Goal: Task Accomplishment & Management: Manage account settings

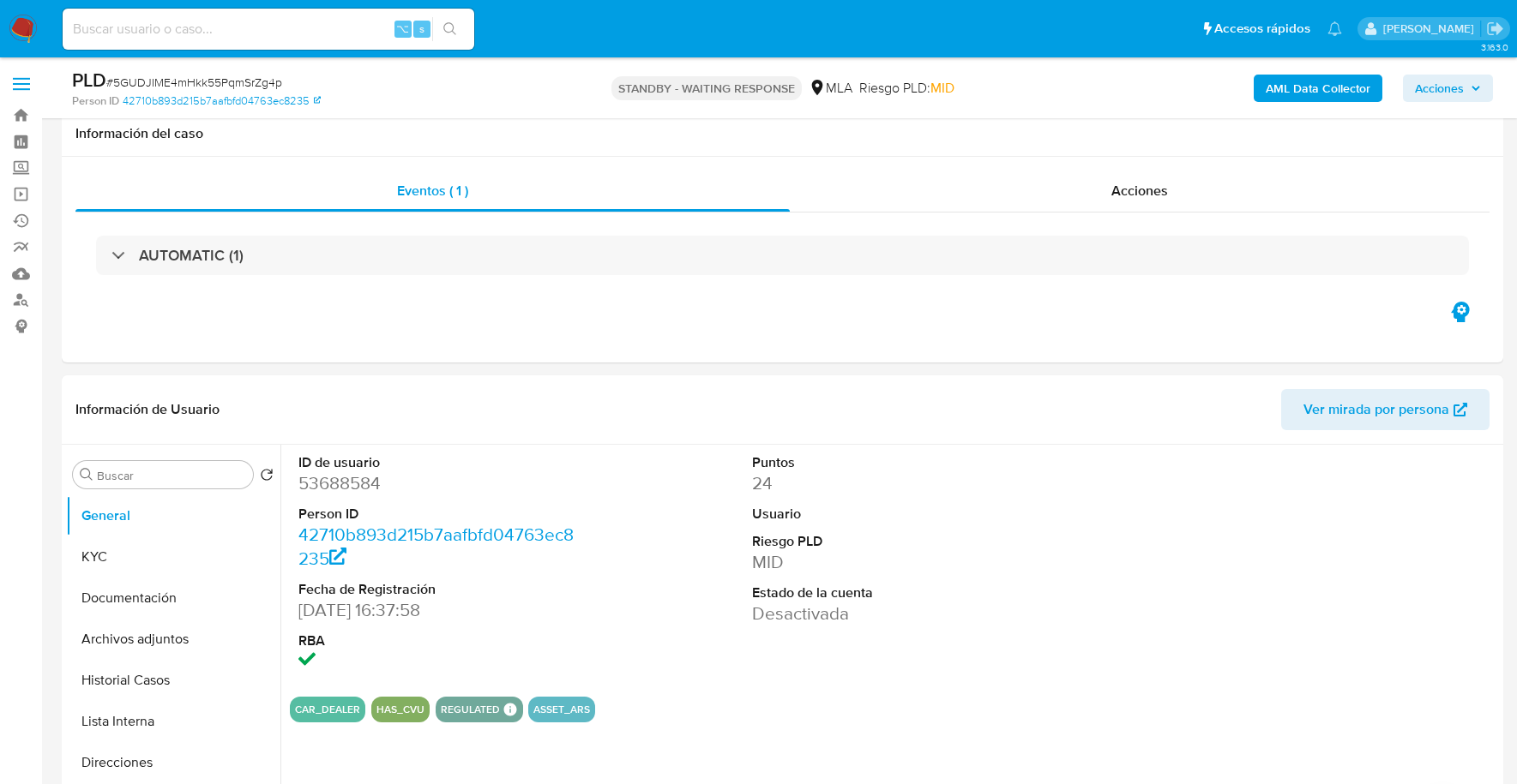
select select "10"
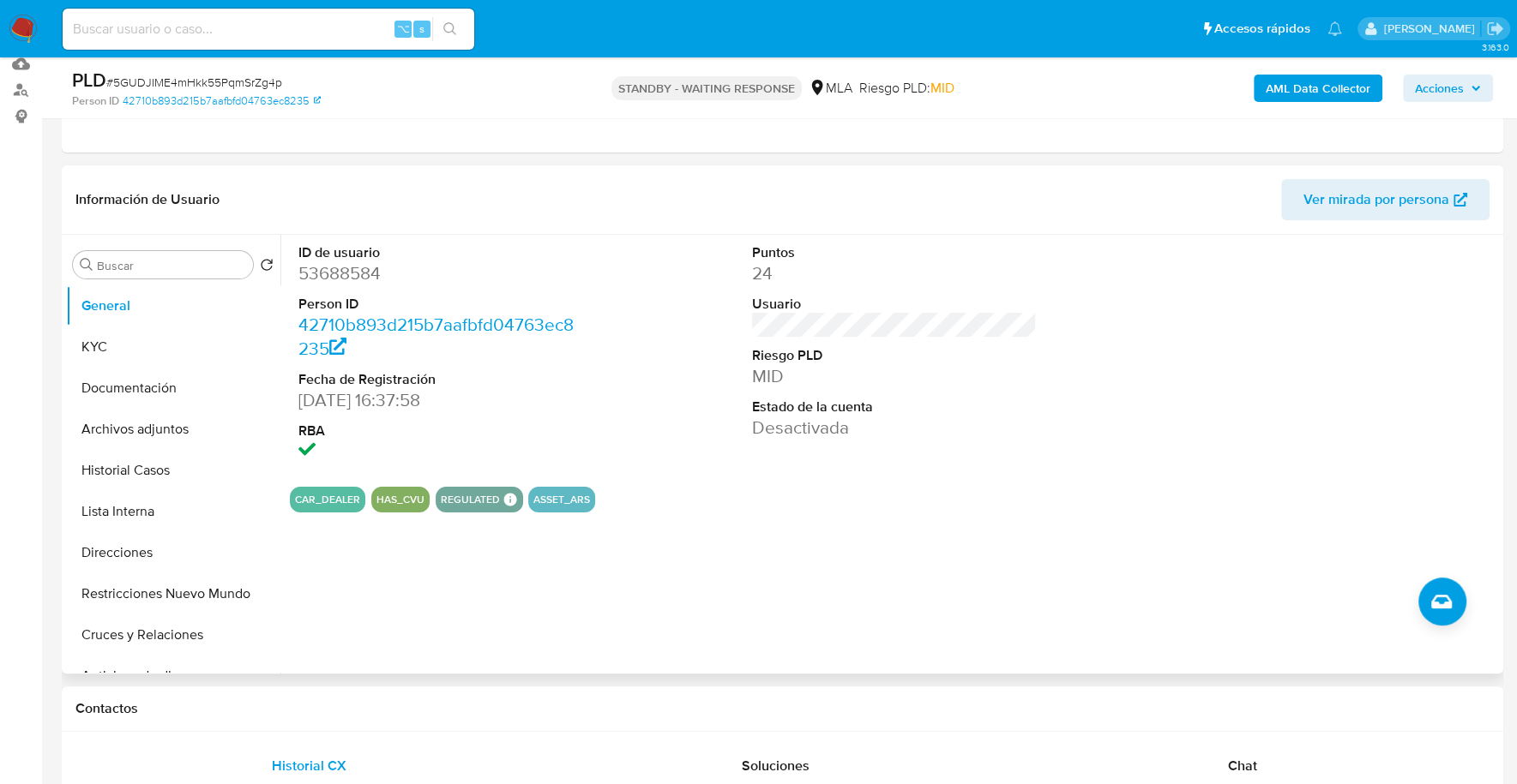
scroll to position [201, 0]
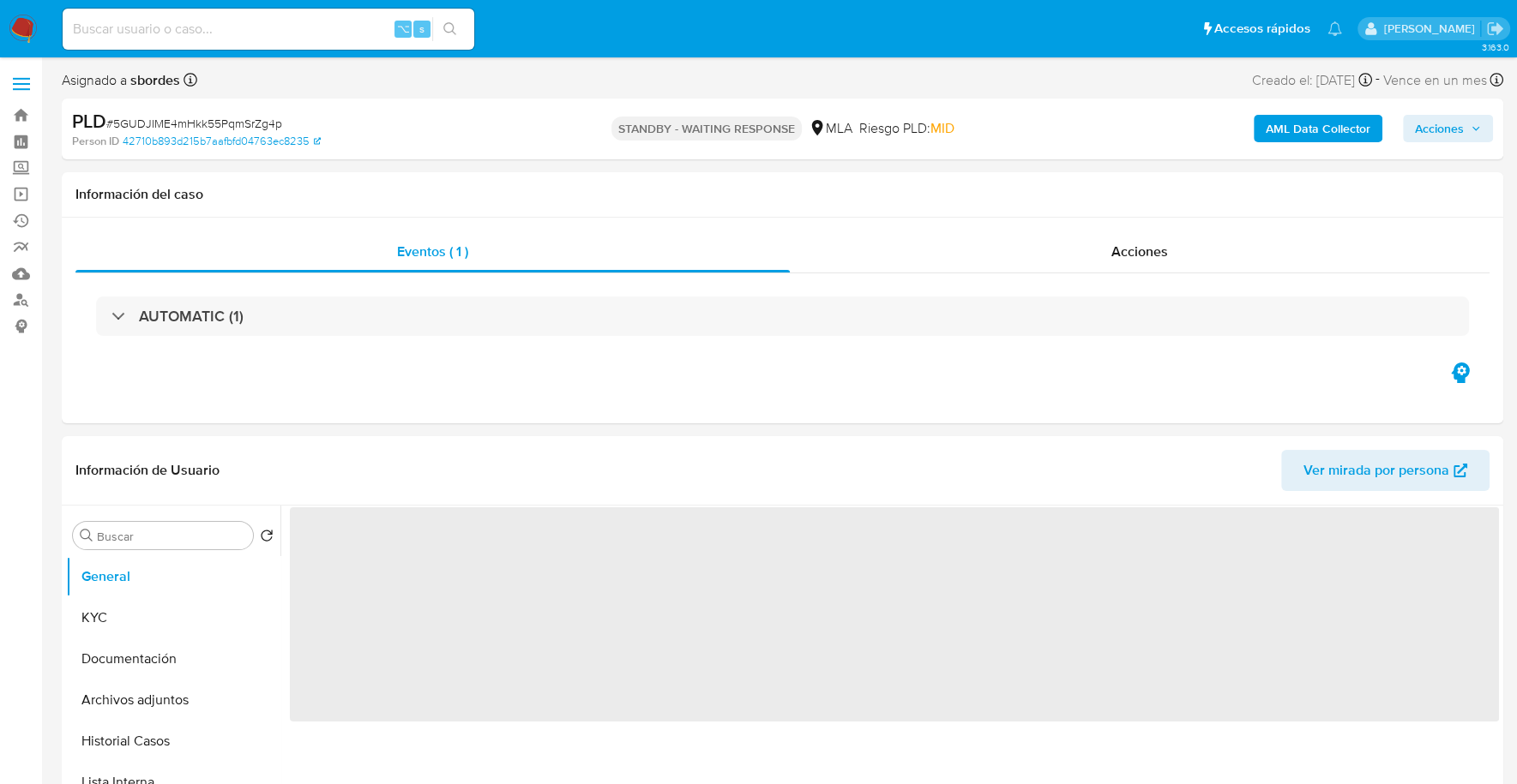
select select "10"
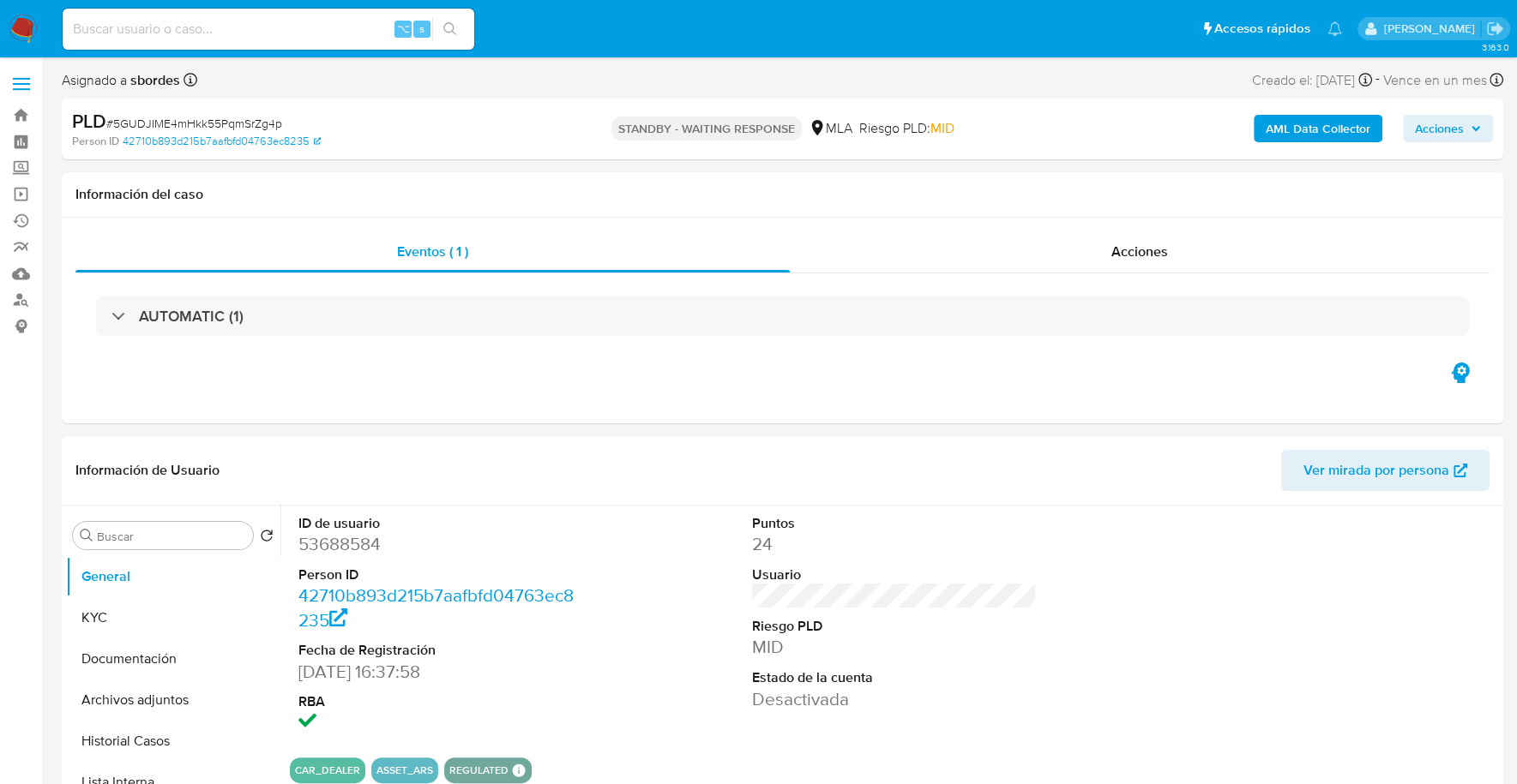
click at [266, 29] on input at bounding box center [269, 29] width 411 height 23
paste input "198131104"
type input "198131104"
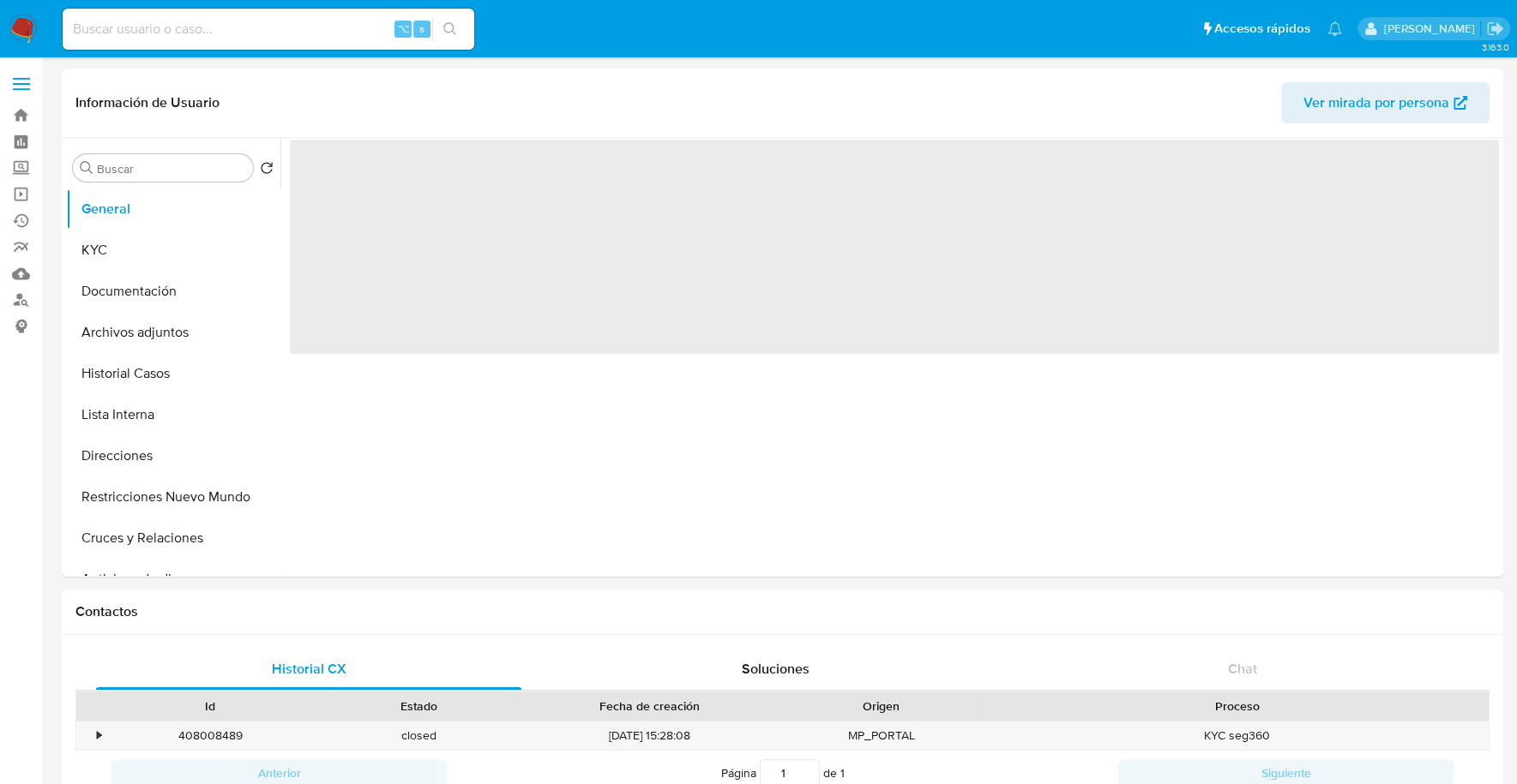
select select "10"
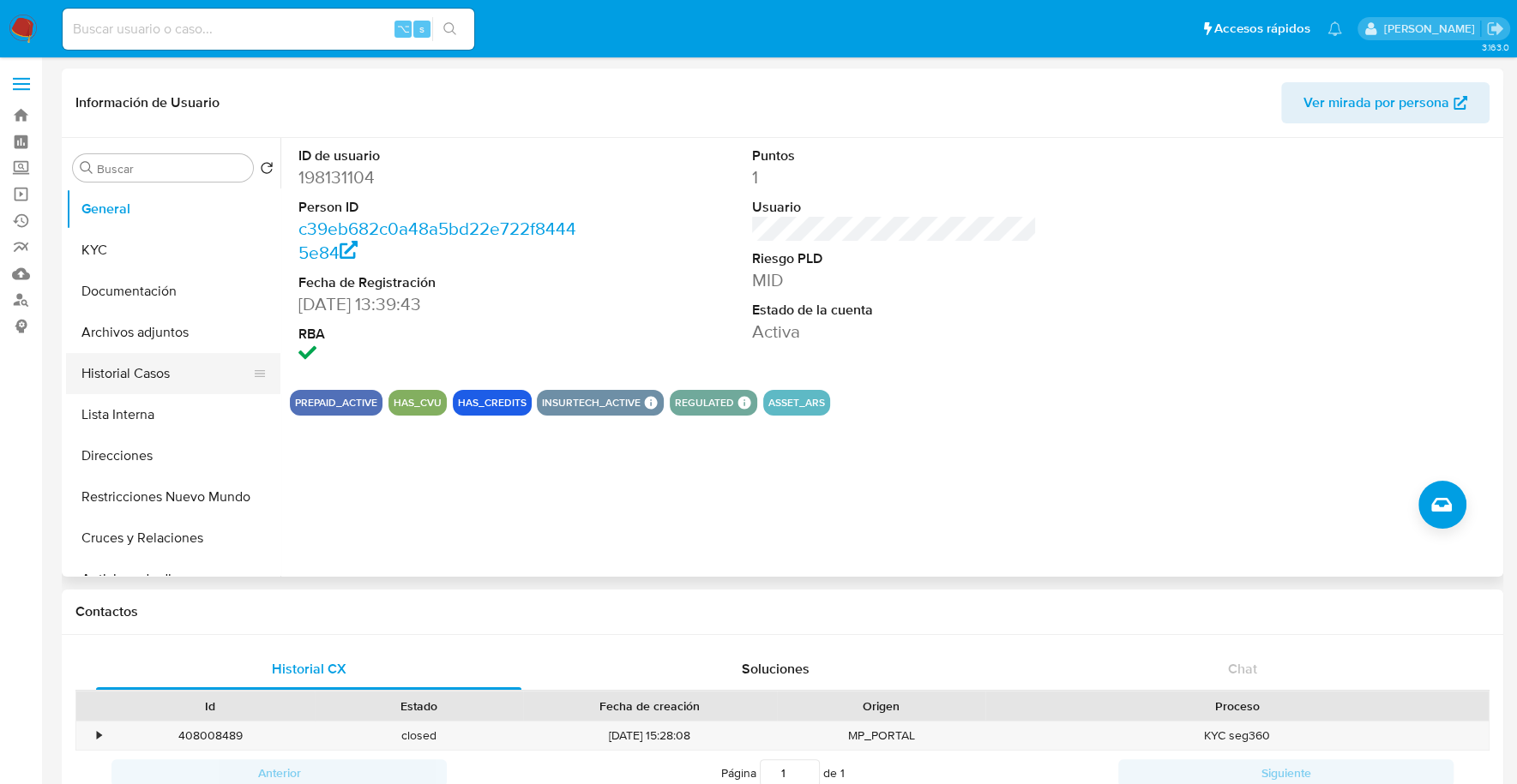
click at [163, 368] on button "Historial Casos" at bounding box center [166, 374] width 201 height 41
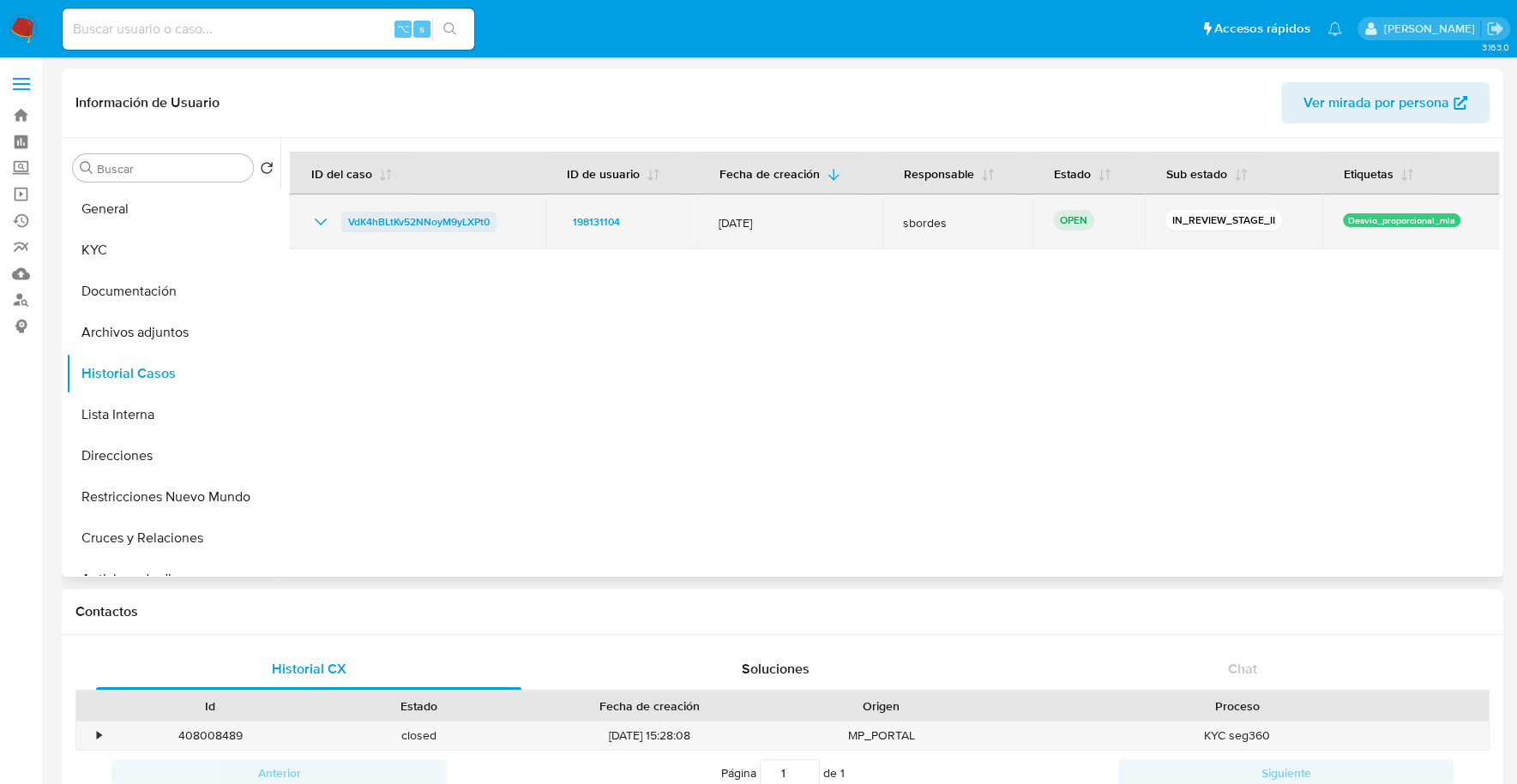
click at [441, 217] on span "VdK4hBLtKv52NNoyM9yLXPt0" at bounding box center [419, 222] width 142 height 21
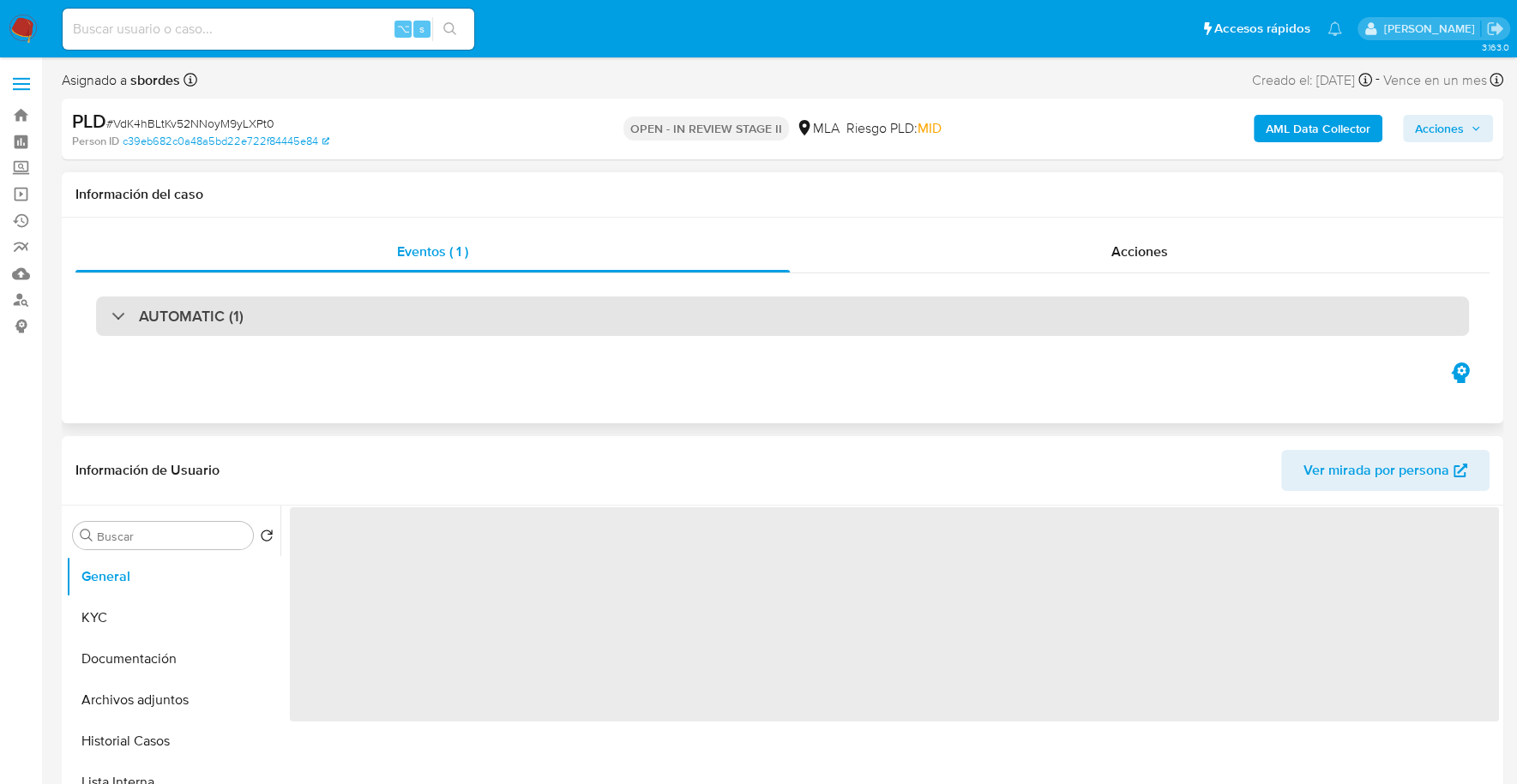
select select "10"
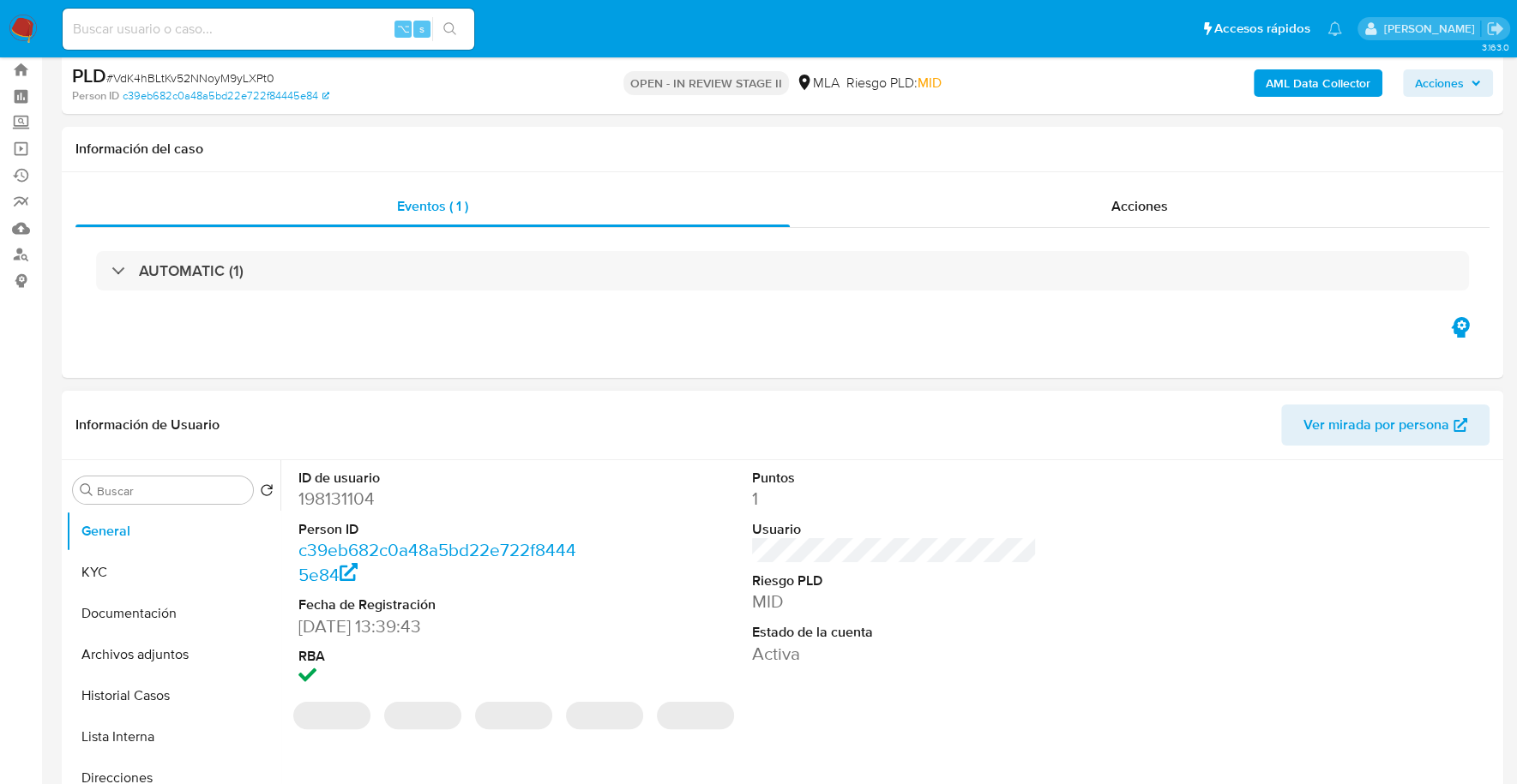
scroll to position [153, 0]
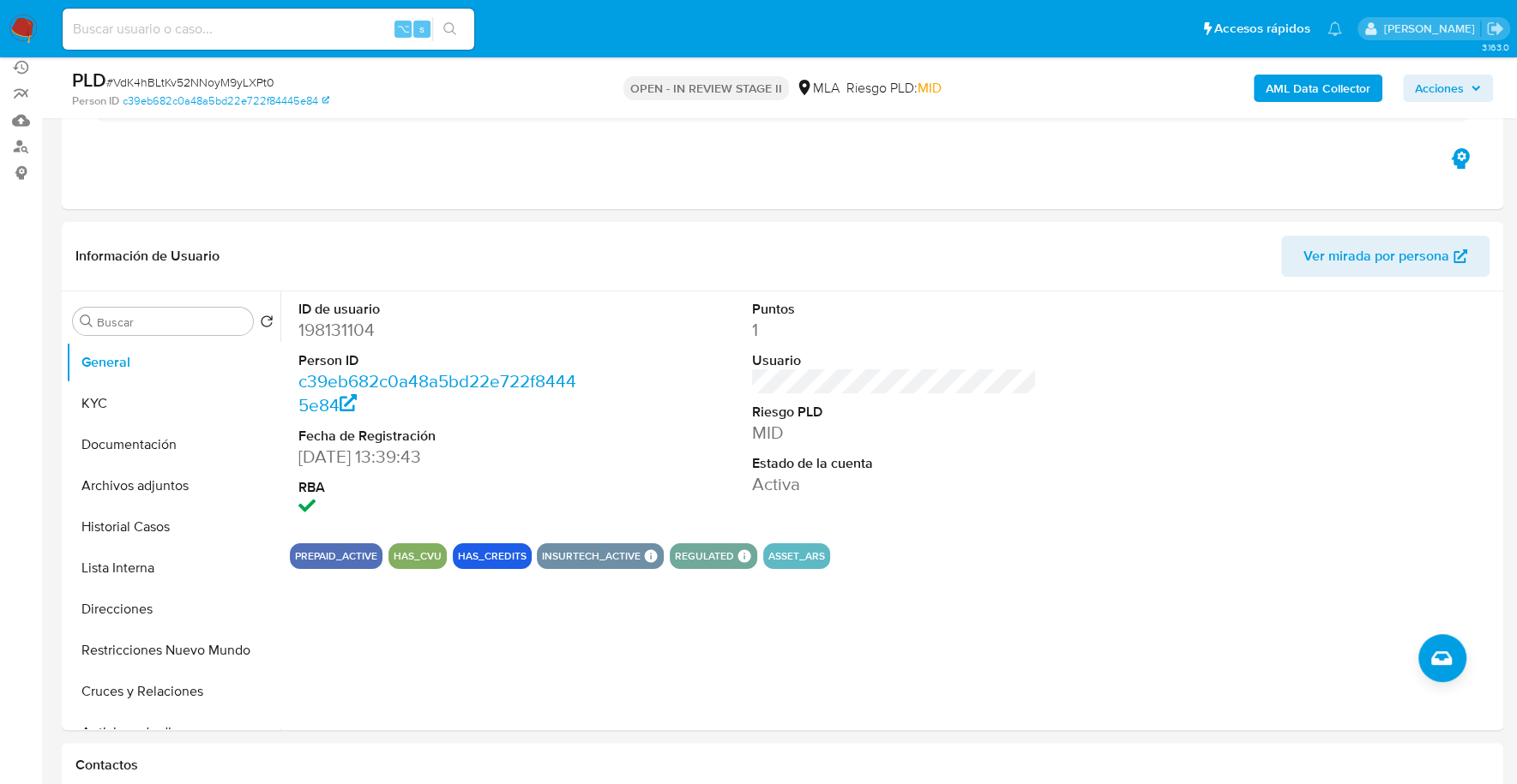
click at [187, 30] on input at bounding box center [269, 29] width 411 height 23
paste input "198131104"
type input "198131104"
click at [116, 424] on button "Documentación" at bounding box center [166, 445] width 201 height 41
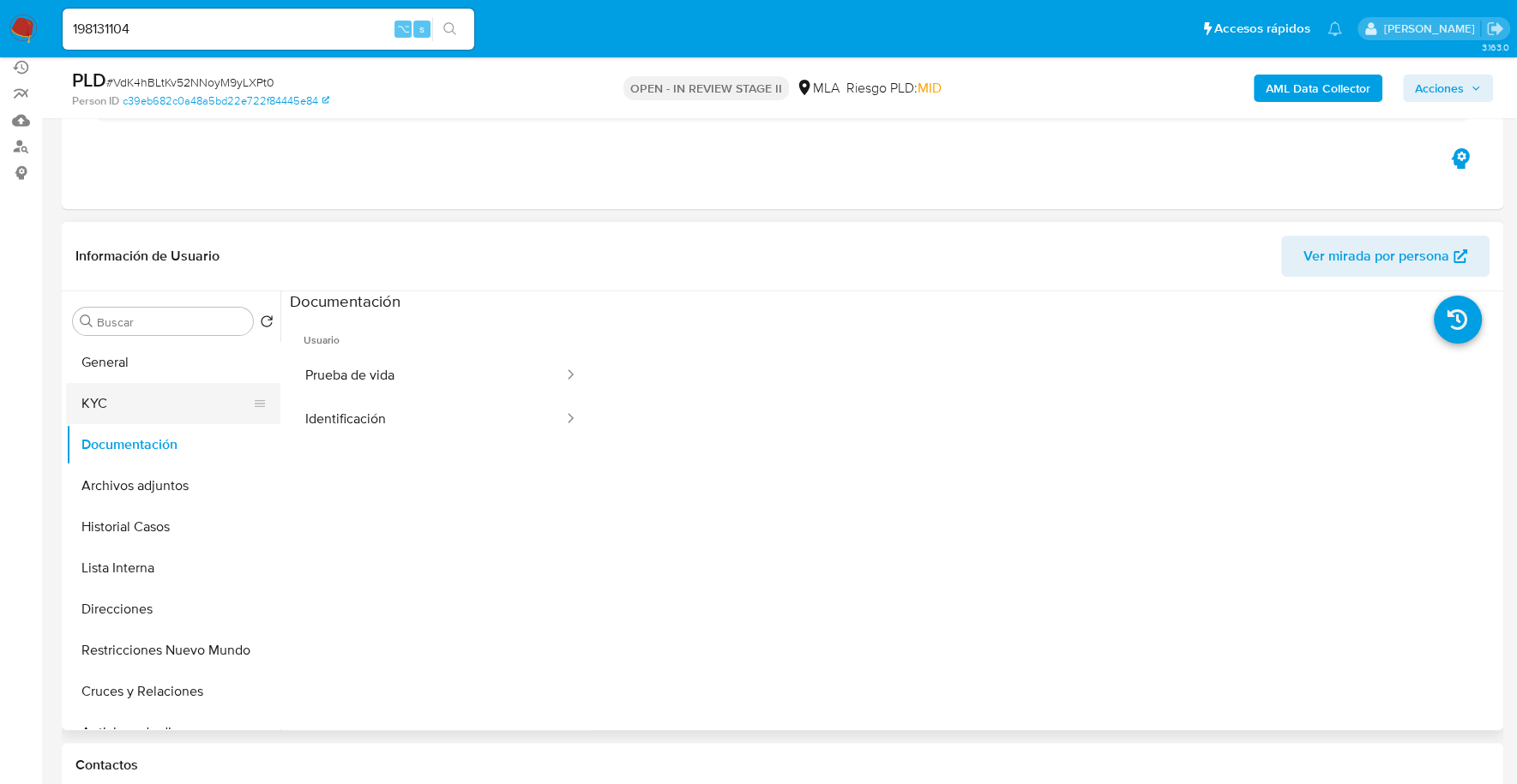
click at [117, 398] on button "KYC" at bounding box center [166, 404] width 201 height 41
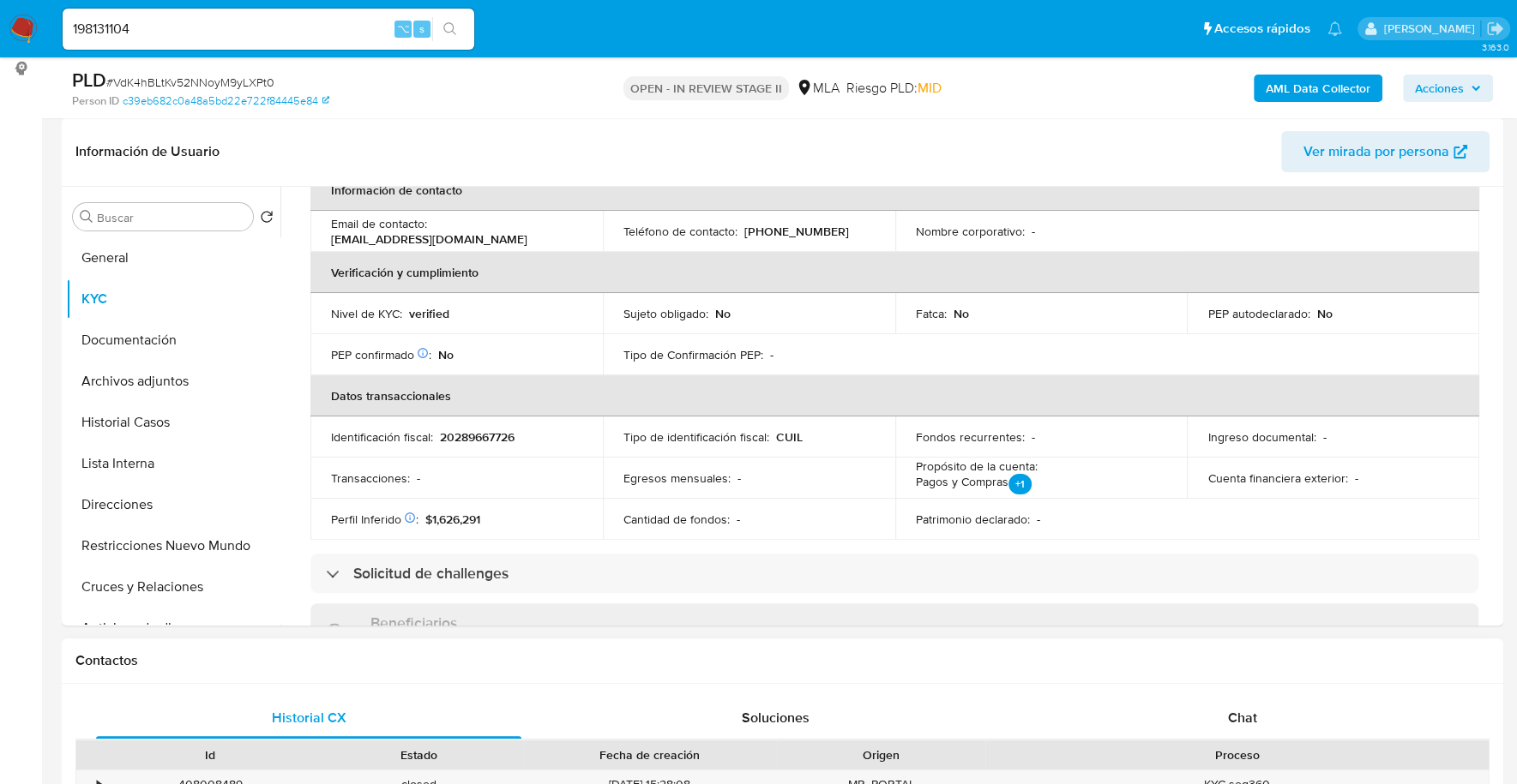
scroll to position [420, 0]
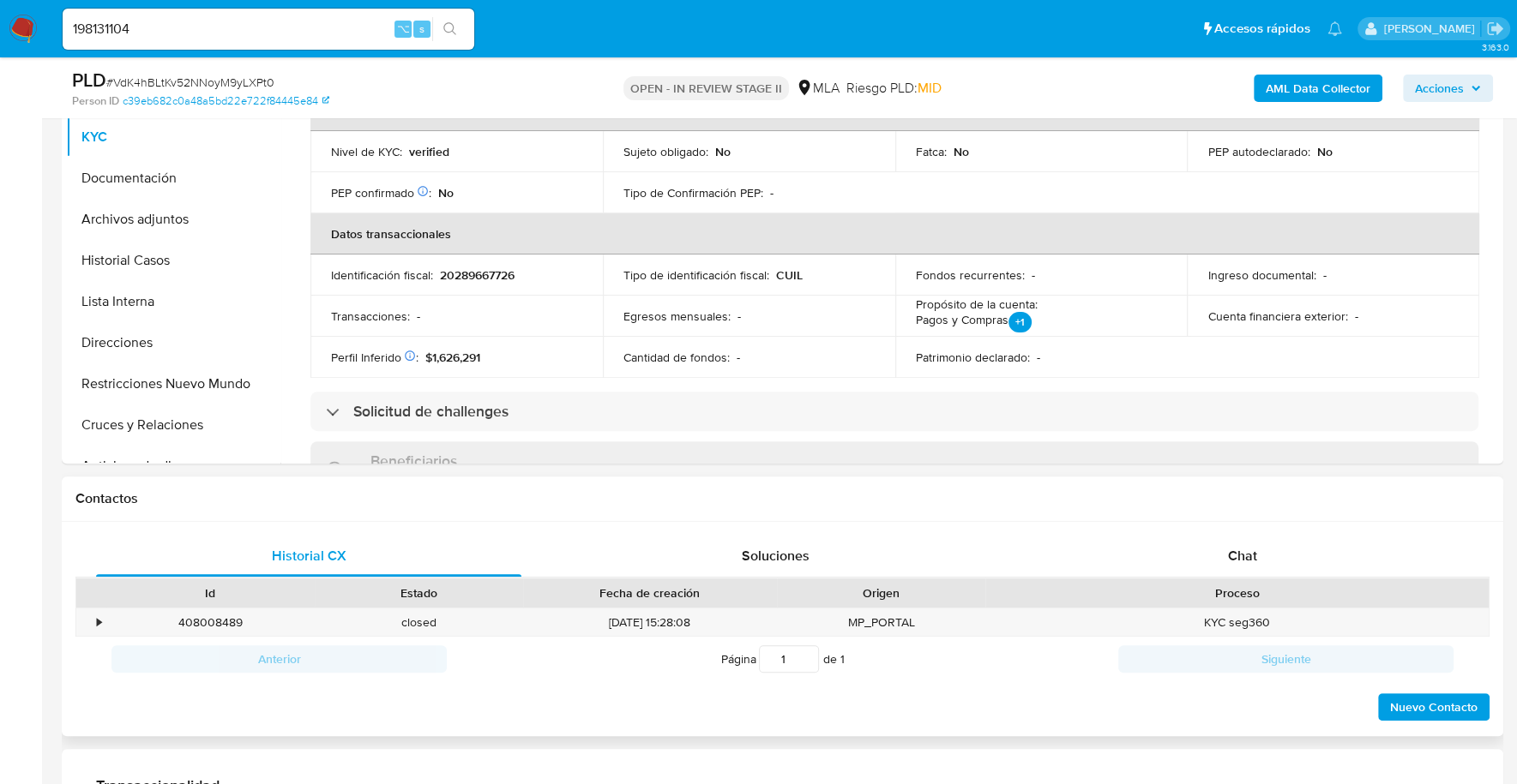
click at [1276, 499] on h1 "Contactos" at bounding box center [782, 499] width 1414 height 17
click at [1274, 526] on div "Historial CX Soluciones Chat Id Estado Fecha de creación Origen Proceso • 40800…" at bounding box center [782, 629] width 1441 height 215
click at [1274, 554] on div "Chat" at bounding box center [1241, 557] width 426 height 41
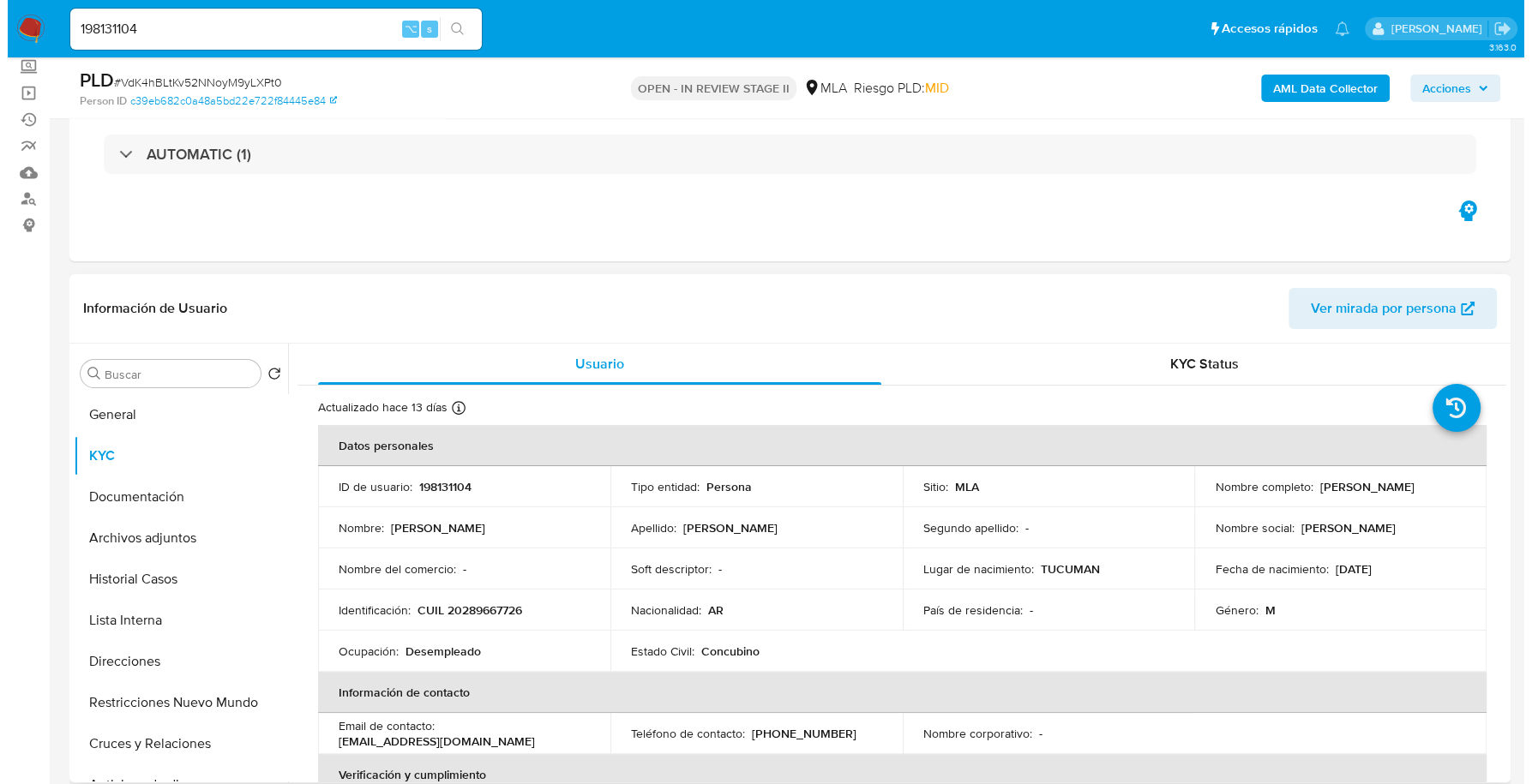
scroll to position [226, 0]
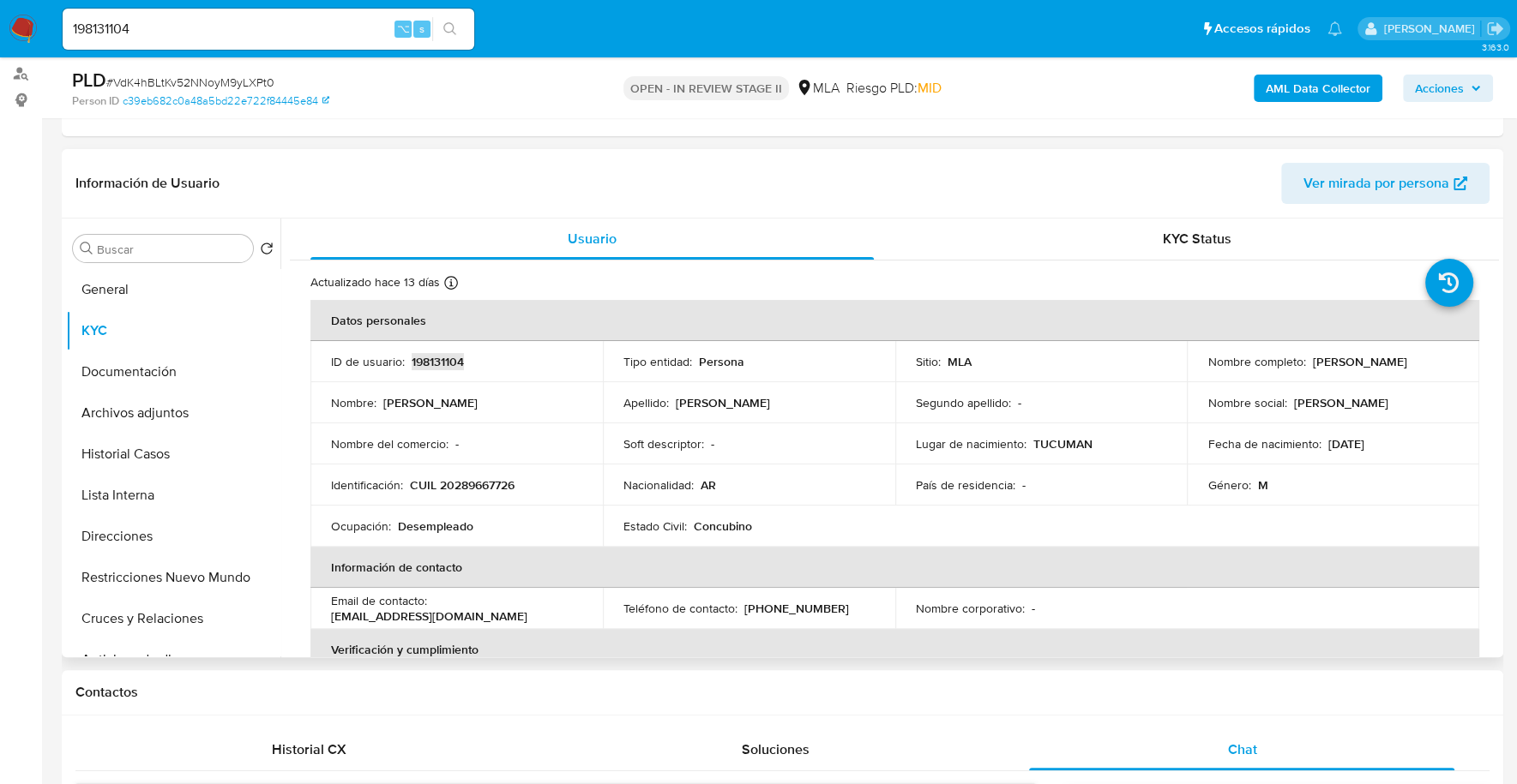
copy p "198131104"
click at [1309, 88] on b "AML Data Collector" at bounding box center [1317, 87] width 104 height 27
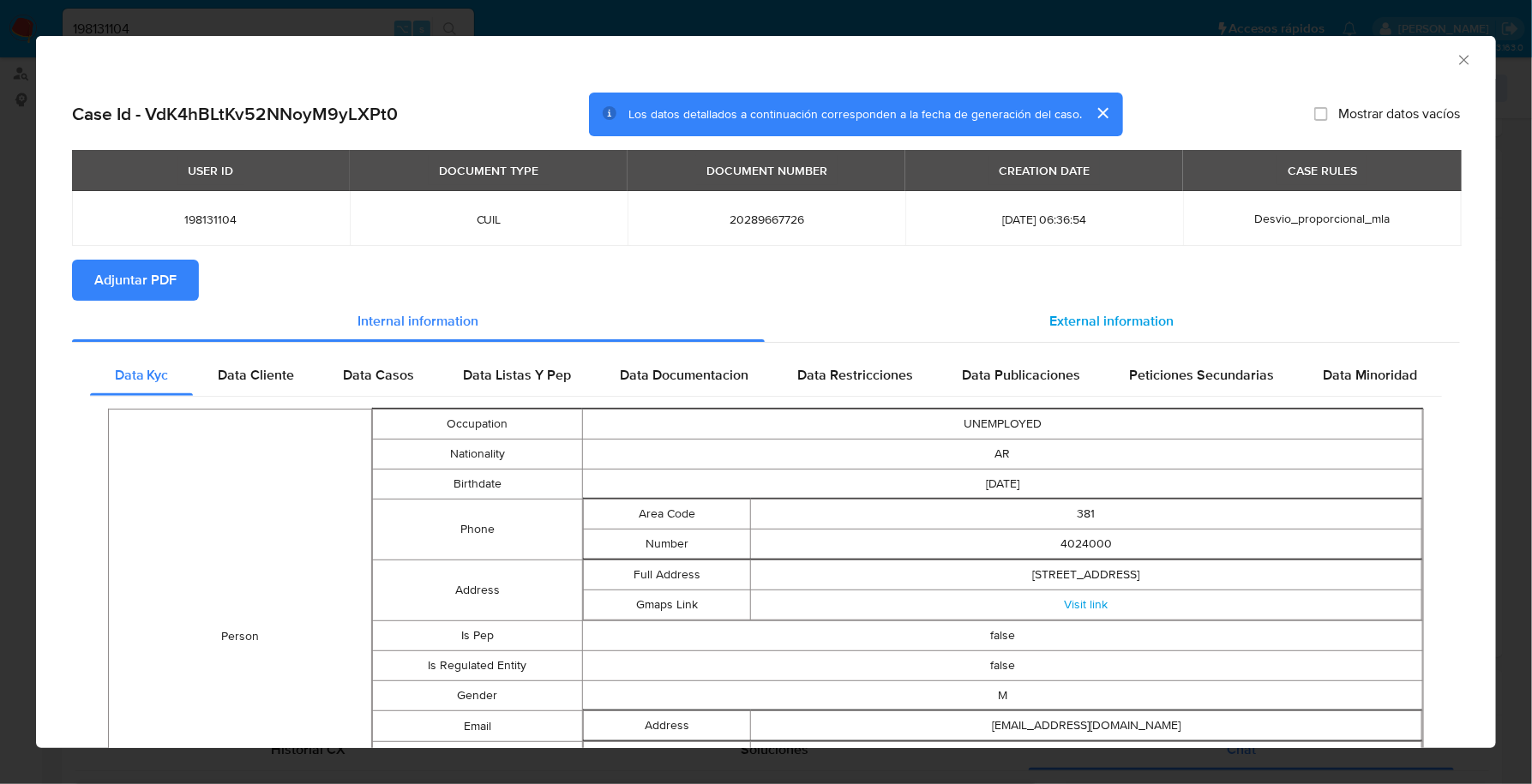
click at [1050, 333] on div "External information" at bounding box center [1112, 321] width 696 height 41
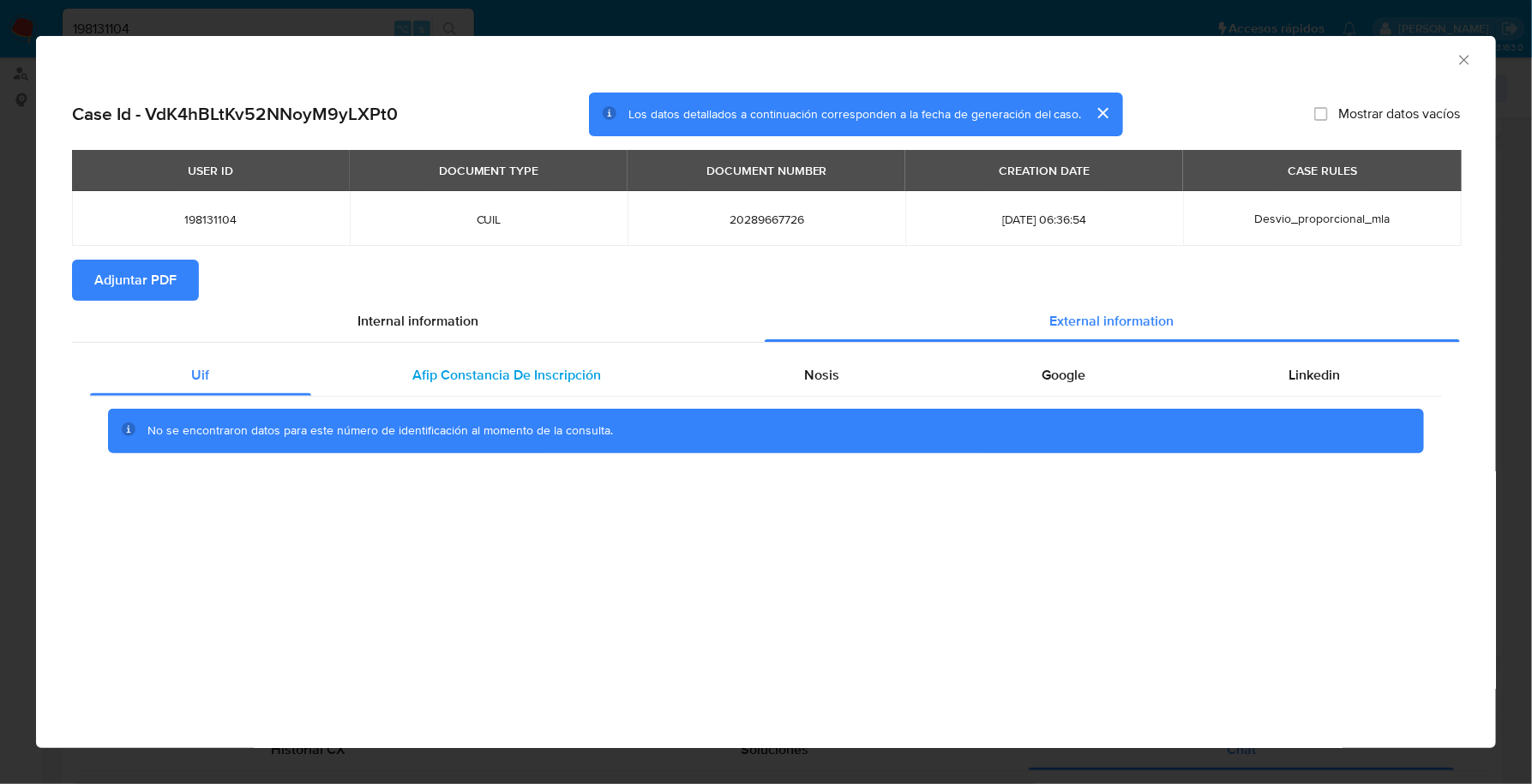
click at [460, 372] on span "Afip Constancia De Inscripción" at bounding box center [506, 375] width 189 height 20
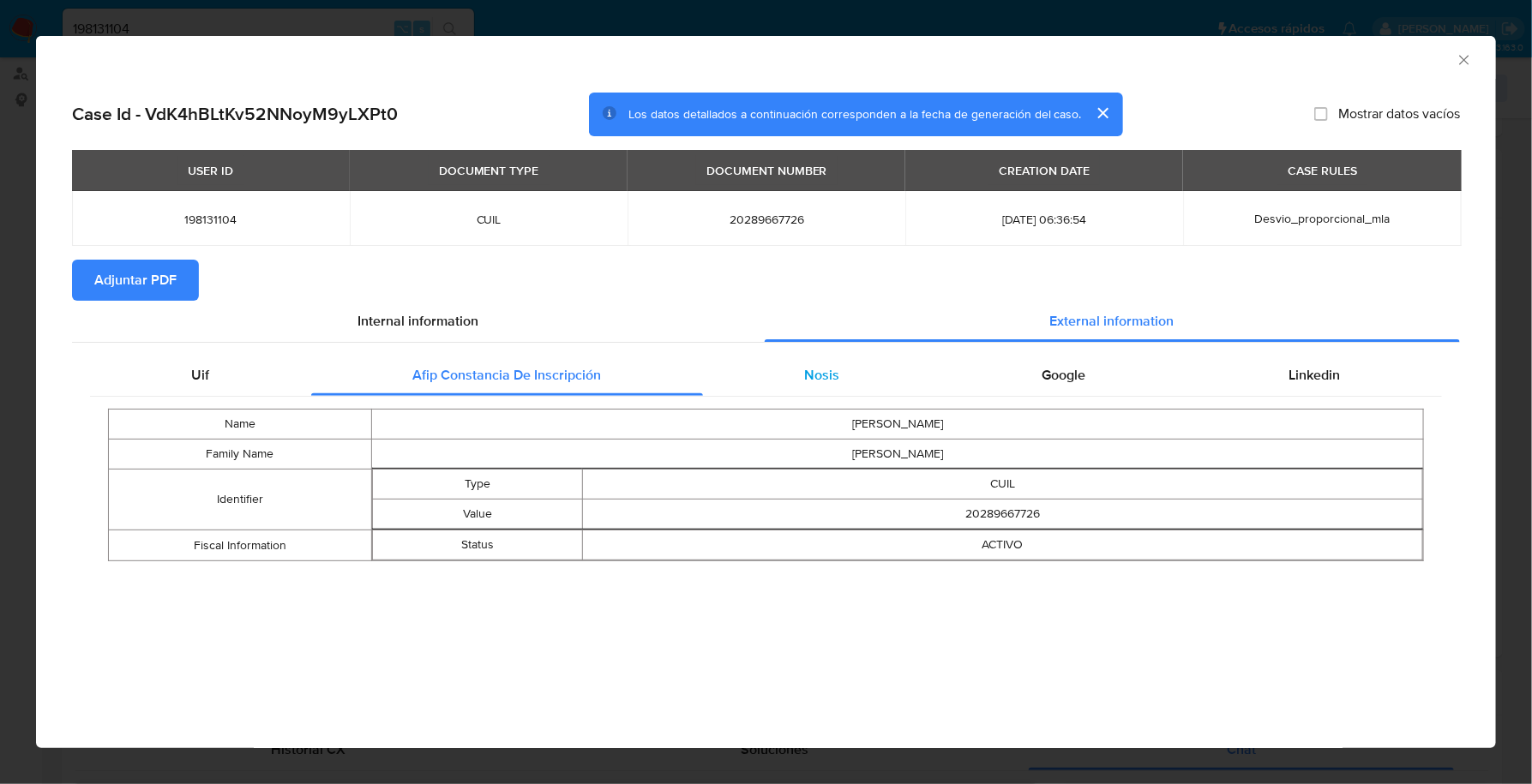
click at [750, 373] on div "Nosis" at bounding box center [823, 376] width 239 height 41
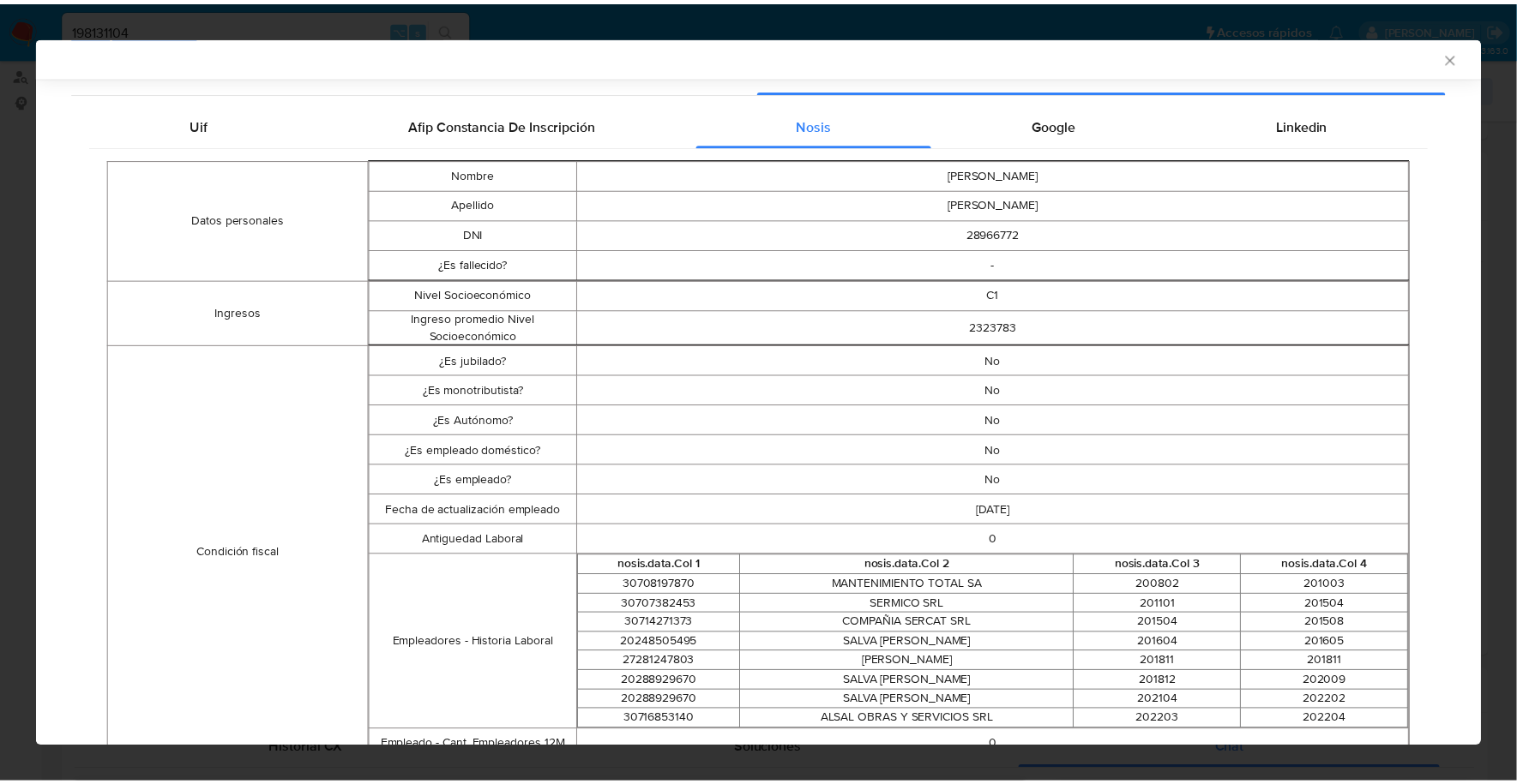
scroll to position [0, 0]
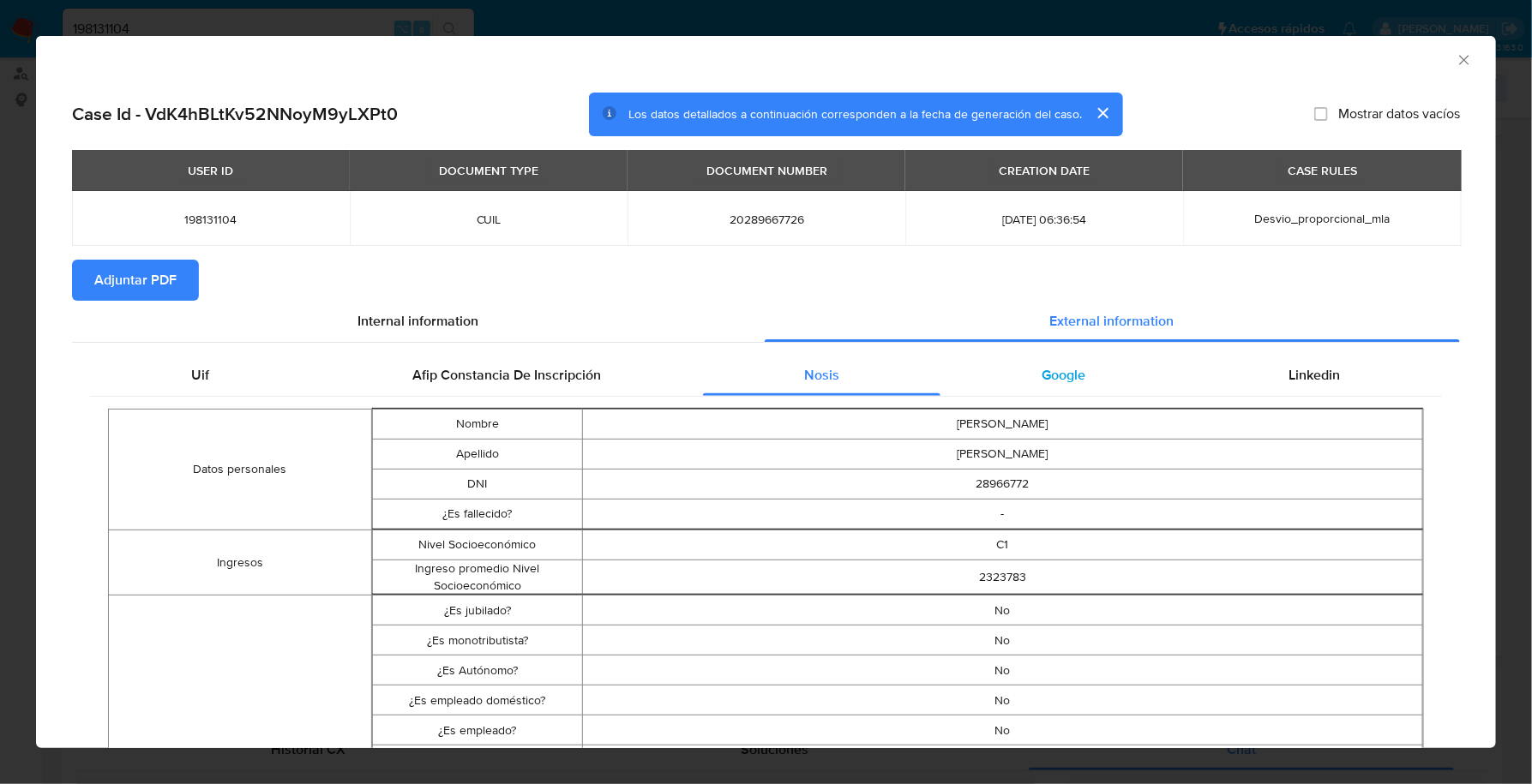
click at [1110, 359] on div "Google" at bounding box center [1063, 376] width 247 height 41
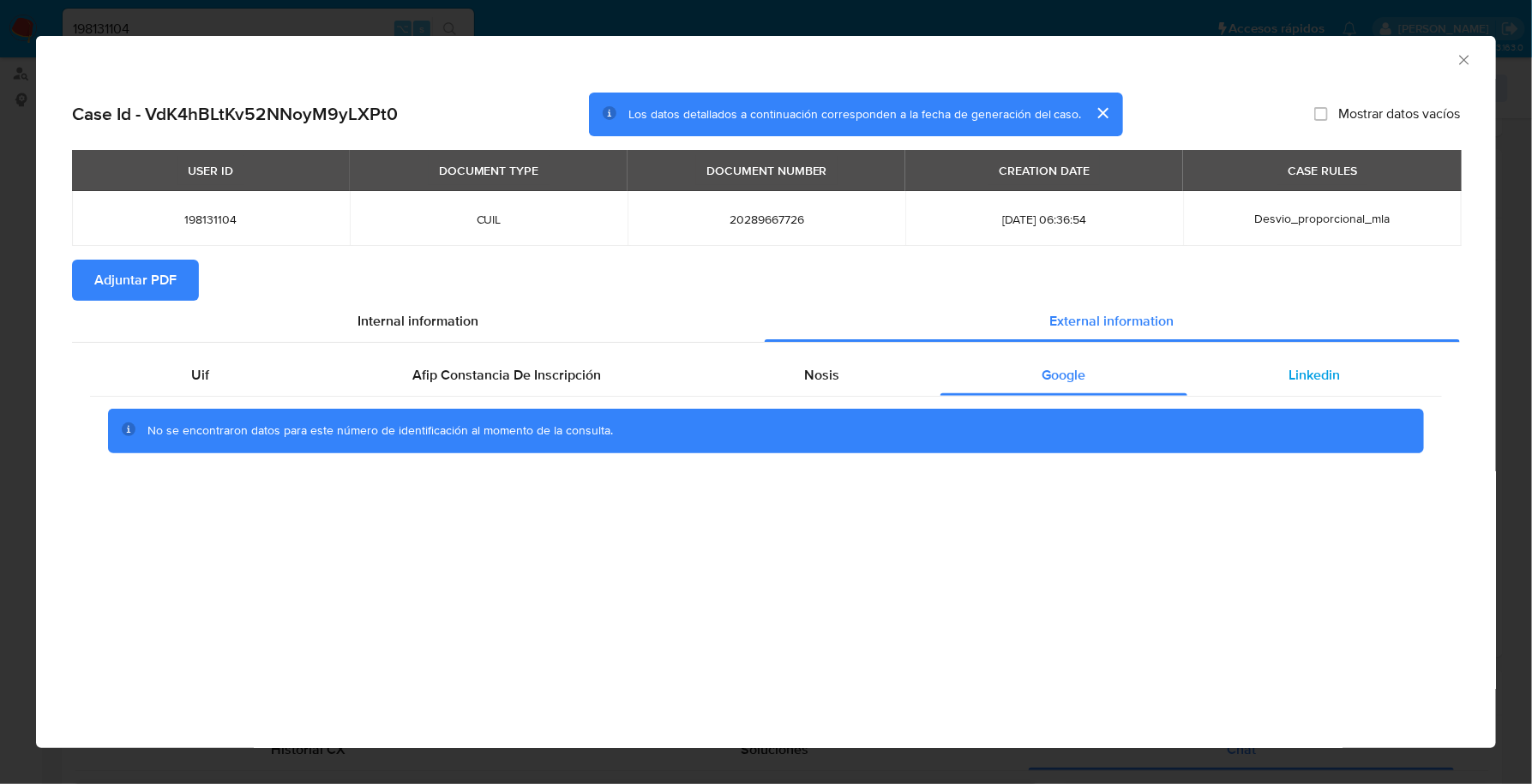
click at [1333, 378] on span "Linkedin" at bounding box center [1315, 375] width 52 height 20
click at [120, 278] on span "Adjuntar PDF" at bounding box center [135, 280] width 83 height 38
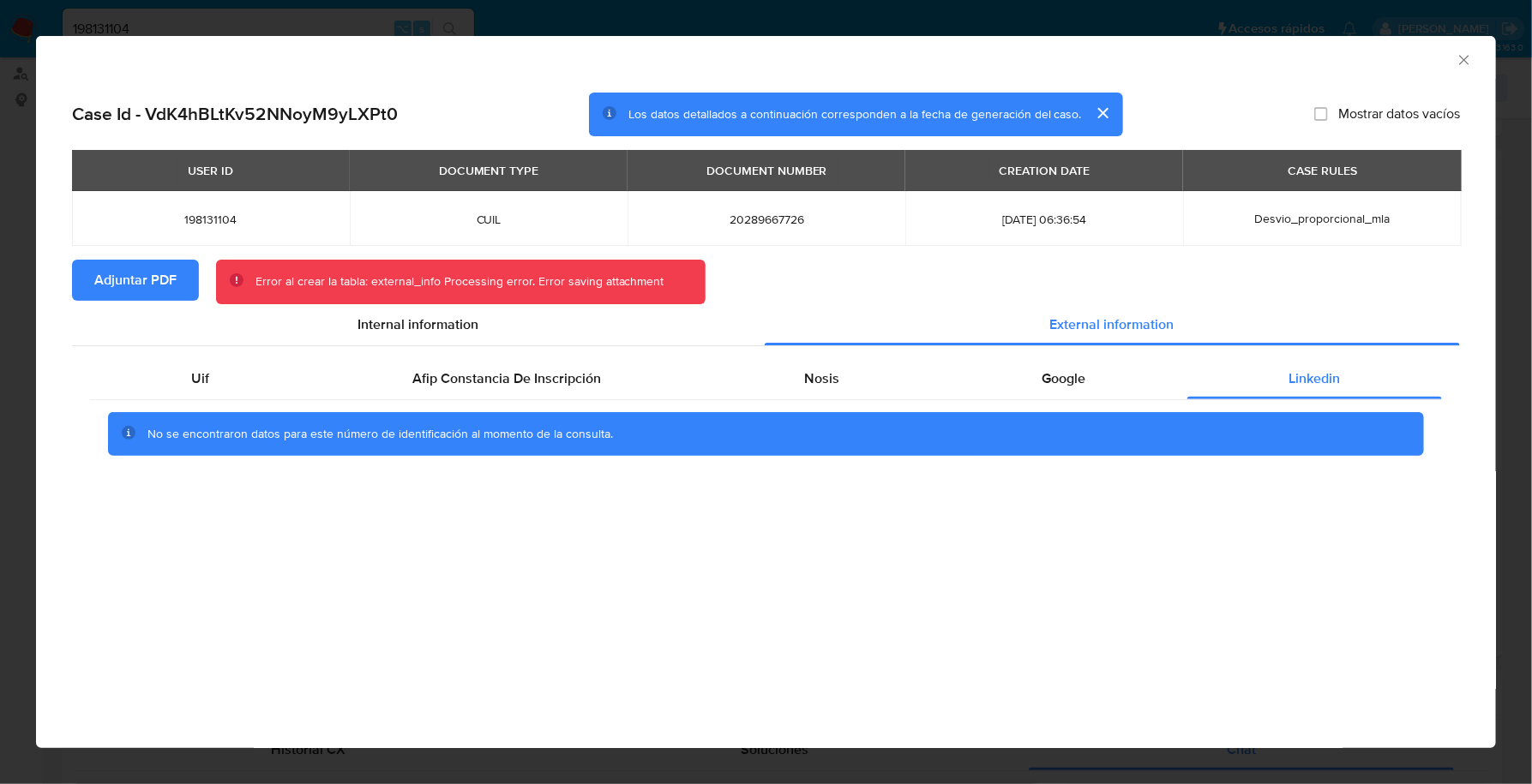
click at [116, 274] on span "Adjuntar PDF" at bounding box center [135, 280] width 83 height 38
click at [1470, 60] on icon "Cerrar ventana" at bounding box center [1464, 60] width 17 height 17
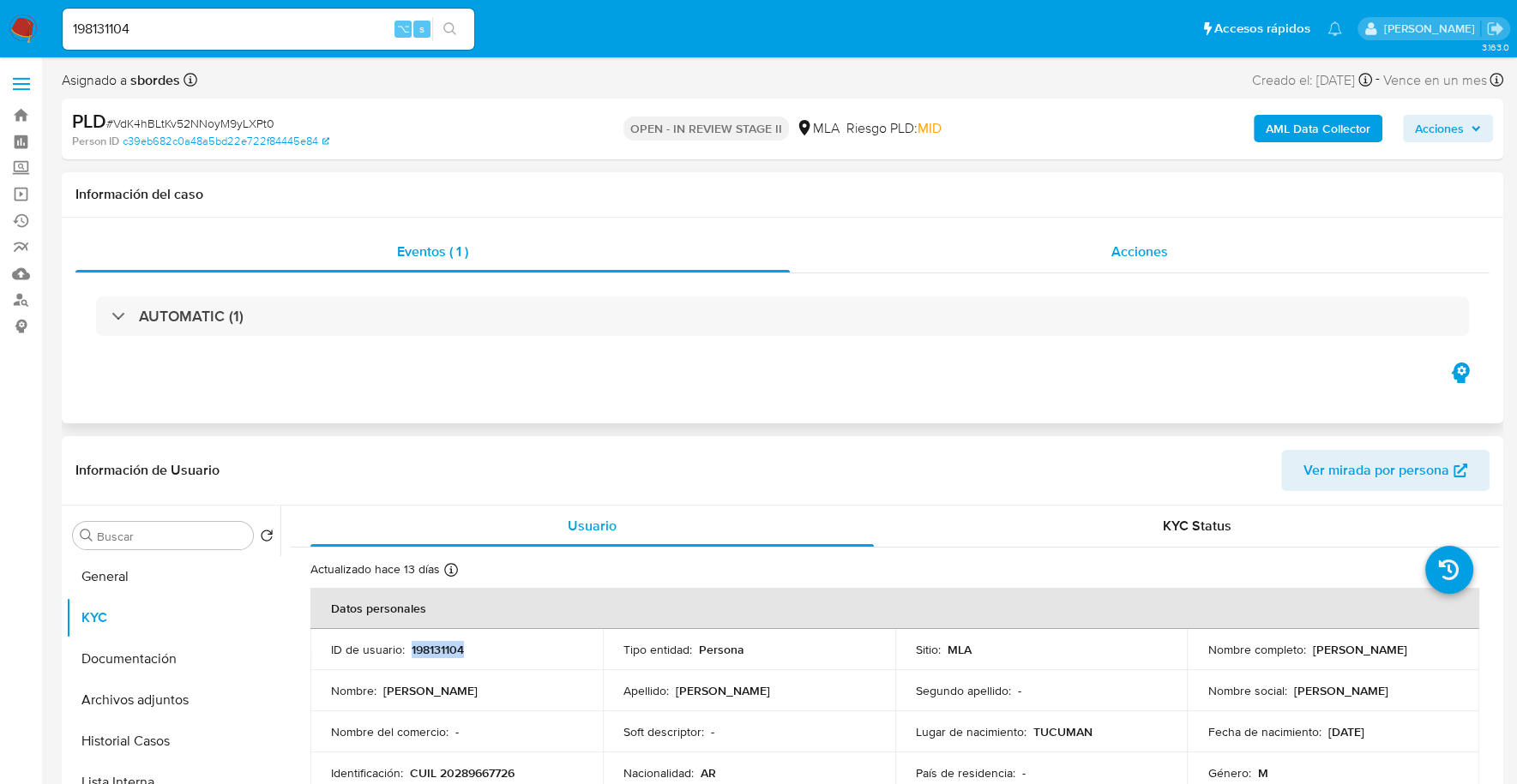
click at [1135, 245] on span "Acciones" at bounding box center [1139, 251] width 56 height 20
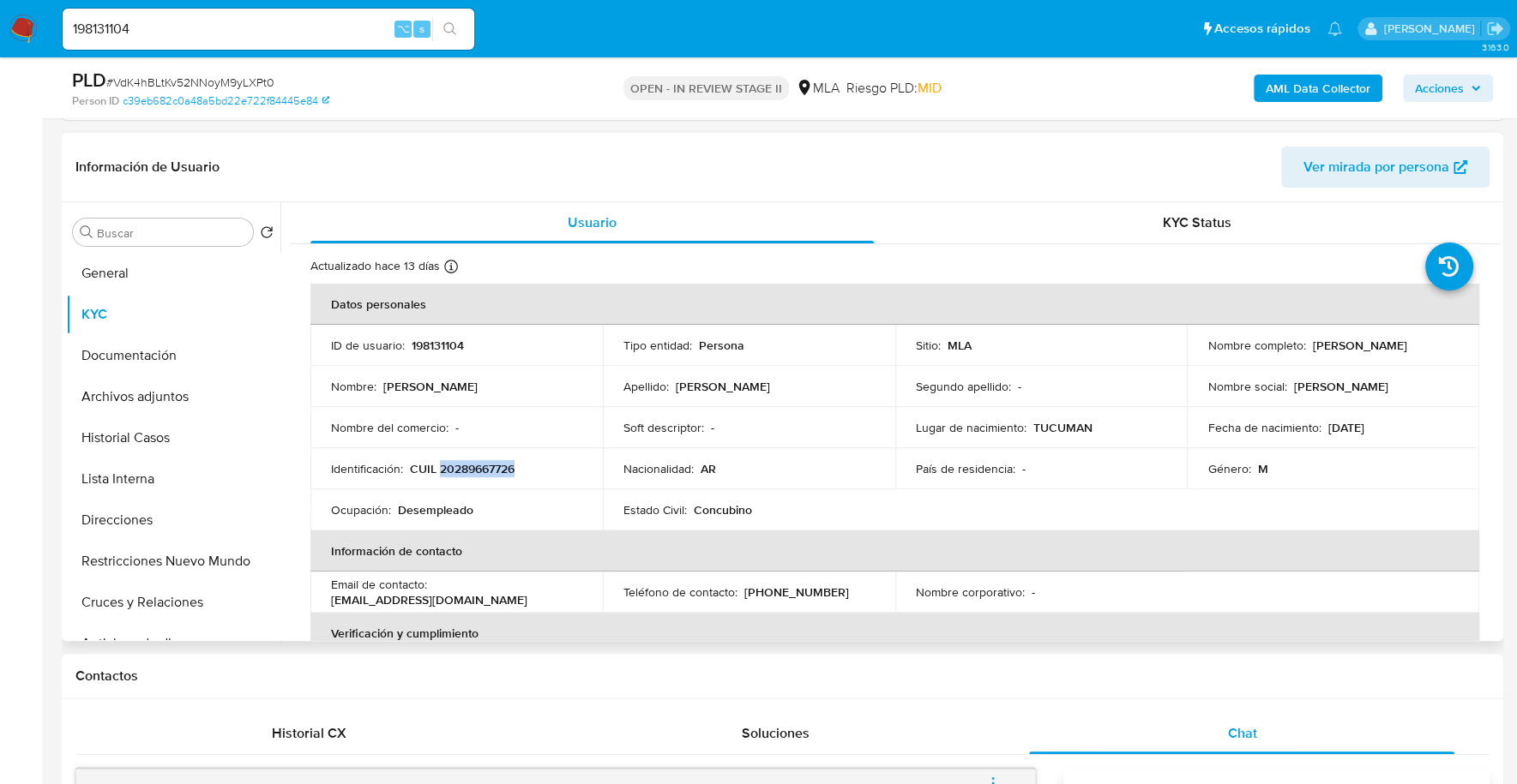
copy p "20289667726"
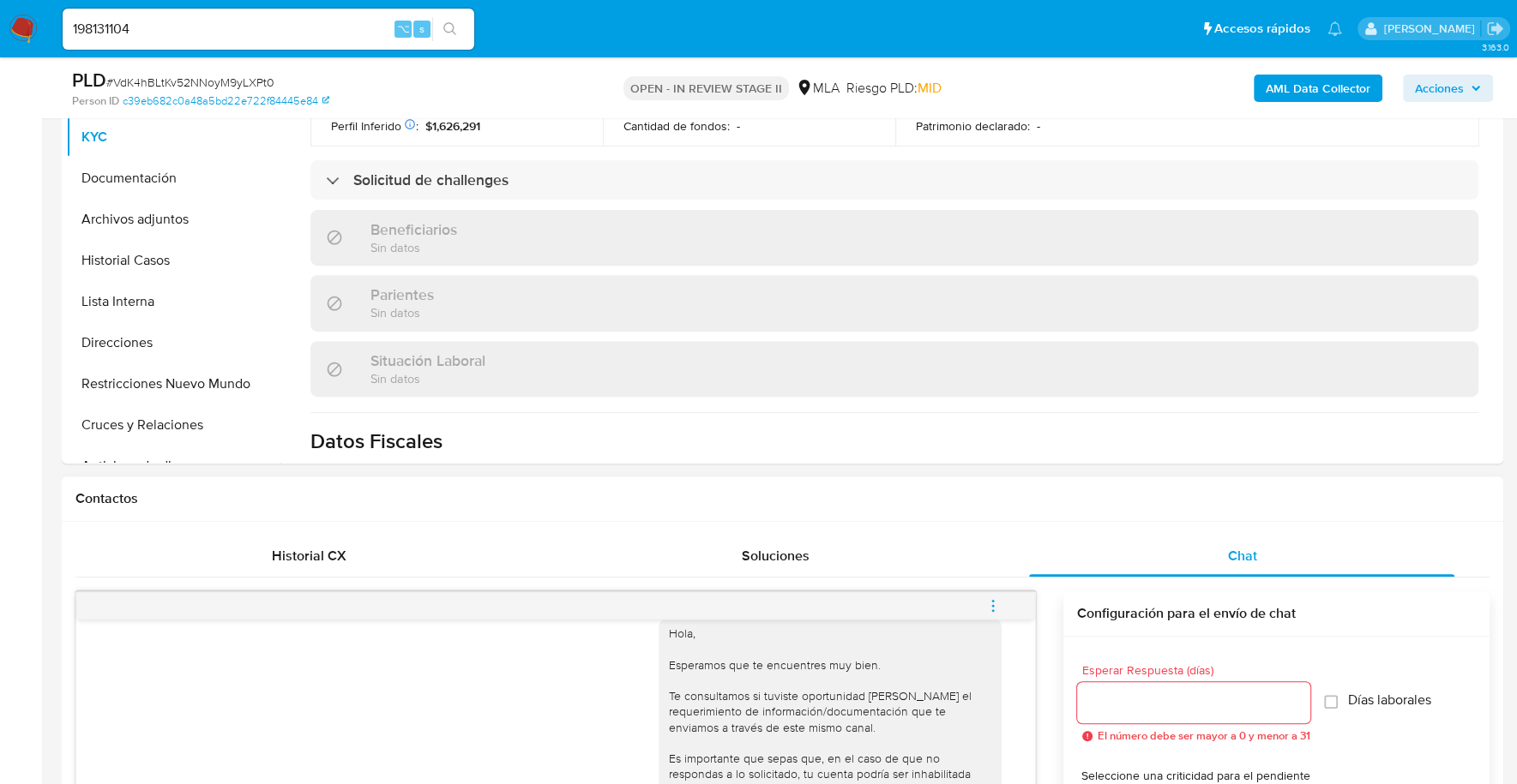
scroll to position [1230, 0]
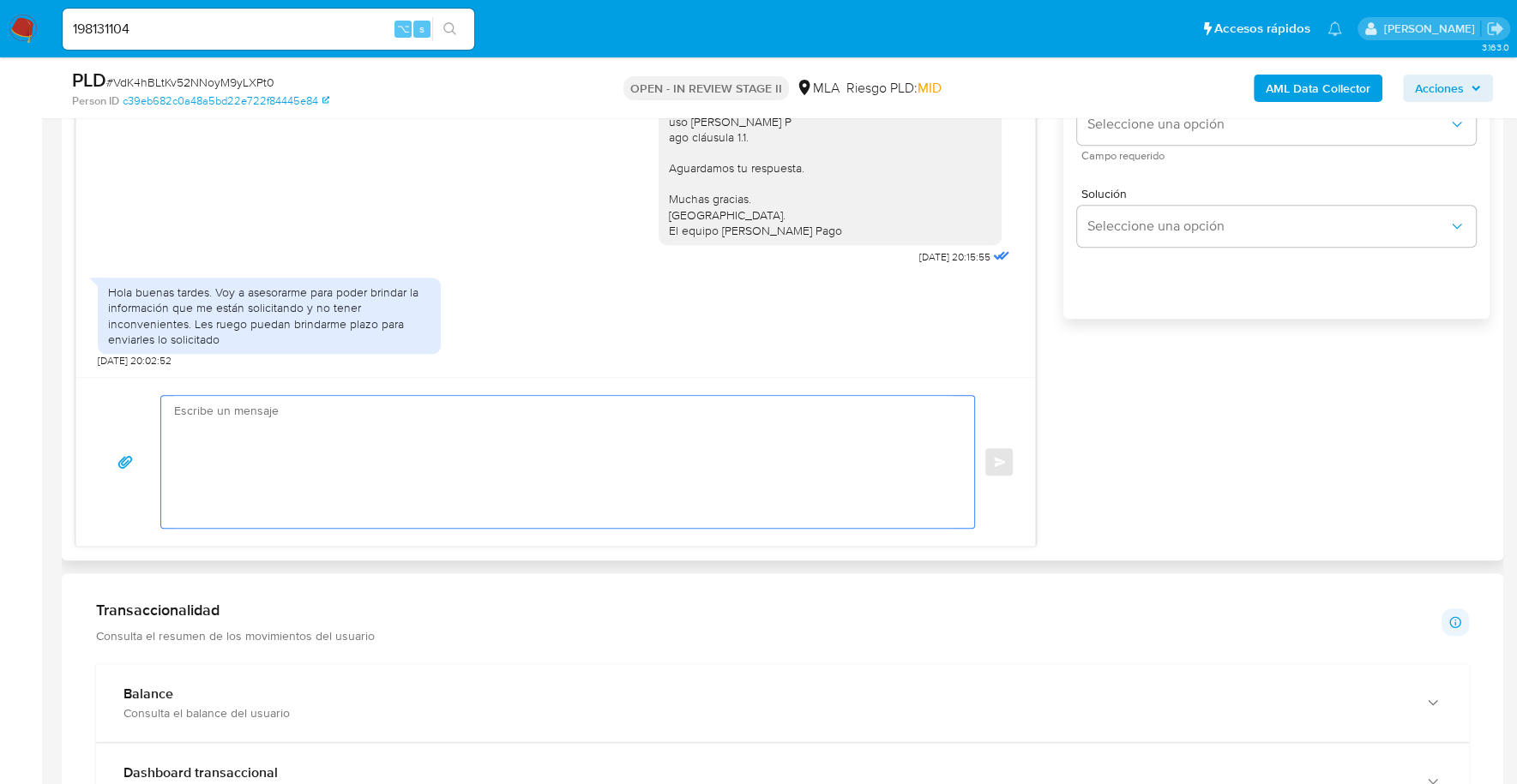
click at [375, 451] on textarea at bounding box center [563, 462] width 779 height 132
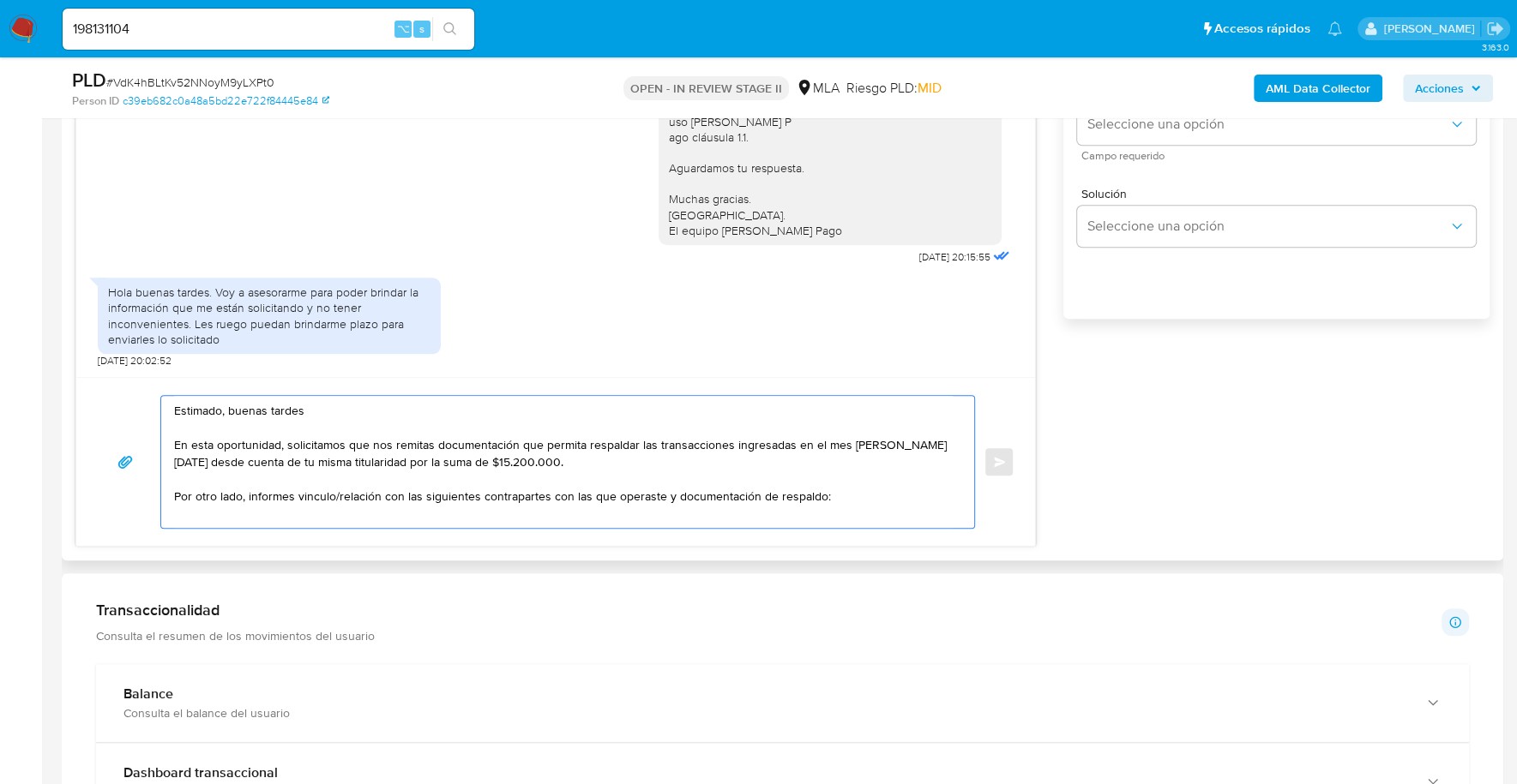
click at [204, 511] on textarea "Estimado, buenas tardes En esta oportunidad, solicitamos que nos remitas docume…" at bounding box center [563, 462] width 779 height 132
paste textarea "- Mauricio Sebastian Marron - CUIT 23309063759 (SIN ACTIVIDAD) , a quien le env…"
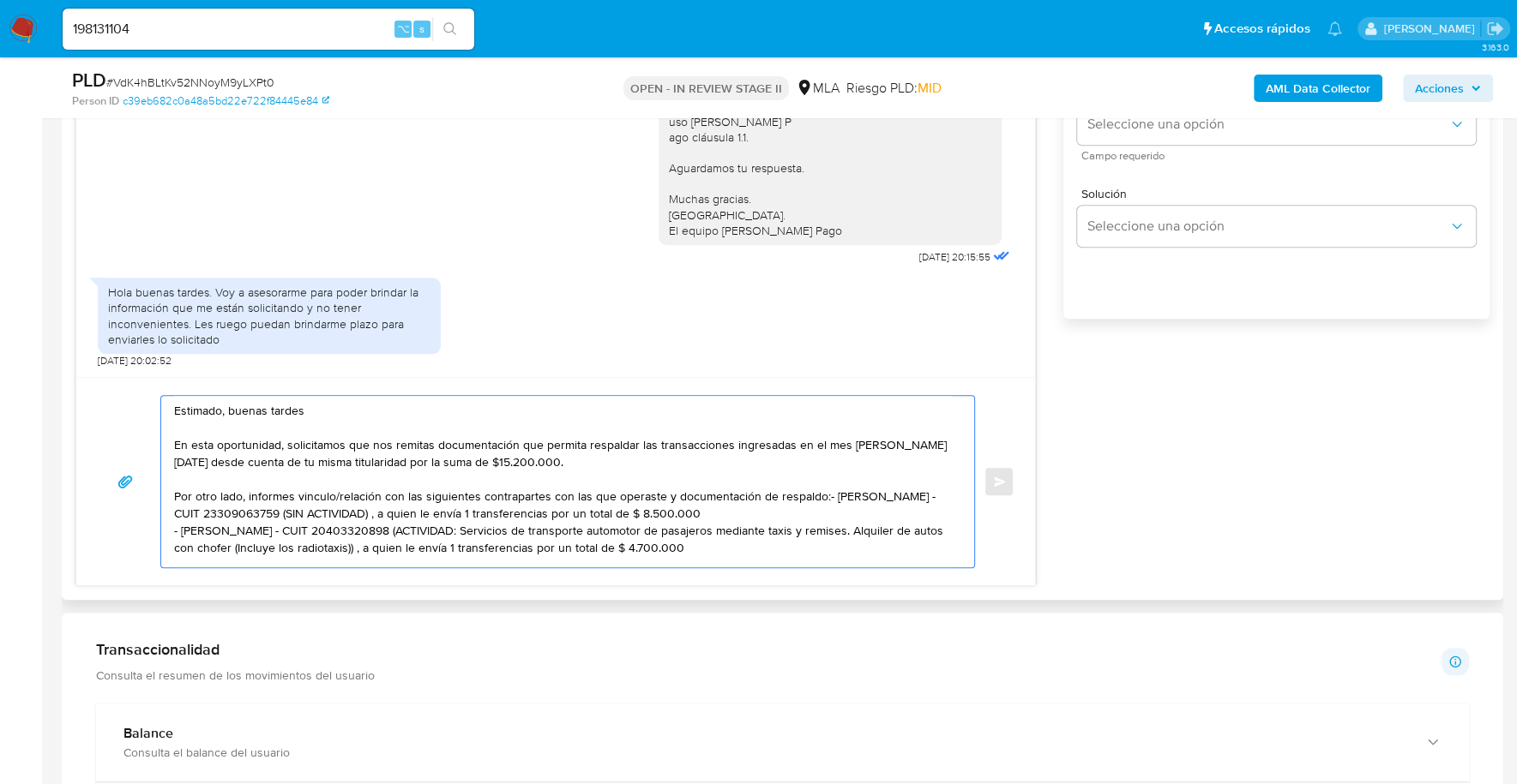
click at [820, 486] on textarea "Estimado, buenas tardes En esta oportunidad, solicitamos que nos remitas docume…" at bounding box center [563, 482] width 779 height 172
drag, startPoint x: 441, startPoint y: 506, endPoint x: 896, endPoint y: 505, distance: 455.0
click at [896, 505] on textarea "Estimado, buenas tardes En esta oportunidad, solicitamos que nos remitas docume…" at bounding box center [563, 482] width 779 height 172
drag, startPoint x: 760, startPoint y: 541, endPoint x: 472, endPoint y: 532, distance: 288.1
click at [416, 521] on textarea "Estimado, buenas tardes En esta oportunidad, solicitamos que nos remitas docume…" at bounding box center [563, 482] width 779 height 172
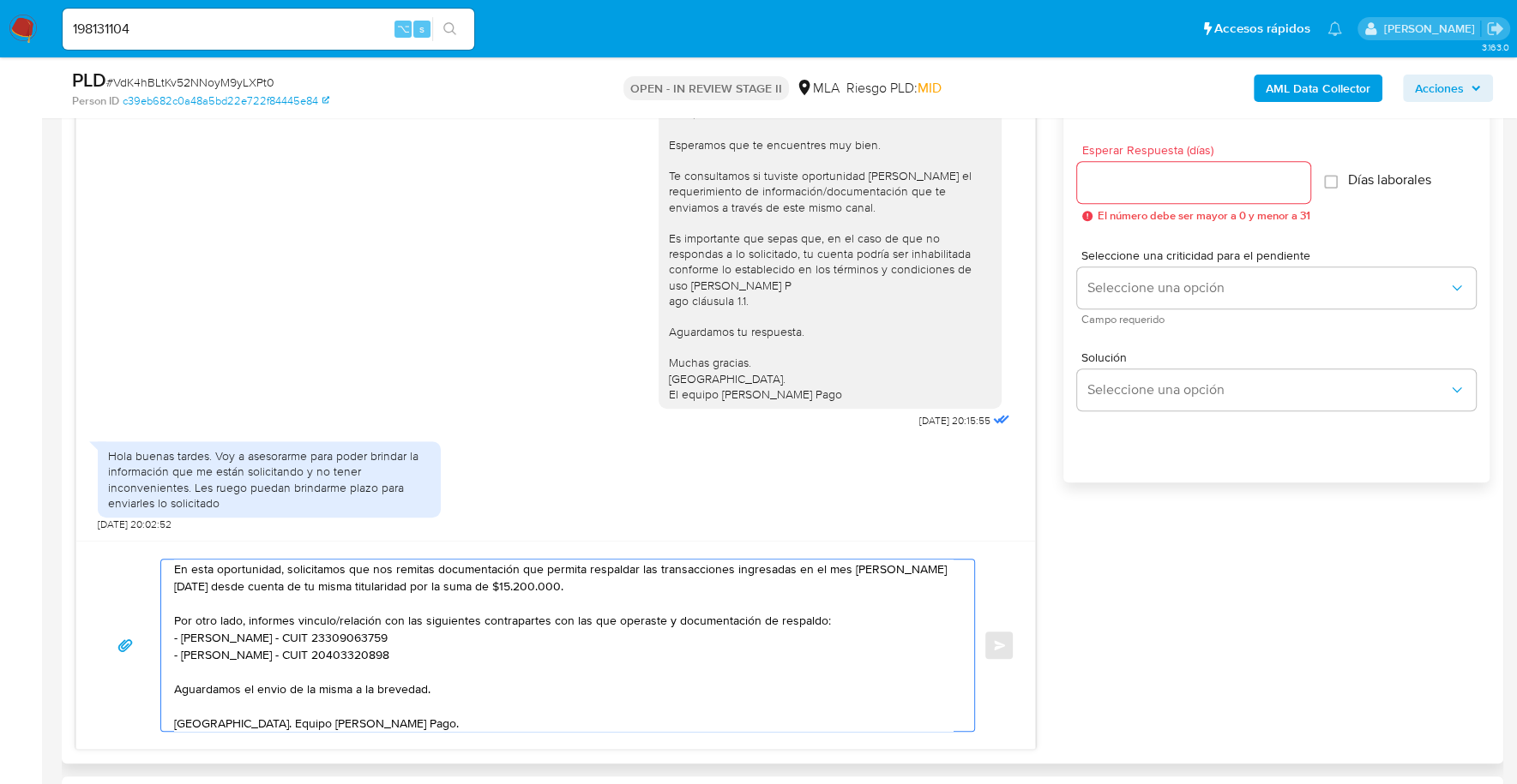
scroll to position [793, 0]
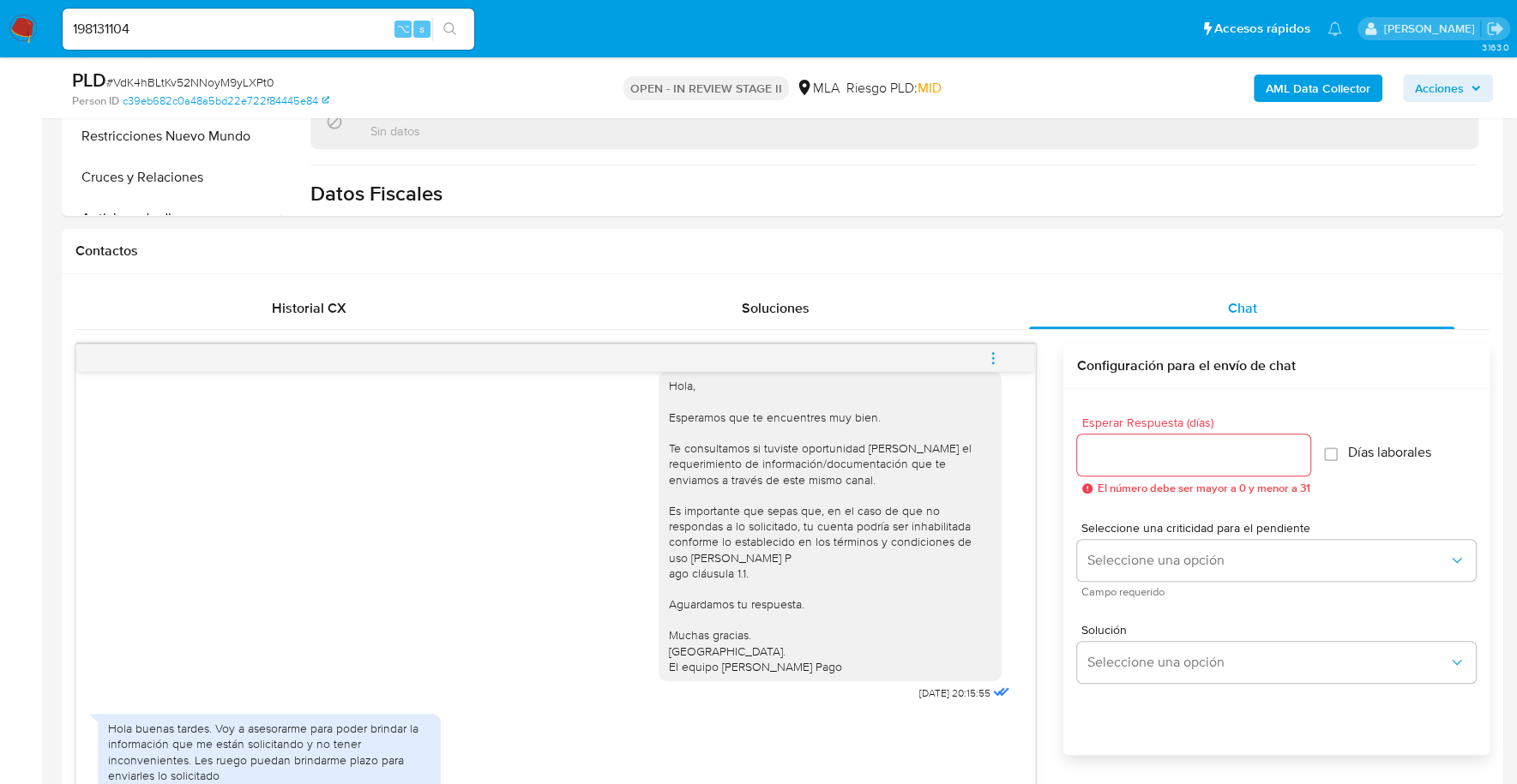
type textarea "Estimado, buenas tardes En esta oportunidad, solicitamos que nos remitas docume…"
click at [1136, 467] on div at bounding box center [1193, 455] width 233 height 41
click at [1136, 464] on div at bounding box center [1193, 455] width 233 height 41
click at [1147, 451] on input "Esperar Respuesta (días)" at bounding box center [1193, 455] width 233 height 23
type input "1"
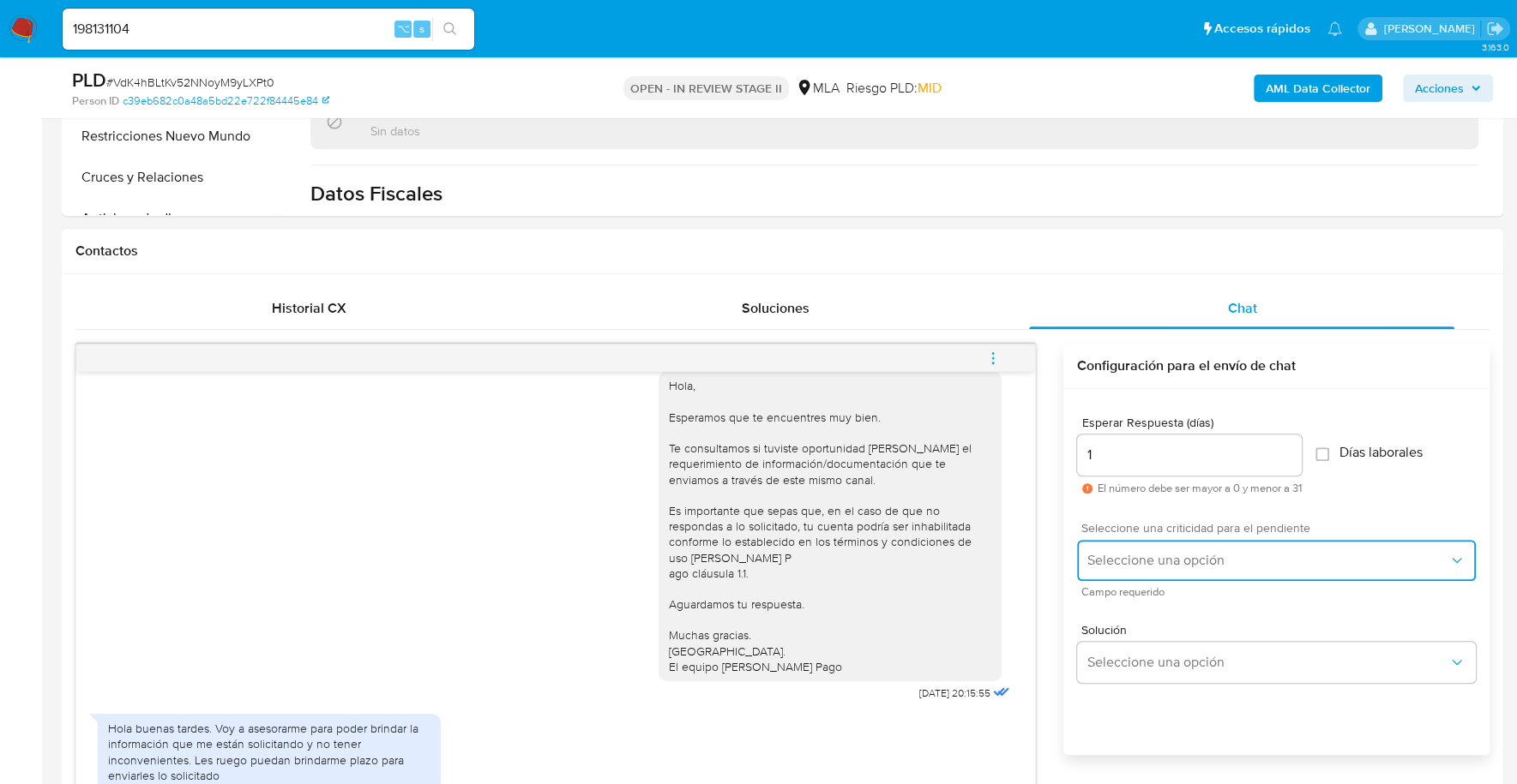
click at [1157, 557] on span "Seleccione una opción" at bounding box center [1267, 561] width 361 height 17
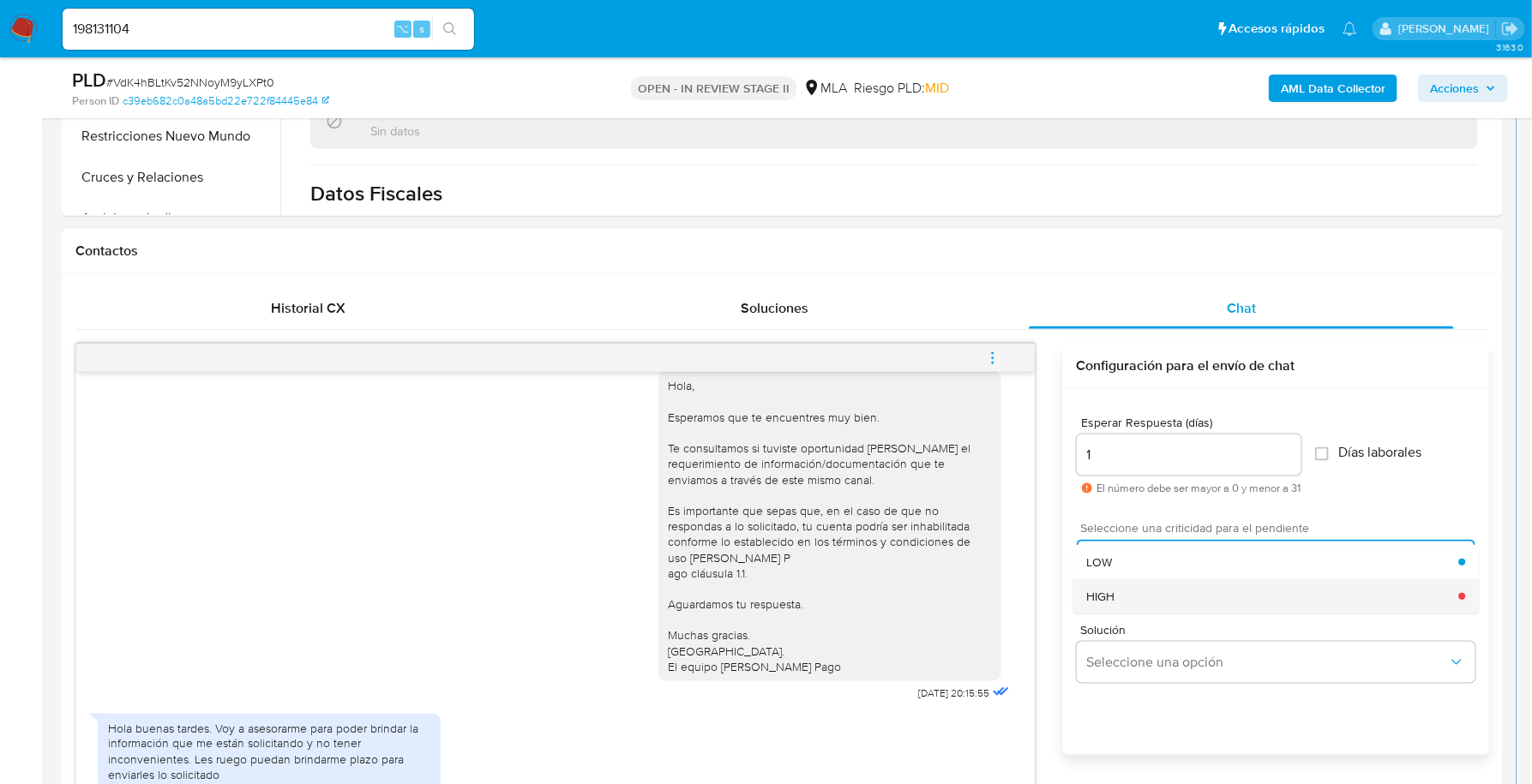
click at [1170, 592] on div "HIGH" at bounding box center [1273, 596] width 372 height 35
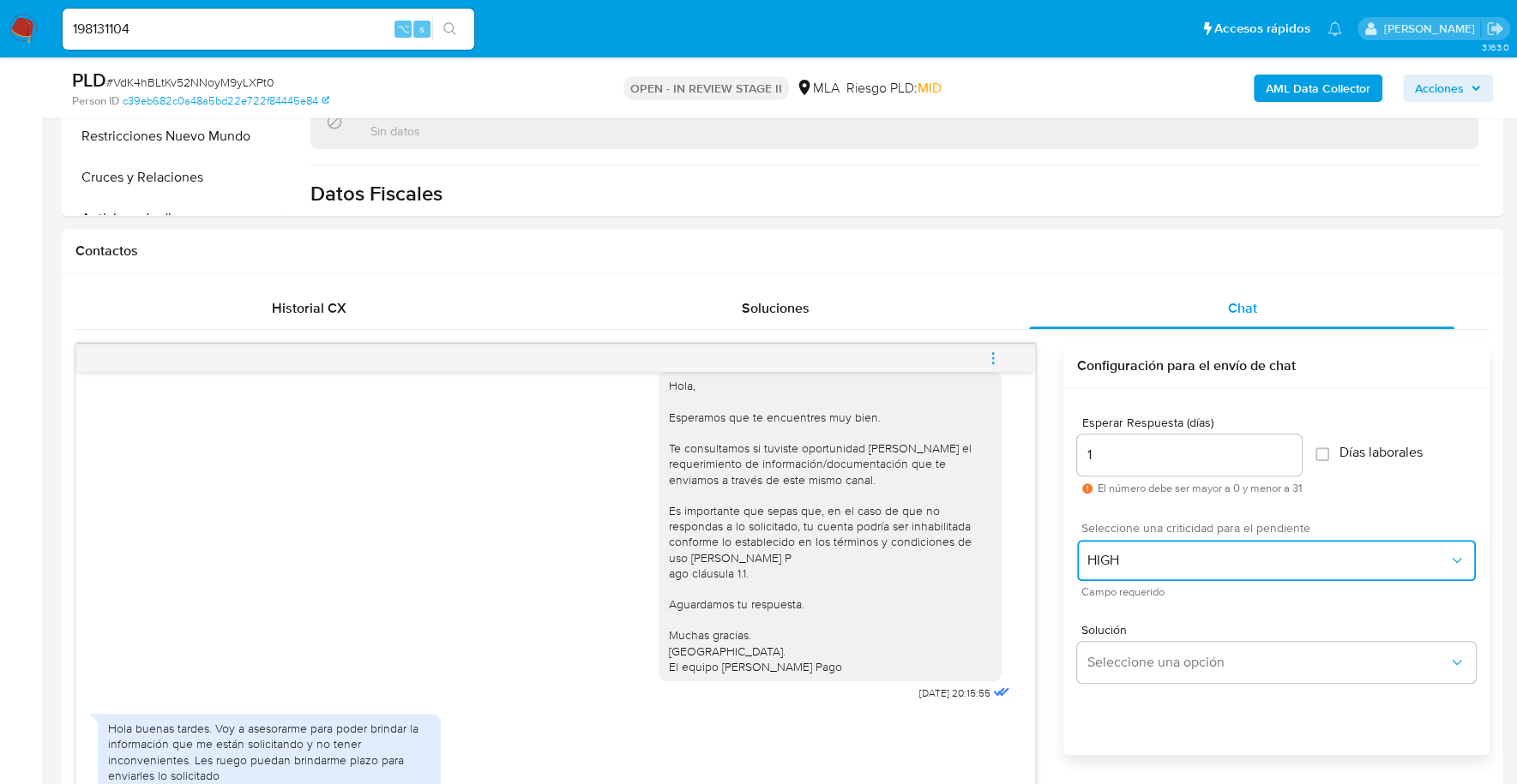
scroll to position [1201, 0]
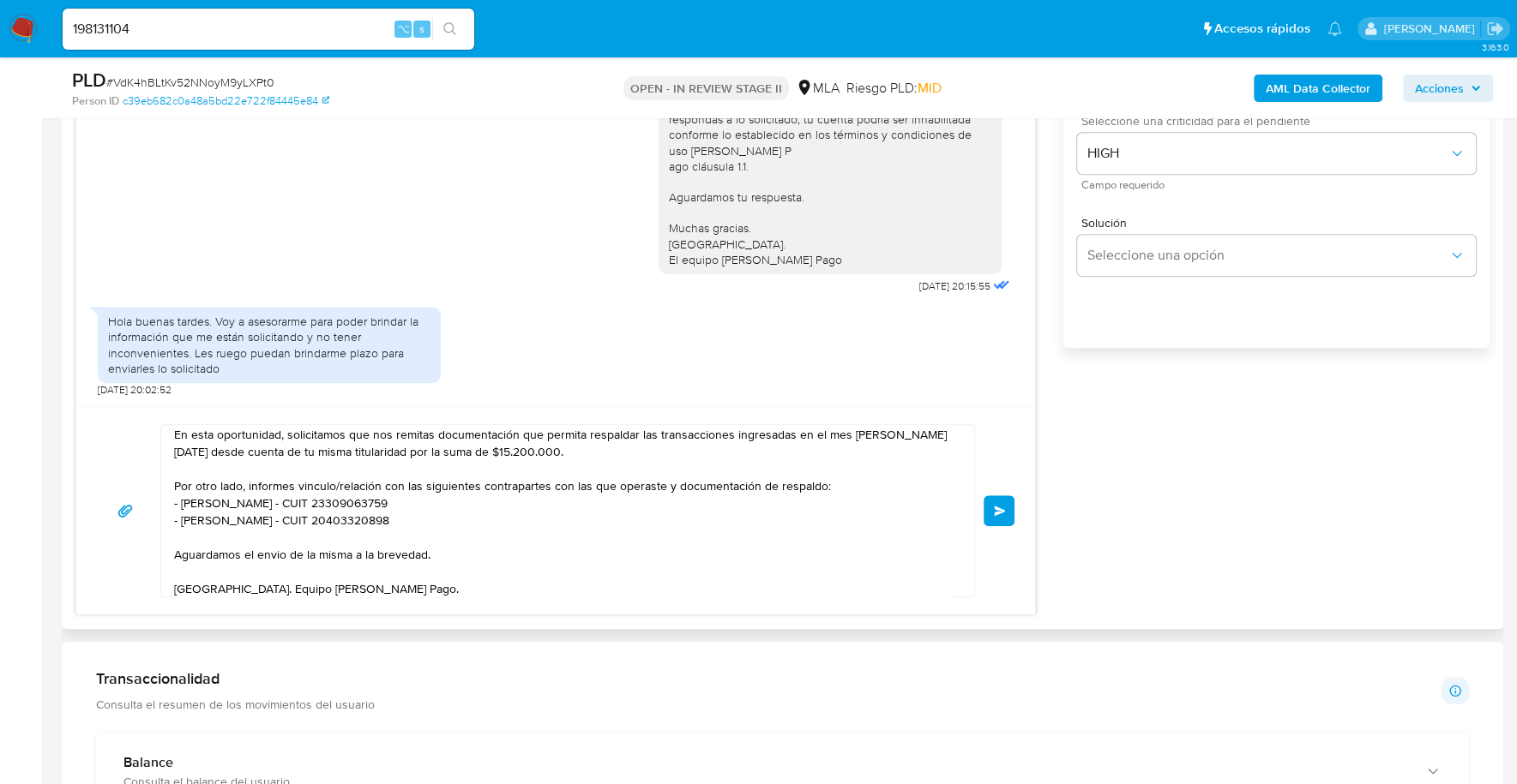
click at [985, 496] on button "Enviar" at bounding box center [998, 511] width 31 height 31
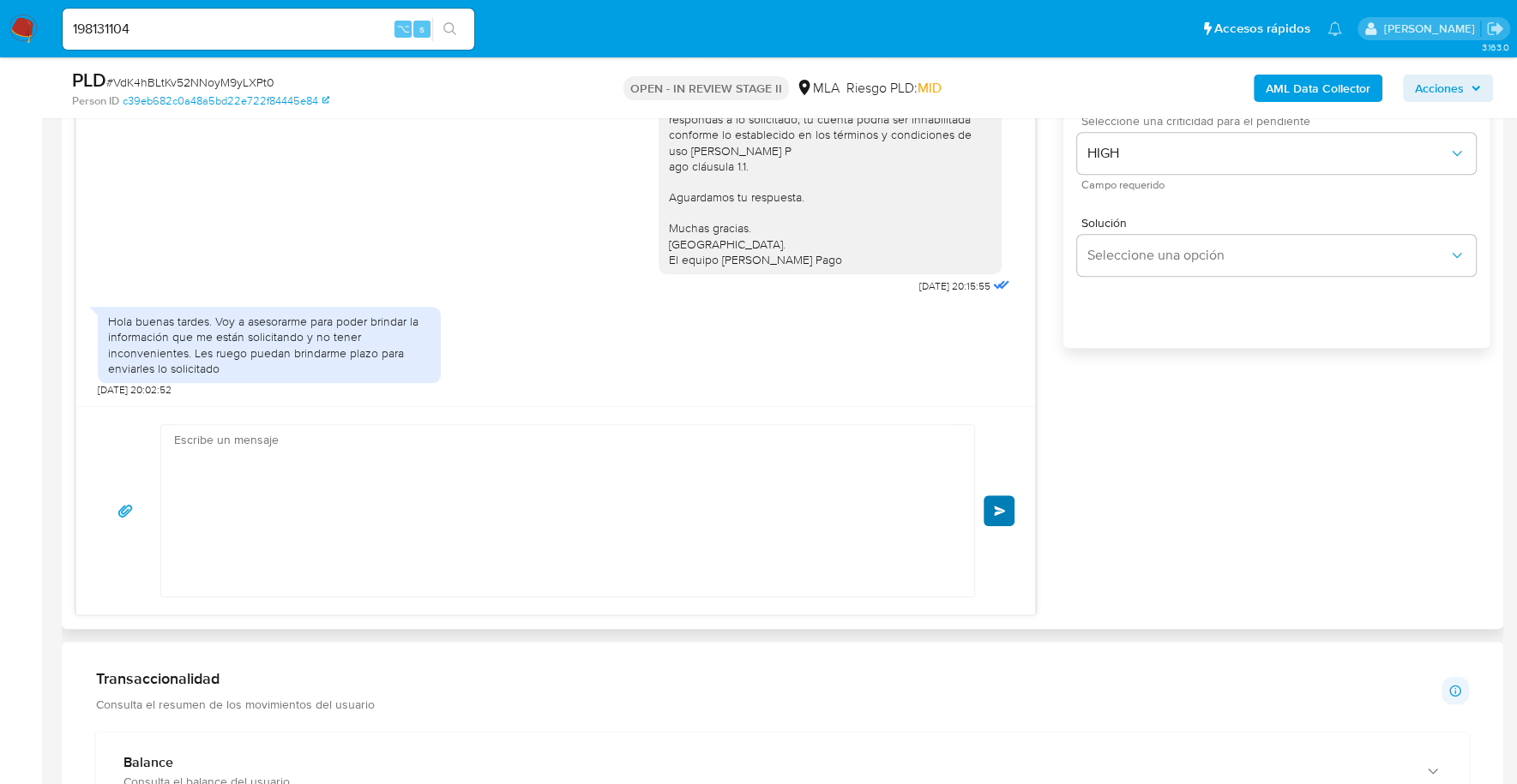
scroll to position [1306, 0]
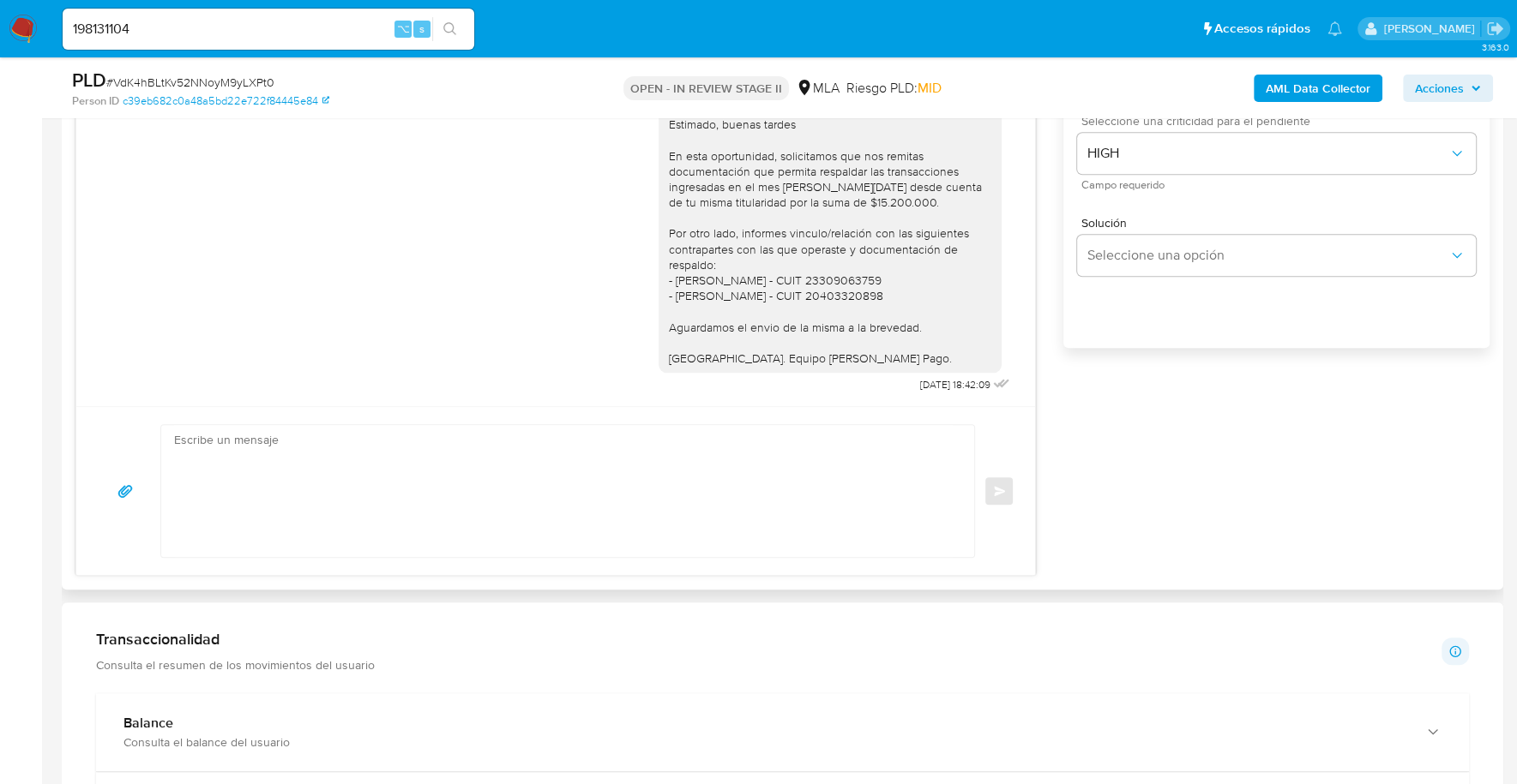
click at [1004, 506] on div "Enviar" at bounding box center [555, 491] width 918 height 133
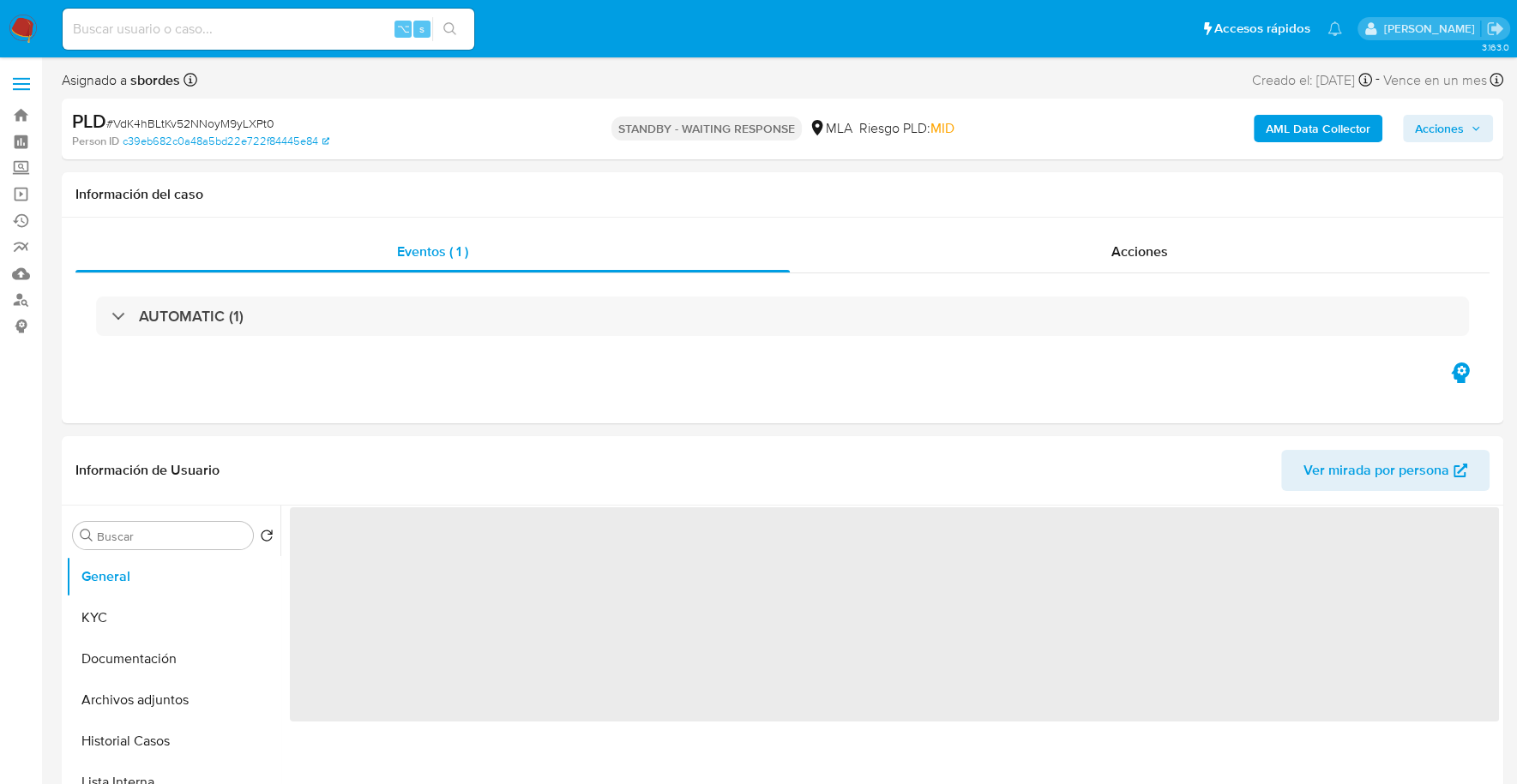
select select "10"
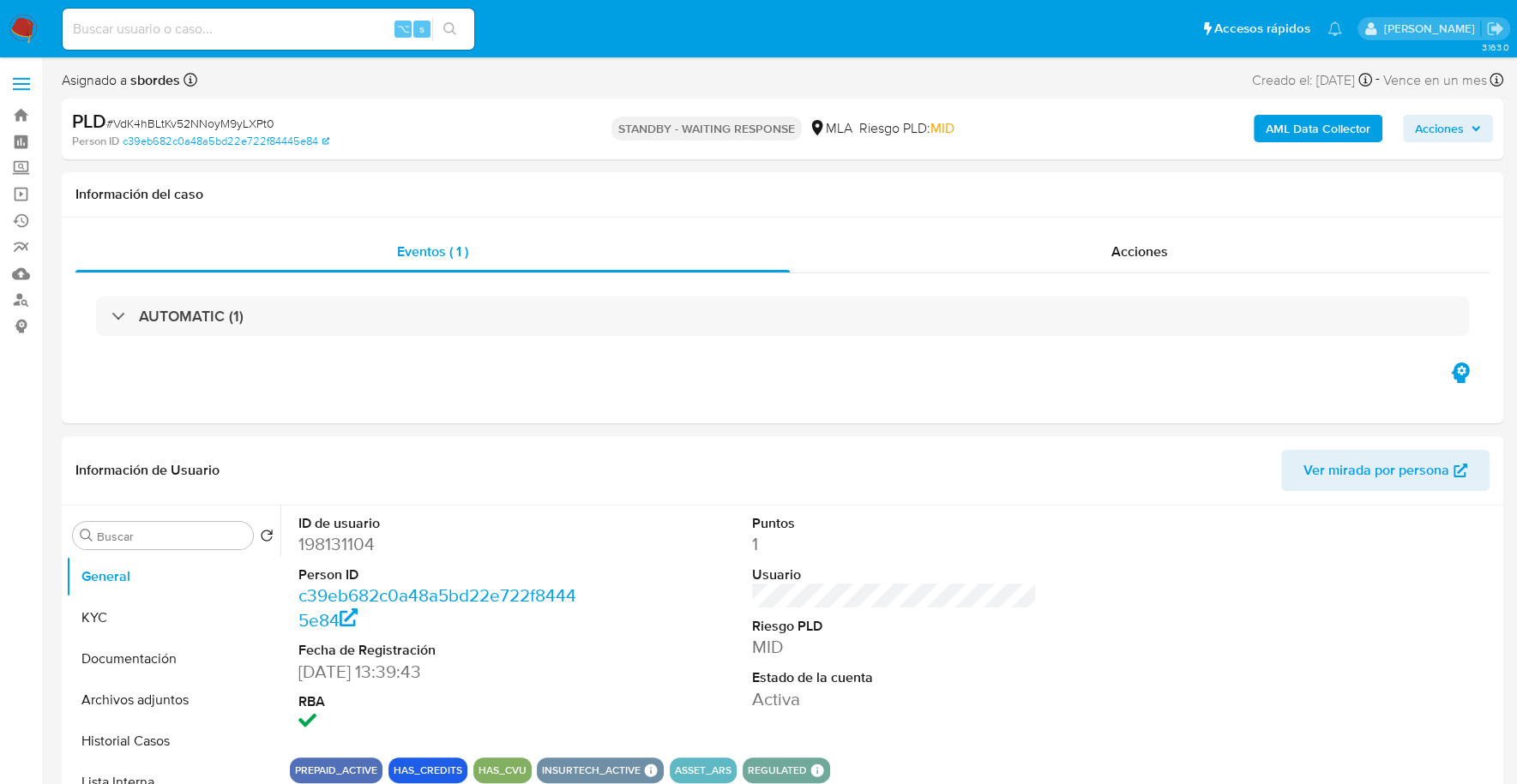
click at [264, 33] on input at bounding box center [269, 29] width 411 height 23
paste input "26690369"
type input "26690369"
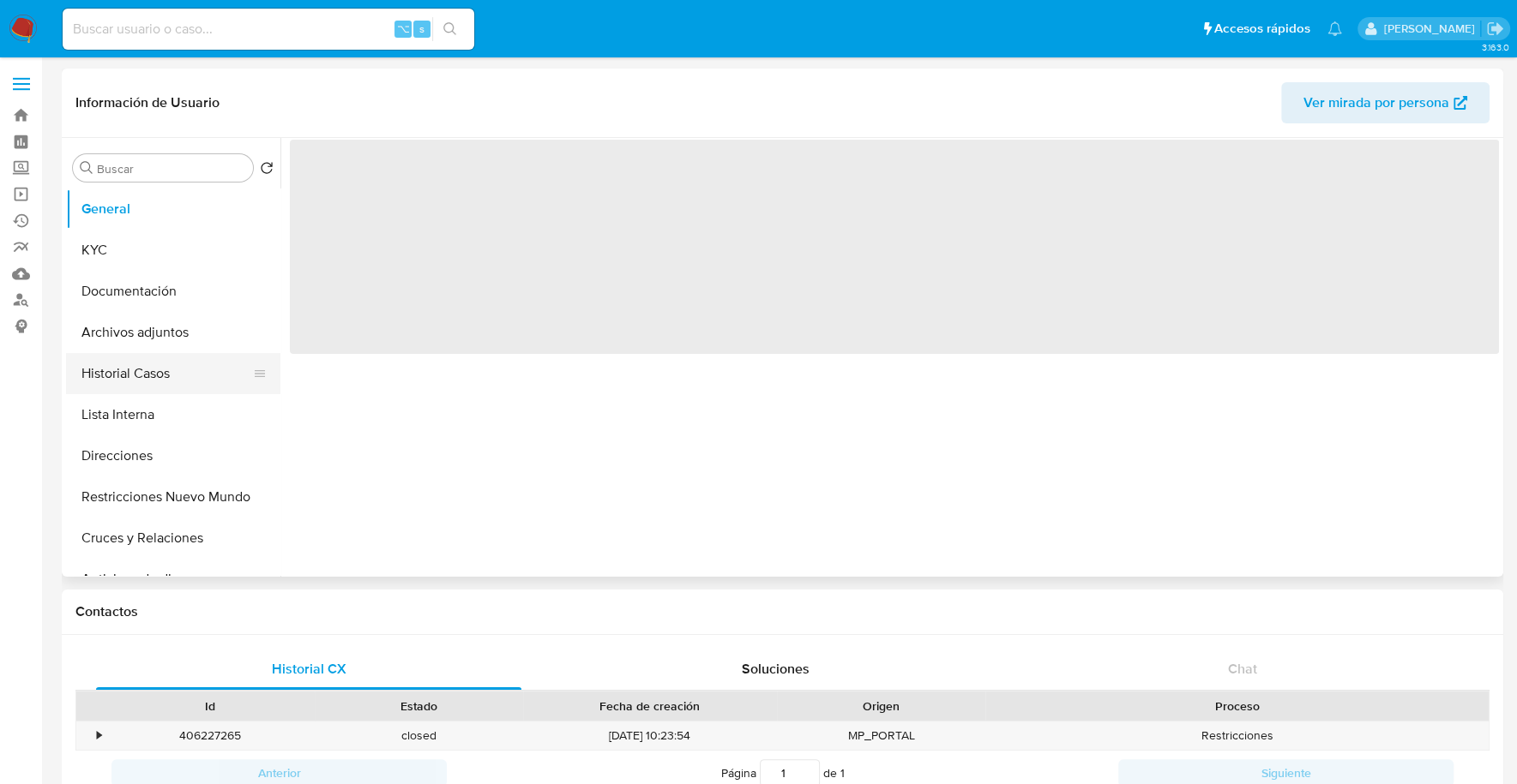
select select "10"
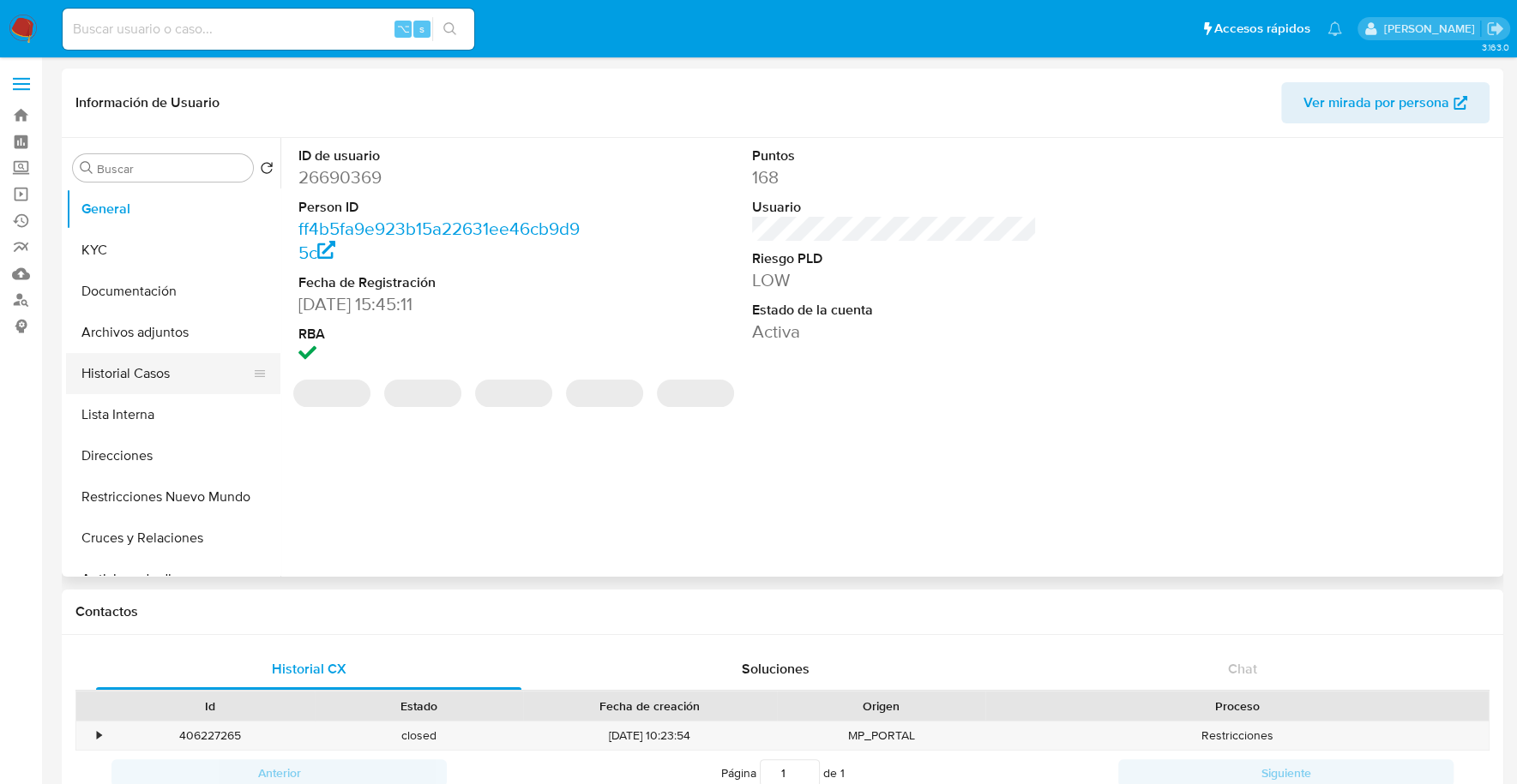
click at [102, 363] on button "Historial Casos" at bounding box center [166, 374] width 201 height 41
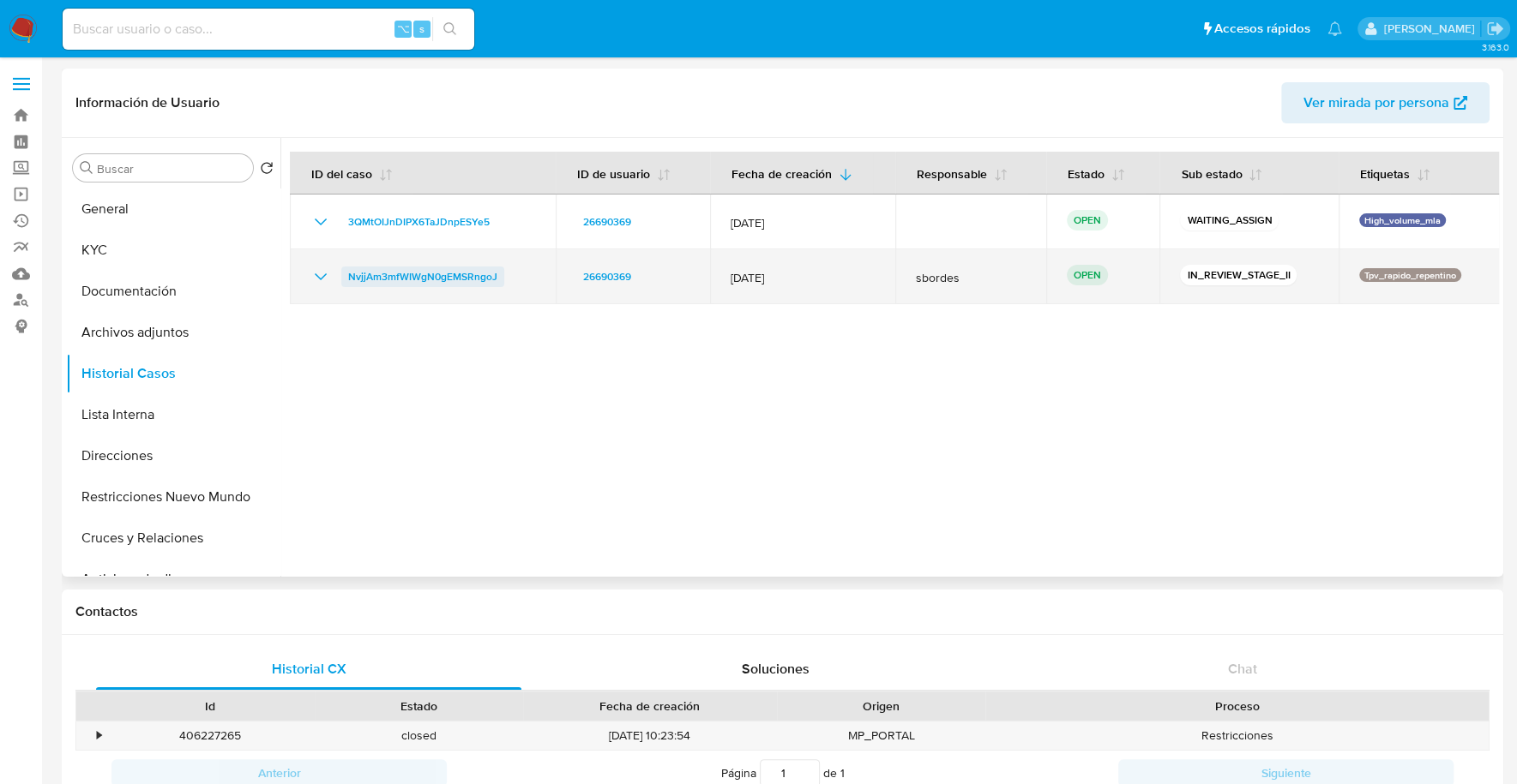
click at [463, 272] on span "NvjjAm3mfWIWgN0gEMSRngoJ" at bounding box center [423, 277] width 149 height 21
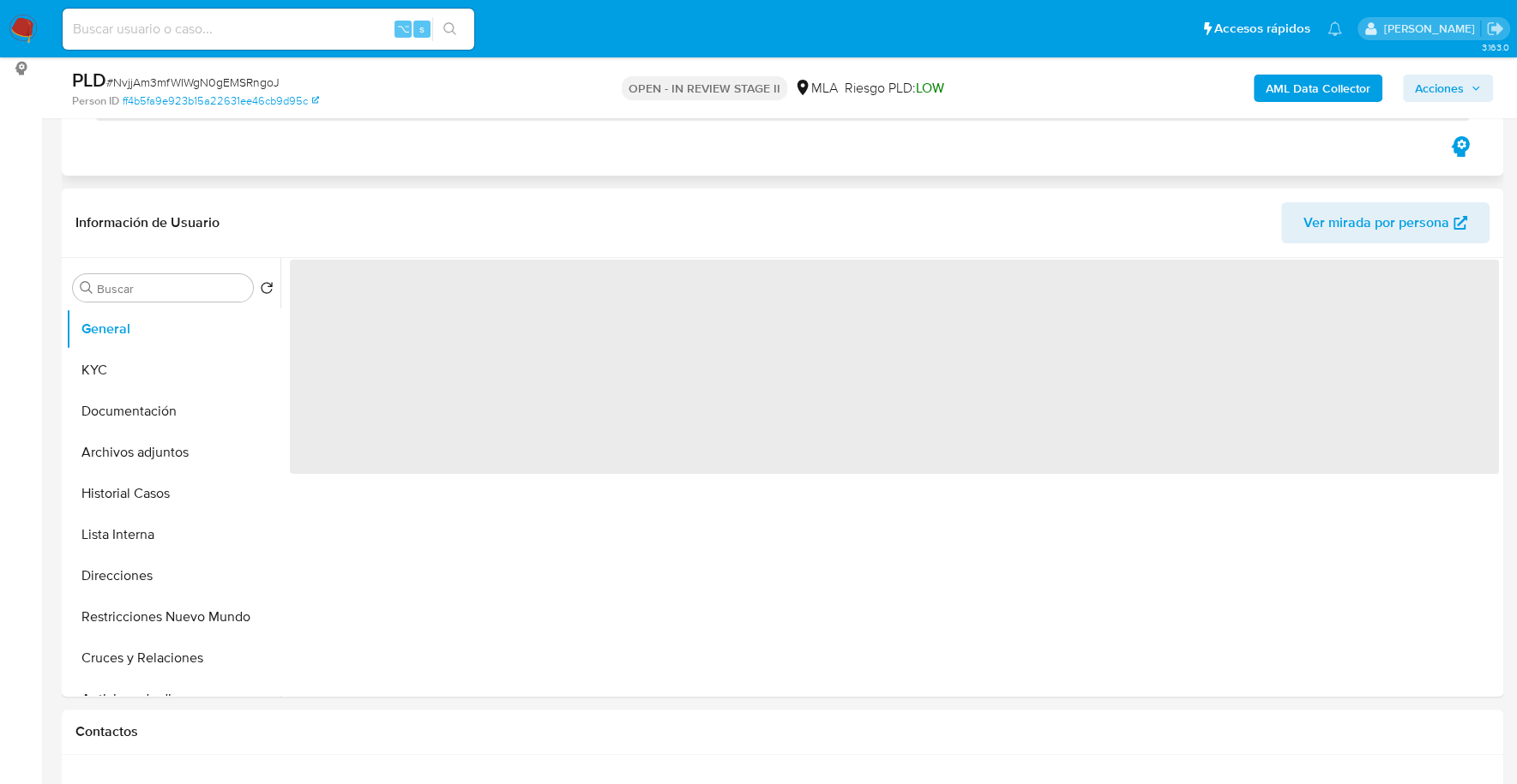
scroll to position [673, 0]
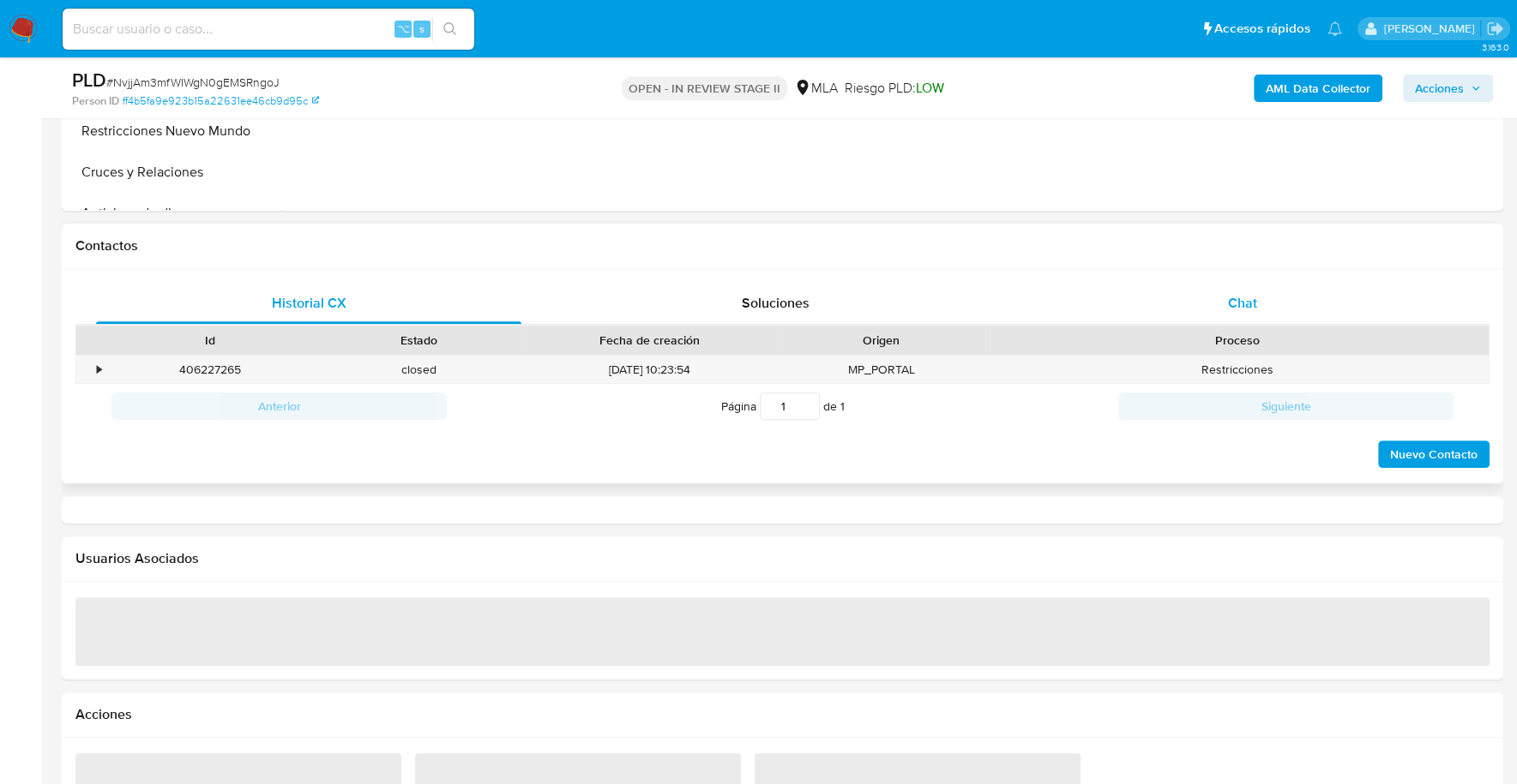
select select "10"
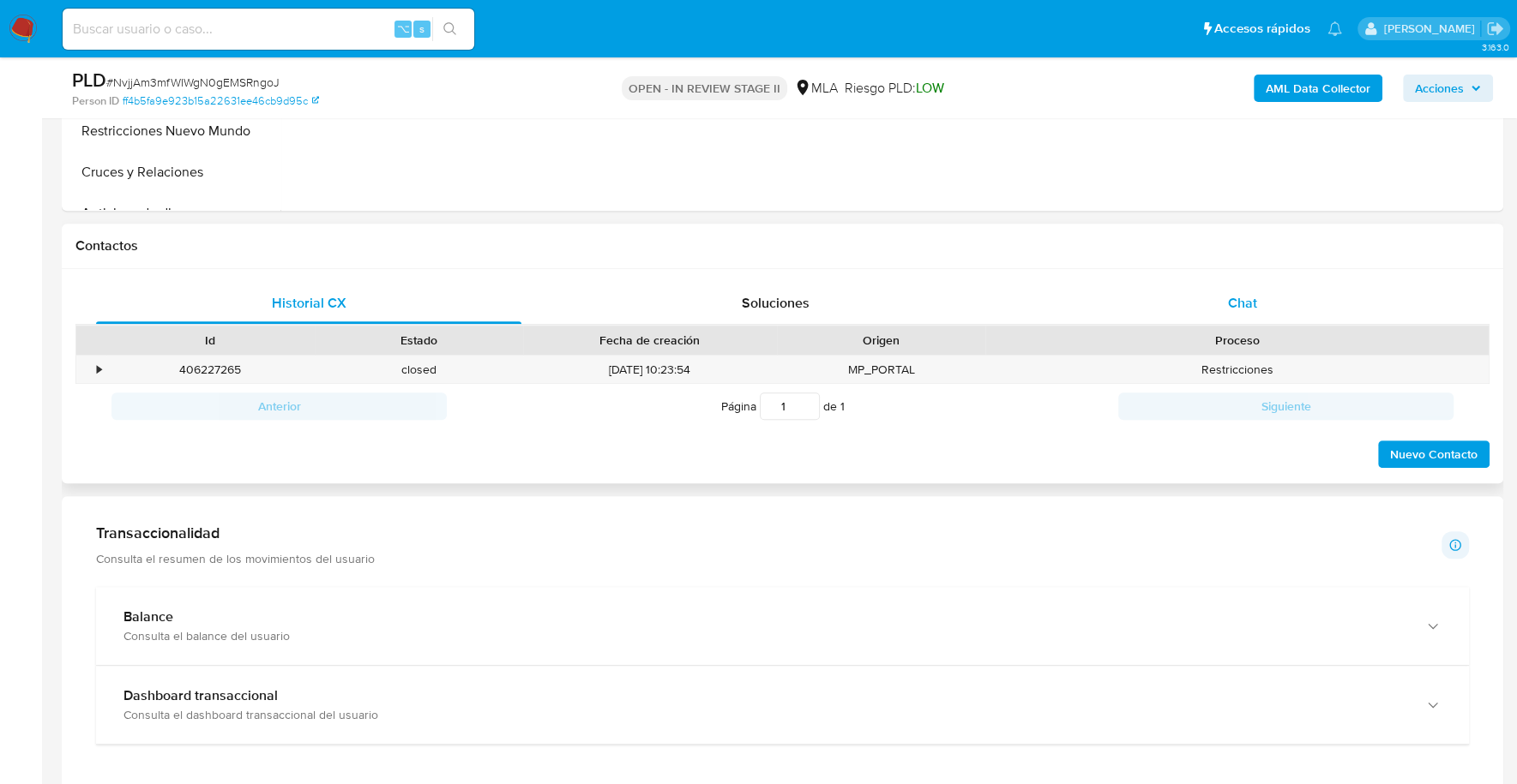
click at [1241, 305] on span "Chat" at bounding box center [1241, 302] width 29 height 20
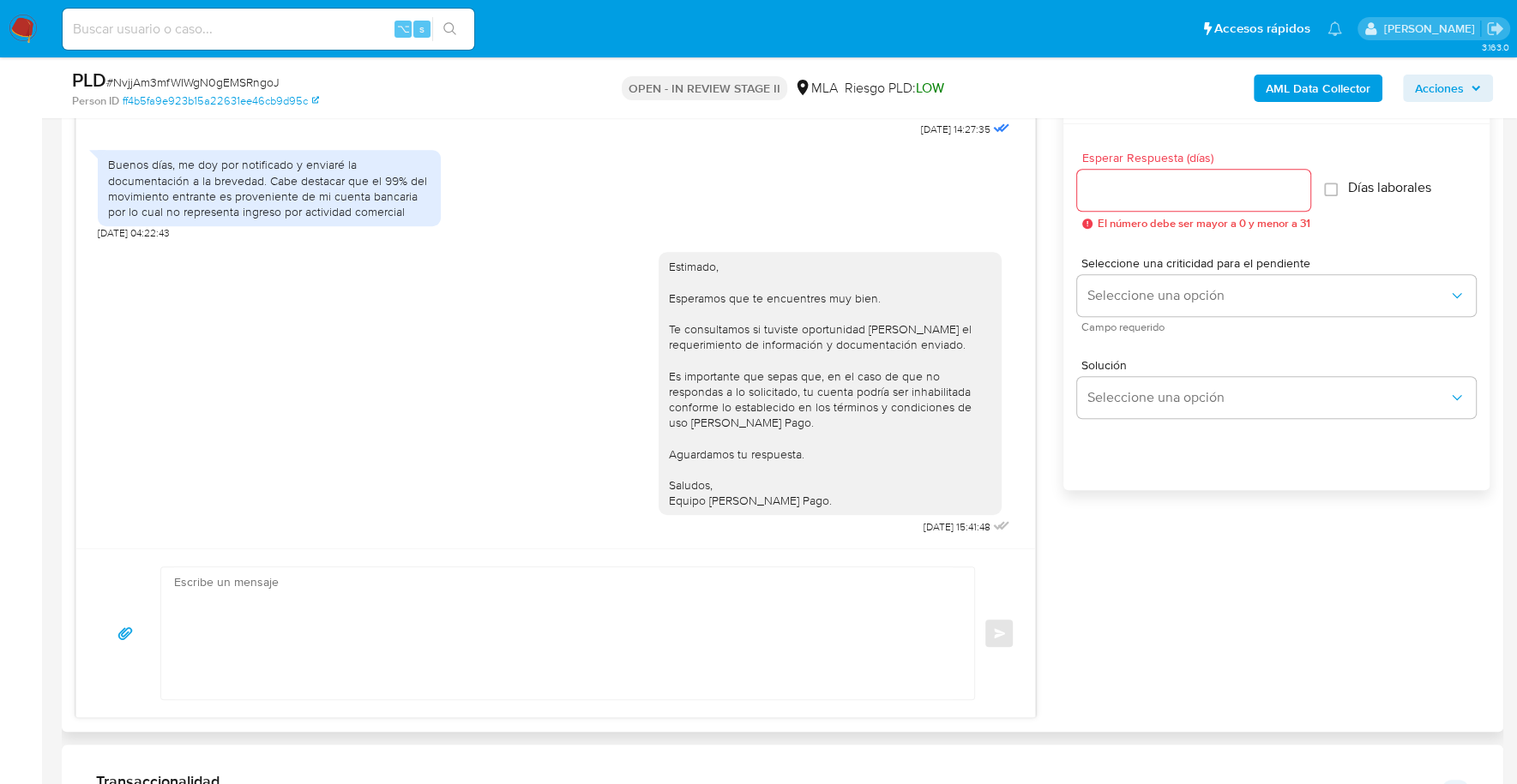
scroll to position [1039, 0]
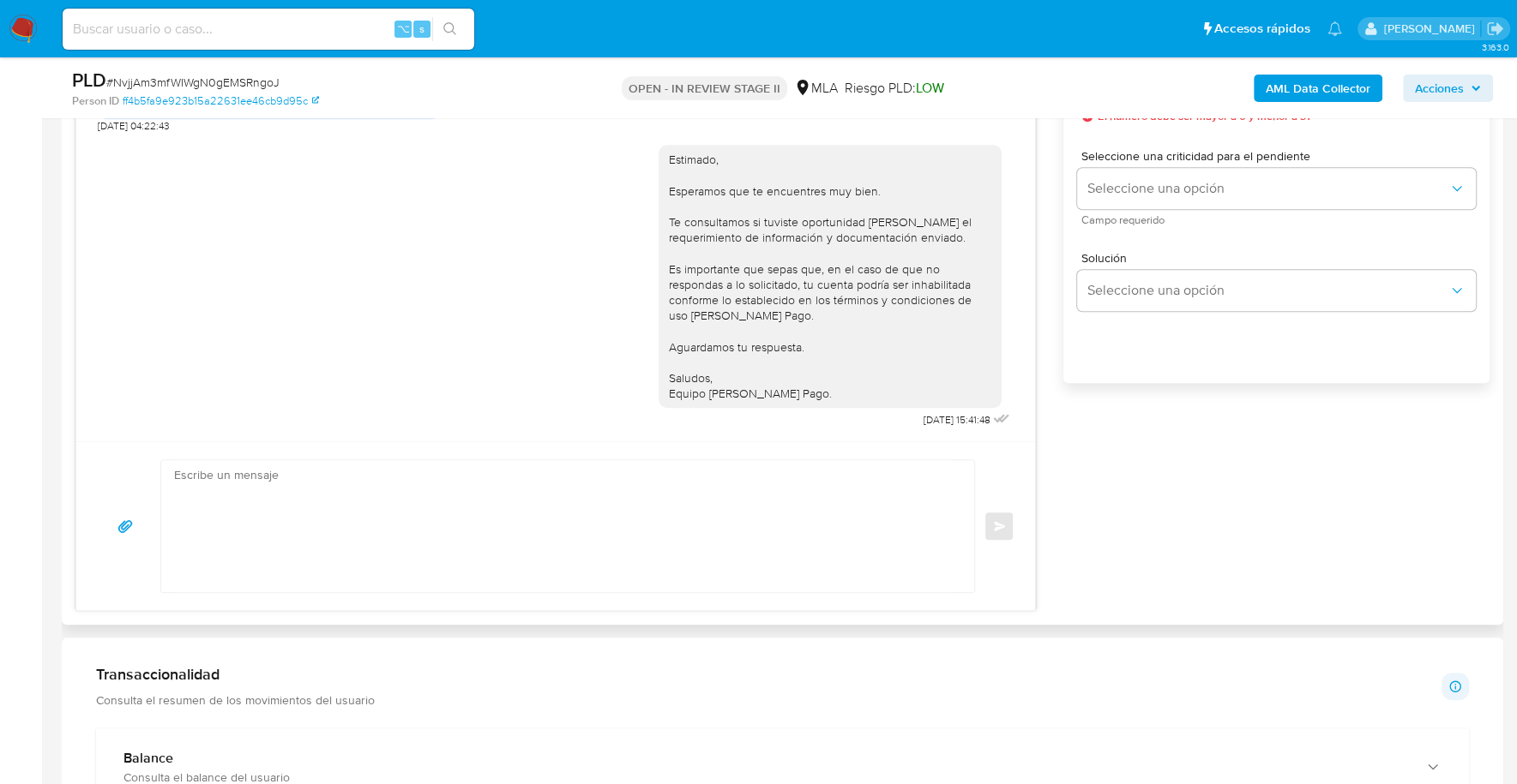
click at [472, 496] on textarea at bounding box center [563, 526] width 779 height 132
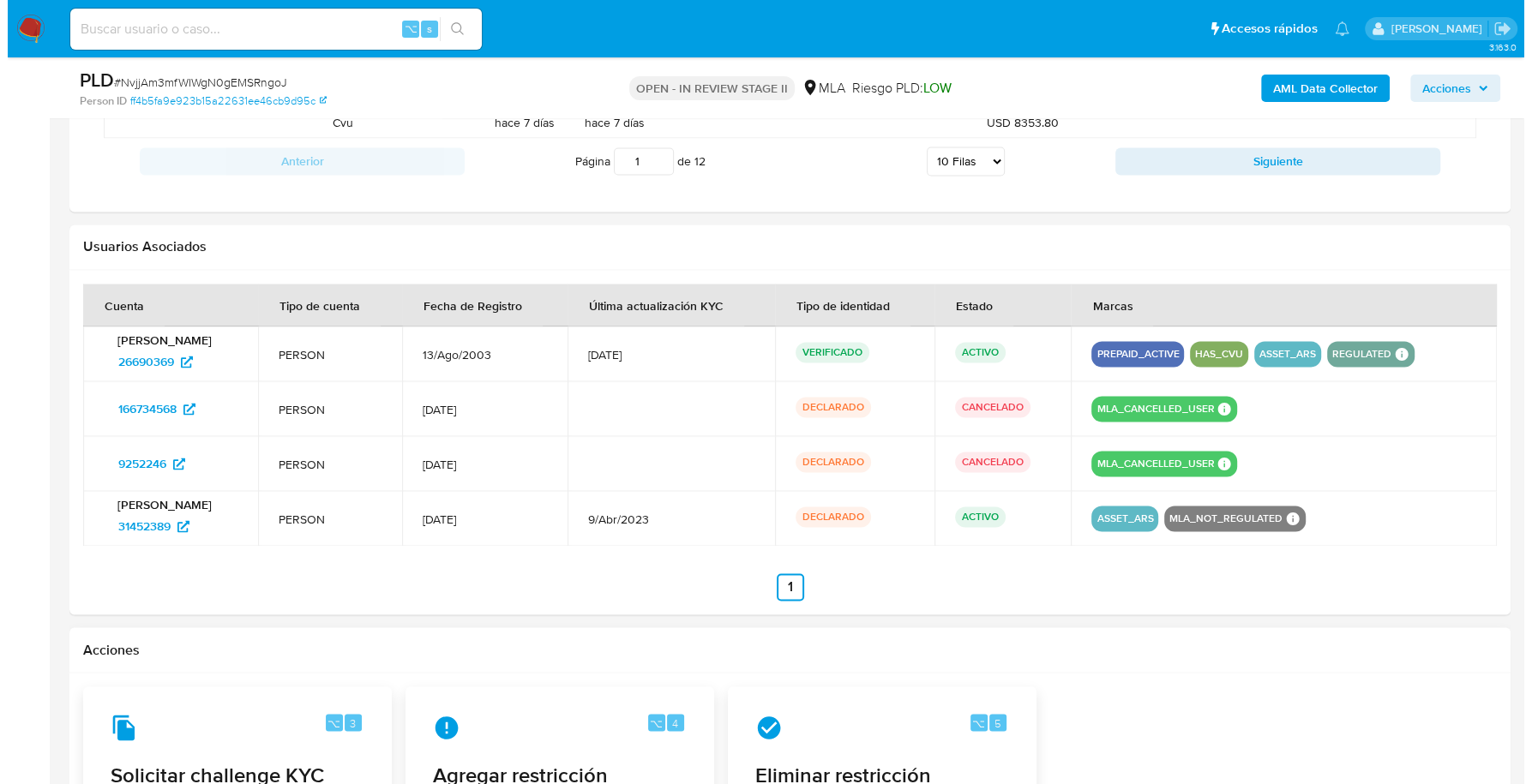
scroll to position [2736, 0]
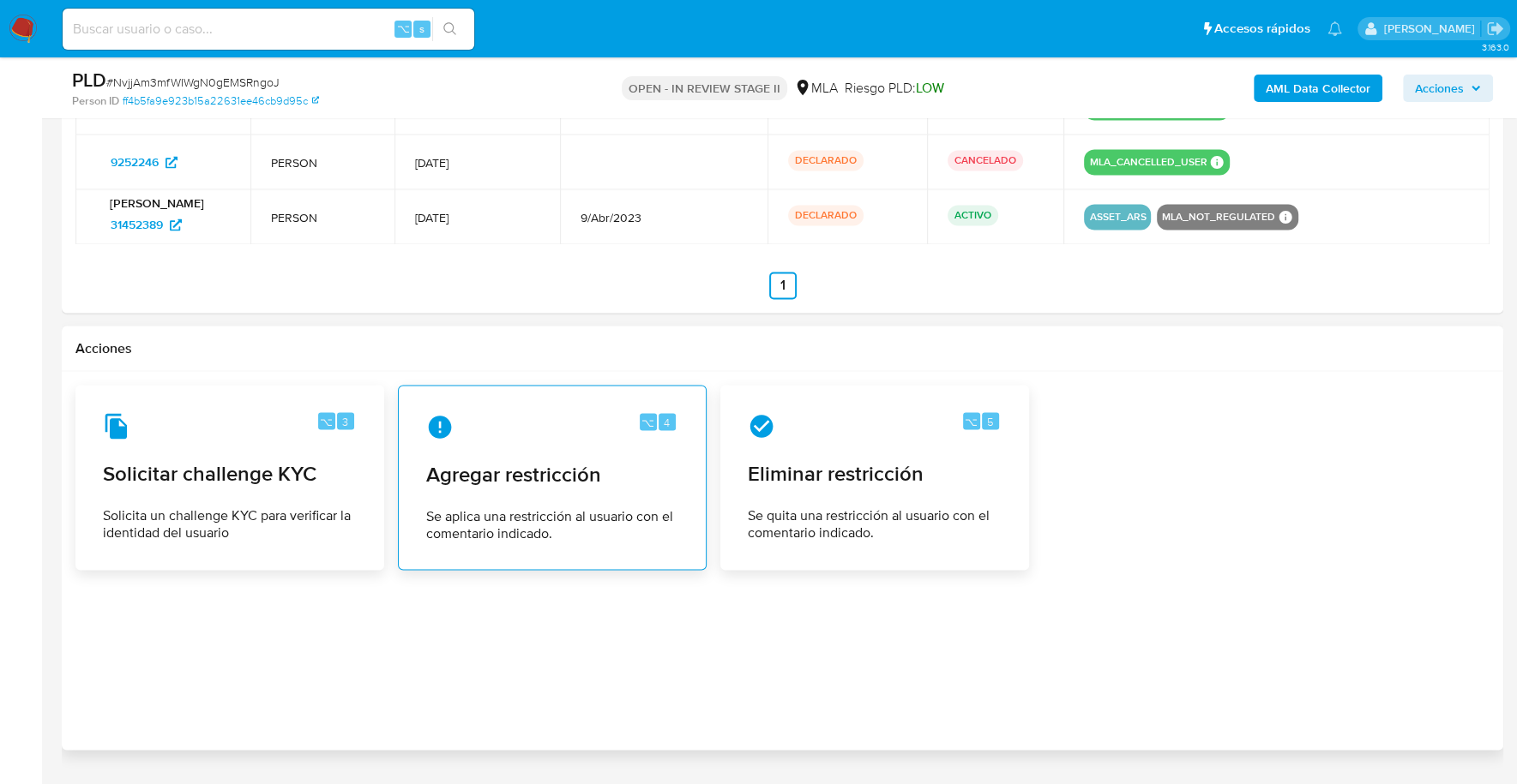
type textarea "Estimado, buenas tardes Reiteramos la solicitud de documentación enviada los di…"
click at [552, 471] on span "Agregar restricción" at bounding box center [552, 473] width 252 height 25
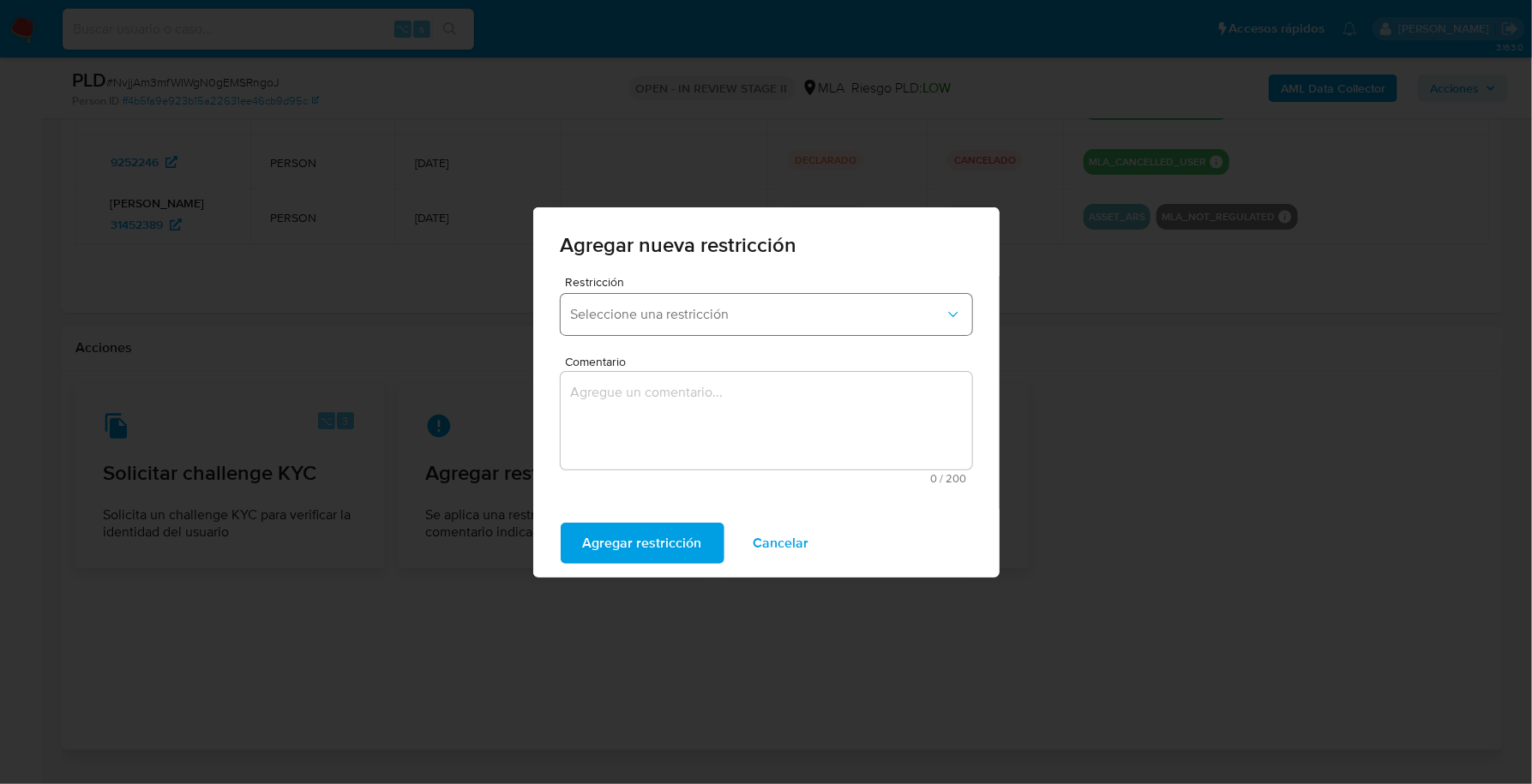
click at [625, 332] on button "Seleccione una restricción" at bounding box center [766, 315] width 411 height 41
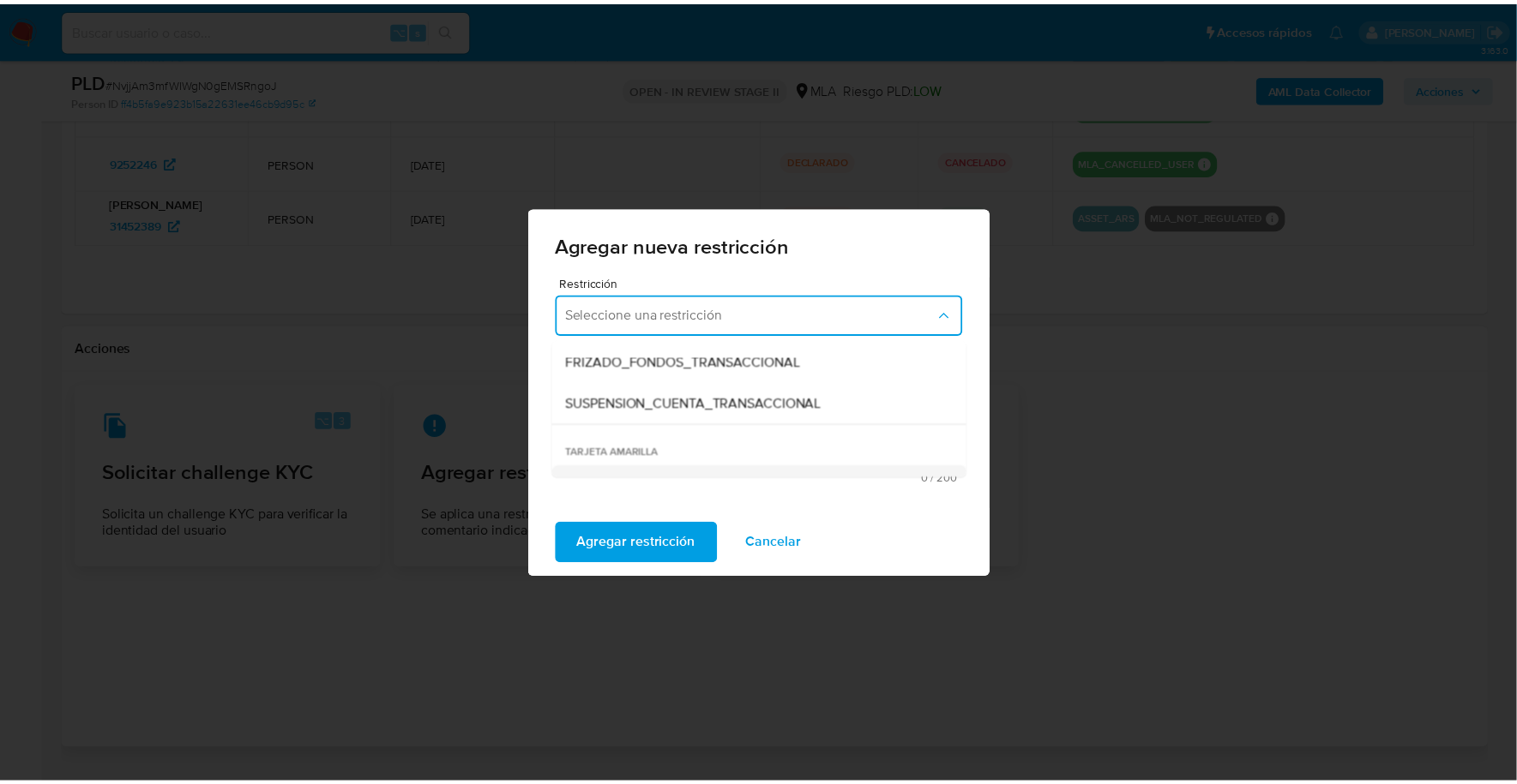
scroll to position [257, 0]
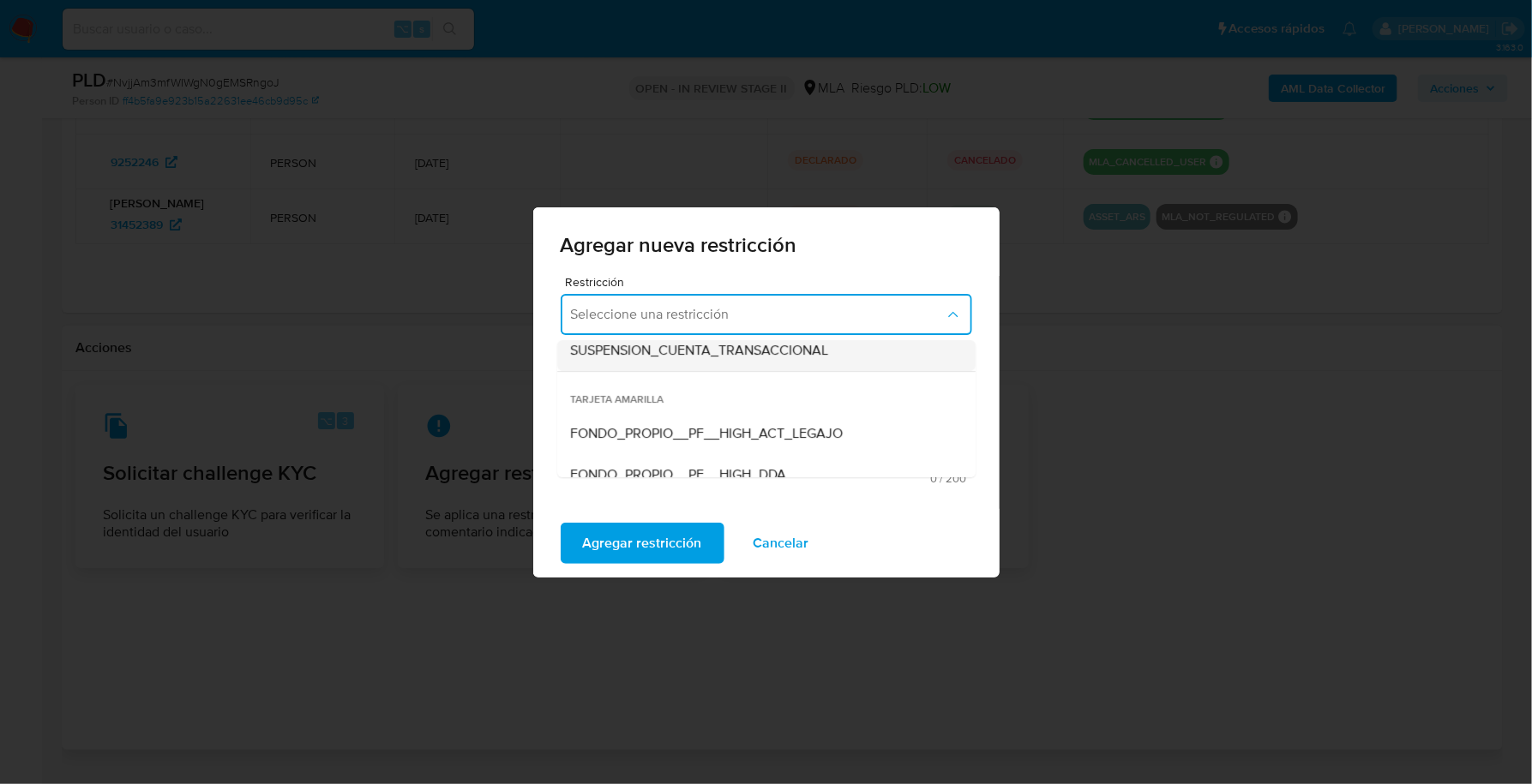
click at [672, 351] on span "SUSPENSION_CUENTA_TRANSACCIONAL" at bounding box center [700, 350] width 258 height 17
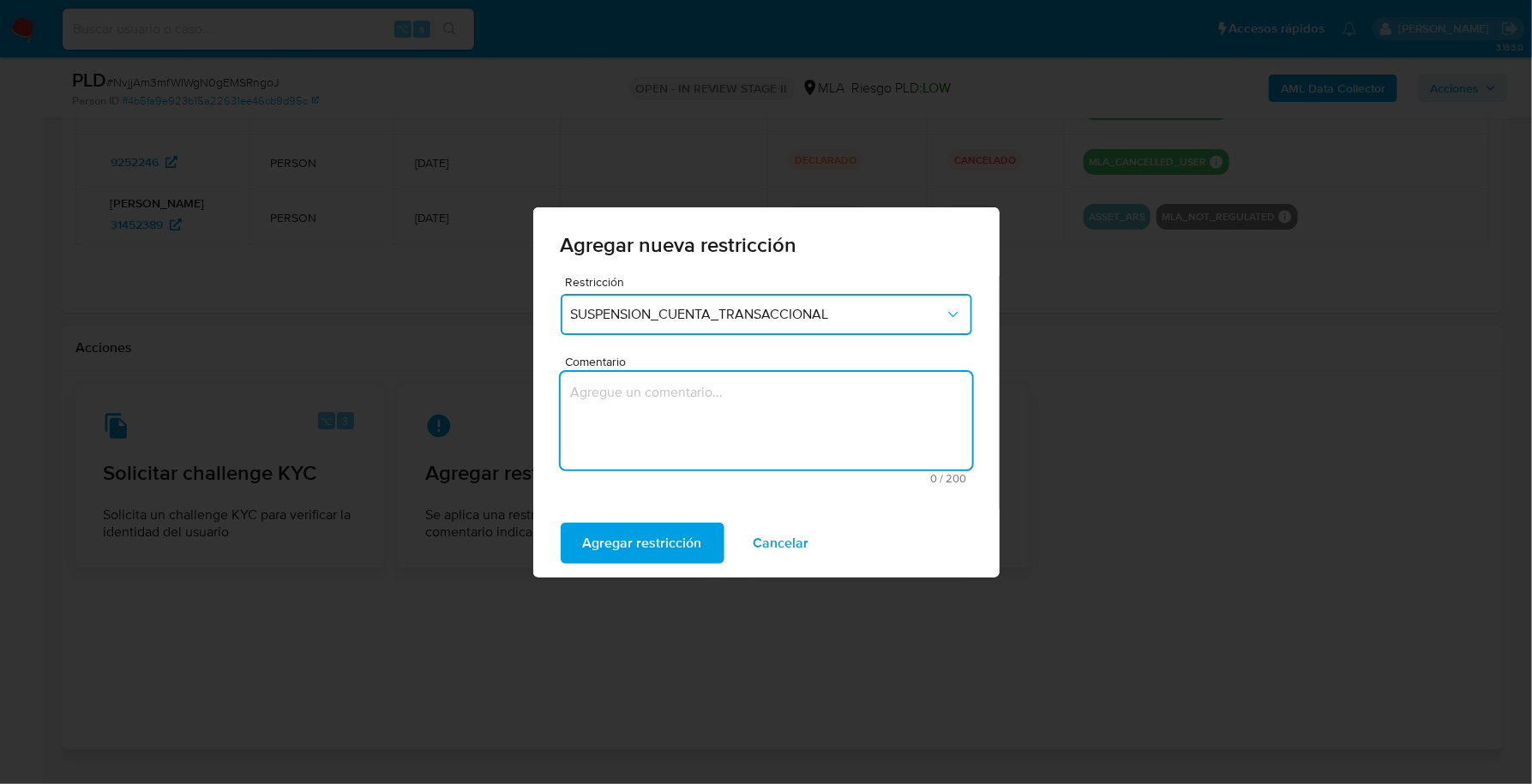
click at [669, 401] on textarea "Comentario" at bounding box center [766, 421] width 411 height 98
type textarea "AML"
click at [664, 556] on span "Agregar restricción" at bounding box center [642, 544] width 119 height 38
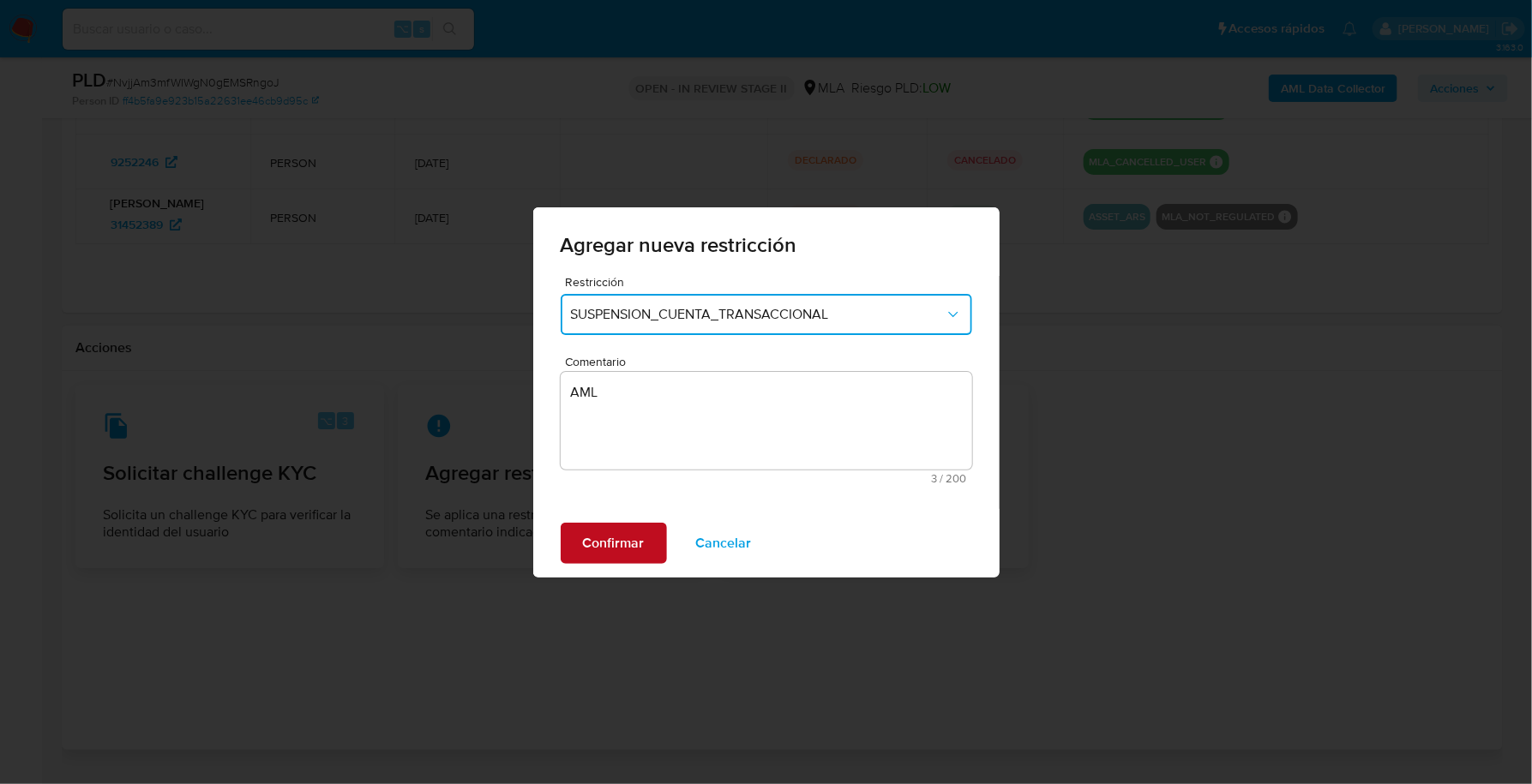
click at [628, 546] on span "Confirmar" at bounding box center [614, 544] width 62 height 38
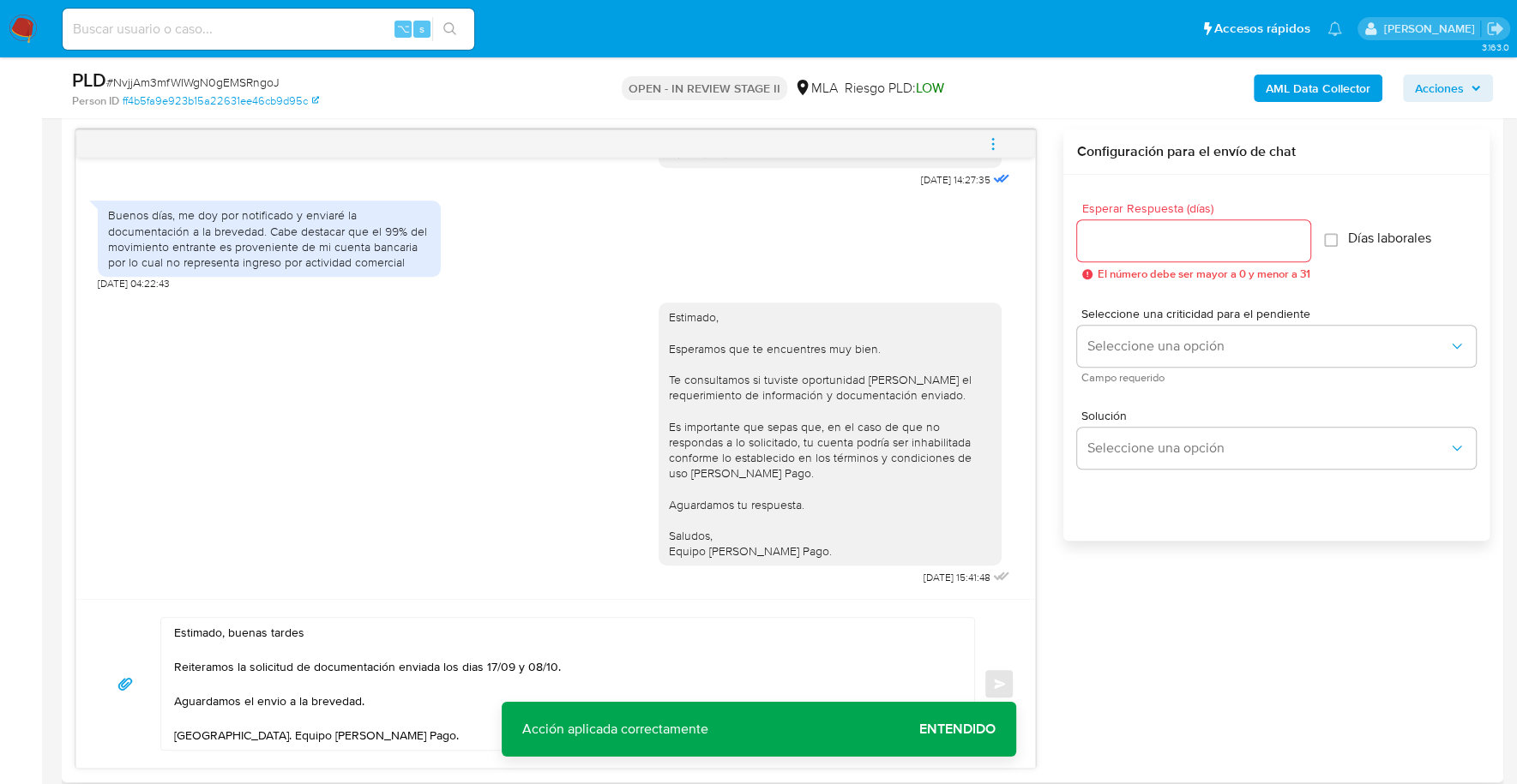
scroll to position [880, 0]
click at [1109, 244] on input "Esperar Respuesta (días)" at bounding box center [1193, 243] width 233 height 23
type input "1"
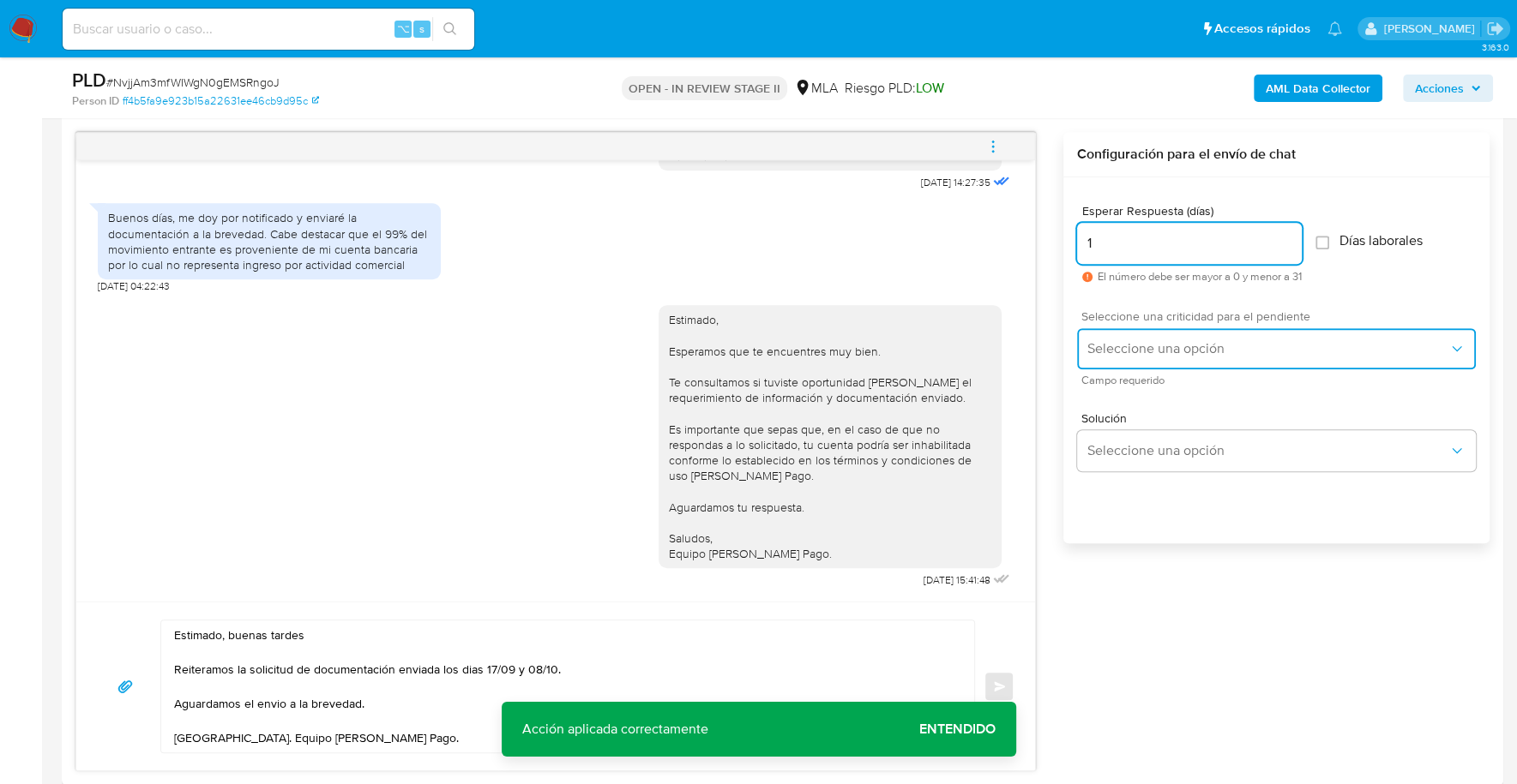
click at [1141, 349] on span "Seleccione una opción" at bounding box center [1267, 348] width 361 height 17
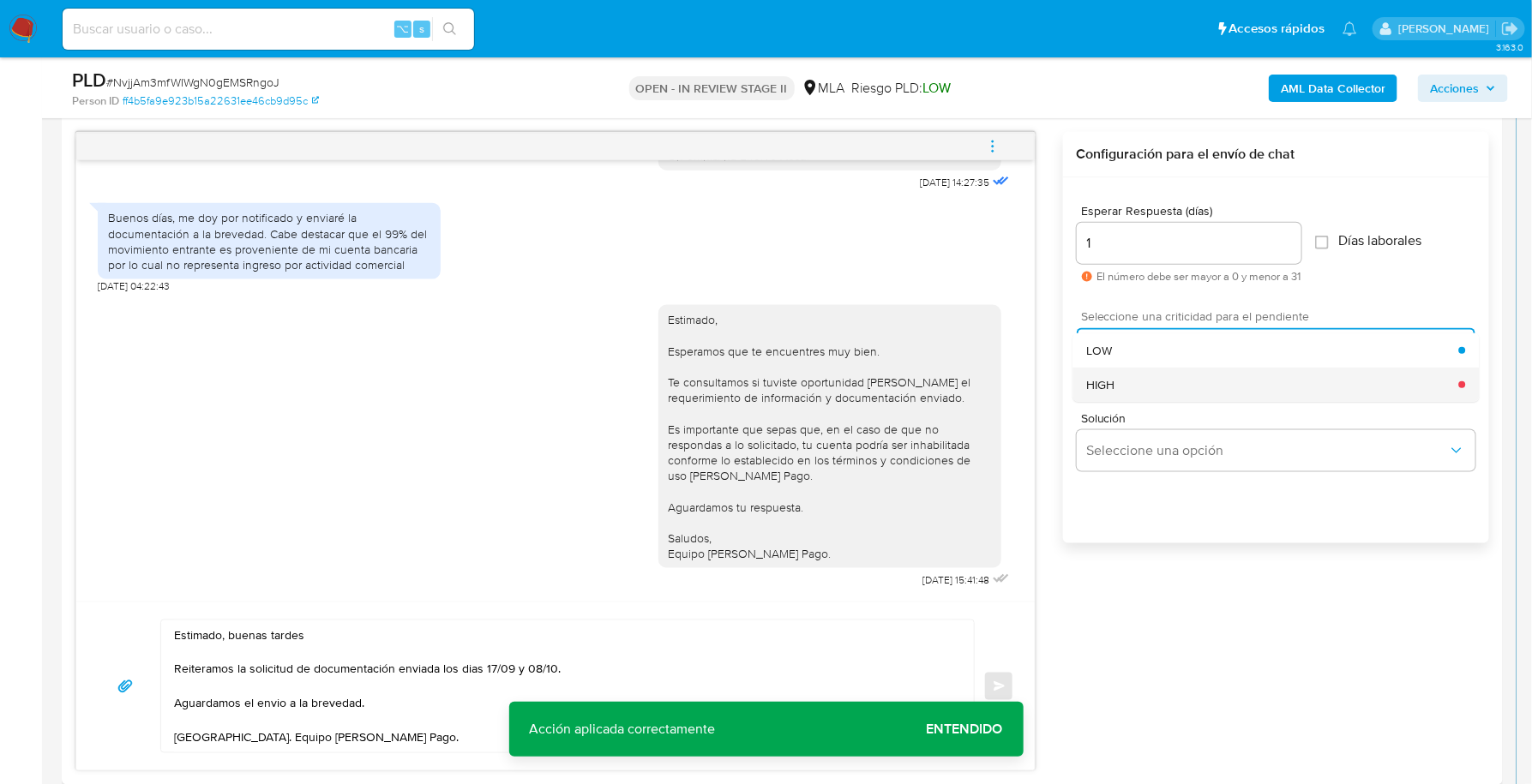
click at [1141, 385] on div "HIGH" at bounding box center [1273, 385] width 372 height 35
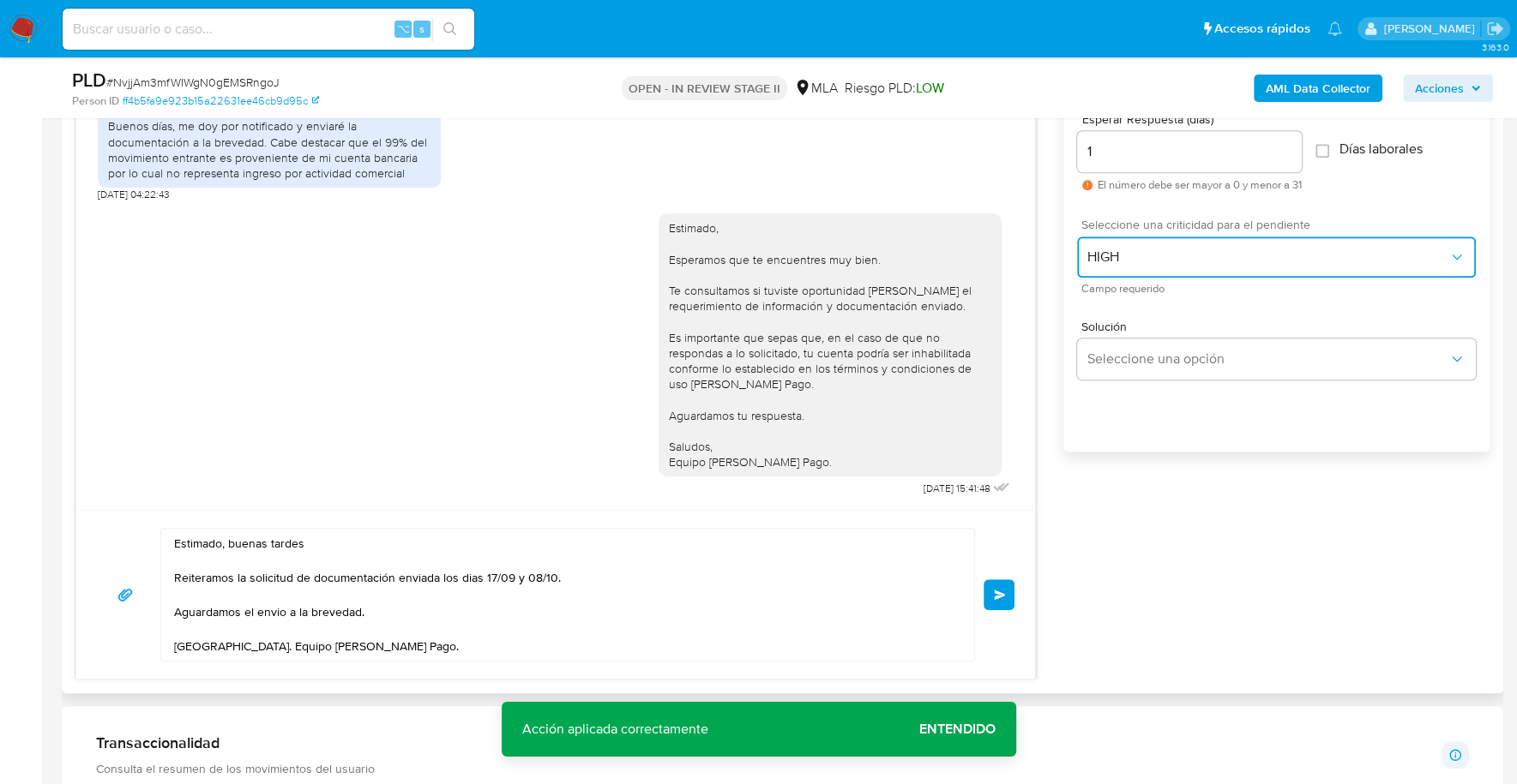
scroll to position [1024, 0]
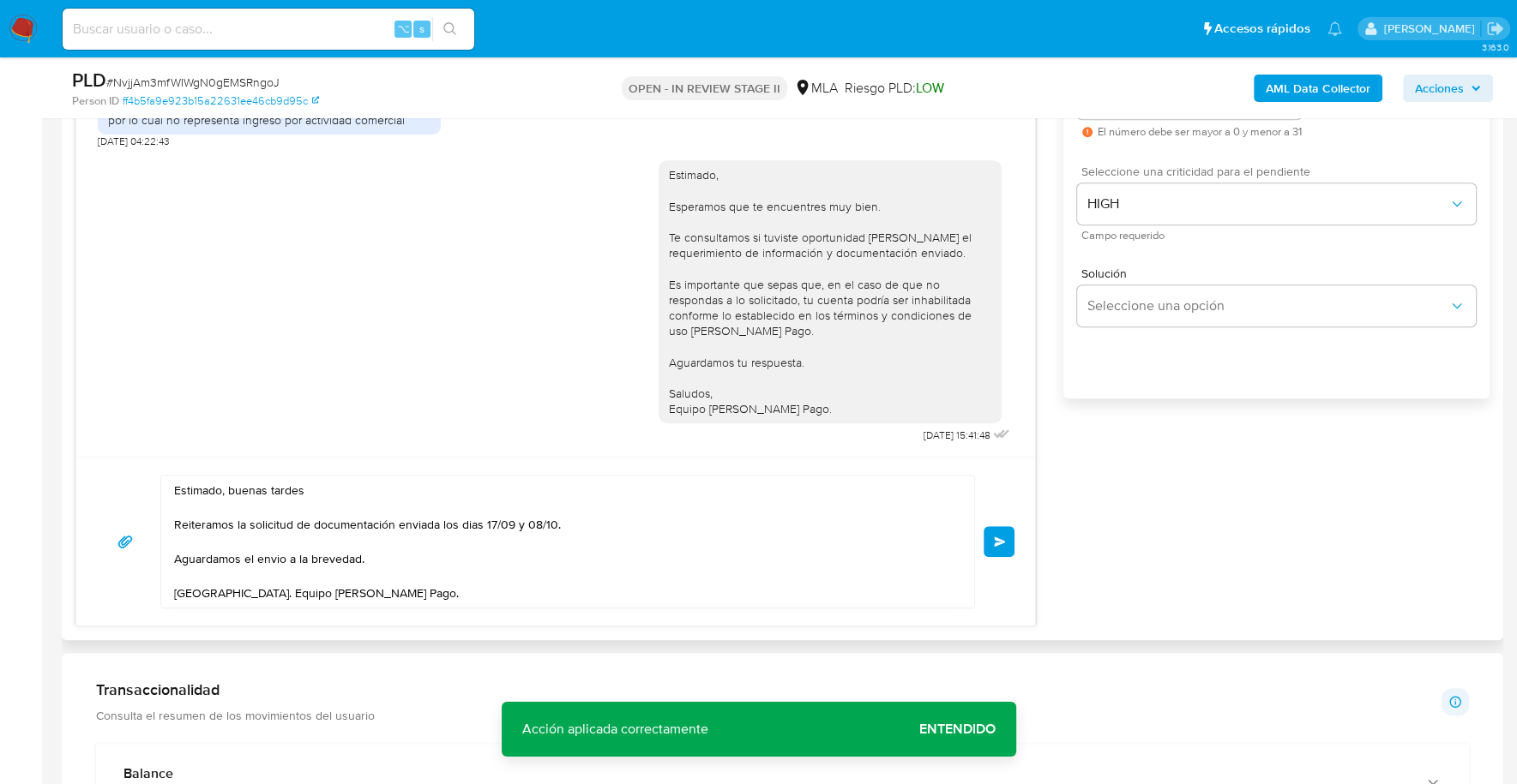
click at [998, 532] on button "Enviar" at bounding box center [998, 541] width 31 height 31
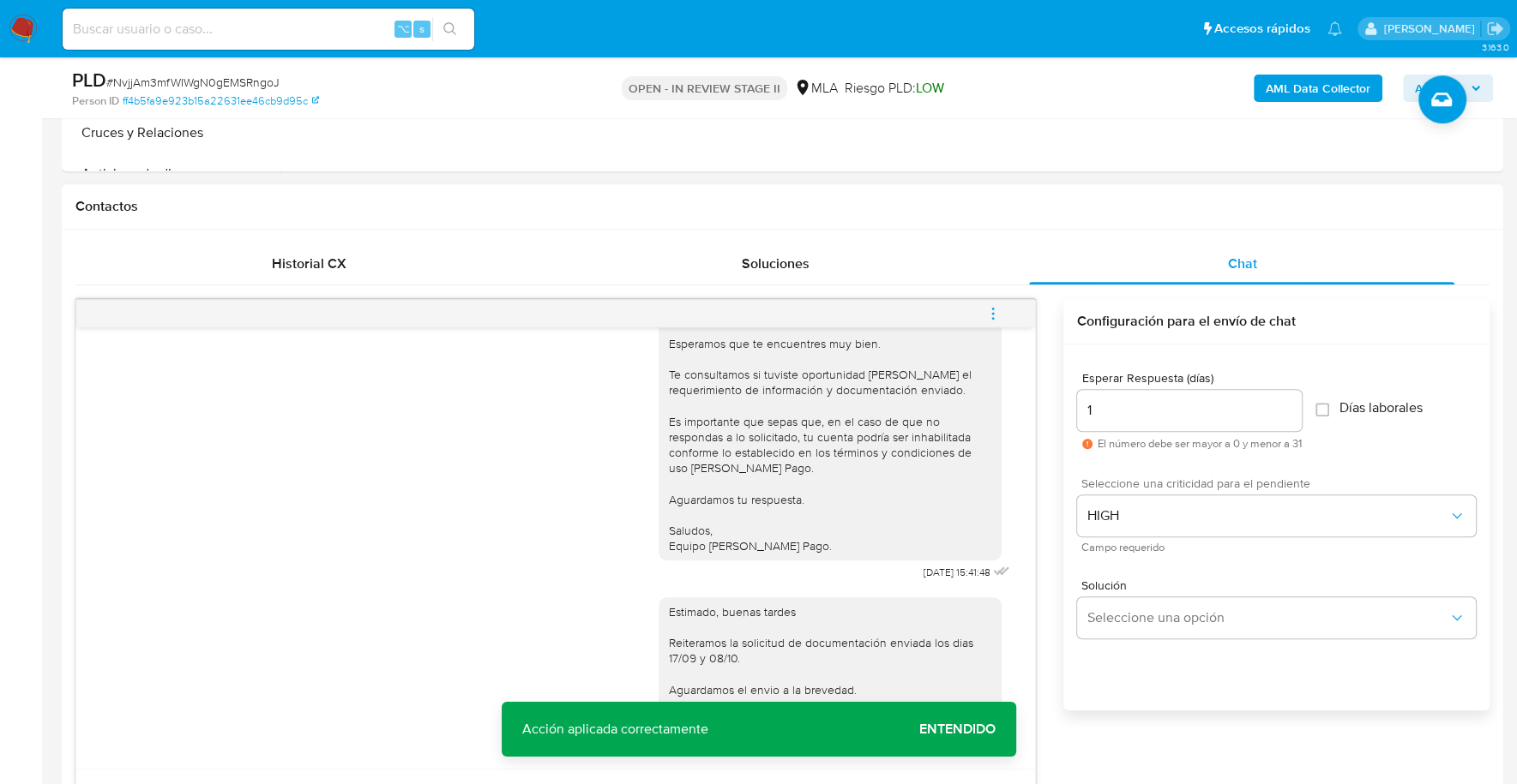
scroll to position [587, 0]
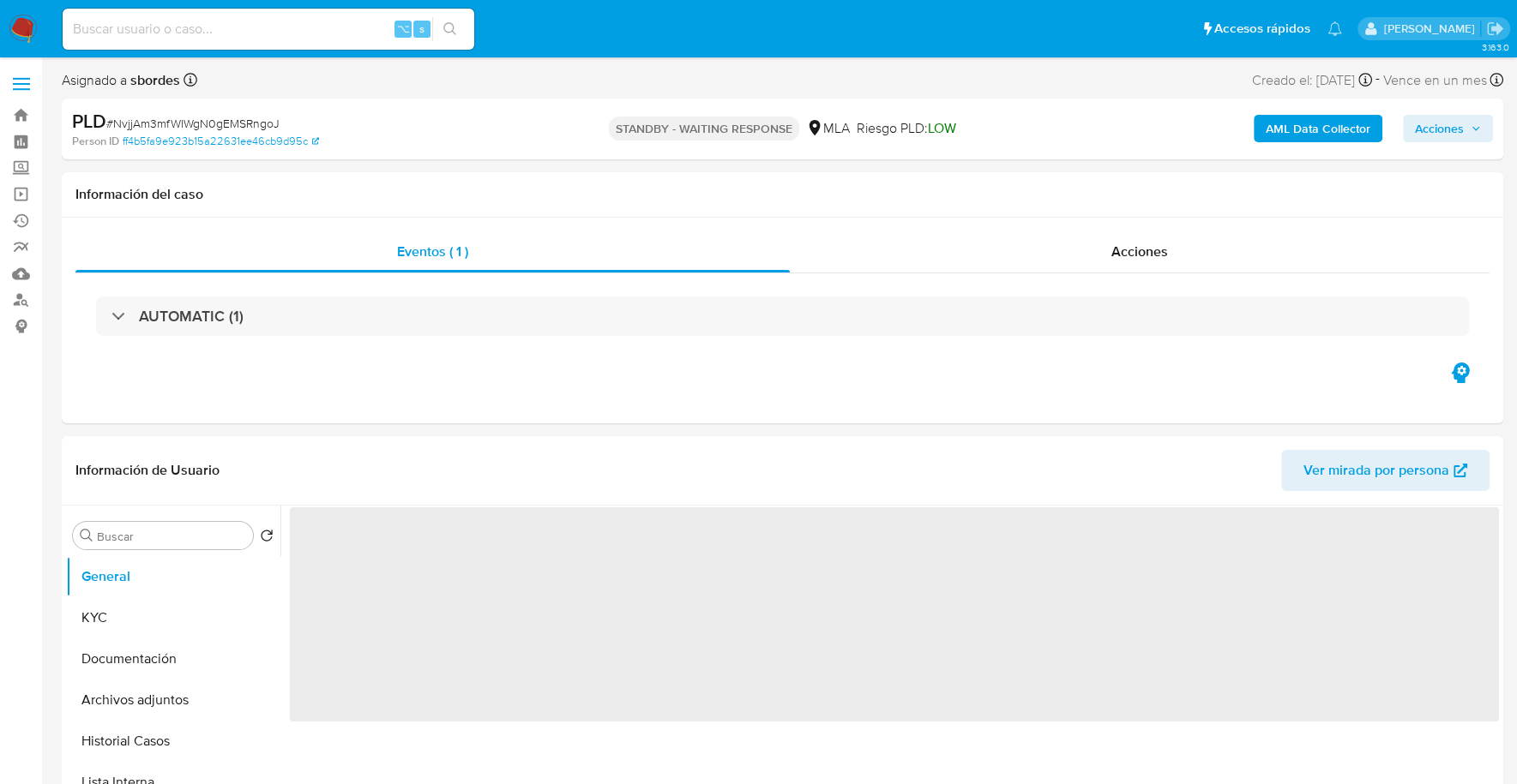
select select "10"
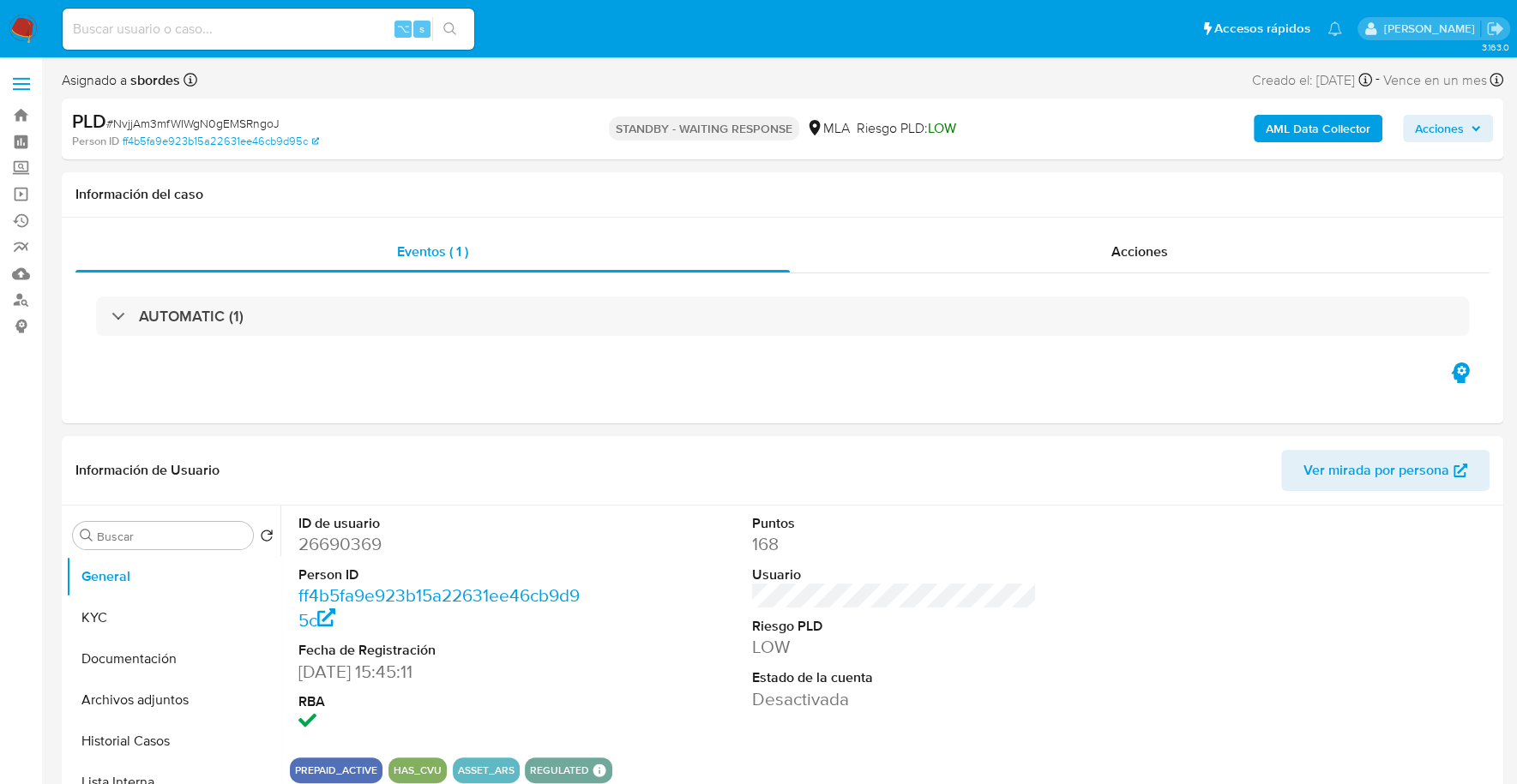
click at [211, 29] on input at bounding box center [269, 29] width 411 height 23
paste input "1689401529"
type input "1689401529"
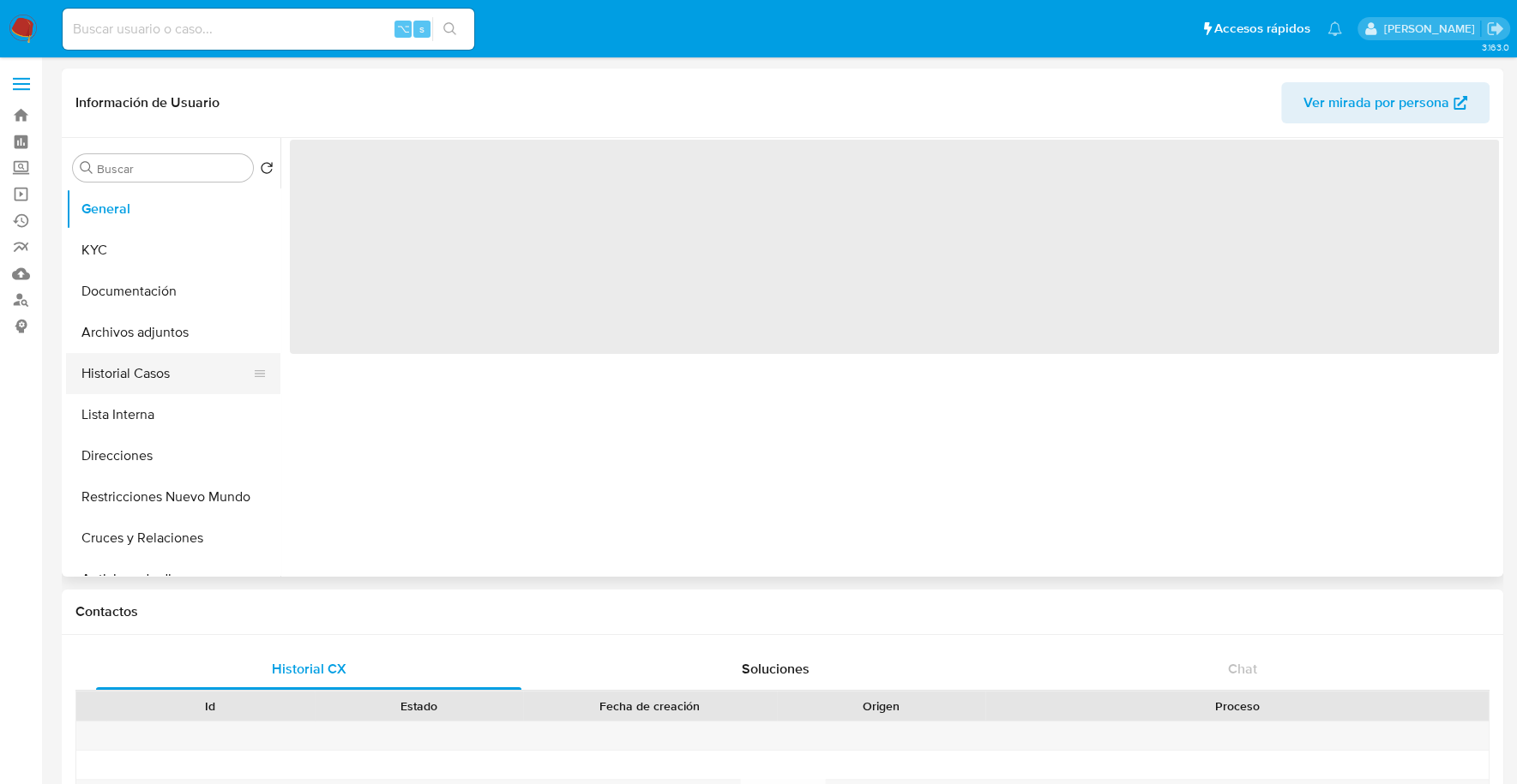
click at [130, 374] on button "Historial Casos" at bounding box center [166, 374] width 201 height 41
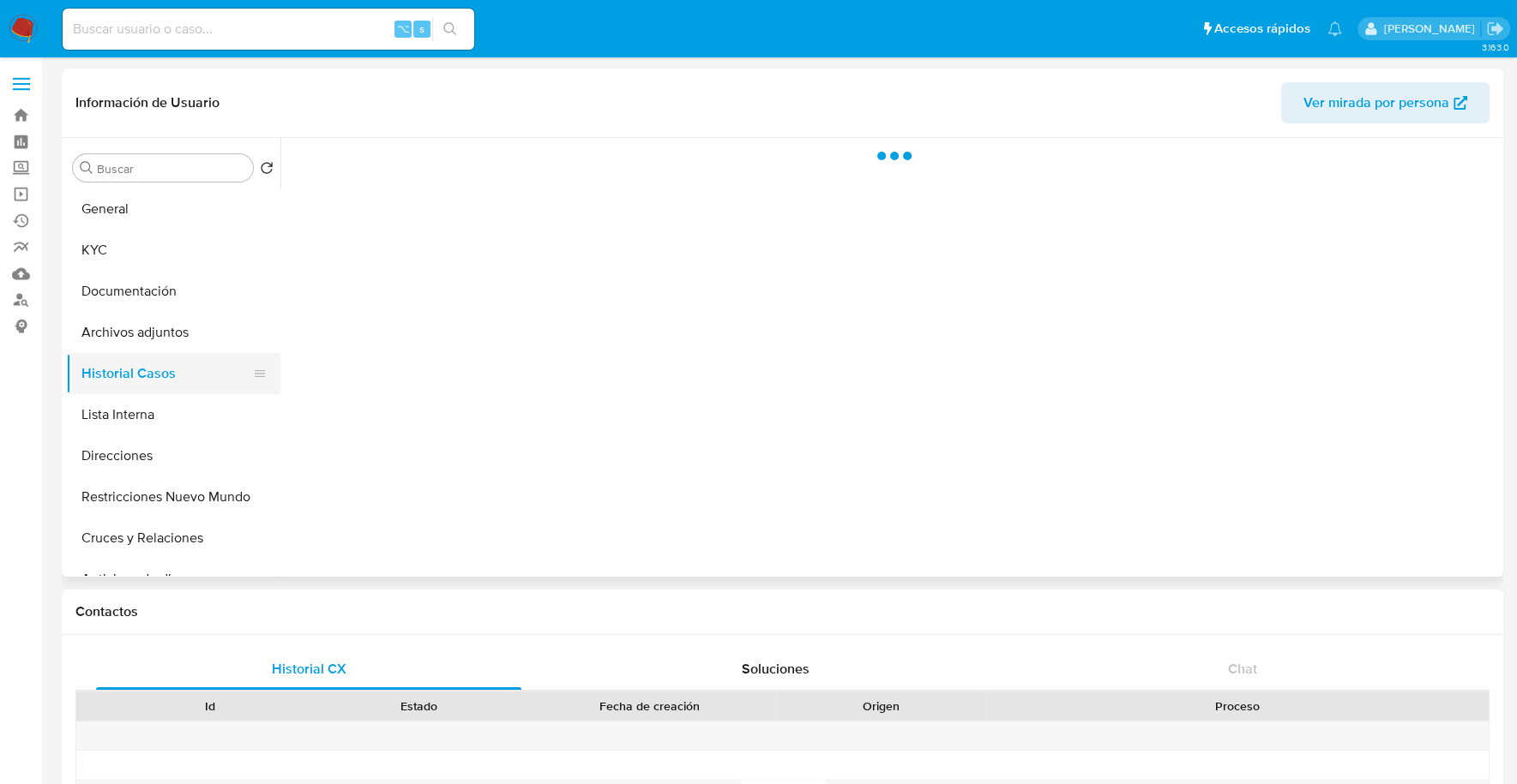
select select "10"
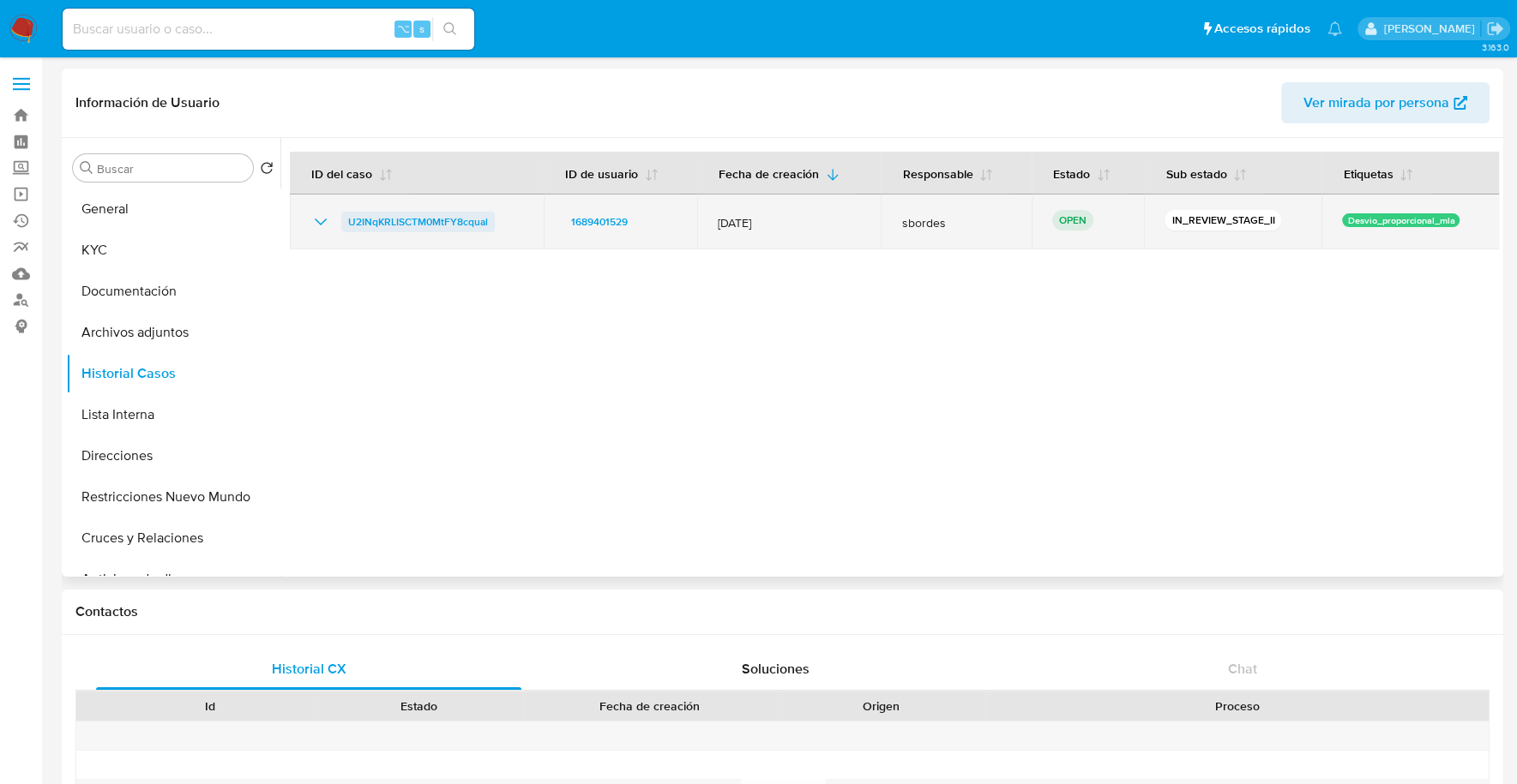
click at [398, 217] on span "U2INqKRLISCTM0MtFY8cqual" at bounding box center [418, 222] width 140 height 21
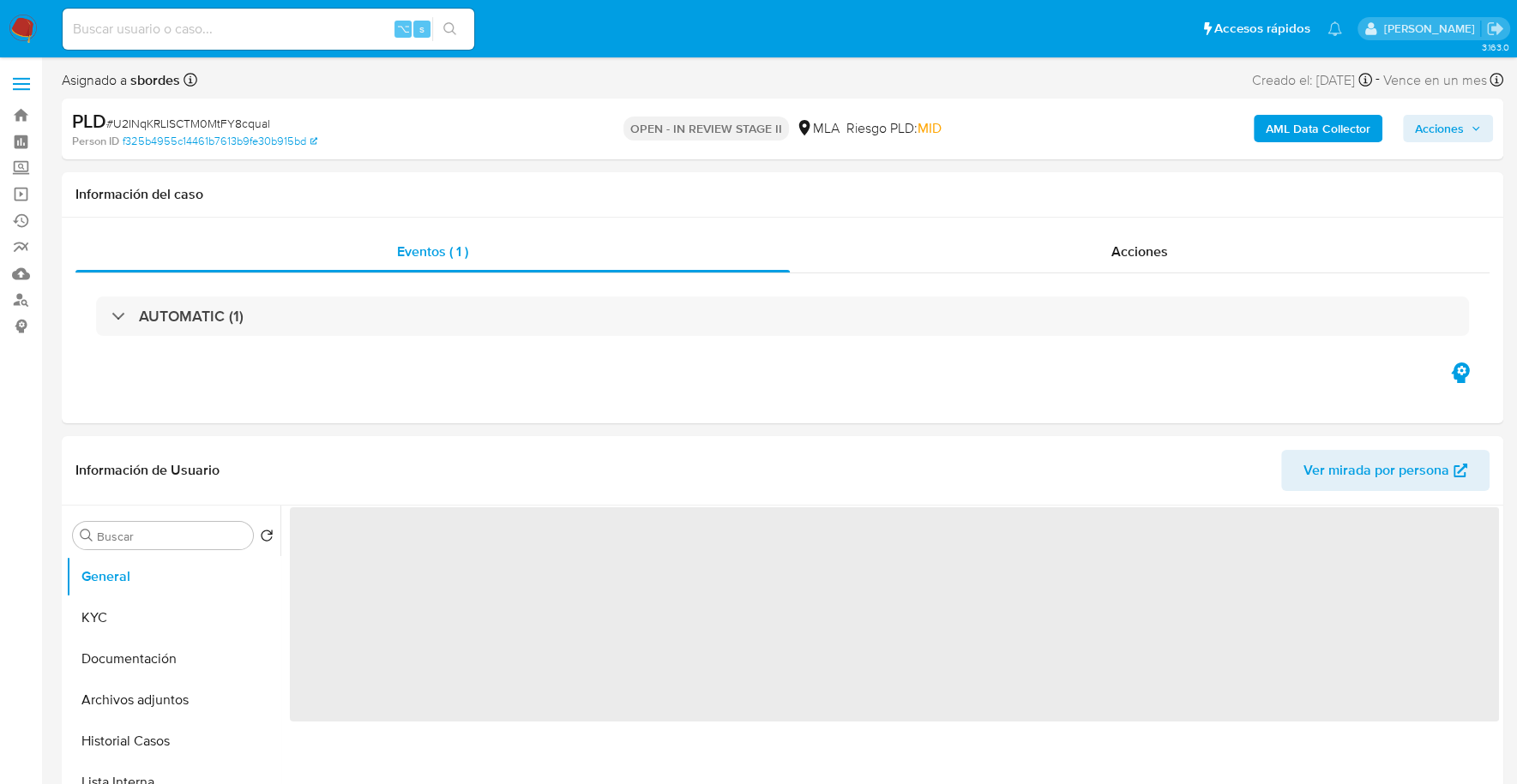
select select "10"
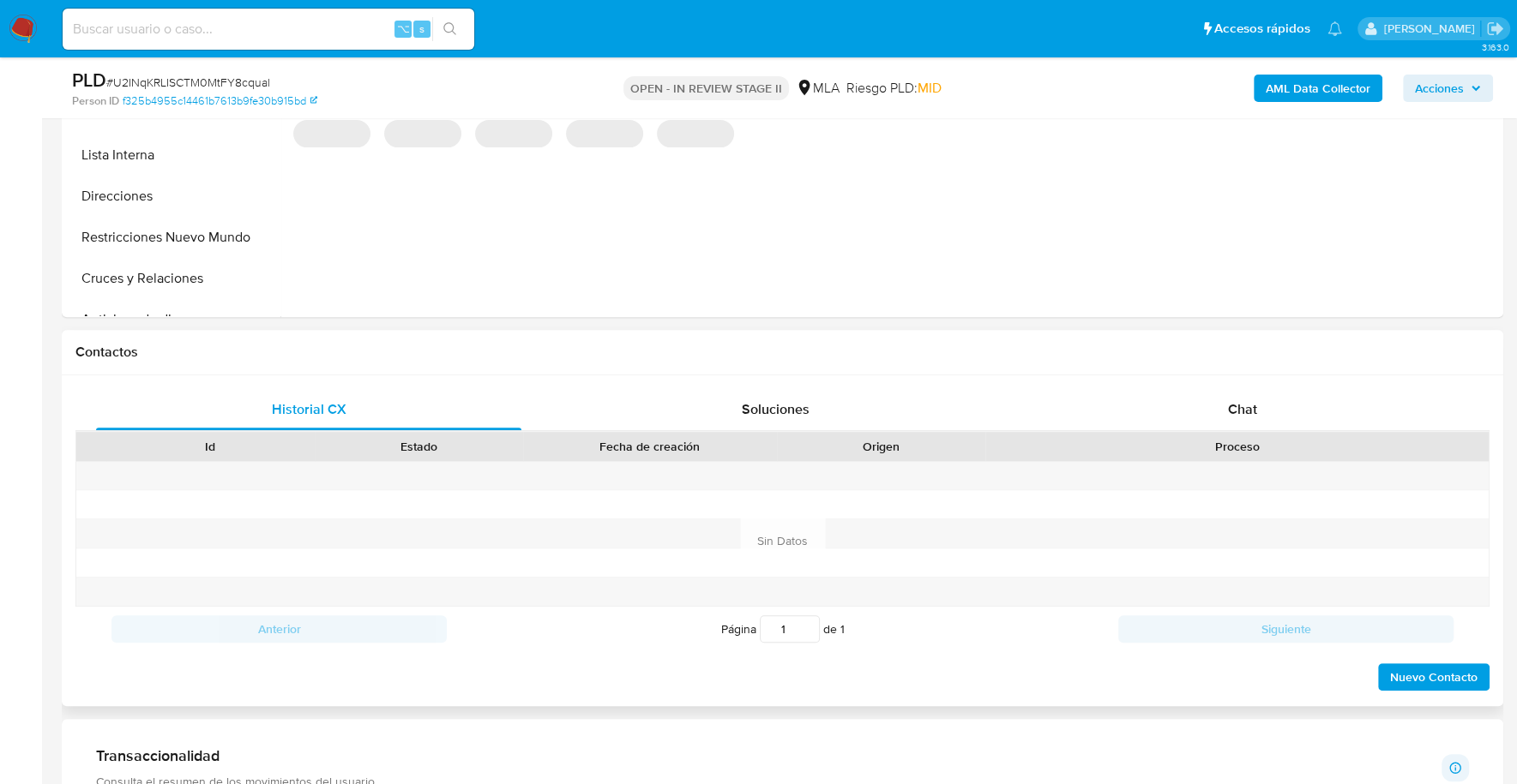
scroll to position [617, 0]
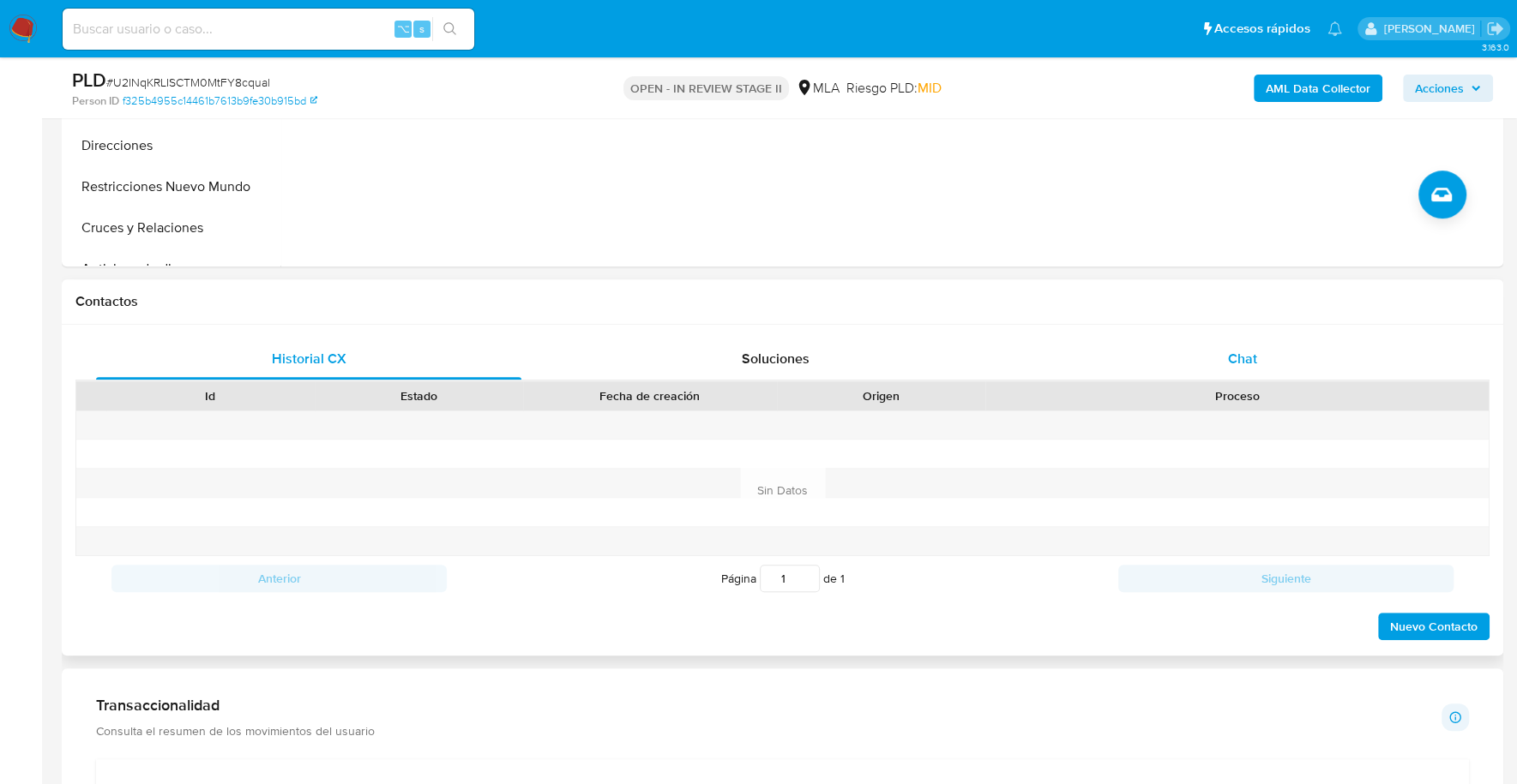
click at [1231, 363] on span "Chat" at bounding box center [1241, 359] width 29 height 20
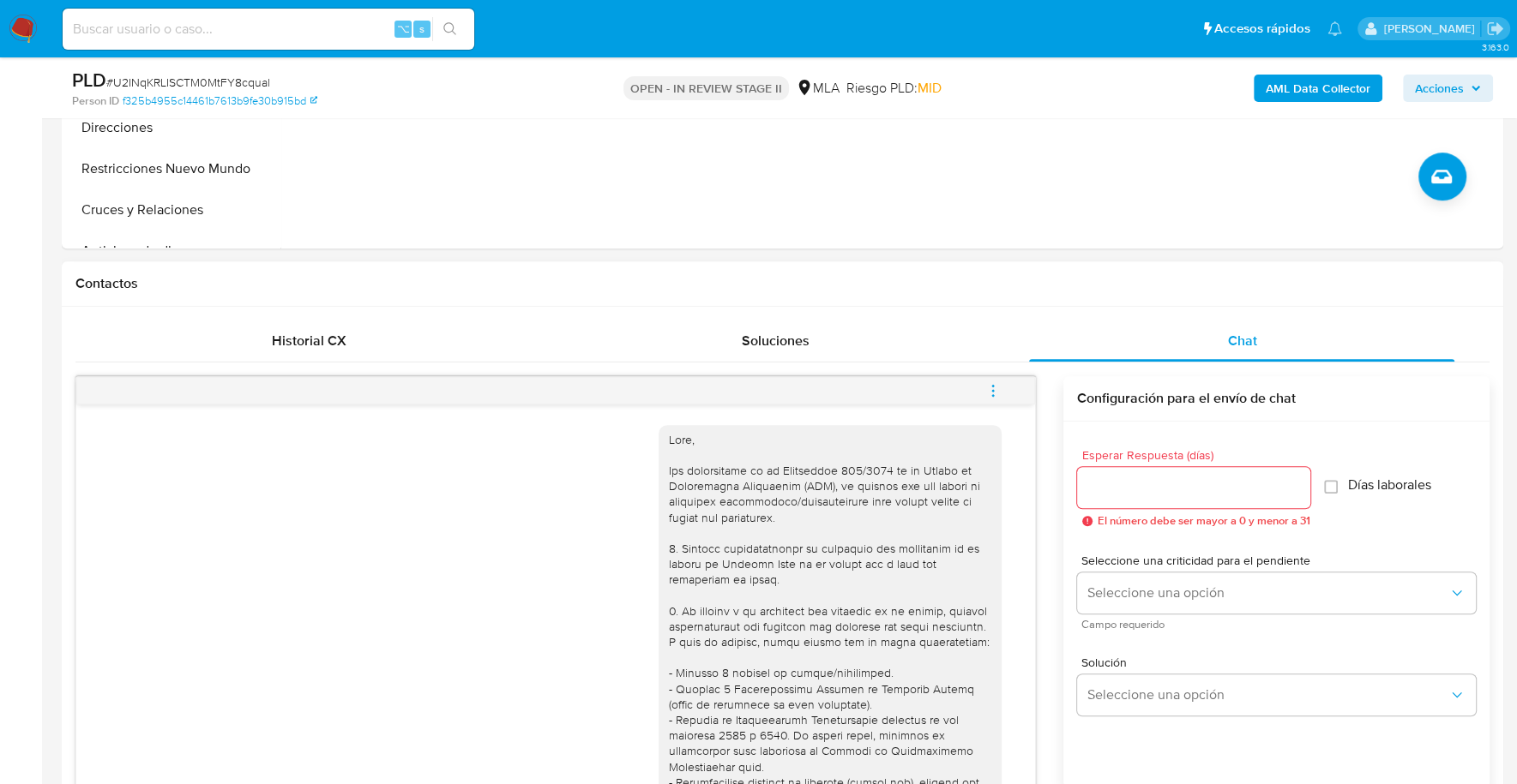
scroll to position [216, 0]
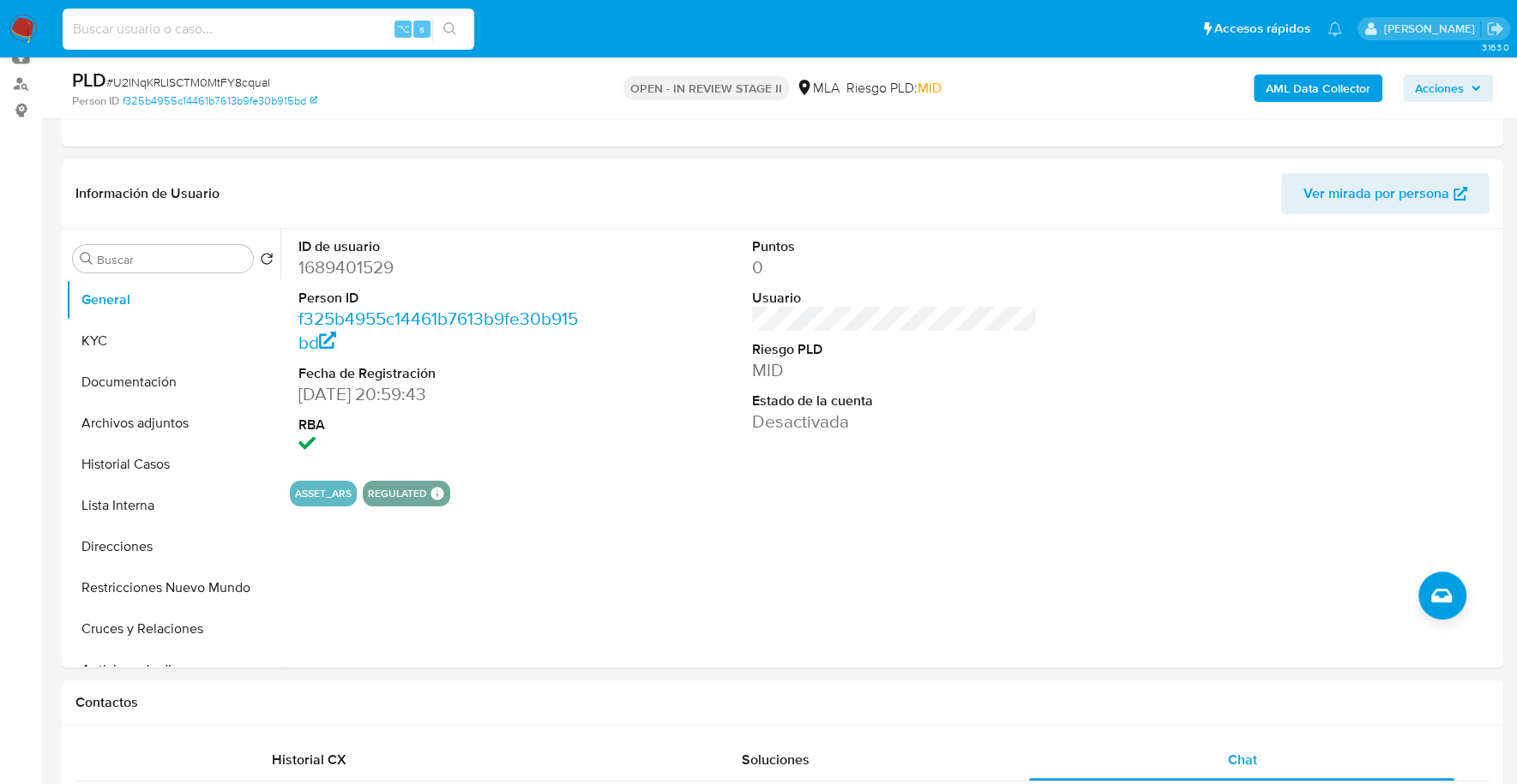
click at [275, 33] on input at bounding box center [269, 29] width 411 height 23
paste input "1689401529"
type input "1689401529"
click at [94, 344] on button "KYC" at bounding box center [166, 341] width 201 height 41
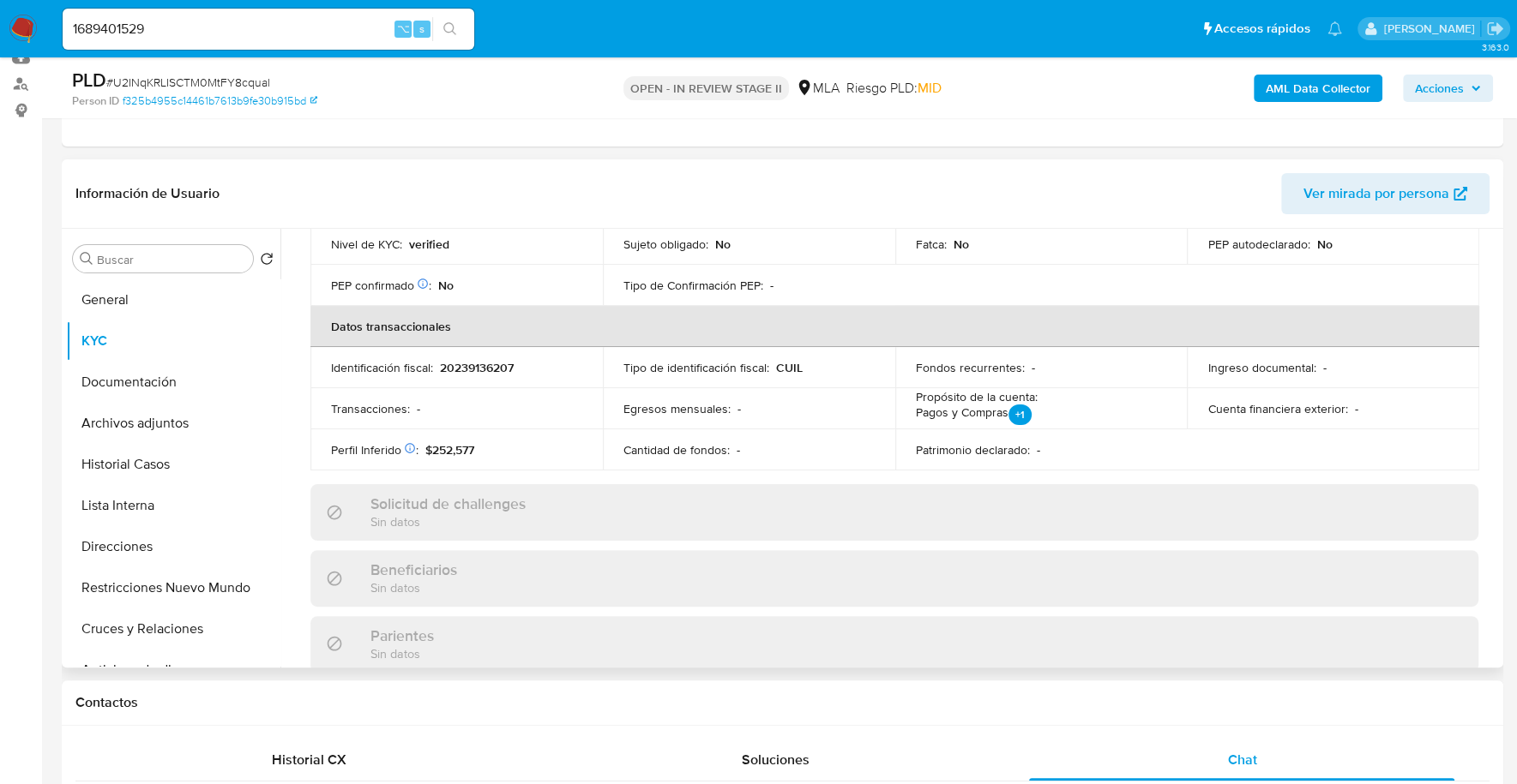
scroll to position [901, 0]
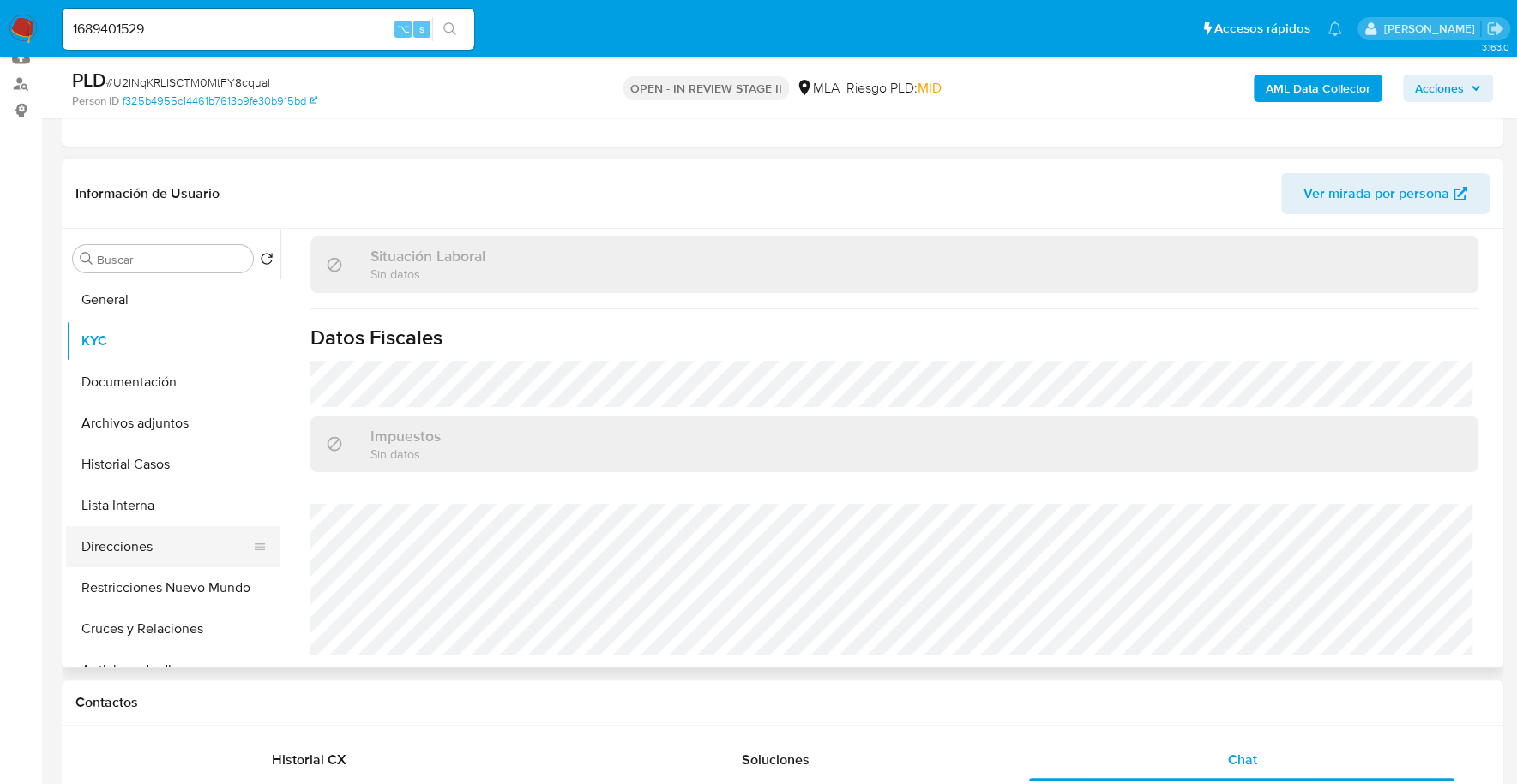
click at [150, 530] on button "Direcciones" at bounding box center [166, 546] width 201 height 41
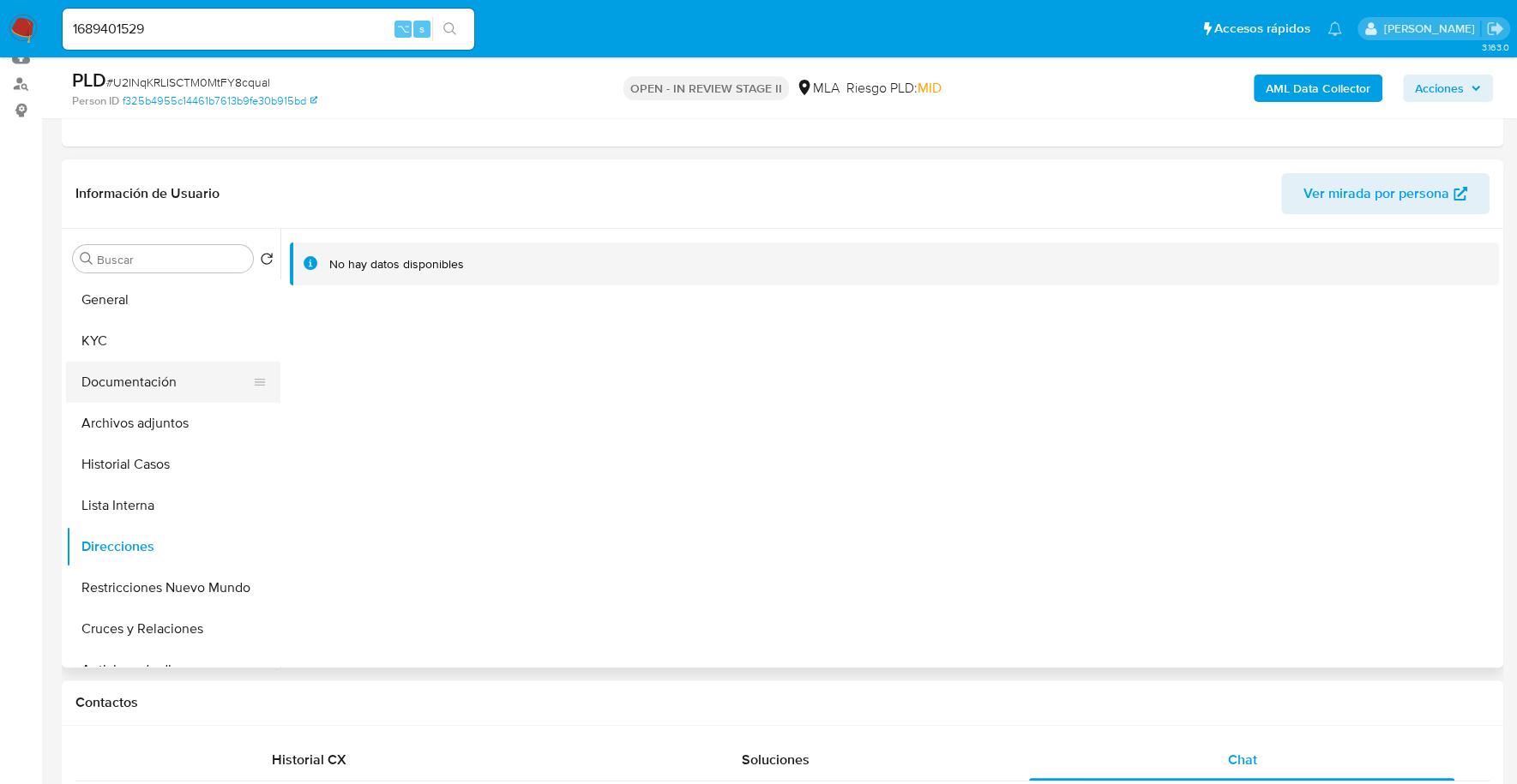
click at [105, 377] on button "Documentación" at bounding box center [166, 382] width 201 height 41
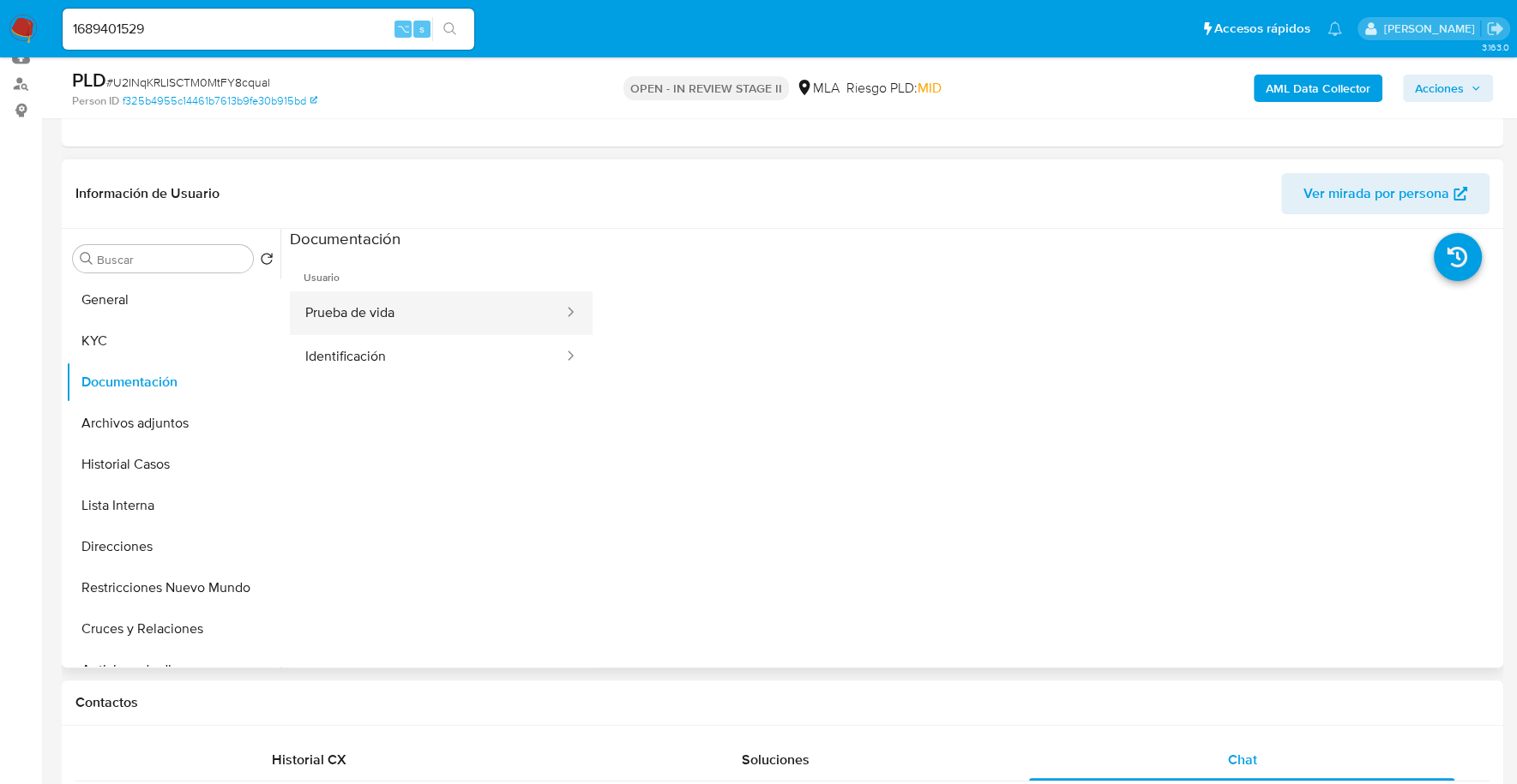
click at [423, 300] on button "Prueba de vida" at bounding box center [427, 313] width 275 height 44
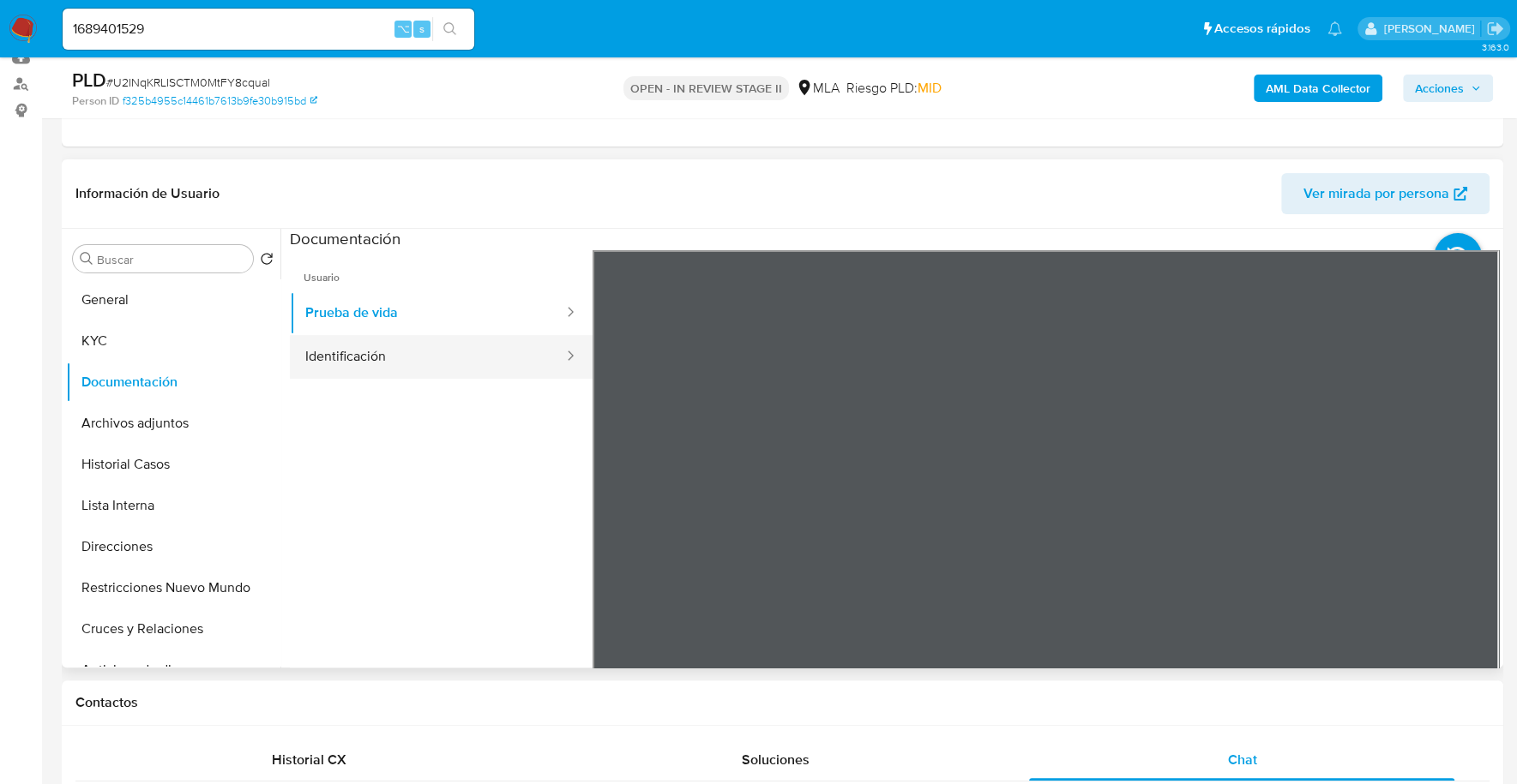
click at [417, 347] on button "Identificación" at bounding box center [427, 357] width 275 height 44
click at [1478, 527] on icon at bounding box center [1478, 529] width 35 height 35
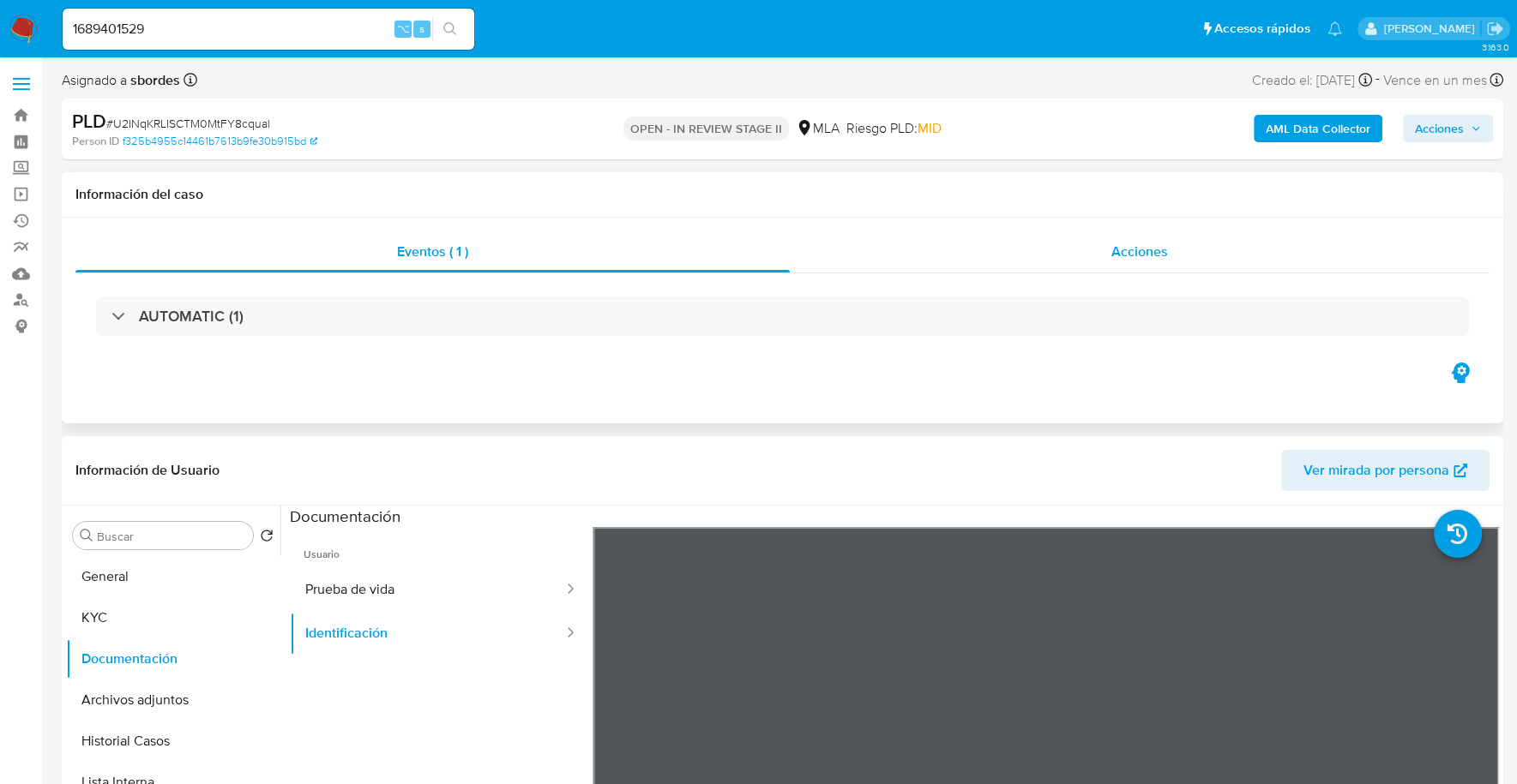
click at [1213, 240] on div "Acciones" at bounding box center [1139, 252] width 700 height 41
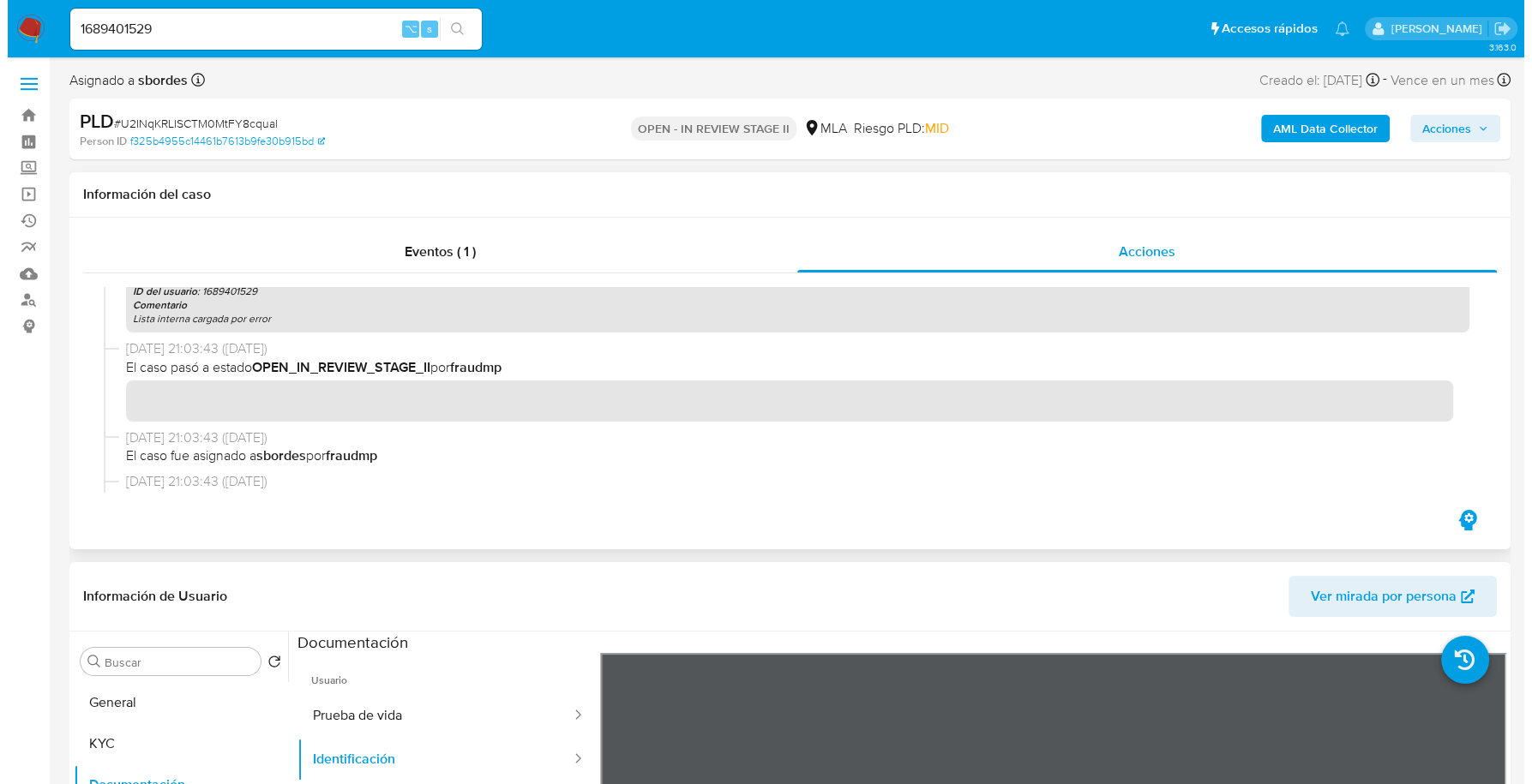
scroll to position [688, 0]
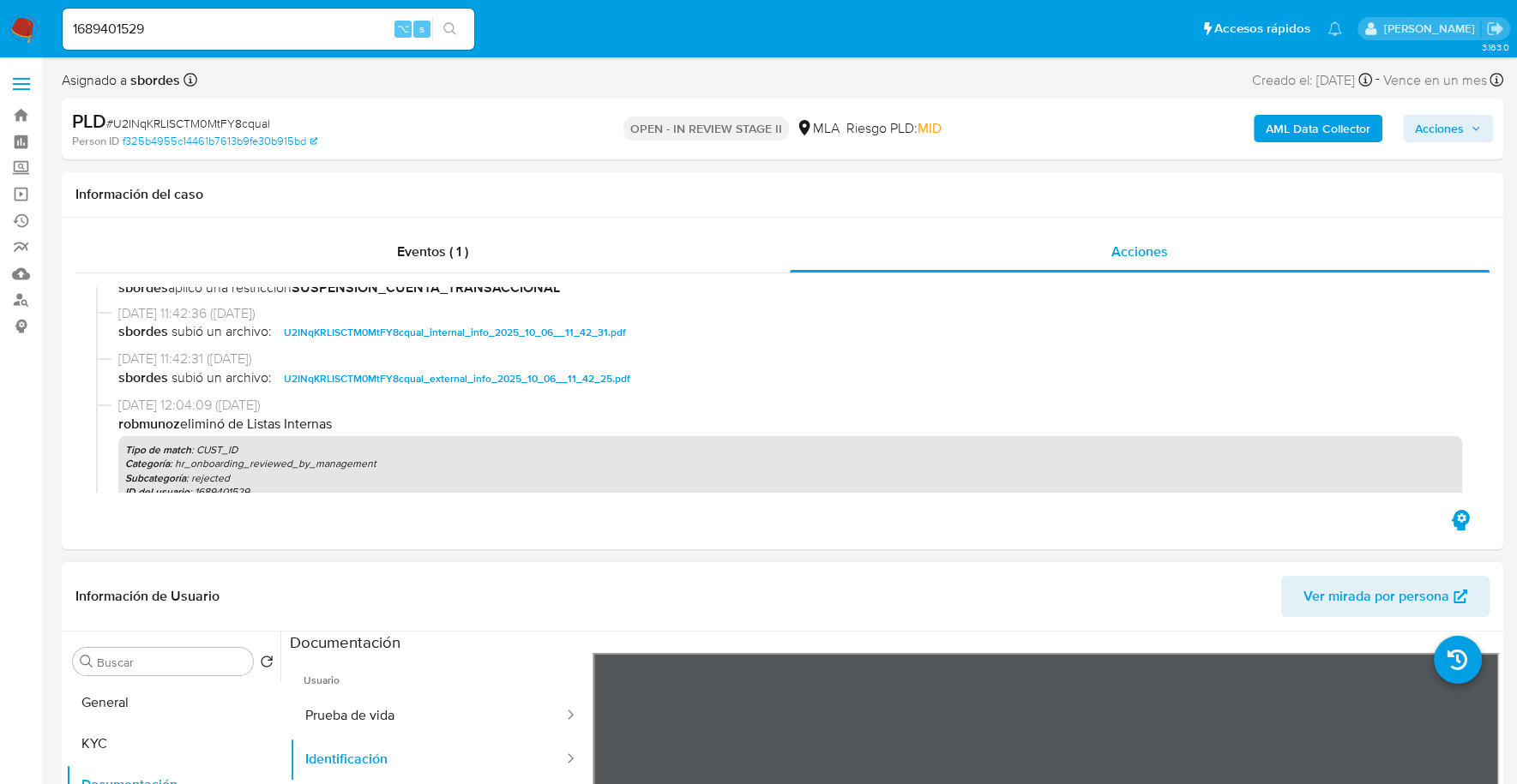
click at [1266, 126] on b "AML Data Collector" at bounding box center [1317, 128] width 104 height 27
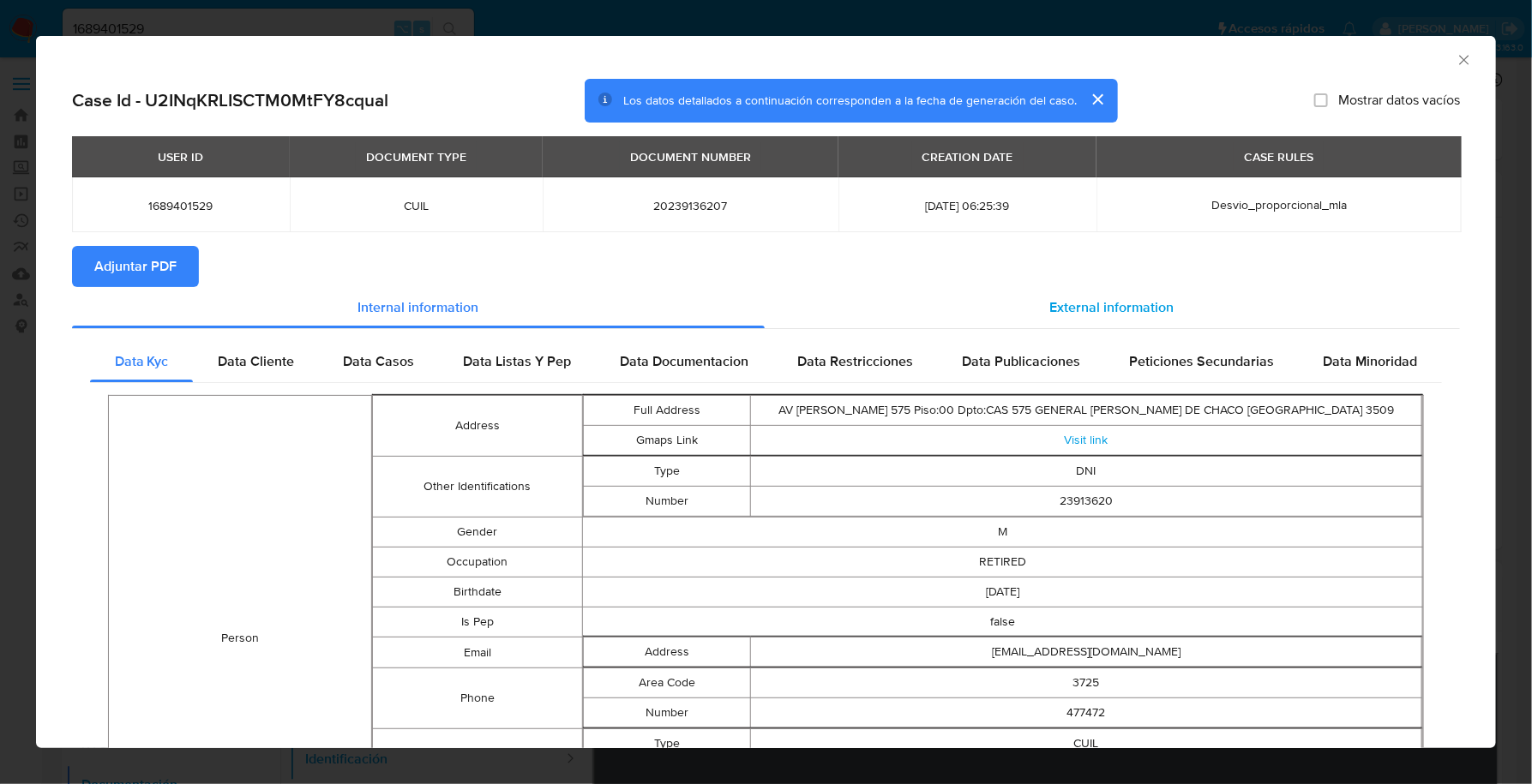
click at [1050, 316] on span "External information" at bounding box center [1112, 307] width 124 height 20
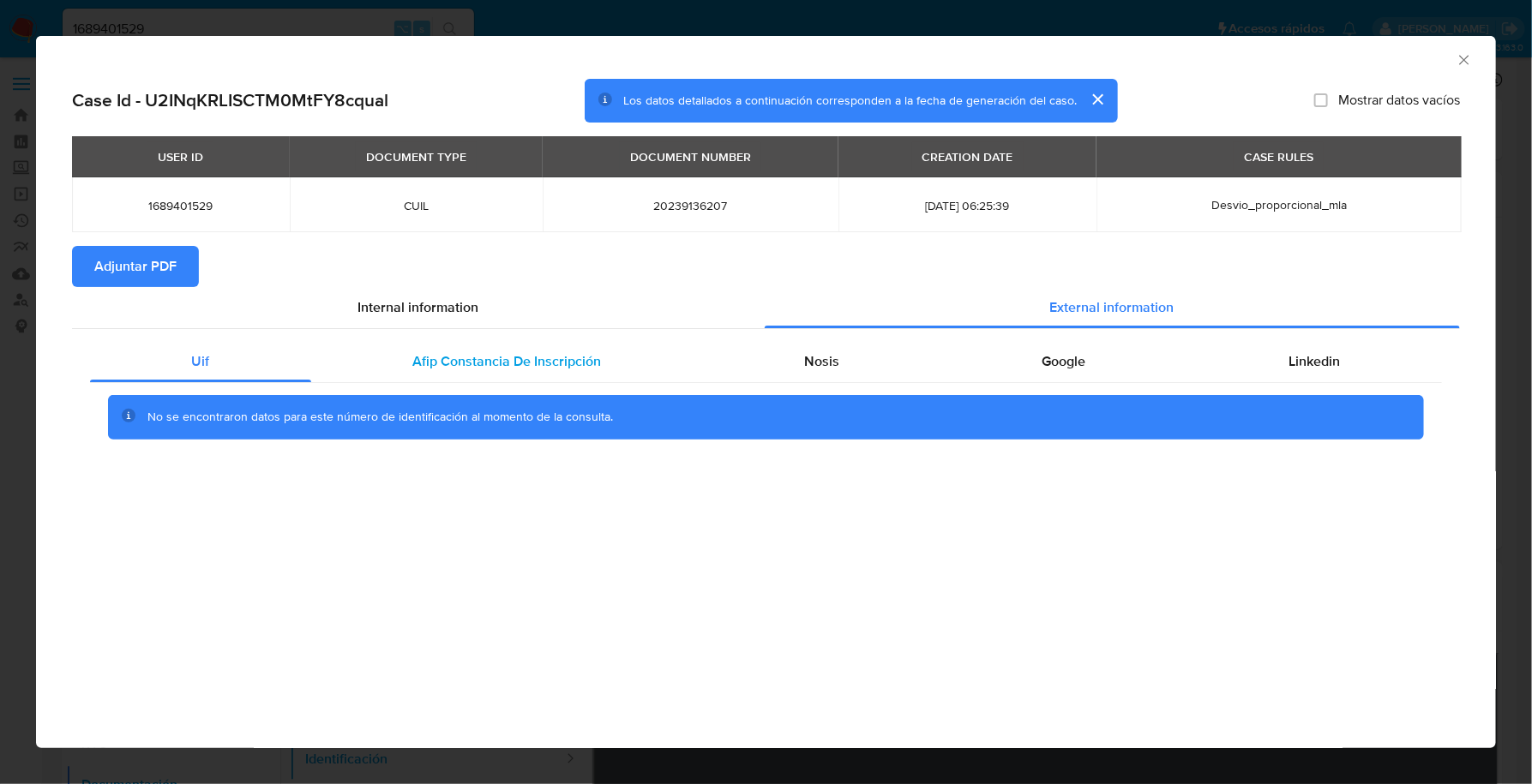
click at [566, 373] on div "Afip Constancia De Inscripción" at bounding box center [506, 361] width 392 height 41
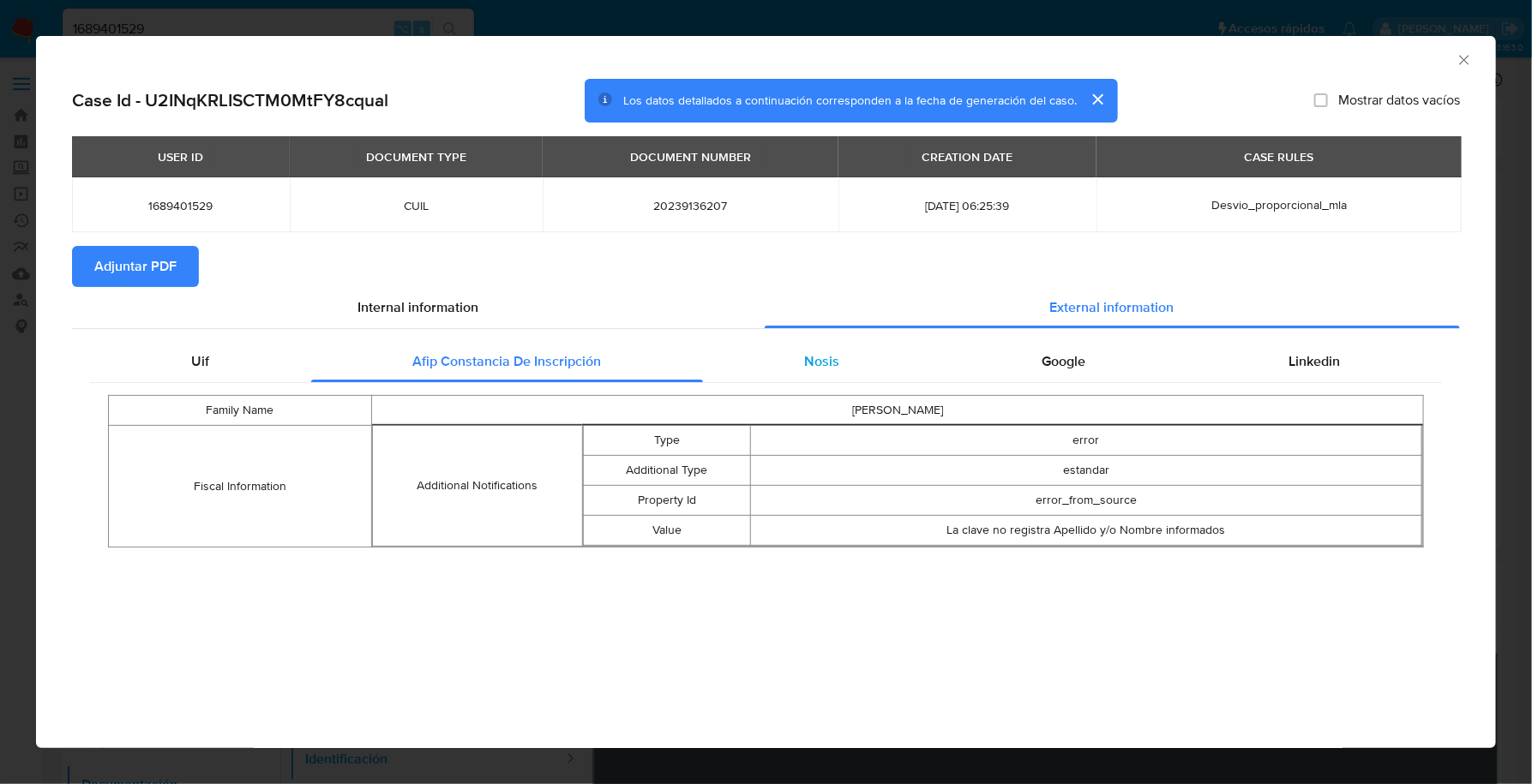
click at [802, 381] on div "Nosis" at bounding box center [823, 361] width 239 height 41
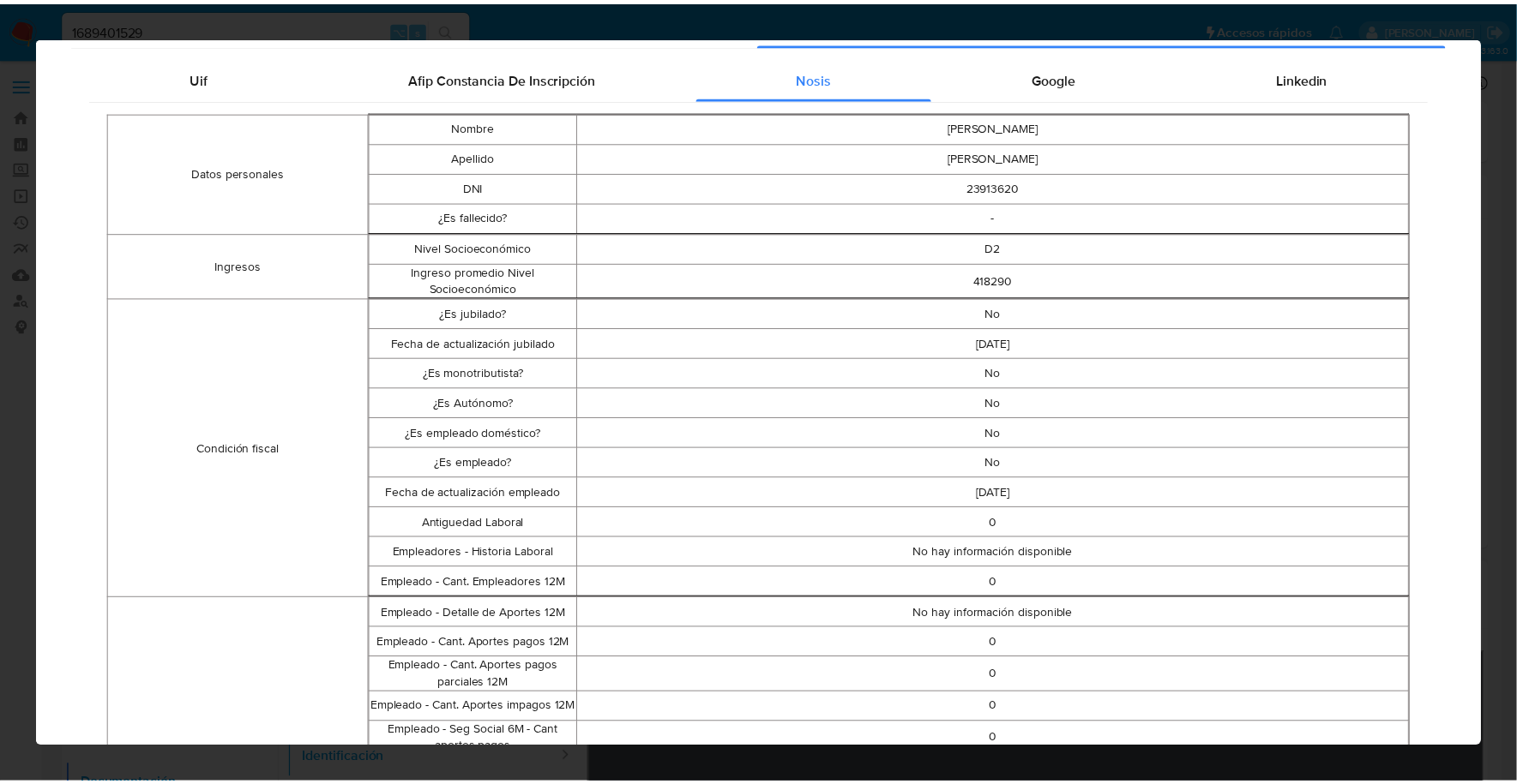
scroll to position [0, 0]
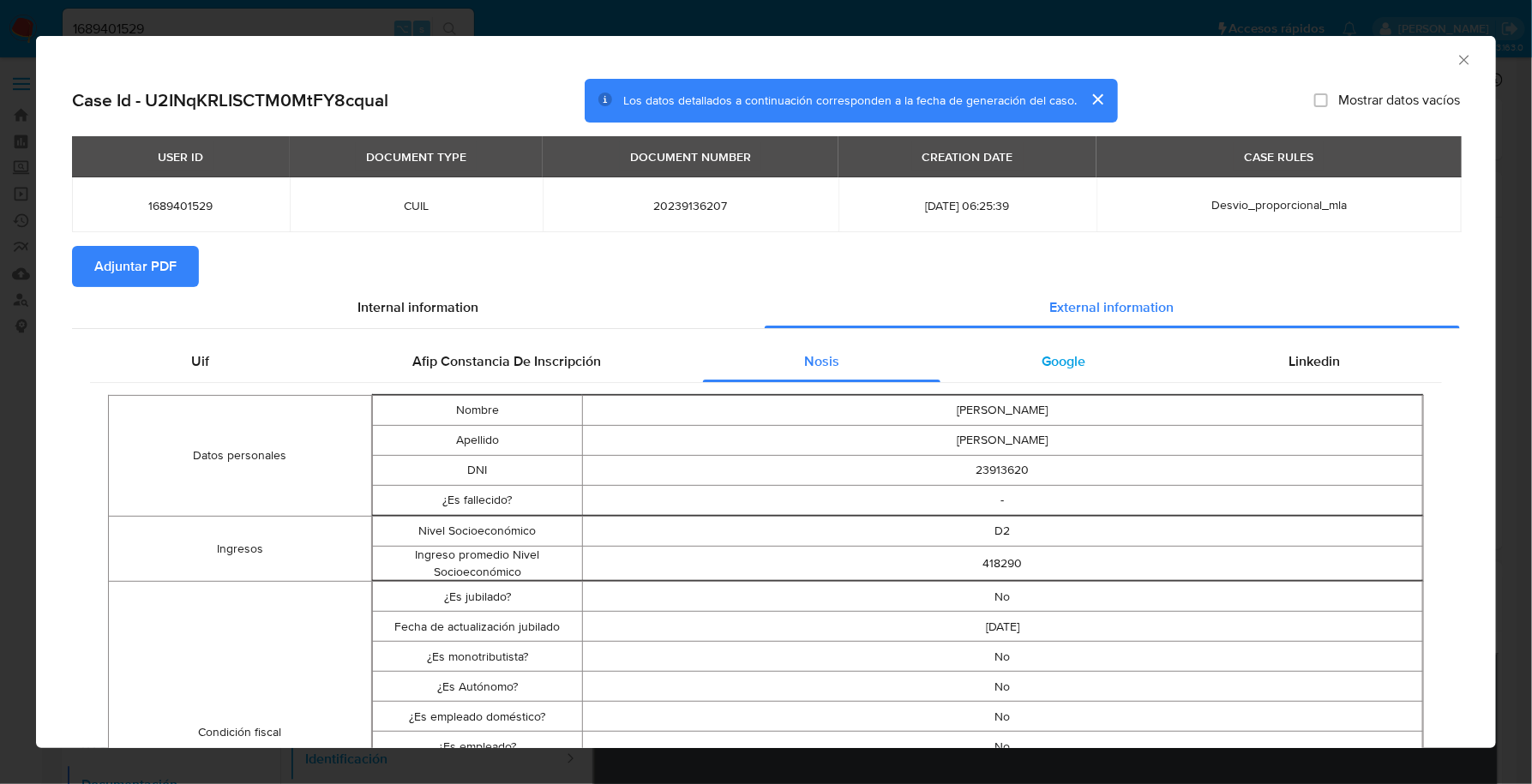
click at [1078, 353] on div "Google" at bounding box center [1063, 361] width 247 height 41
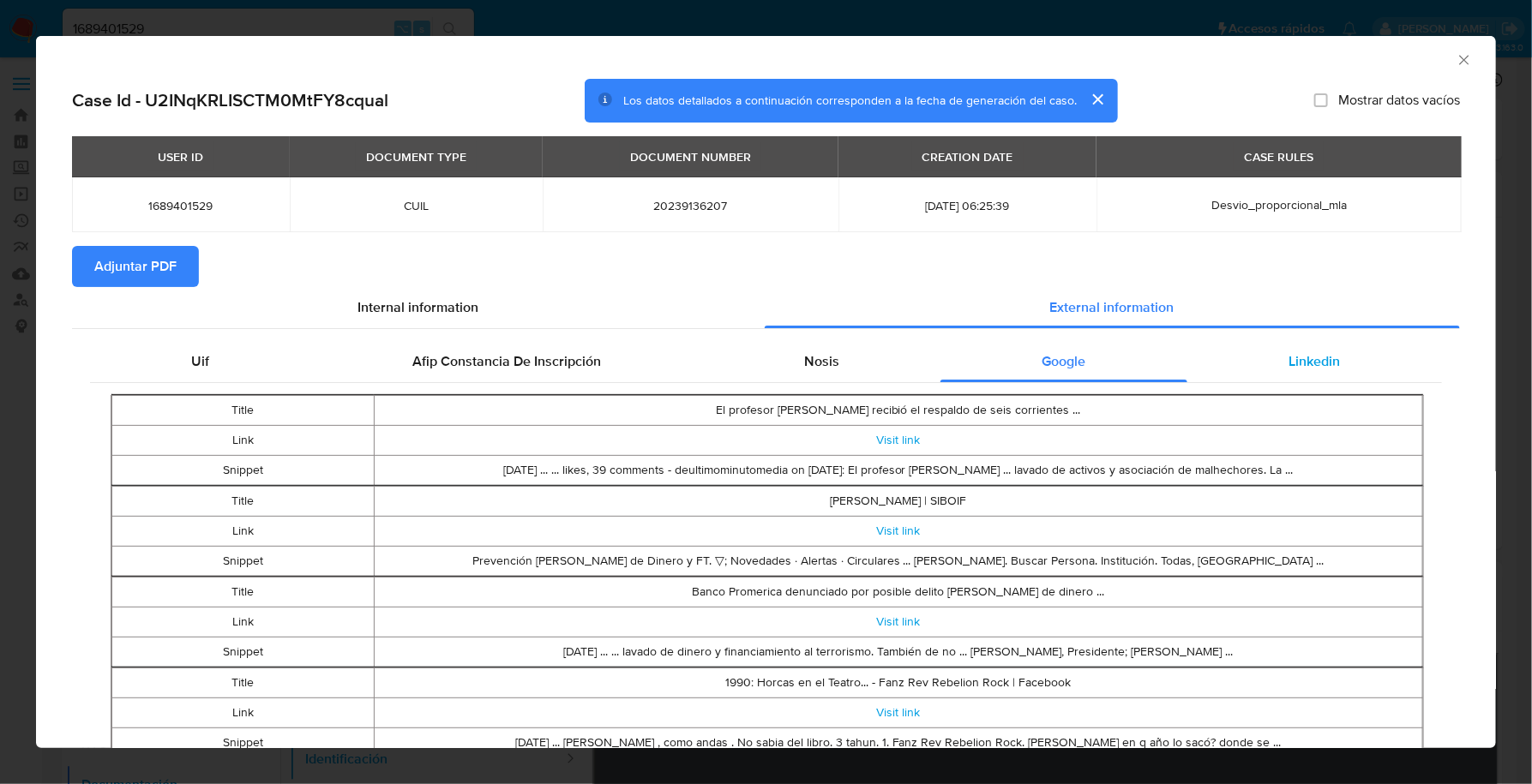
click at [1299, 377] on div "Linkedin" at bounding box center [1314, 361] width 255 height 41
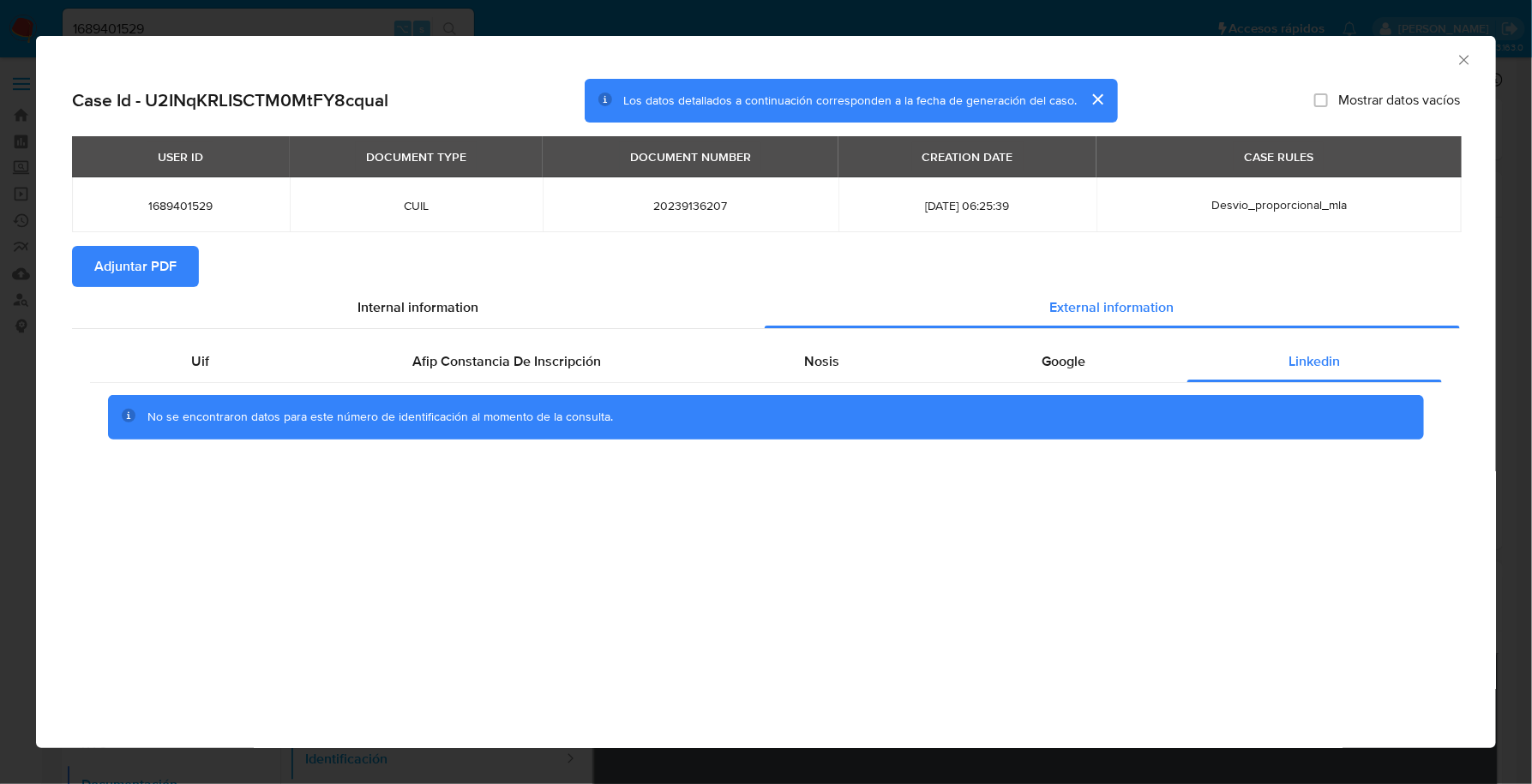
click at [1465, 61] on icon "Cerrar ventana" at bounding box center [1464, 59] width 9 height 9
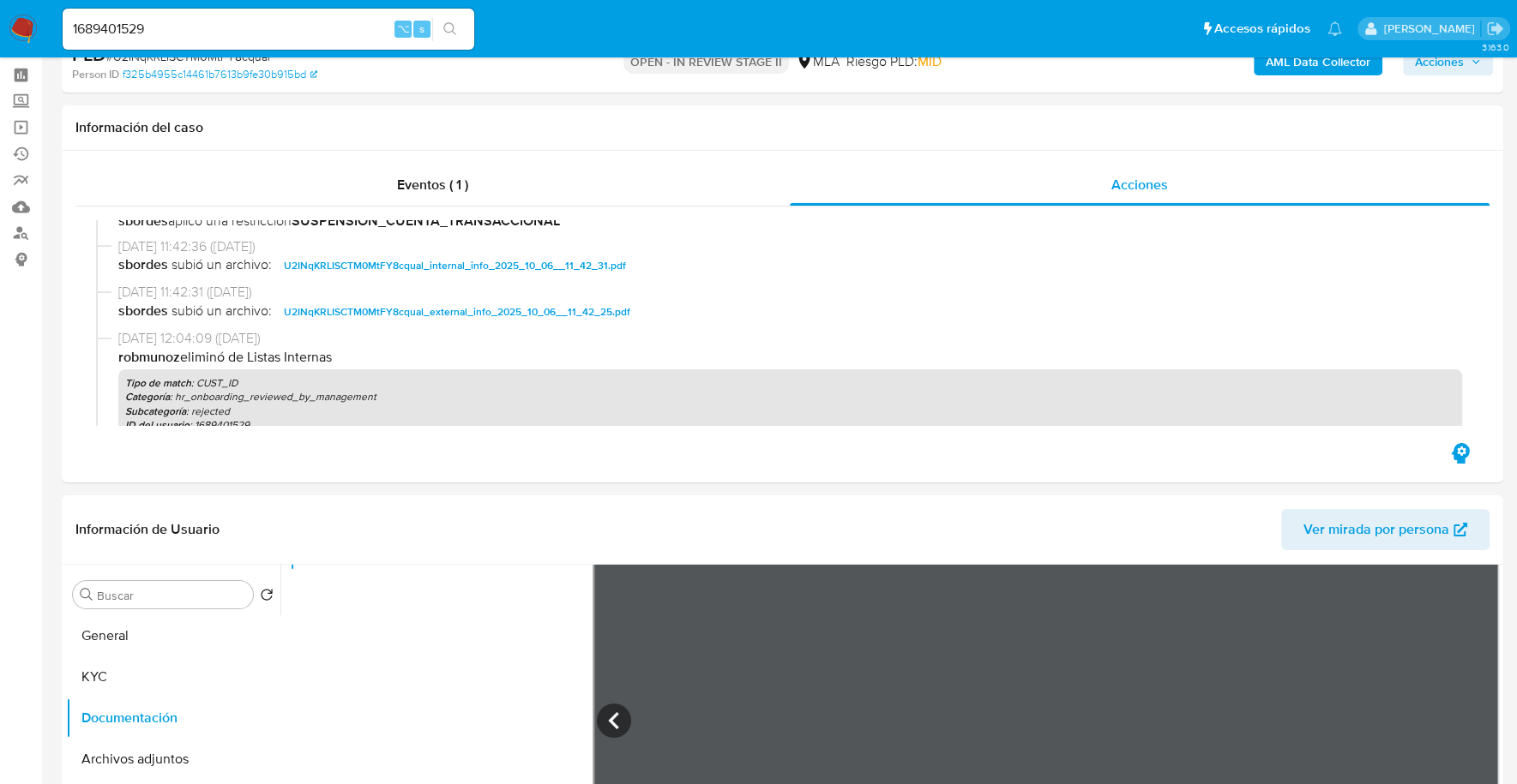
scroll to position [394, 0]
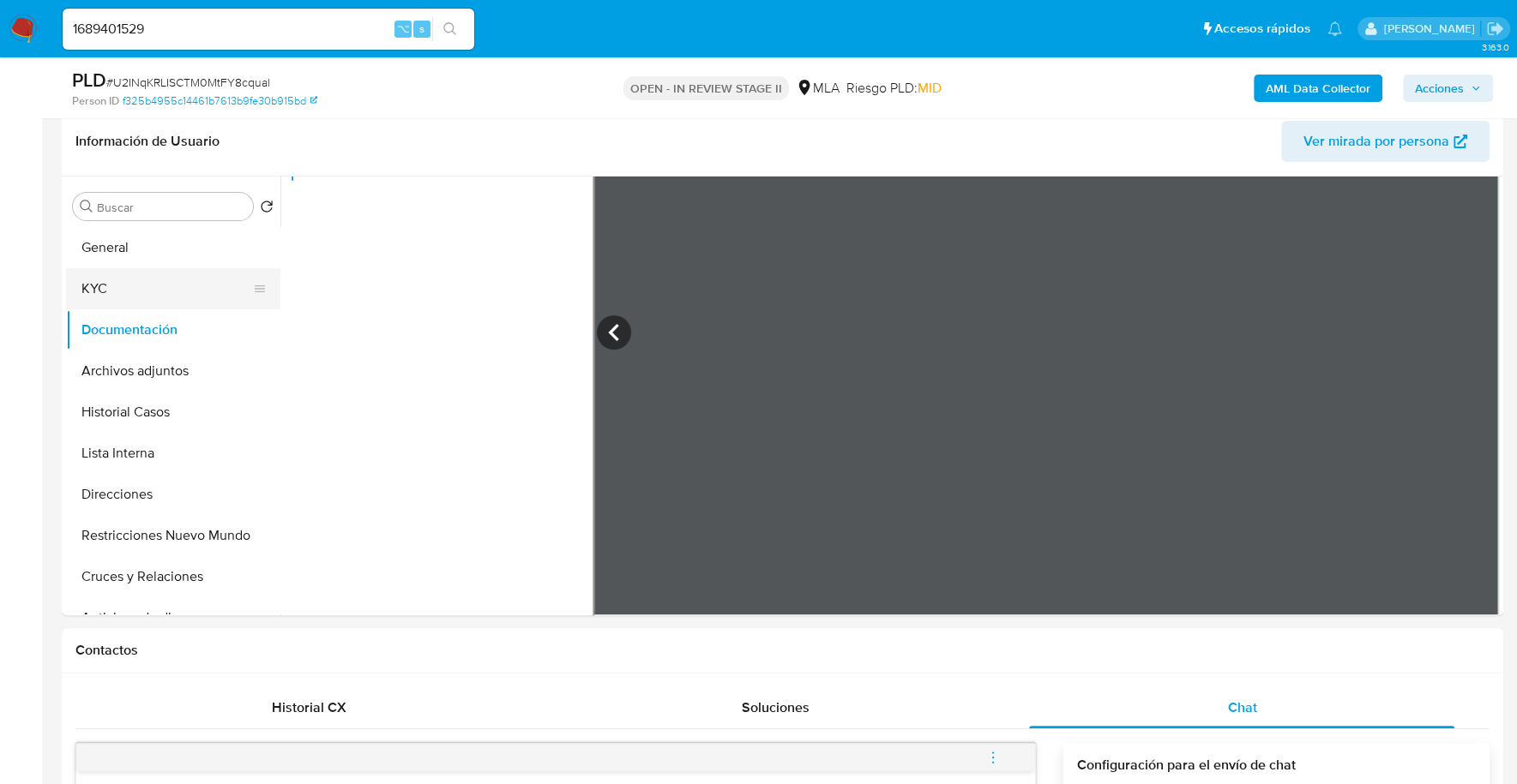
click at [111, 285] on button "KYC" at bounding box center [166, 289] width 201 height 41
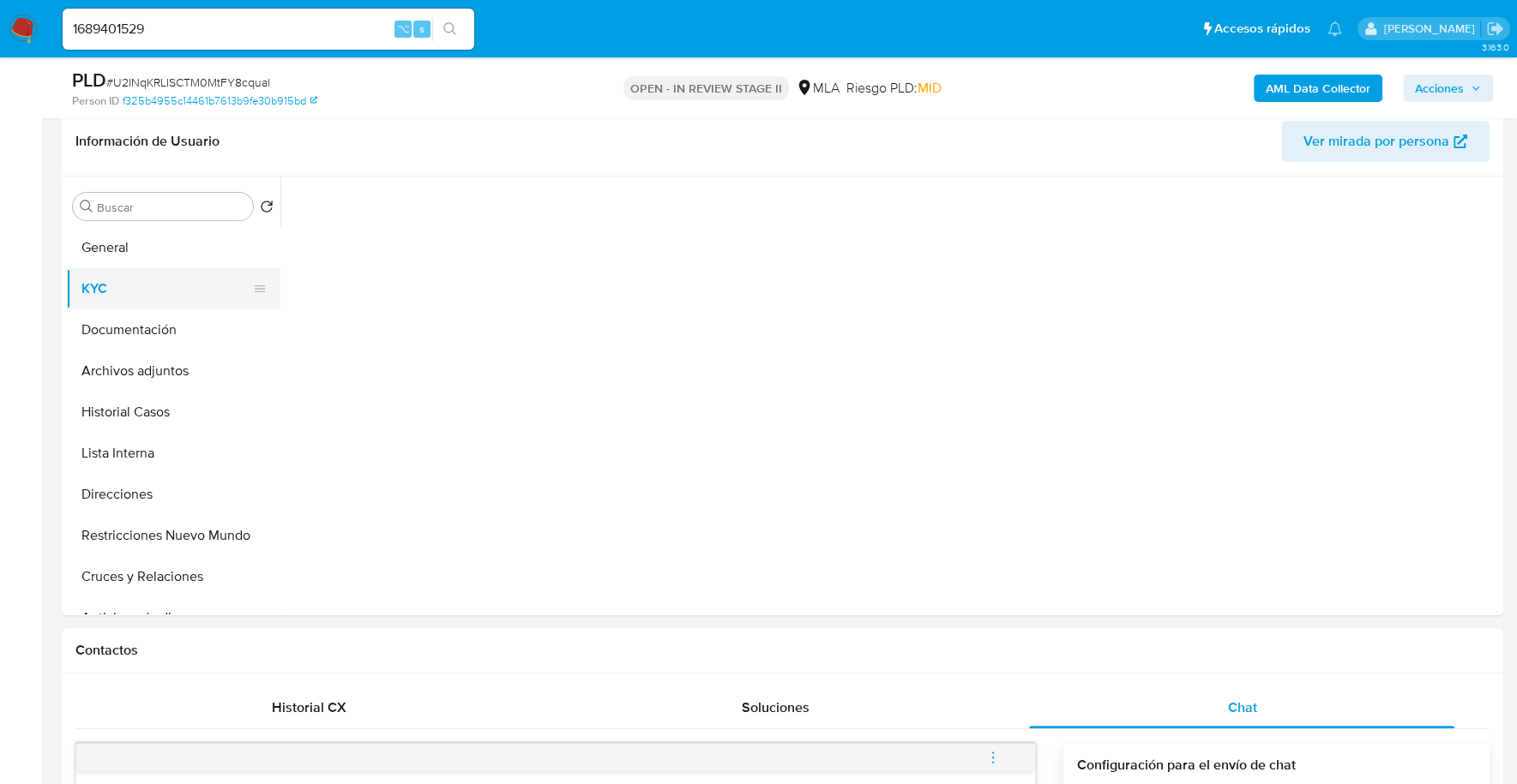
scroll to position [0, 0]
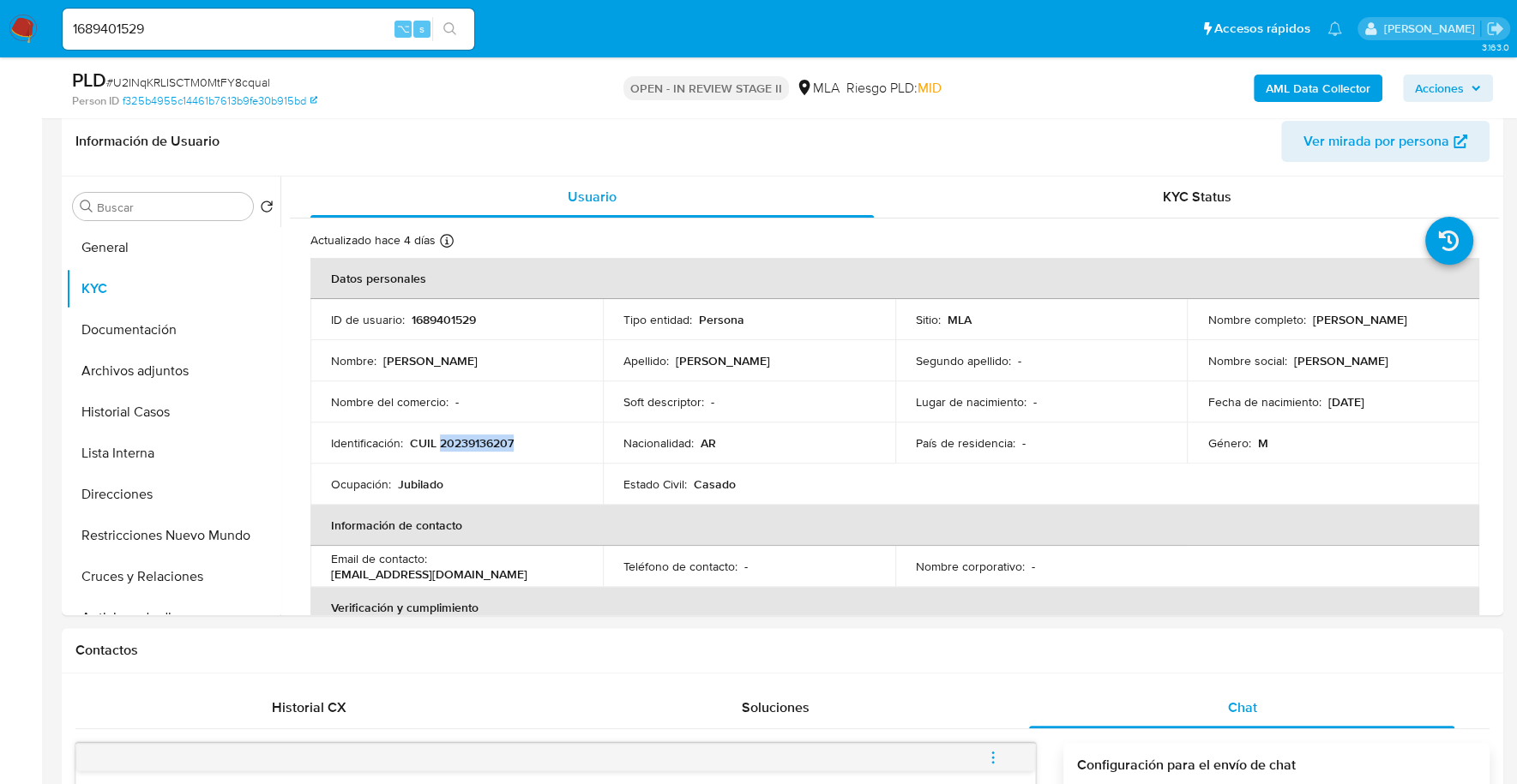
copy p "20239136207"
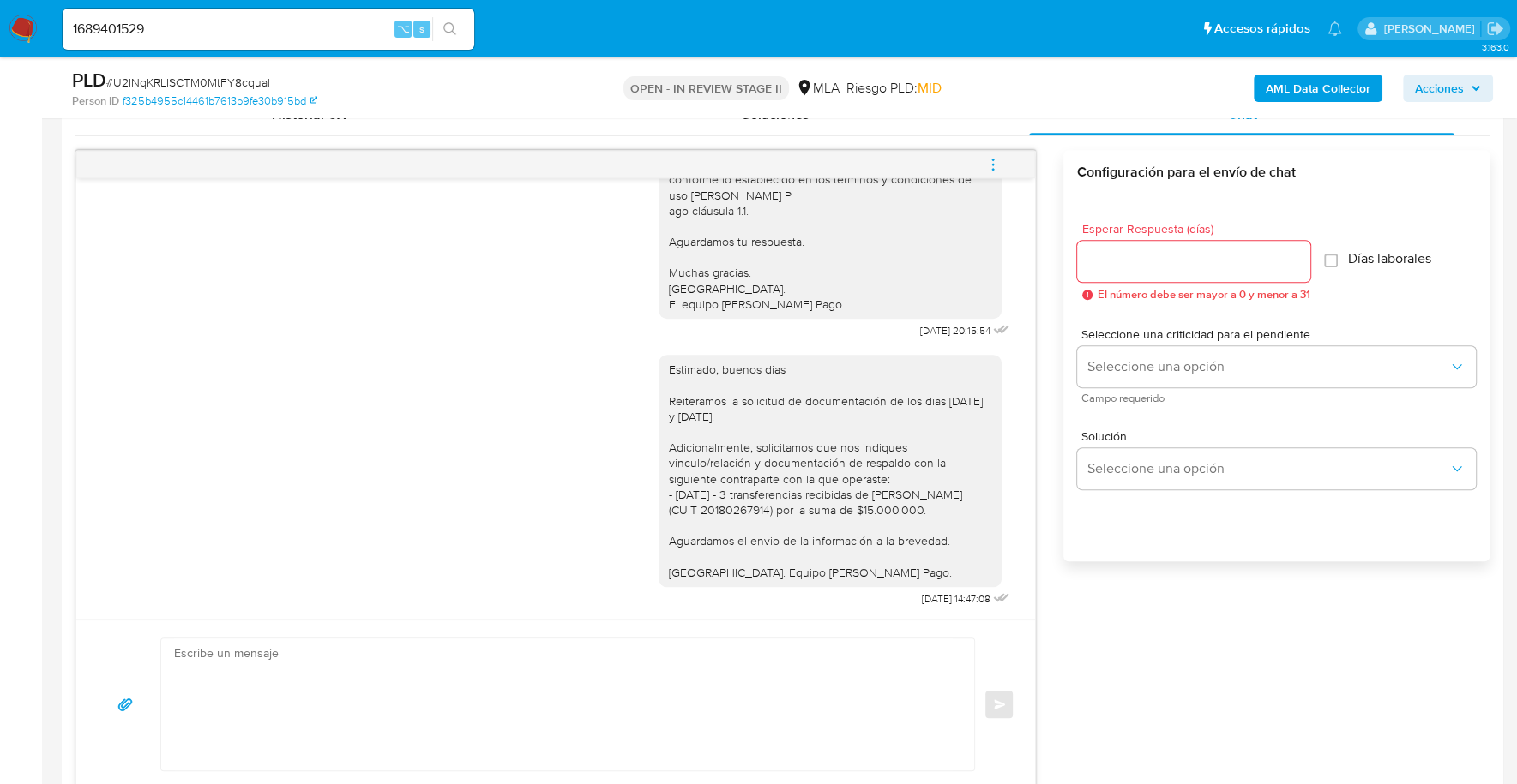
scroll to position [1176, 0]
drag, startPoint x: 654, startPoint y: 496, endPoint x: 958, endPoint y: 508, distance: 304.2
click at [958, 508] on div "Estimado, buenos dias Reiteramos la solicitud de documentación de los dias 17 y…" at bounding box center [829, 470] width 322 height 219
copy div "- 14/08/2025 - 3 transferencias recibidas de Alejandro Villordo (CUIT 201802679…"
click at [991, 161] on icon "menu-action" at bounding box center [993, 164] width 15 height 15
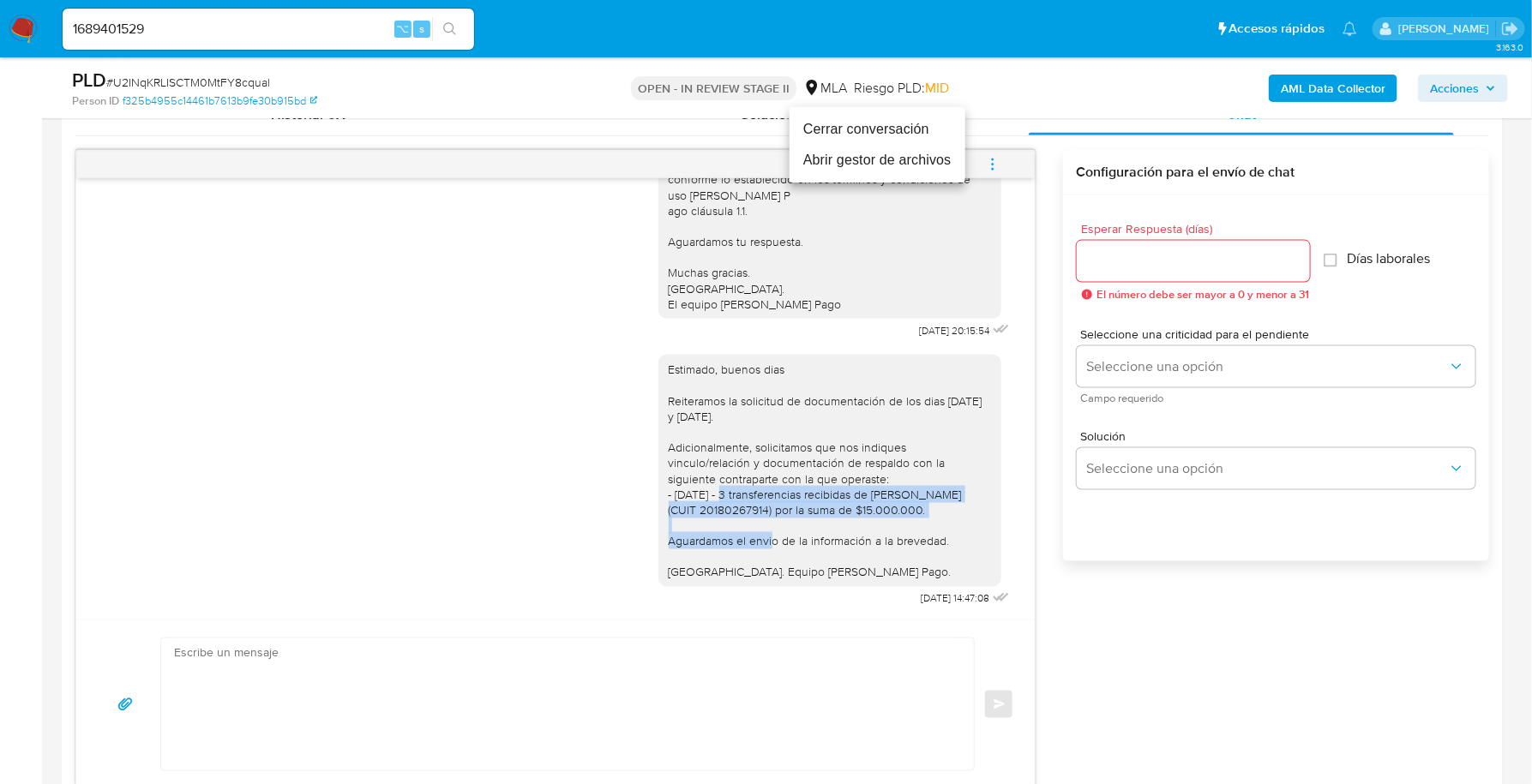
click at [922, 125] on li "Cerrar conversación" at bounding box center [877, 129] width 176 height 31
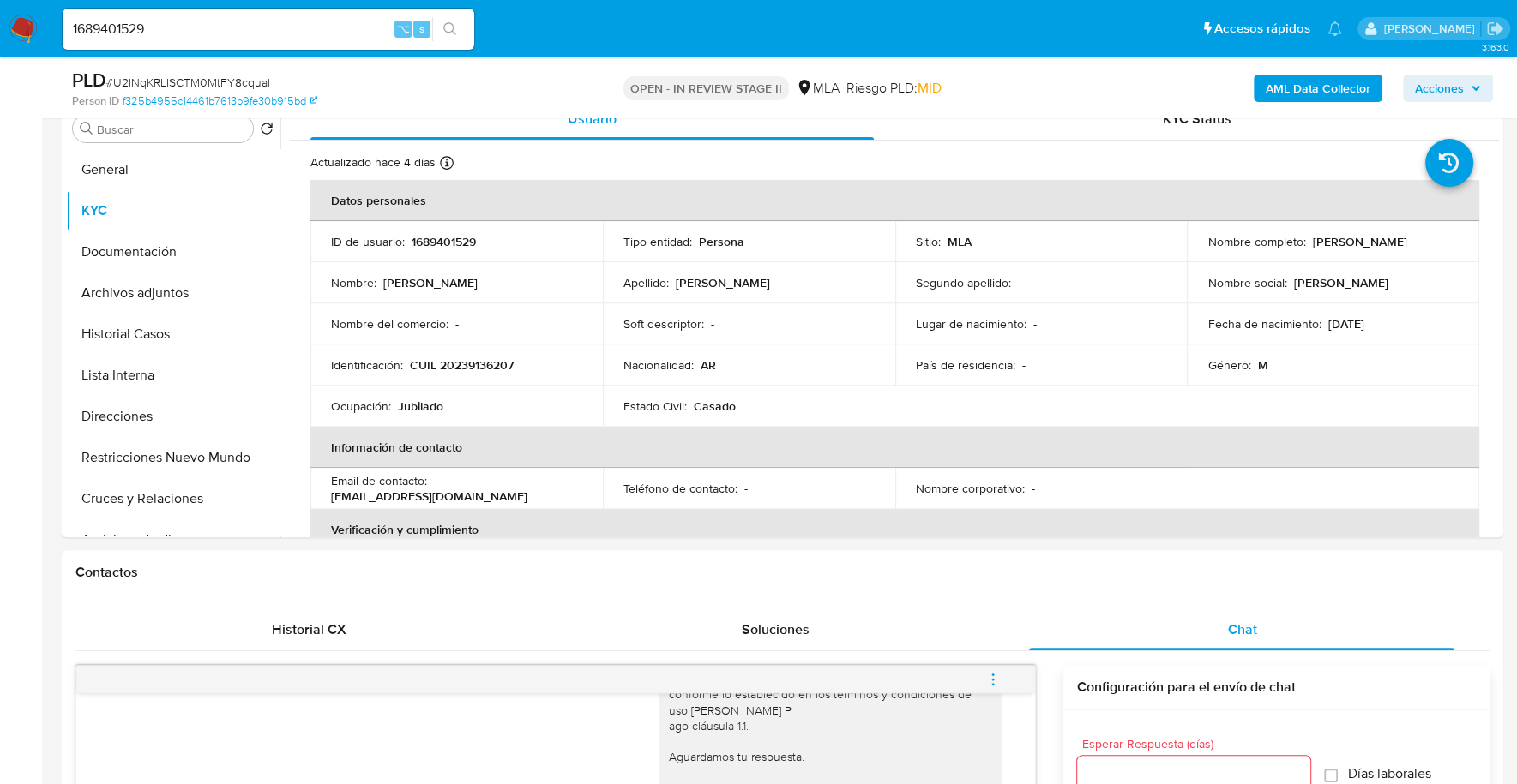
scroll to position [0, 0]
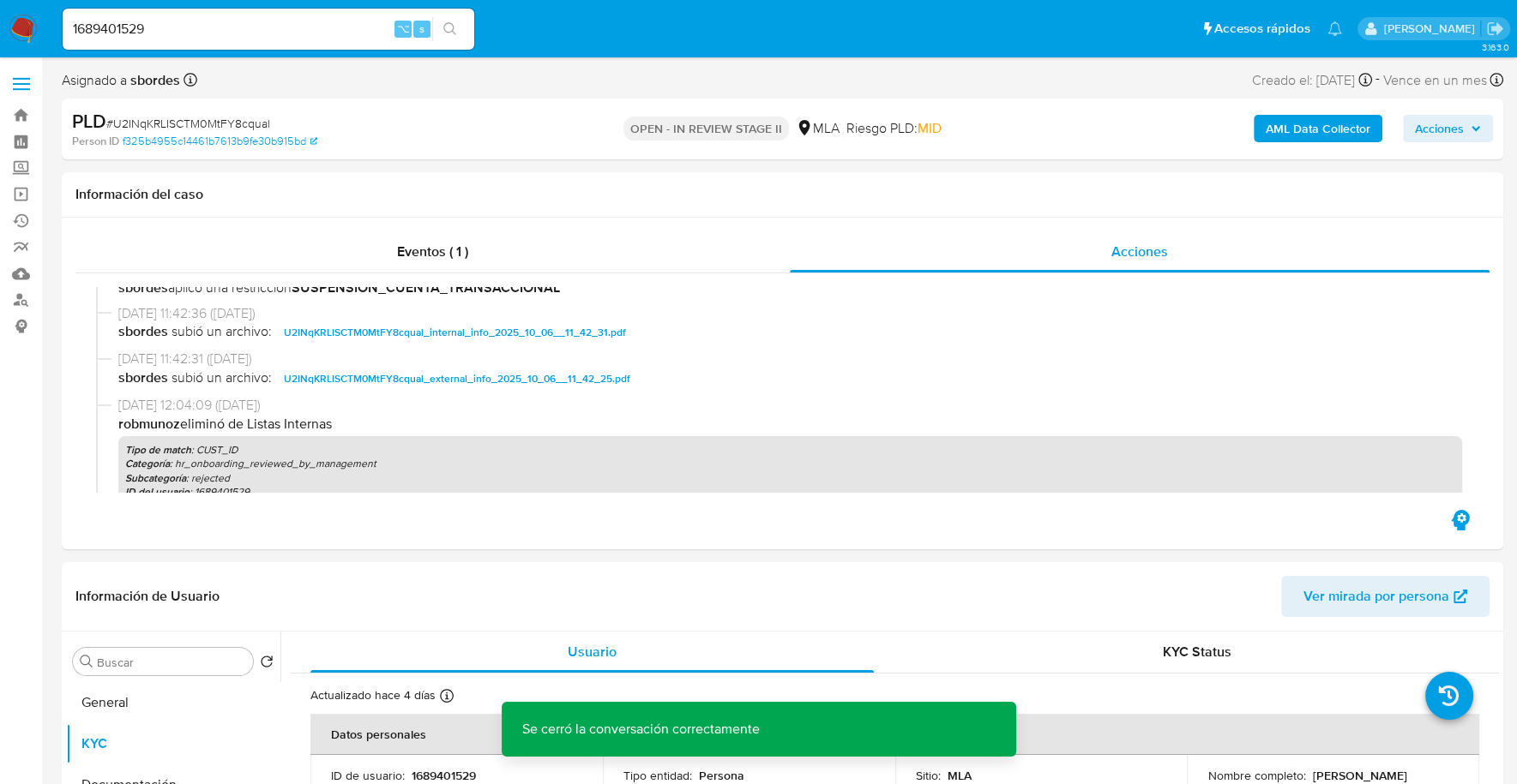
click at [1431, 115] on span "Acciones" at bounding box center [1439, 128] width 49 height 27
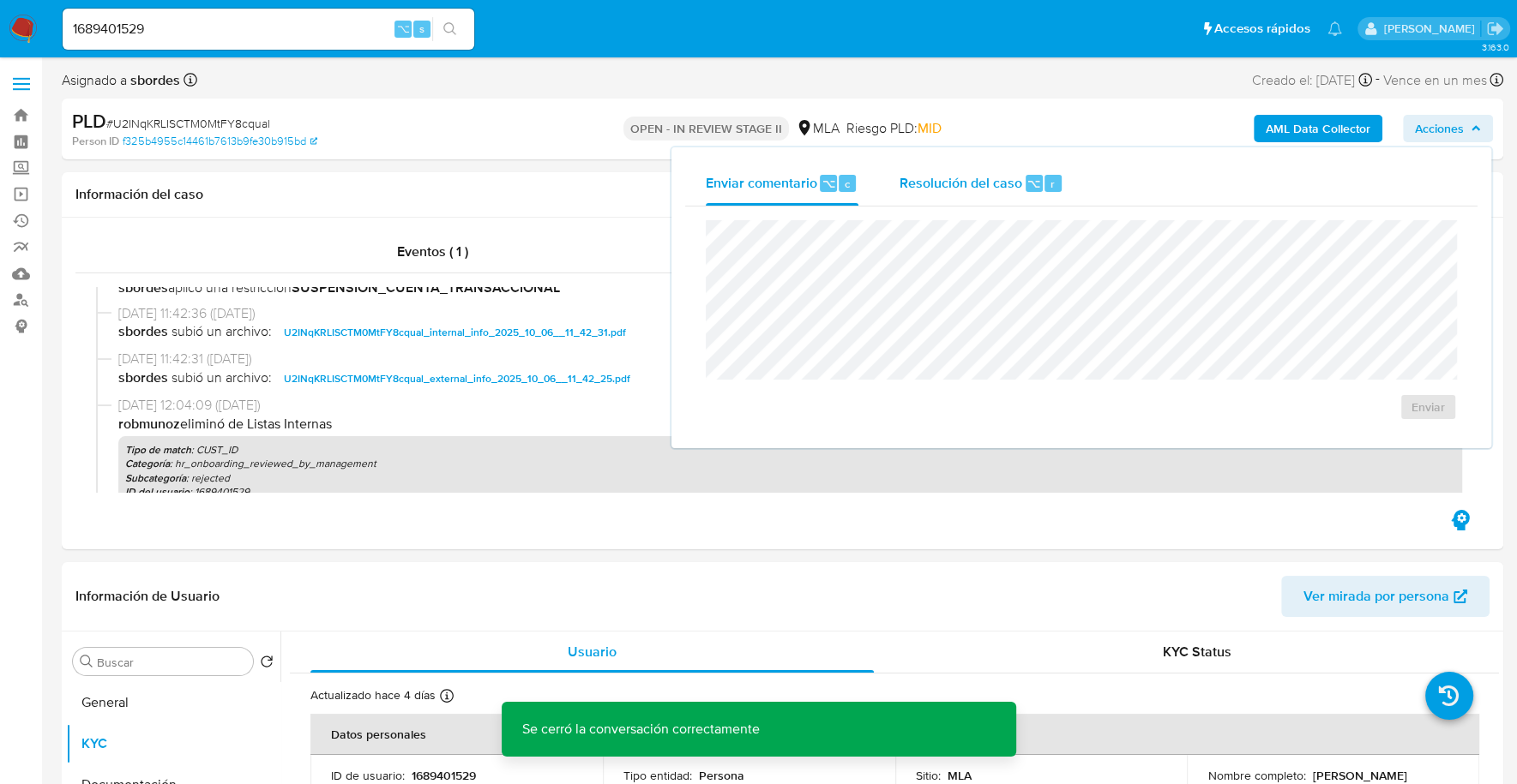
click at [969, 192] on span "Resolución del caso" at bounding box center [961, 182] width 123 height 20
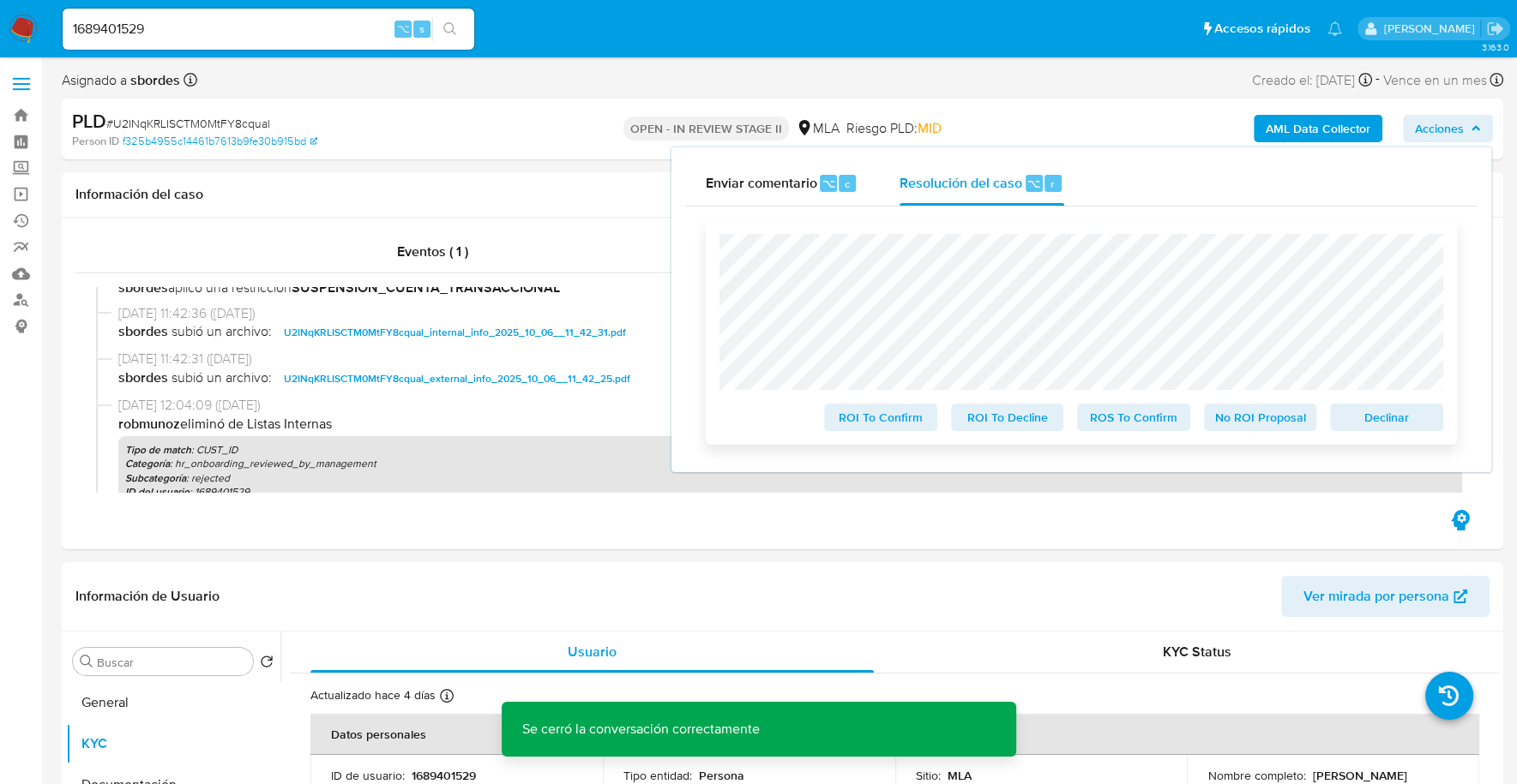
click at [1401, 413] on span "Declinar" at bounding box center [1386, 418] width 89 height 24
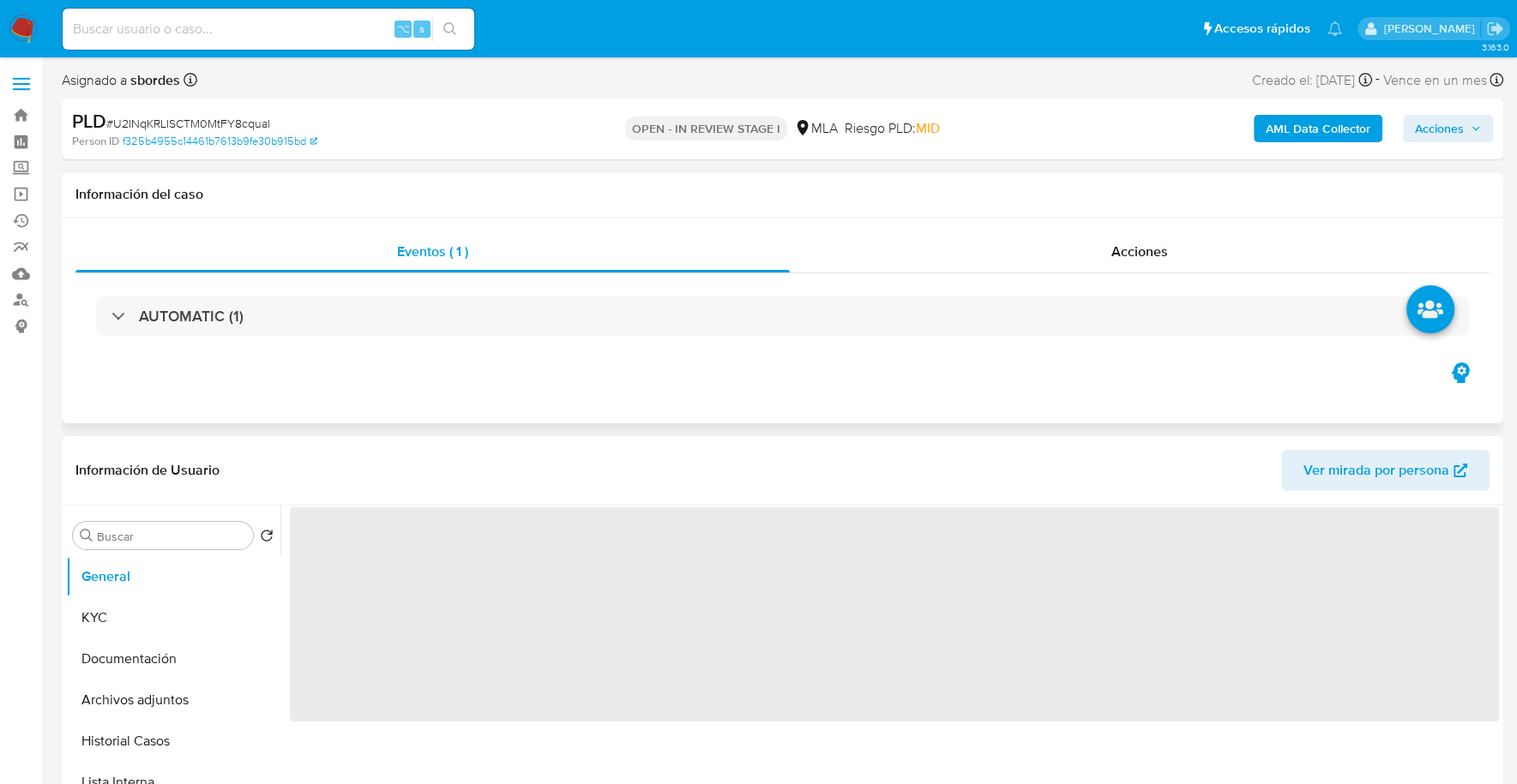
select select "10"
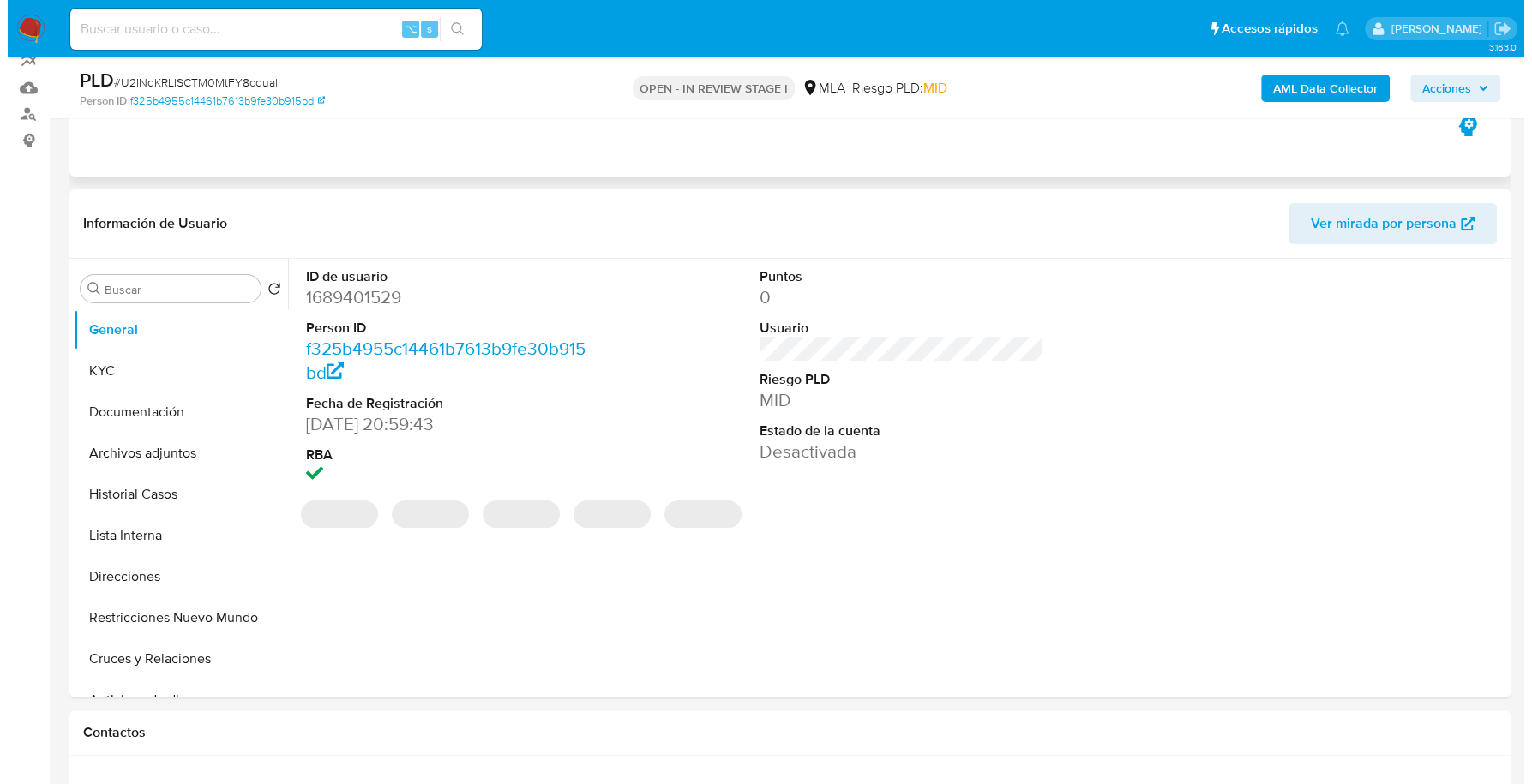
scroll to position [211, 0]
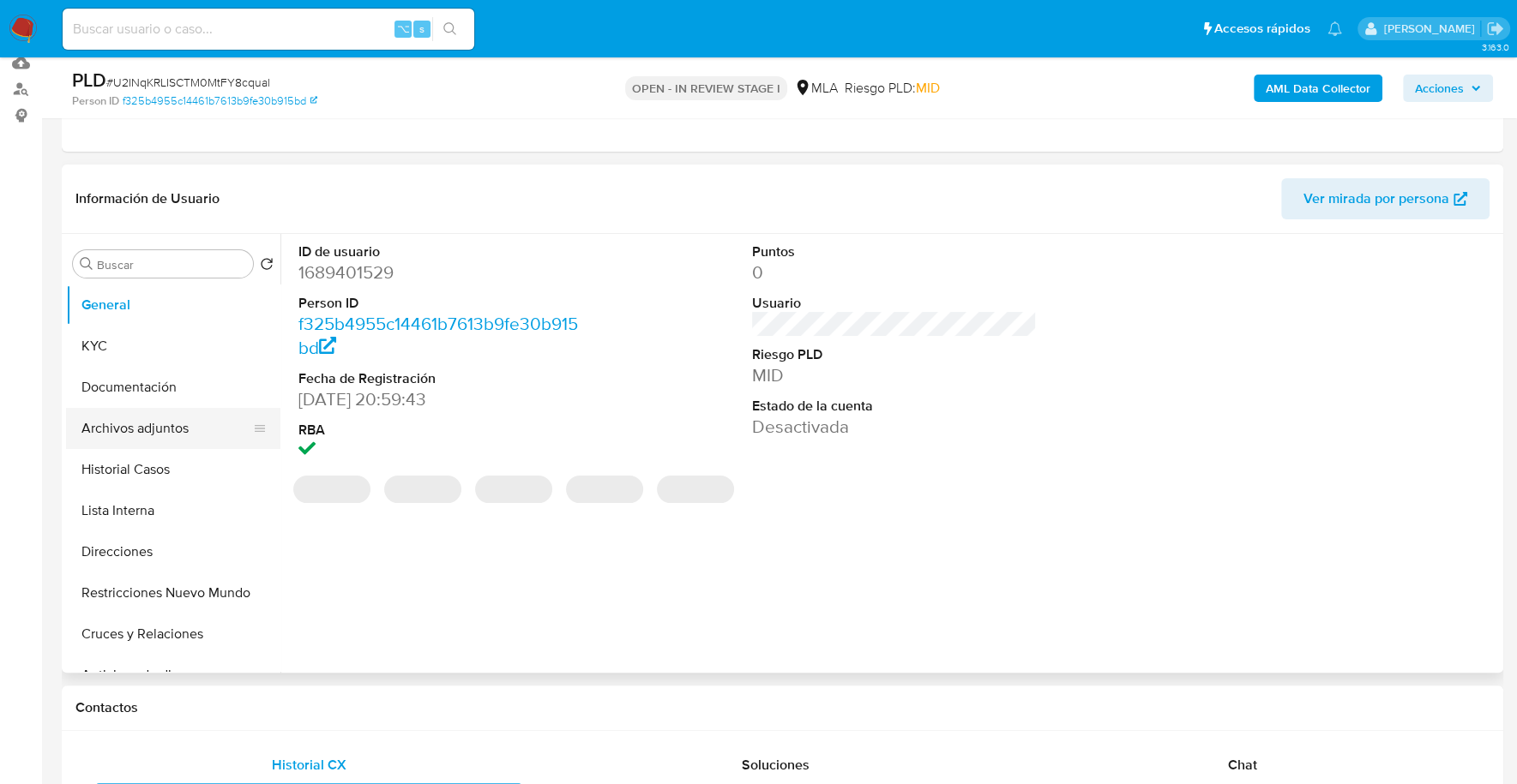
click at [156, 430] on button "Archivos adjuntos" at bounding box center [166, 428] width 201 height 41
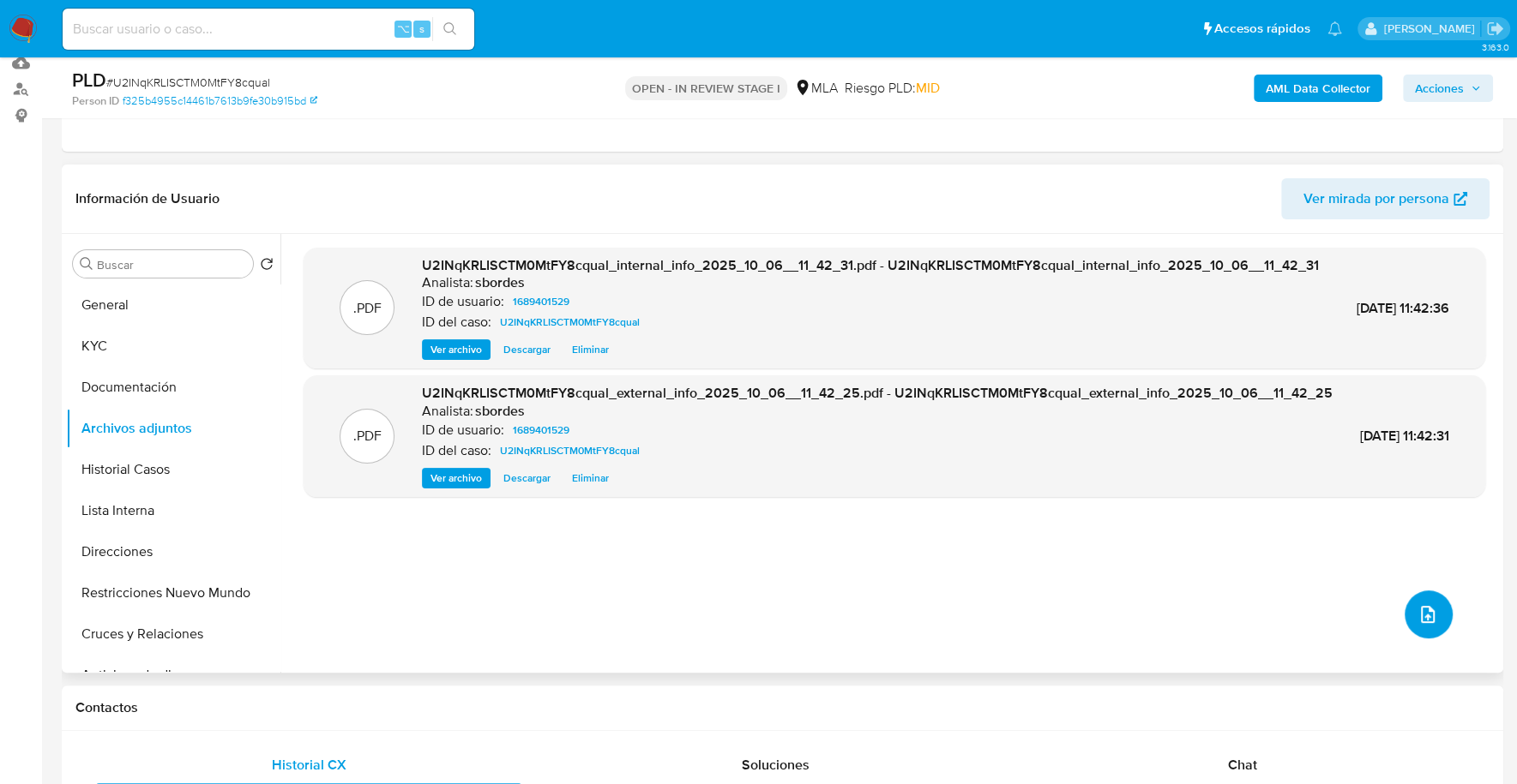
click at [1417, 627] on button "upload-file" at bounding box center [1428, 614] width 48 height 48
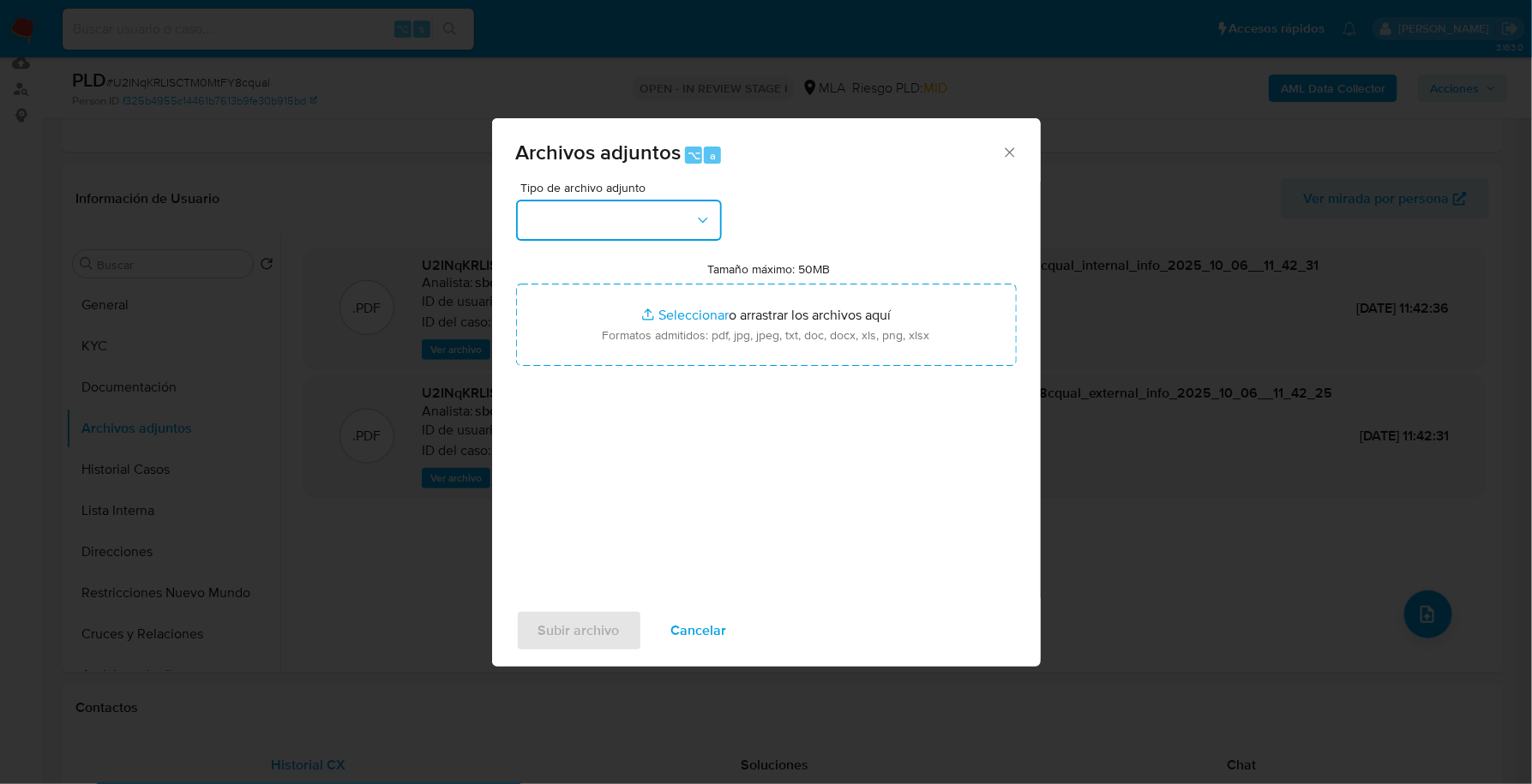
click at [615, 219] on button "button" at bounding box center [619, 221] width 206 height 41
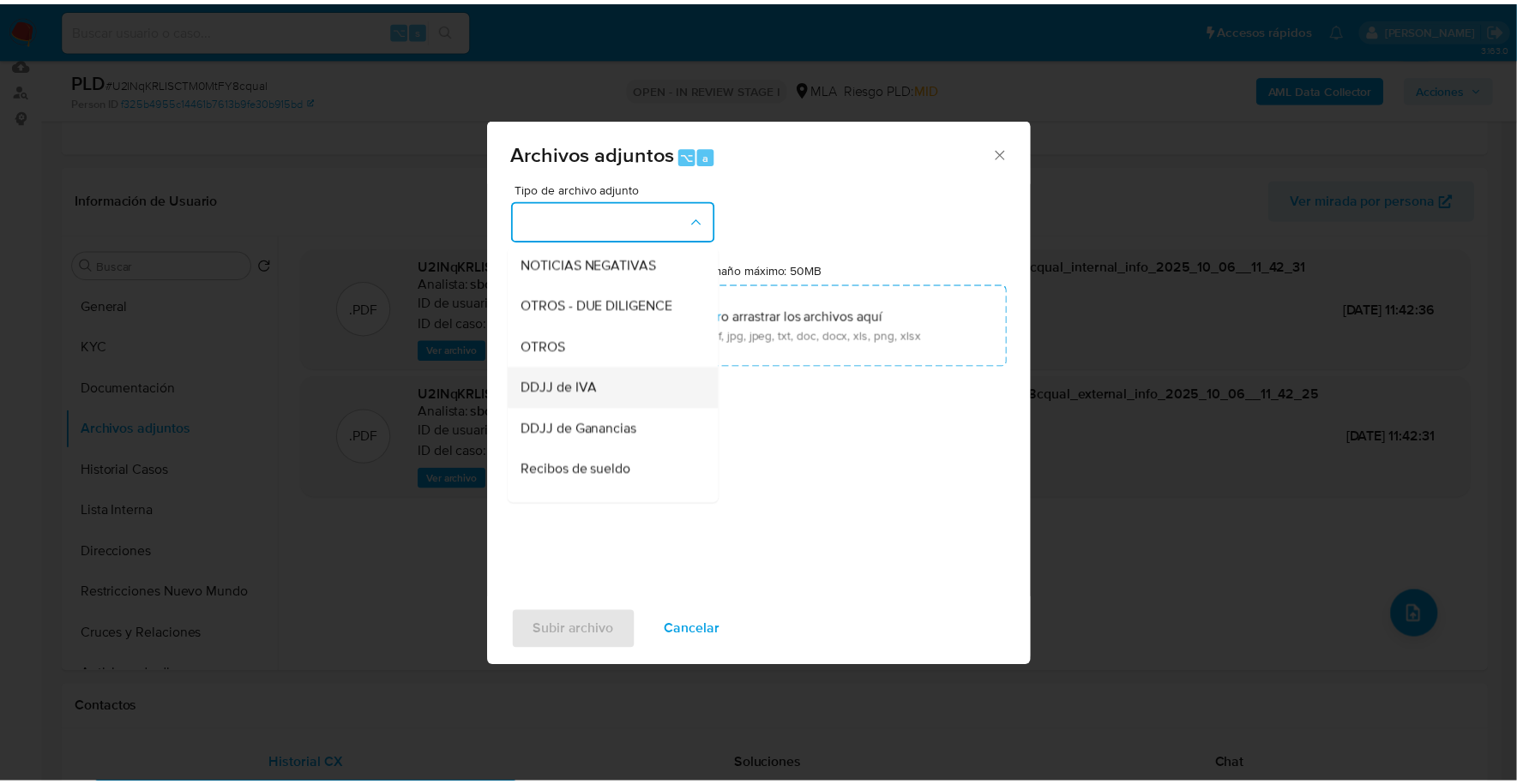
scroll to position [253, 0]
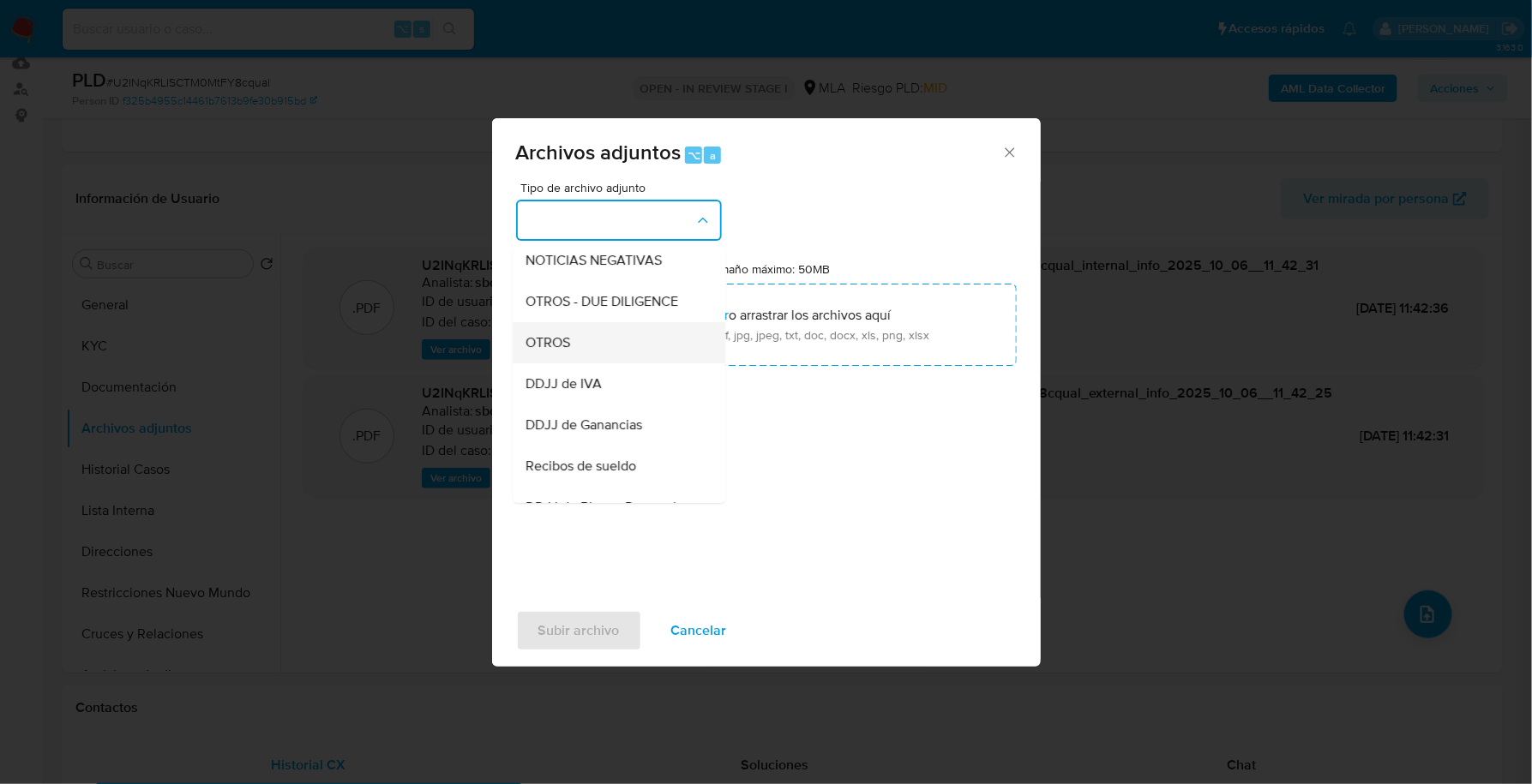
click at [580, 361] on div "OTROS" at bounding box center [613, 343] width 175 height 41
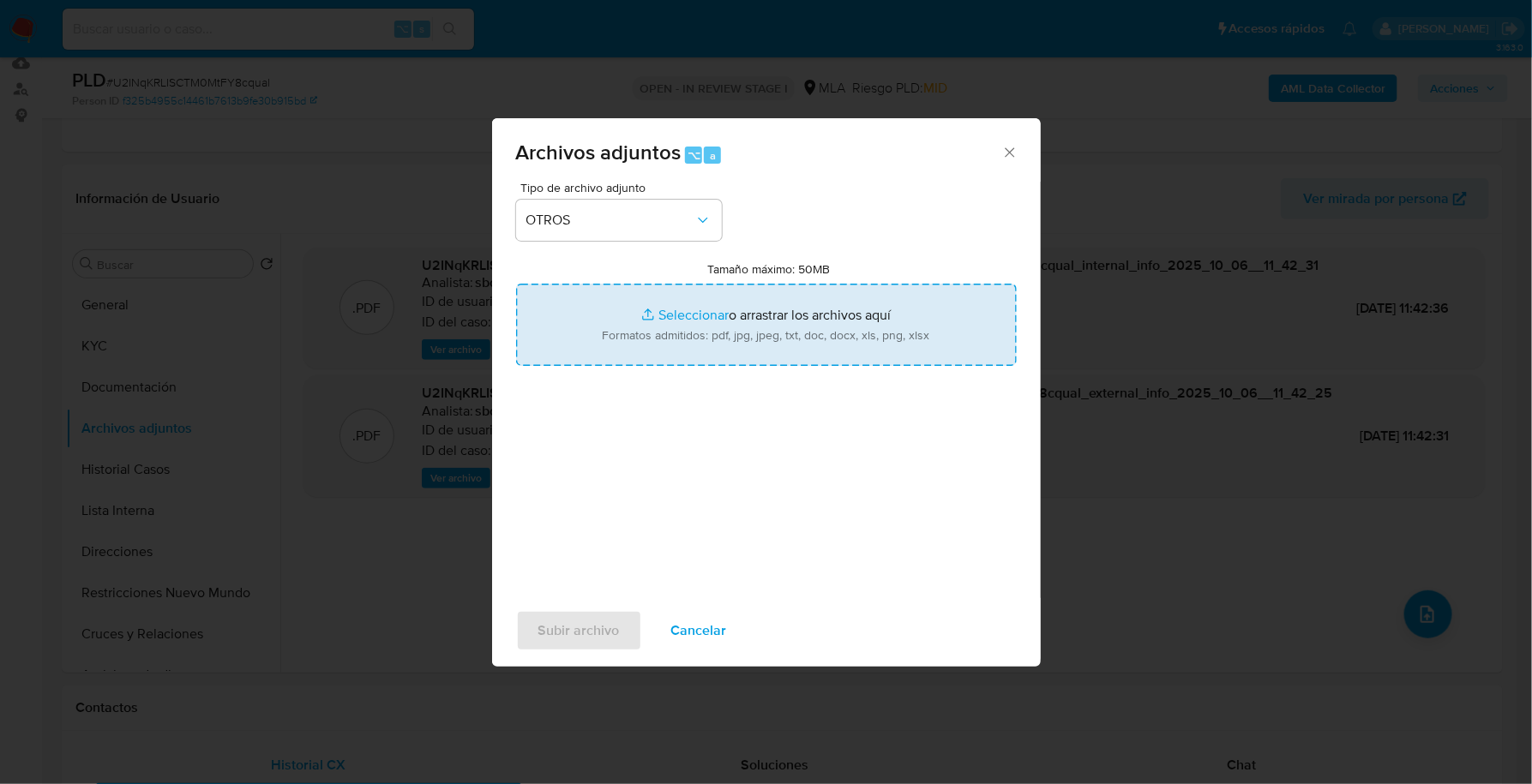
click at [662, 324] on input "Tamaño máximo: 50MB Seleccionar archivos" at bounding box center [766, 325] width 501 height 83
type input "C:\fakepath\Caselog U2INqKRLISCTM0MtFY8cqual_2025_09_17_14_02_36.docx"
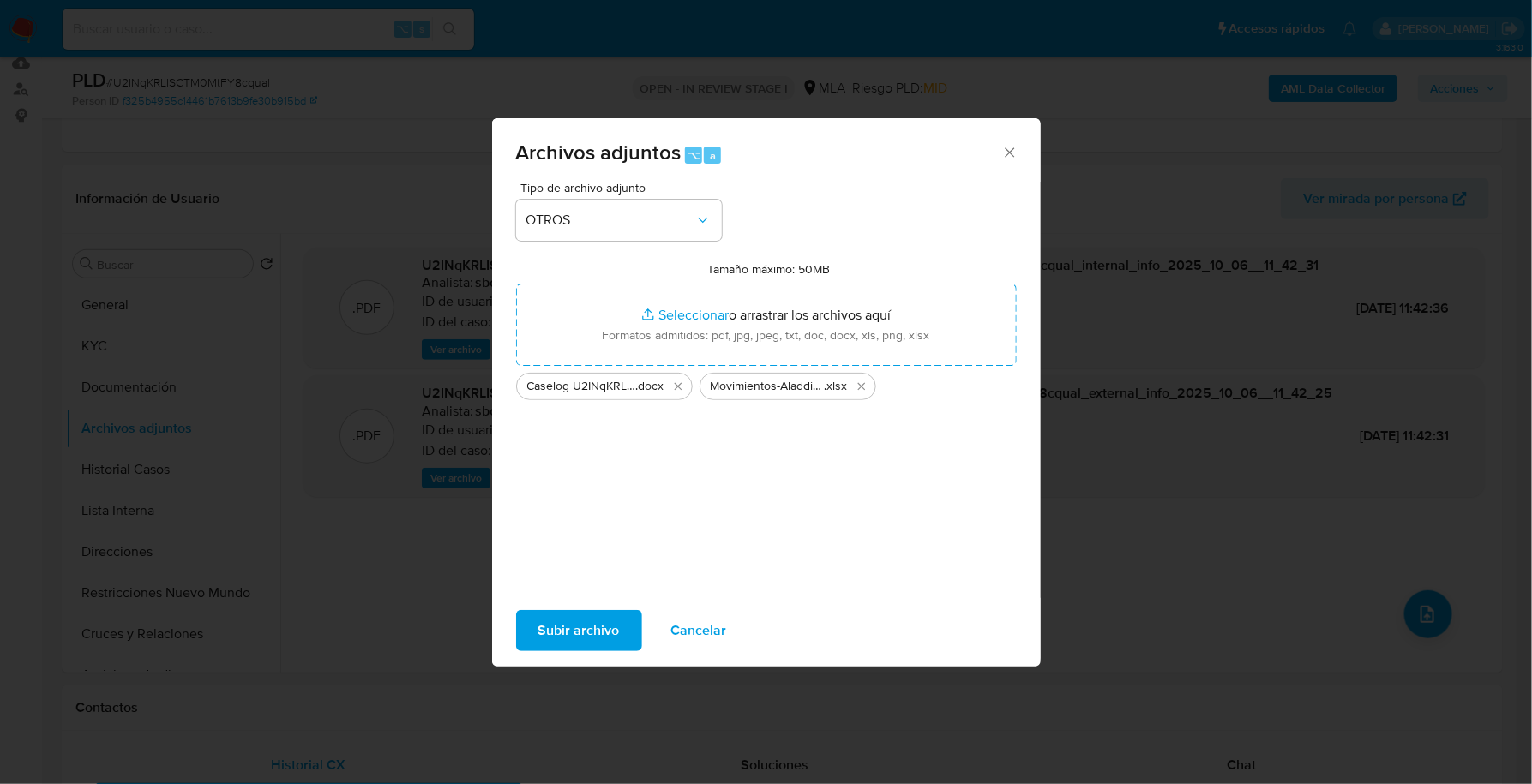
click at [569, 625] on span "Subir archivo" at bounding box center [579, 631] width 82 height 38
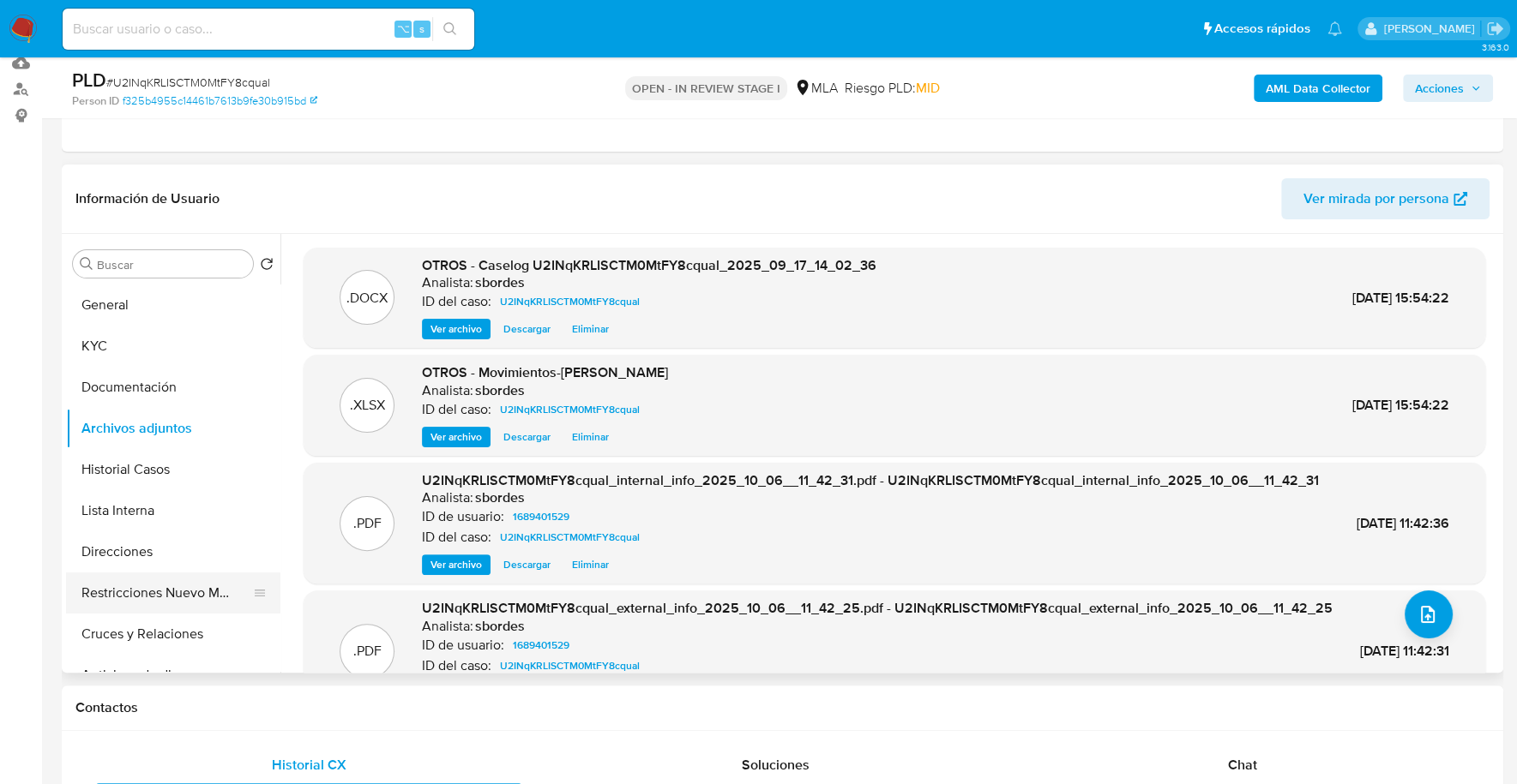
click at [164, 581] on button "Restricciones Nuevo Mundo" at bounding box center [166, 593] width 201 height 41
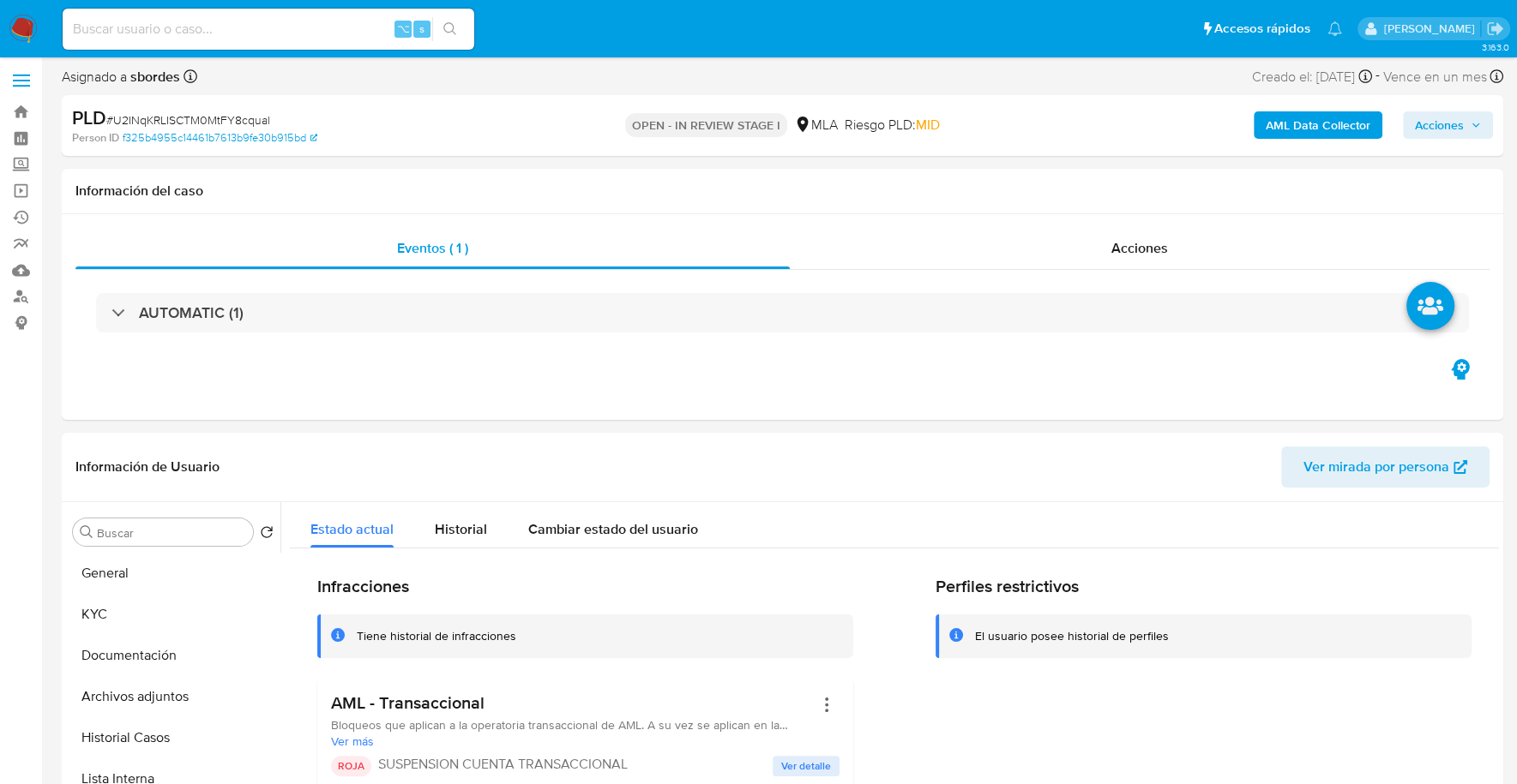
scroll to position [0, 0]
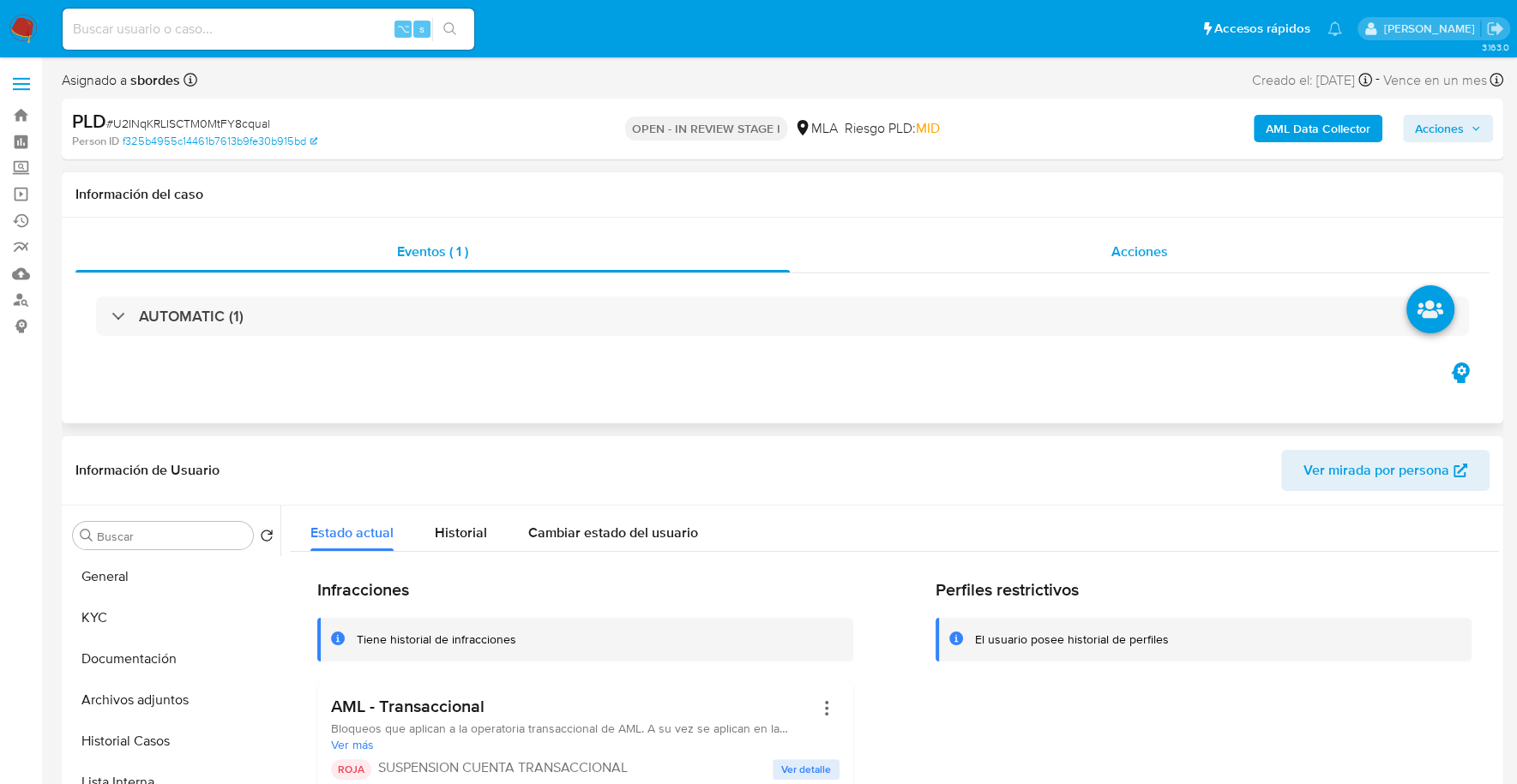
click at [1138, 248] on span "Acciones" at bounding box center [1139, 251] width 56 height 20
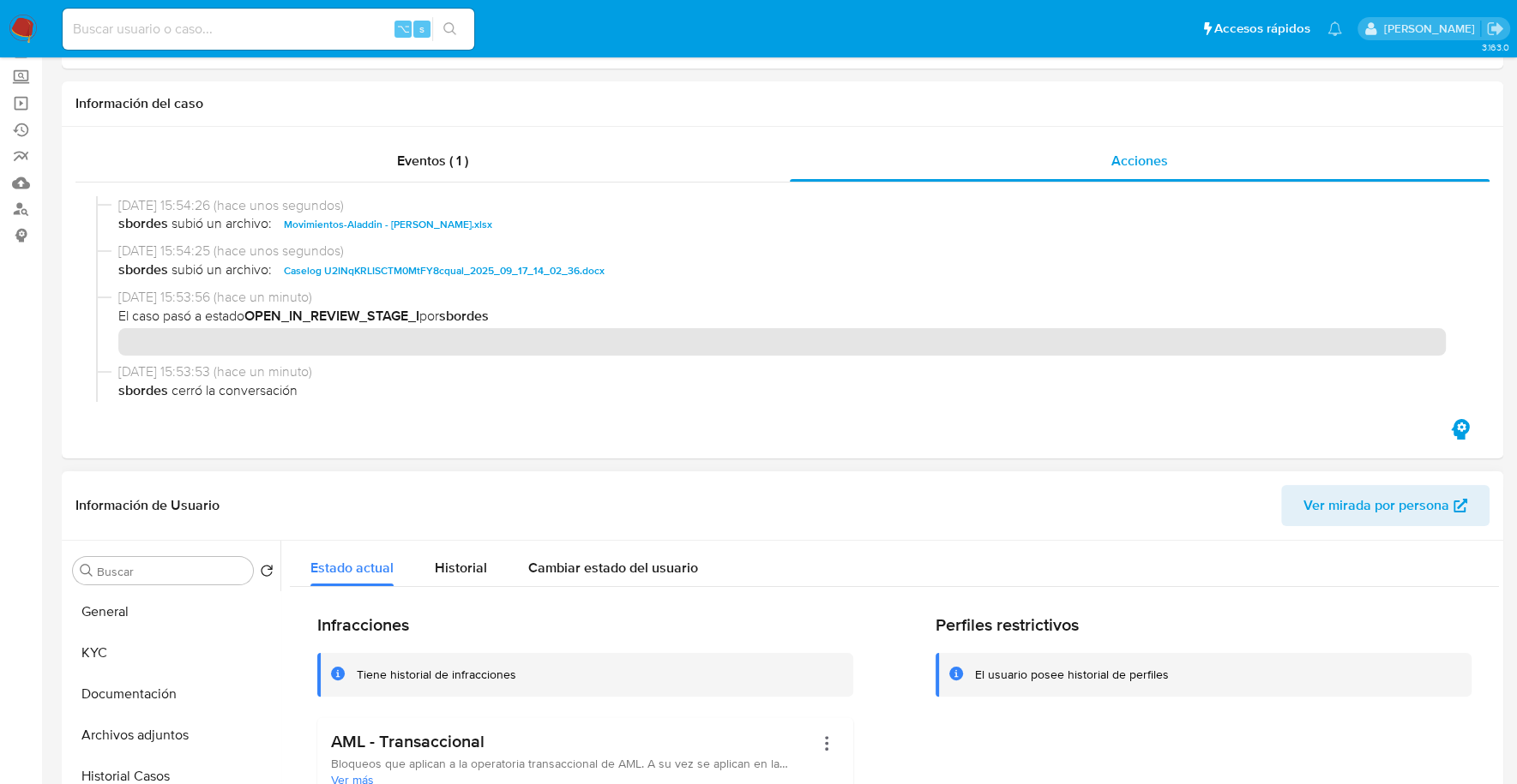
scroll to position [201, 0]
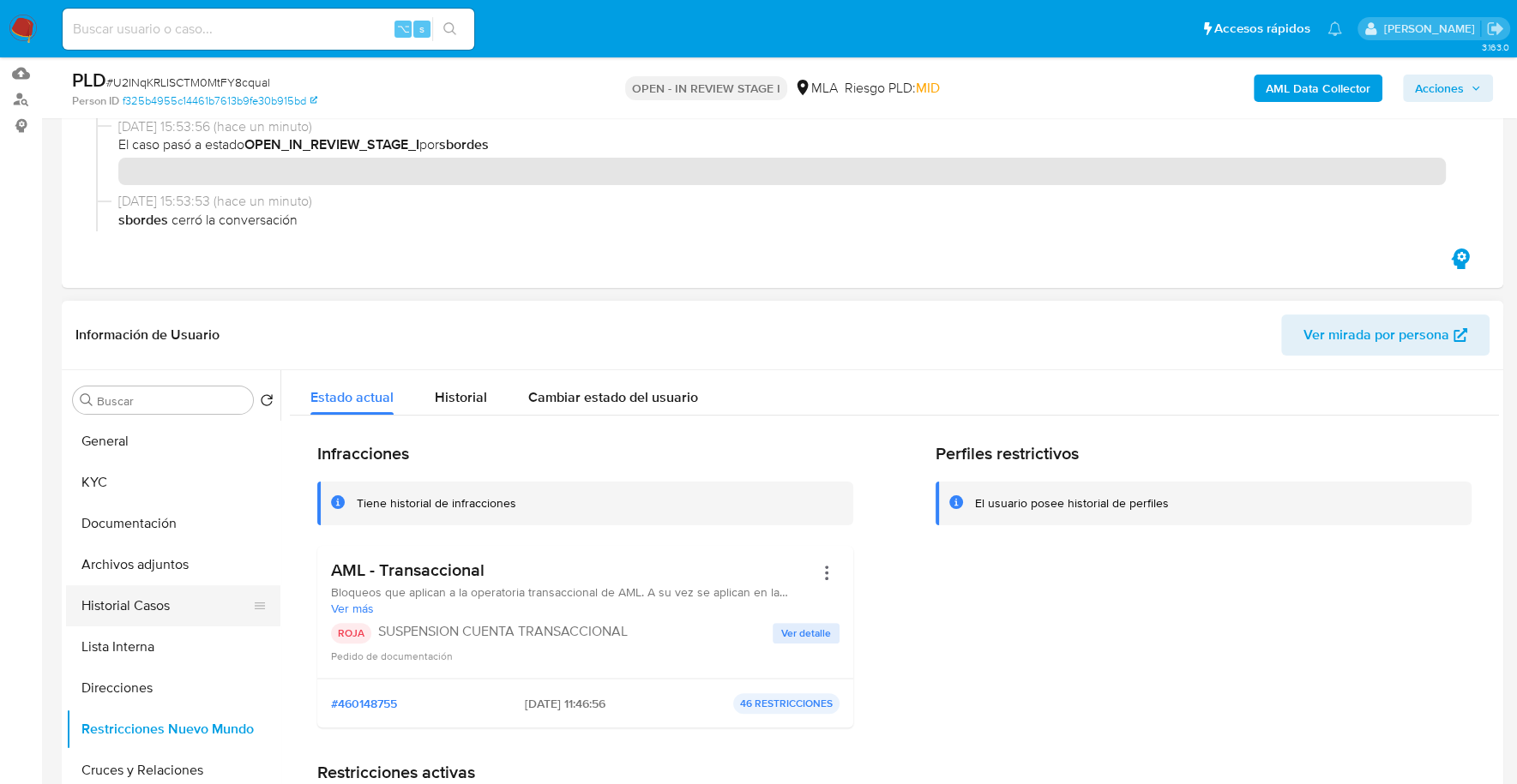
click at [169, 601] on button "Historial Casos" at bounding box center [166, 606] width 201 height 41
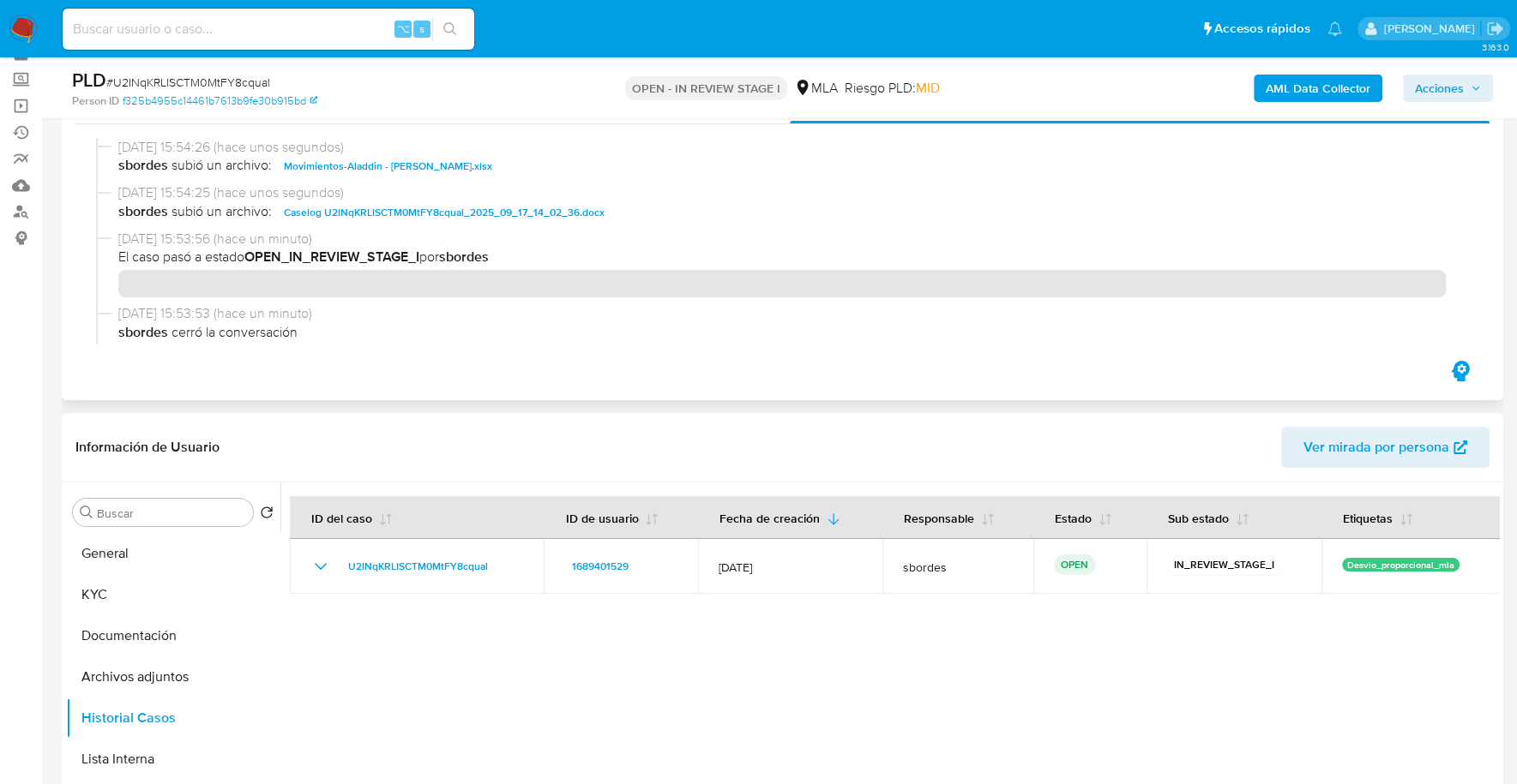
scroll to position [0, 0]
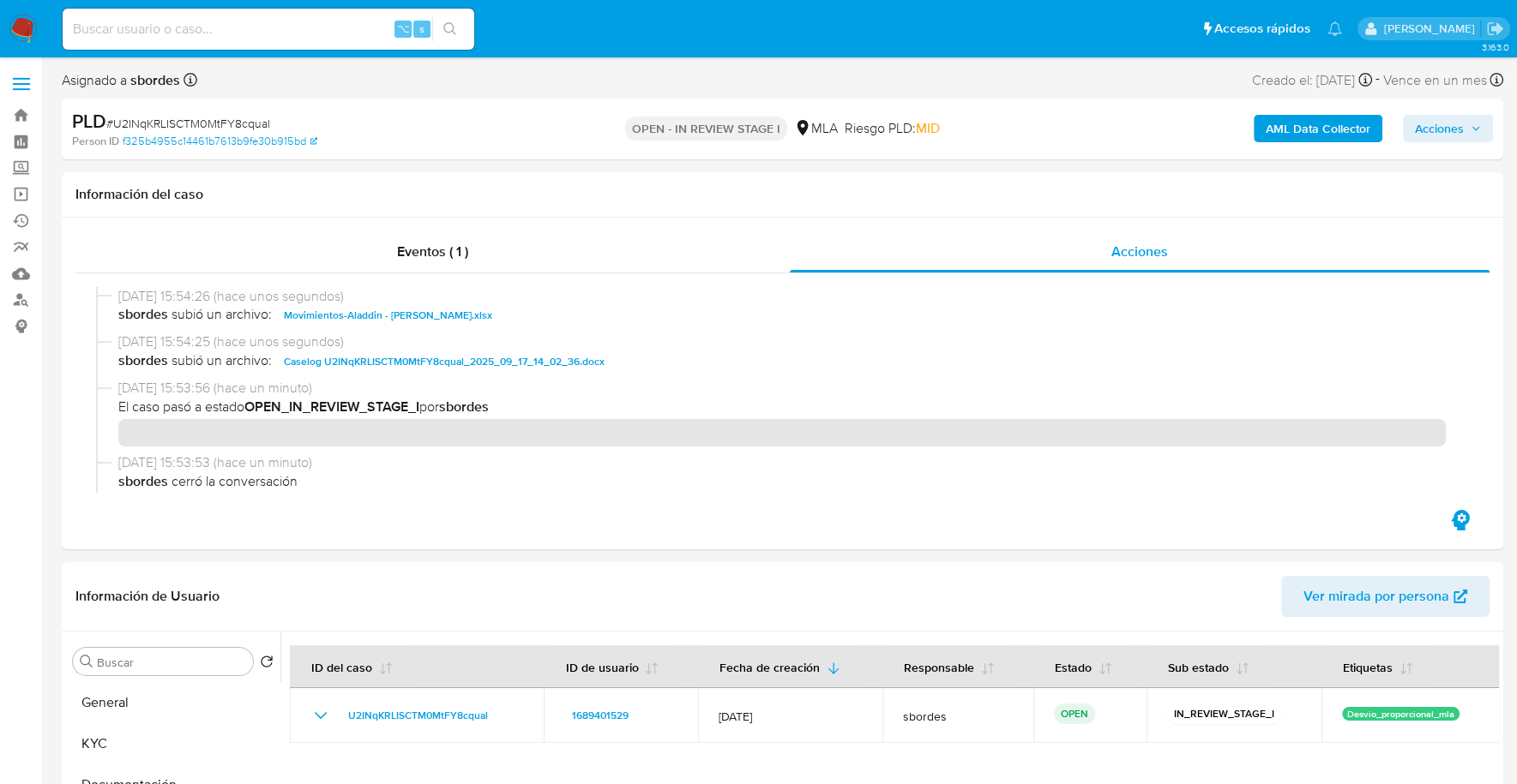
click at [1456, 137] on span "Acciones" at bounding box center [1439, 128] width 49 height 27
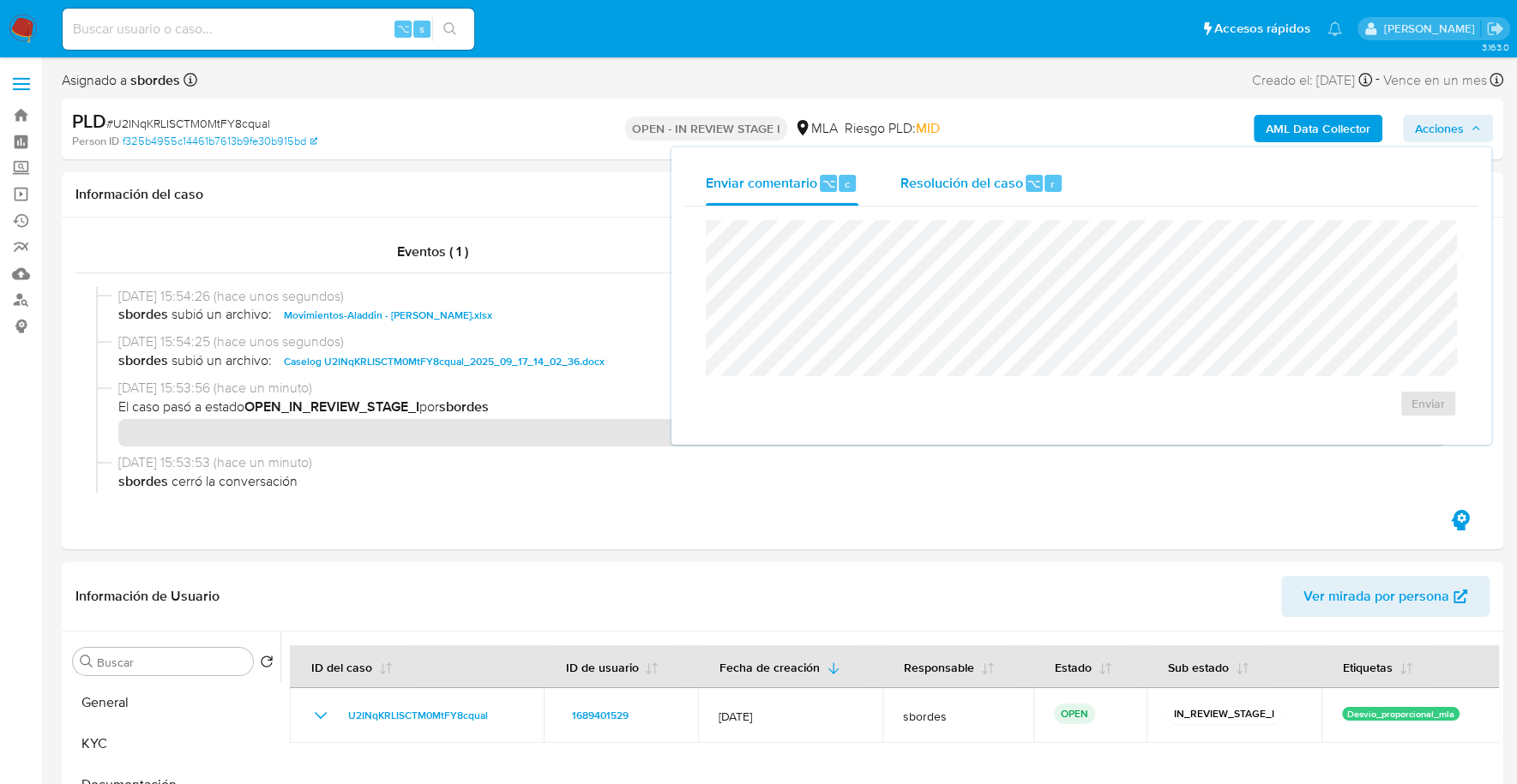
click at [950, 185] on span "Resolución del caso" at bounding box center [961, 182] width 123 height 20
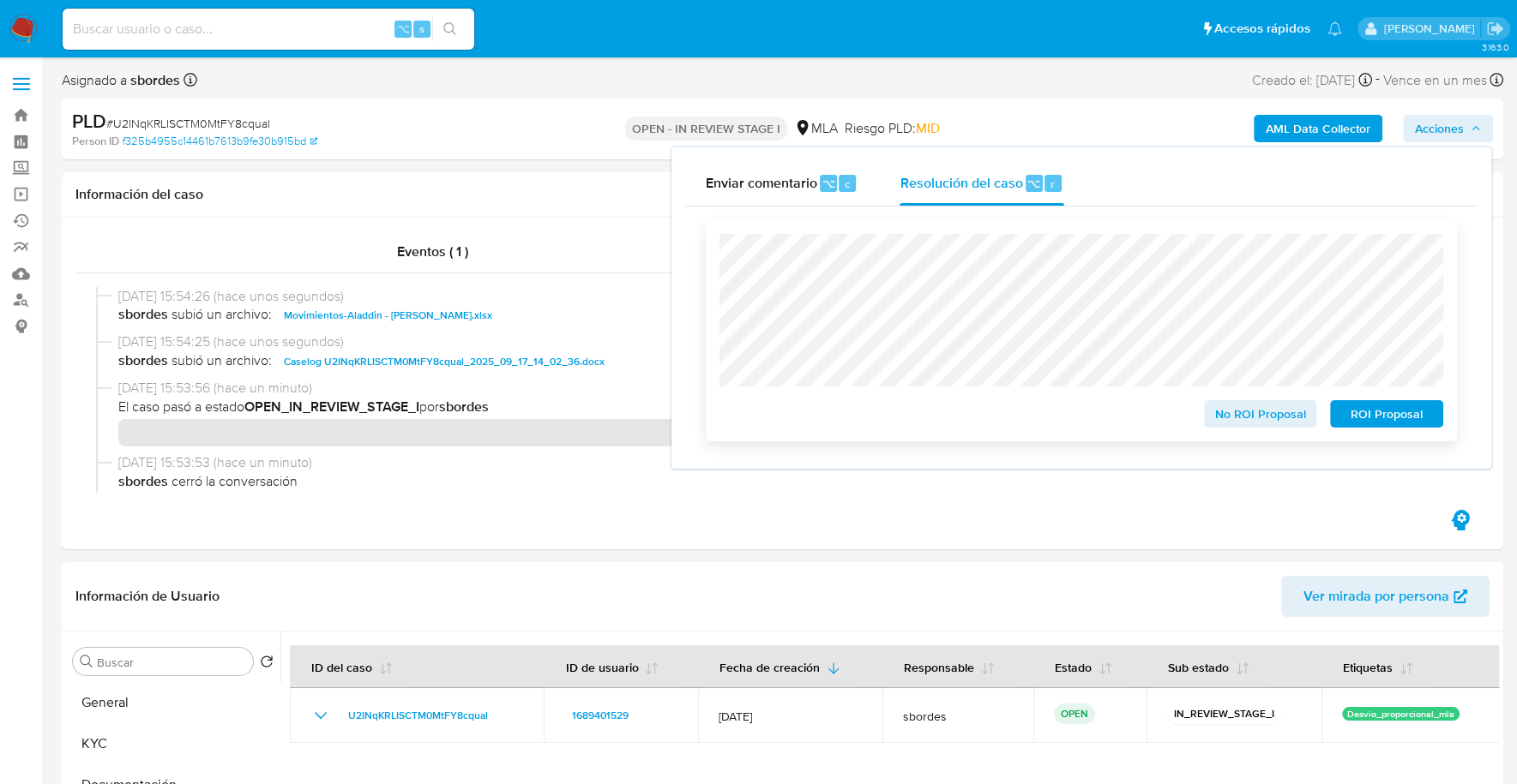
click at [1419, 415] on span "ROI Proposal" at bounding box center [1386, 414] width 89 height 24
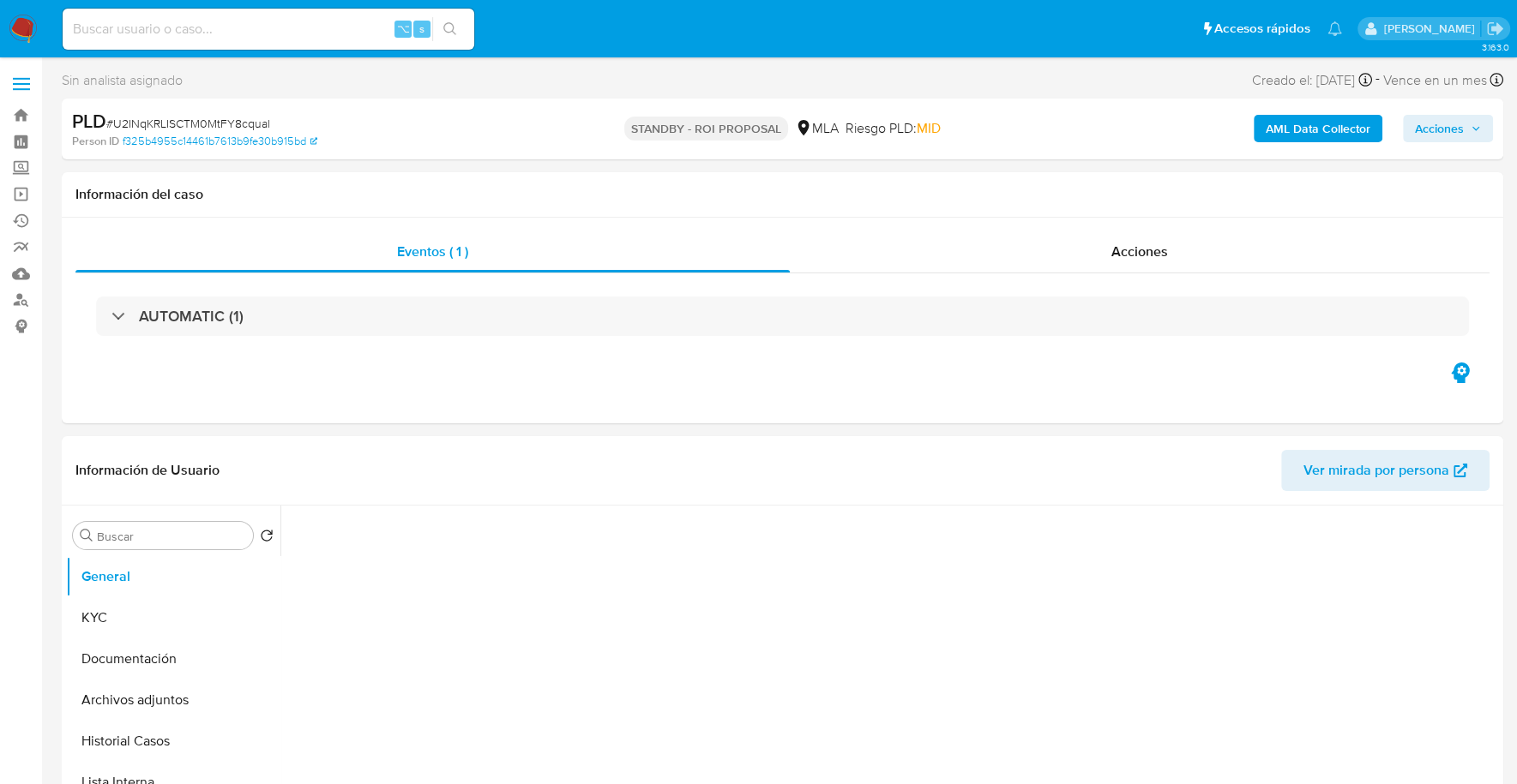
select select "10"
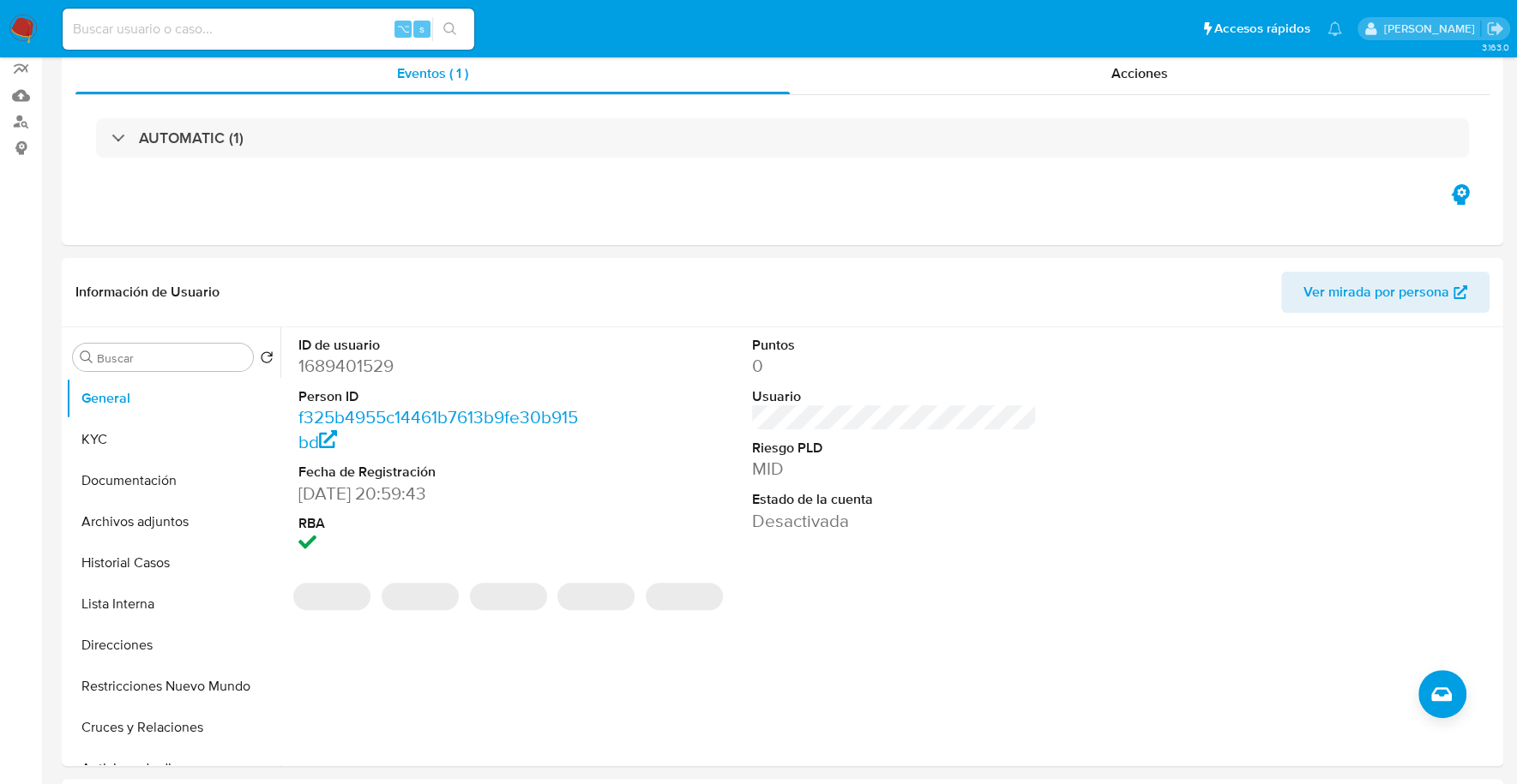
scroll to position [431, 0]
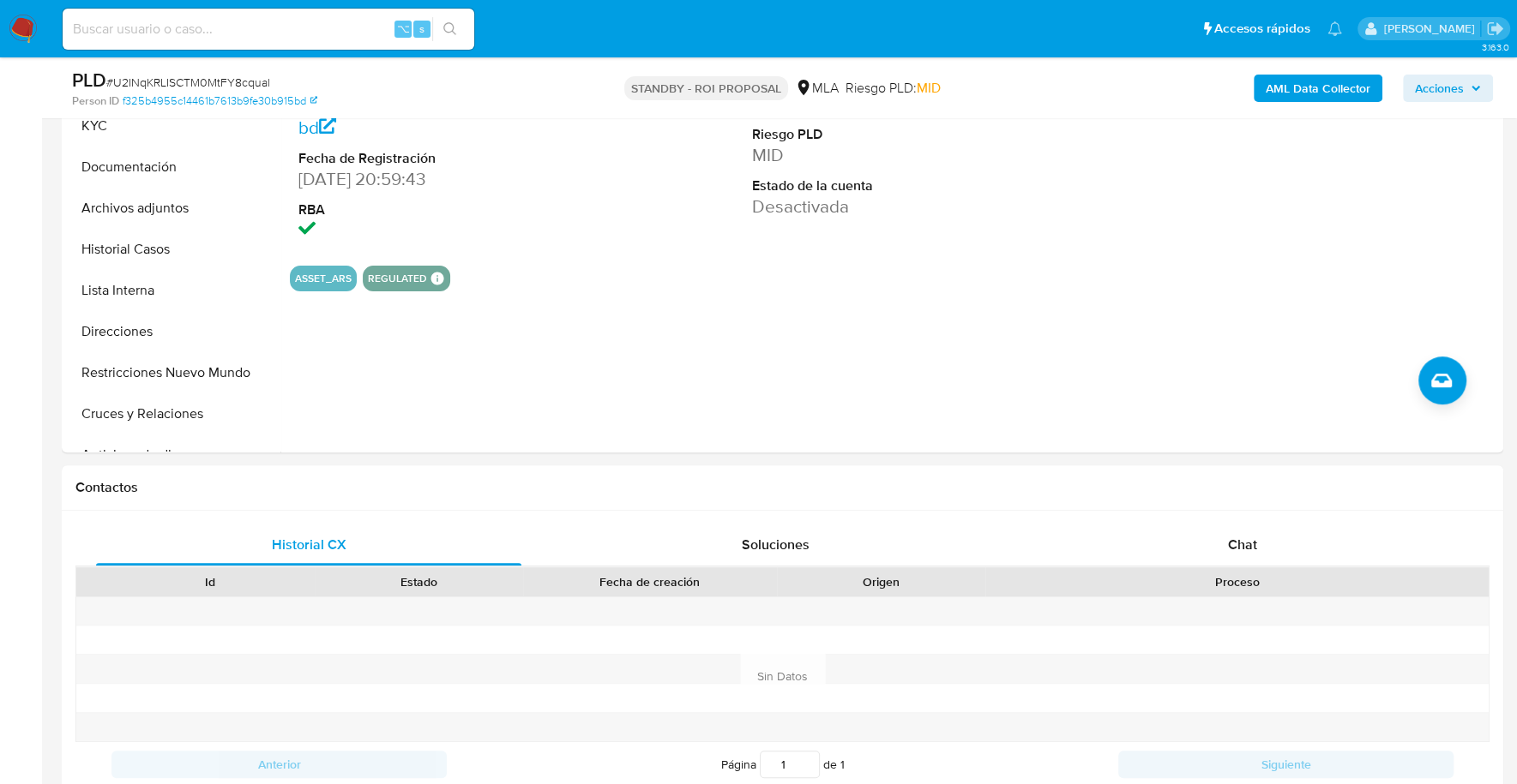
click at [267, 27] on input at bounding box center [269, 29] width 411 height 23
paste input "2533179384"
type input "2533179384"
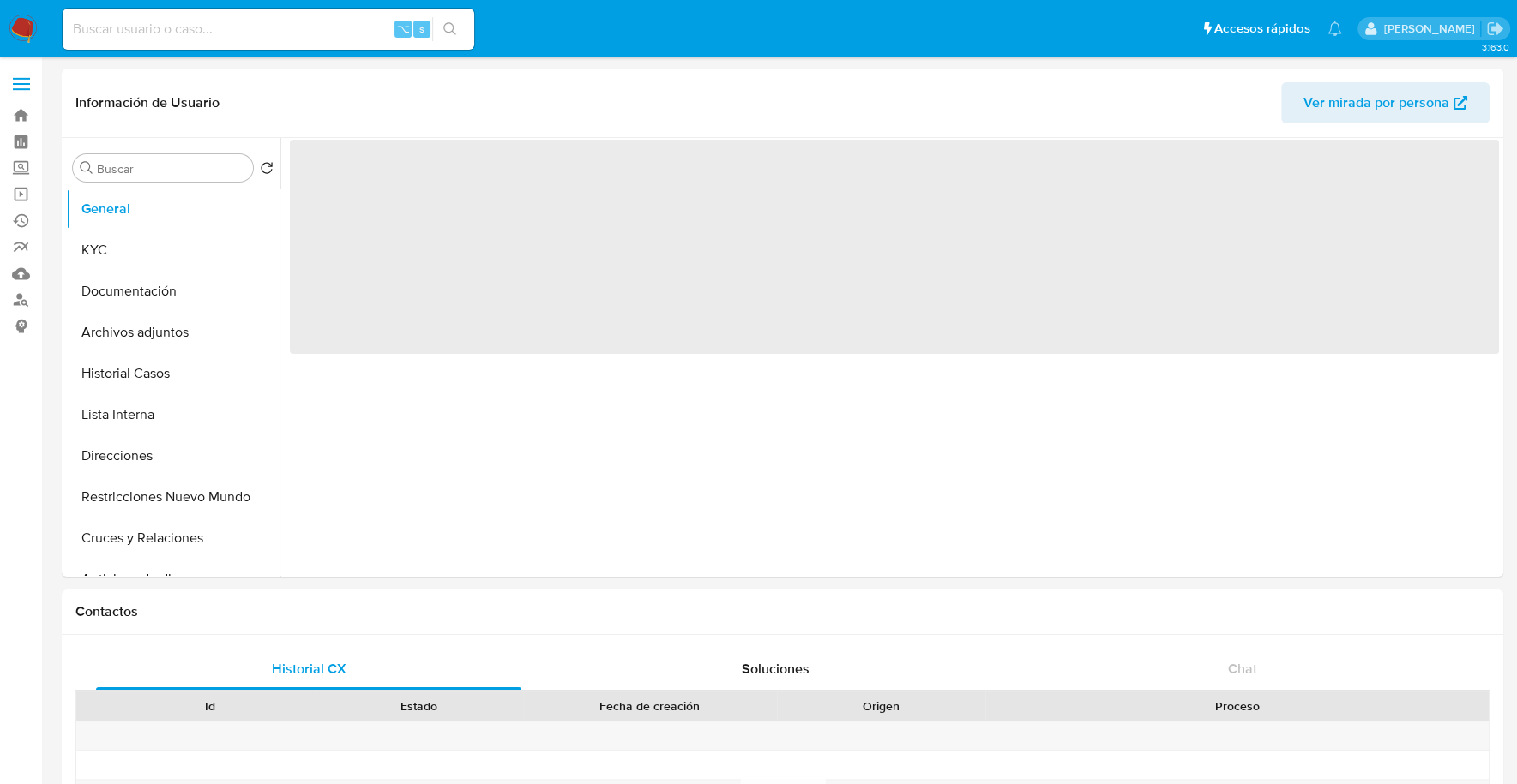
select select "10"
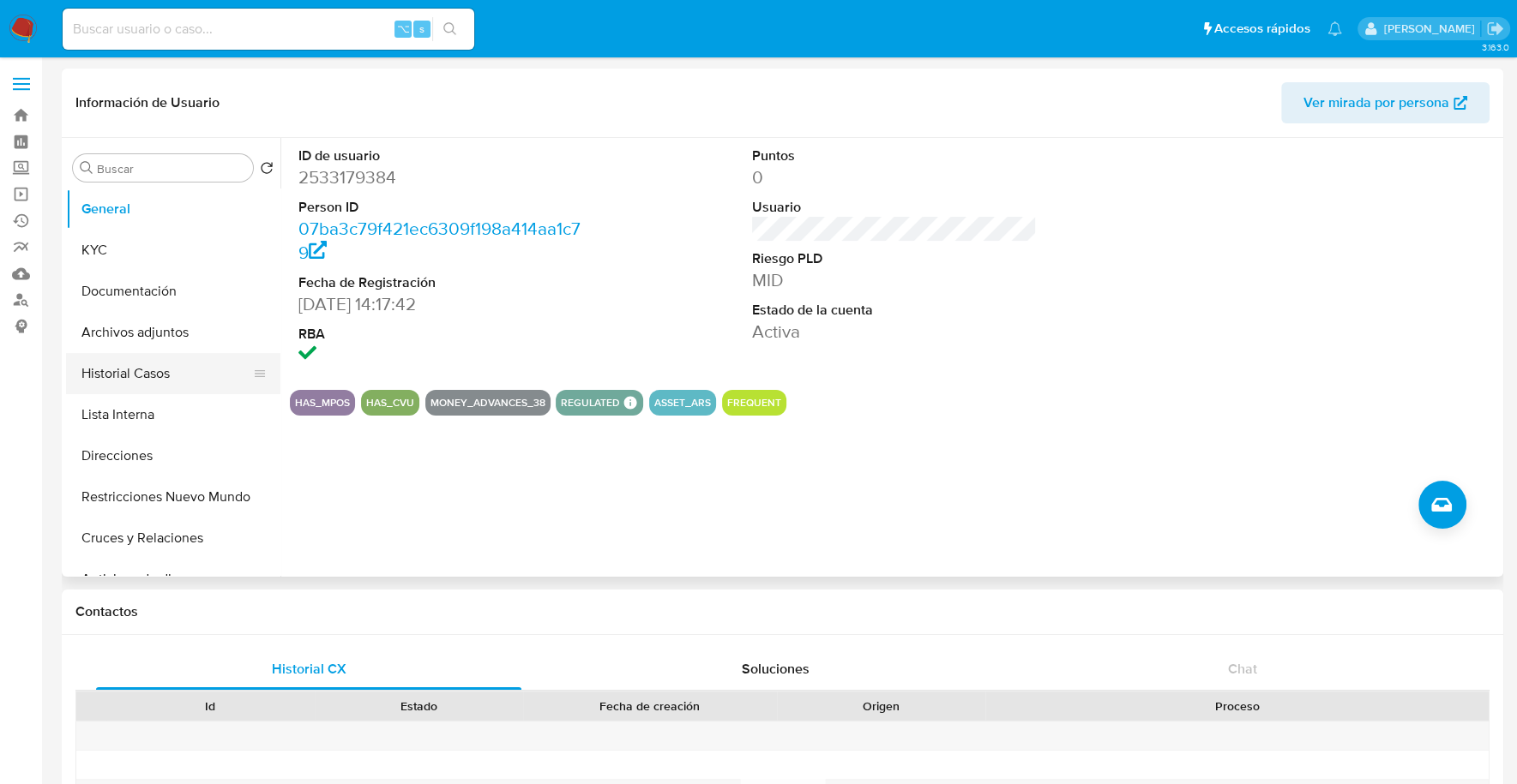
click at [156, 363] on button "Historial Casos" at bounding box center [166, 374] width 201 height 41
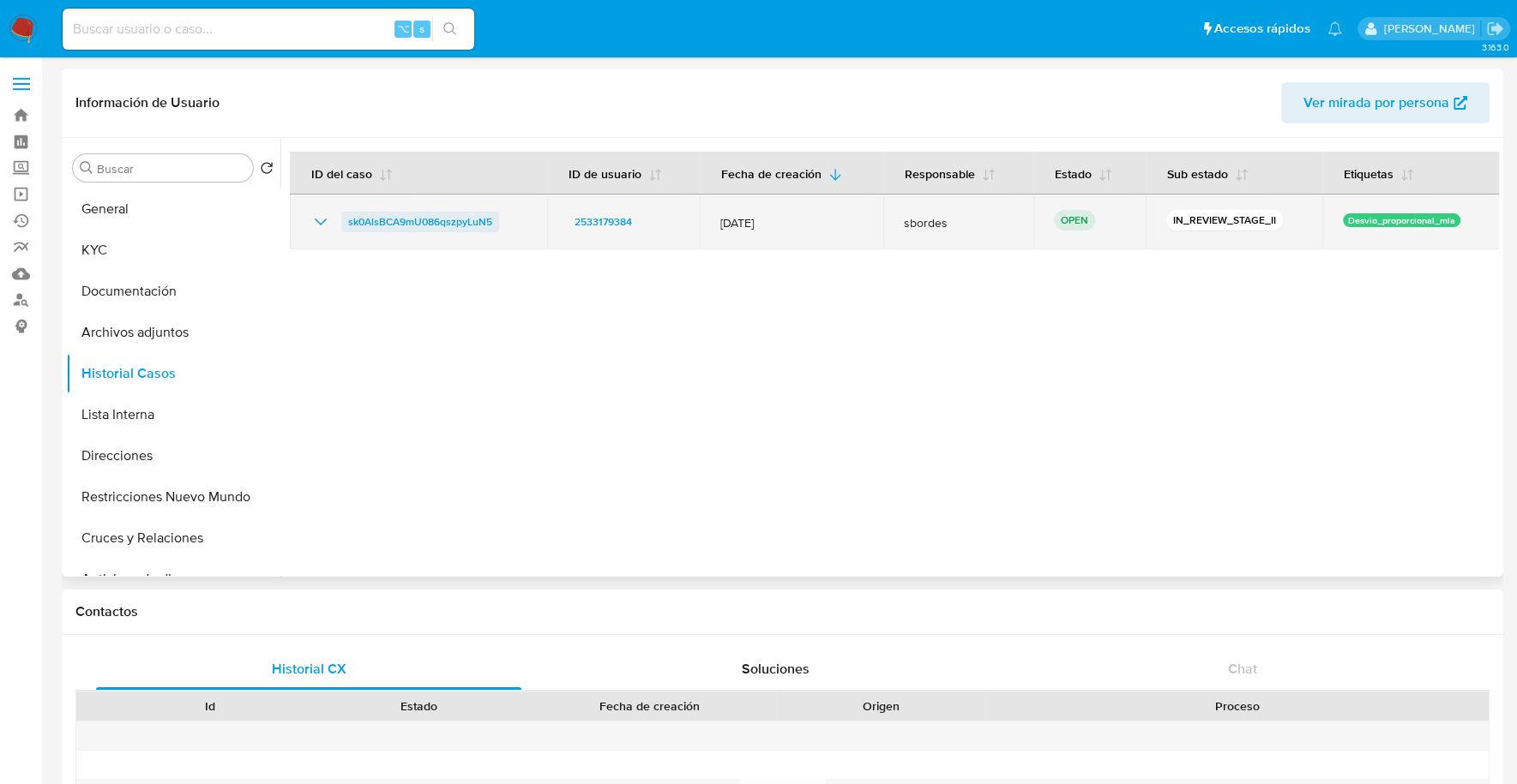
click at [401, 230] on span "sk0AlsBCA9mU086qszpyLuN5" at bounding box center [420, 222] width 144 height 21
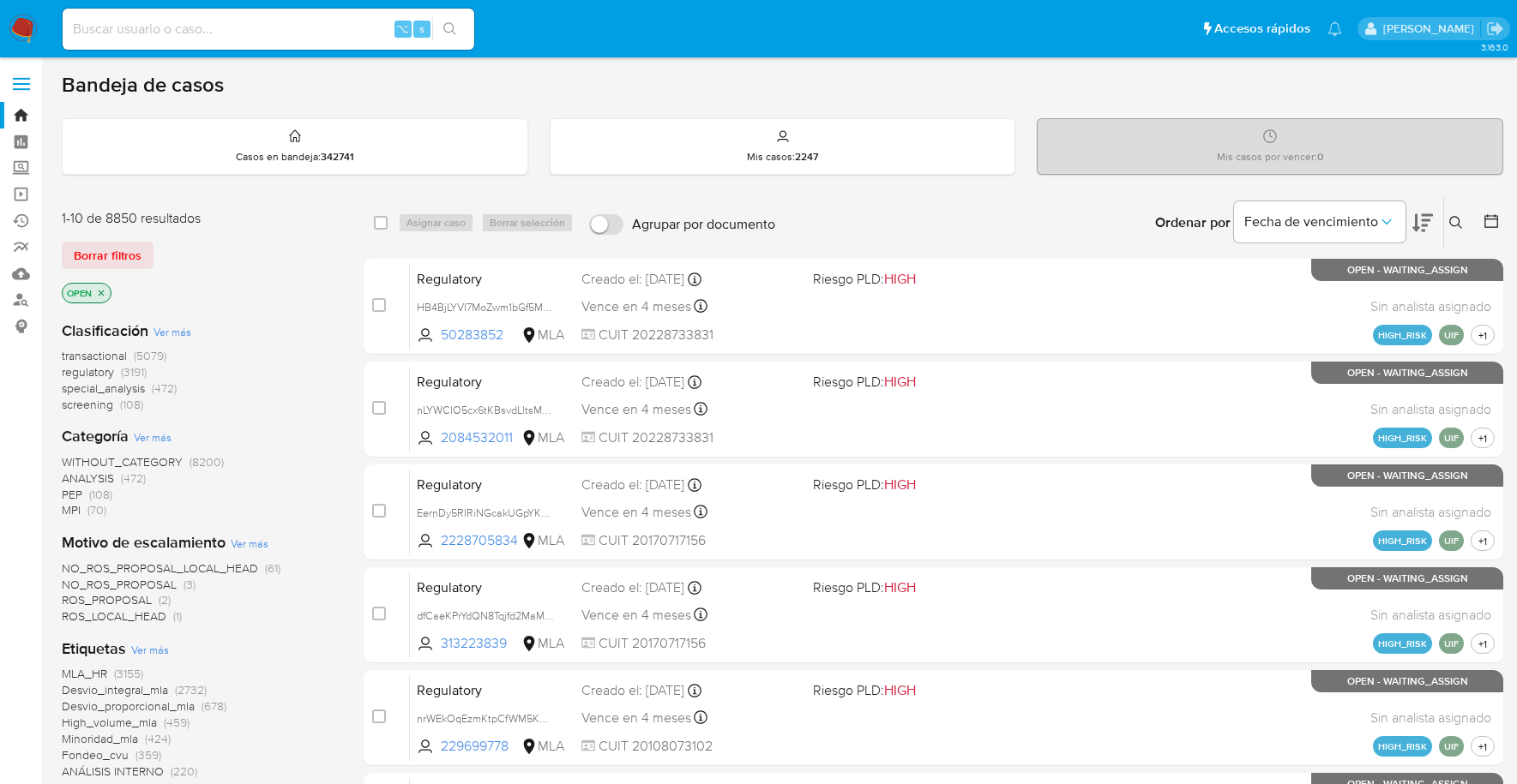
scroll to position [719, 0]
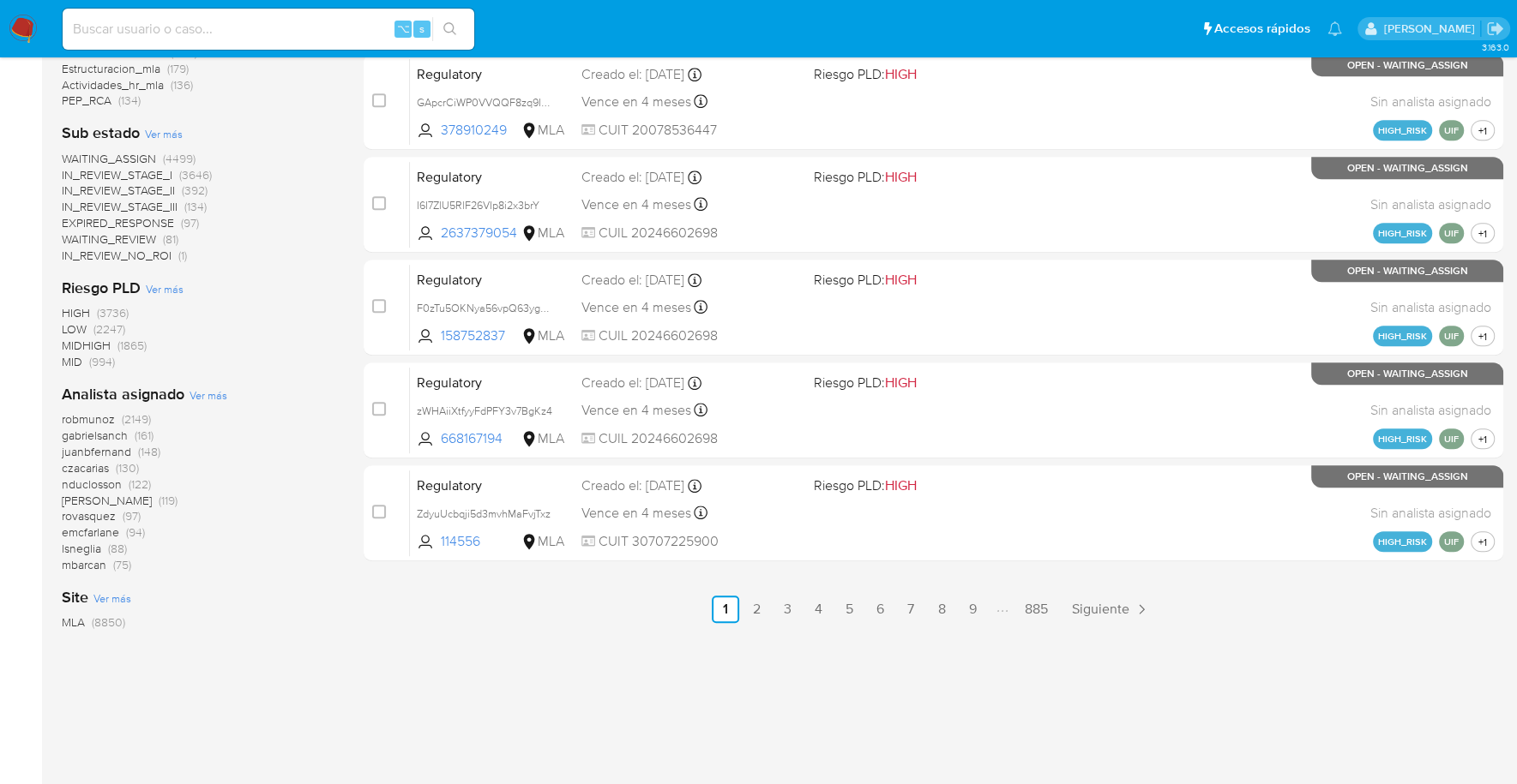
click at [23, 35] on img at bounding box center [23, 29] width 29 height 29
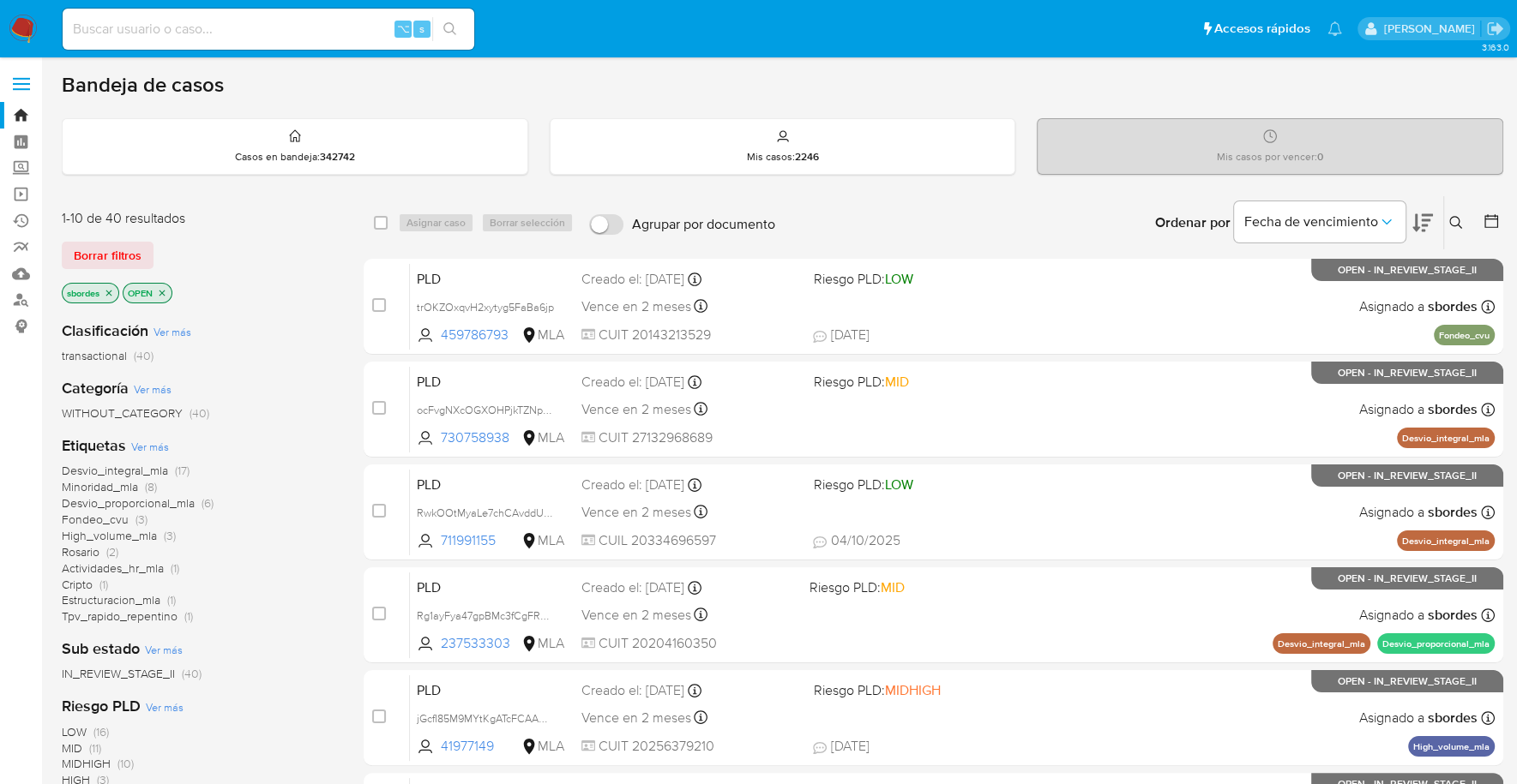
click at [112, 288] on icon "close-filter" at bounding box center [108, 293] width 10 height 10
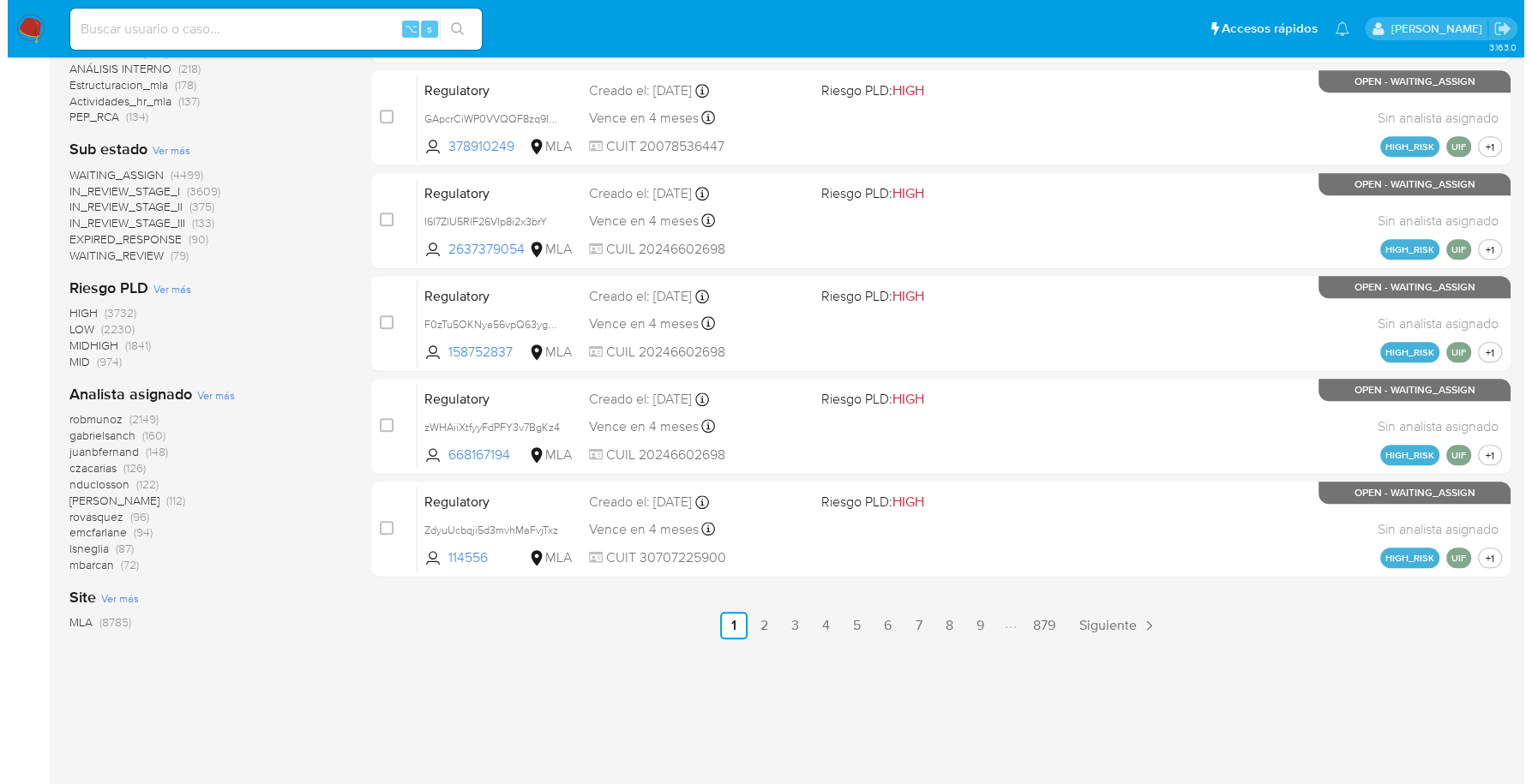
scroll to position [703, 0]
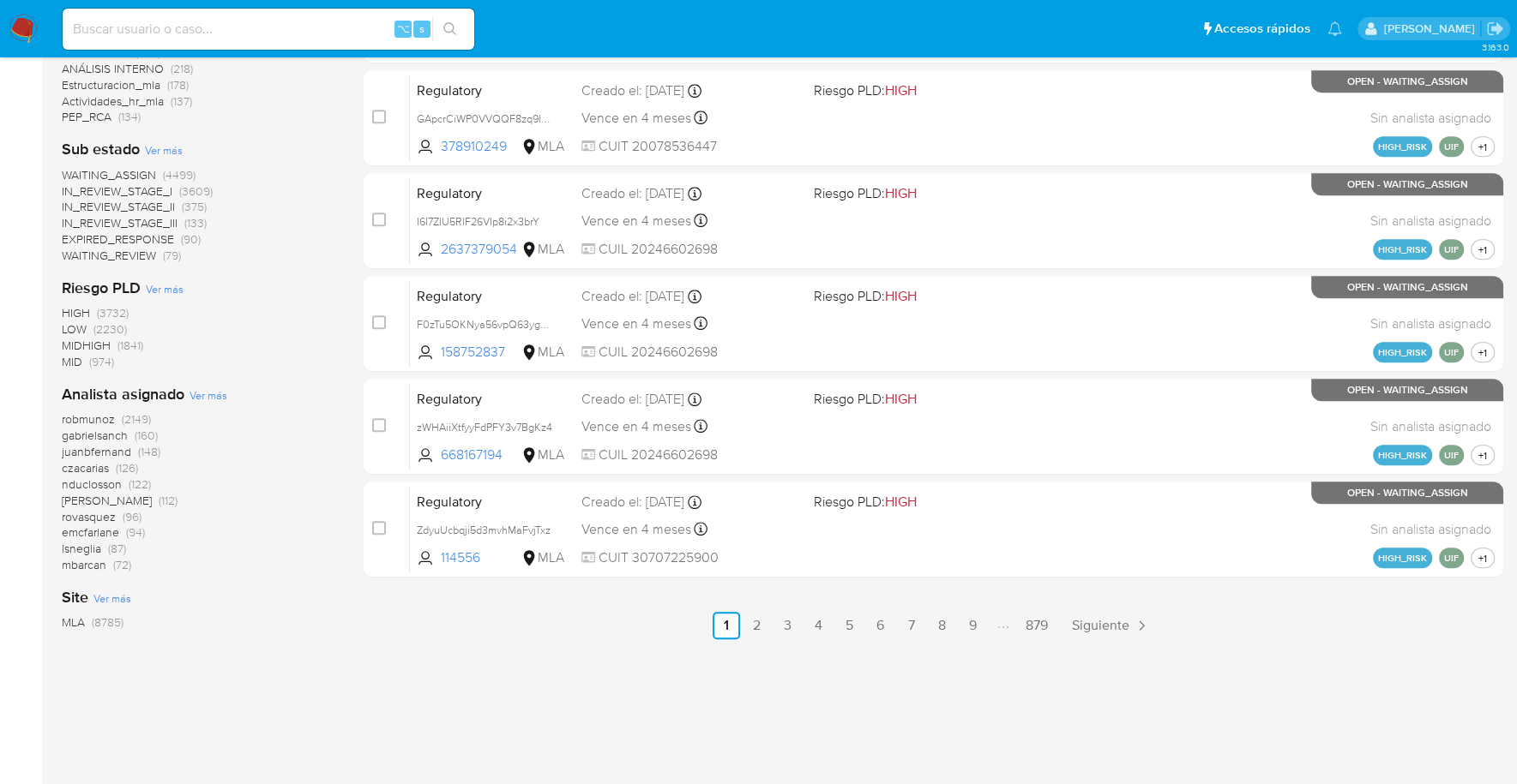
click at [213, 389] on span "Ver más" at bounding box center [209, 395] width 38 height 15
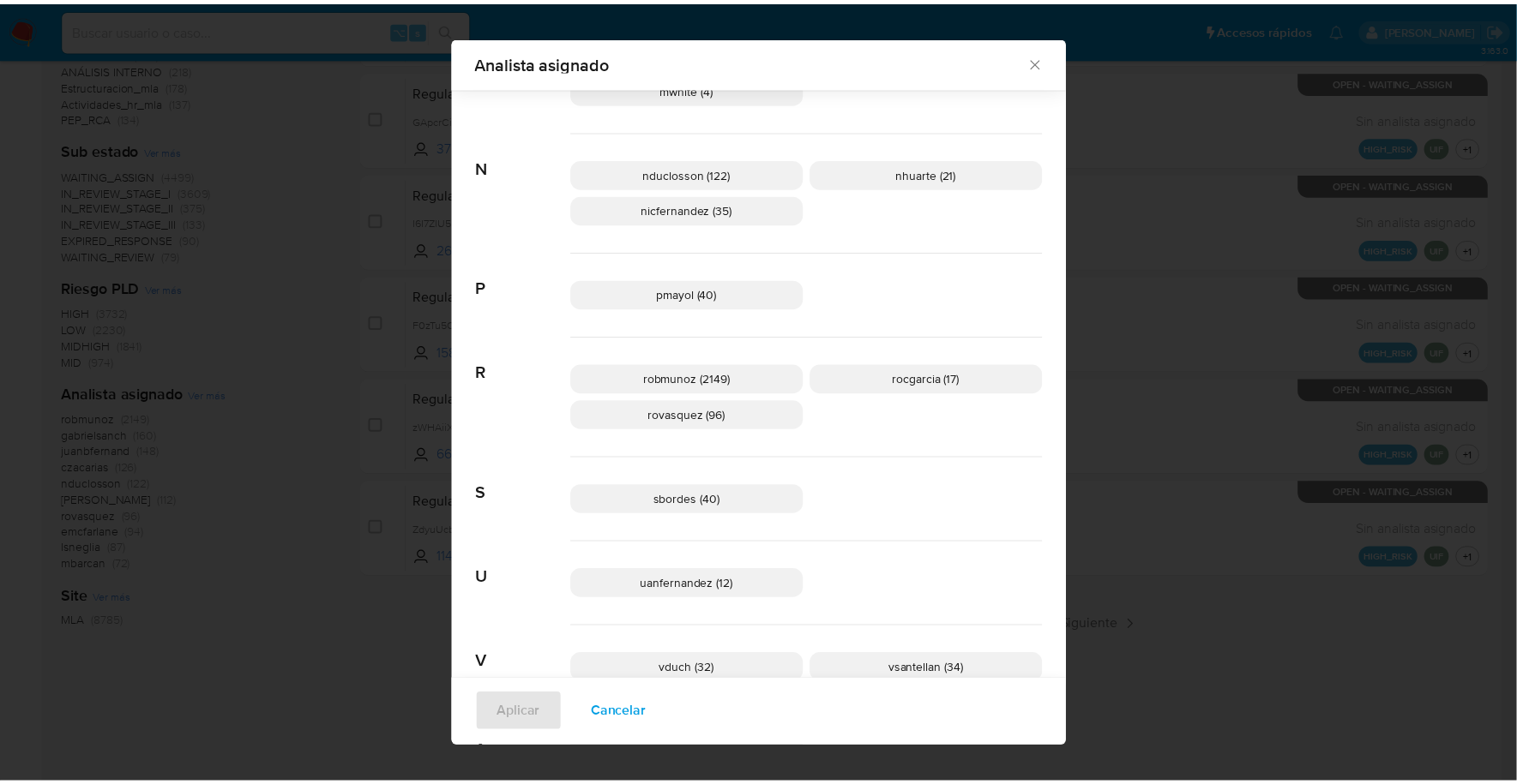
scroll to position [1074, 0]
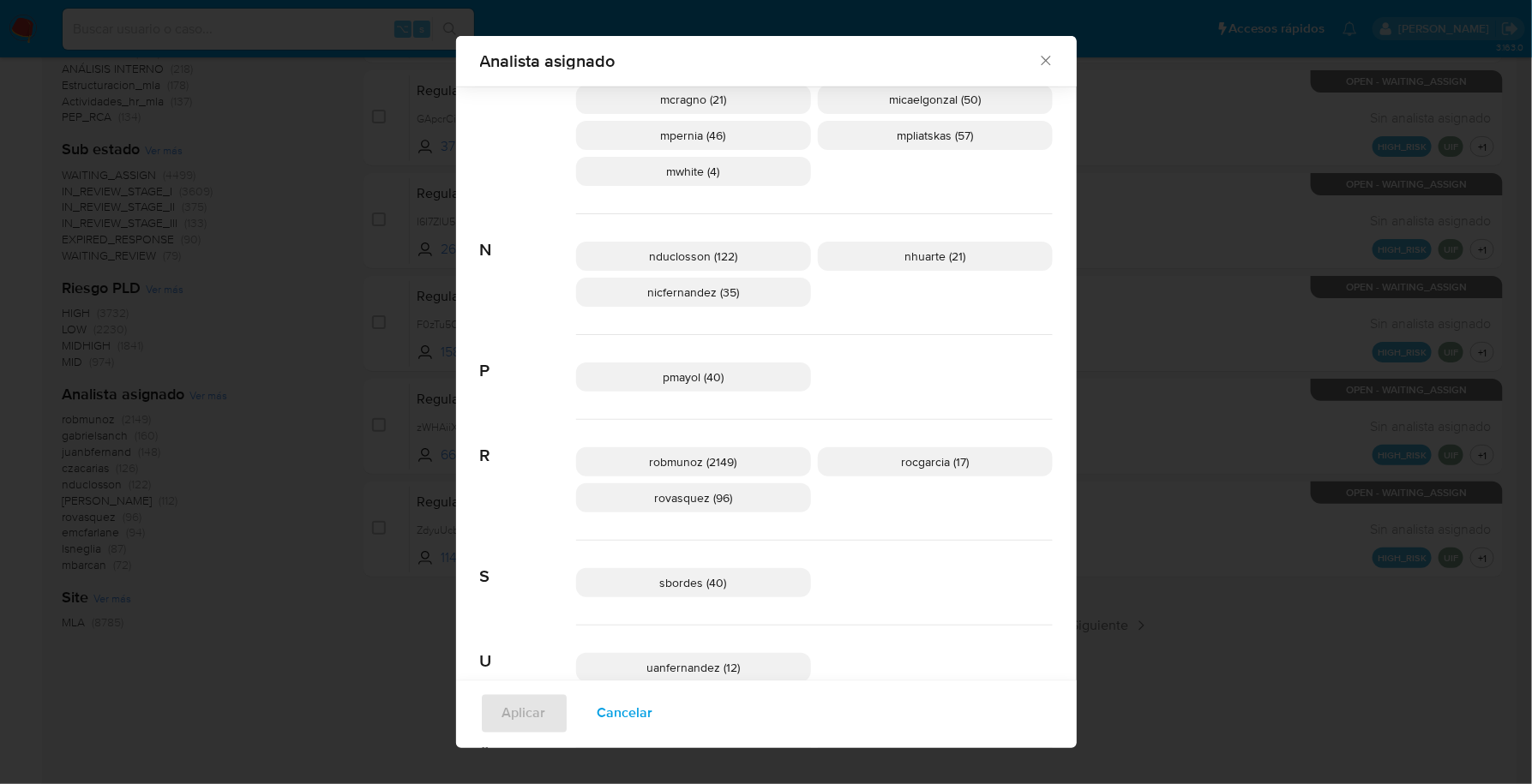
click at [1042, 57] on icon "Cerrar" at bounding box center [1045, 61] width 9 height 9
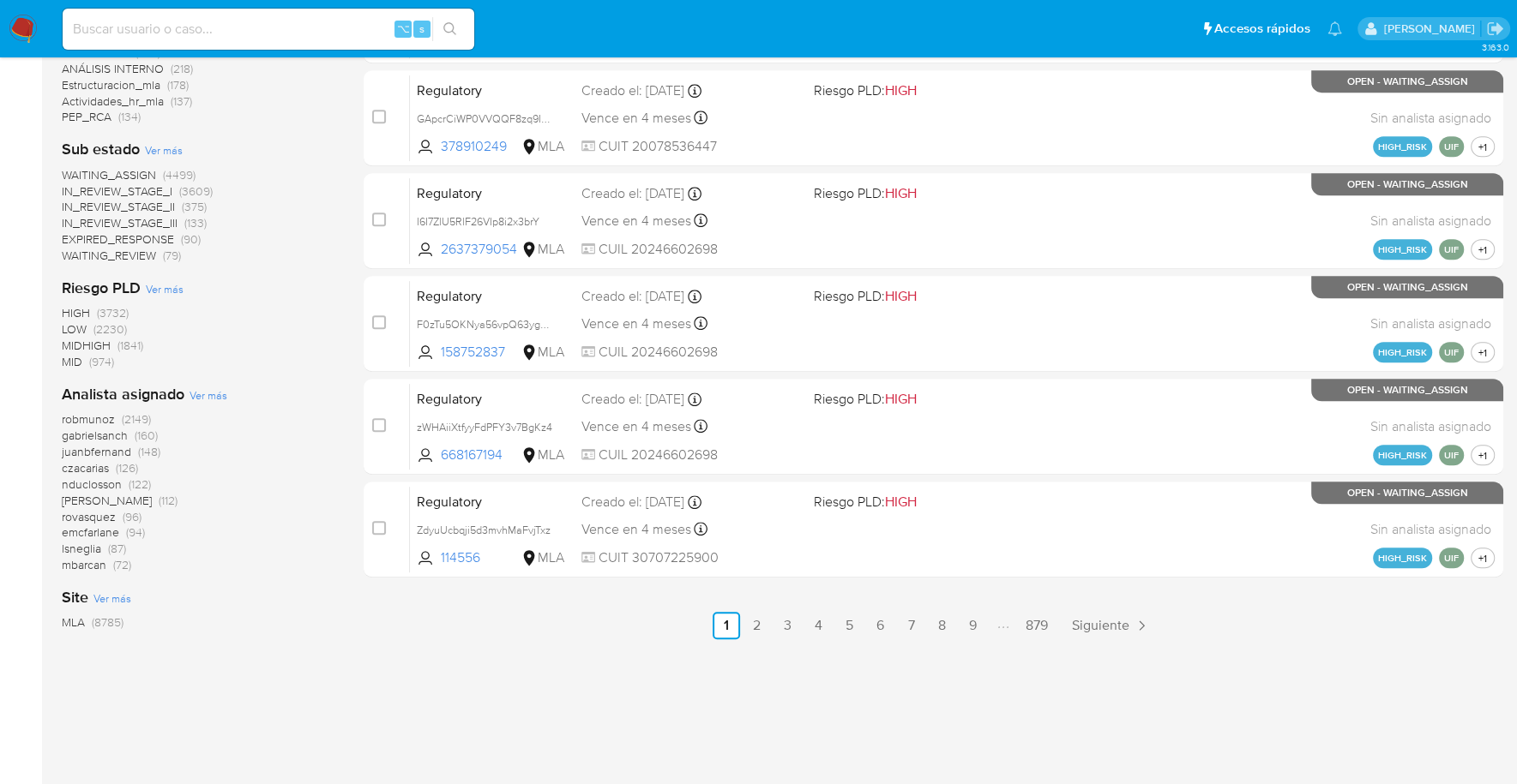
click at [30, 27] on img at bounding box center [23, 29] width 29 height 29
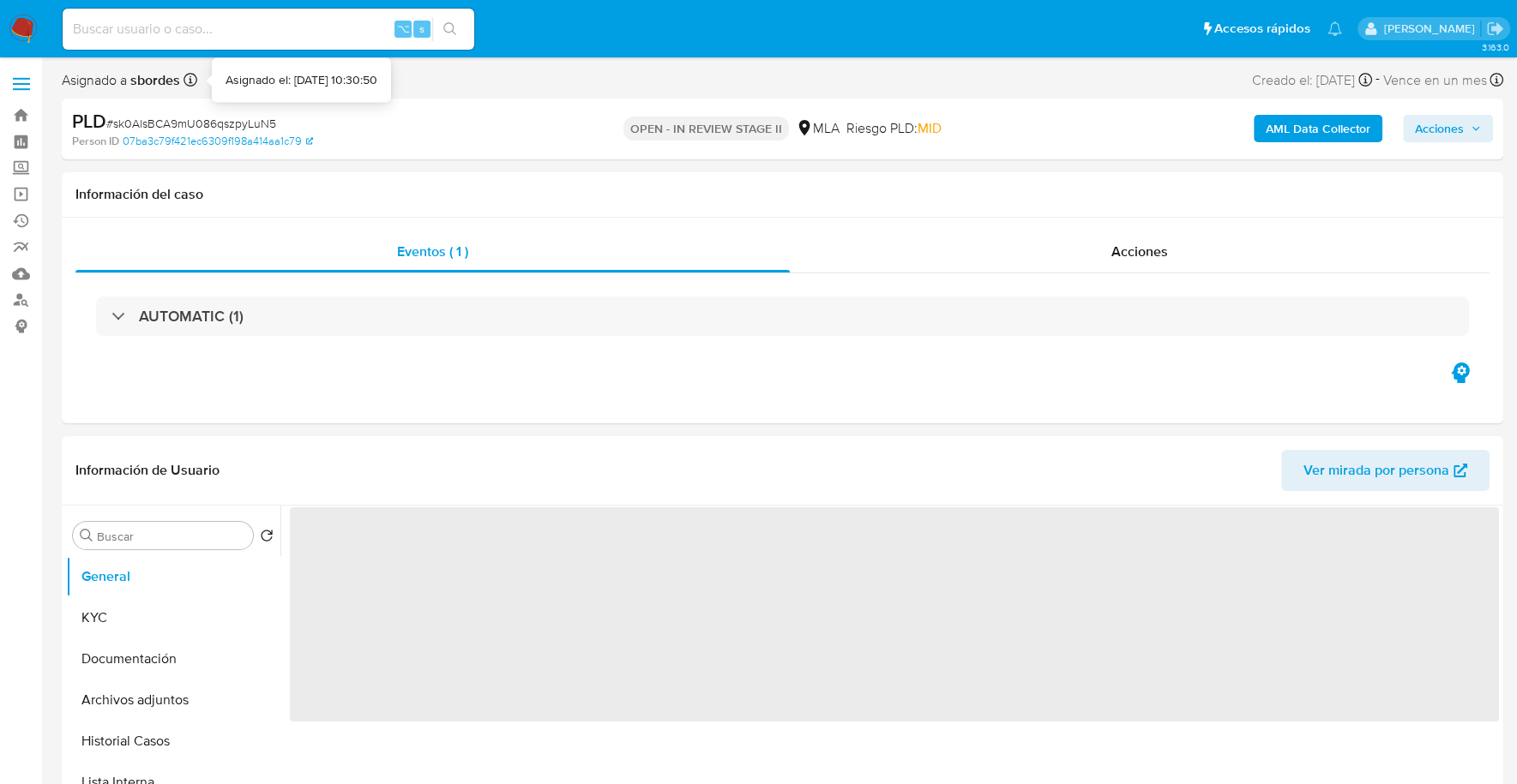
select select "10"
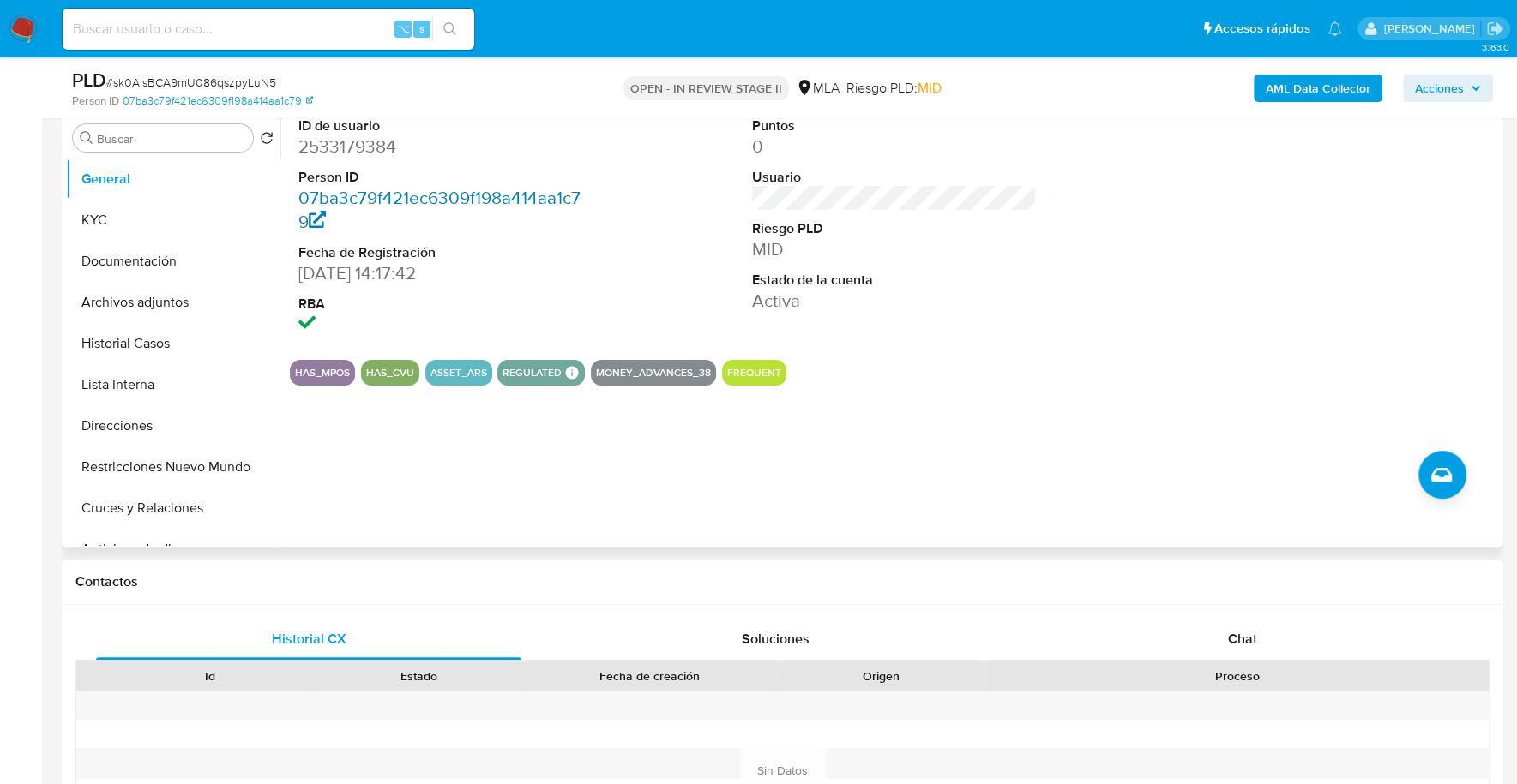
scroll to position [314, 0]
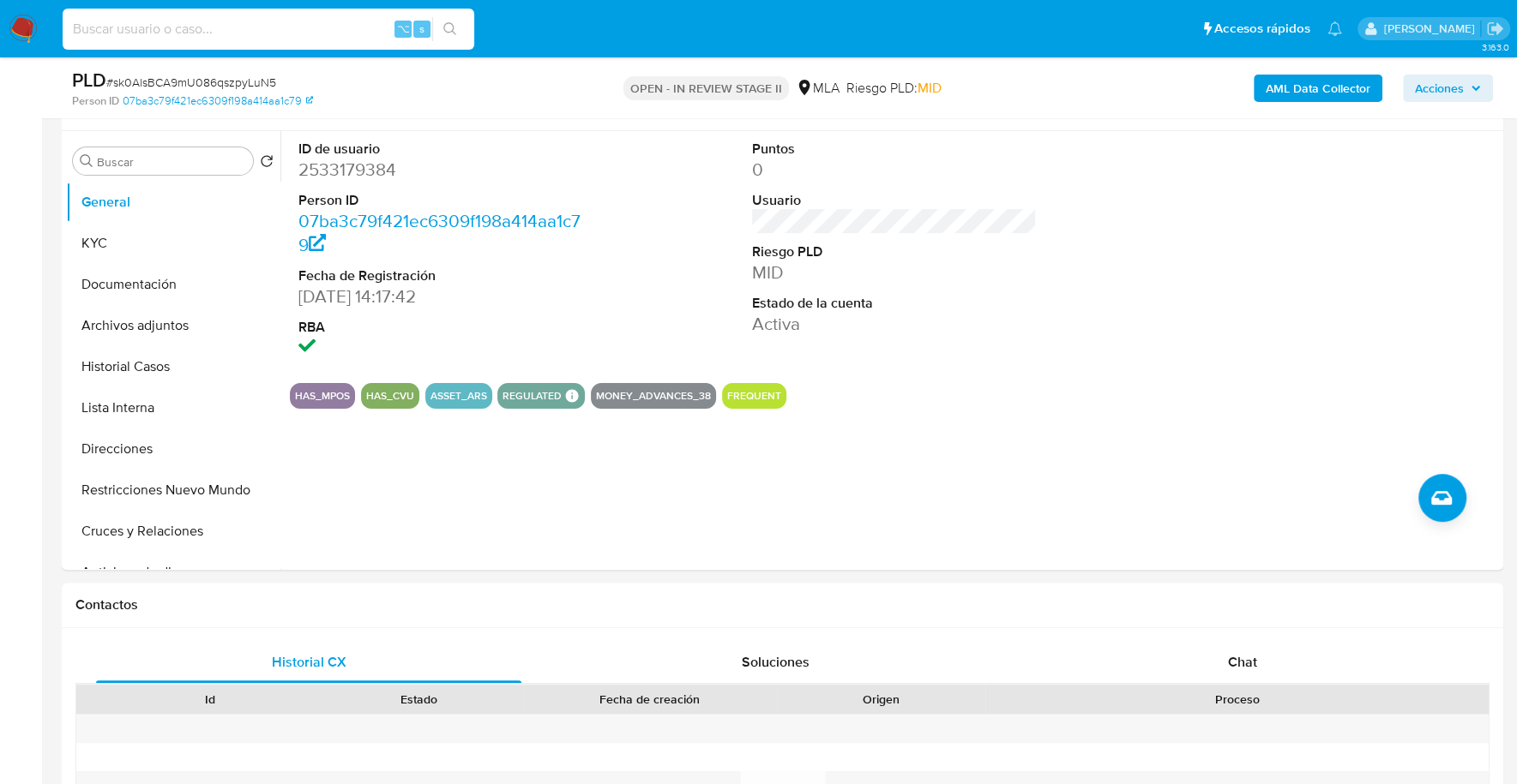
click at [340, 18] on input at bounding box center [269, 29] width 411 height 23
paste input "2533179384"
type input "2533179384"
click at [129, 237] on button "KYC" at bounding box center [166, 243] width 201 height 41
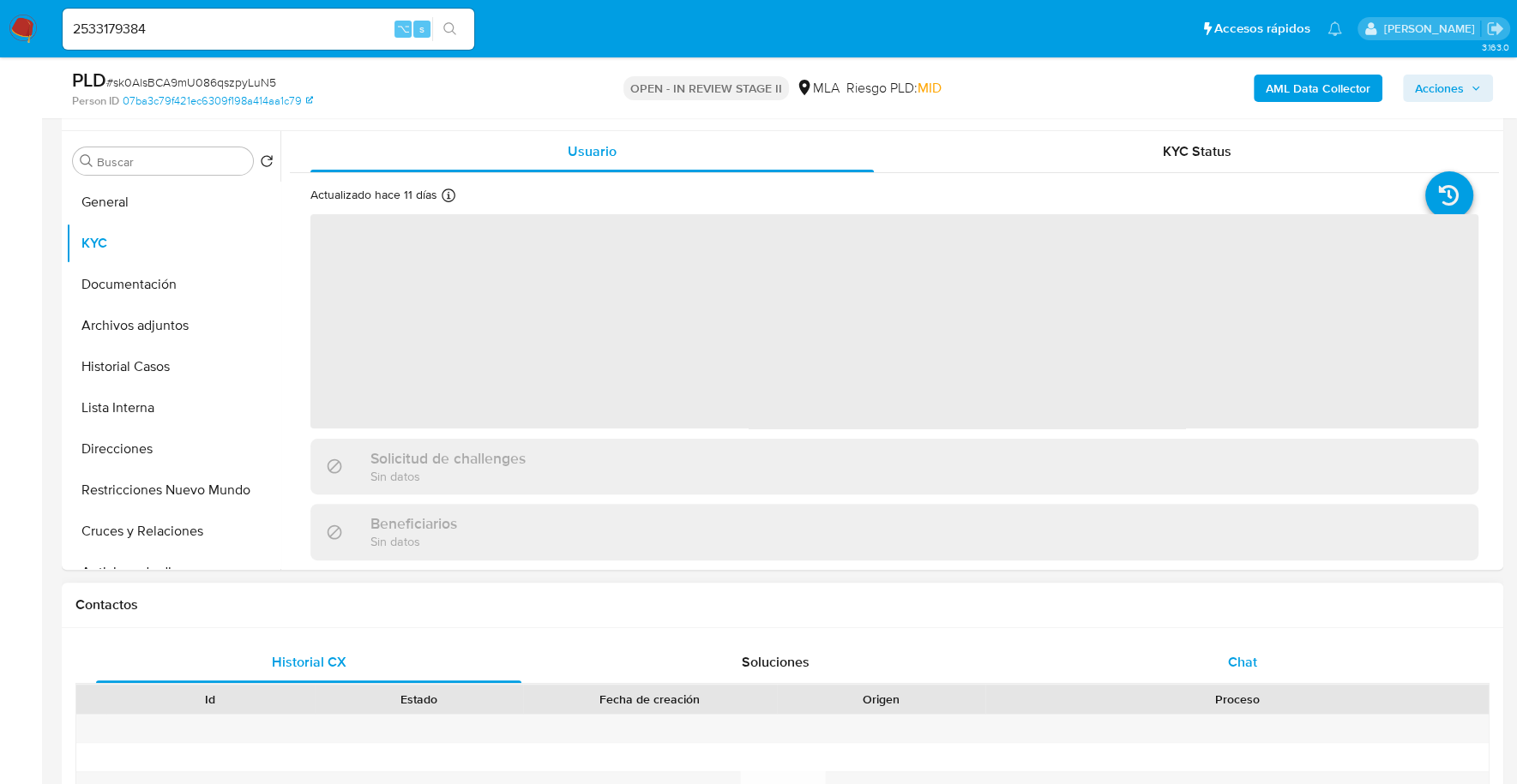
click at [1263, 664] on div "Chat" at bounding box center [1241, 663] width 426 height 41
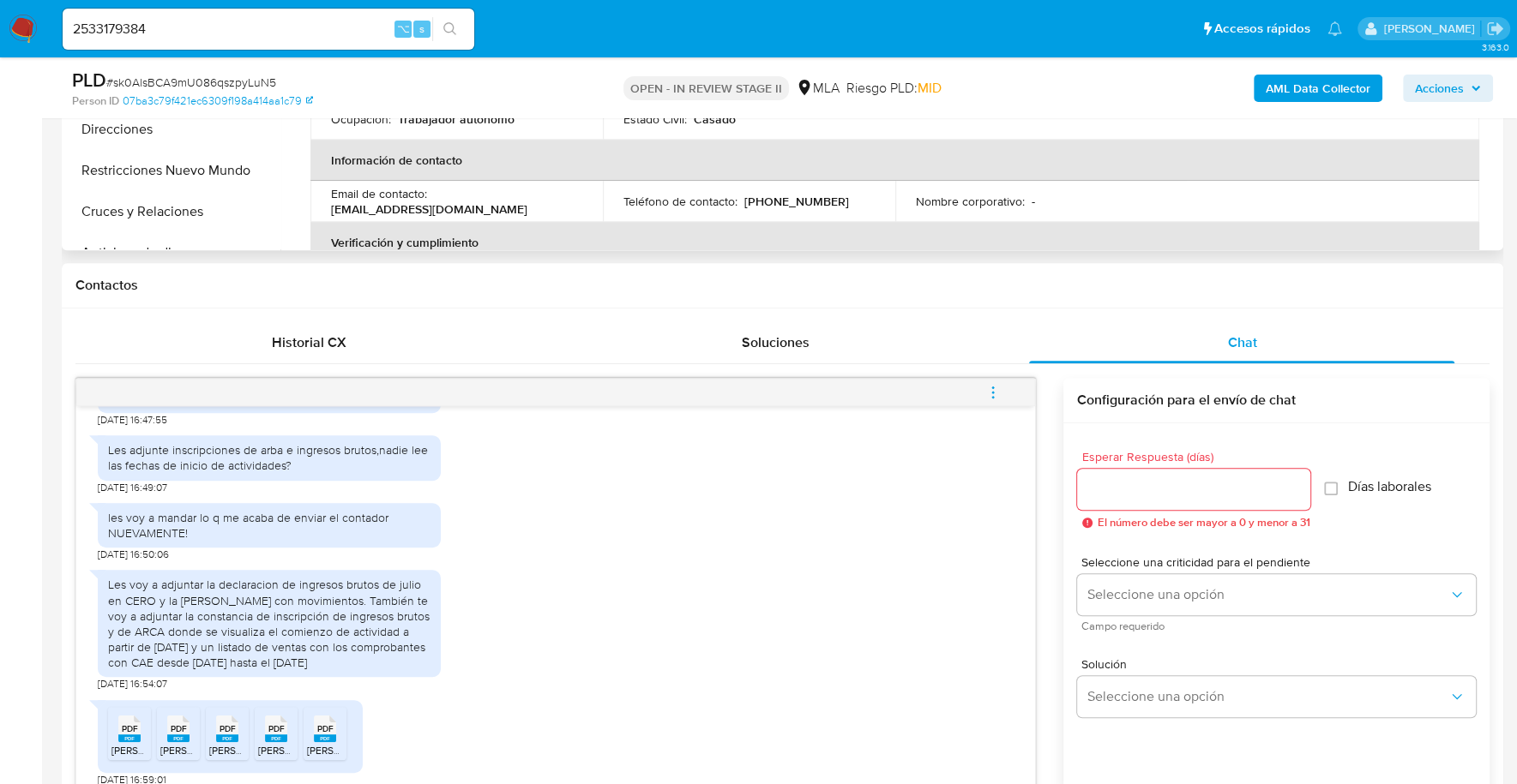
scroll to position [320, 0]
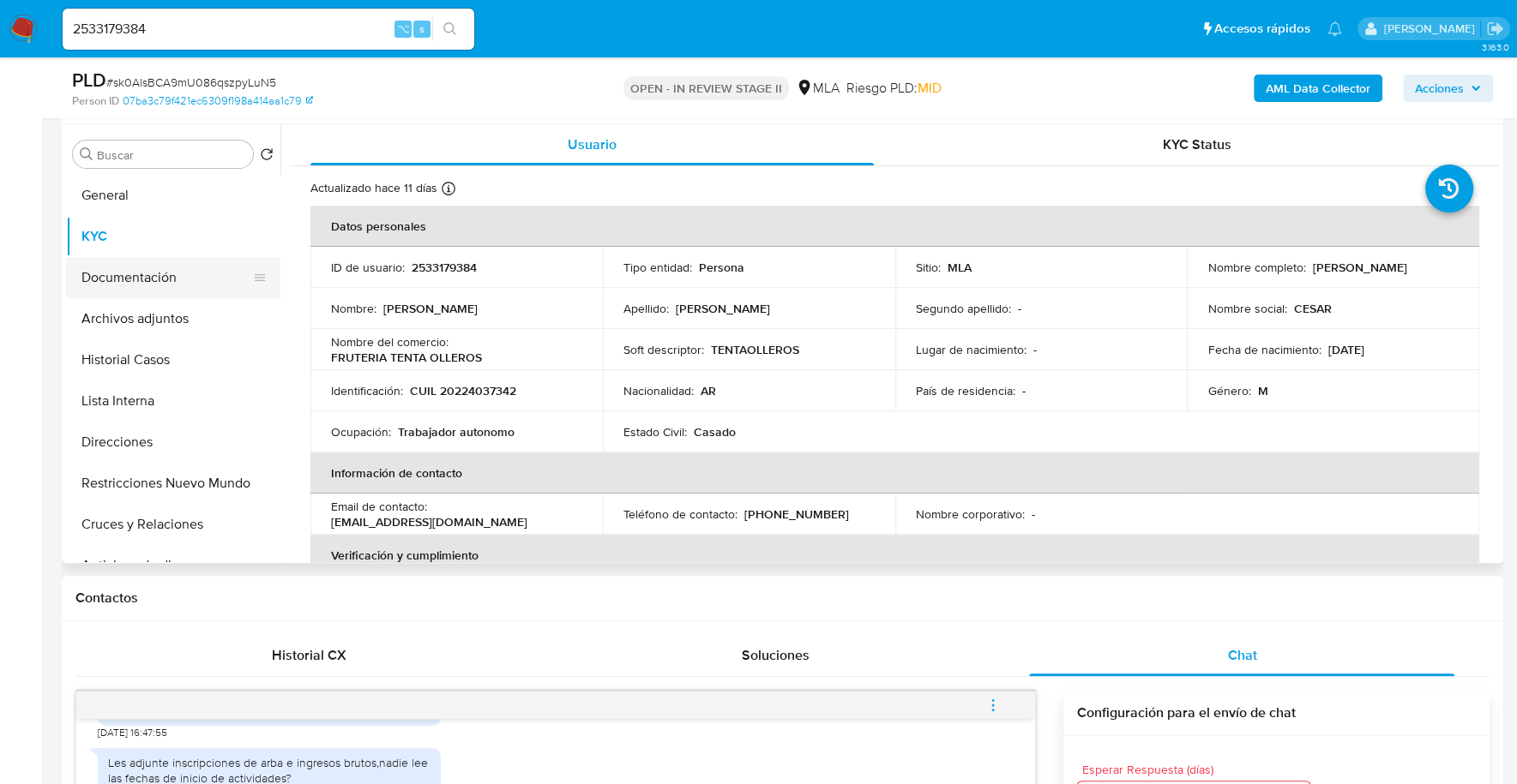
click at [165, 280] on button "Documentación" at bounding box center [166, 278] width 201 height 41
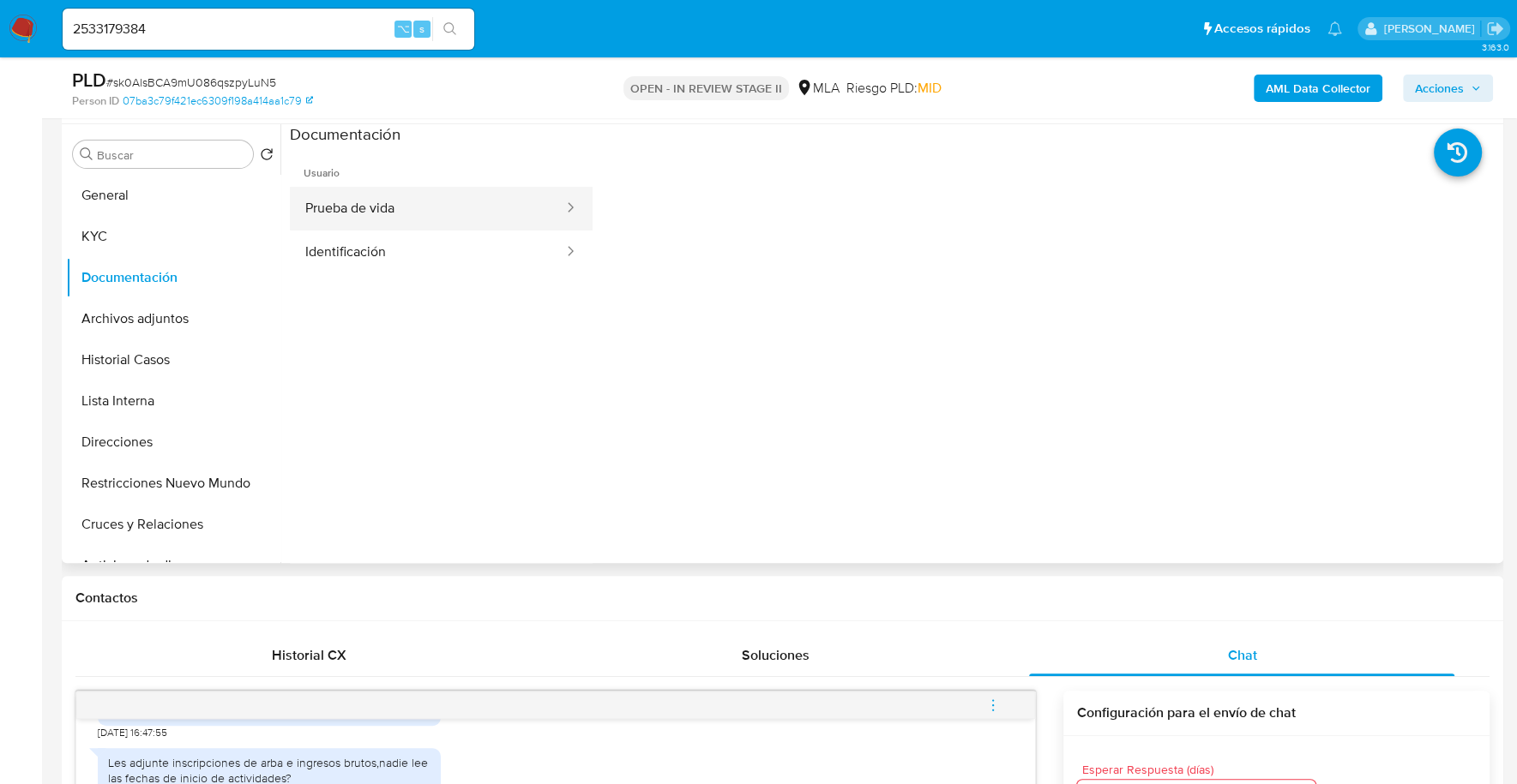
click at [427, 208] on button "Prueba de vida" at bounding box center [427, 208] width 275 height 44
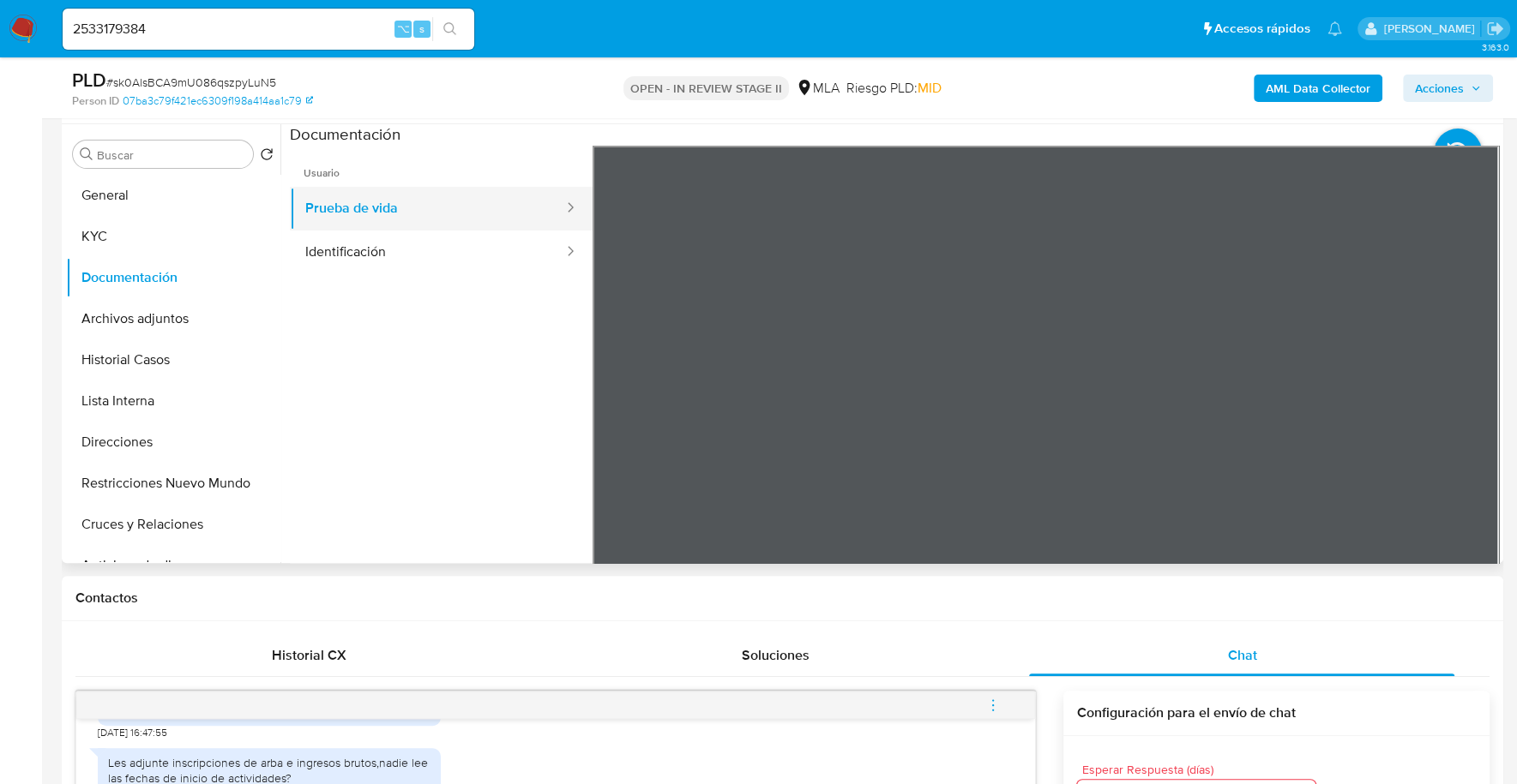
click at [330, 226] on button "Prueba de vida" at bounding box center [427, 208] width 275 height 44
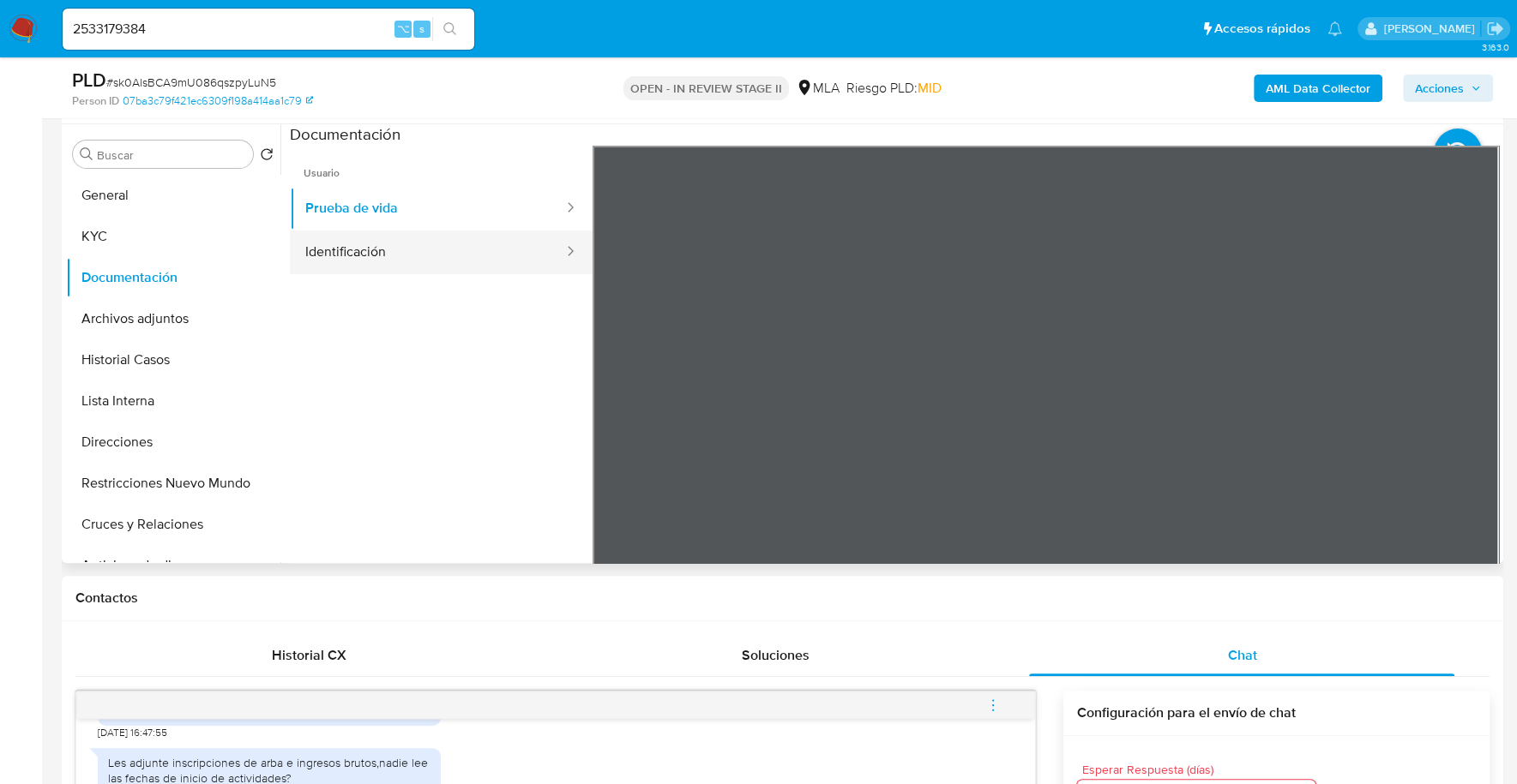
click at [350, 249] on button "Identificación" at bounding box center [427, 253] width 275 height 44
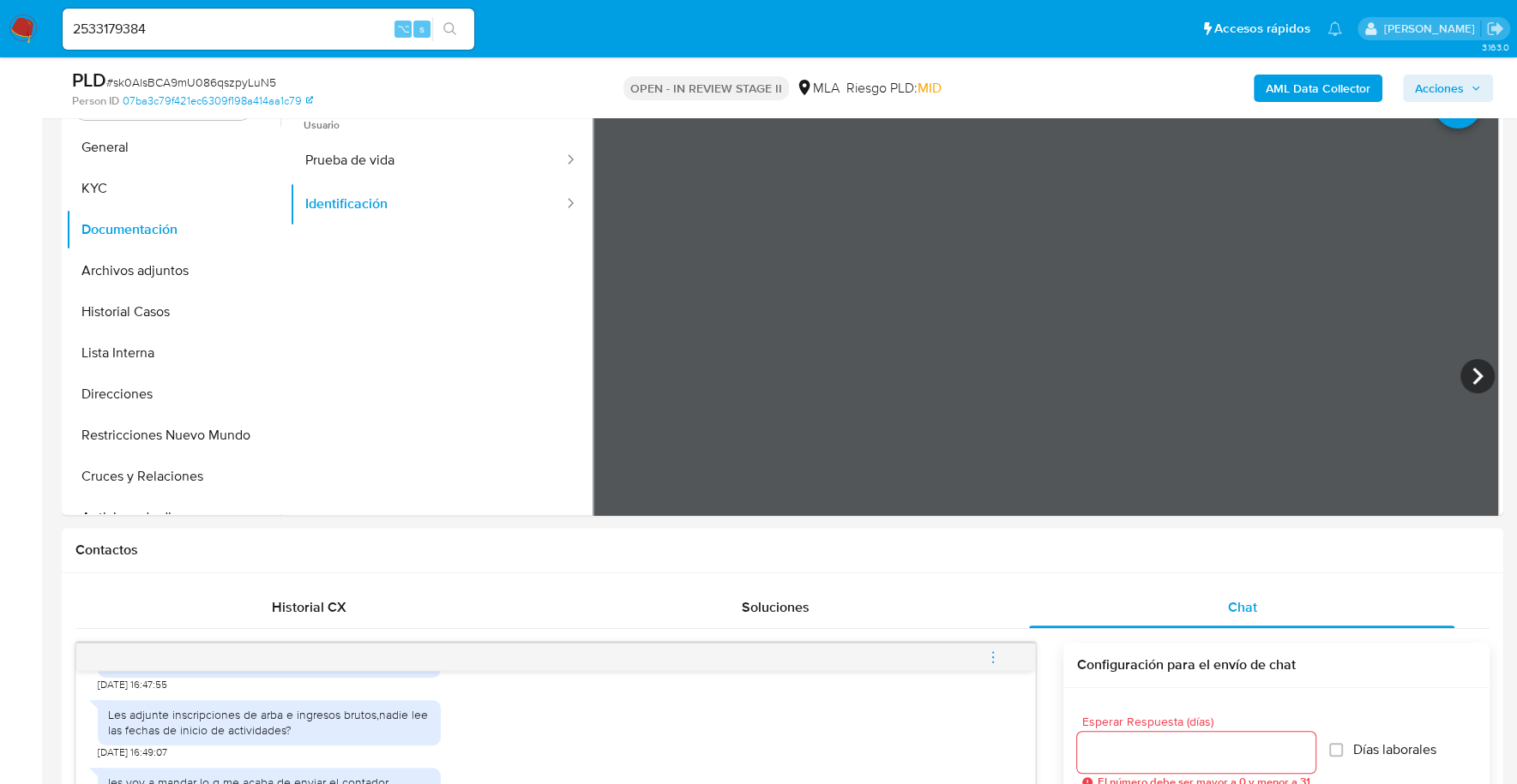
scroll to position [75, 0]
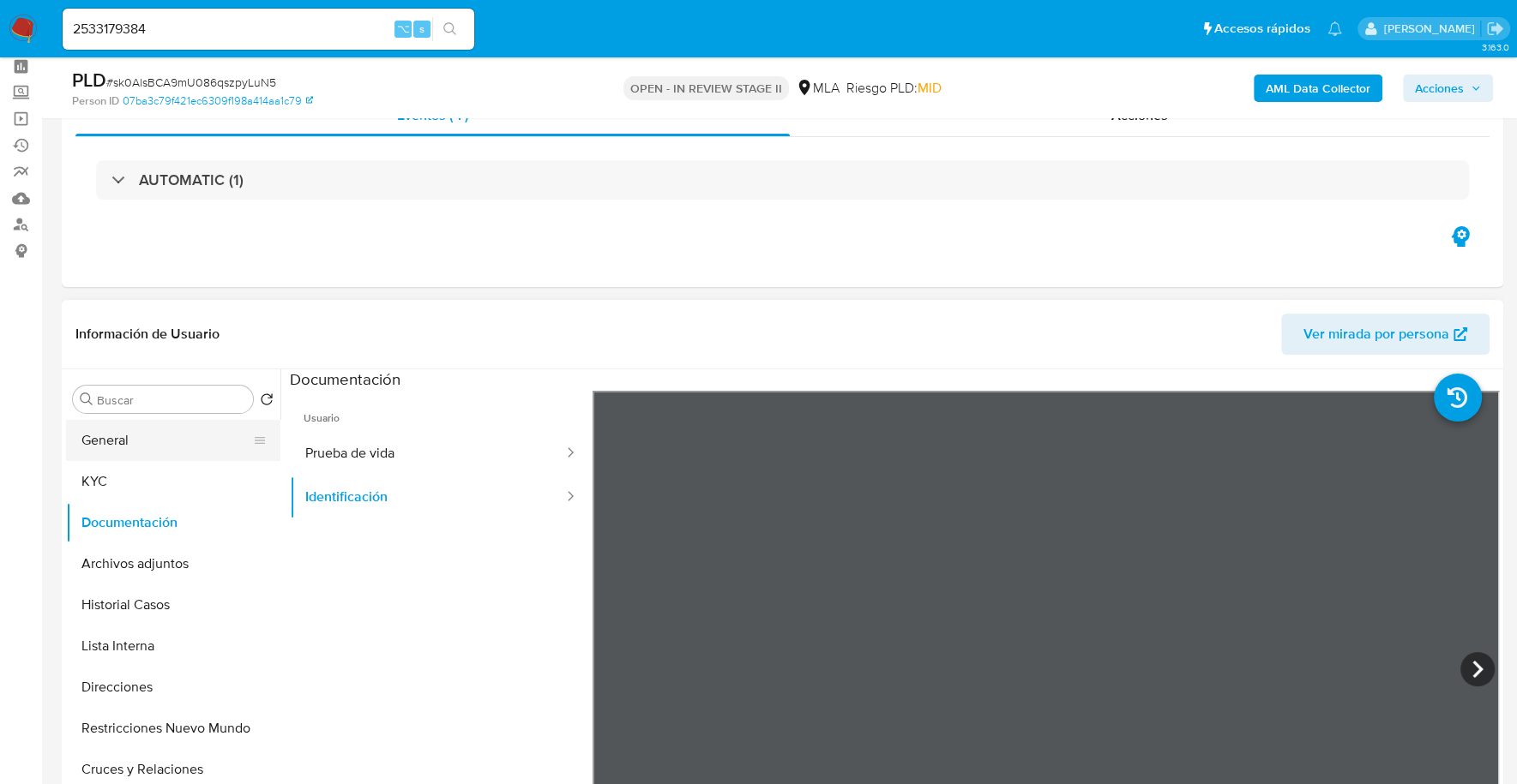
click at [198, 427] on button "General" at bounding box center [166, 440] width 201 height 41
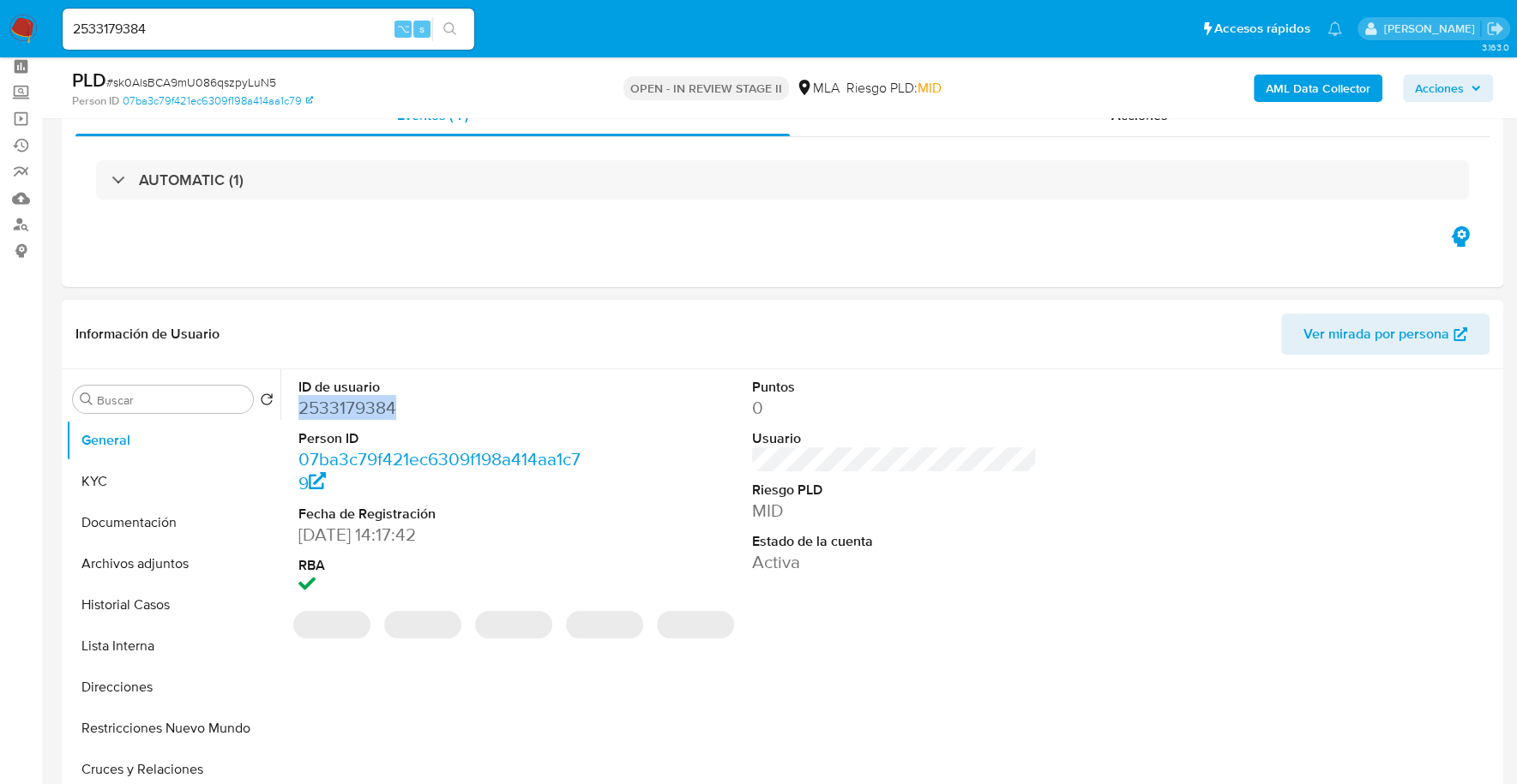
copy dd "2533179384"
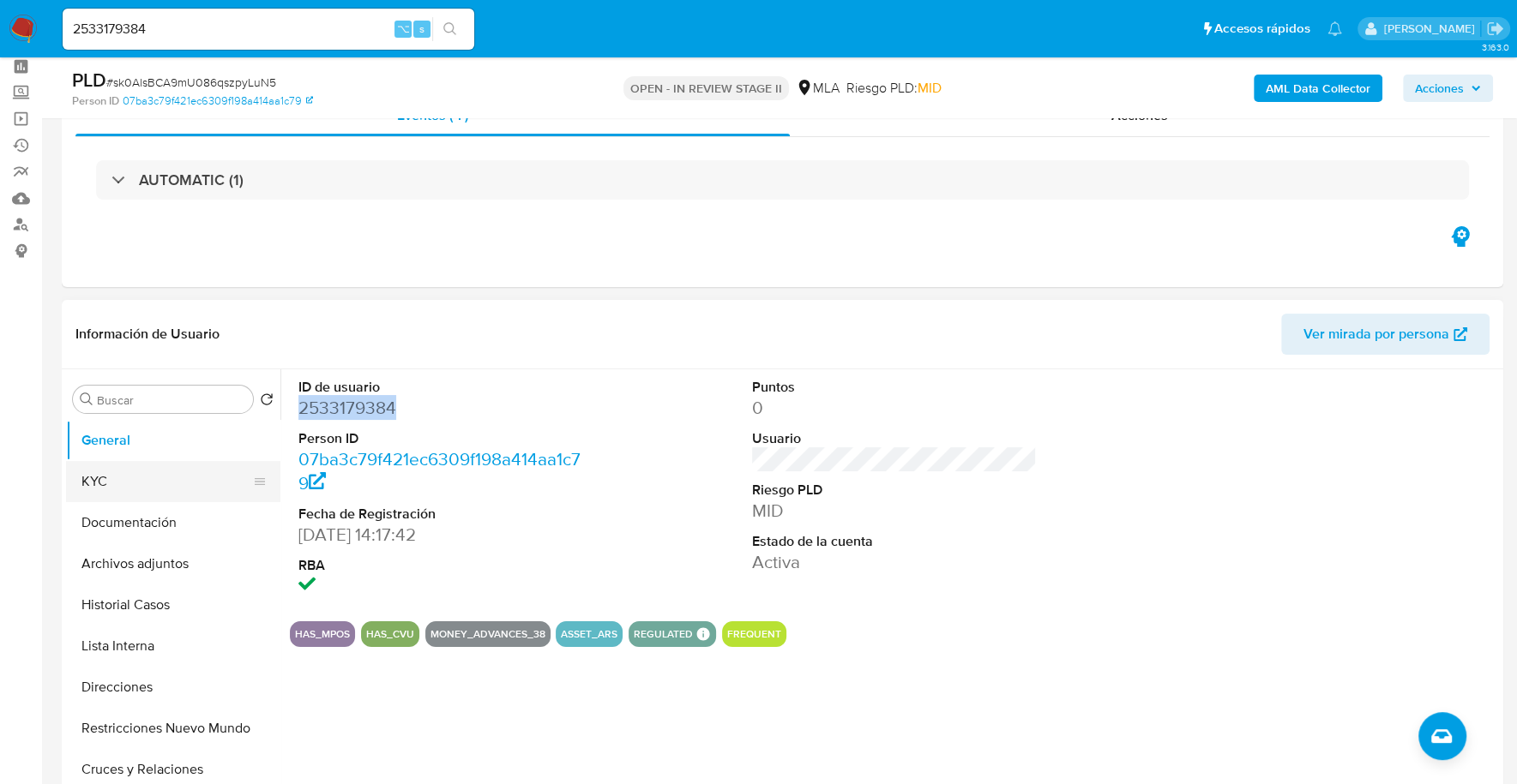
click at [130, 476] on button "KYC" at bounding box center [166, 482] width 201 height 41
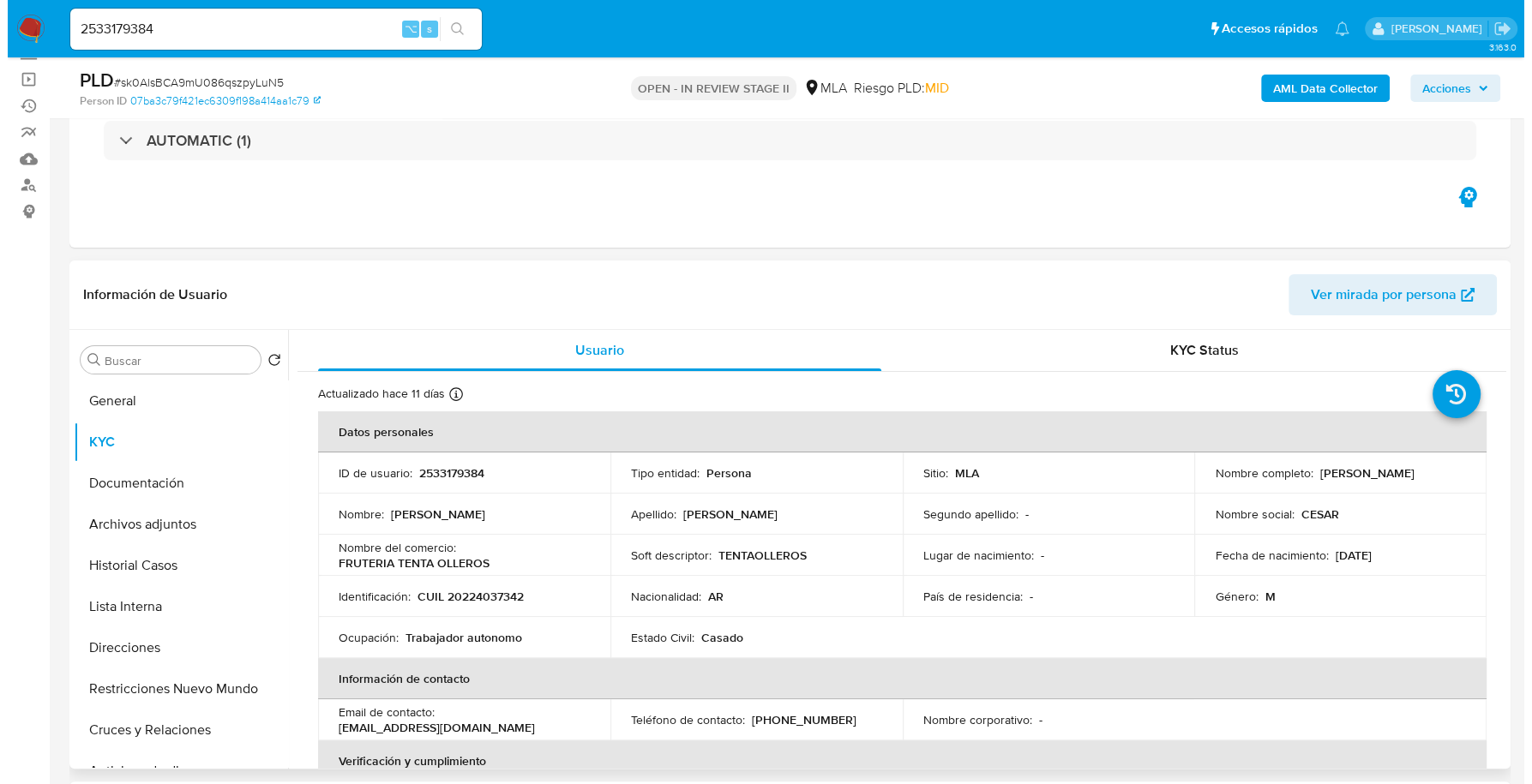
scroll to position [259, 0]
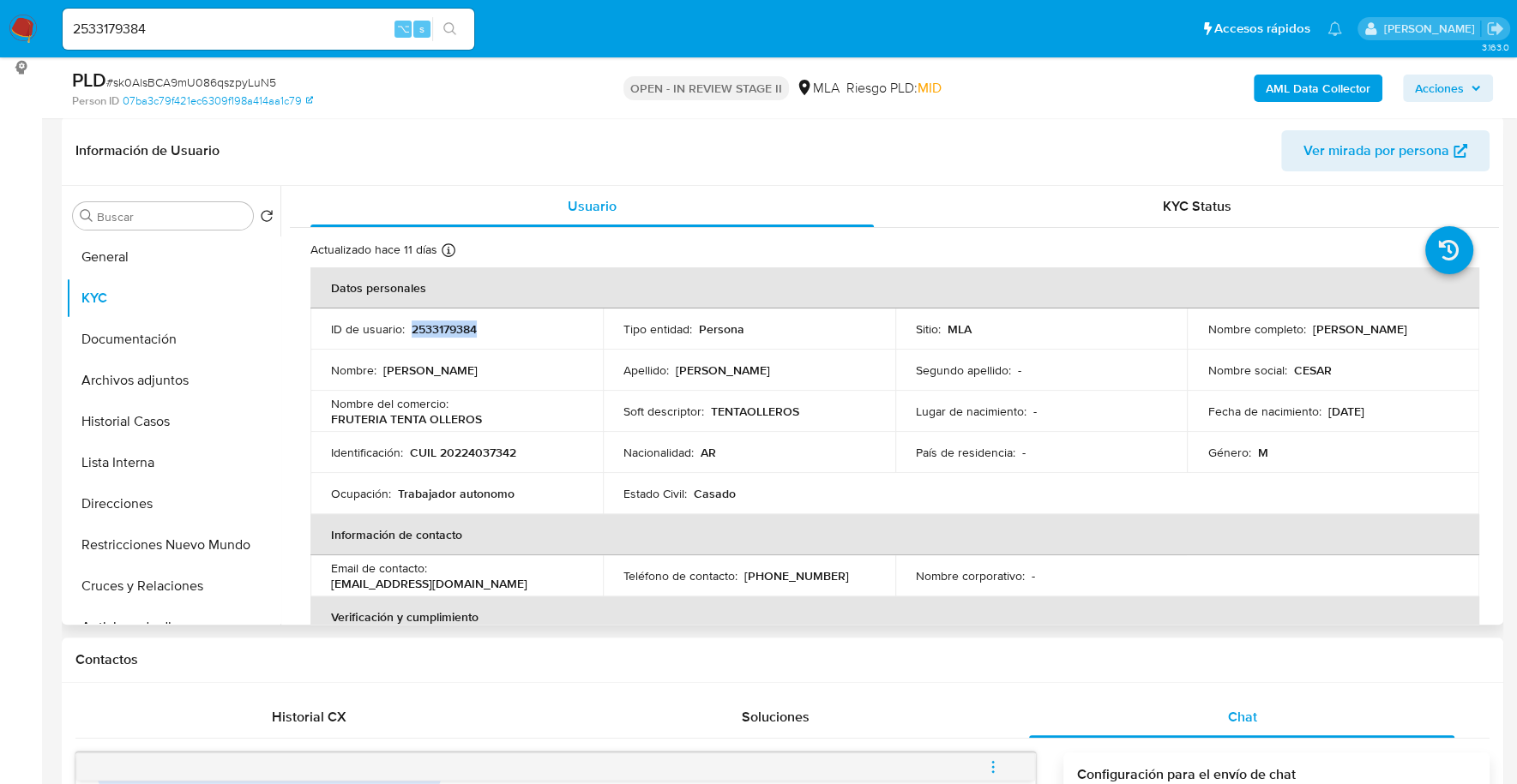
copy p "2533179384"
click at [1320, 86] on b "AML Data Collector" at bounding box center [1317, 87] width 104 height 27
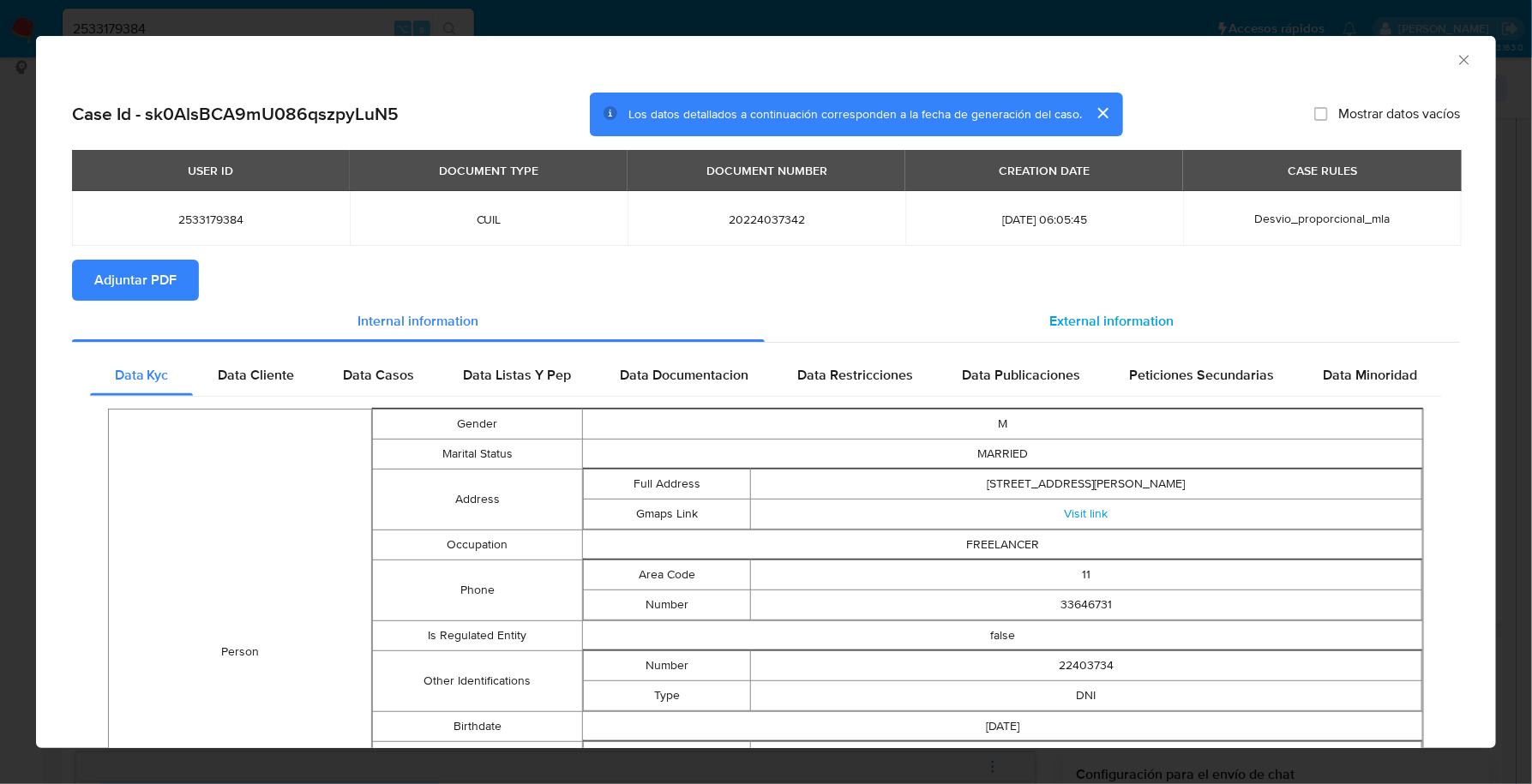
click at [1137, 317] on span "External information" at bounding box center [1112, 320] width 124 height 20
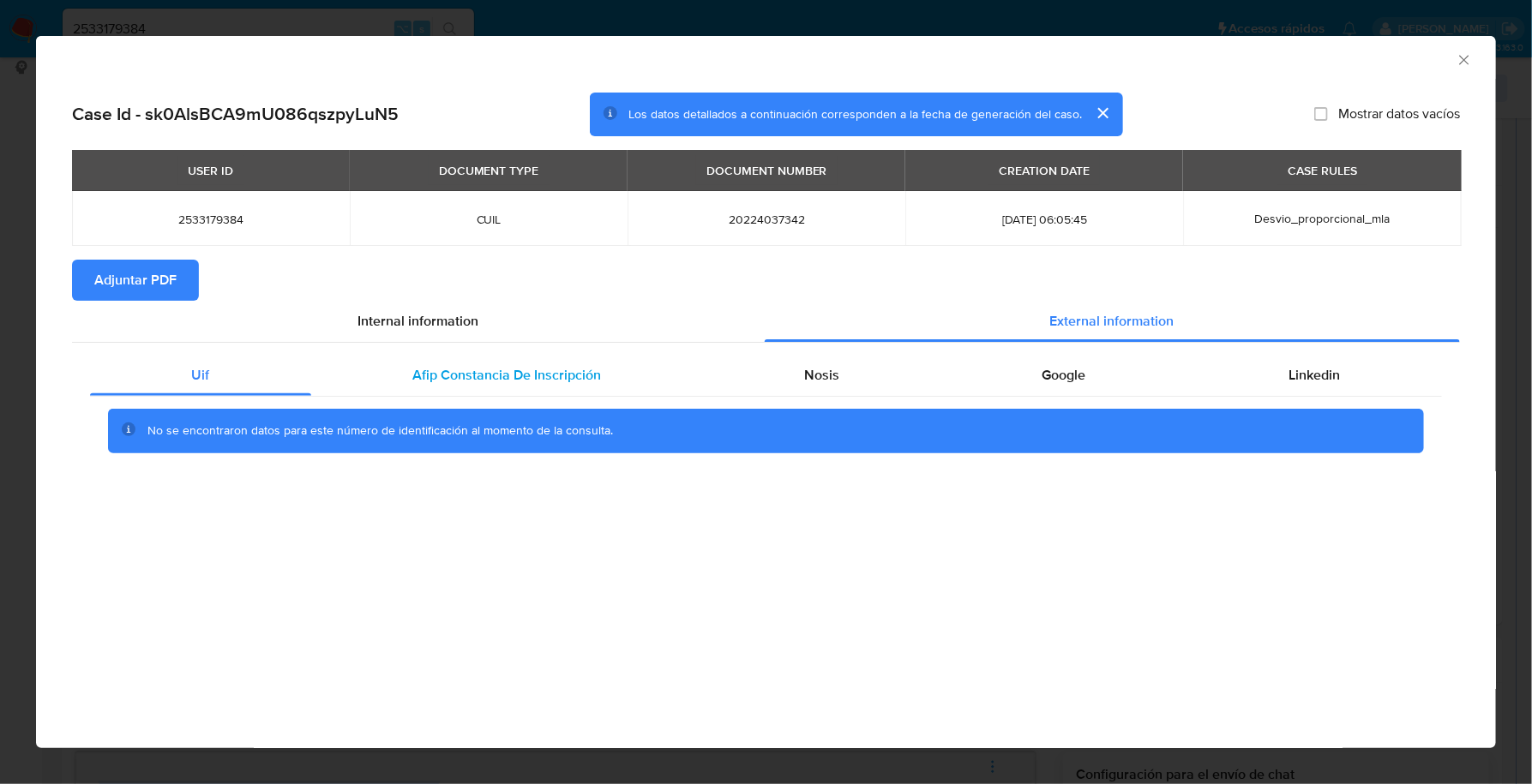
click at [533, 378] on span "Afip Constancia De Inscripción" at bounding box center [506, 375] width 189 height 20
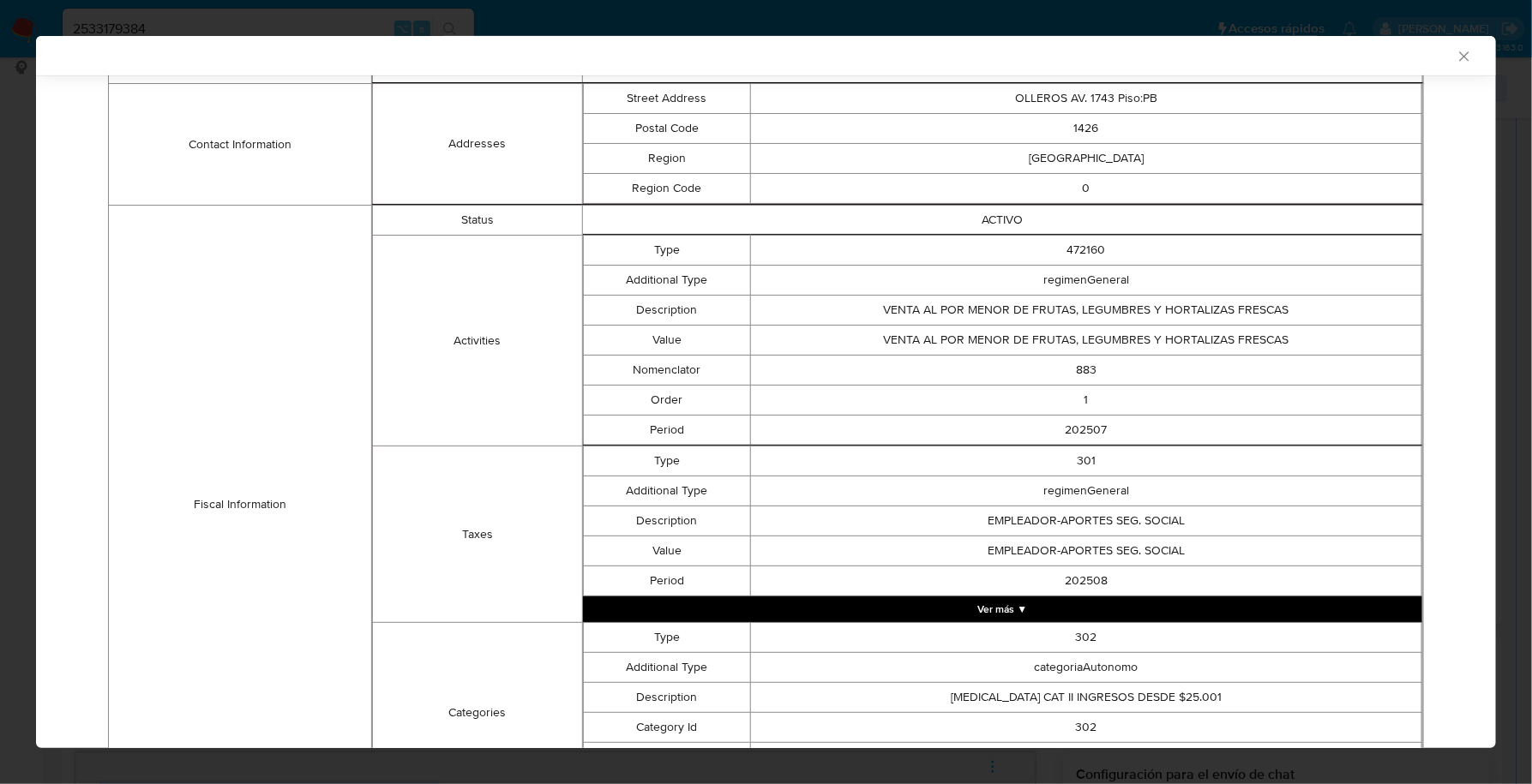
scroll to position [131, 0]
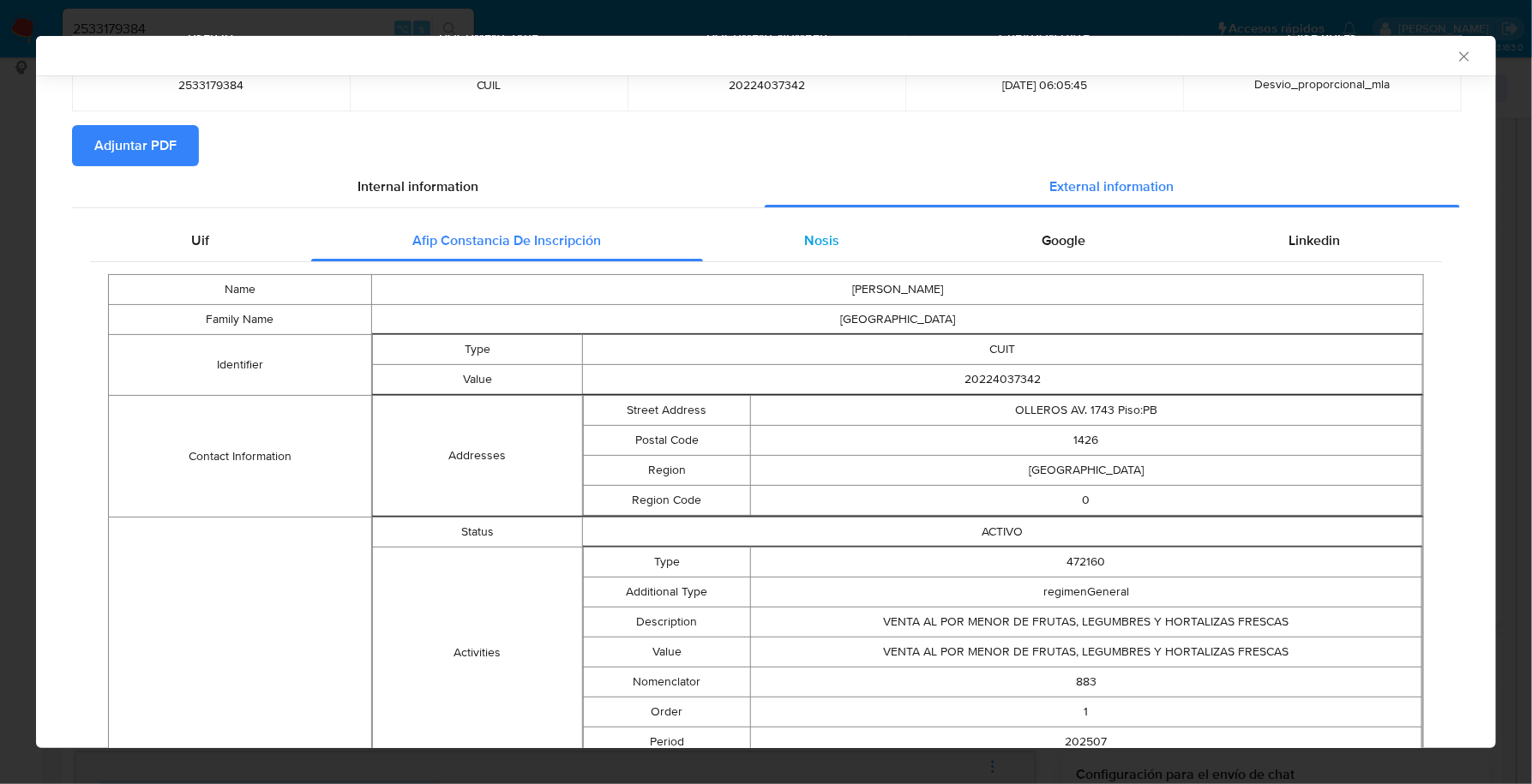
click at [800, 228] on div "Nosis" at bounding box center [823, 241] width 239 height 41
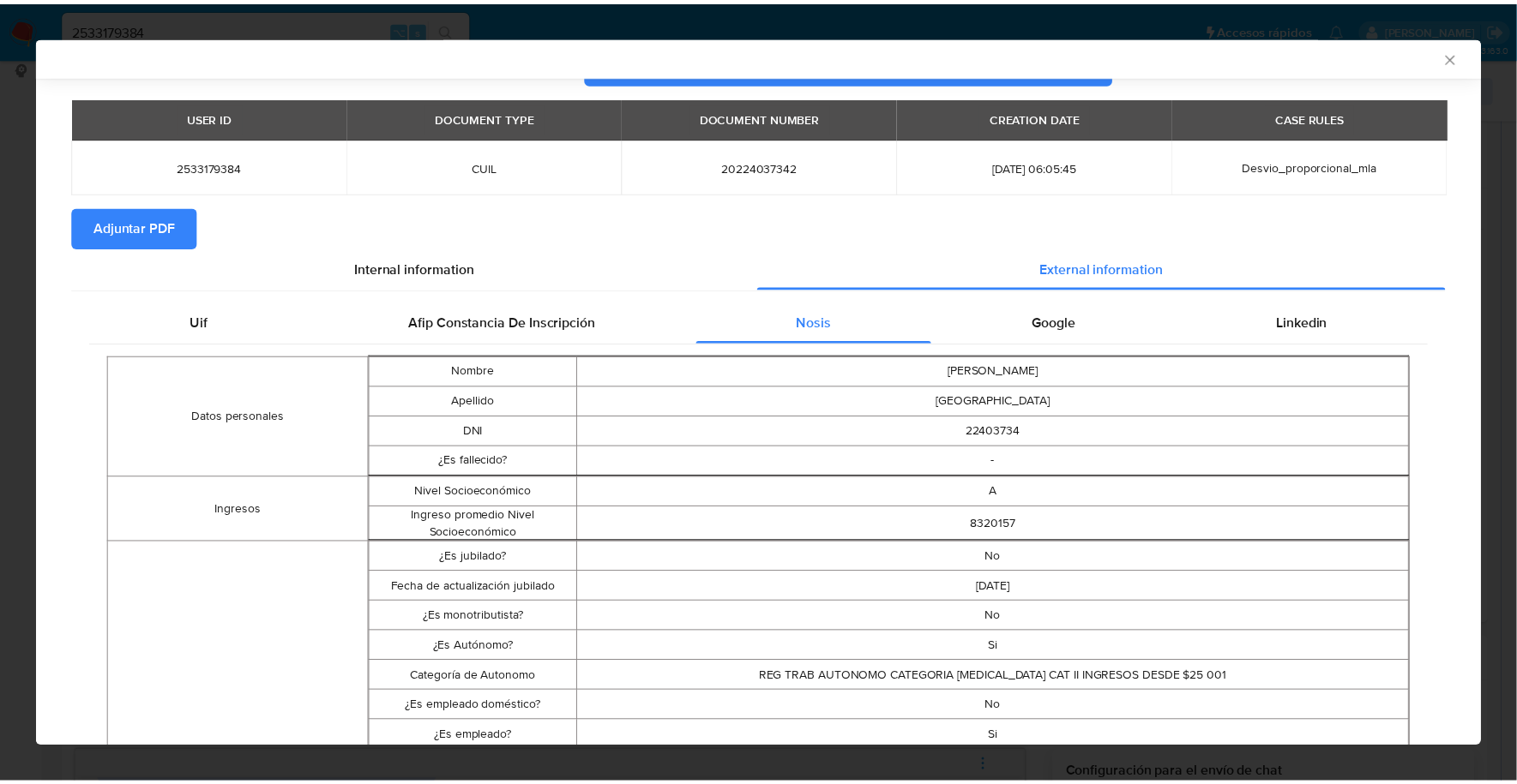
scroll to position [0, 0]
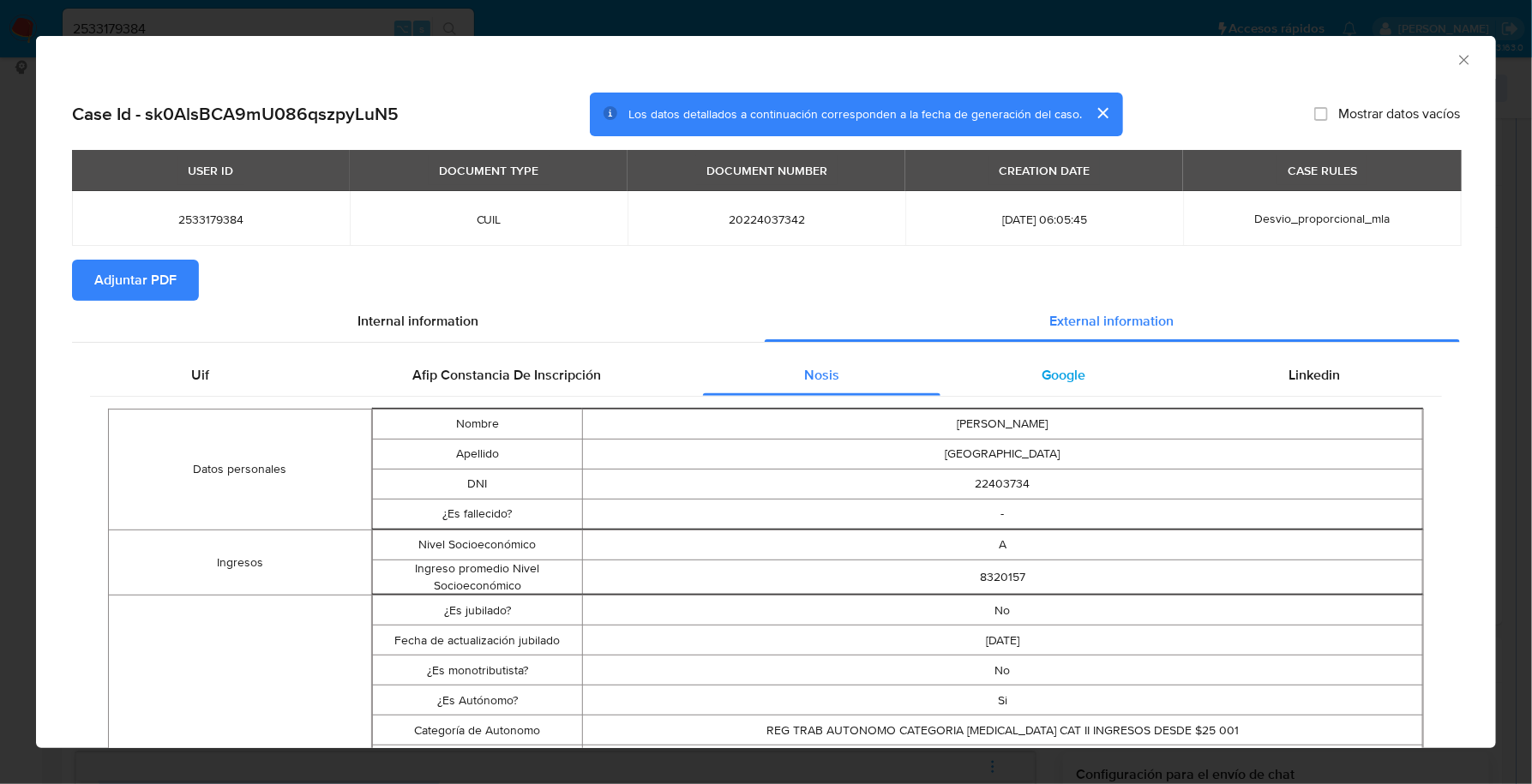
click at [1073, 366] on span "Google" at bounding box center [1064, 375] width 44 height 20
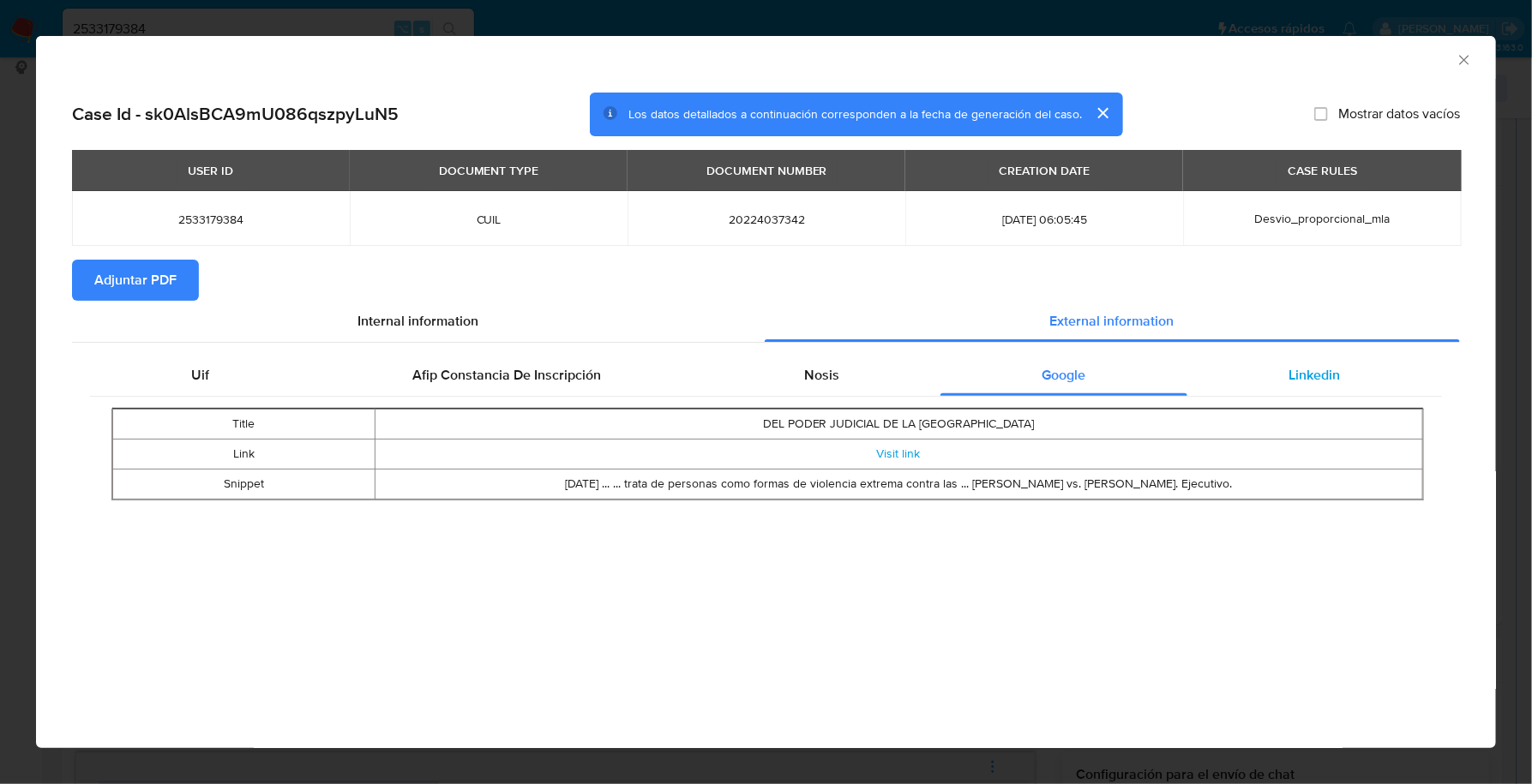
click at [1294, 358] on div "Linkedin" at bounding box center [1314, 376] width 255 height 41
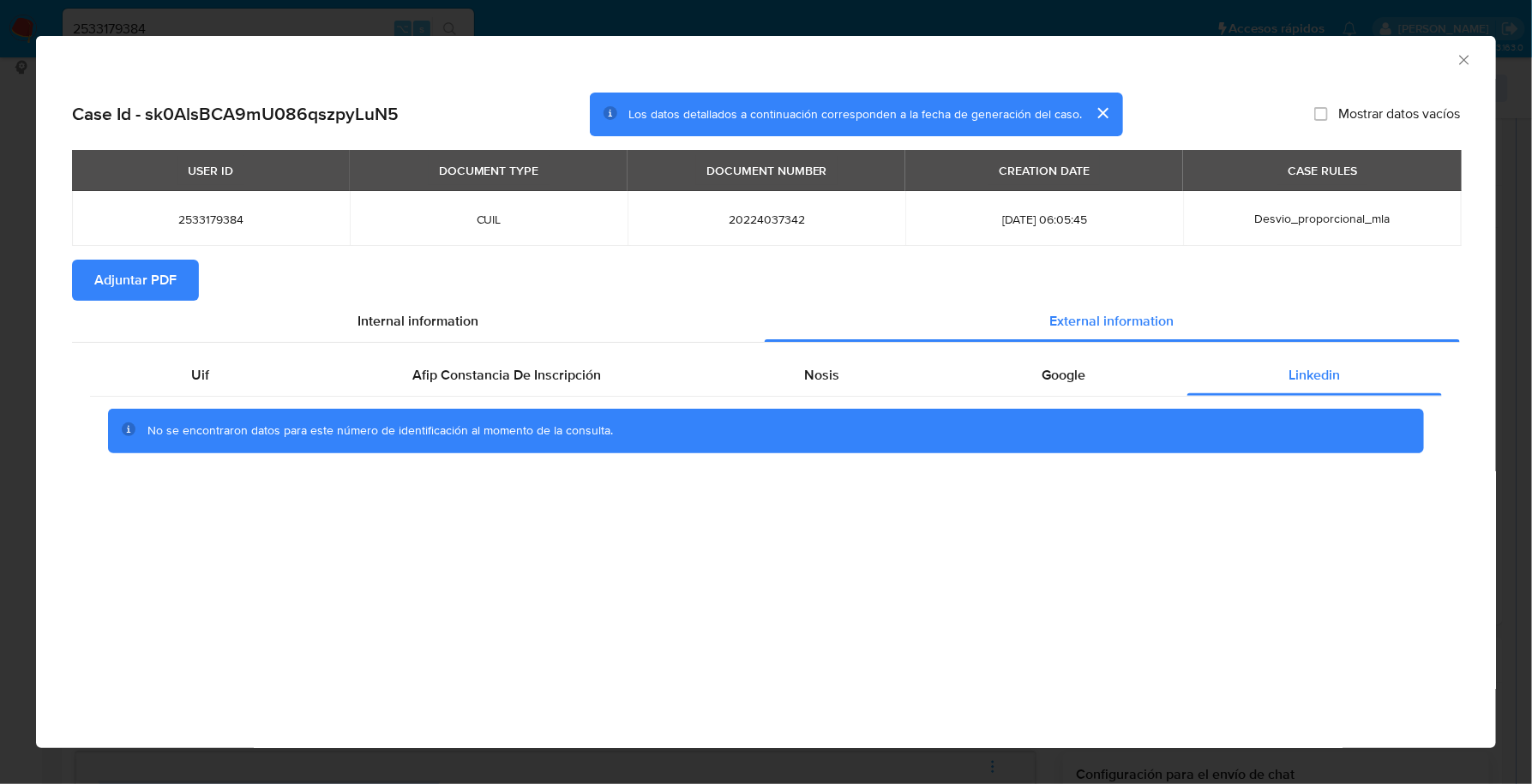
click at [175, 270] on span "Adjuntar PDF" at bounding box center [135, 280] width 83 height 38
click at [1466, 59] on icon "Cerrar ventana" at bounding box center [1464, 60] width 17 height 17
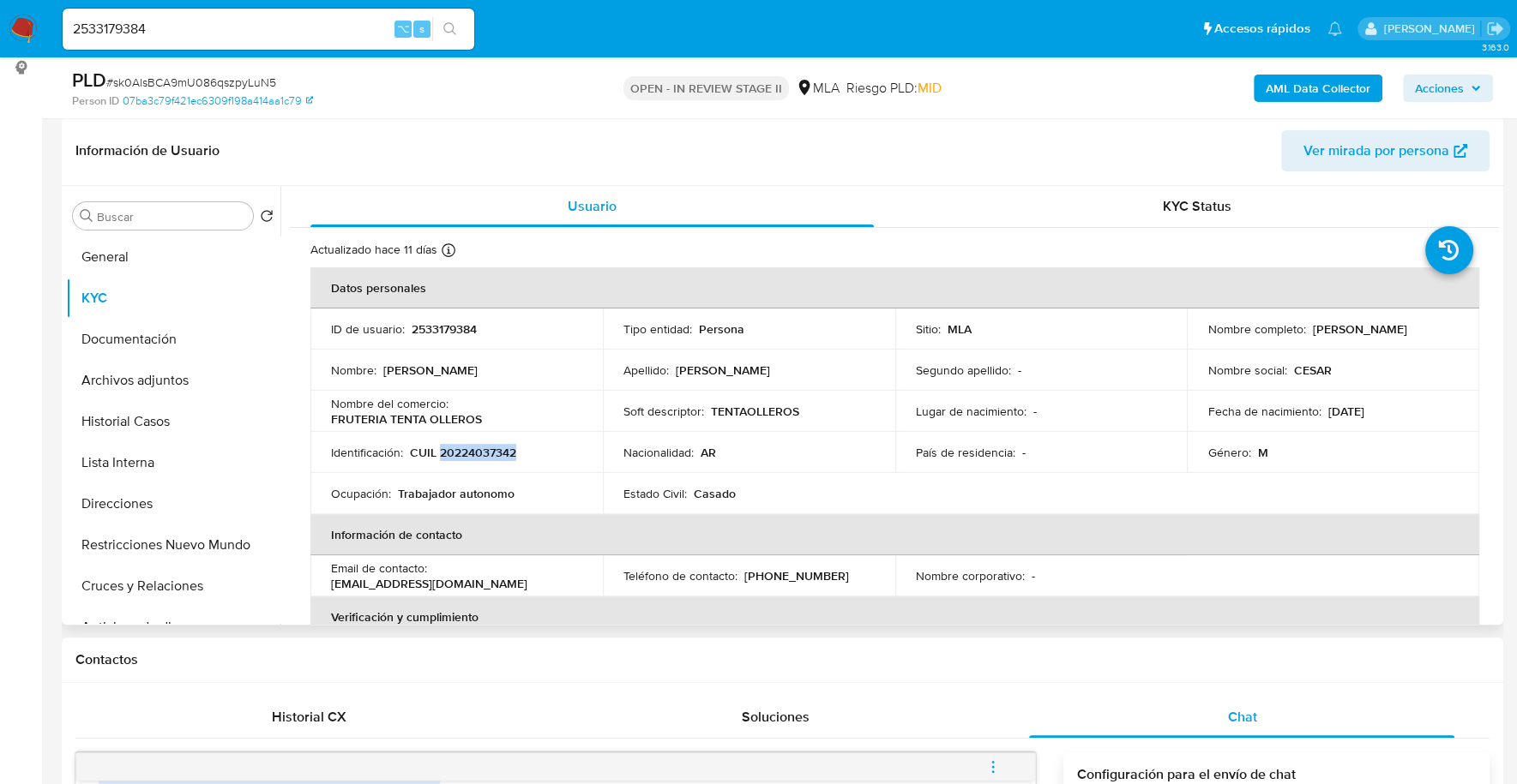
copy p "20224037342"
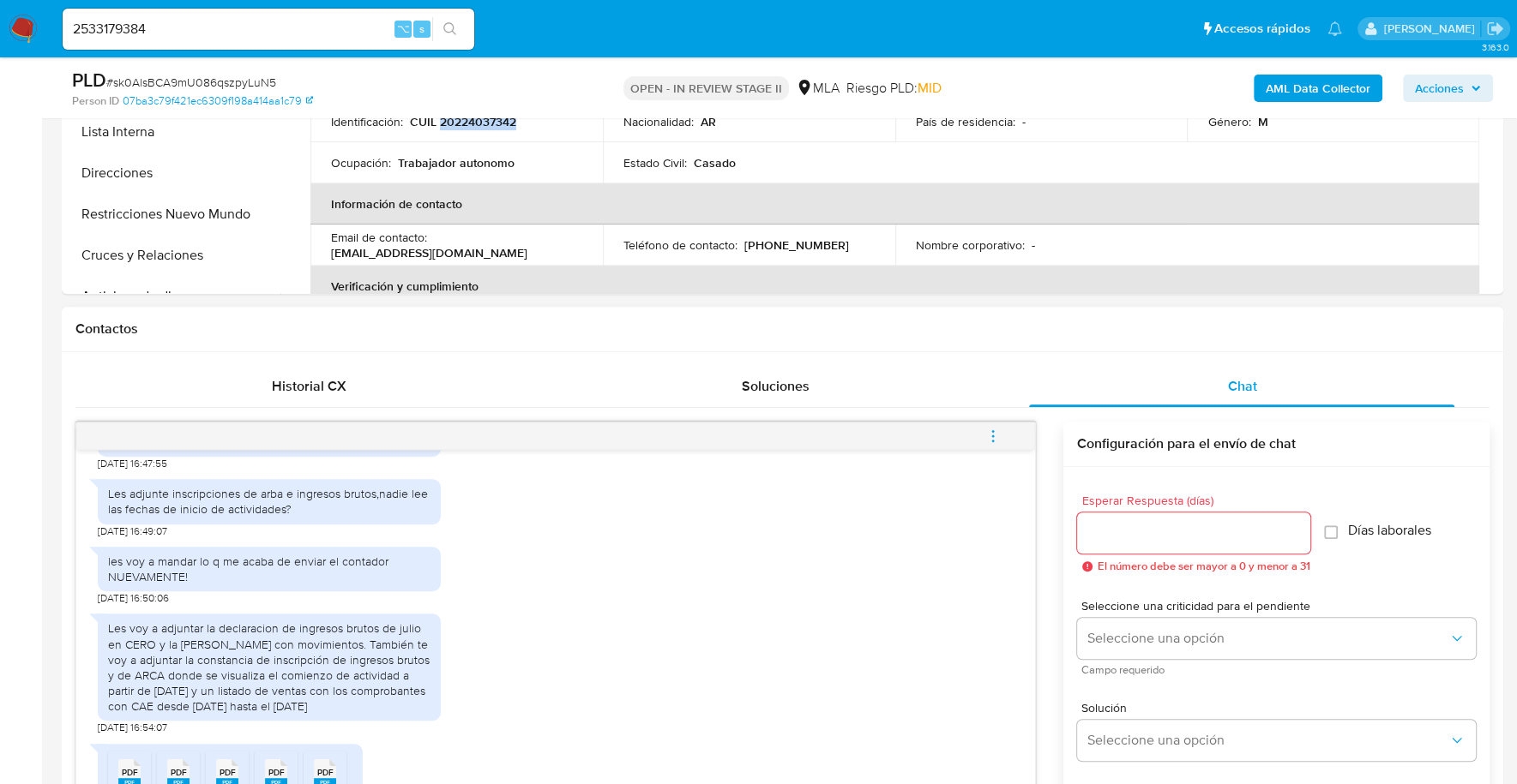
scroll to position [305, 0]
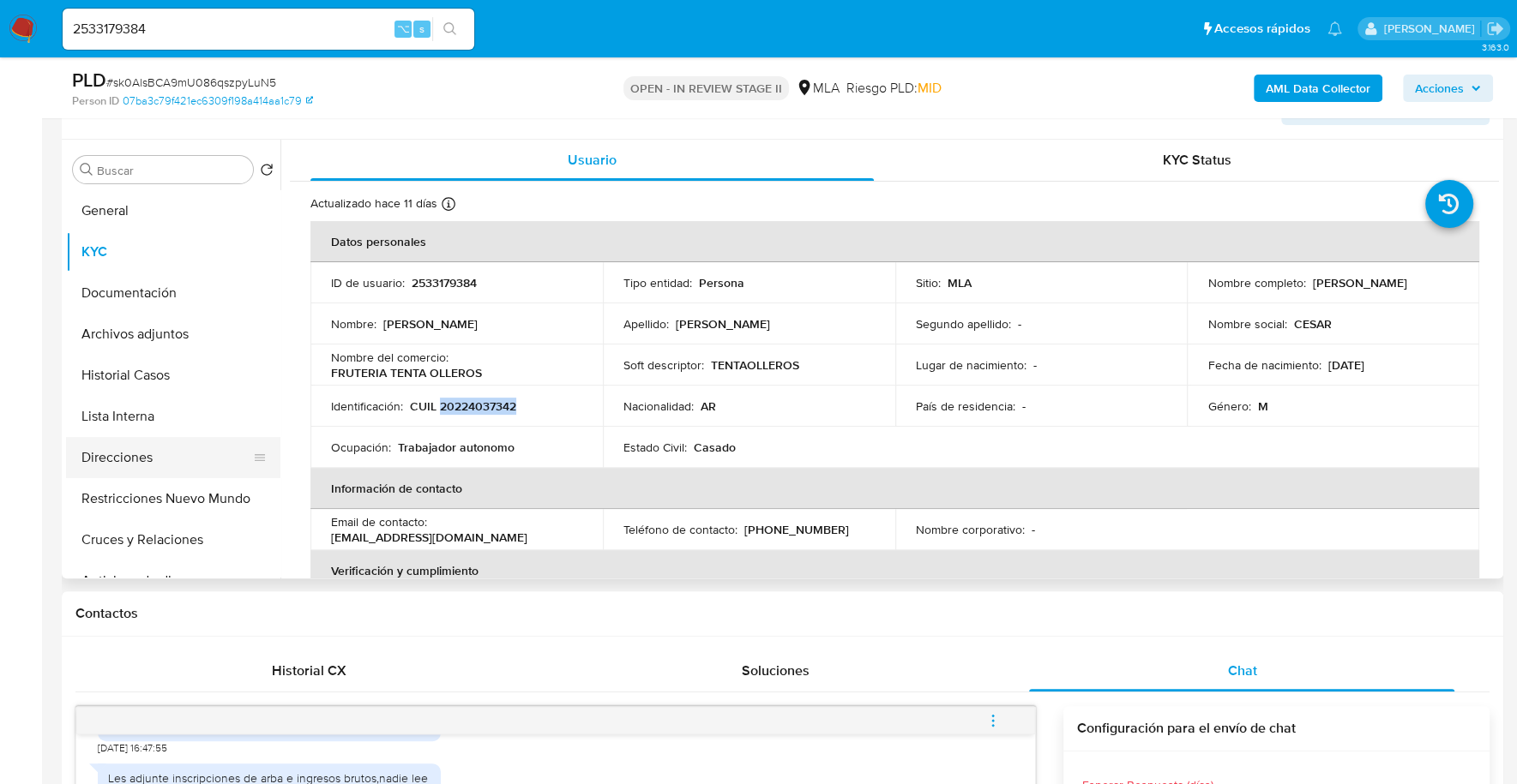
click at [154, 461] on button "Direcciones" at bounding box center [166, 458] width 201 height 41
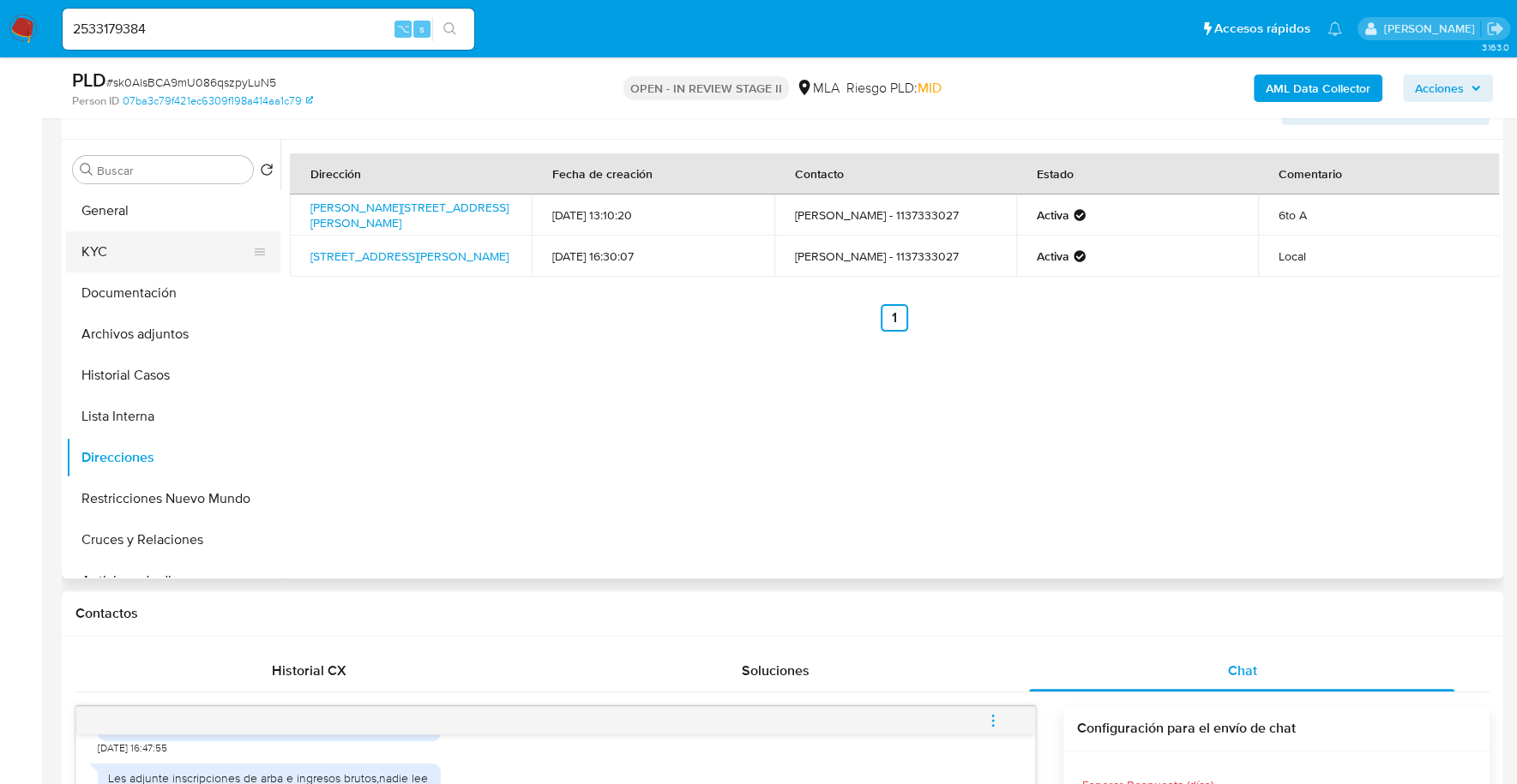
click at [101, 254] on button "KYC" at bounding box center [166, 252] width 201 height 41
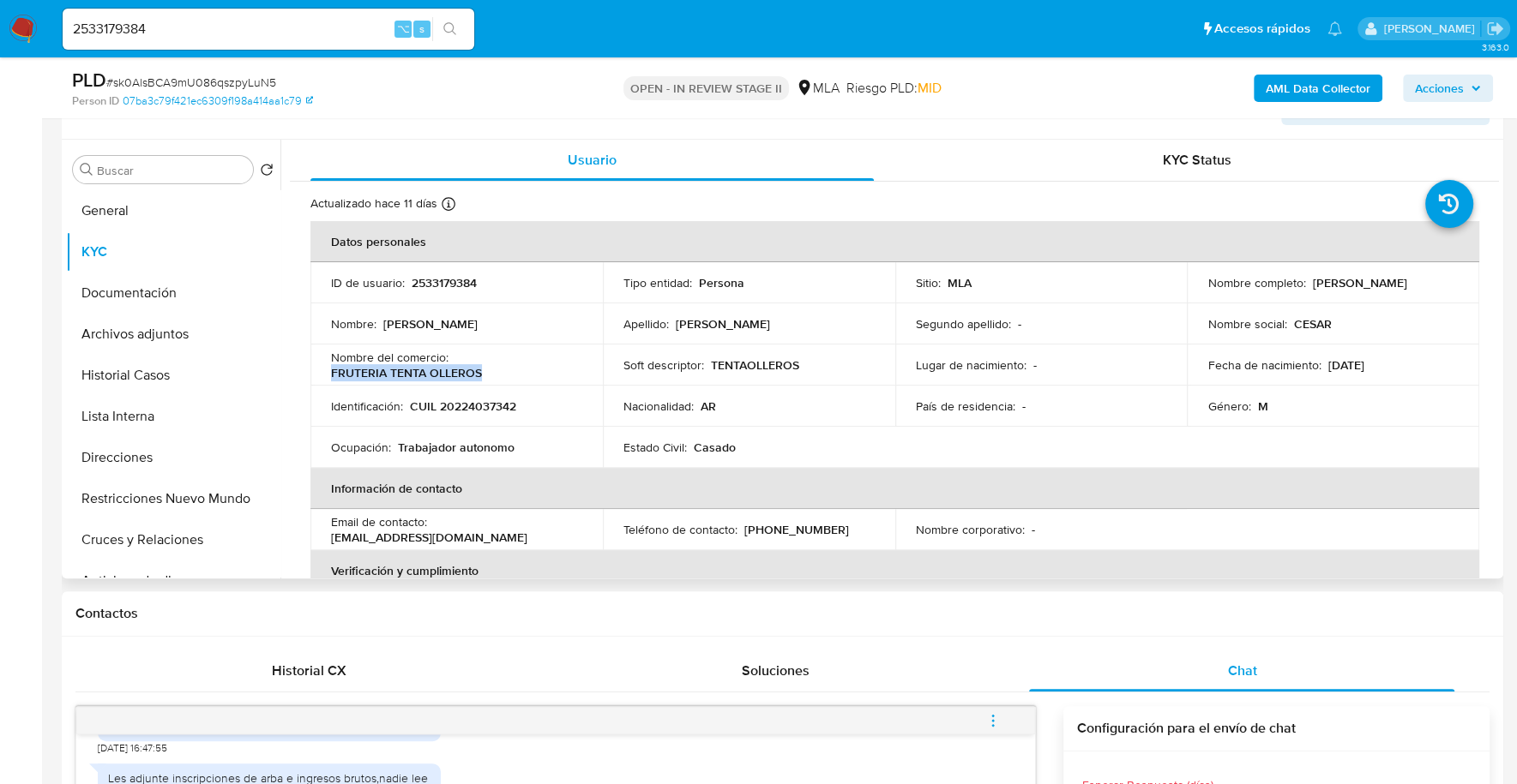
drag, startPoint x: 332, startPoint y: 371, endPoint x: 531, endPoint y: 366, distance: 199.1
click at [531, 366] on div "Nombre del comercio : FRUTERIA TENTA OLLEROS" at bounding box center [456, 364] width 251 height 31
copy p "FRUTERIA TENTA OLLEROS"
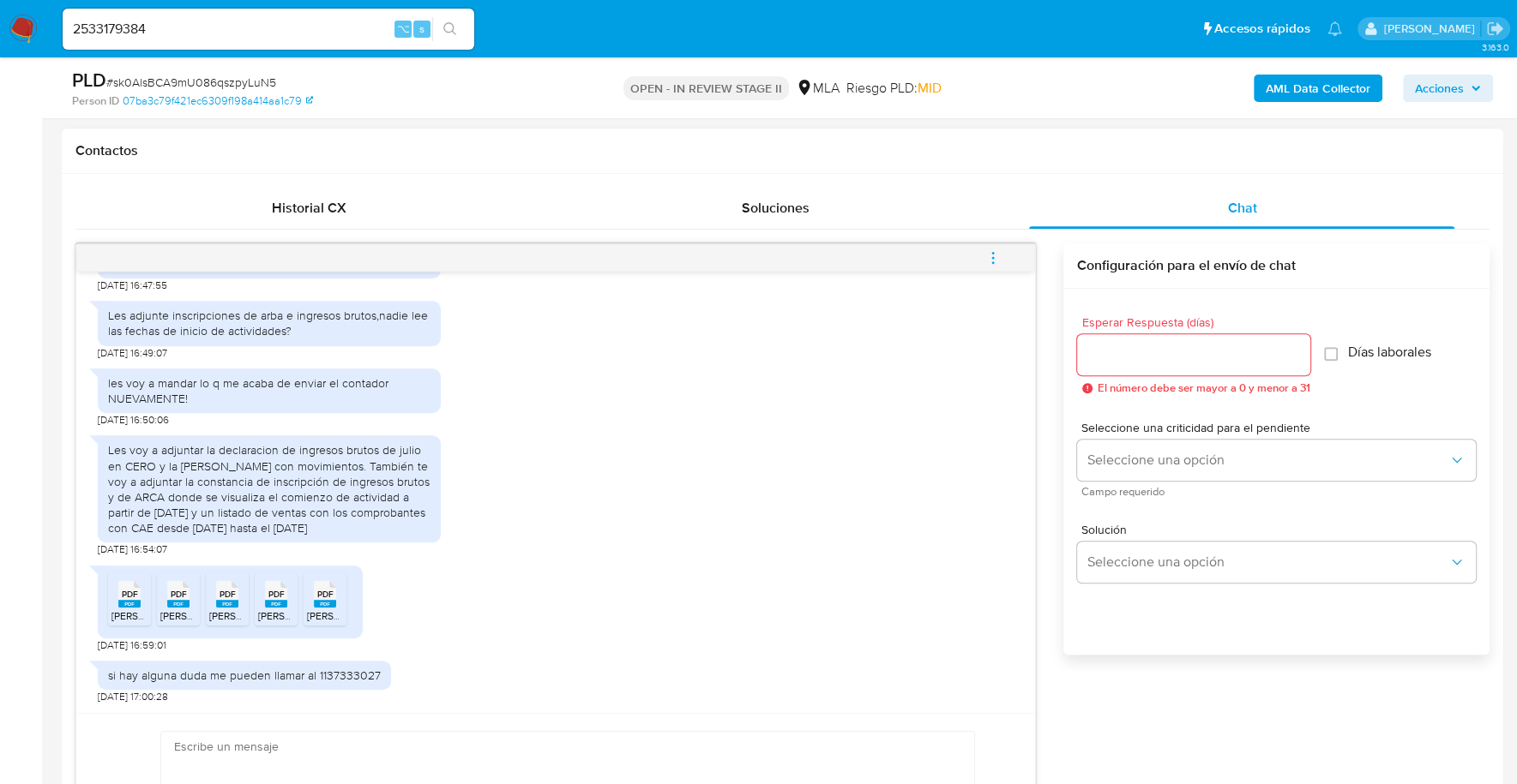
scroll to position [930, 0]
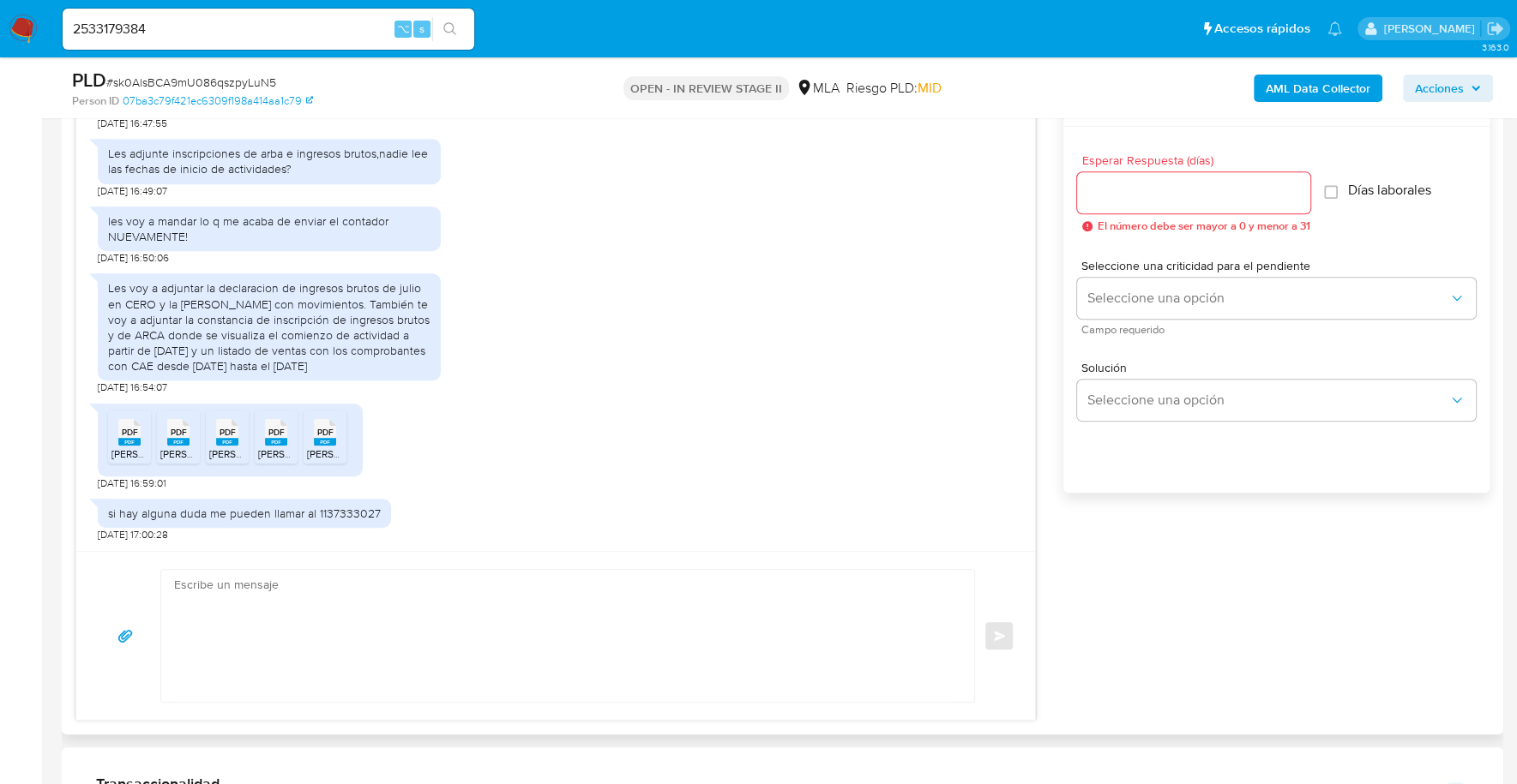
click at [119, 443] on icon "PDF" at bounding box center [130, 433] width 23 height 30
click at [170, 444] on icon "PDF" at bounding box center [178, 433] width 23 height 30
click at [218, 443] on icon "PDF" at bounding box center [227, 433] width 23 height 30
click at [268, 447] on span "[PERSON_NAME] Inscripcion Agip.pdf" at bounding box center [375, 454] width 234 height 15
click at [317, 447] on span "[PERSON_NAME] - Listado de Ventas desde apertura hasta [DATE].pdf" at bounding box center [467, 454] width 320 height 15
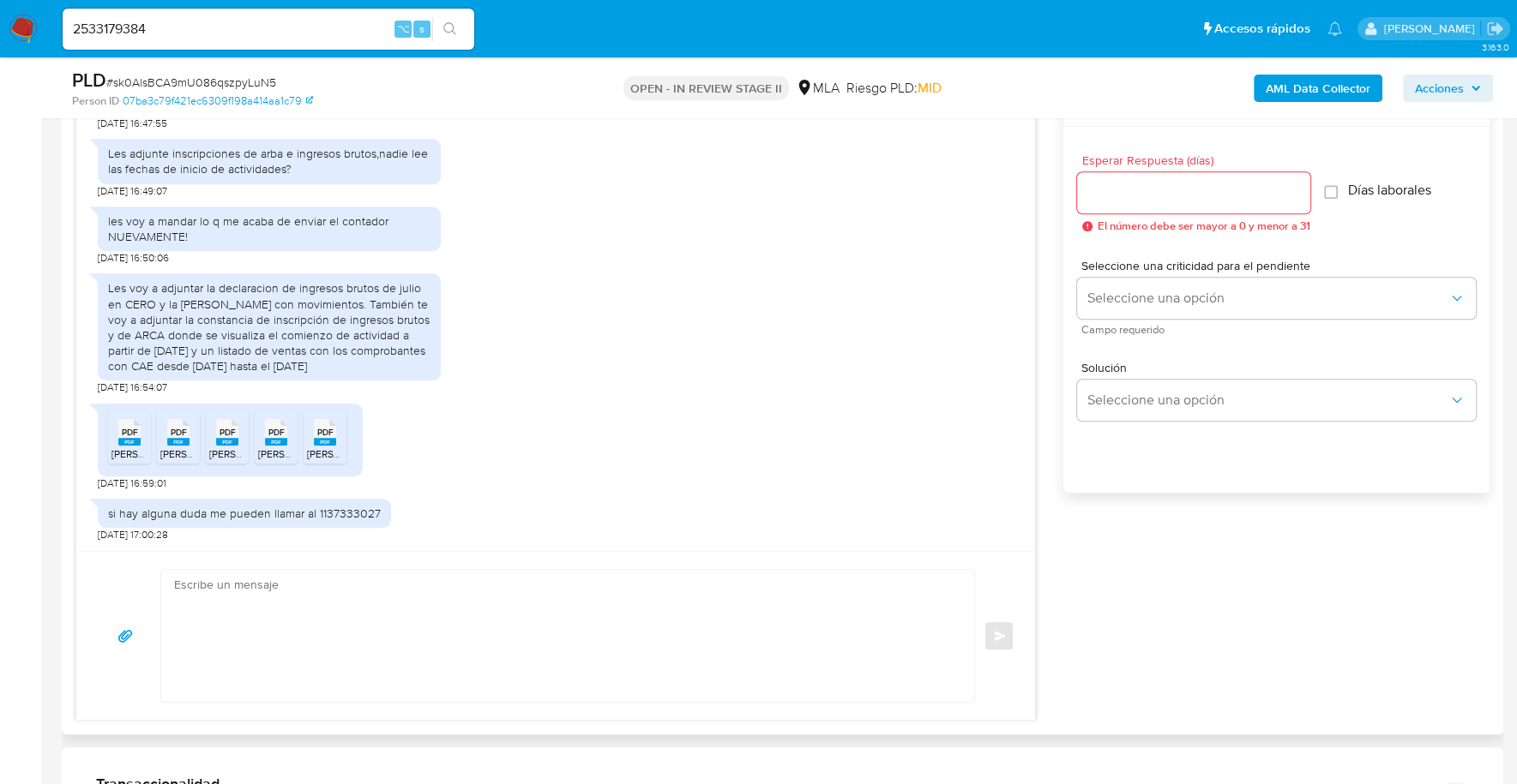
click at [369, 646] on textarea at bounding box center [563, 636] width 779 height 132
paste textarea "Hola, ¡Muchas gracias por tu respuesta! Confirmamos la recepción de la document…"
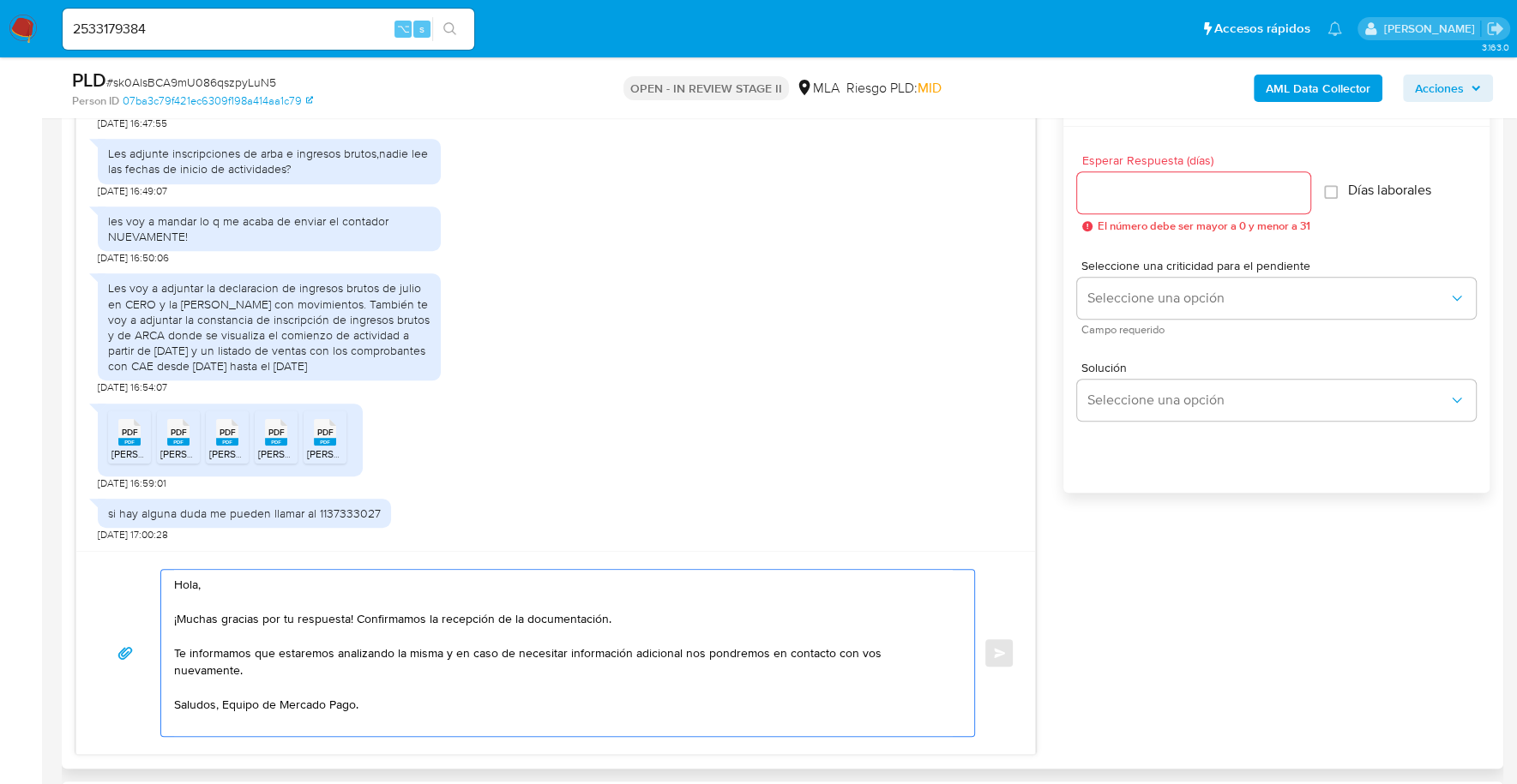
type textarea "Hola, ¡Muchas gracias por tu respuesta! Confirmamos la recepción de la document…"
click at [1157, 201] on input "Esperar Respuesta (días)" at bounding box center [1193, 193] width 233 height 23
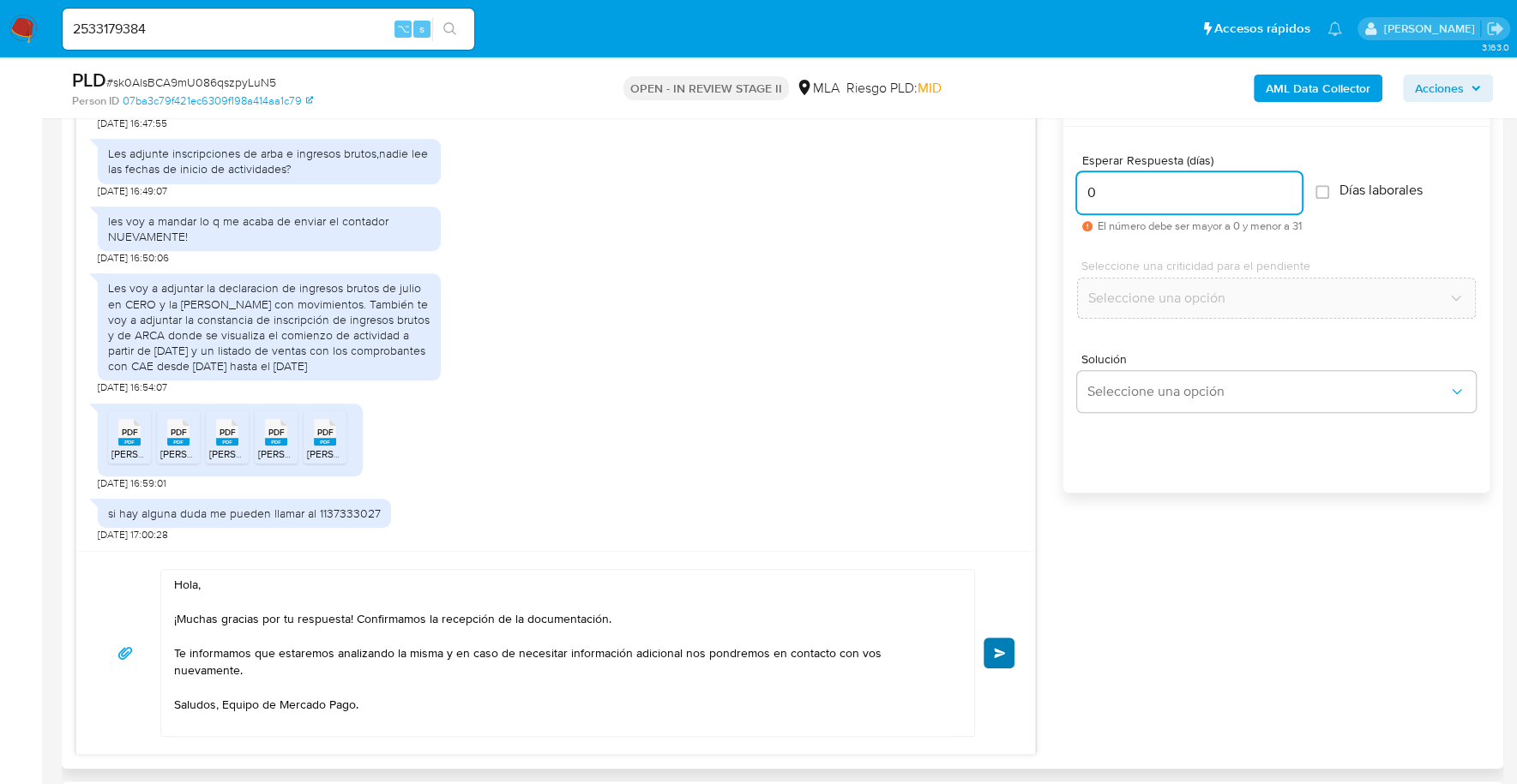
type input "0"
click at [1001, 651] on span "Enviar" at bounding box center [999, 653] width 12 height 10
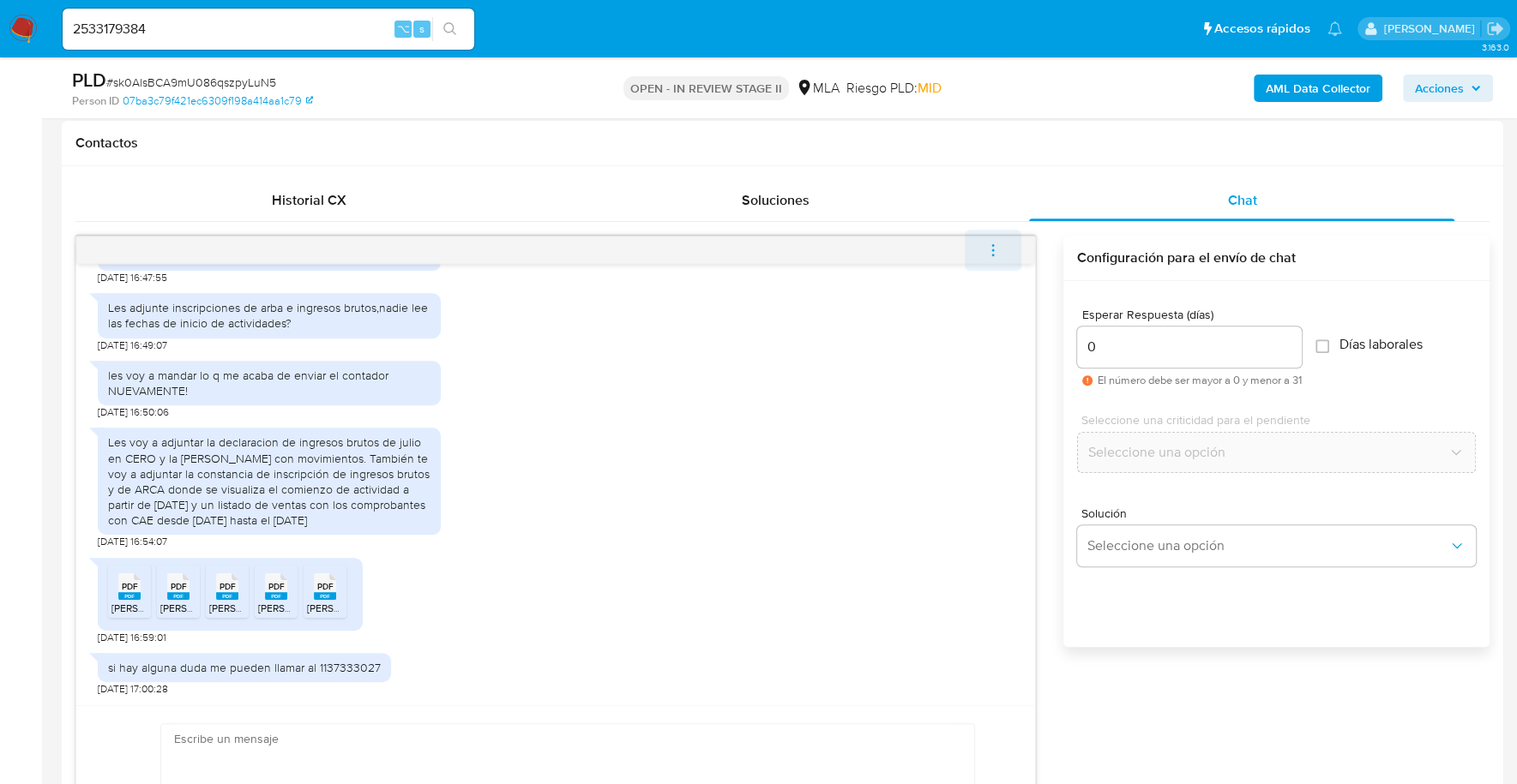
scroll to position [1246, 0]
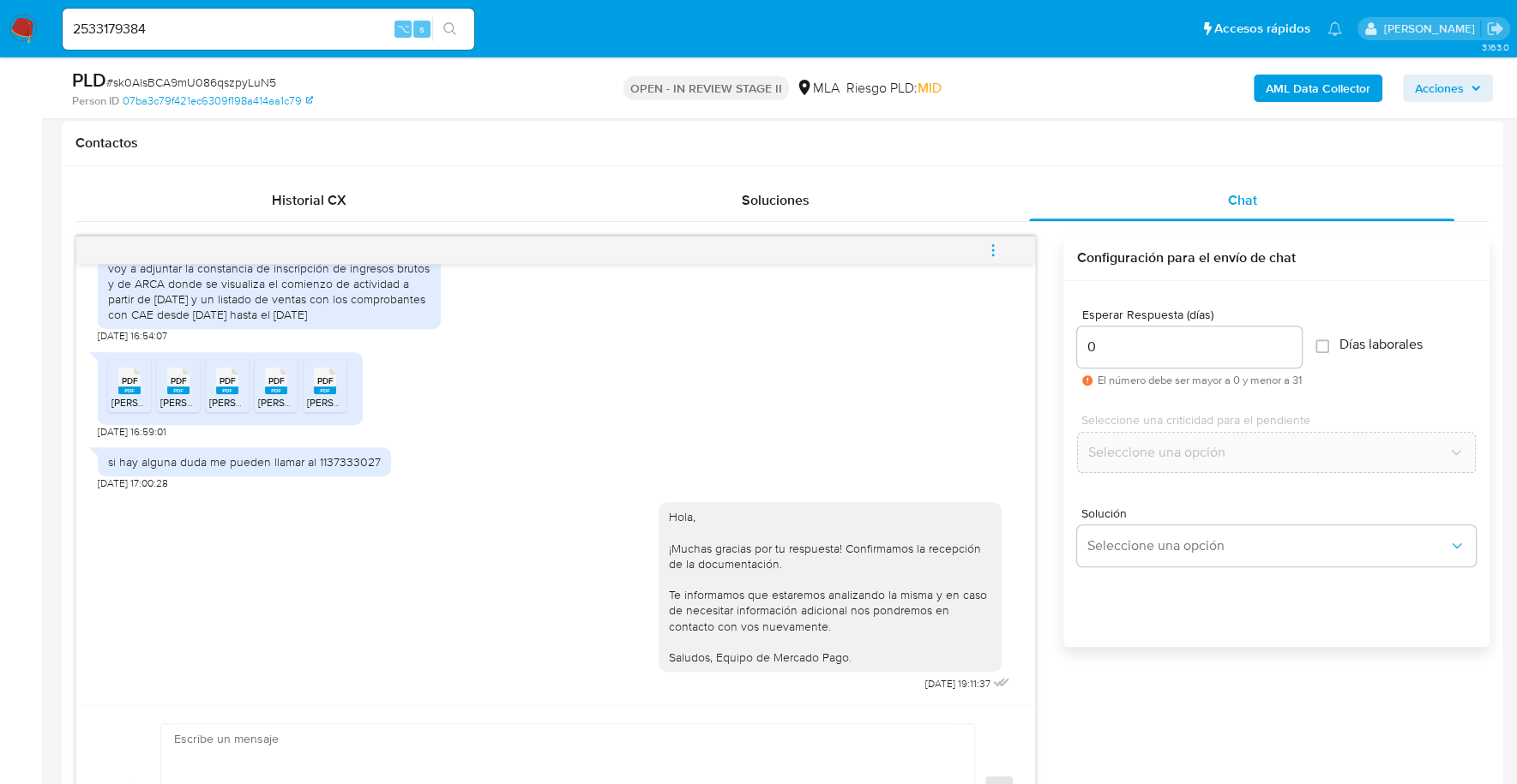
click at [989, 242] on icon "menu-action" at bounding box center [993, 250] width 15 height 15
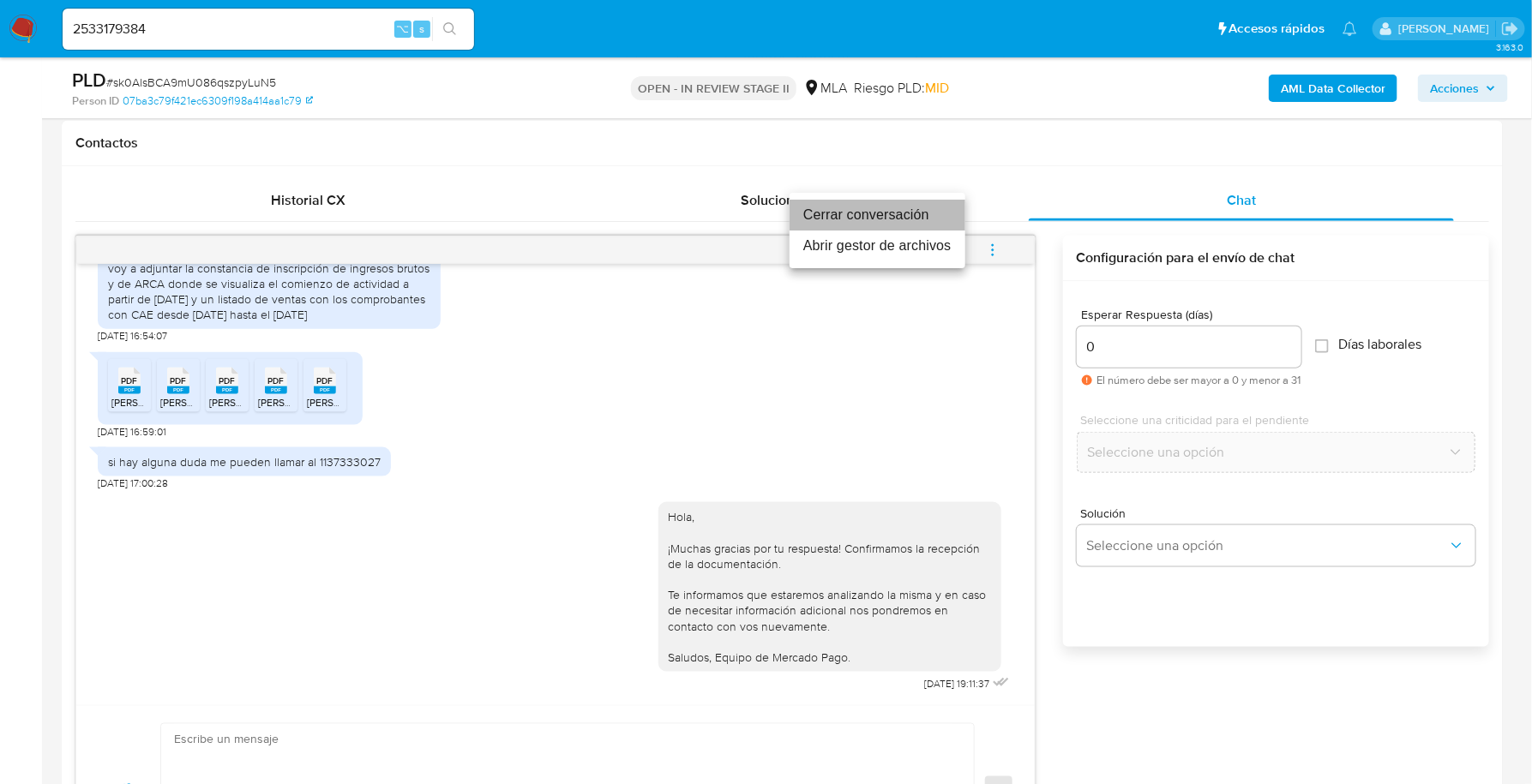
click at [887, 211] on li "Cerrar conversación" at bounding box center [877, 215] width 176 height 31
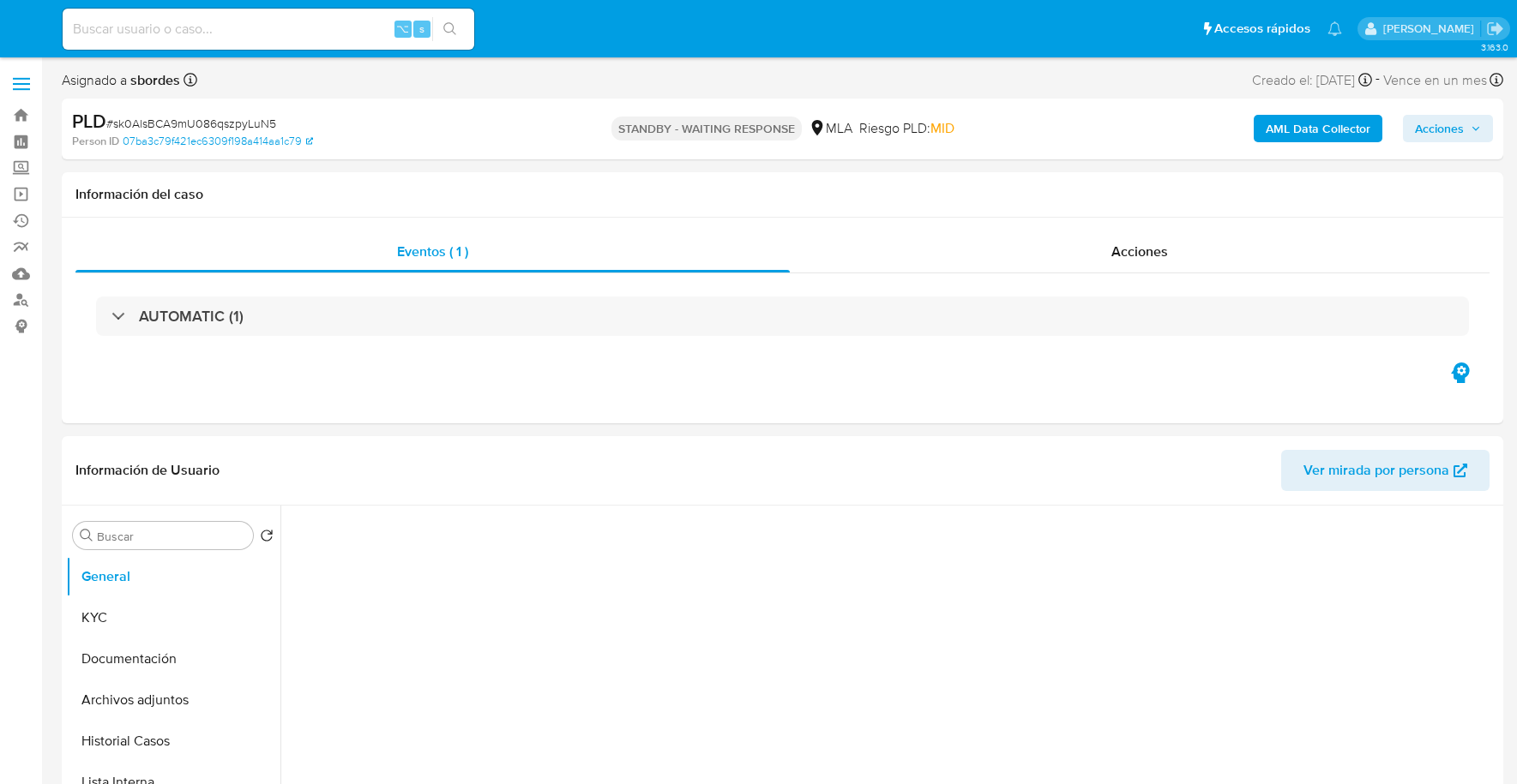
select select "10"
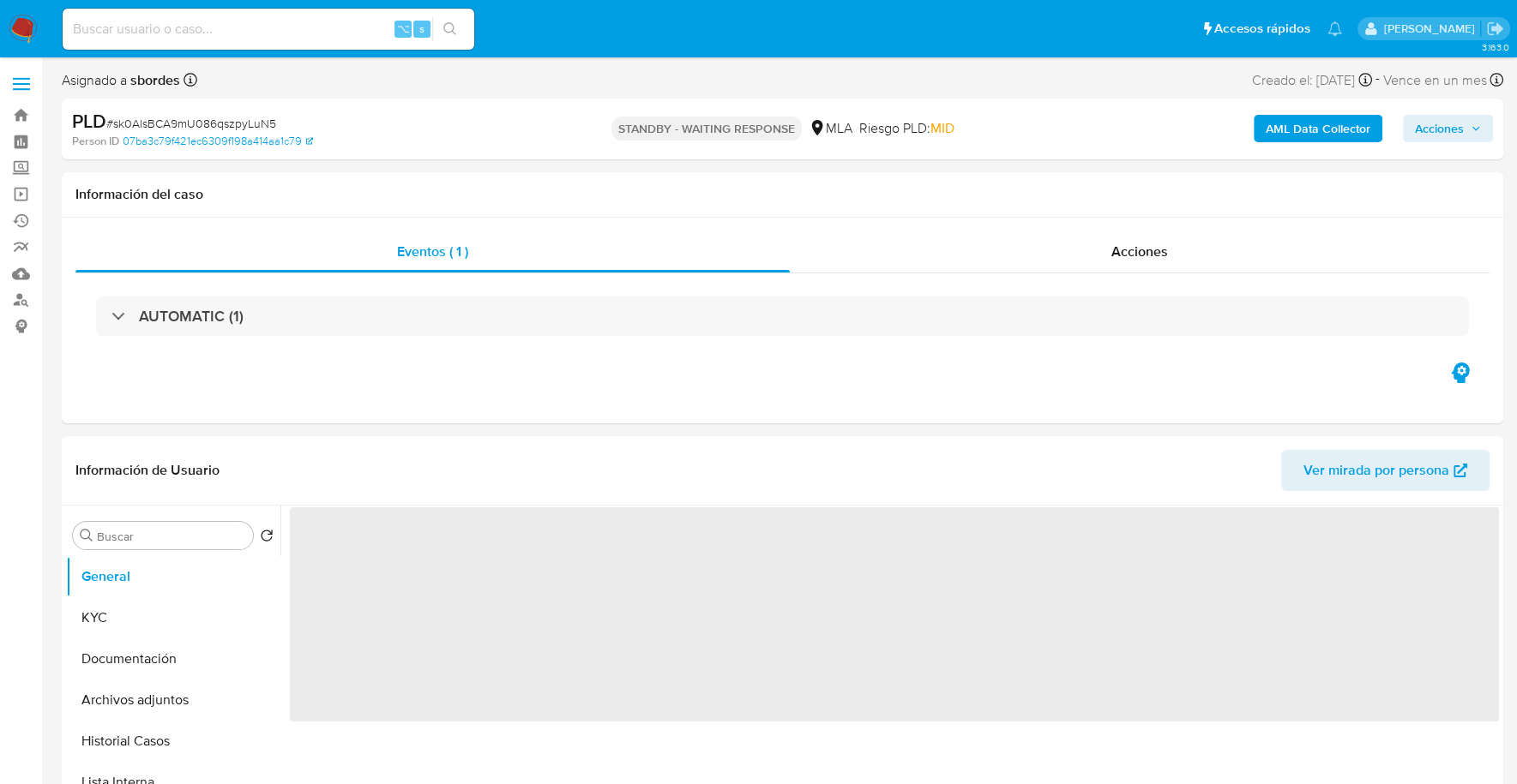
select select "10"
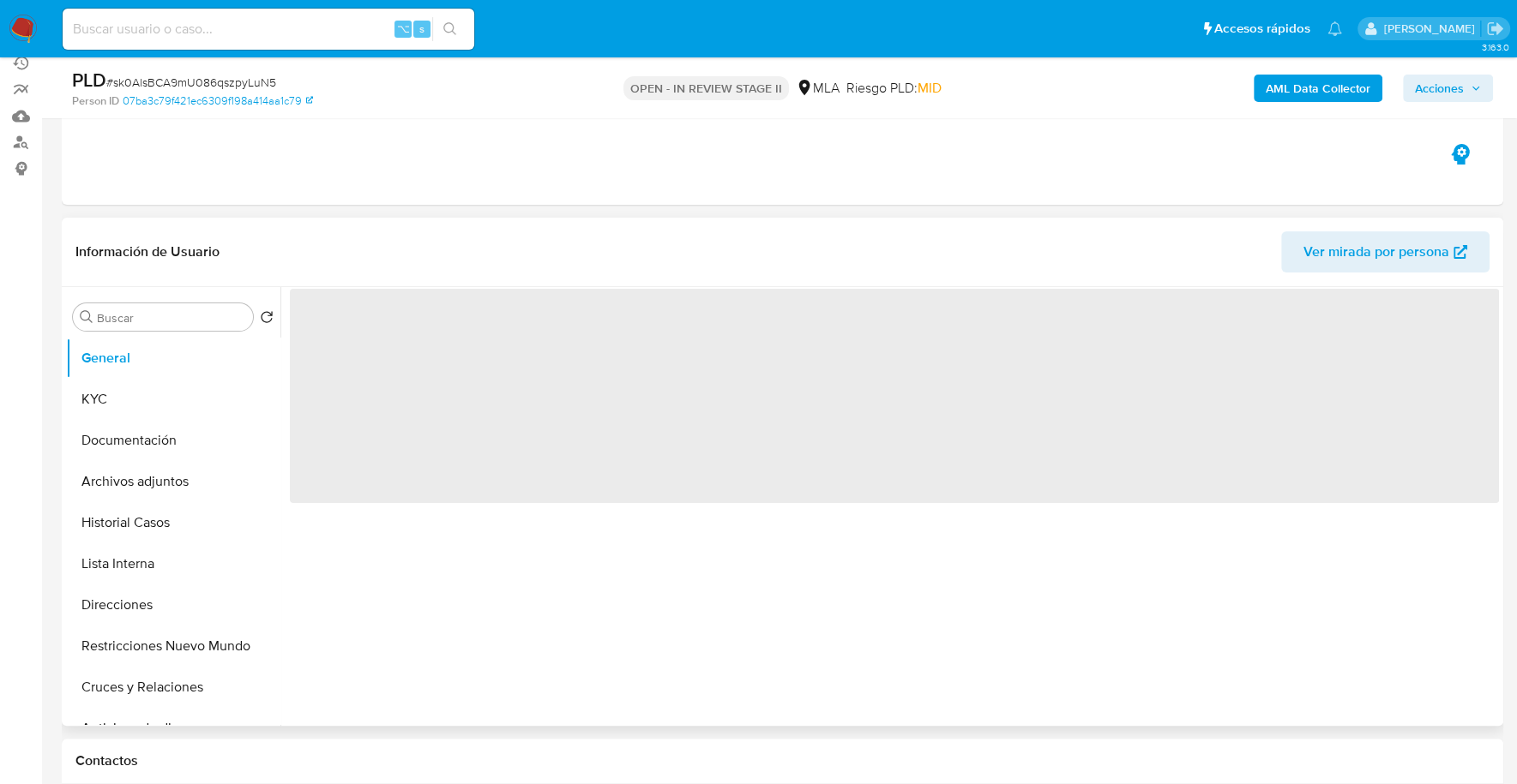
scroll to position [404, 0]
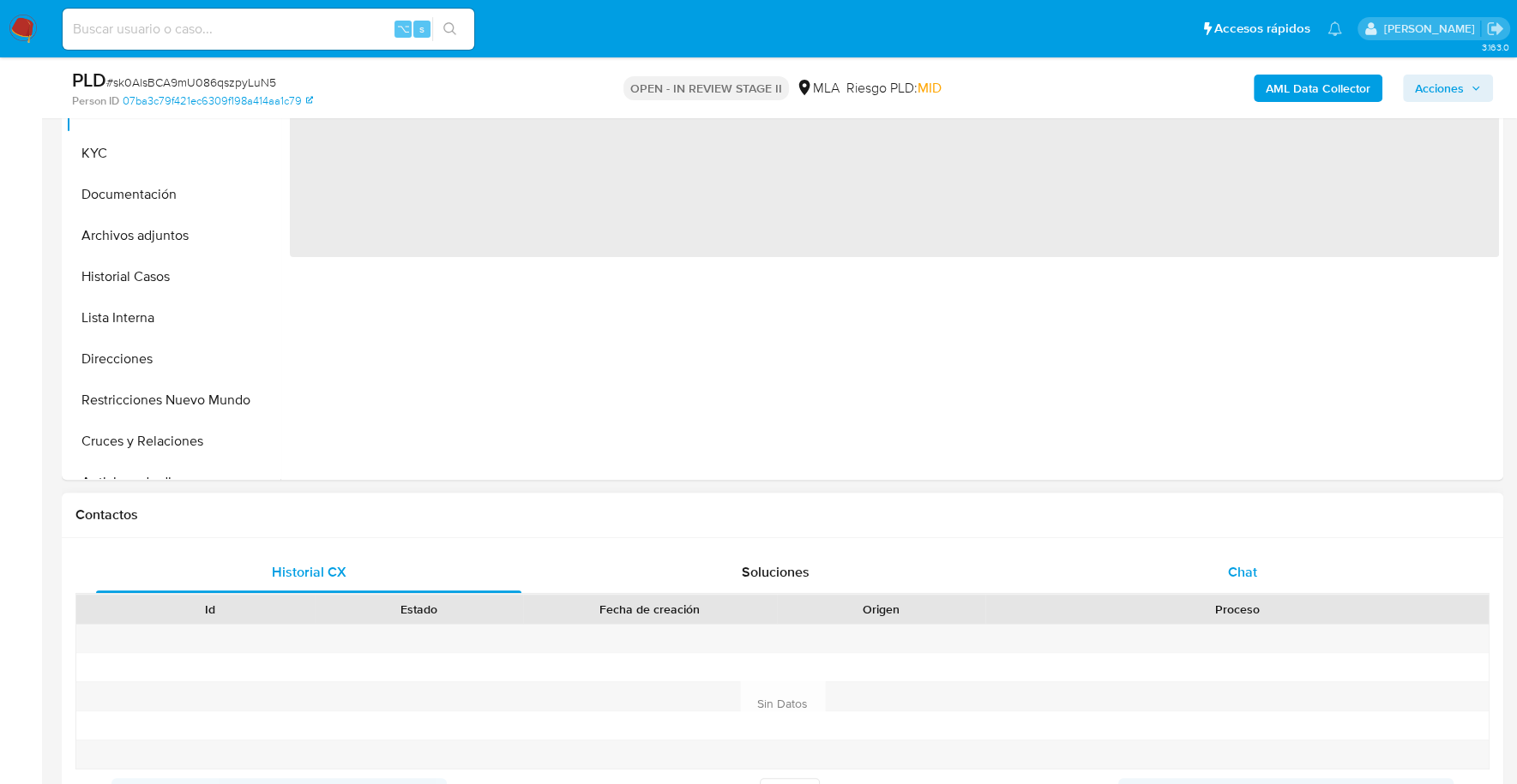
select select "10"
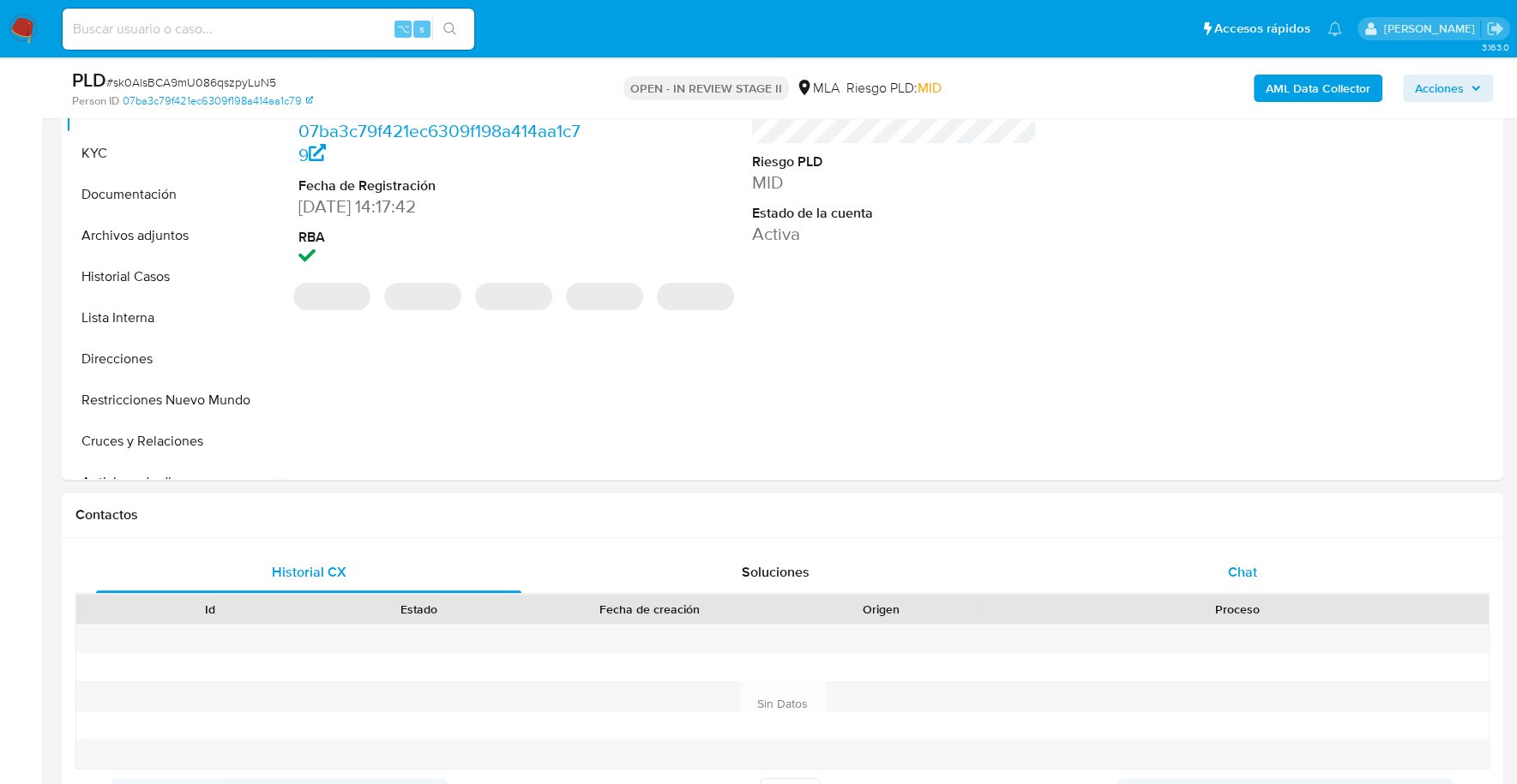
click at [1219, 573] on div "Chat" at bounding box center [1241, 573] width 426 height 41
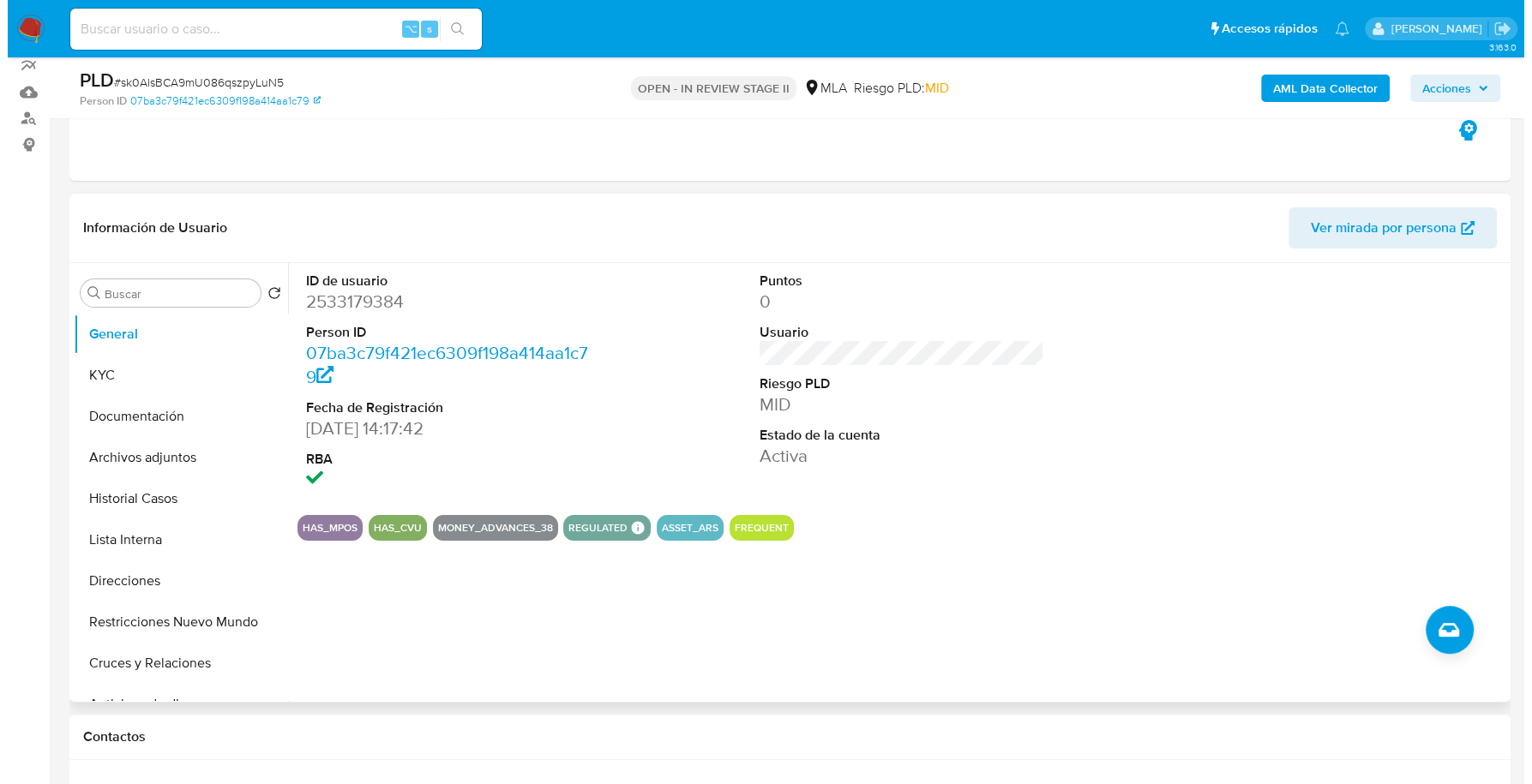
scroll to position [303, 0]
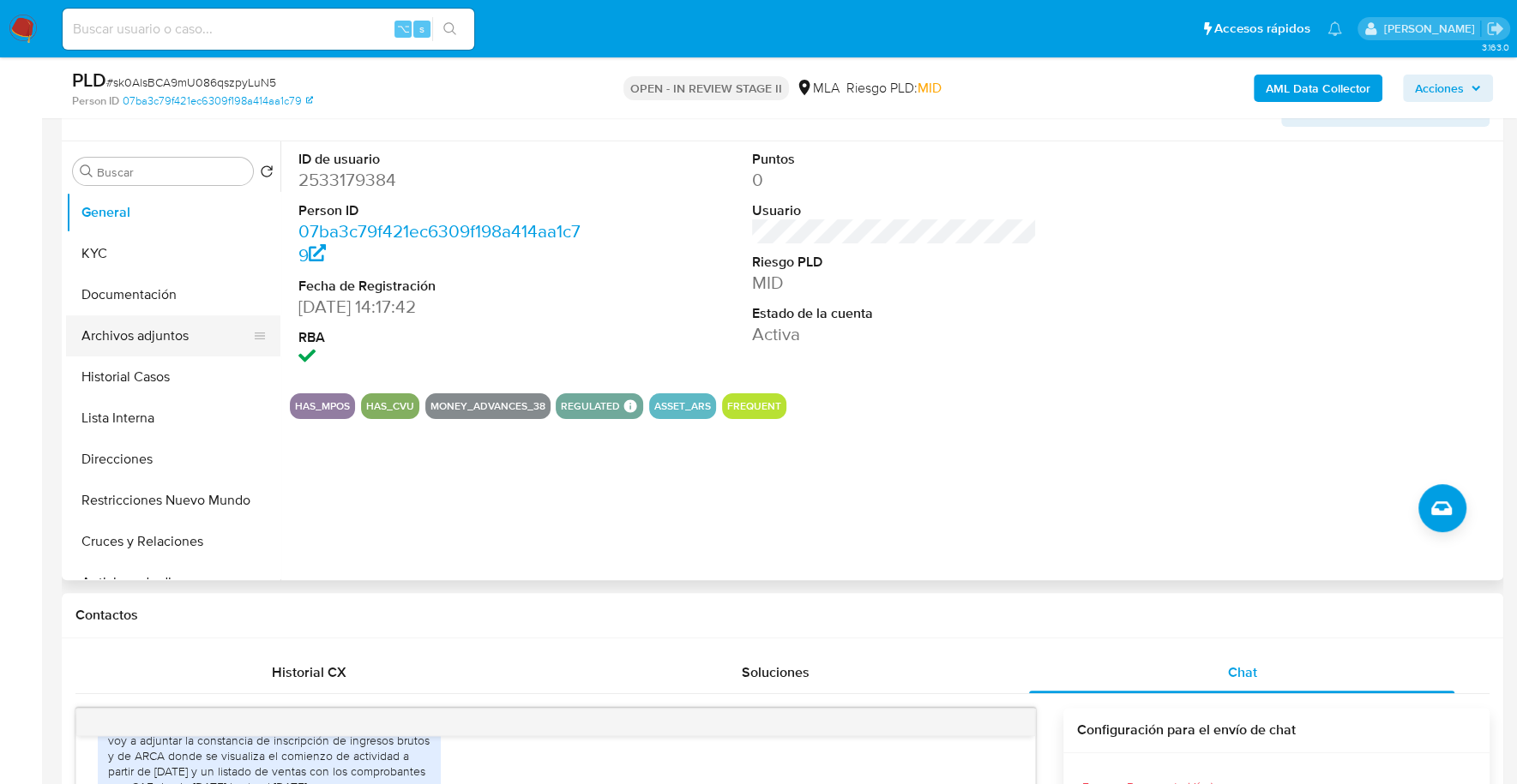
click at [145, 331] on button "Archivos adjuntos" at bounding box center [166, 336] width 201 height 41
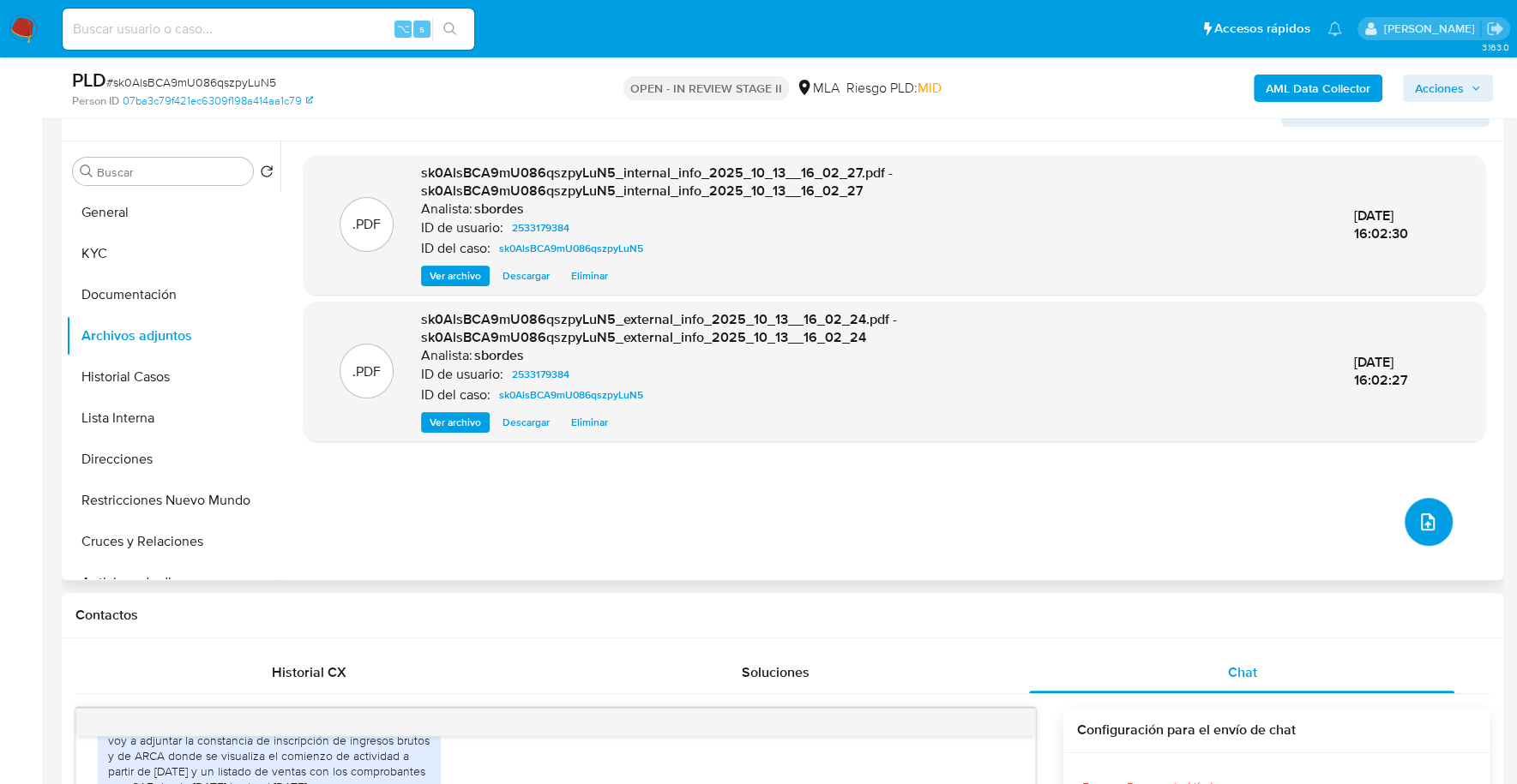
click at [1404, 522] on button "upload-file" at bounding box center [1428, 521] width 48 height 48
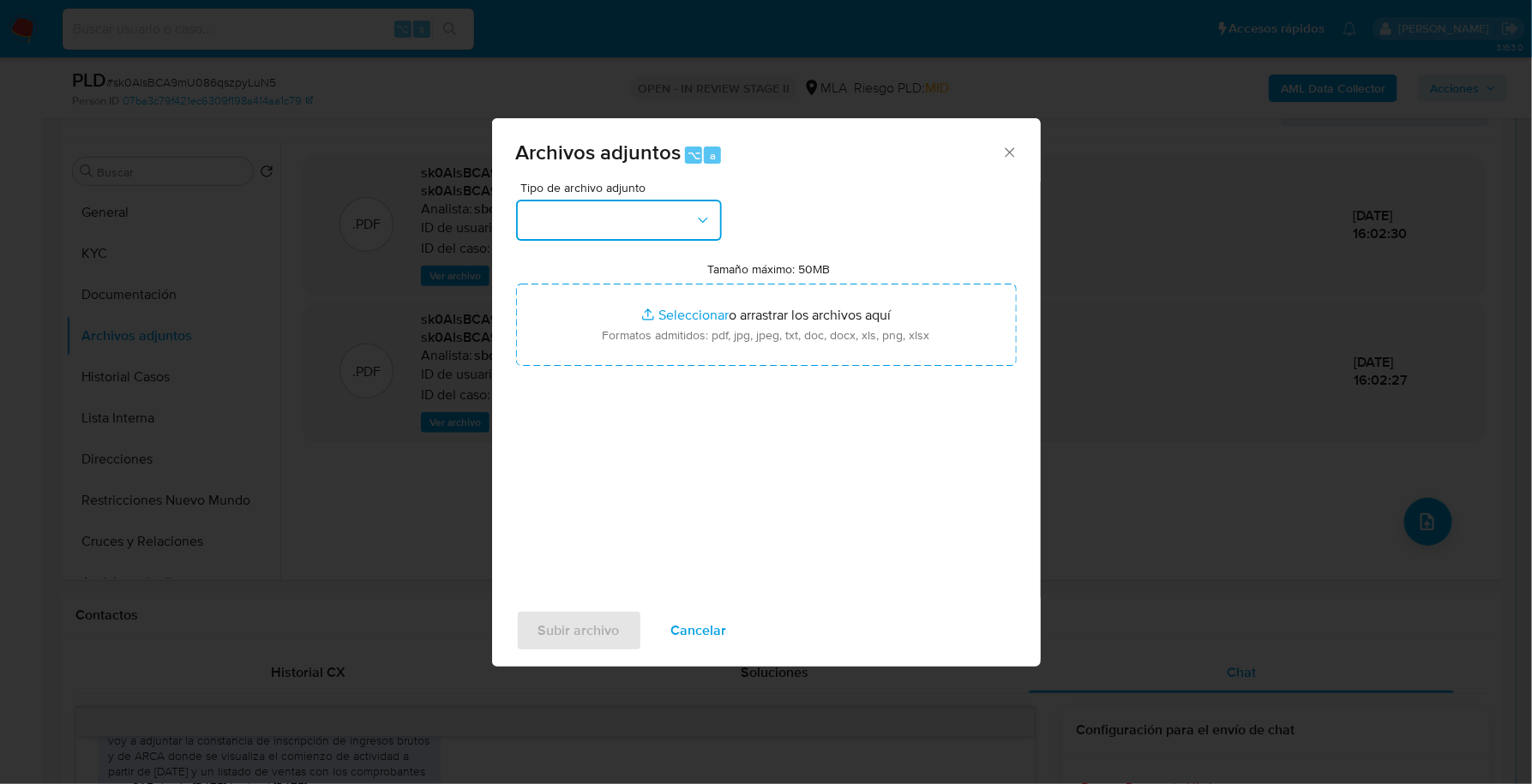
click at [568, 229] on button "button" at bounding box center [619, 221] width 206 height 41
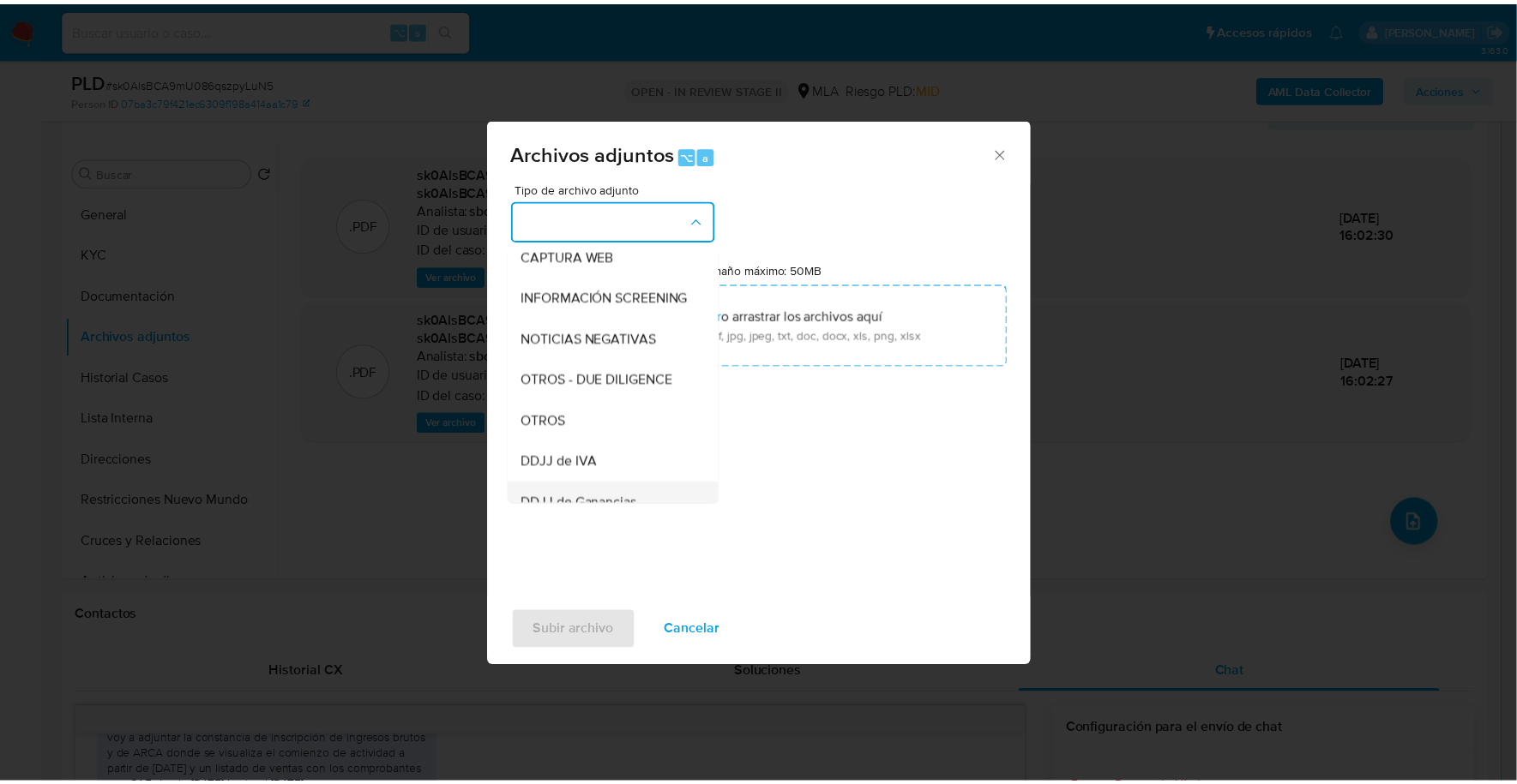
scroll to position [266, 0]
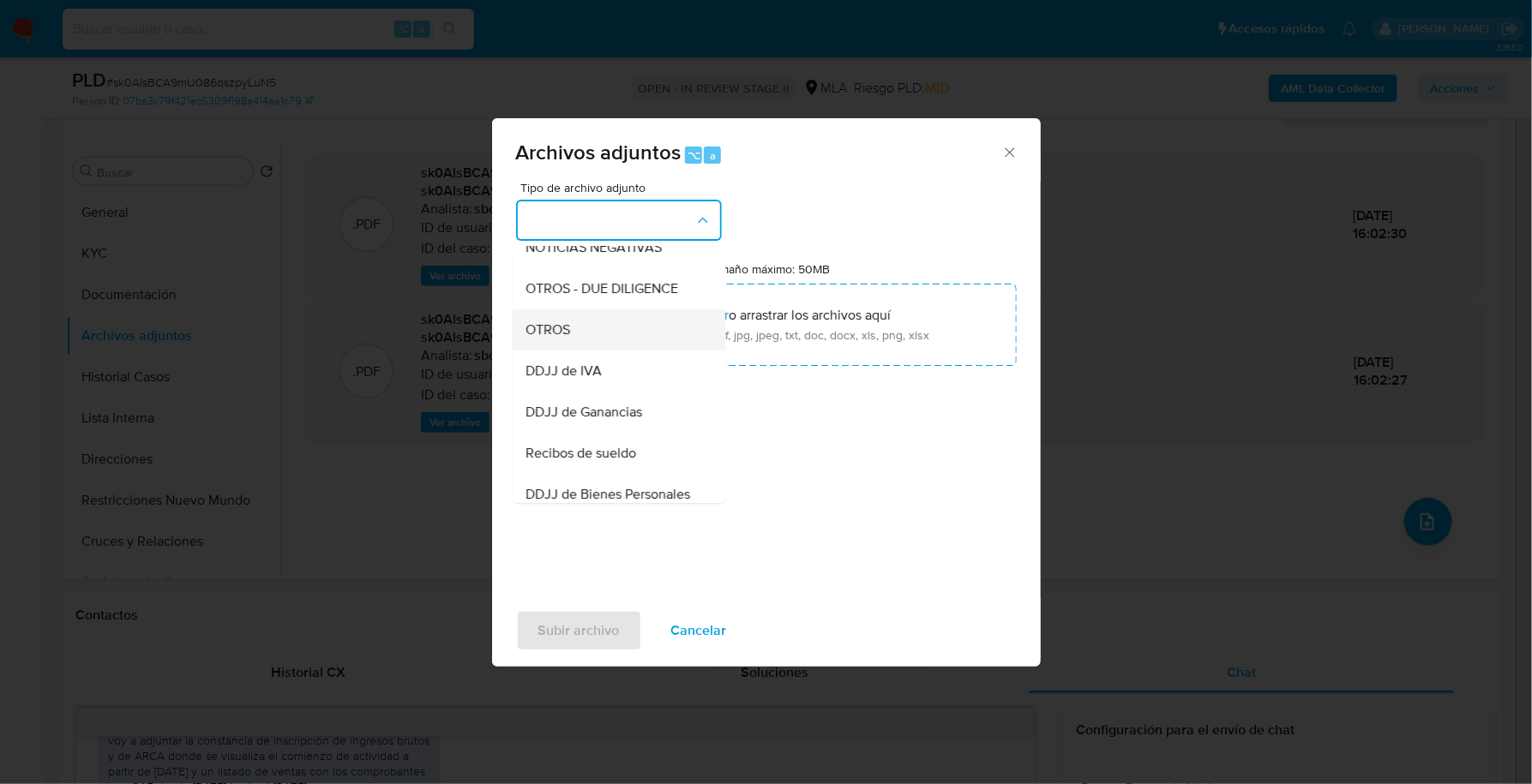
click at [566, 339] on span "OTROS" at bounding box center [548, 330] width 44 height 17
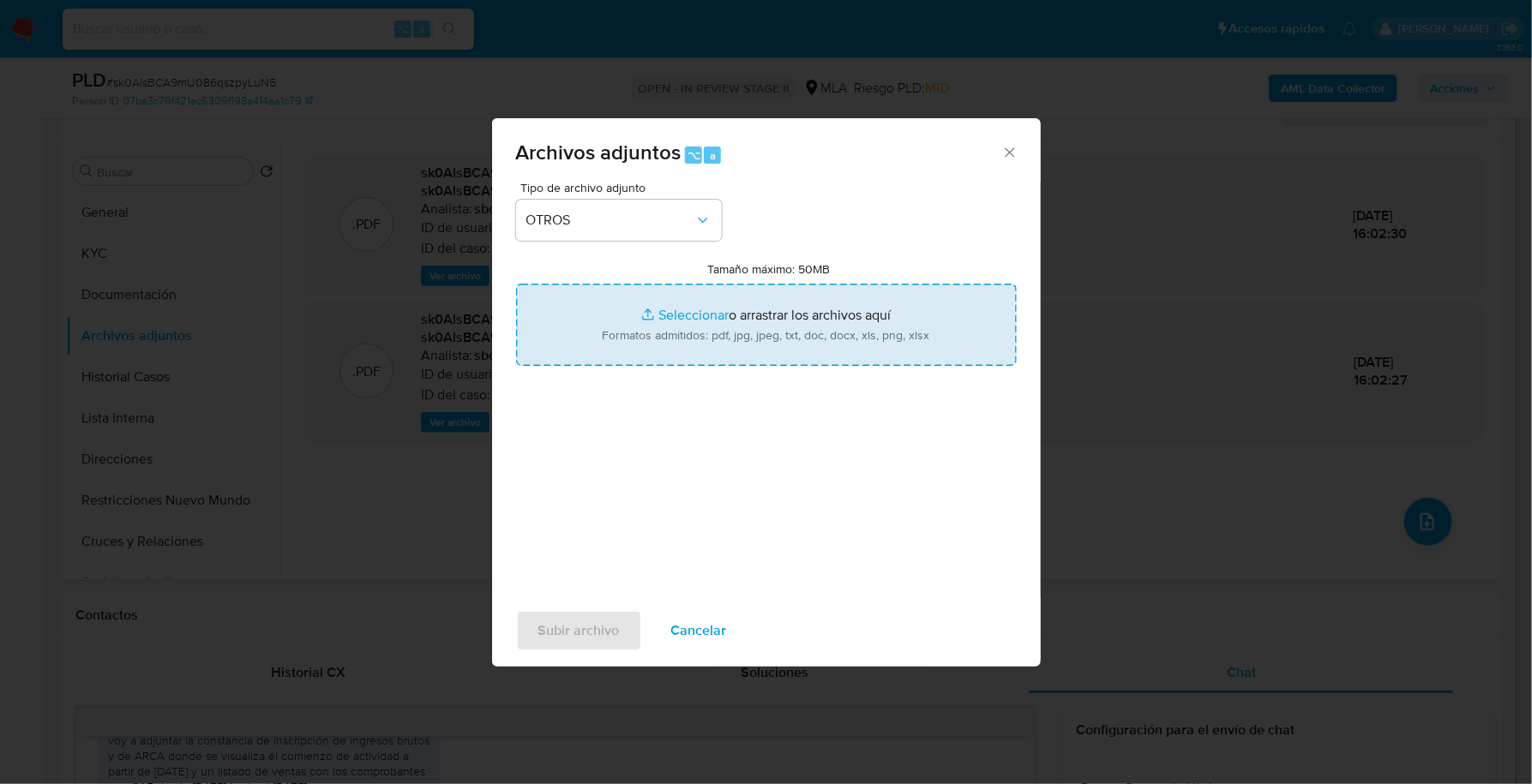
click at [665, 335] on input "Tamaño máximo: 50MB Seleccionar archivos" at bounding box center [766, 325] width 501 height 83
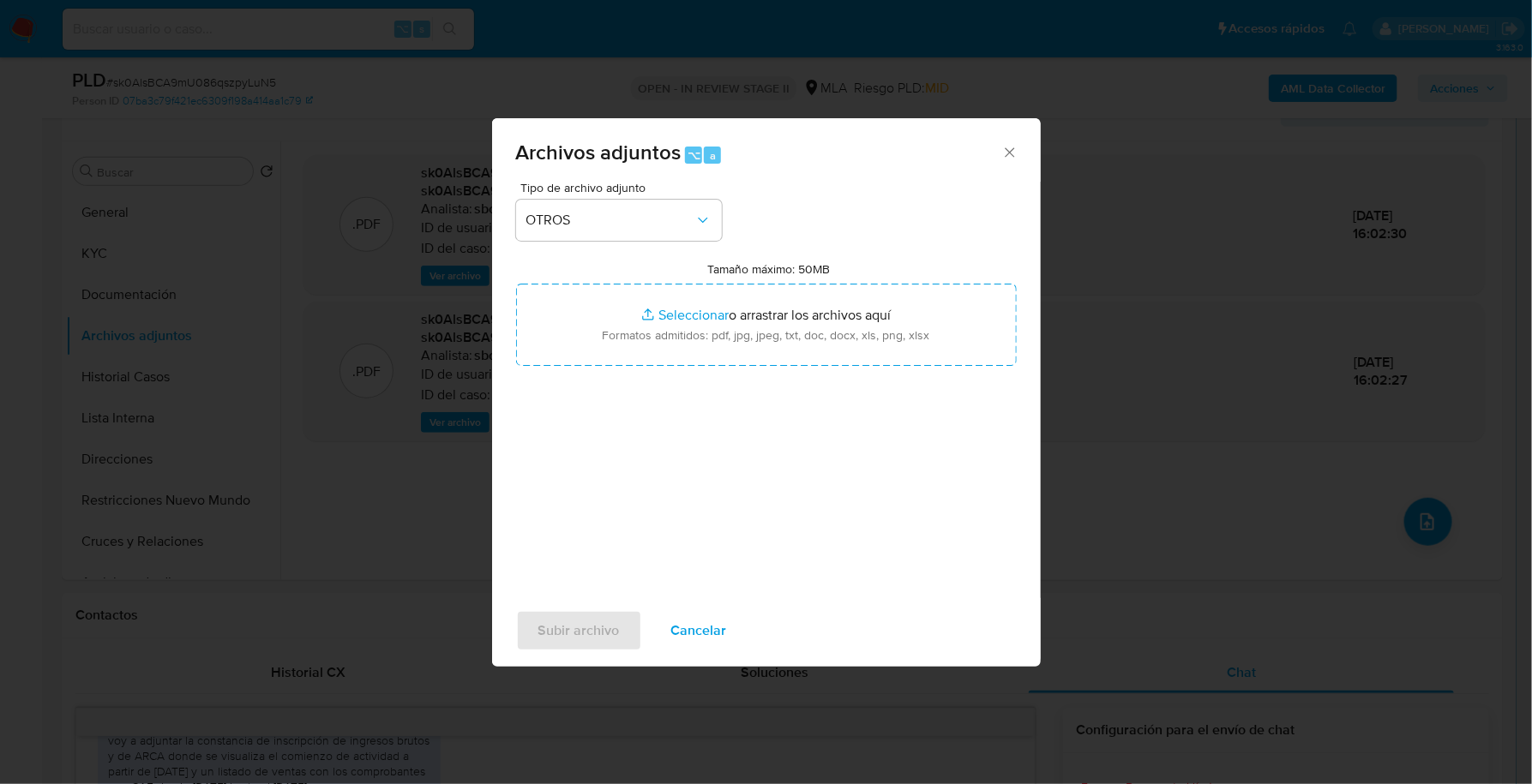
type input "C:\fakepath\Caselog sk0AlsBCA9mU086qszpyLuN5_2025_09_17_13_20_23.docx"
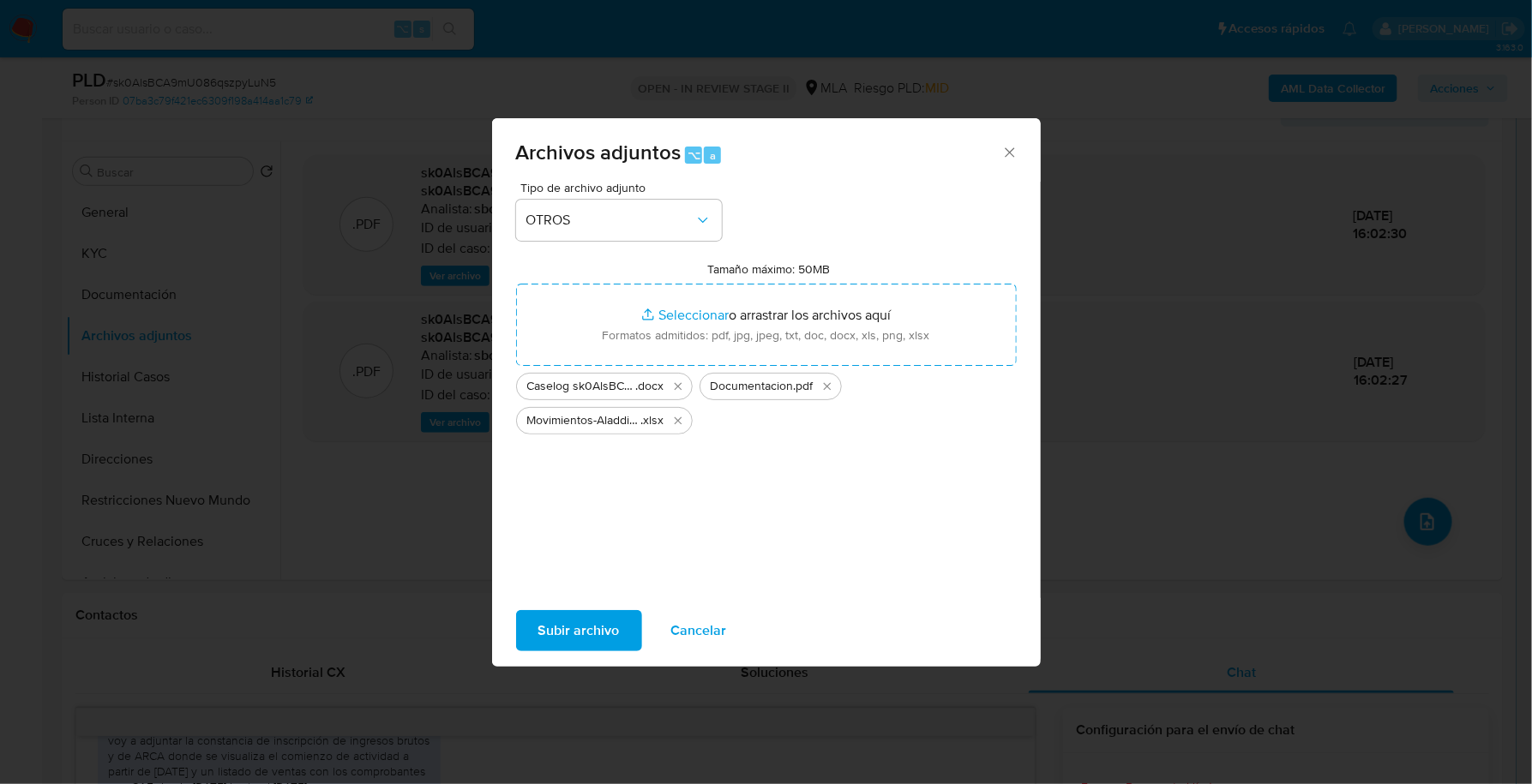
click at [572, 637] on span "Subir archivo" at bounding box center [579, 631] width 82 height 38
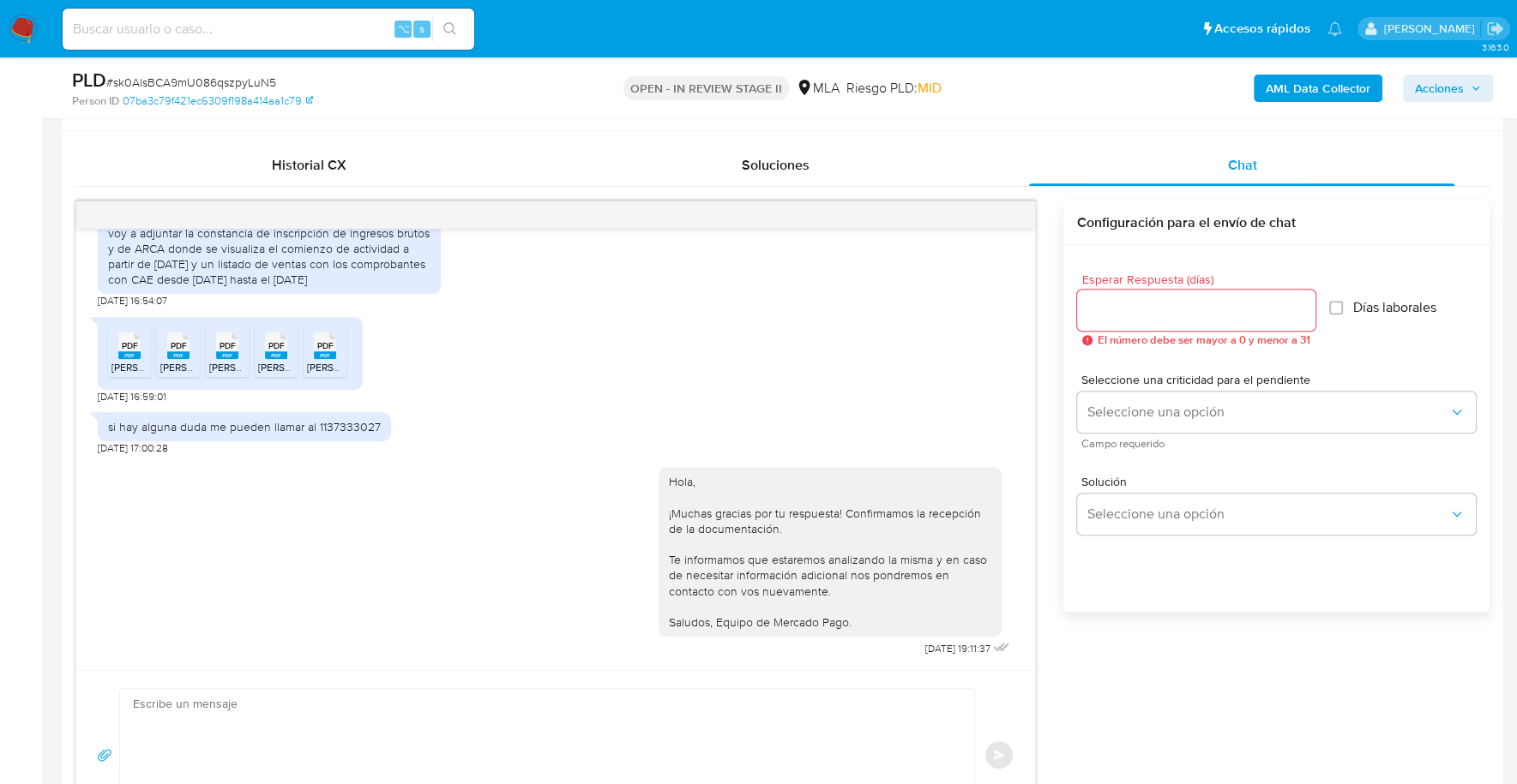
scroll to position [804, 0]
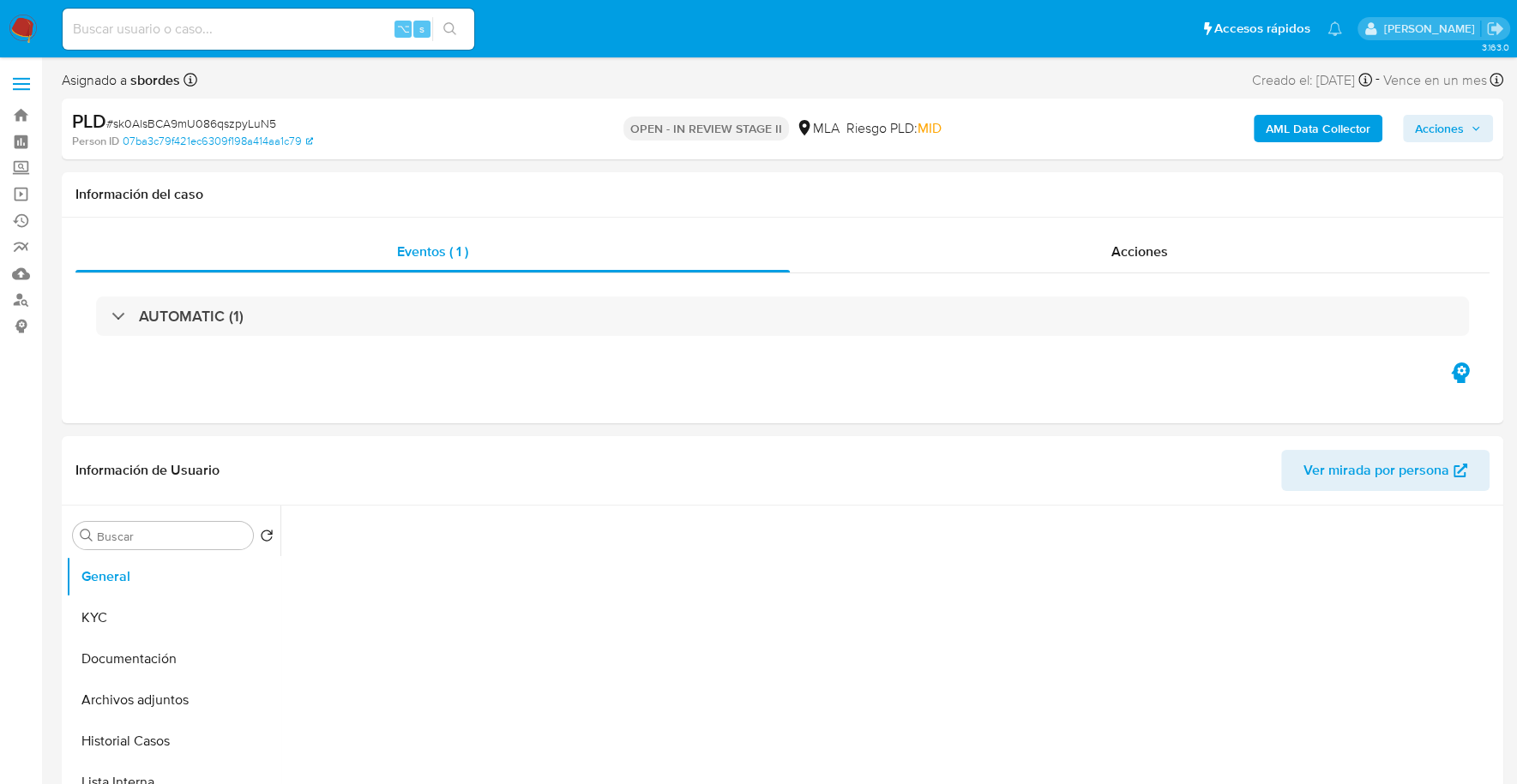
select select "10"
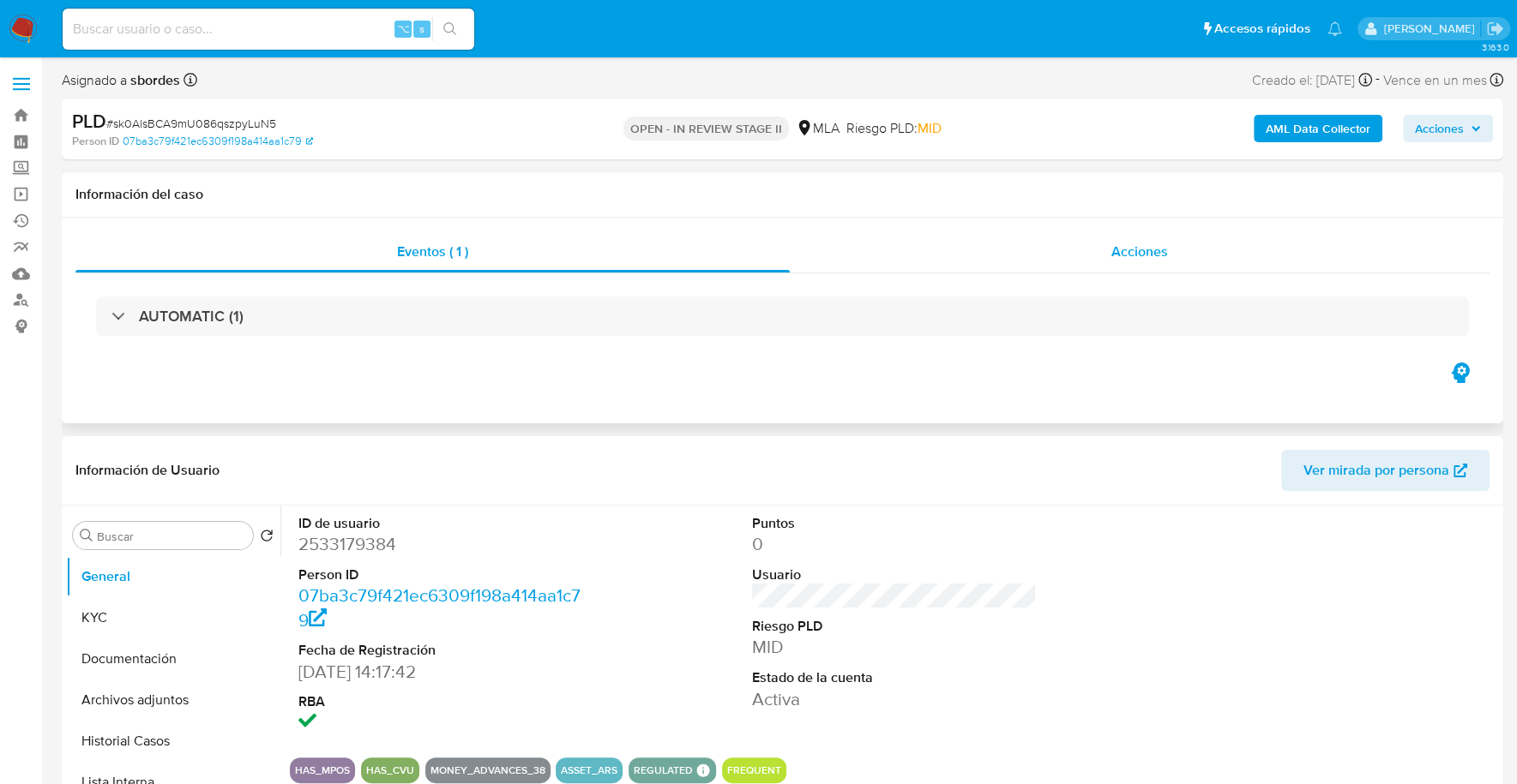
click at [1125, 263] on div "Acciones" at bounding box center [1139, 252] width 700 height 41
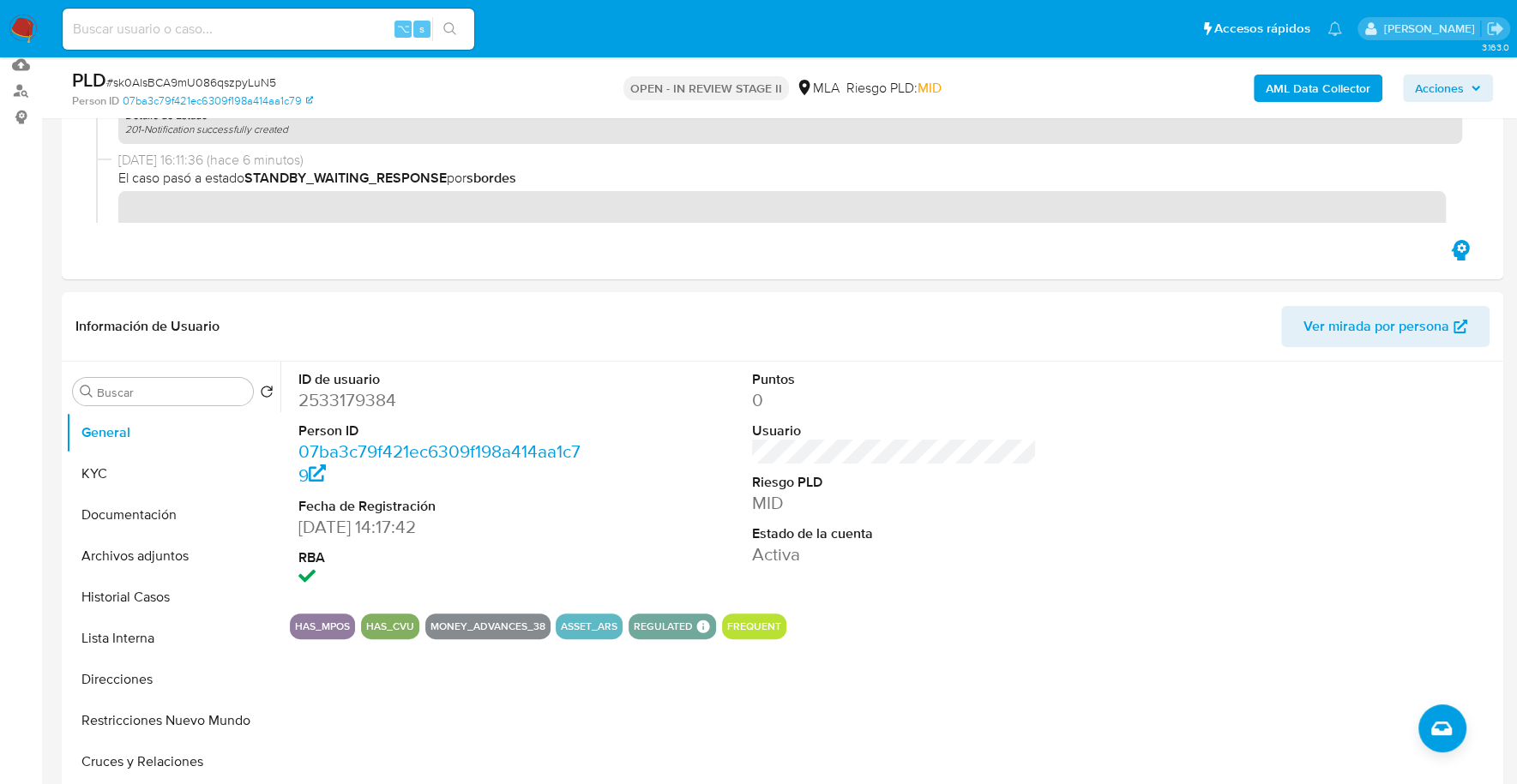
scroll to position [608, 0]
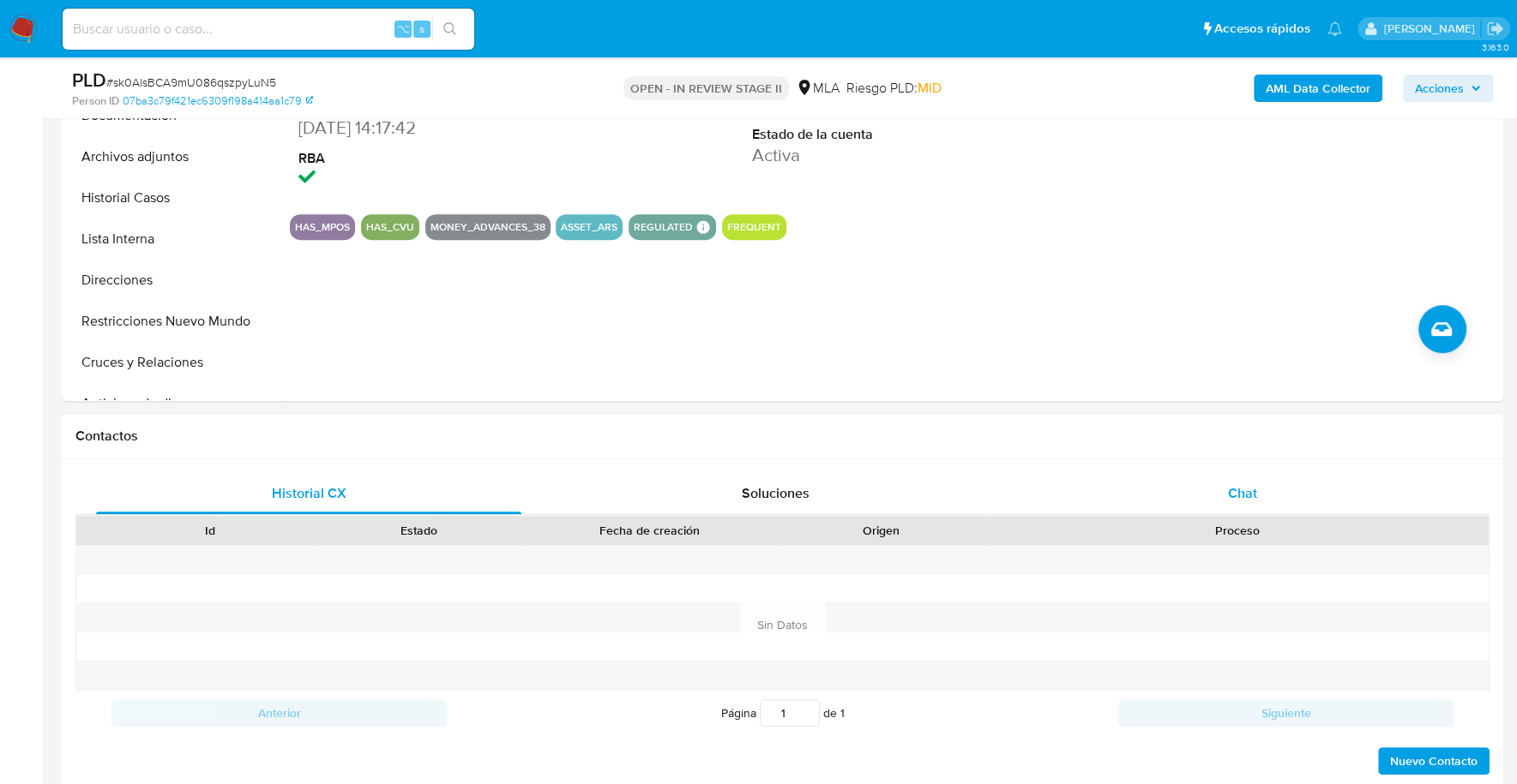
click at [1216, 482] on div "Chat" at bounding box center [1241, 494] width 426 height 41
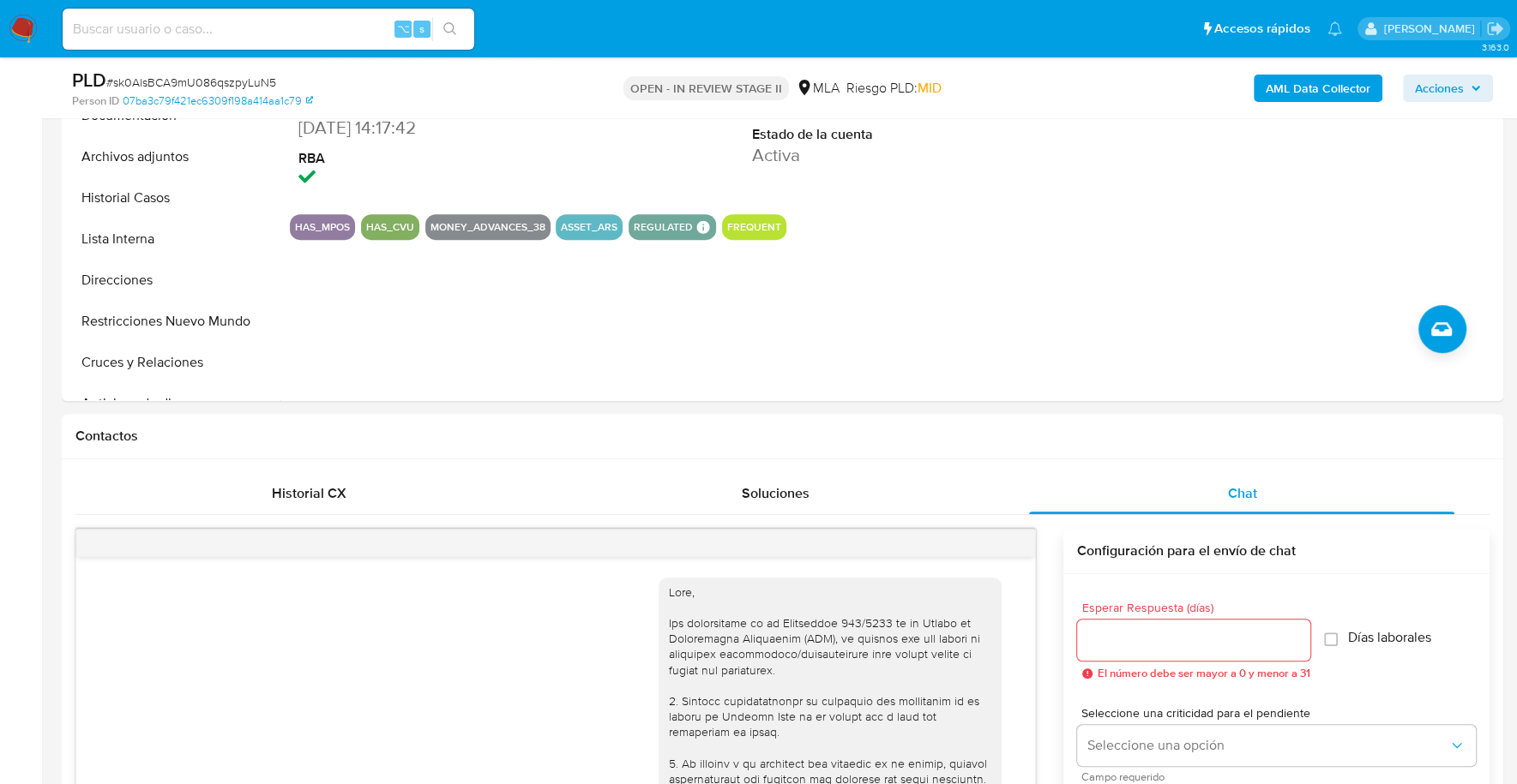
scroll to position [1246, 0]
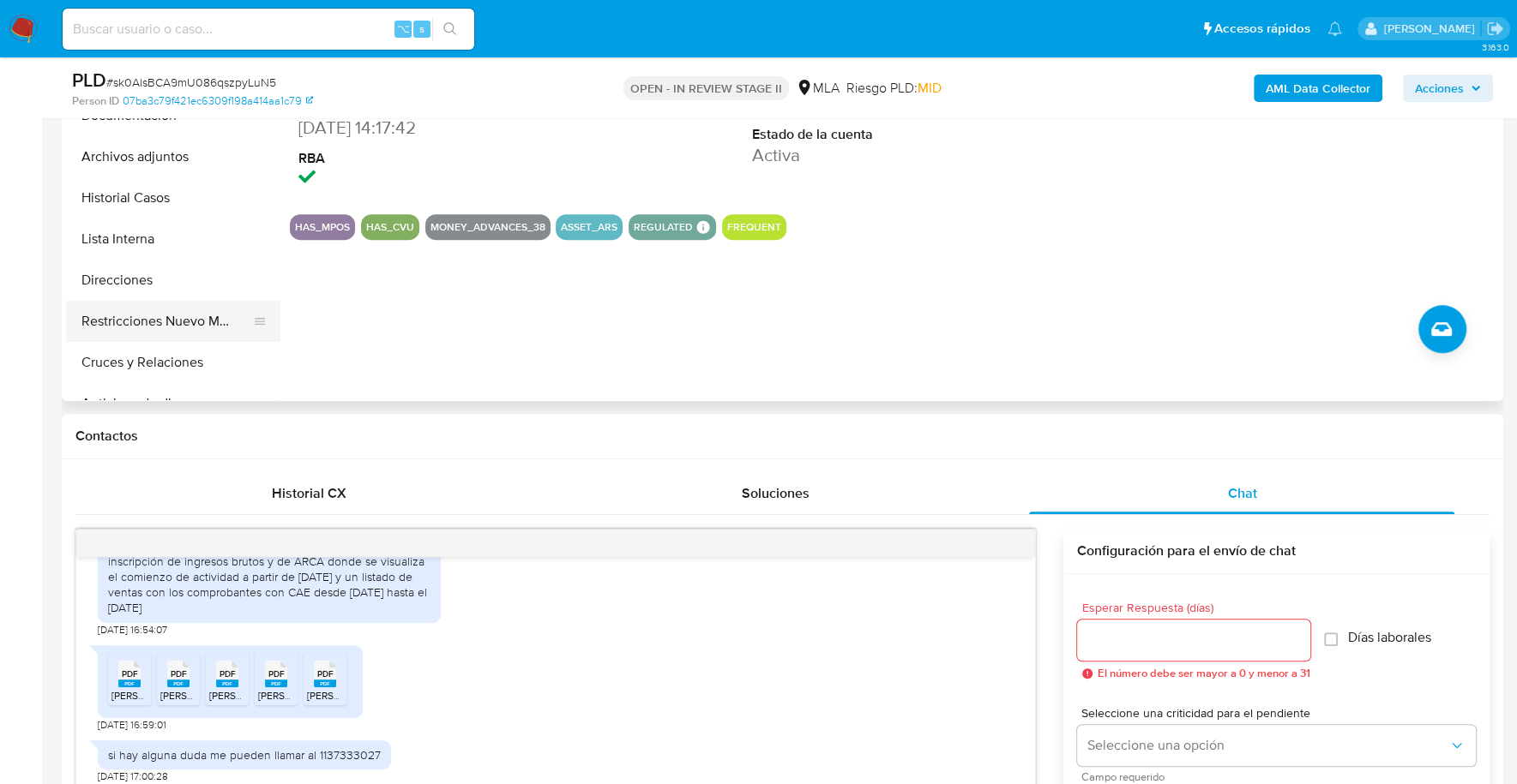
click at [163, 324] on button "Restricciones Nuevo Mundo" at bounding box center [166, 321] width 201 height 41
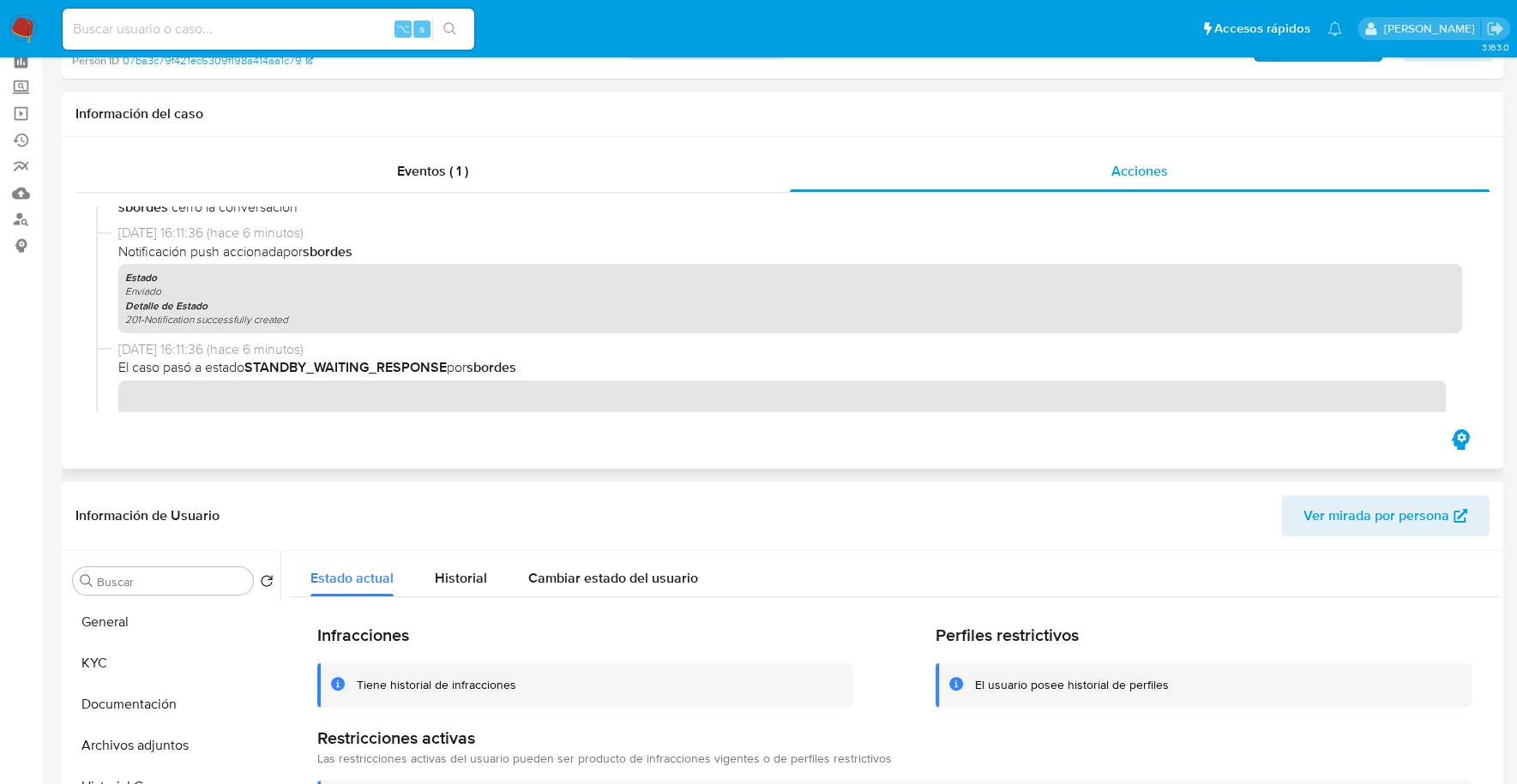
scroll to position [0, 0]
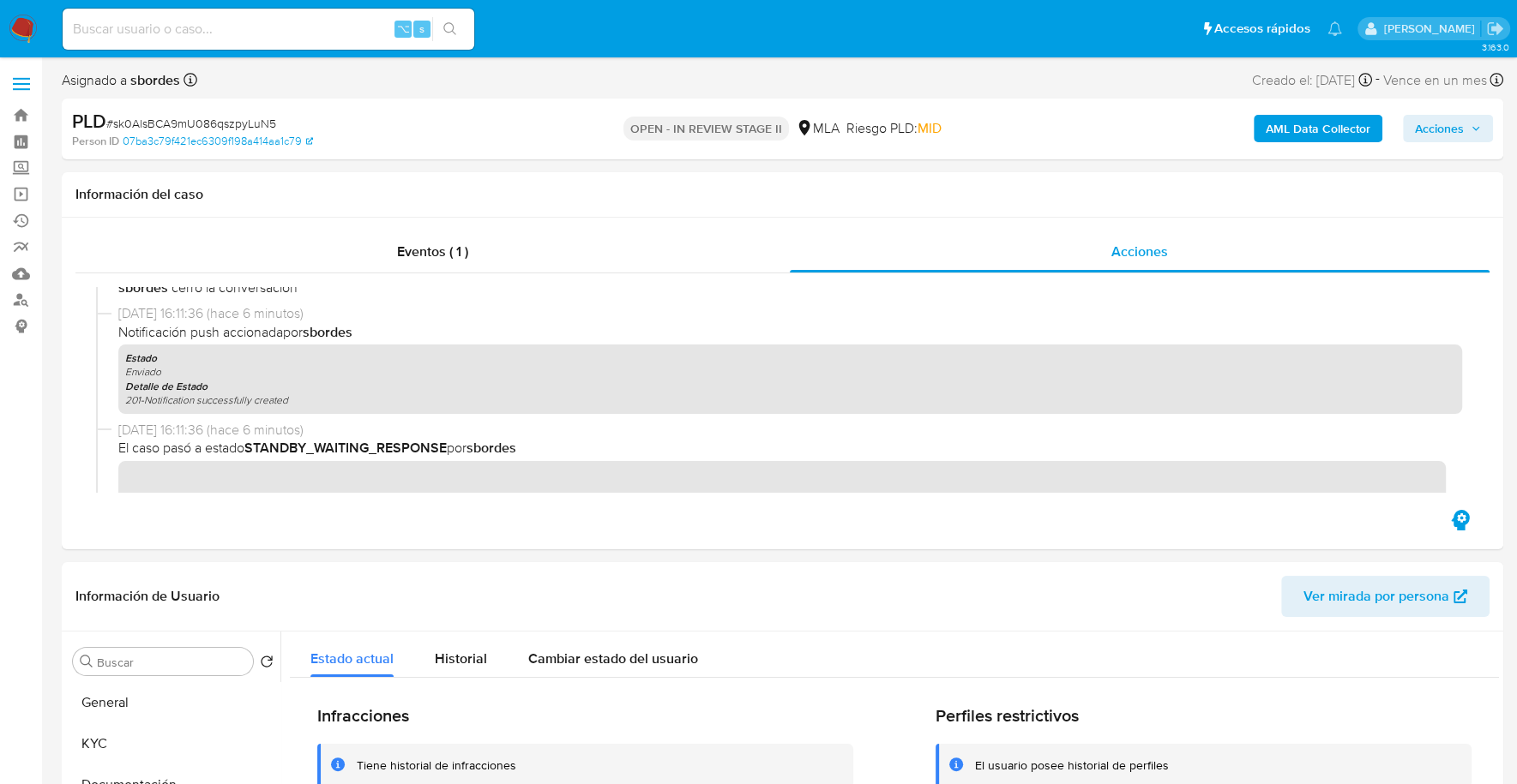
click at [1439, 121] on span "Acciones" at bounding box center [1439, 128] width 49 height 27
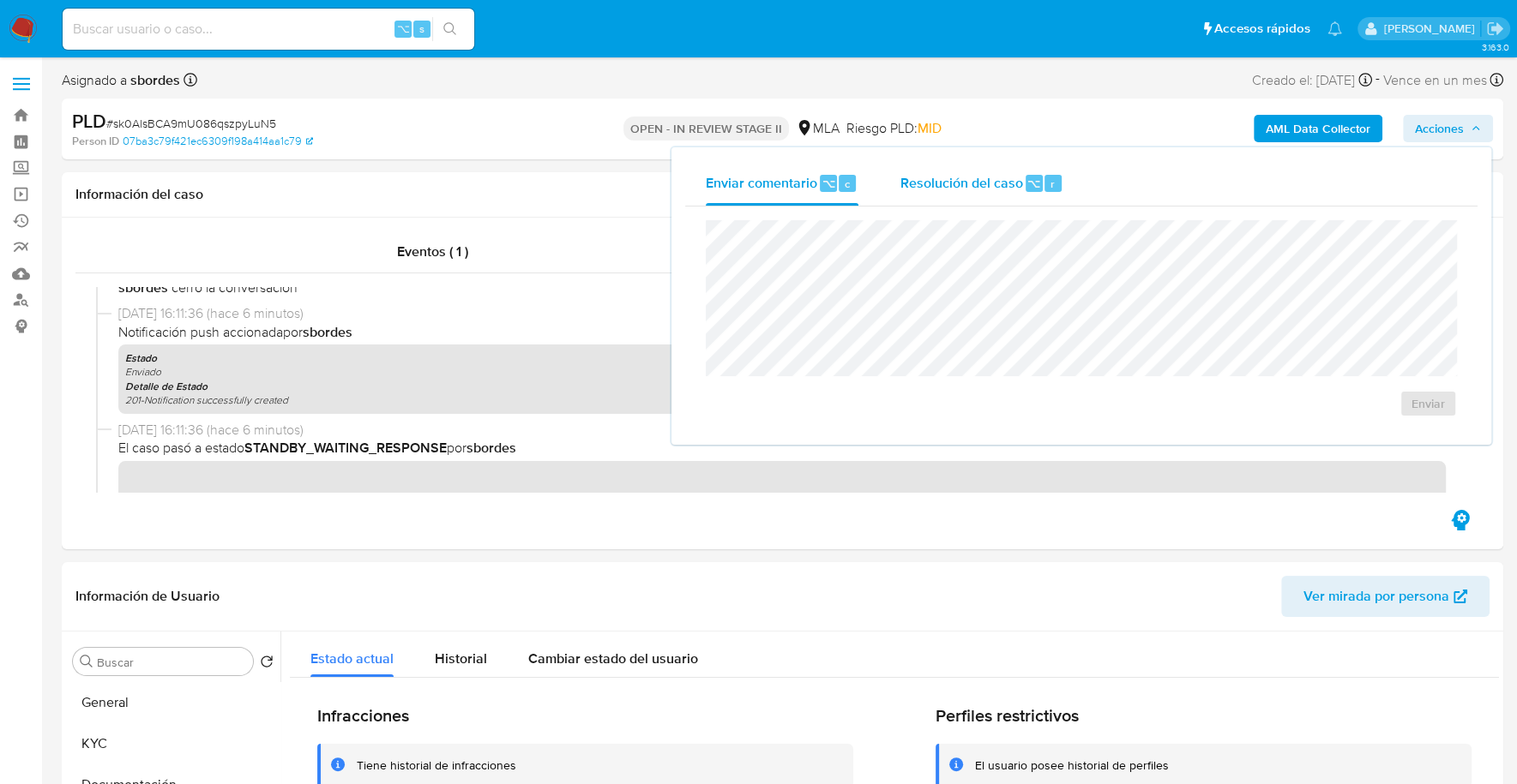
click at [929, 173] on span "Resolución del caso" at bounding box center [961, 182] width 123 height 20
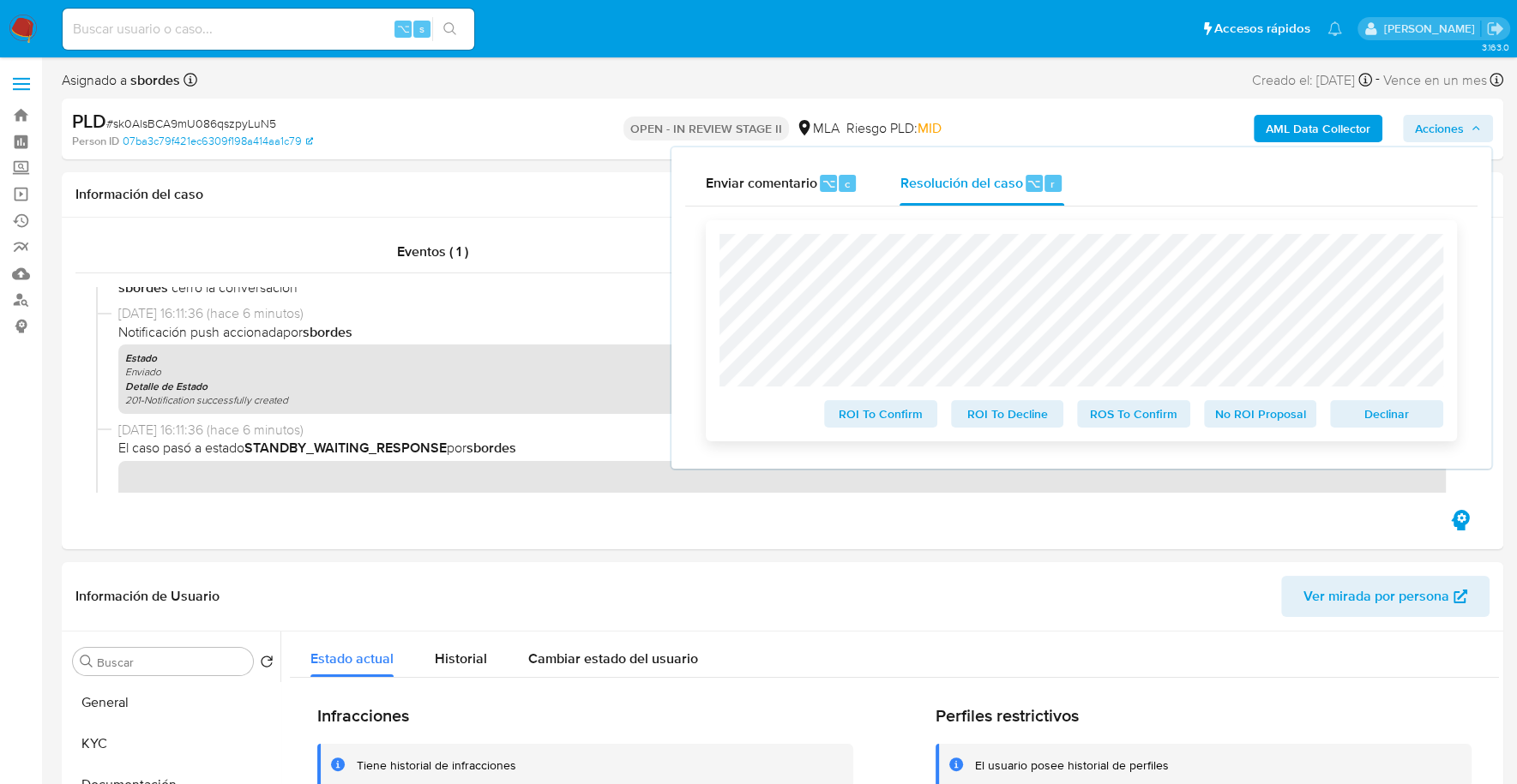
click at [1228, 418] on span "No ROI Proposal" at bounding box center [1260, 414] width 89 height 24
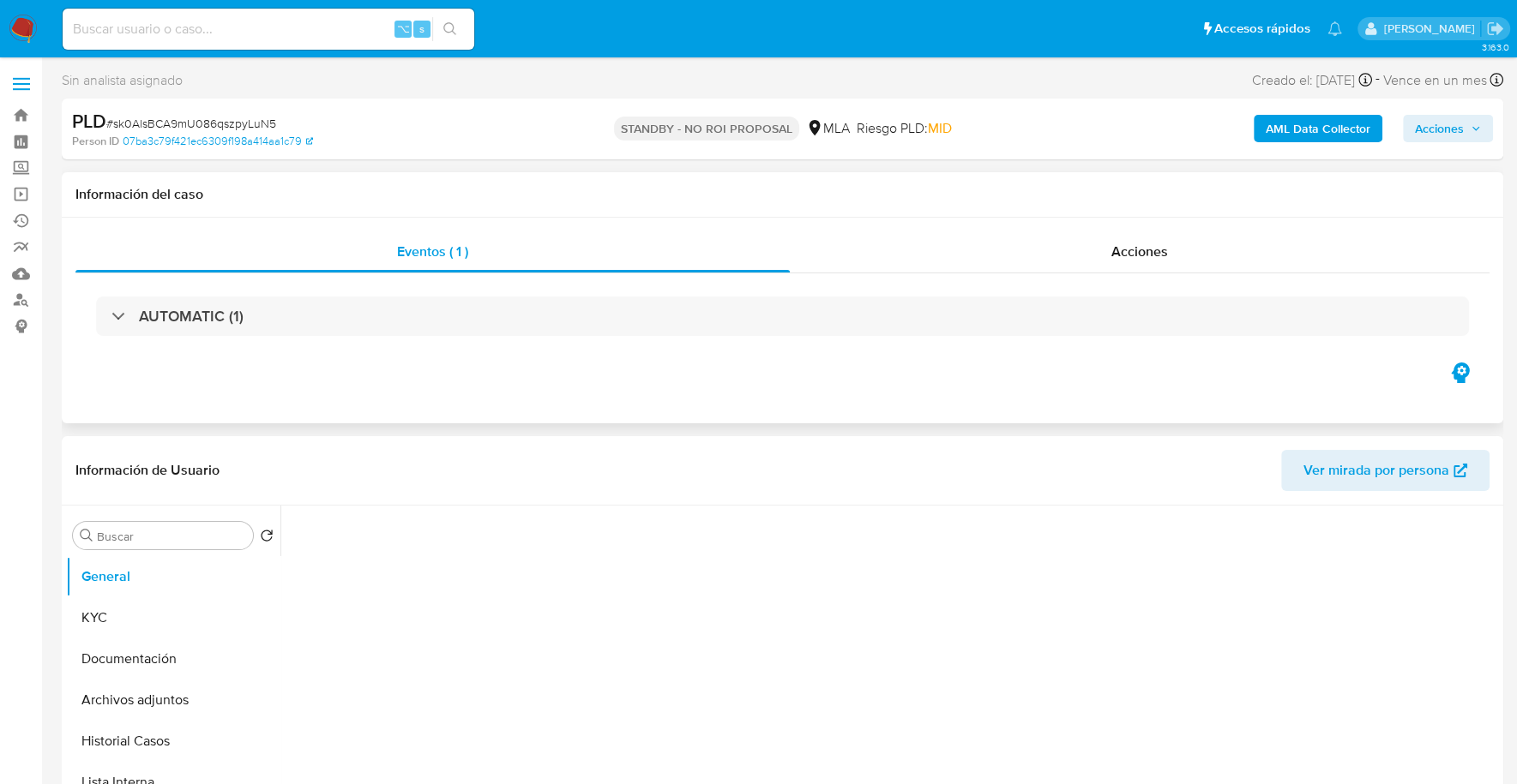
select select "10"
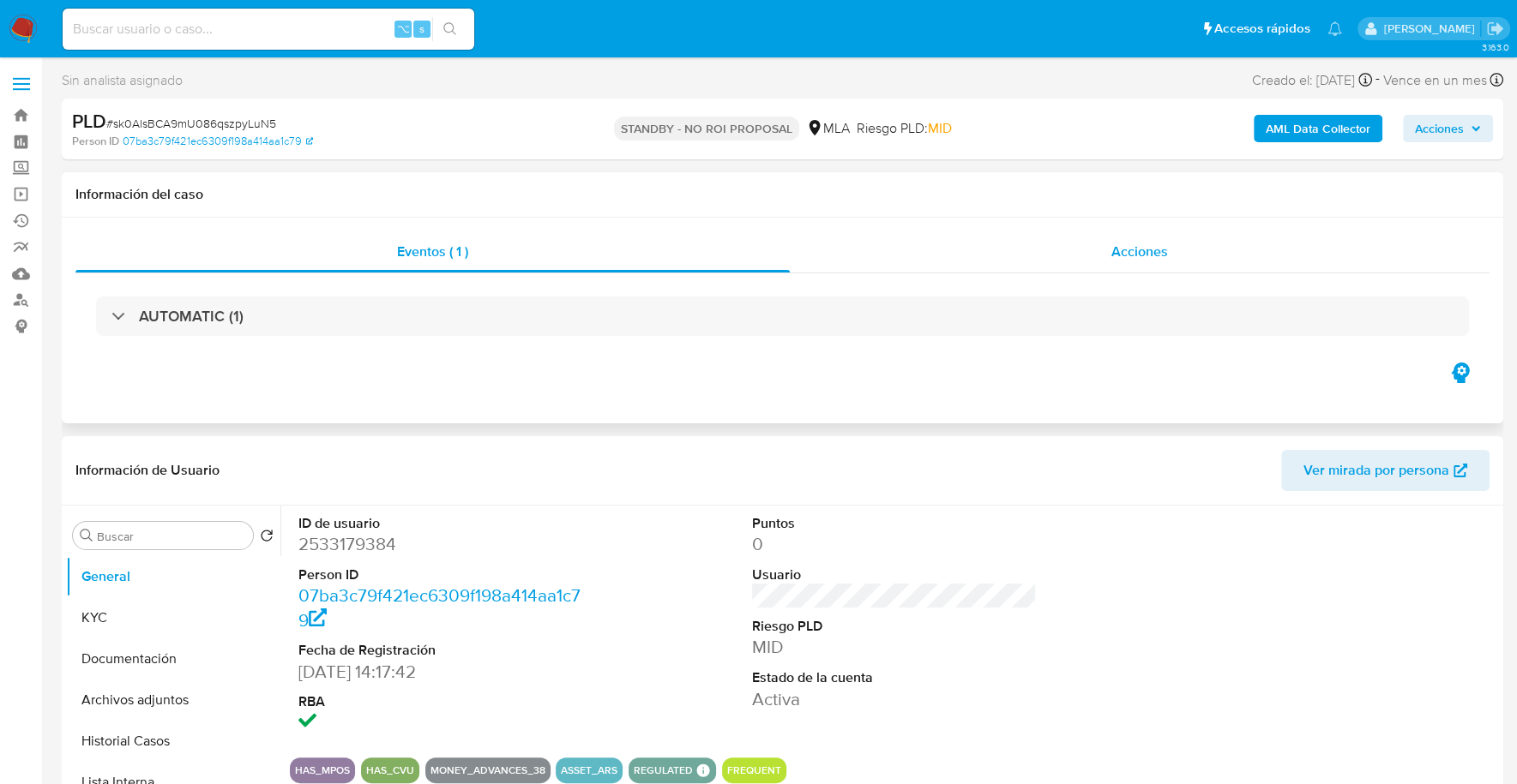
click at [1184, 258] on div "Acciones" at bounding box center [1139, 252] width 700 height 41
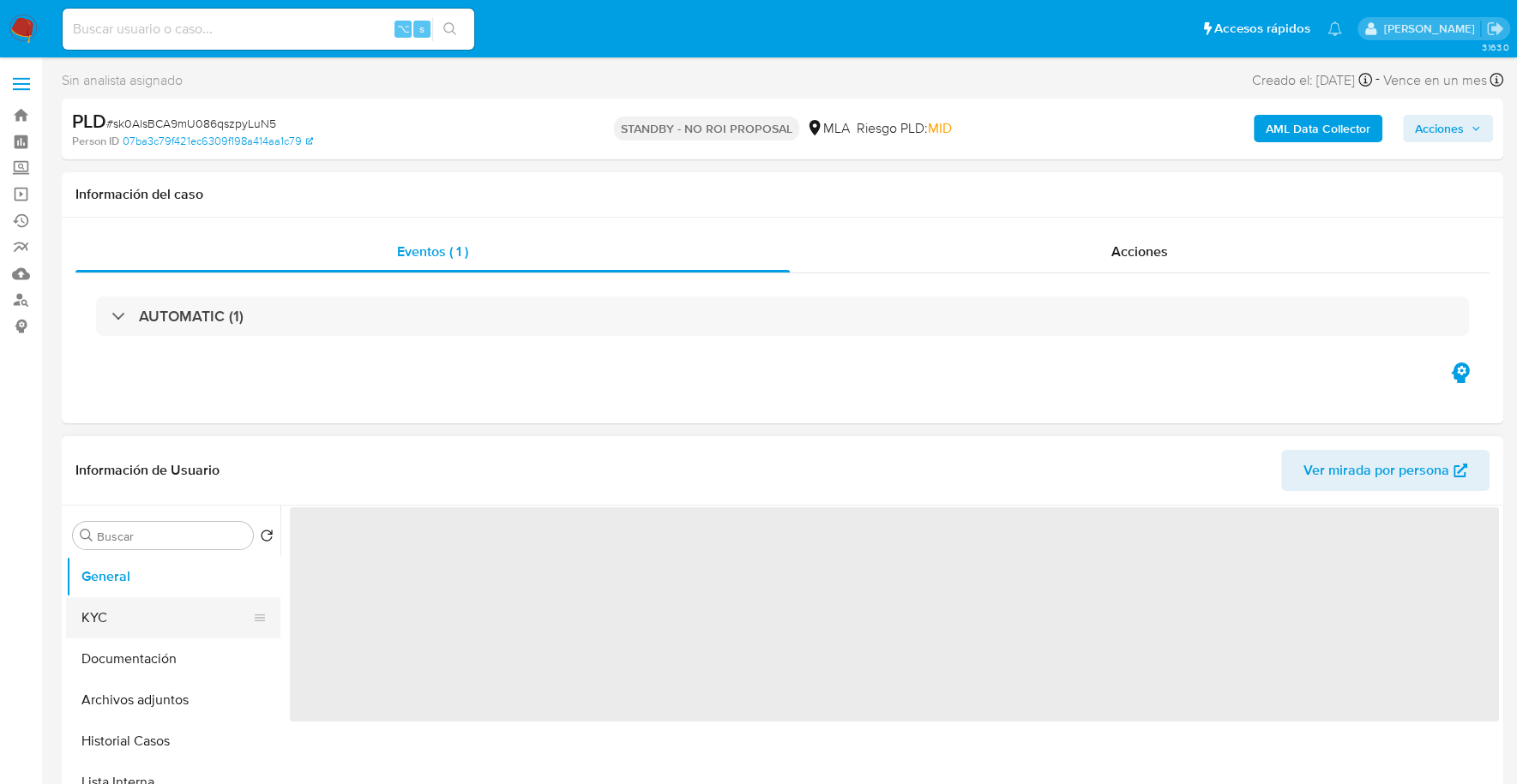
select select "10"
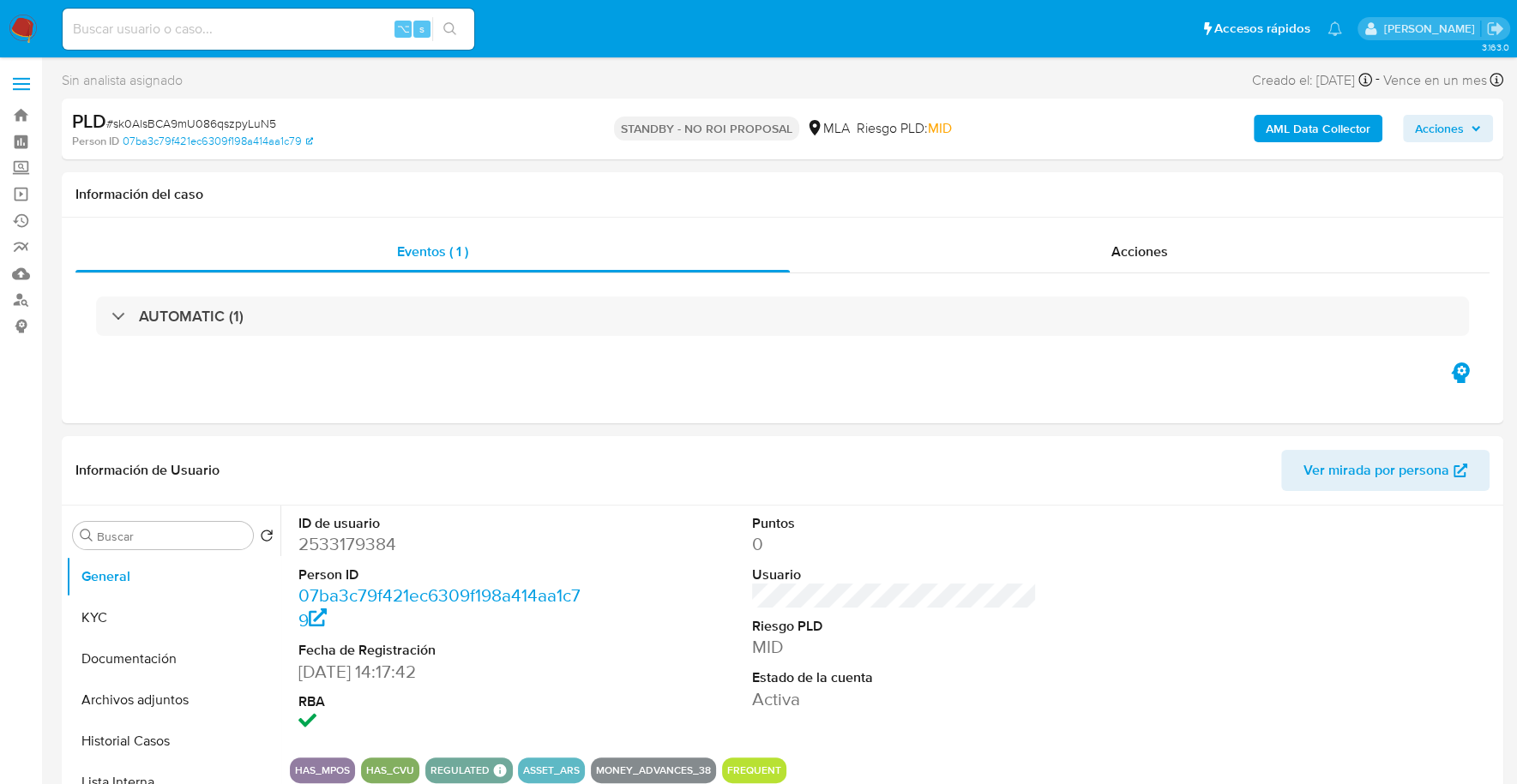
click at [242, 25] on input at bounding box center [269, 29] width 411 height 23
click at [206, 36] on input at bounding box center [269, 29] width 411 height 23
paste input "237533303"
type input "237533303"
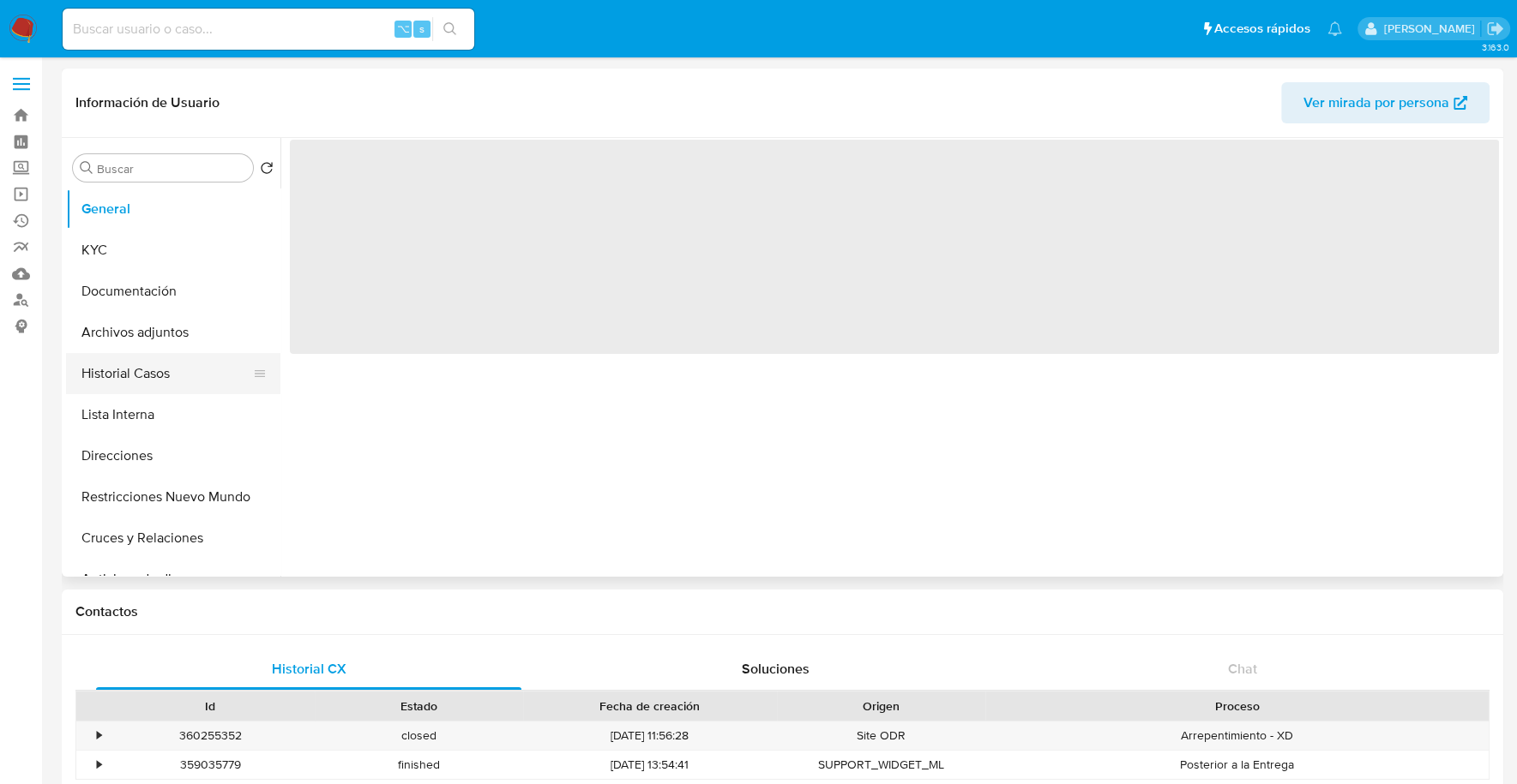
select select "10"
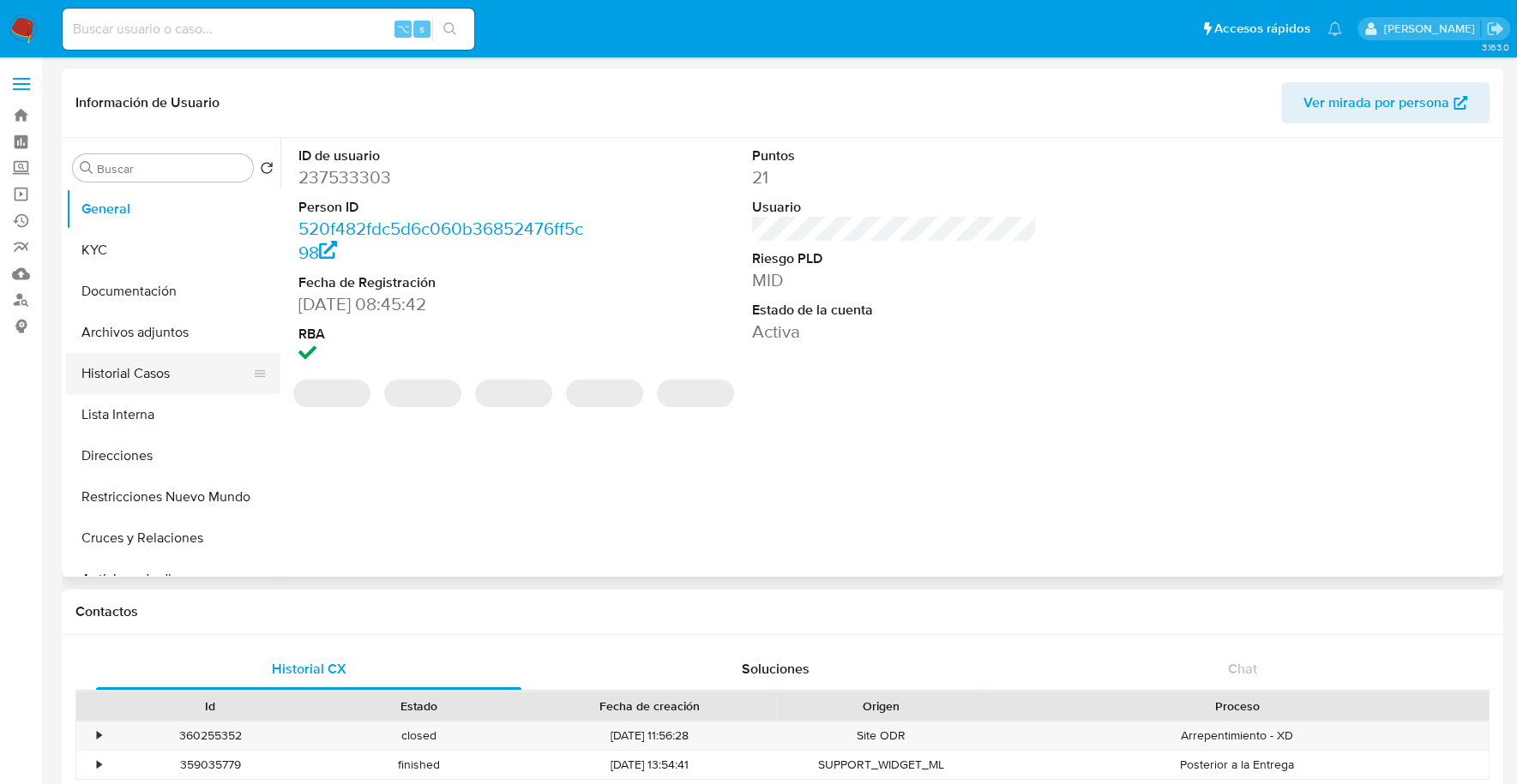
click at [137, 379] on button "Historial Casos" at bounding box center [166, 374] width 201 height 41
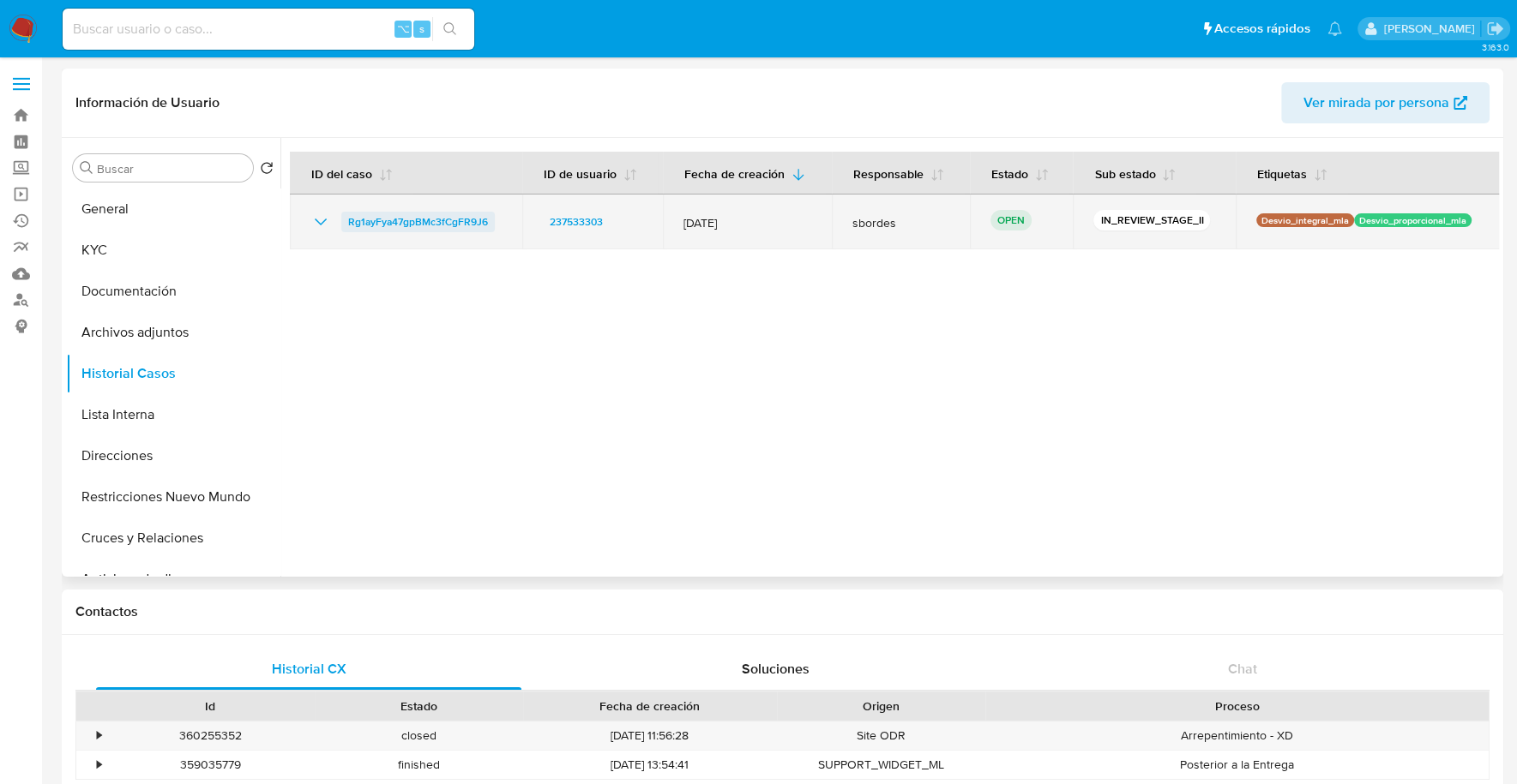
click at [452, 221] on span "Rg1ayFya47gpBMc3fCgFR9J6" at bounding box center [418, 222] width 140 height 21
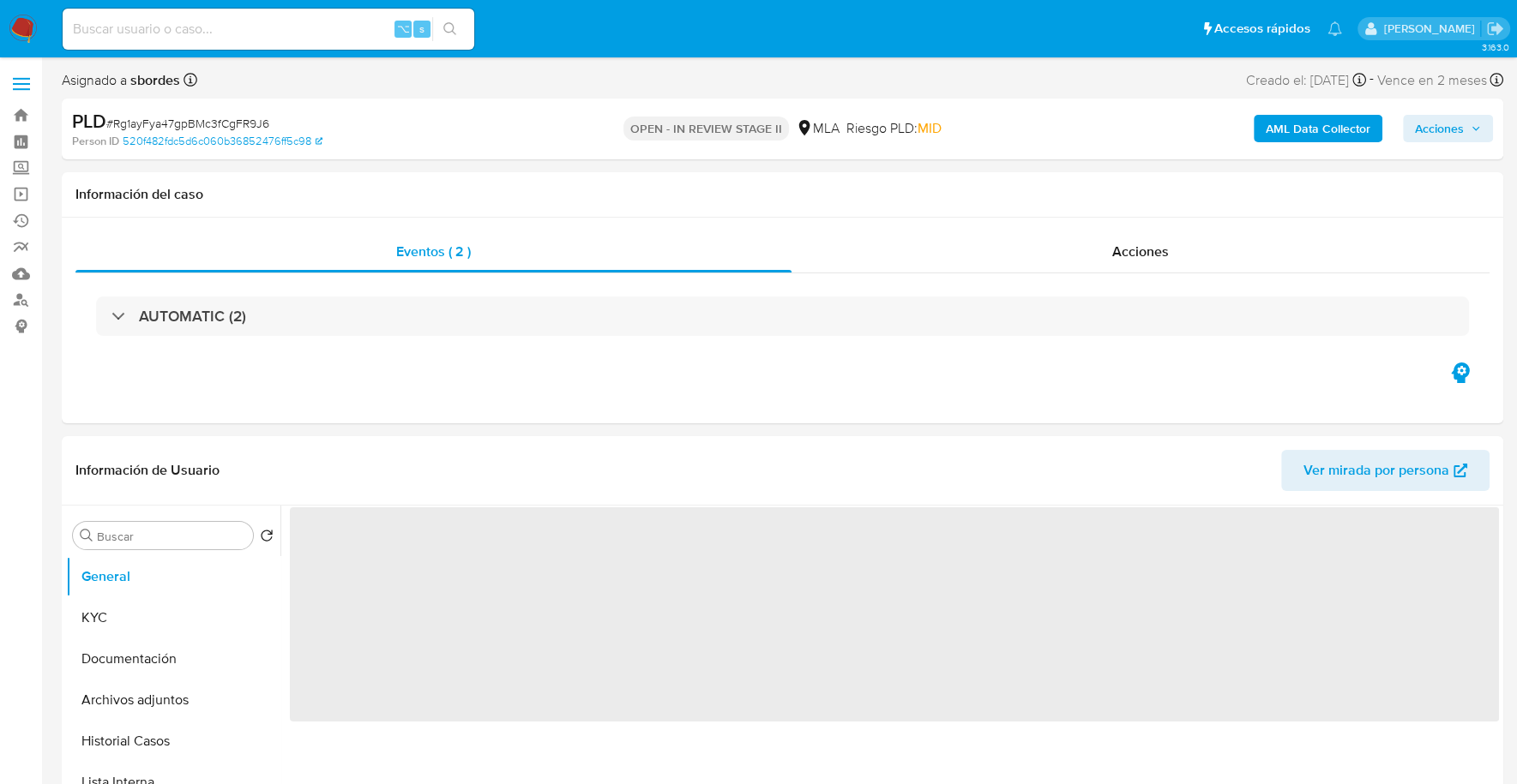
select select "10"
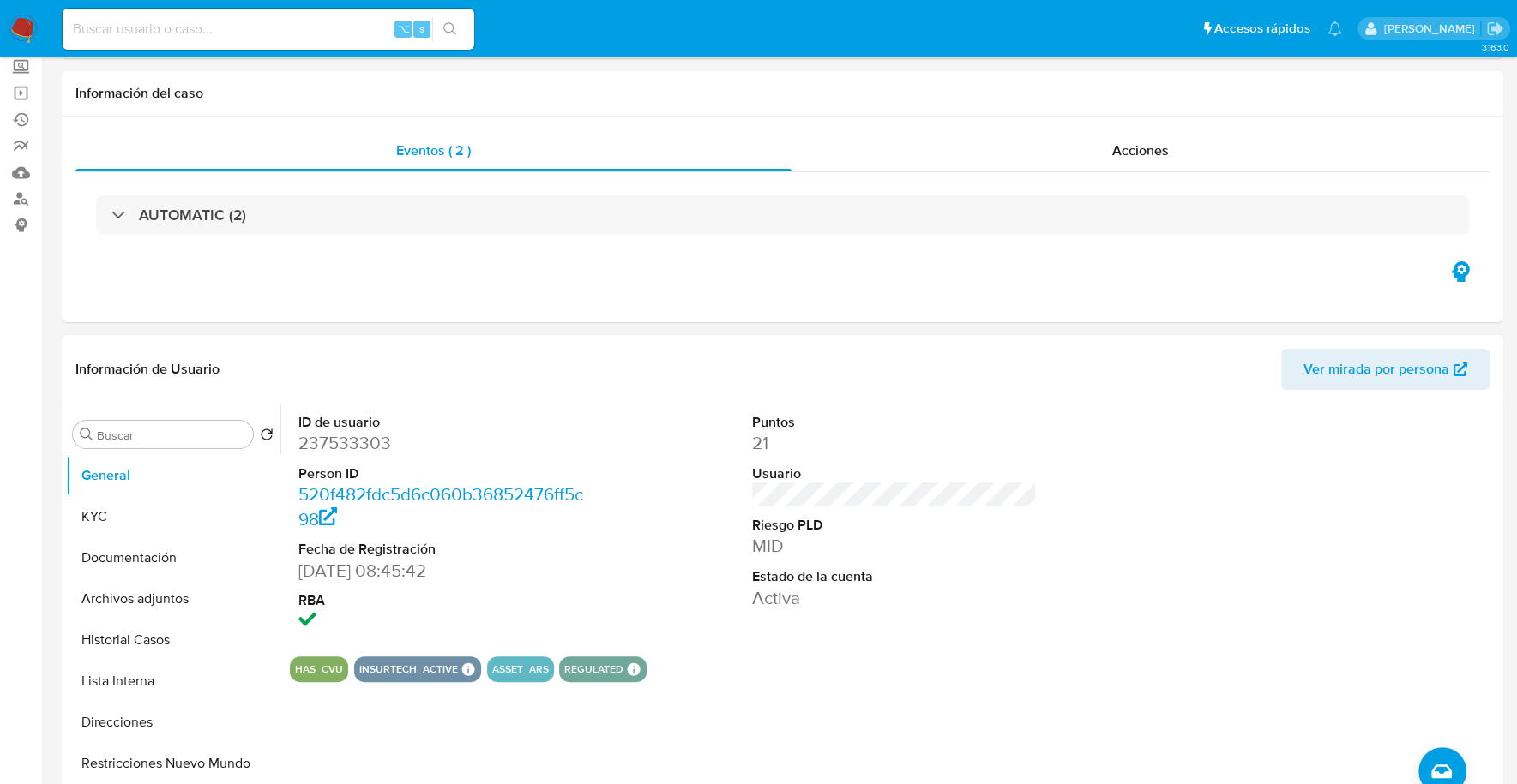
scroll to position [161, 0]
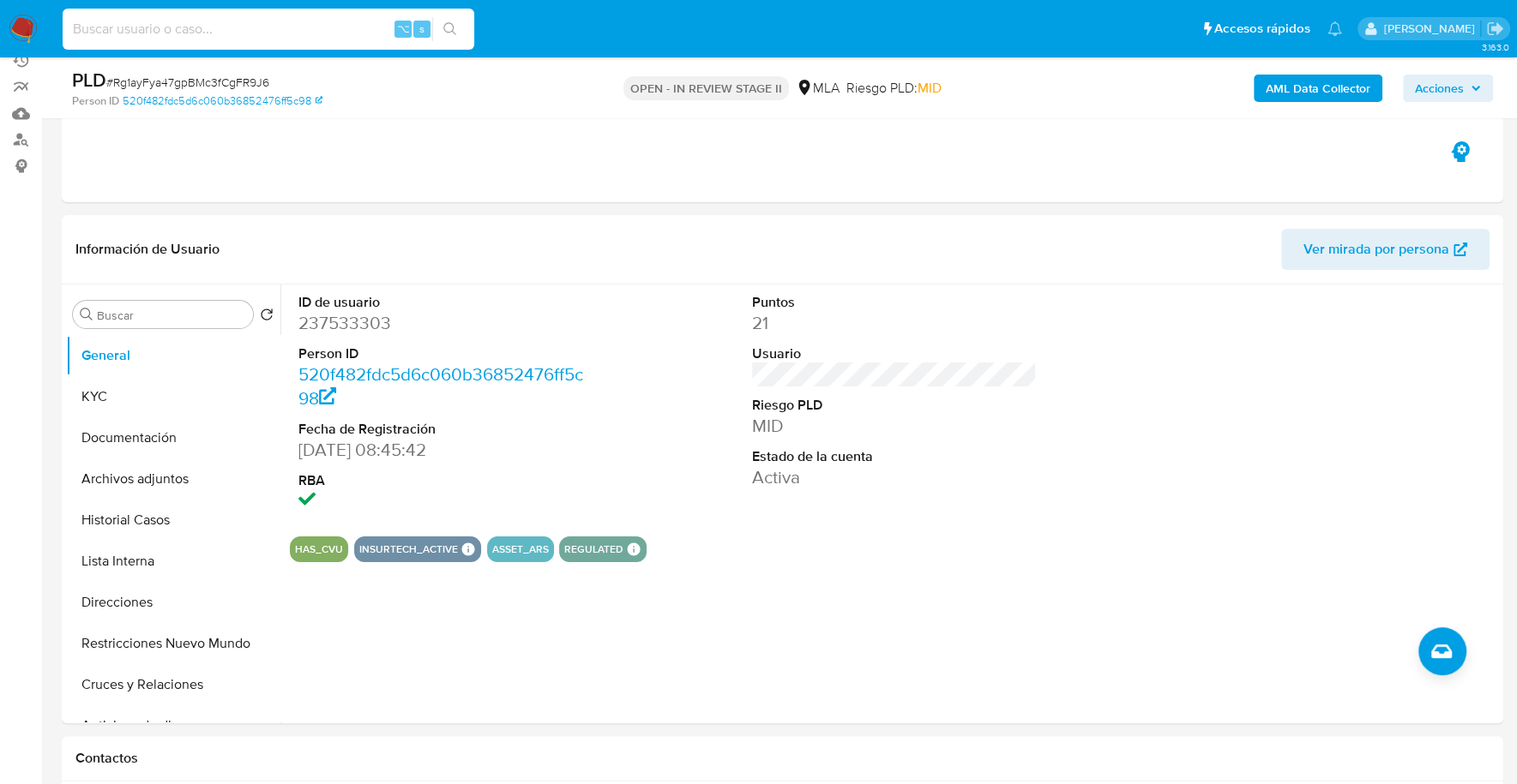
click at [225, 25] on input at bounding box center [269, 29] width 411 height 23
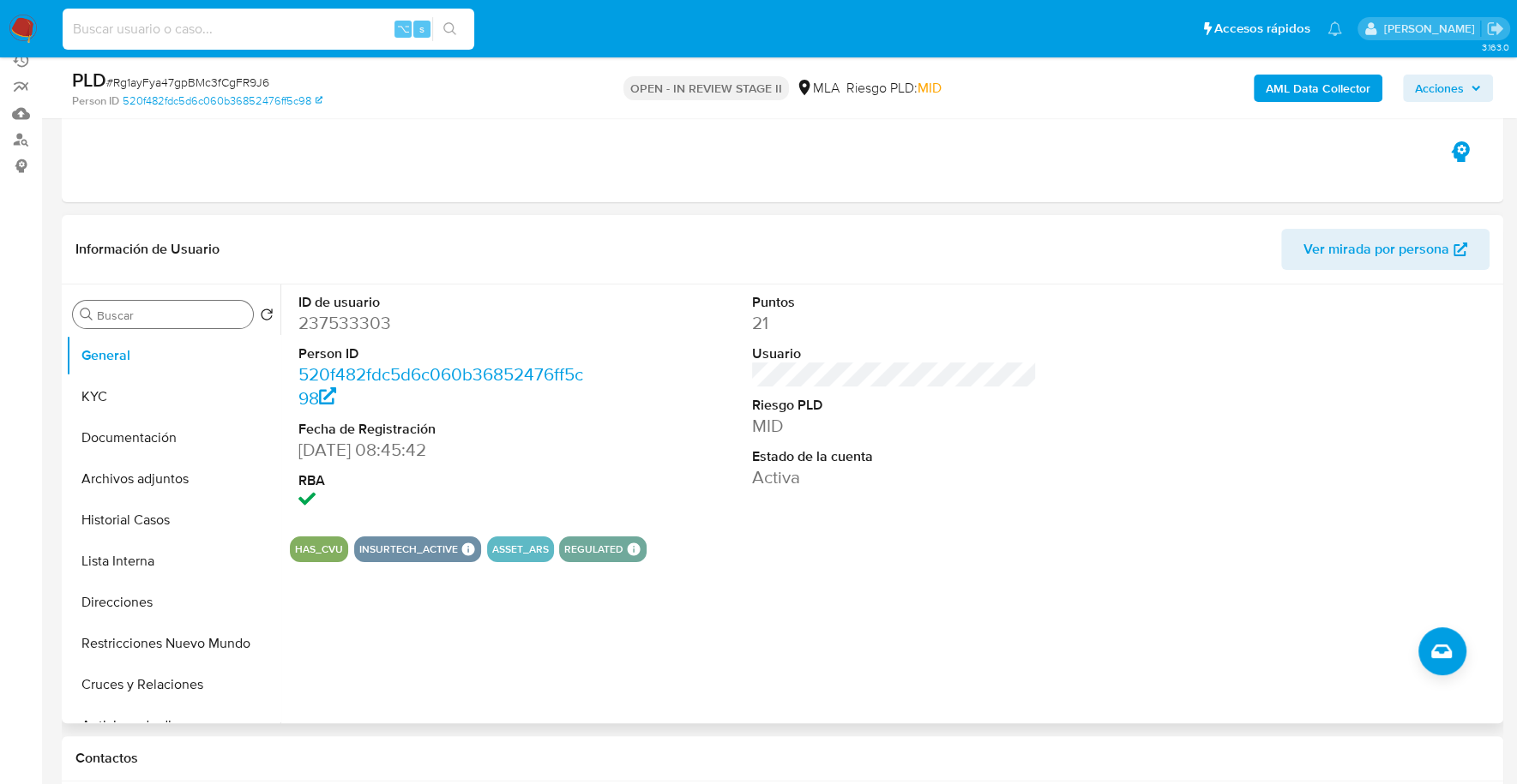
paste input "237533303"
type input "237533303"
click at [94, 409] on button "KYC" at bounding box center [166, 397] width 201 height 41
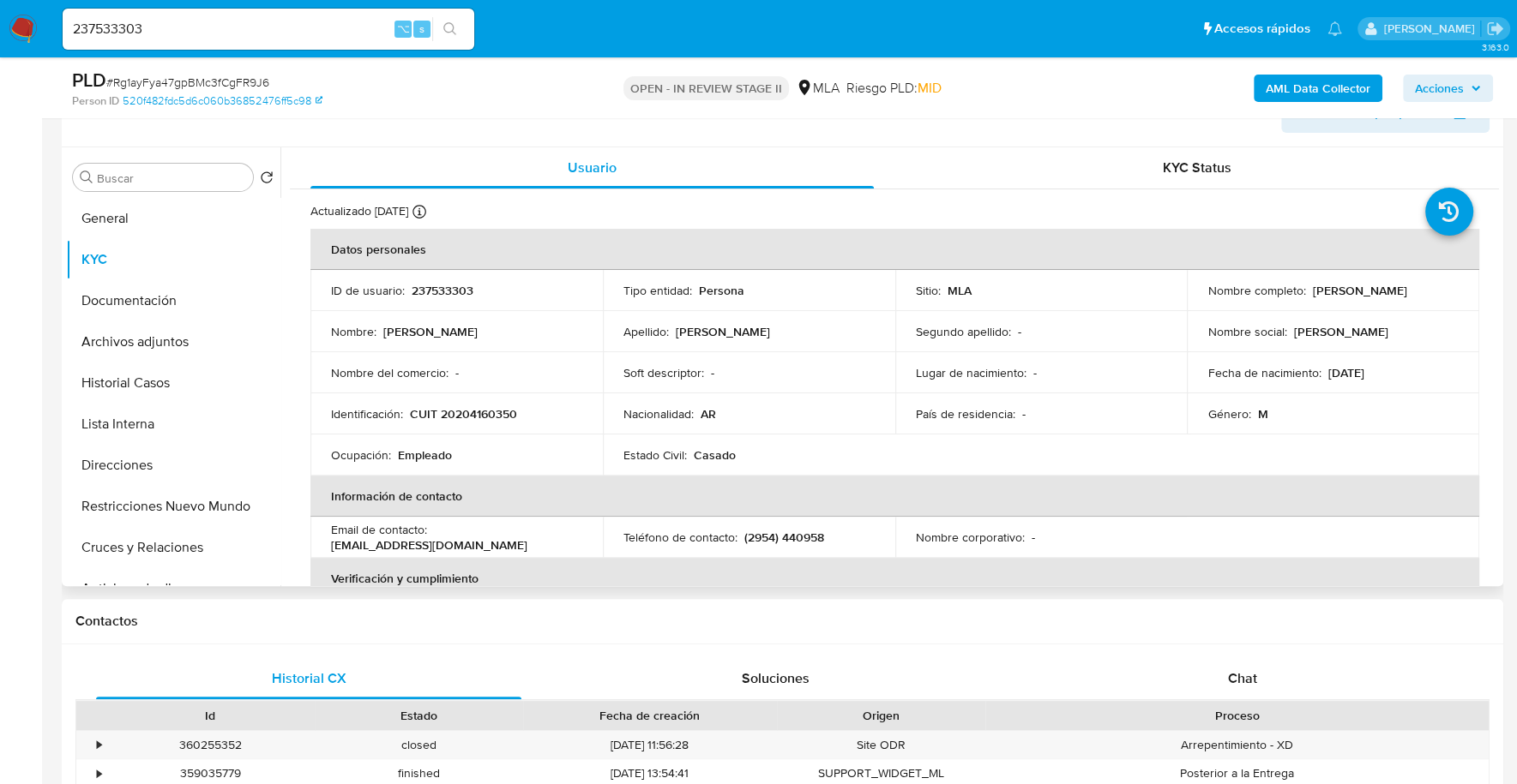
scroll to position [295, 0]
copy p "237533303"
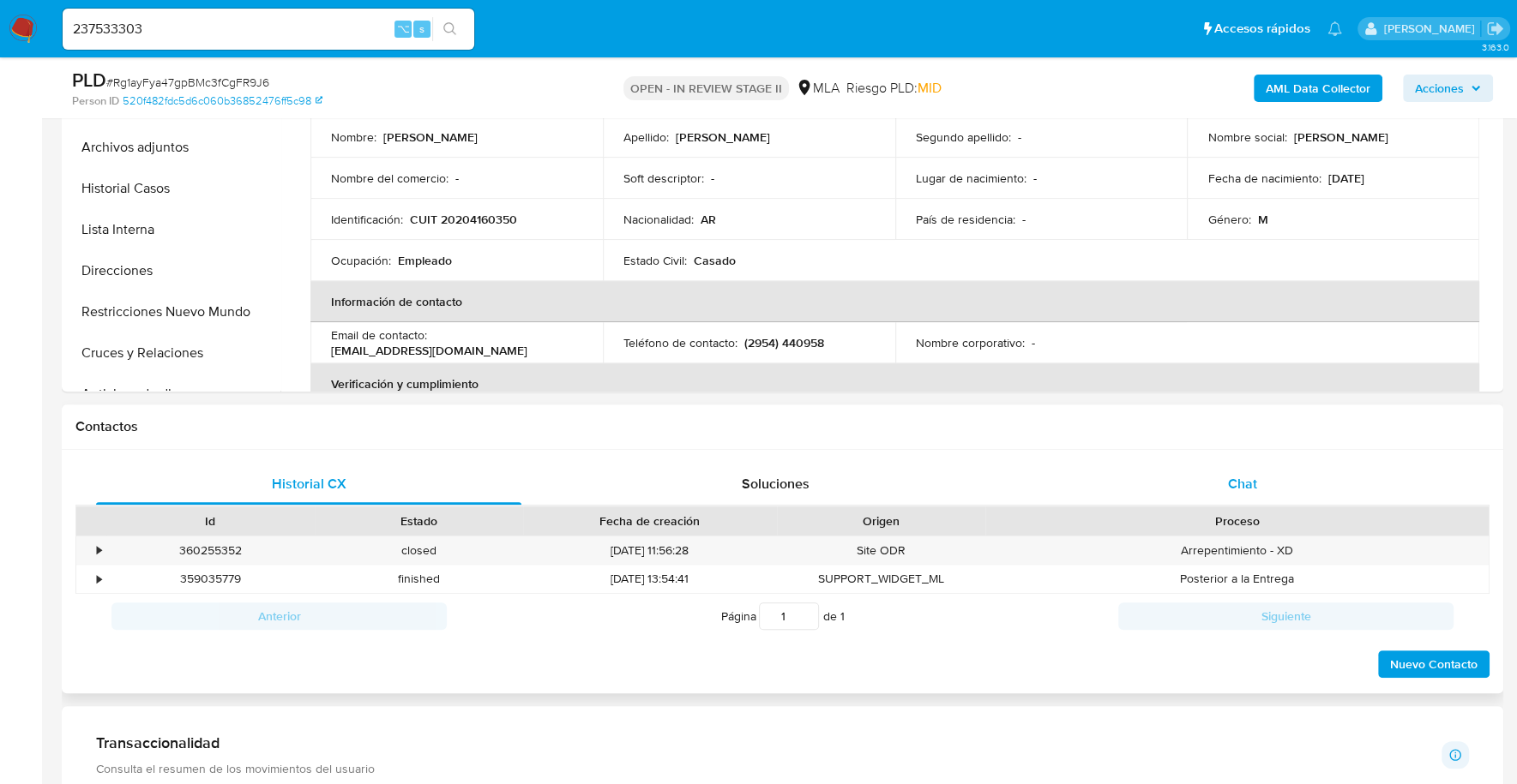
click at [1216, 488] on div "Chat" at bounding box center [1241, 484] width 426 height 41
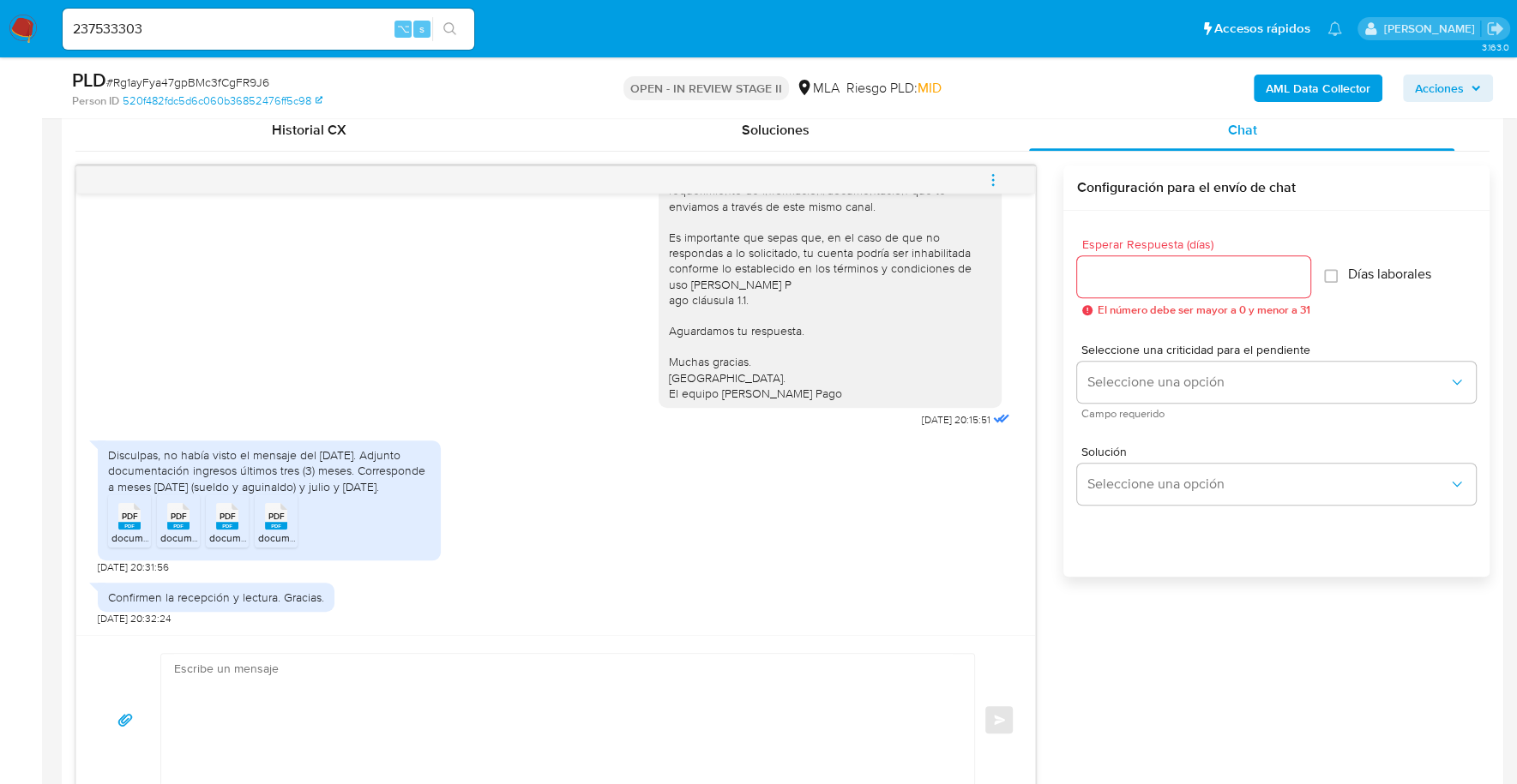
scroll to position [853, 0]
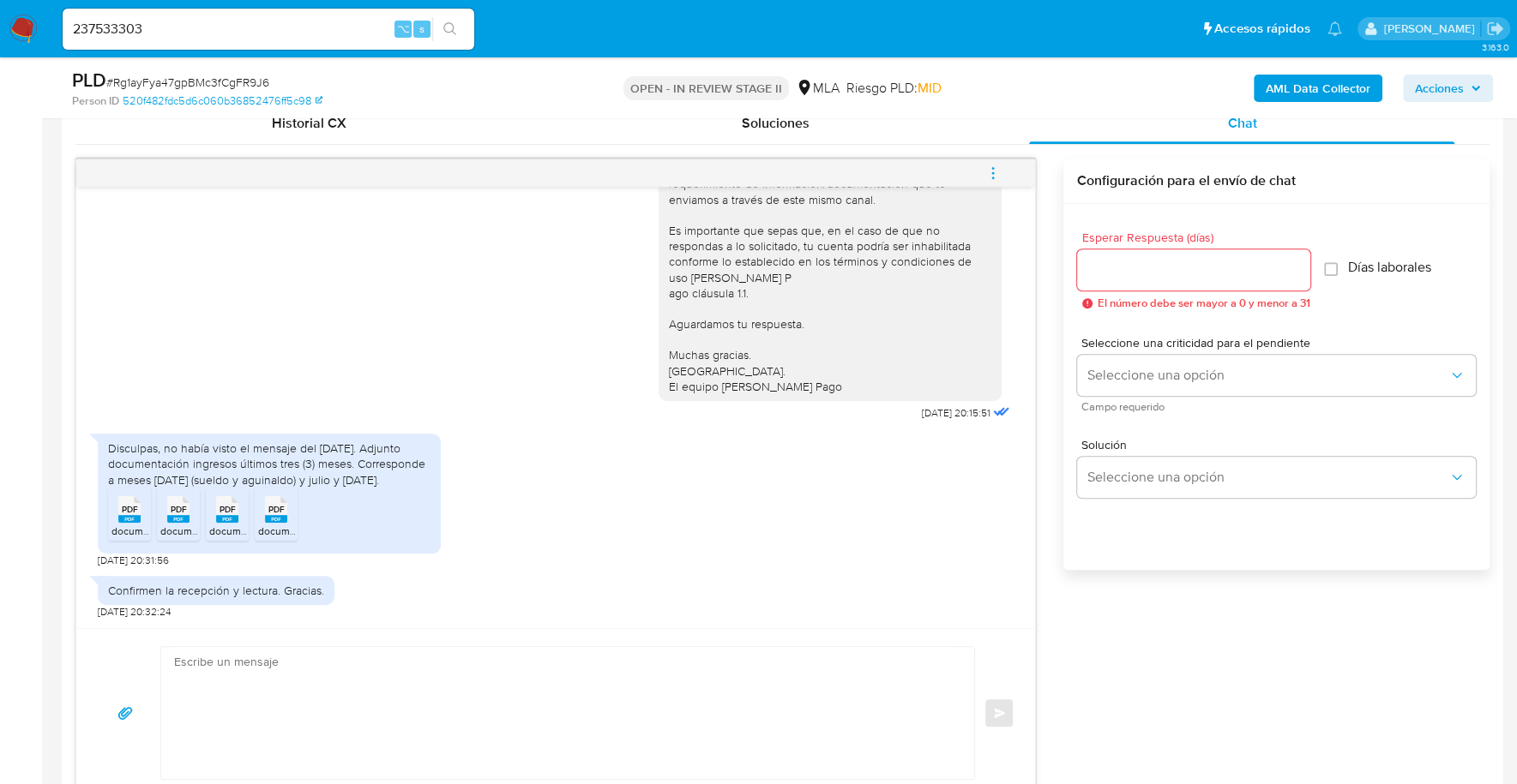
click at [122, 527] on span "document (2).pdf" at bounding box center [150, 531] width 78 height 15
click at [164, 526] on span "document (1).pdf" at bounding box center [198, 531] width 75 height 15
click at [224, 530] on span "document (3).pdf" at bounding box center [248, 531] width 78 height 15
click at [271, 530] on span "document.pdf" at bounding box center [290, 531] width 64 height 15
click at [441, 681] on textarea at bounding box center [563, 713] width 779 height 132
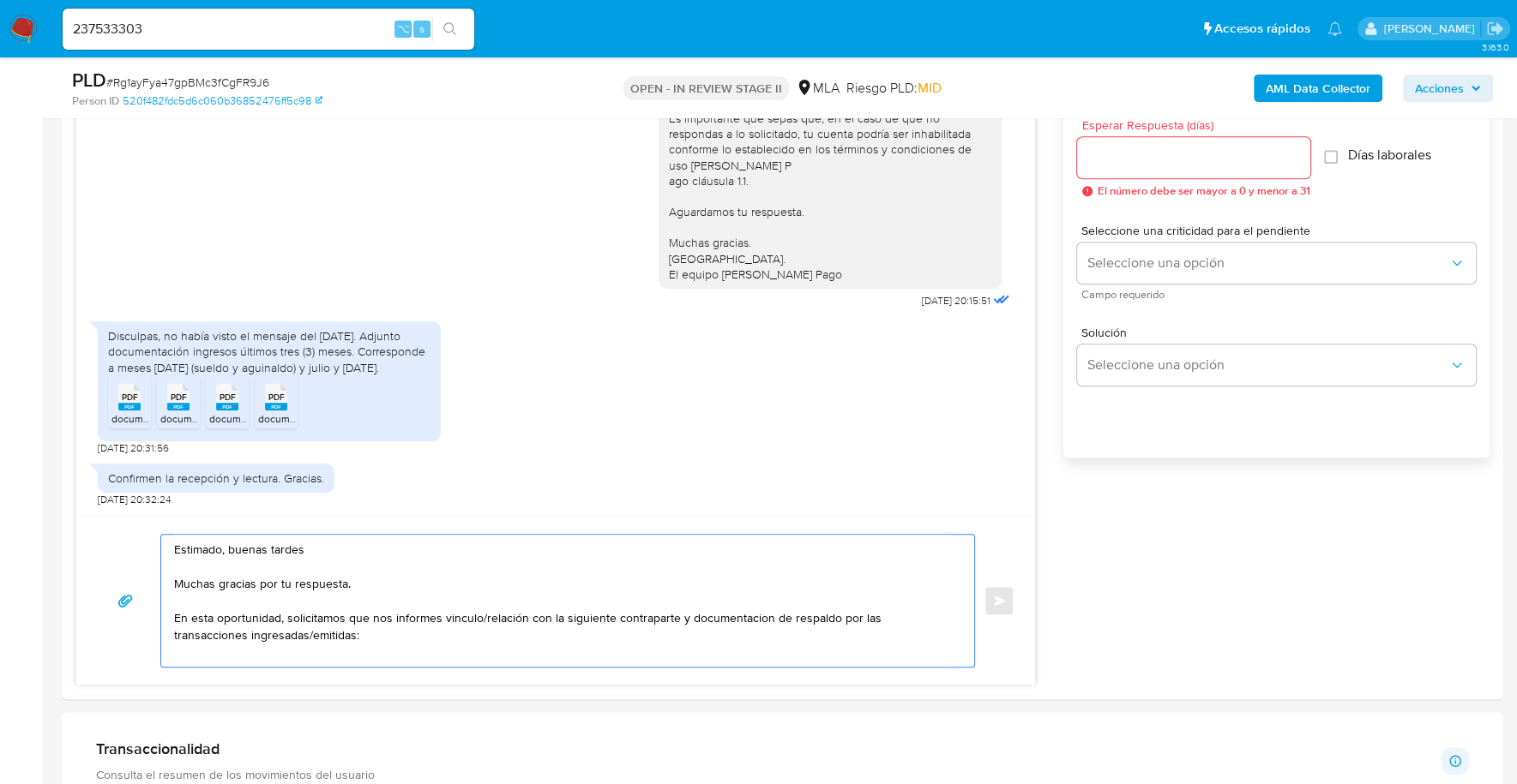
scroll to position [1033, 0]
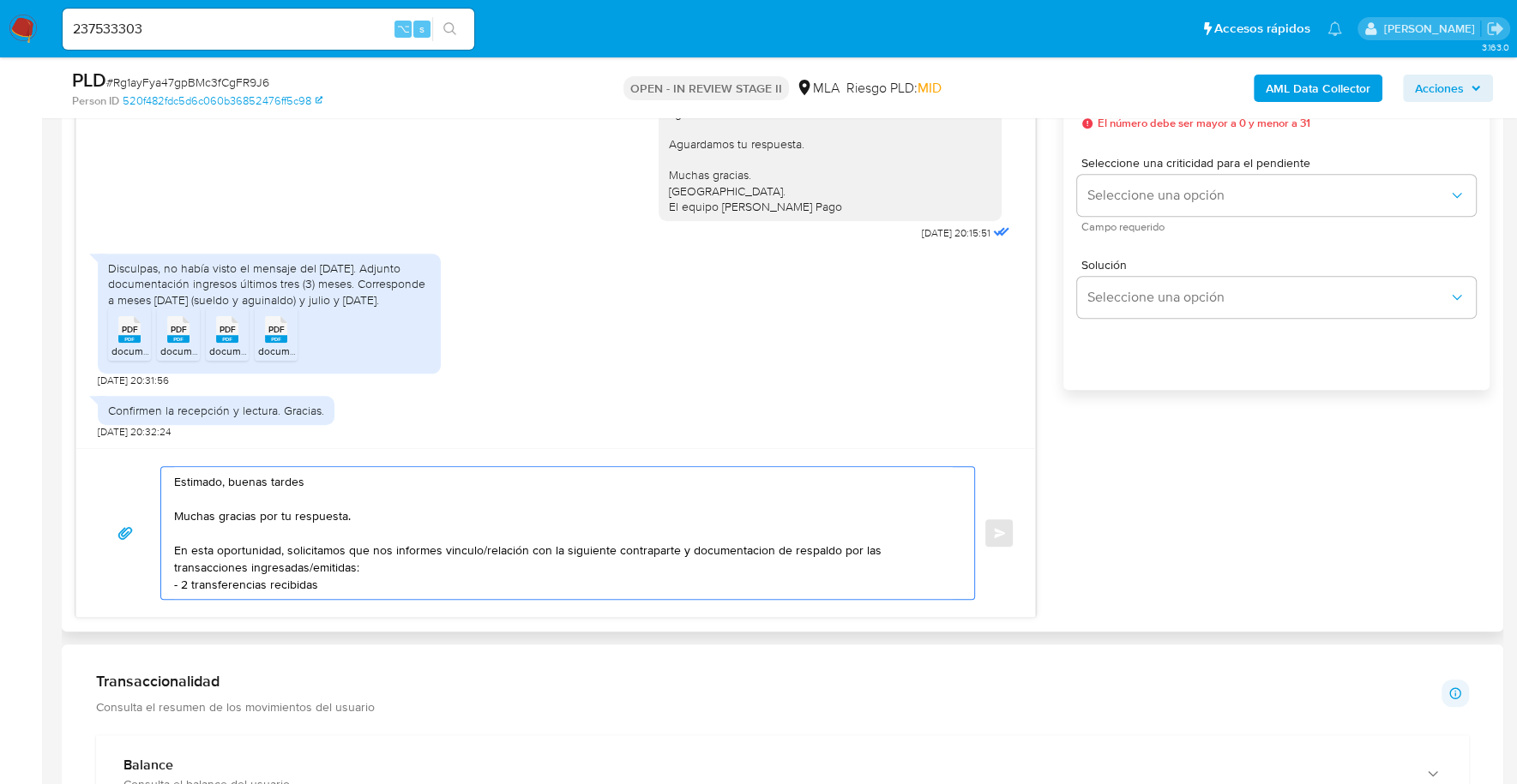
drag, startPoint x: 231, startPoint y: 565, endPoint x: 165, endPoint y: 562, distance: 66.1
click at [165, 562] on div "Estimado, buenas tardes Muchas gracias por tu respuesta. En esta oportunidad, s…" at bounding box center [564, 532] width 804 height 132
click at [334, 579] on textarea "Estimado, buenas tardes Muchas gracias por tu respuesta. En esta oportunidad, s…" at bounding box center [563, 532] width 779 height 132
click at [315, 584] on textarea "Estimado, buenas tardes Muchas gracias por tu respuesta. En esta oportunidad, s…" at bounding box center [563, 532] width 779 height 132
click at [336, 580] on textarea "Estimado, buenas tardes Muchas gracias por tu respuesta. En esta oportunidad, s…" at bounding box center [563, 532] width 779 height 132
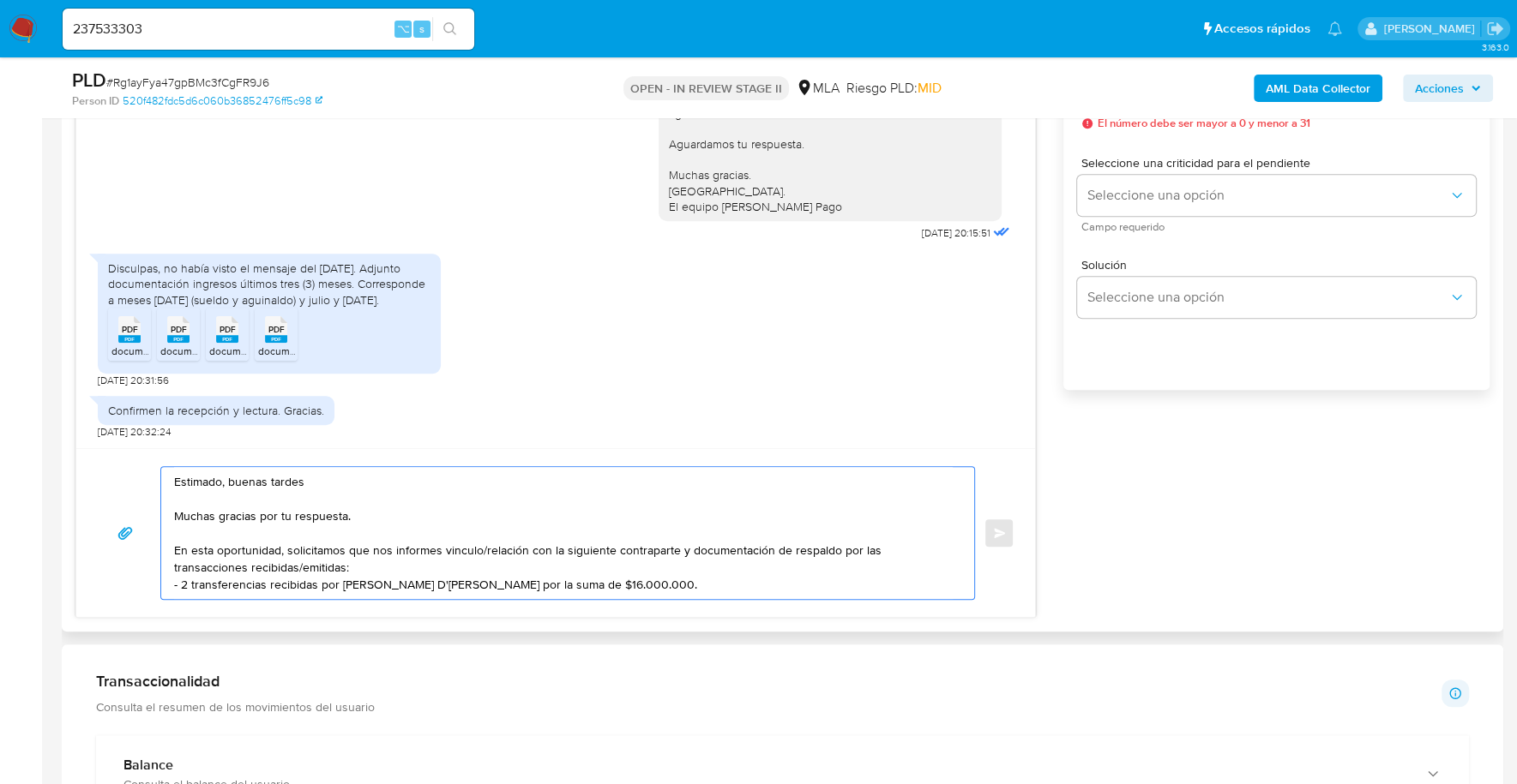
click at [674, 585] on textarea "Estimado, buenas tardes Muchas gracias por tu respuesta. En esta oportunidad, s…" at bounding box center [563, 532] width 779 height 132
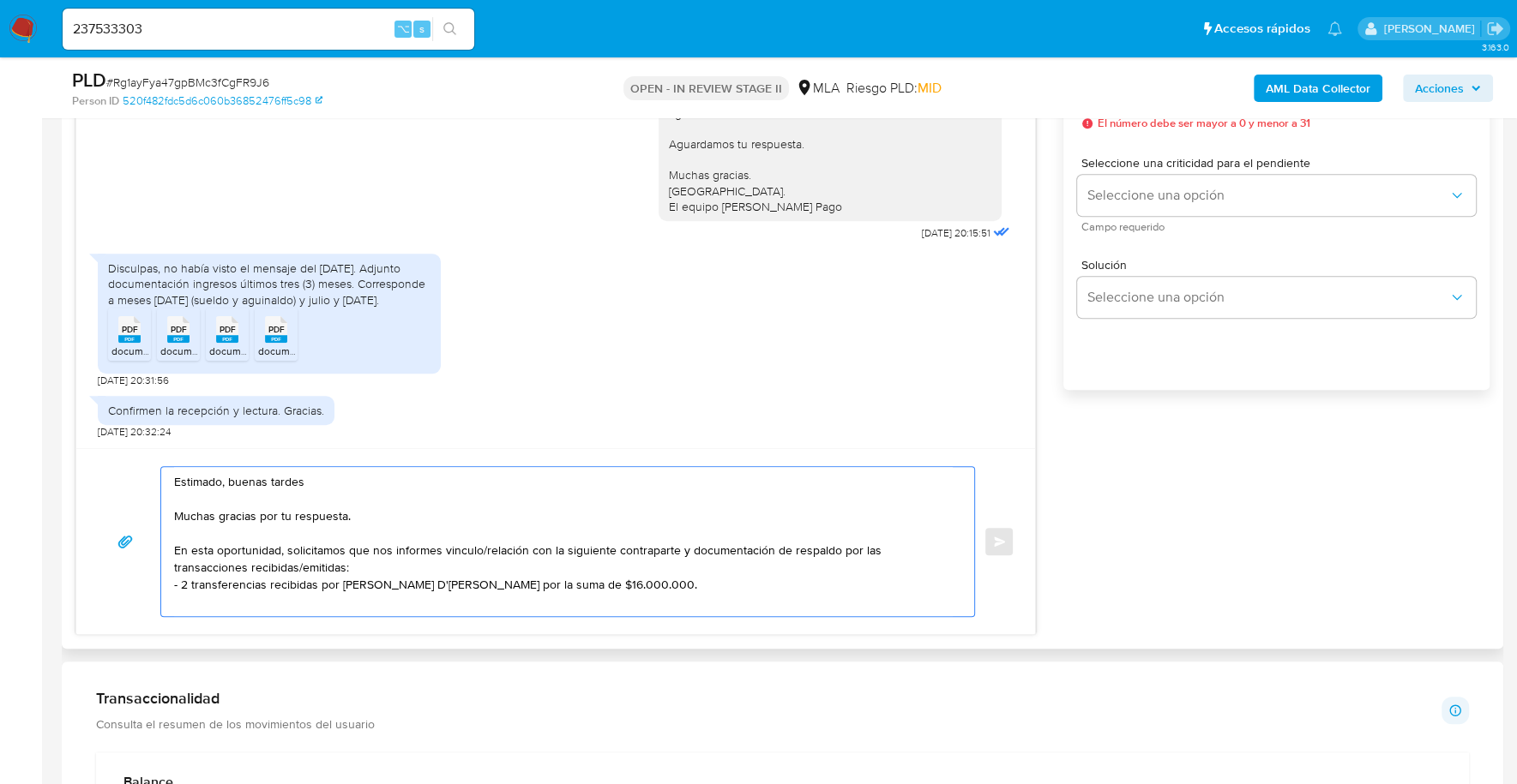
click at [312, 580] on textarea "Estimado, buenas tardes Muchas gracias por tu respuesta. En esta oportunidad, s…" at bounding box center [563, 541] width 779 height 149
click at [765, 582] on textarea "Estimado, buenas tardes Muchas gracias por tu respuesta. En esta oportunidad, s…" at bounding box center [563, 541] width 779 height 149
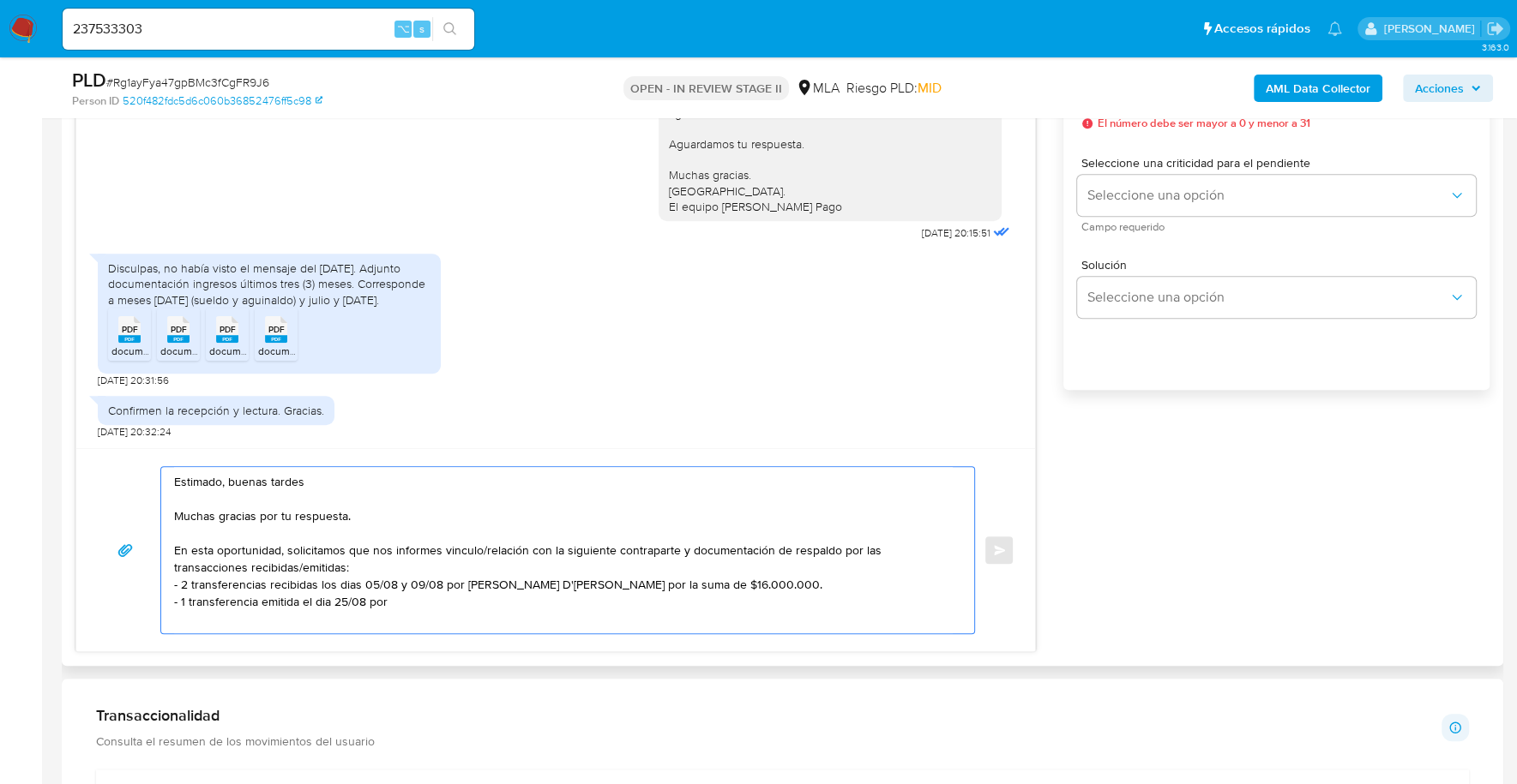
drag, startPoint x: 462, startPoint y: 583, endPoint x: 673, endPoint y: 576, distance: 211.1
click at [673, 576] on textarea "Estimado, buenas tardes Muchas gracias por tu respuesta. En esta oportunidad, s…" at bounding box center [563, 549] width 779 height 166
click at [488, 603] on textarea "Estimado, buenas tardes Muchas gracias por tu respuesta. En esta oportunidad, s…" at bounding box center [563, 549] width 779 height 166
paste textarea "Mauricio Alberto D'Adam por la suma de"
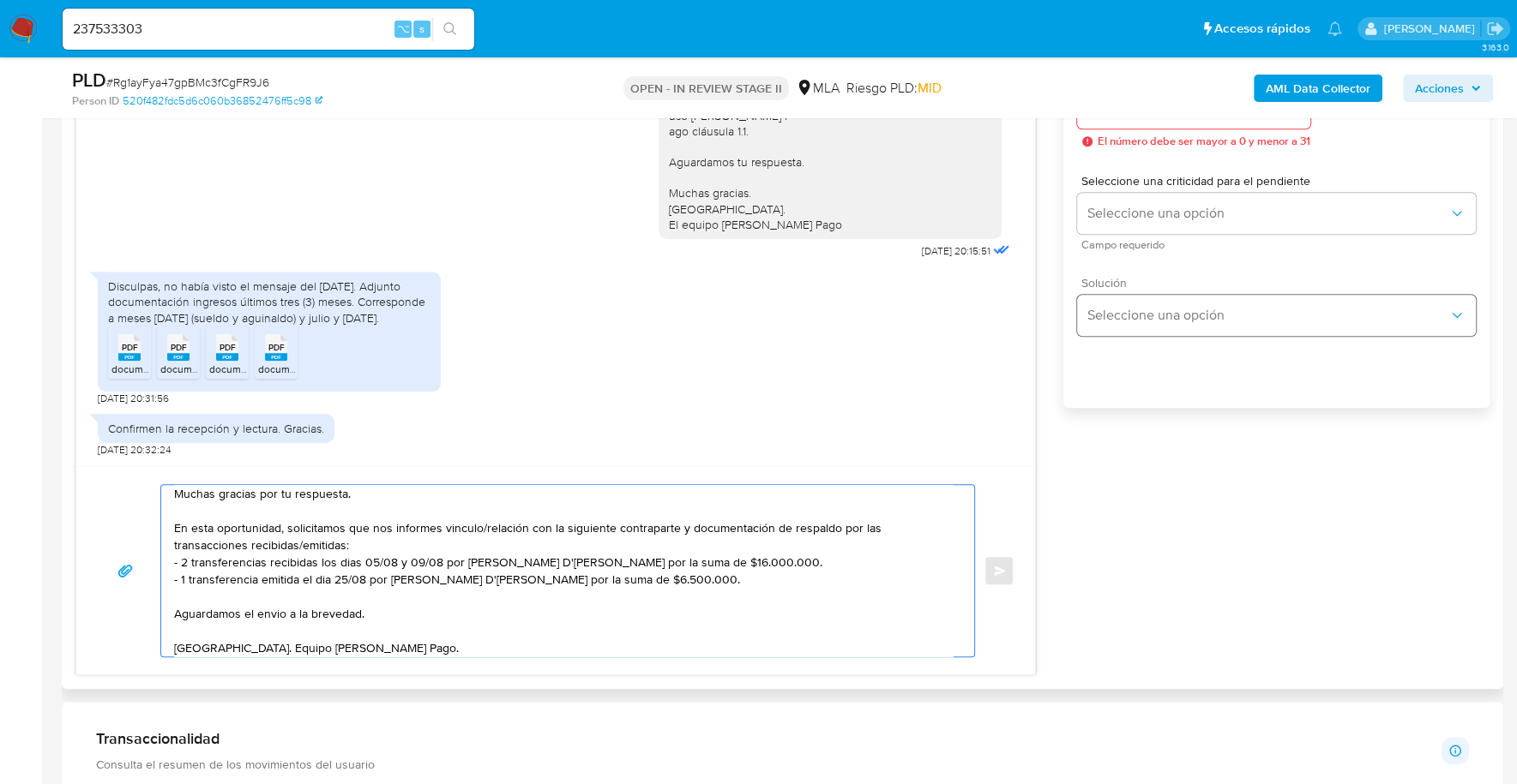
scroll to position [860, 0]
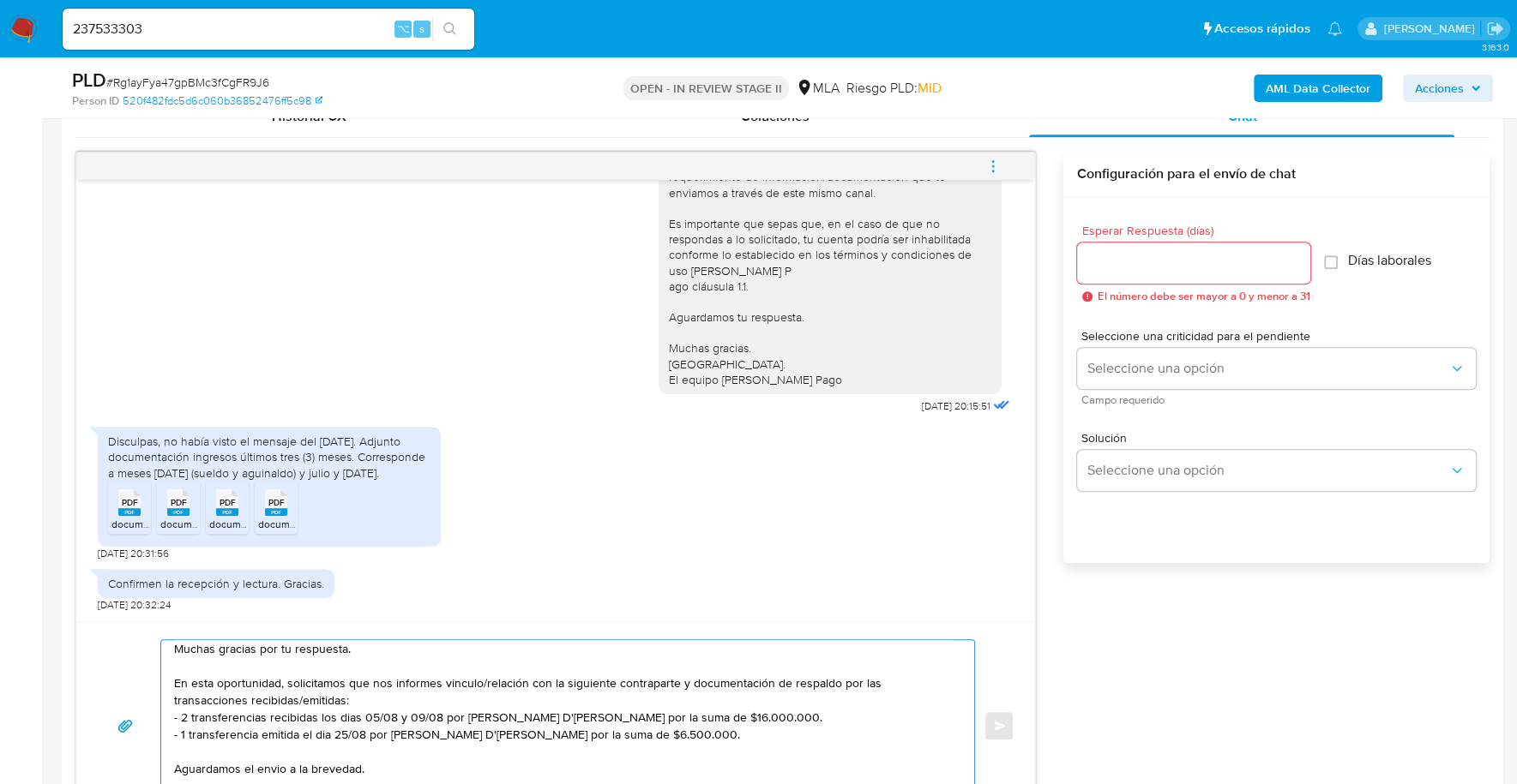
type textarea "Estimado, buenas tardes Muchas gracias por tu respuesta. En esta oportunidad, s…"
click at [1154, 258] on input "Esperar Respuesta (días)" at bounding box center [1193, 263] width 233 height 23
type input "1"
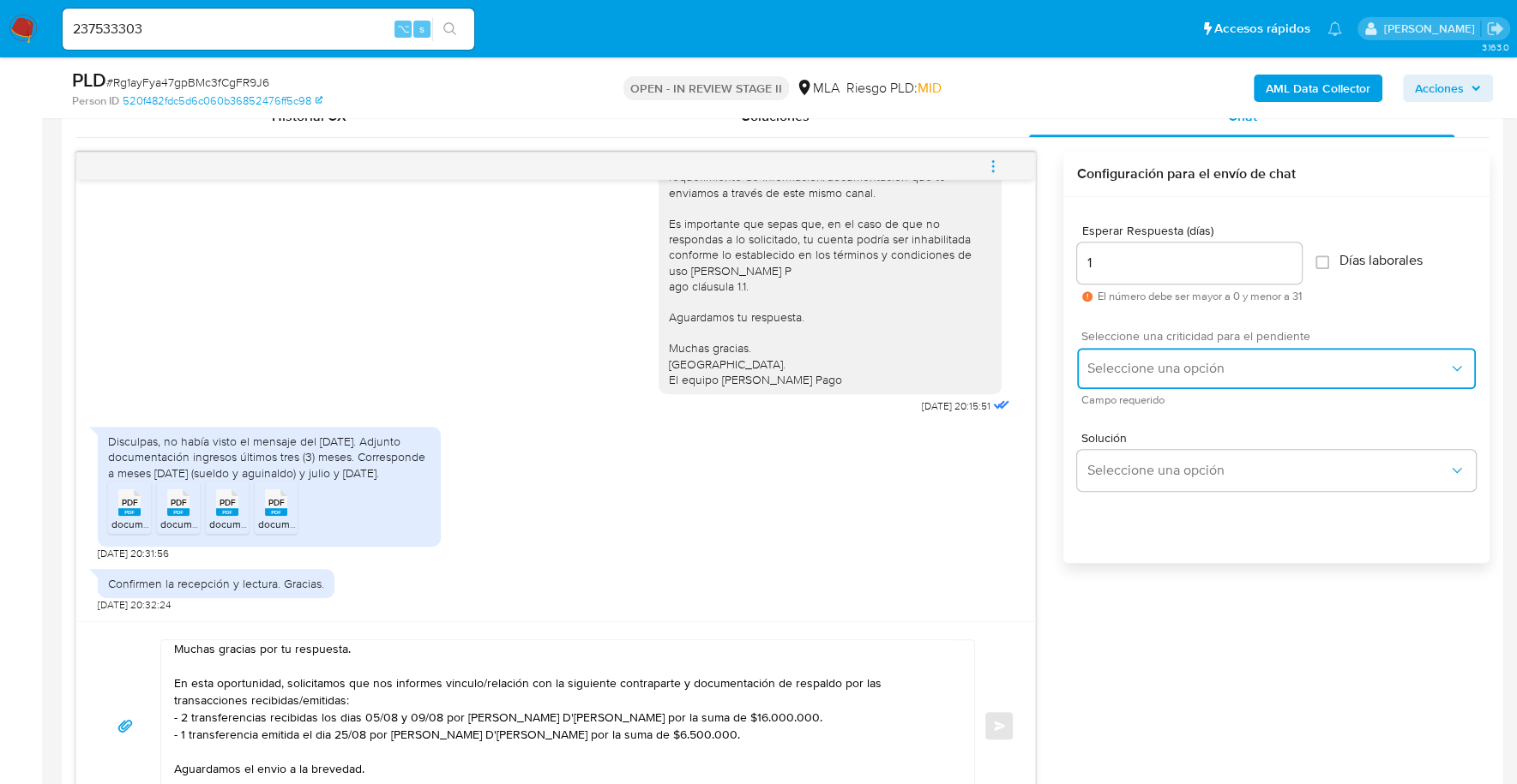
click at [1152, 374] on span "Seleccione una opción" at bounding box center [1267, 368] width 361 height 17
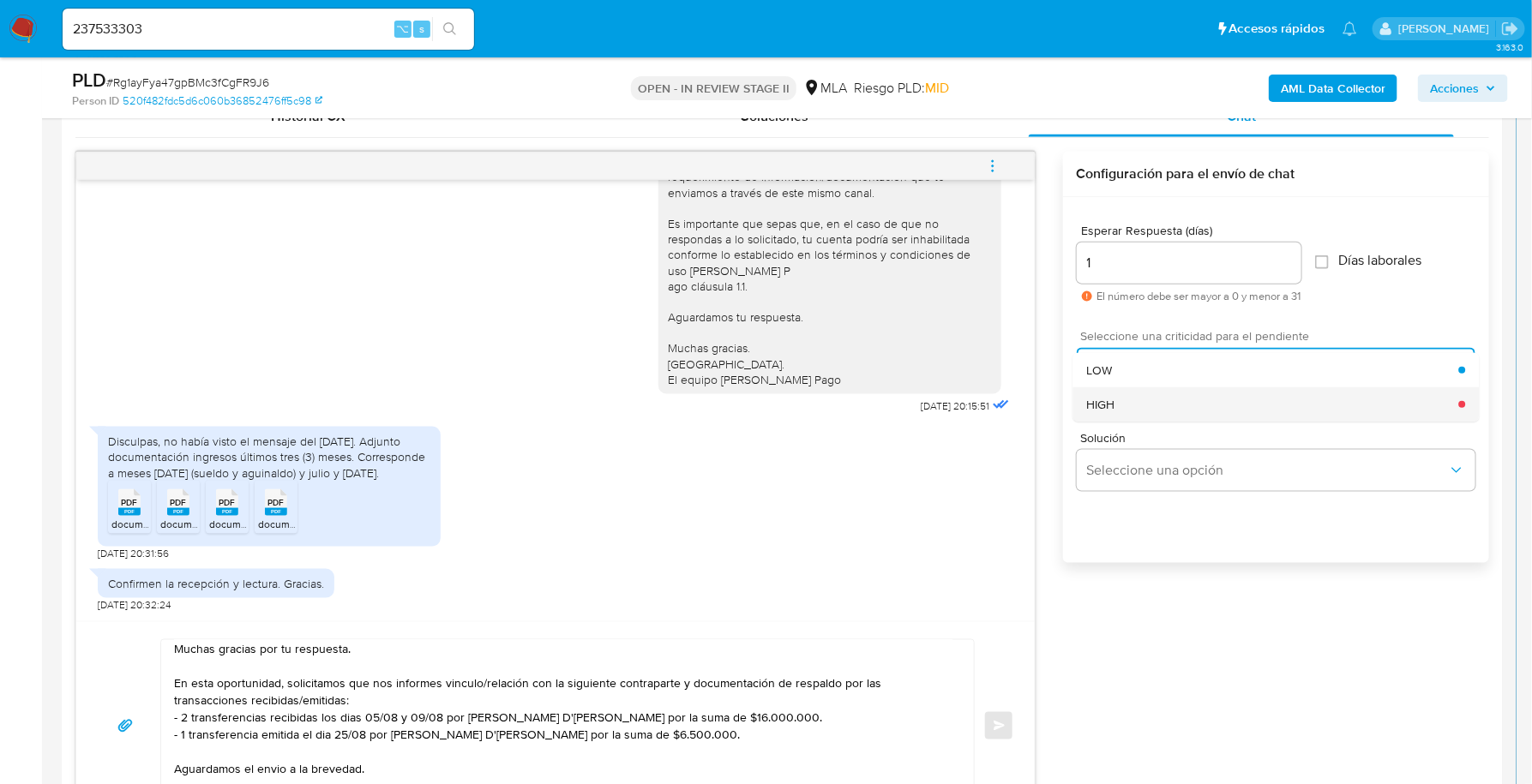
click at [1153, 405] on div "HIGH" at bounding box center [1273, 405] width 372 height 35
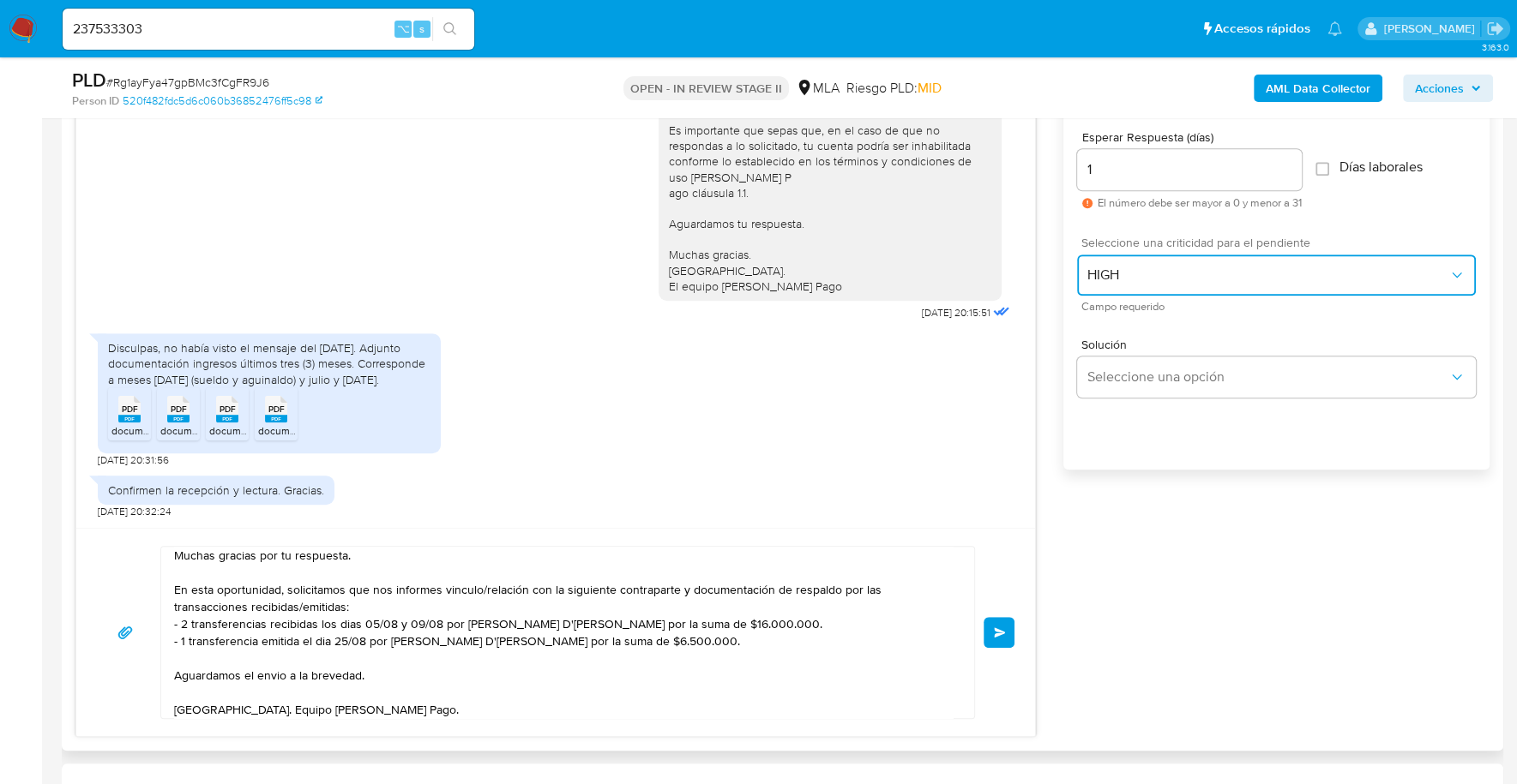
scroll to position [1005, 0]
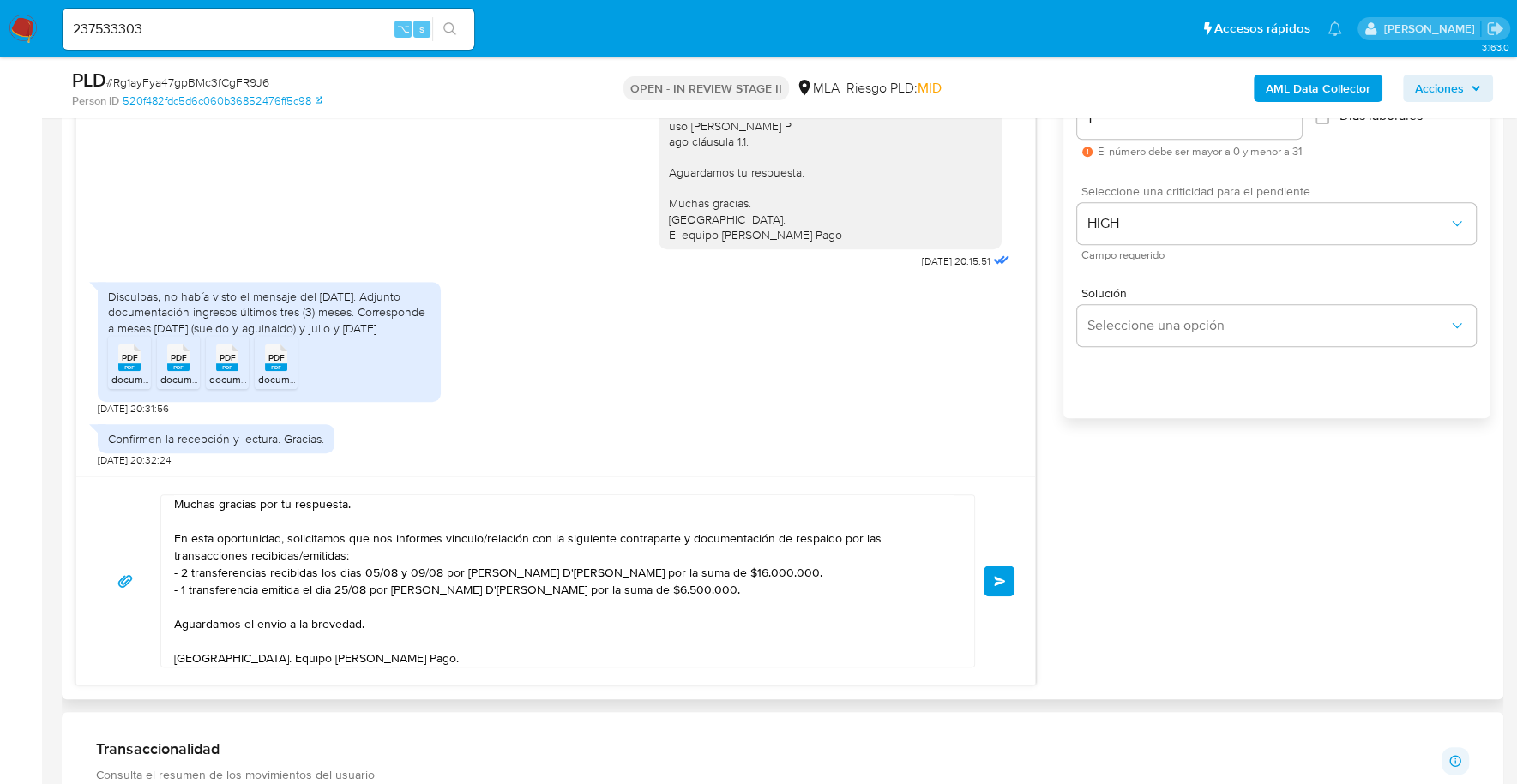
click at [998, 577] on span "Enviar" at bounding box center [999, 580] width 12 height 10
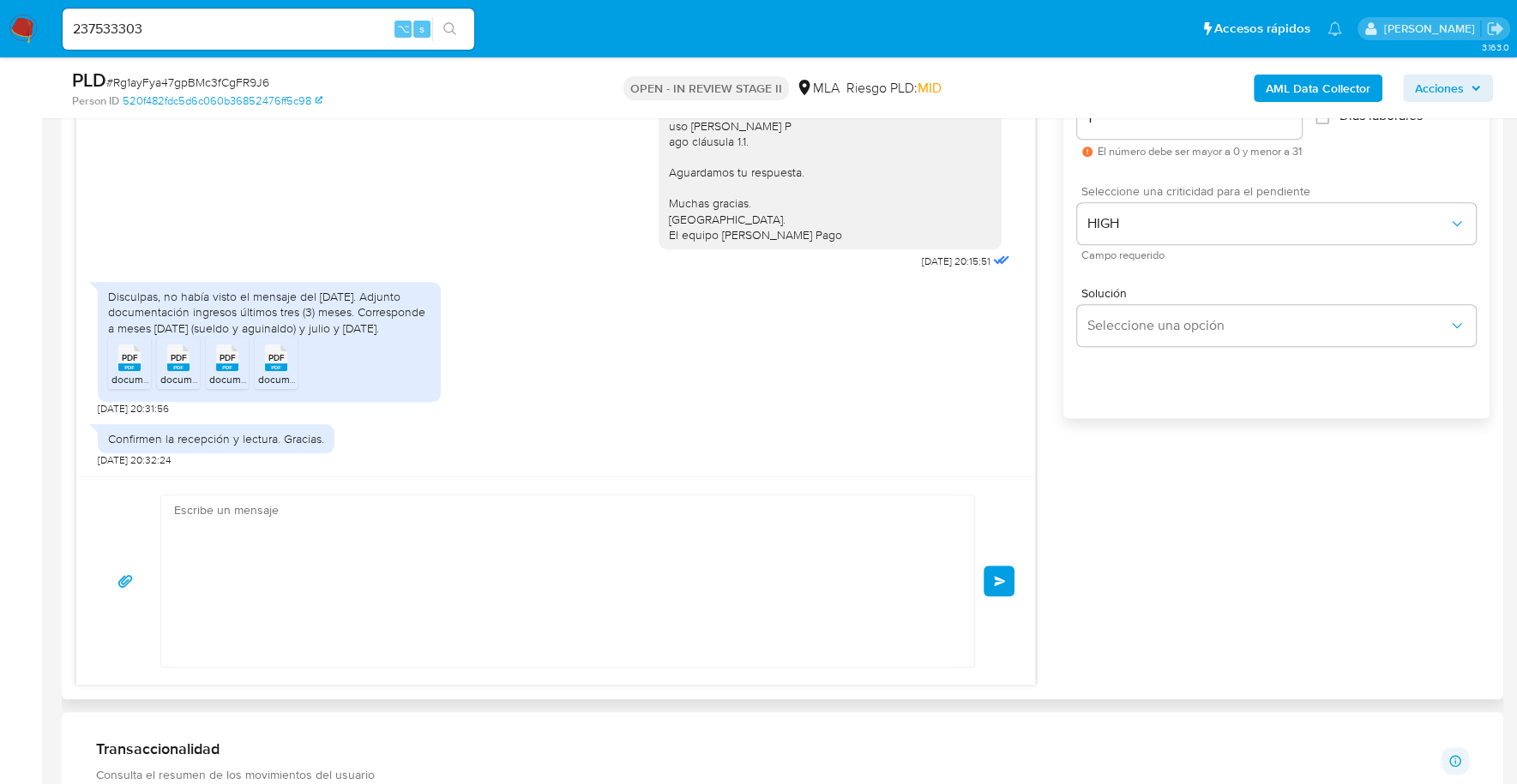
scroll to position [1401, 0]
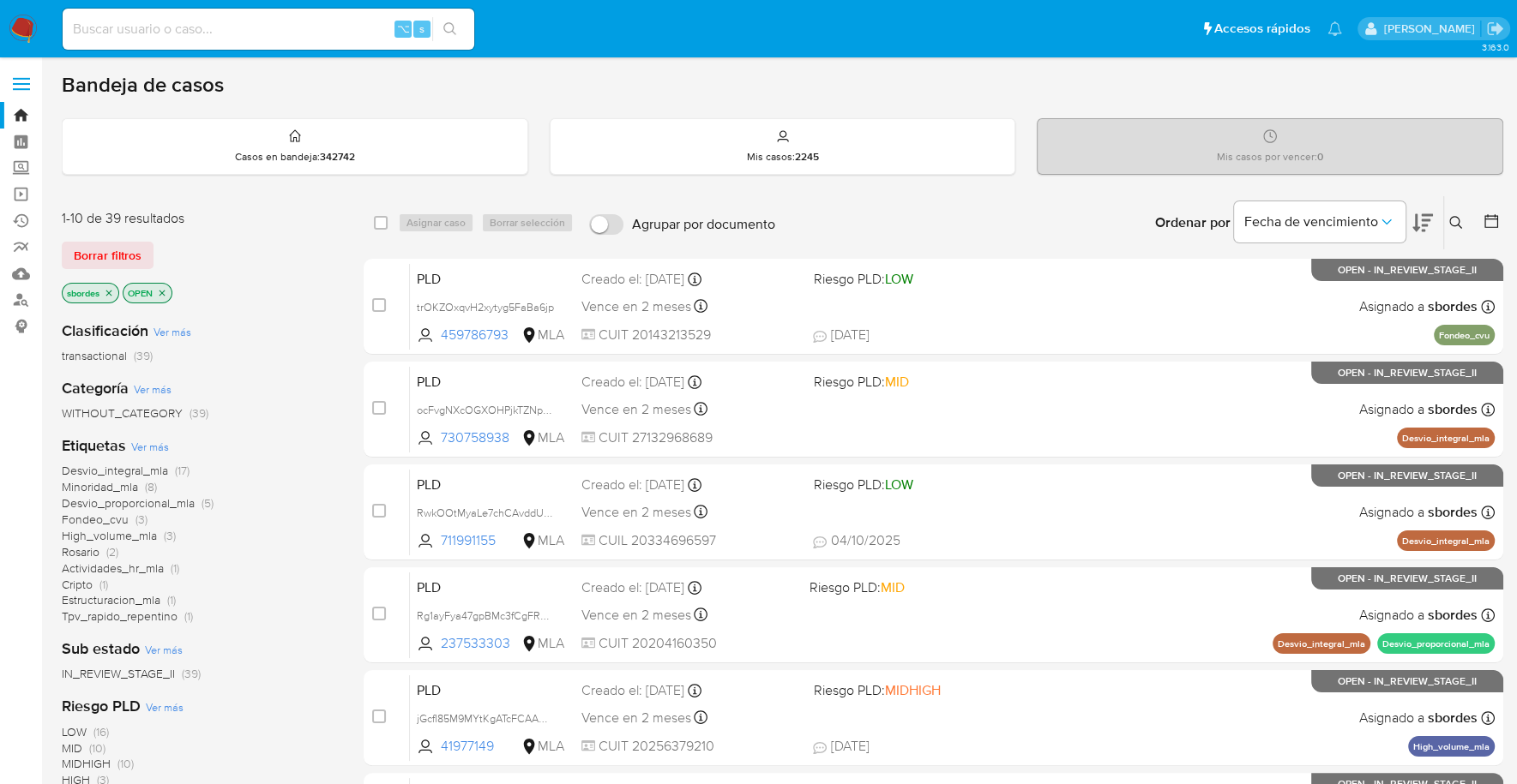
click at [102, 293] on p "sbordes" at bounding box center [90, 293] width 55 height 19
click at [108, 291] on icon "close-filter" at bounding box center [108, 293] width 10 height 10
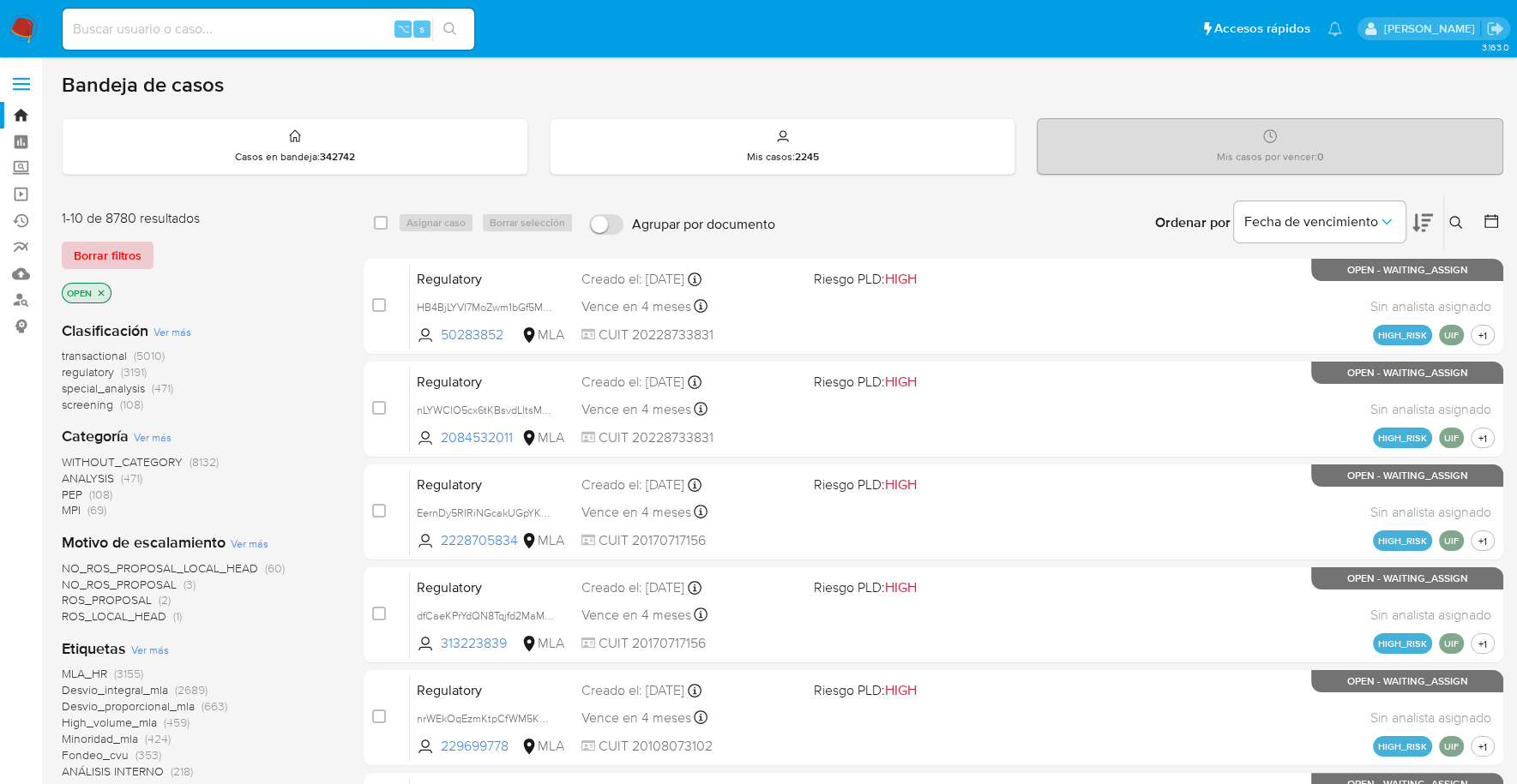
click at [114, 262] on span "Borrar filtros" at bounding box center [108, 255] width 68 height 24
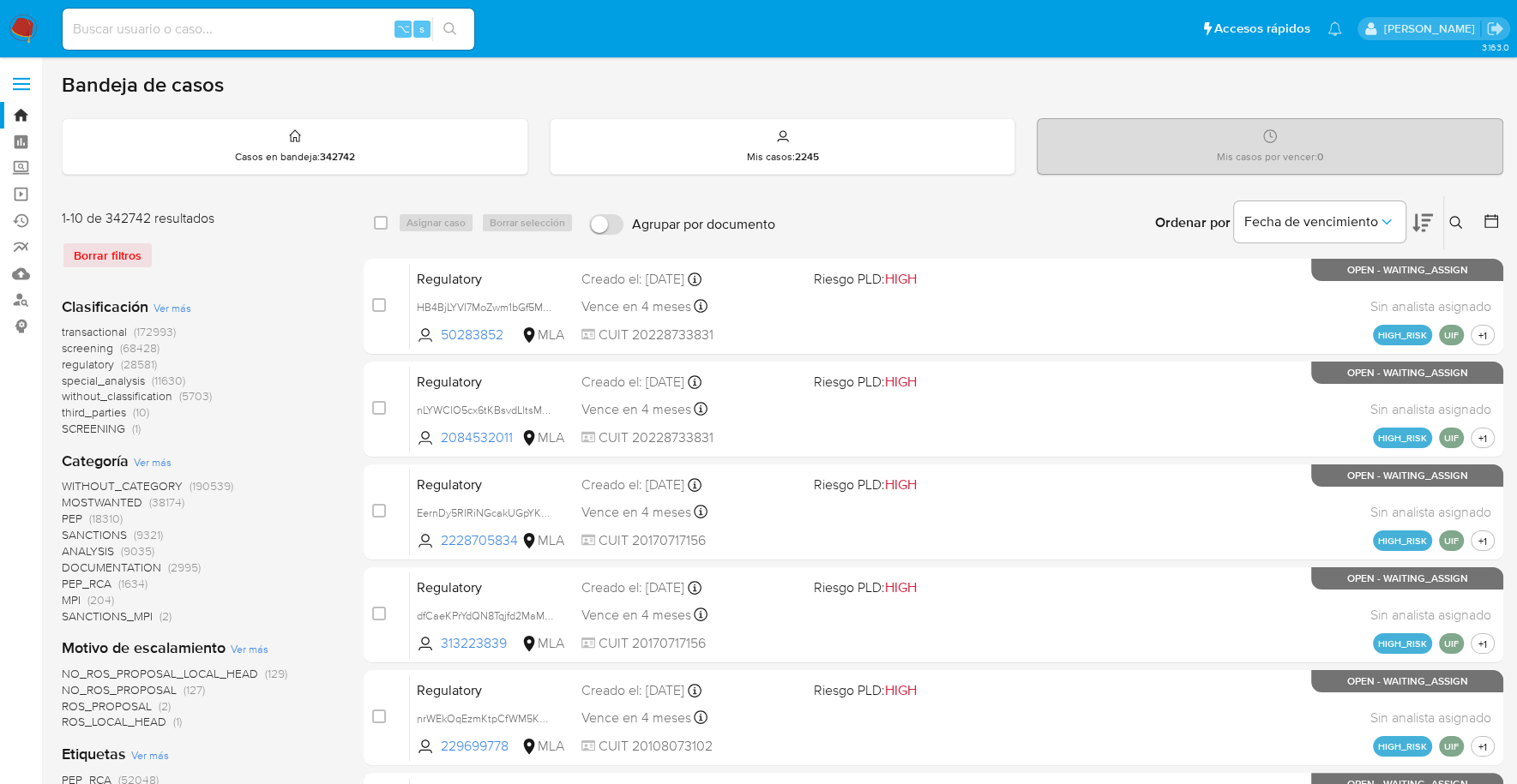
click at [29, 24] on img at bounding box center [23, 29] width 29 height 29
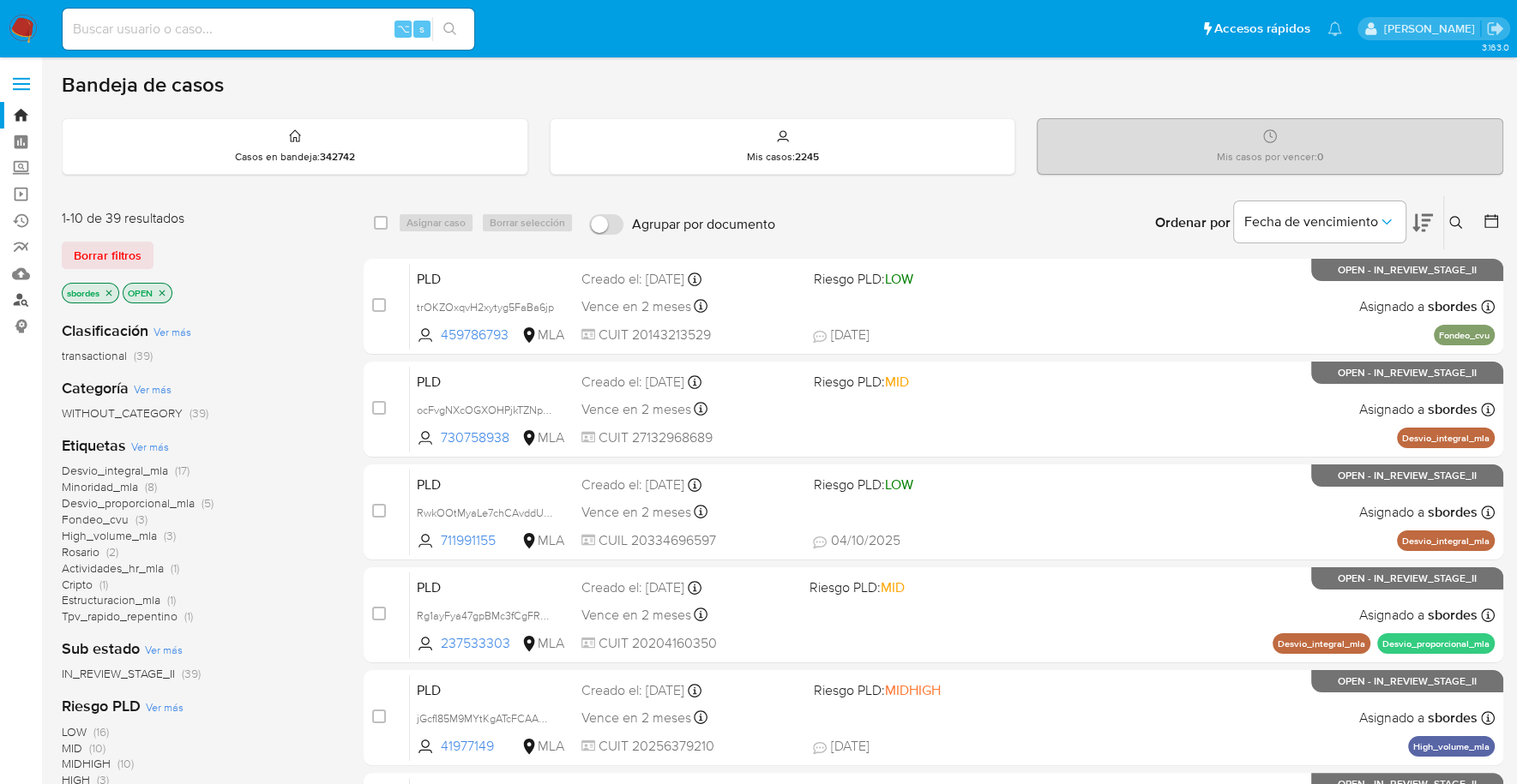
click at [19, 305] on link "Buscador de personas" at bounding box center [101, 300] width 204 height 26
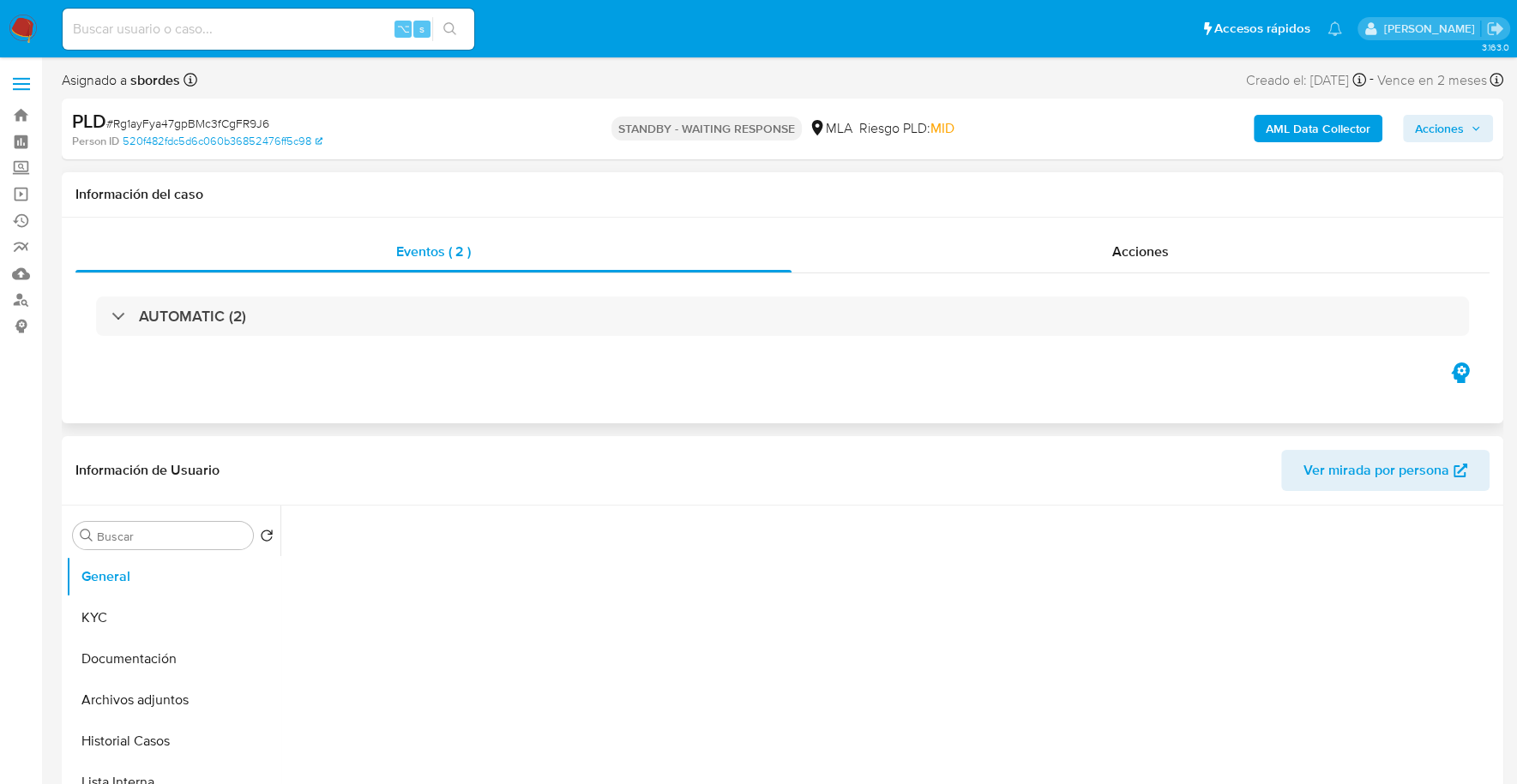
select select "10"
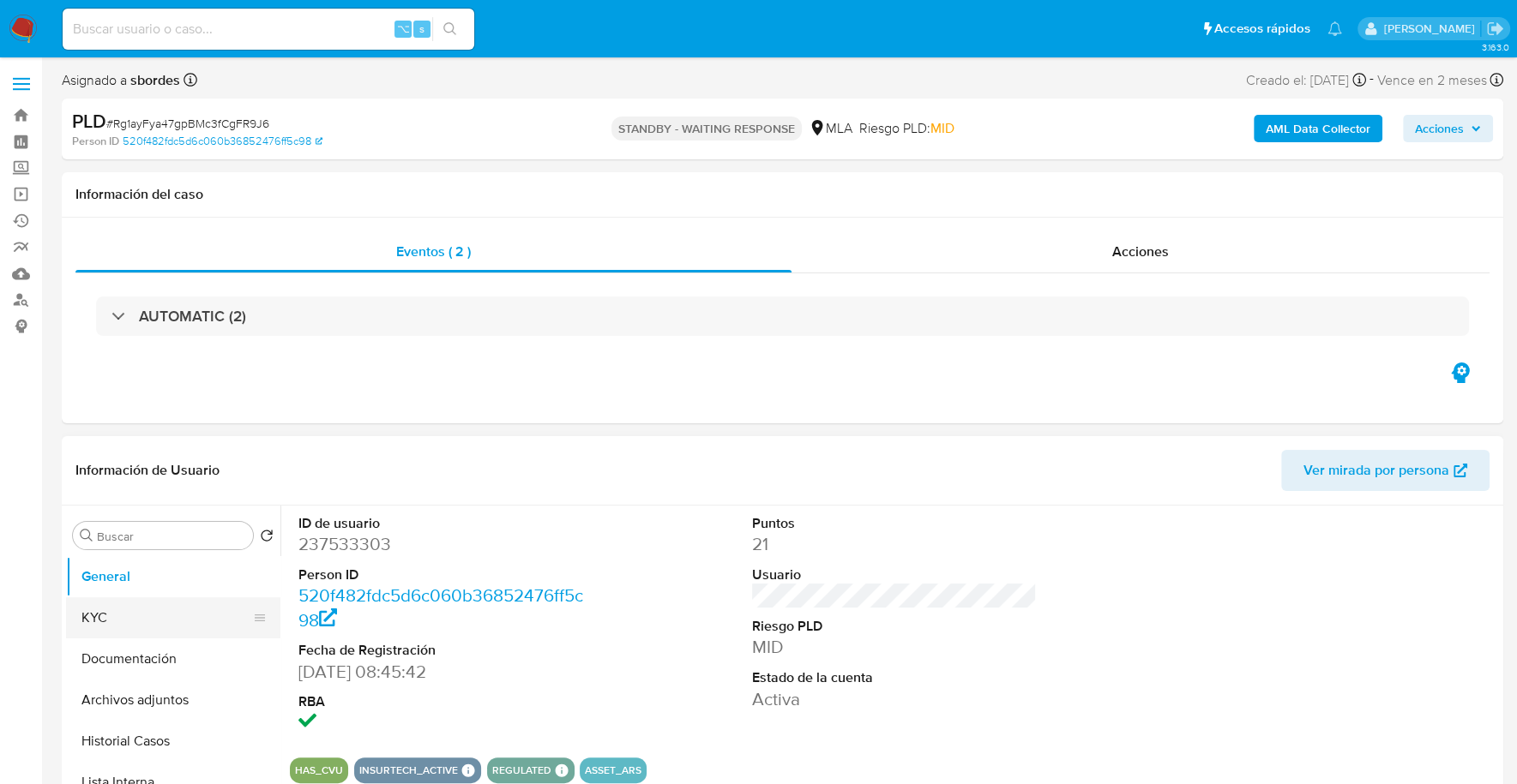
click at [113, 626] on button "KYC" at bounding box center [166, 618] width 201 height 41
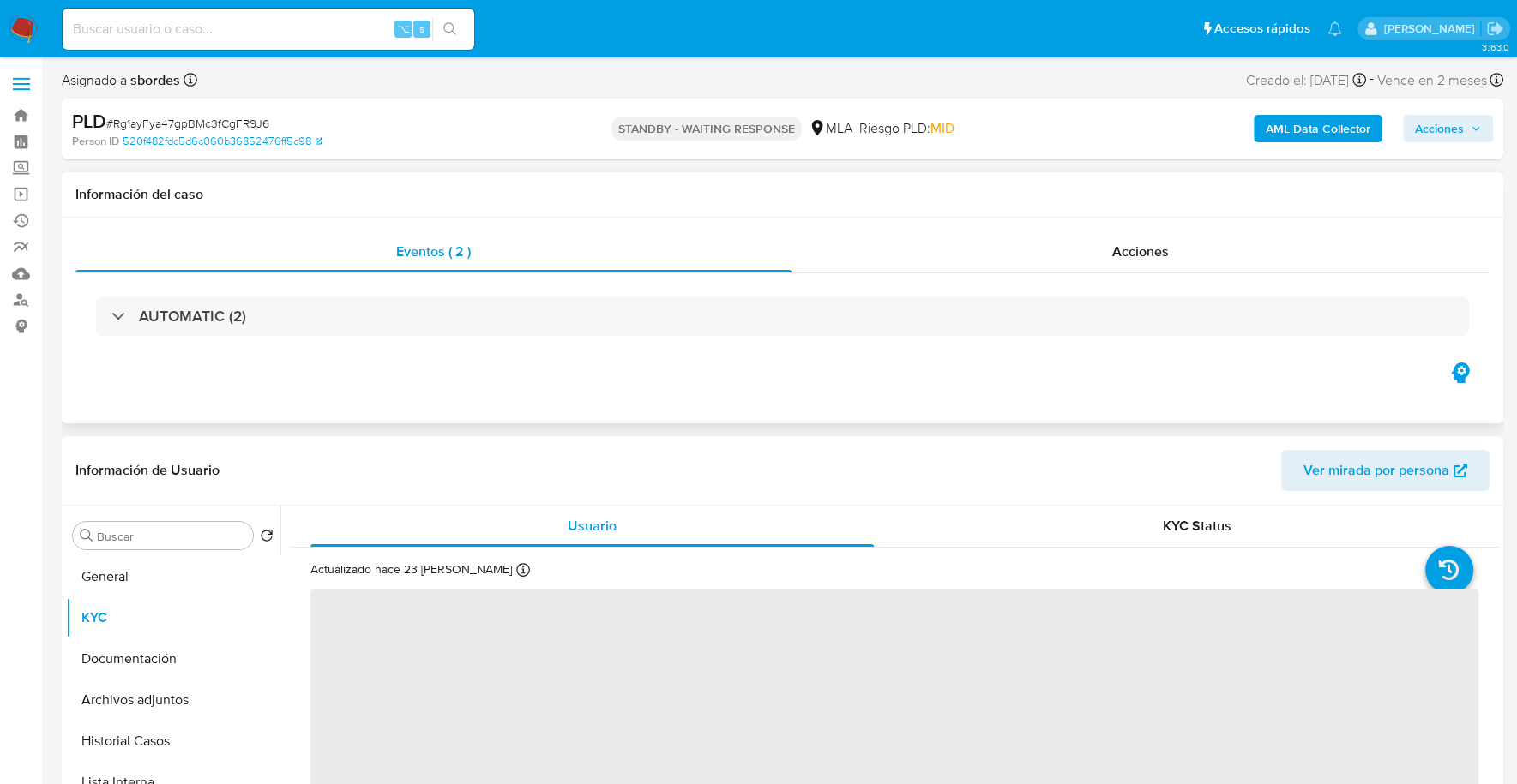
scroll to position [202, 0]
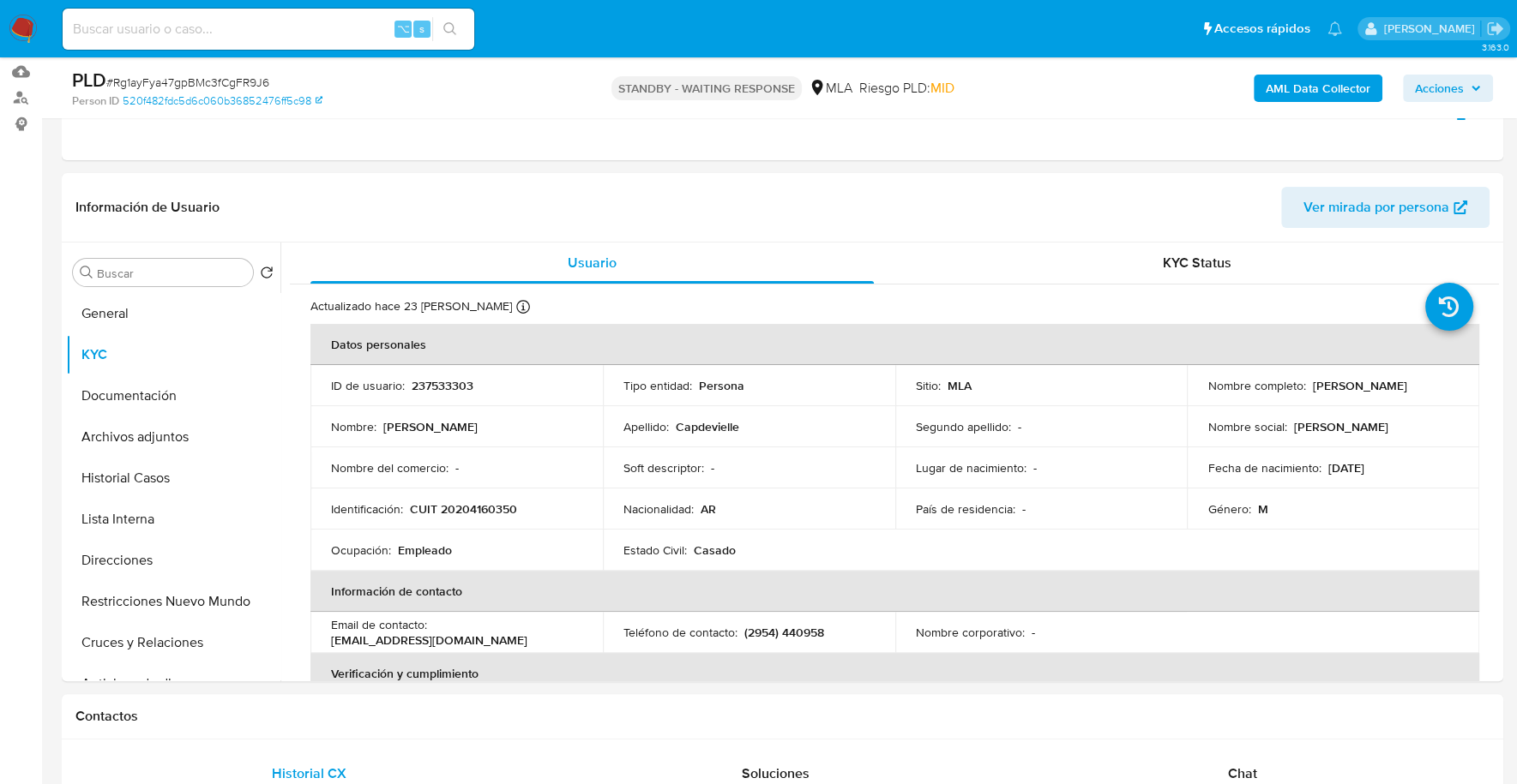
click at [222, 33] on input at bounding box center [269, 29] width 411 height 23
paste input "176814787"
type input "176814787"
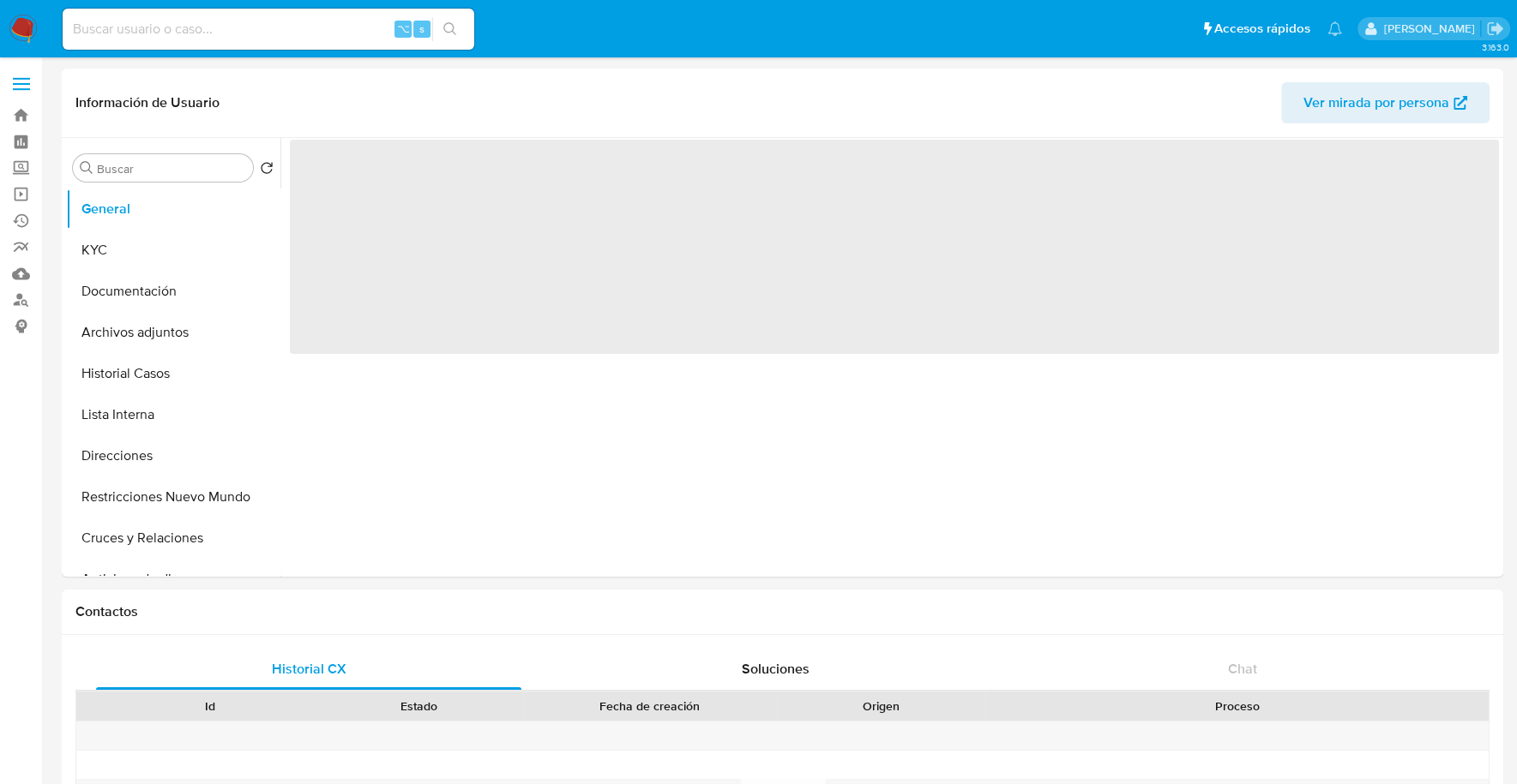
select select "10"
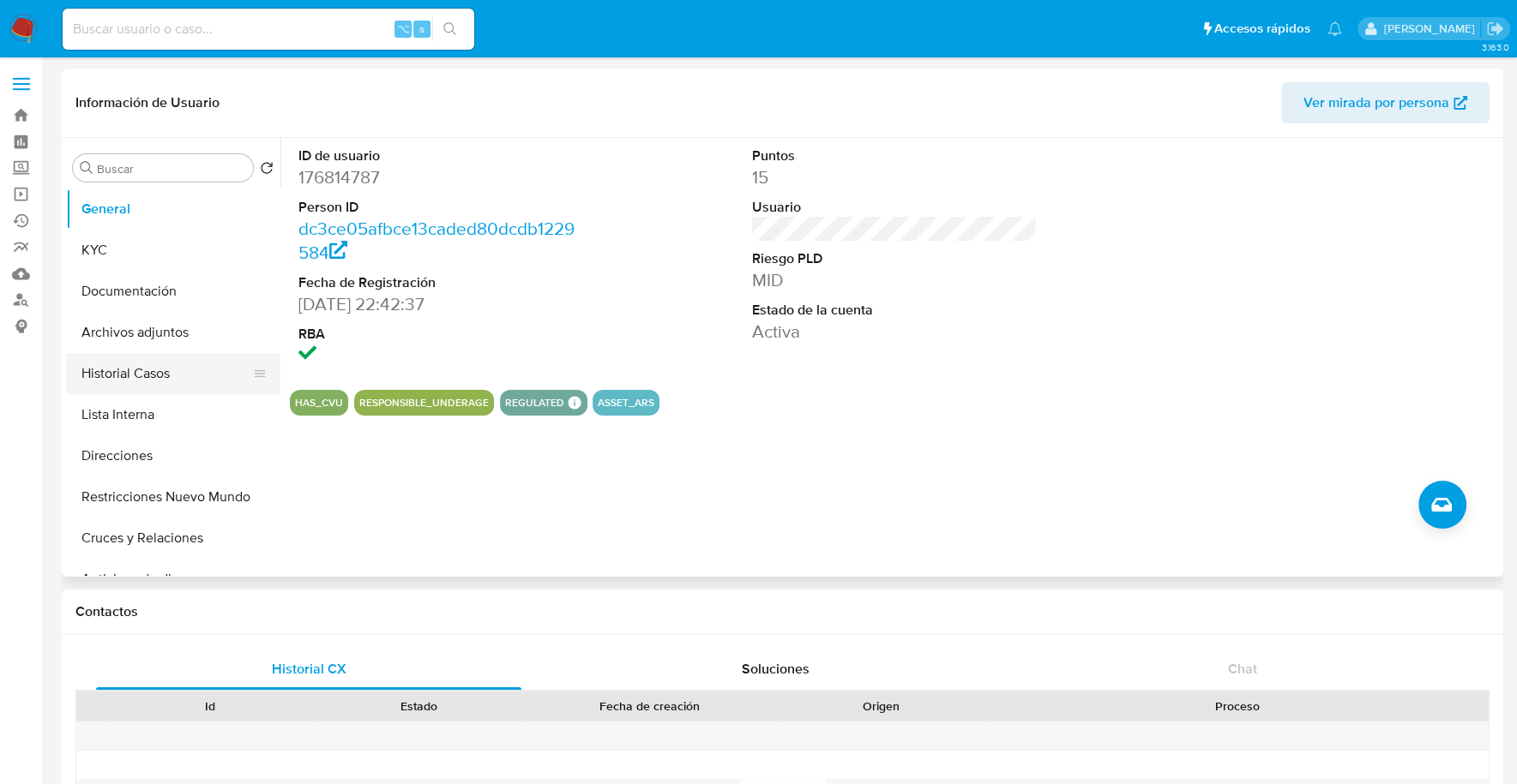
click at [116, 390] on button "Historial Casos" at bounding box center [166, 374] width 201 height 41
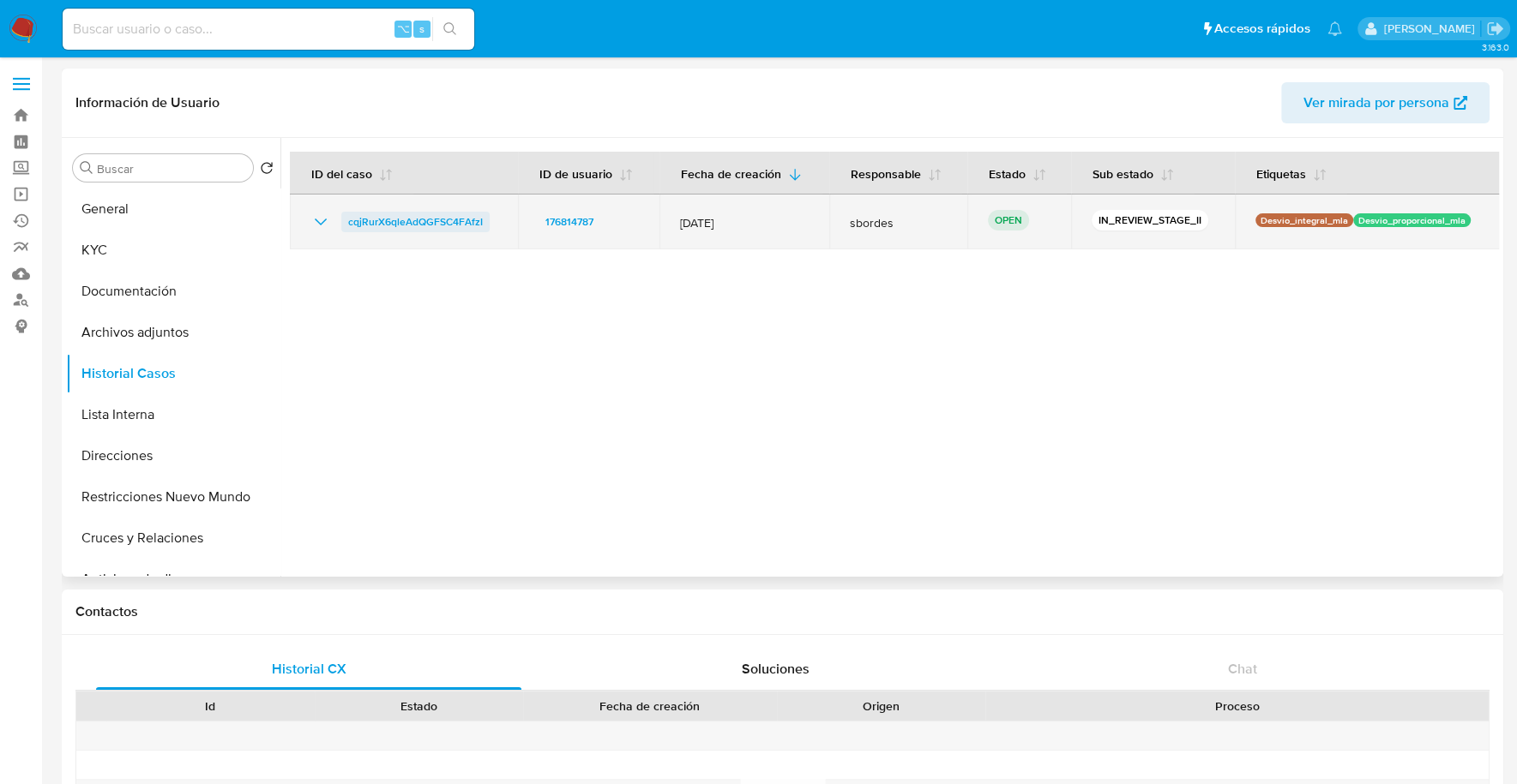
click at [393, 230] on span "cqjRurX6qleAdQGFSC4FAfzI" at bounding box center [415, 222] width 134 height 21
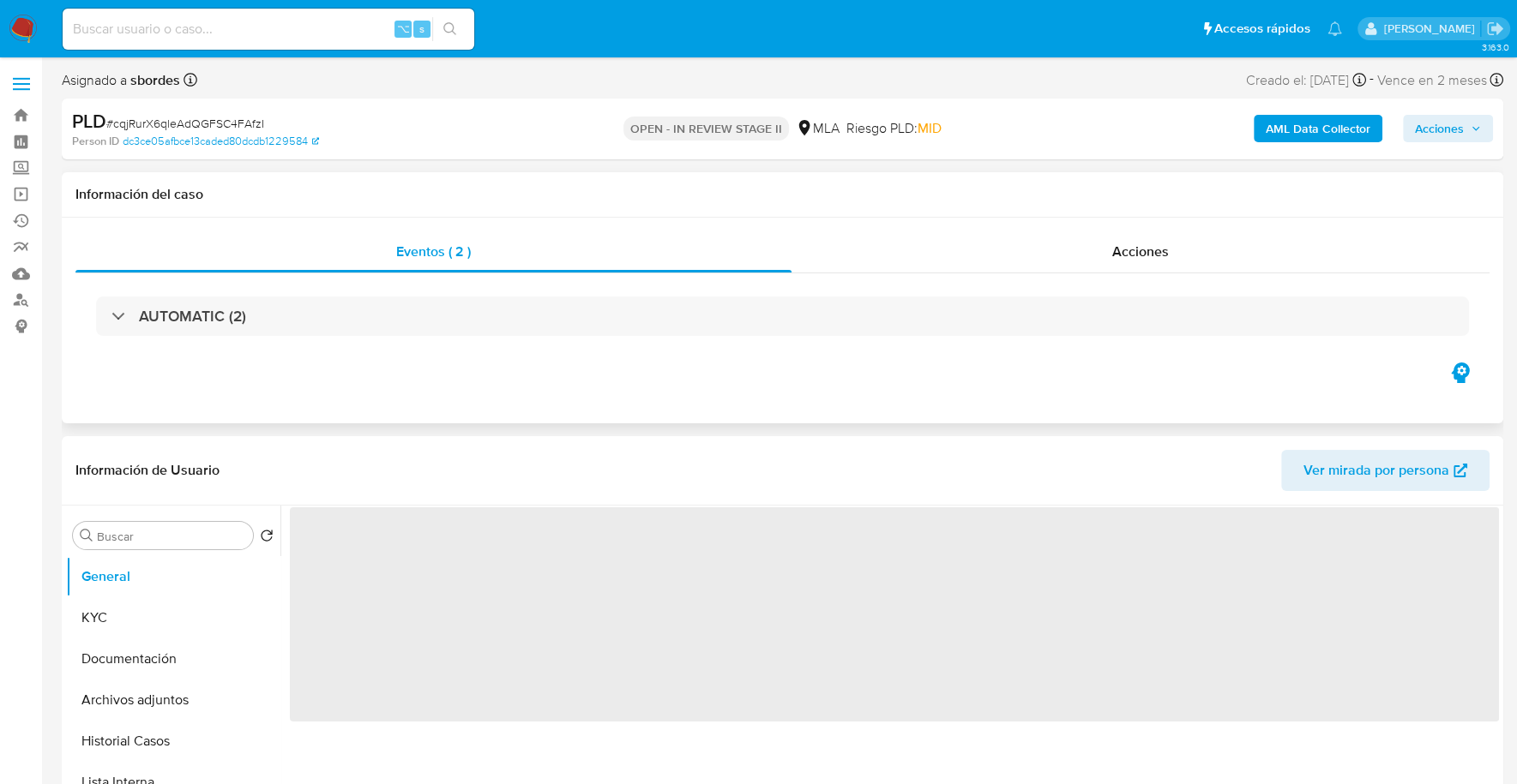
select select "10"
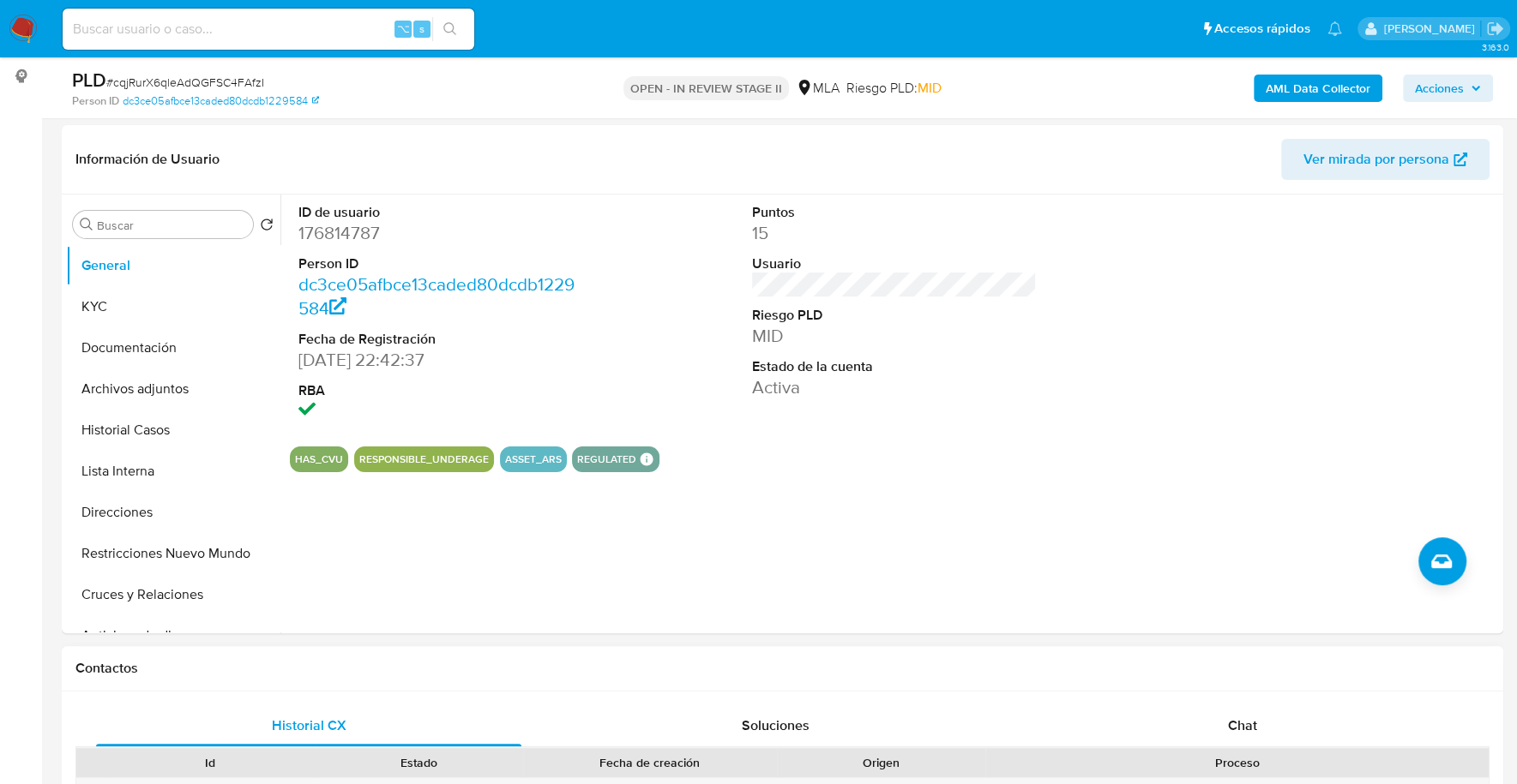
scroll to position [546, 0]
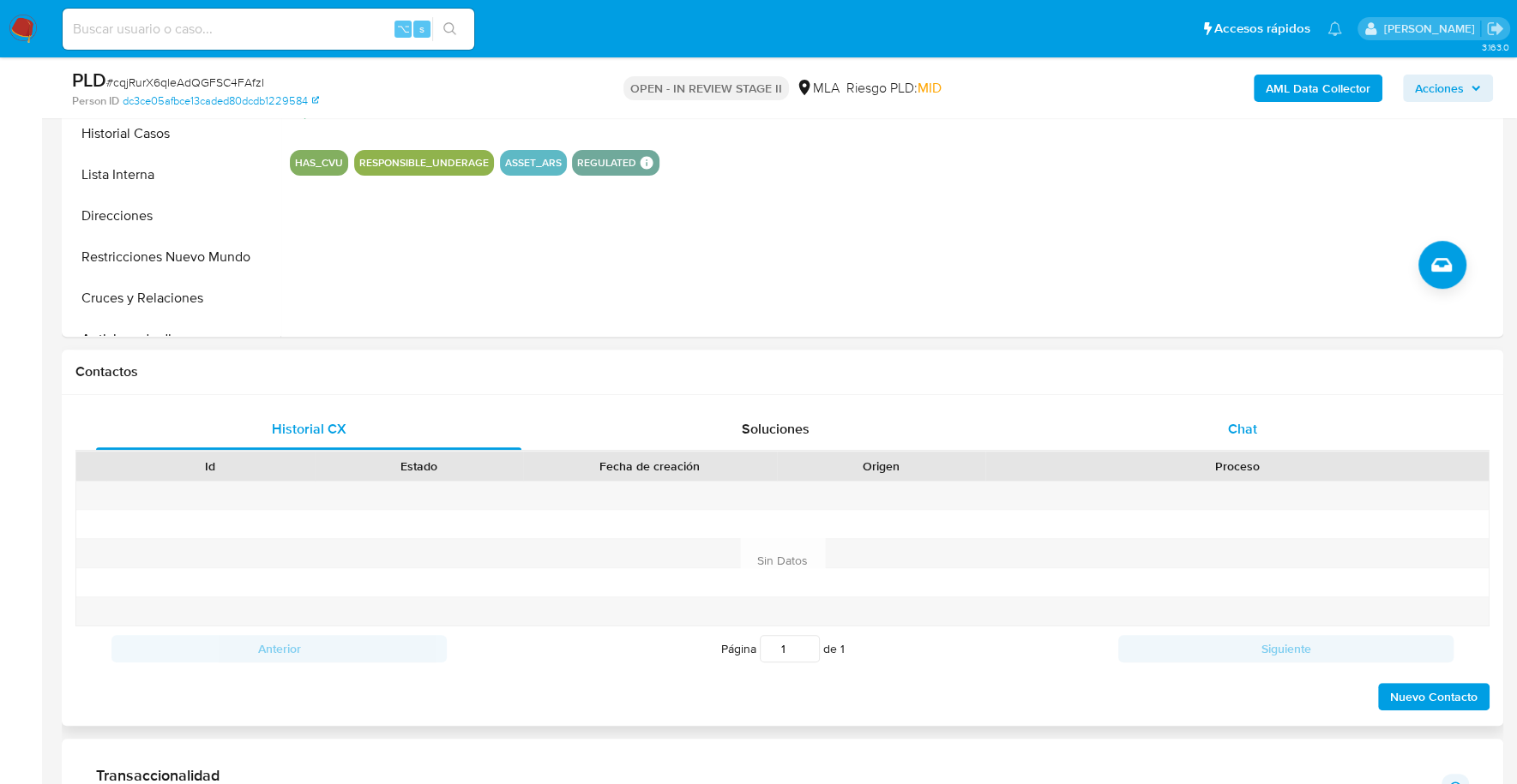
click at [1221, 432] on div "Chat" at bounding box center [1241, 429] width 426 height 41
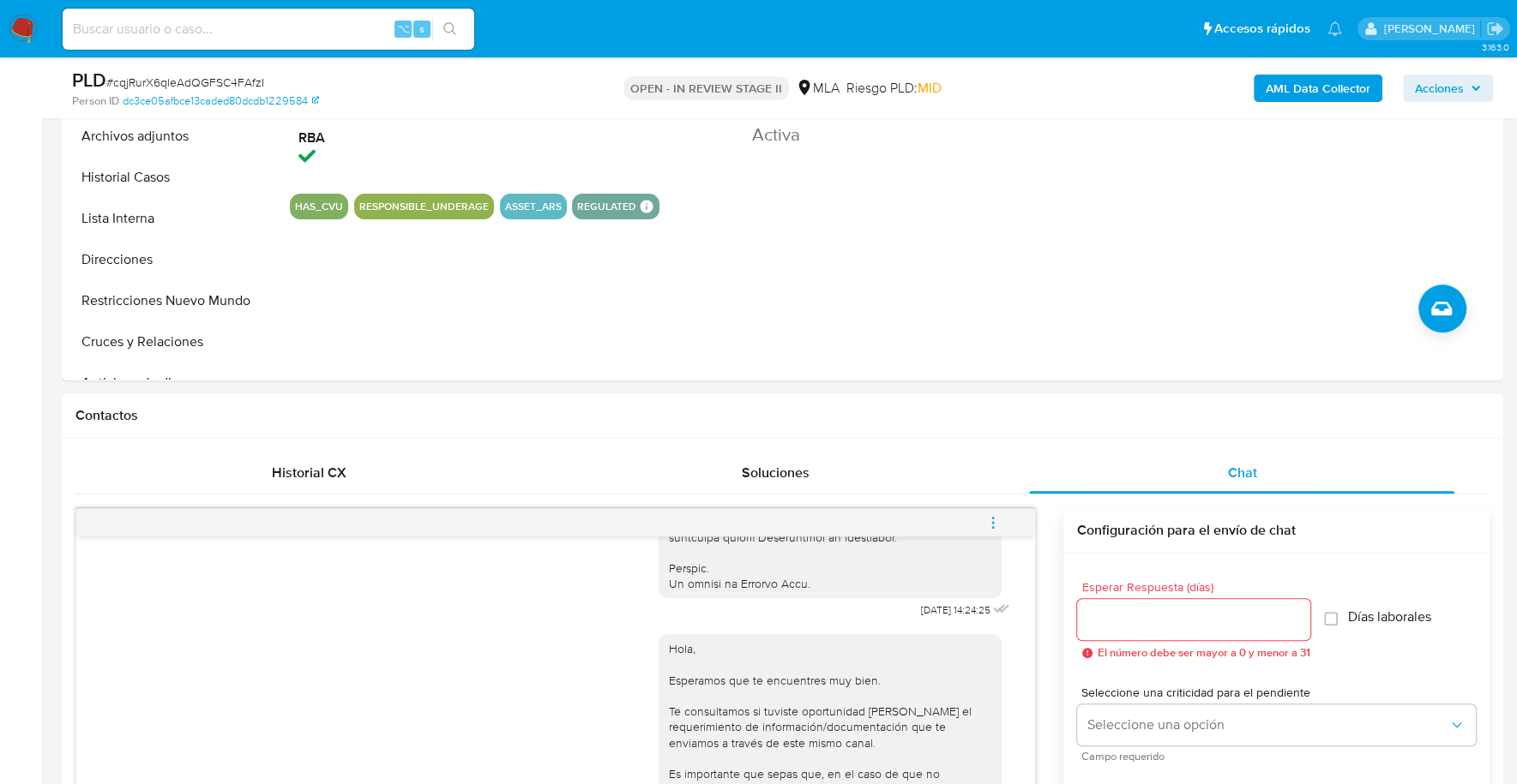
scroll to position [193, 0]
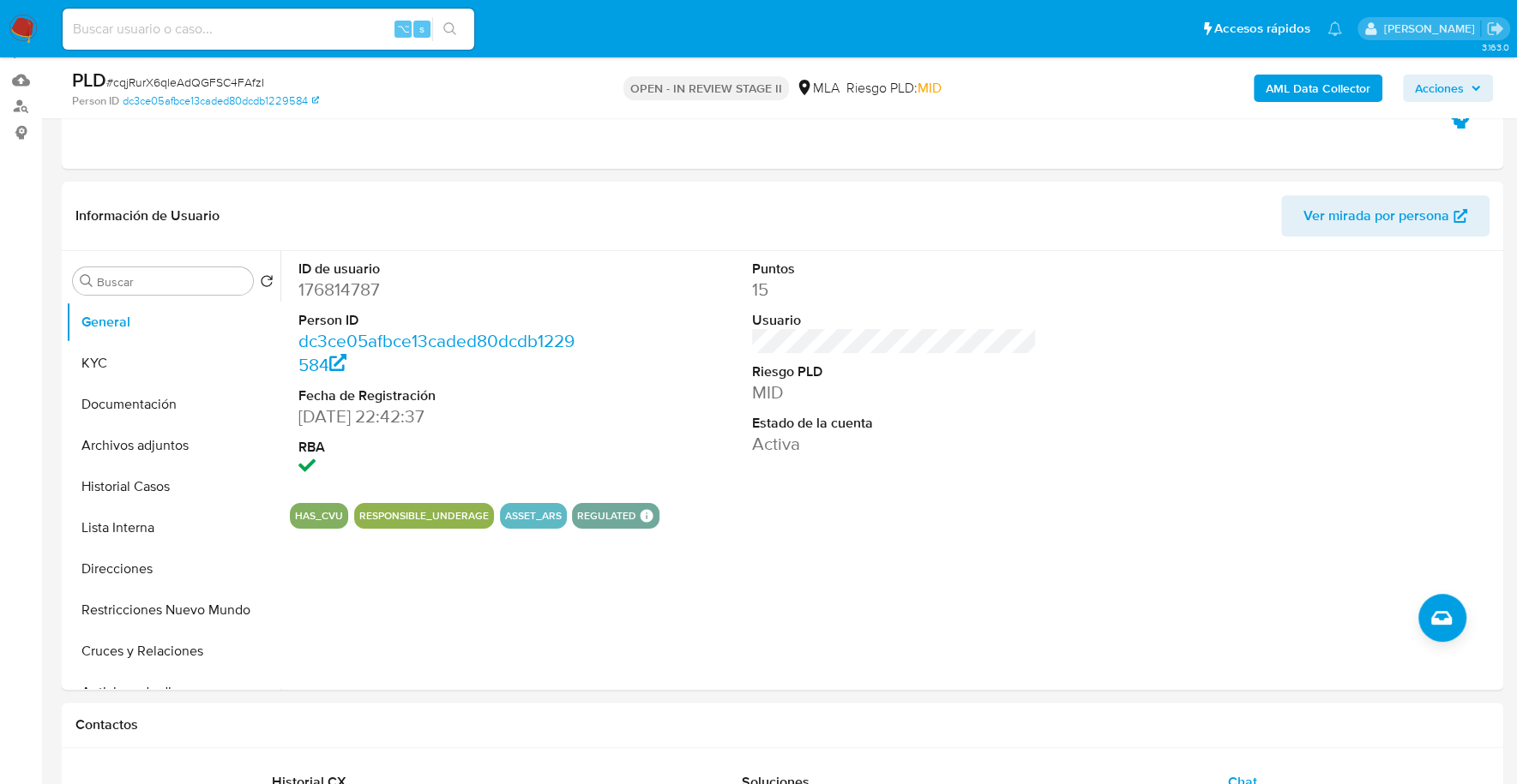
click at [211, 29] on input at bounding box center [269, 29] width 411 height 23
paste input "176814787"
type input "176814787"
click at [101, 375] on button "KYC" at bounding box center [166, 363] width 201 height 41
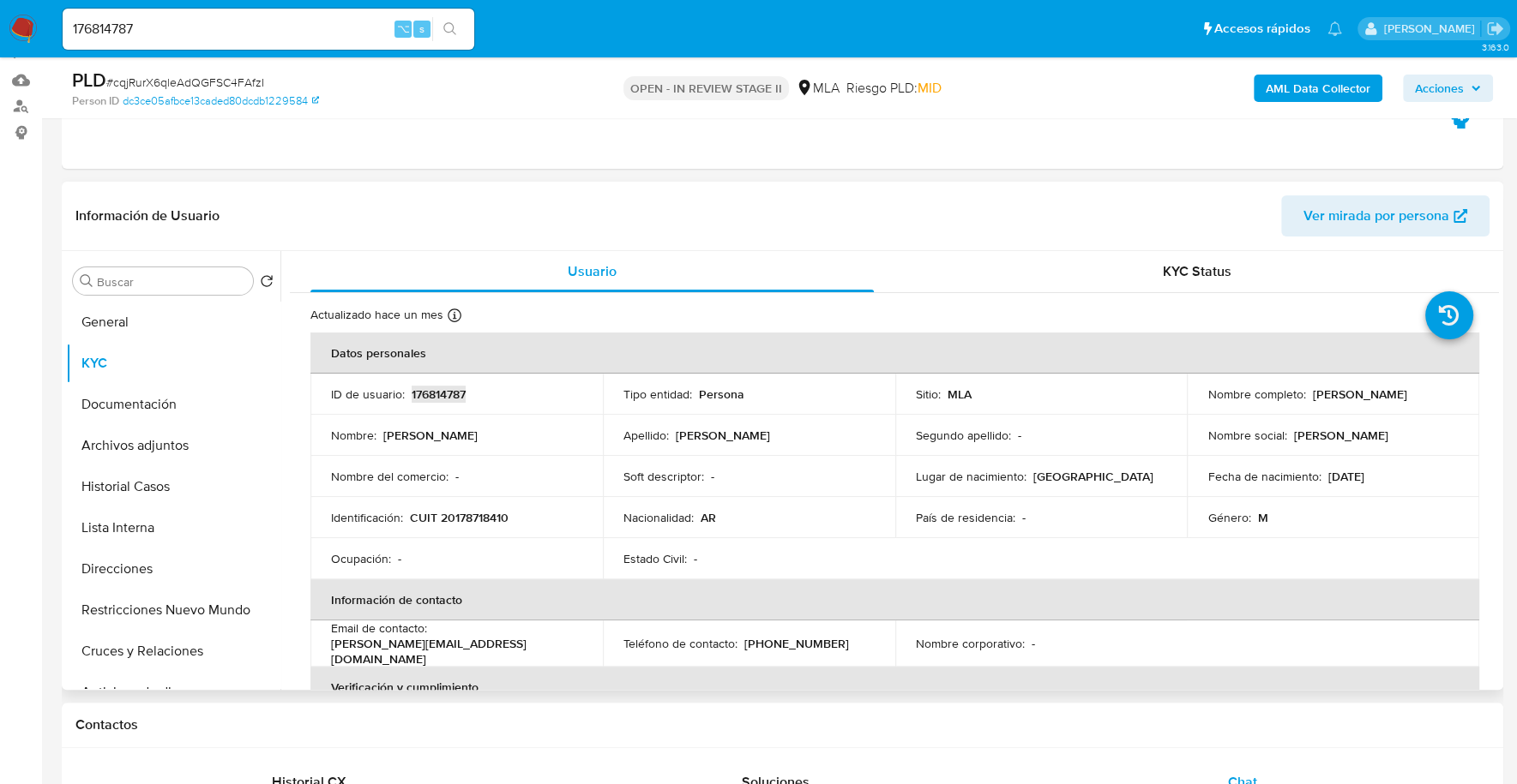
copy p "176814787"
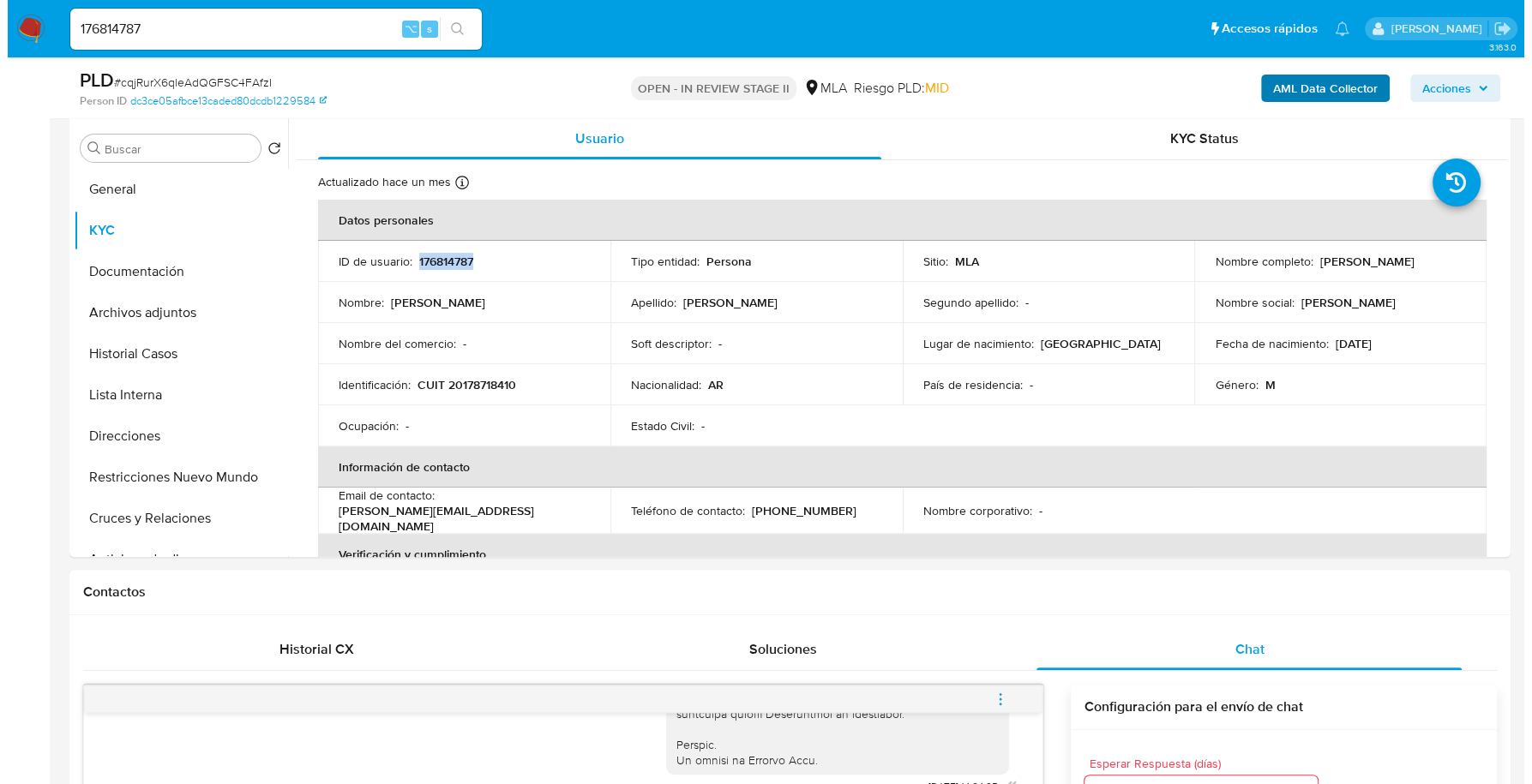
scroll to position [314, 0]
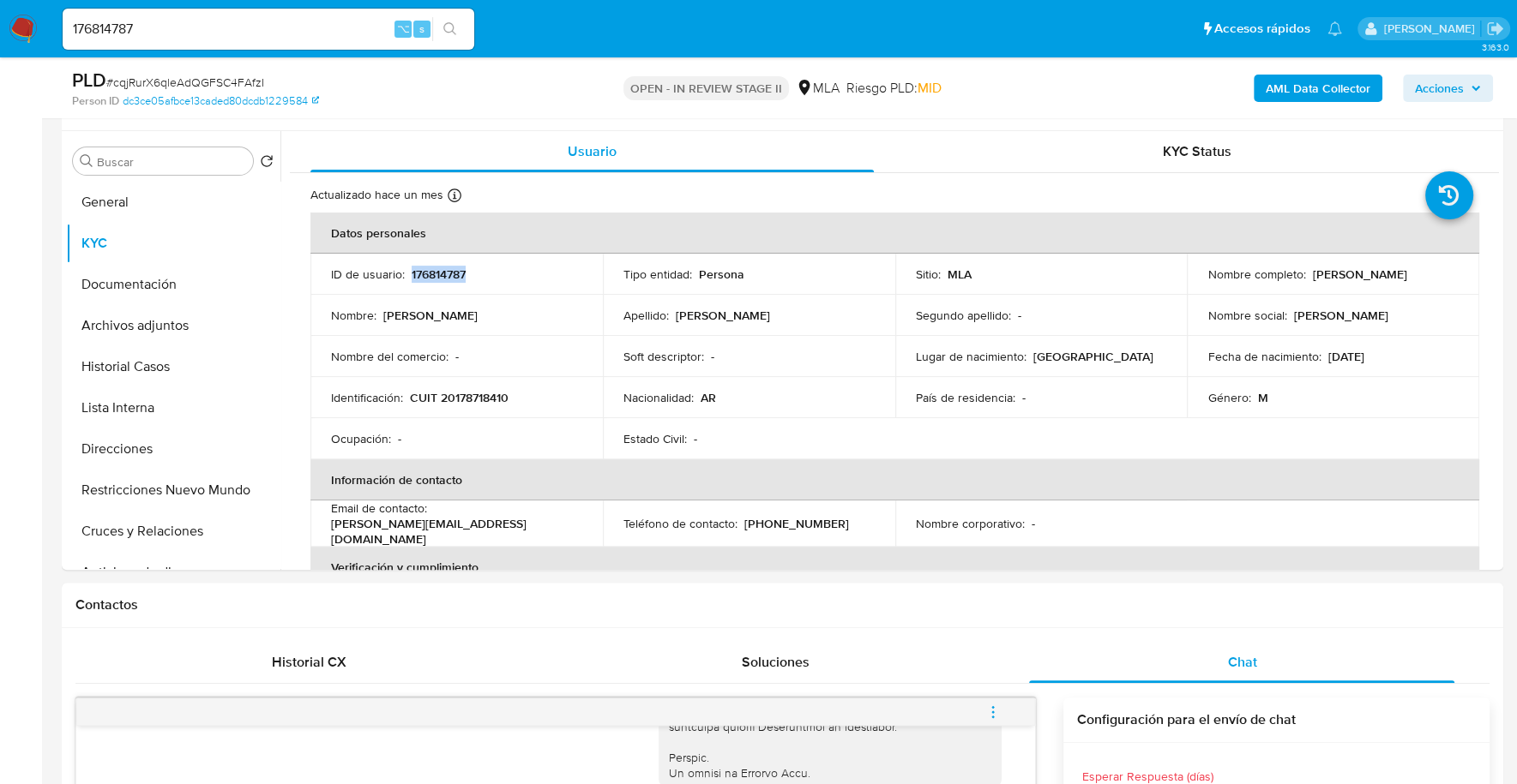
click at [1322, 87] on b "AML Data Collector" at bounding box center [1317, 87] width 104 height 27
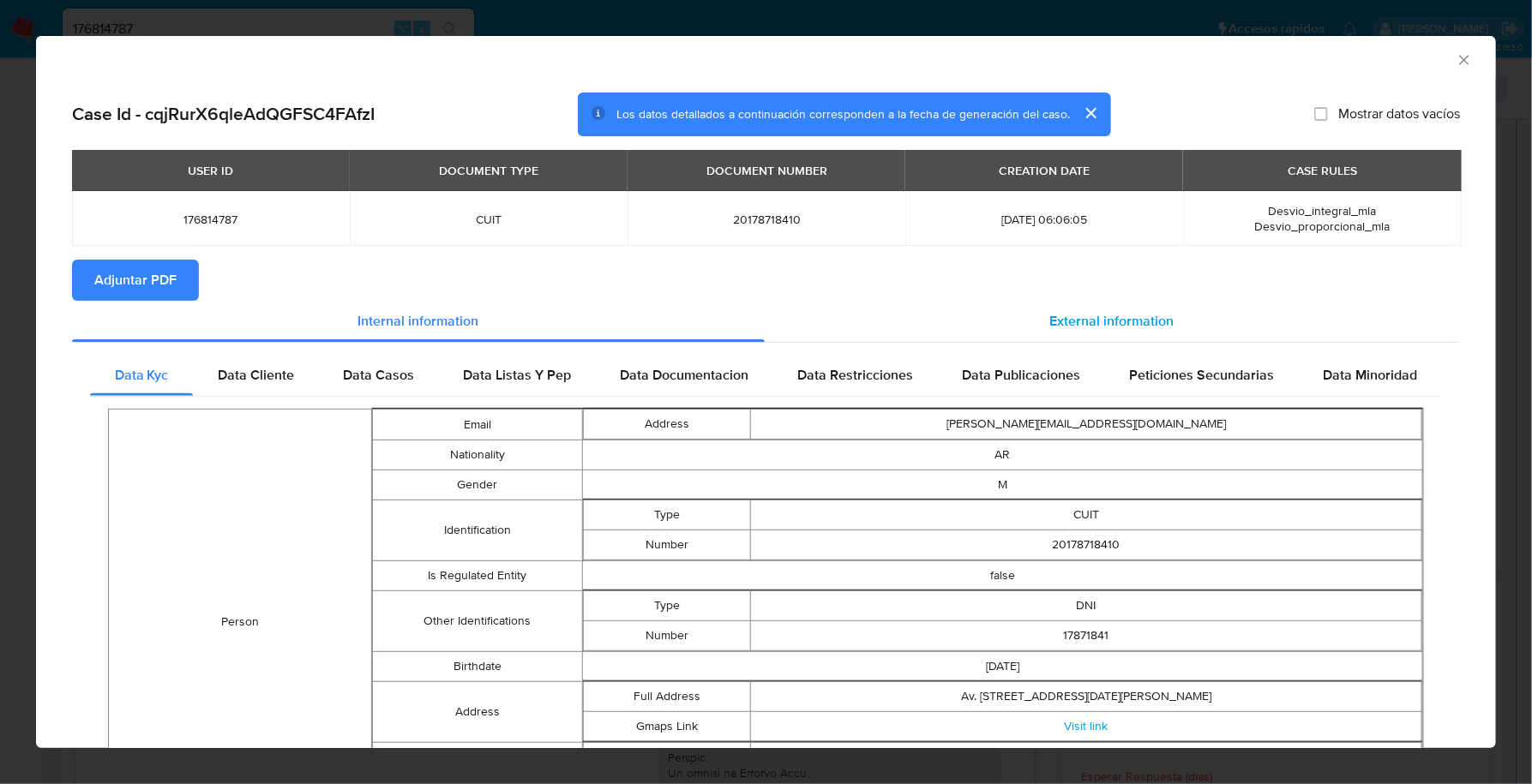
click at [1067, 315] on span "External information" at bounding box center [1112, 320] width 124 height 20
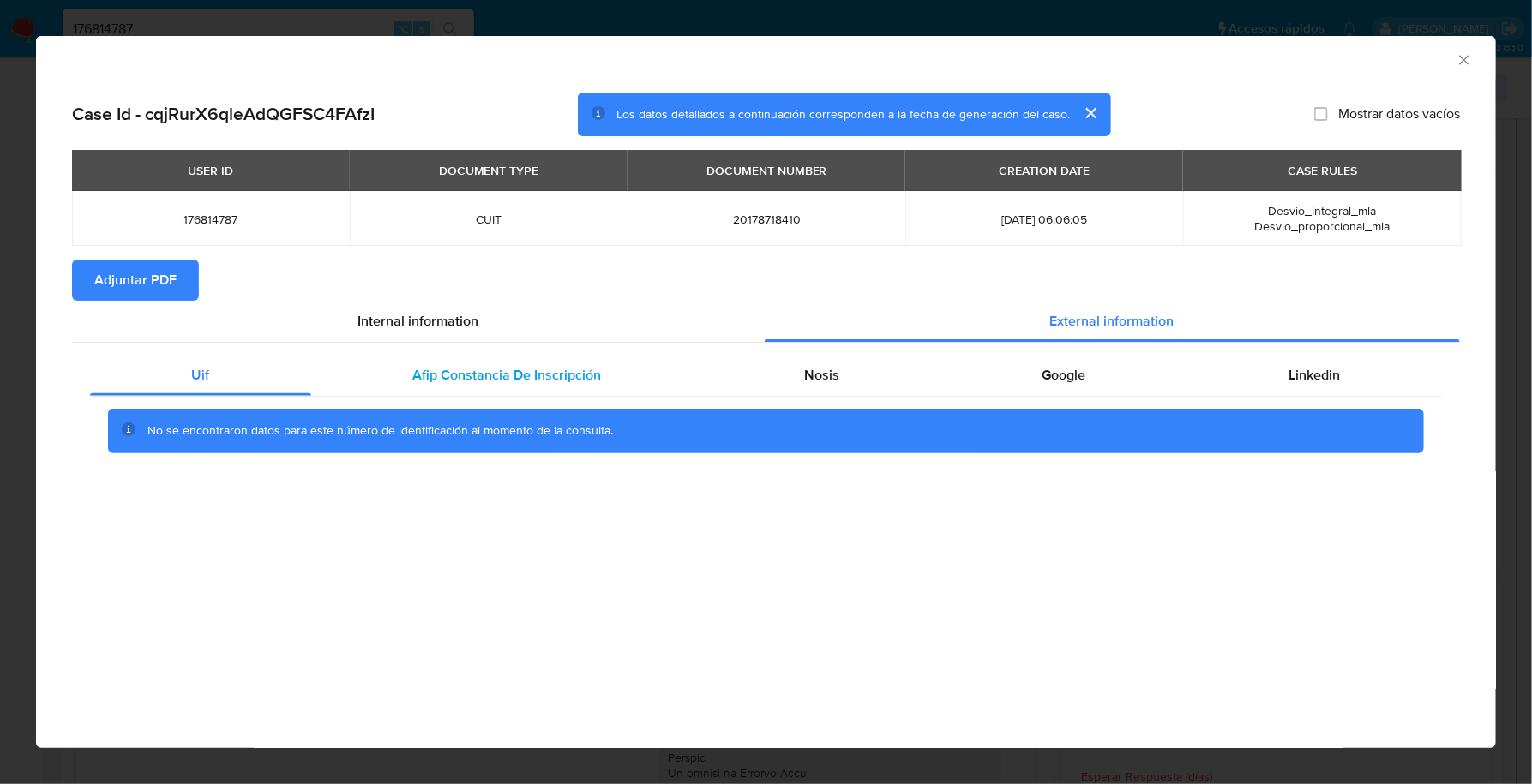
click at [428, 391] on div "Afip Constancia De Inscripción" at bounding box center [506, 376] width 392 height 41
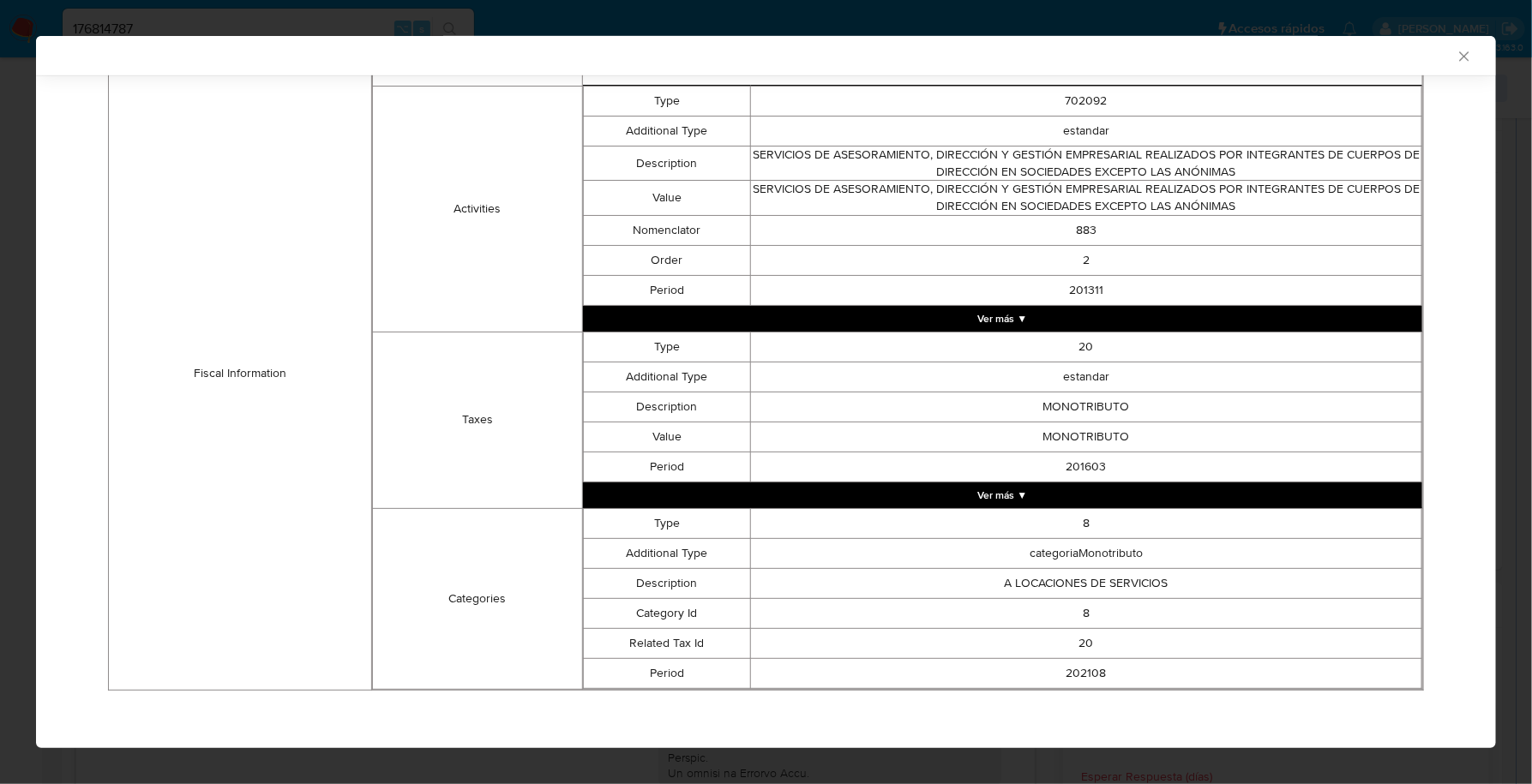
scroll to position [194, 0]
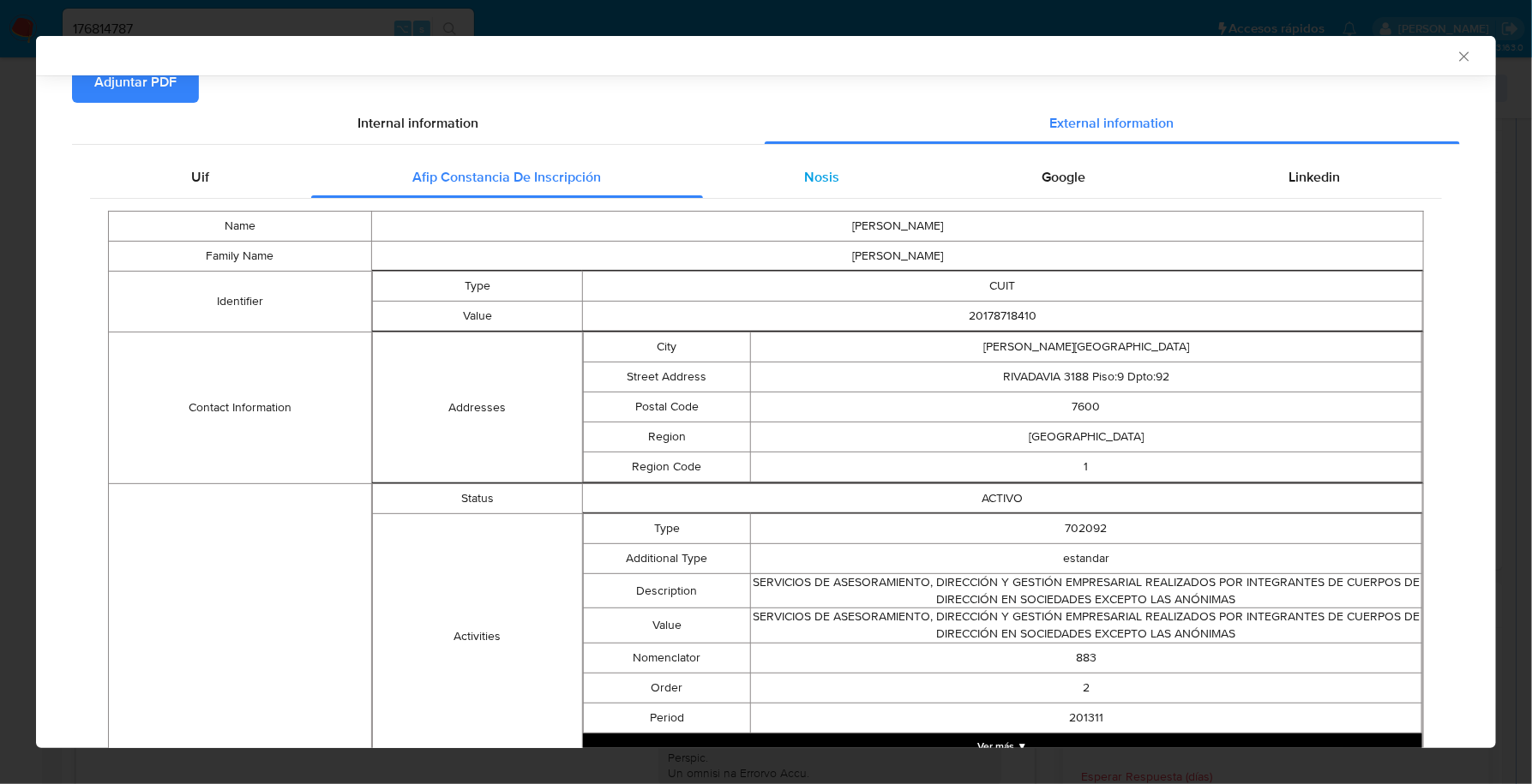
click at [859, 181] on div "Nosis" at bounding box center [823, 177] width 239 height 41
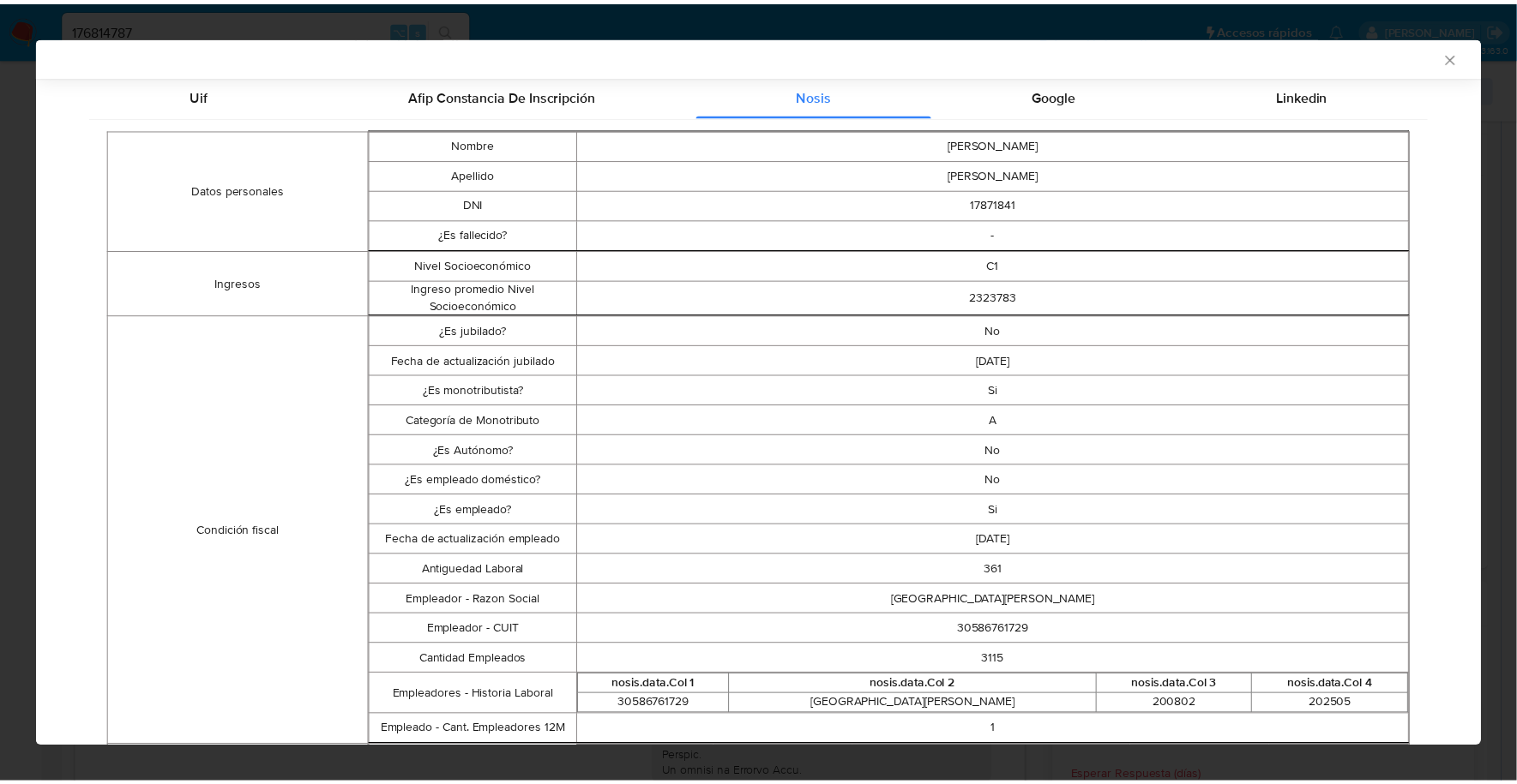
scroll to position [0, 0]
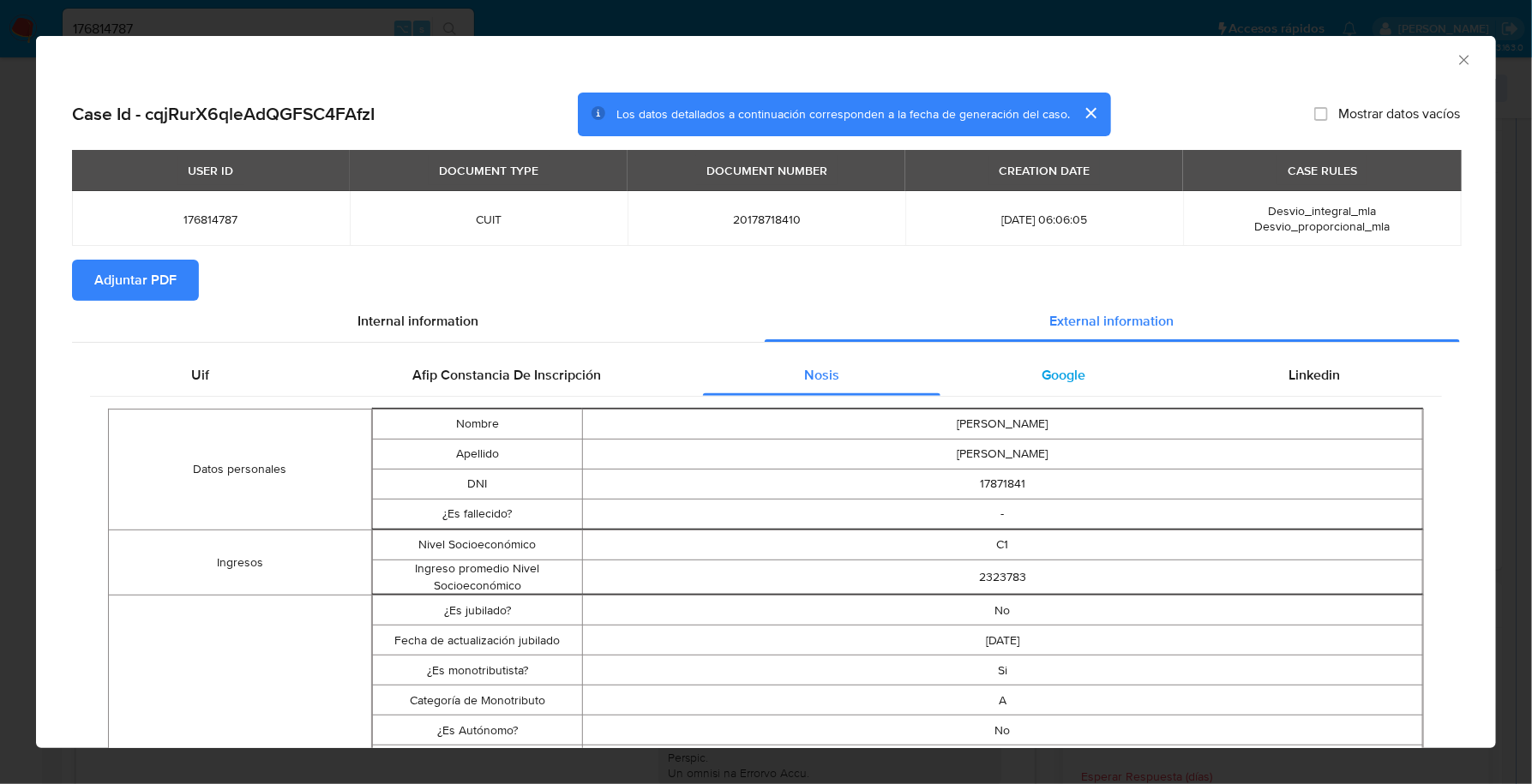
click at [1123, 386] on div "Google" at bounding box center [1063, 376] width 247 height 41
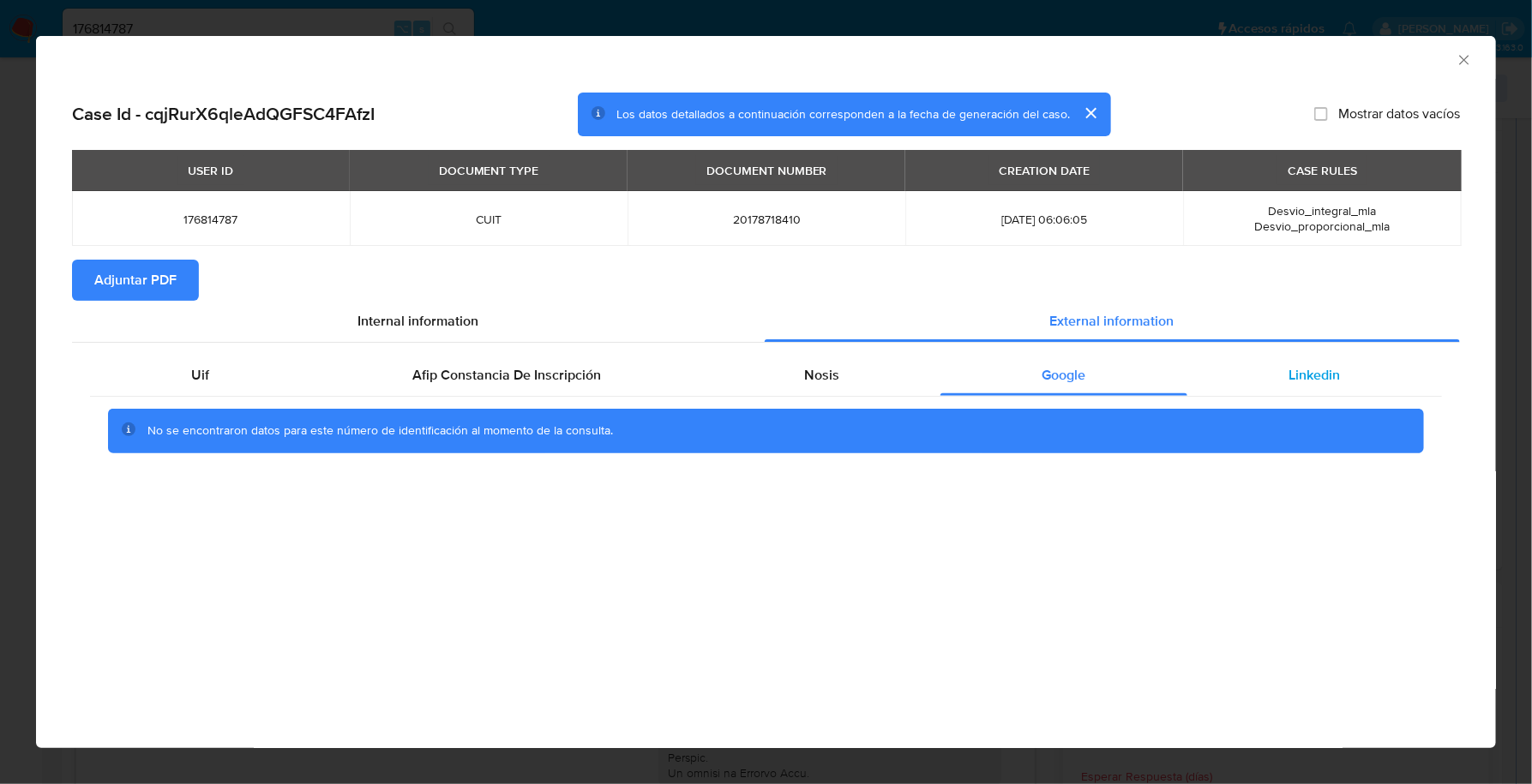
click at [1319, 374] on span "Linkedin" at bounding box center [1315, 375] width 52 height 20
click at [148, 289] on span "Adjuntar PDF" at bounding box center [135, 280] width 83 height 38
click at [1473, 69] on div "AML Data Collector" at bounding box center [766, 57] width 1461 height 43
click at [1472, 65] on icon "Cerrar ventana" at bounding box center [1464, 60] width 17 height 17
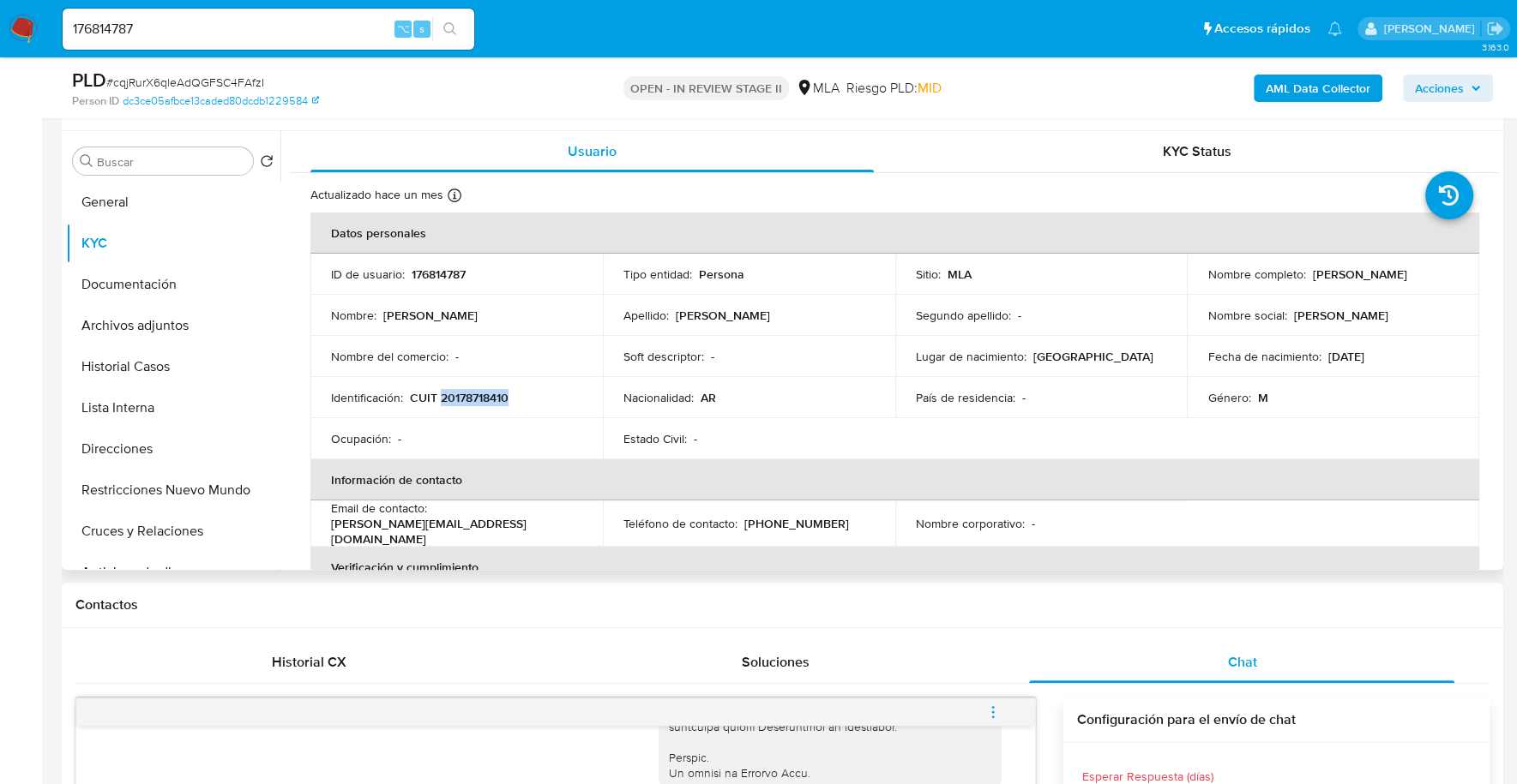
copy p "20178718410"
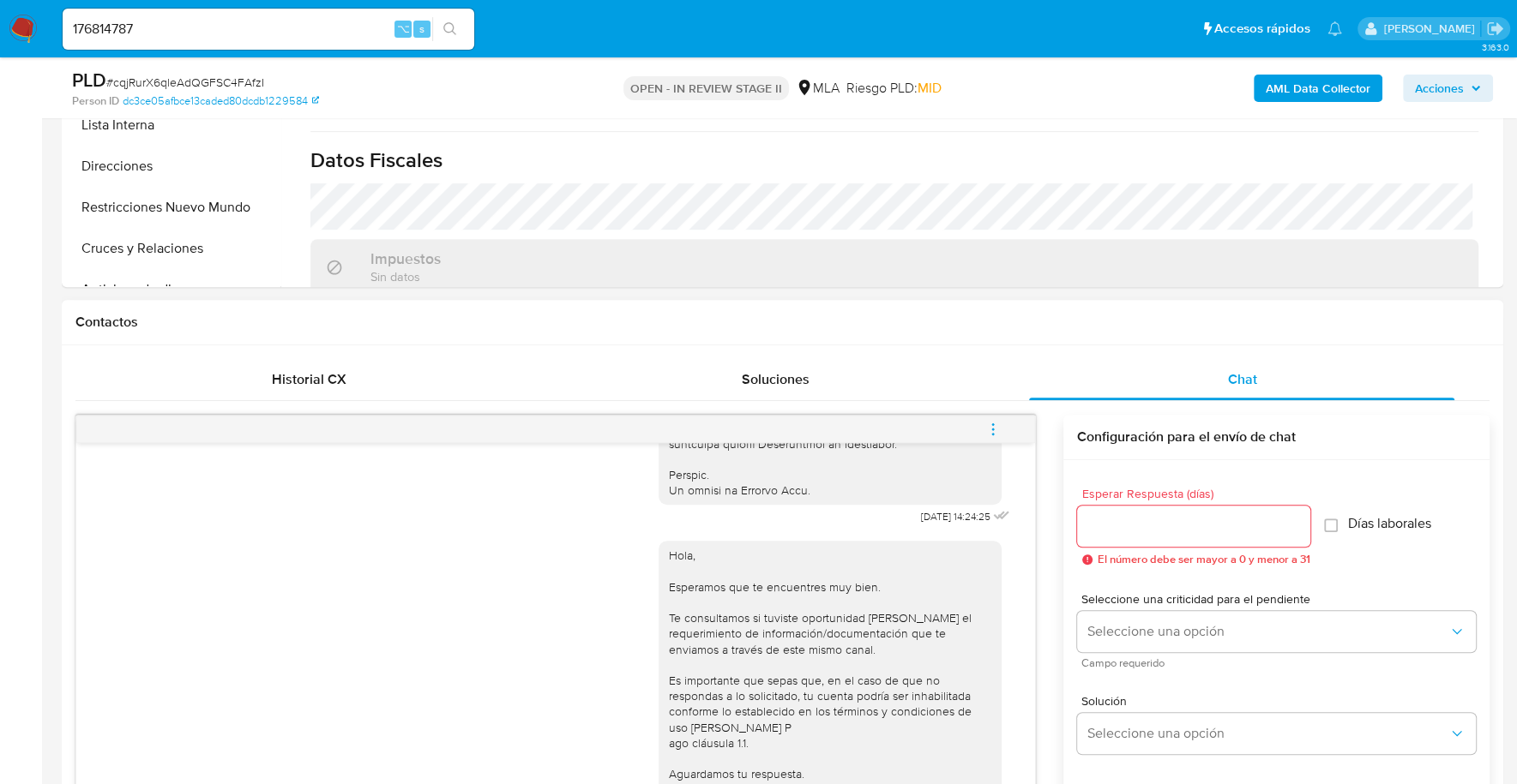
scroll to position [746, 0]
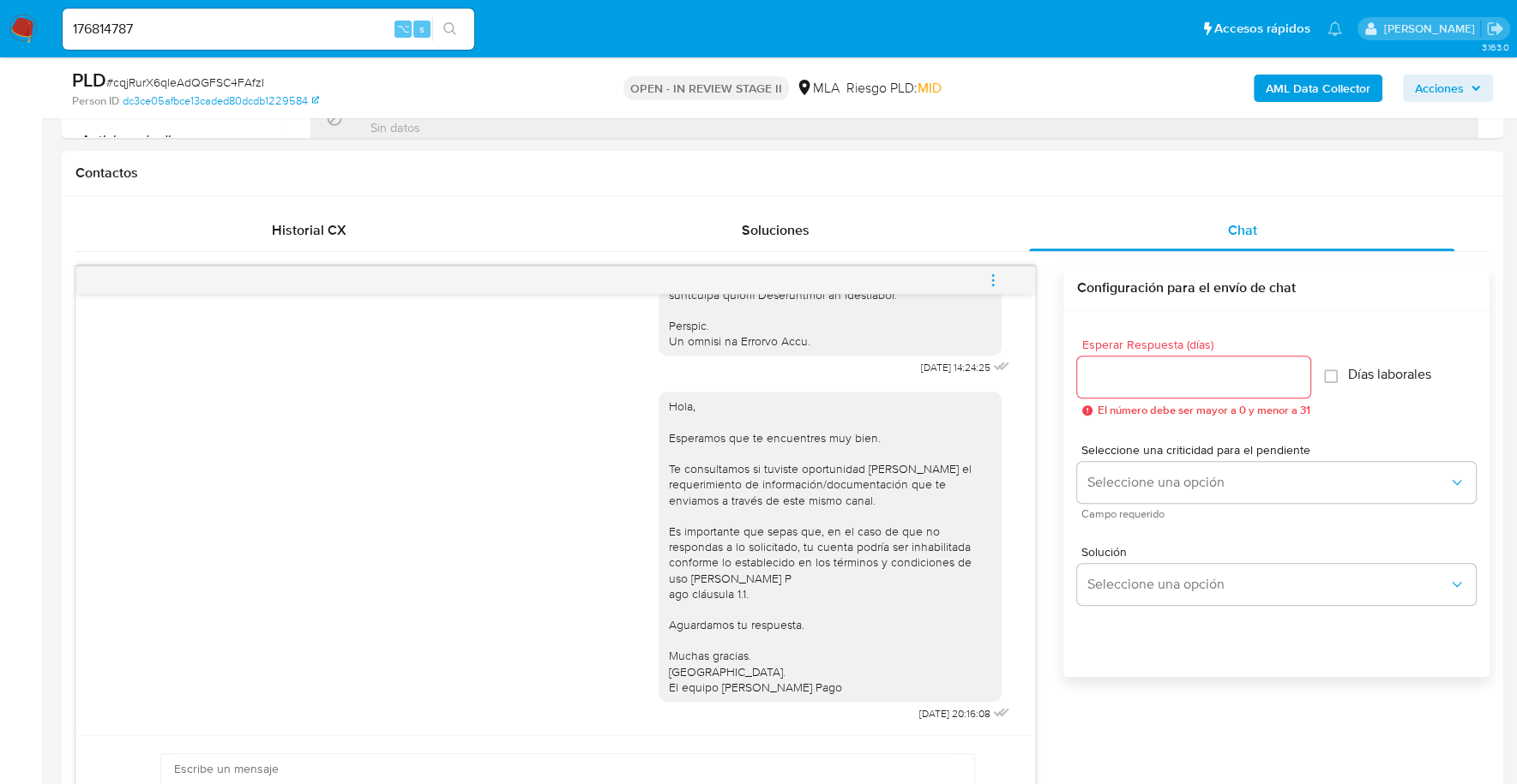
click at [996, 272] on icon "menu-action" at bounding box center [993, 280] width 15 height 15
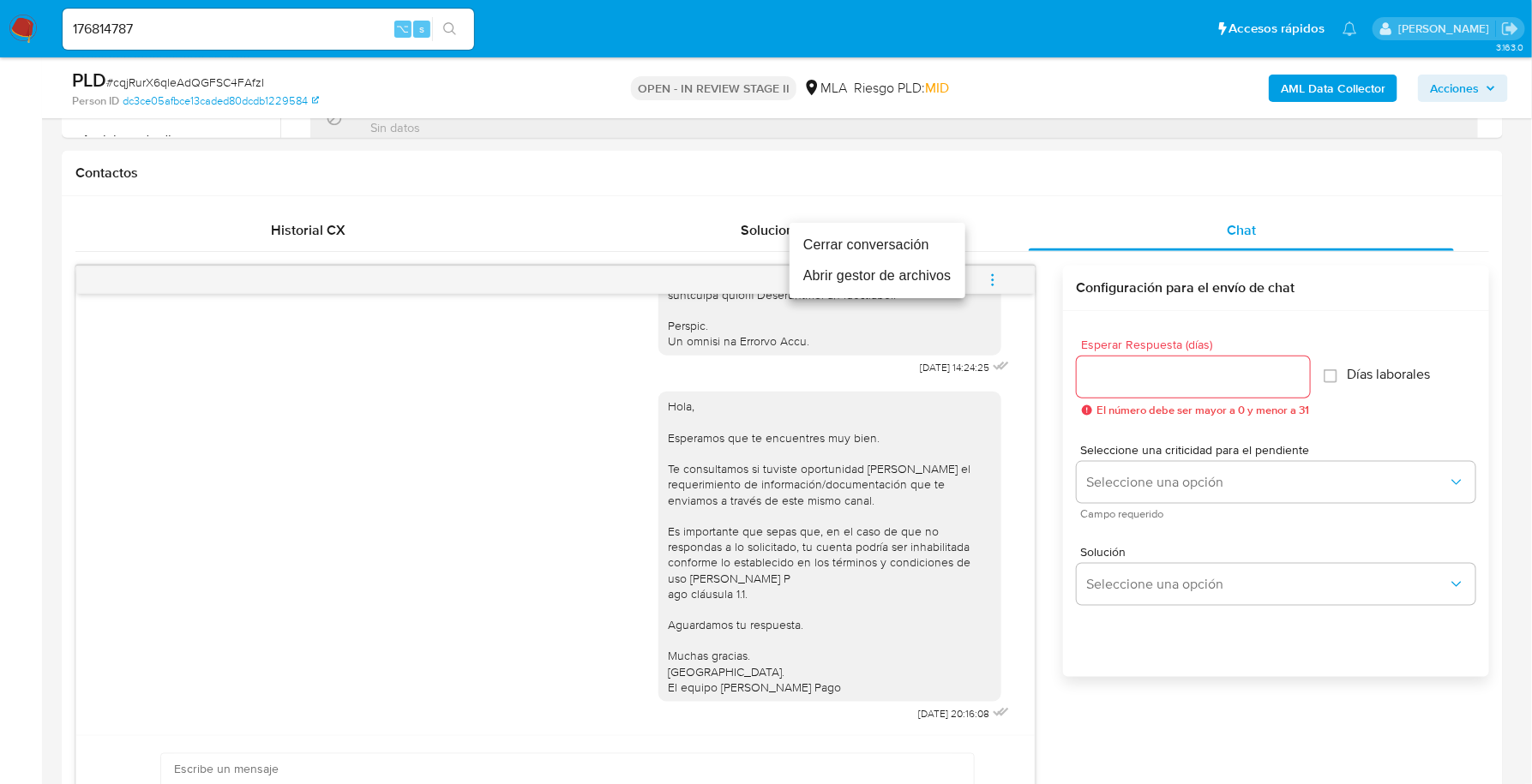
click at [903, 246] on li "Cerrar conversación" at bounding box center [877, 245] width 176 height 31
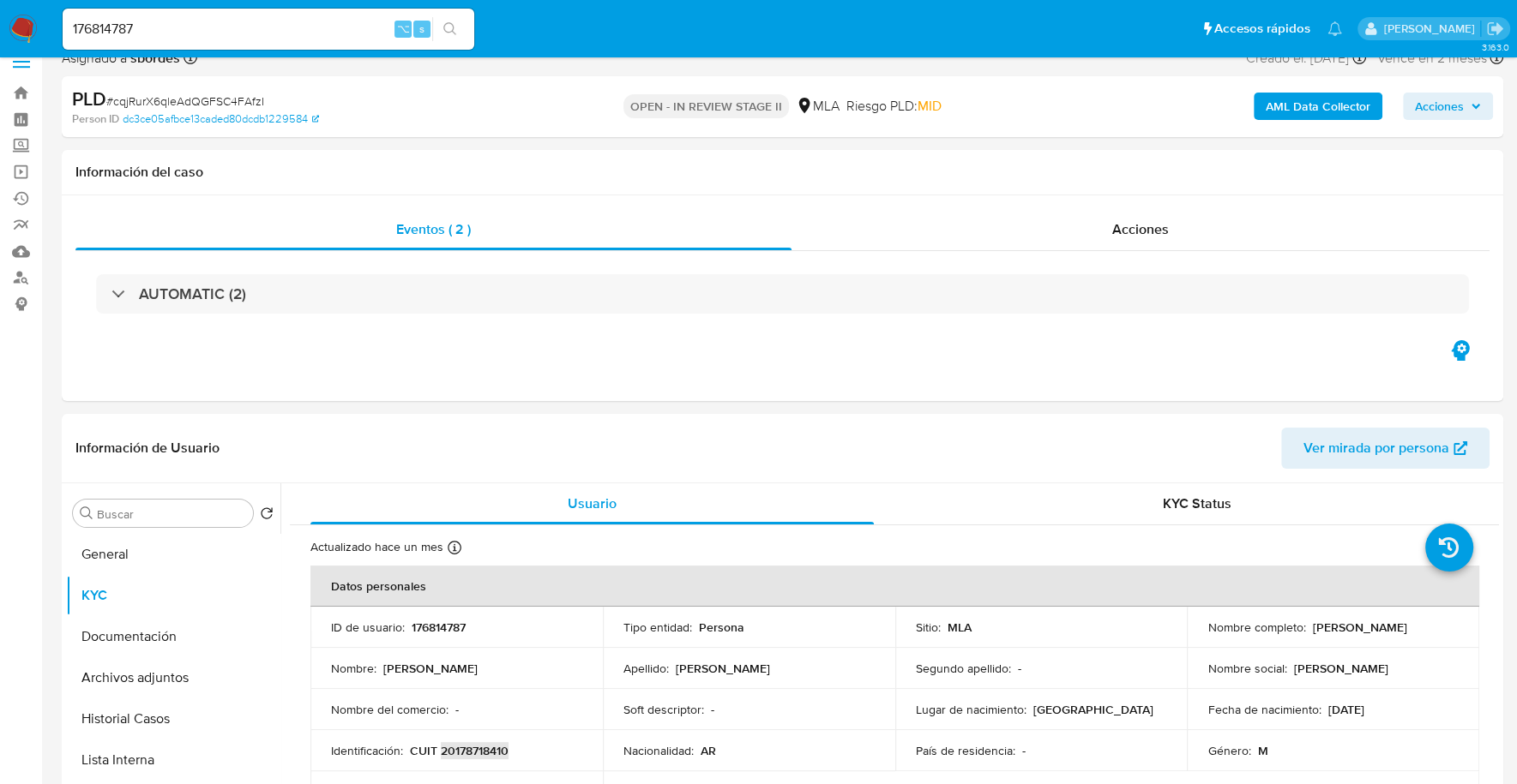
scroll to position [0, 0]
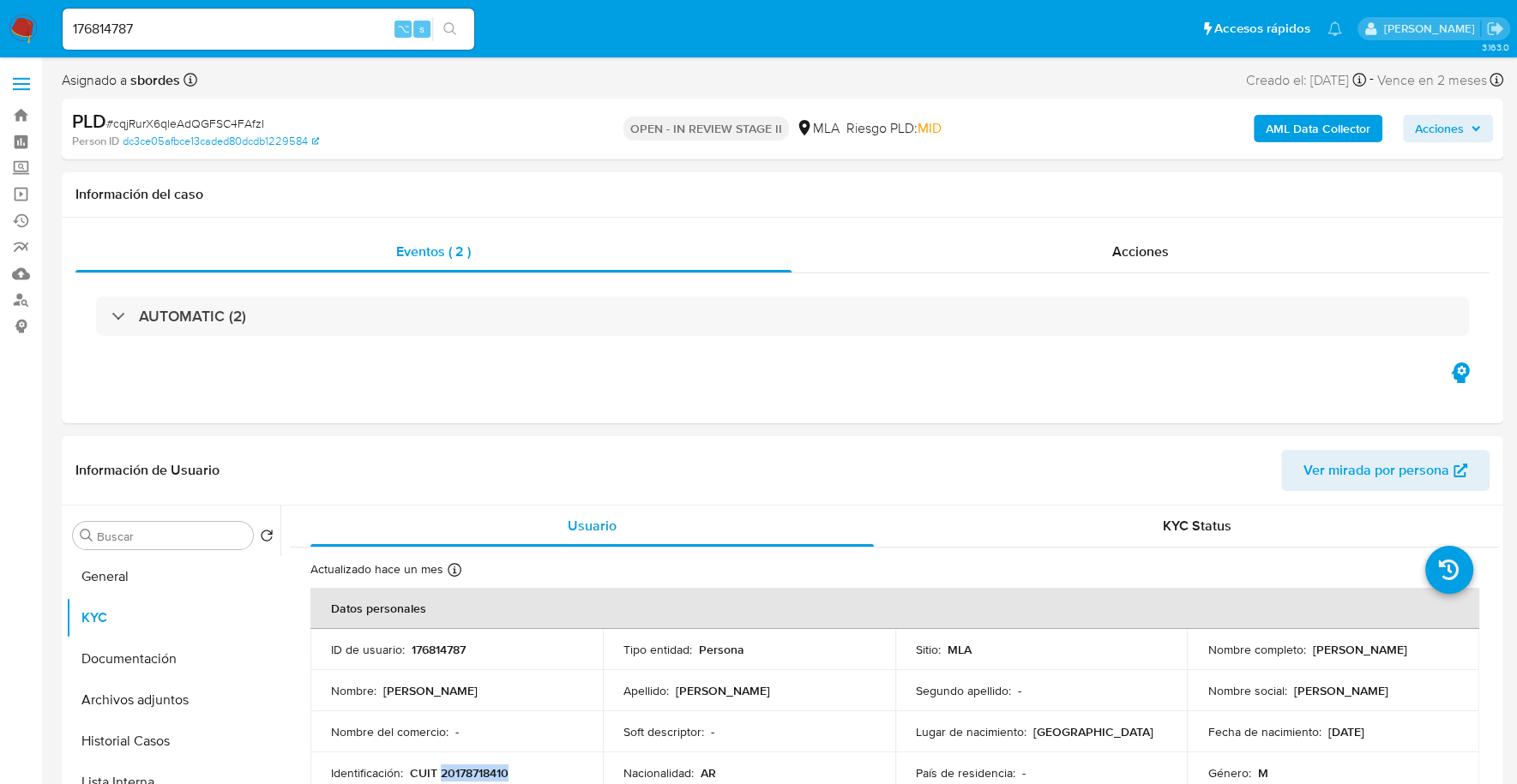
click at [1451, 123] on span "Acciones" at bounding box center [1439, 128] width 49 height 27
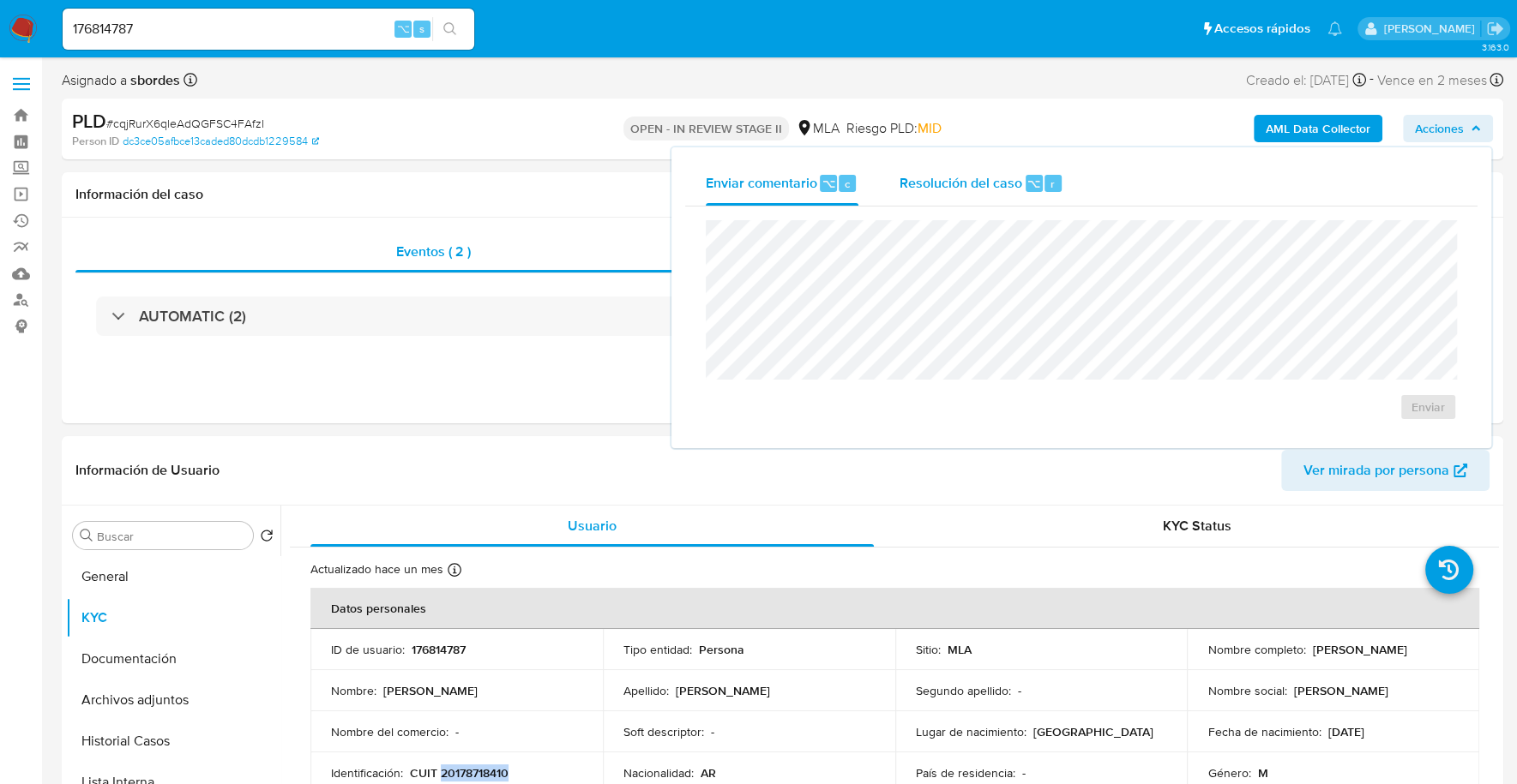
click at [956, 182] on span "Resolución del caso" at bounding box center [961, 182] width 123 height 20
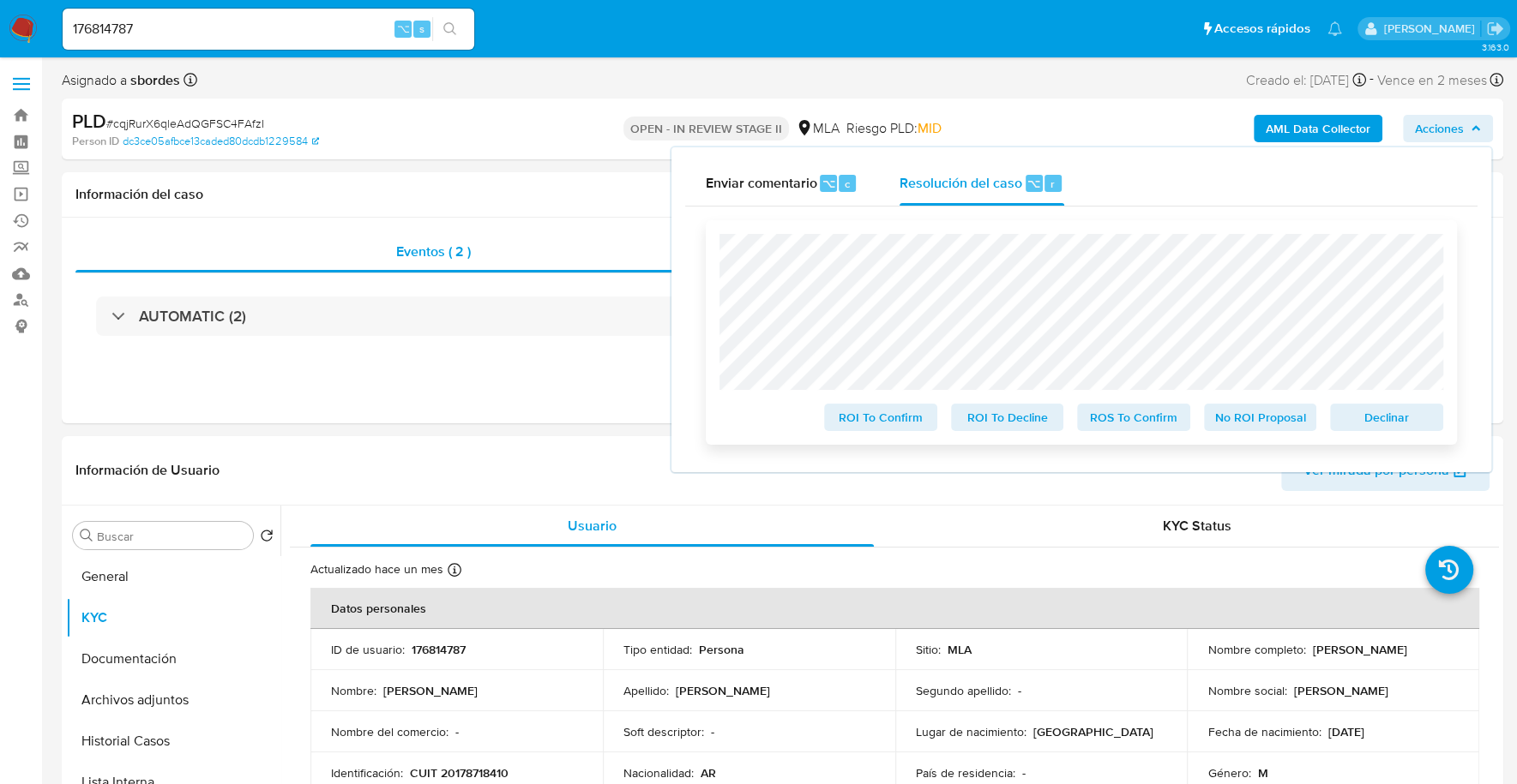
click at [1408, 419] on span "Declinar" at bounding box center [1386, 418] width 89 height 24
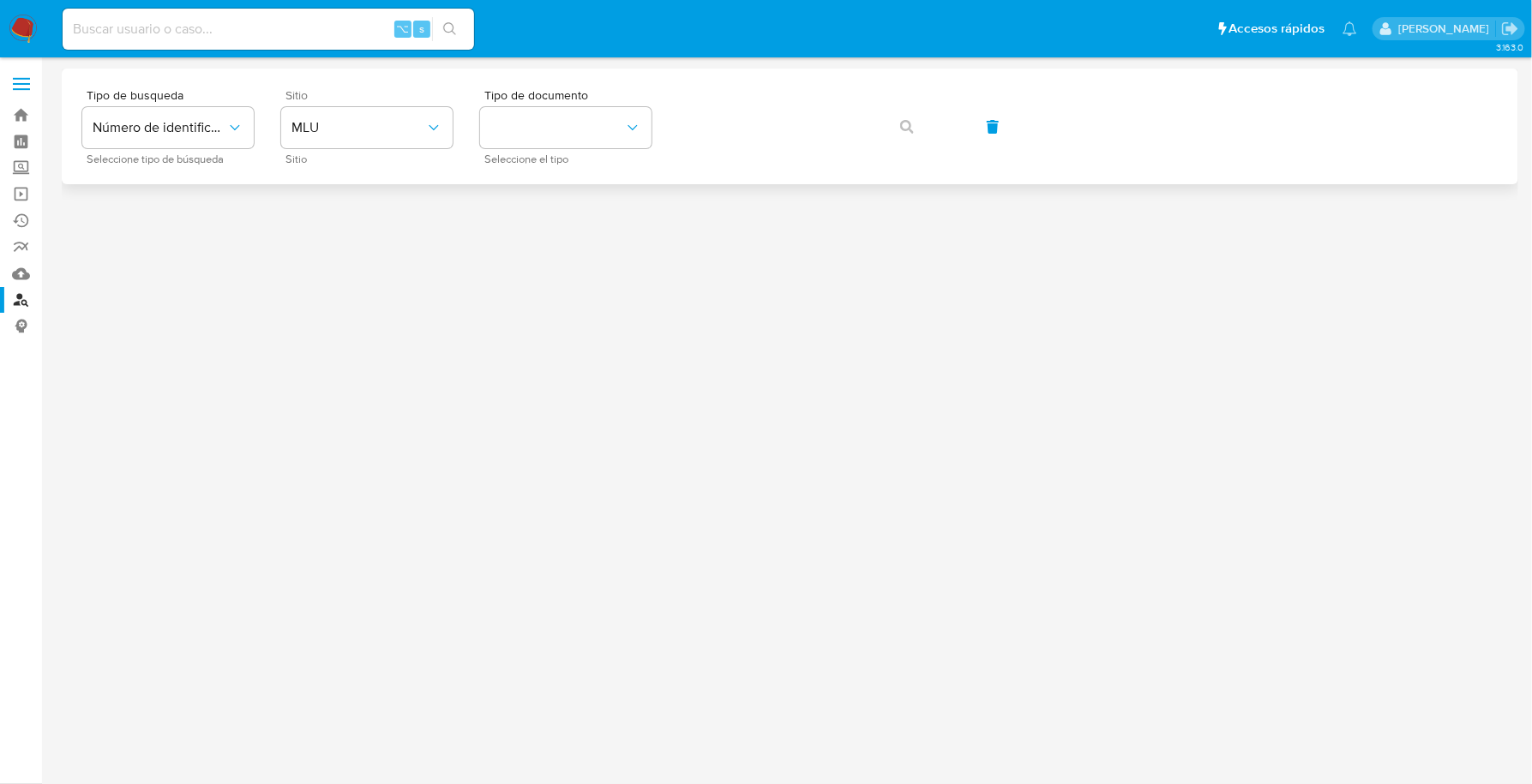
click at [394, 103] on div "Sitio MLU Sitio" at bounding box center [366, 126] width 172 height 74
click at [398, 120] on span "MLU" at bounding box center [358, 128] width 133 height 17
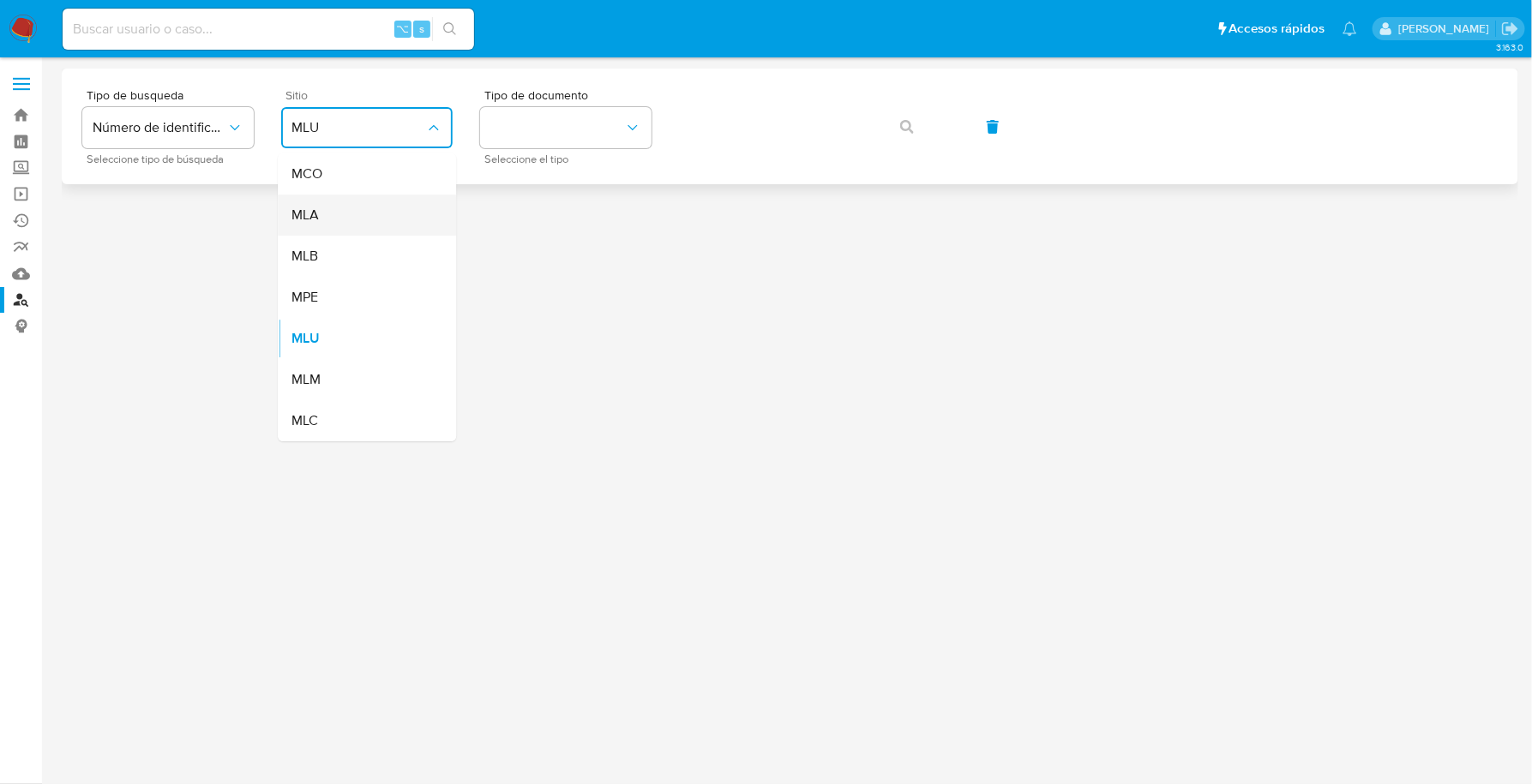
click at [345, 218] on div "MLA" at bounding box center [362, 215] width 141 height 41
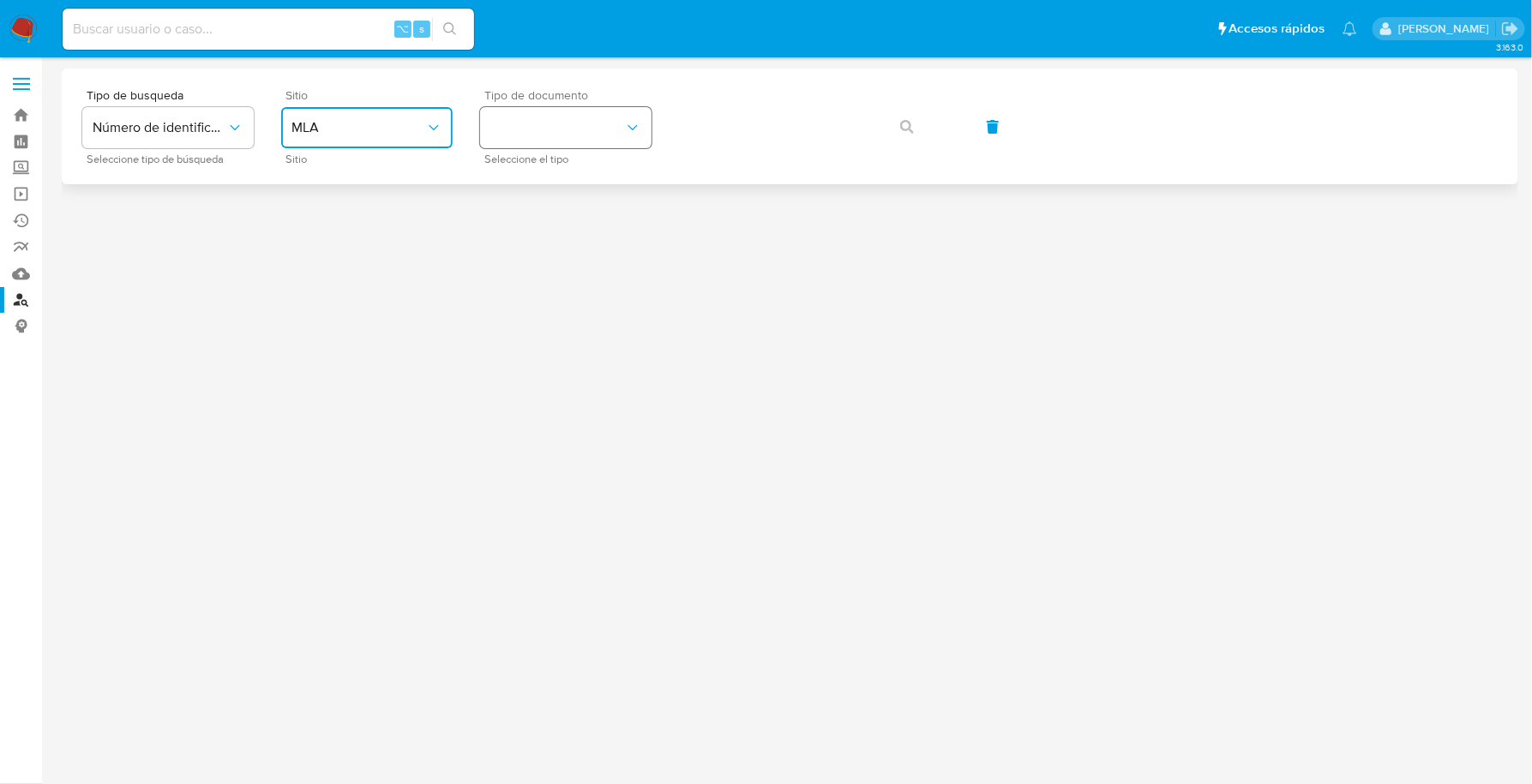
click at [554, 123] on button "identificationType" at bounding box center [565, 128] width 172 height 41
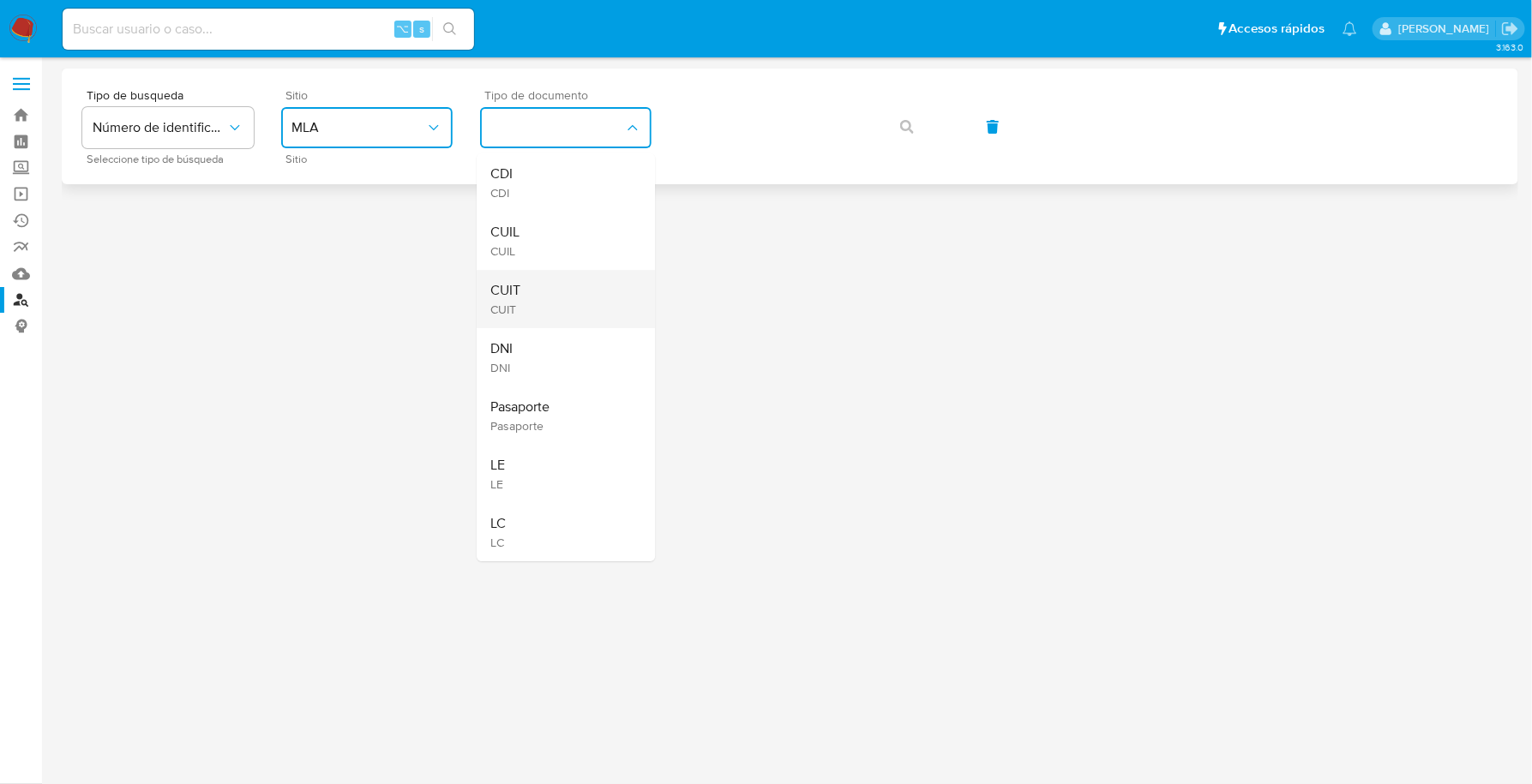
click at [561, 298] on div "CUIT CUIT" at bounding box center [561, 300] width 141 height 58
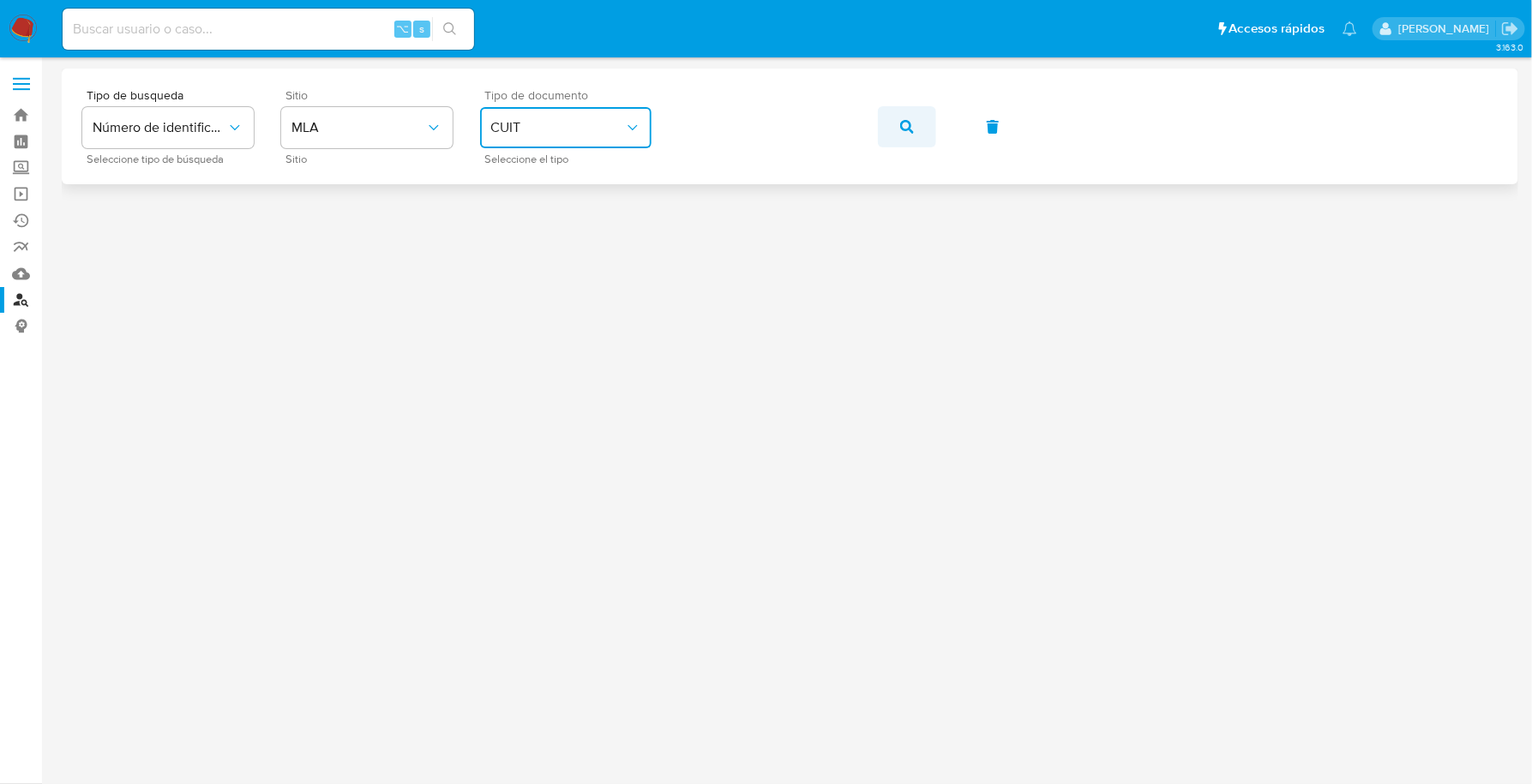
click at [924, 131] on button "button" at bounding box center [907, 127] width 58 height 41
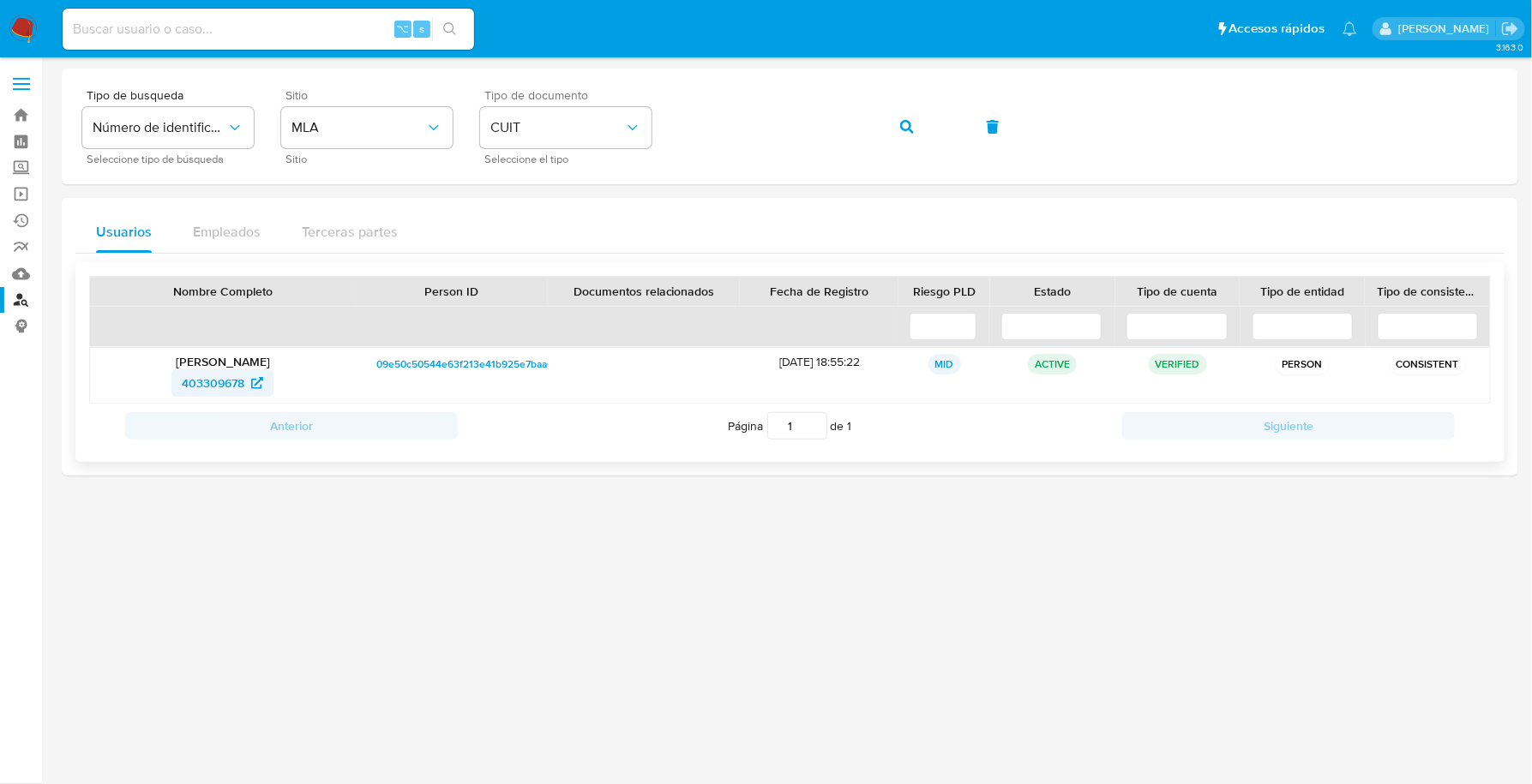
click at [217, 383] on span "403309678" at bounding box center [213, 382] width 63 height 27
click at [32, 32] on img at bounding box center [23, 29] width 29 height 29
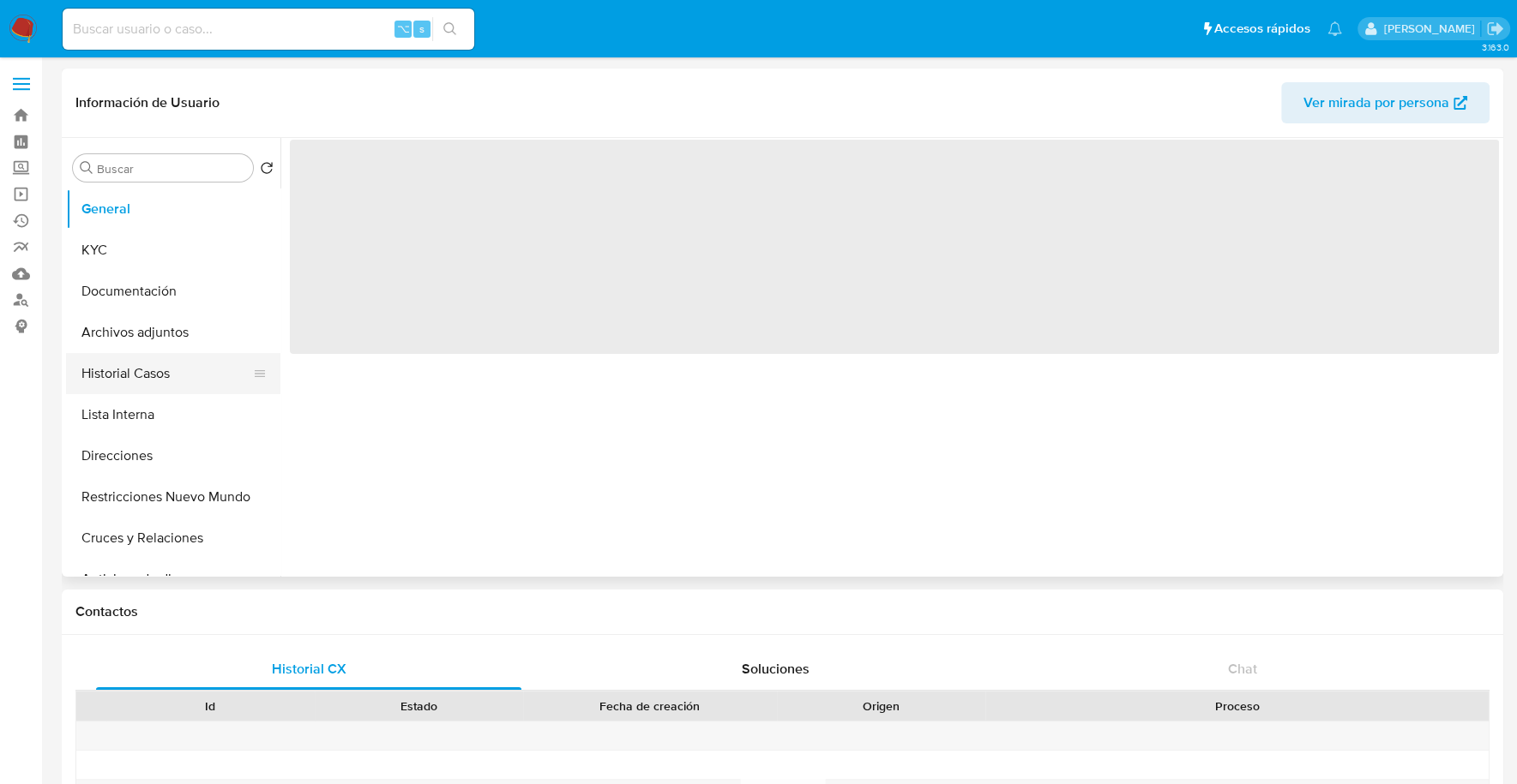
select select "10"
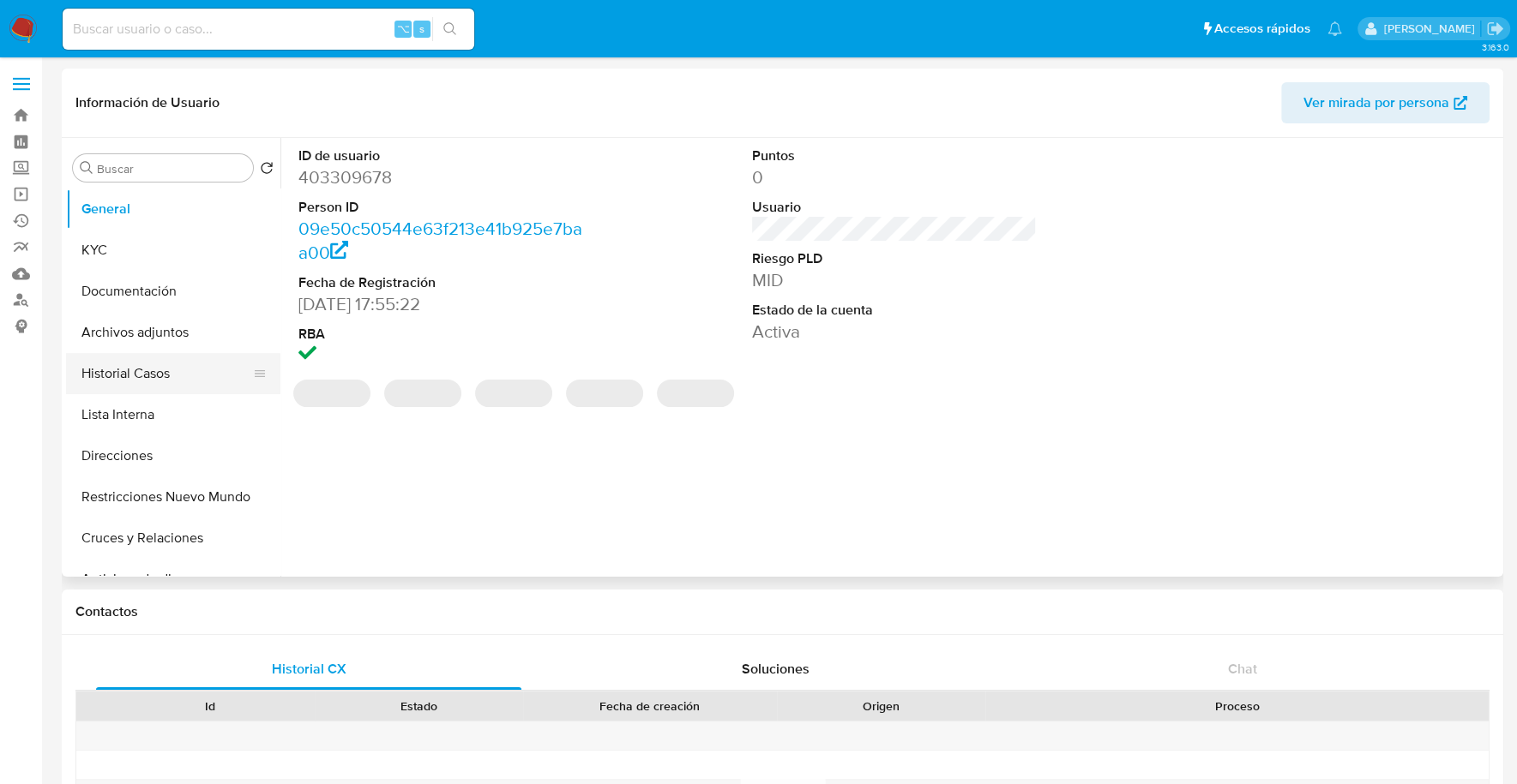
click at [172, 372] on button "Historial Casos" at bounding box center [166, 374] width 201 height 41
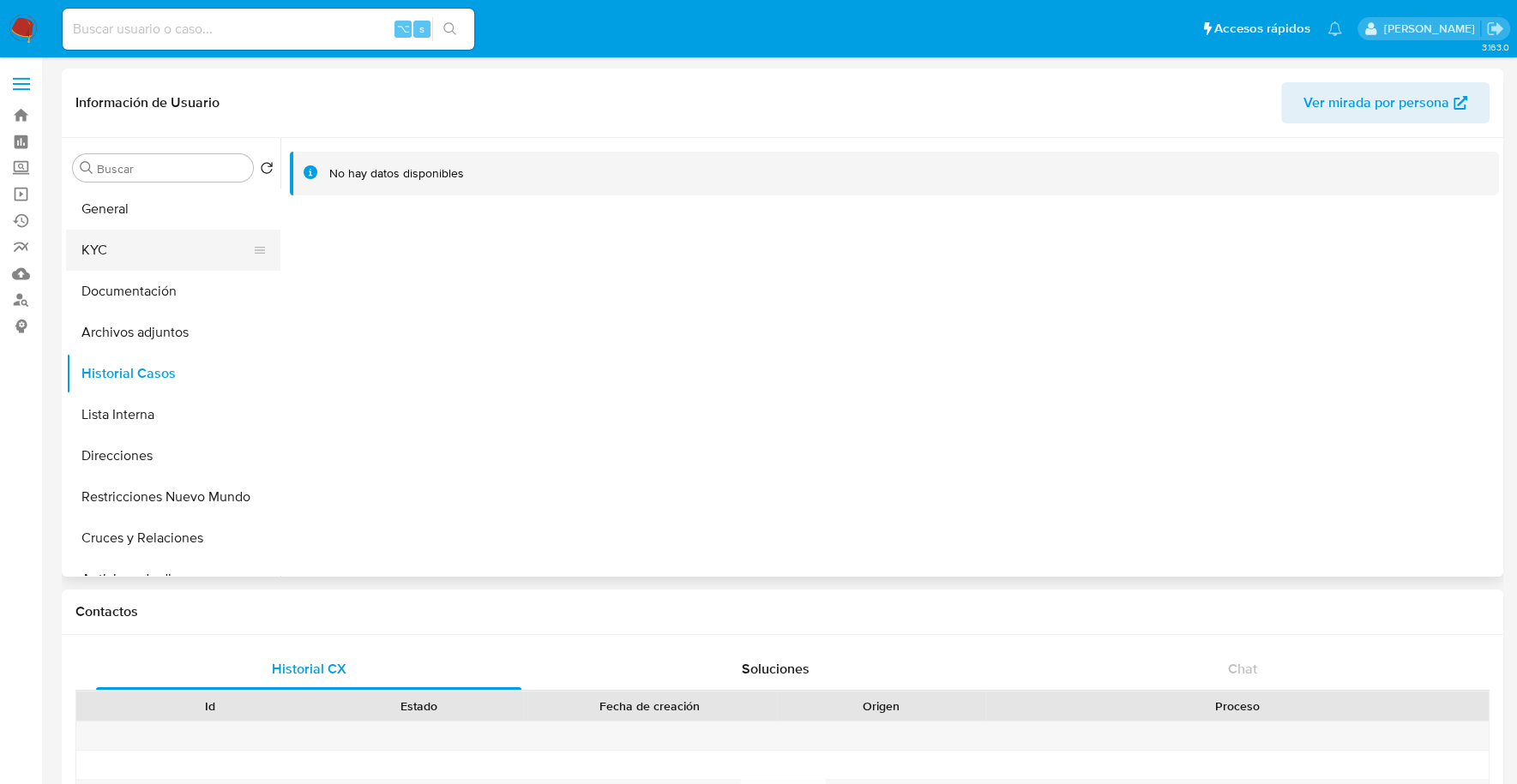
click at [141, 231] on button "KYC" at bounding box center [166, 251] width 201 height 41
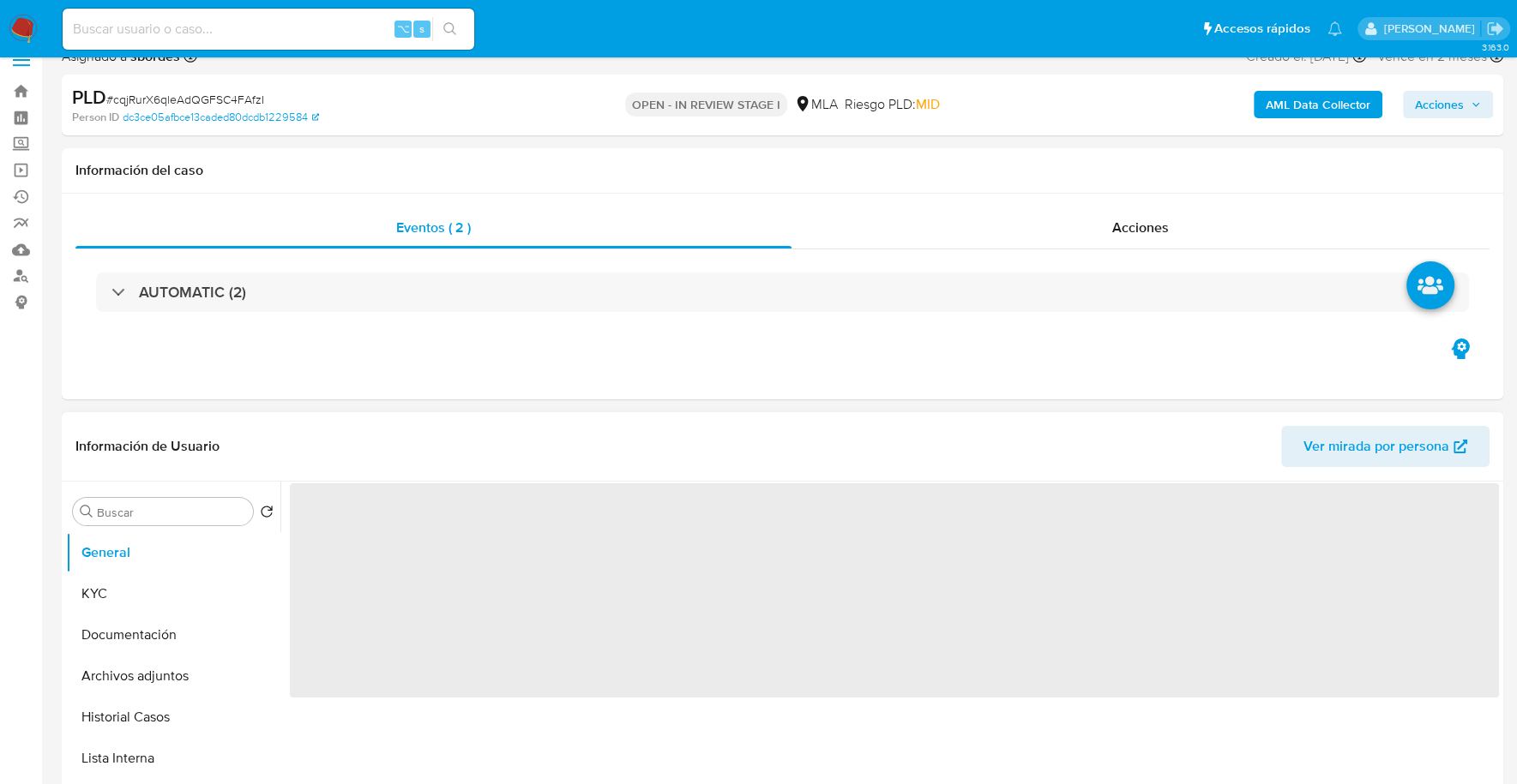
scroll to position [37, 0]
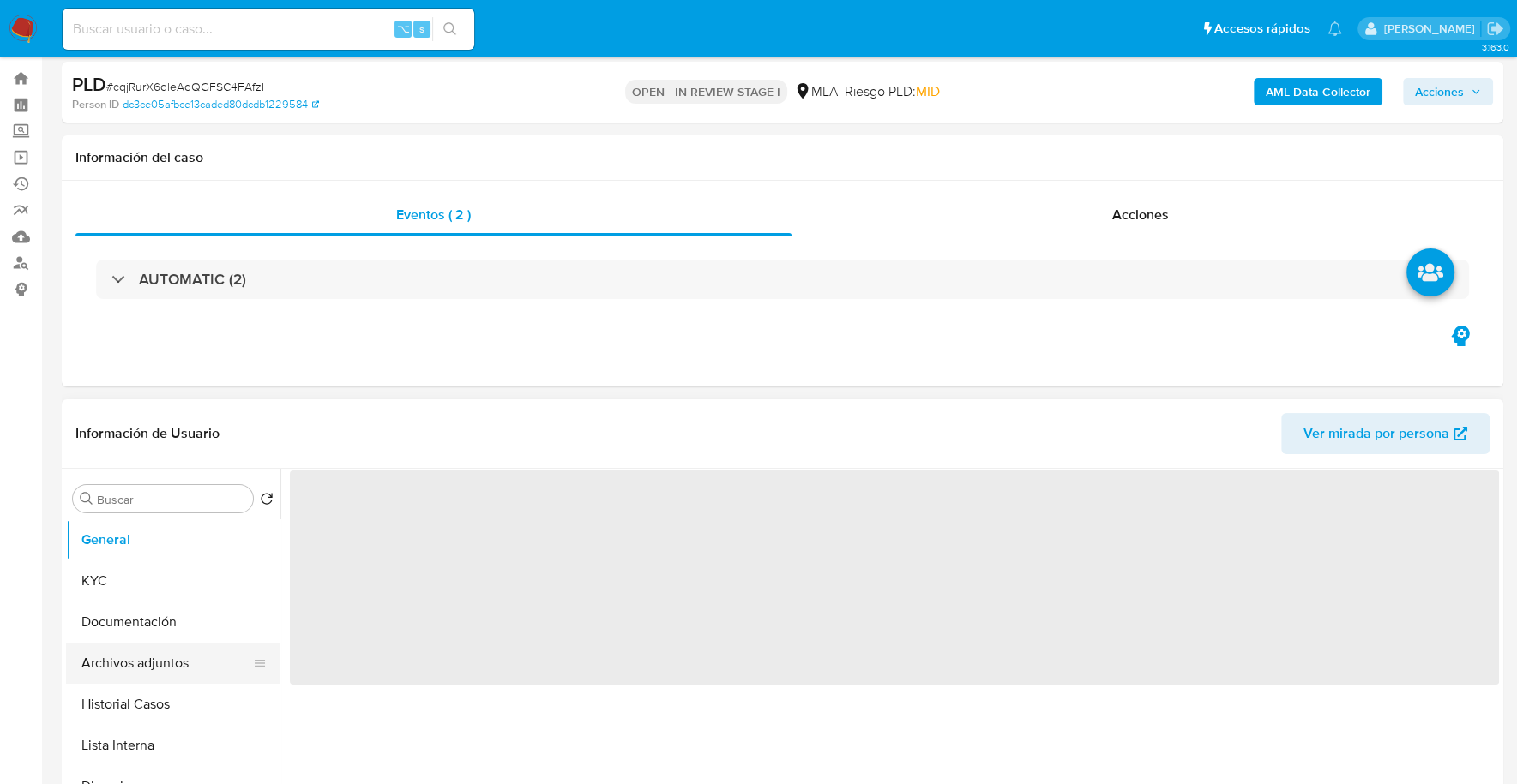
select select "10"
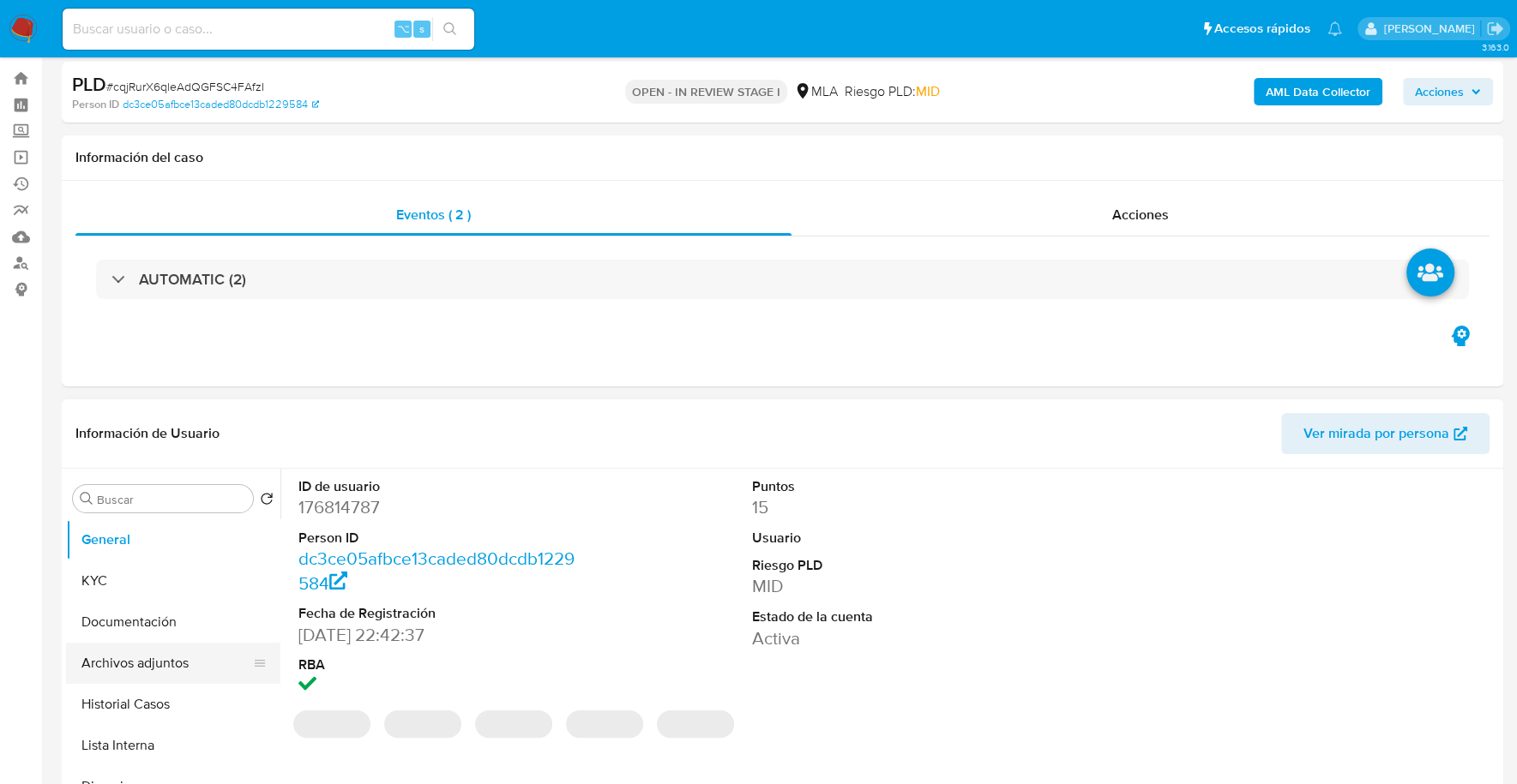
click at [163, 659] on button "Archivos adjuntos" at bounding box center [166, 664] width 201 height 41
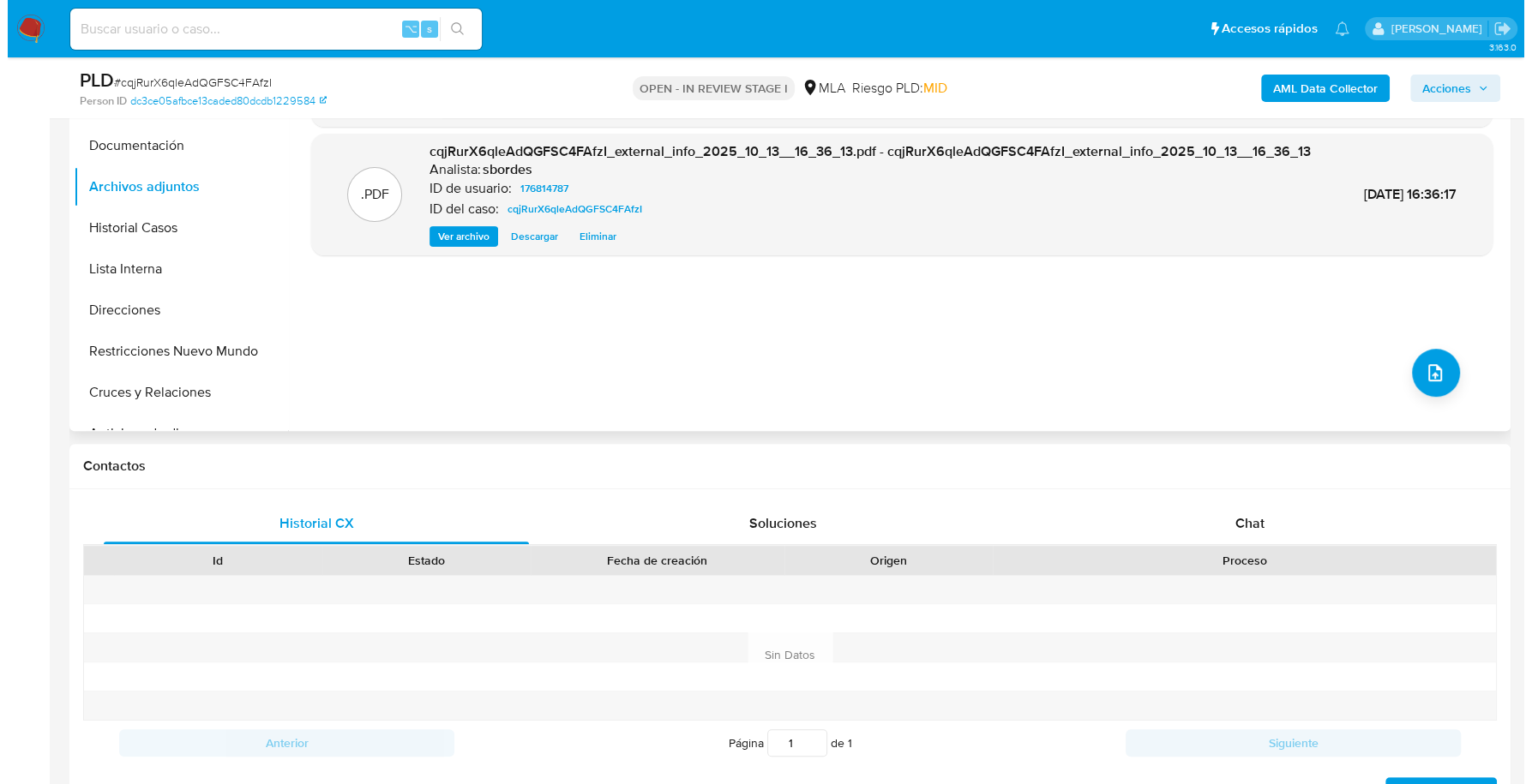
scroll to position [268, 0]
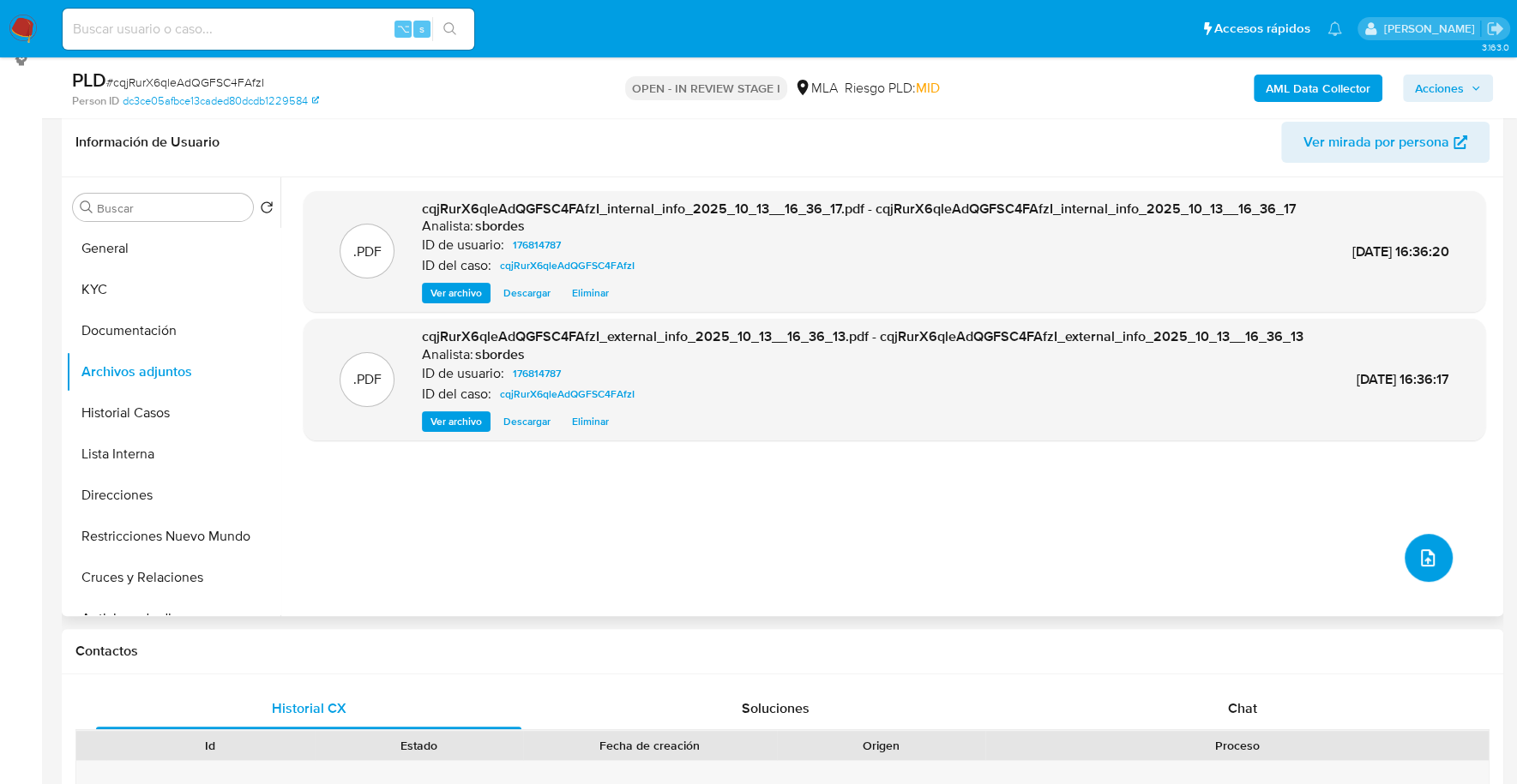
click at [1421, 561] on icon "upload-file" at bounding box center [1428, 558] width 21 height 21
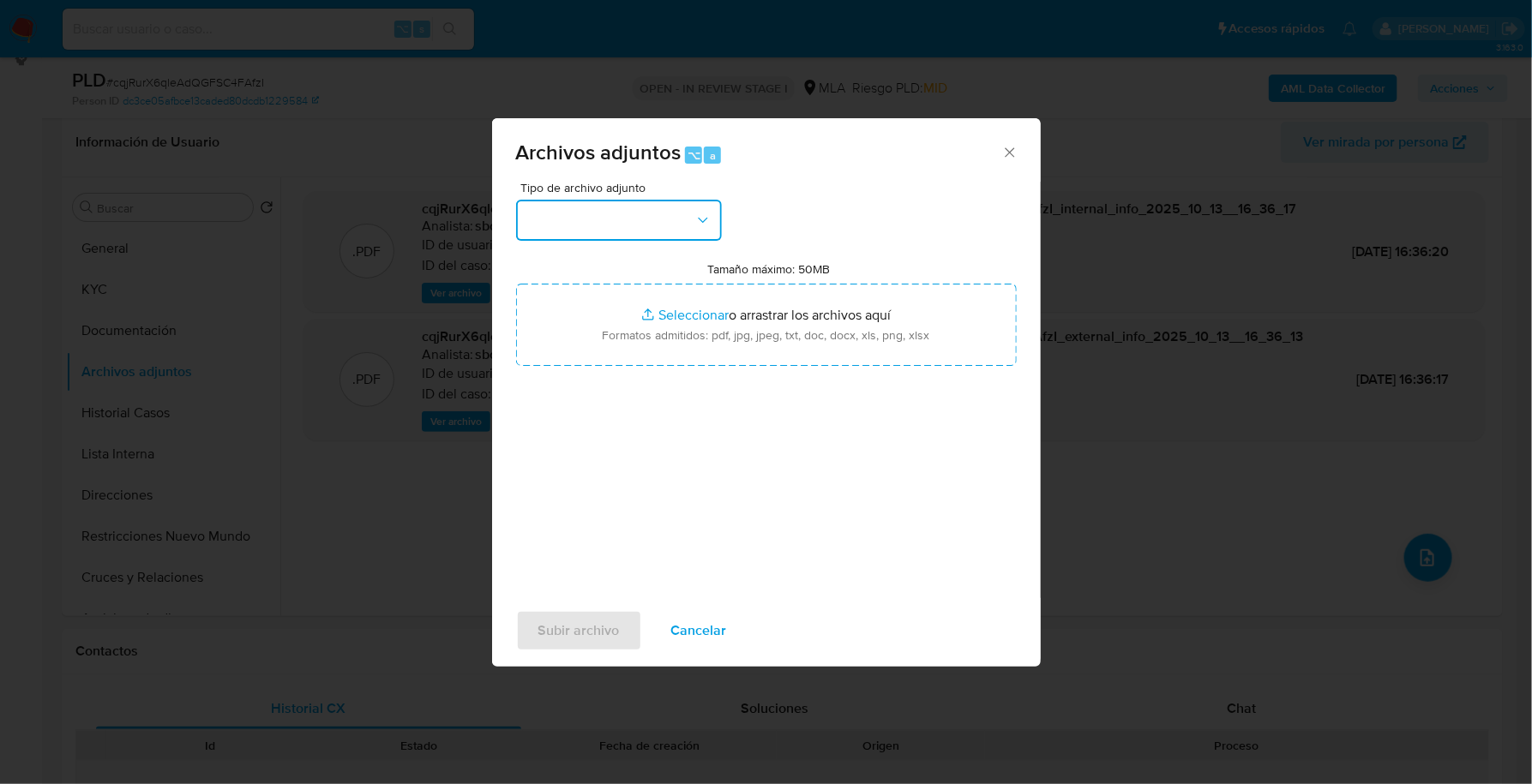
click at [673, 227] on button "button" at bounding box center [619, 221] width 206 height 41
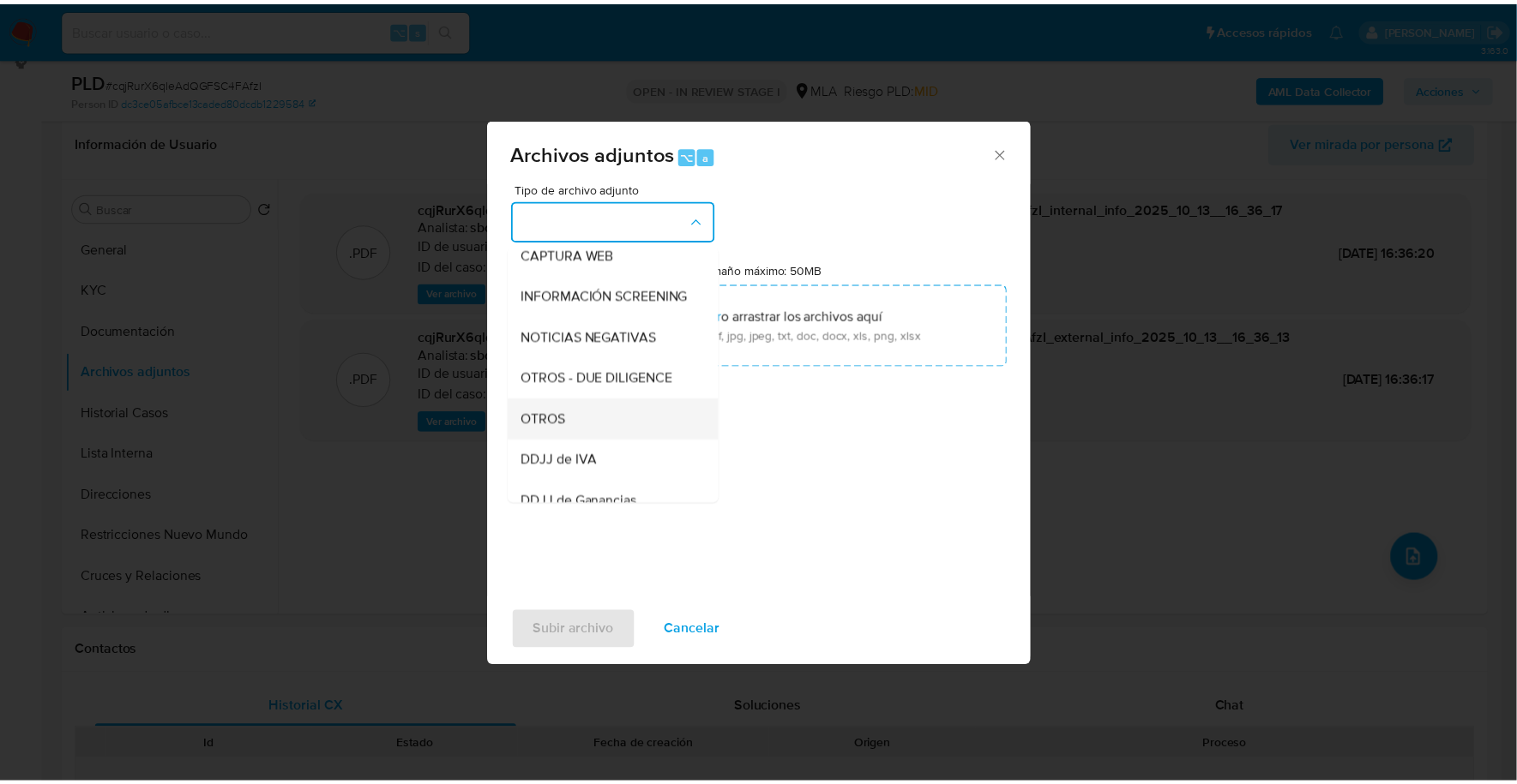
scroll to position [222, 0]
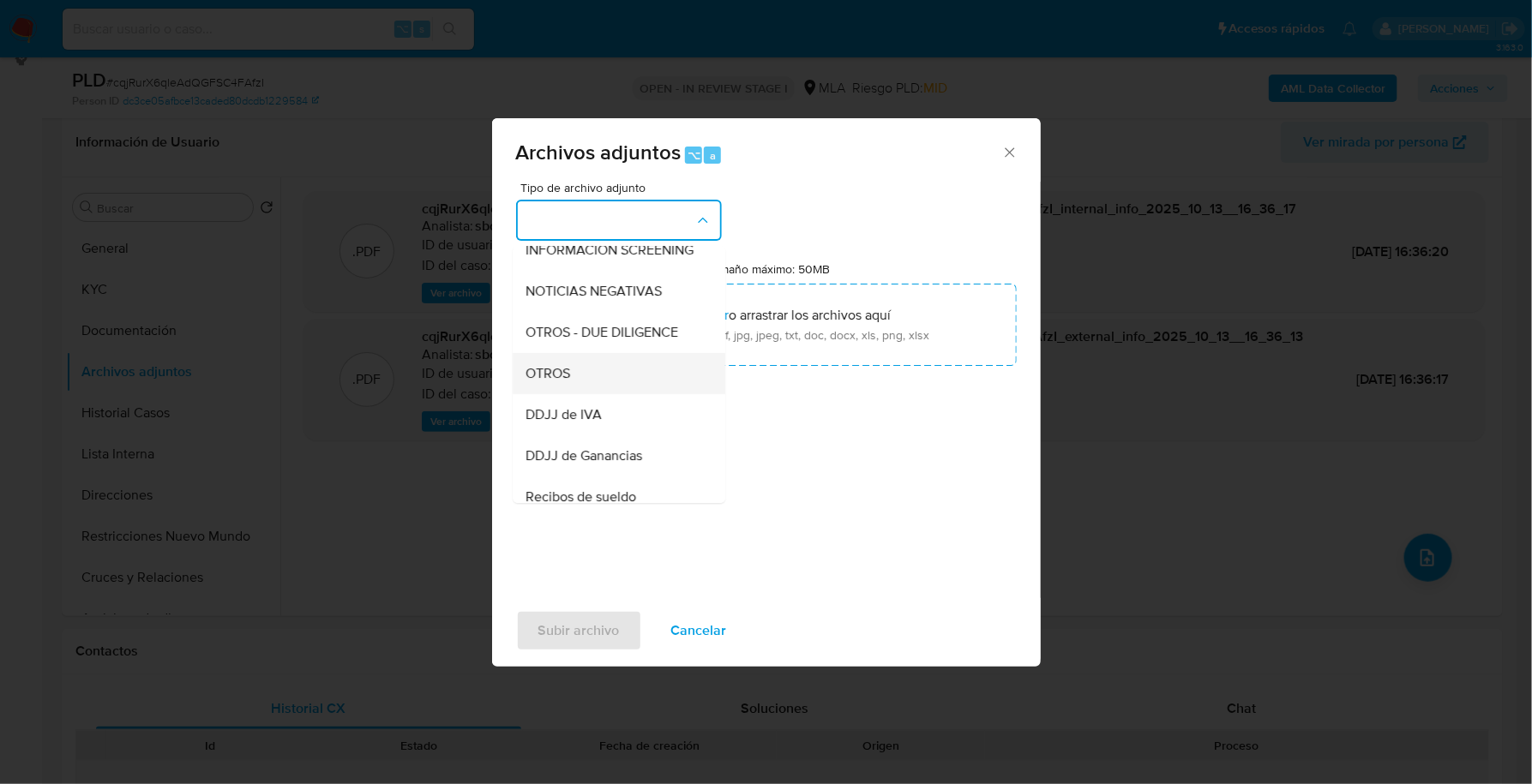
click at [596, 381] on div "OTROS" at bounding box center [613, 374] width 175 height 41
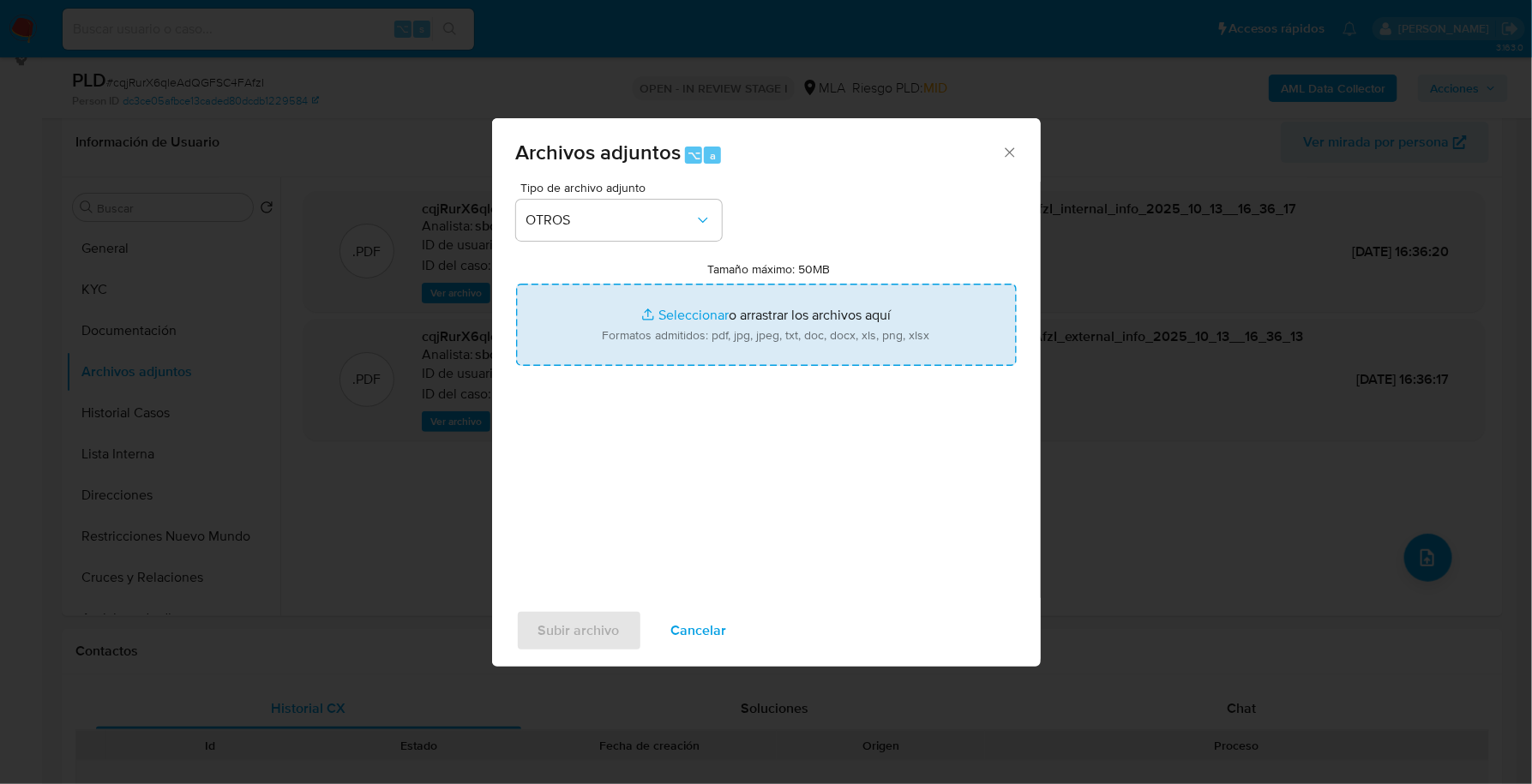
click at [707, 303] on input "Tamaño máximo: 50MB Seleccionar archivos" at bounding box center [766, 325] width 501 height 83
type input "C:\fakepath\Caselog cqjRurX6qleAdQGFSC4FAfzI_2025_09_17_11_41_00.docx"
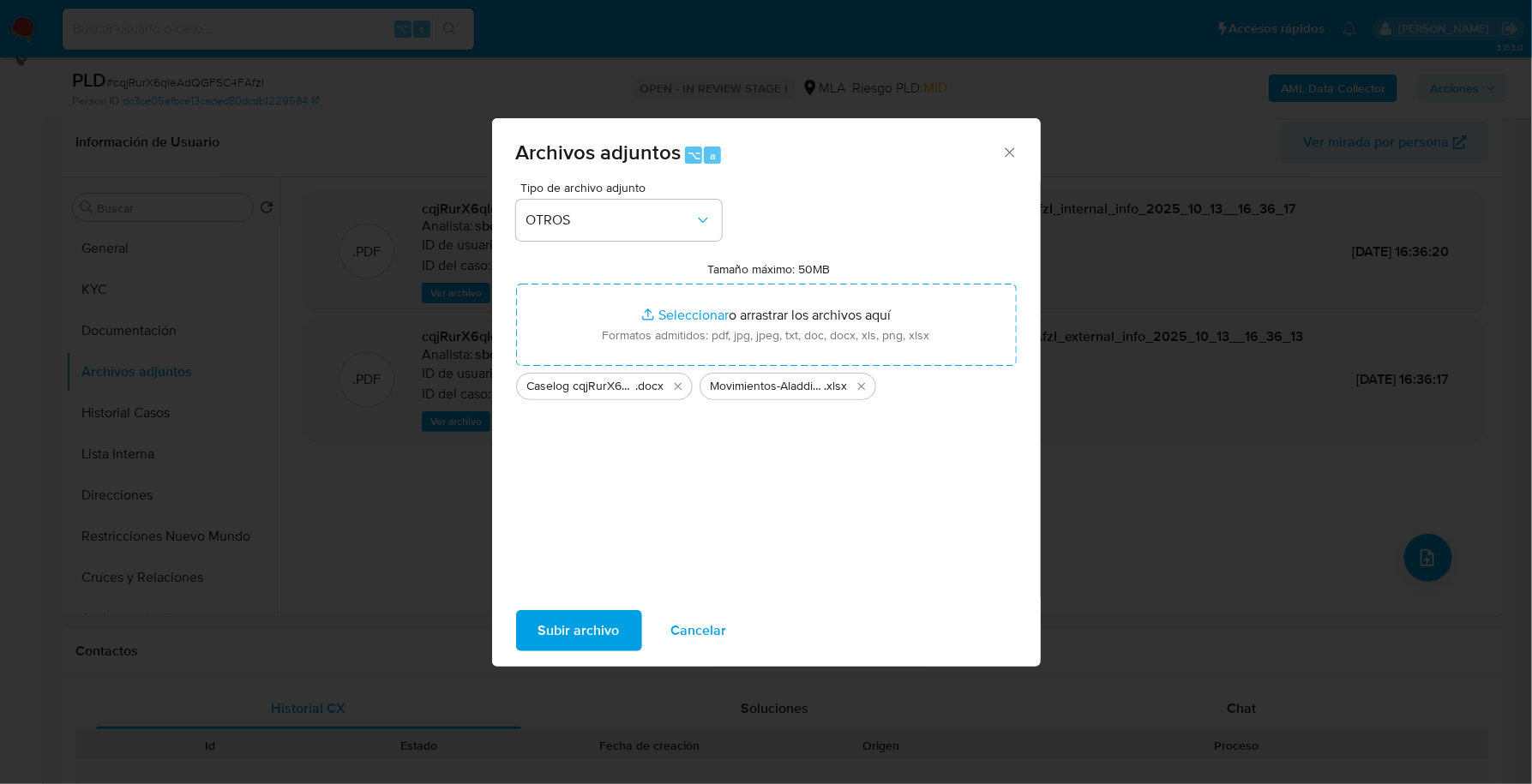
click at [578, 636] on span "Subir archivo" at bounding box center [579, 631] width 82 height 38
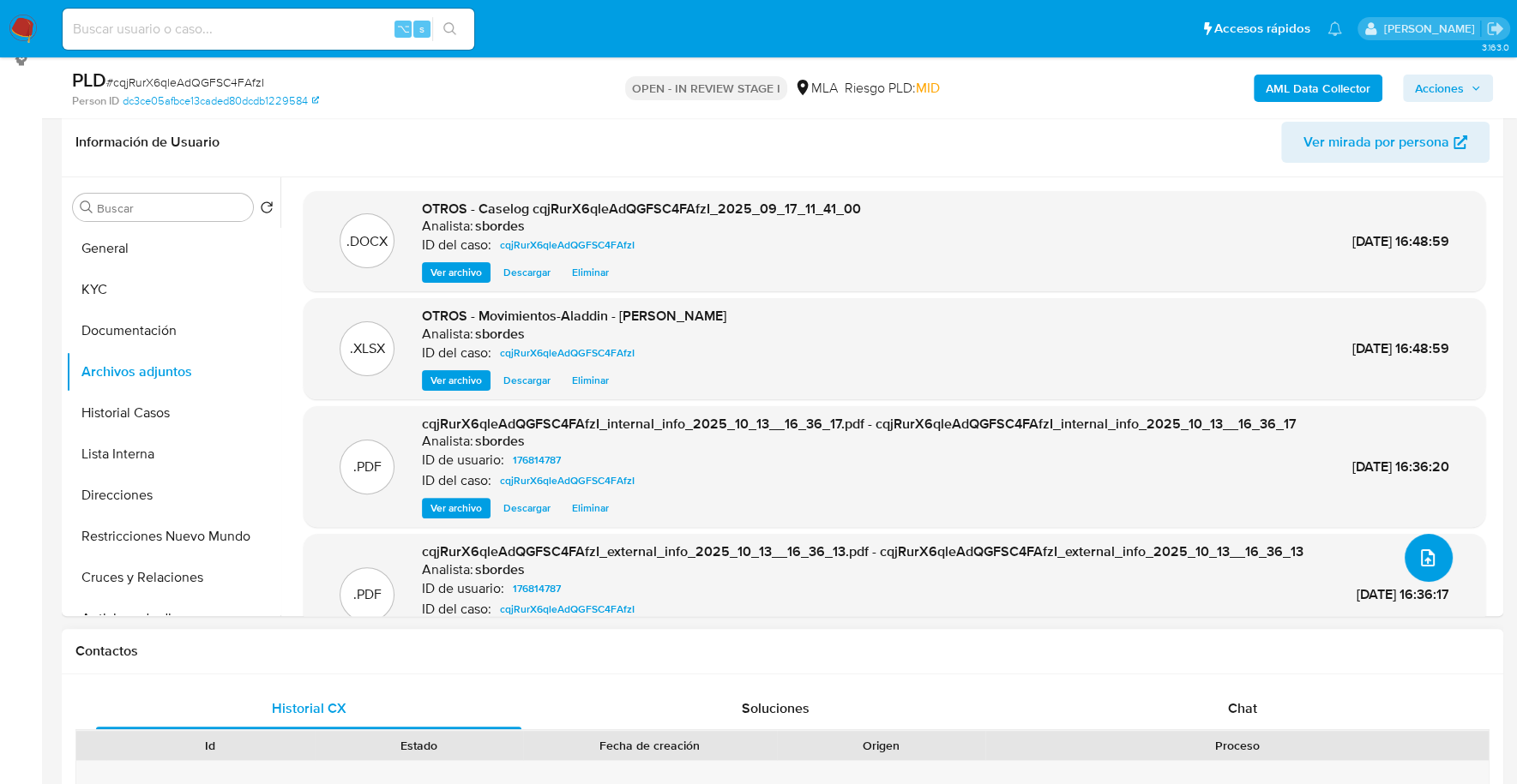
scroll to position [453, 0]
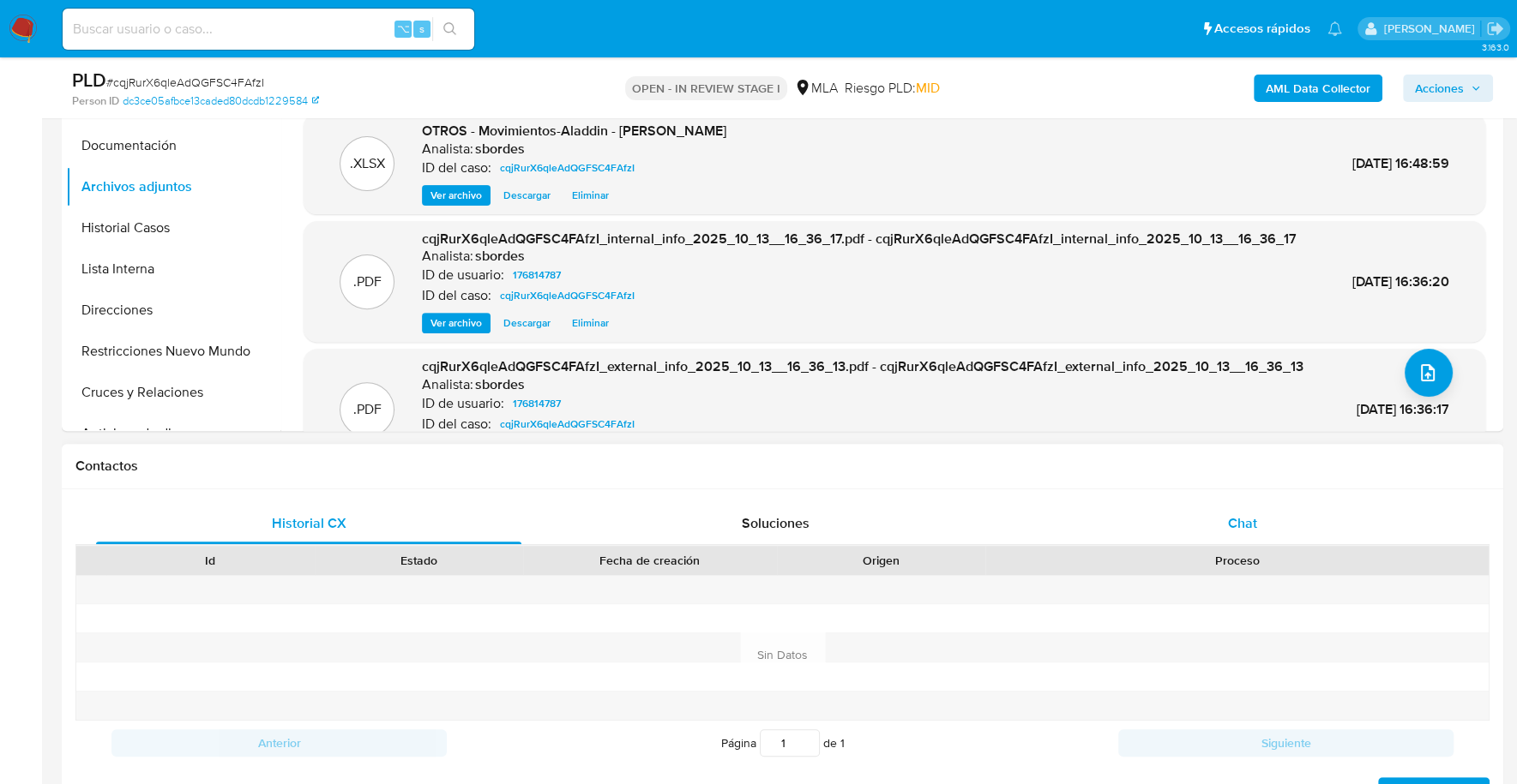
click at [1277, 524] on div "Chat" at bounding box center [1241, 524] width 426 height 41
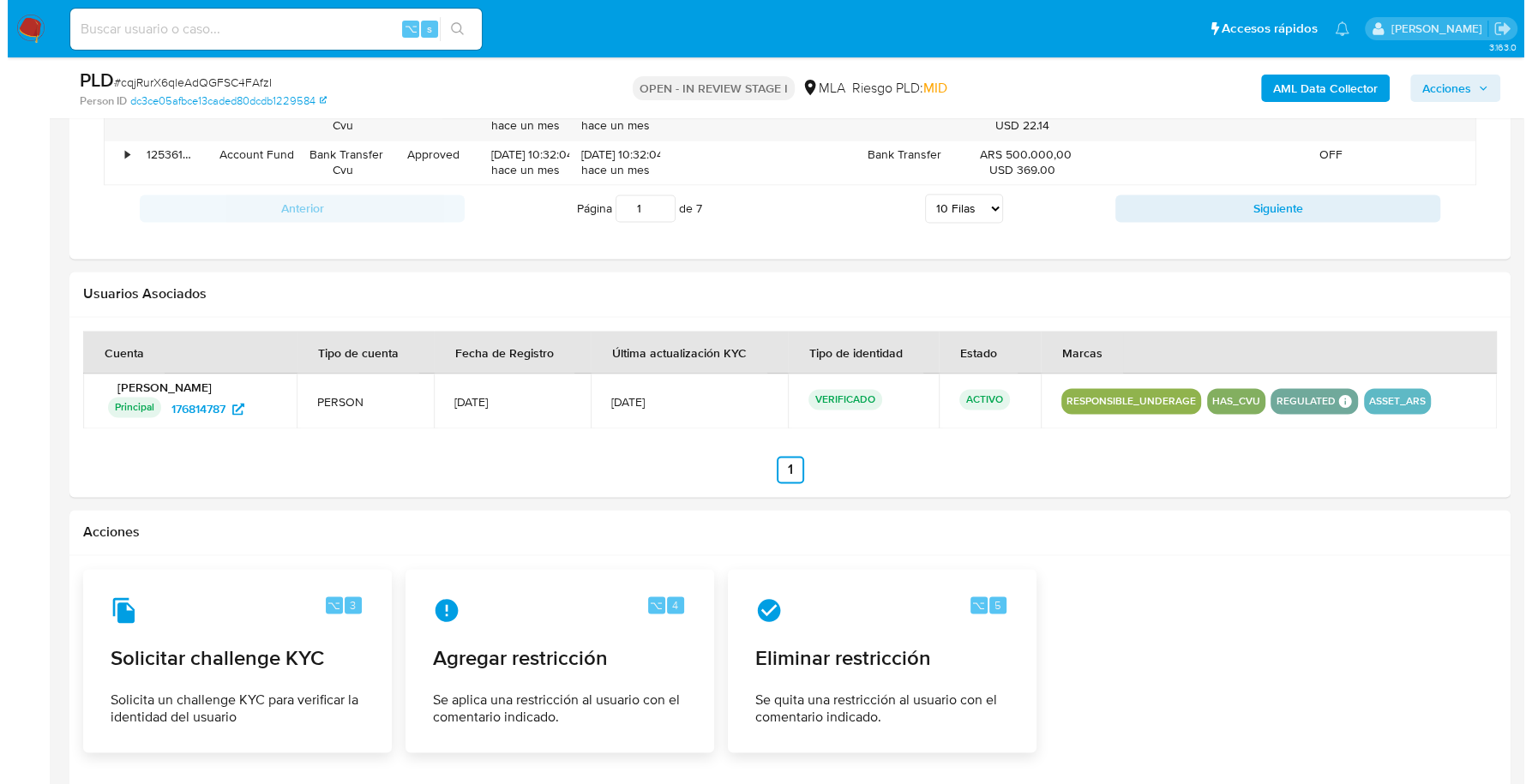
scroll to position [2612, 0]
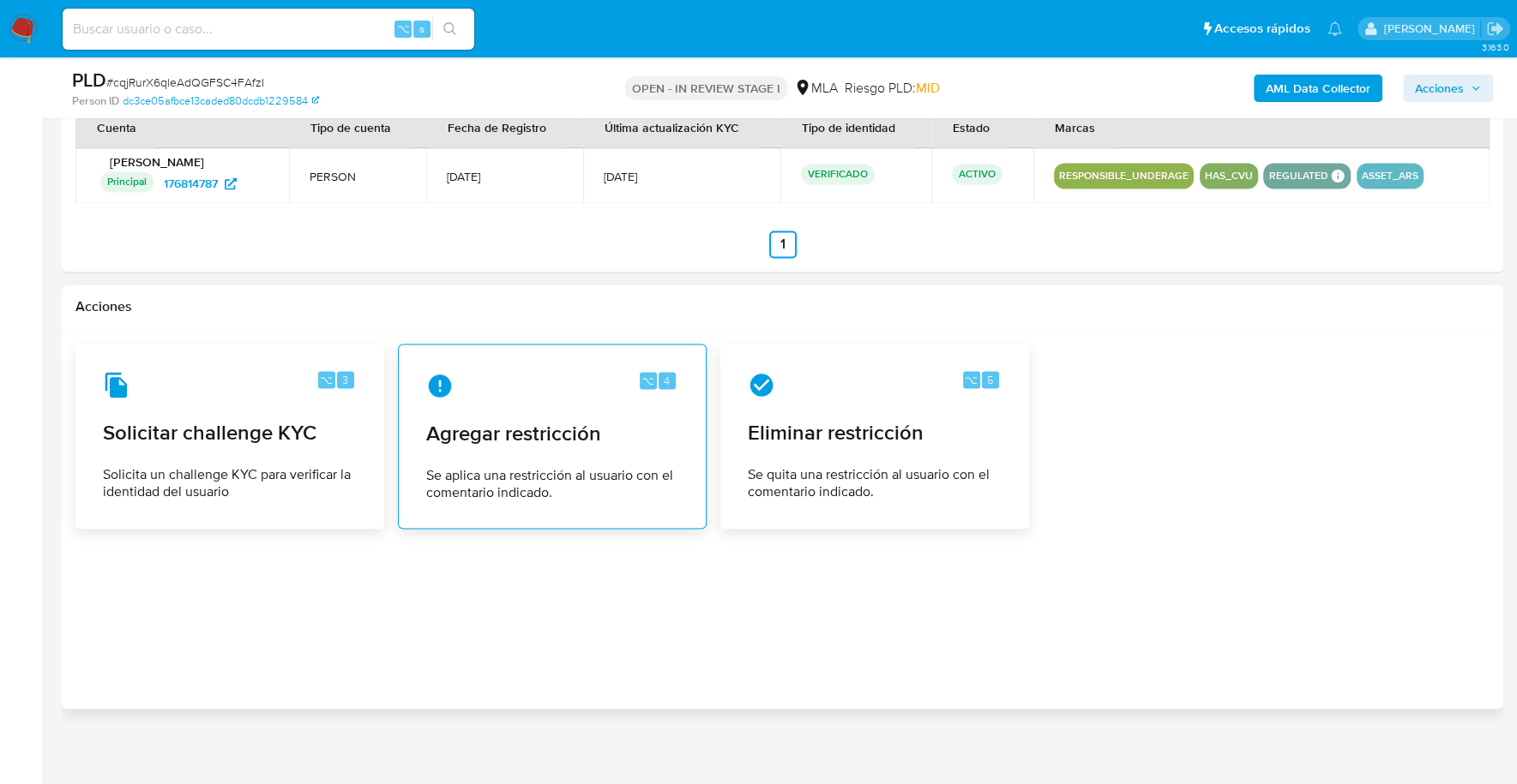
click at [508, 402] on div "⌥ 4 Agregar restricción Se aplica una restricción al usuario con el comentario …" at bounding box center [552, 437] width 280 height 156
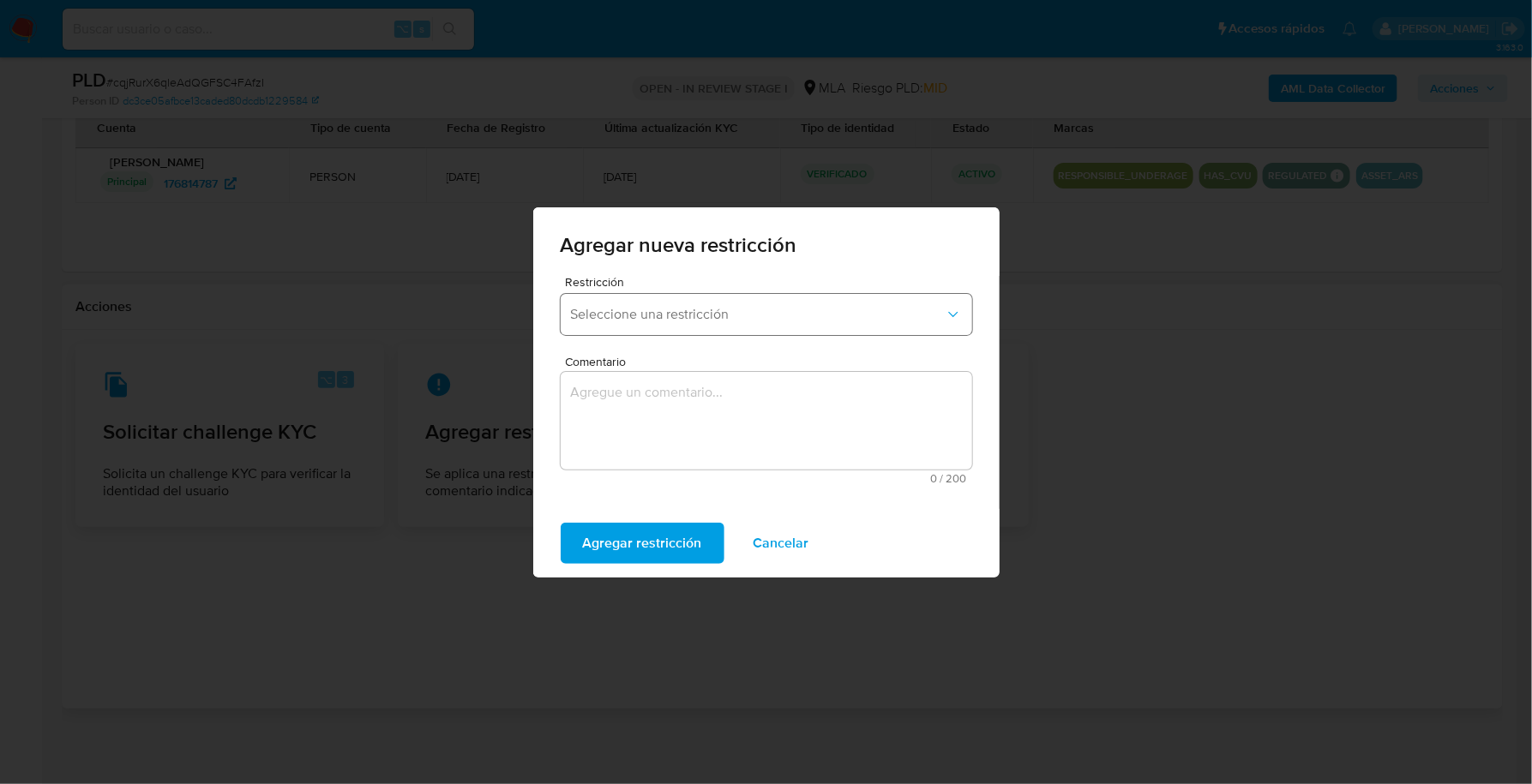
click at [685, 300] on button "Seleccione una restricción" at bounding box center [766, 315] width 411 height 41
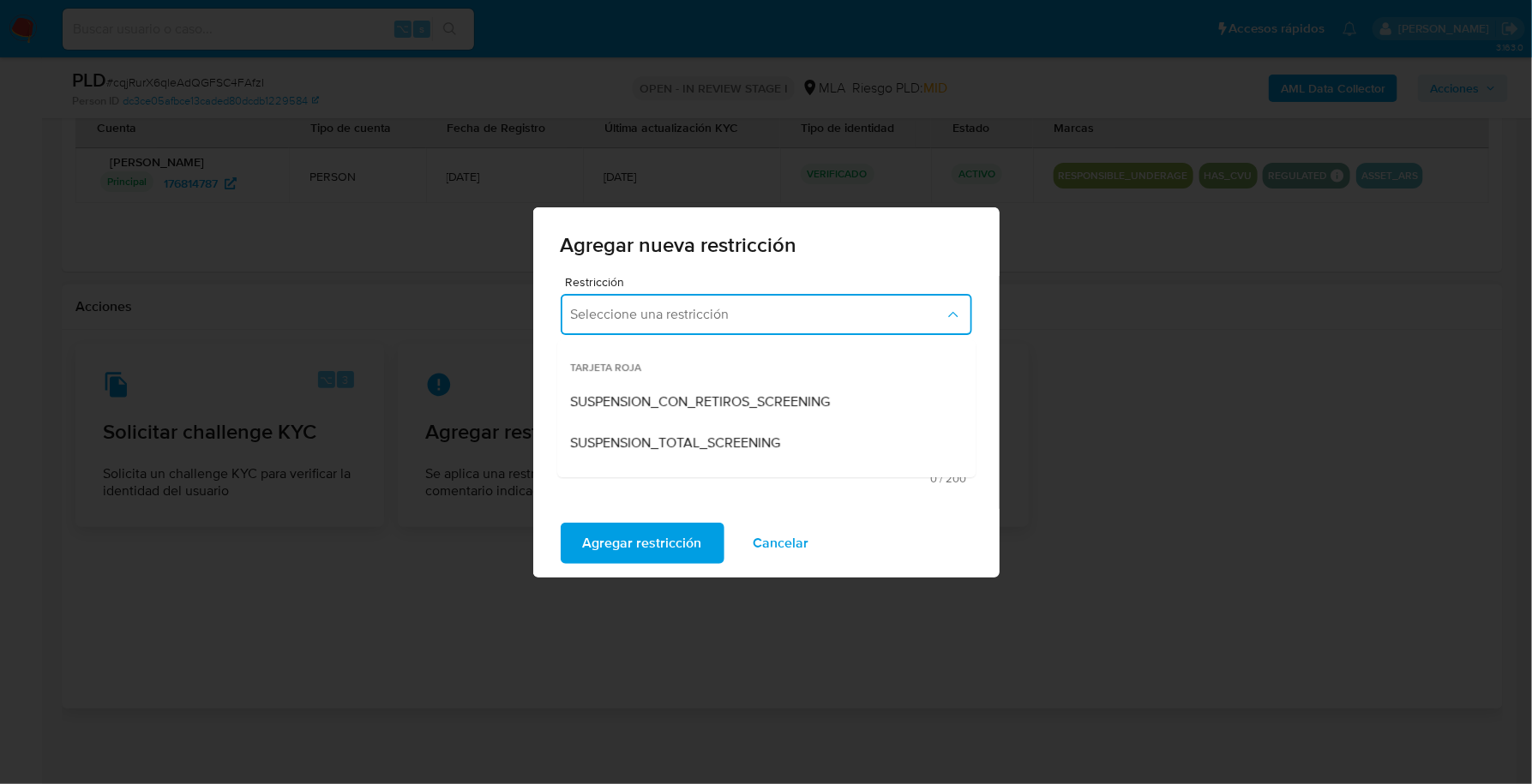
scroll to position [456, 0]
click at [712, 432] on span "SUSPENSION_INGRESOS_DE_FONDOS" at bounding box center [691, 440] width 240 height 17
click at [718, 310] on span "SUSPENSION_INGRESOS_DE_FONDOS" at bounding box center [758, 315] width 374 height 17
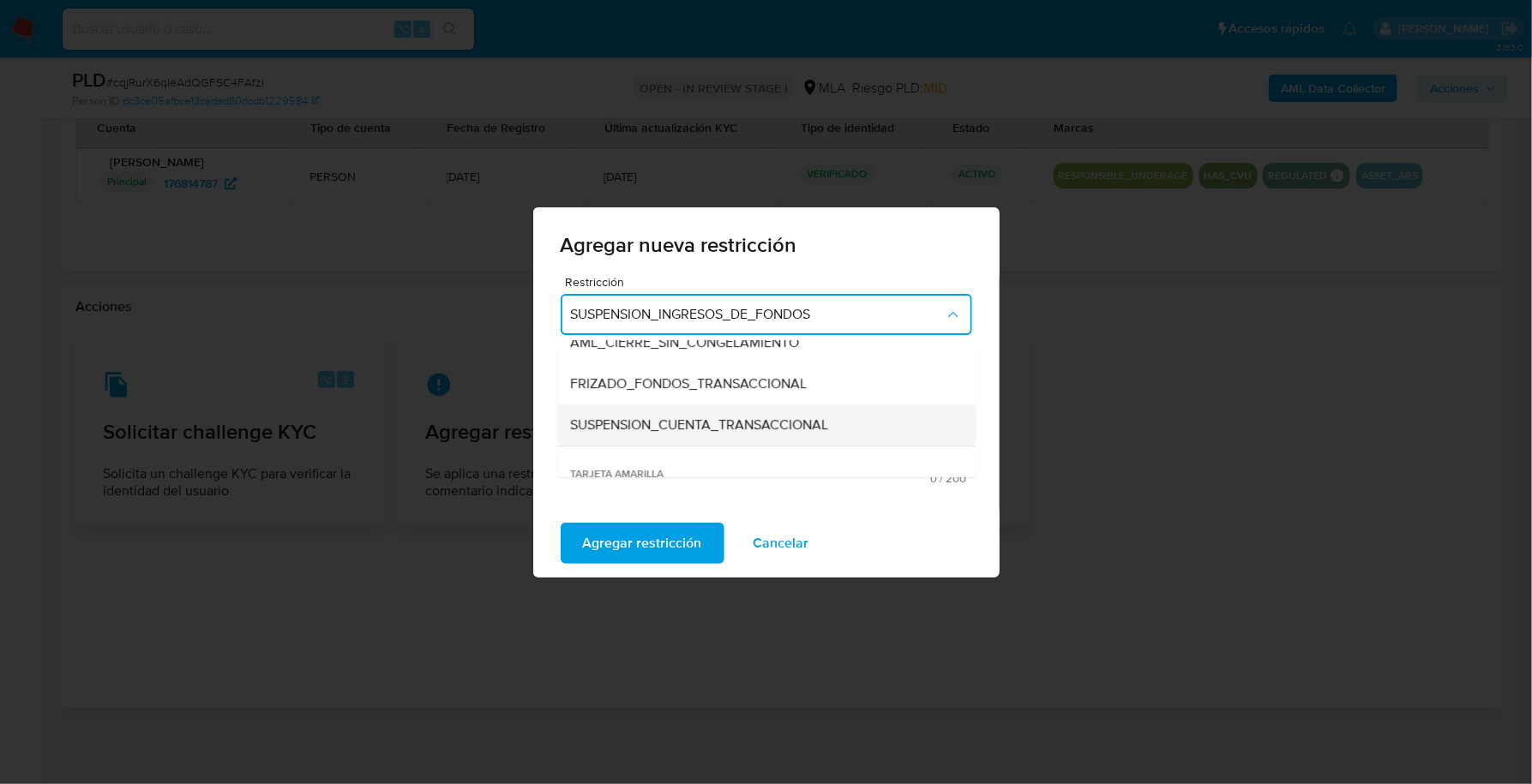
click at [717, 418] on span "SUSPENSION_CUENTA_TRANSACCIONAL" at bounding box center [700, 425] width 258 height 17
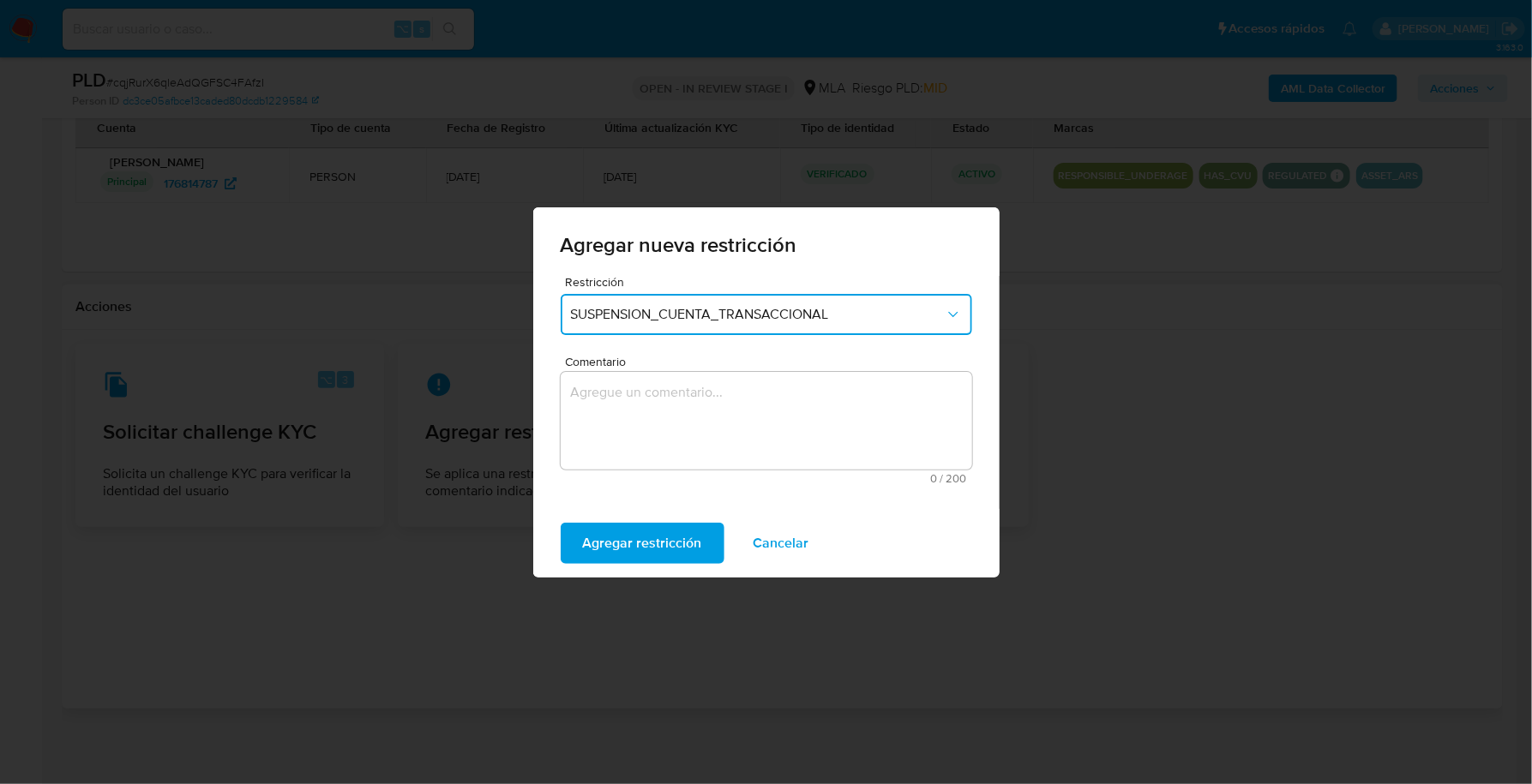
click at [690, 416] on textarea "Comentario" at bounding box center [766, 421] width 411 height 98
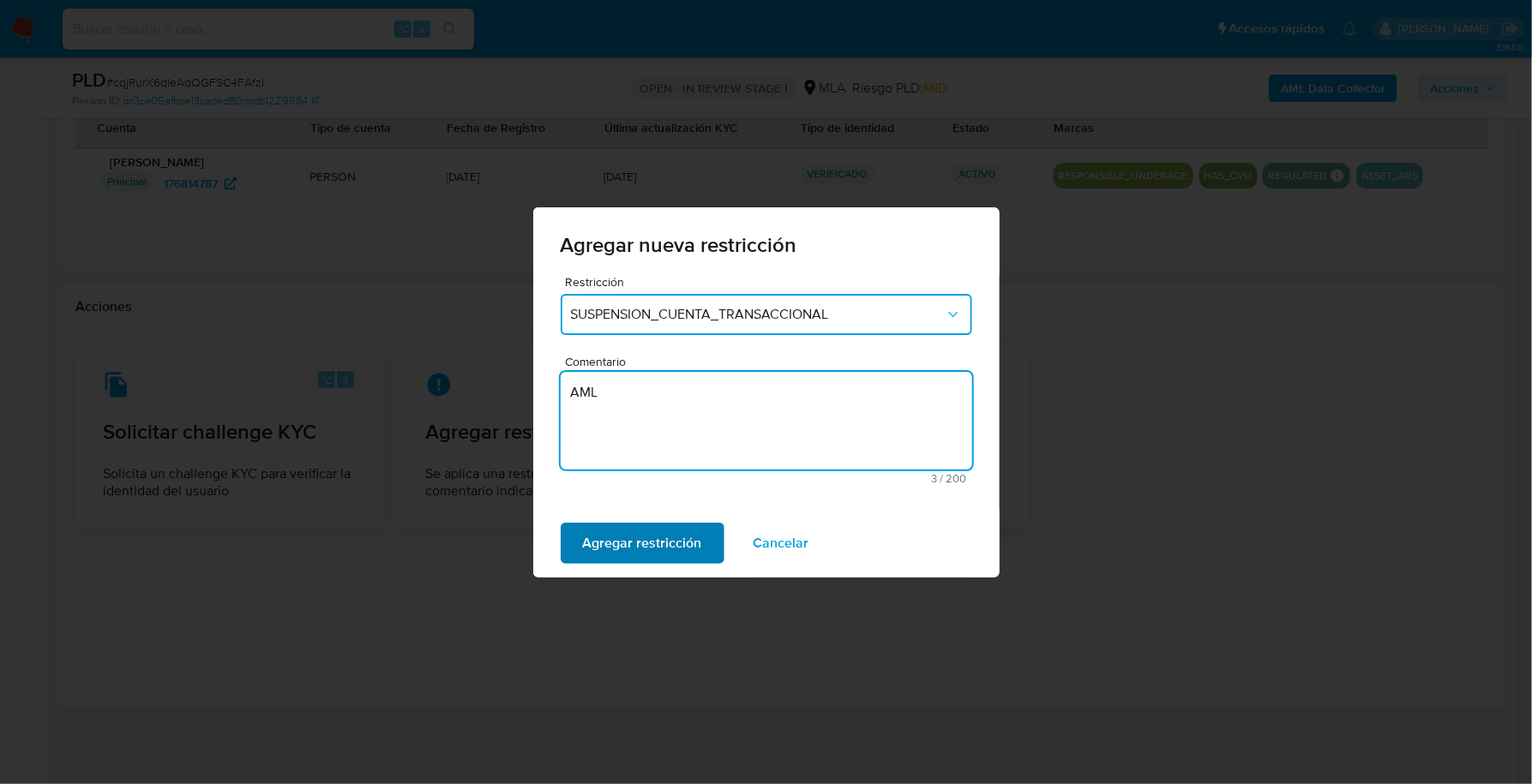
type textarea "AML"
click at [621, 531] on span "Agregar restricción" at bounding box center [642, 544] width 119 height 38
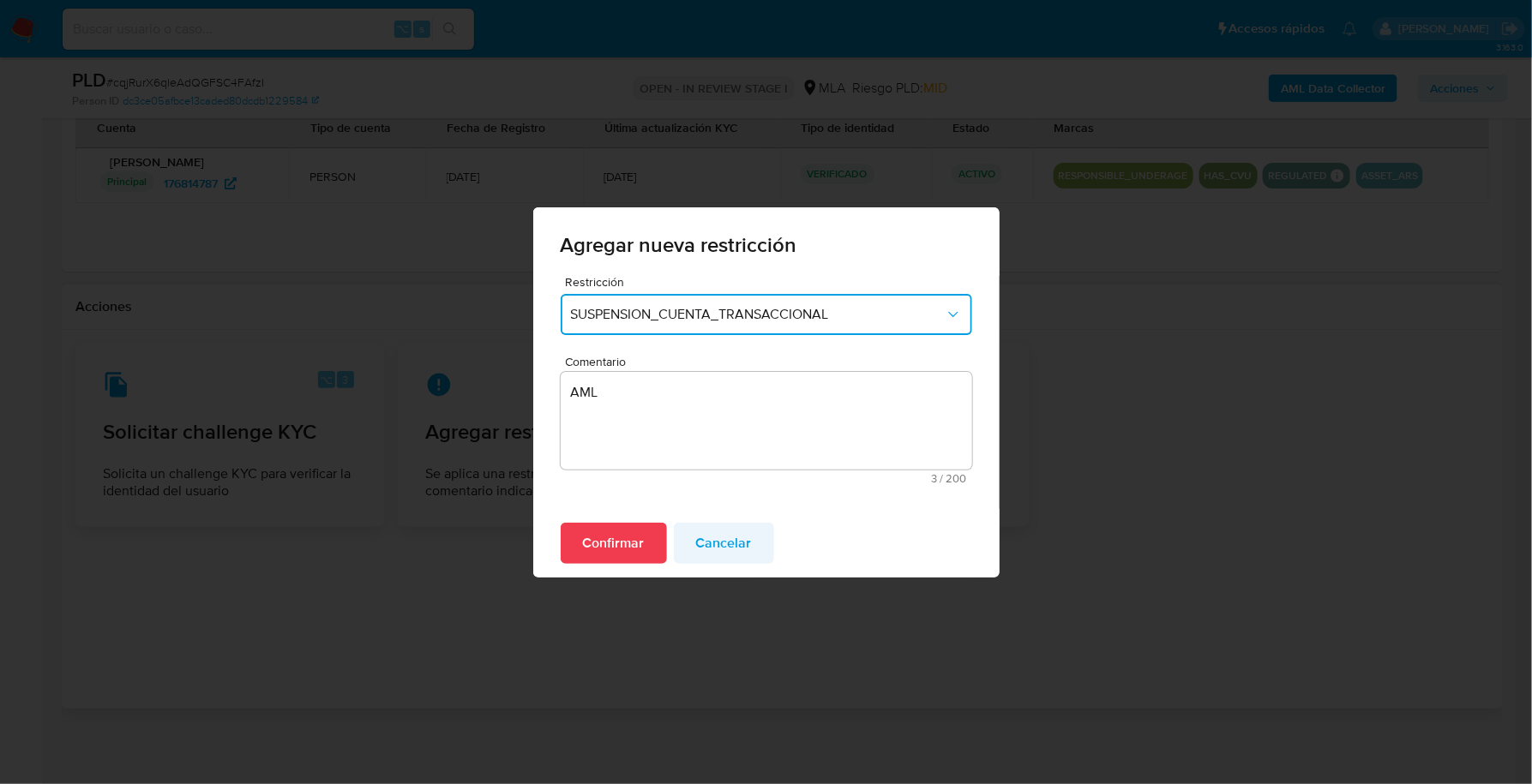
click at [674, 552] on button "Cancelar" at bounding box center [723, 544] width 101 height 41
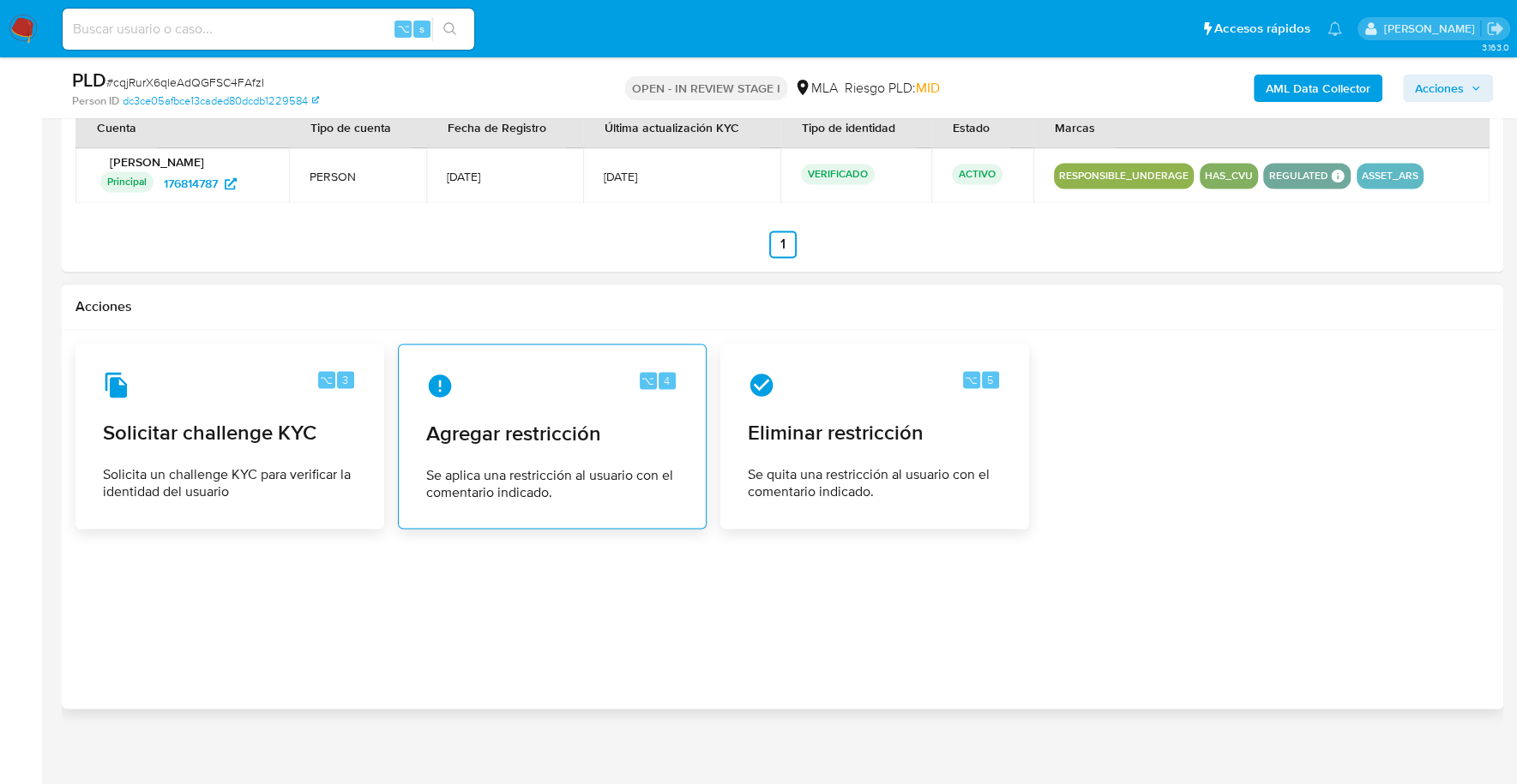
click at [557, 423] on span "Agregar restricción" at bounding box center [552, 432] width 252 height 25
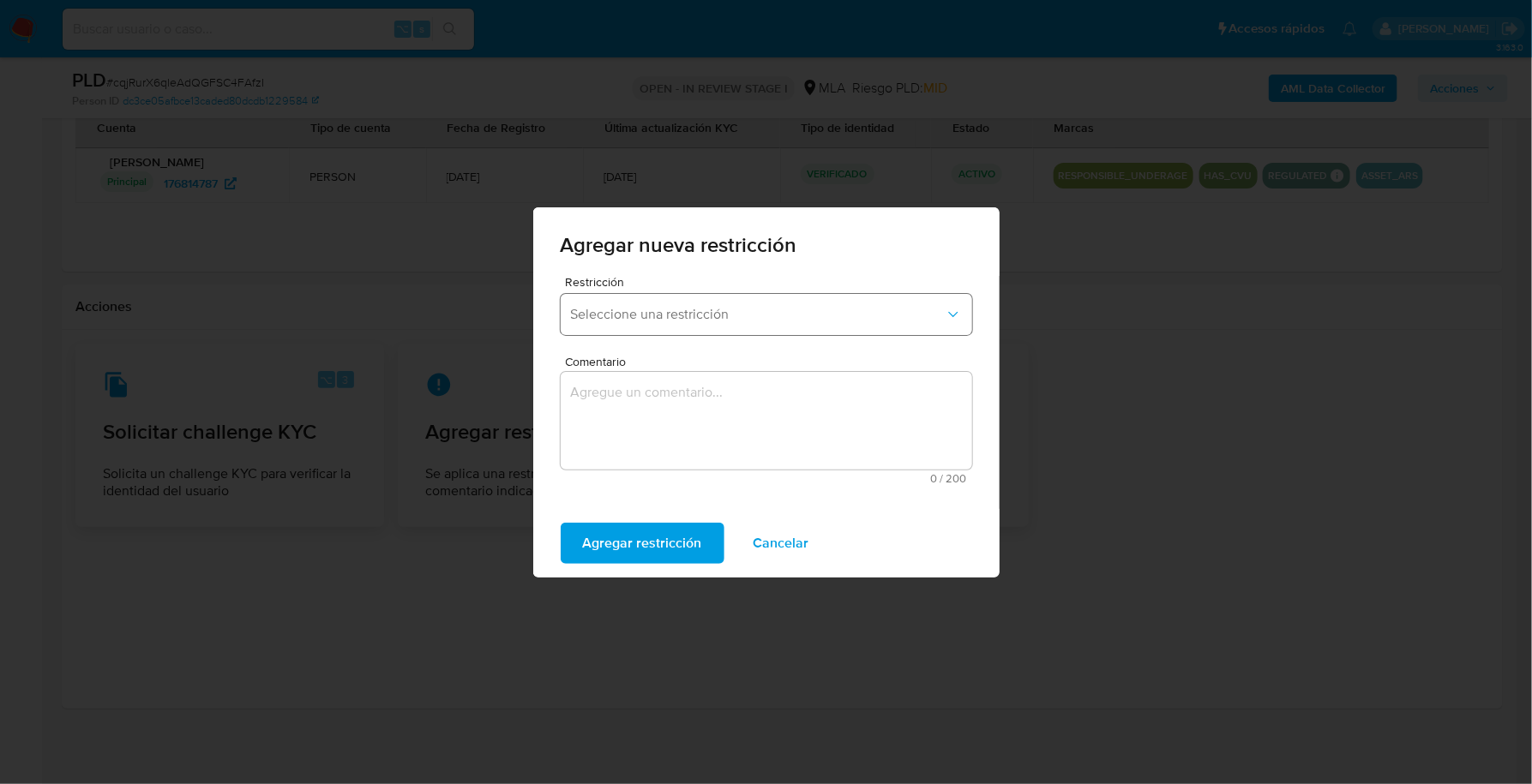
click at [683, 296] on button "Seleccione una restricción" at bounding box center [766, 315] width 411 height 41
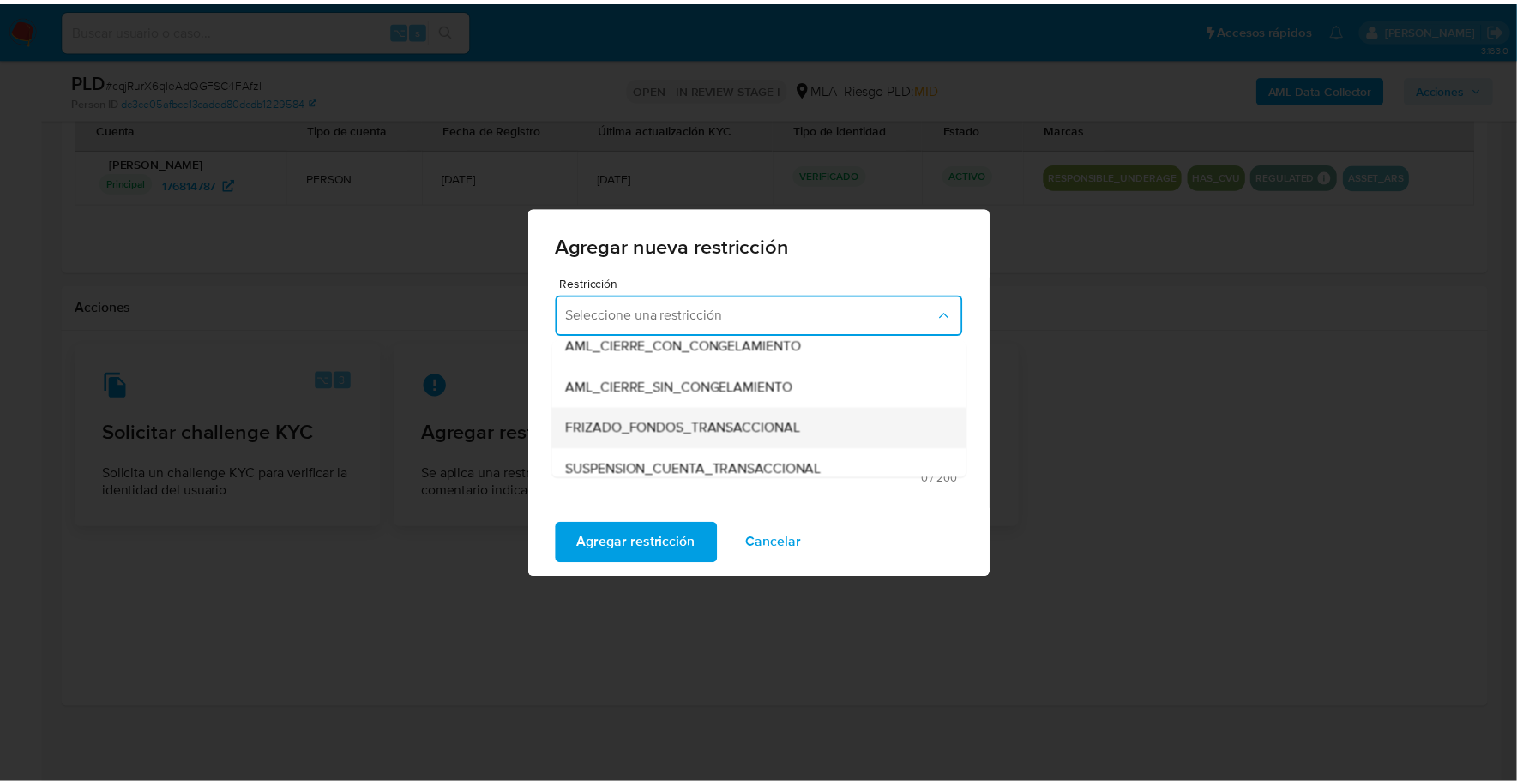
scroll to position [162, 0]
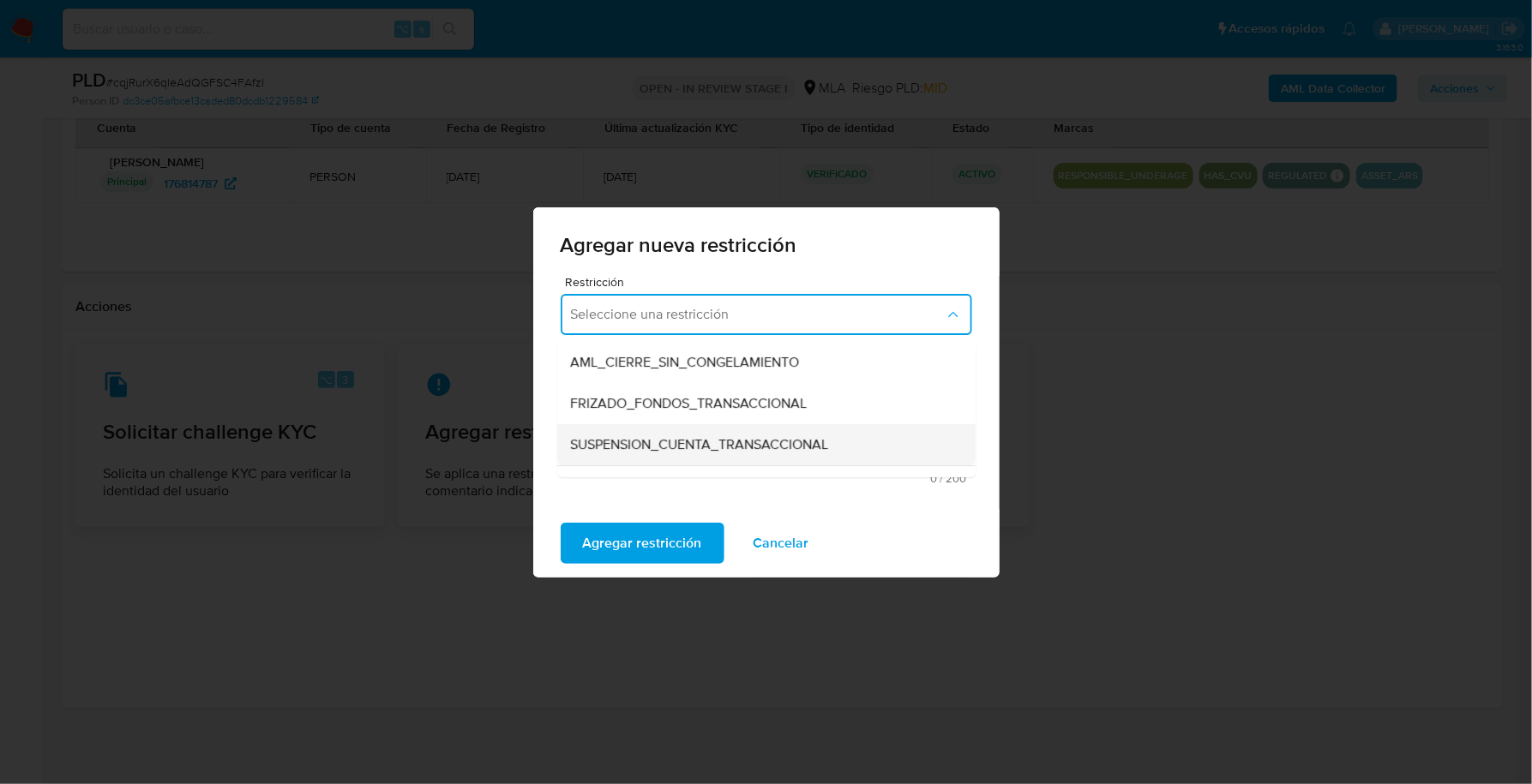
click at [678, 442] on span "SUSPENSION_CUENTA_TRANSACCIONAL" at bounding box center [700, 445] width 258 height 17
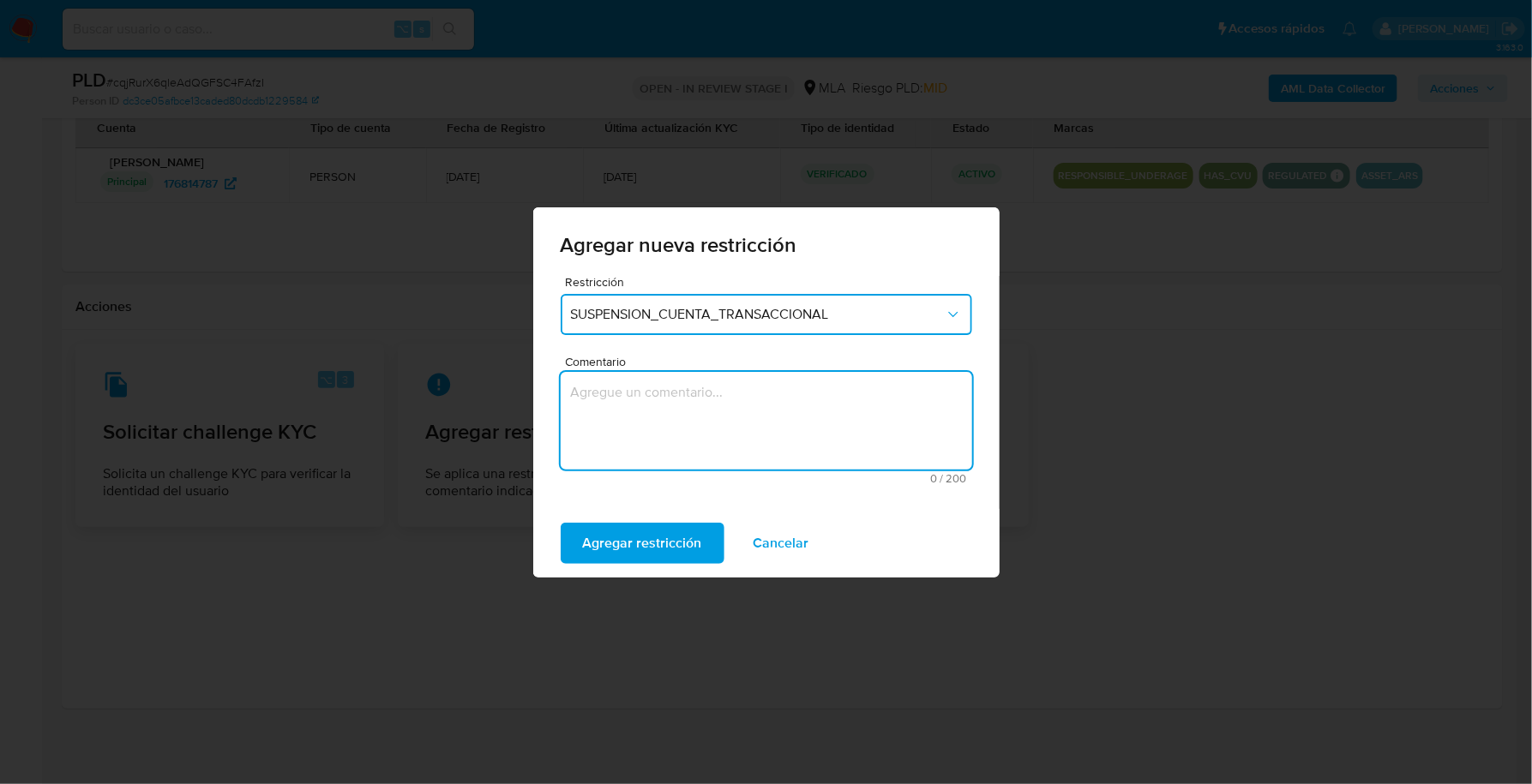
click at [722, 447] on textarea "Comentario" at bounding box center [766, 421] width 411 height 98
type textarea "AML"
click at [670, 536] on span "Agregar restricción" at bounding box center [642, 544] width 119 height 38
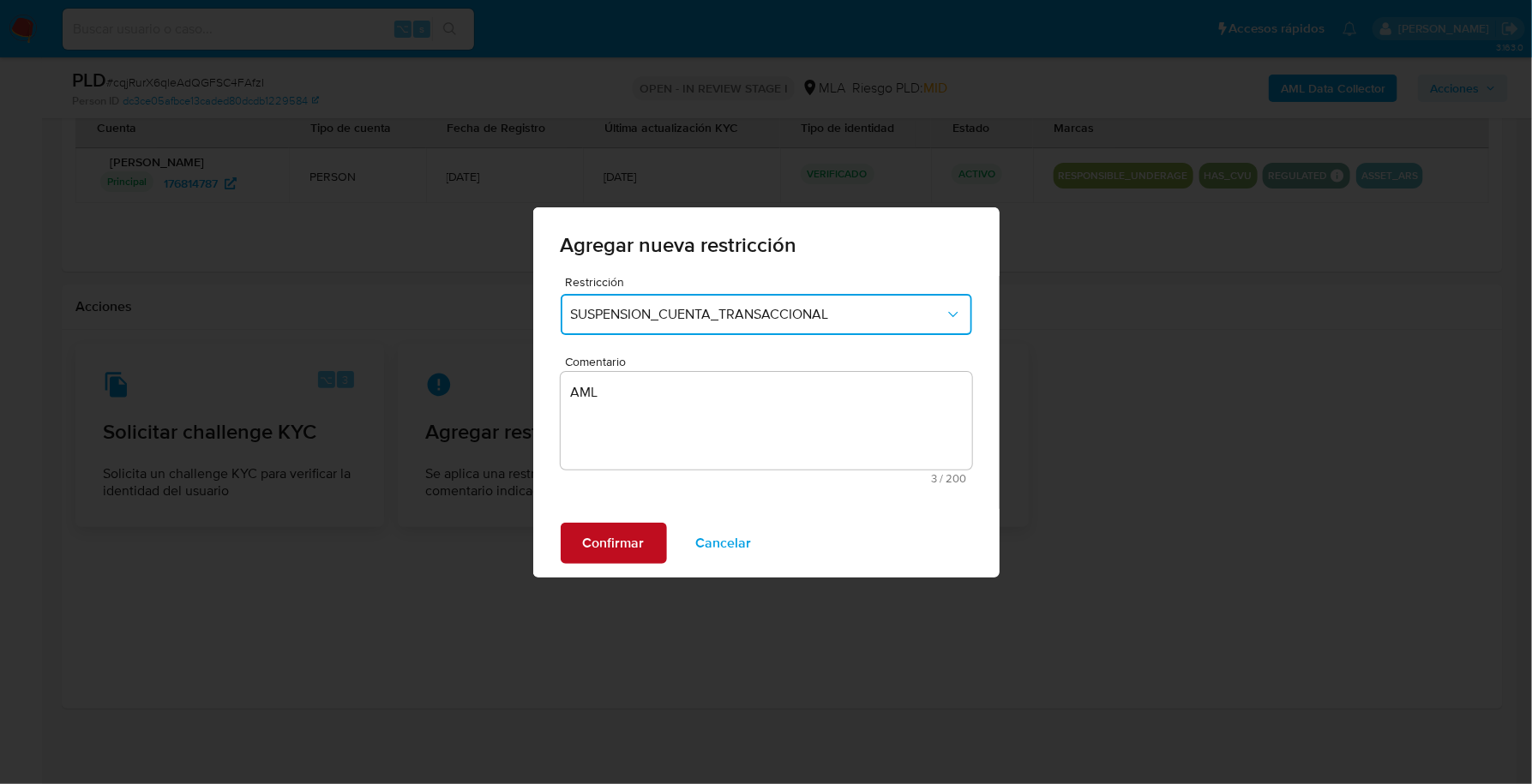
click at [631, 527] on span "Confirmar" at bounding box center [614, 544] width 62 height 38
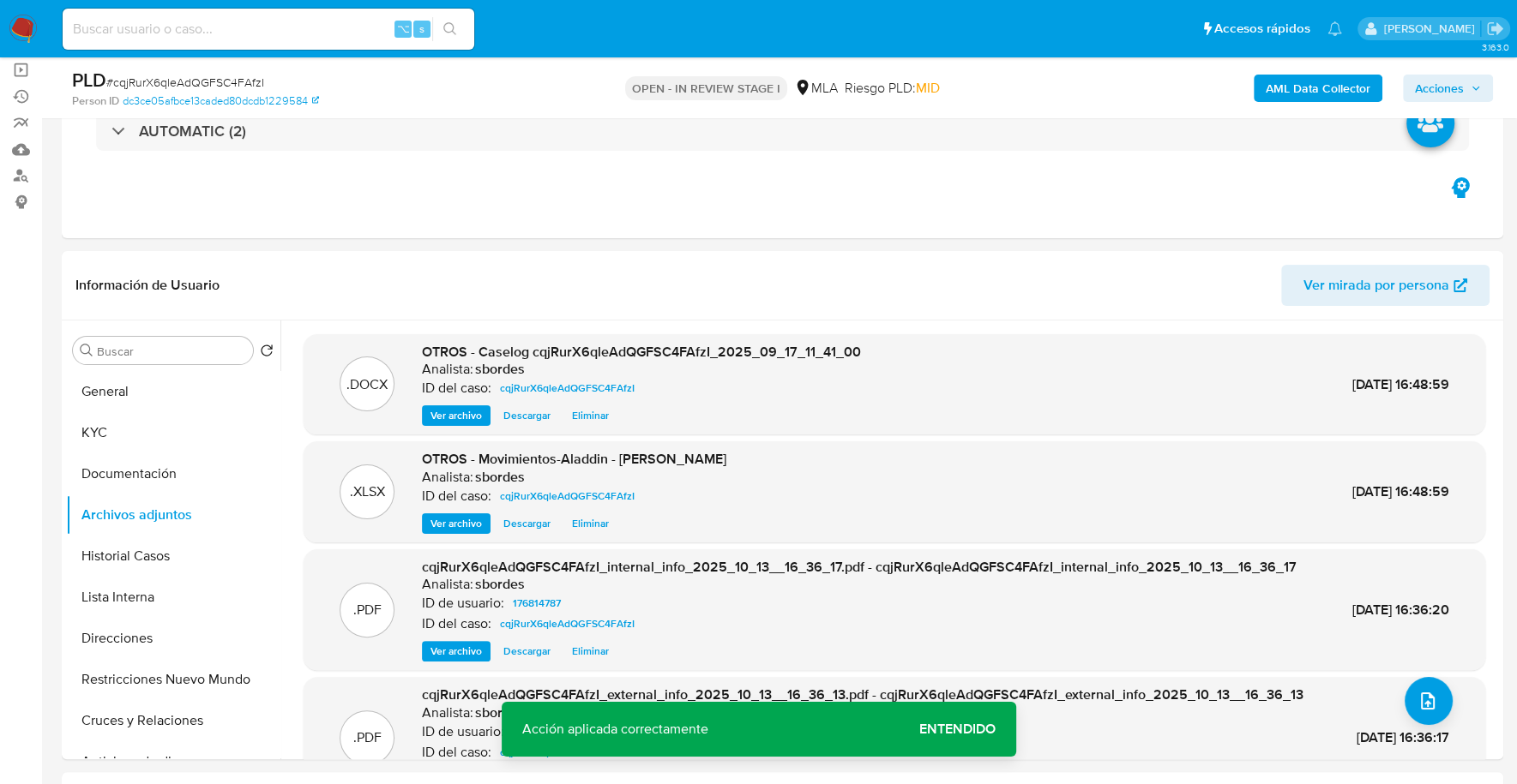
scroll to position [0, 0]
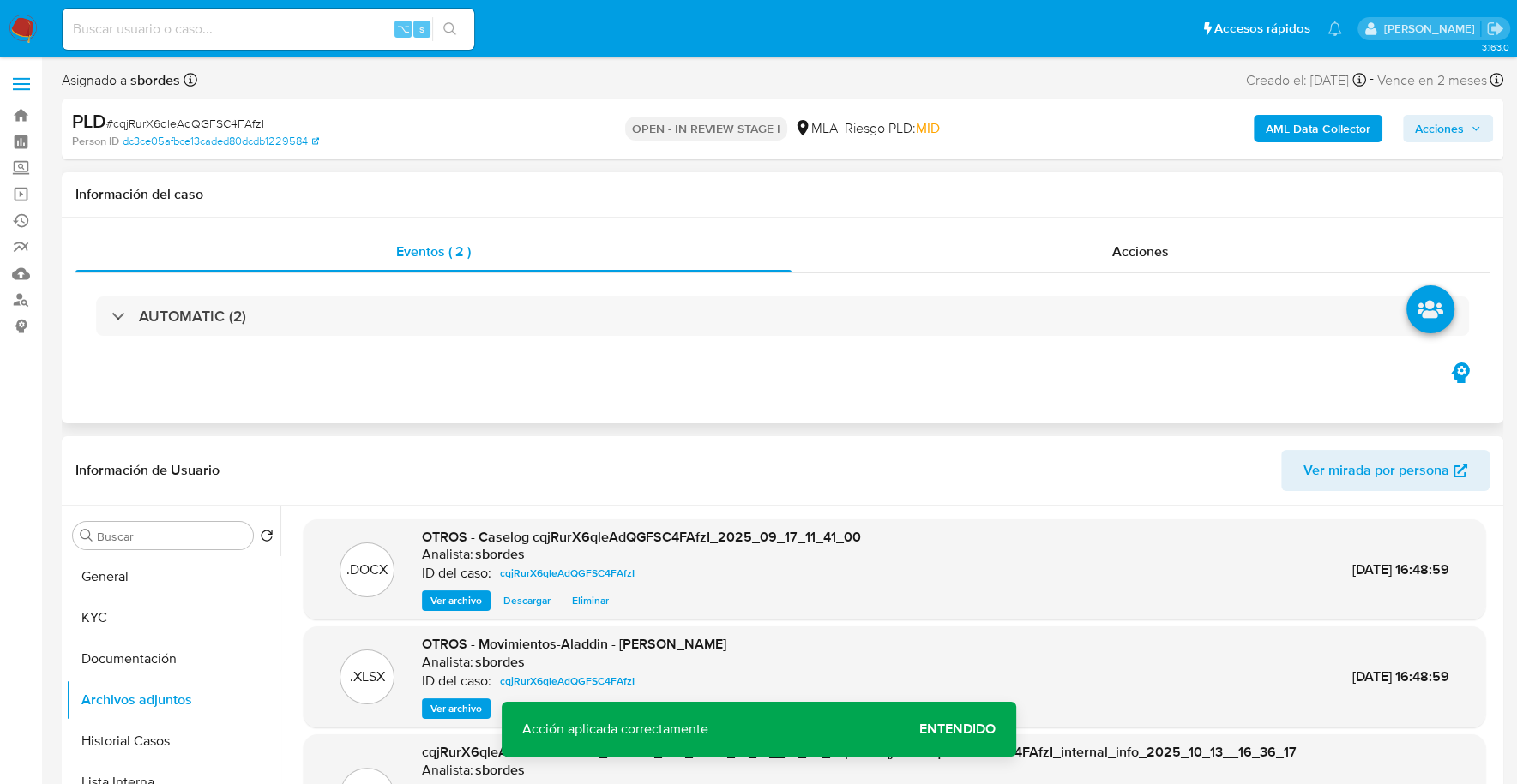
click at [1108, 210] on div "Información del caso" at bounding box center [782, 194] width 1441 height 45
drag, startPoint x: 1108, startPoint y: 210, endPoint x: 1116, endPoint y: 224, distance: 16.1
click at [1109, 211] on div "Información del caso" at bounding box center [782, 194] width 1441 height 45
click at [1117, 228] on div "Eventos ( 2 ) Acciones AUTOMATIC (2)" at bounding box center [782, 320] width 1441 height 206
click at [1128, 251] on span "Acciones" at bounding box center [1140, 251] width 56 height 20
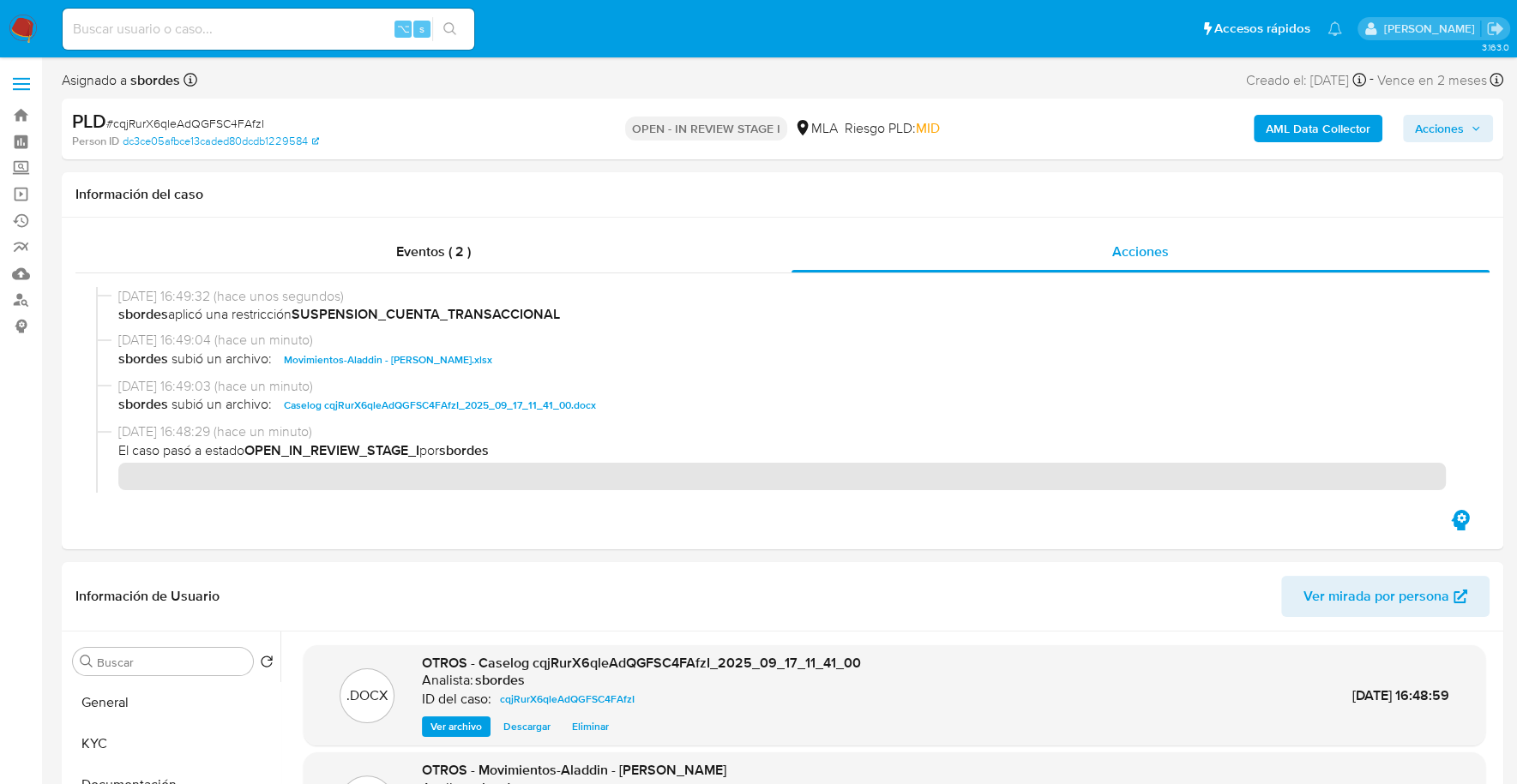
click at [1458, 122] on span "Acciones" at bounding box center [1439, 128] width 49 height 27
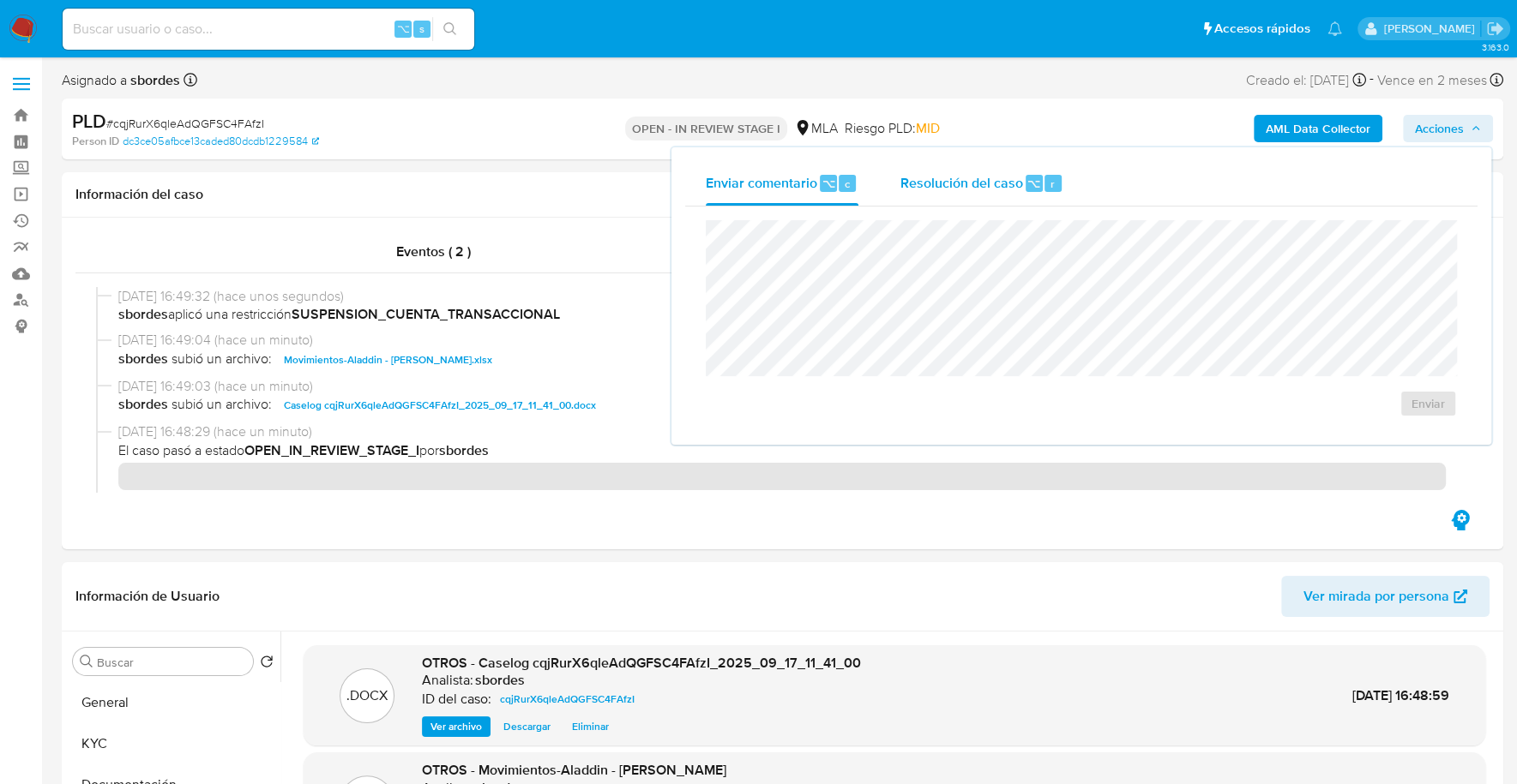
click at [977, 171] on div "Resolución del caso ⌥ r" at bounding box center [982, 183] width 163 height 44
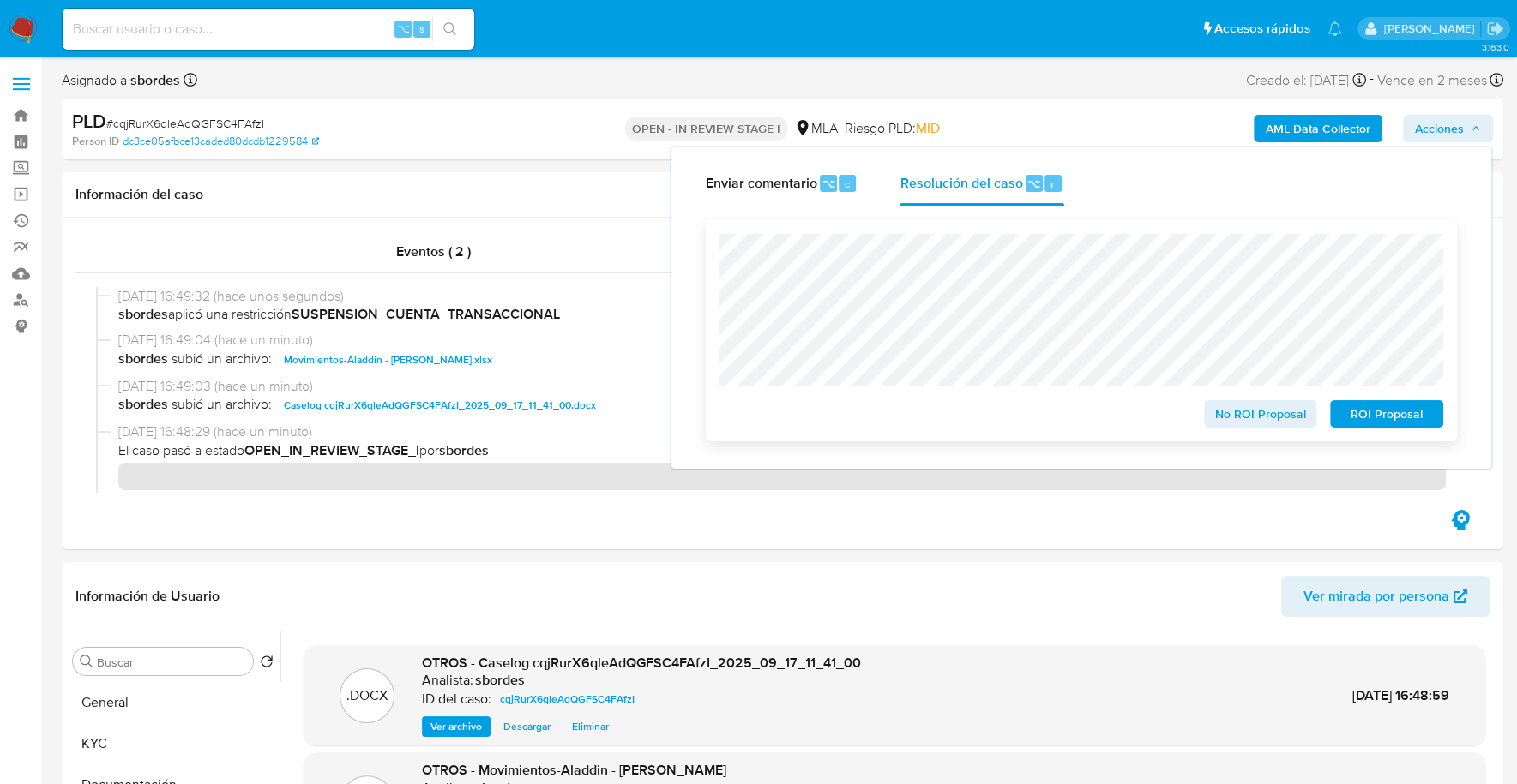
click at [1390, 413] on span "ROI Proposal" at bounding box center [1386, 414] width 89 height 24
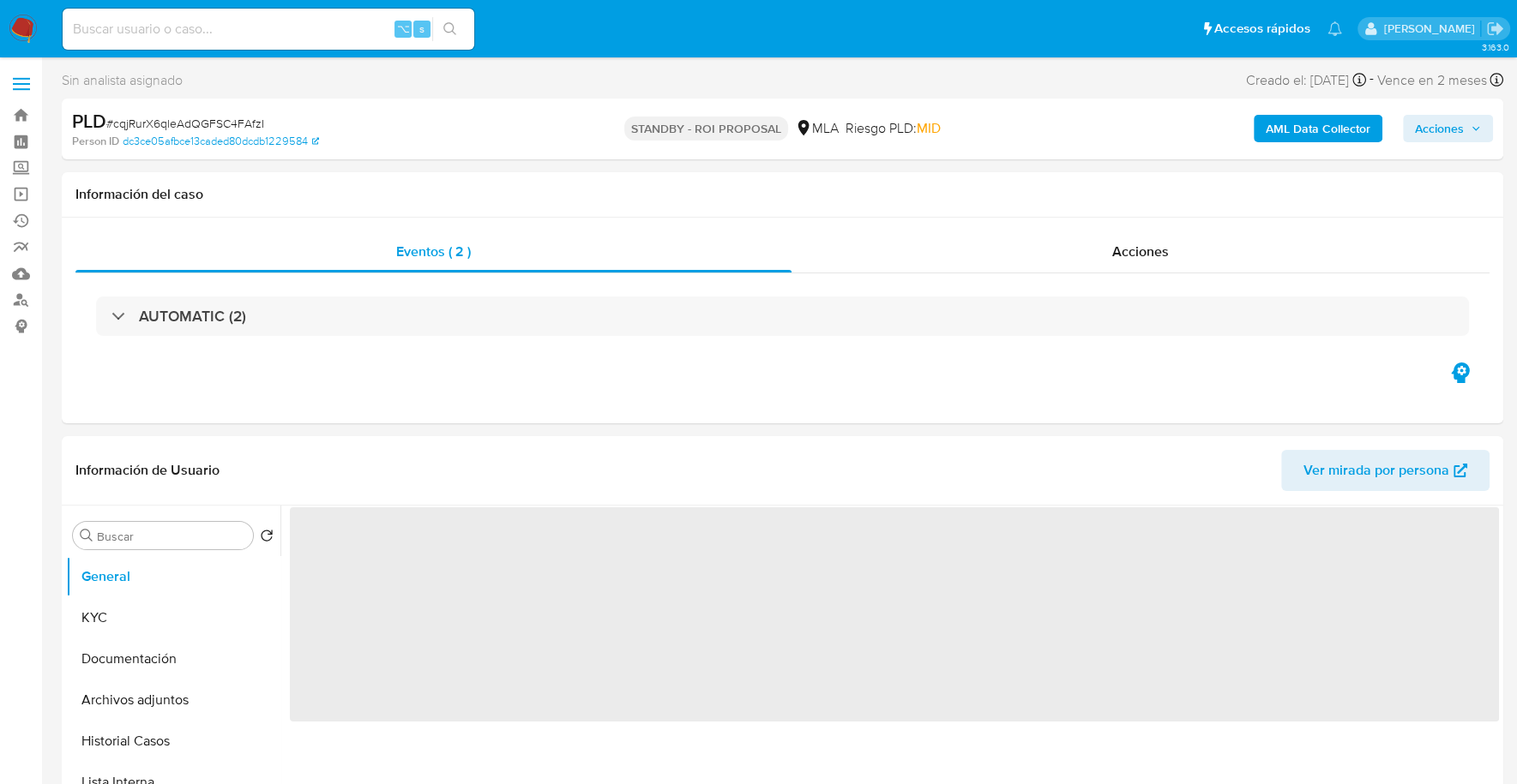
select select "10"
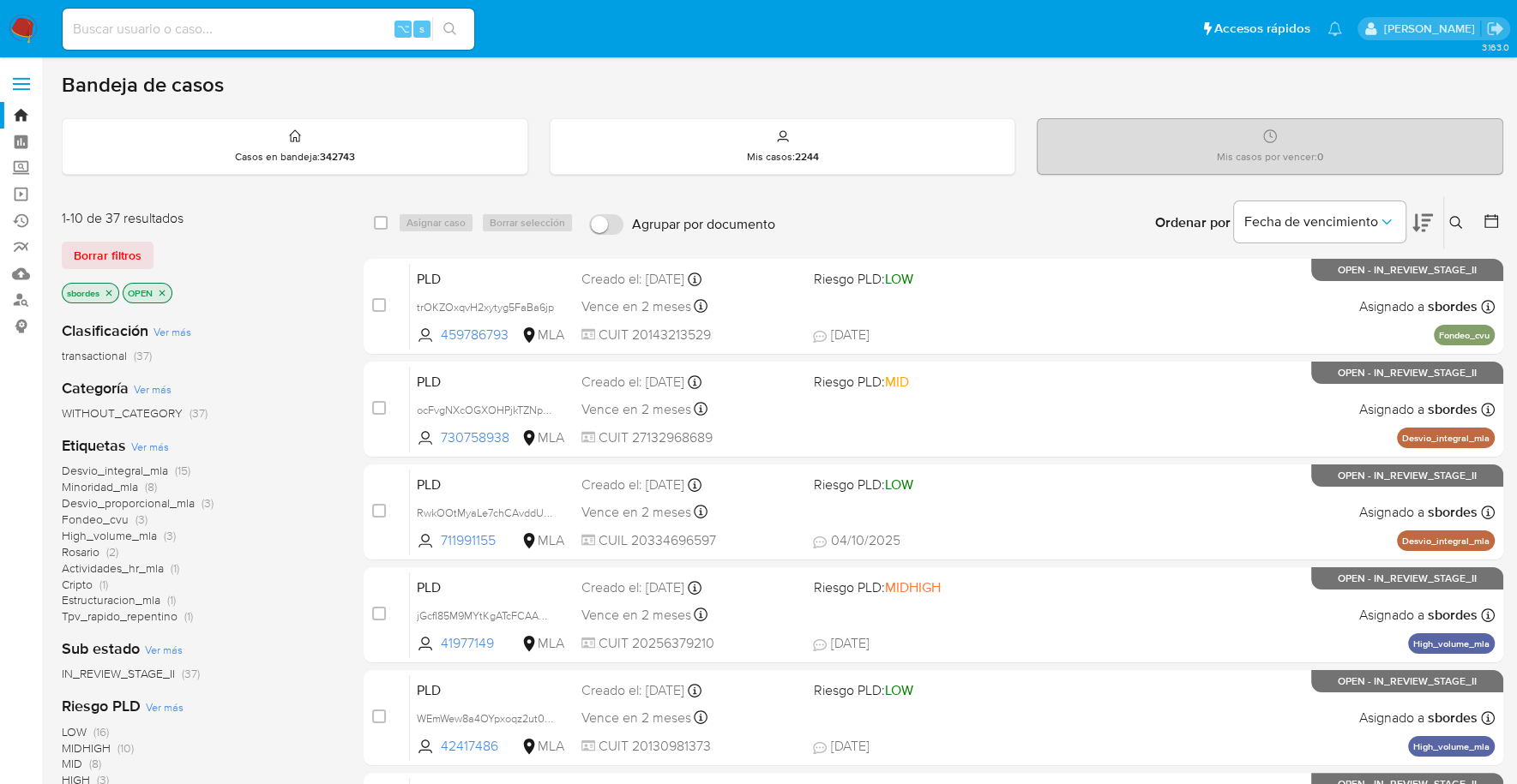
click at [113, 292] on icon "close-filter" at bounding box center [108, 293] width 10 height 10
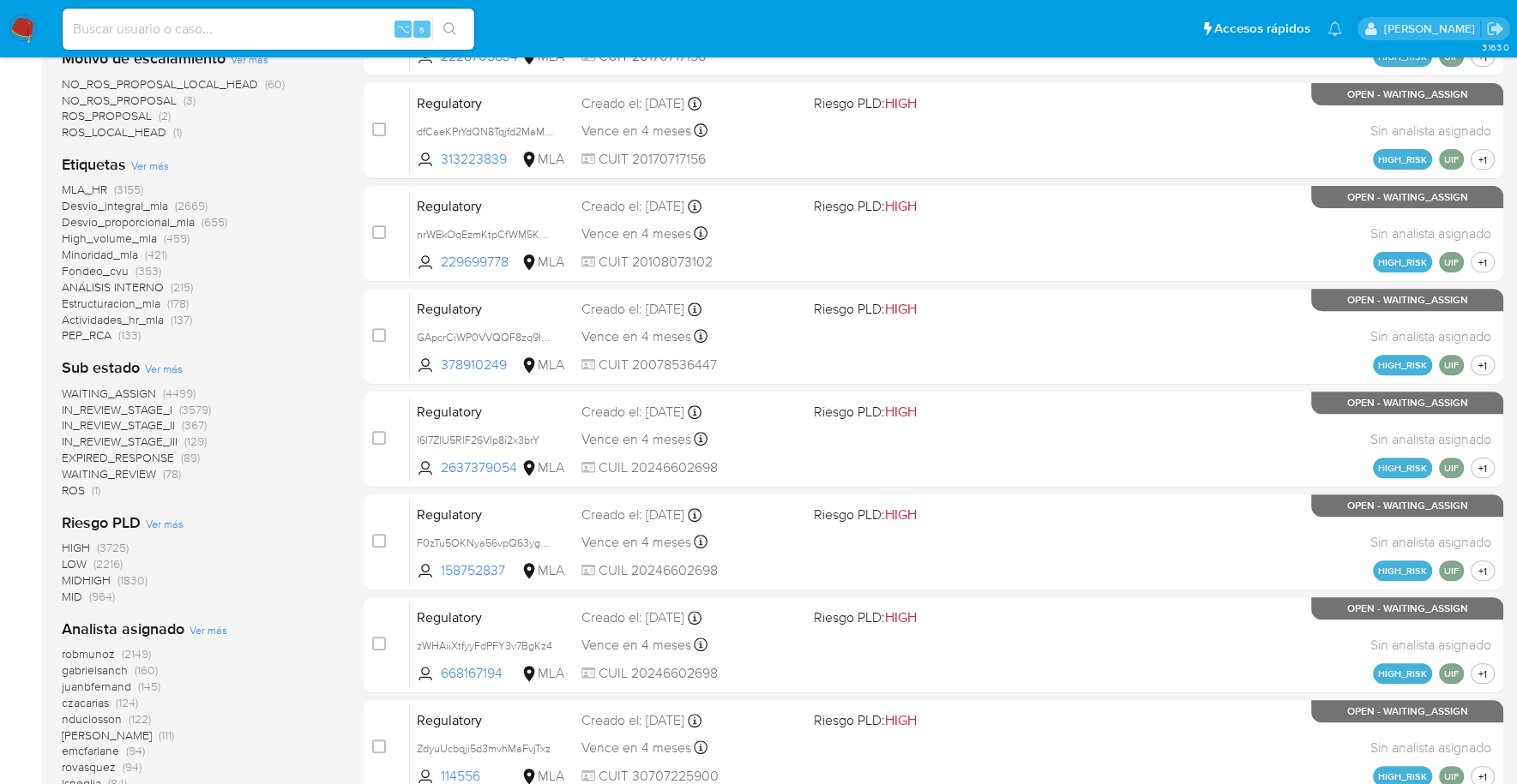
scroll to position [719, 0]
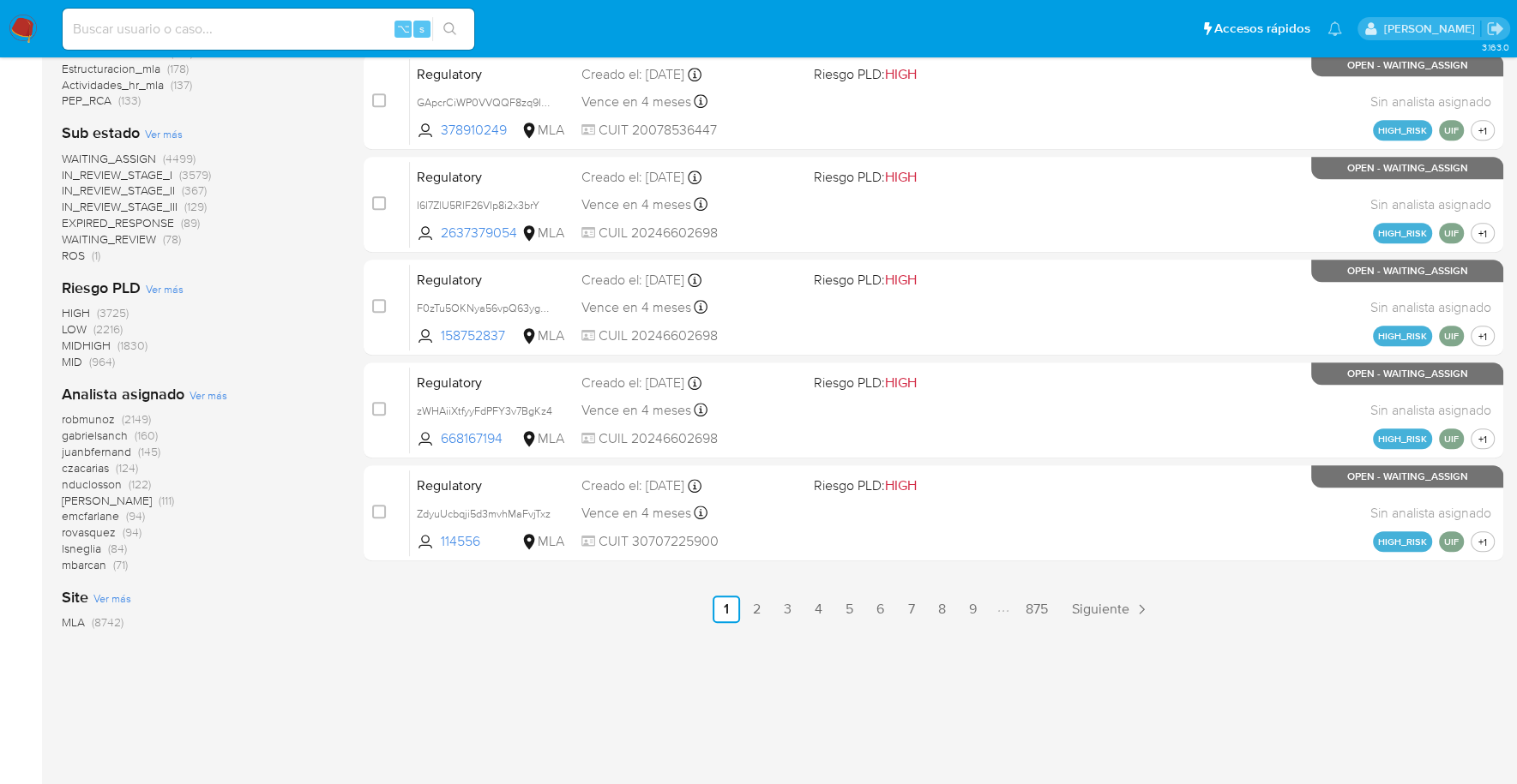
click at [251, 29] on input at bounding box center [269, 29] width 411 height 23
paste input "64092758"
type input "64092758"
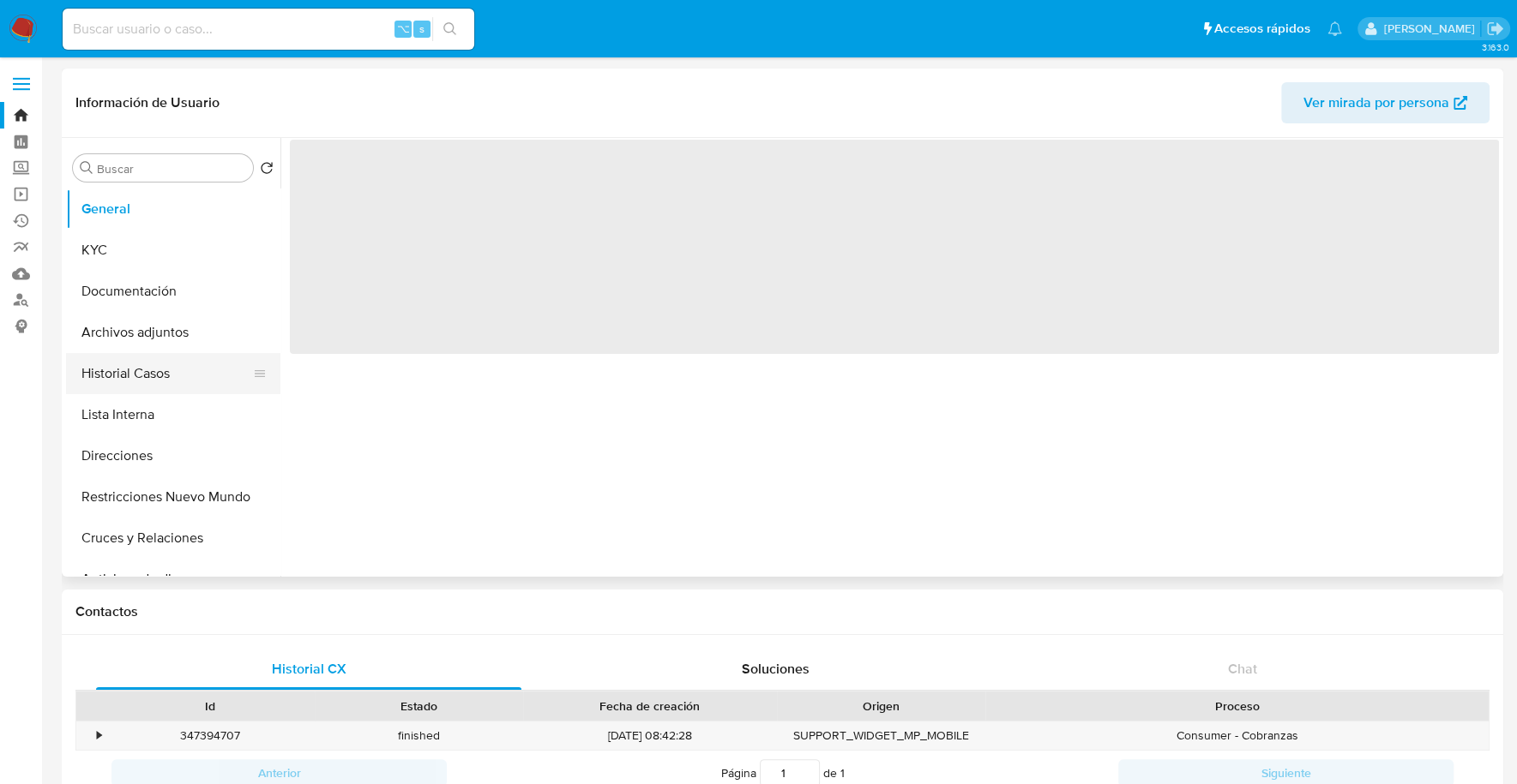
click at [118, 368] on button "Historial Casos" at bounding box center [166, 374] width 201 height 41
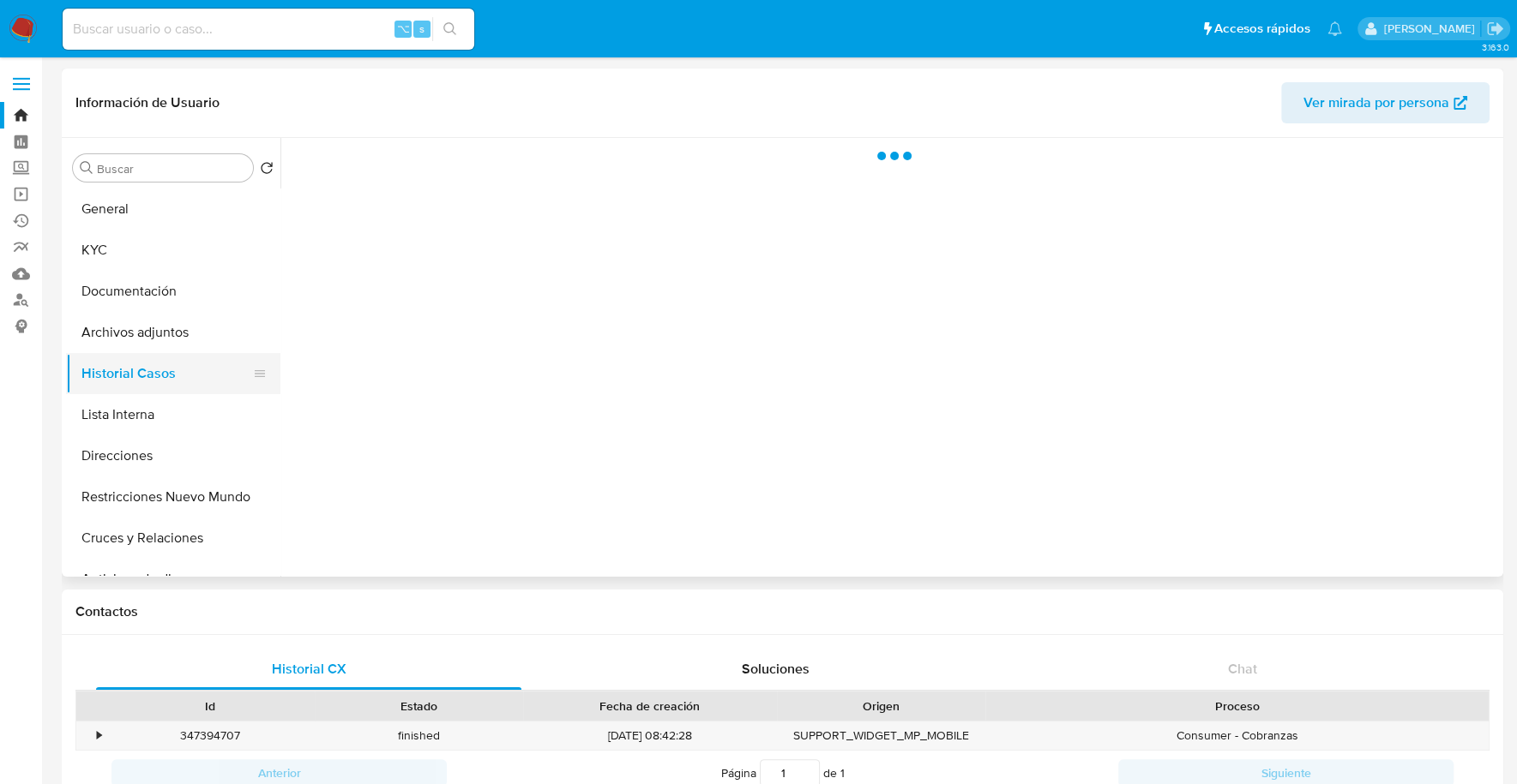
select select "10"
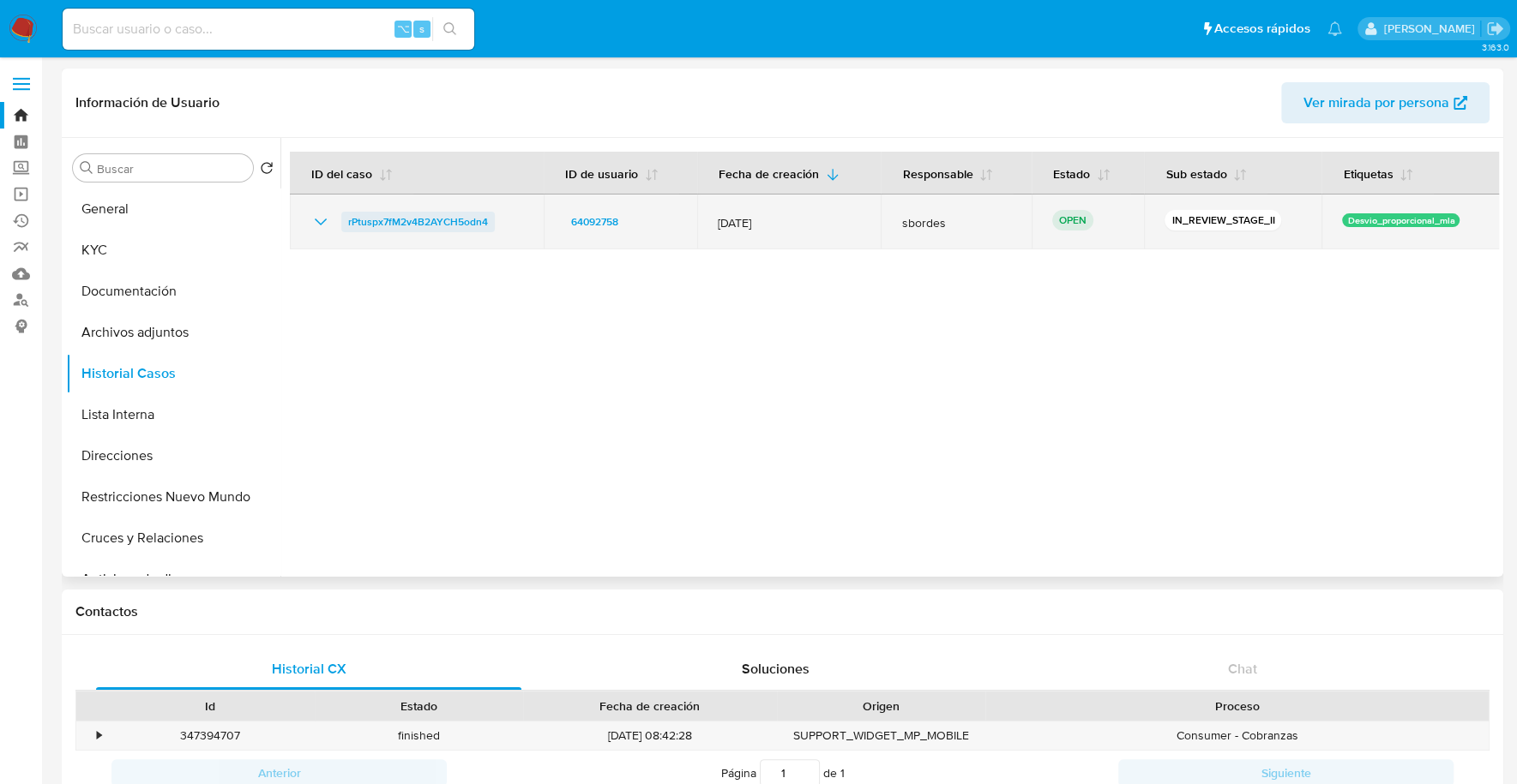
click at [398, 212] on span "rPtuspx7fM2v4B2AYCH5odn4" at bounding box center [418, 222] width 140 height 21
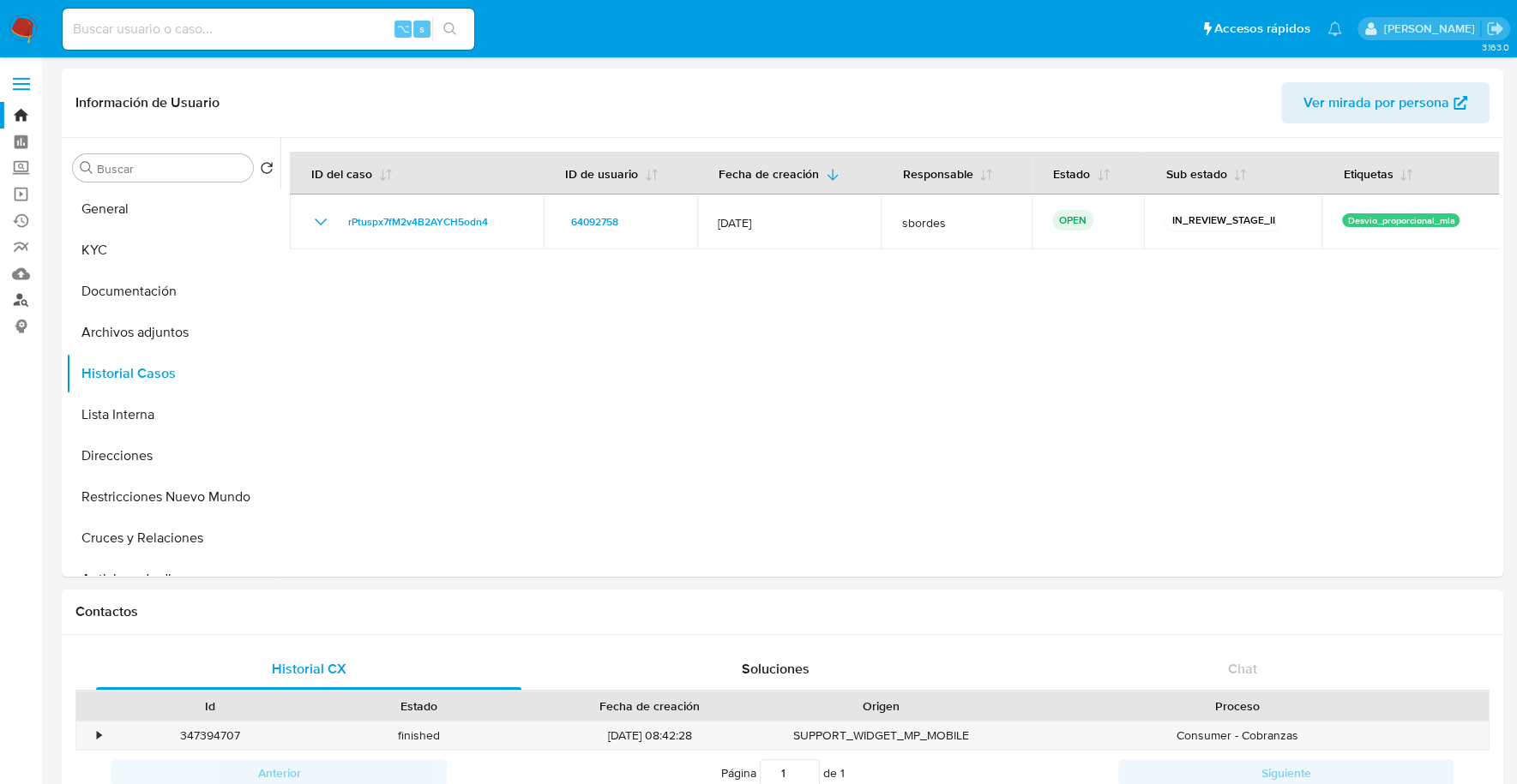
click at [25, 299] on link "Buscador de personas" at bounding box center [101, 300] width 204 height 26
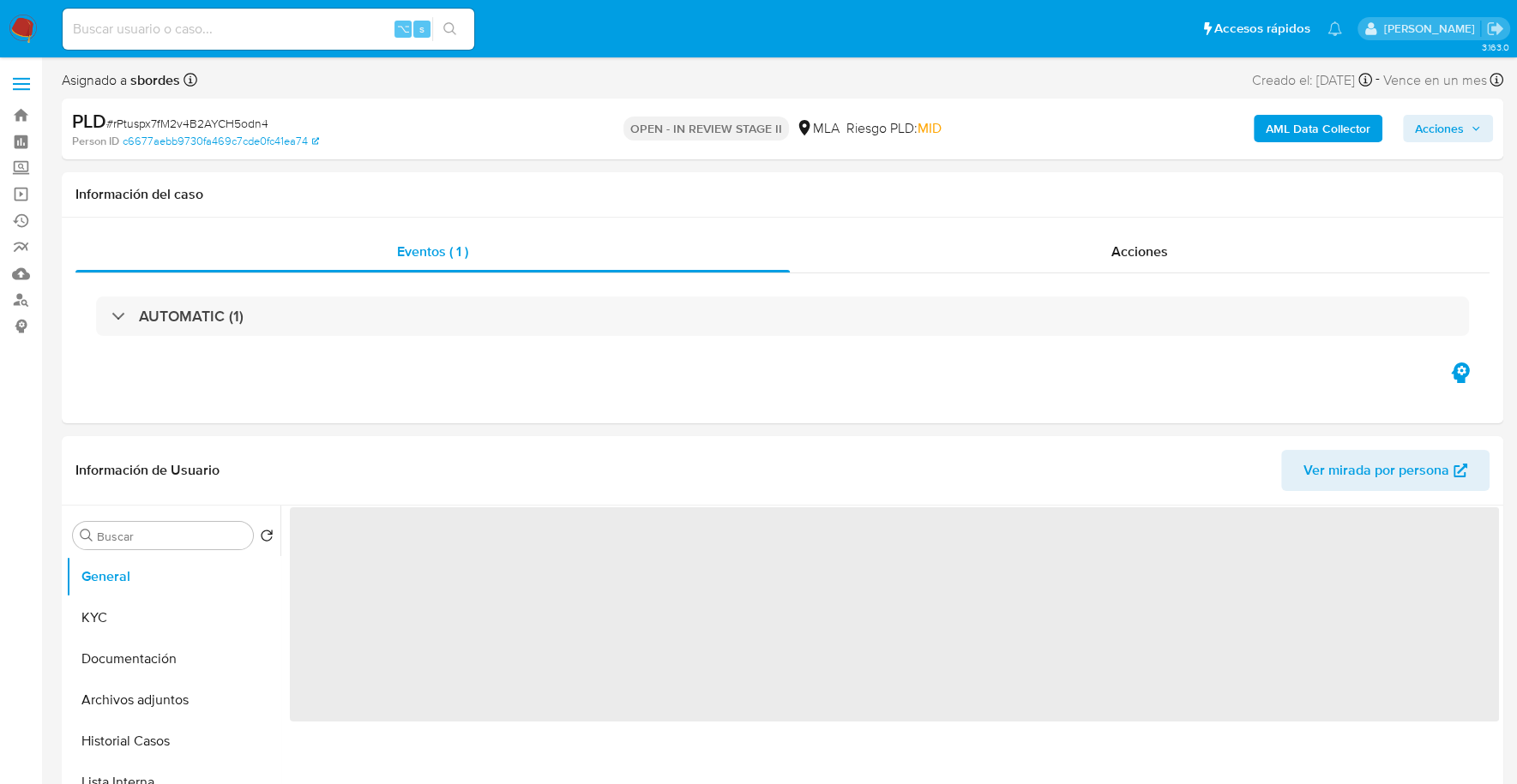
select select "10"
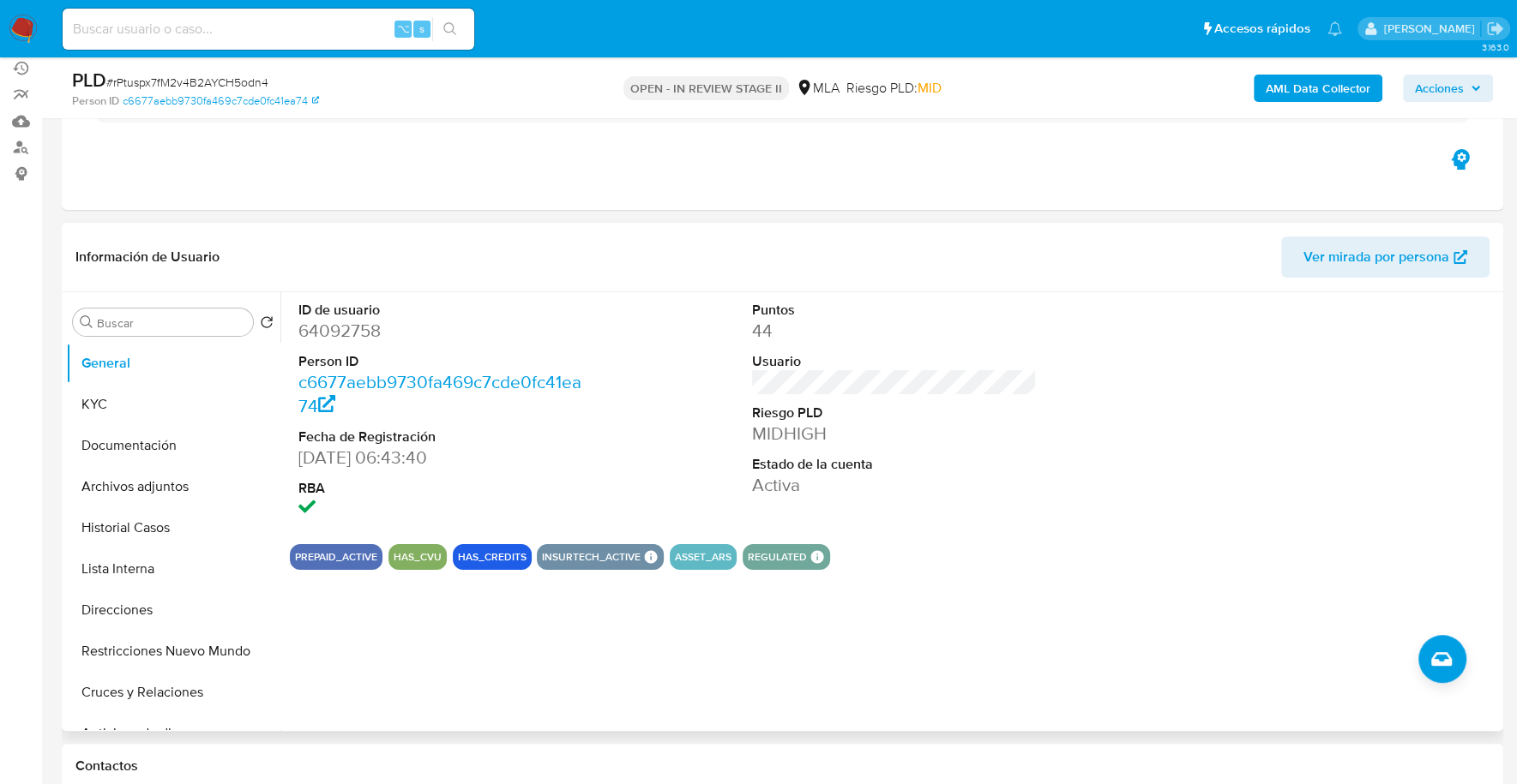
scroll to position [416, 0]
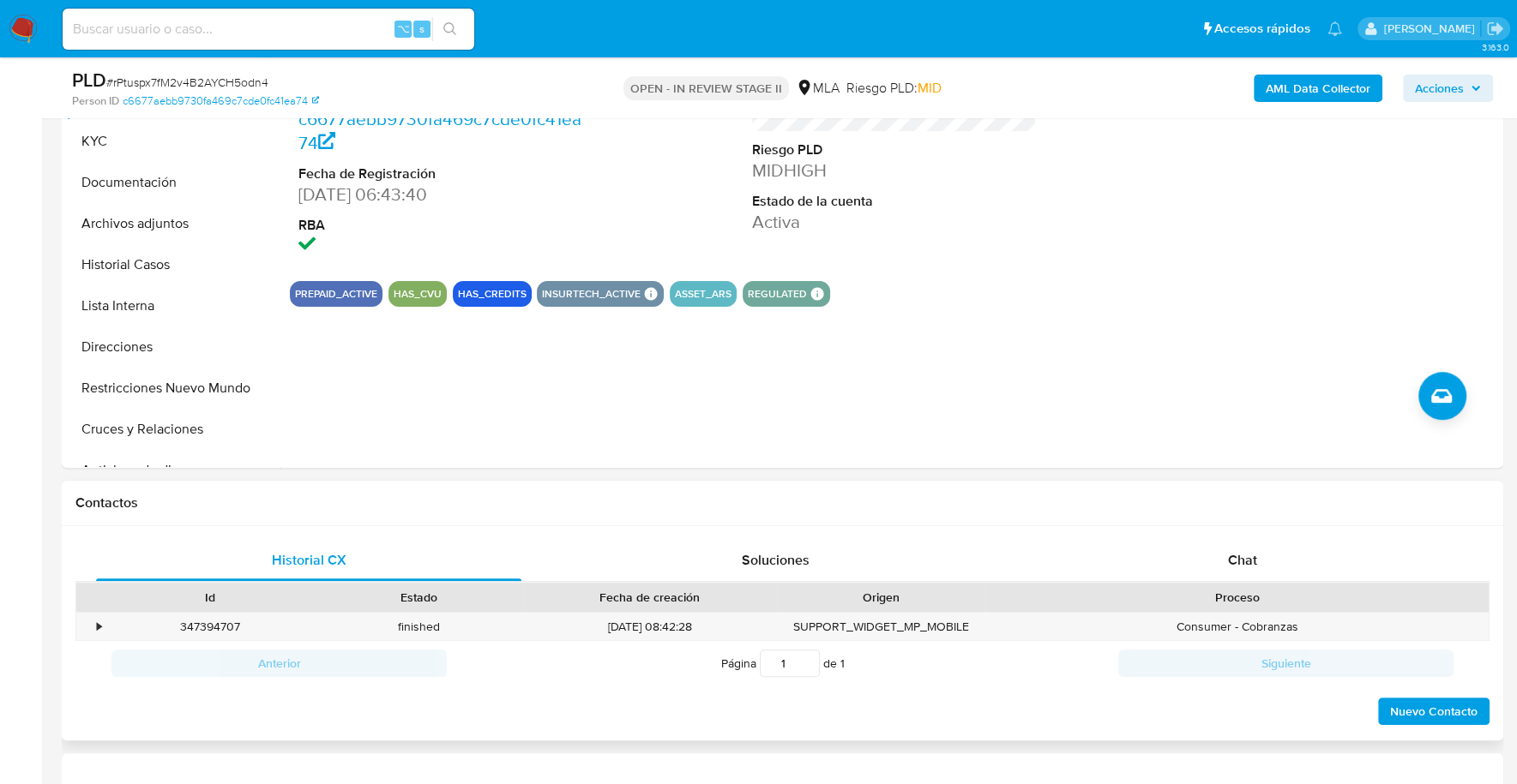
click at [1324, 583] on div "Proceso" at bounding box center [1237, 597] width 503 height 29
click at [1271, 563] on div "Chat" at bounding box center [1241, 561] width 426 height 41
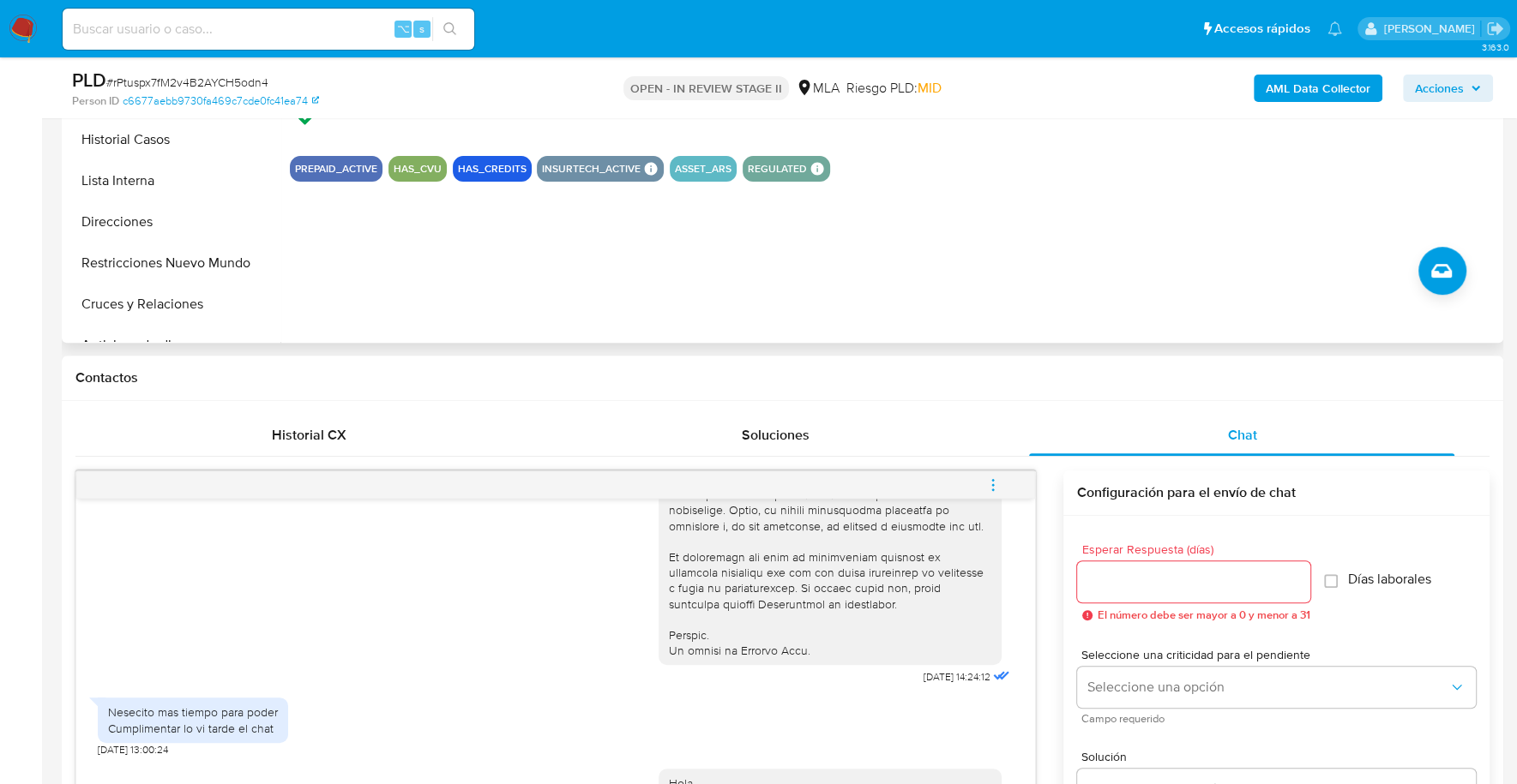
scroll to position [143, 0]
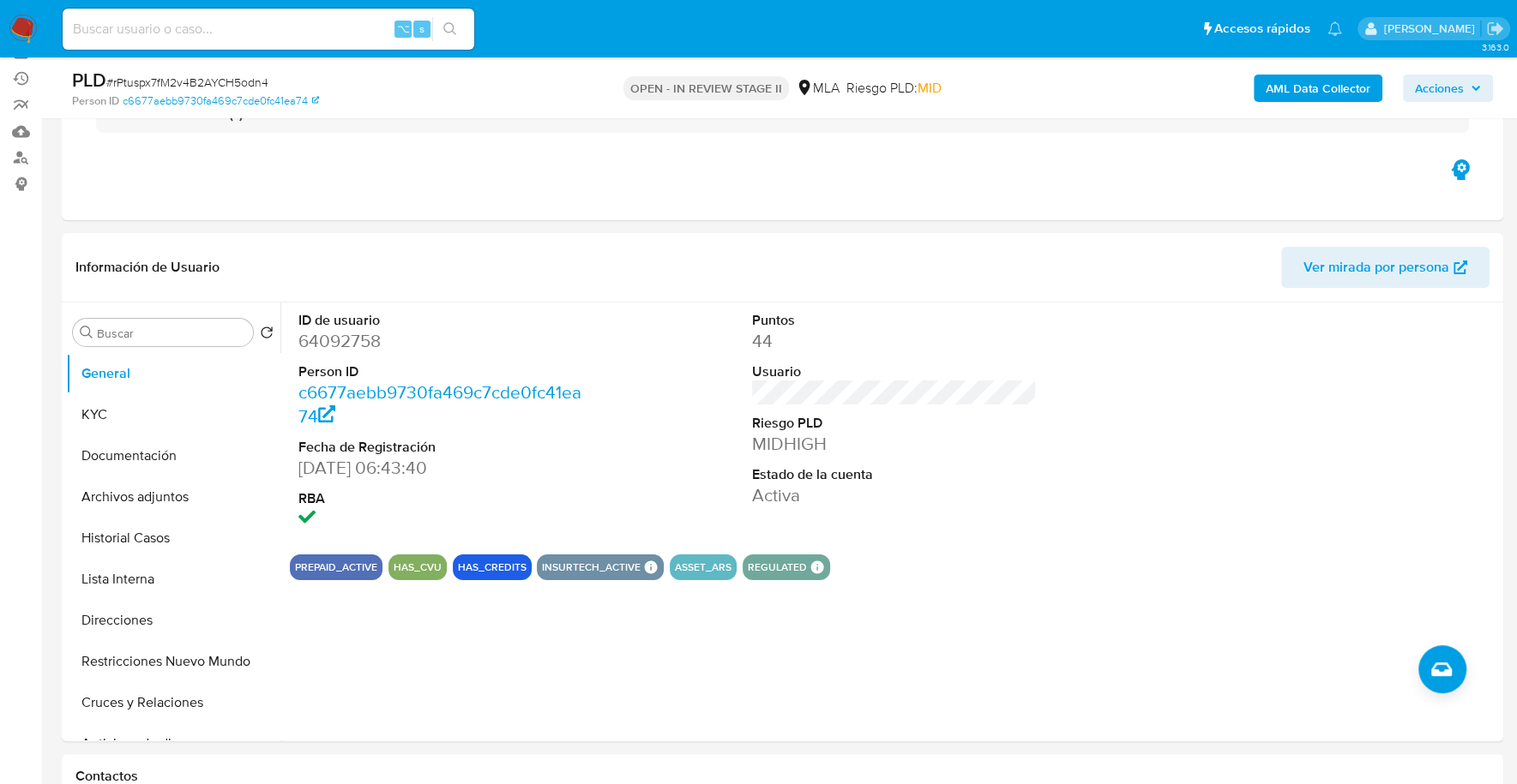
click at [249, 16] on div "⌥ s" at bounding box center [269, 29] width 411 height 41
click at [251, 35] on input at bounding box center [269, 29] width 411 height 23
paste input "64092758"
type input "64092758"
click at [115, 429] on button "KYC" at bounding box center [166, 415] width 201 height 41
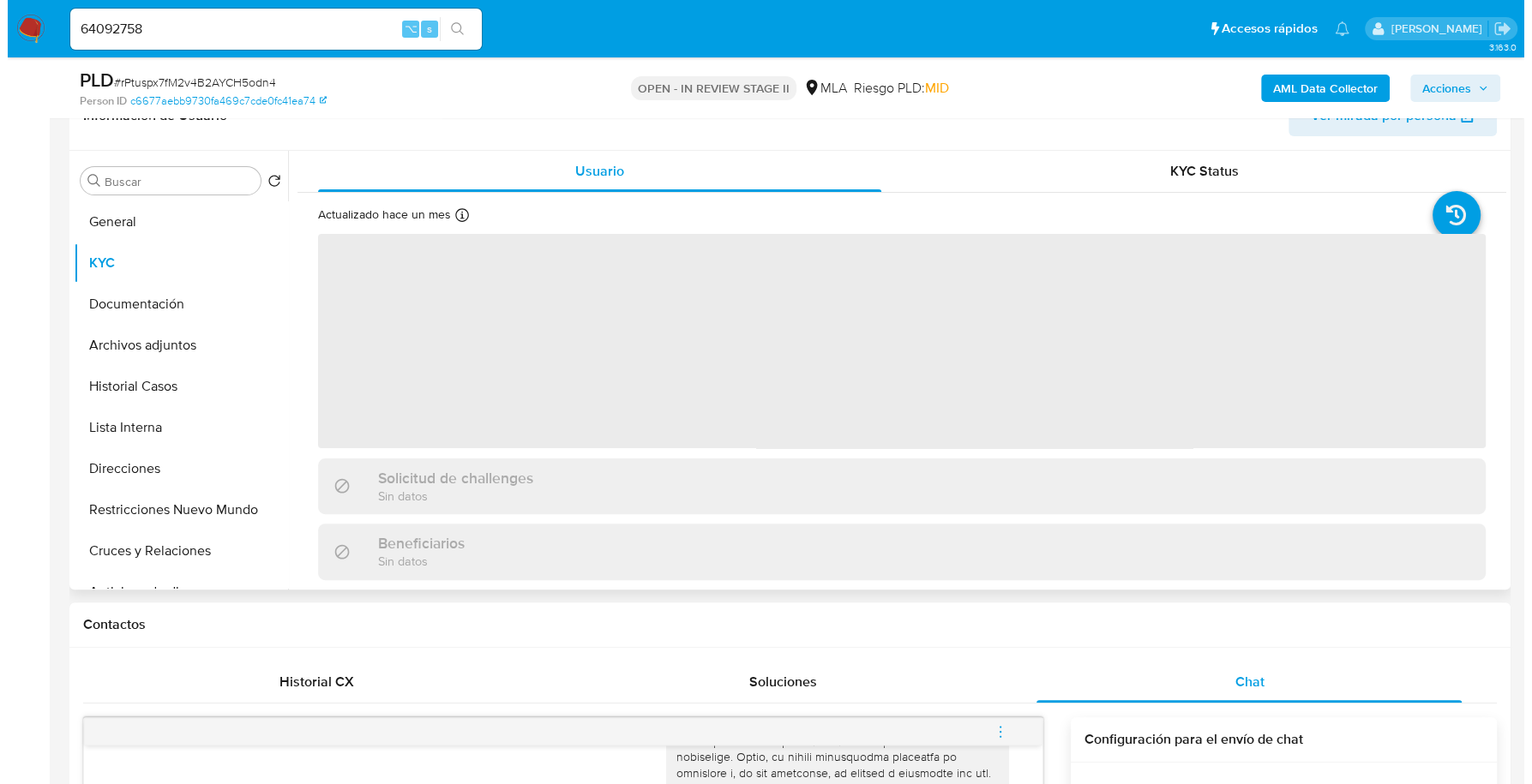
scroll to position [299, 0]
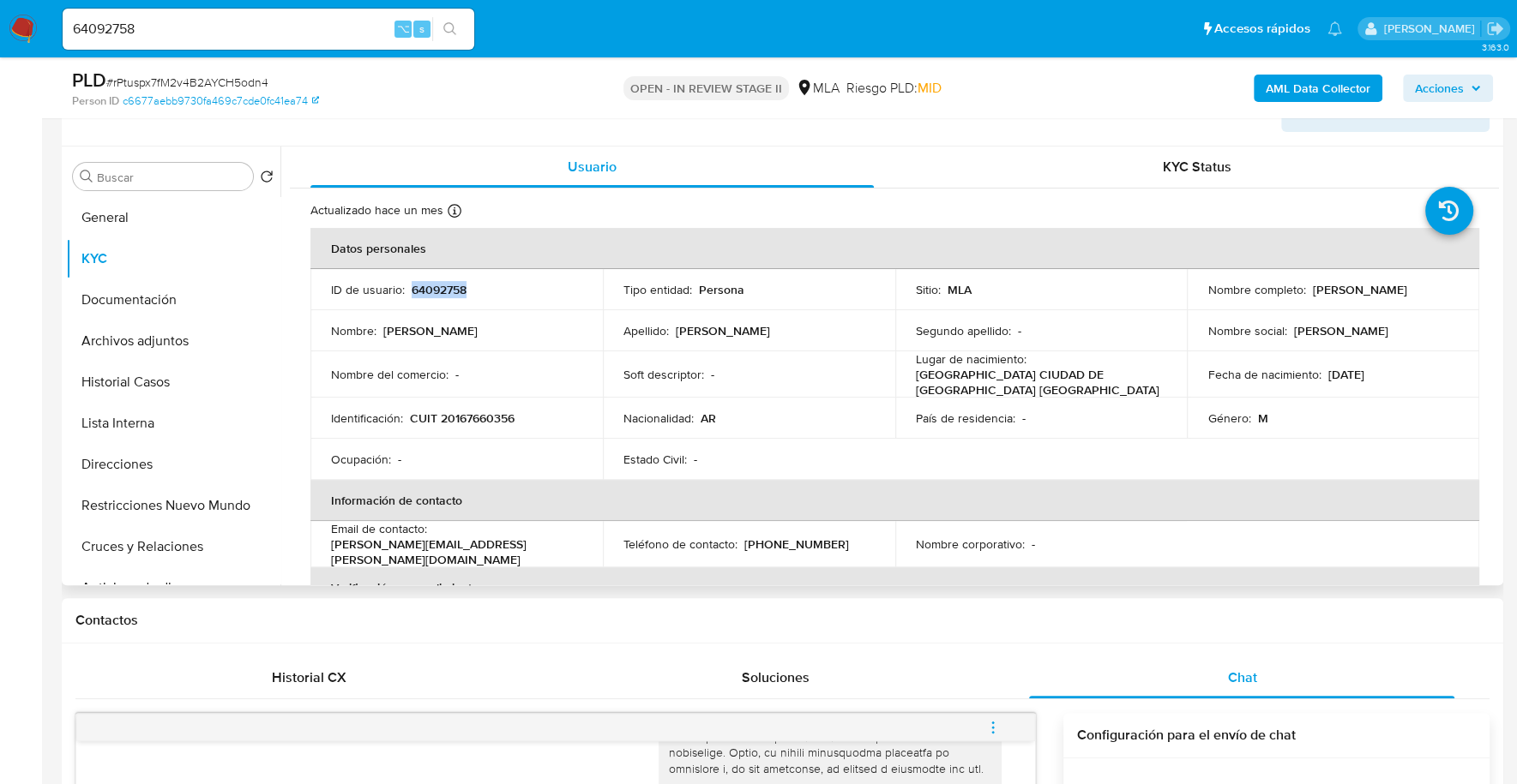
copy p "64092758"
click at [1303, 84] on b "AML Data Collector" at bounding box center [1317, 87] width 104 height 27
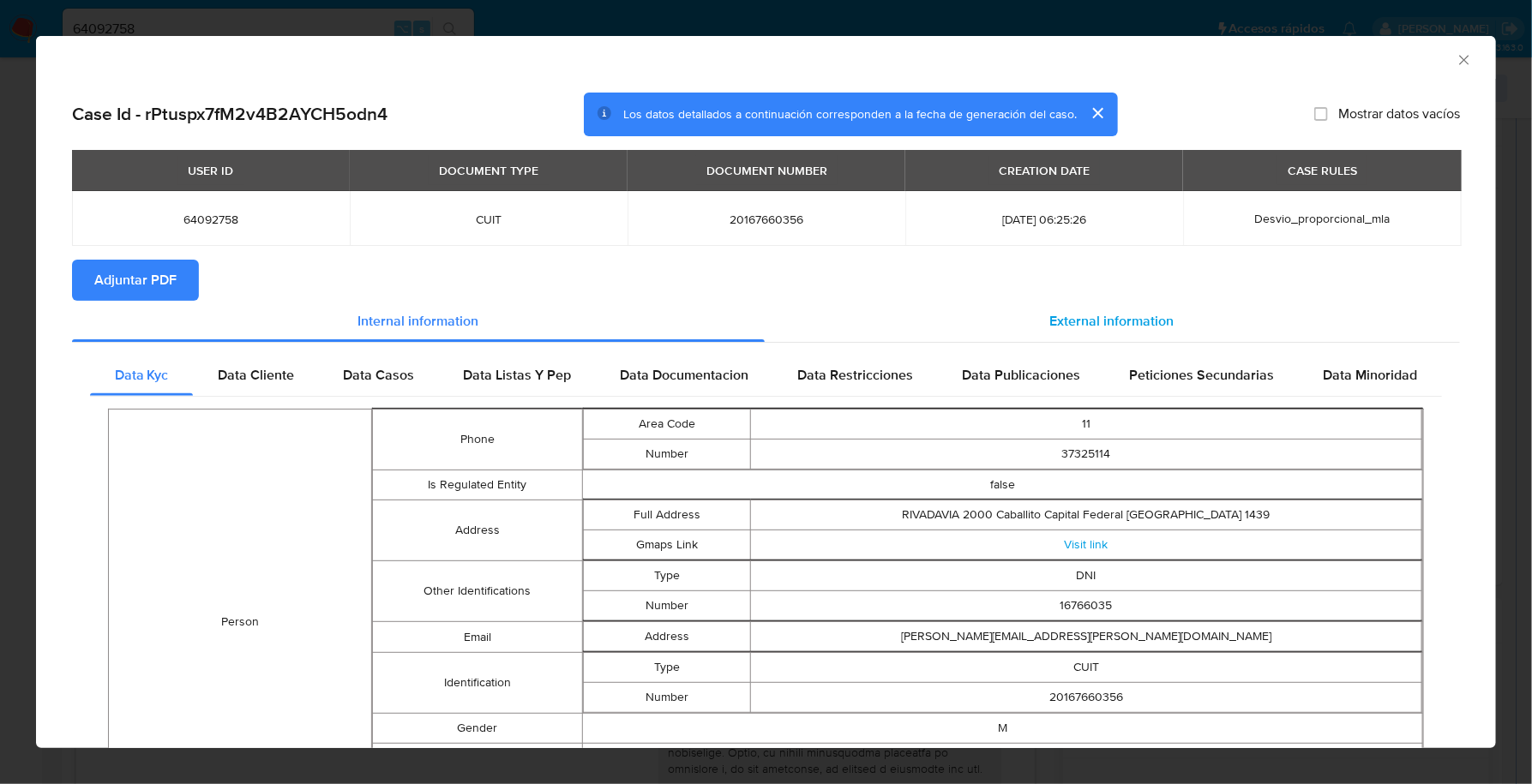
click at [1095, 324] on span "External information" at bounding box center [1112, 320] width 124 height 20
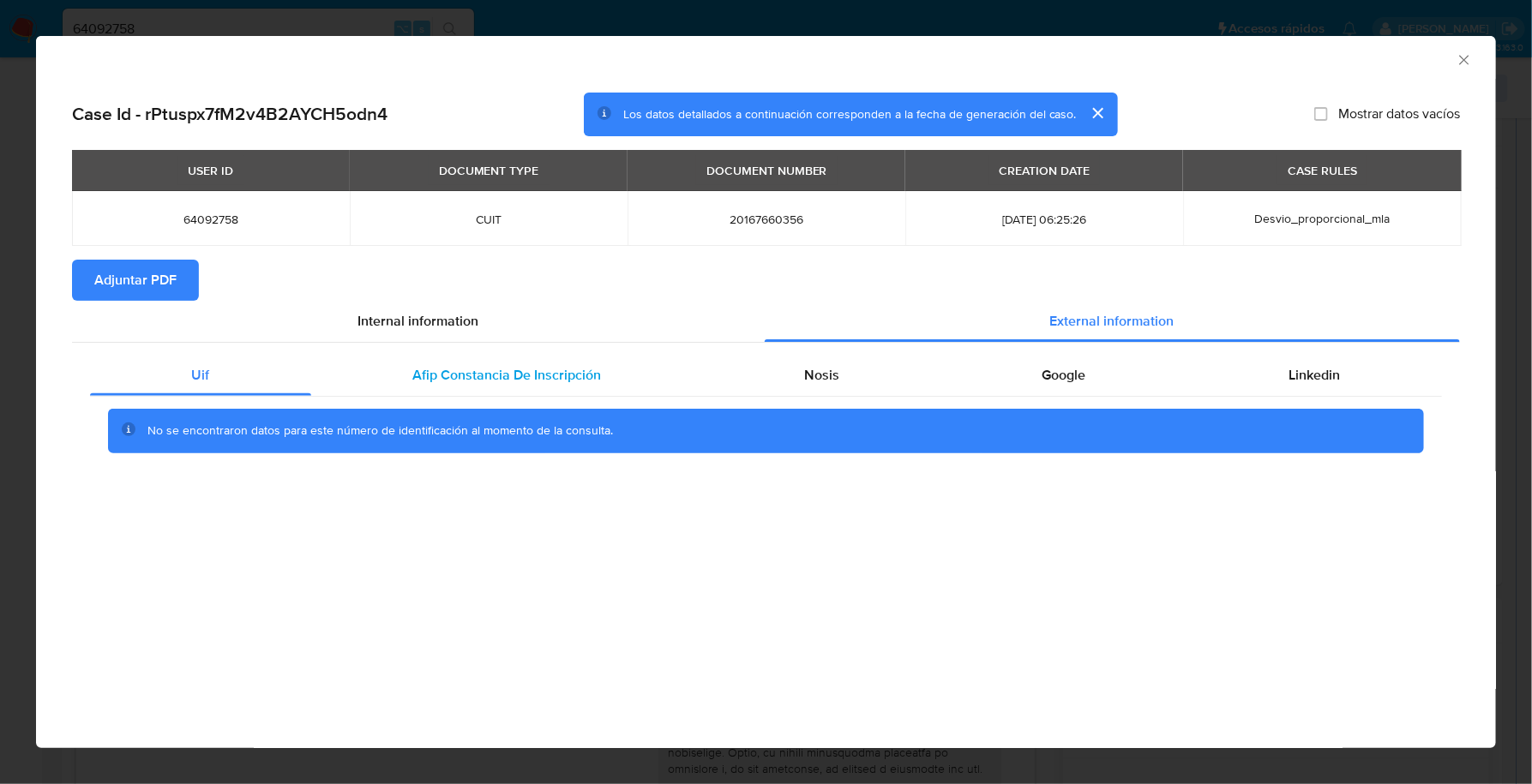
click at [482, 378] on span "Afip Constancia De Inscripción" at bounding box center [506, 375] width 189 height 20
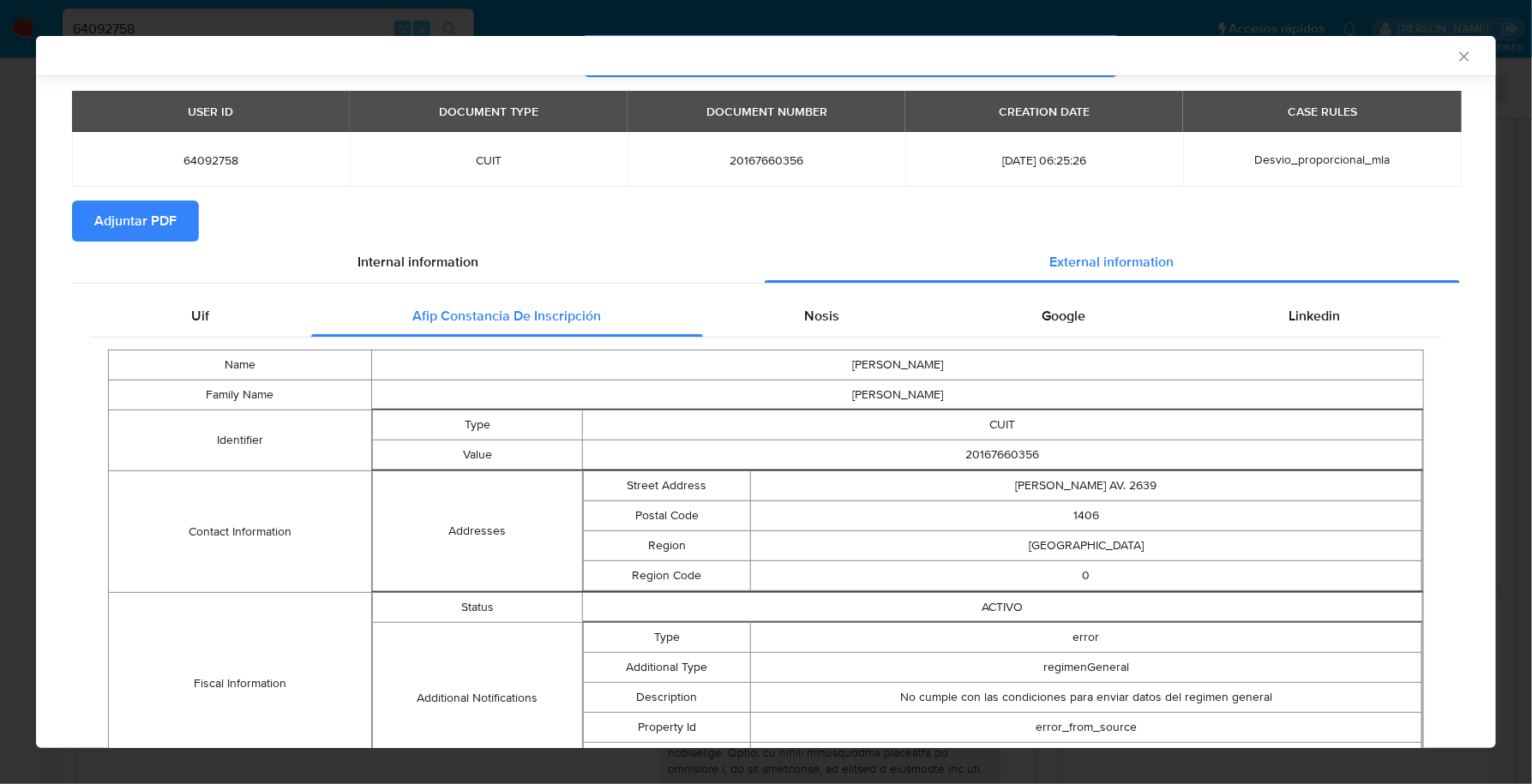
scroll to position [142, 0]
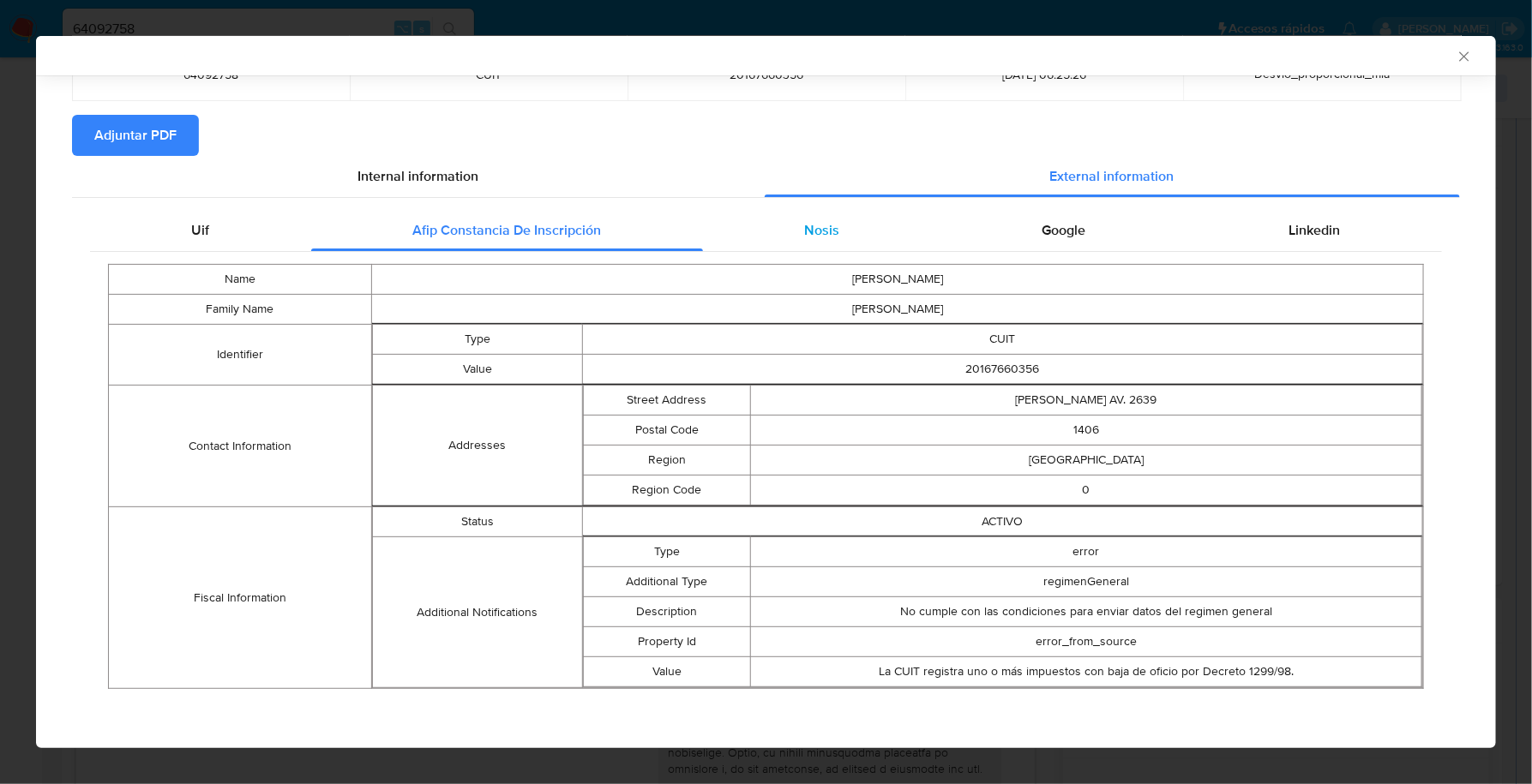
click at [784, 229] on div "Nosis" at bounding box center [823, 231] width 239 height 41
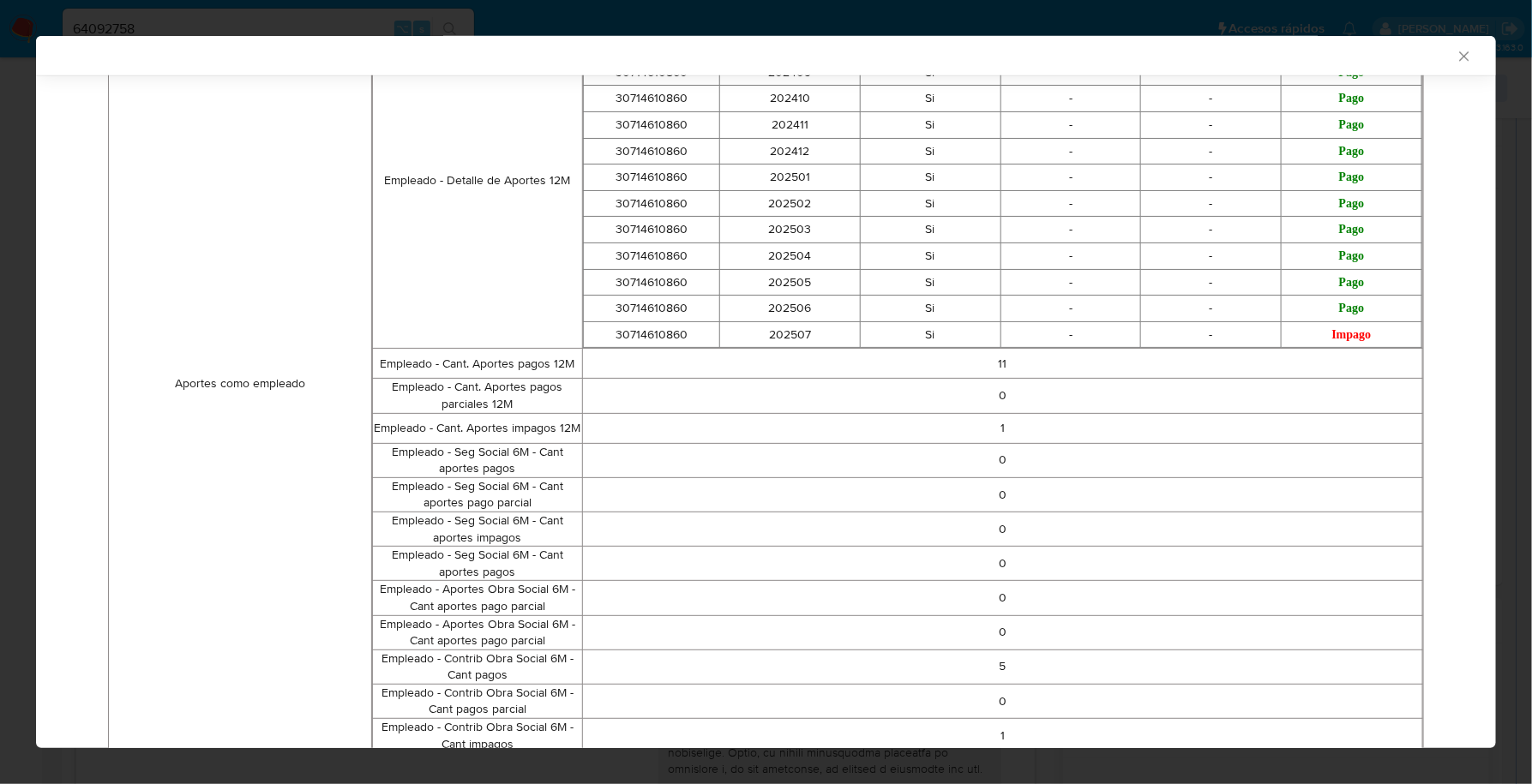
scroll to position [237, 0]
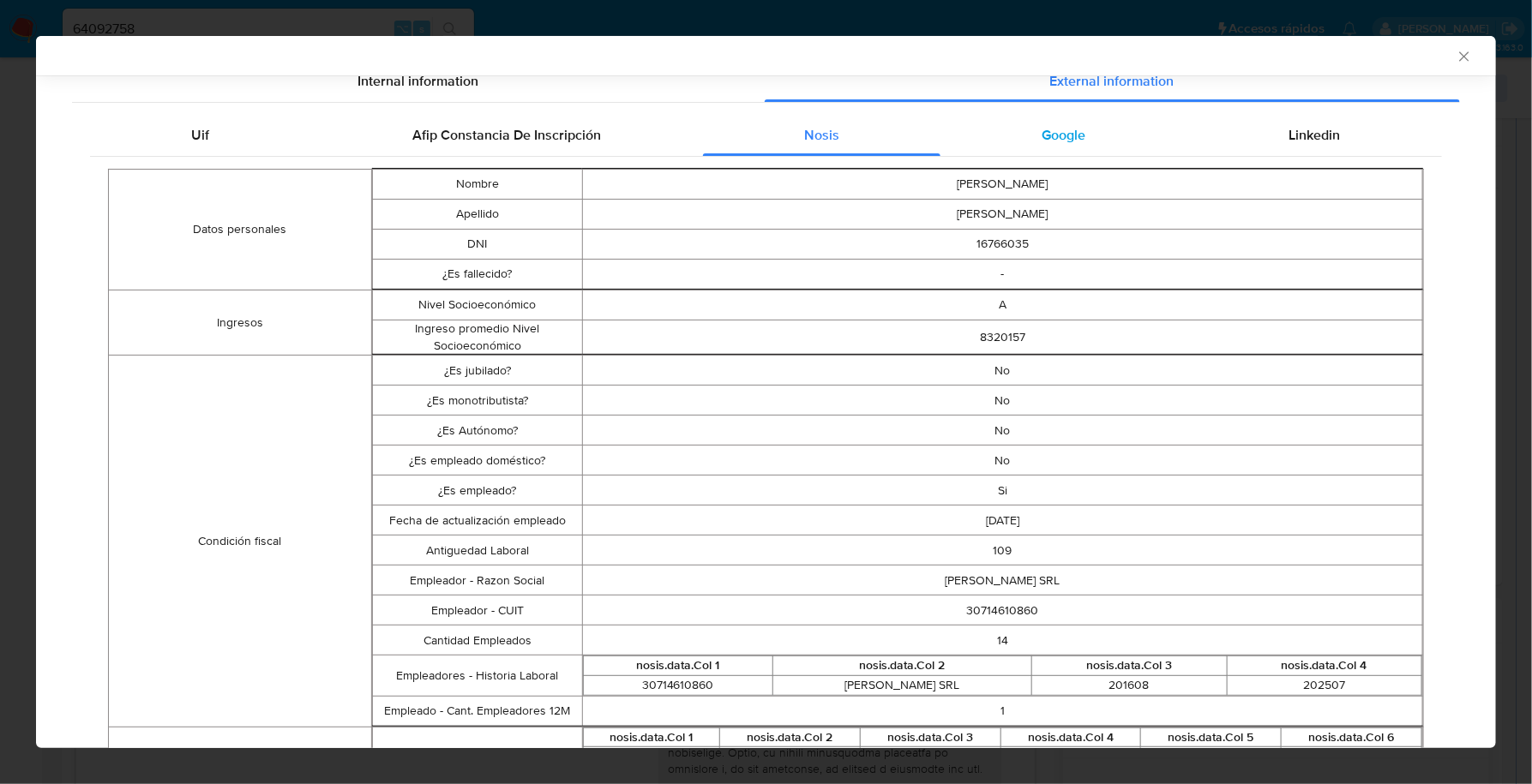
click at [1087, 115] on div "Google" at bounding box center [1063, 135] width 247 height 41
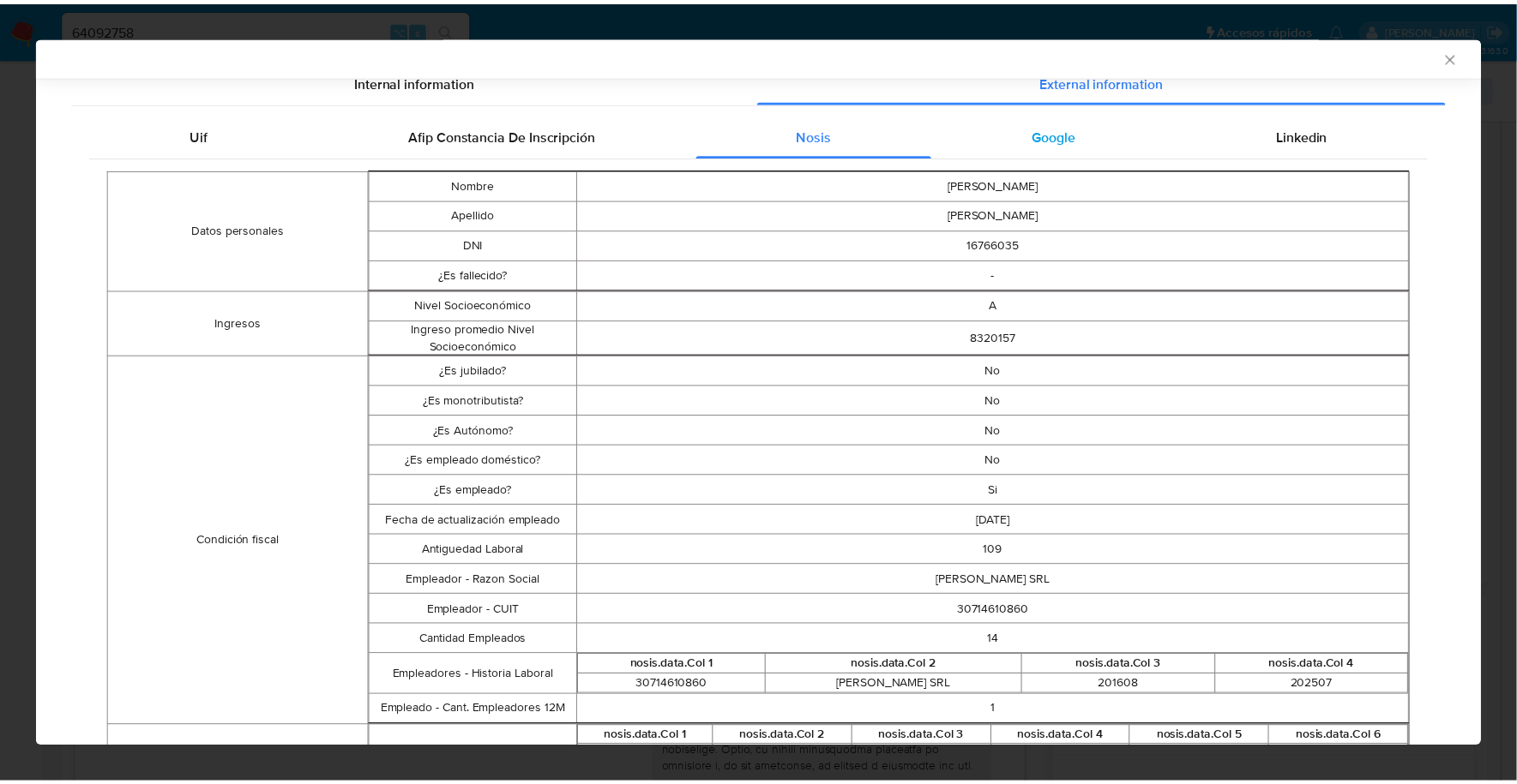
scroll to position [0, 0]
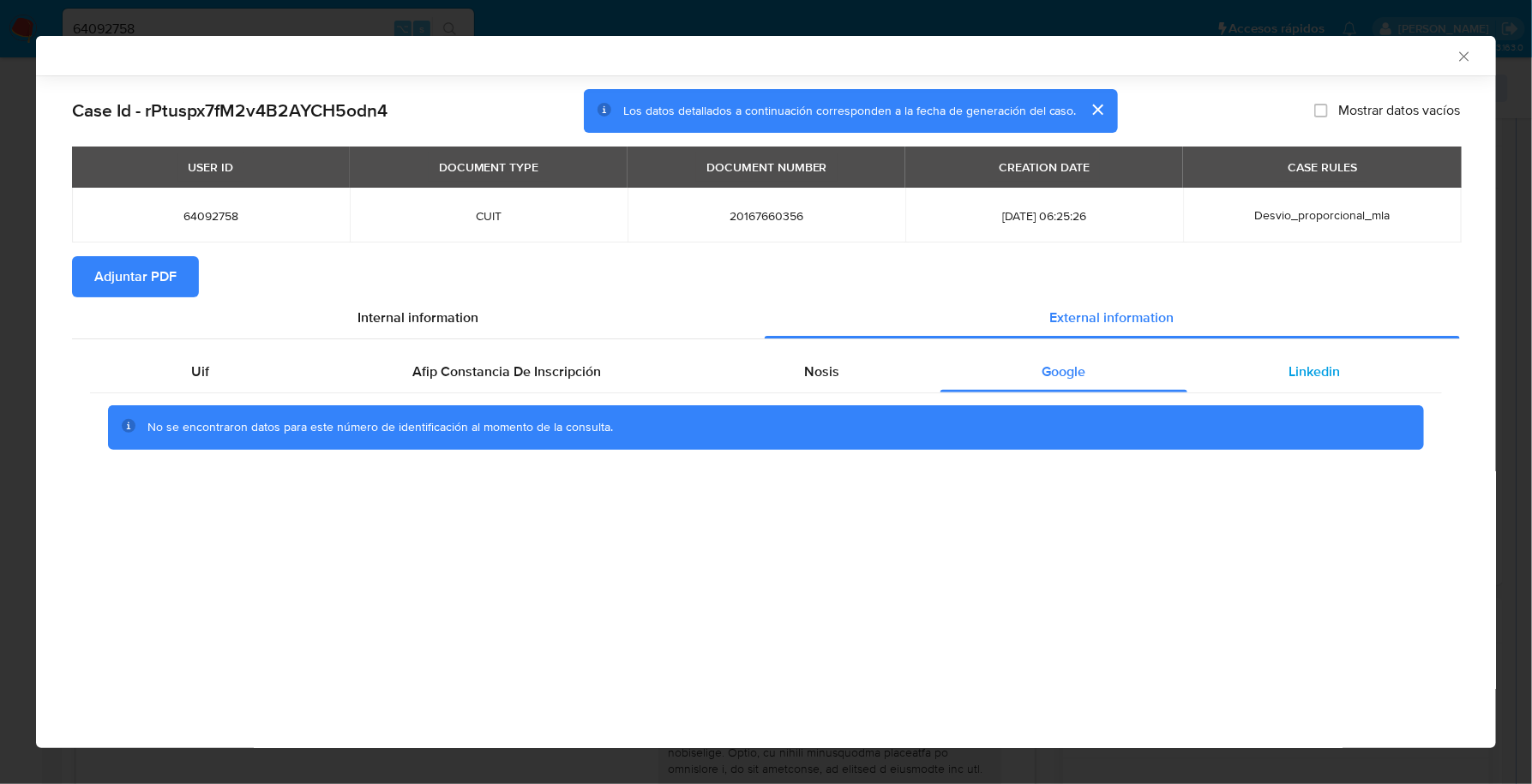
click at [1311, 359] on div "Linkedin" at bounding box center [1314, 372] width 255 height 41
click at [162, 277] on span "Adjuntar PDF" at bounding box center [135, 277] width 83 height 38
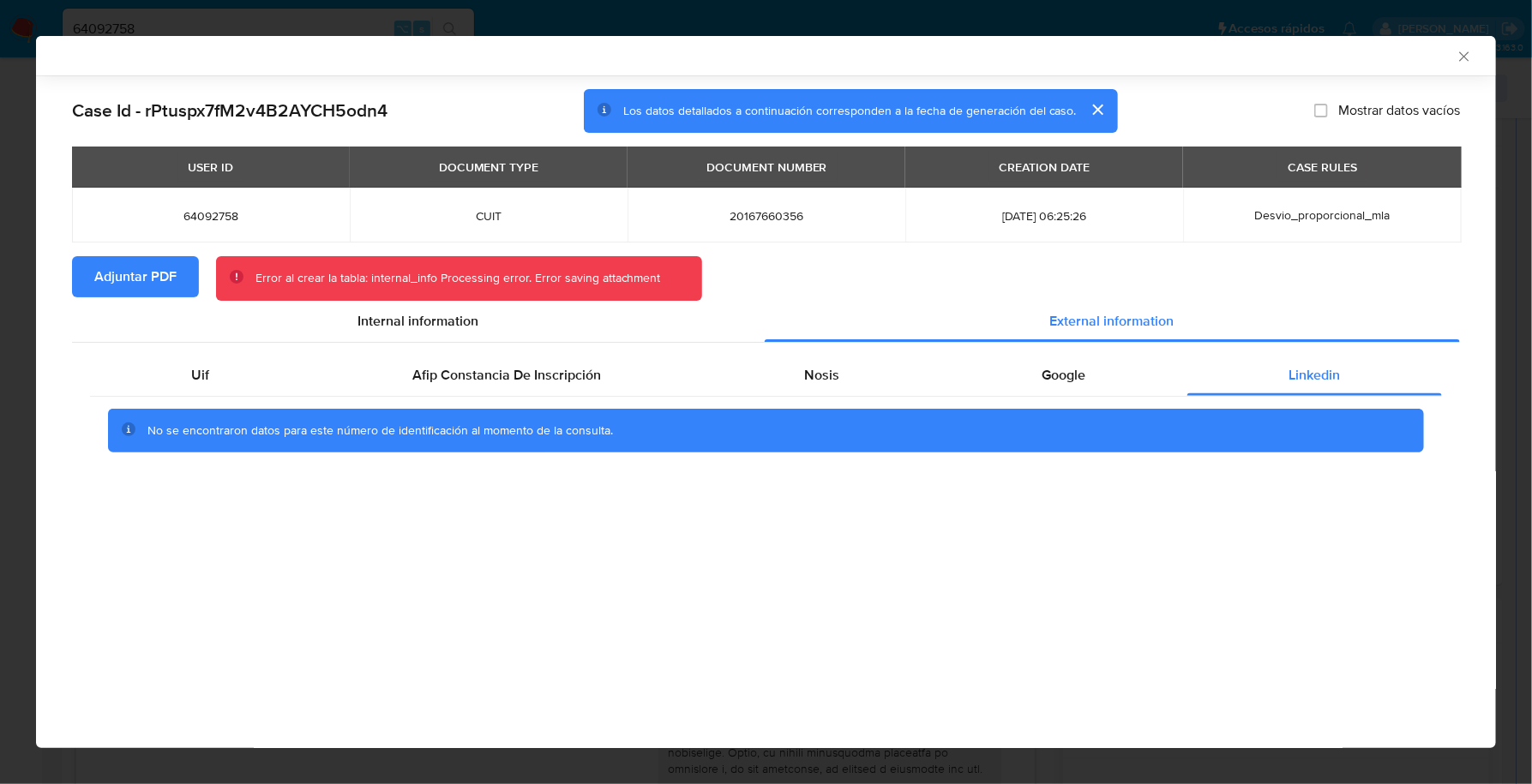
click at [1463, 57] on icon "Cerrar ventana" at bounding box center [1464, 56] width 9 height 9
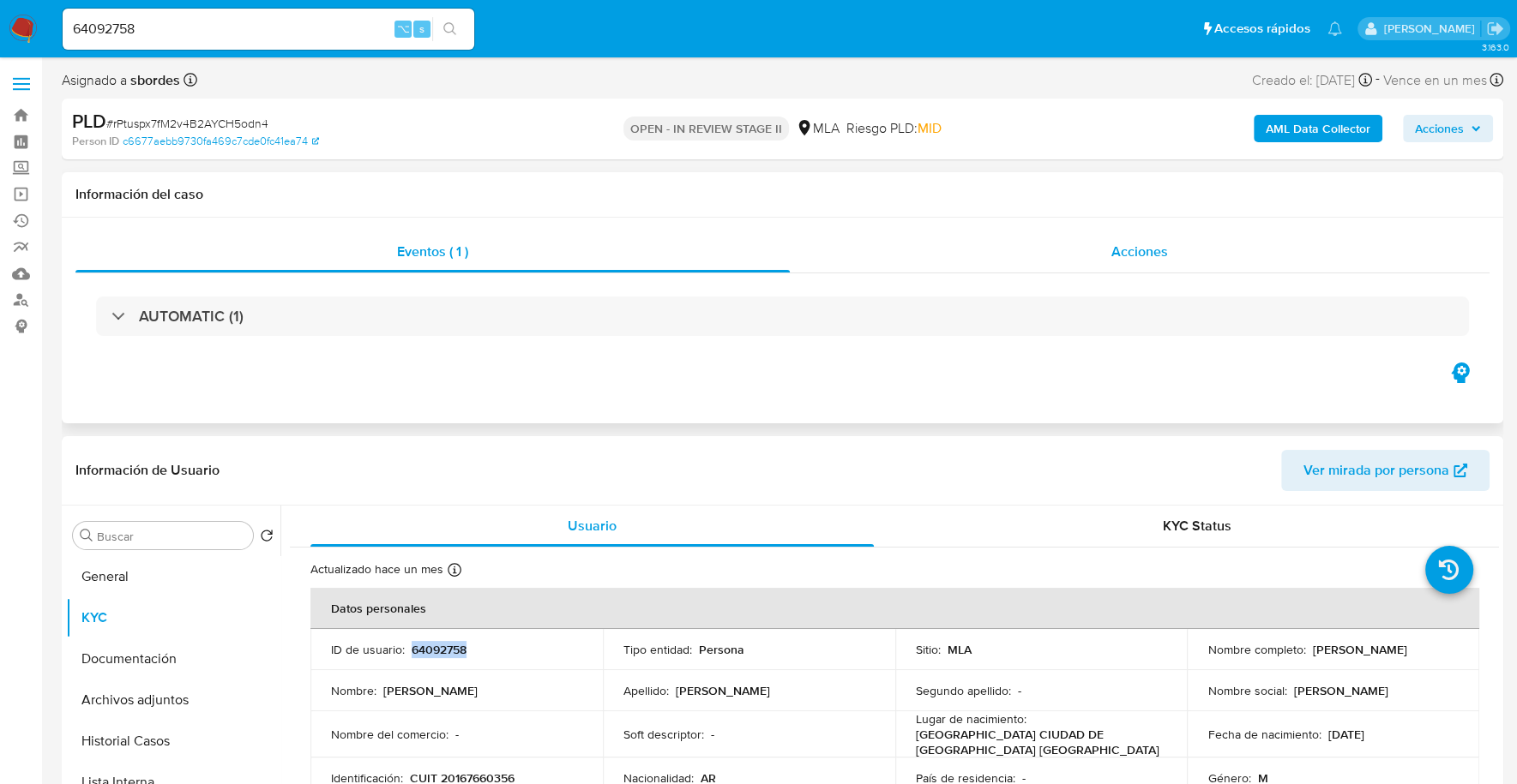
click at [1195, 260] on div "Acciones" at bounding box center [1139, 252] width 700 height 41
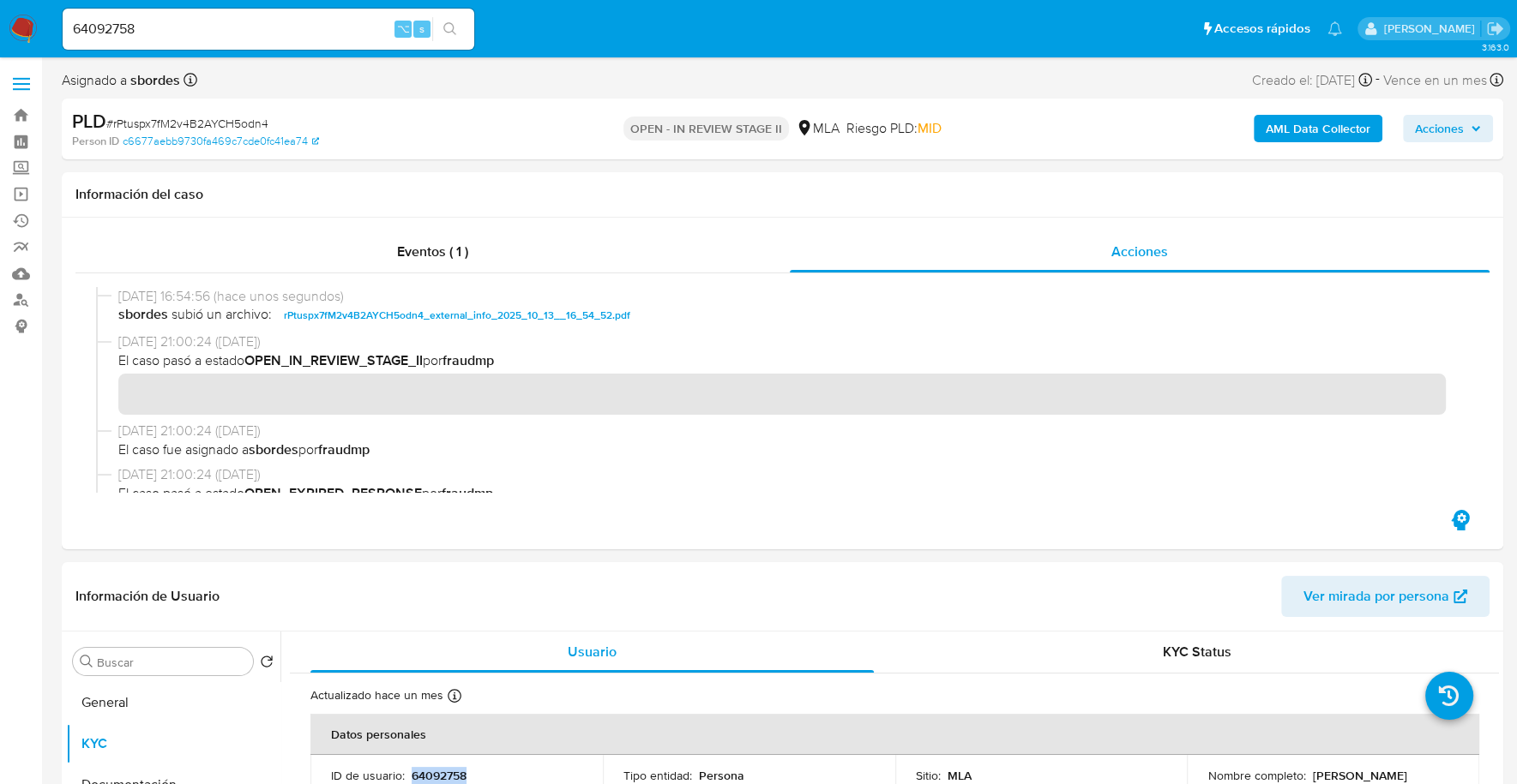
click at [1347, 123] on b "AML Data Collector" at bounding box center [1317, 128] width 104 height 27
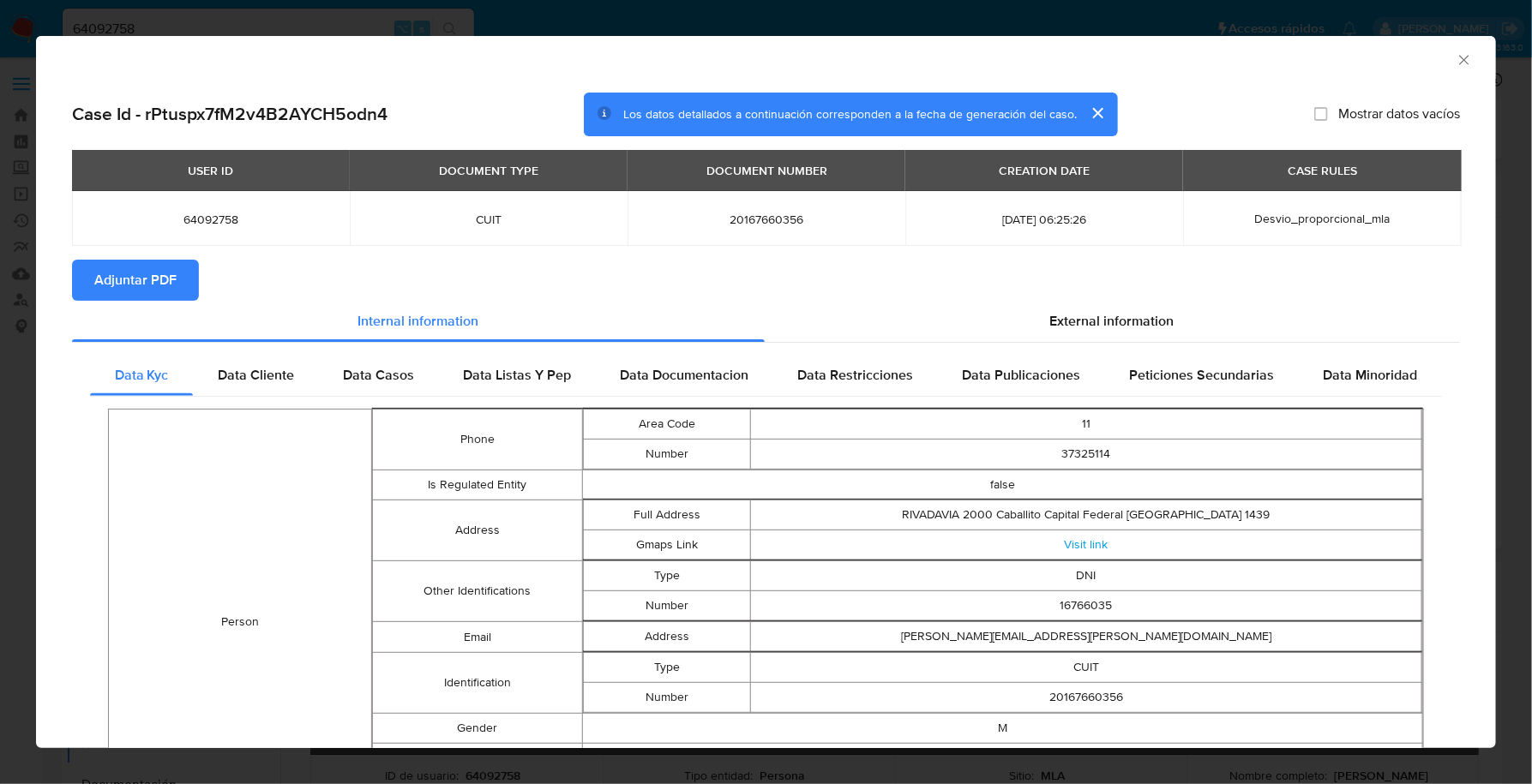
click at [1033, 289] on section "Adjuntar PDF" at bounding box center [766, 281] width 1388 height 41
click at [1057, 329] on span "External information" at bounding box center [1112, 320] width 124 height 20
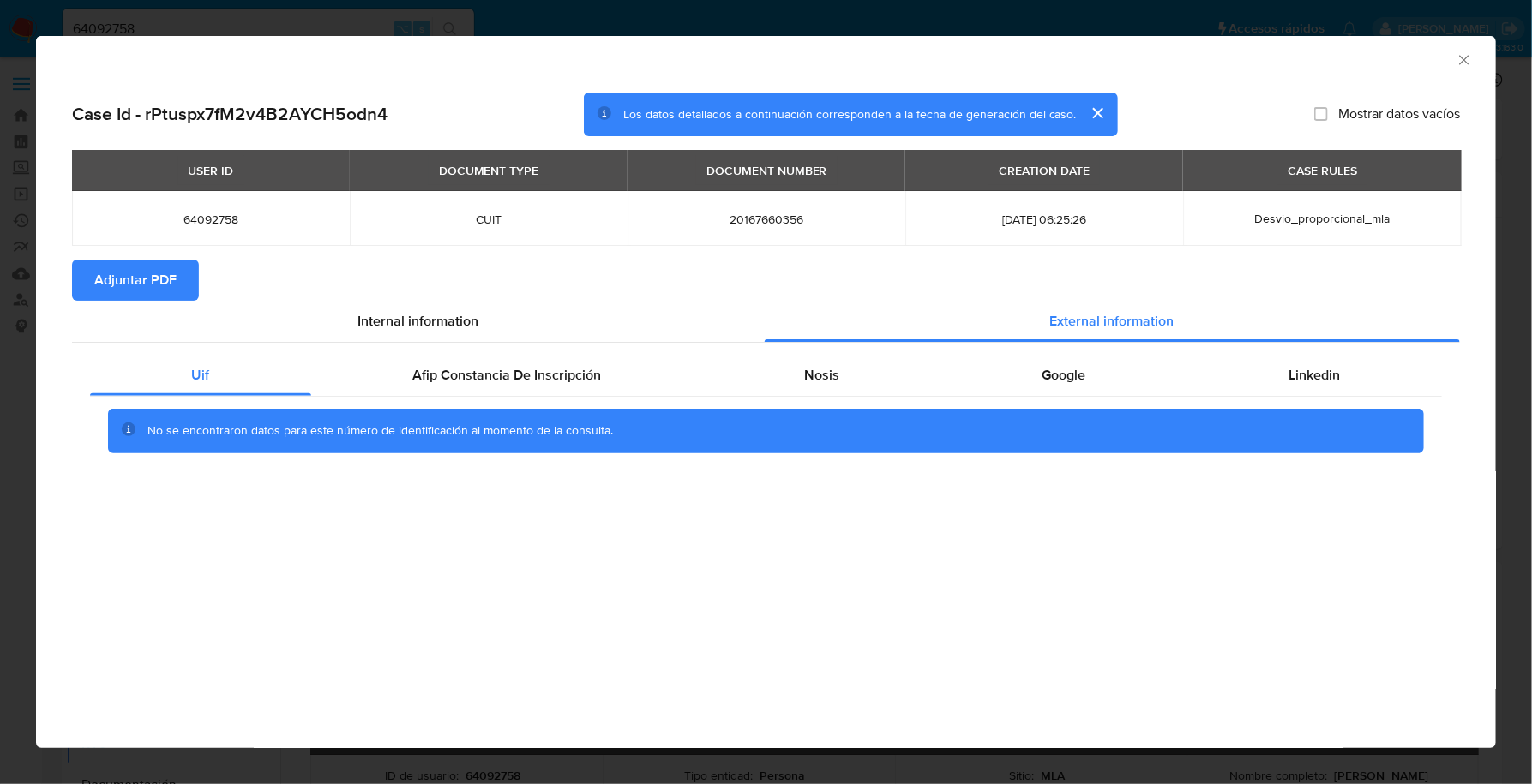
click at [142, 279] on span "Adjuntar PDF" at bounding box center [135, 280] width 83 height 38
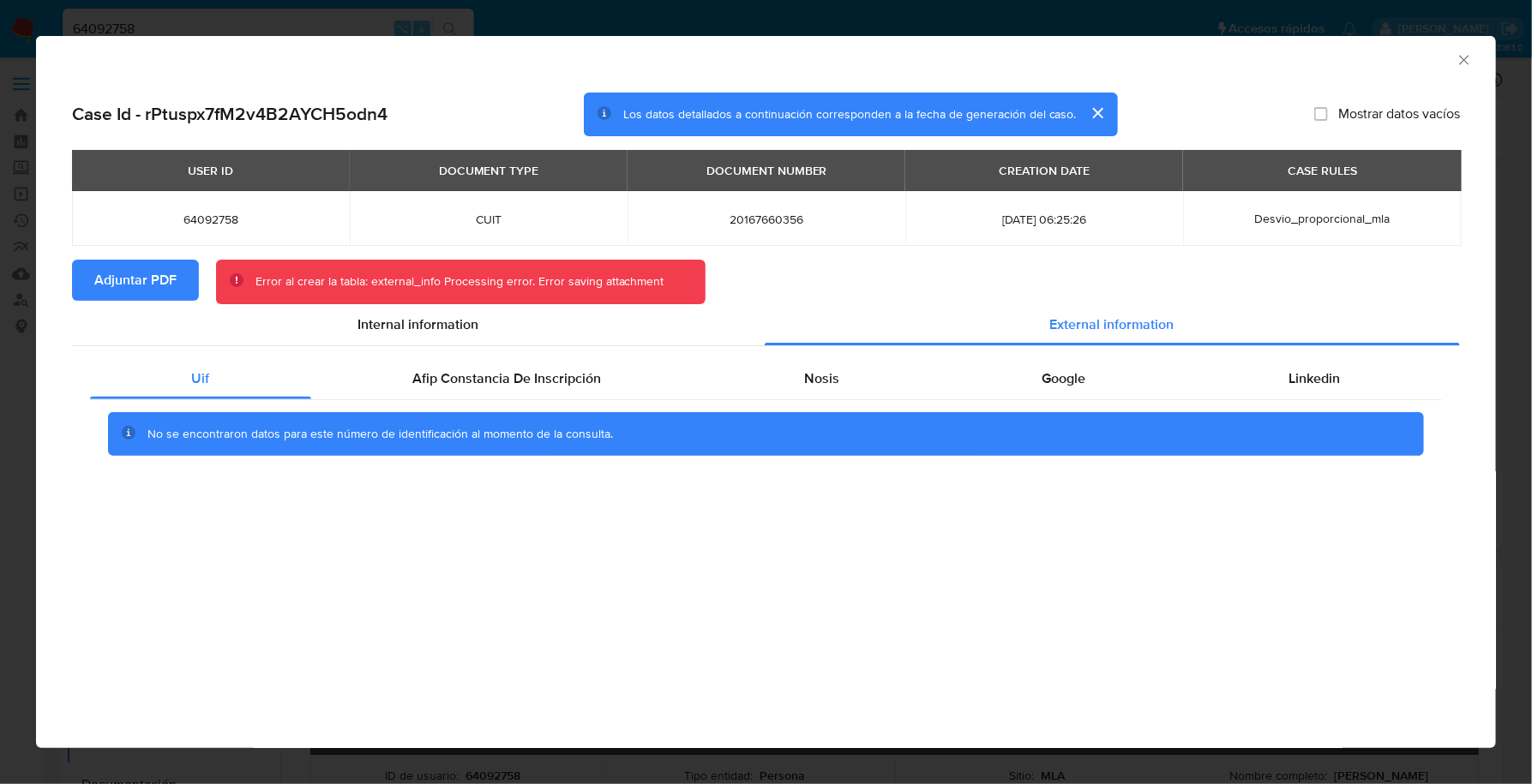
click at [1462, 59] on icon "Cerrar ventana" at bounding box center [1464, 60] width 17 height 17
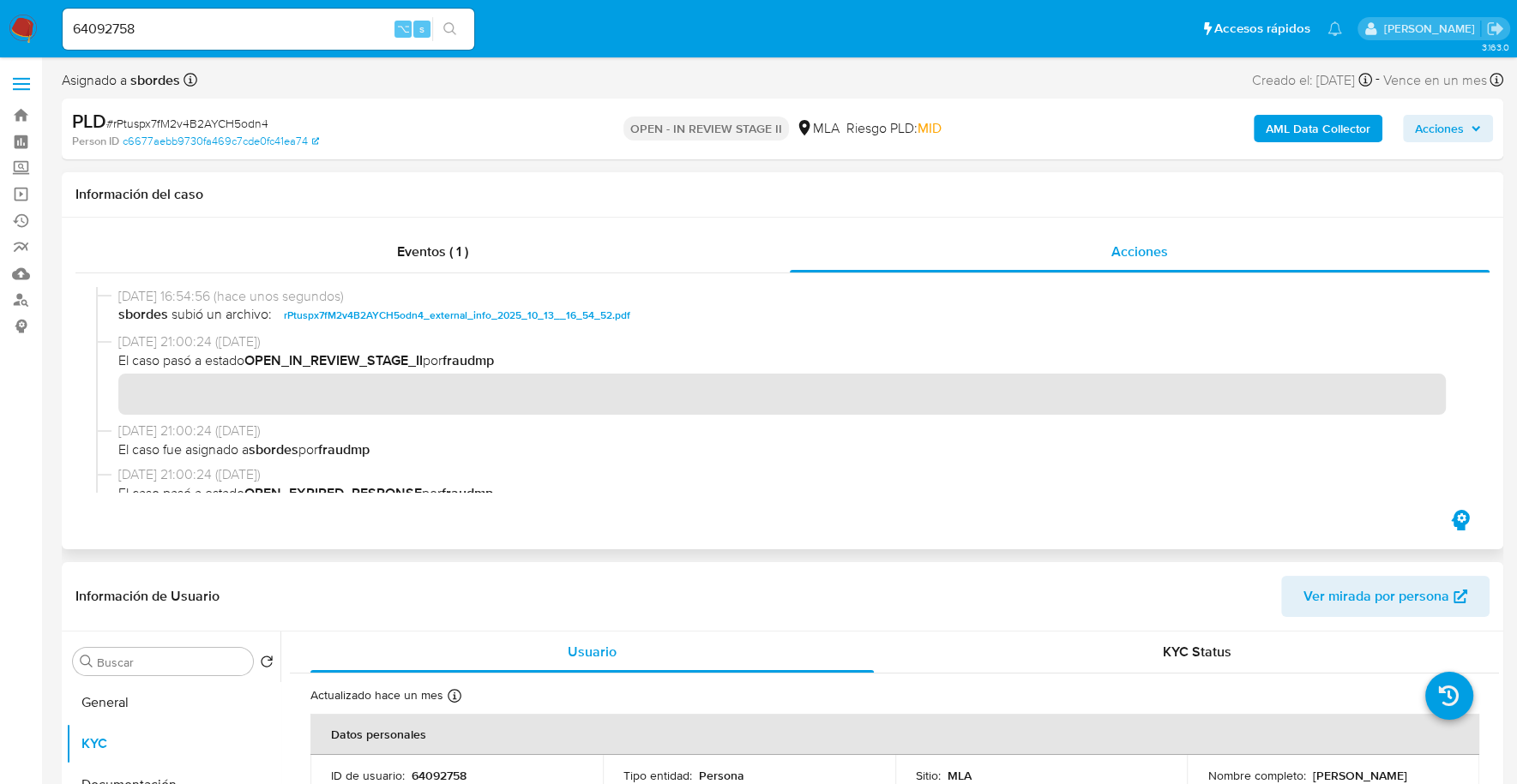
click at [557, 229] on div "Eventos ( 1 ) Acciones" at bounding box center [782, 383] width 1441 height 331
click at [477, 218] on div "Eventos ( 1 ) Acciones" at bounding box center [782, 383] width 1441 height 331
click at [467, 263] on div "Eventos ( 1 )" at bounding box center [432, 252] width 714 height 41
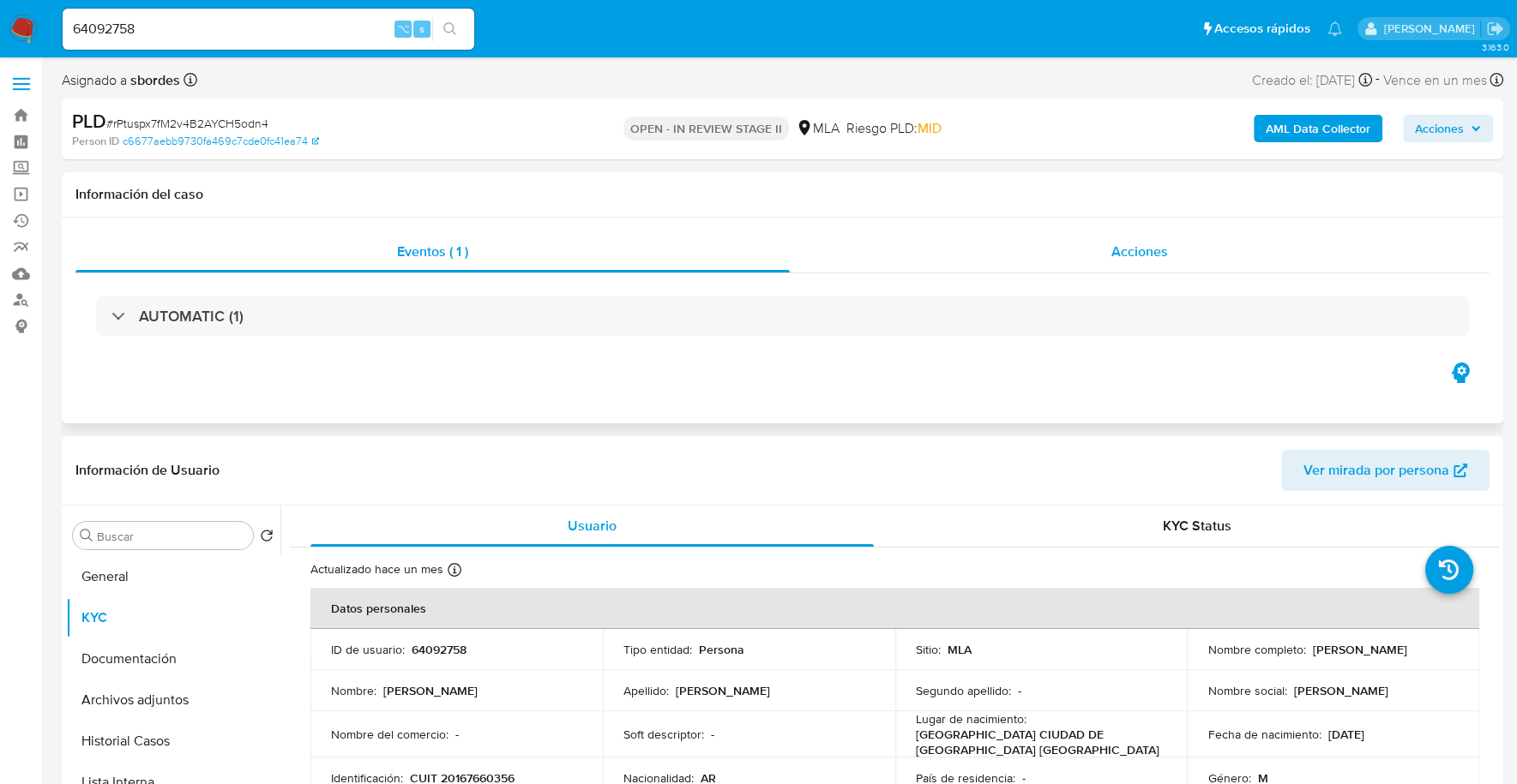
click at [1150, 235] on div "Acciones" at bounding box center [1139, 252] width 700 height 41
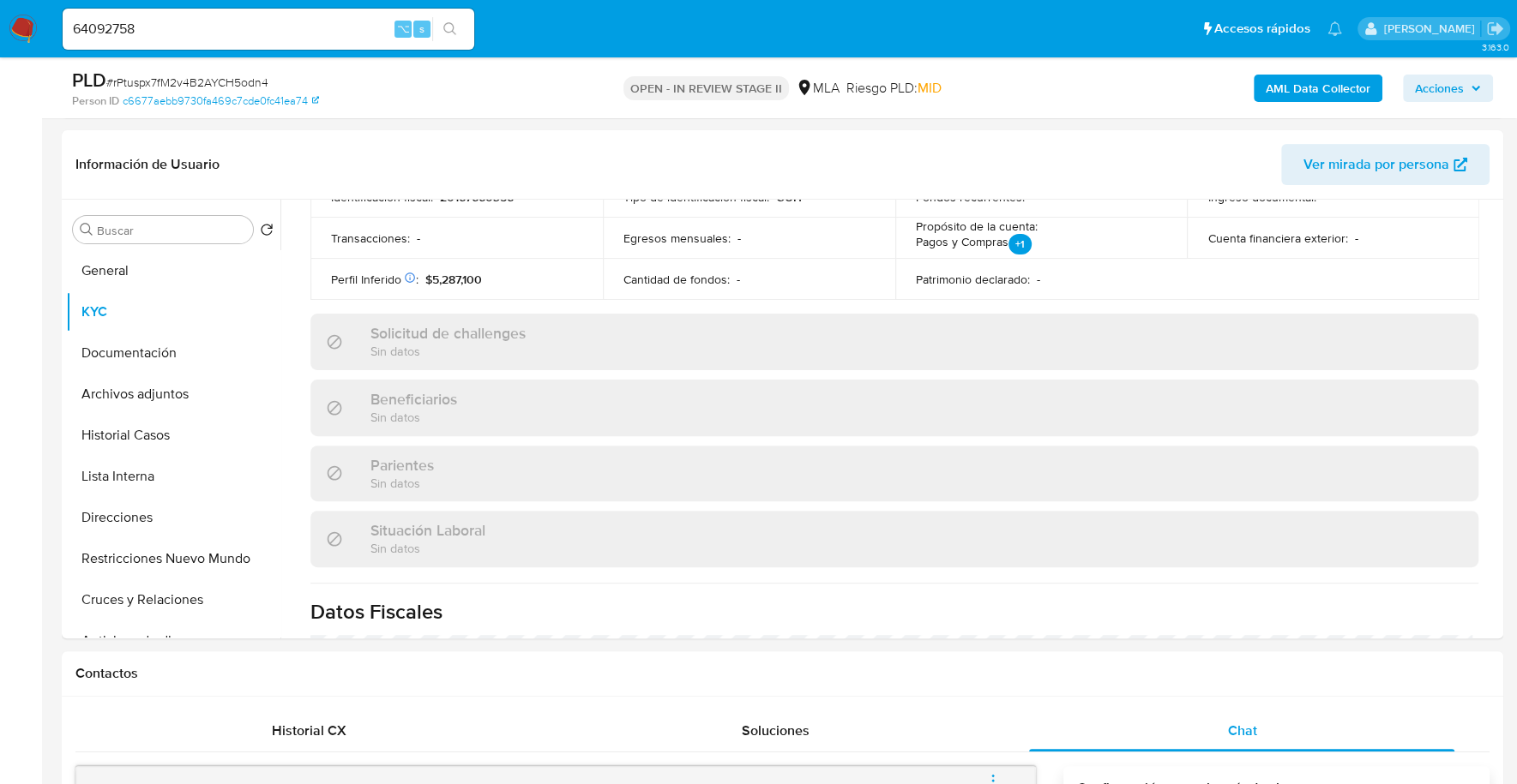
scroll to position [202, 0]
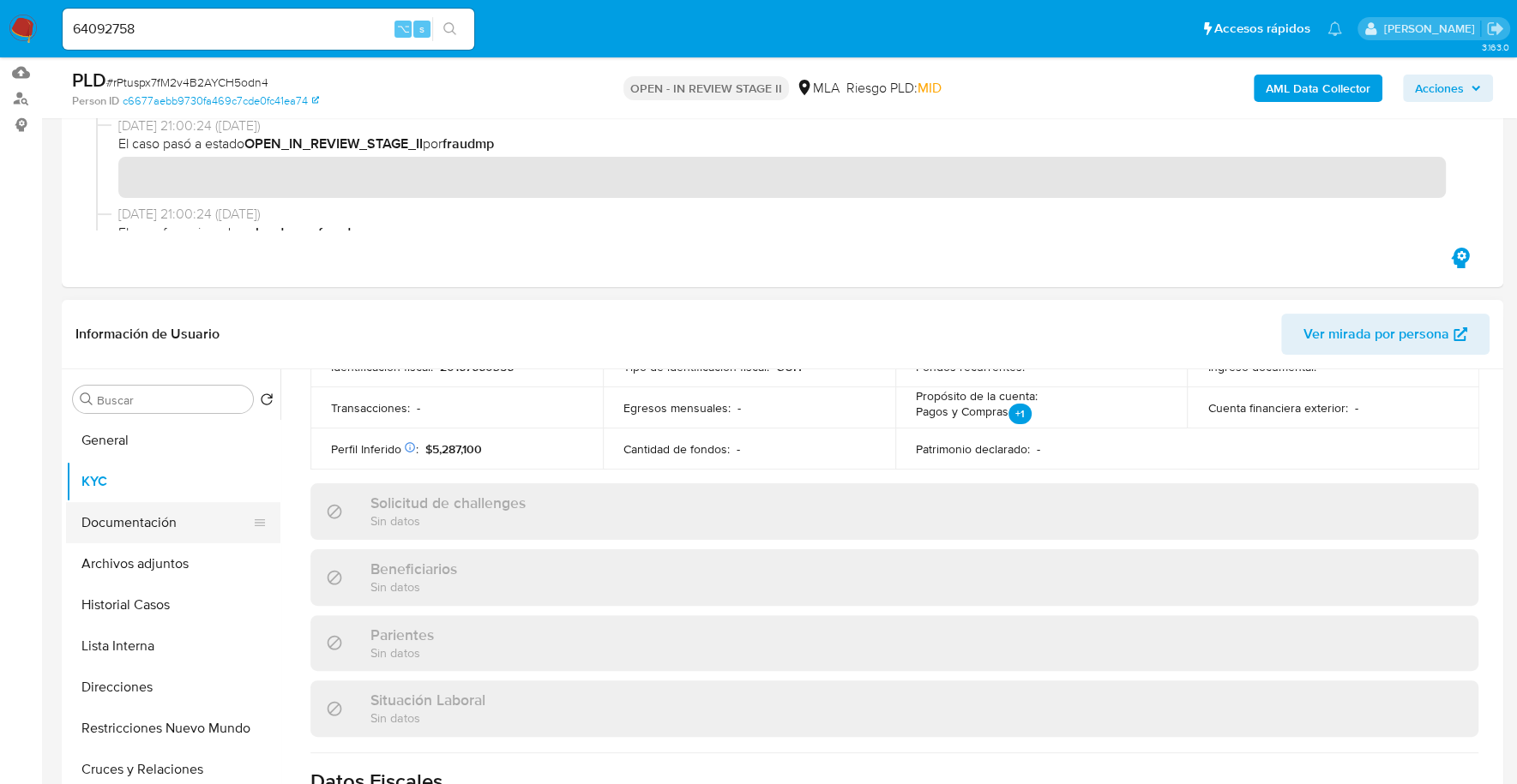
click at [118, 516] on button "Documentación" at bounding box center [166, 523] width 201 height 41
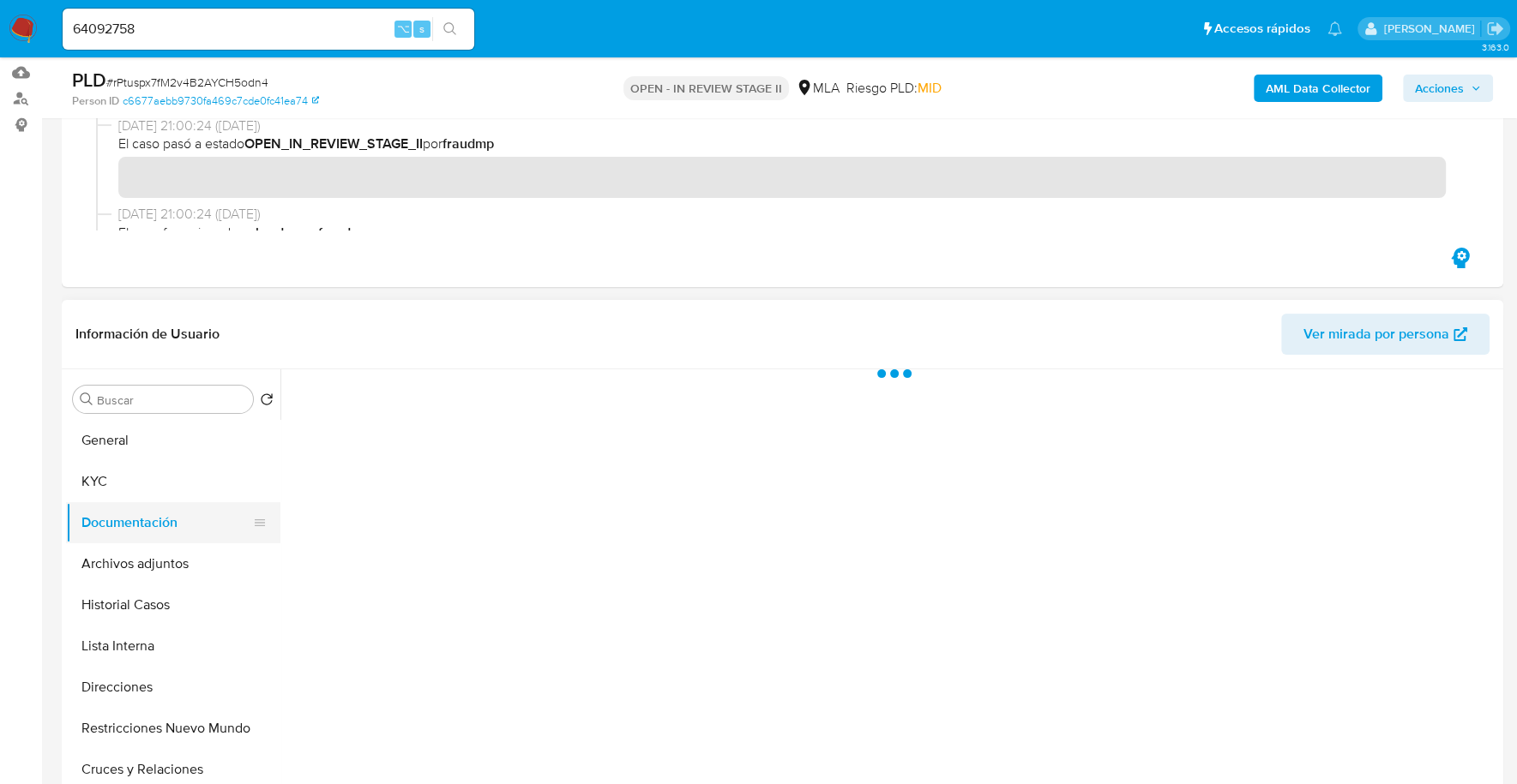
scroll to position [0, 0]
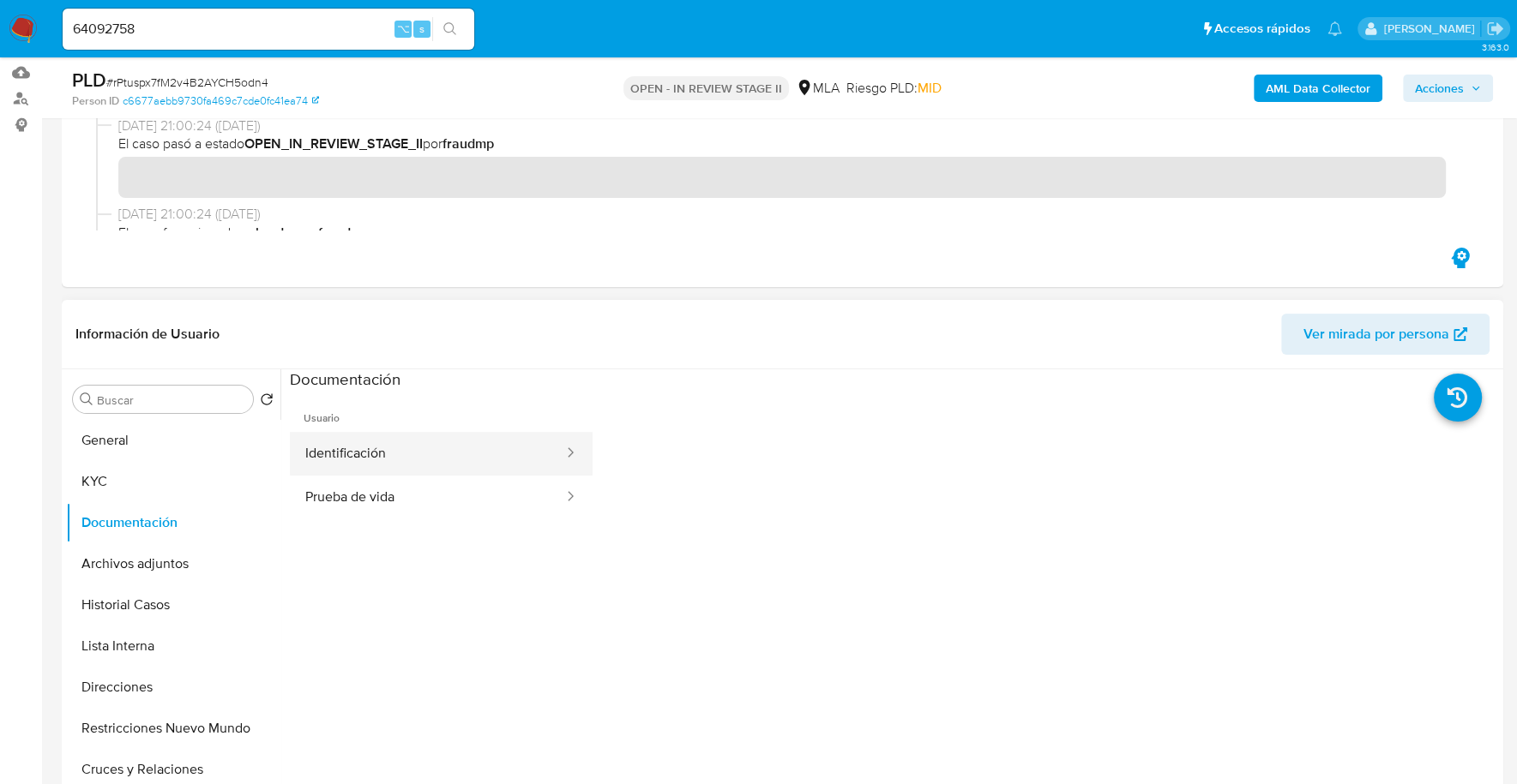
click at [423, 464] on button "Identificación" at bounding box center [427, 453] width 275 height 44
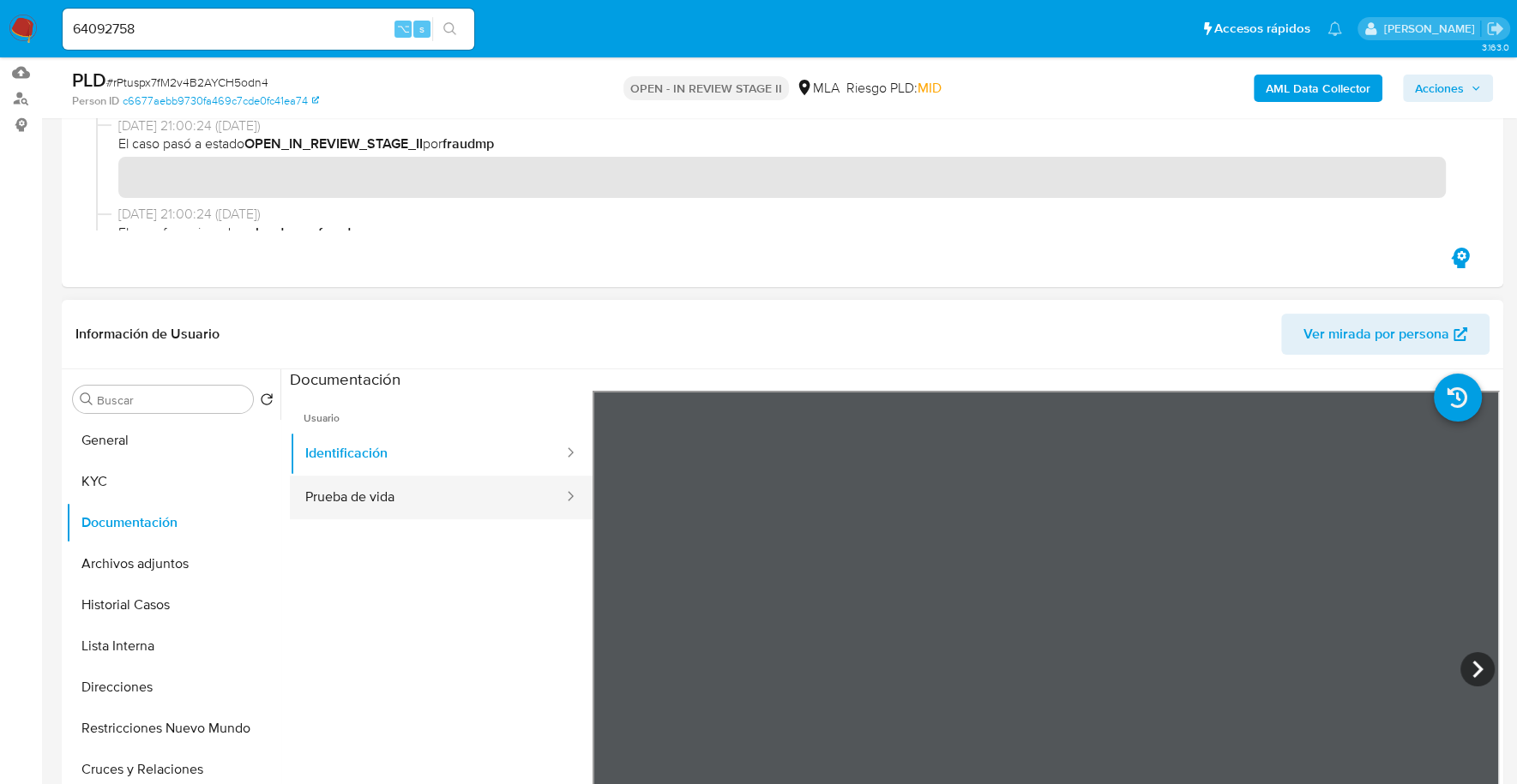
click at [503, 505] on button "Prueba de vida" at bounding box center [427, 498] width 275 height 44
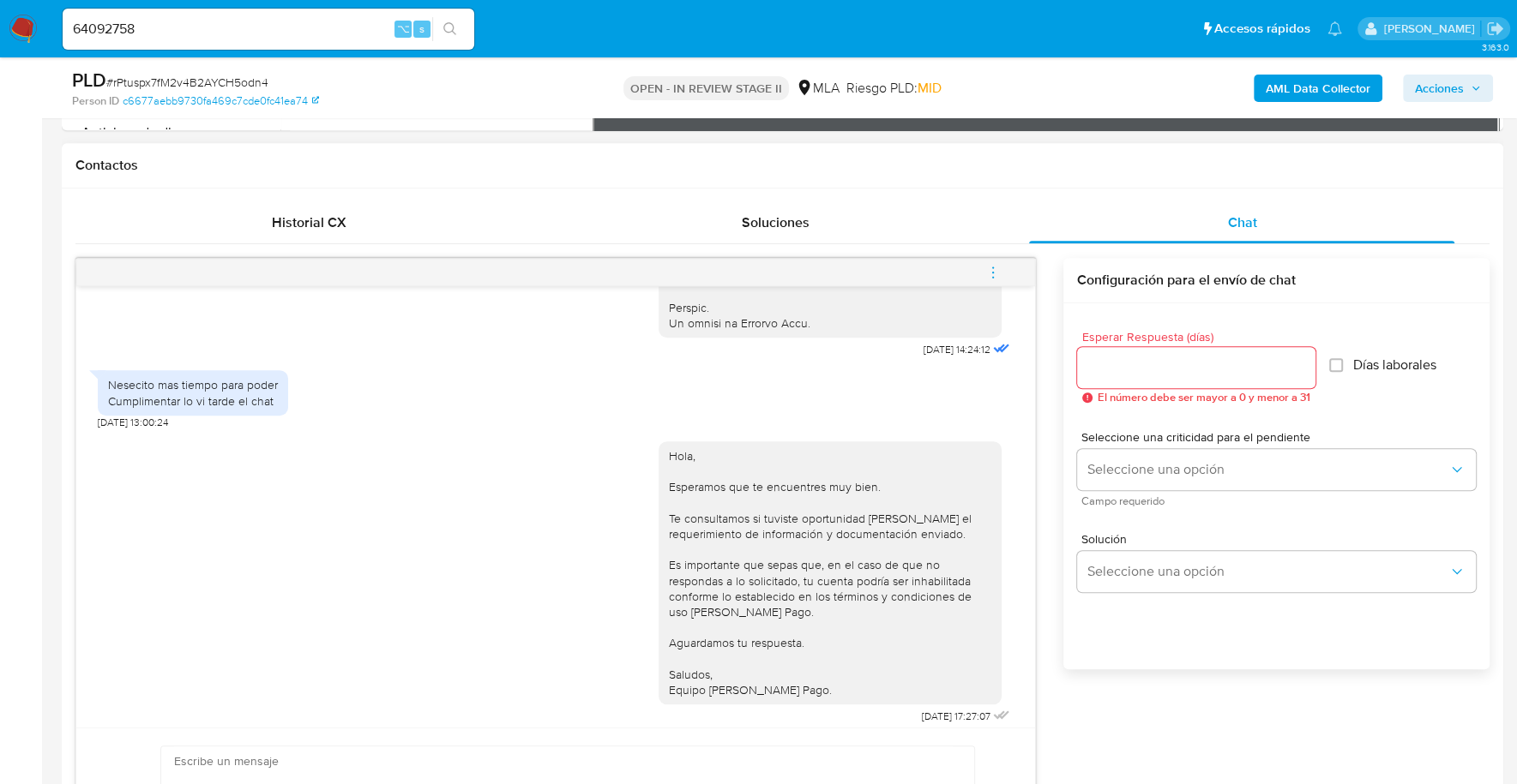
scroll to position [913, 0]
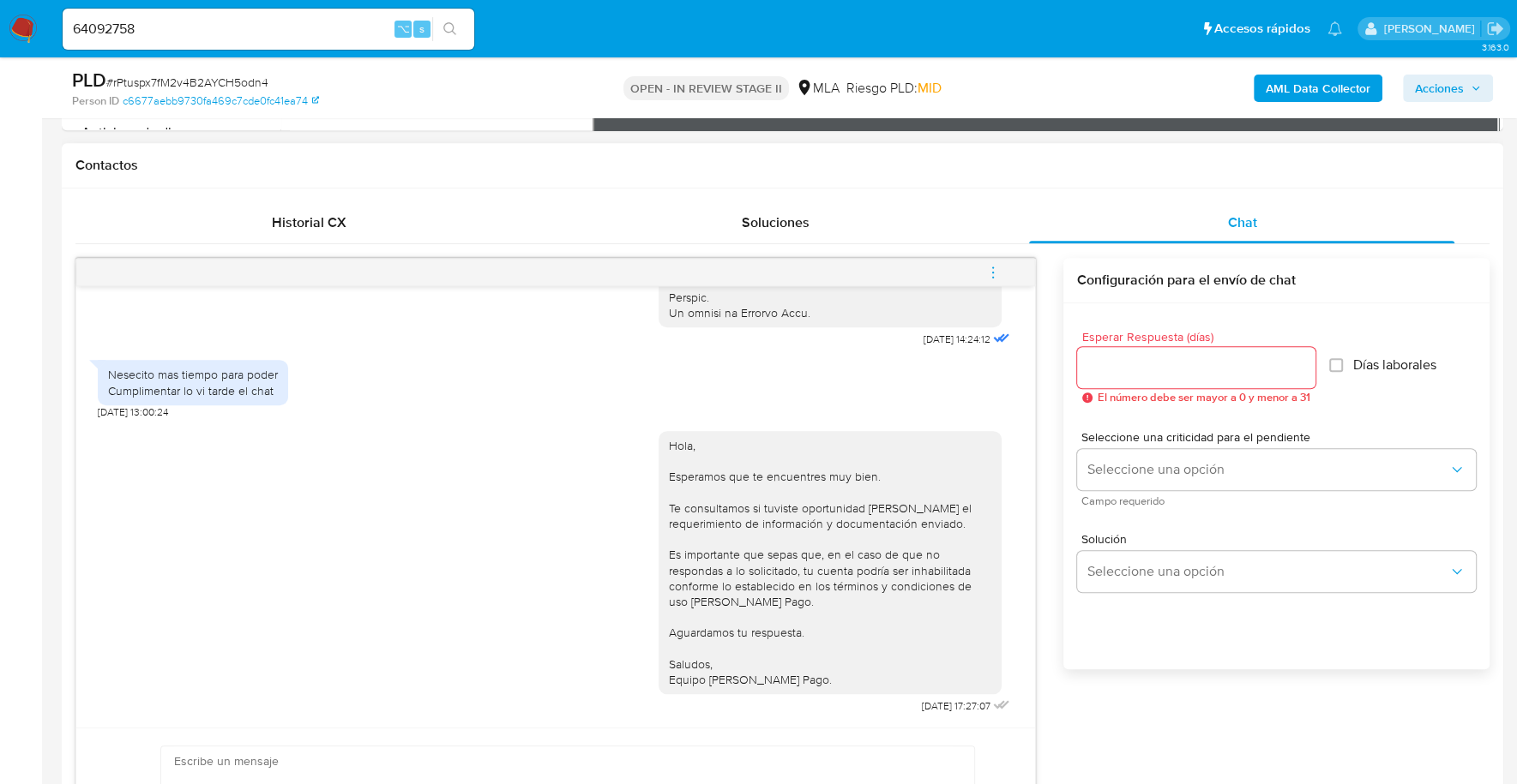
click at [998, 270] on icon "menu-action" at bounding box center [993, 272] width 15 height 15
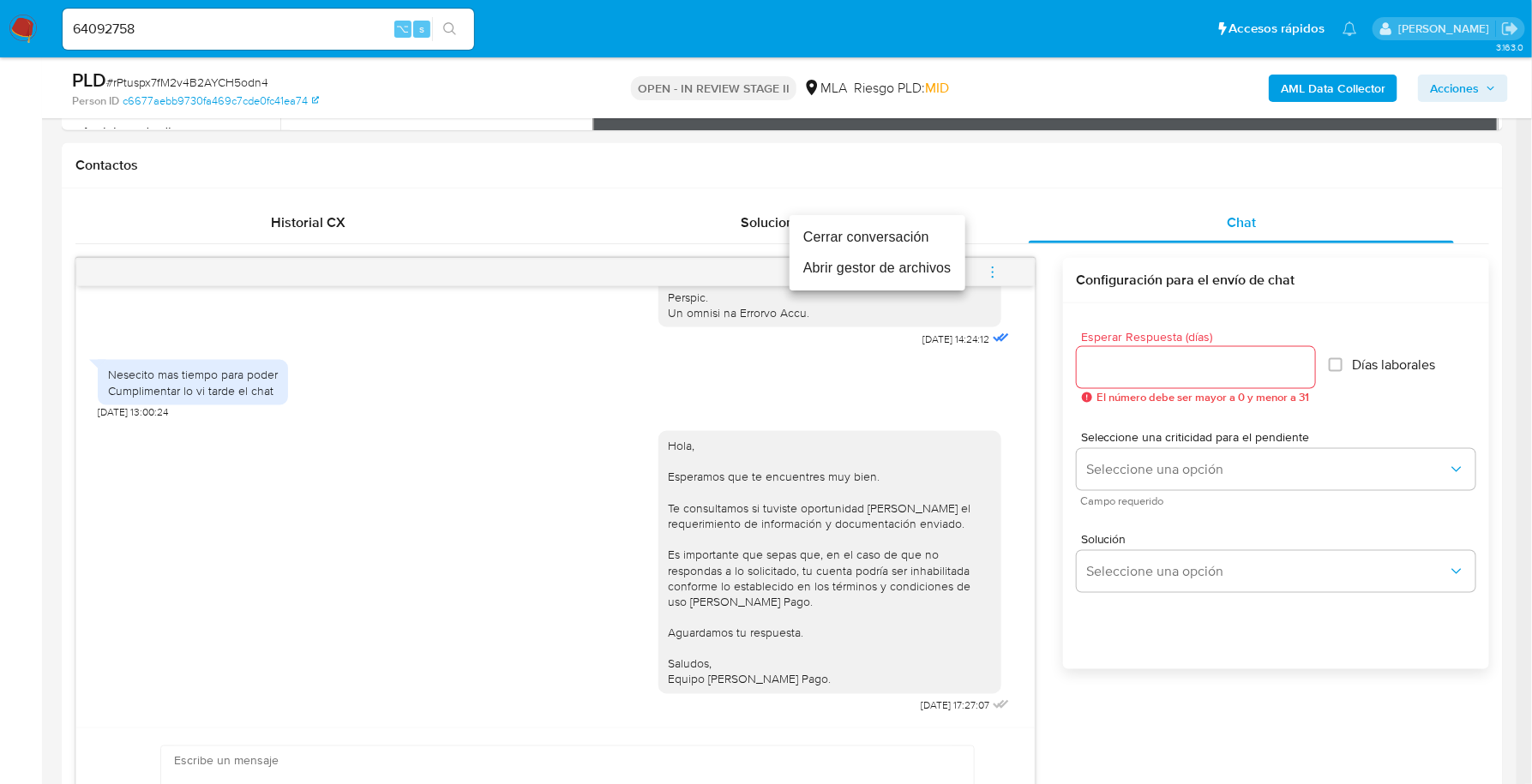
click at [872, 241] on li "Cerrar conversación" at bounding box center [877, 237] width 176 height 31
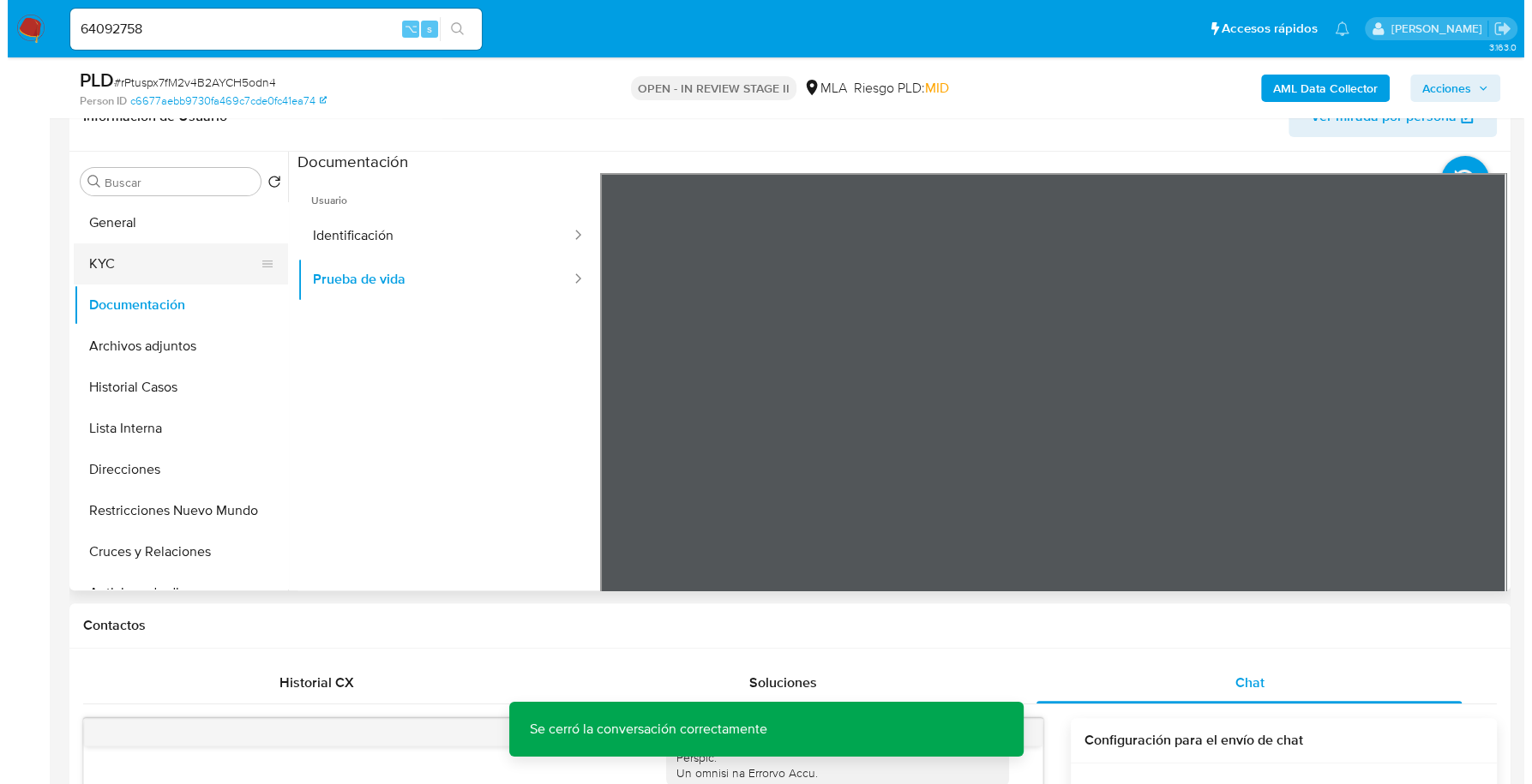
scroll to position [361, 0]
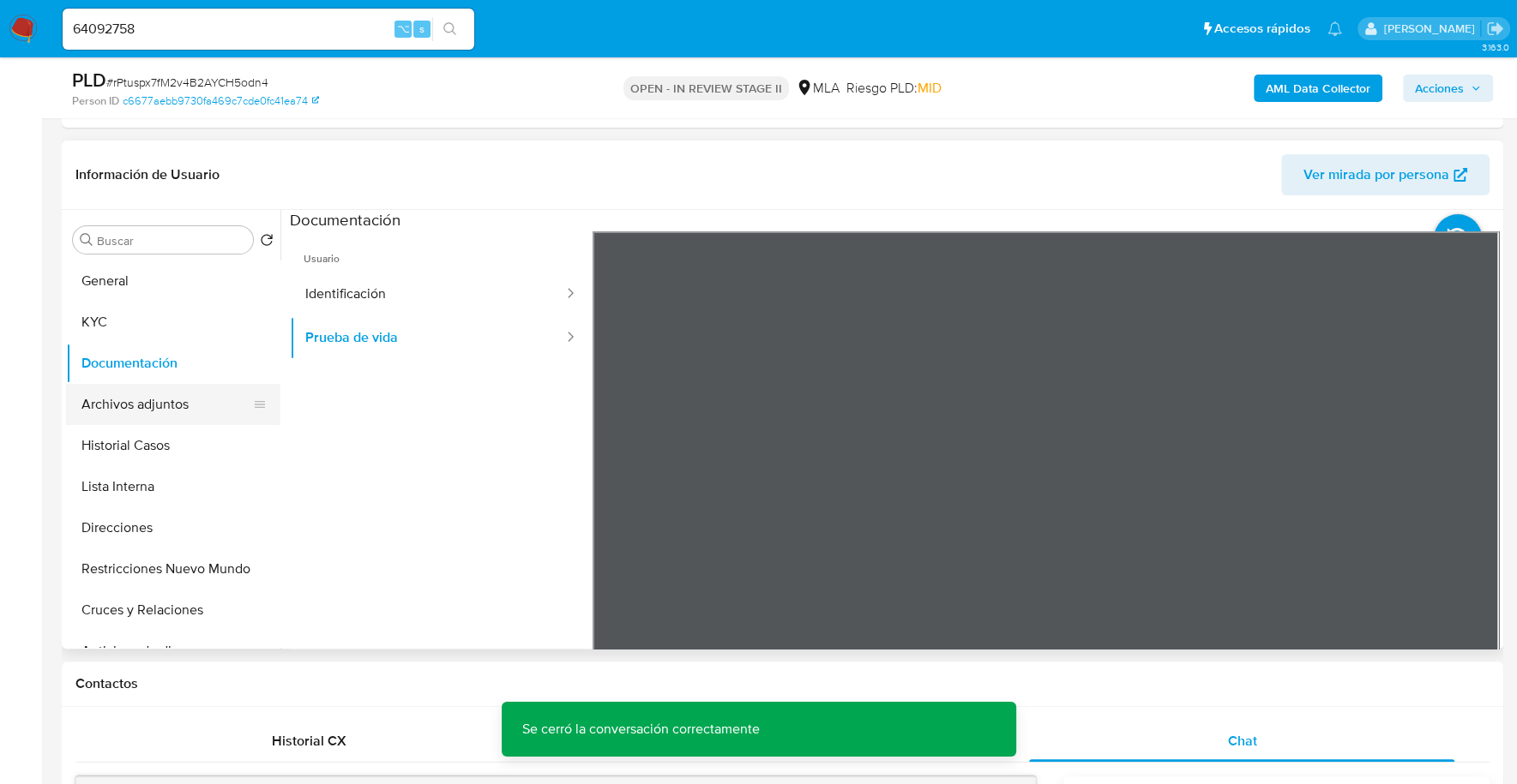
click at [144, 400] on button "Archivos adjuntos" at bounding box center [166, 405] width 201 height 41
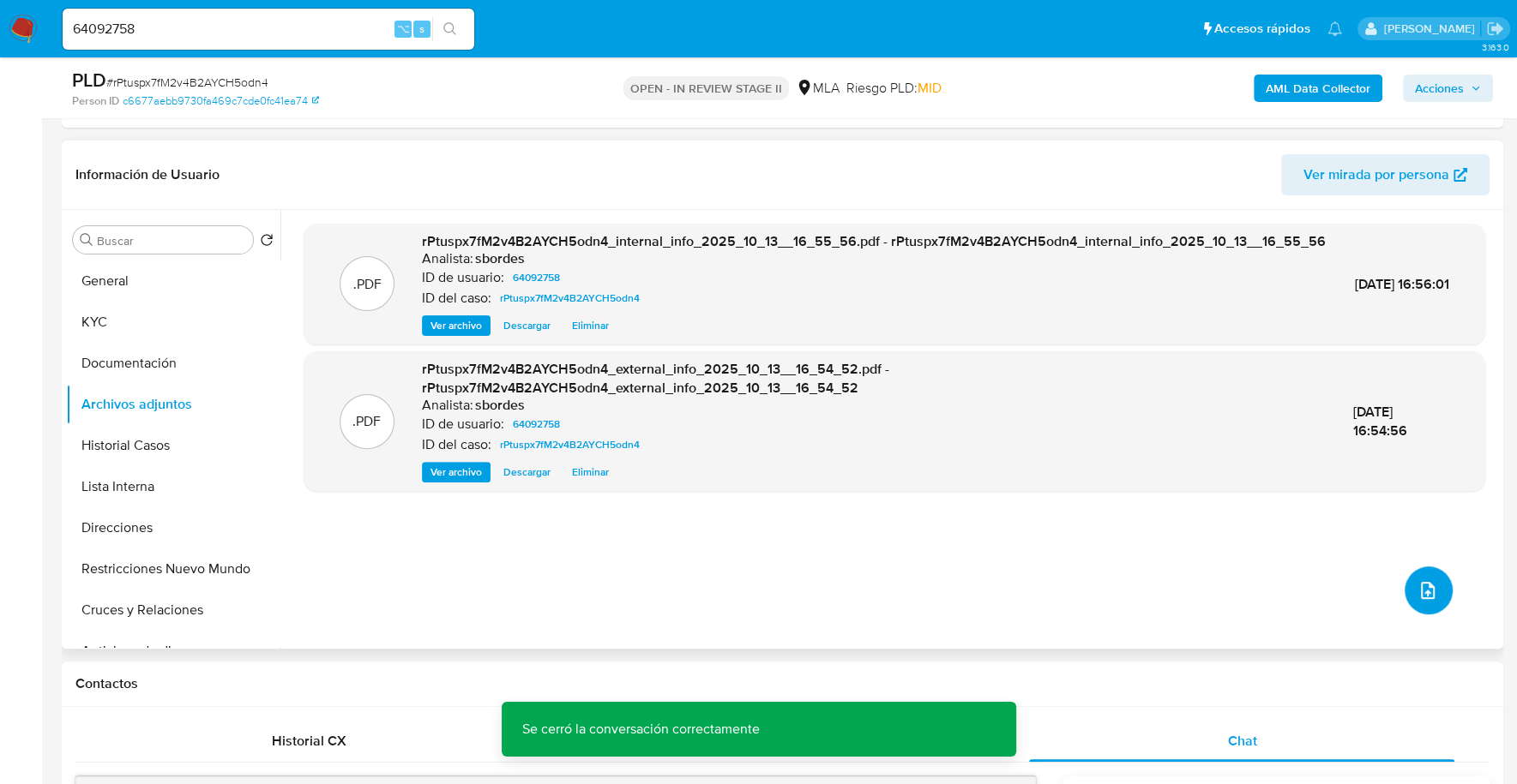
click at [1427, 594] on icon "upload-file" at bounding box center [1428, 591] width 21 height 21
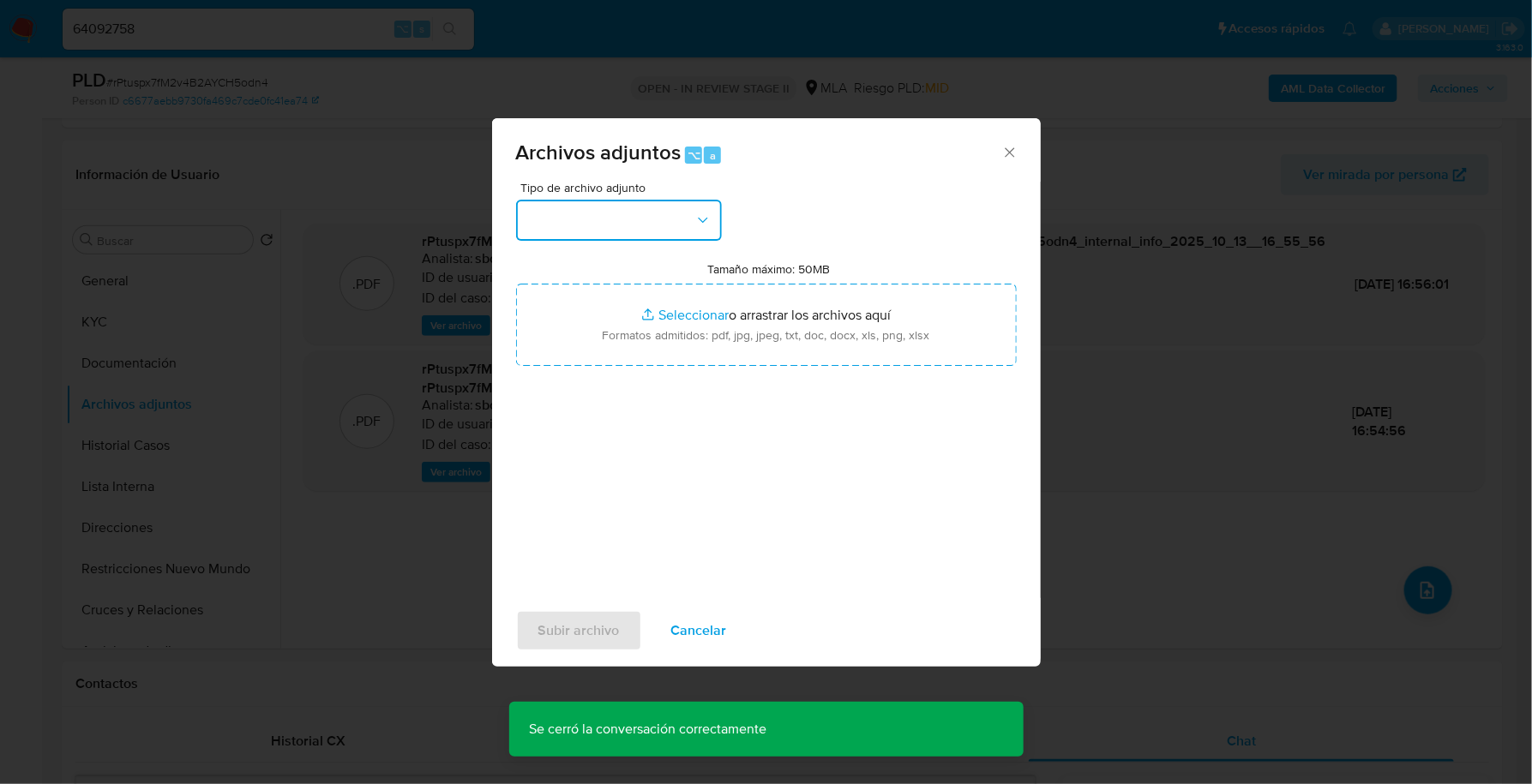
click at [602, 218] on button "button" at bounding box center [619, 221] width 206 height 41
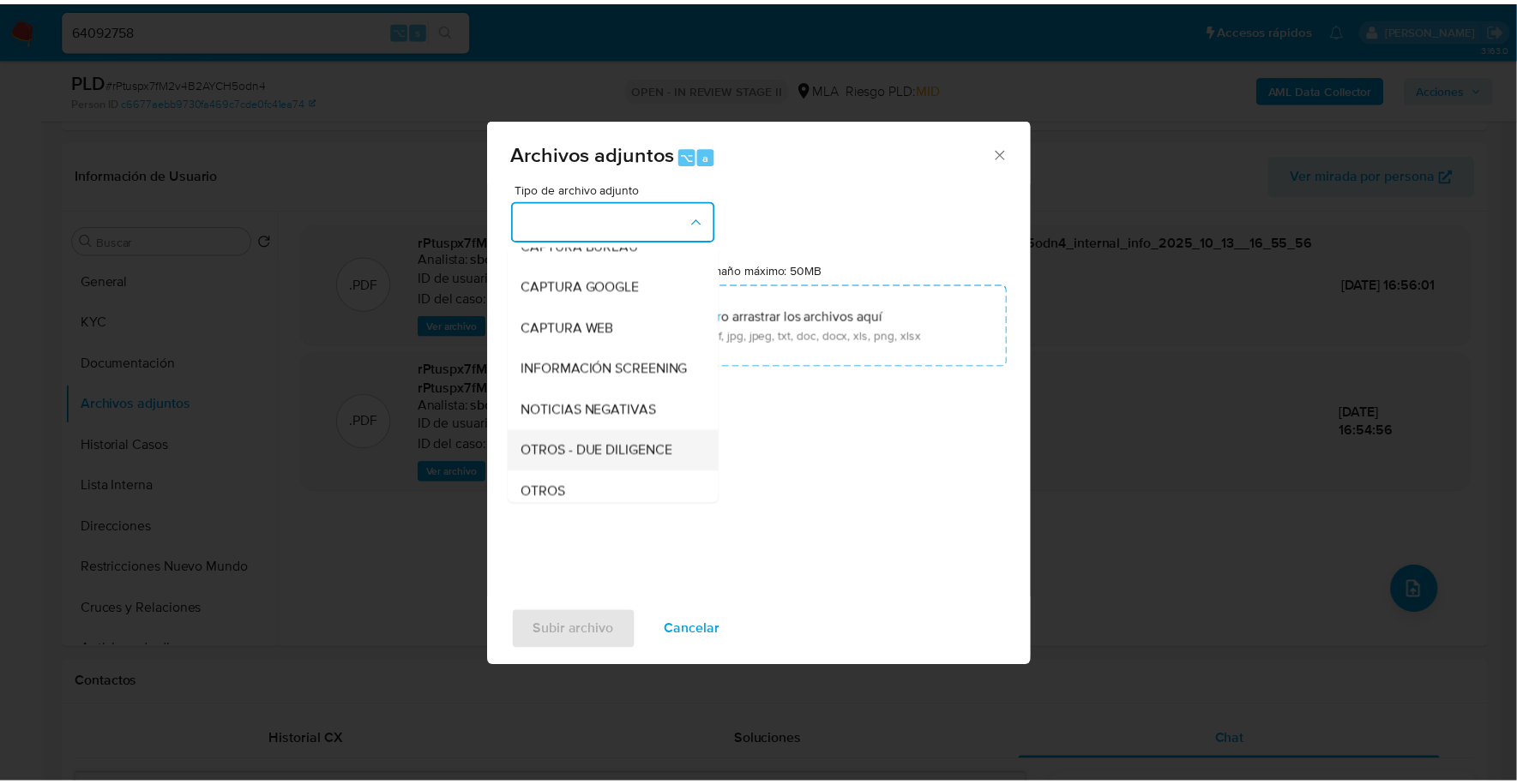
scroll to position [121, 0]
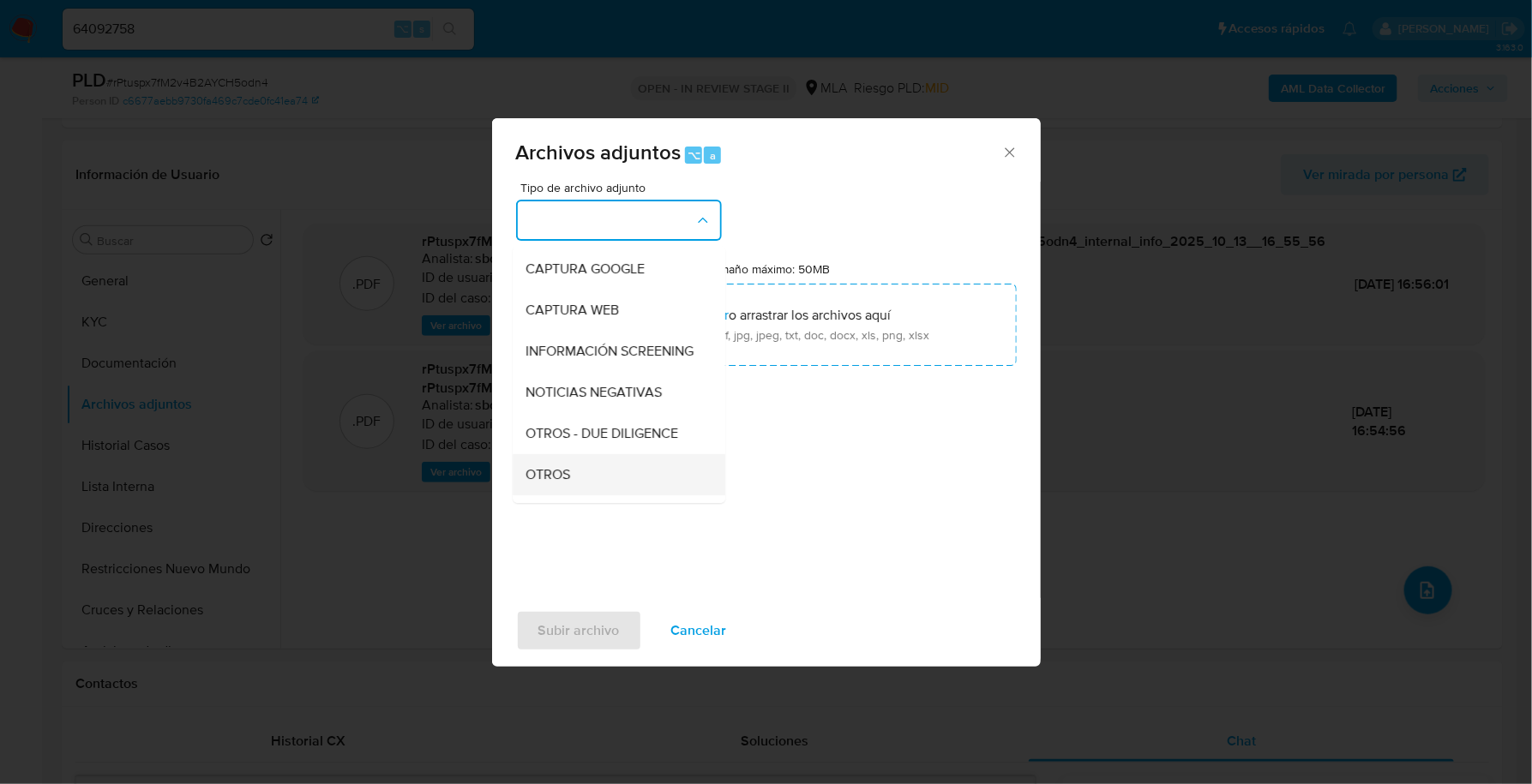
click at [602, 484] on div "OTROS" at bounding box center [613, 475] width 175 height 41
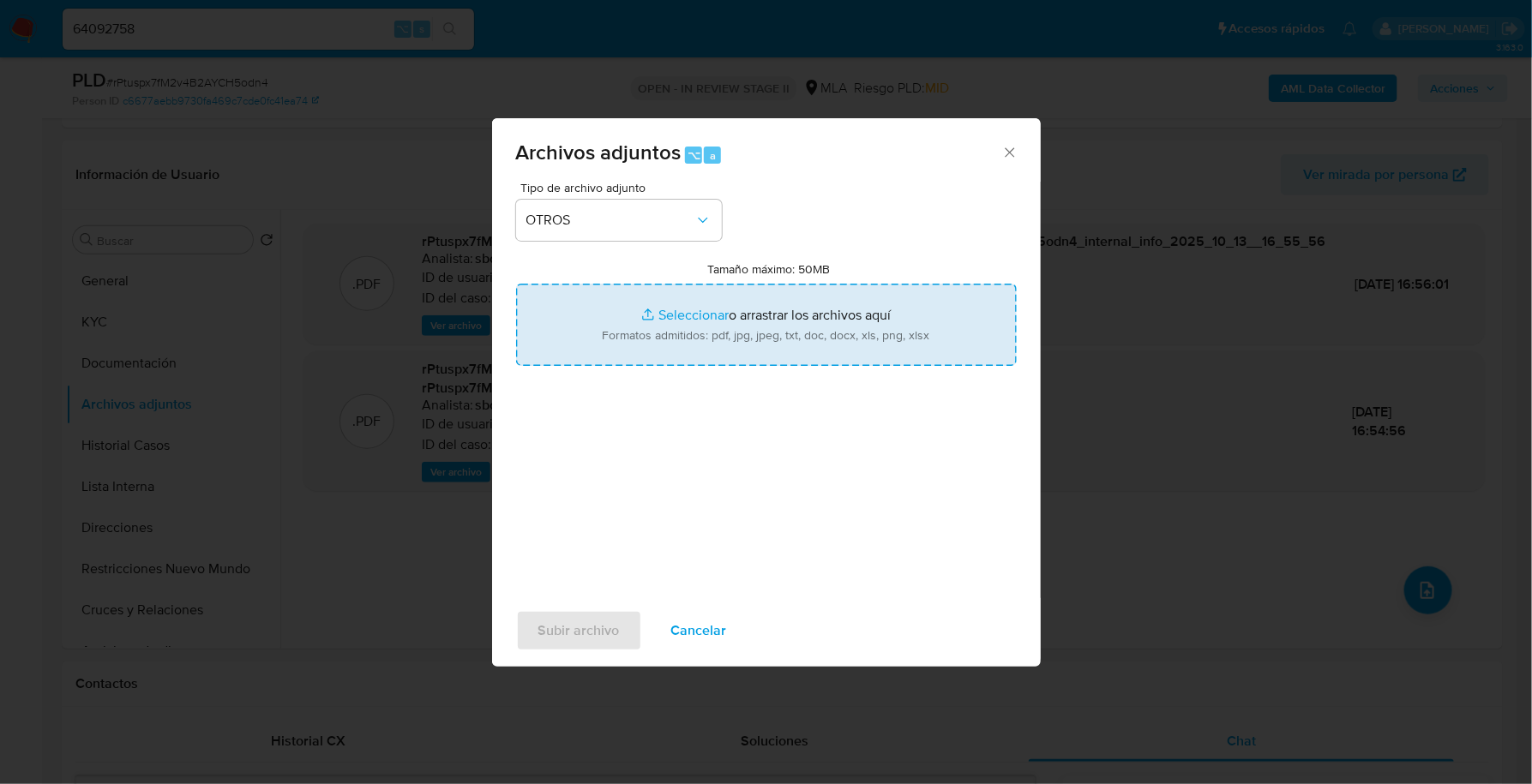
click at [664, 324] on input "Tamaño máximo: 50MB Seleccionar archivos" at bounding box center [766, 325] width 501 height 83
type input "C:\fakepath\Caselog rPtuspx7fM2v4B2AYCH5odn4_2025_09_17_10_45_33.docx"
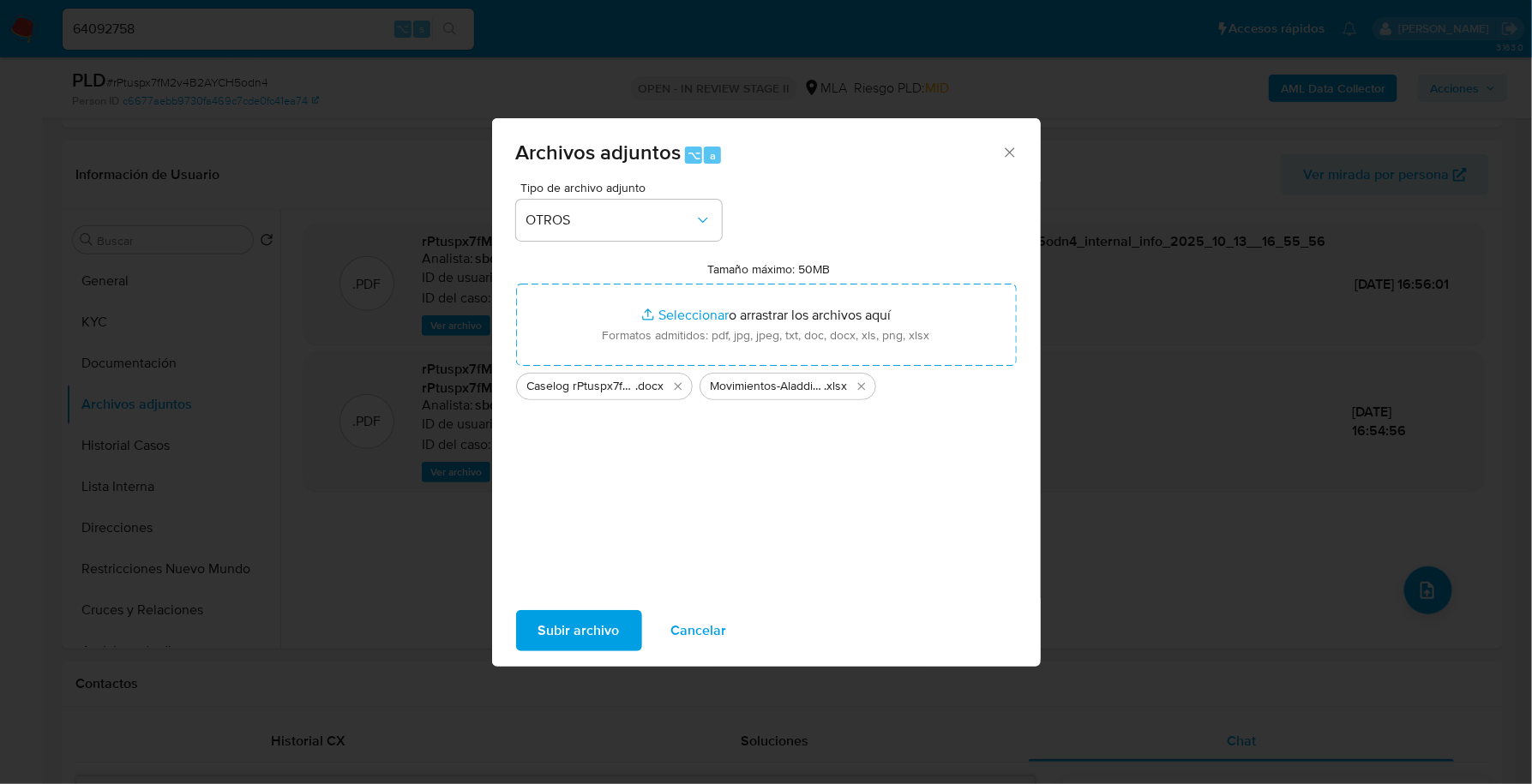
click at [576, 623] on span "Subir archivo" at bounding box center [579, 631] width 82 height 38
click at [549, 637] on span "Subir archivo" at bounding box center [579, 631] width 82 height 38
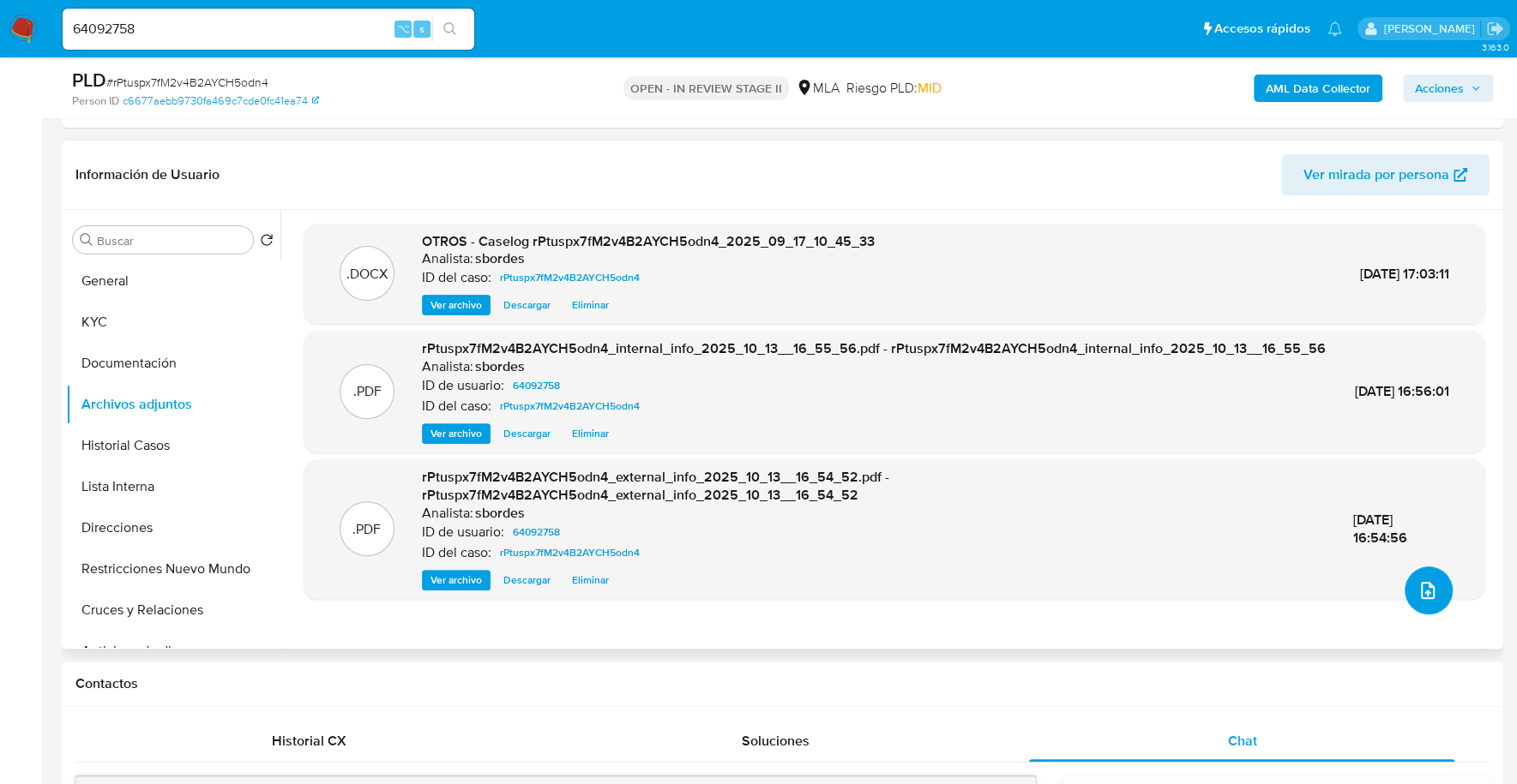
click at [1438, 577] on button "upload-file" at bounding box center [1428, 590] width 48 height 48
click at [143, 347] on button "Documentación" at bounding box center [166, 363] width 201 height 41
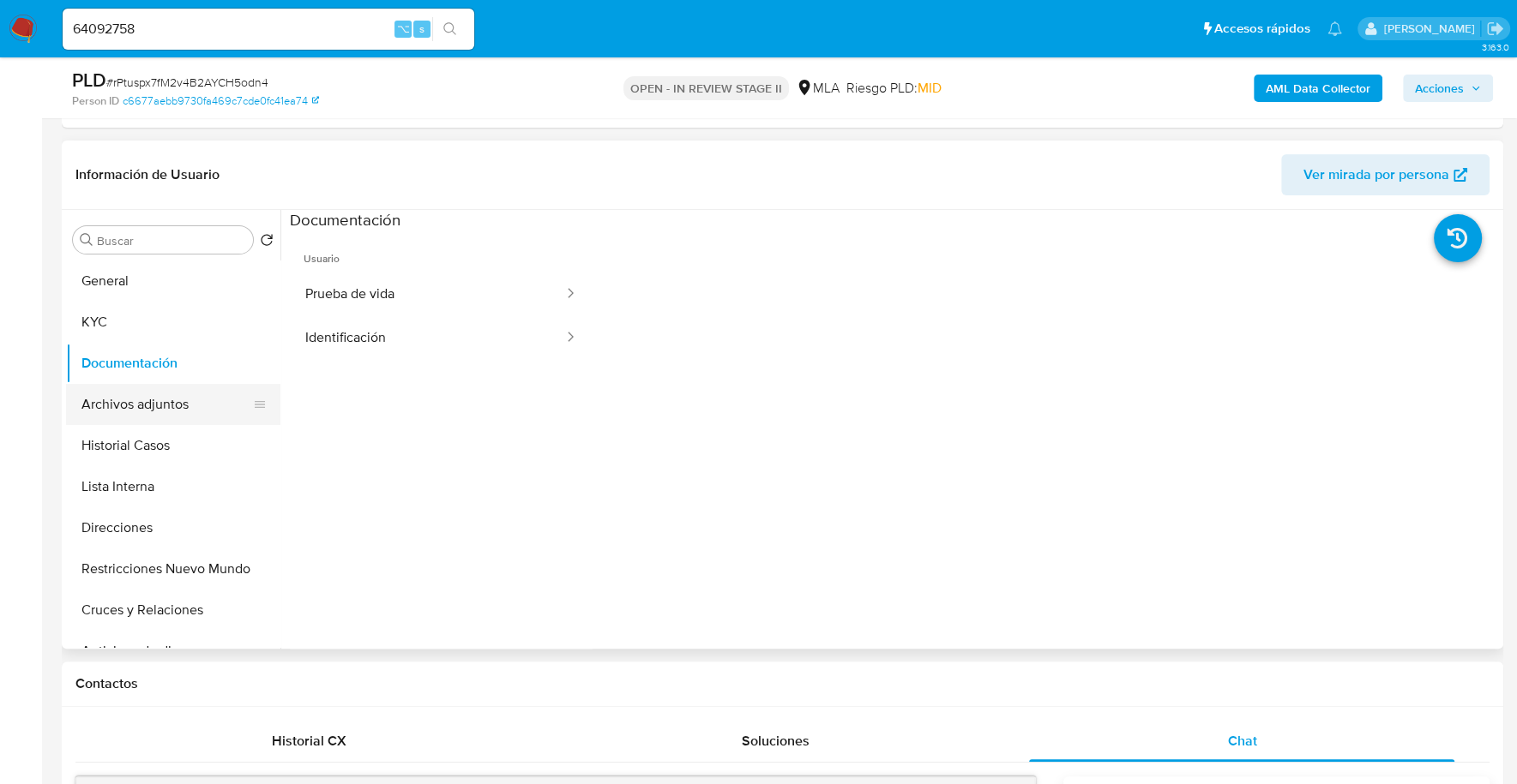
click at [156, 413] on button "Archivos adjuntos" at bounding box center [166, 405] width 201 height 41
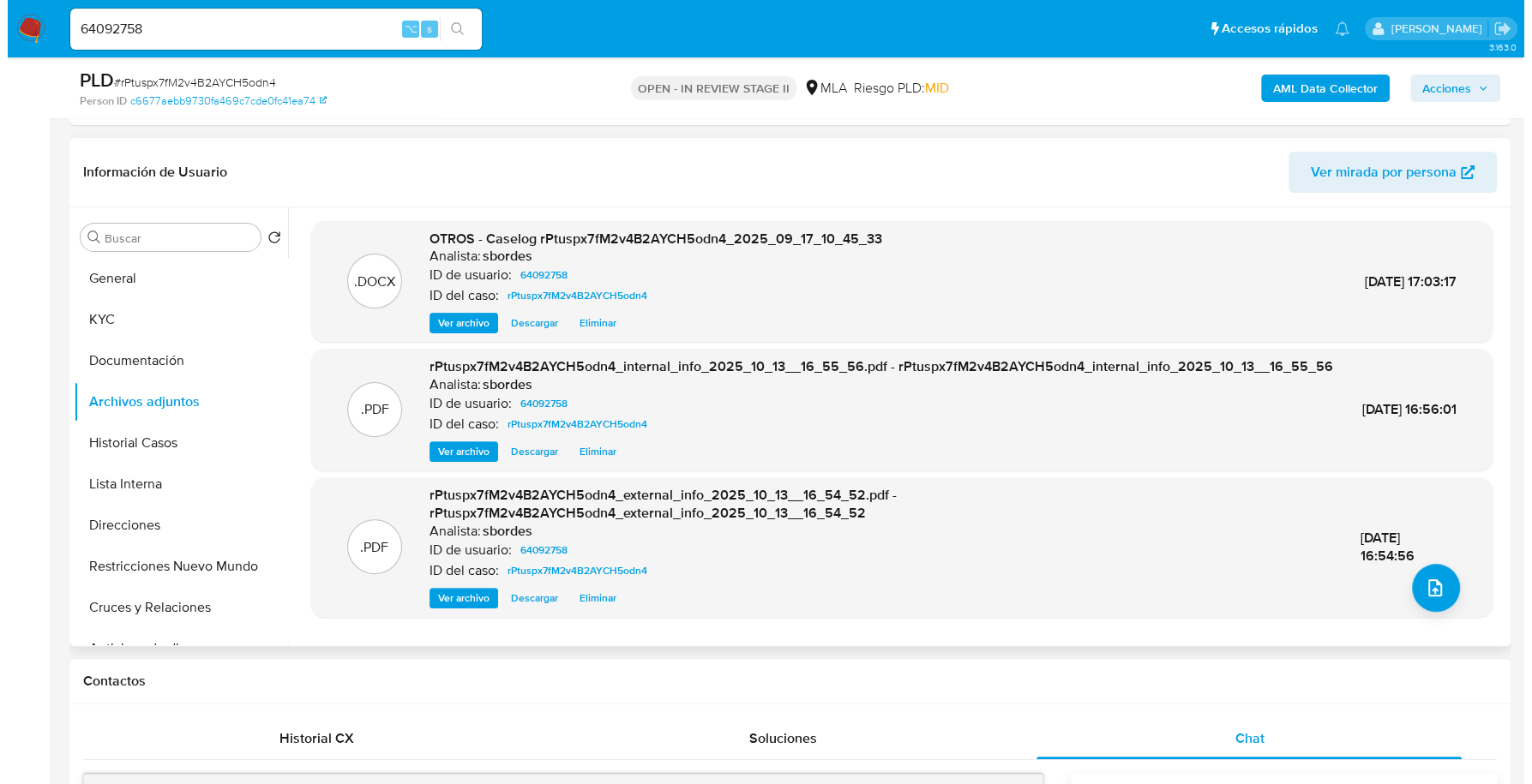
scroll to position [365, 0]
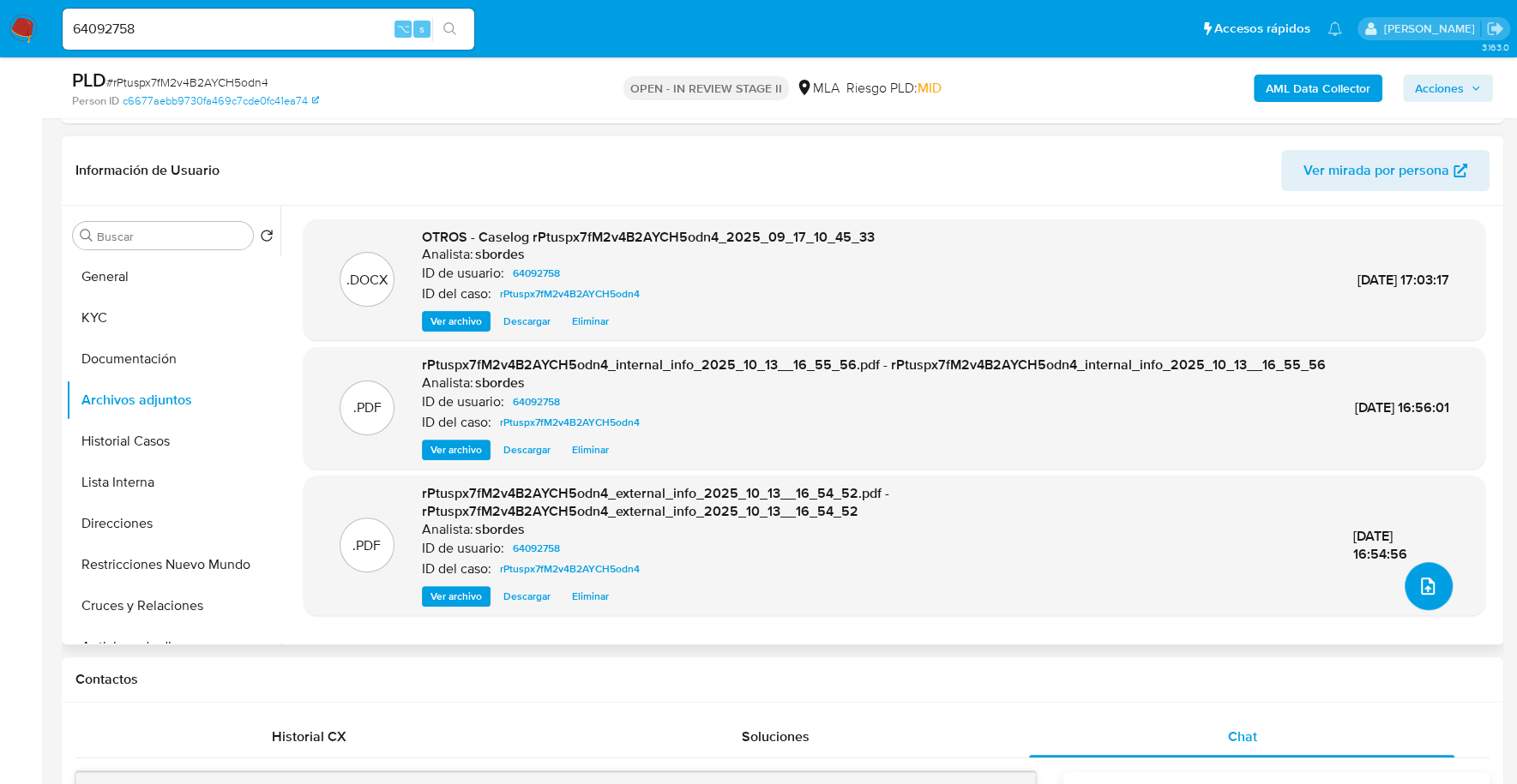
click at [1411, 596] on button "upload-file" at bounding box center [1428, 586] width 48 height 48
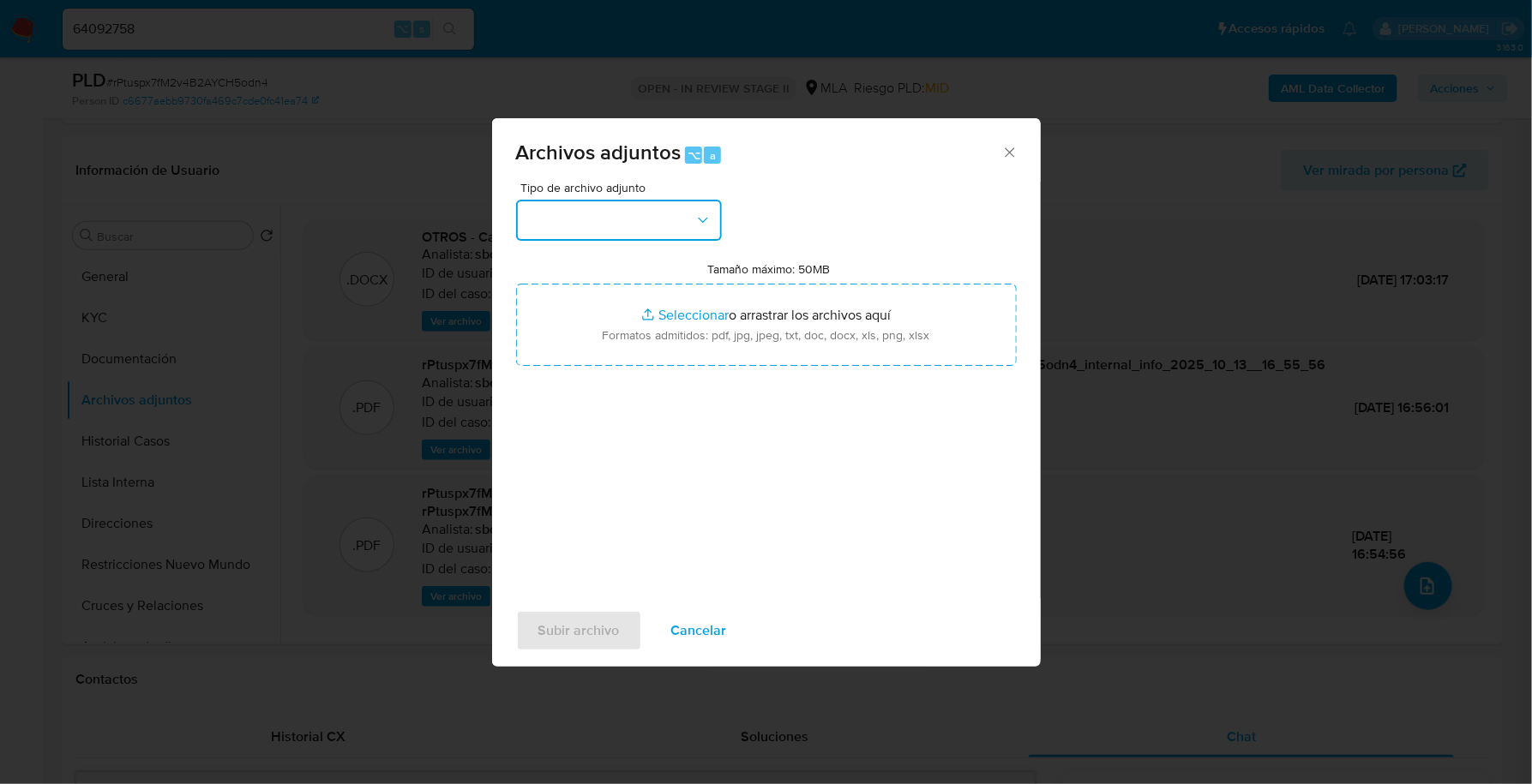
click at [651, 223] on button "button" at bounding box center [619, 221] width 206 height 41
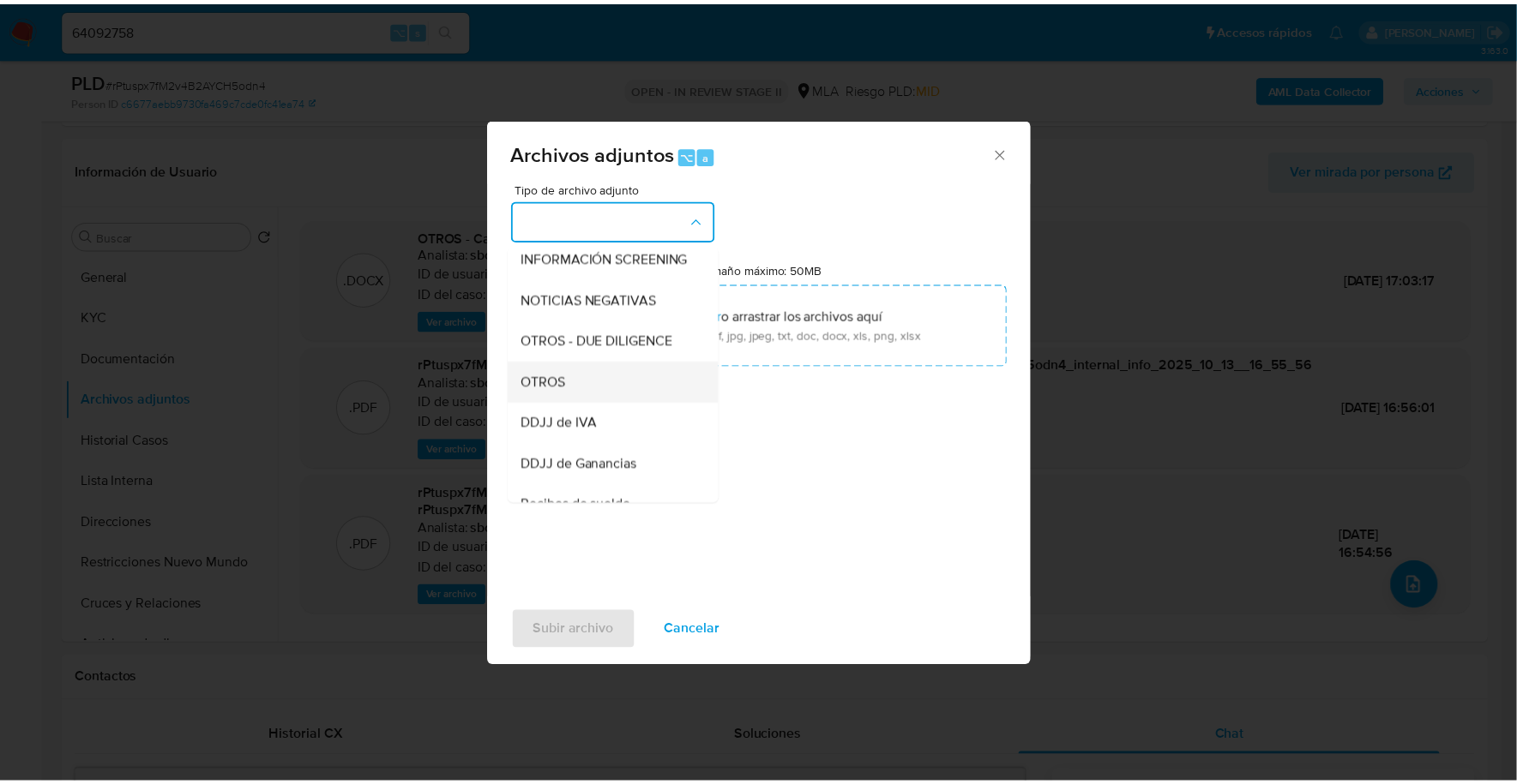
scroll to position [233, 0]
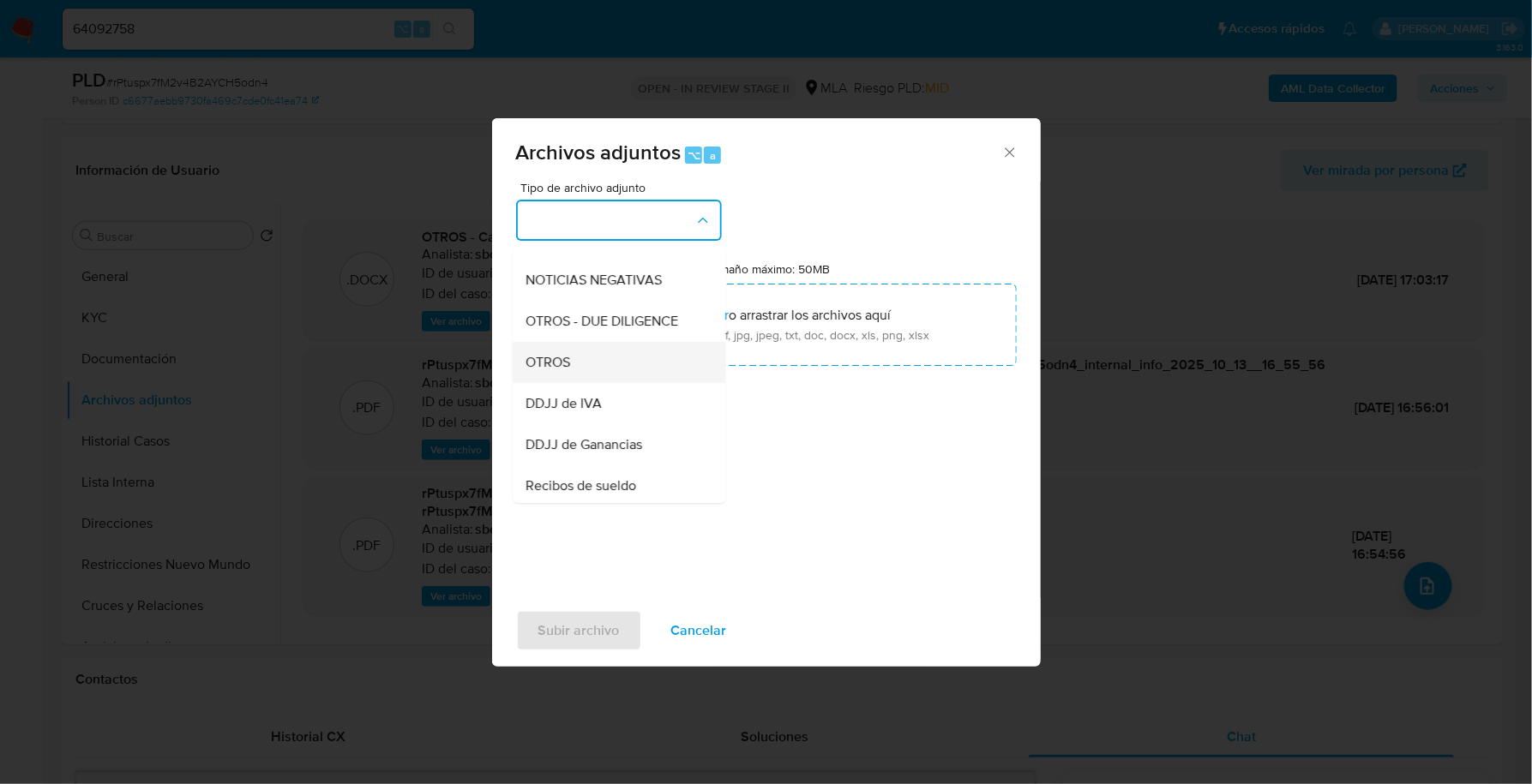
click at [615, 369] on div "OTROS" at bounding box center [613, 362] width 175 height 41
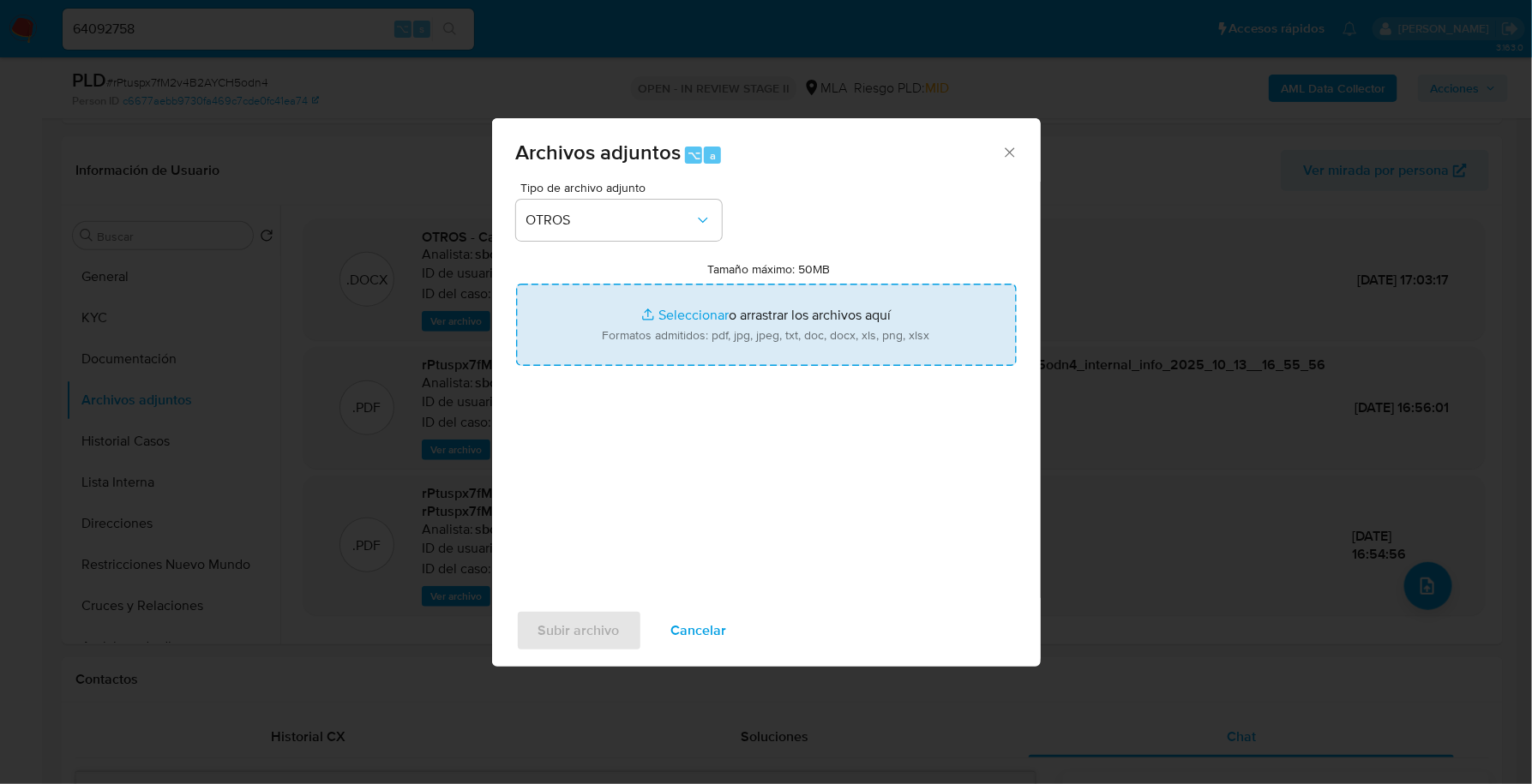
click at [703, 305] on input "Tamaño máximo: 50MB Seleccionar archivos" at bounding box center [766, 325] width 501 height 83
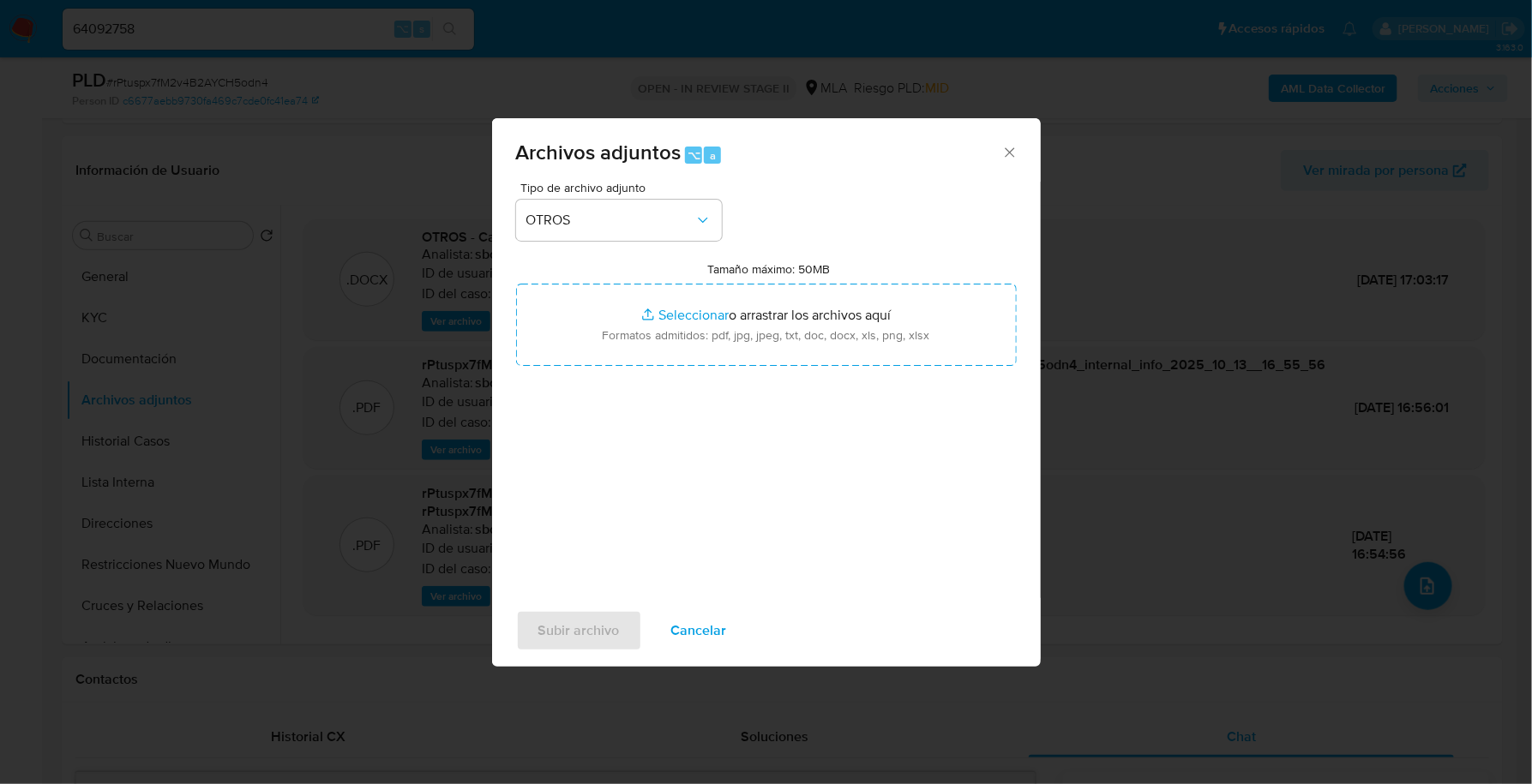
type input "C:\fakepath\Movimientos-Aladdin - Antonio Mellino.xlsx"
click at [583, 628] on span "Subir archivo" at bounding box center [579, 631] width 82 height 38
click at [596, 619] on span "Subir archivo" at bounding box center [579, 631] width 82 height 38
click at [542, 640] on span "Subir archivo" at bounding box center [579, 631] width 82 height 38
click at [570, 638] on span "Subir archivo" at bounding box center [579, 631] width 82 height 38
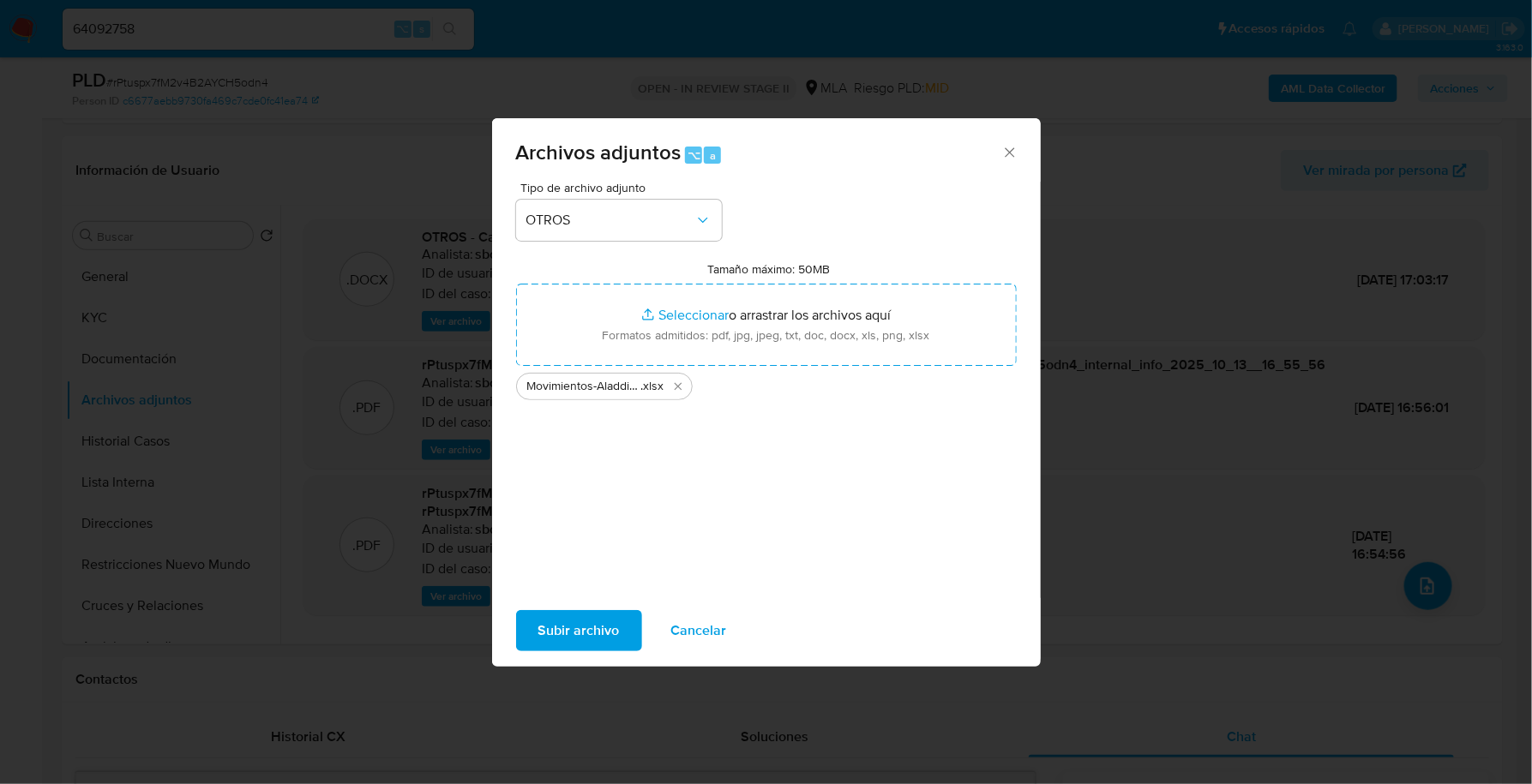
click at [707, 623] on span "Cancelar" at bounding box center [699, 631] width 55 height 38
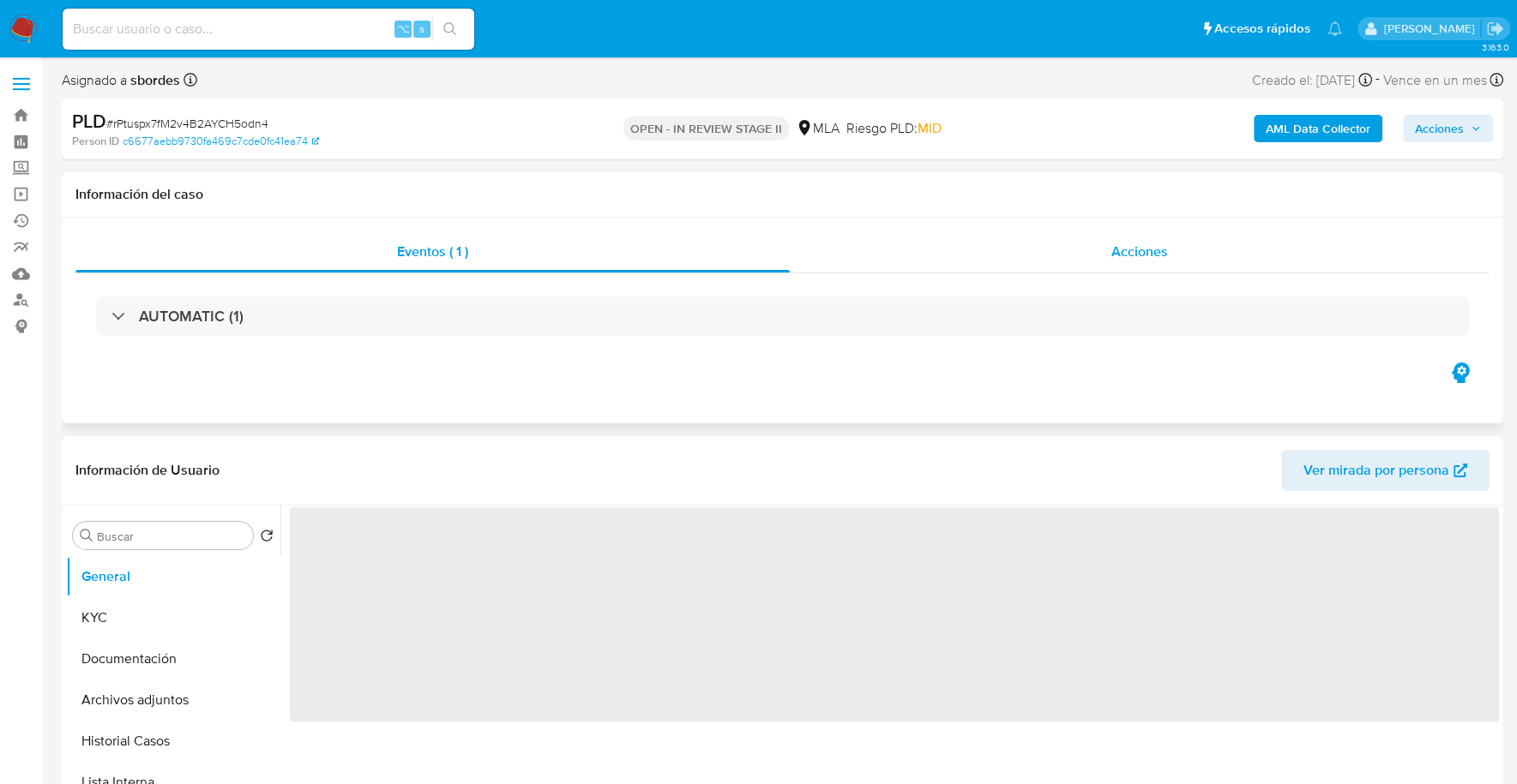
click at [1207, 238] on div "Acciones" at bounding box center [1139, 252] width 700 height 41
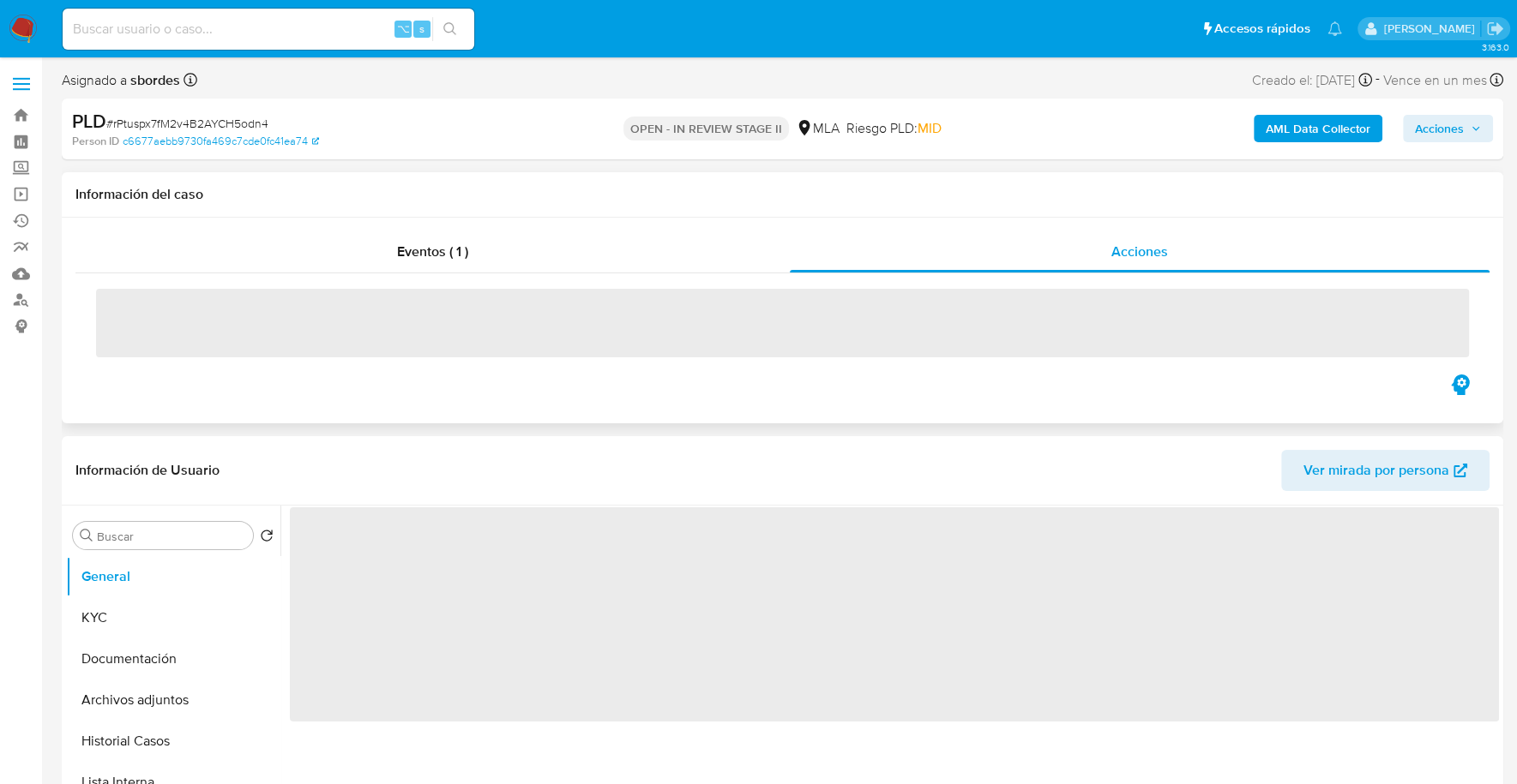
select select "10"
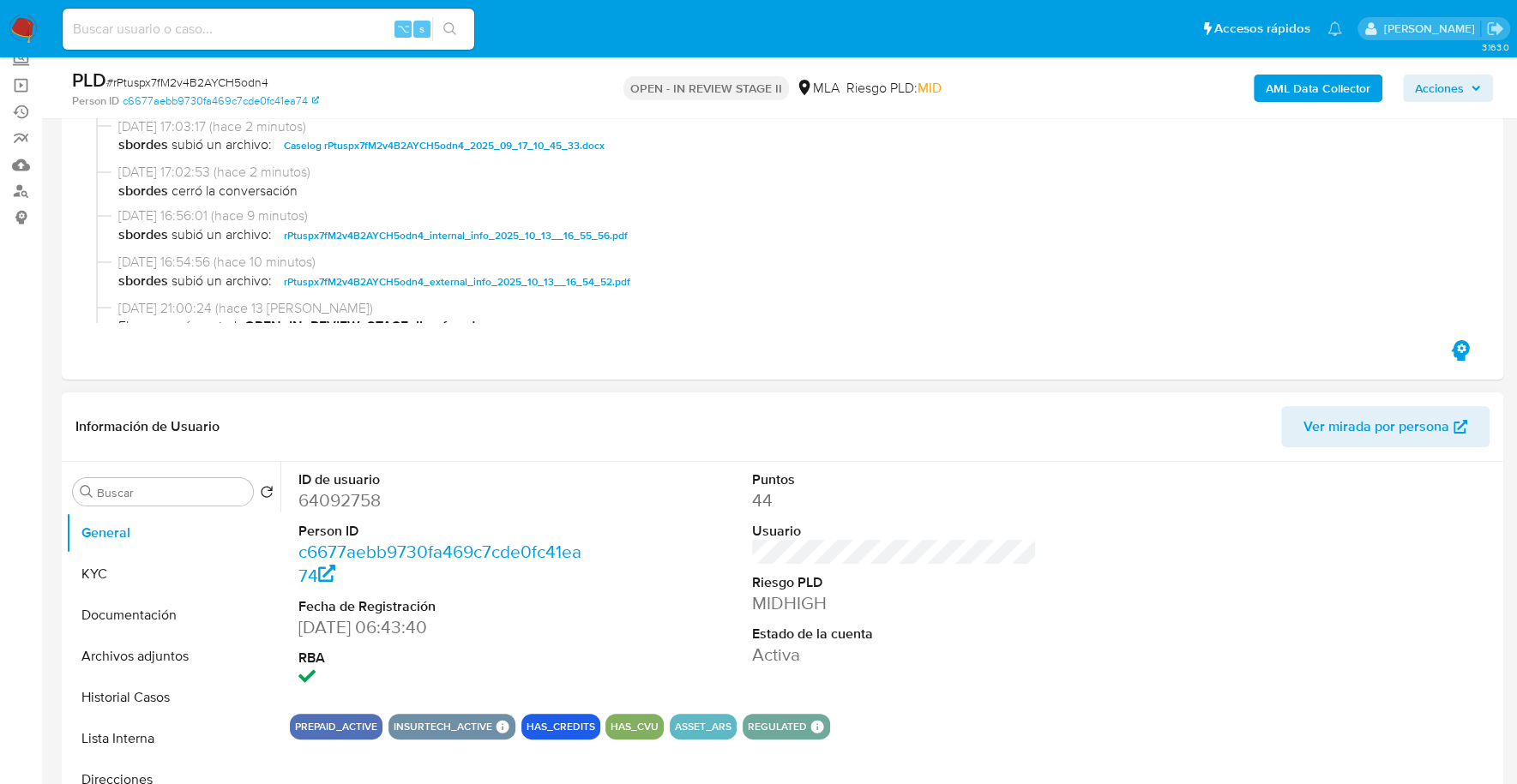
scroll to position [131, 0]
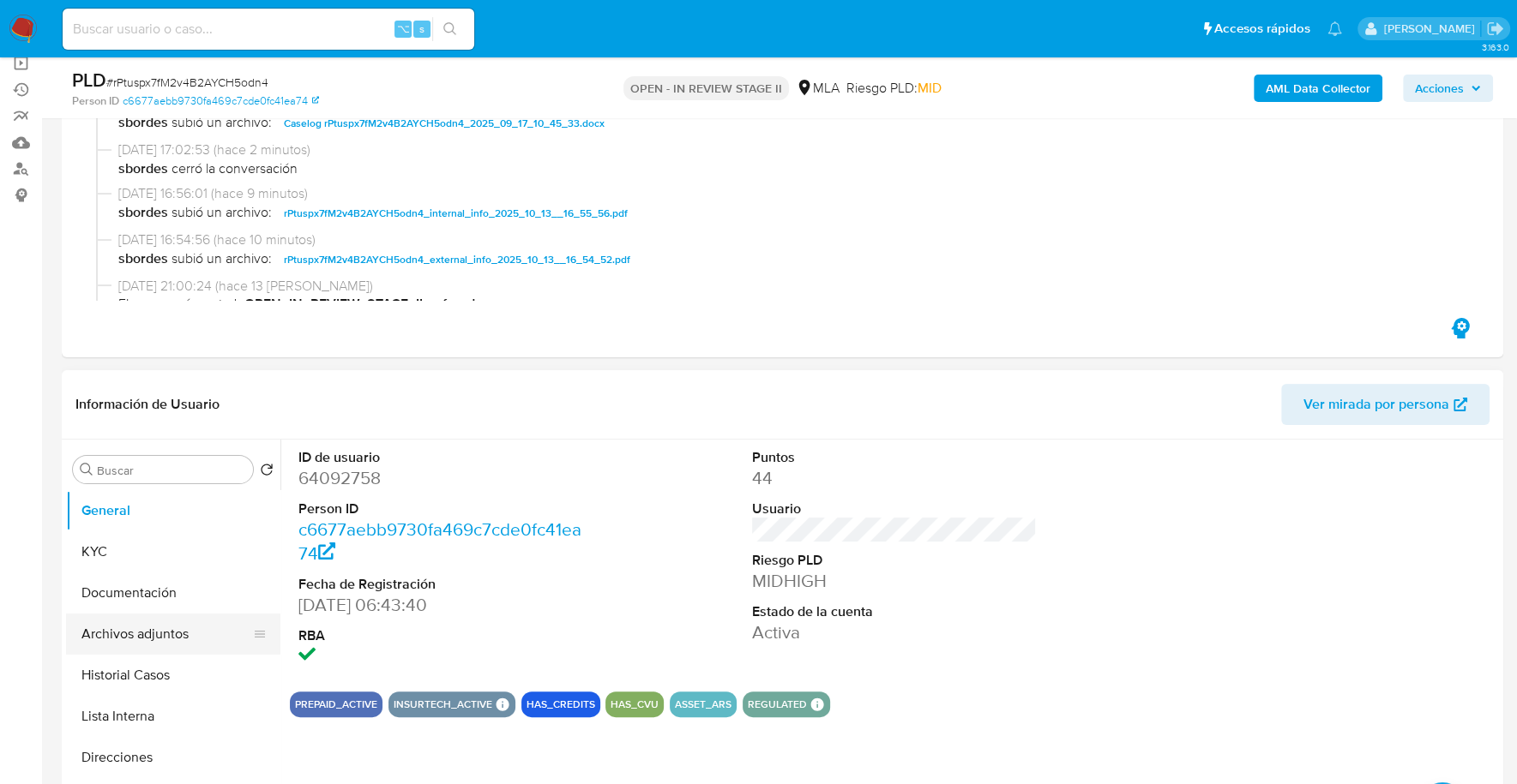
click at [158, 627] on button "Archivos adjuntos" at bounding box center [166, 635] width 201 height 41
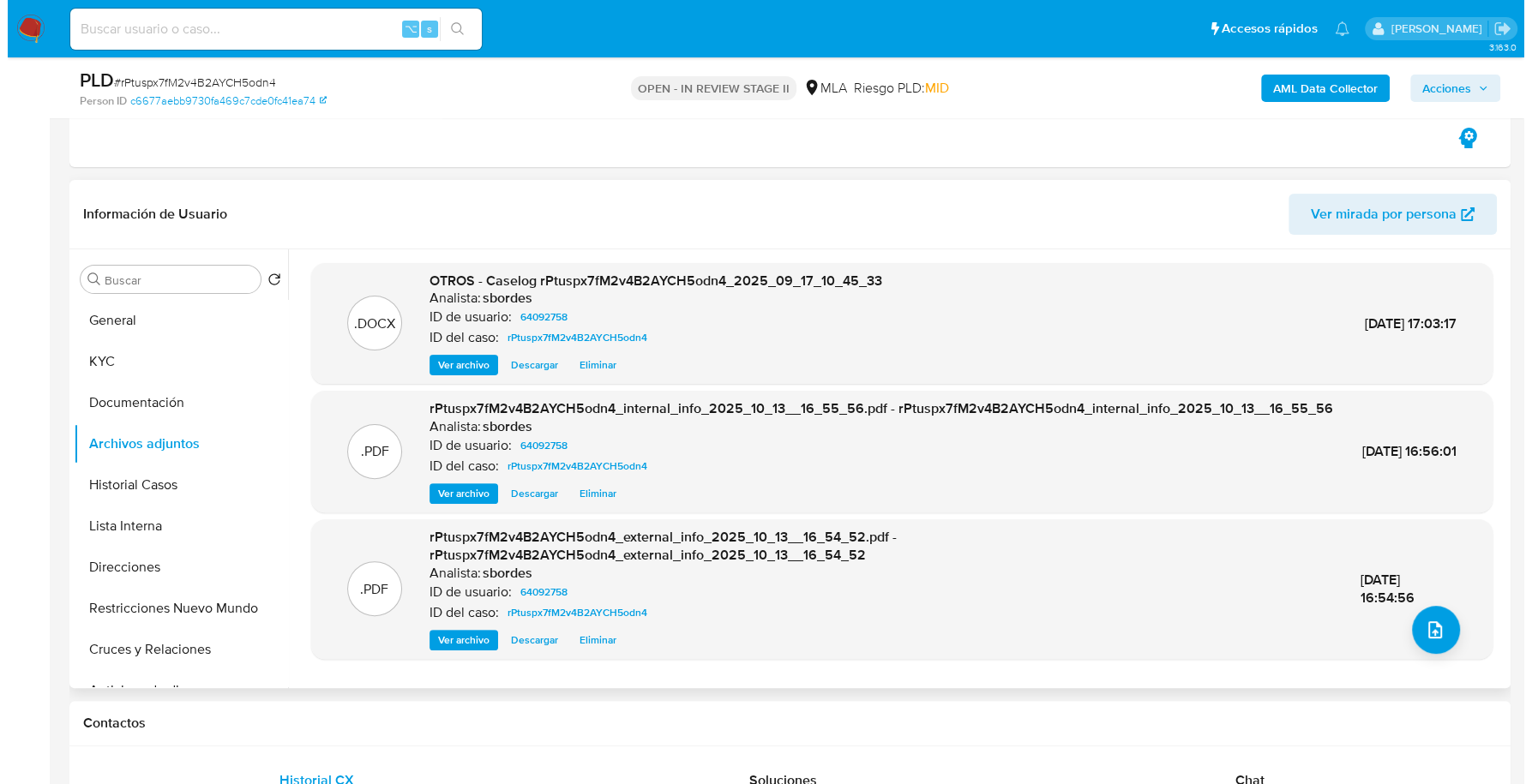
scroll to position [295, 0]
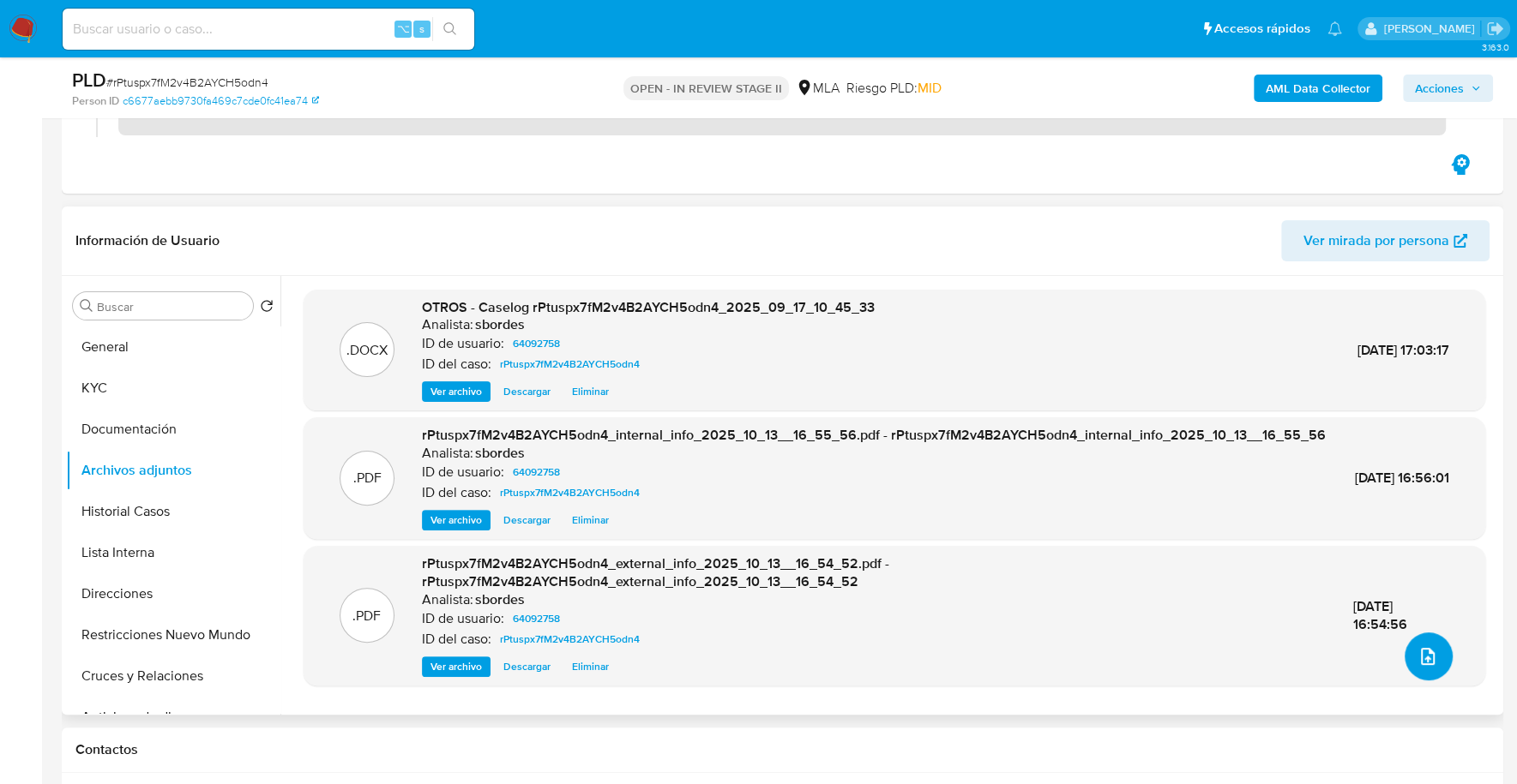
click at [1442, 656] on button "upload-file" at bounding box center [1428, 656] width 48 height 48
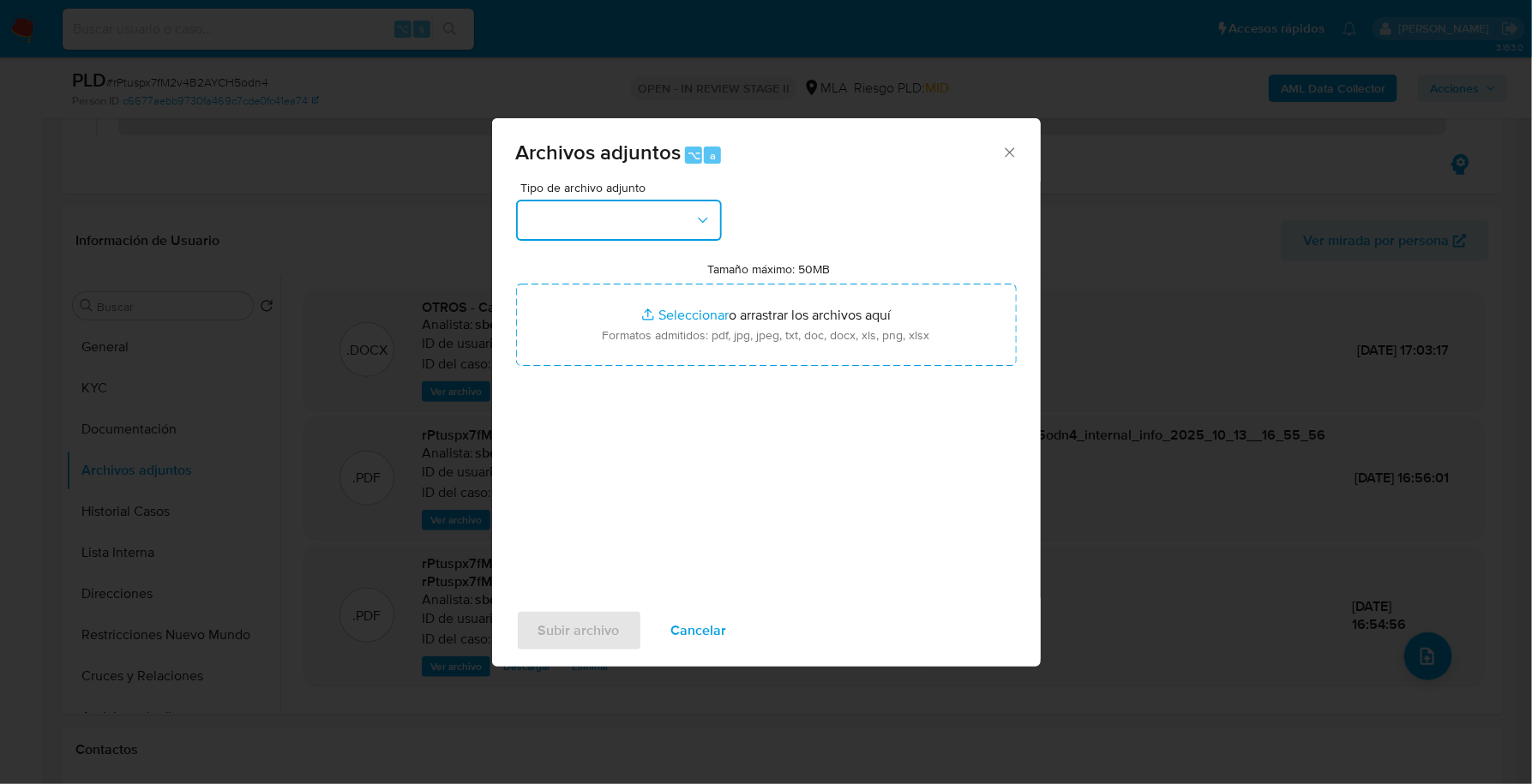
click at [598, 216] on button "button" at bounding box center [619, 221] width 206 height 41
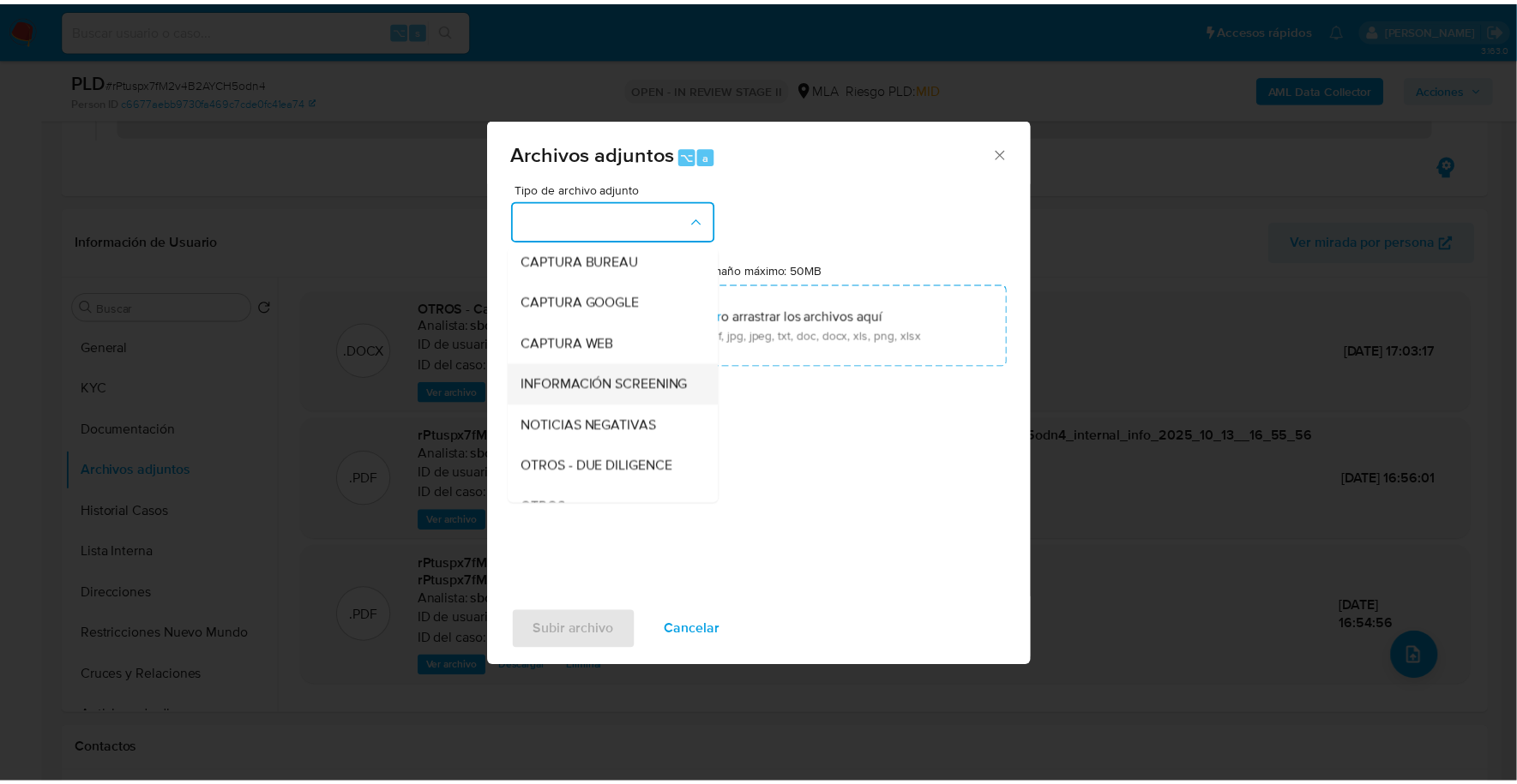
scroll to position [129, 0]
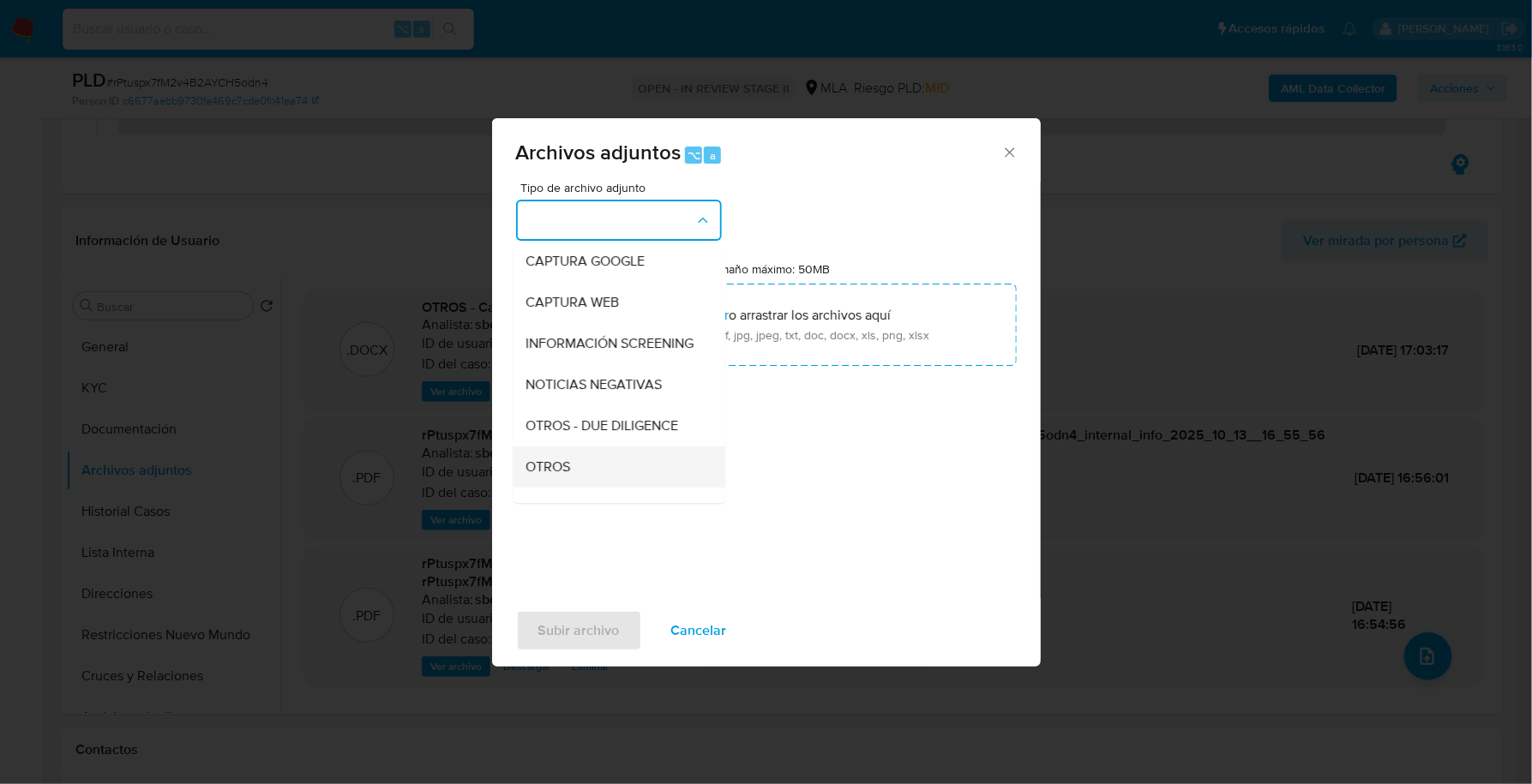
click at [588, 483] on div "OTROS" at bounding box center [613, 468] width 175 height 41
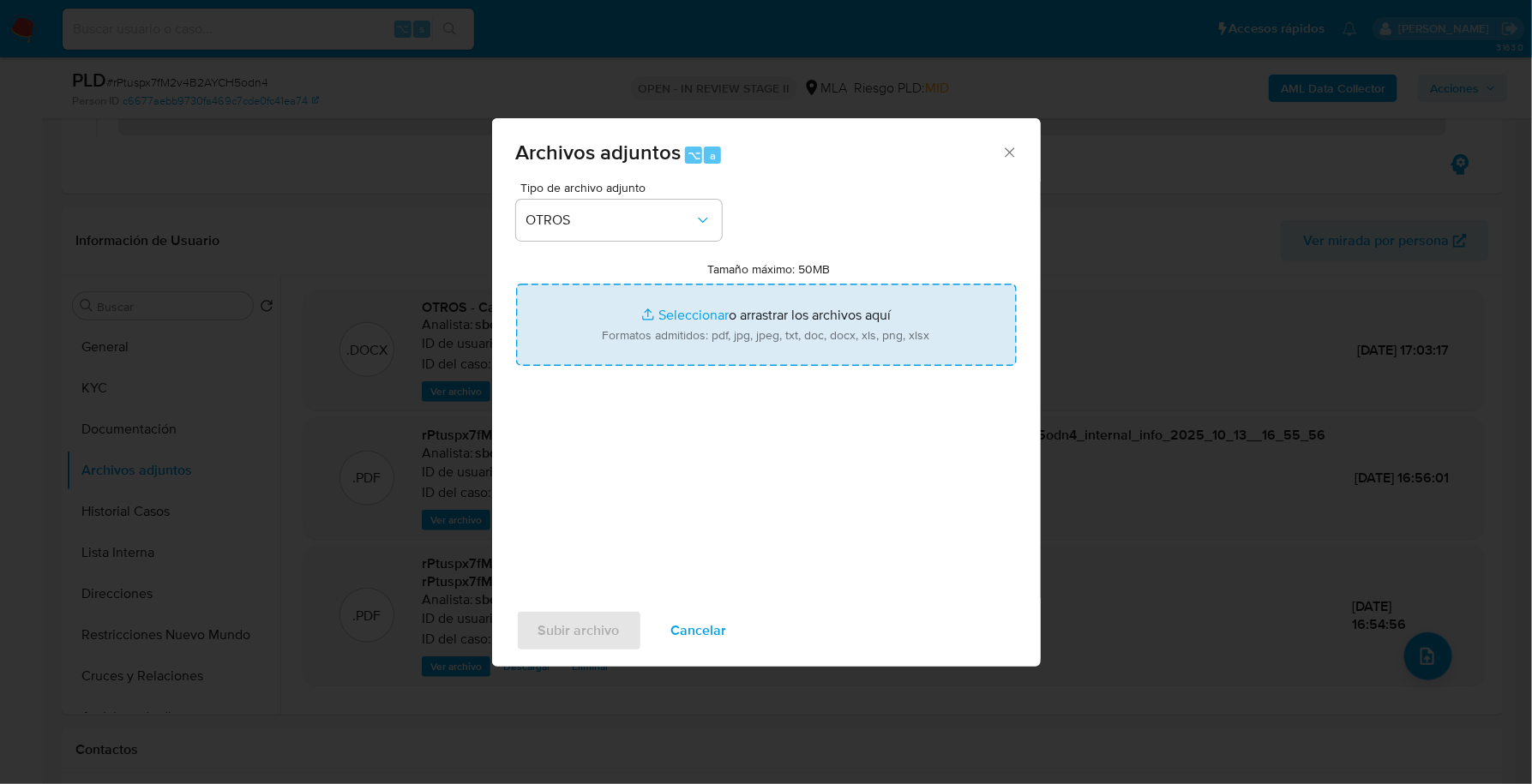
click at [671, 319] on input "Tamaño máximo: 50MB Seleccionar archivos" at bounding box center [766, 325] width 501 height 83
type input "C:\fakepath\Movimientos-Aladdin - Antonio Mellino.xlsx"
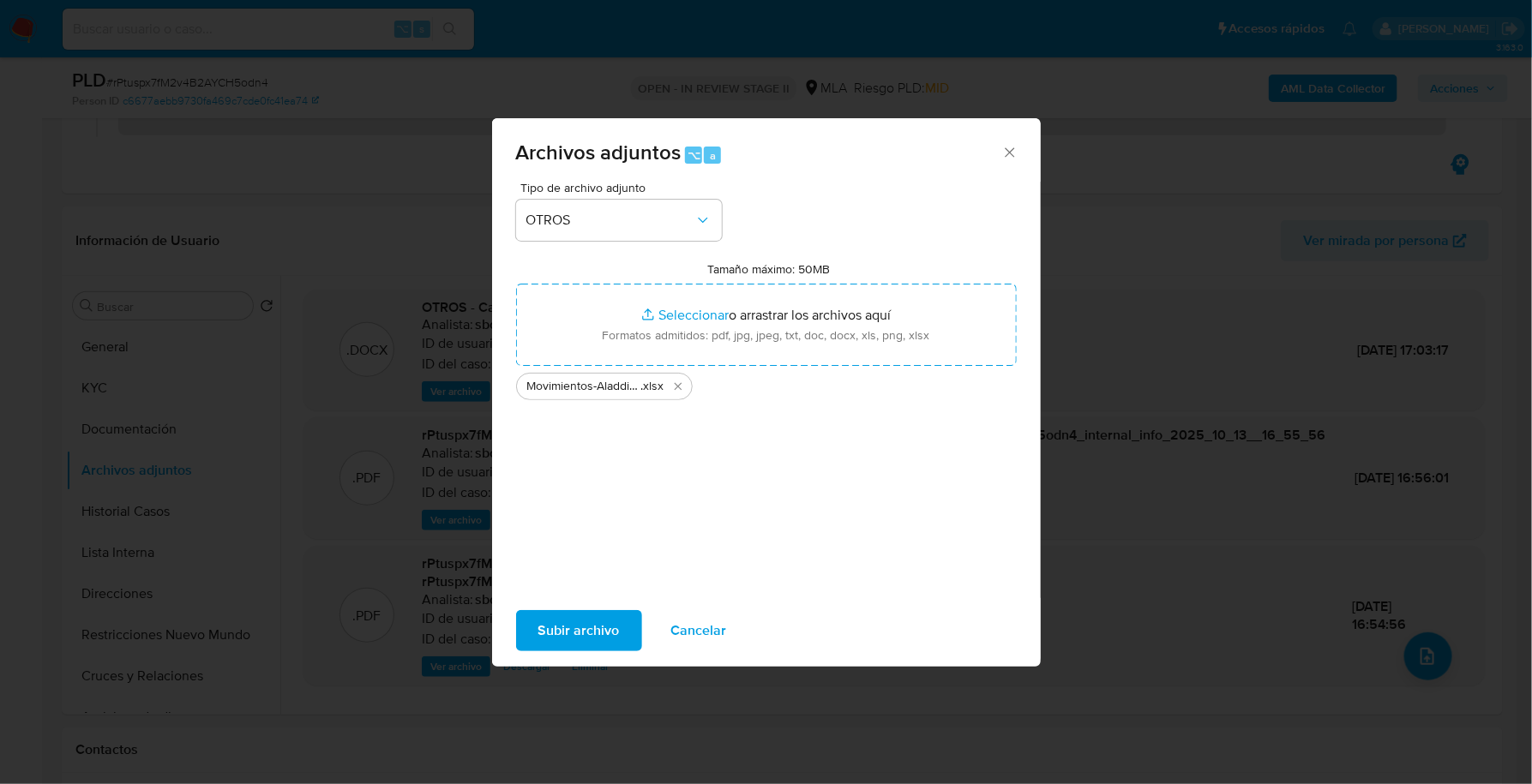
click at [583, 633] on span "Subir archivo" at bounding box center [579, 631] width 82 height 38
click at [625, 631] on button "Subir archivo" at bounding box center [580, 631] width 126 height 41
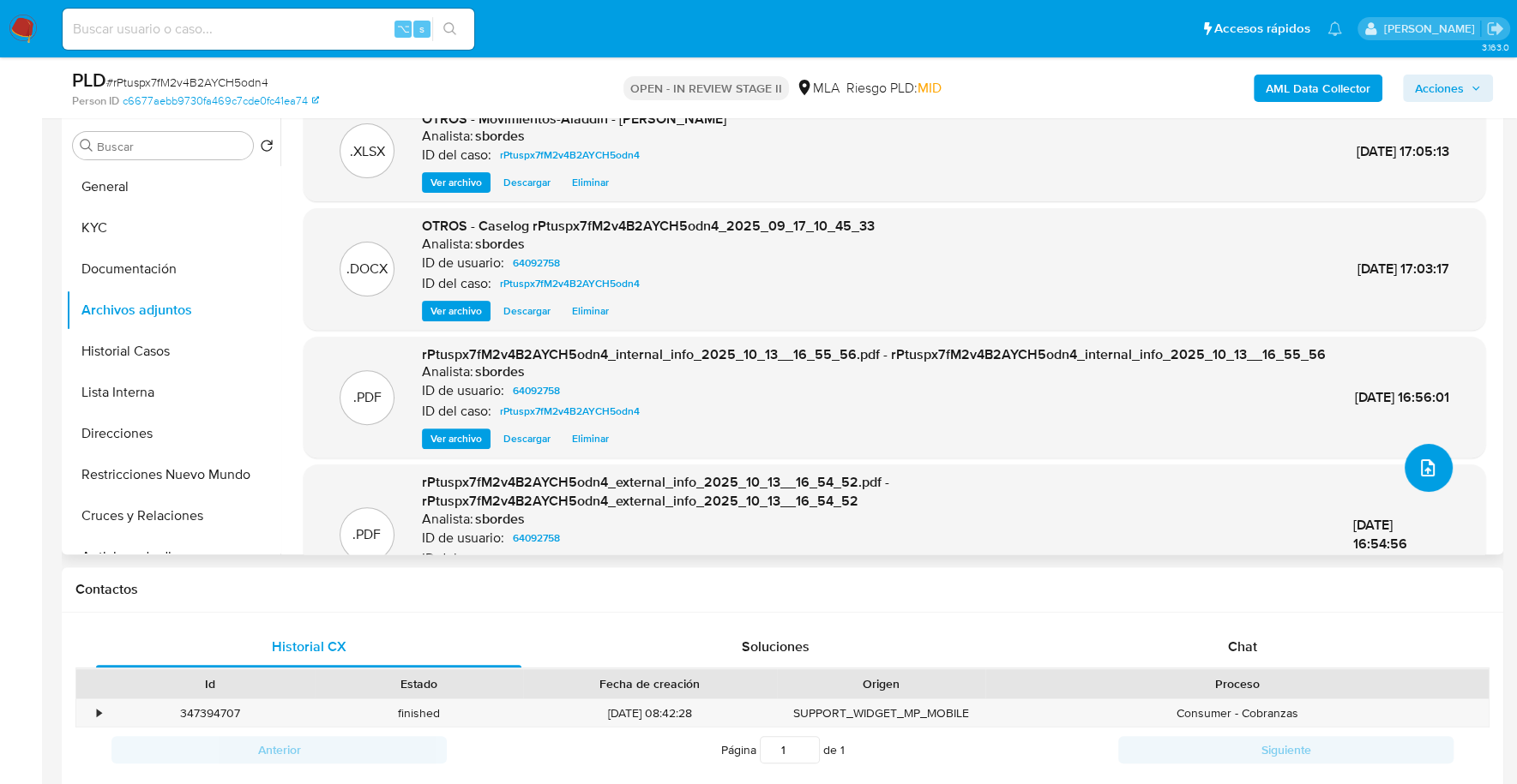
scroll to position [113, 0]
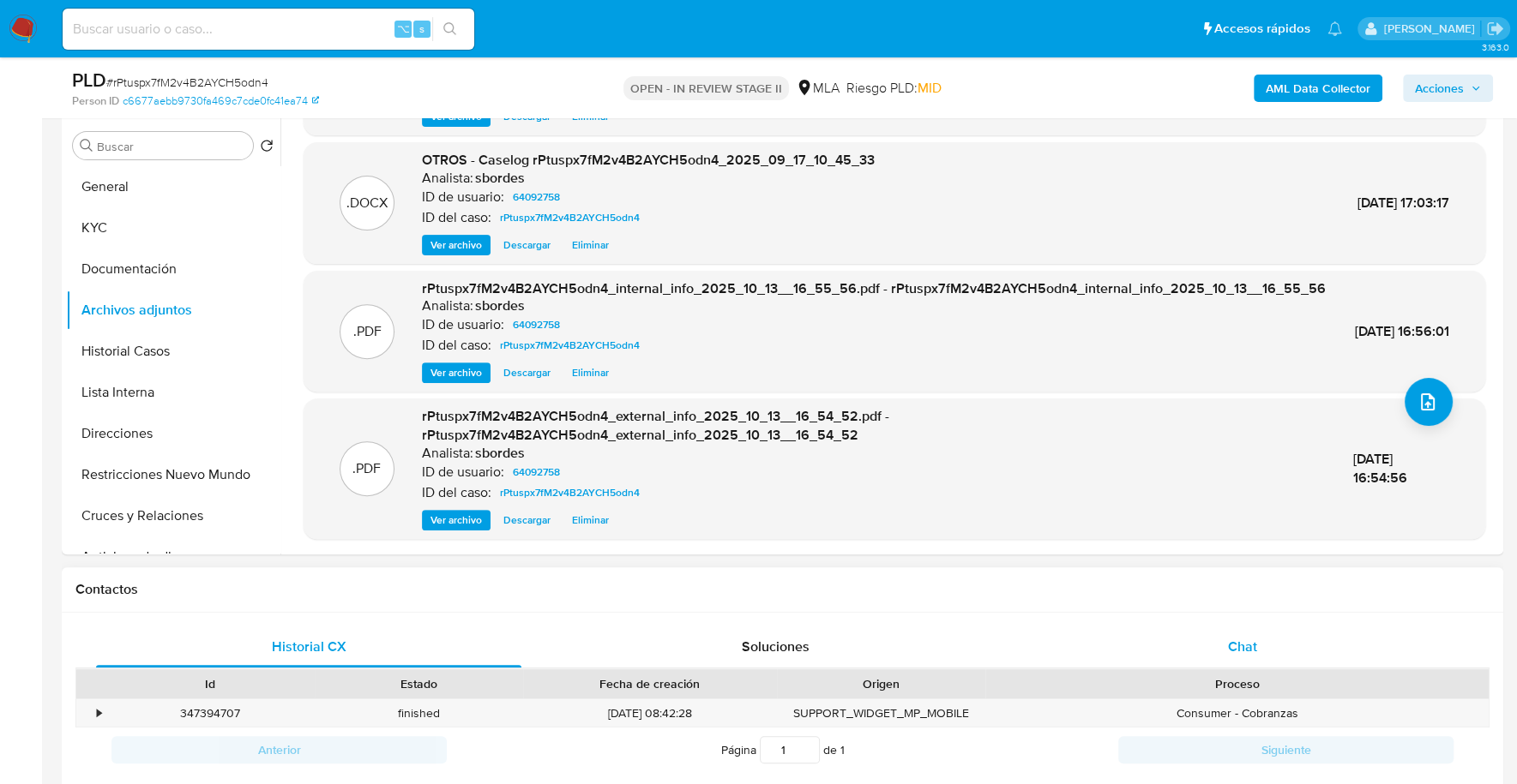
click at [1222, 638] on div "Chat" at bounding box center [1241, 647] width 426 height 41
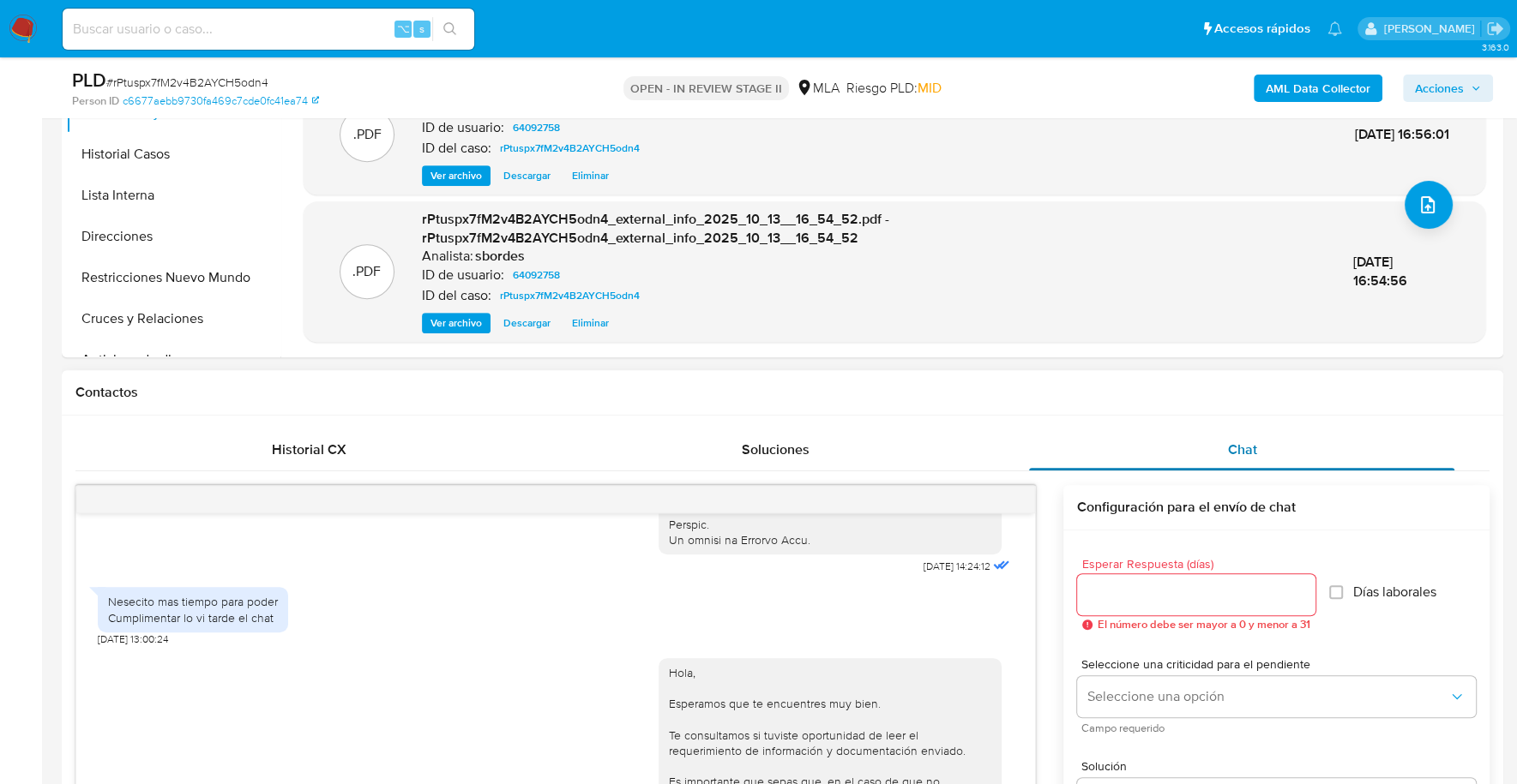
scroll to position [1068, 0]
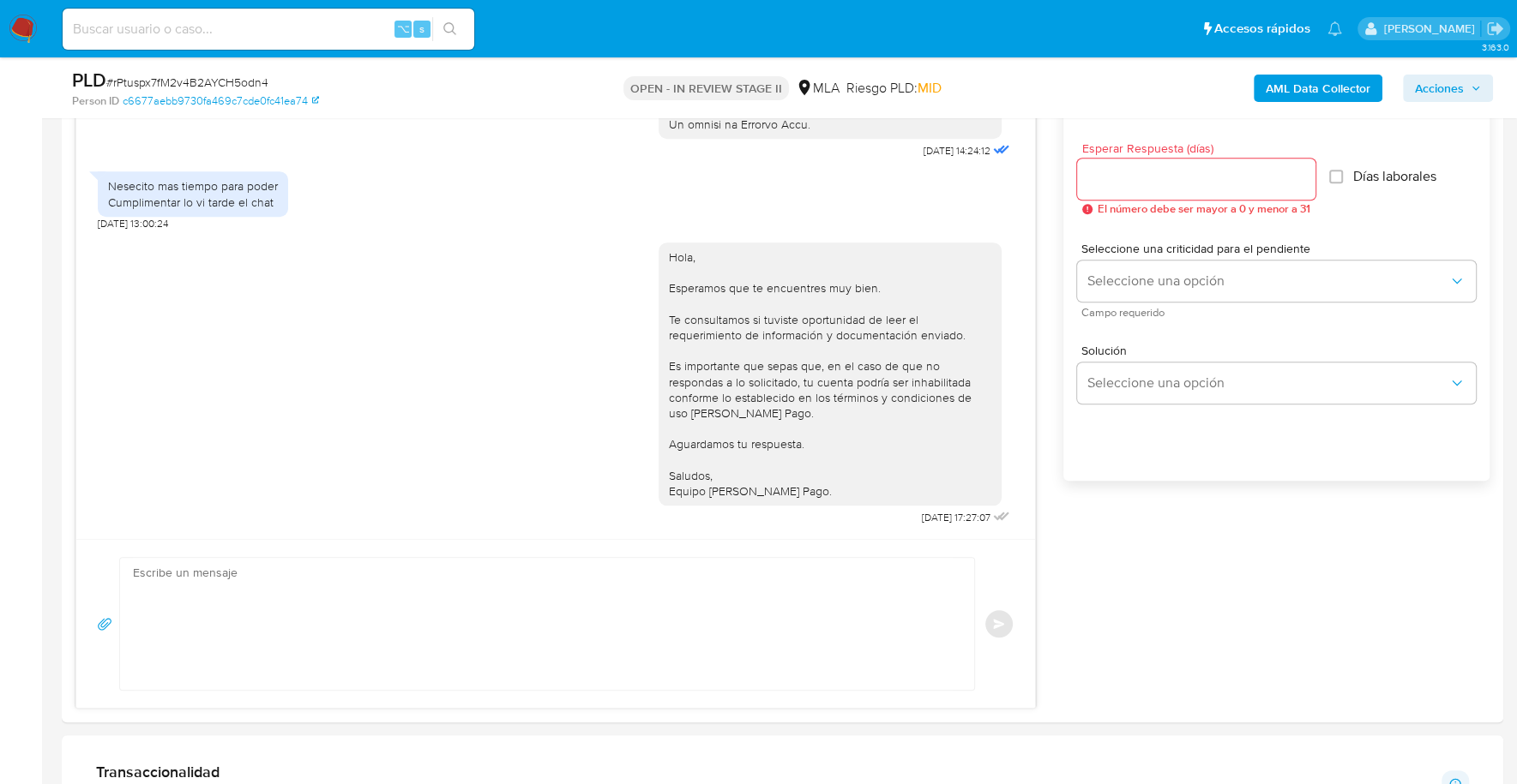
click at [1457, 77] on span "Acciones" at bounding box center [1439, 87] width 49 height 27
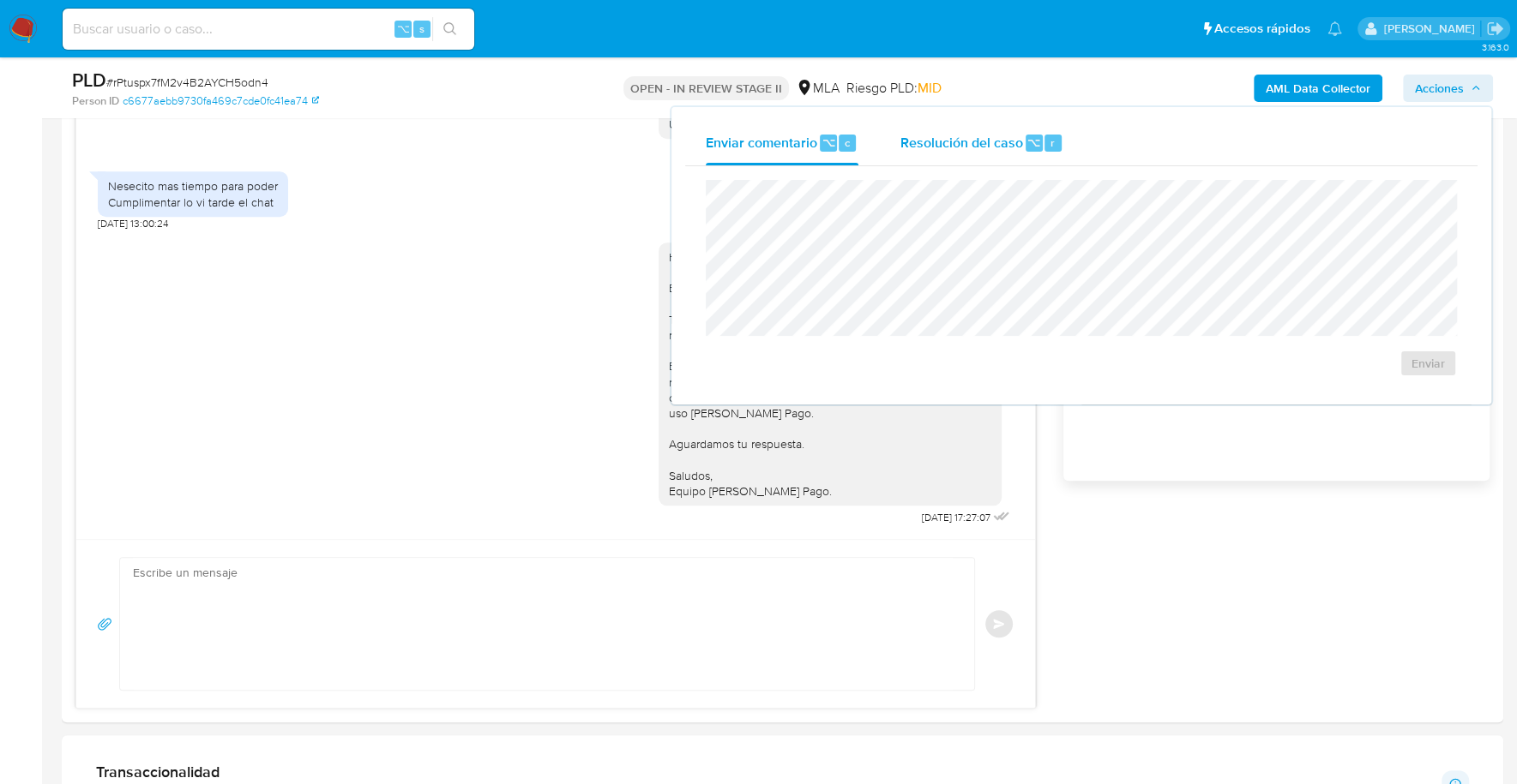
click at [980, 145] on span "Resolución del caso" at bounding box center [961, 142] width 123 height 20
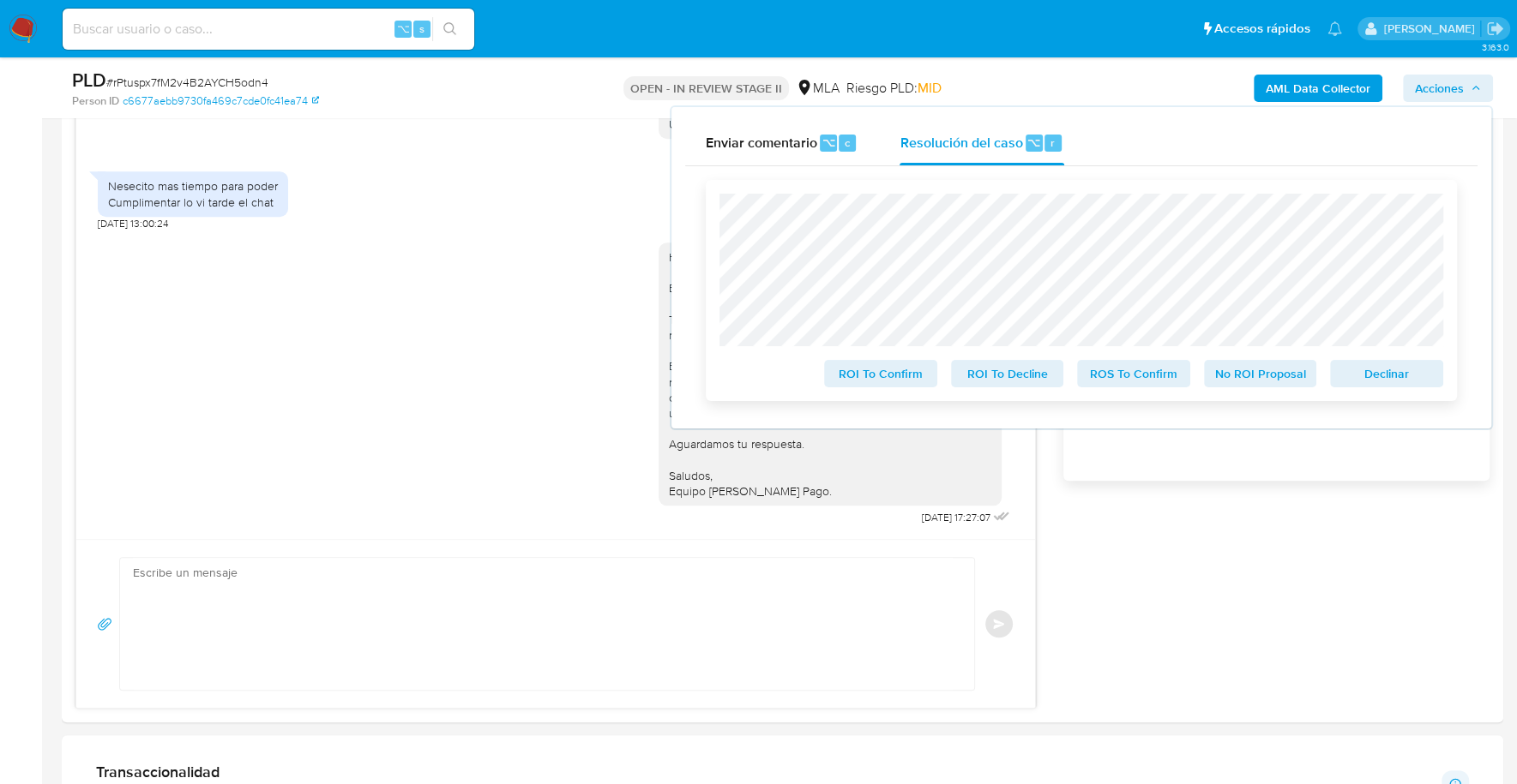
click at [1280, 377] on span "No ROI Proposal" at bounding box center [1260, 374] width 89 height 24
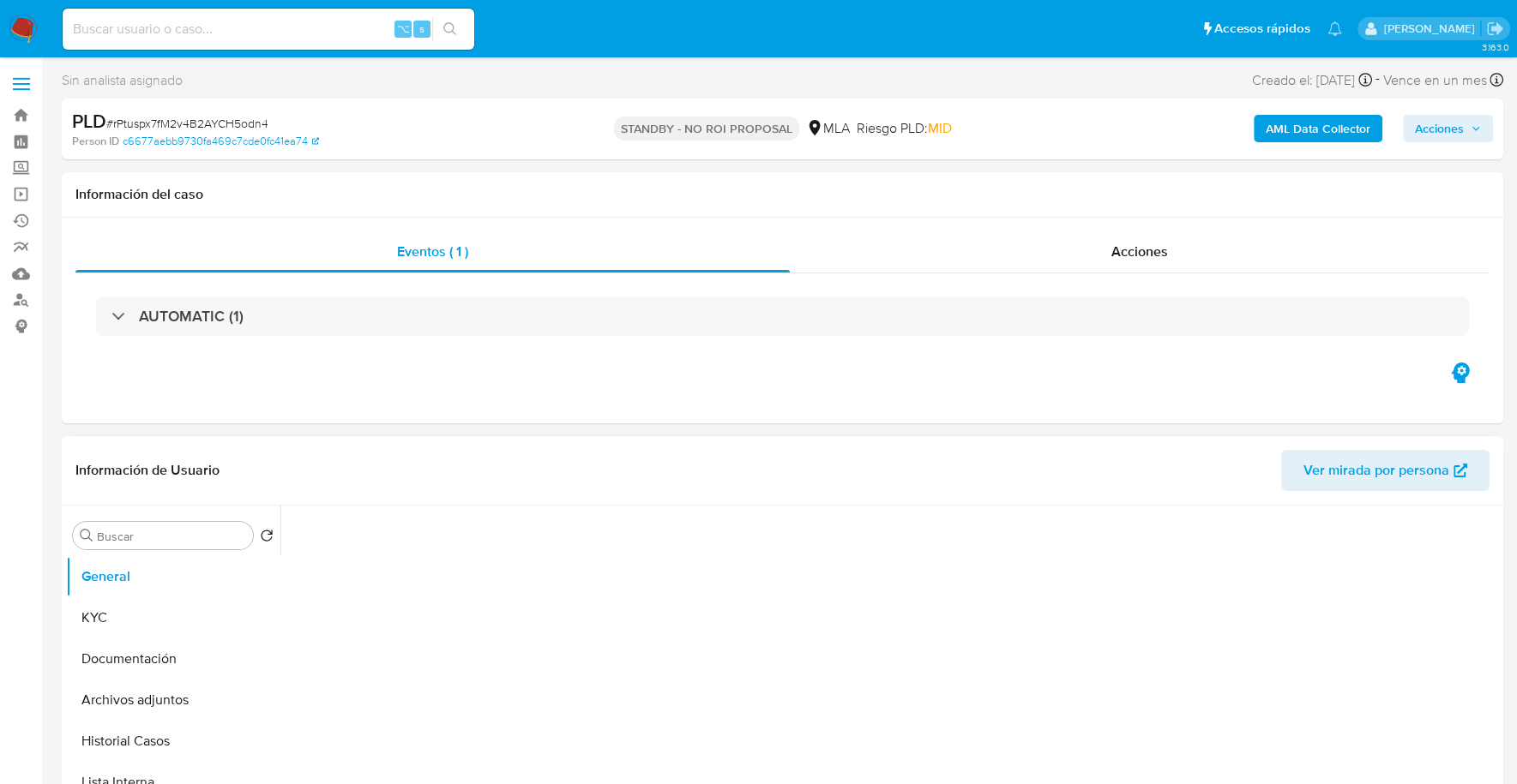
select select "10"
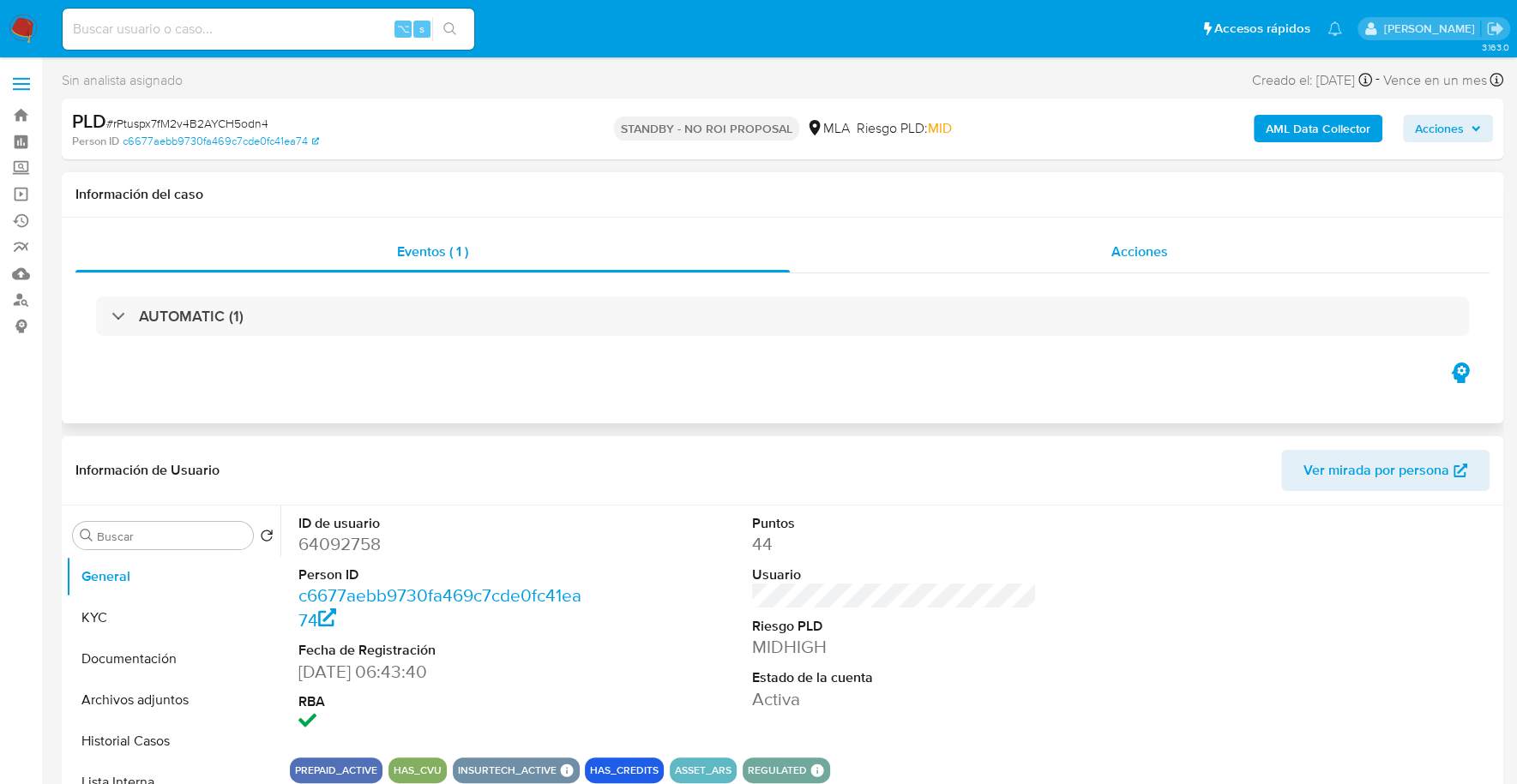
click at [1084, 240] on div "Acciones" at bounding box center [1139, 252] width 700 height 41
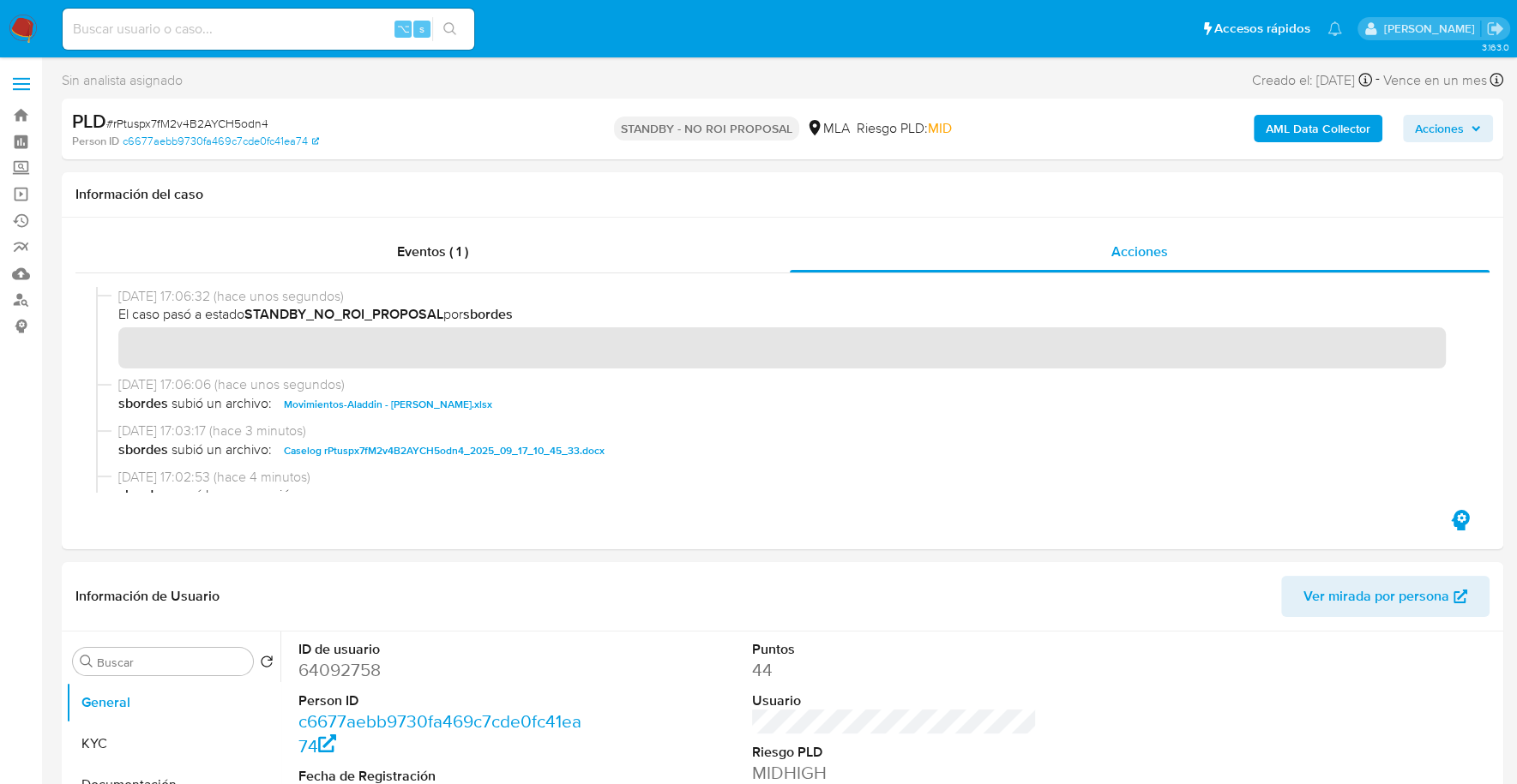
click at [258, 28] on input at bounding box center [269, 29] width 411 height 23
paste input "59411170"
type input "59411170"
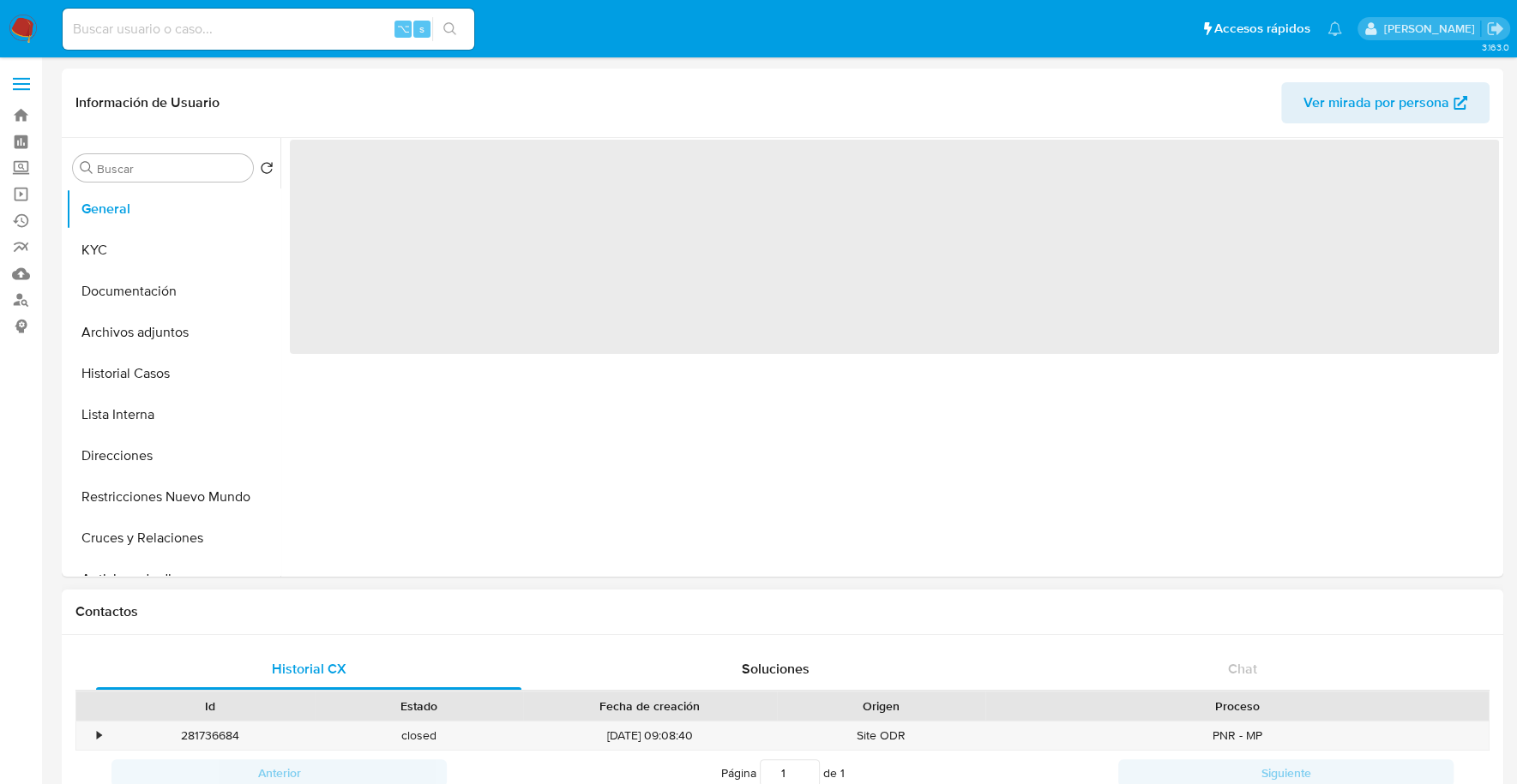
select select "10"
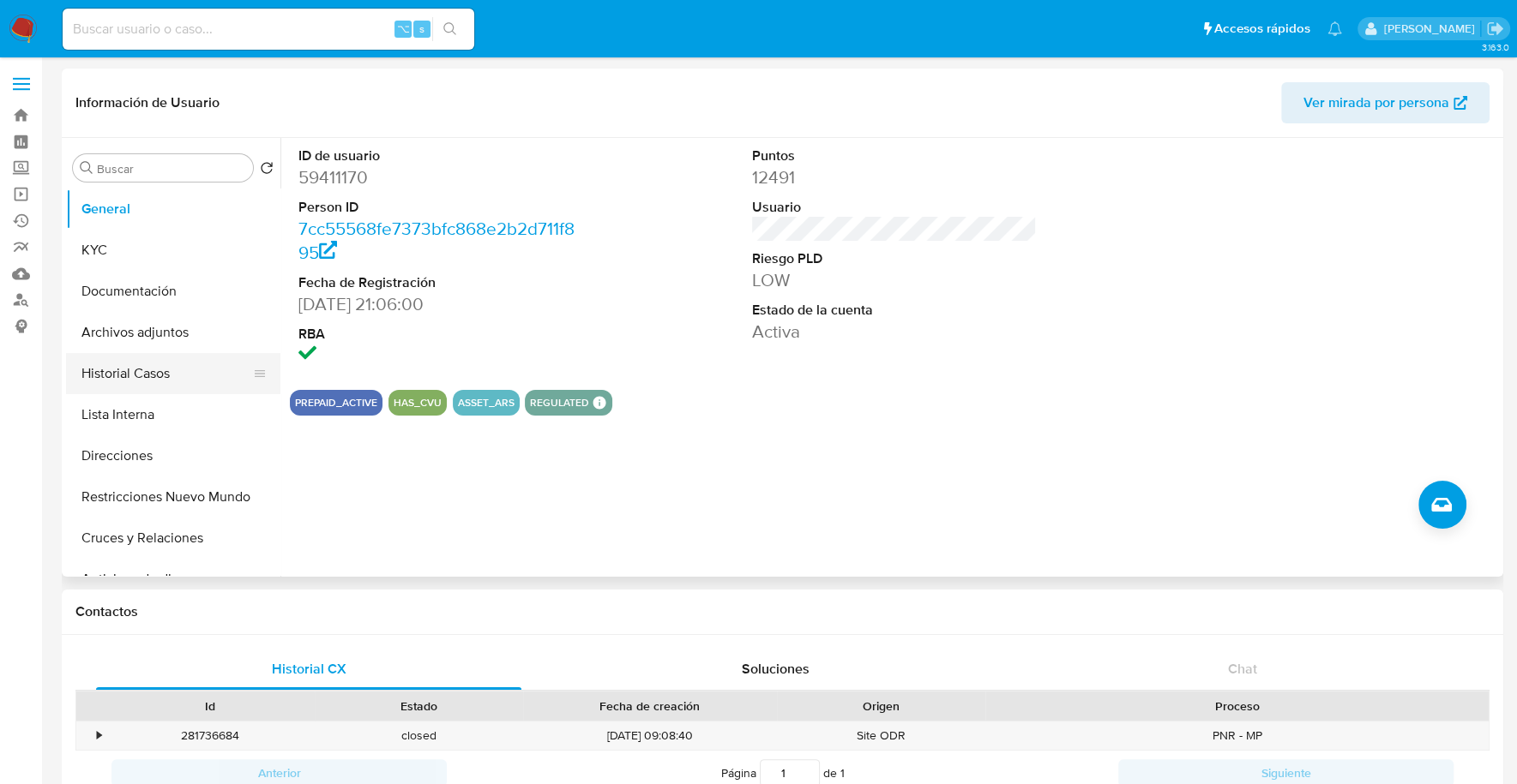
click at [155, 387] on button "Historial Casos" at bounding box center [166, 374] width 201 height 41
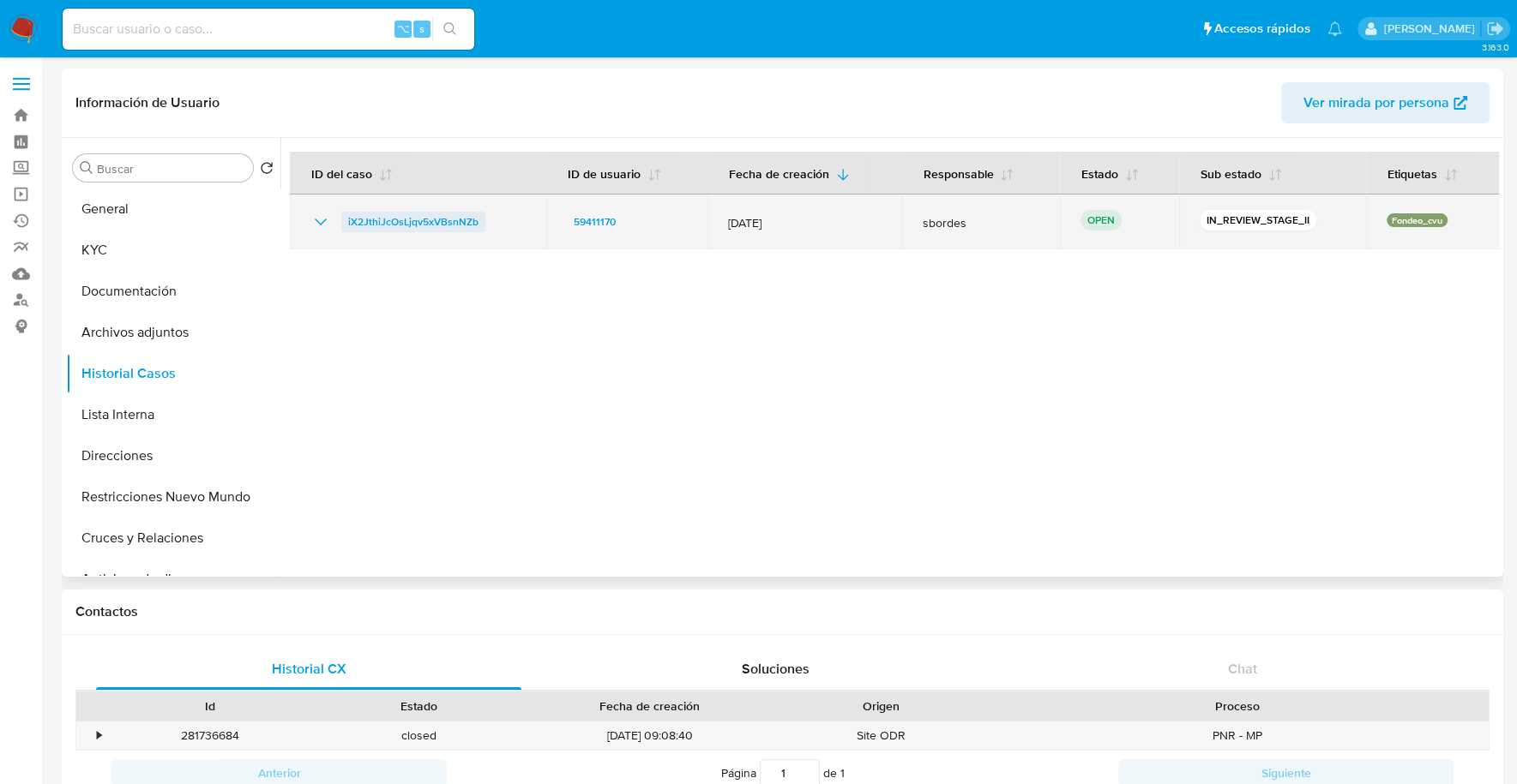
click at [436, 212] on span "iX2JthiJcOsLjqv5xVBsnNZb" at bounding box center [413, 222] width 131 height 21
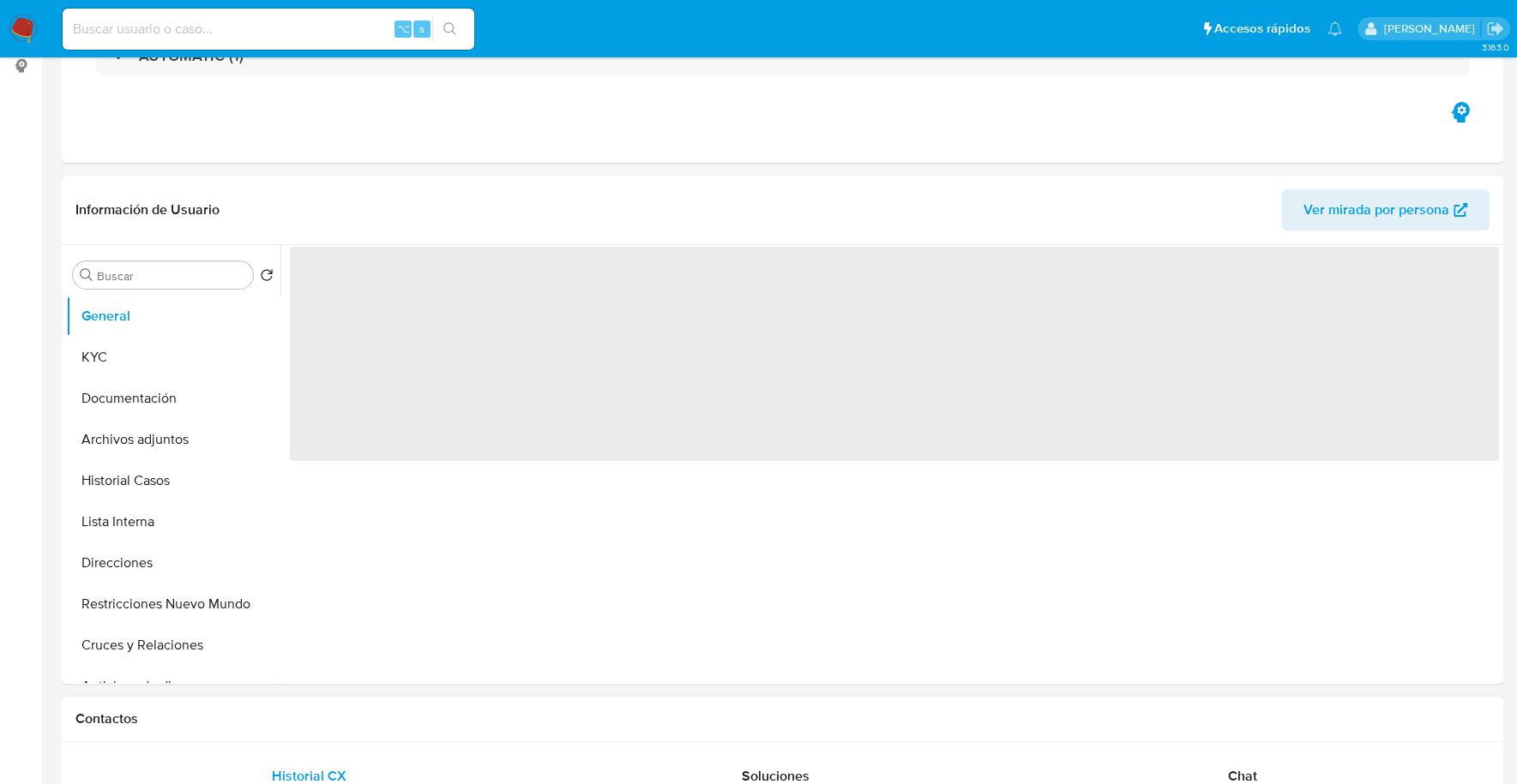
scroll to position [425, 0]
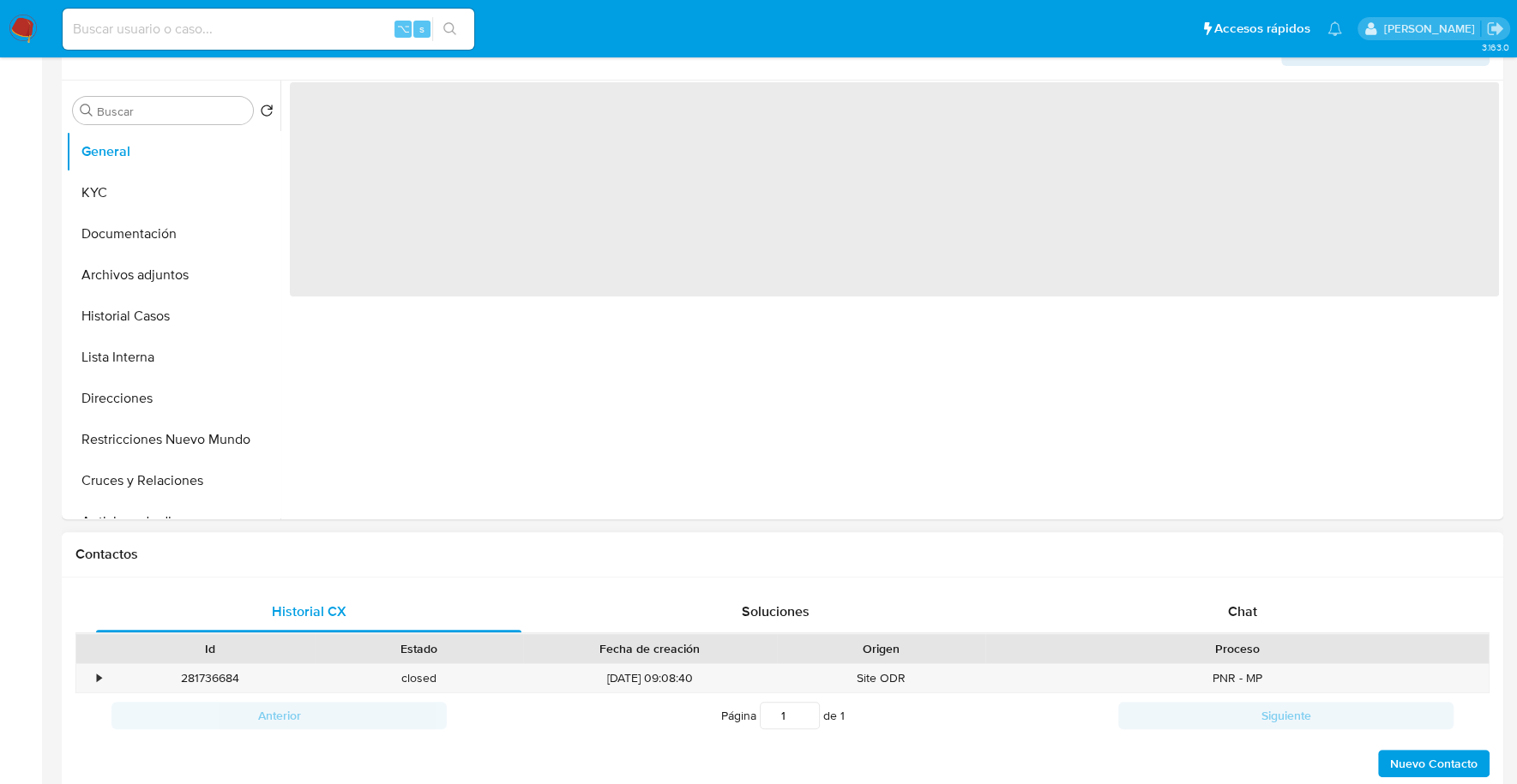
select select "10"
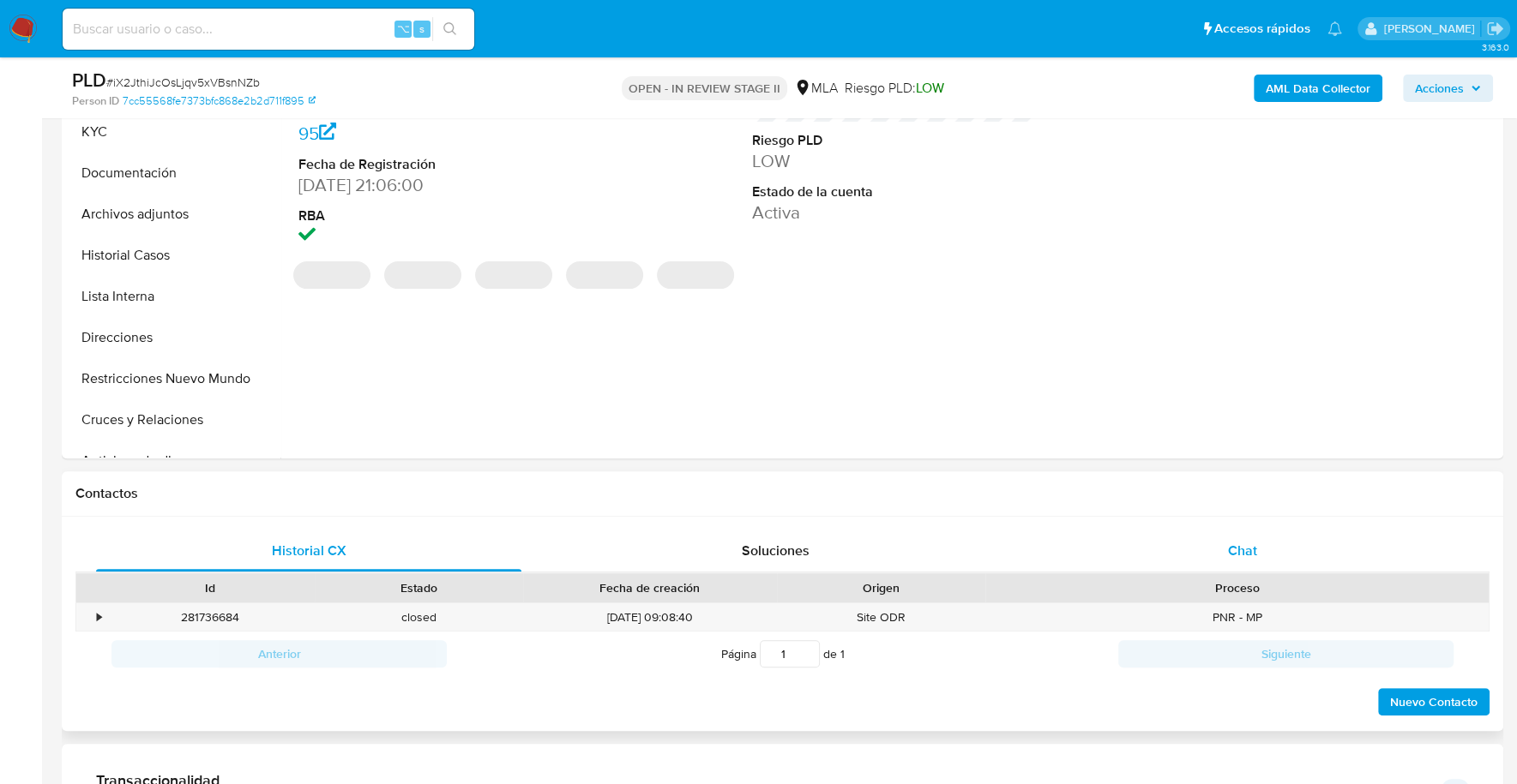
click at [1231, 552] on span "Chat" at bounding box center [1241, 550] width 29 height 20
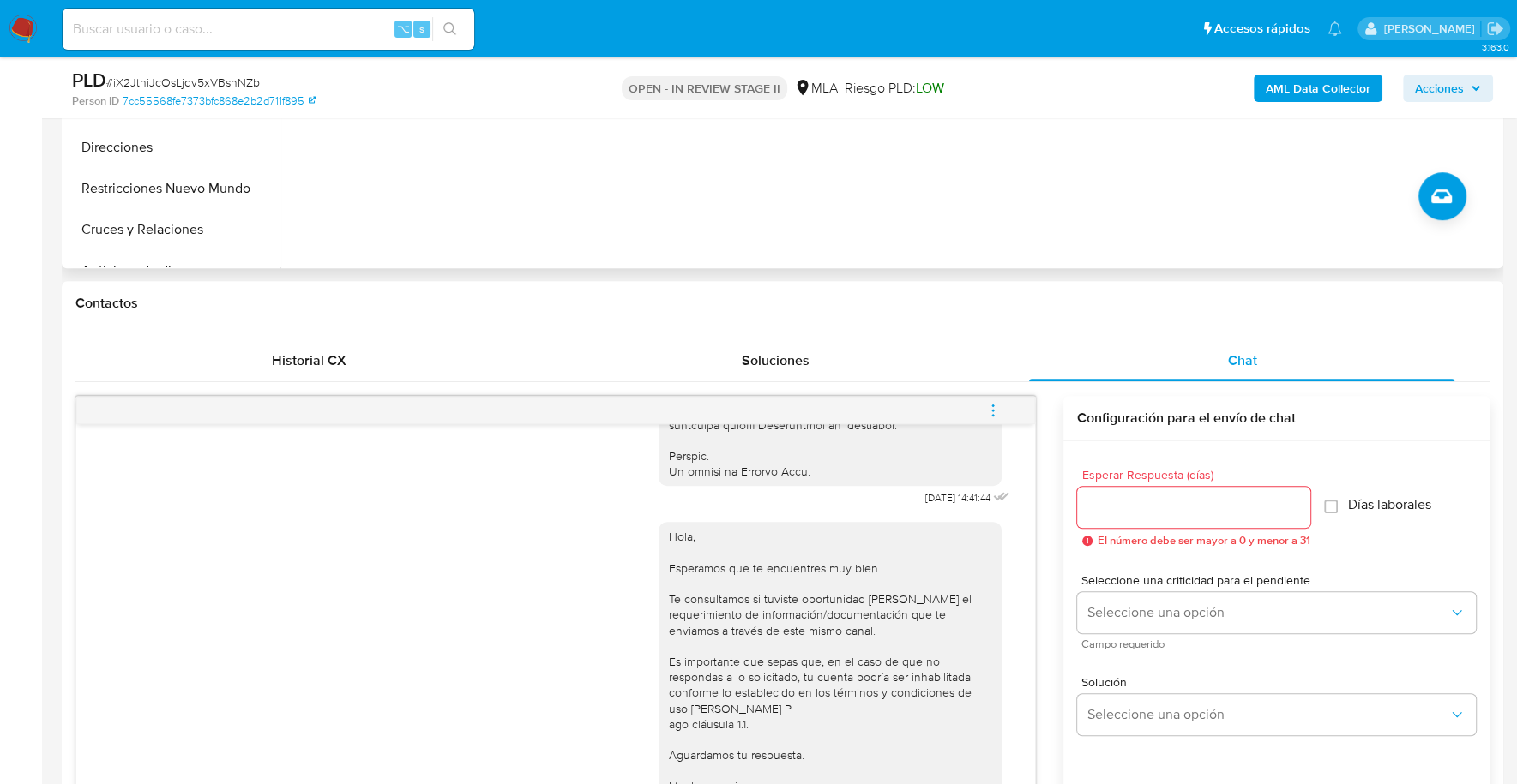
scroll to position [227, 0]
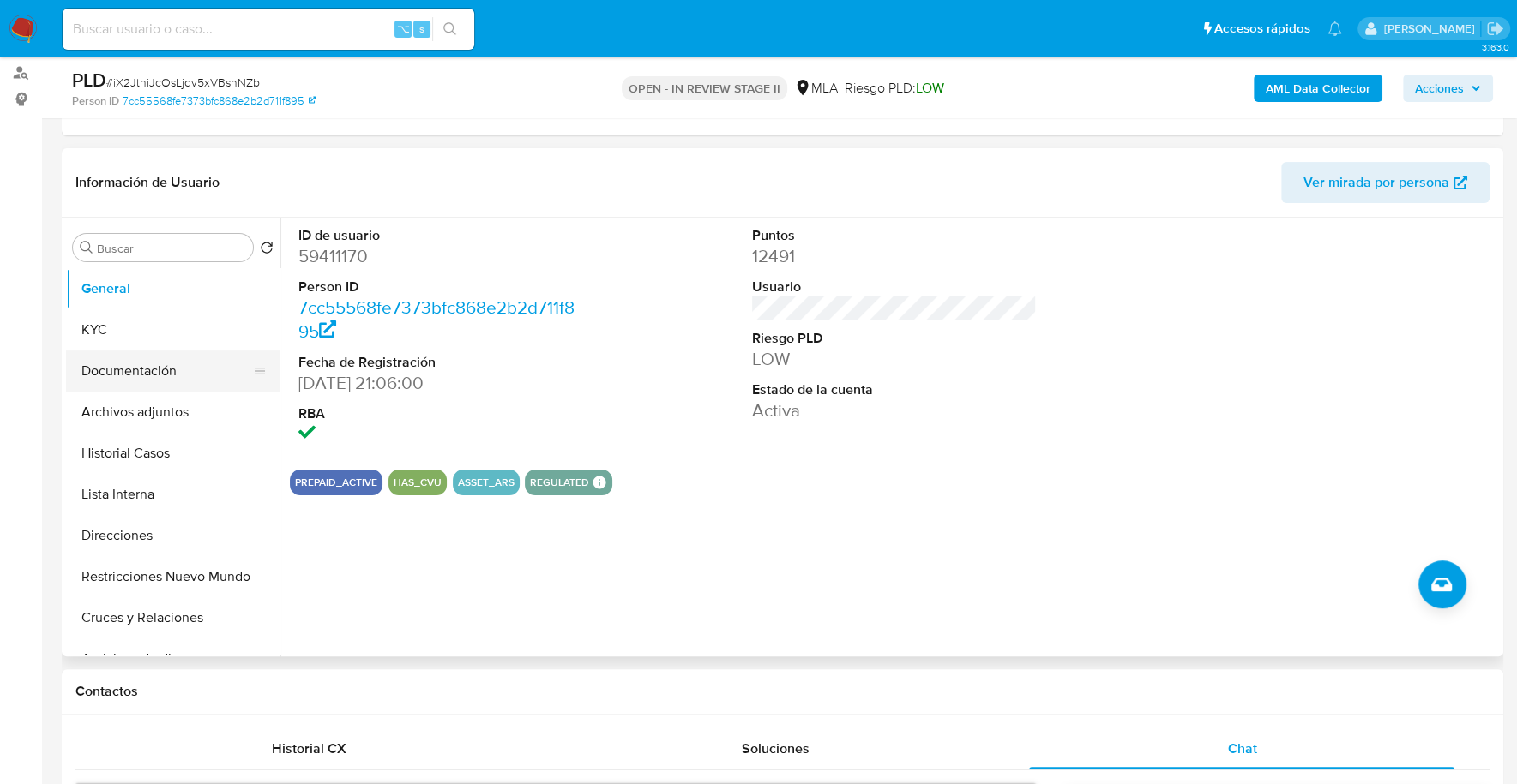
click at [164, 379] on button "Documentación" at bounding box center [166, 371] width 201 height 41
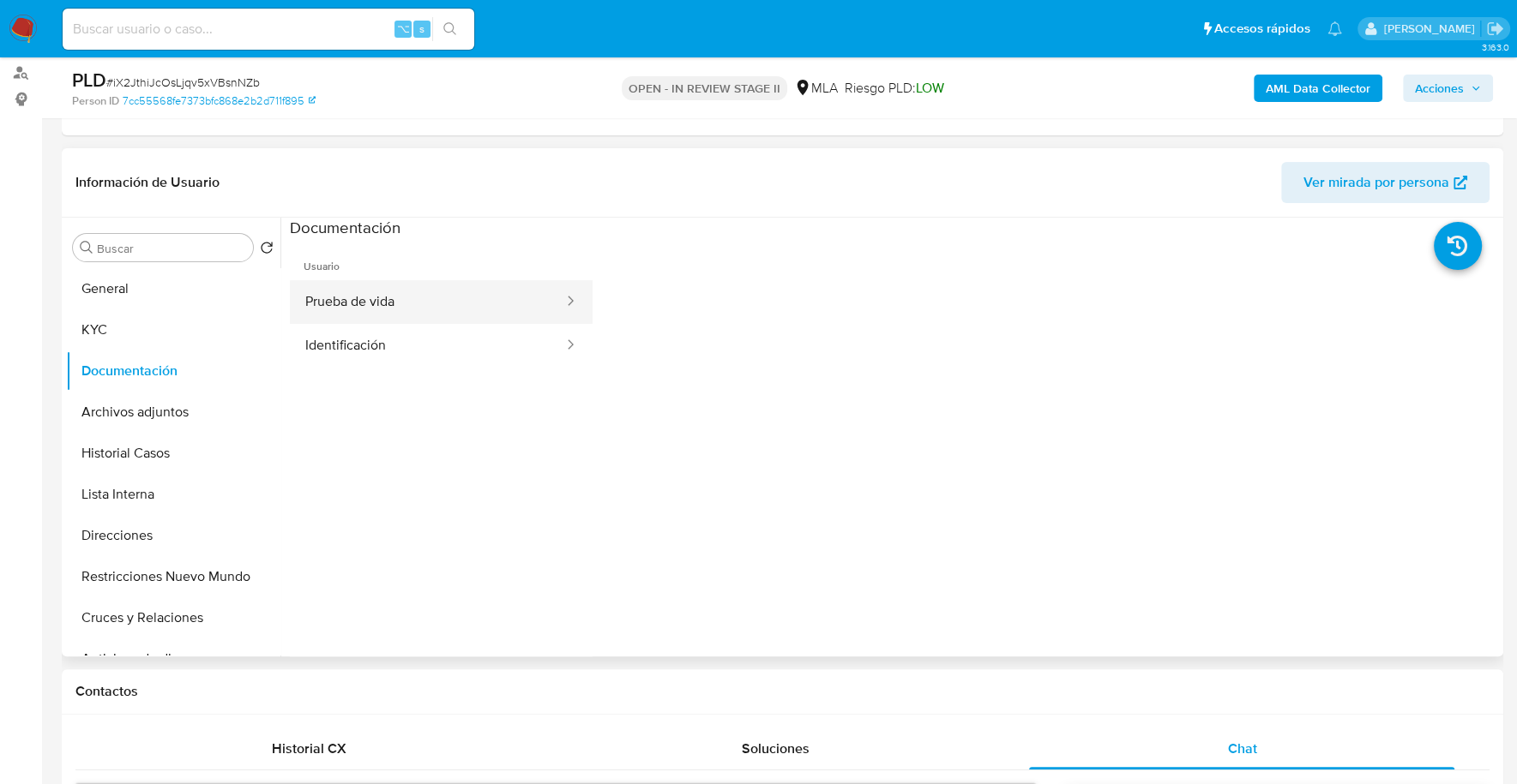
click at [395, 284] on button "Prueba de vida" at bounding box center [427, 301] width 275 height 44
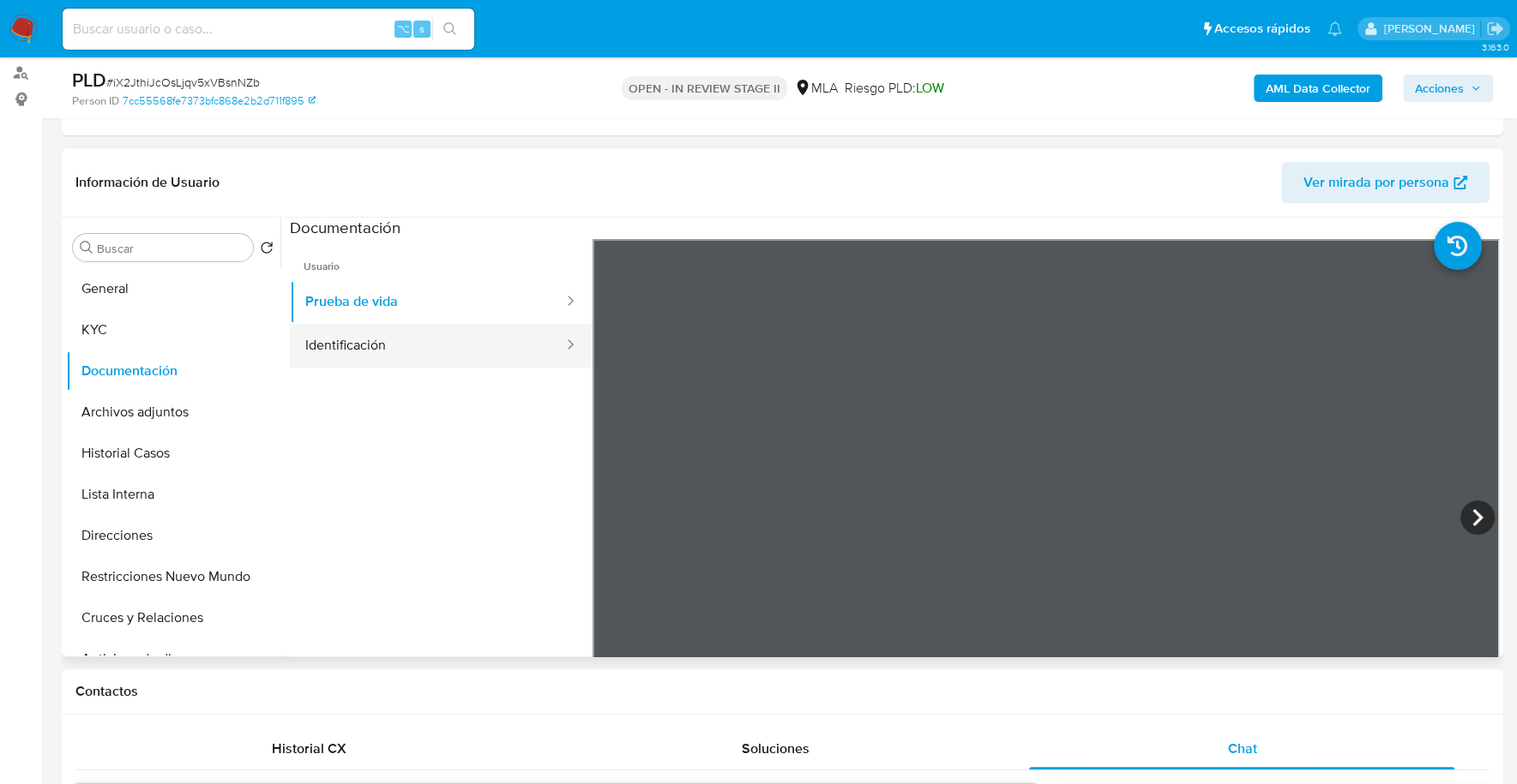
click at [408, 355] on button "Identificación" at bounding box center [427, 346] width 275 height 44
click at [176, 281] on button "General" at bounding box center [166, 289] width 201 height 41
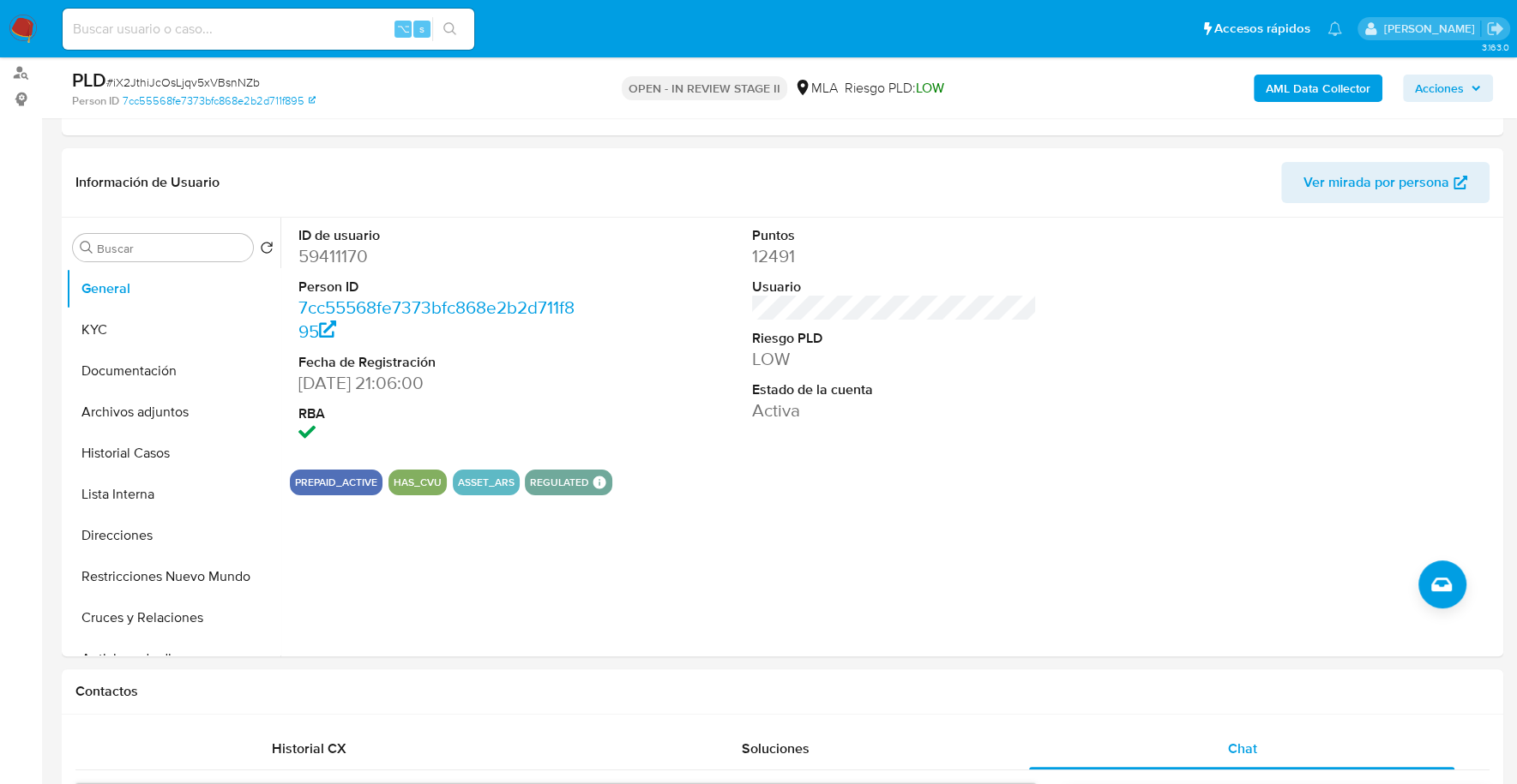
click at [259, 28] on input at bounding box center [269, 29] width 411 height 23
paste input "59411170"
type input "59411170"
click at [104, 331] on button "KYC" at bounding box center [166, 331] width 201 height 41
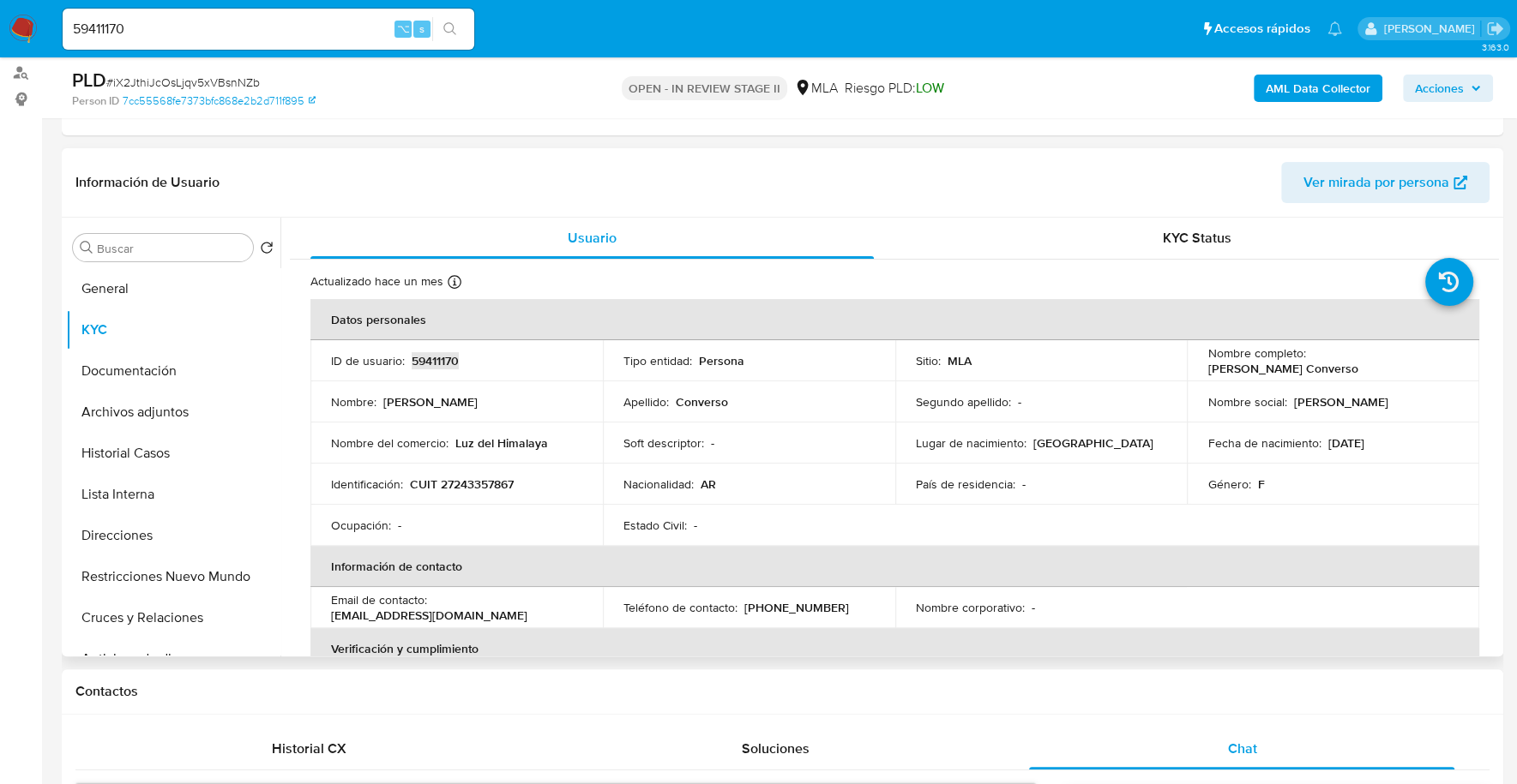
copy p "59411170"
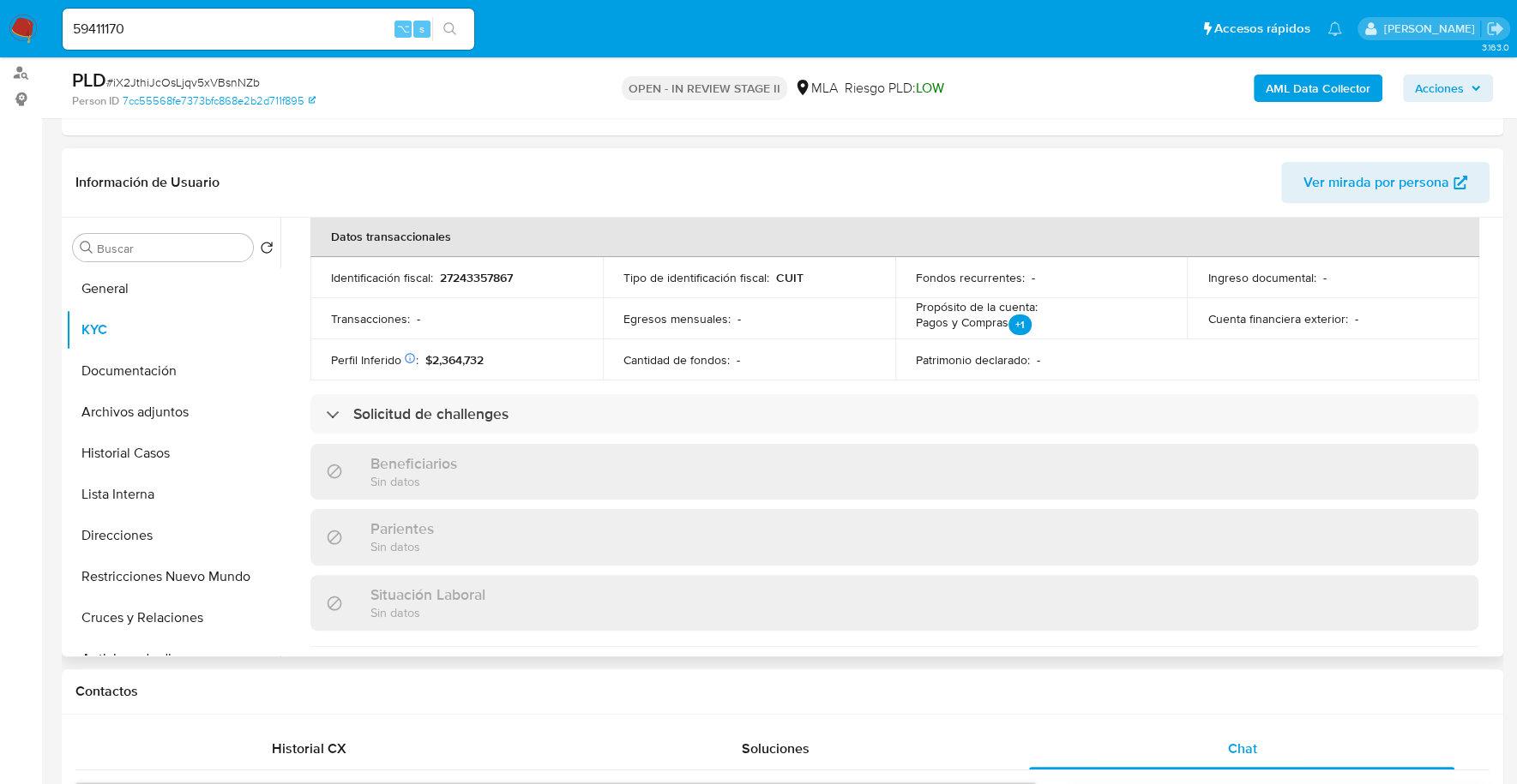
scroll to position [869, 0]
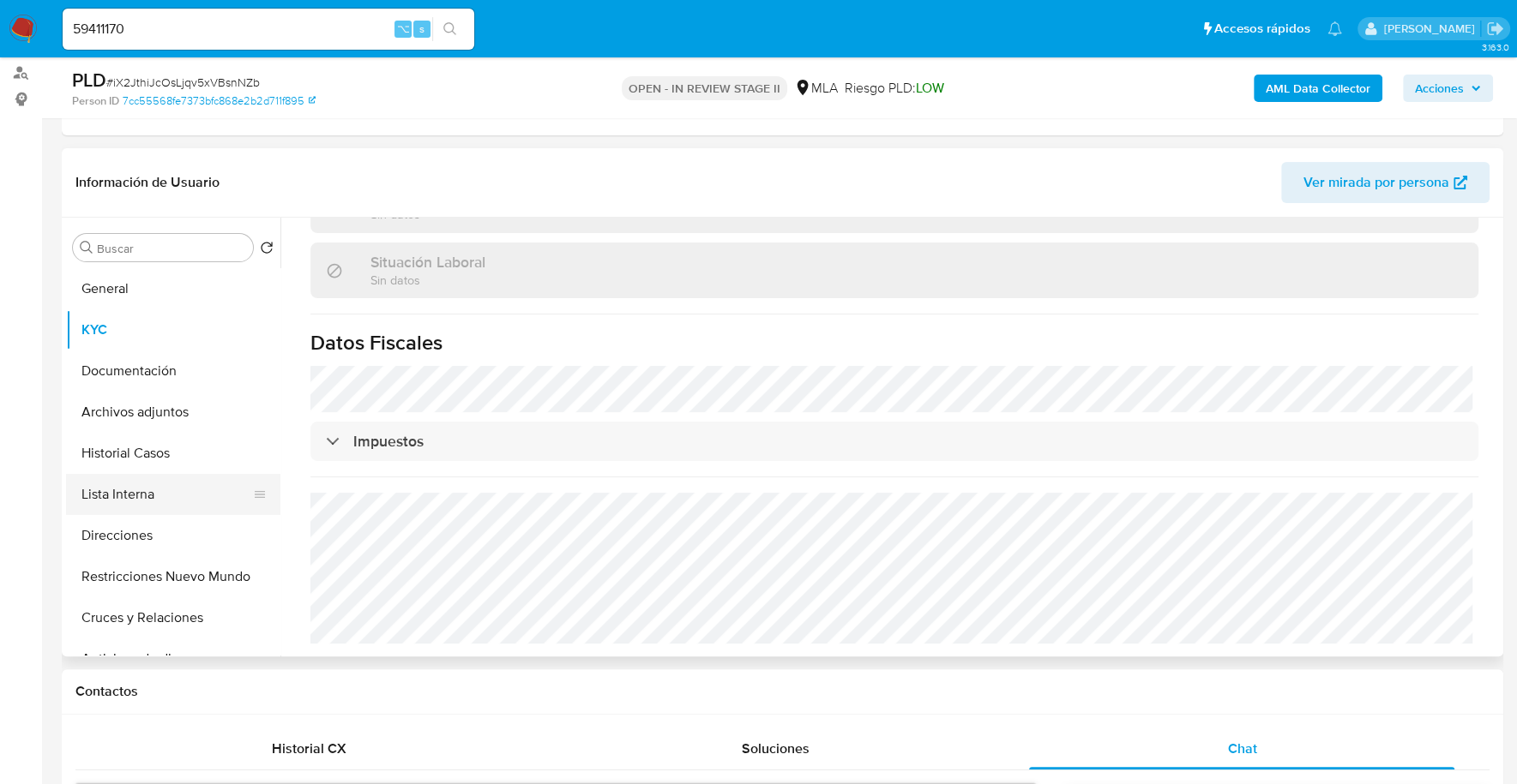
click at [144, 497] on button "Lista Interna" at bounding box center [166, 495] width 201 height 41
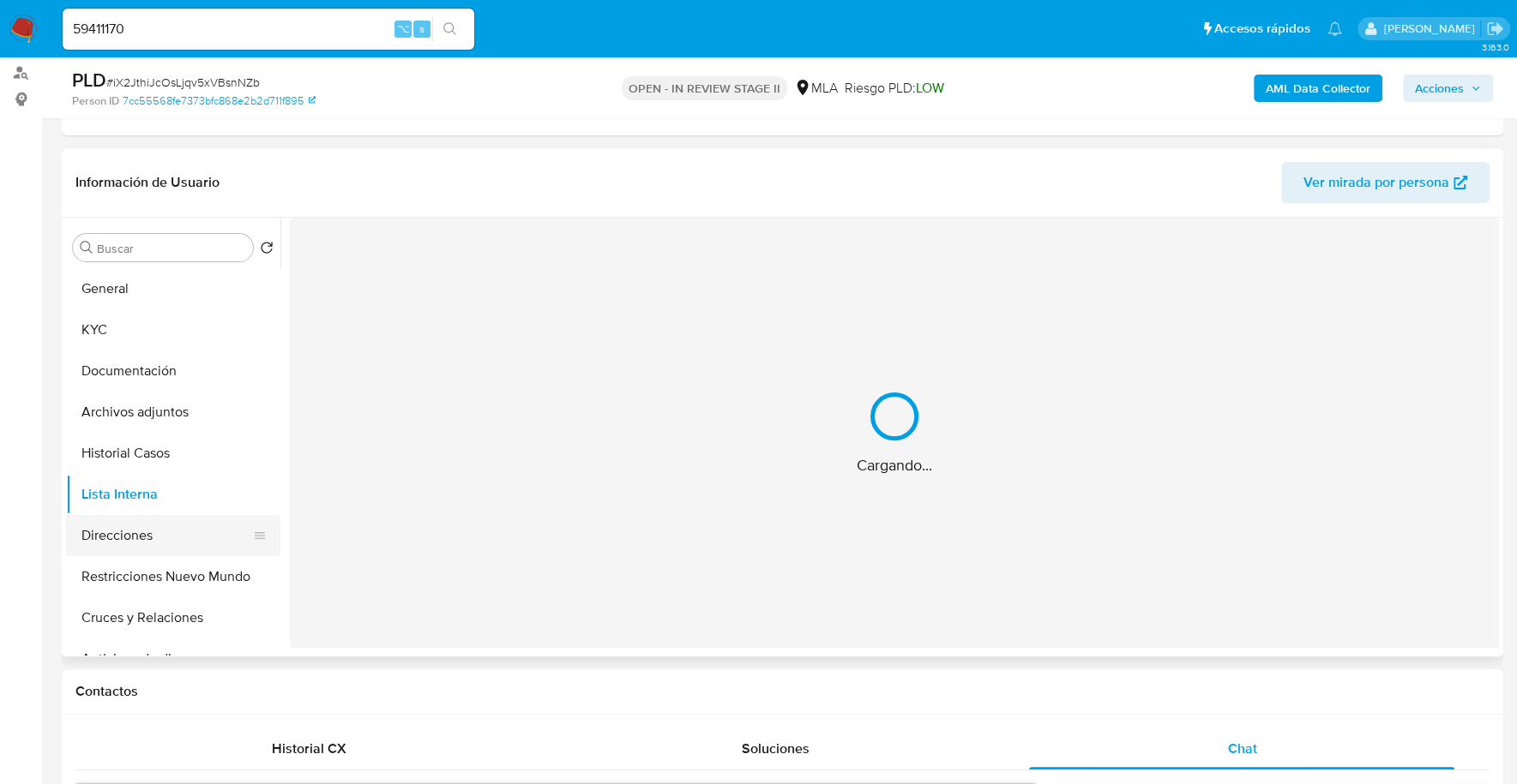
click at [142, 522] on button "Direcciones" at bounding box center [166, 536] width 201 height 41
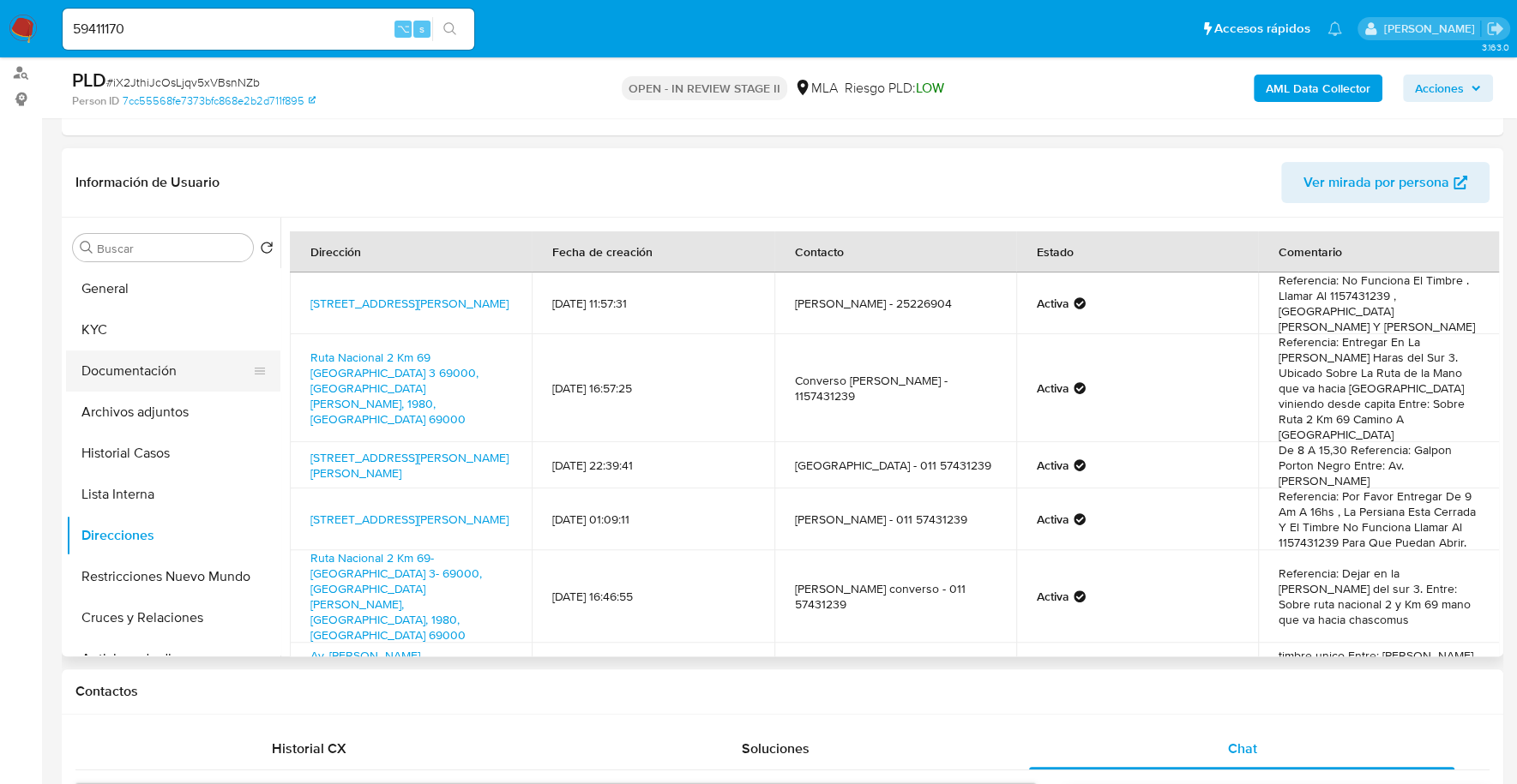
click at [116, 368] on button "Documentación" at bounding box center [166, 371] width 201 height 41
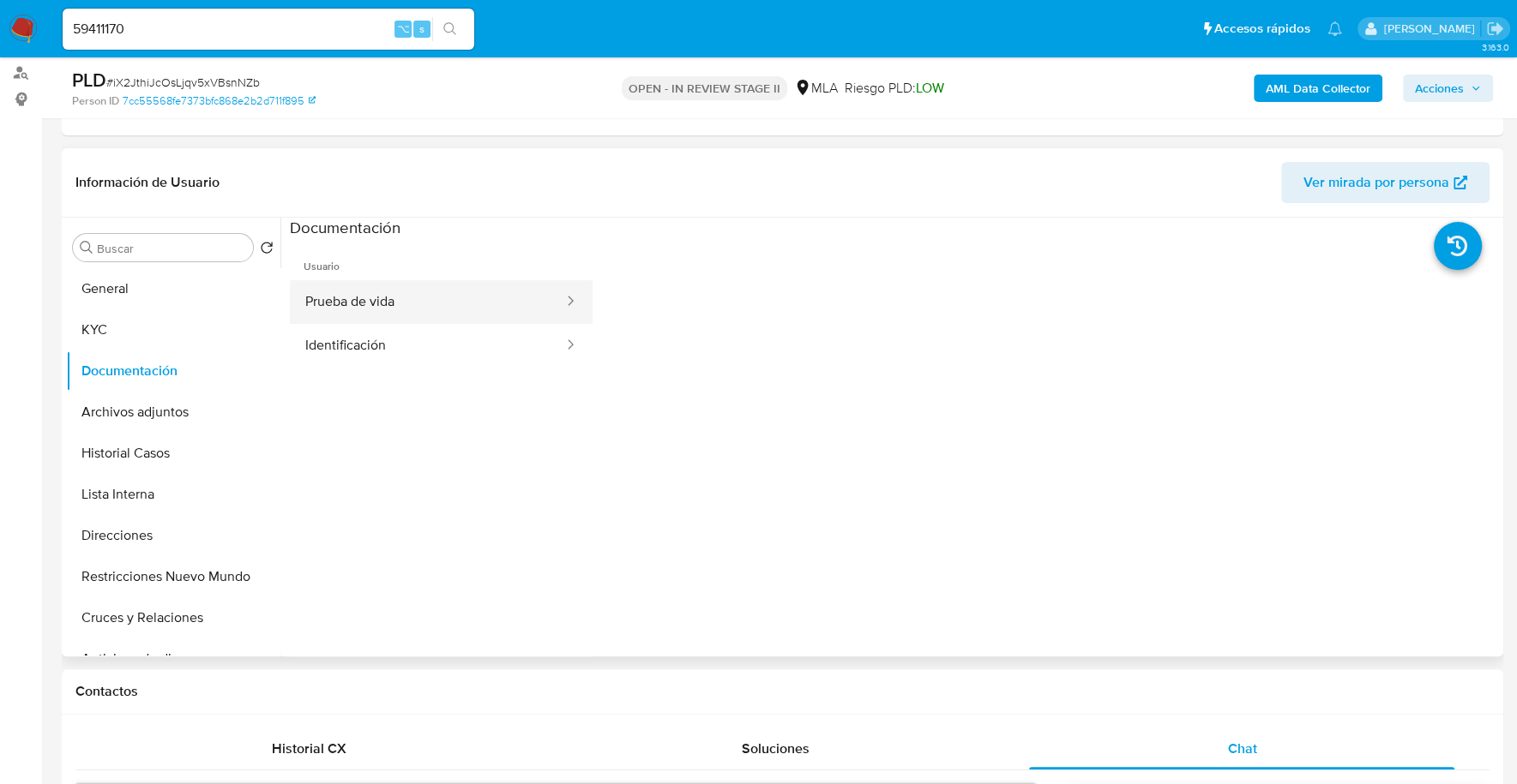
click at [419, 312] on button "Prueba de vida" at bounding box center [427, 301] width 275 height 44
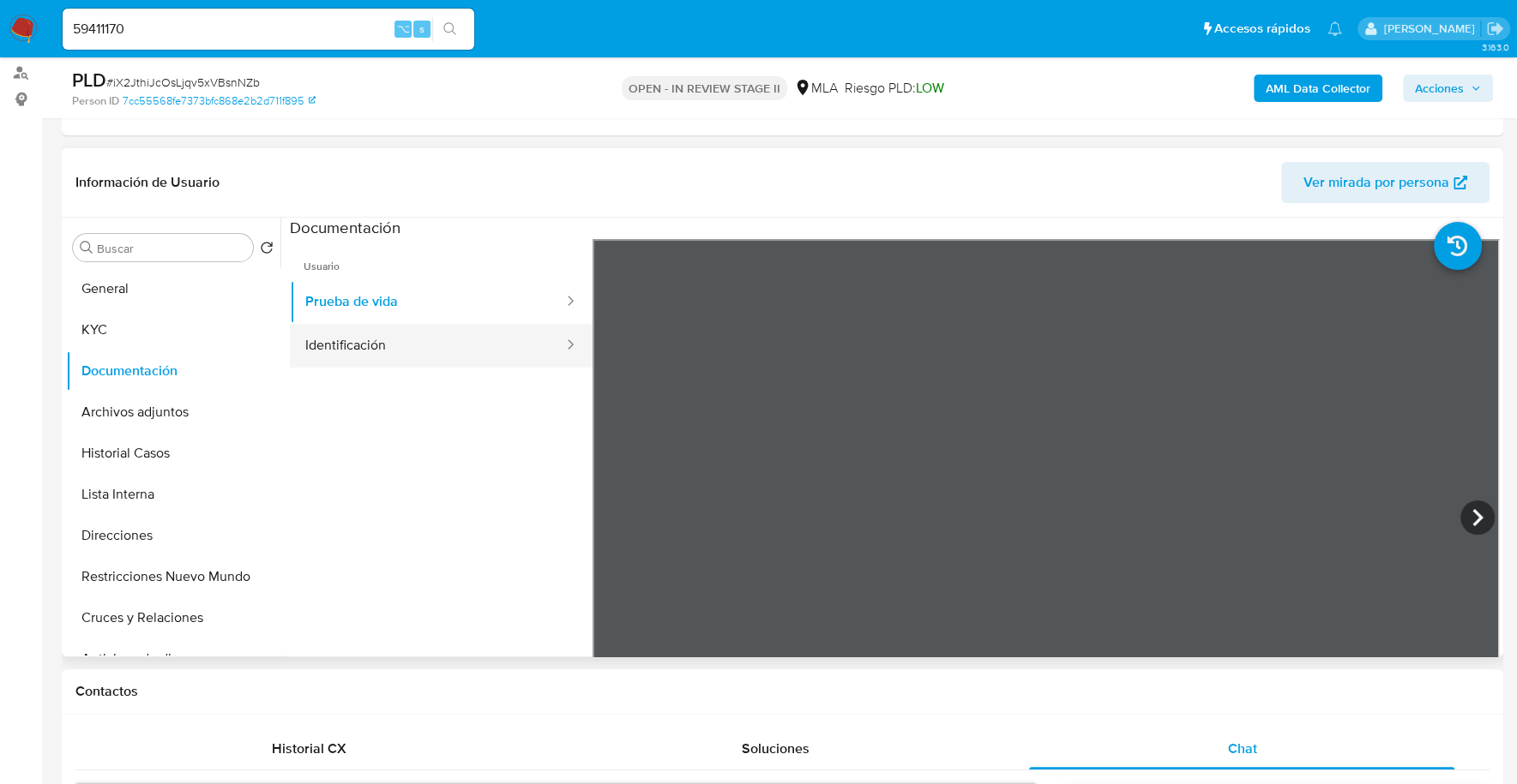
click at [411, 351] on button "Identificación" at bounding box center [427, 346] width 275 height 44
click at [1481, 515] on icon at bounding box center [1478, 517] width 35 height 35
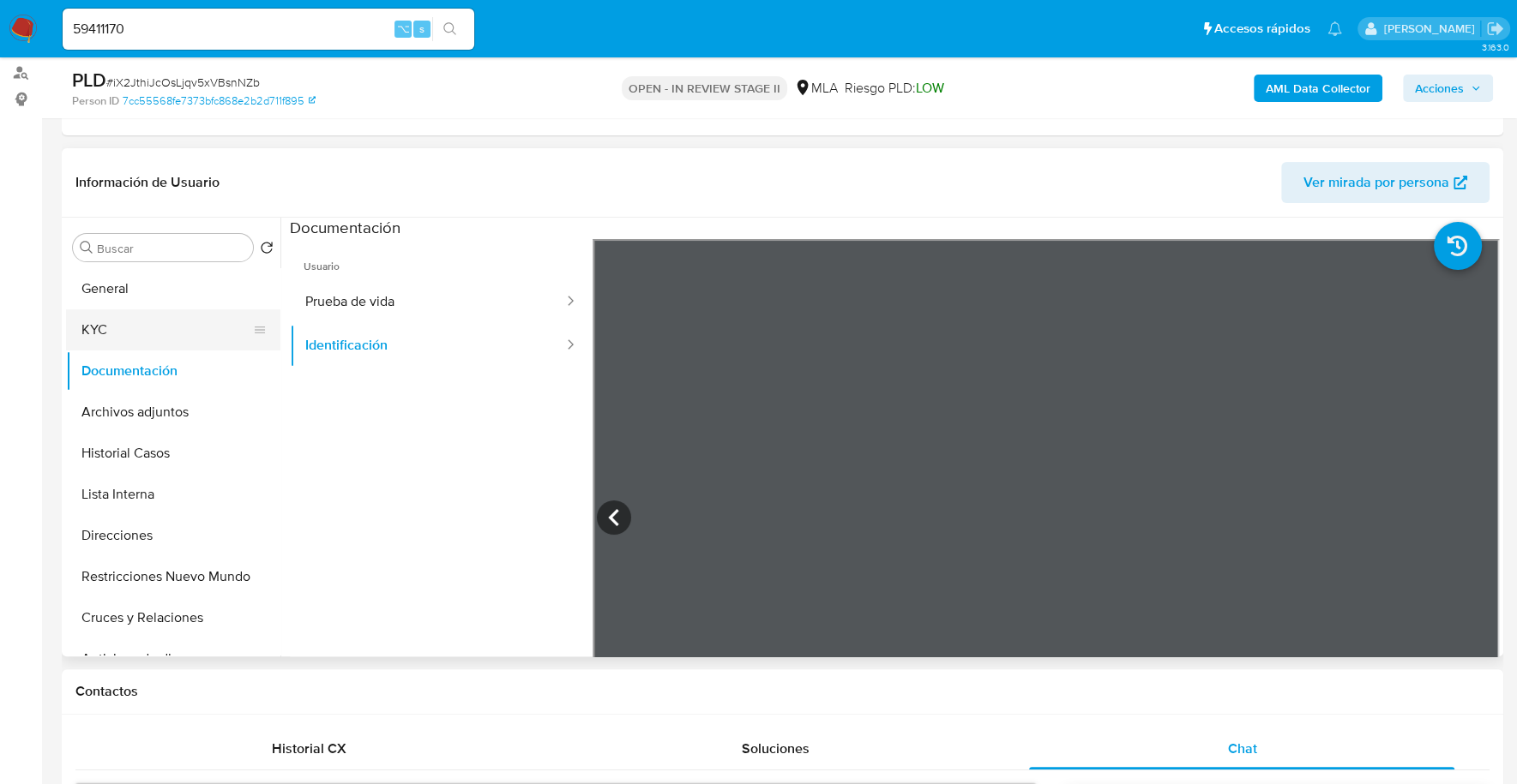
click at [125, 327] on button "KYC" at bounding box center [166, 331] width 201 height 41
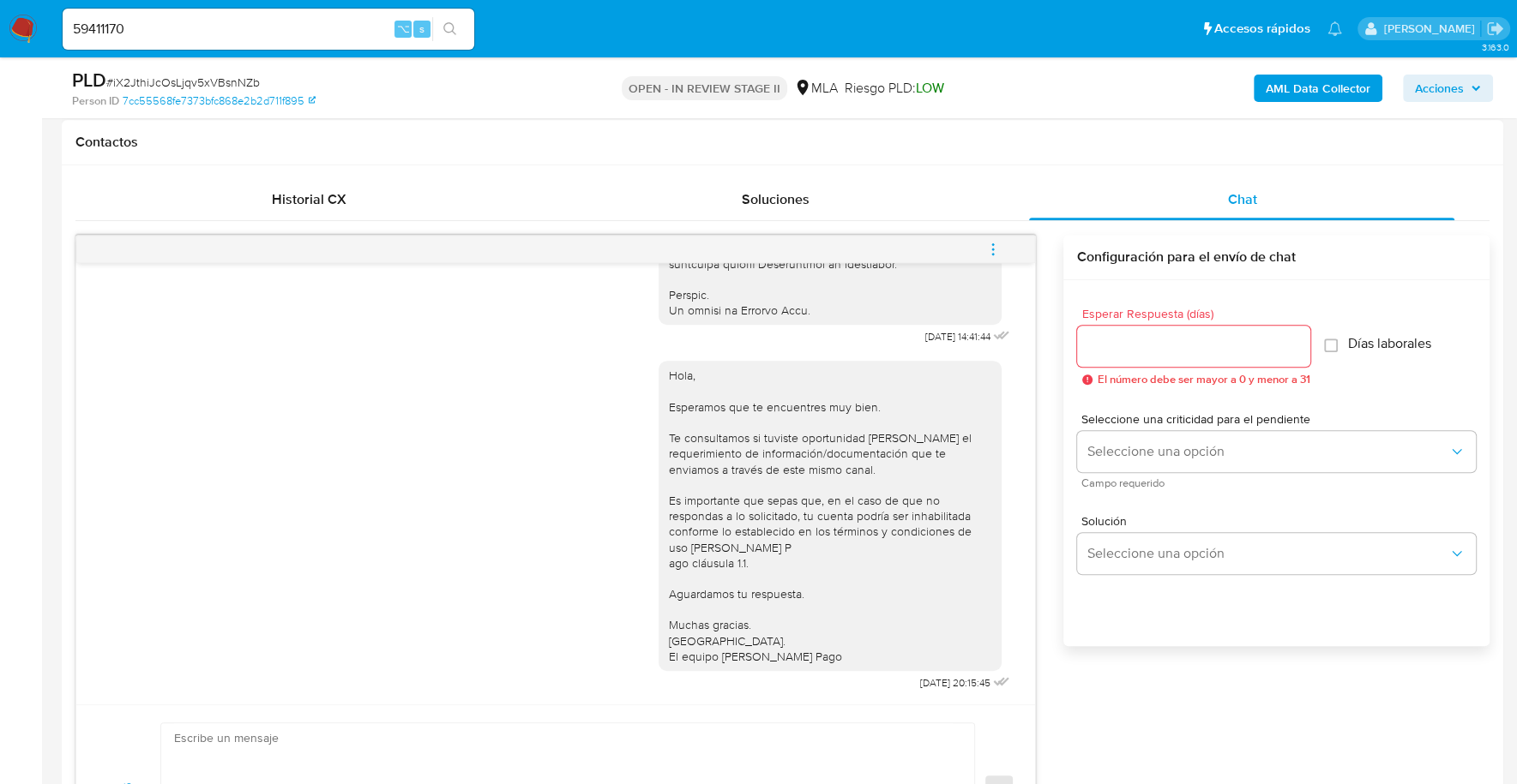
scroll to position [982, 0]
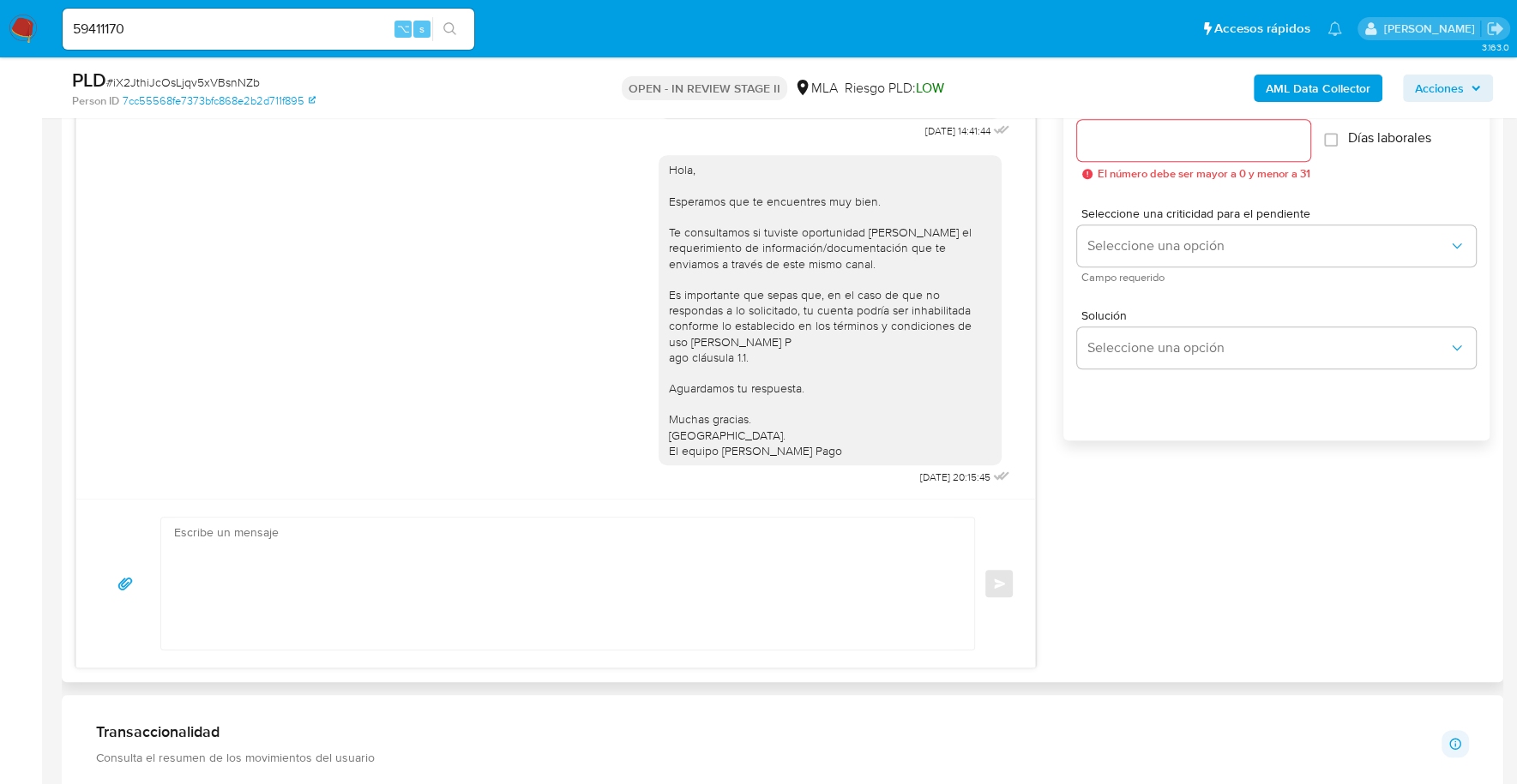
click at [473, 555] on textarea at bounding box center [563, 583] width 779 height 132
click at [219, 524] on textarea "Estimado, buenas tardes" at bounding box center [563, 583] width 779 height 132
click at [335, 530] on textarea "Estimada, buenas tardes" at bounding box center [563, 583] width 779 height 132
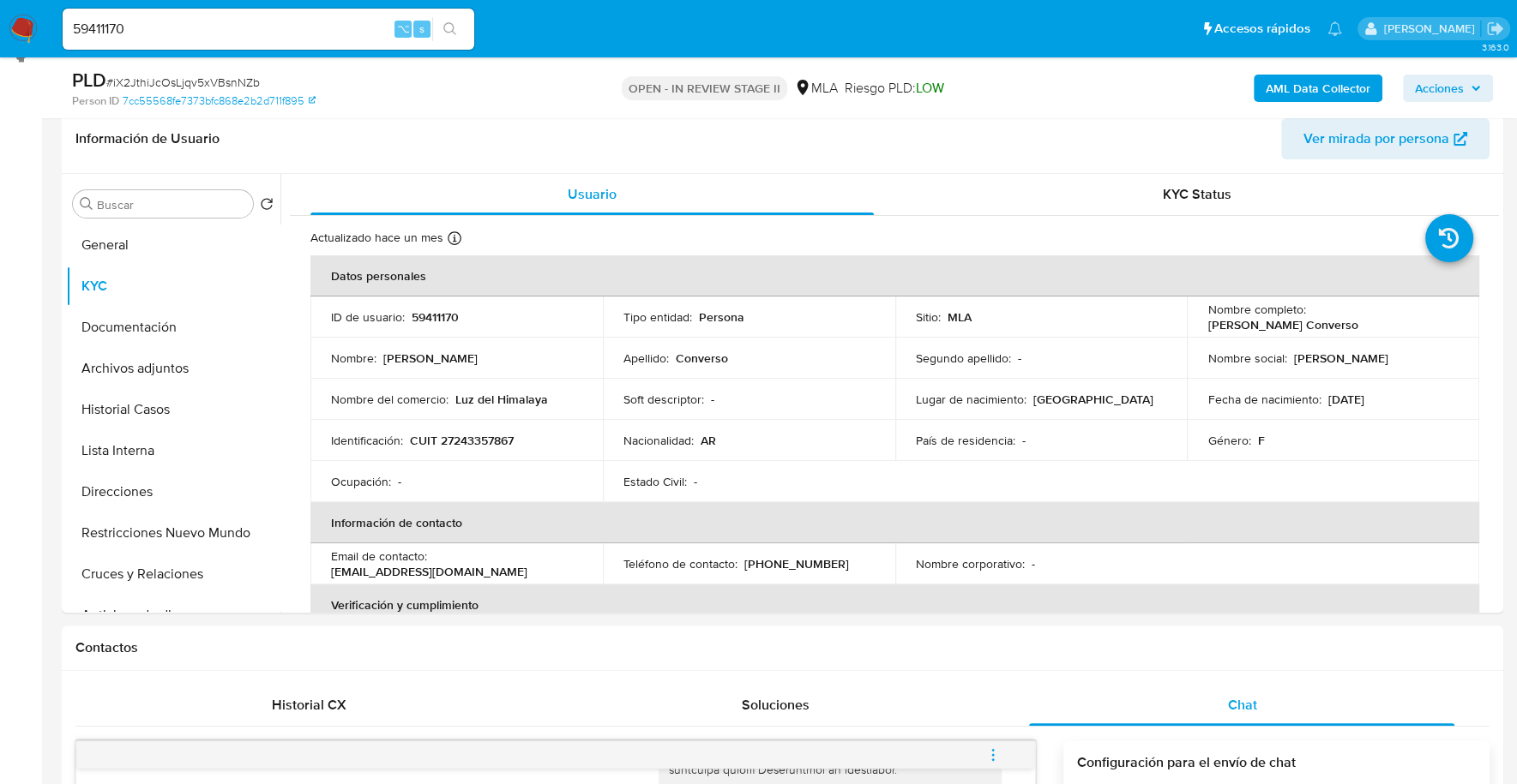
scroll to position [255, 0]
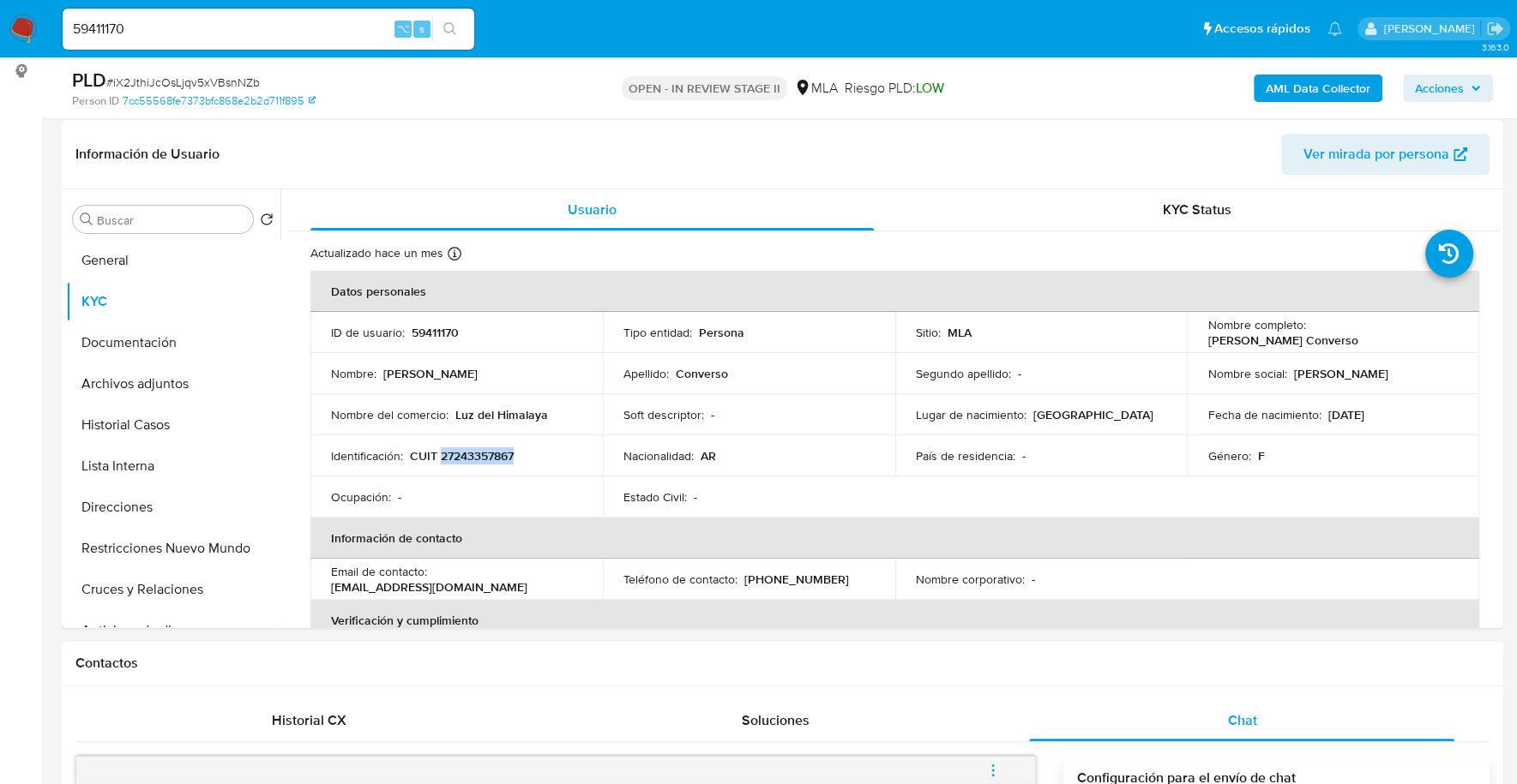
copy p "27243357867"
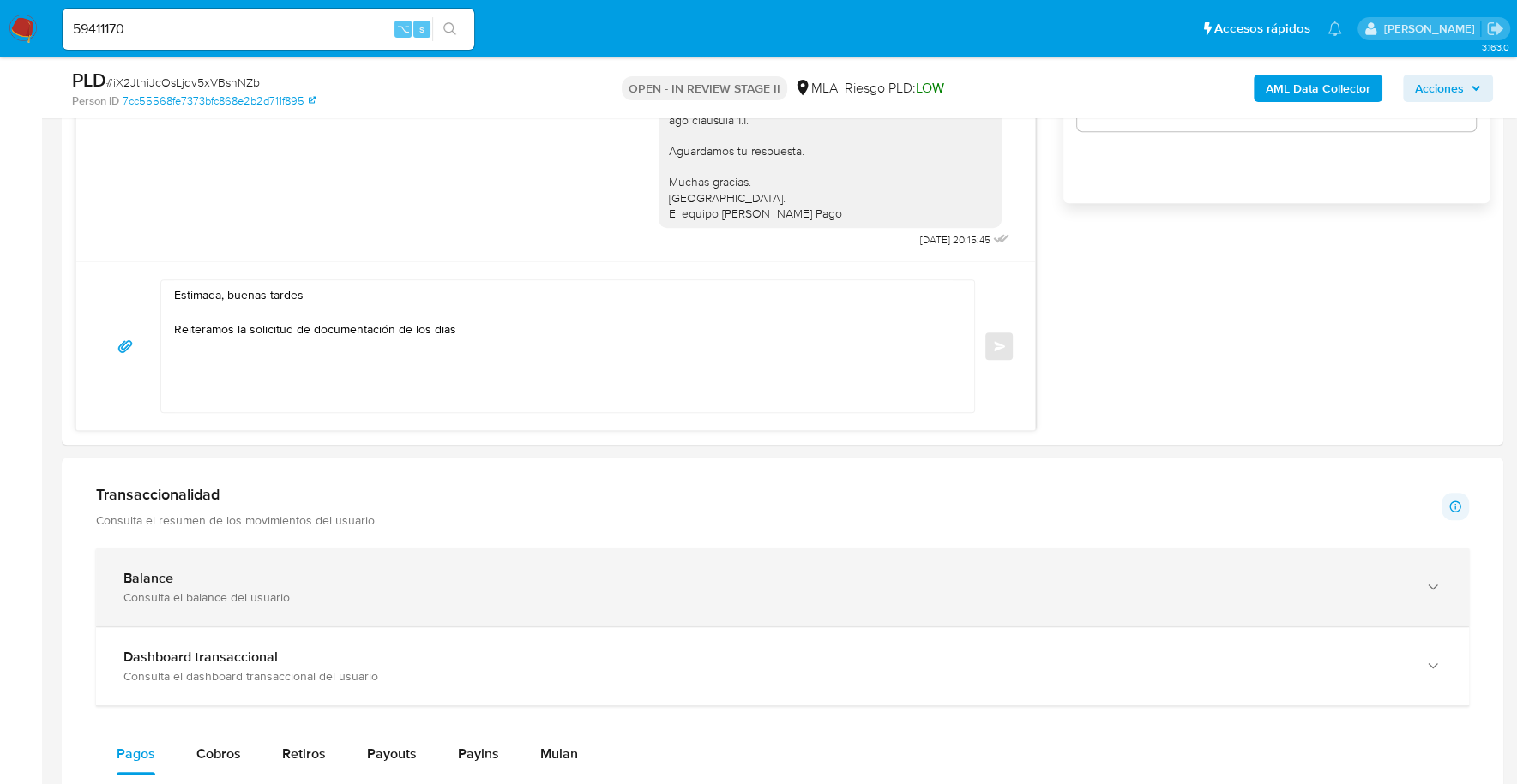
scroll to position [1221, 0]
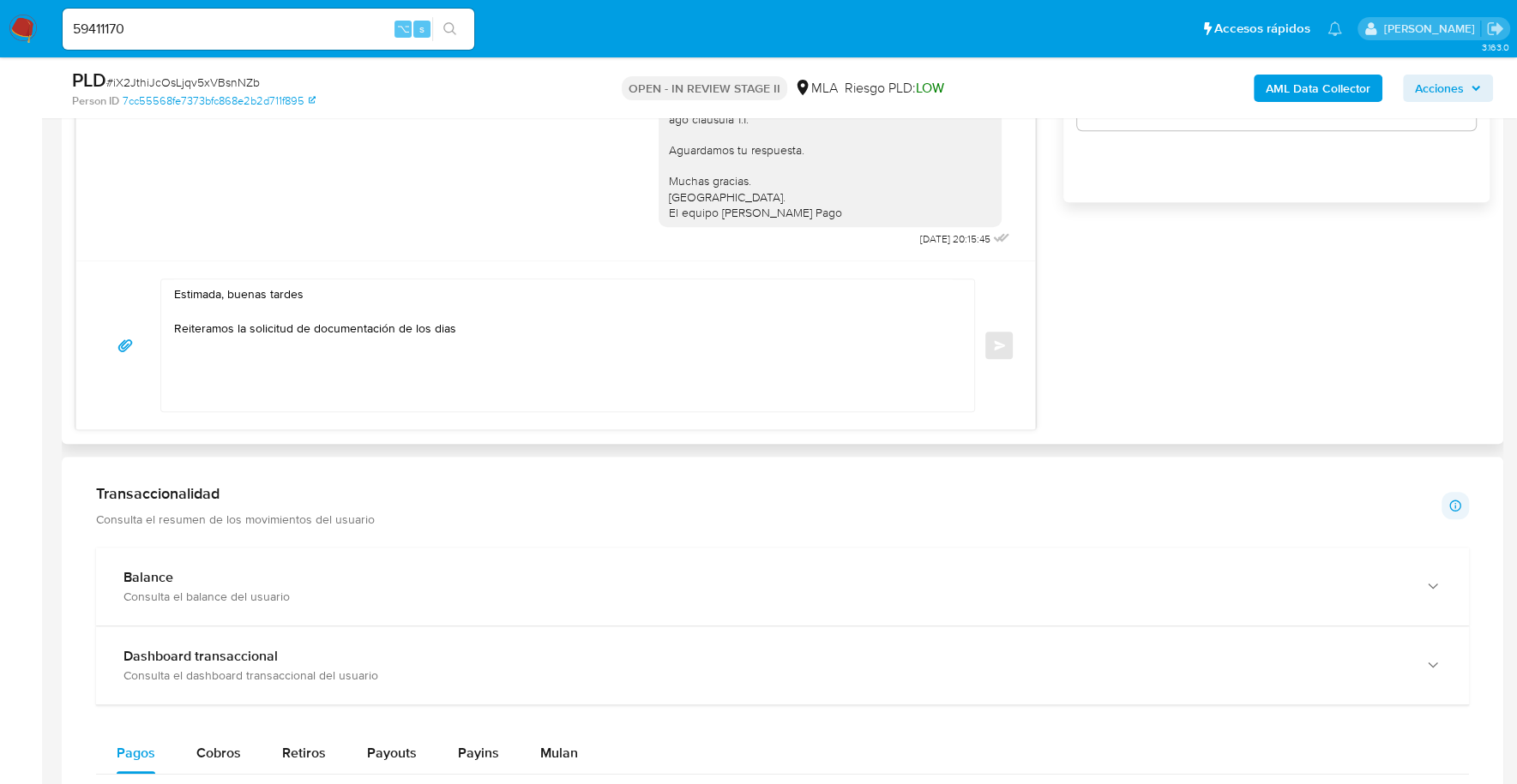
click at [464, 327] on textarea "Estimada, buenas tardes Reiteramos la solicitud de documentación de los dias" at bounding box center [563, 346] width 779 height 132
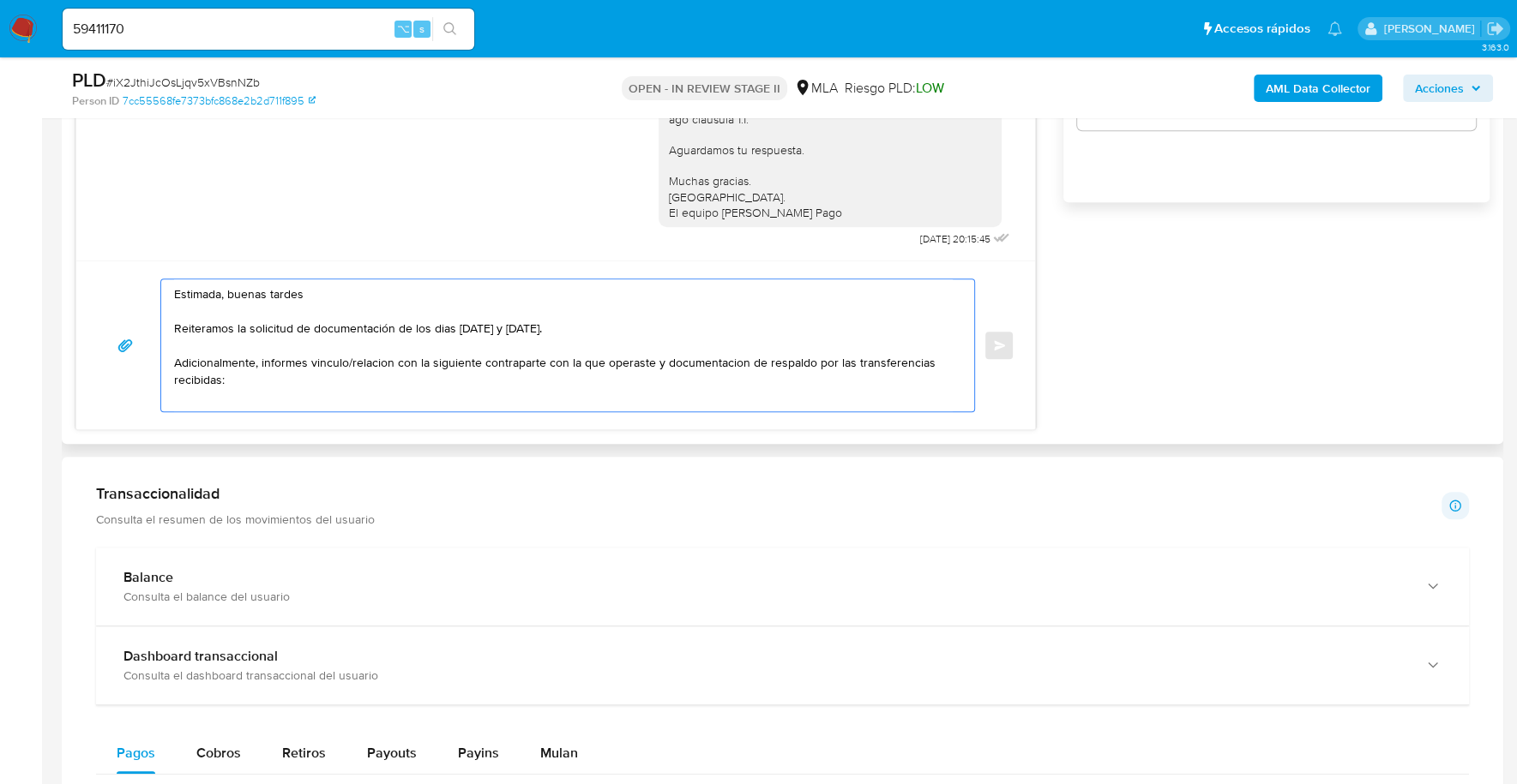
click at [180, 391] on textarea "Estimada, buenas tardes Reiteramos la solicitud de documentación de los dias 17…" at bounding box center [563, 346] width 779 height 132
click at [190, 394] on textarea "Estimada, buenas tardes Reiteramos la solicitud de documentación de los dias 17…" at bounding box center [563, 346] width 779 height 132
click at [222, 398] on textarea "Estimada, buenas tardes Reiteramos la solicitud de documentación de los dias 17…" at bounding box center [563, 346] width 779 height 132
click at [255, 397] on textarea "Estimada, buenas tardes Reiteramos la solicitud de documentación de los dias 17…" at bounding box center [563, 346] width 779 height 132
click at [209, 396] on textarea "Estimada, buenas tardes Reiteramos la solicitud de documentación de los dias 17…" at bounding box center [563, 346] width 779 height 132
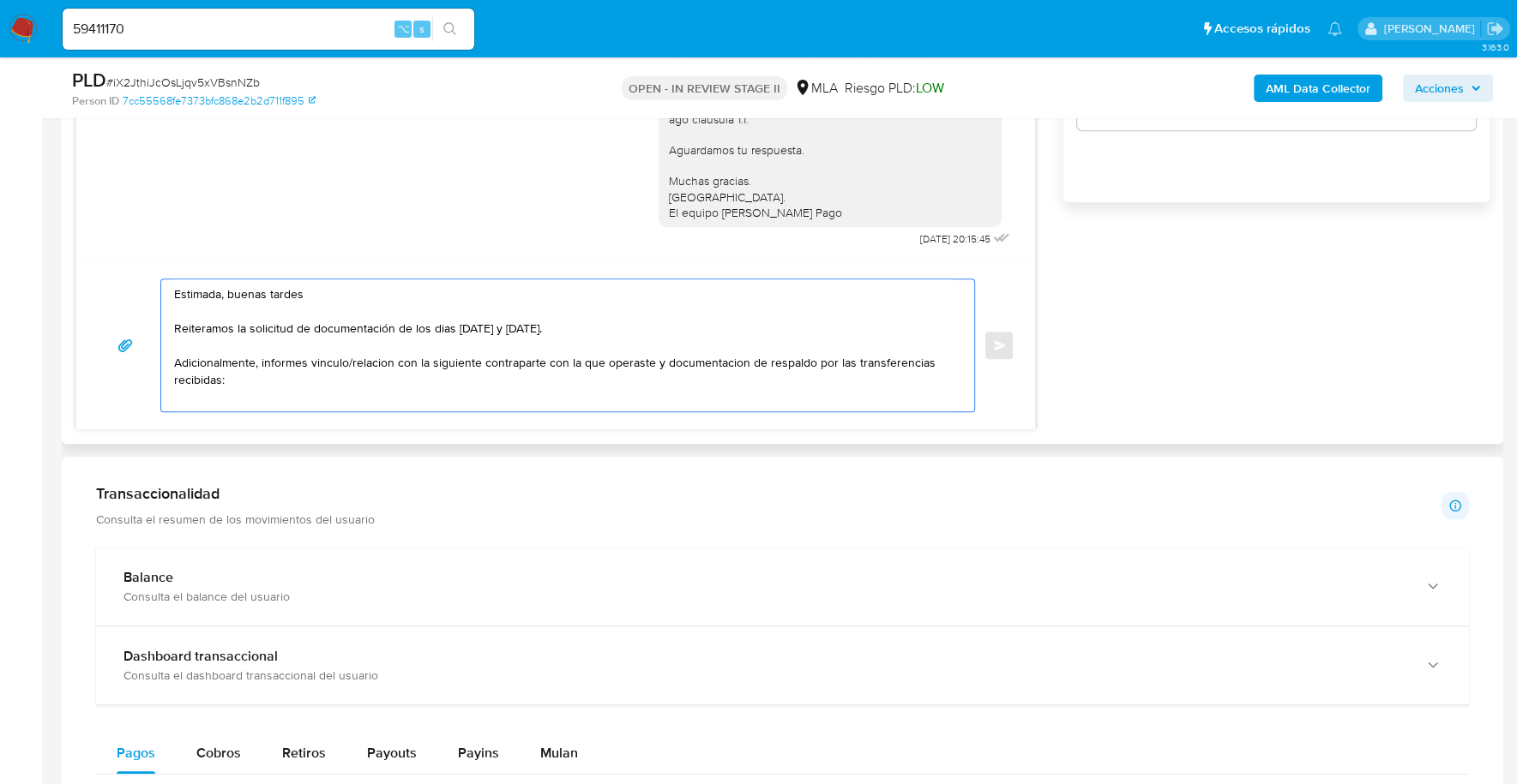
paste textarea "Fernando Omar Castelli - F 20252269046"
click at [222, 376] on textarea "Estimada, buenas tardes Reiteramos la solicitud de documentación de los dias 17…" at bounding box center [563, 346] width 779 height 132
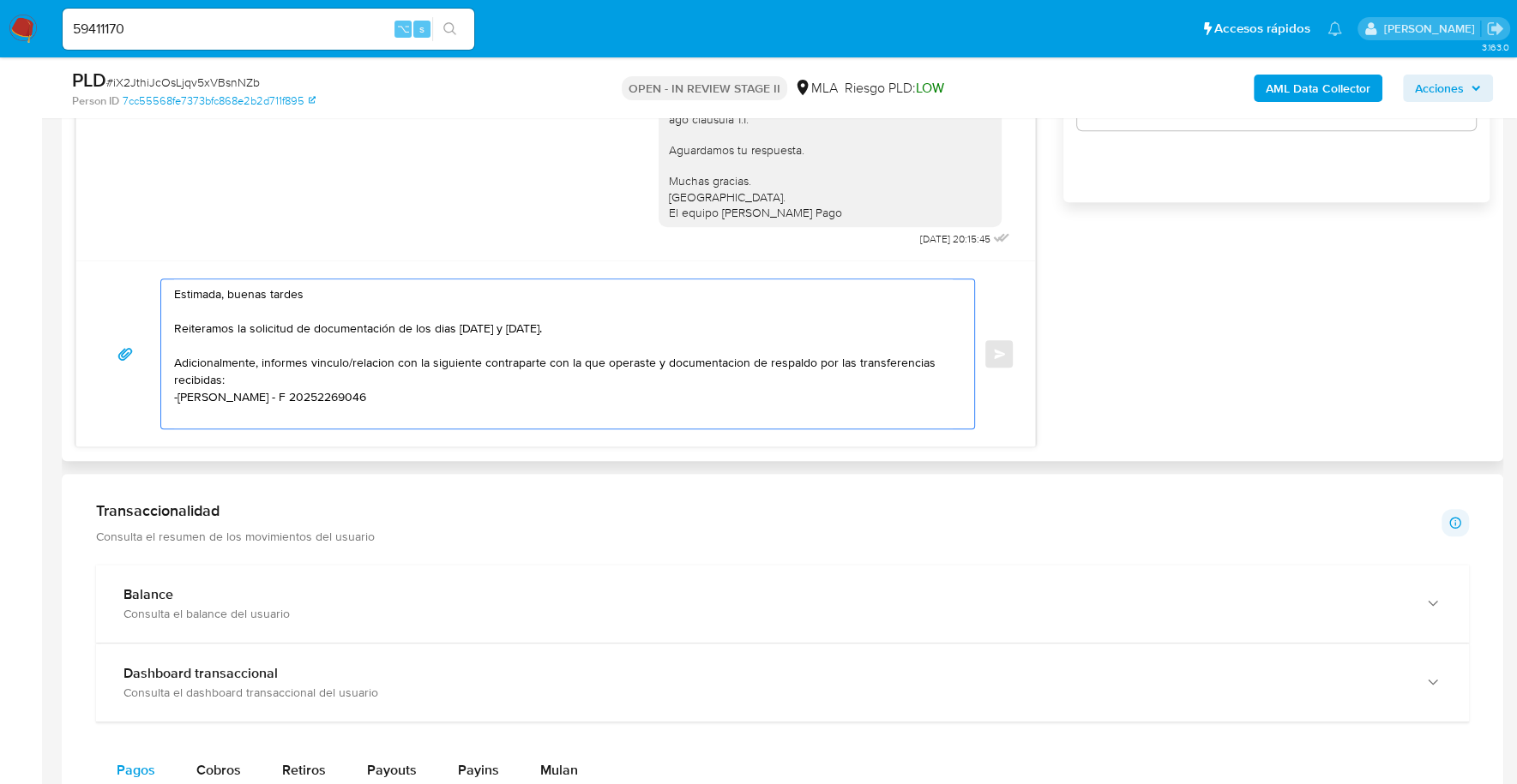
click at [321, 395] on textarea "Estimada, buenas tardes Reiteramos la solicitud de documentación de los dias 17…" at bounding box center [563, 354] width 779 height 149
click at [443, 390] on textarea "Estimada, buenas tardes Reiteramos la solicitud de documentación de los dias 17…" at bounding box center [563, 354] width 779 height 149
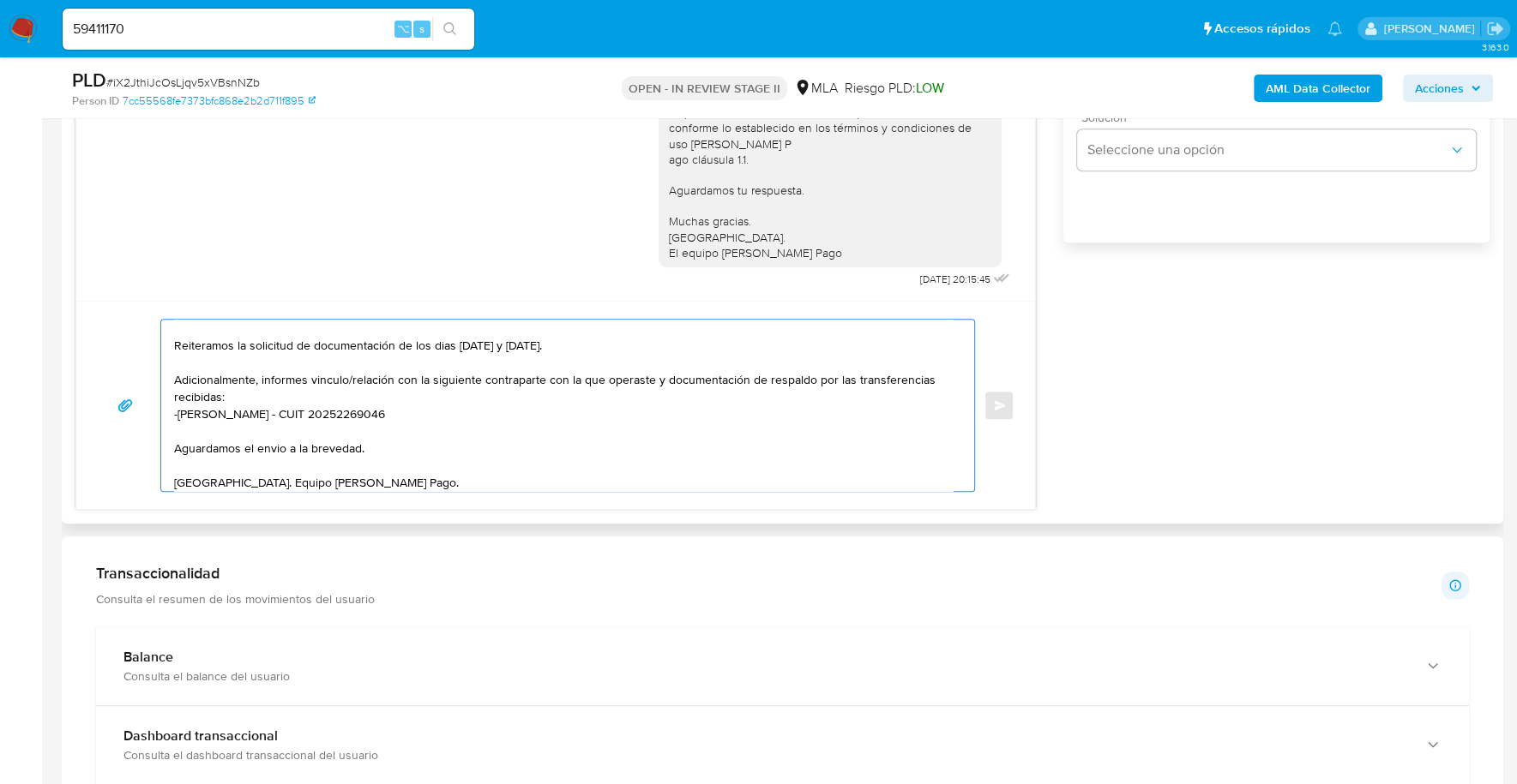
scroll to position [786, 0]
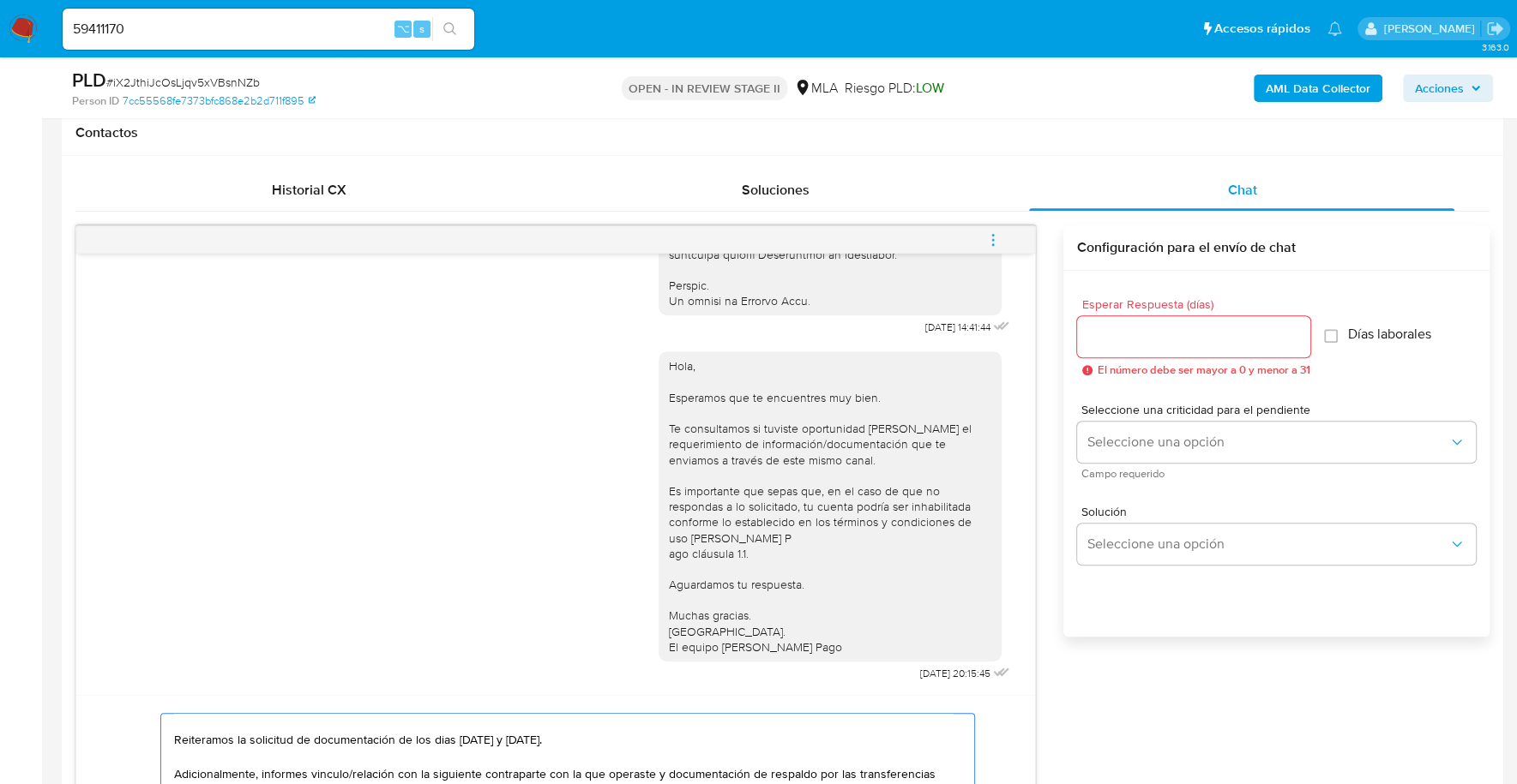
type textarea "Estimada, buenas tardes Reiteramos la solicitud de documentación de los dias 17…"
click at [1134, 339] on input "Esperar Respuesta (días)" at bounding box center [1193, 337] width 233 height 23
type input "1"
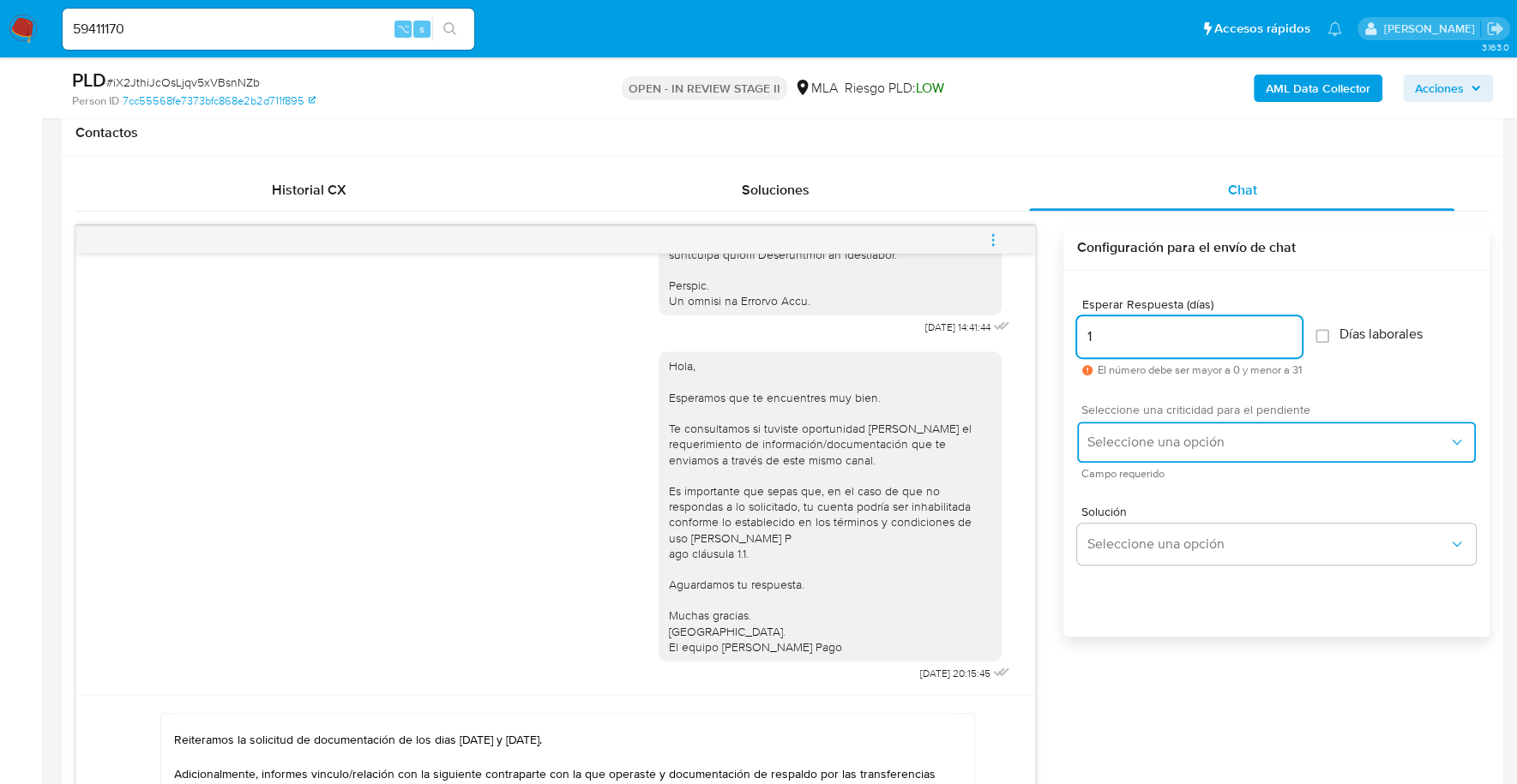
click at [1161, 455] on button "Seleccione una opción" at bounding box center [1276, 442] width 398 height 41
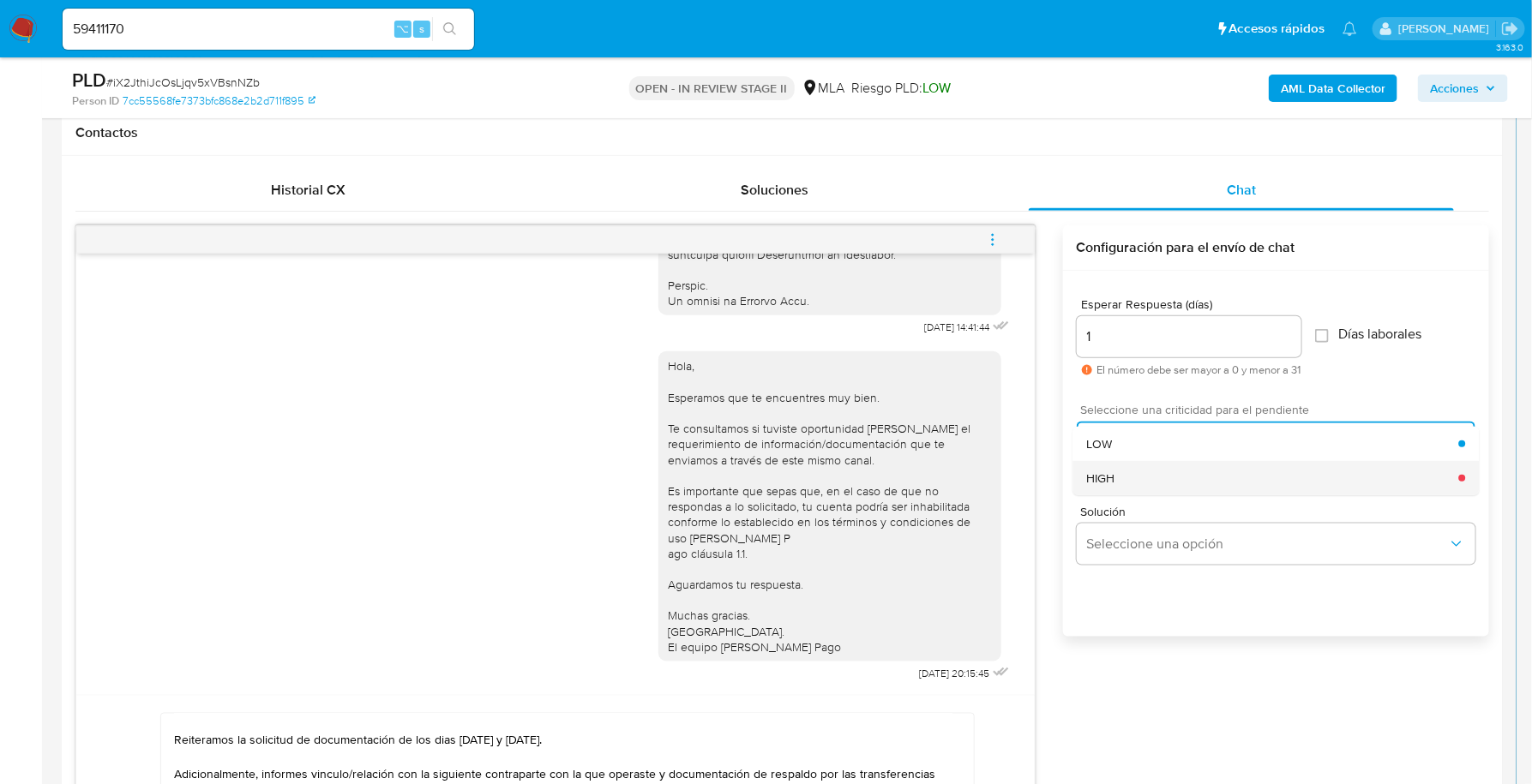
click at [1155, 468] on div "HIGH" at bounding box center [1273, 478] width 372 height 35
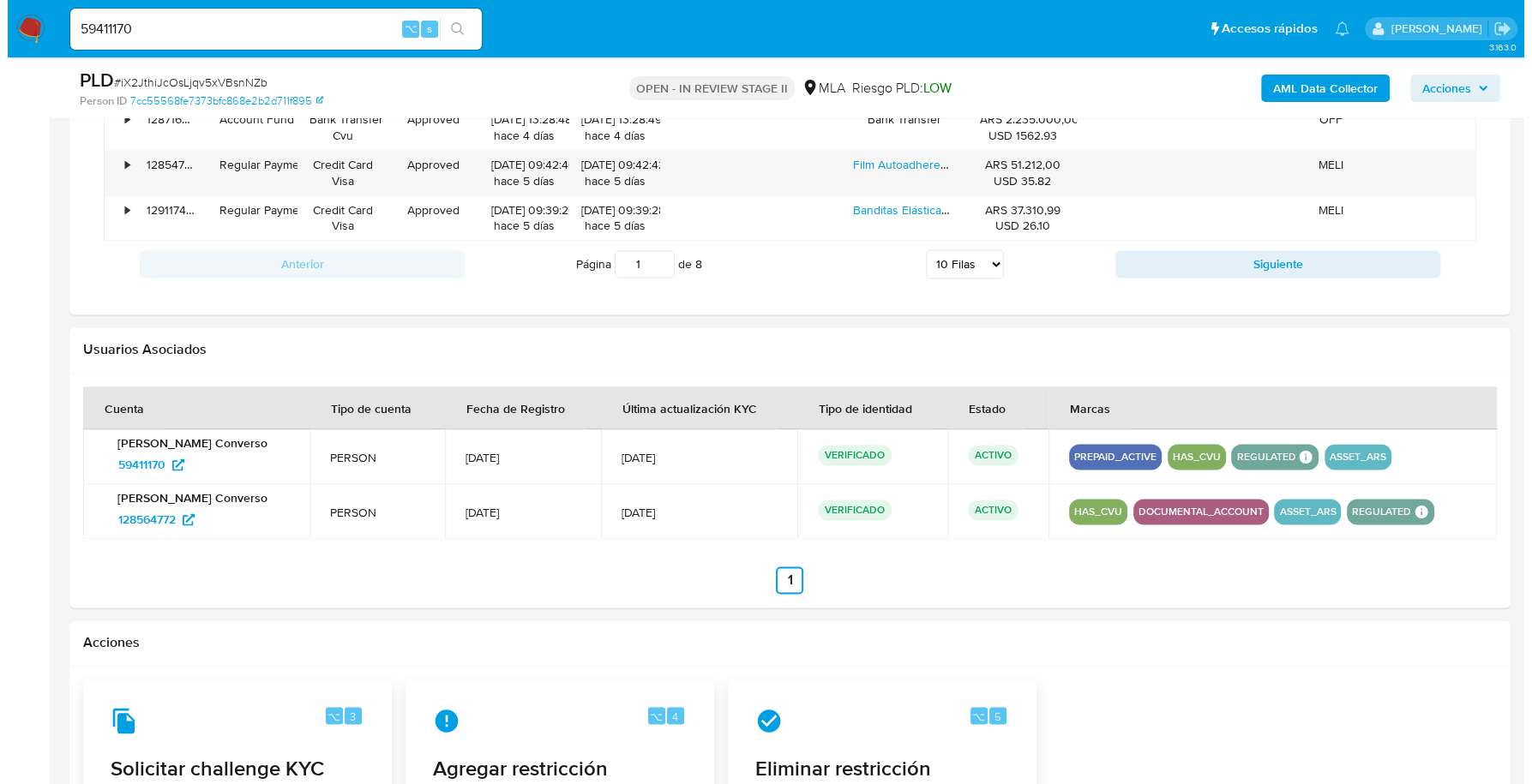
scroll to position [2707, 0]
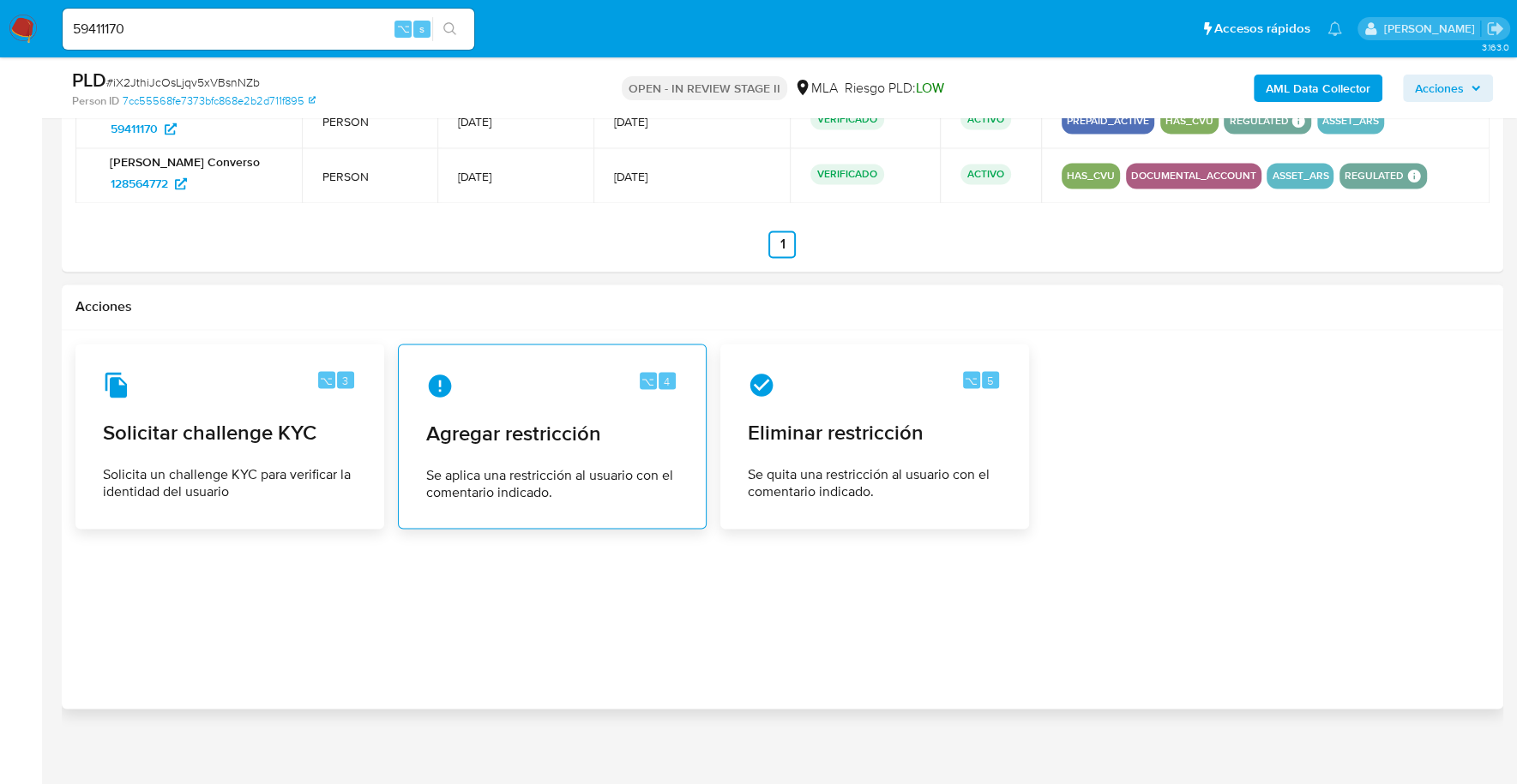
click at [500, 420] on span "Agregar restricción" at bounding box center [552, 432] width 252 height 25
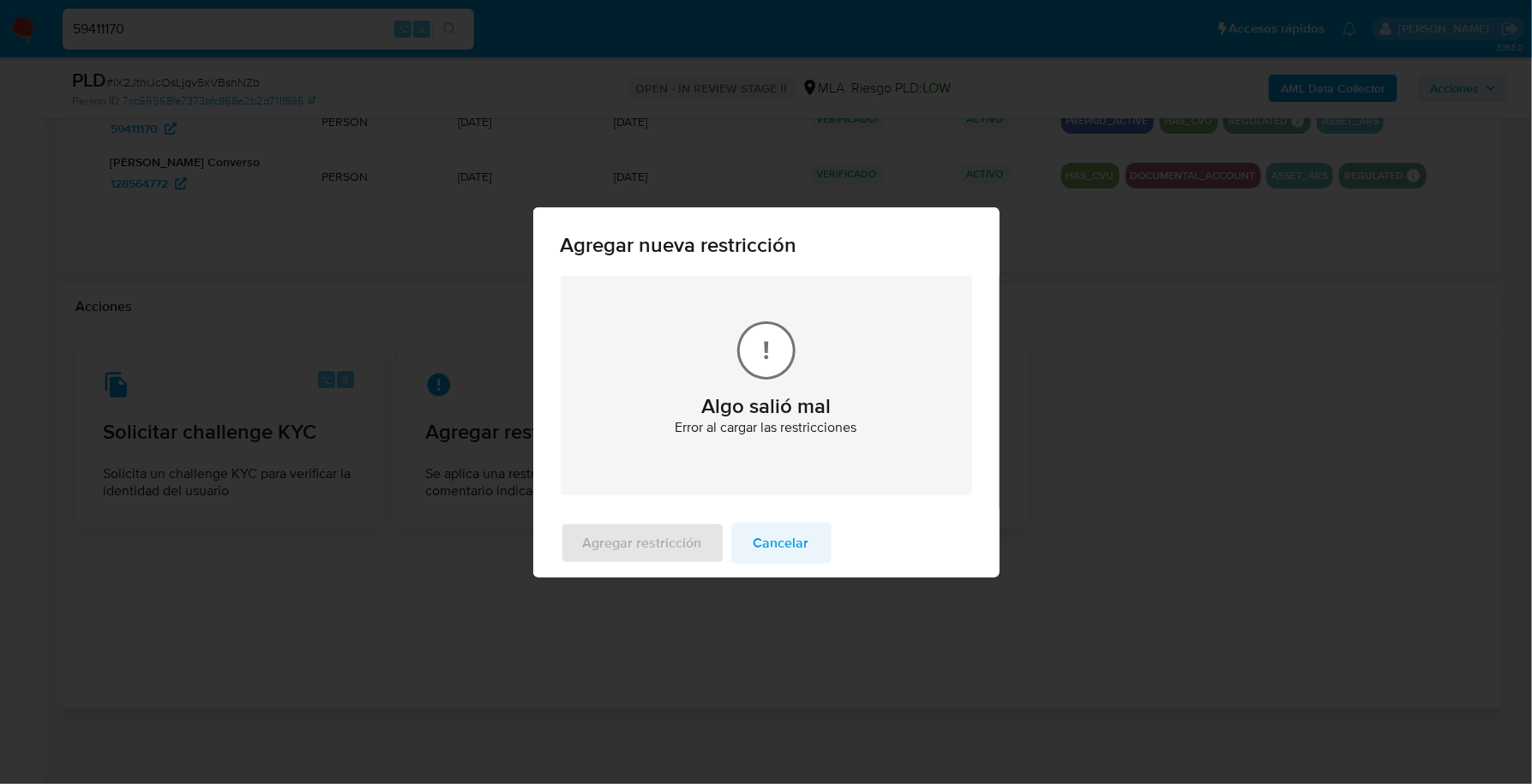
click at [795, 546] on span "Cancelar" at bounding box center [781, 544] width 55 height 38
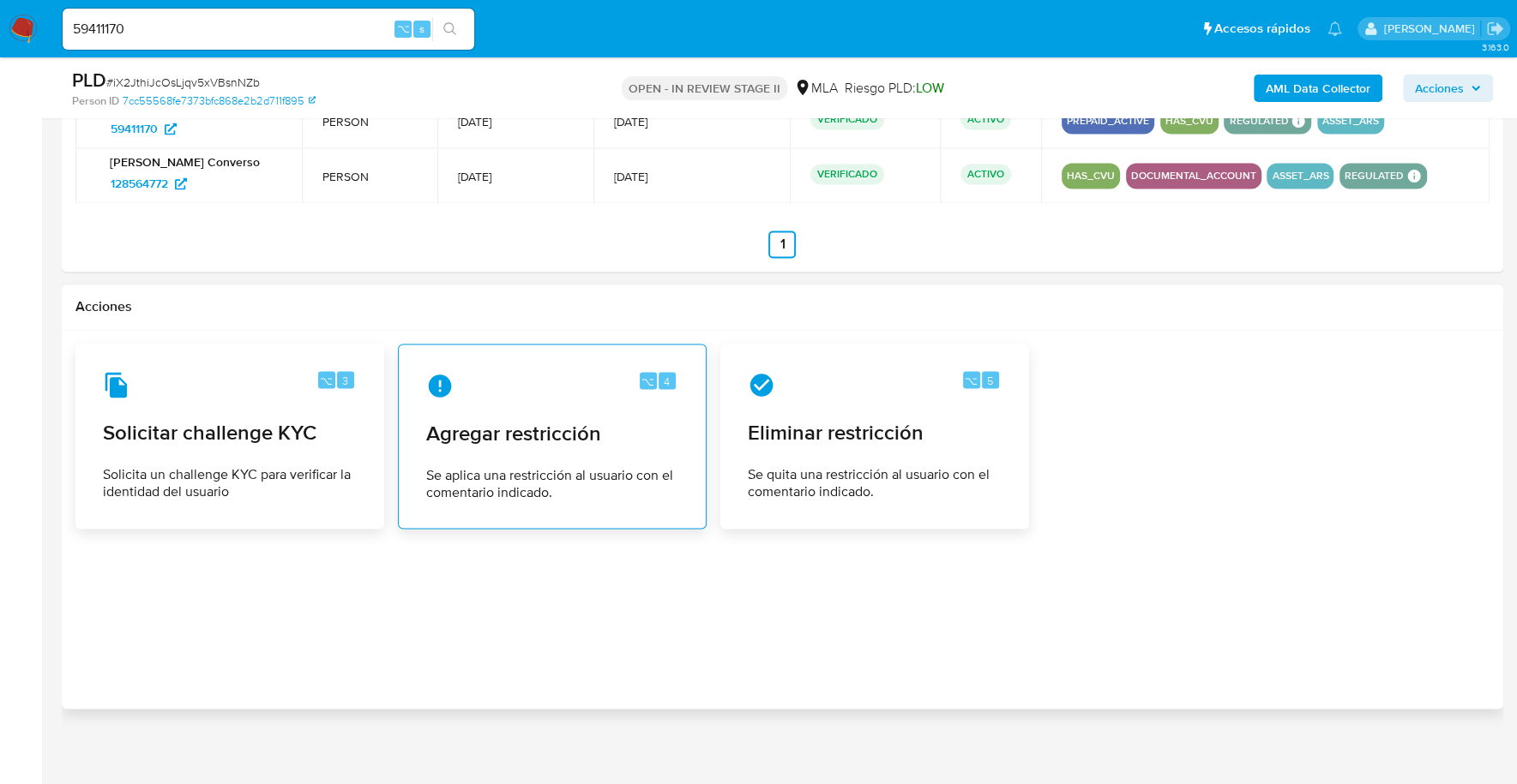
click at [518, 441] on div "⌥ 4 Agregar restricción Se aplica una restricción al usuario con el comentario …" at bounding box center [552, 437] width 280 height 156
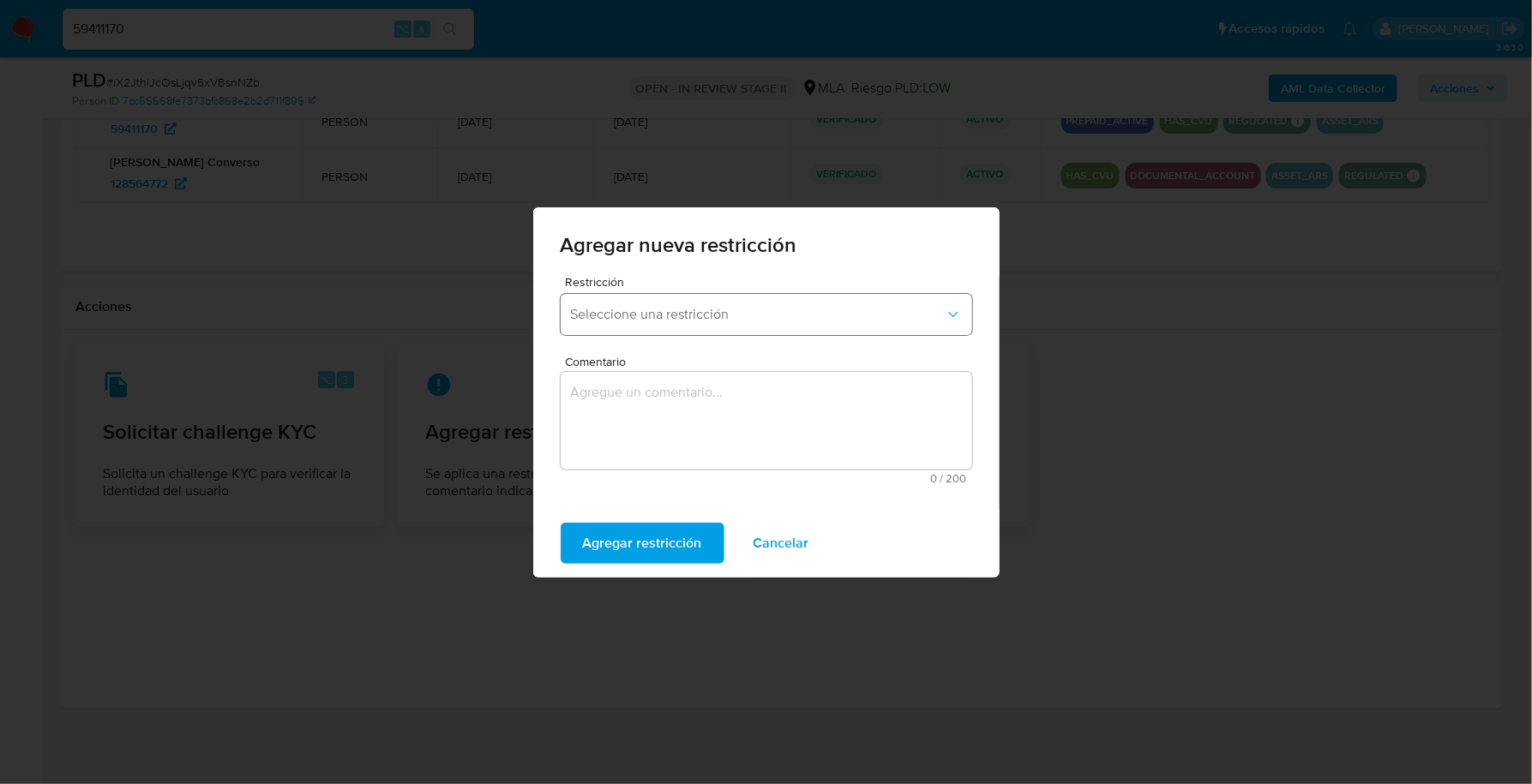
click at [713, 316] on span "Seleccione una restricción" at bounding box center [758, 315] width 374 height 17
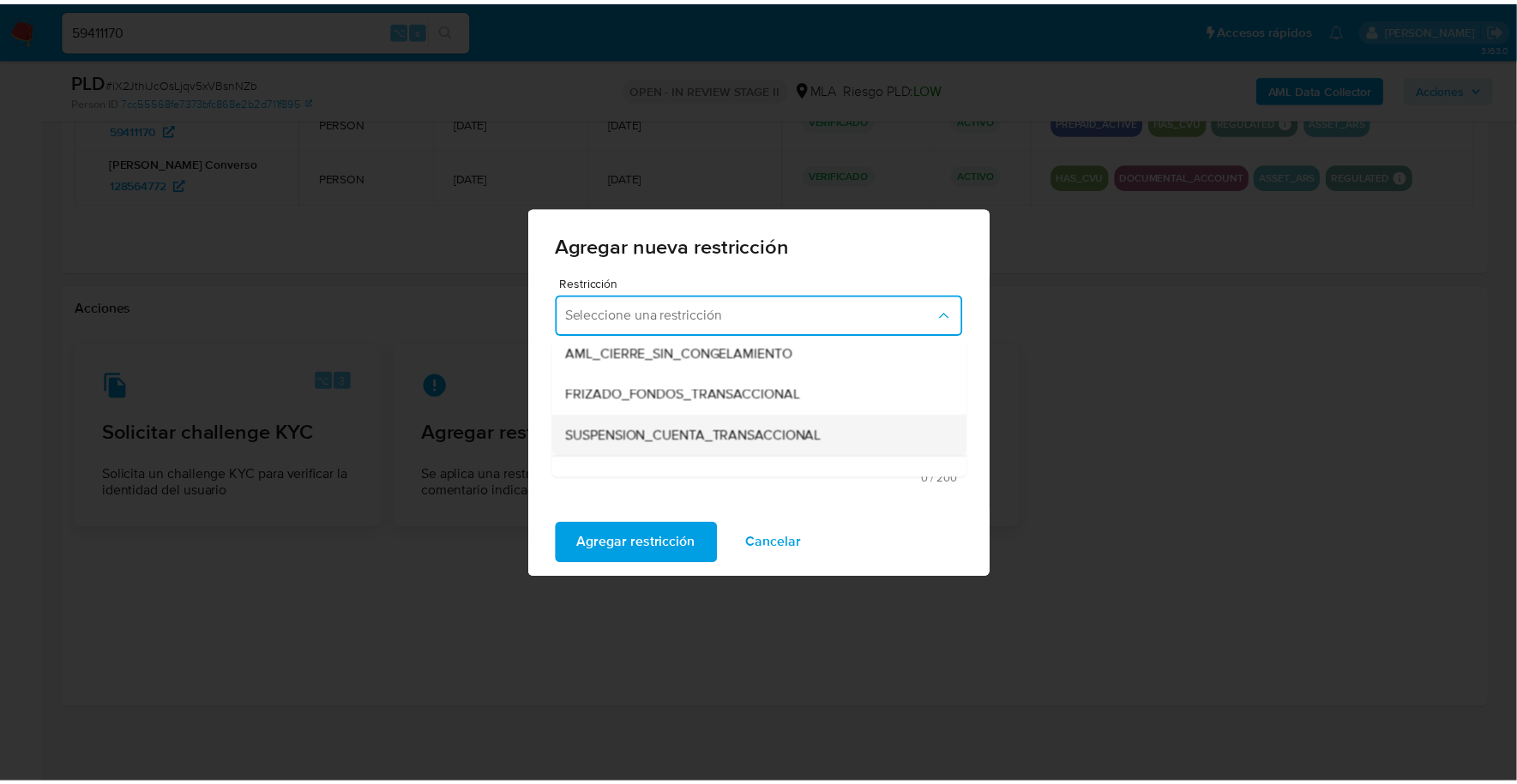
scroll to position [207, 0]
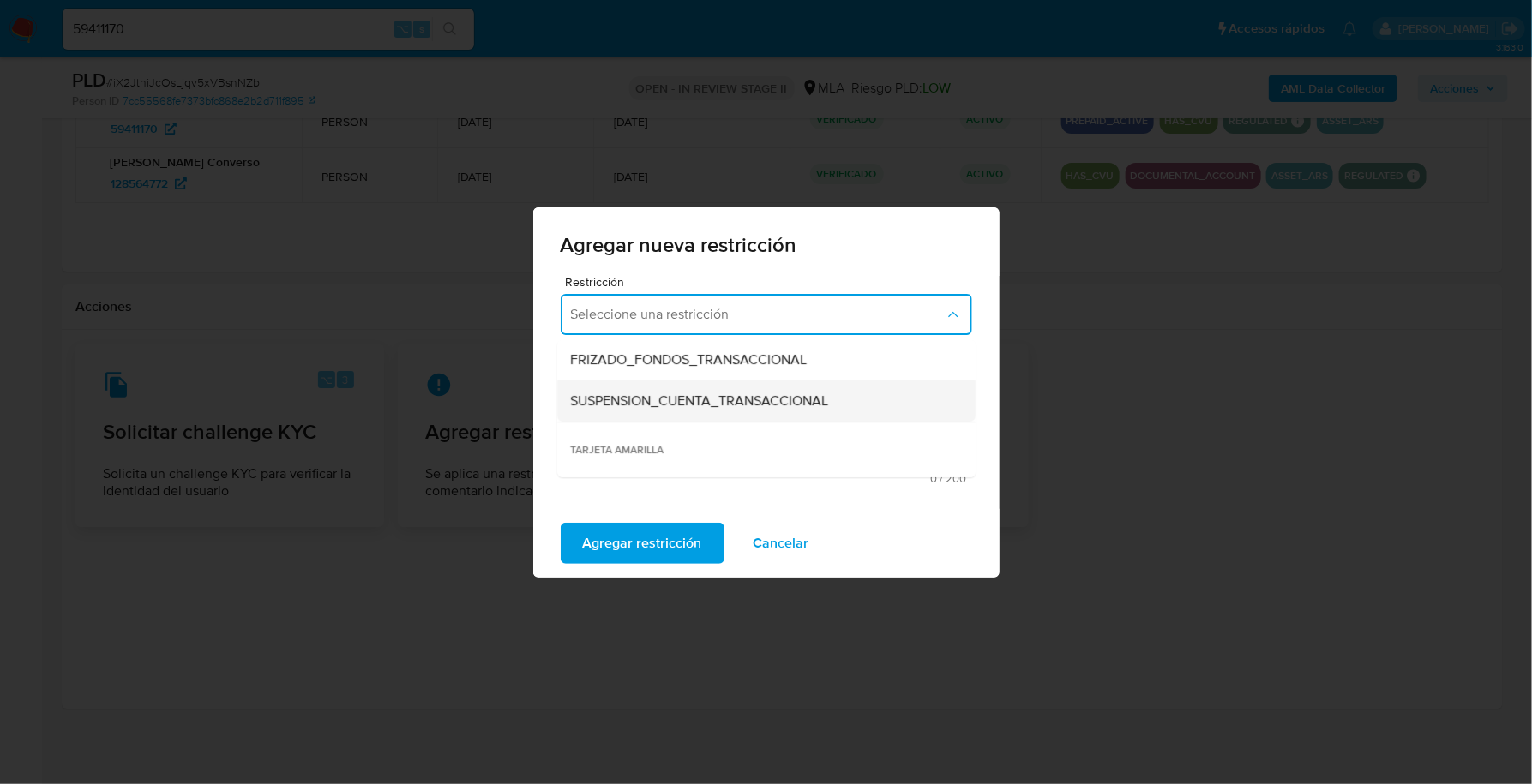
click at [728, 407] on span "SUSPENSION_CUENTA_TRANSACCIONAL" at bounding box center [700, 401] width 258 height 17
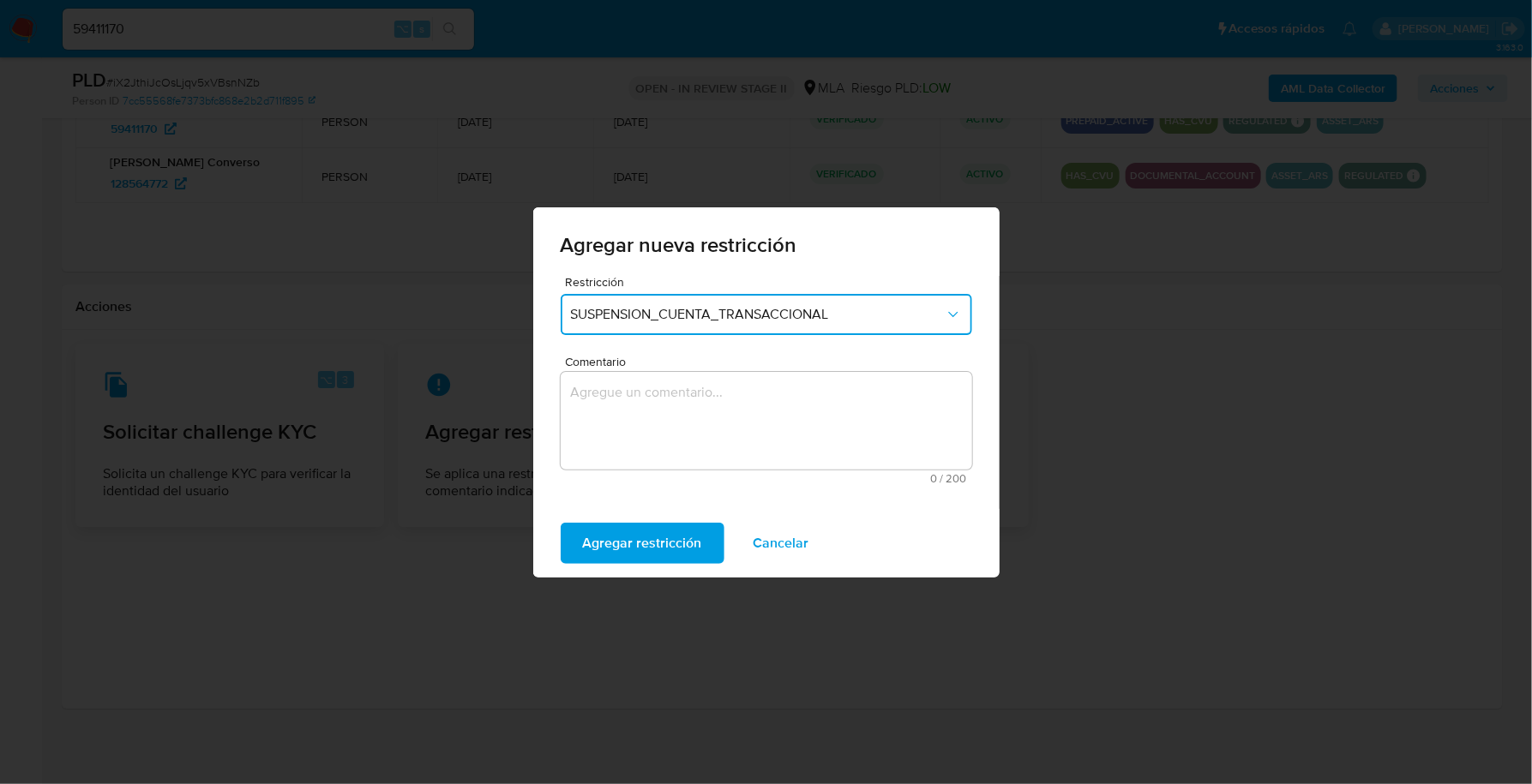
click at [683, 452] on textarea "Comentario" at bounding box center [766, 421] width 411 height 98
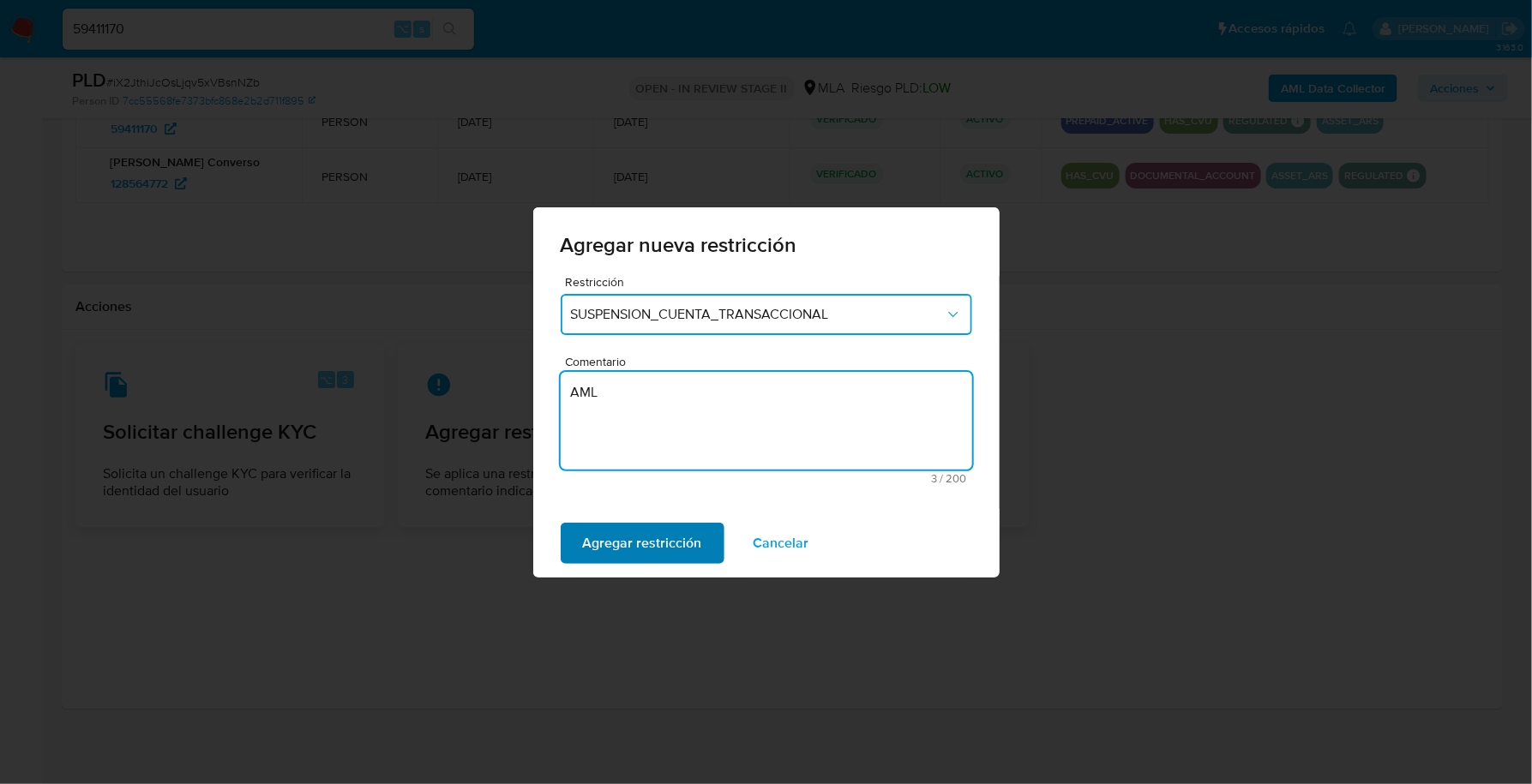
type textarea "AML"
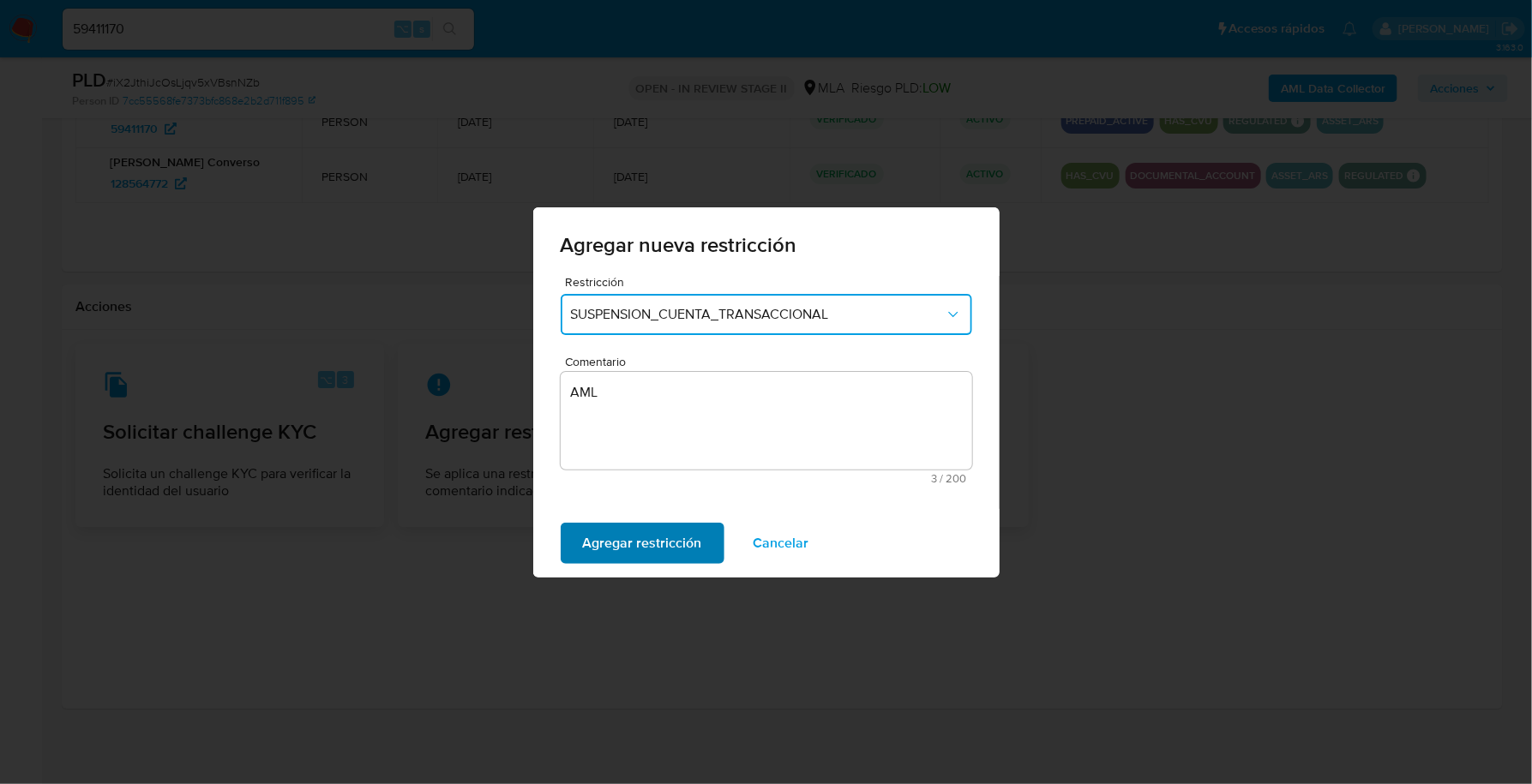
click at [648, 525] on span "Agregar restricción" at bounding box center [642, 544] width 119 height 38
click at [644, 534] on button "Confirmar" at bounding box center [613, 544] width 106 height 41
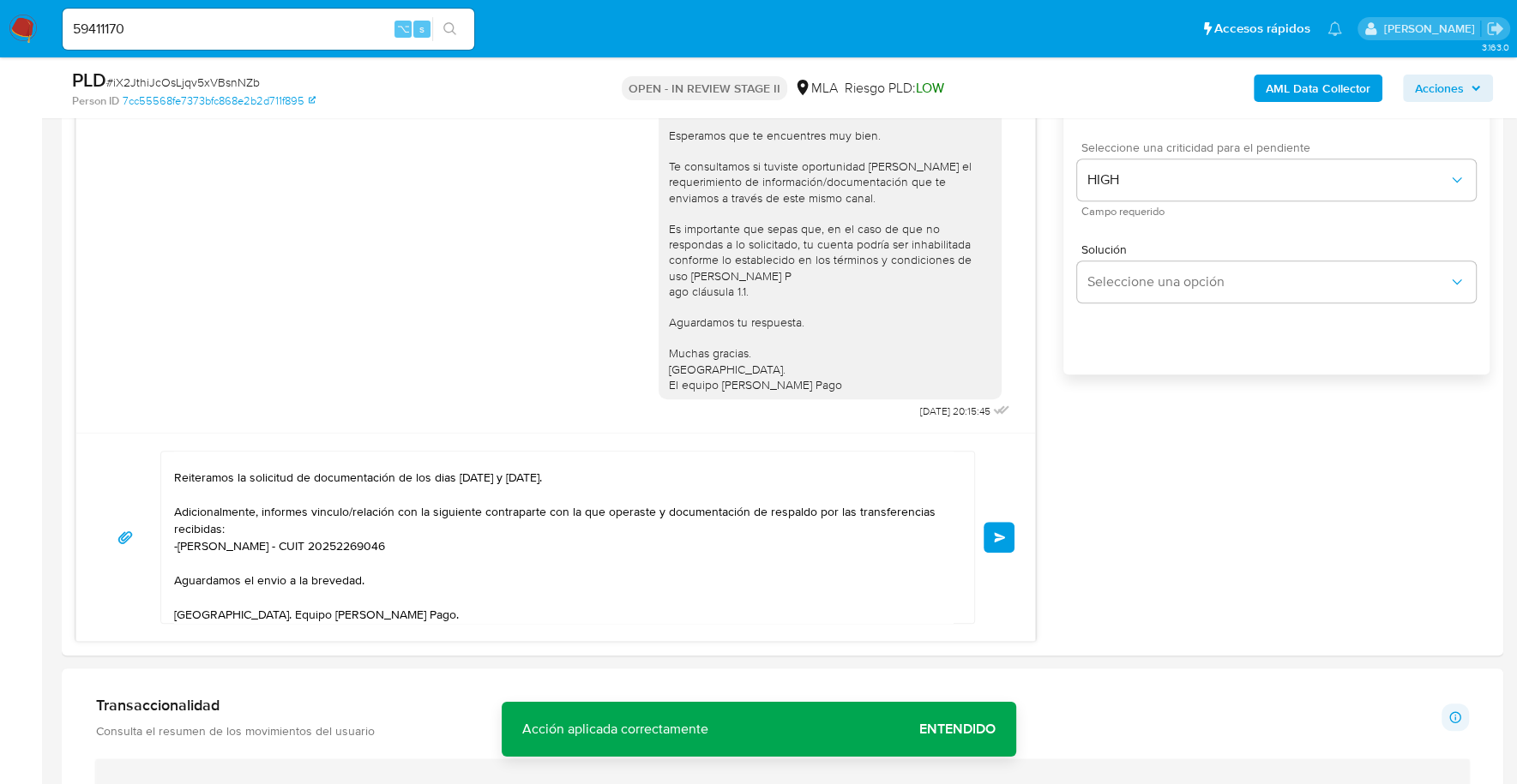
scroll to position [1243, 0]
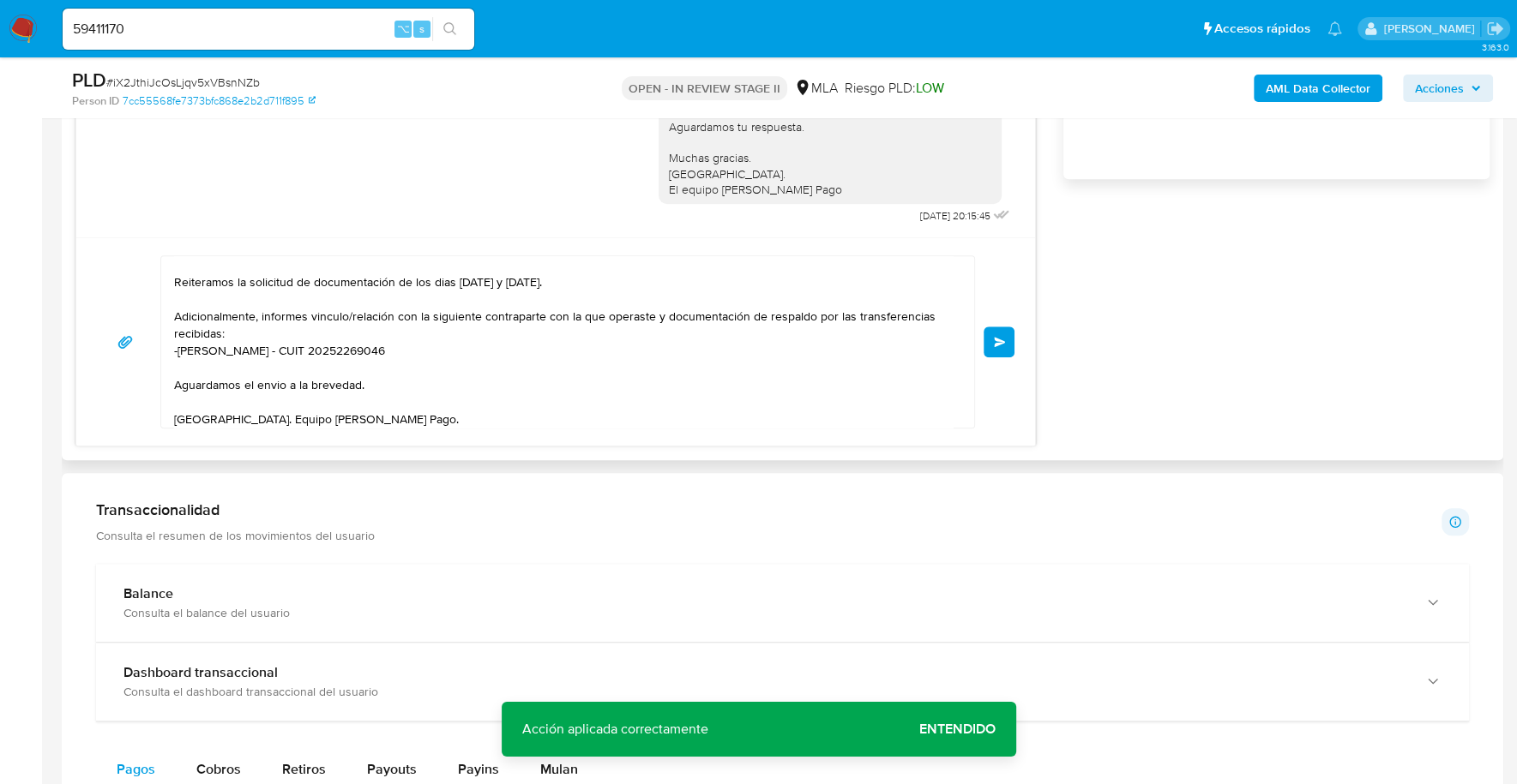
click at [1003, 339] on span "Enviar" at bounding box center [999, 342] width 12 height 10
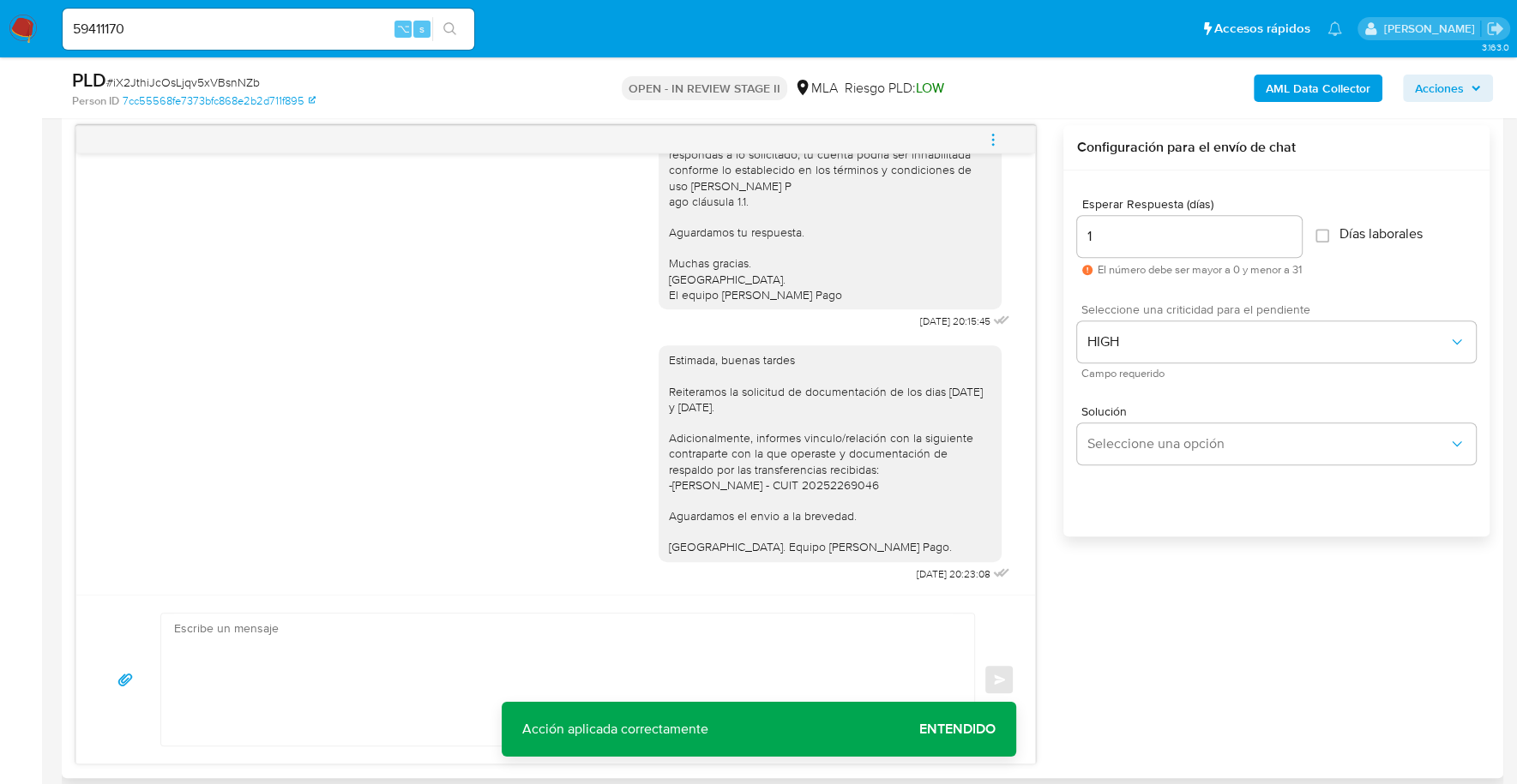
scroll to position [401, 0]
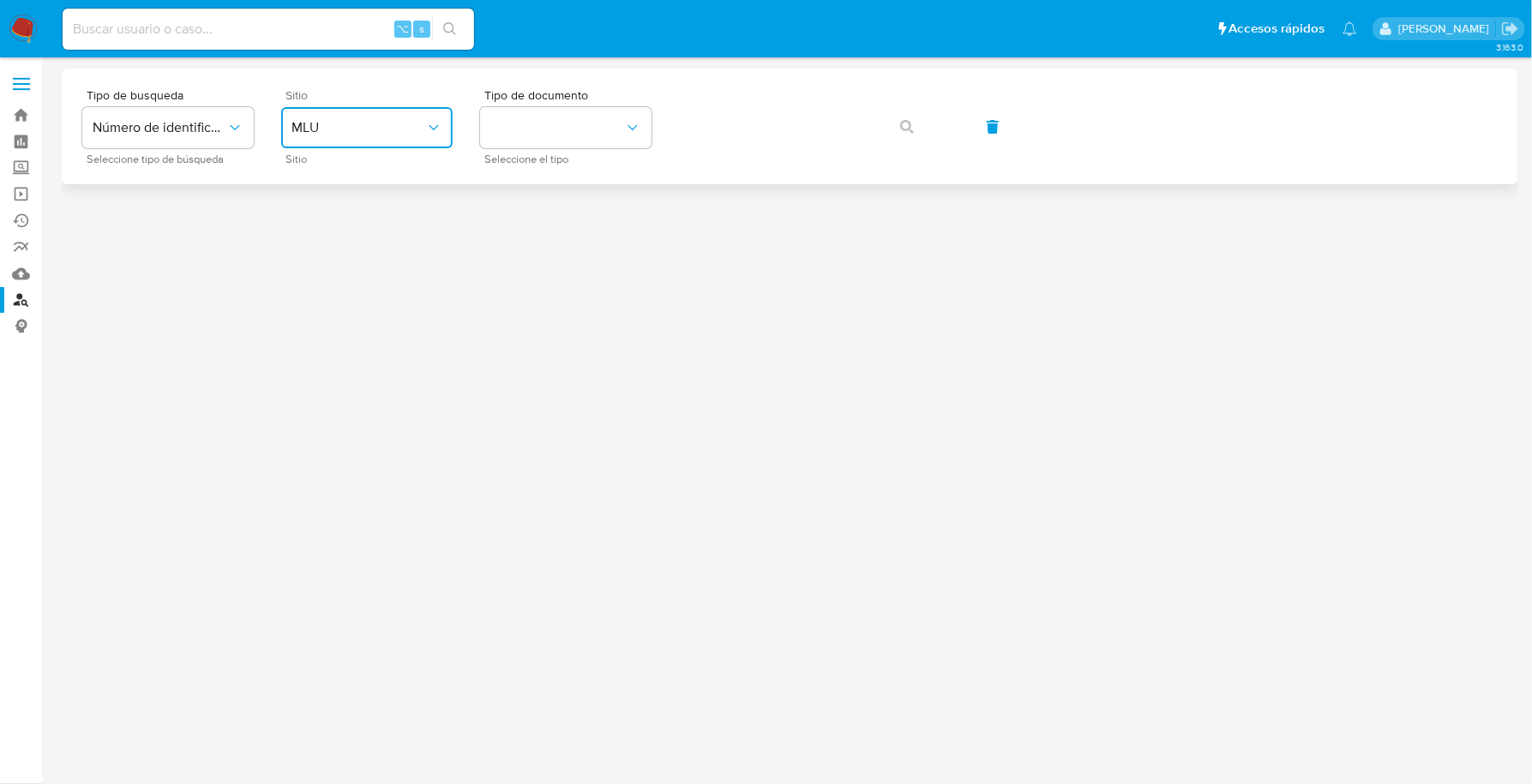
click at [393, 109] on button "MLU" at bounding box center [366, 128] width 172 height 41
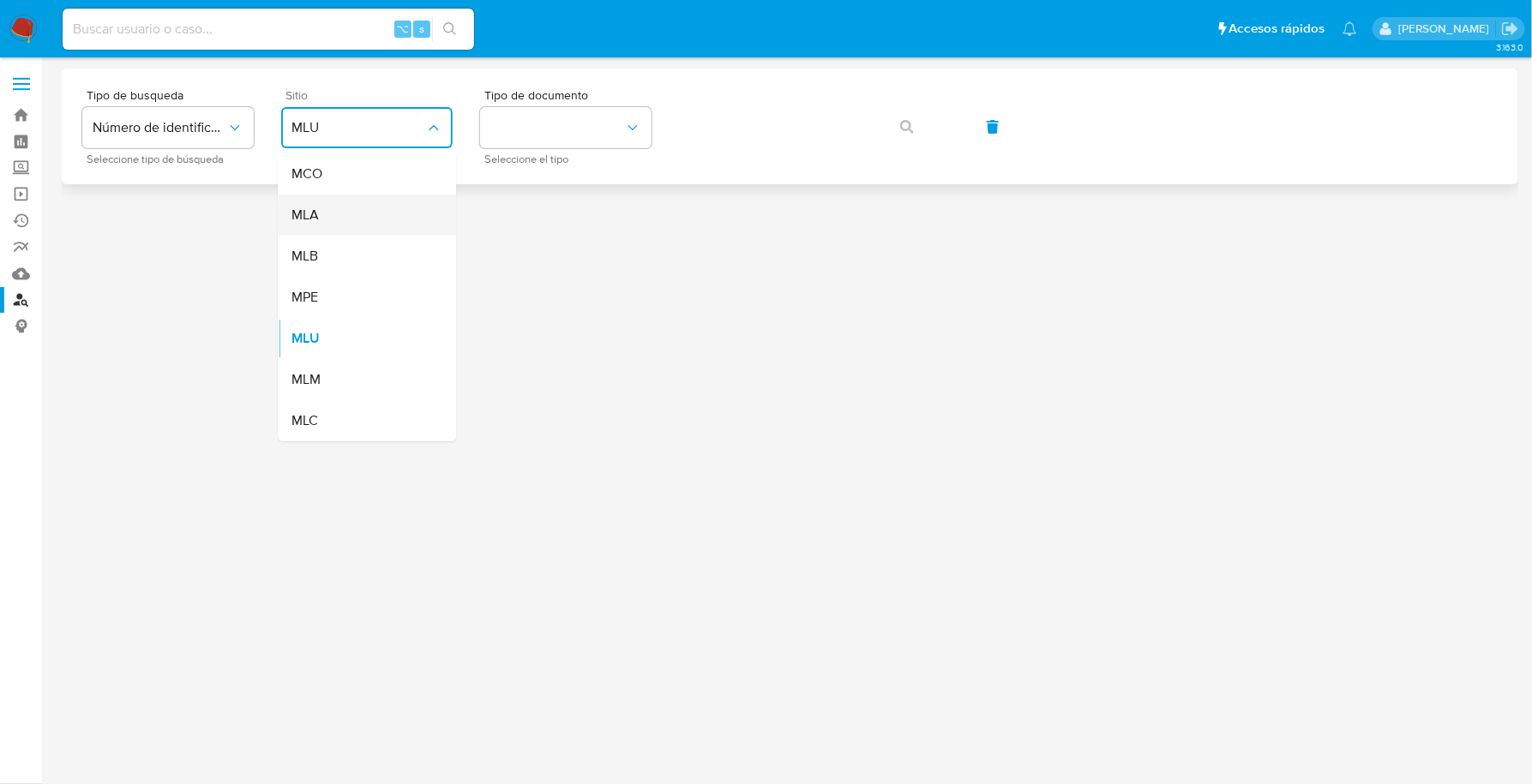
click at [333, 215] on div "MLA" at bounding box center [362, 215] width 141 height 41
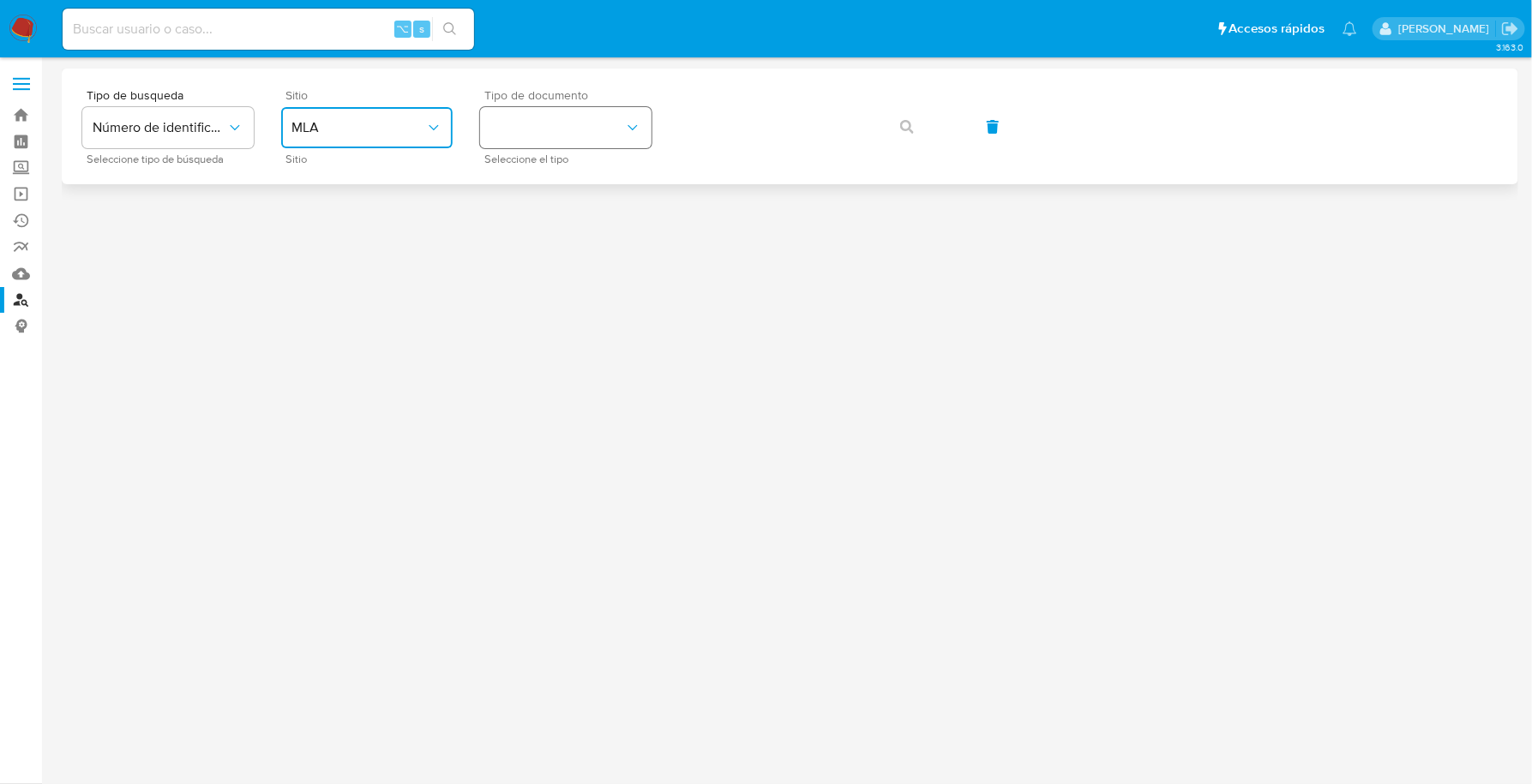
click at [509, 120] on button "identificationType" at bounding box center [565, 128] width 172 height 41
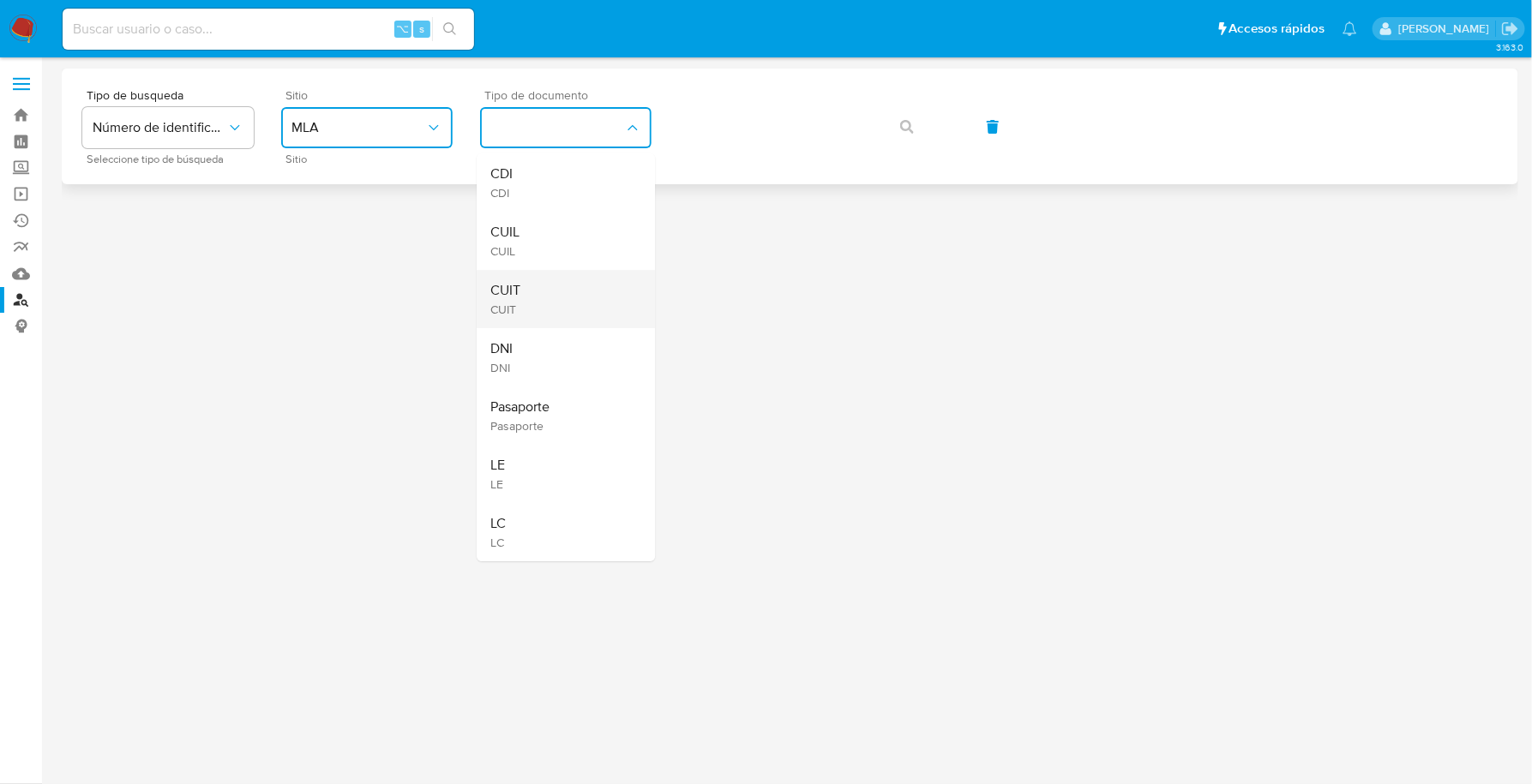
click at [534, 305] on div "CUIT CUIT" at bounding box center [561, 300] width 141 height 58
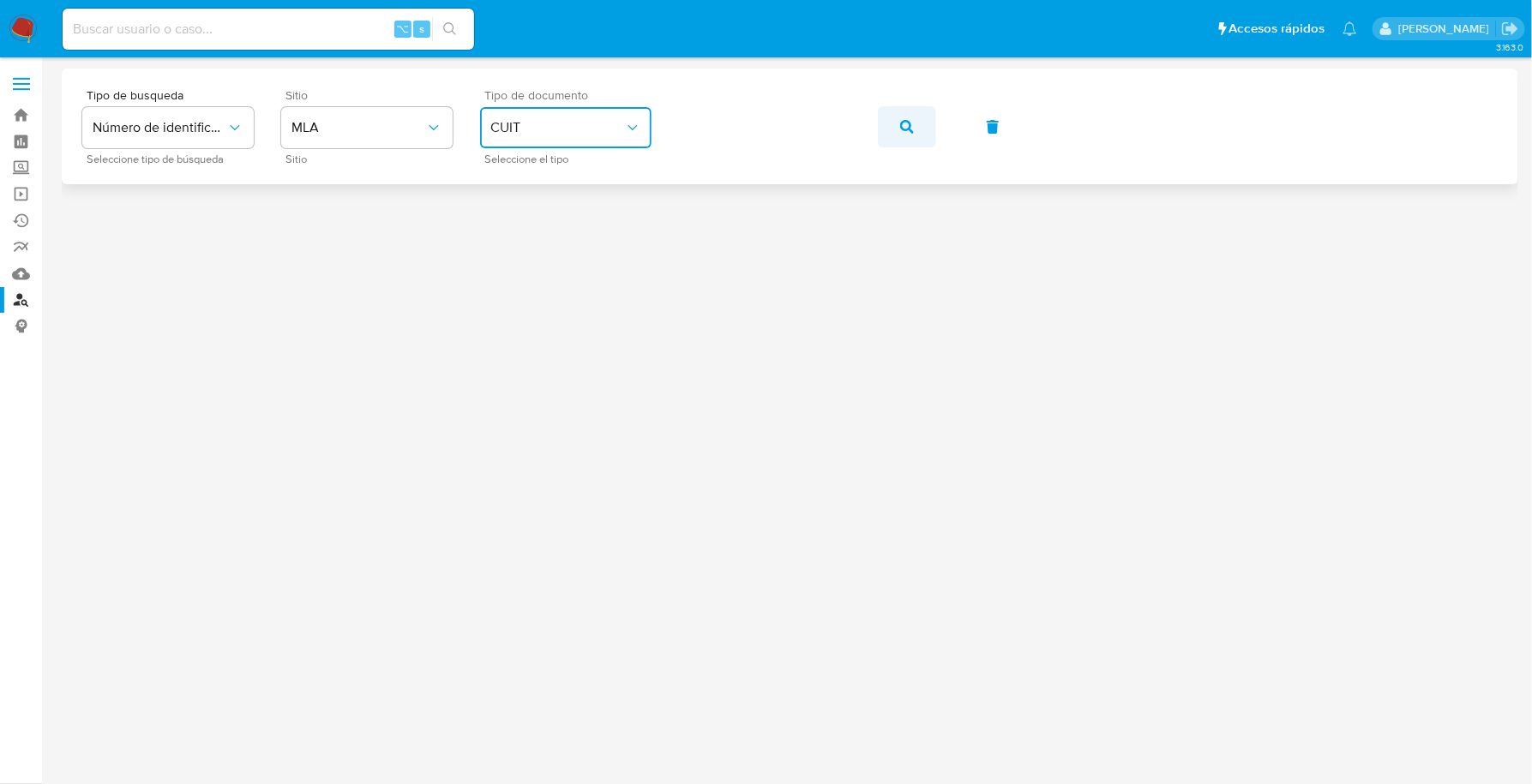
click at [901, 131] on icon "button" at bounding box center [906, 127] width 14 height 14
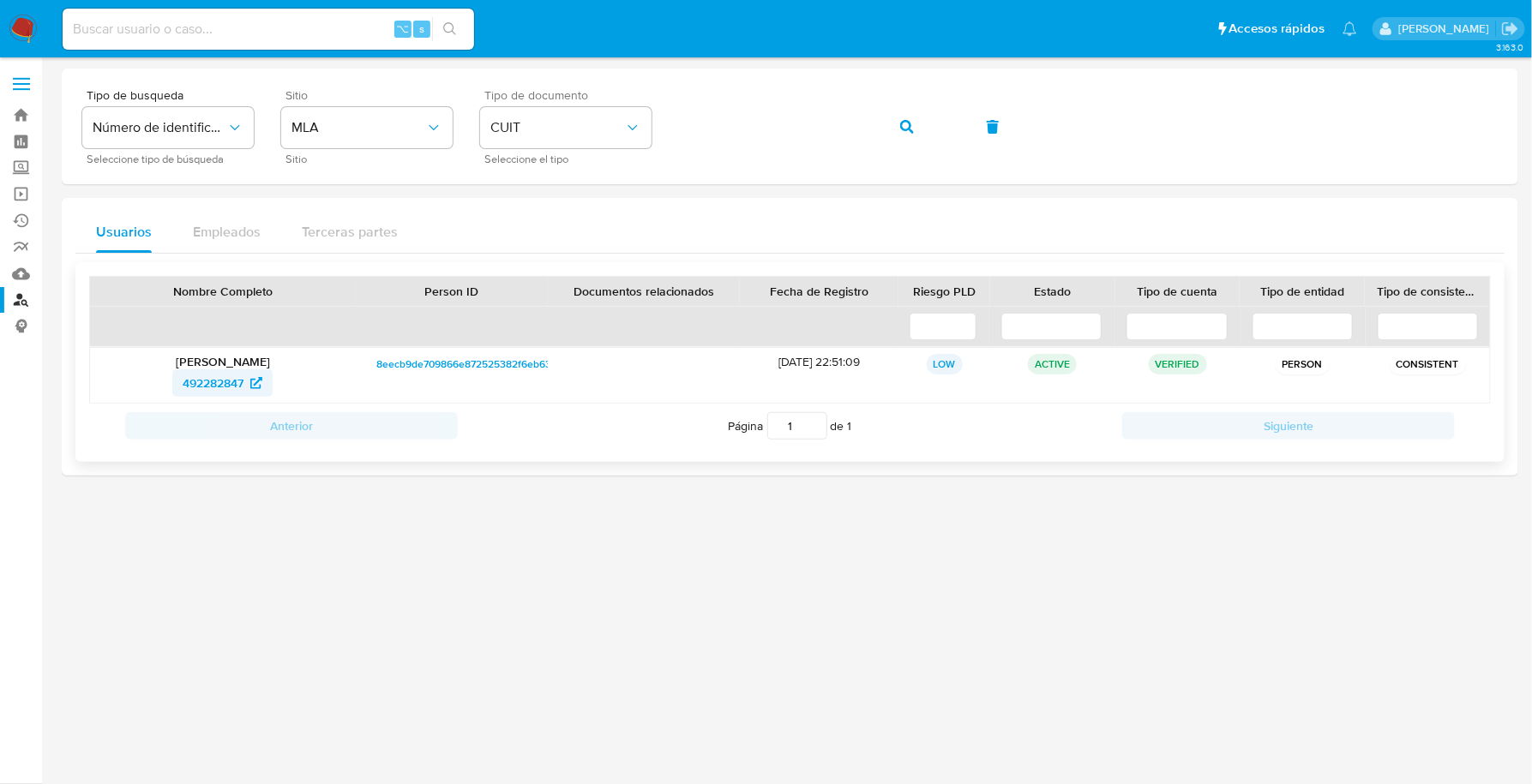
click at [189, 382] on span "492282847" at bounding box center [212, 382] width 61 height 27
click at [22, 33] on img at bounding box center [23, 29] width 29 height 29
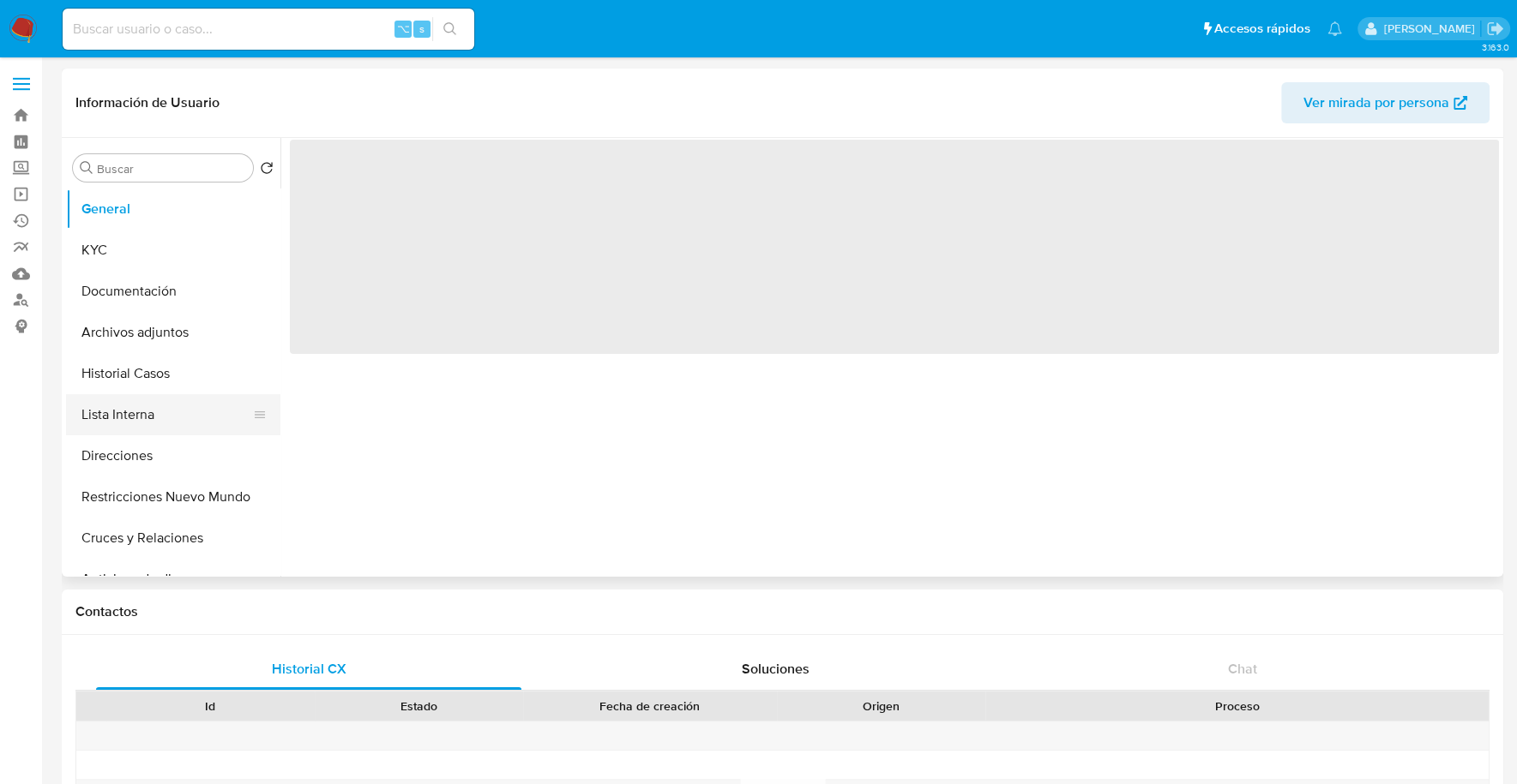
select select "10"
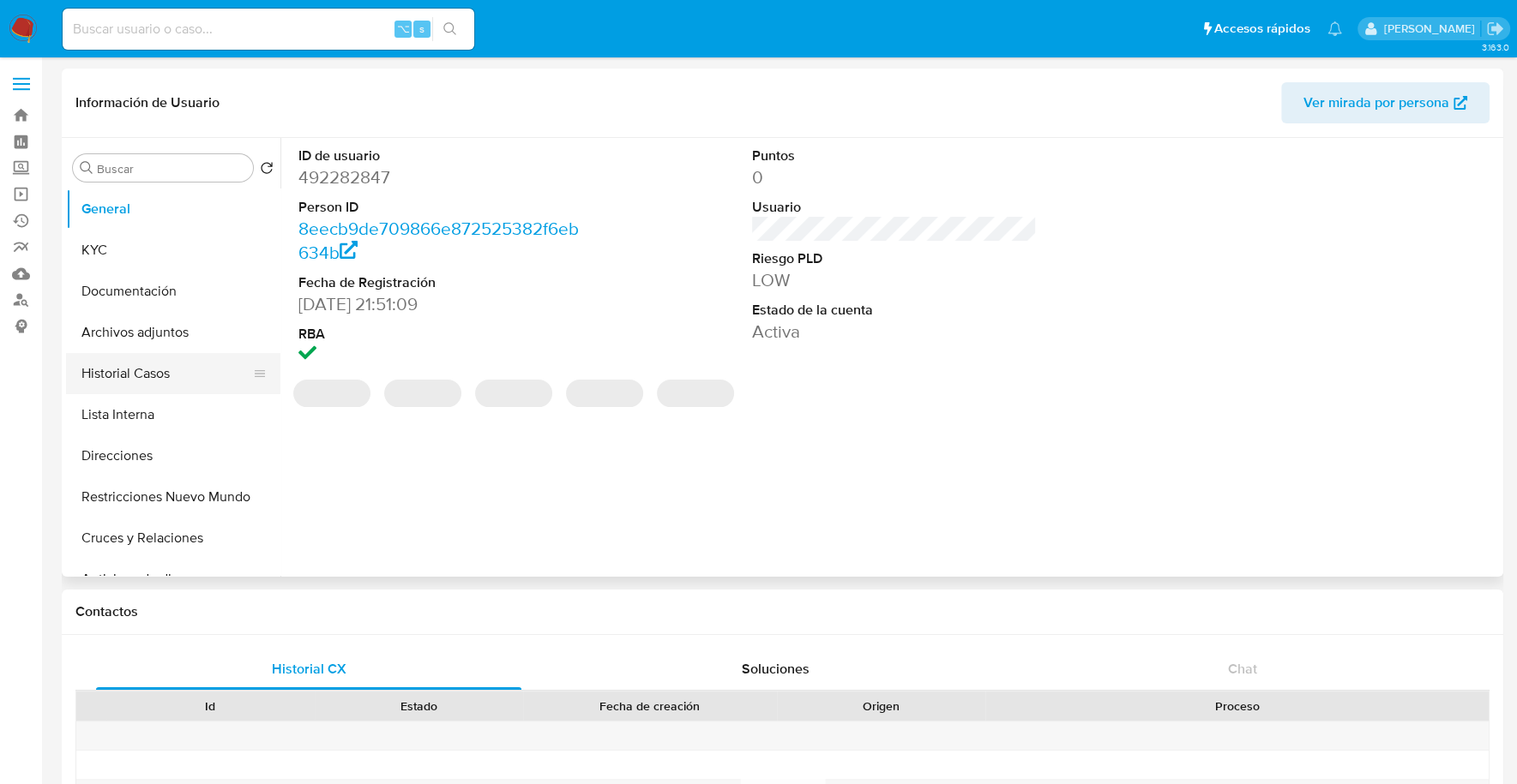
click at [147, 373] on button "Historial Casos" at bounding box center [166, 374] width 201 height 41
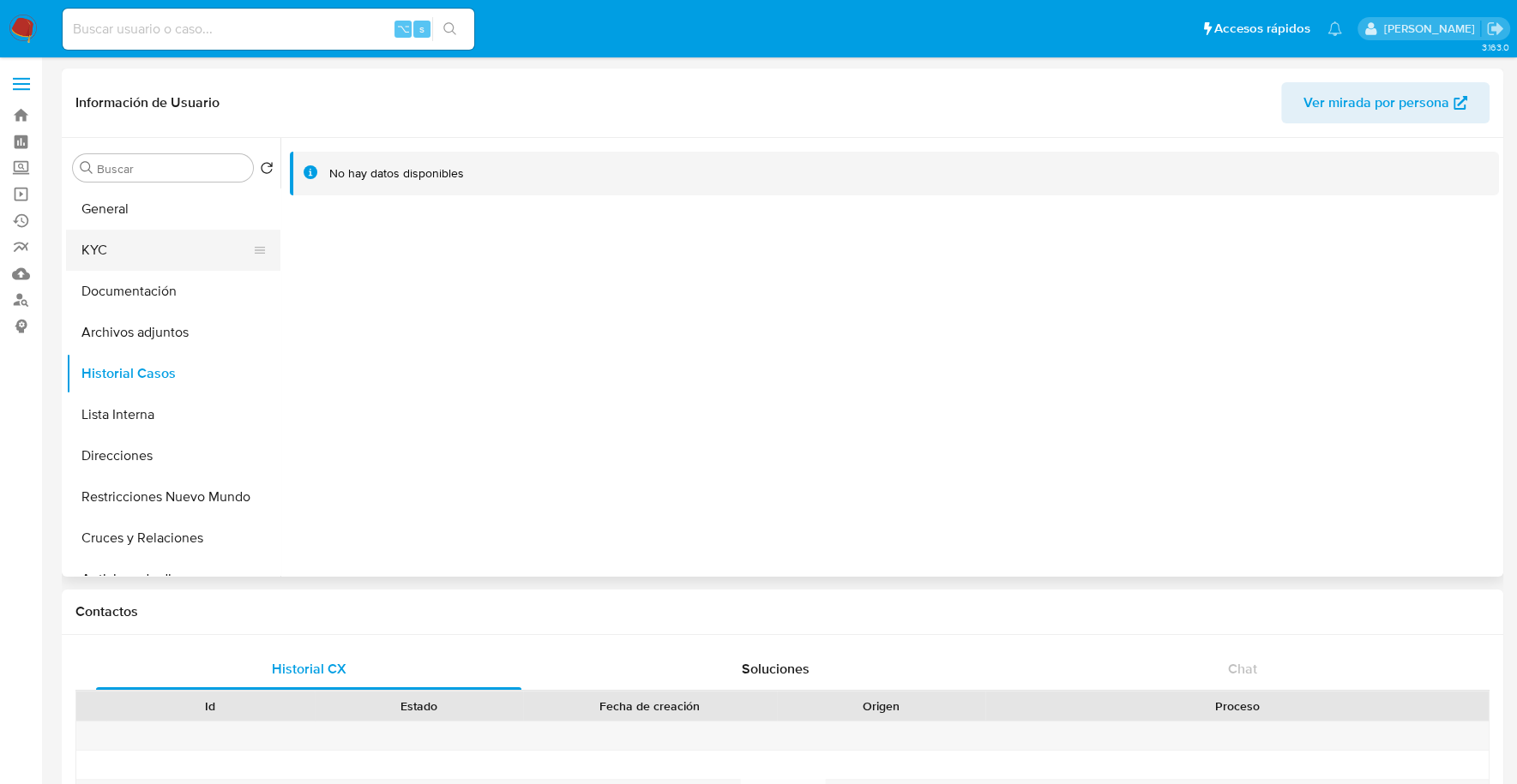
click at [136, 251] on button "KYC" at bounding box center [166, 251] width 201 height 41
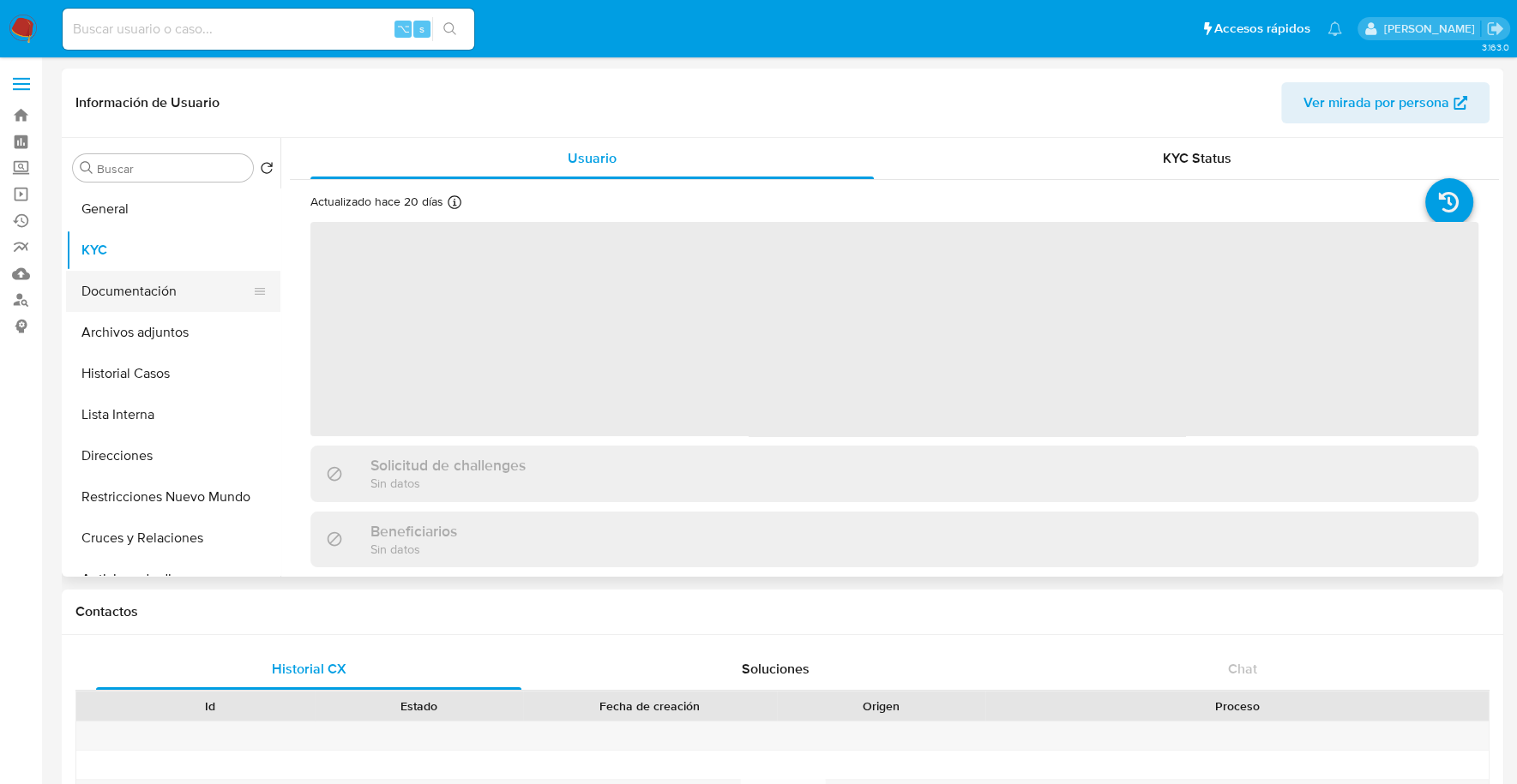
click at [163, 298] on button "Documentación" at bounding box center [166, 291] width 201 height 41
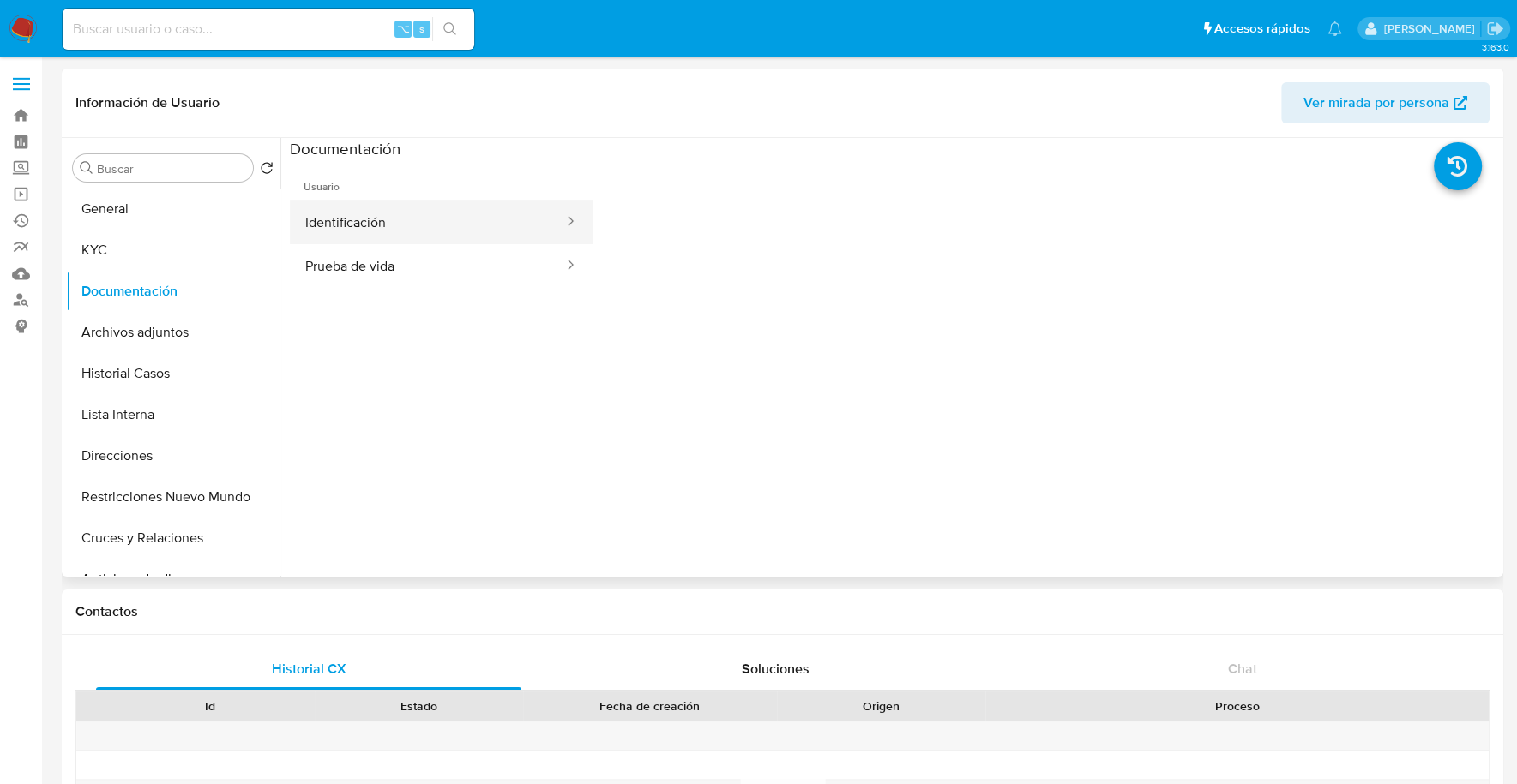
click at [411, 212] on button "Identificación" at bounding box center [427, 223] width 275 height 44
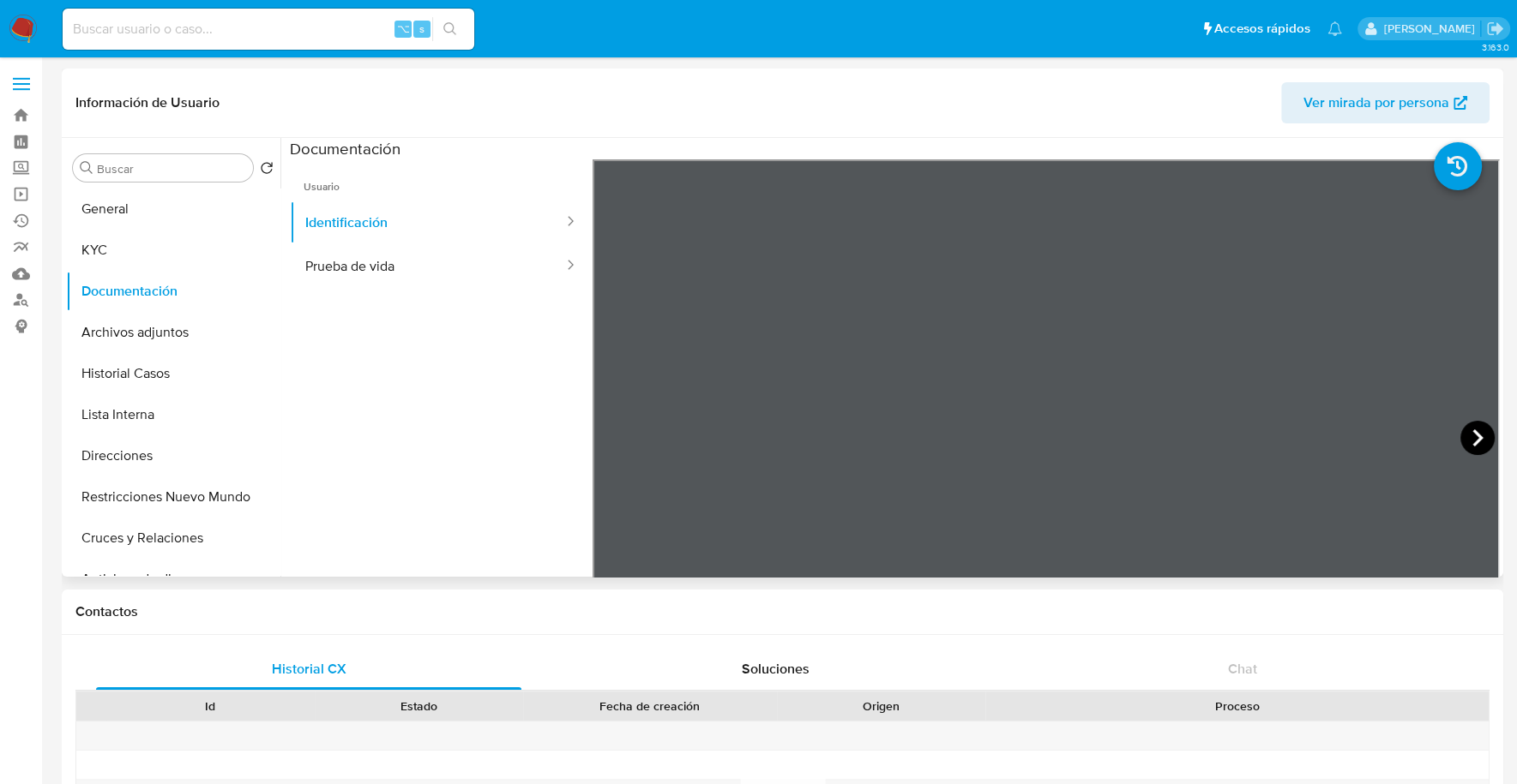
click at [1472, 435] on icon at bounding box center [1477, 438] width 10 height 17
click at [93, 443] on button "Direcciones" at bounding box center [166, 456] width 201 height 41
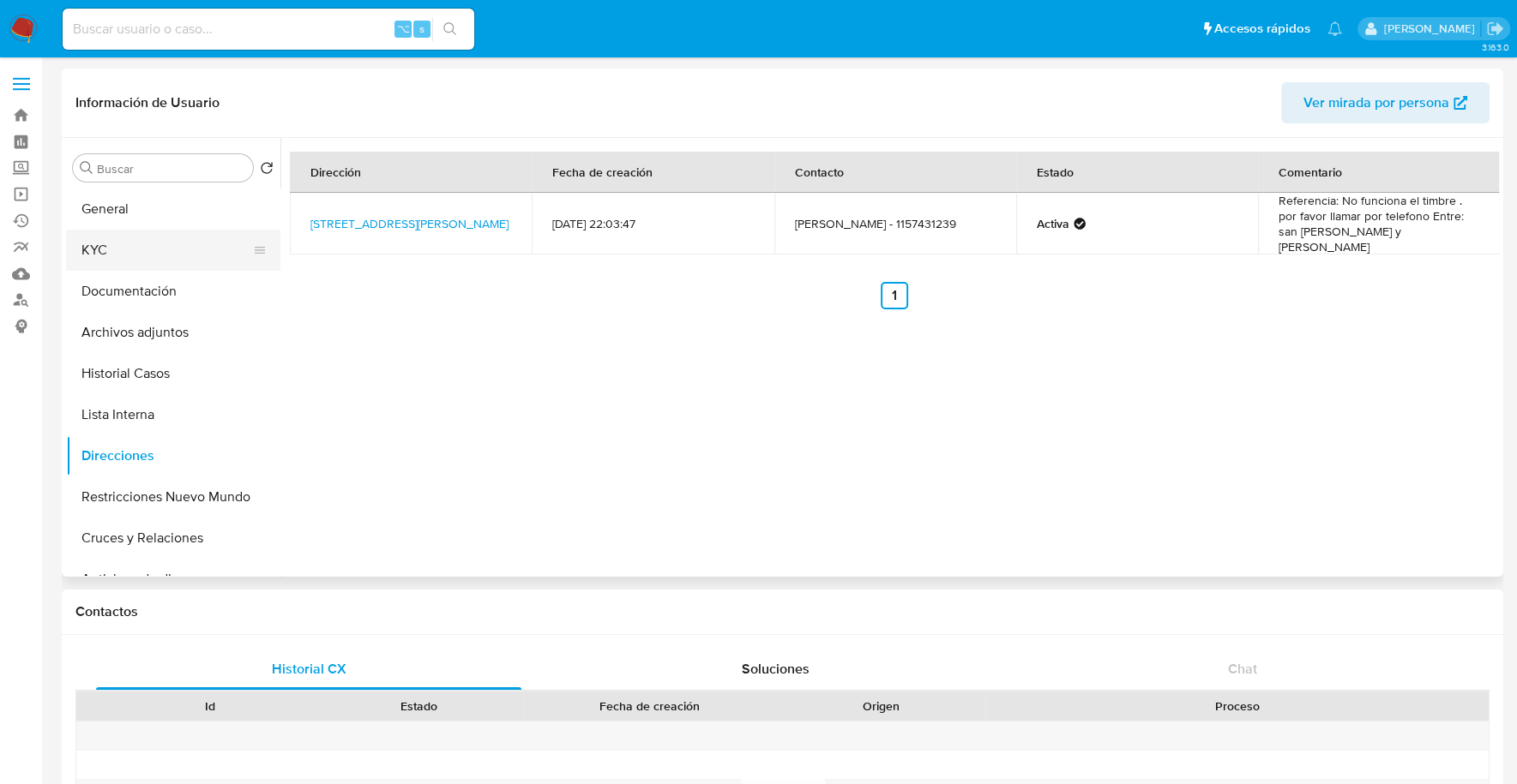
click at [137, 253] on button "KYC" at bounding box center [166, 251] width 201 height 41
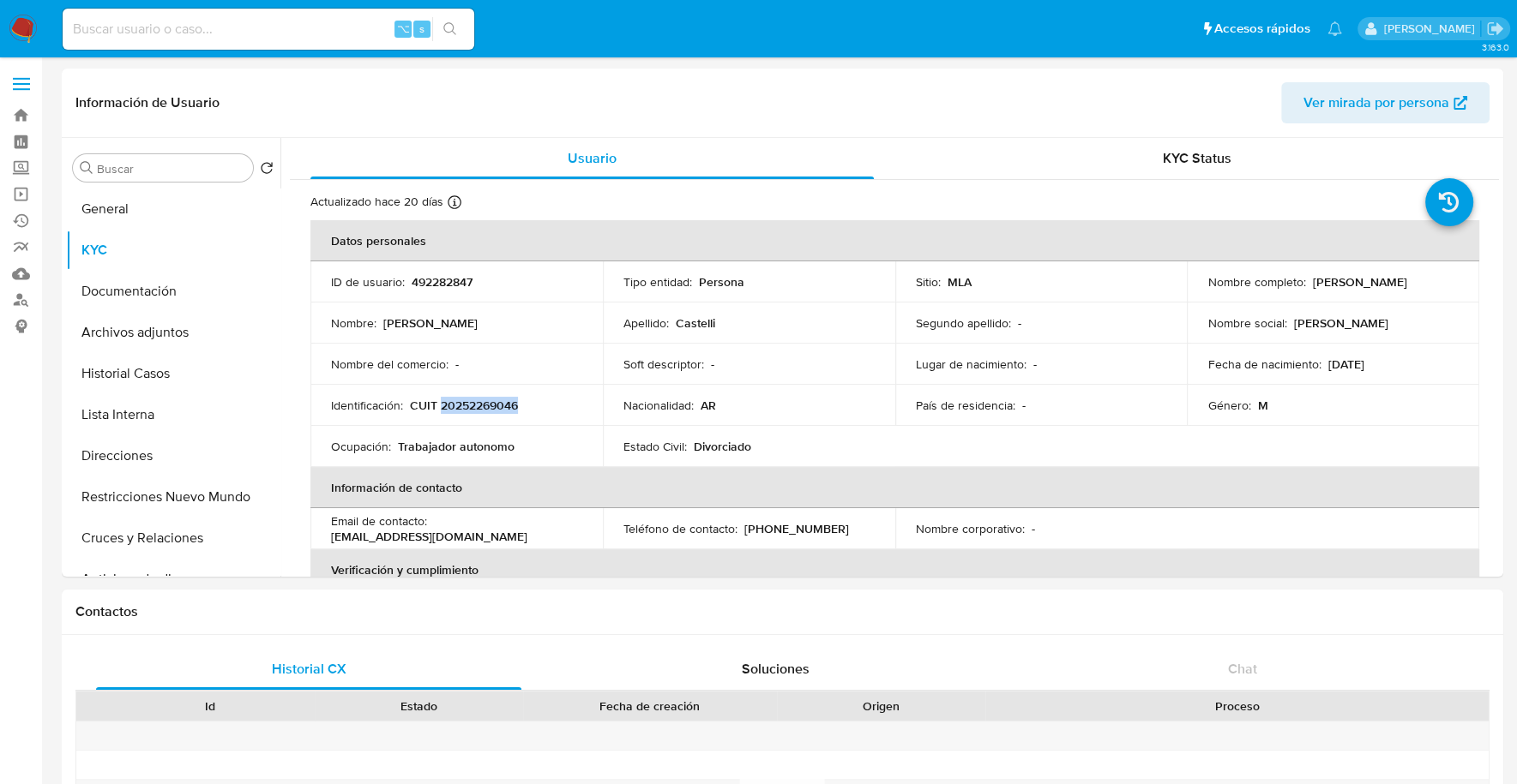
copy p "20252269046"
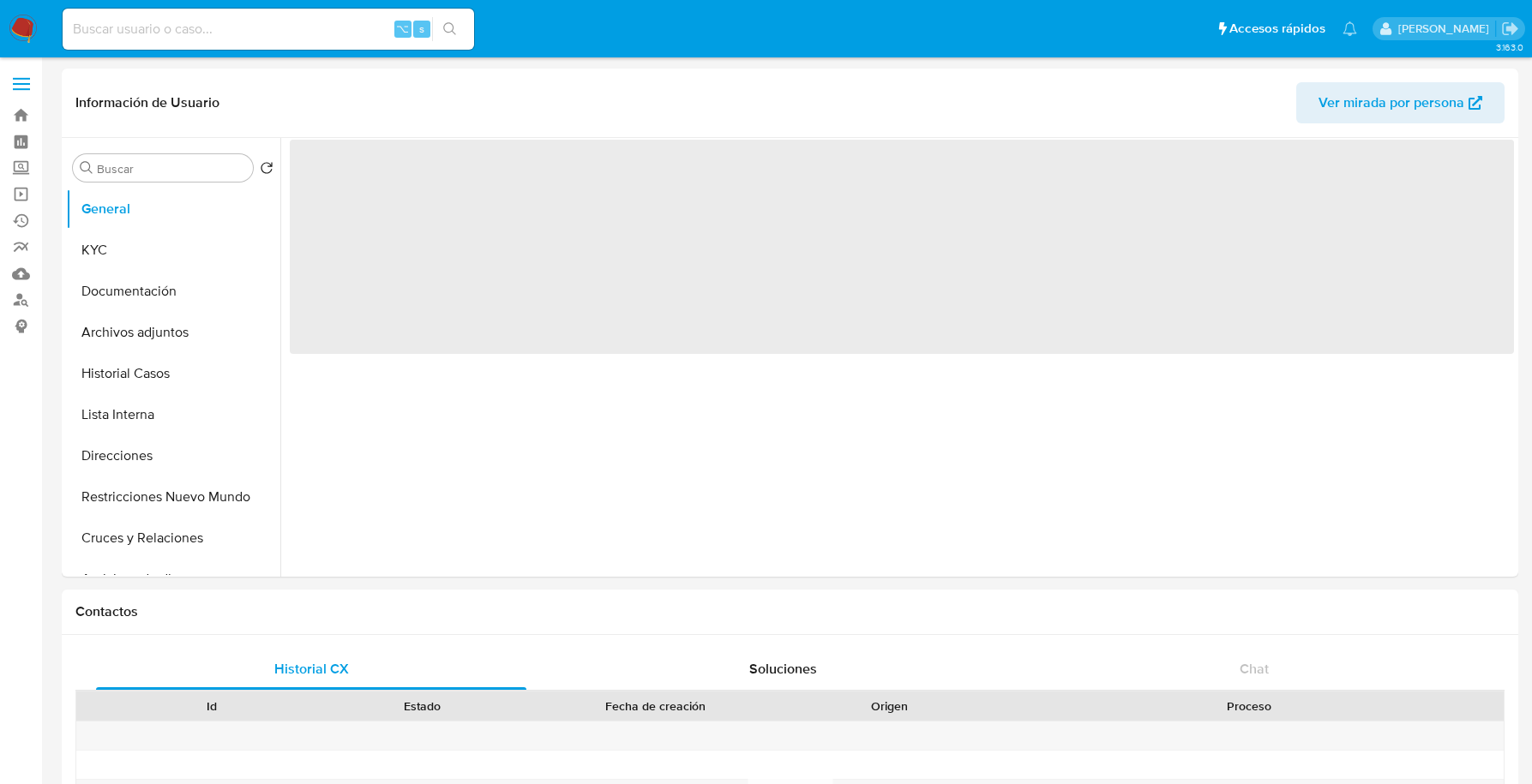
select select "10"
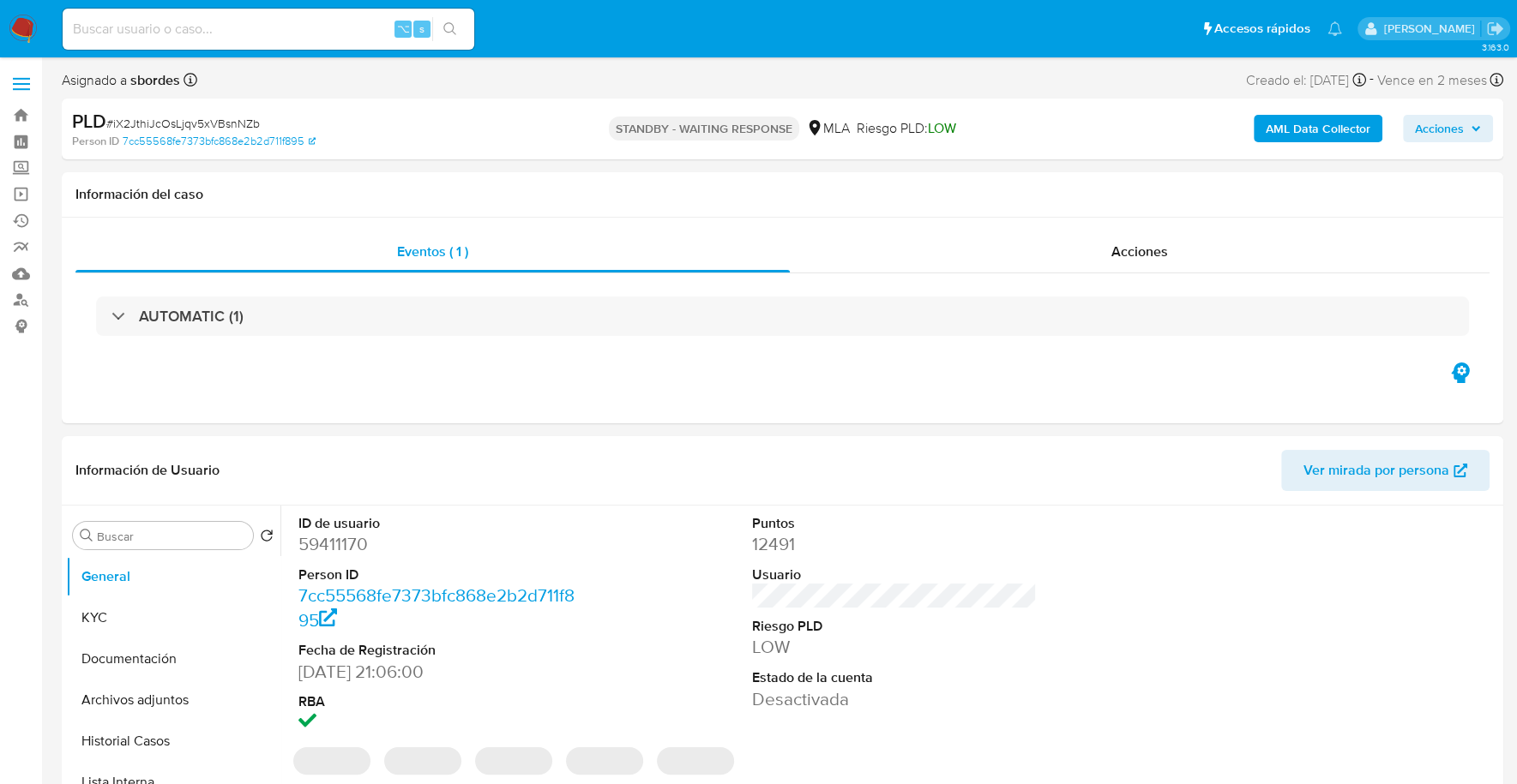
select select "10"
click at [310, 24] on input at bounding box center [269, 29] width 411 height 23
paste input "730758938"
type input "730758938"
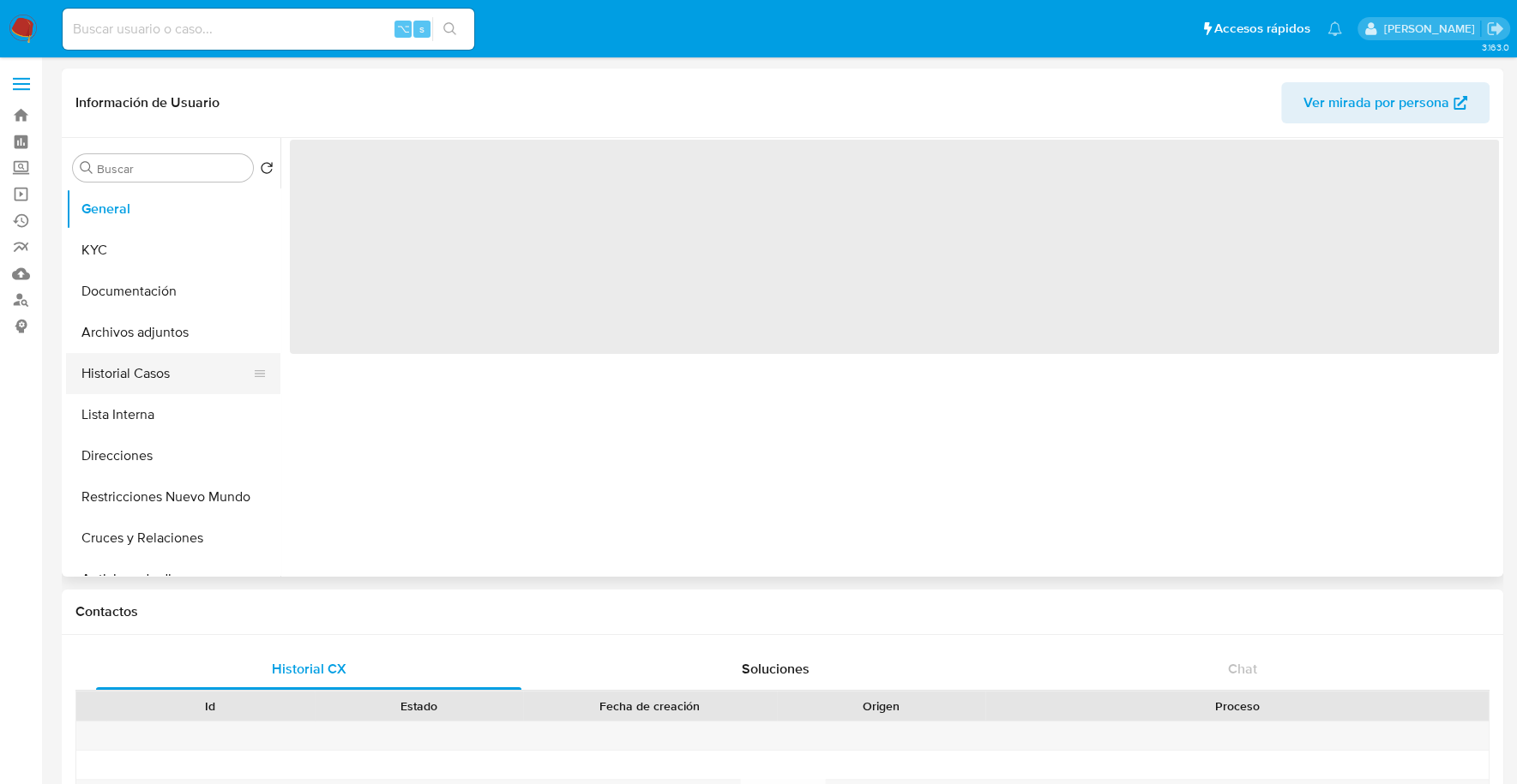
select select "10"
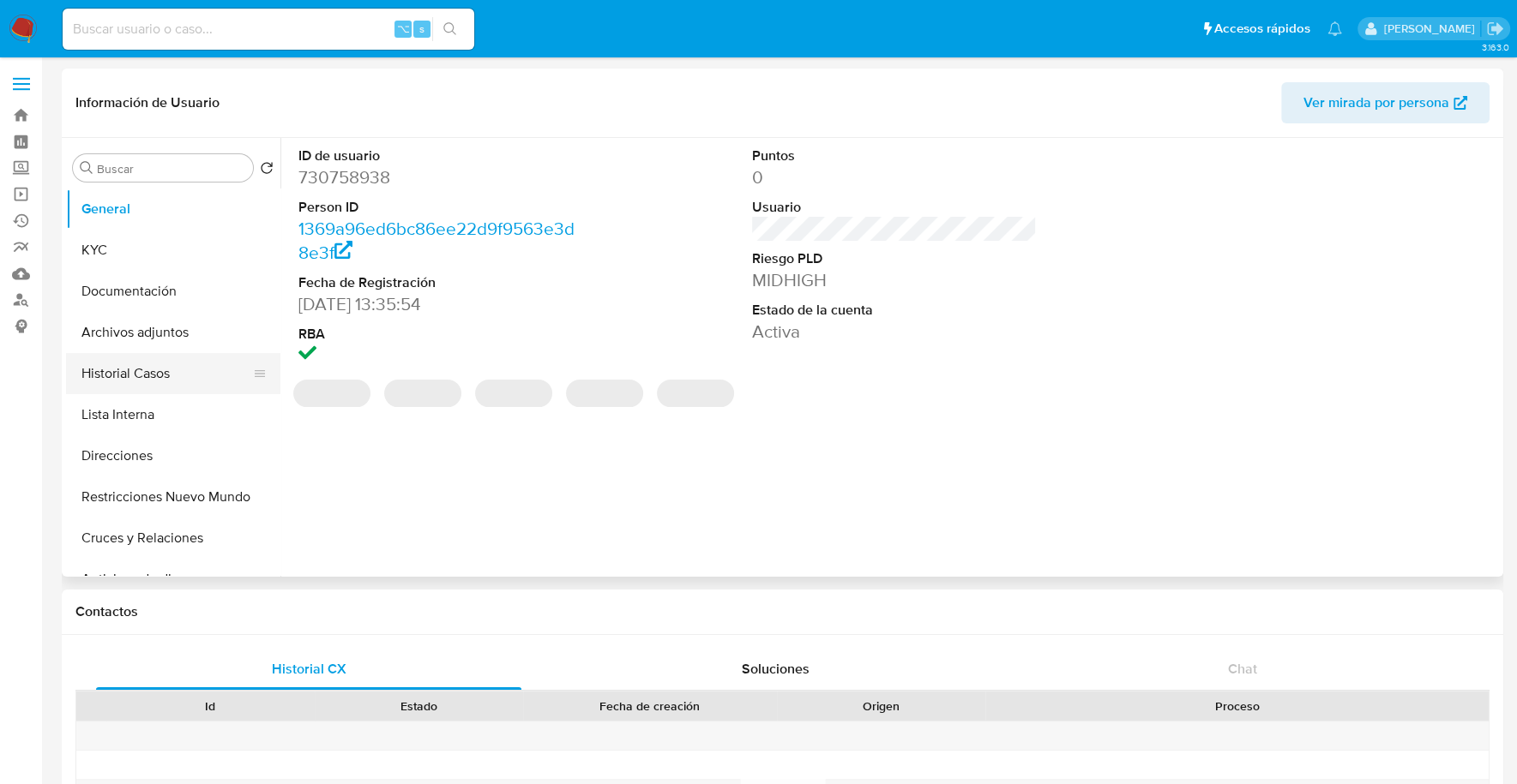
click at [131, 363] on button "Historial Casos" at bounding box center [166, 374] width 201 height 41
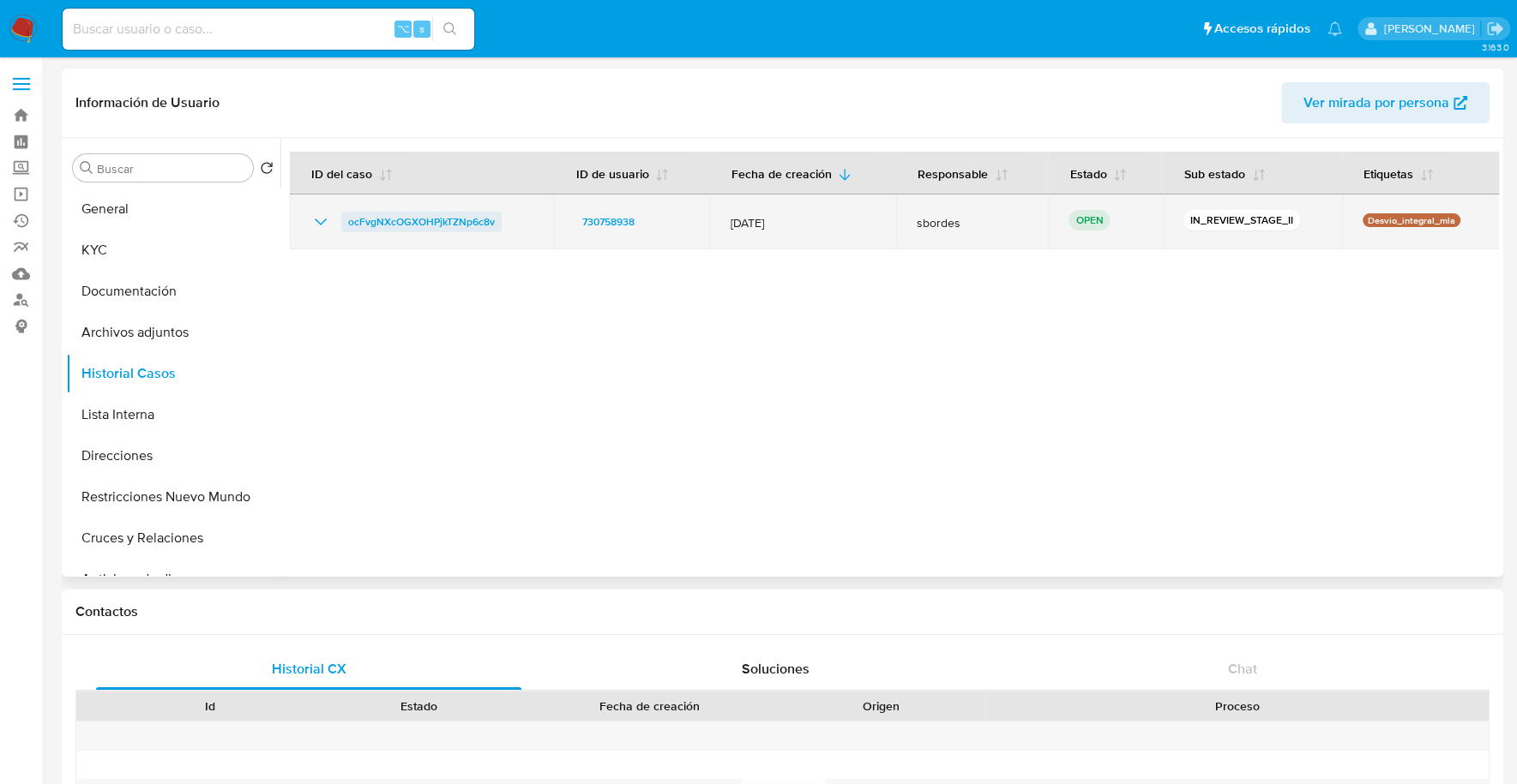
click at [384, 223] on span "ocFvgNXcOGXOHPjkTZNp6c8v" at bounding box center [422, 222] width 147 height 21
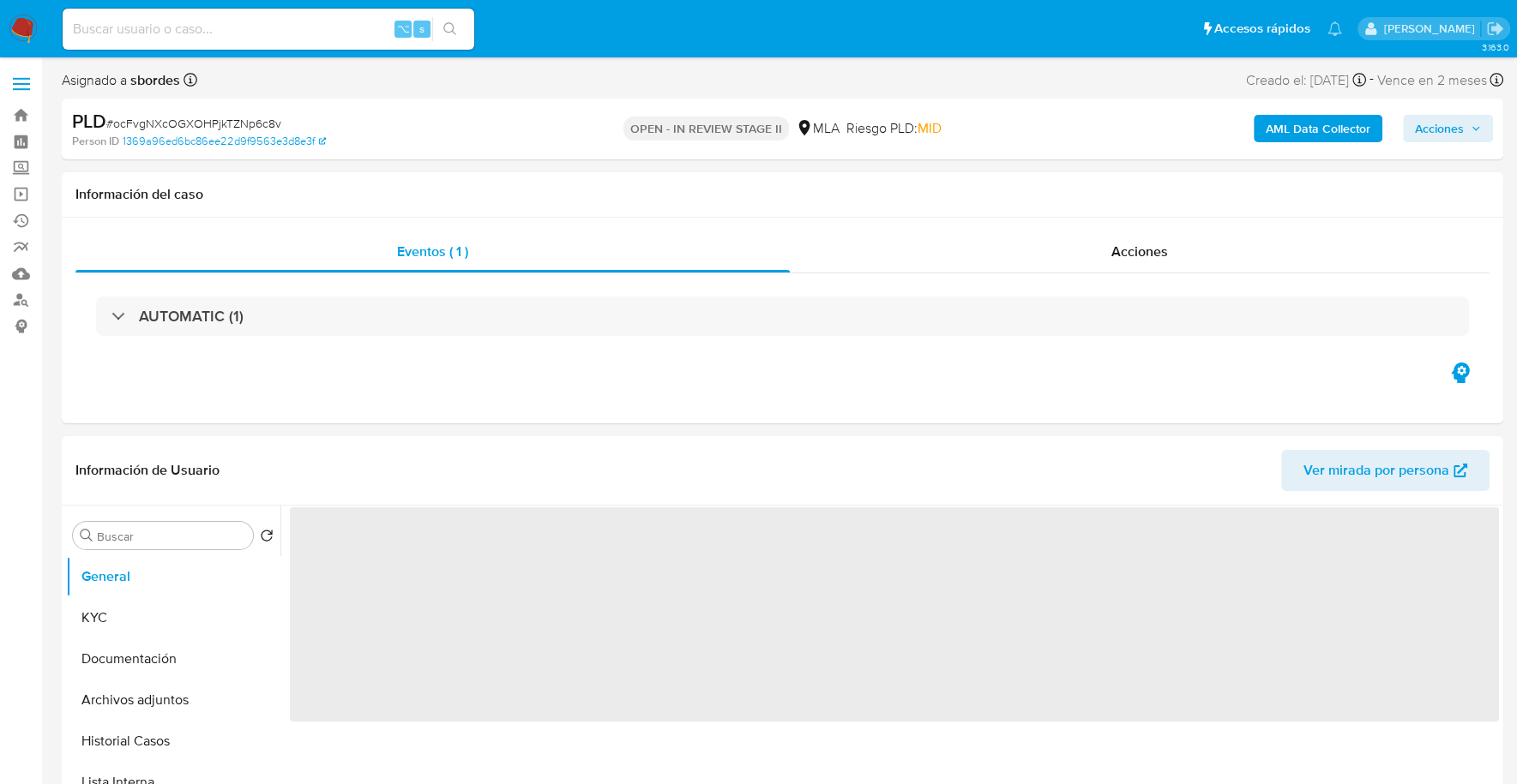
select select "10"
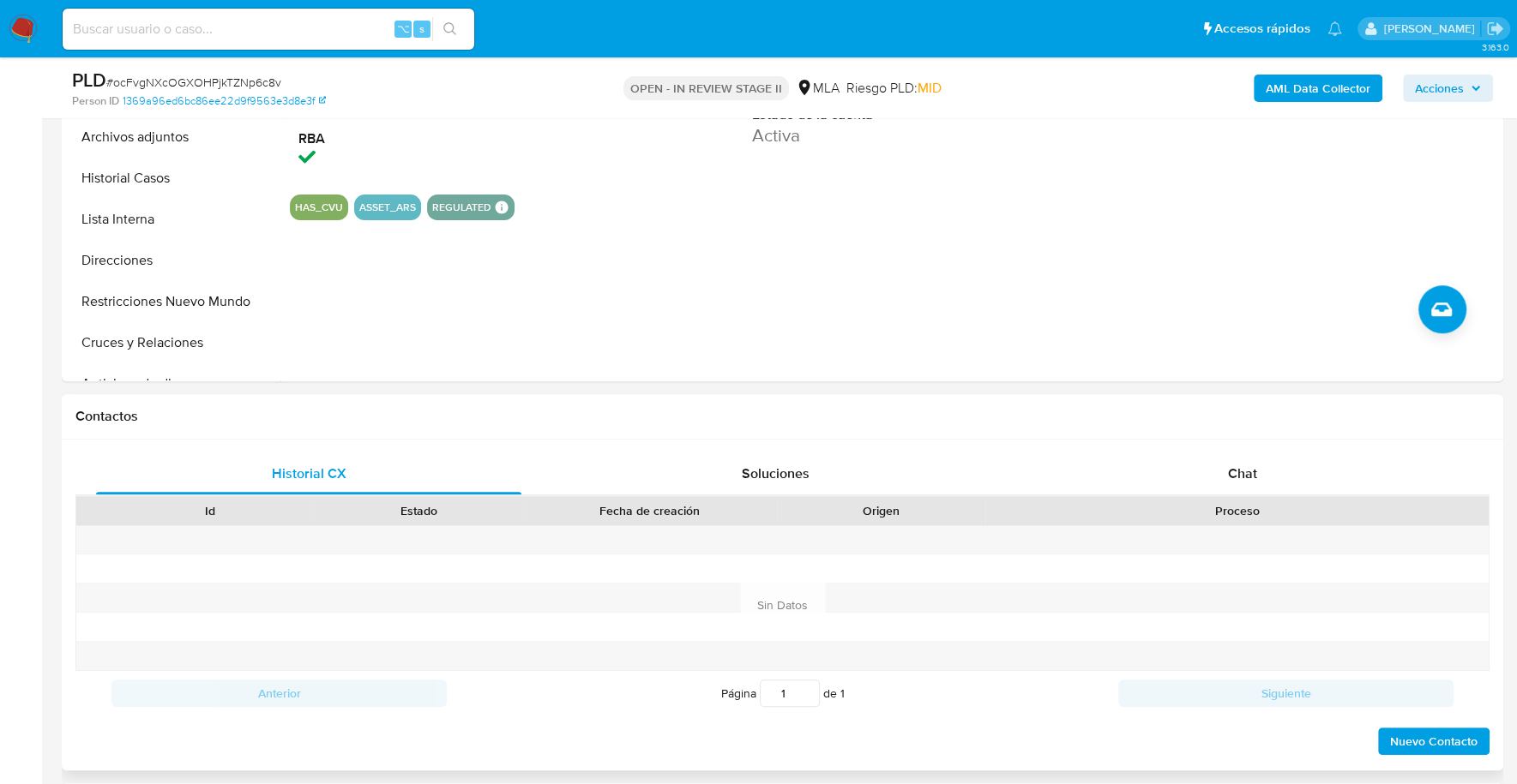
scroll to position [624, 0]
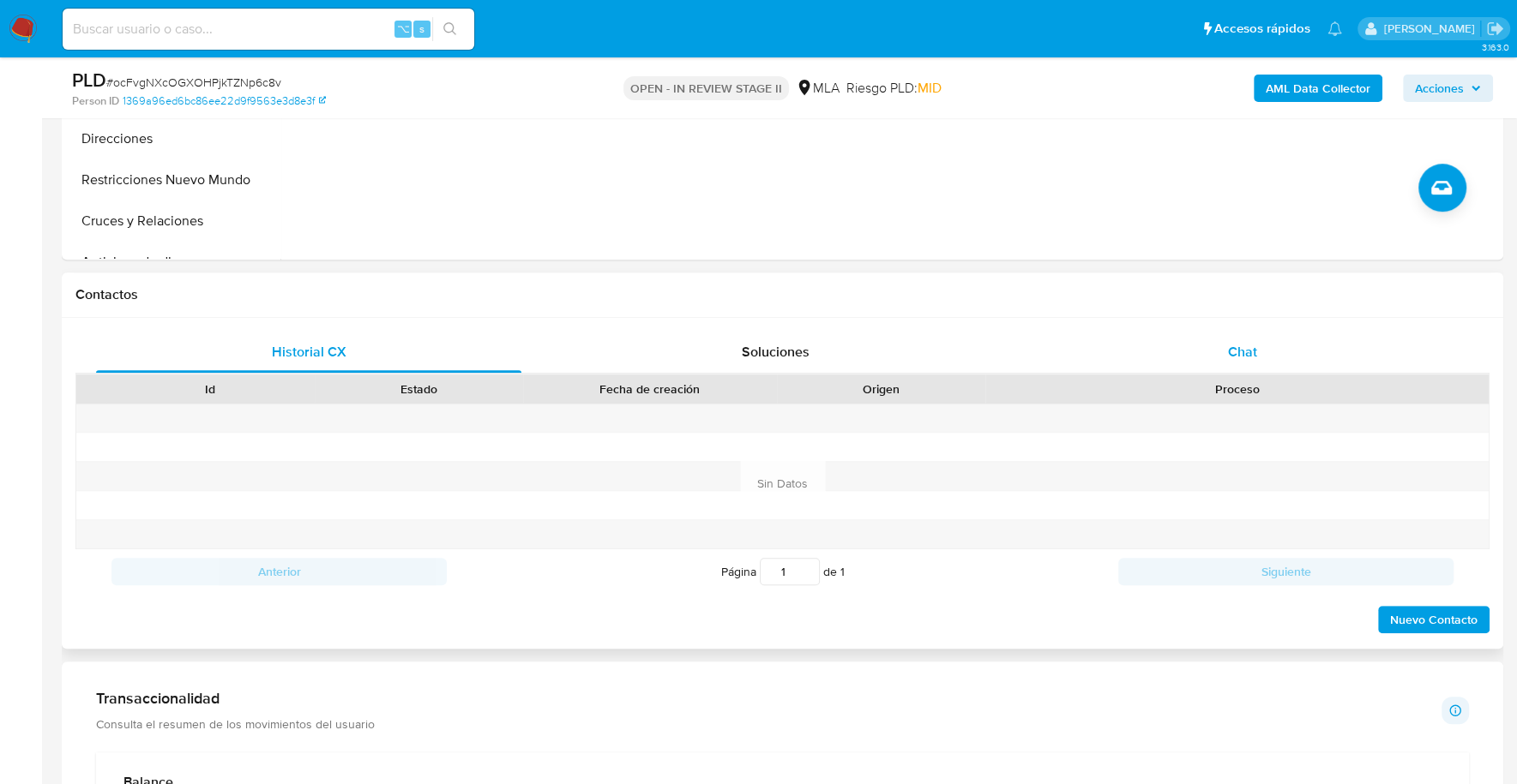
click at [1253, 339] on div "Chat" at bounding box center [1241, 352] width 426 height 41
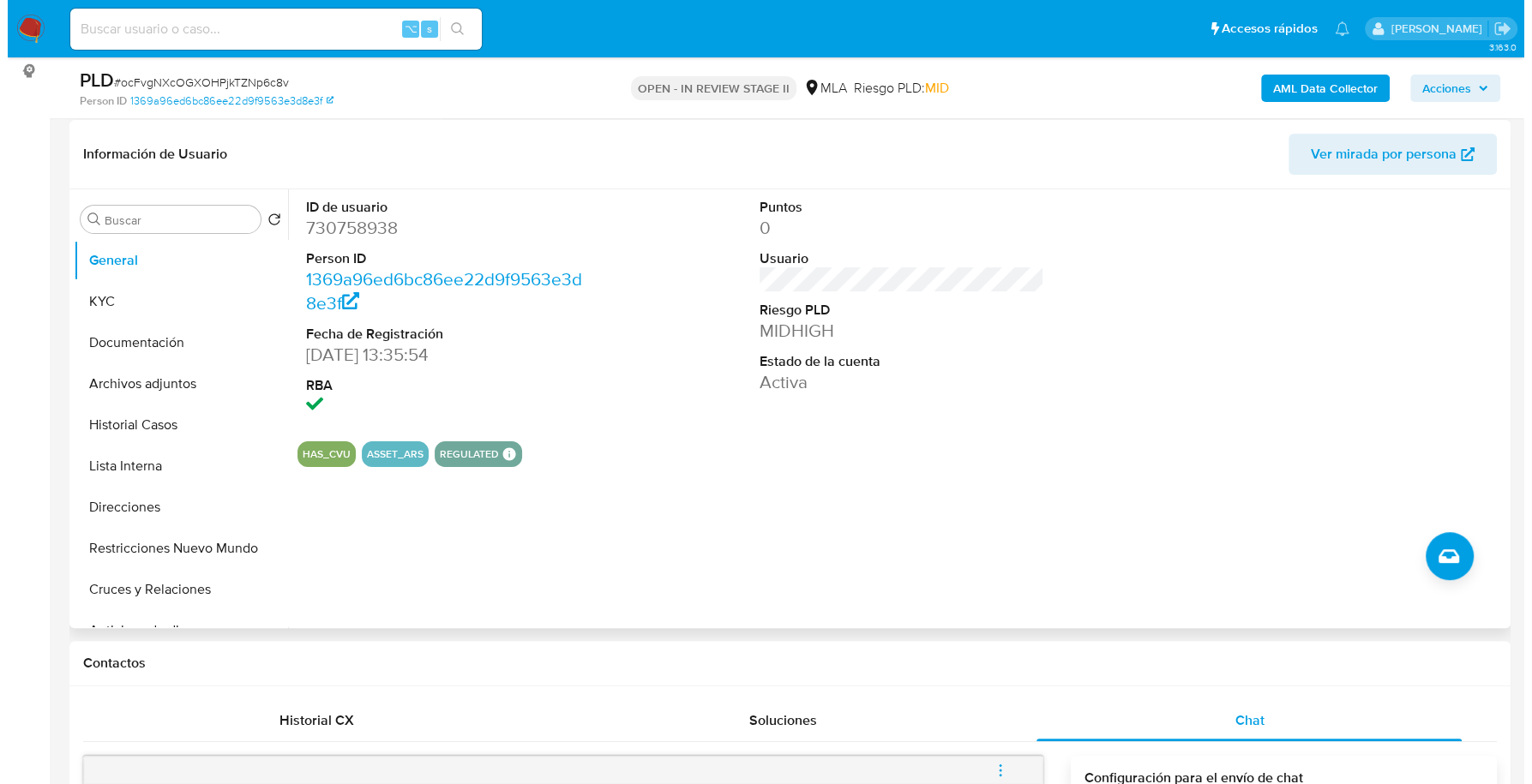
scroll to position [203, 0]
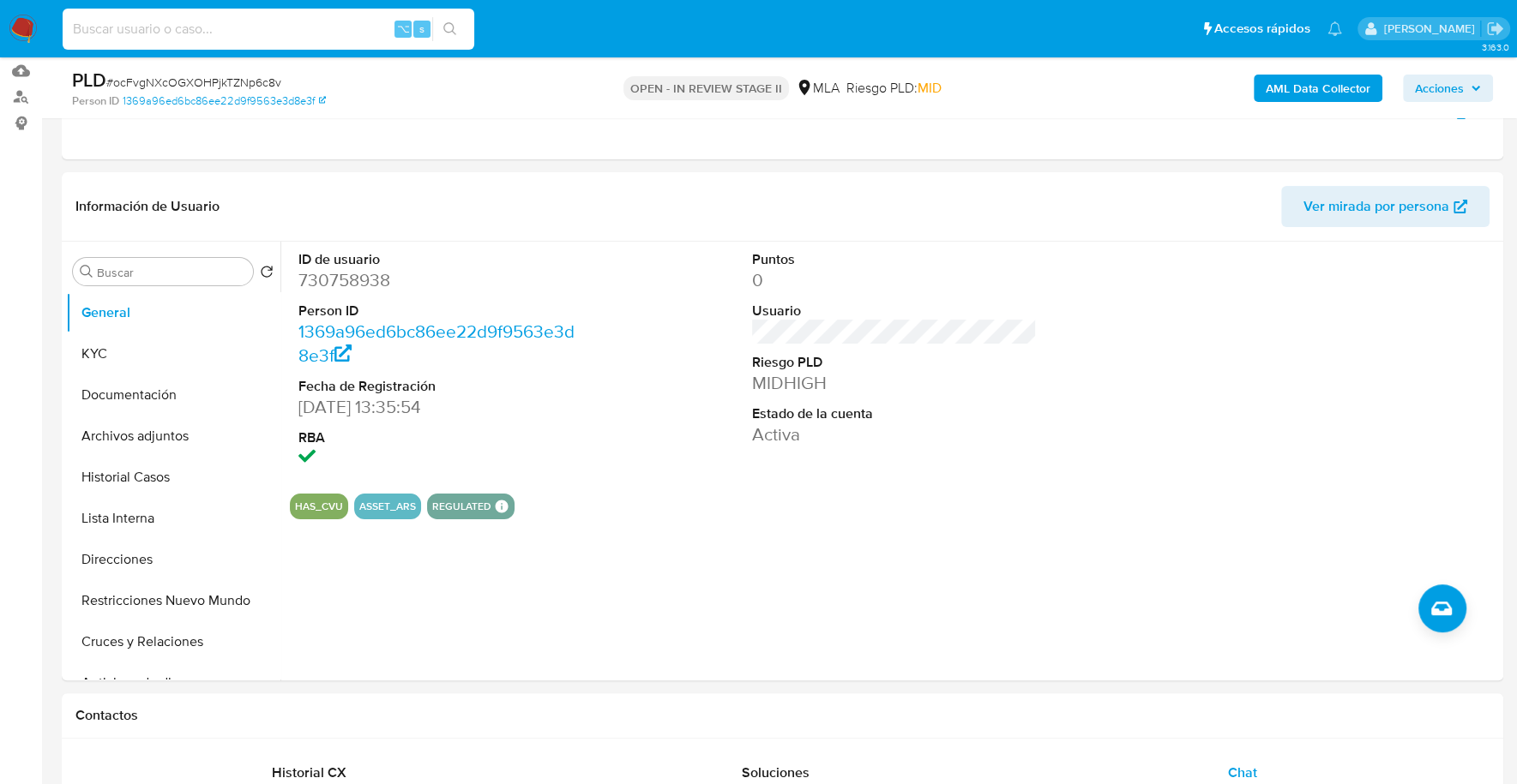
click at [167, 34] on input at bounding box center [269, 29] width 411 height 23
paste input "730758938"
type input "730758938"
click at [107, 356] on button "KYC" at bounding box center [166, 354] width 201 height 41
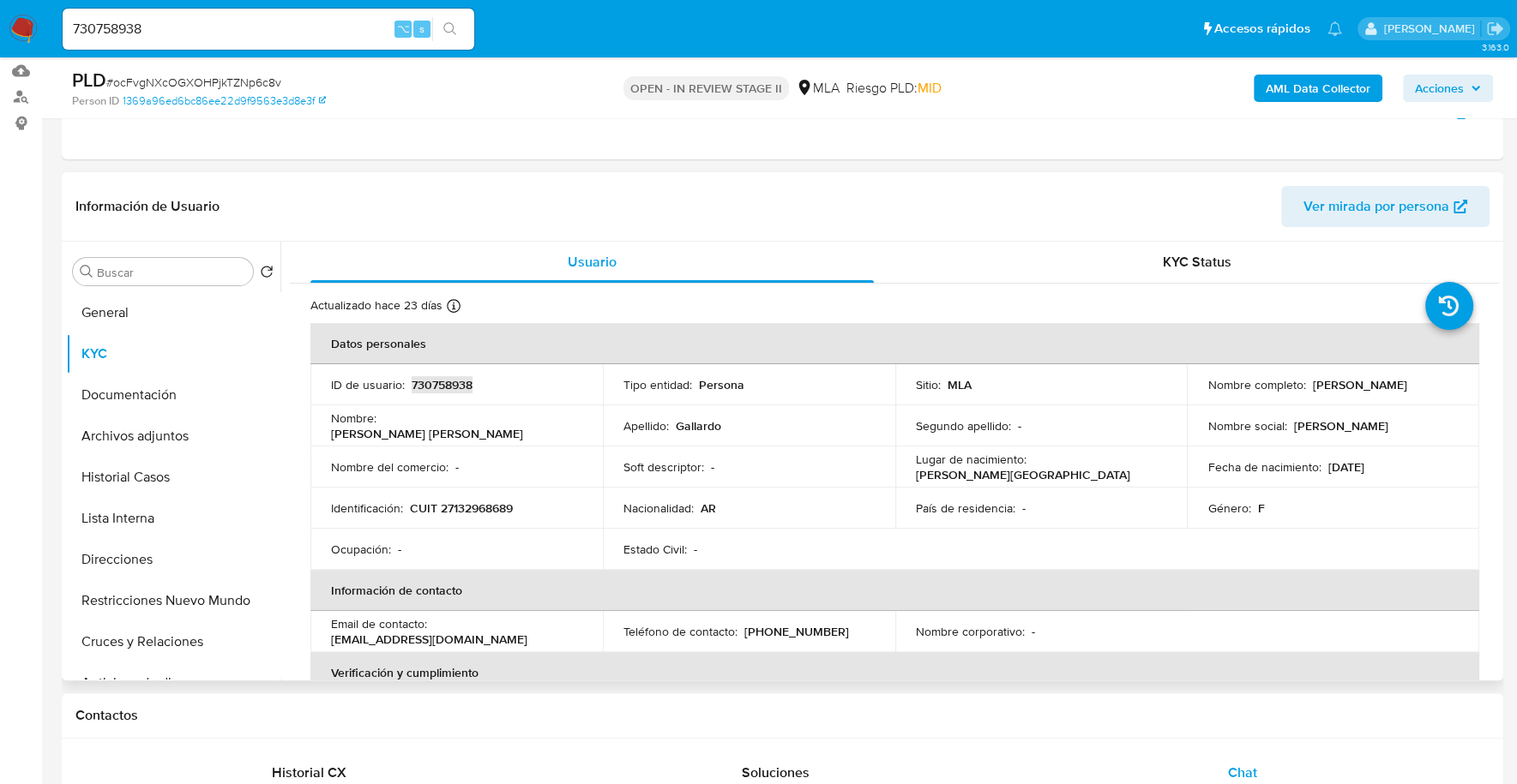
copy p "730758938"
click at [1333, 93] on b "AML Data Collector" at bounding box center [1317, 87] width 104 height 27
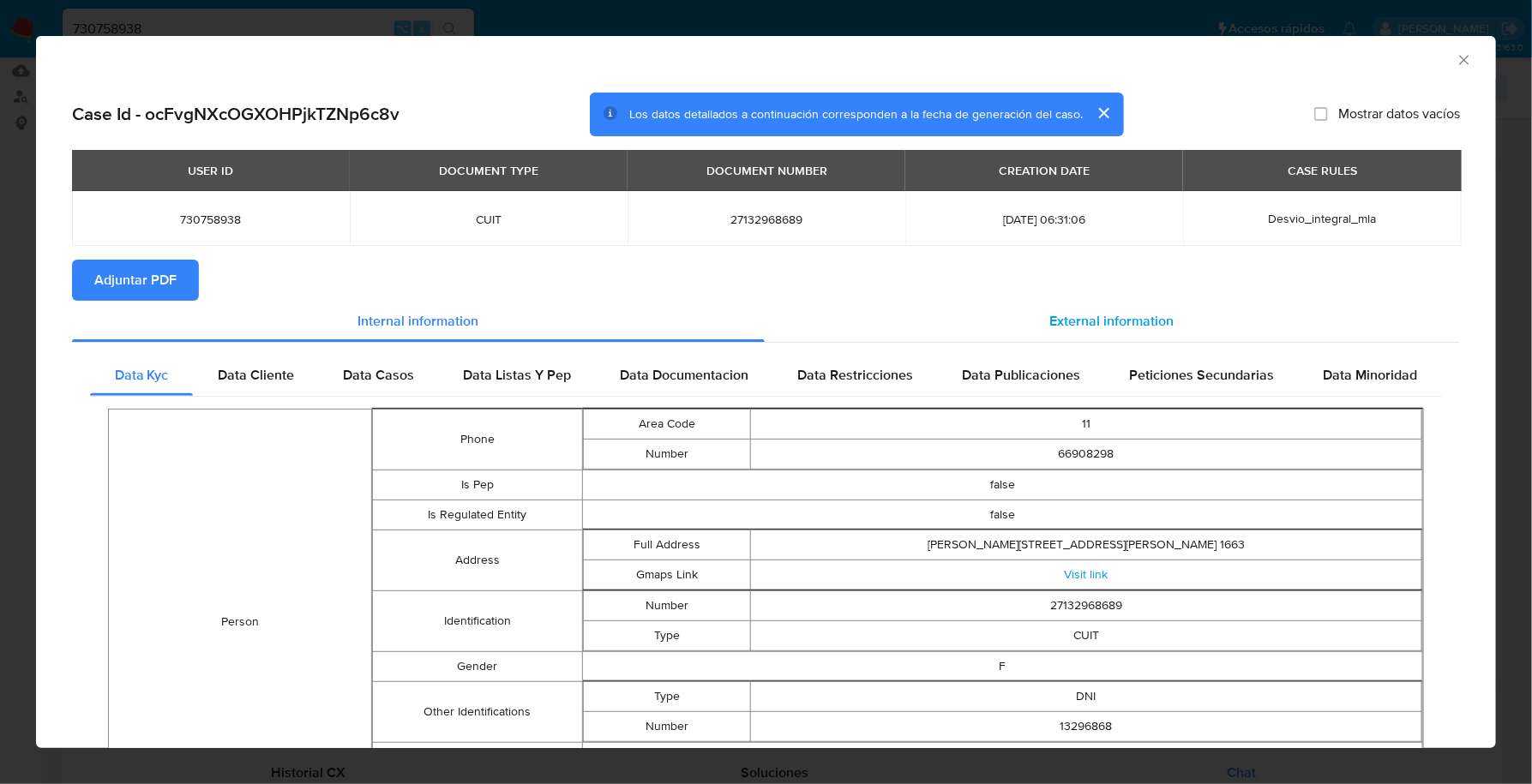
click at [1091, 323] on span "External information" at bounding box center [1112, 320] width 124 height 20
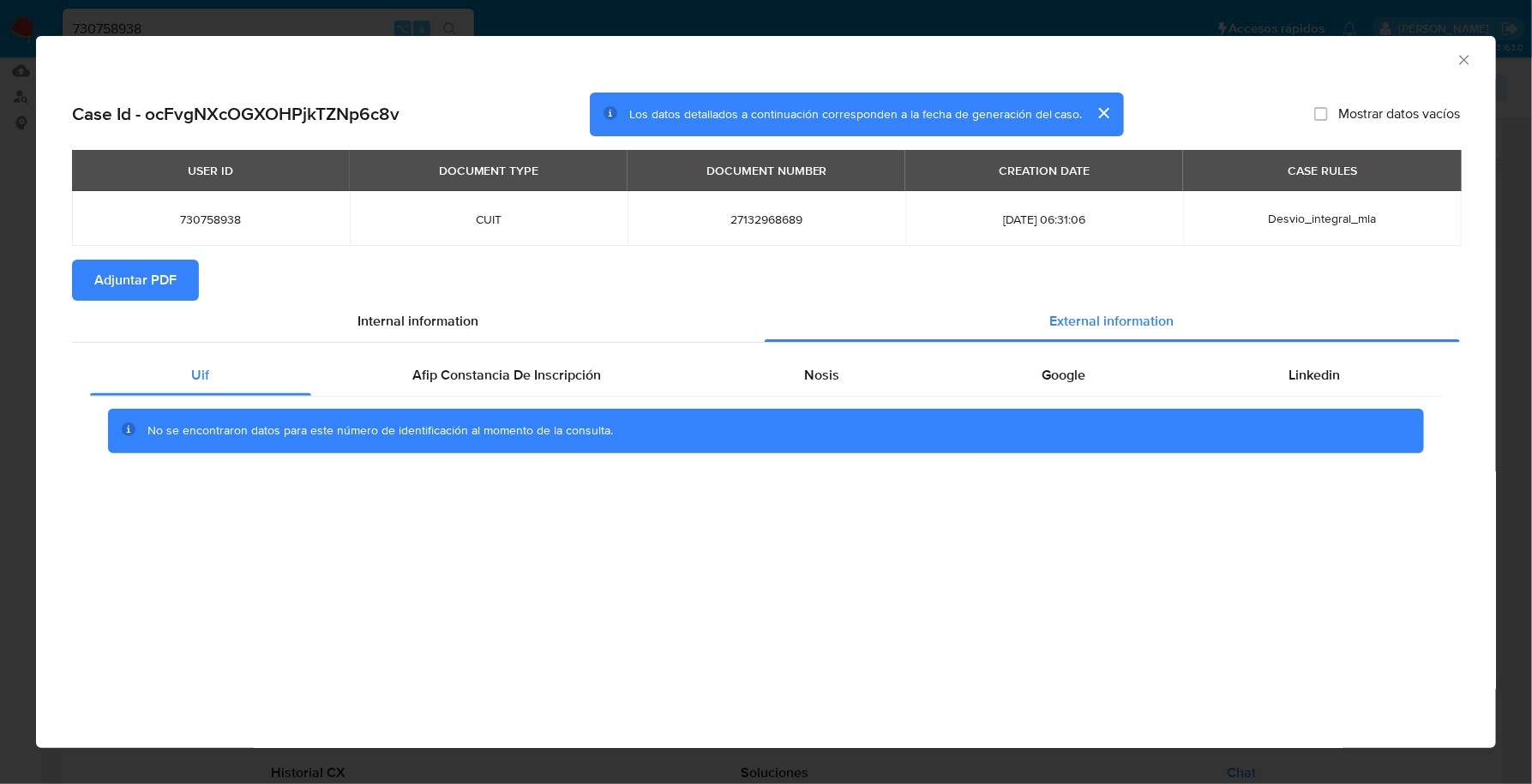
click at [590, 353] on div "Uif Afip Constancia De Inscripción Nosis Google Linkedin No se encontraron dato…" at bounding box center [766, 409] width 1388 height 134
click at [590, 363] on div "Afip Constancia De Inscripción" at bounding box center [506, 376] width 392 height 41
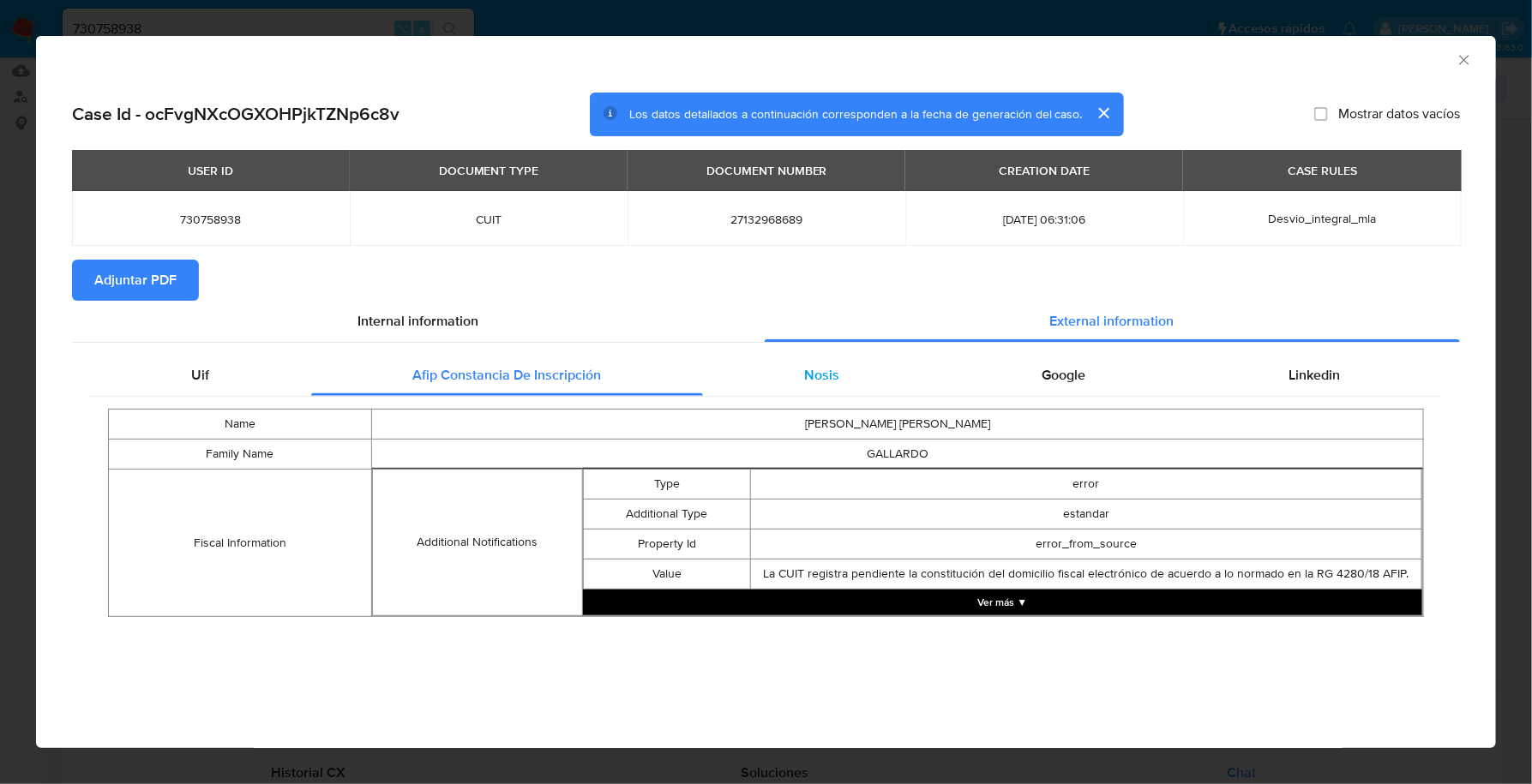
click at [845, 389] on div "Nosis" at bounding box center [823, 376] width 239 height 41
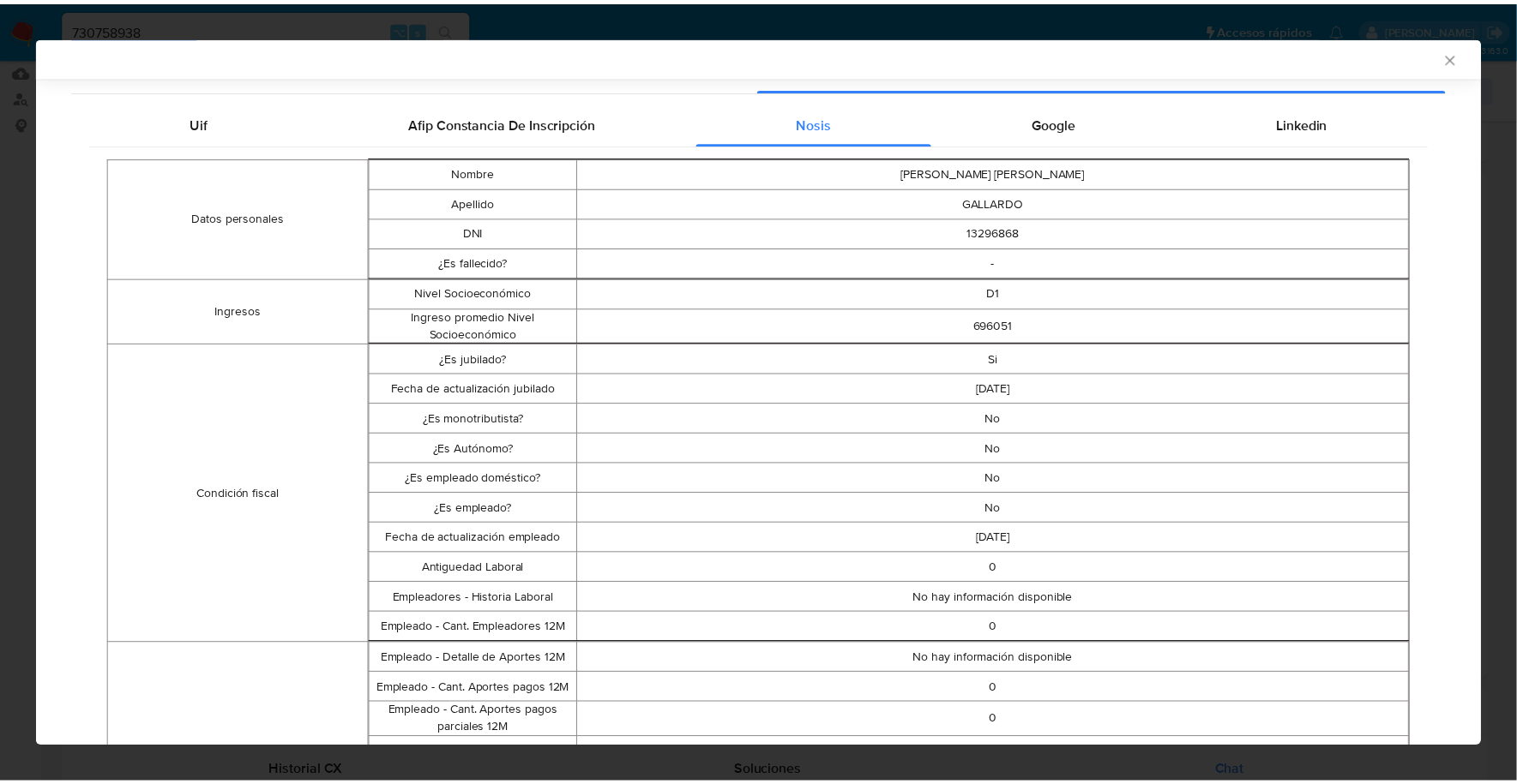
scroll to position [0, 0]
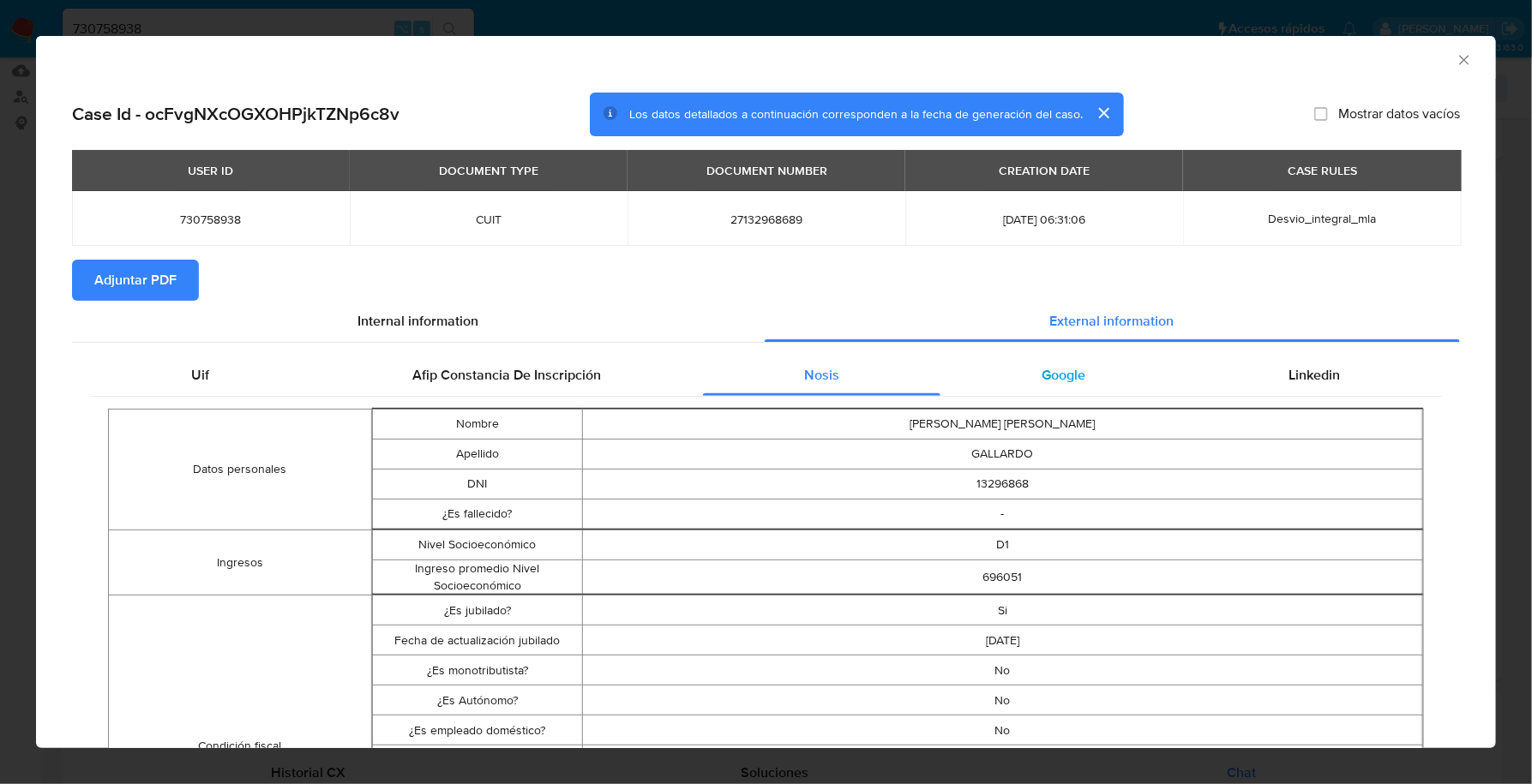
click at [1078, 370] on div "Google" at bounding box center [1063, 376] width 247 height 41
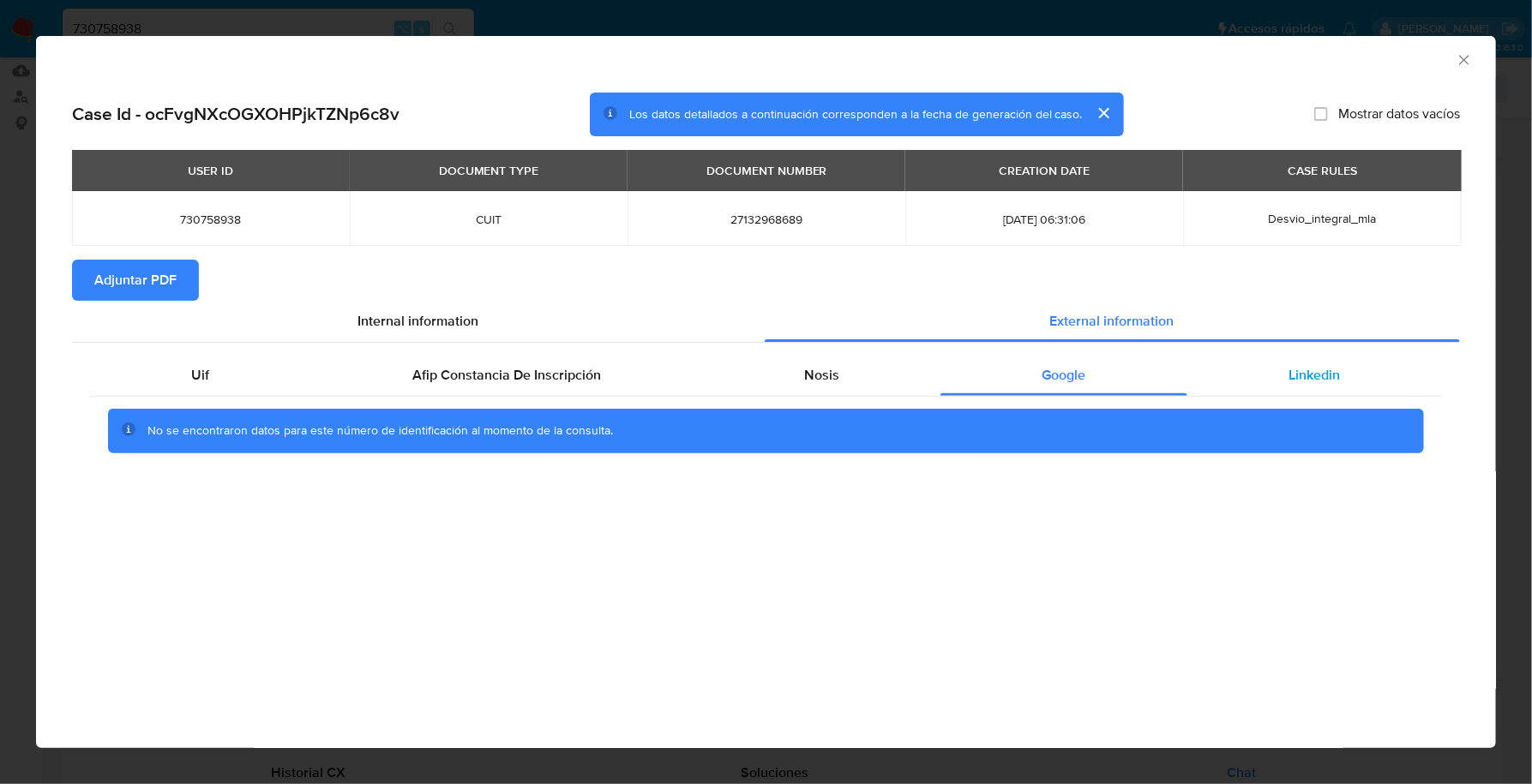
click at [1273, 372] on div "Linkedin" at bounding box center [1314, 376] width 255 height 41
click at [154, 270] on span "Adjuntar PDF" at bounding box center [135, 280] width 83 height 38
click at [1468, 62] on icon "Cerrar ventana" at bounding box center [1464, 60] width 17 height 17
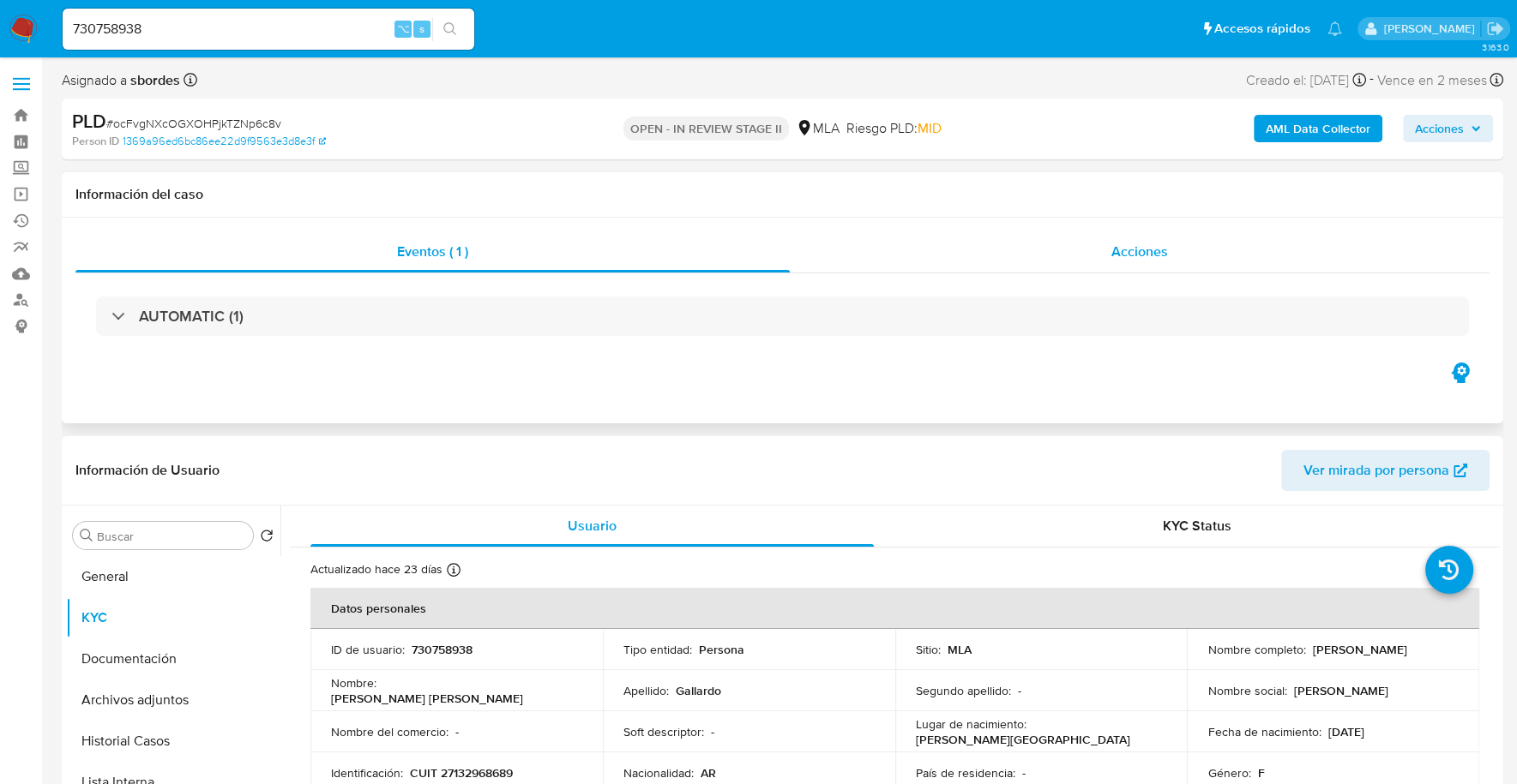
click at [1225, 240] on div "Acciones" at bounding box center [1139, 252] width 700 height 41
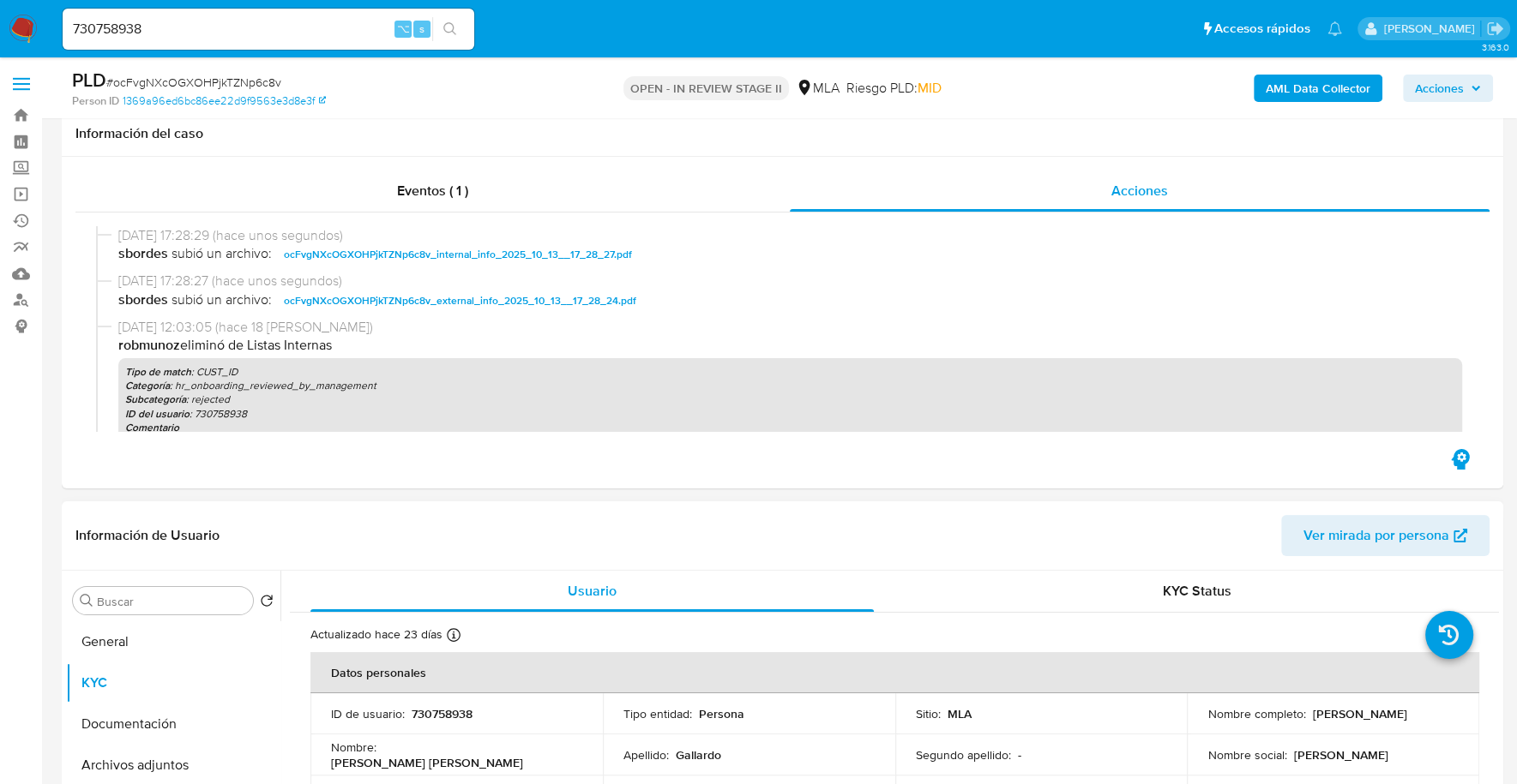
scroll to position [209, 0]
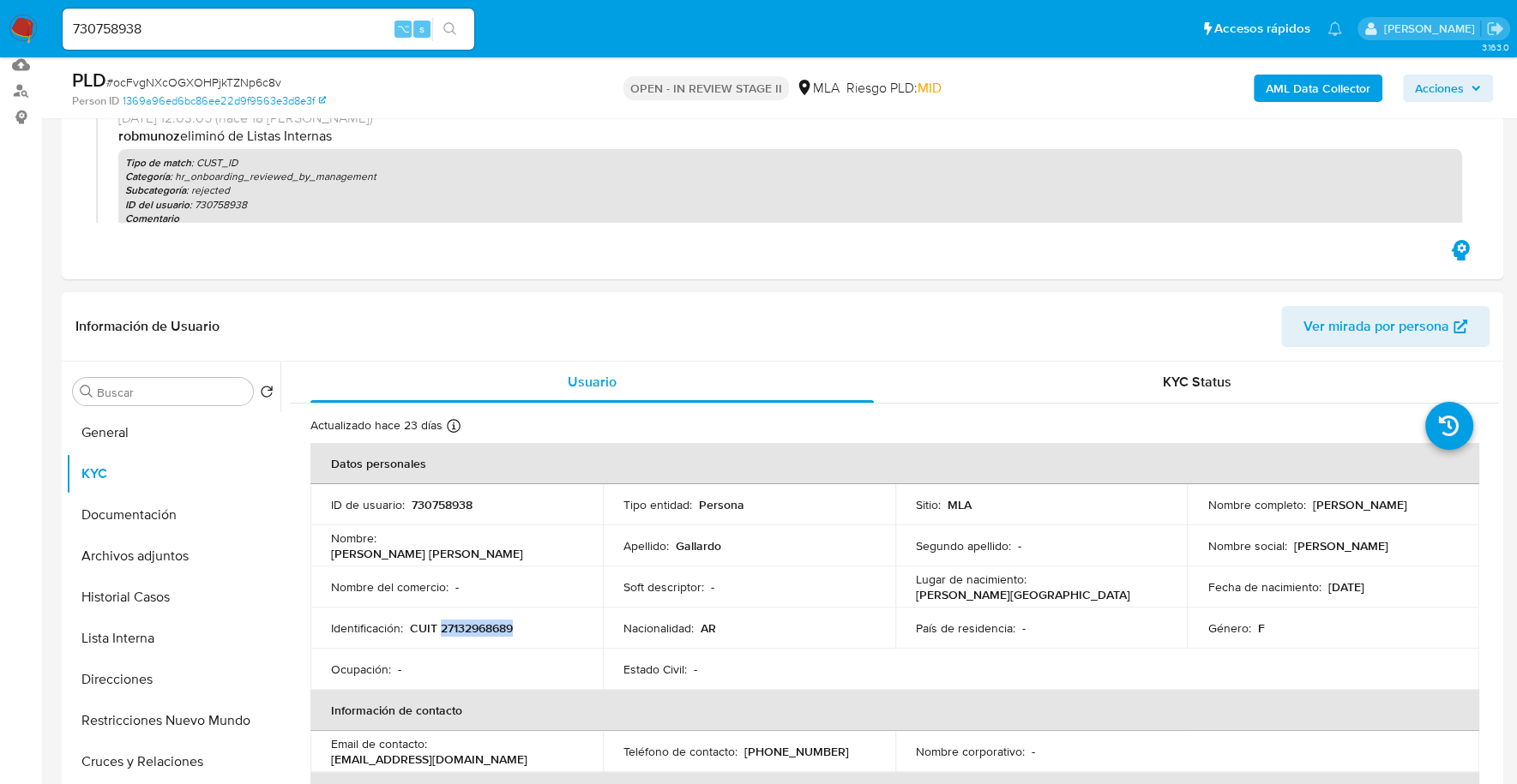
copy p "27132968689"
click at [145, 569] on button "Archivos adjuntos" at bounding box center [166, 557] width 201 height 41
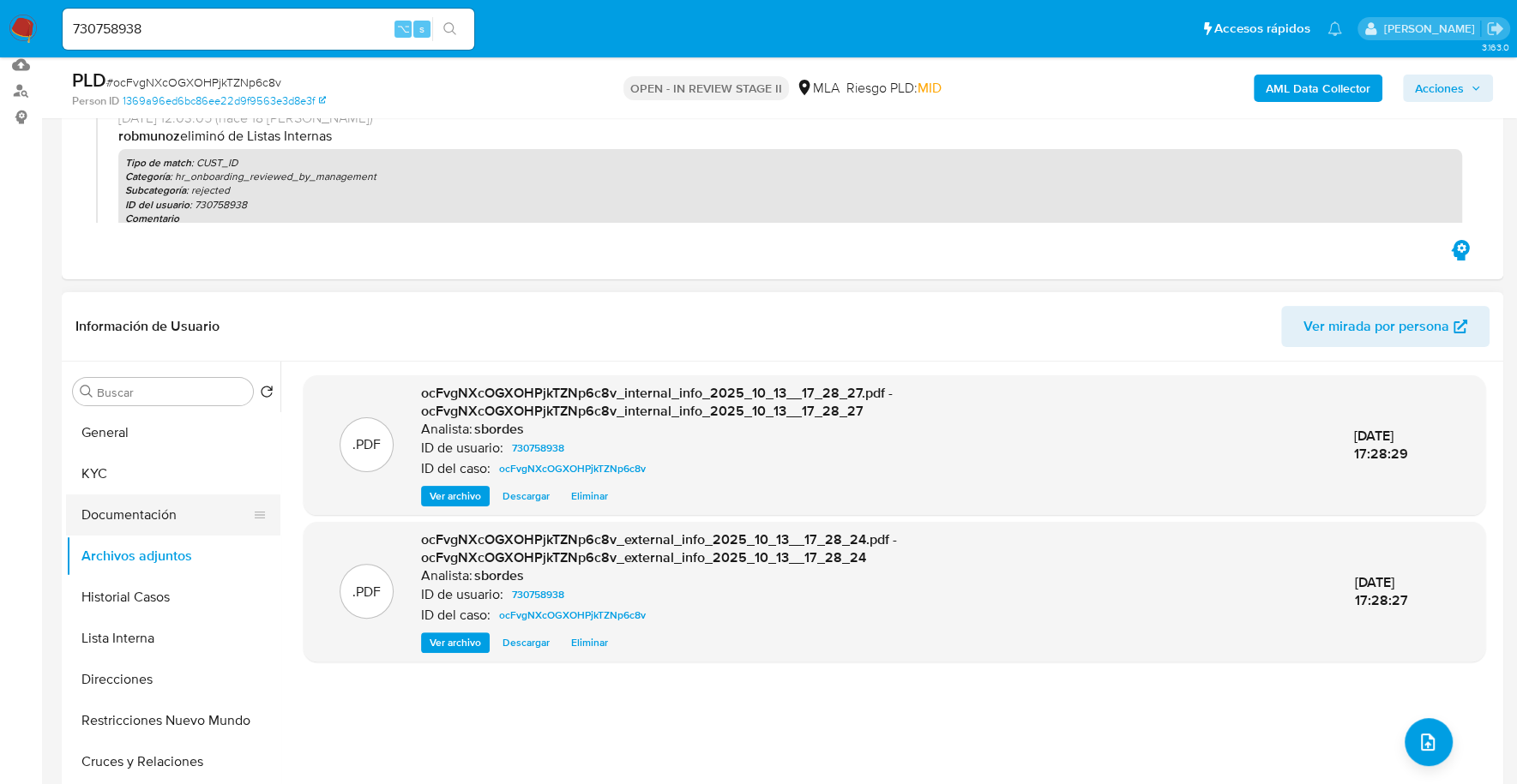
click at [122, 502] on button "Documentación" at bounding box center [166, 515] width 201 height 41
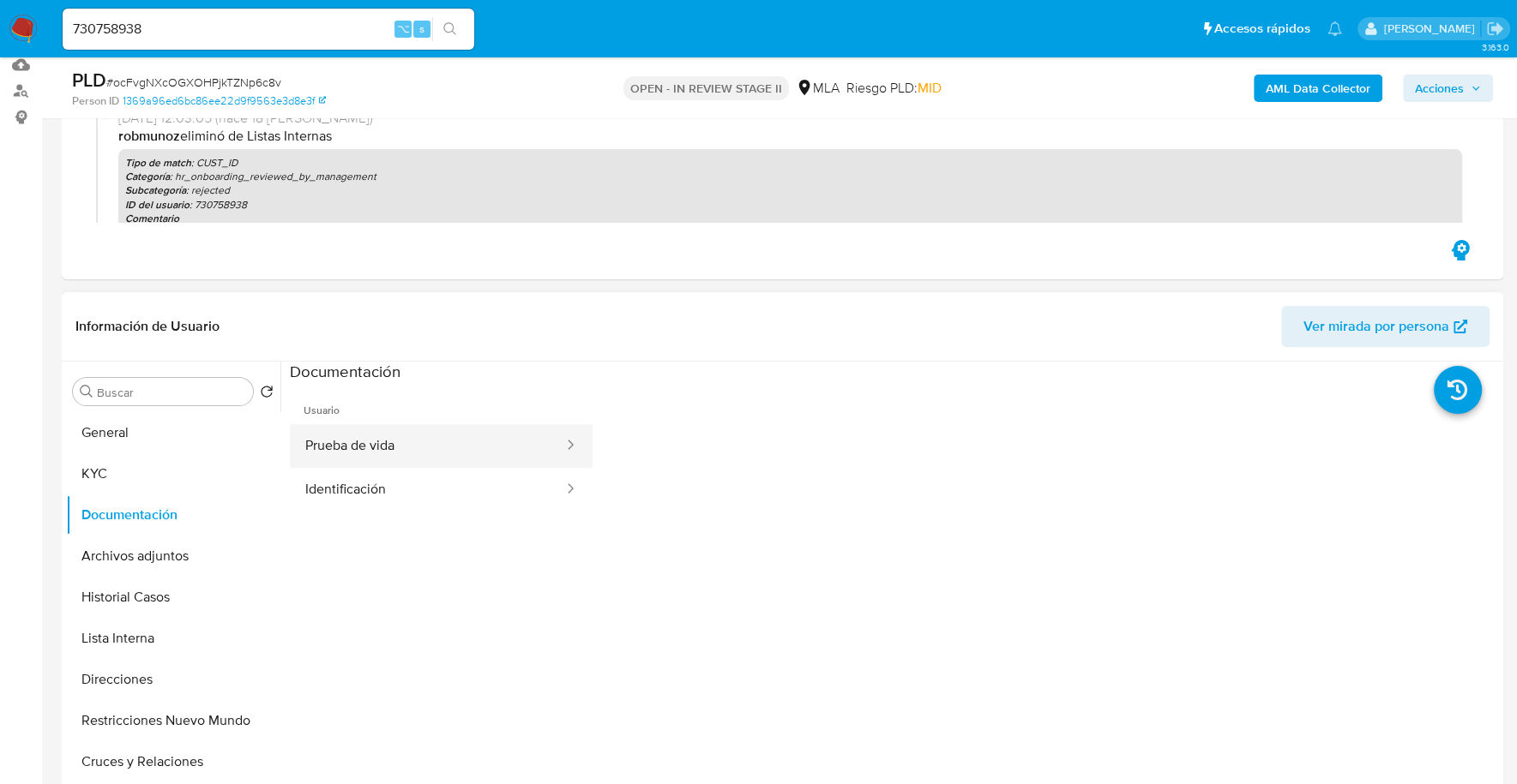
click at [357, 430] on button "Prueba de vida" at bounding box center [427, 446] width 275 height 44
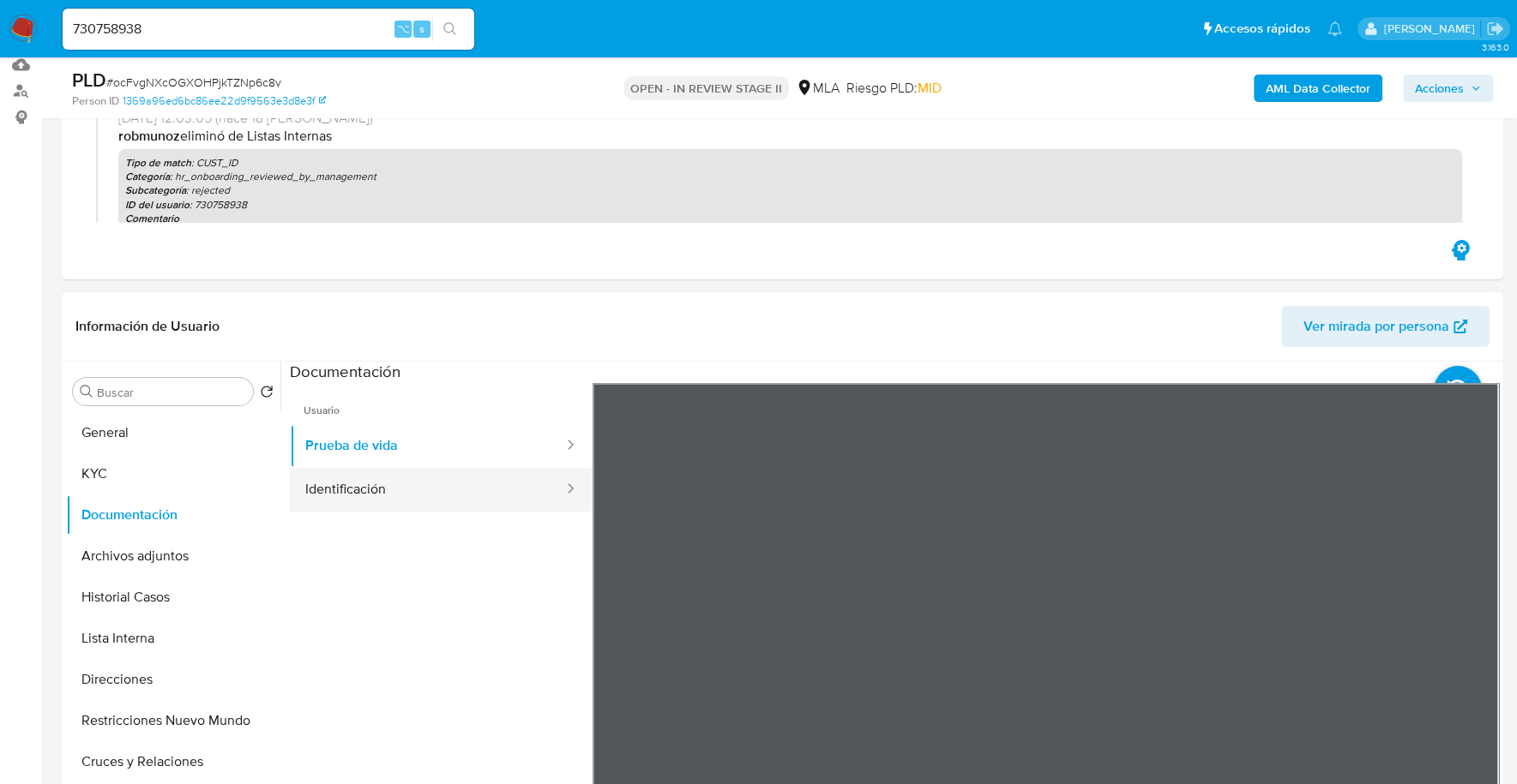
click at [398, 470] on button "Identificación" at bounding box center [427, 489] width 275 height 44
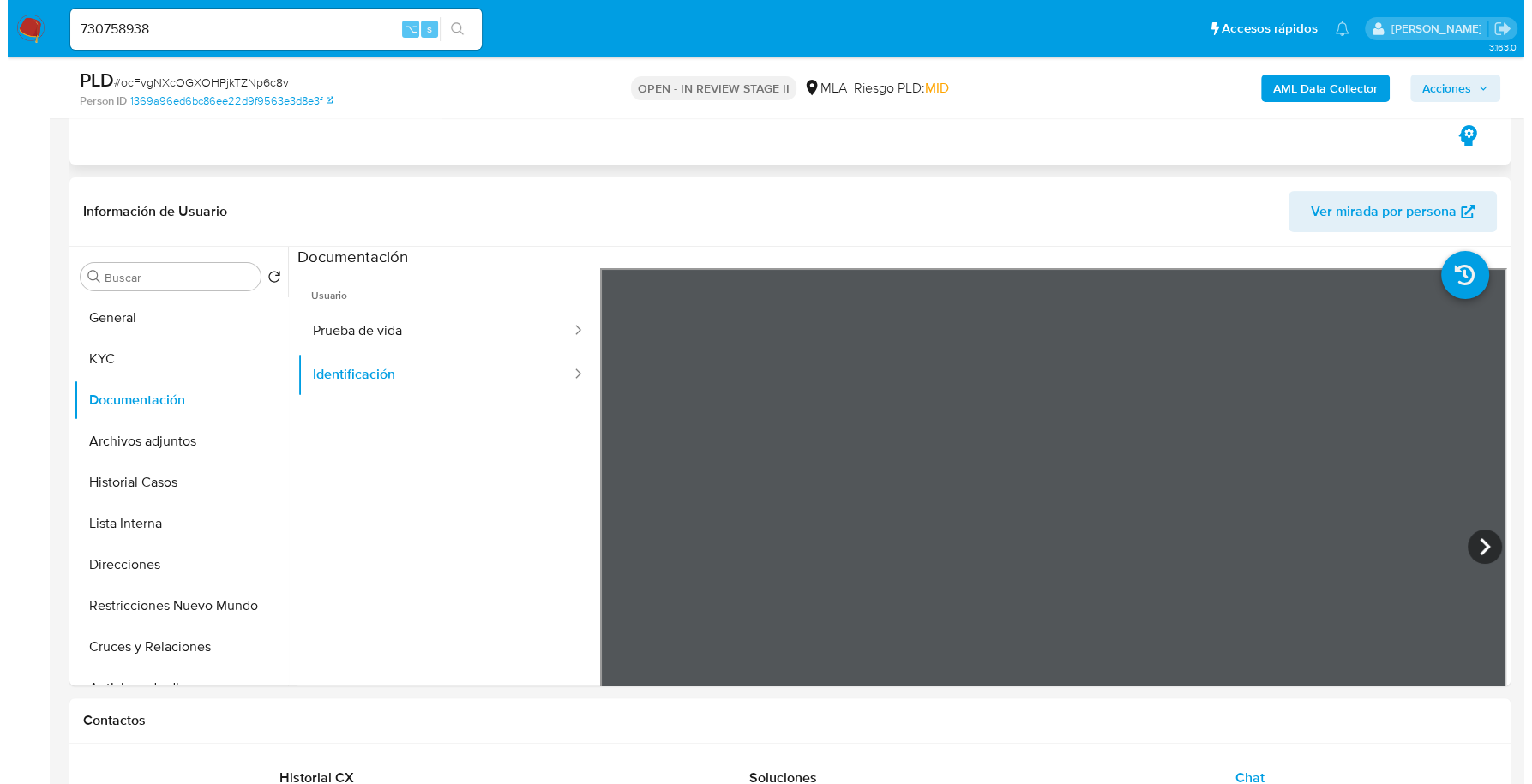
scroll to position [0, 0]
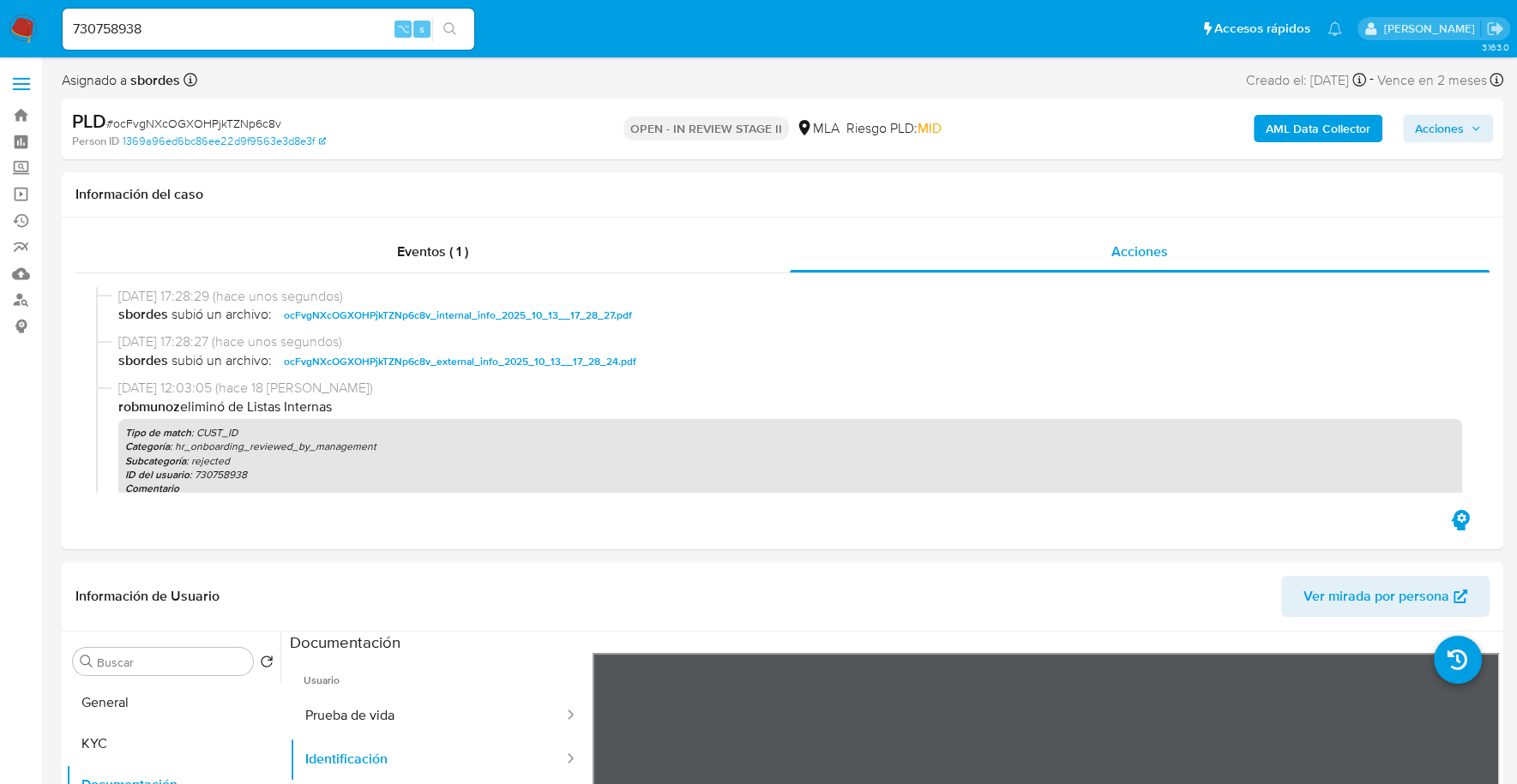
click at [1273, 131] on b "AML Data Collector" at bounding box center [1317, 128] width 104 height 27
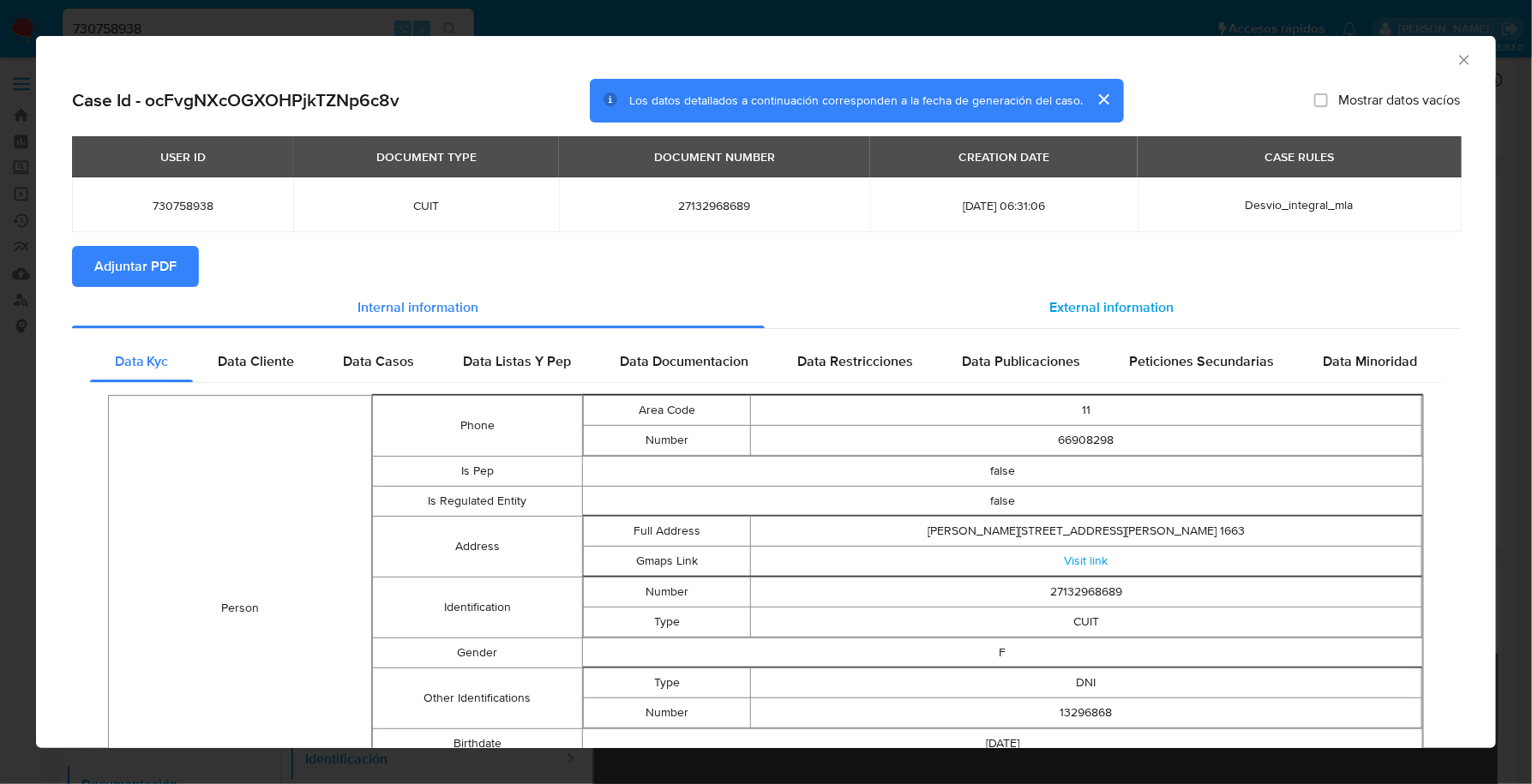
click at [1065, 302] on span "External information" at bounding box center [1112, 307] width 124 height 20
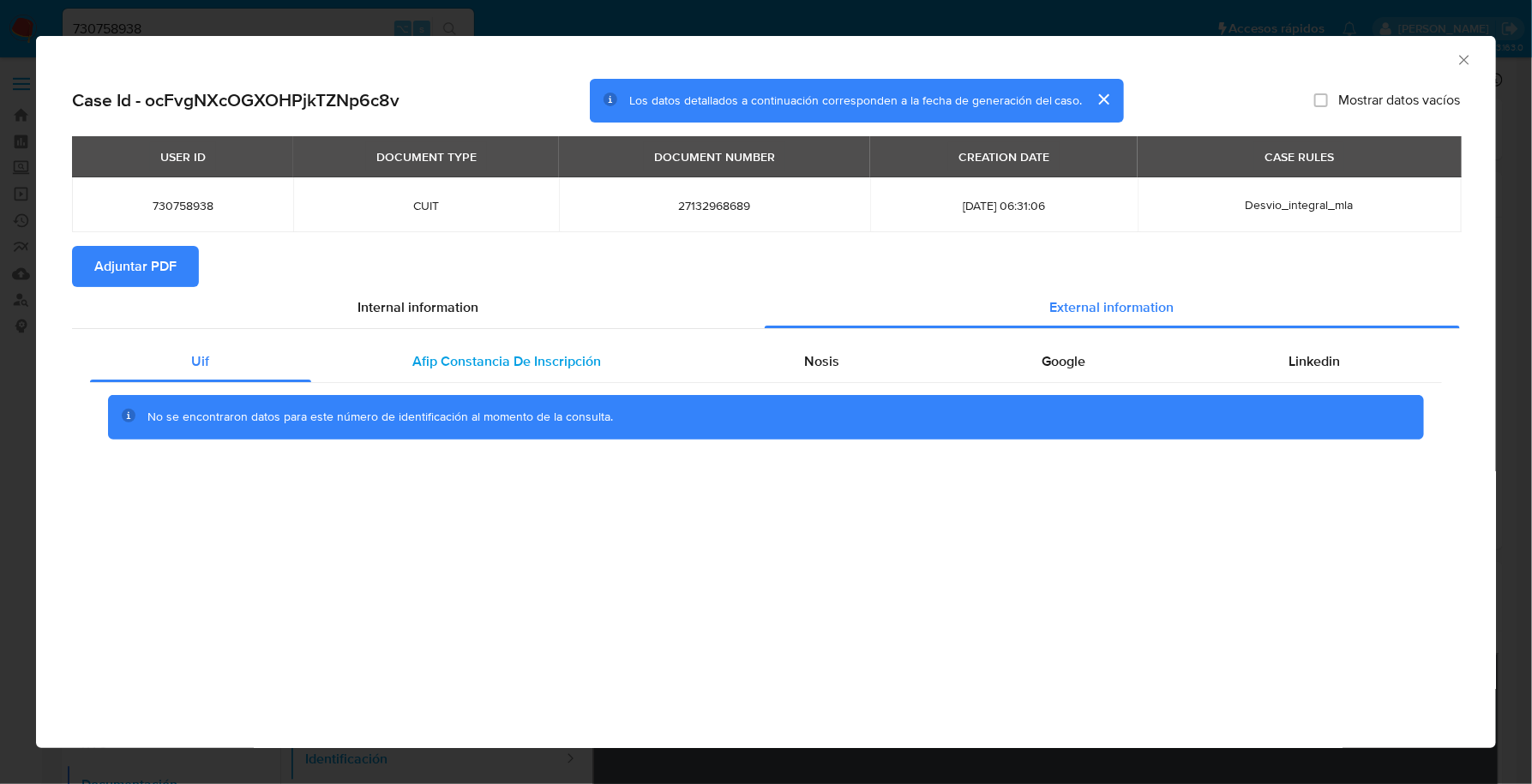
click at [609, 347] on div "Afip Constancia De Inscripción" at bounding box center [506, 361] width 392 height 41
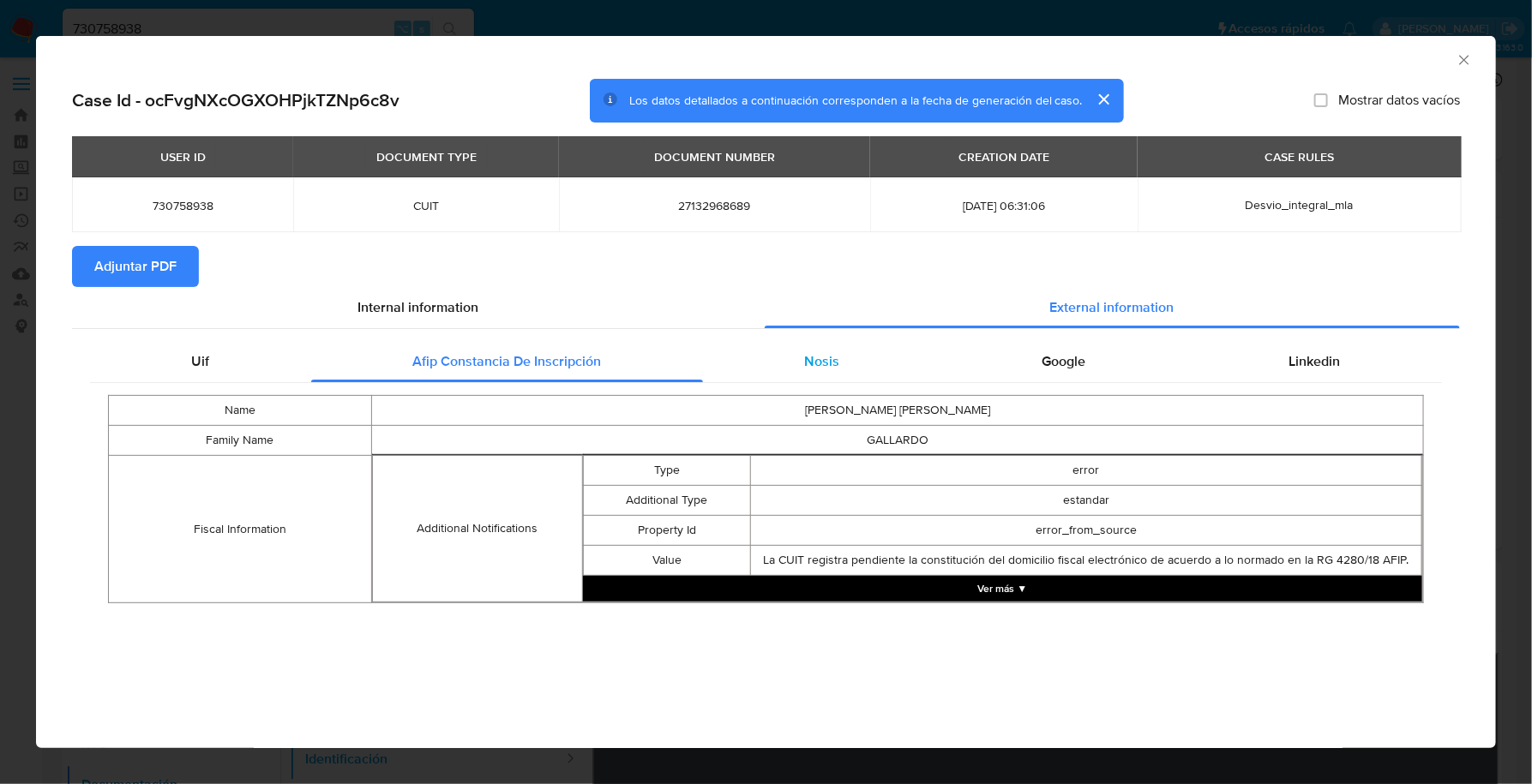
click at [835, 377] on div "Nosis" at bounding box center [823, 361] width 239 height 41
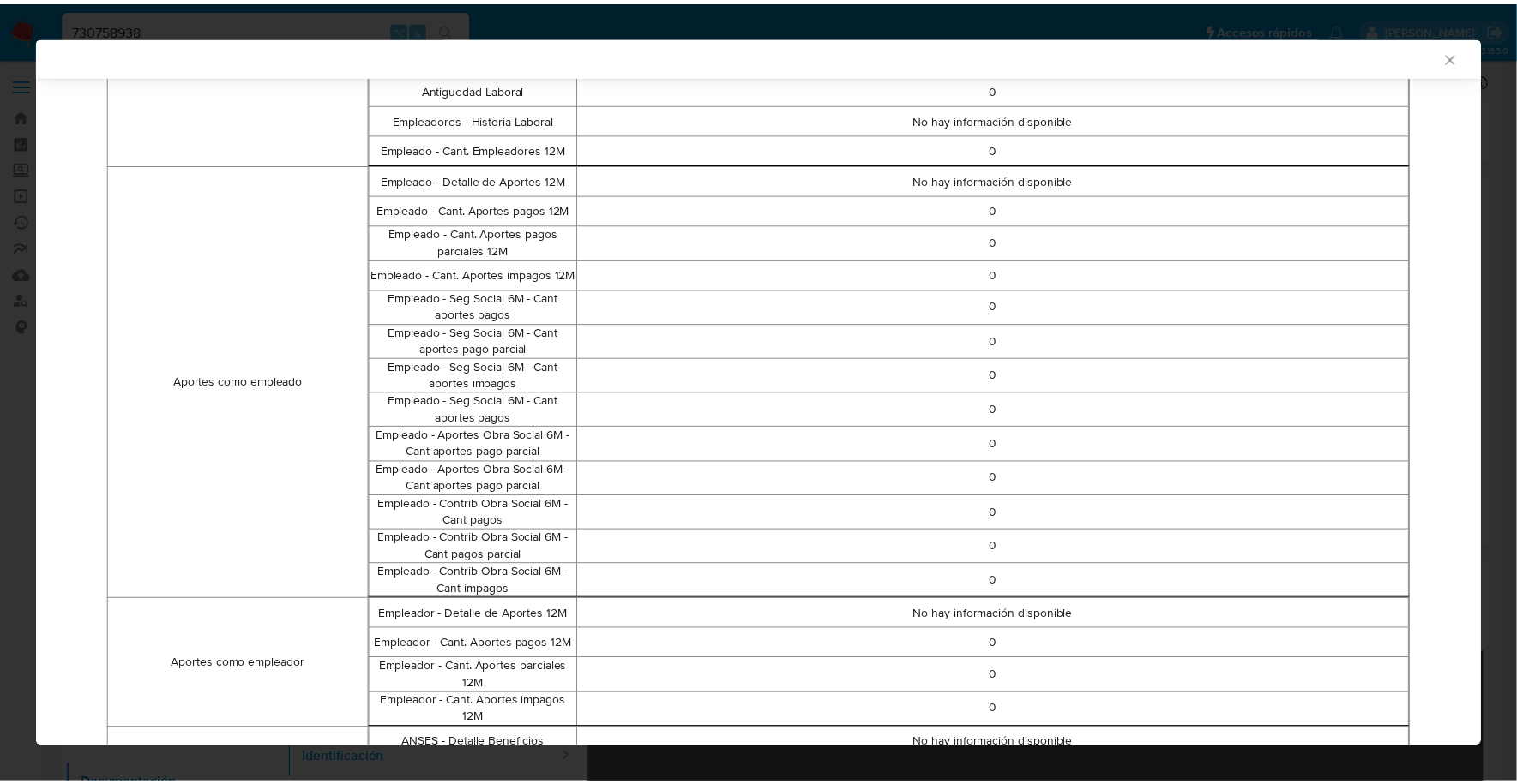
scroll to position [885, 0]
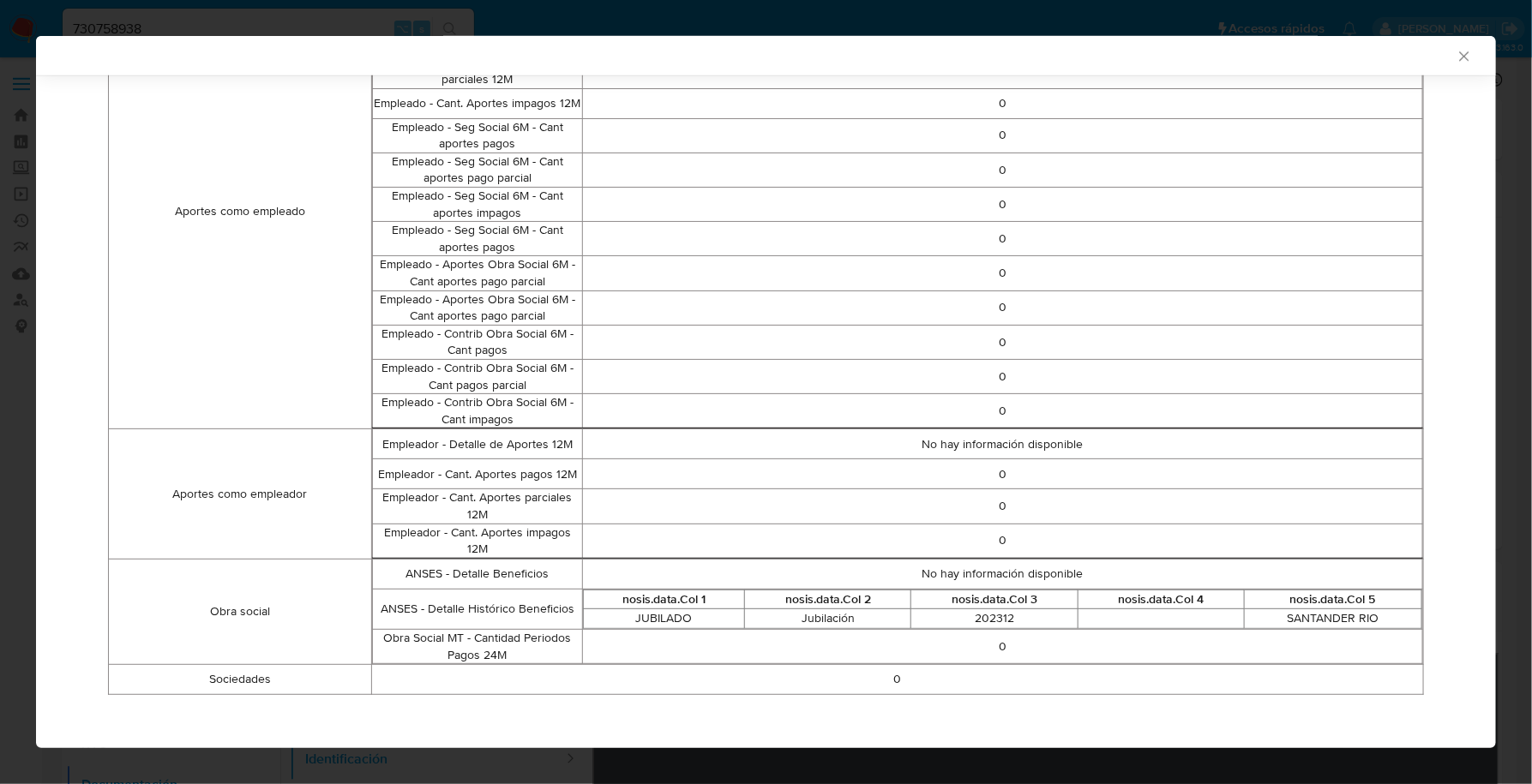
click at [1456, 56] on icon "Cerrar ventana" at bounding box center [1464, 56] width 17 height 17
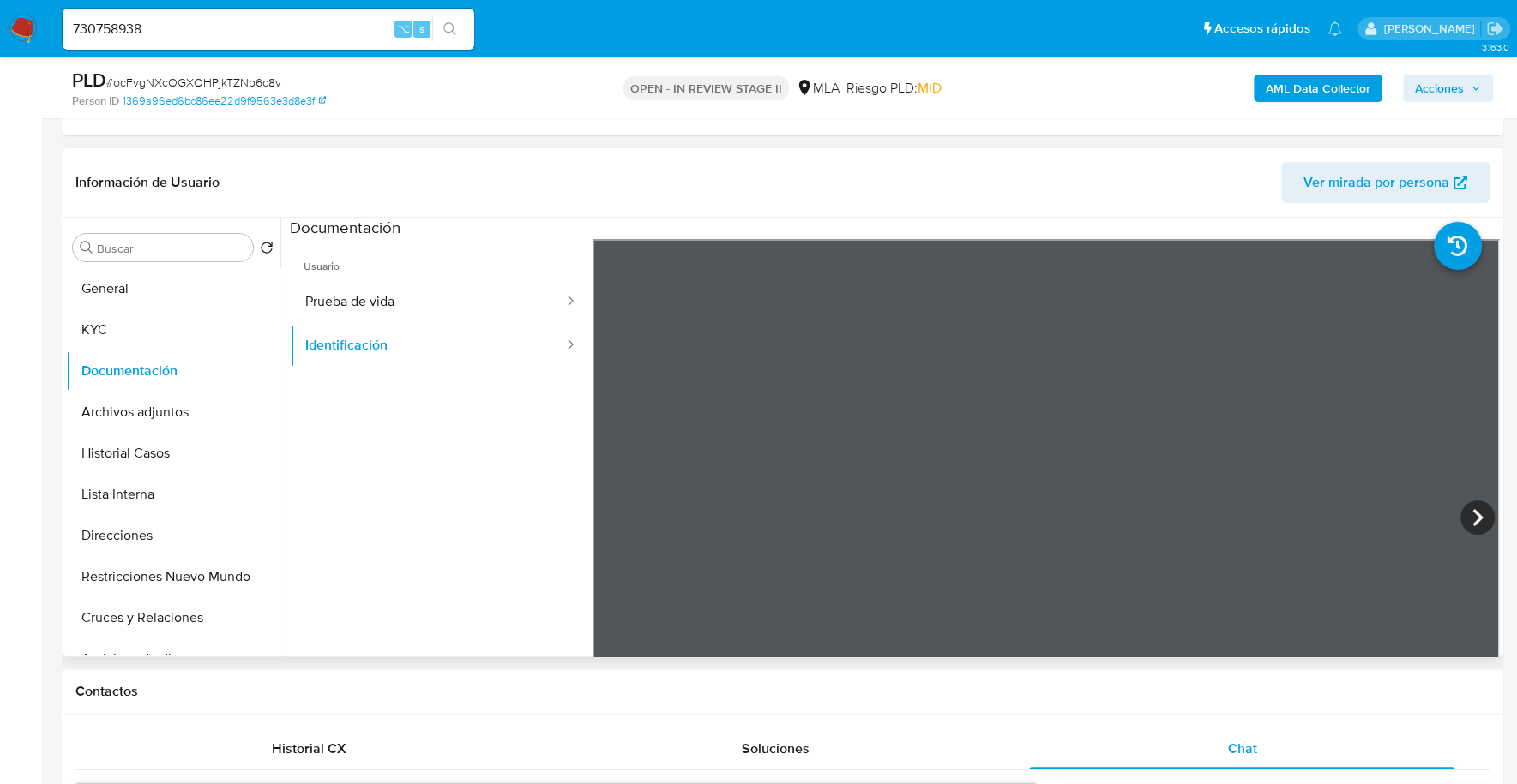
scroll to position [673, 0]
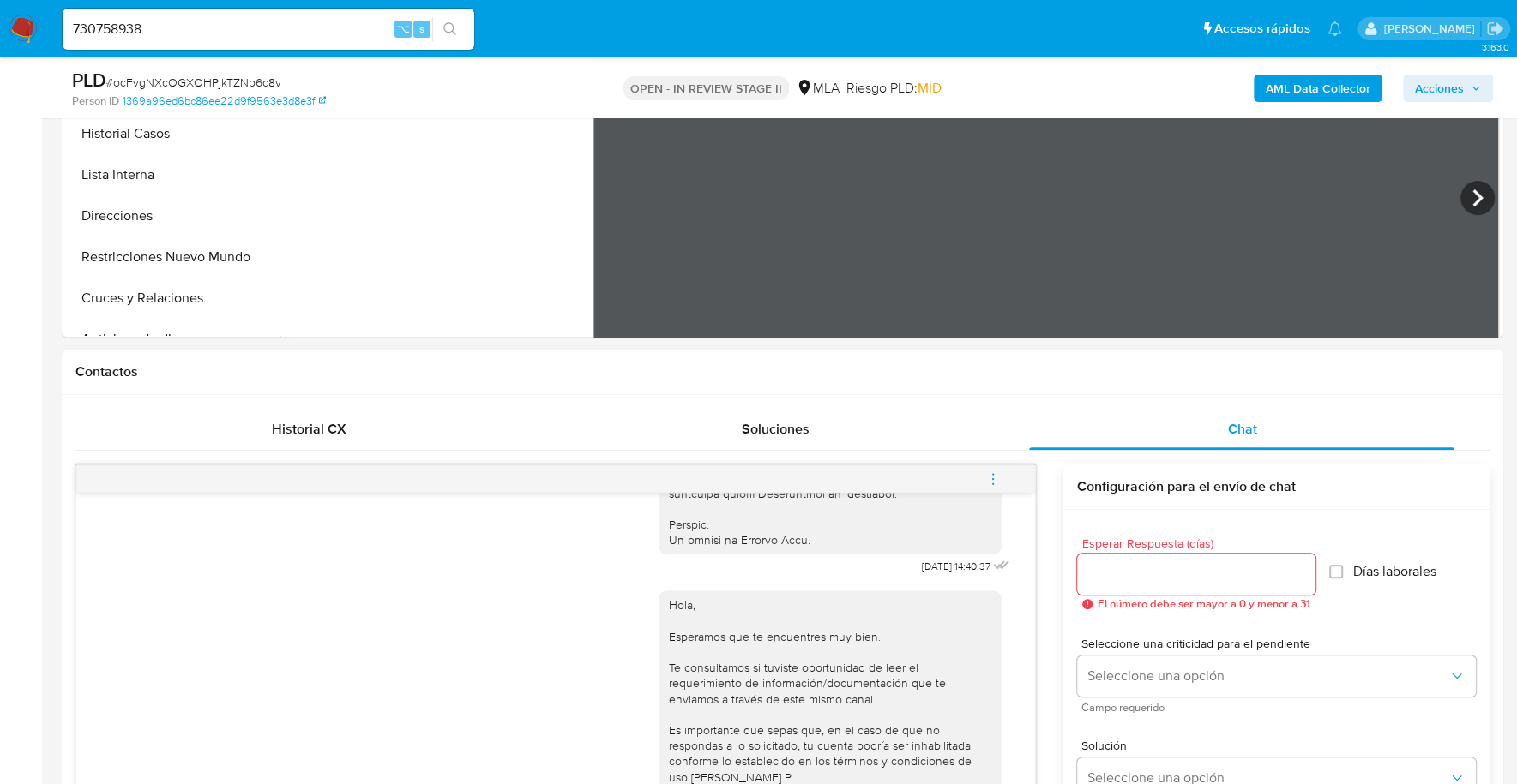
click at [982, 479] on button "menu-action" at bounding box center [993, 479] width 56 height 41
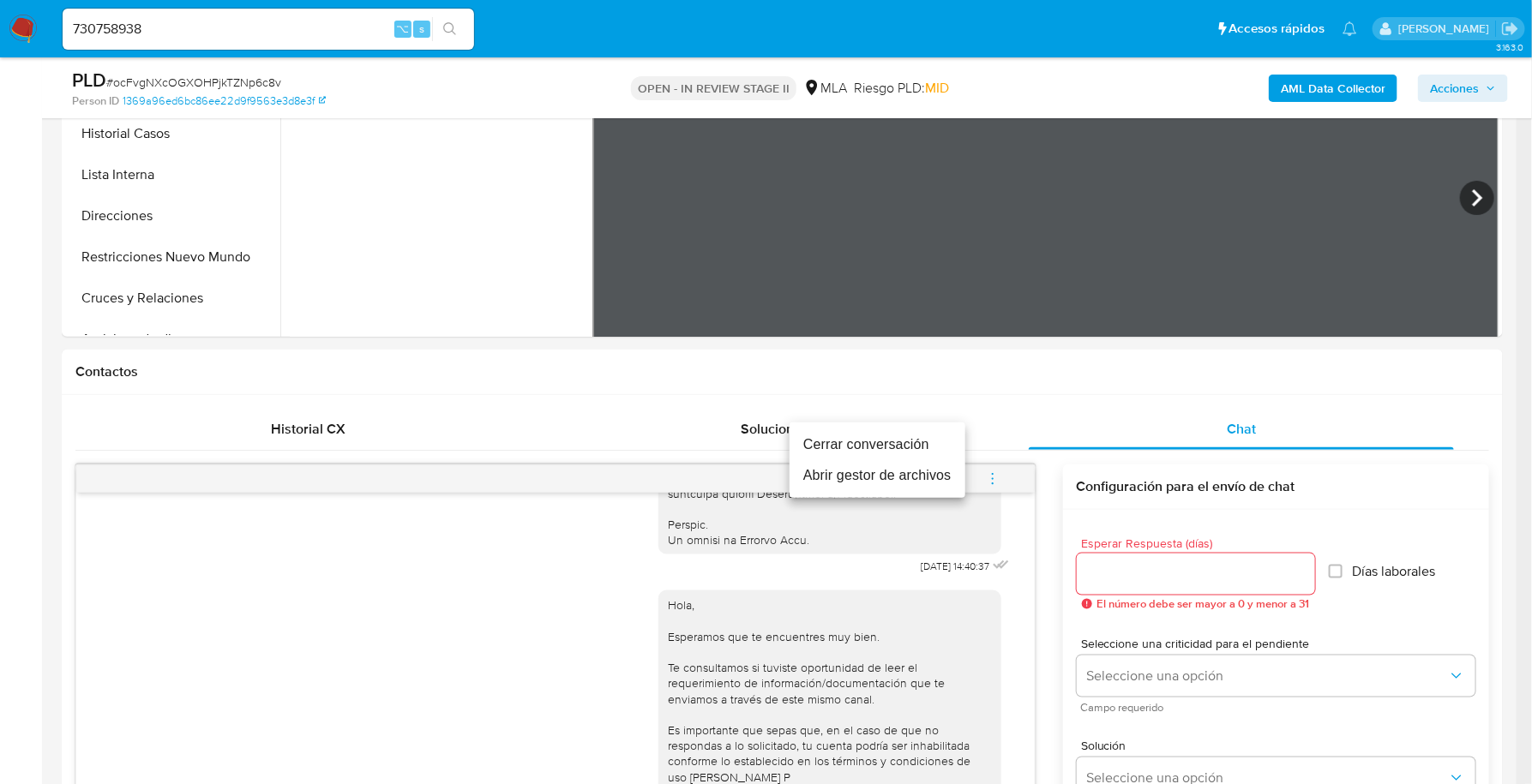
click at [922, 440] on li "Cerrar conversación" at bounding box center [877, 444] width 176 height 31
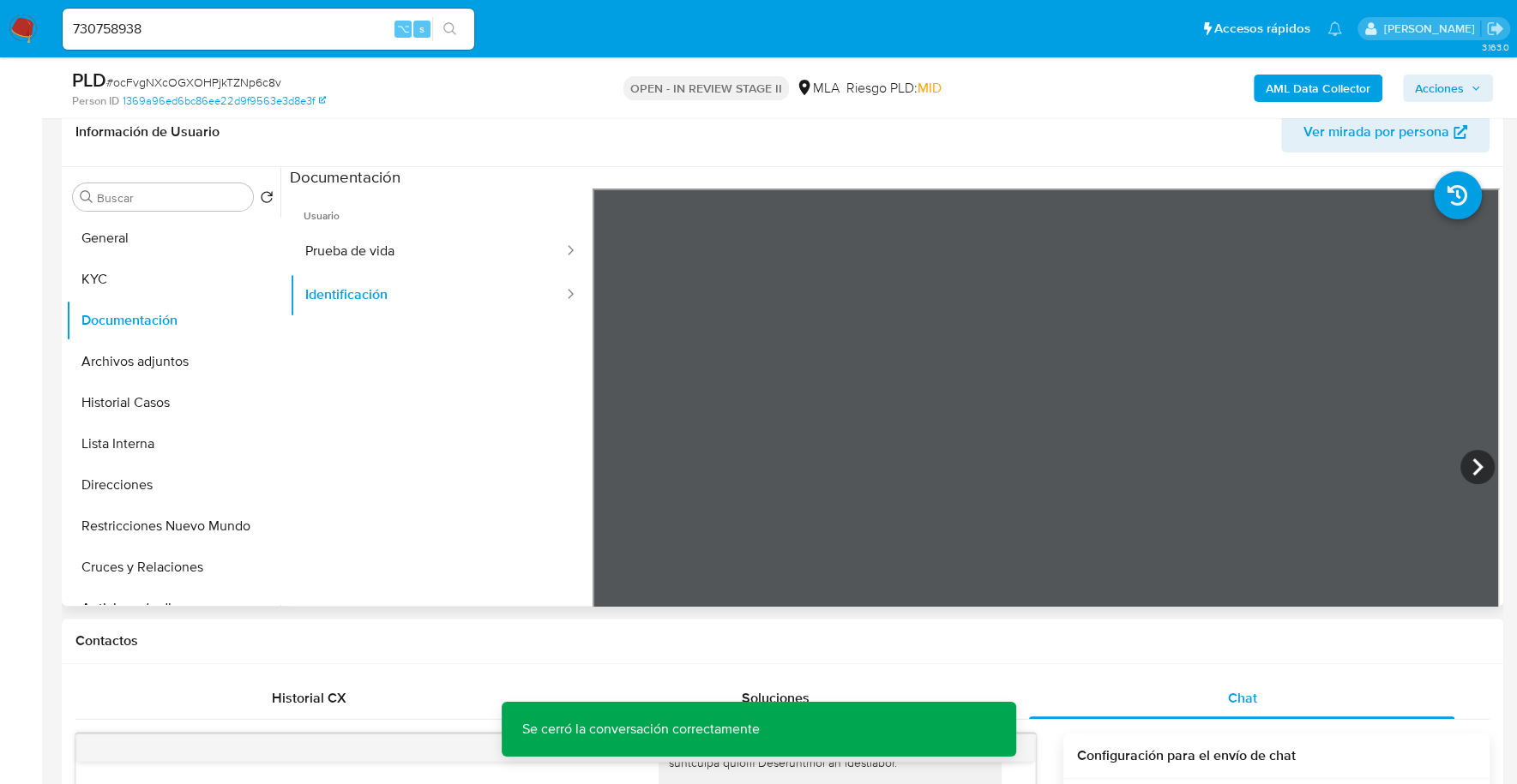
scroll to position [261, 0]
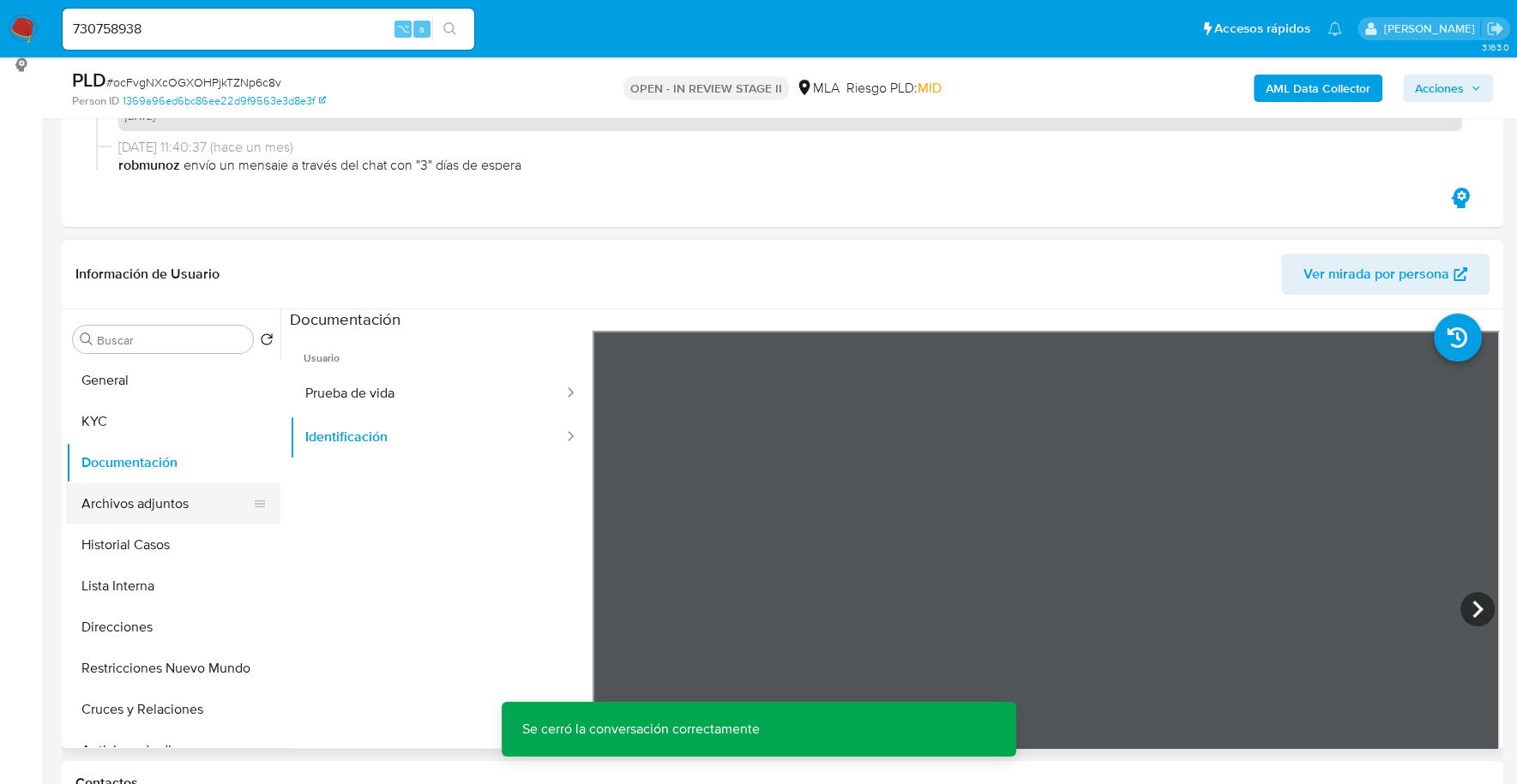
click at [126, 491] on button "Archivos adjuntos" at bounding box center [166, 504] width 201 height 41
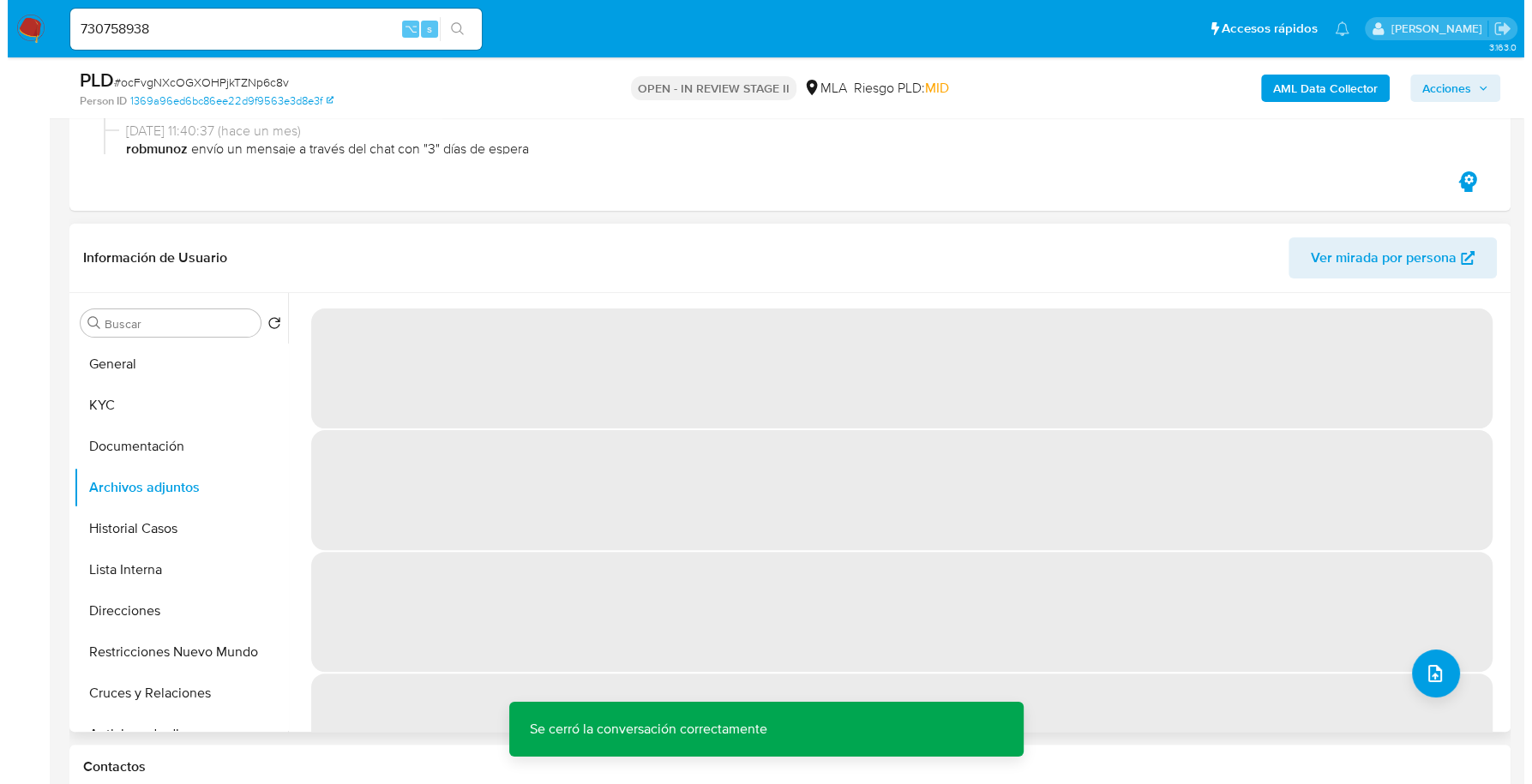
scroll to position [300, 0]
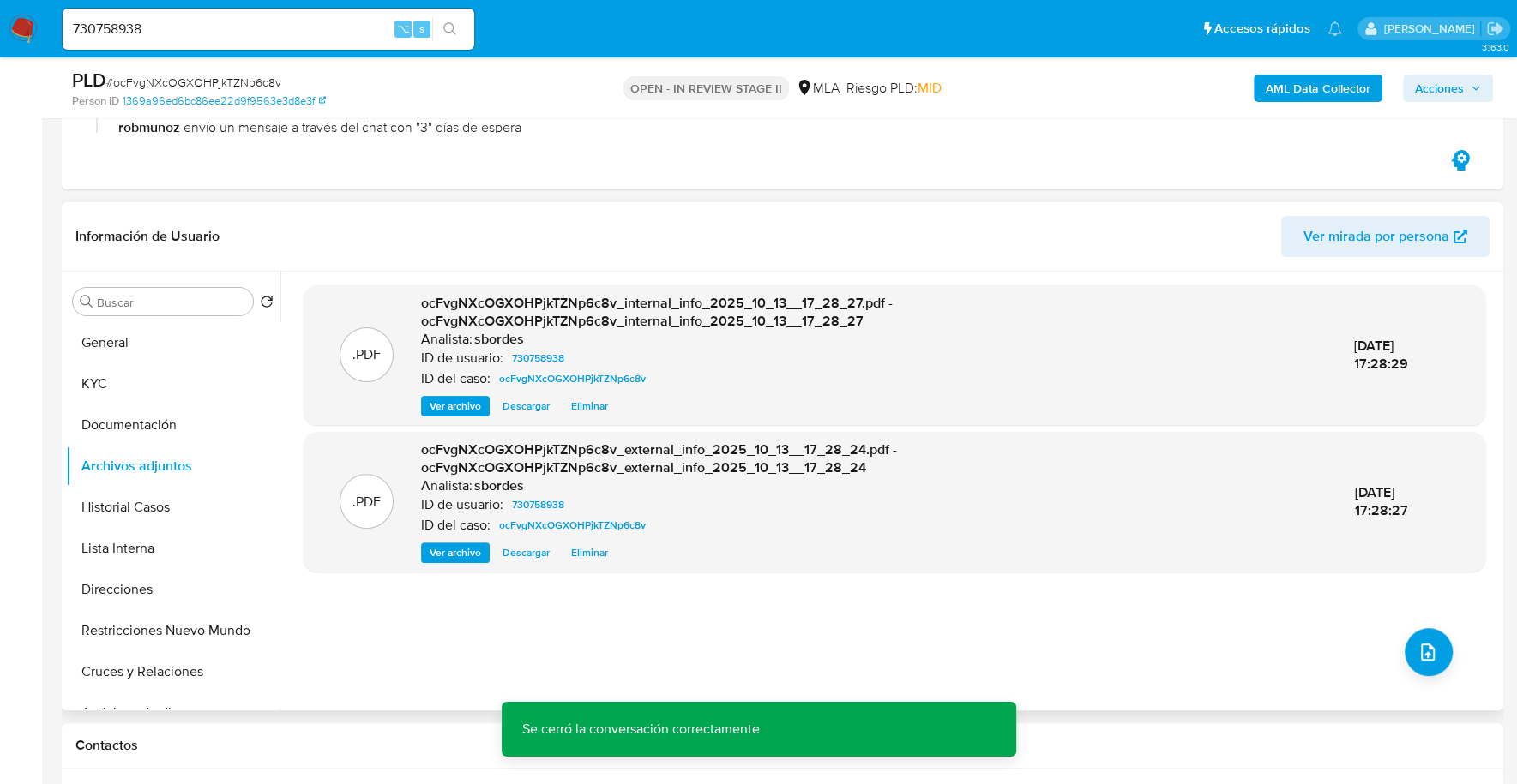
click at [1395, 659] on div ".PDF ocFvgNXcOGXOHPjkTZNp6c8v_internal_info_2025_10_13__17_28_27.pdf - ocFvgNXc…" at bounding box center [894, 491] width 1182 height 411
click at [1429, 654] on icon "upload-file" at bounding box center [1428, 653] width 21 height 21
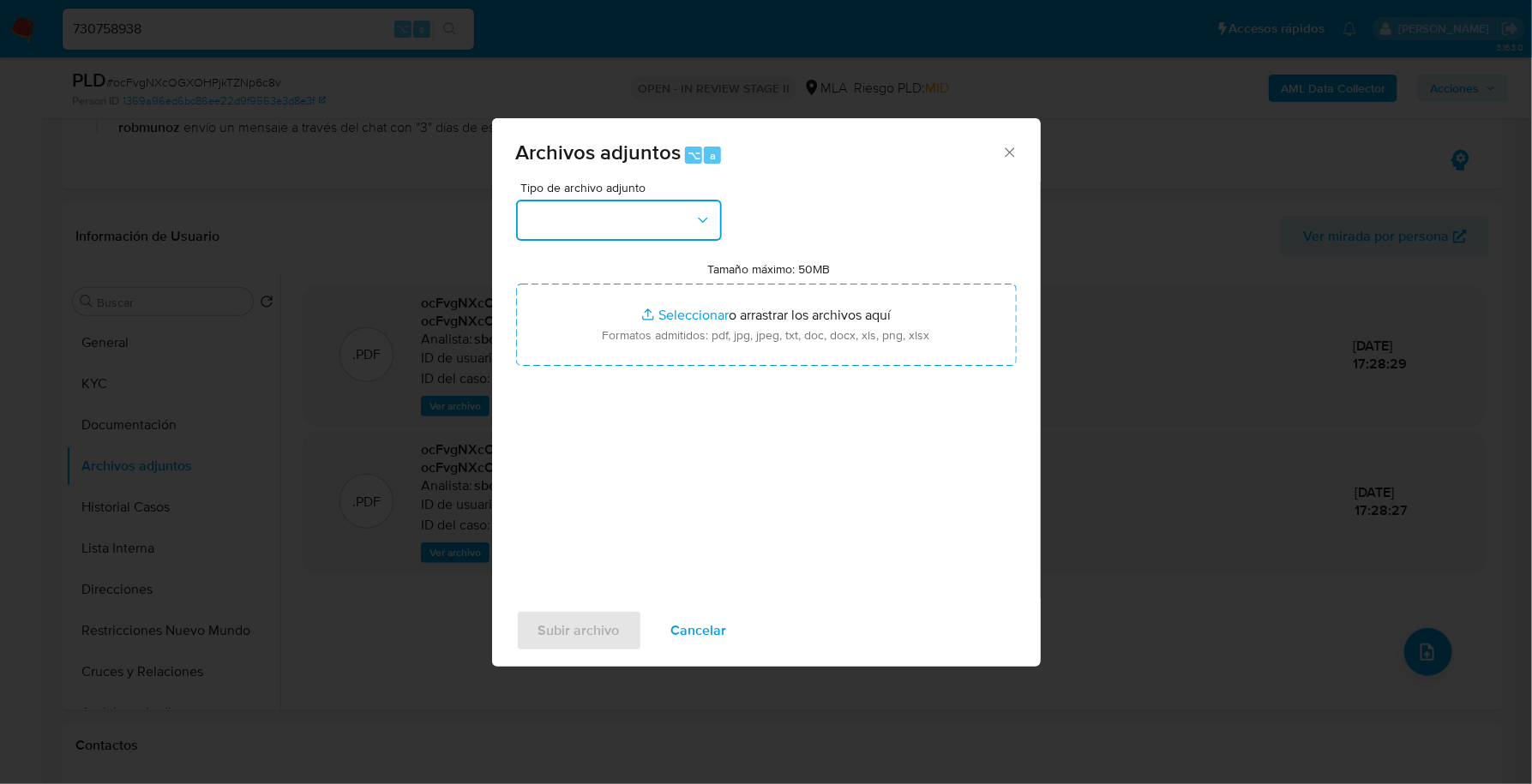
click at [660, 222] on button "button" at bounding box center [619, 221] width 206 height 41
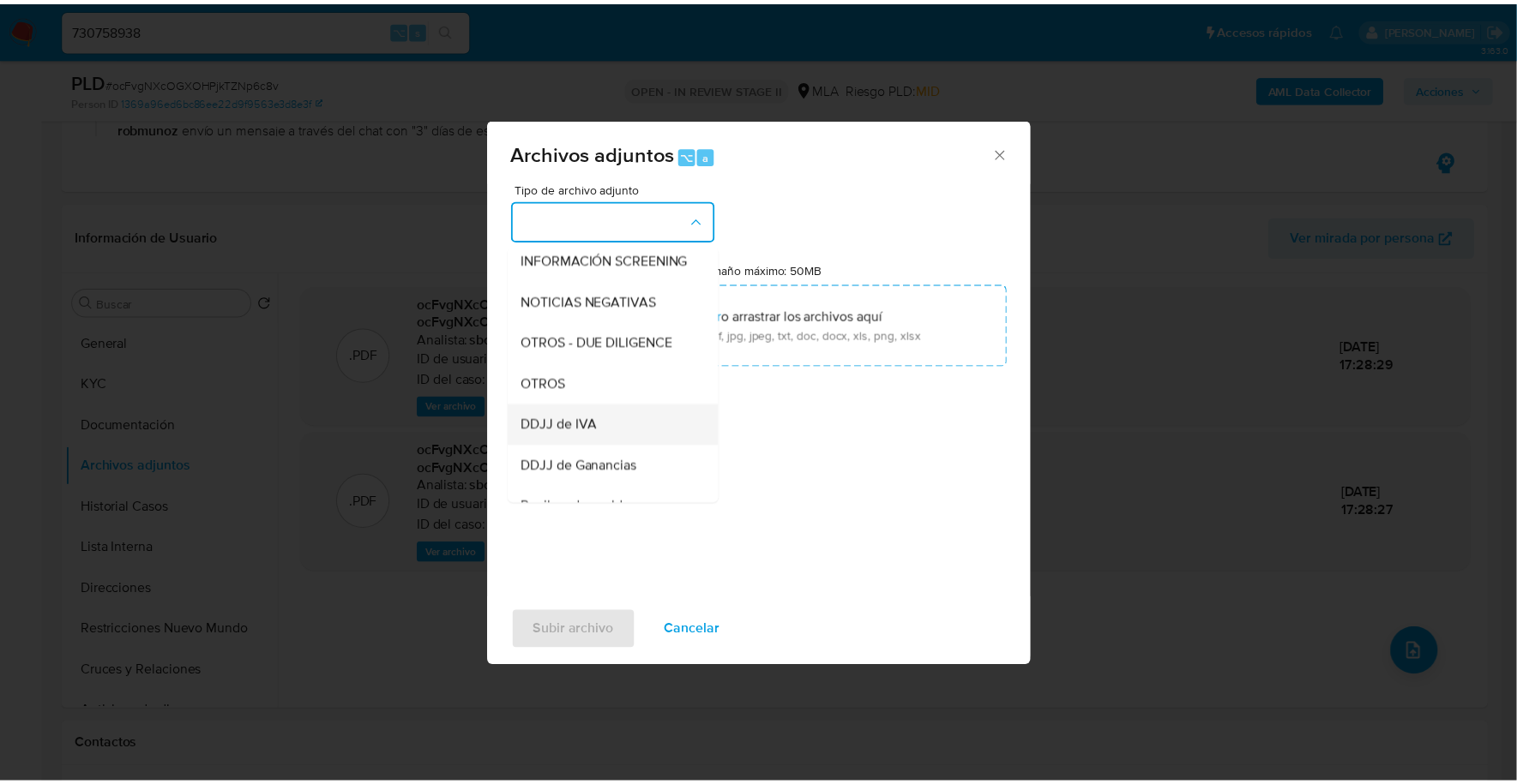
scroll to position [212, 0]
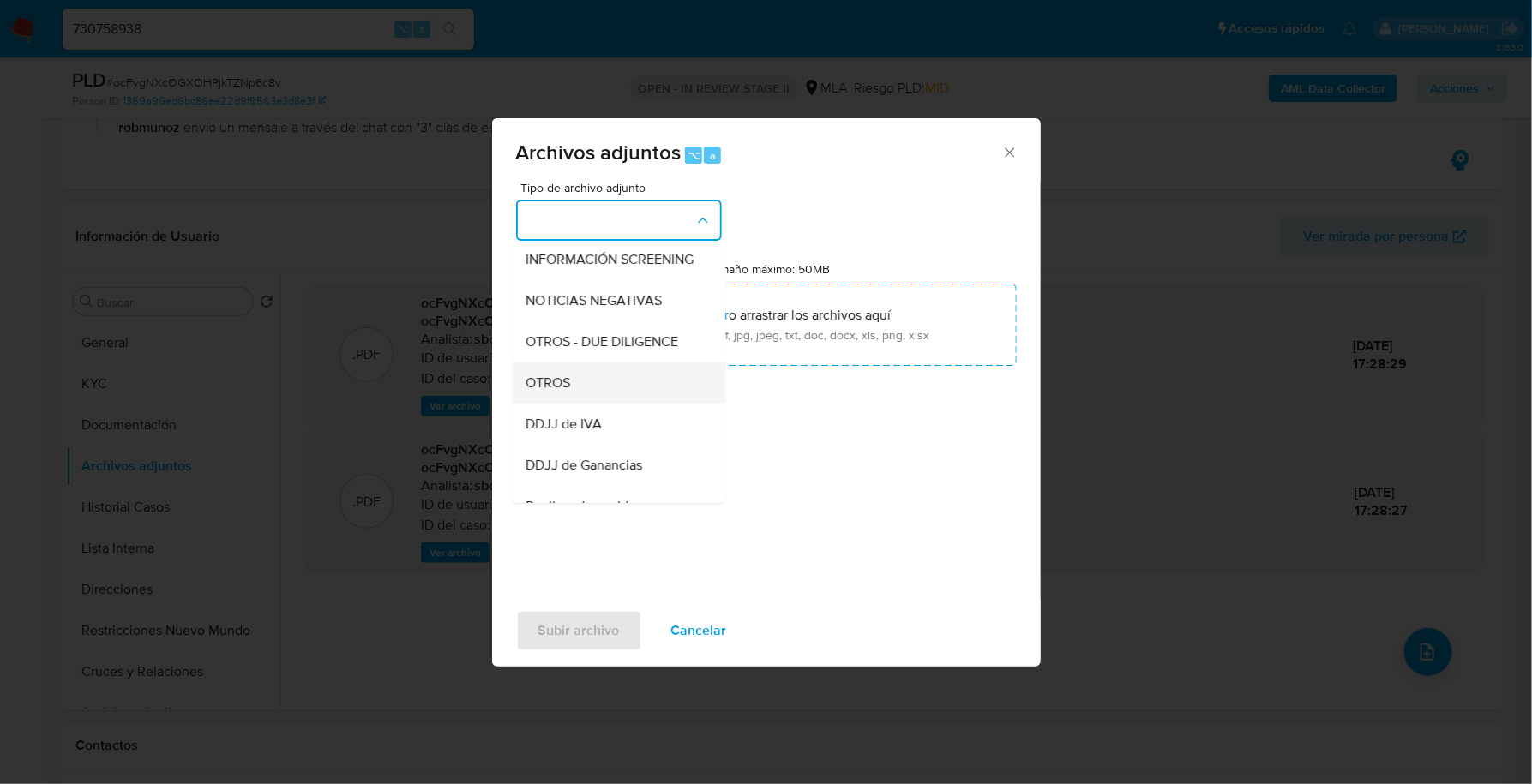
click at [593, 404] on div "OTROS" at bounding box center [613, 383] width 175 height 41
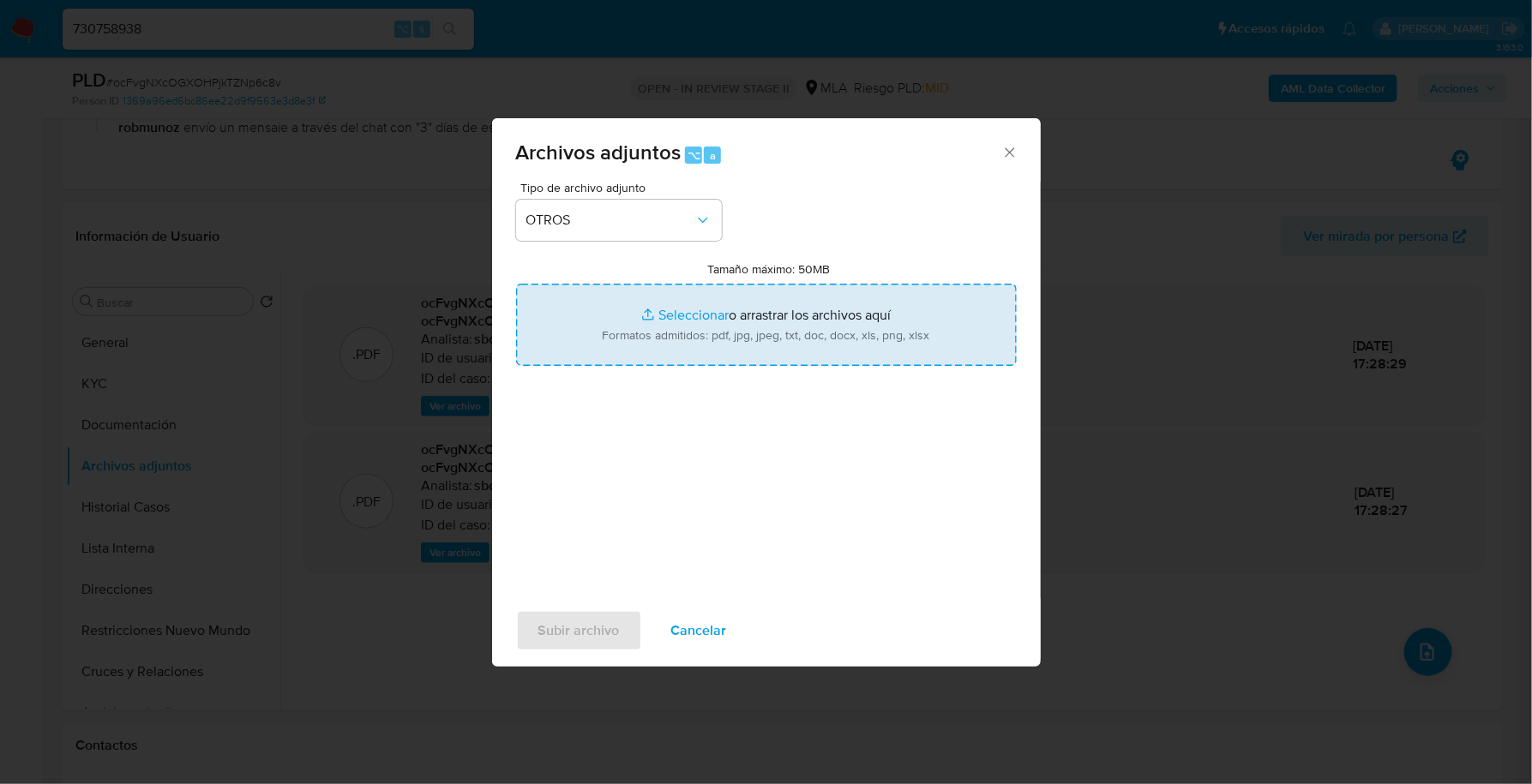
click at [703, 319] on input "Tamaño máximo: 50MB Seleccionar archivos" at bounding box center [766, 325] width 501 height 83
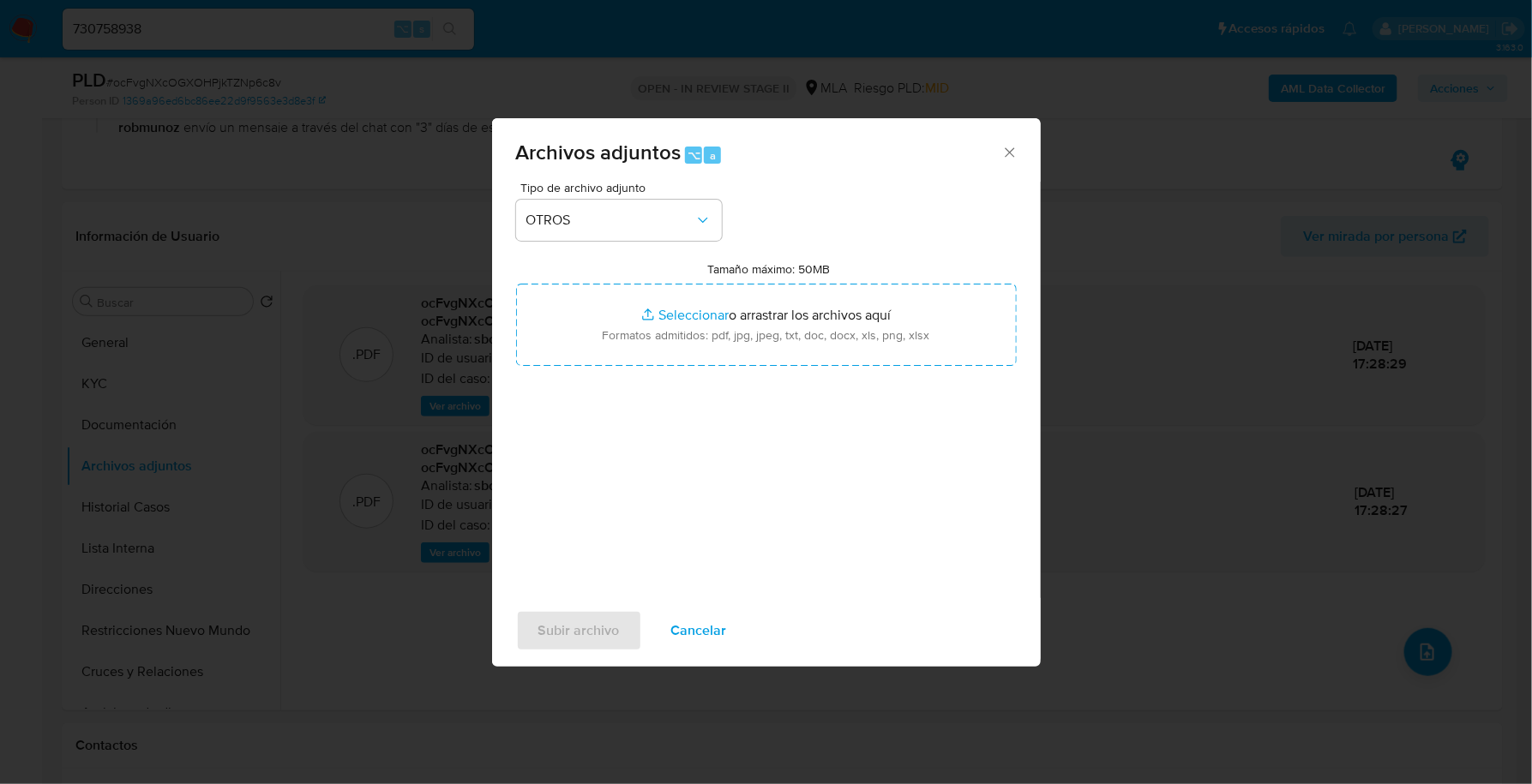
type input "C:\fakepath\Caselog ocFvgNXcOGXOHPjkTZNp6c8v_2025_09_17_20_59_51.docx"
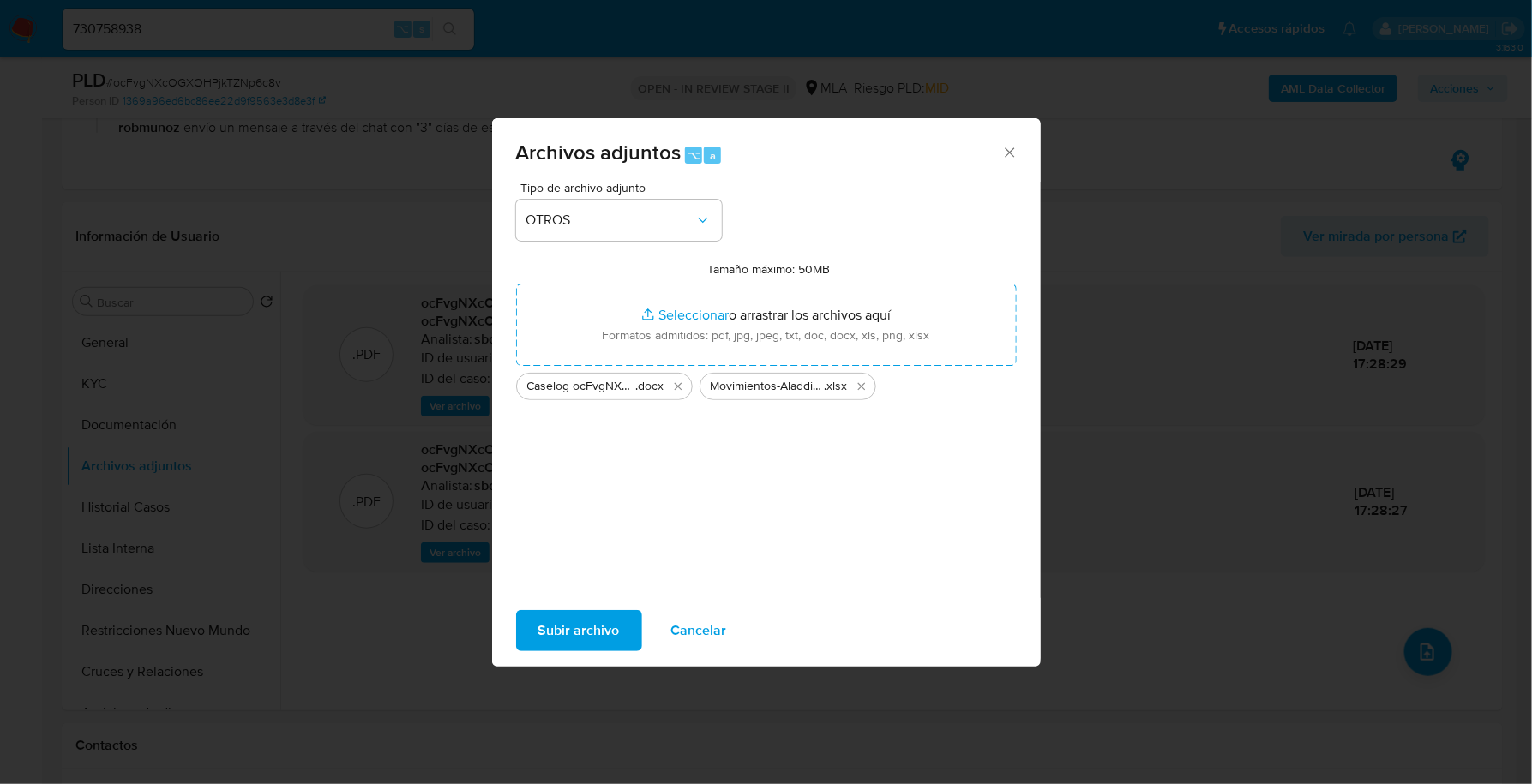
click at [589, 614] on span "Subir archivo" at bounding box center [579, 631] width 82 height 38
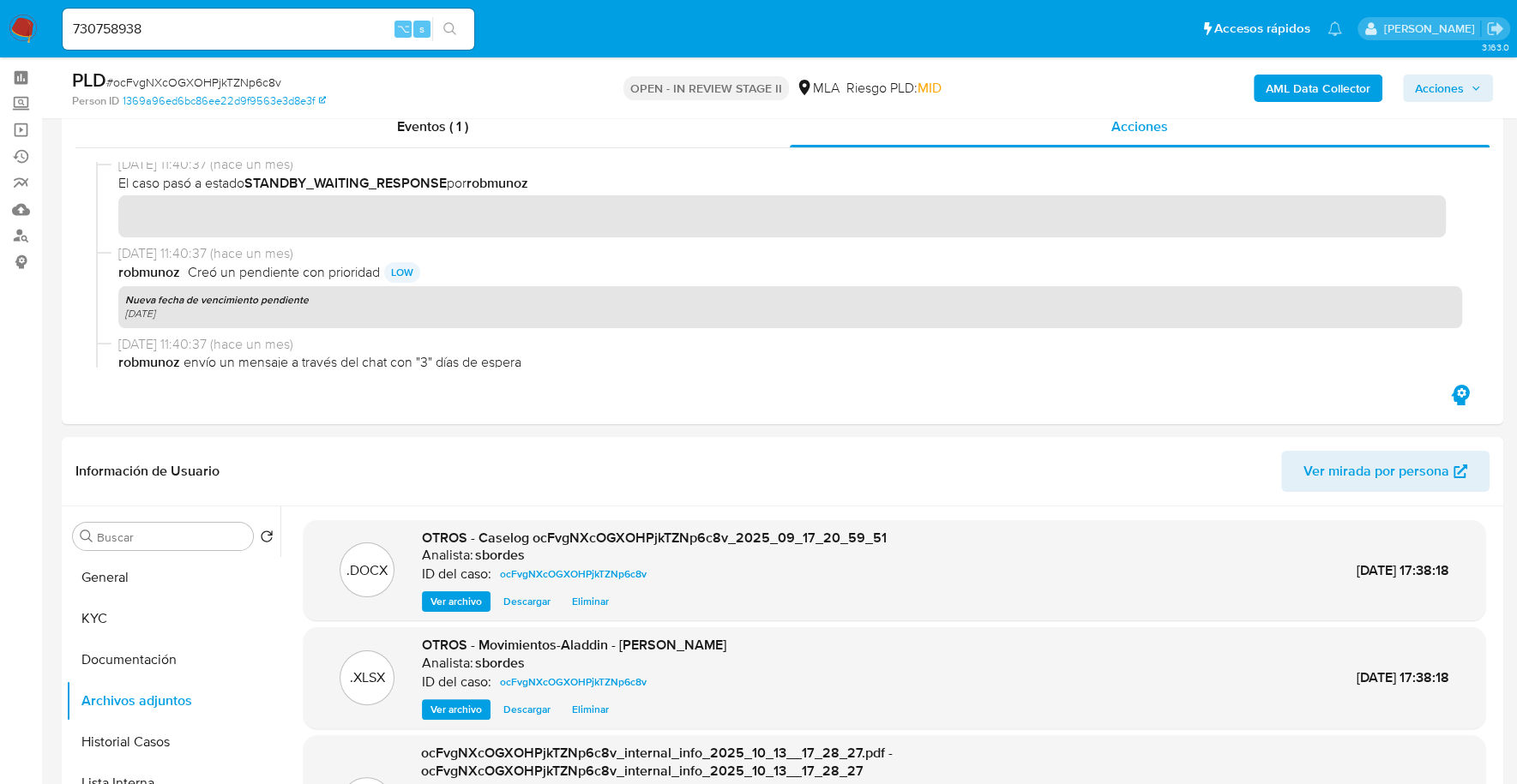
scroll to position [183, 0]
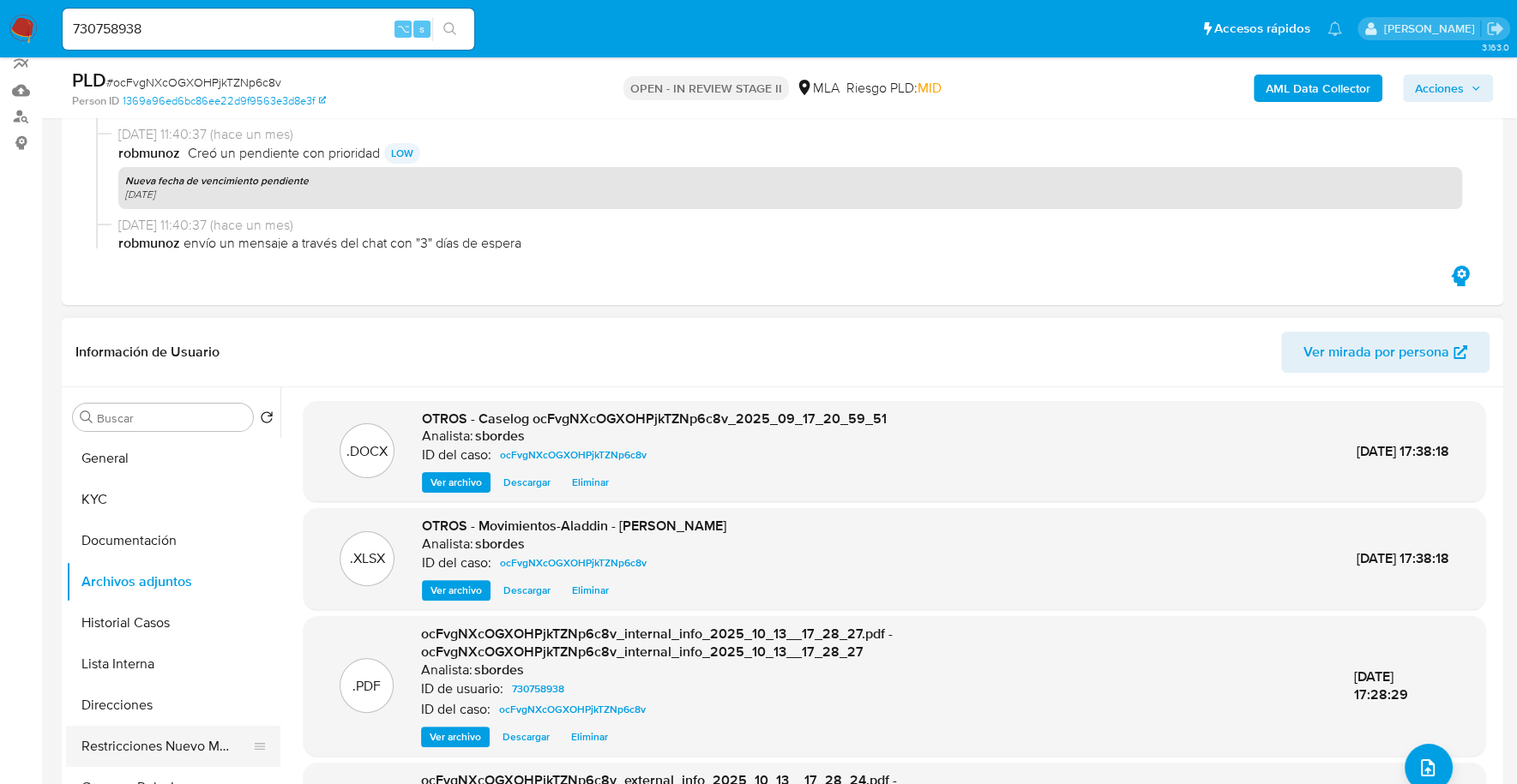
click at [152, 746] on button "Restricciones Nuevo Mundo" at bounding box center [166, 746] width 201 height 41
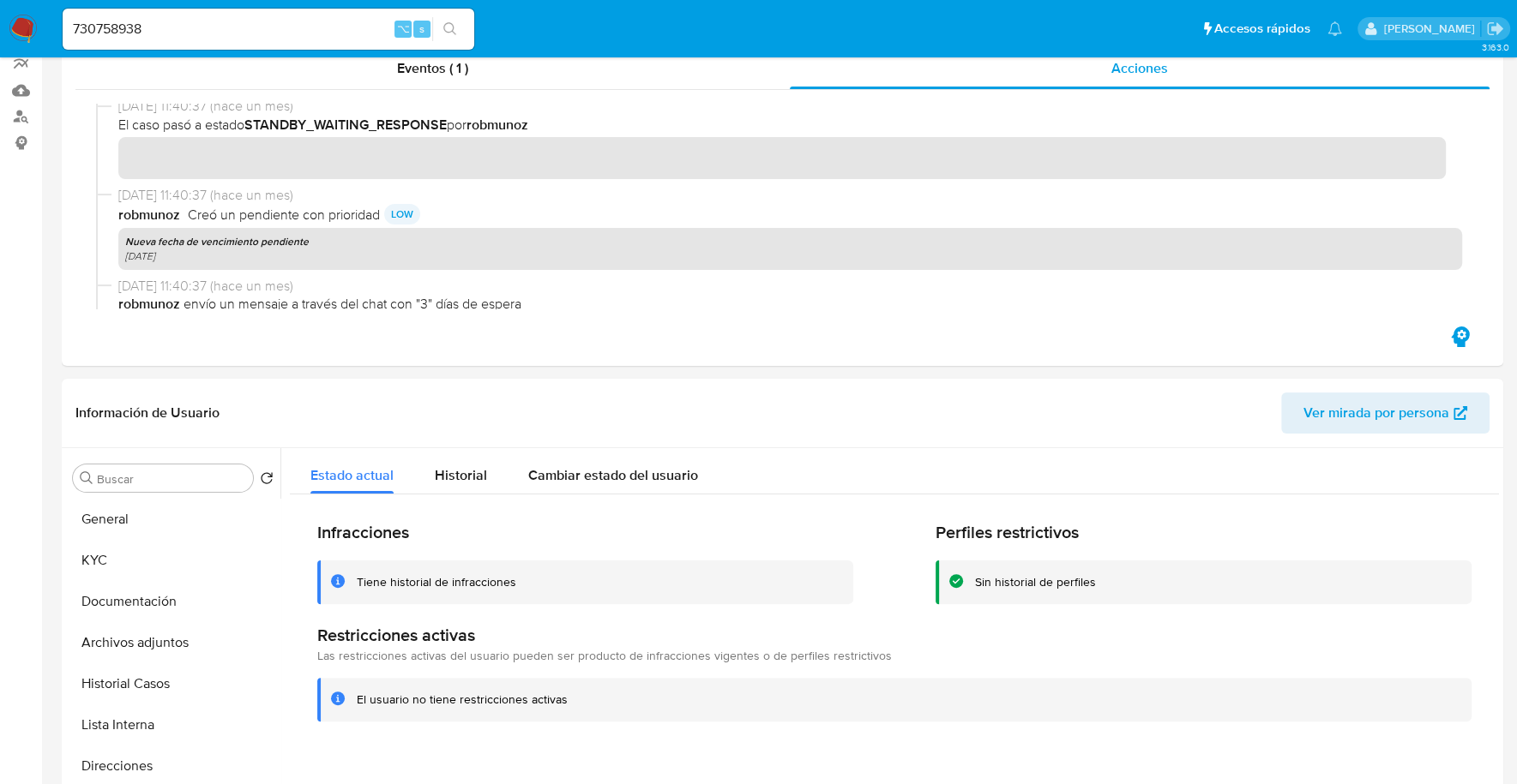
scroll to position [0, 0]
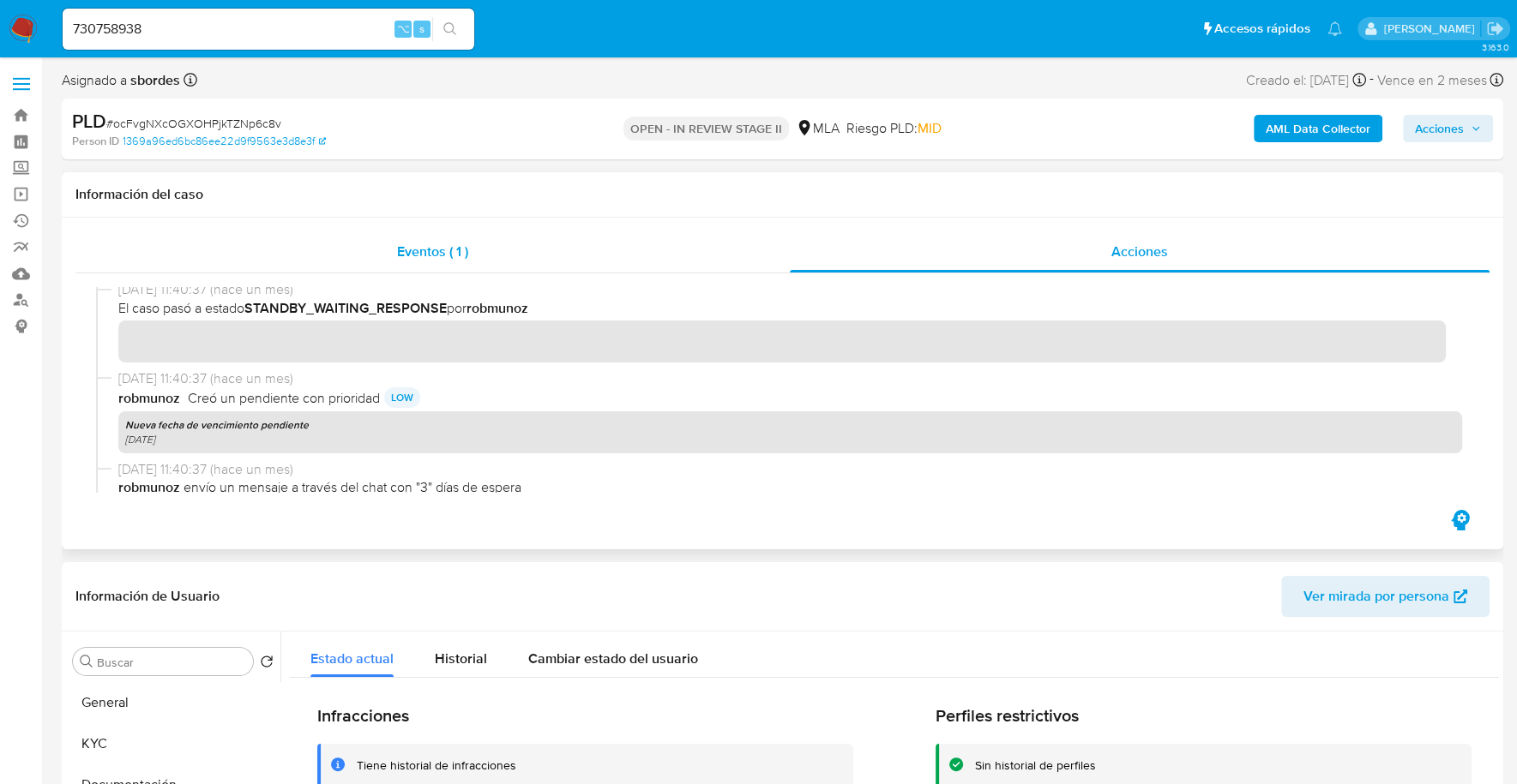
click at [418, 243] on span "Eventos ( 1 )" at bounding box center [433, 251] width 71 height 20
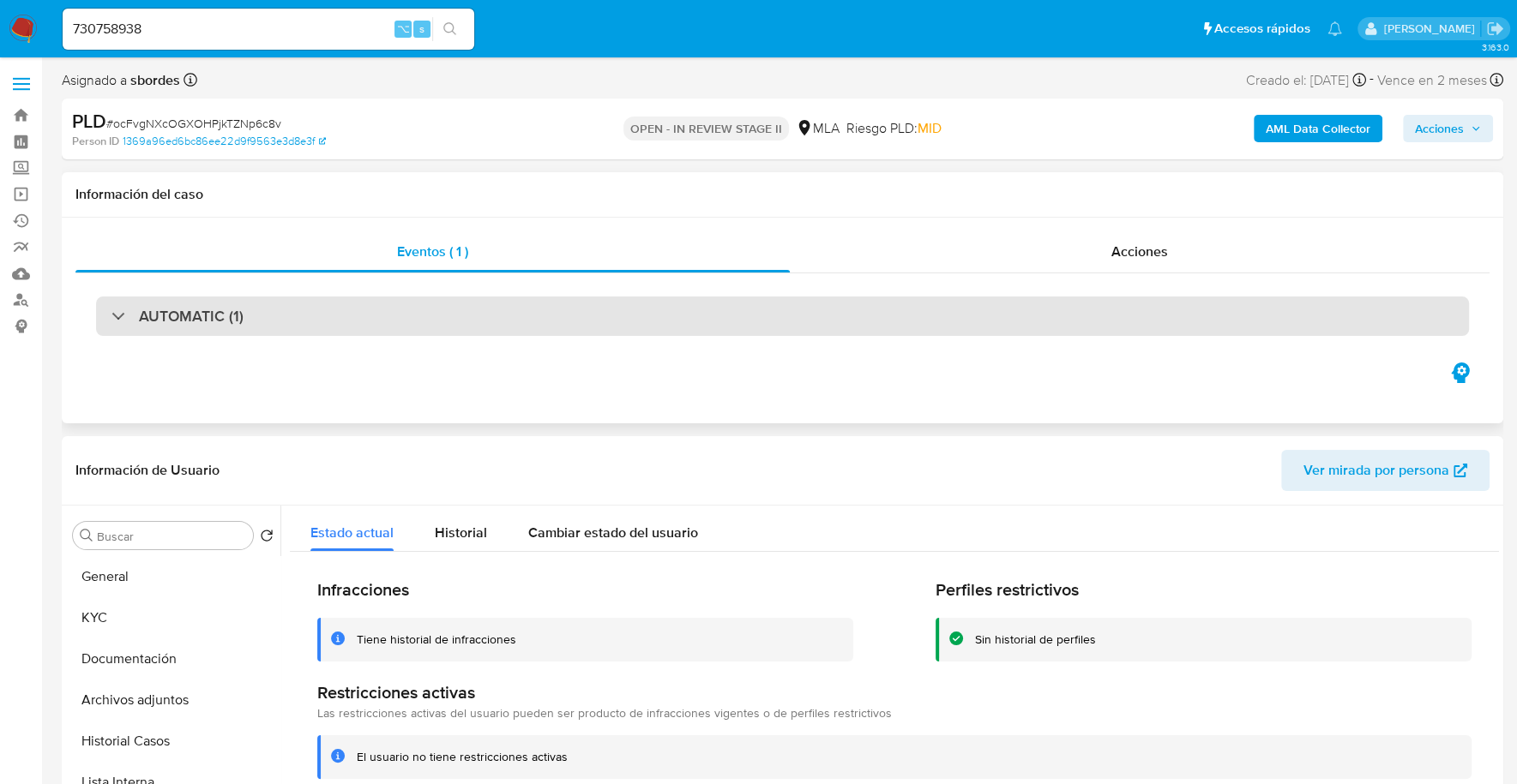
click at [723, 327] on div "AUTOMATIC (1)" at bounding box center [782, 316] width 1372 height 39
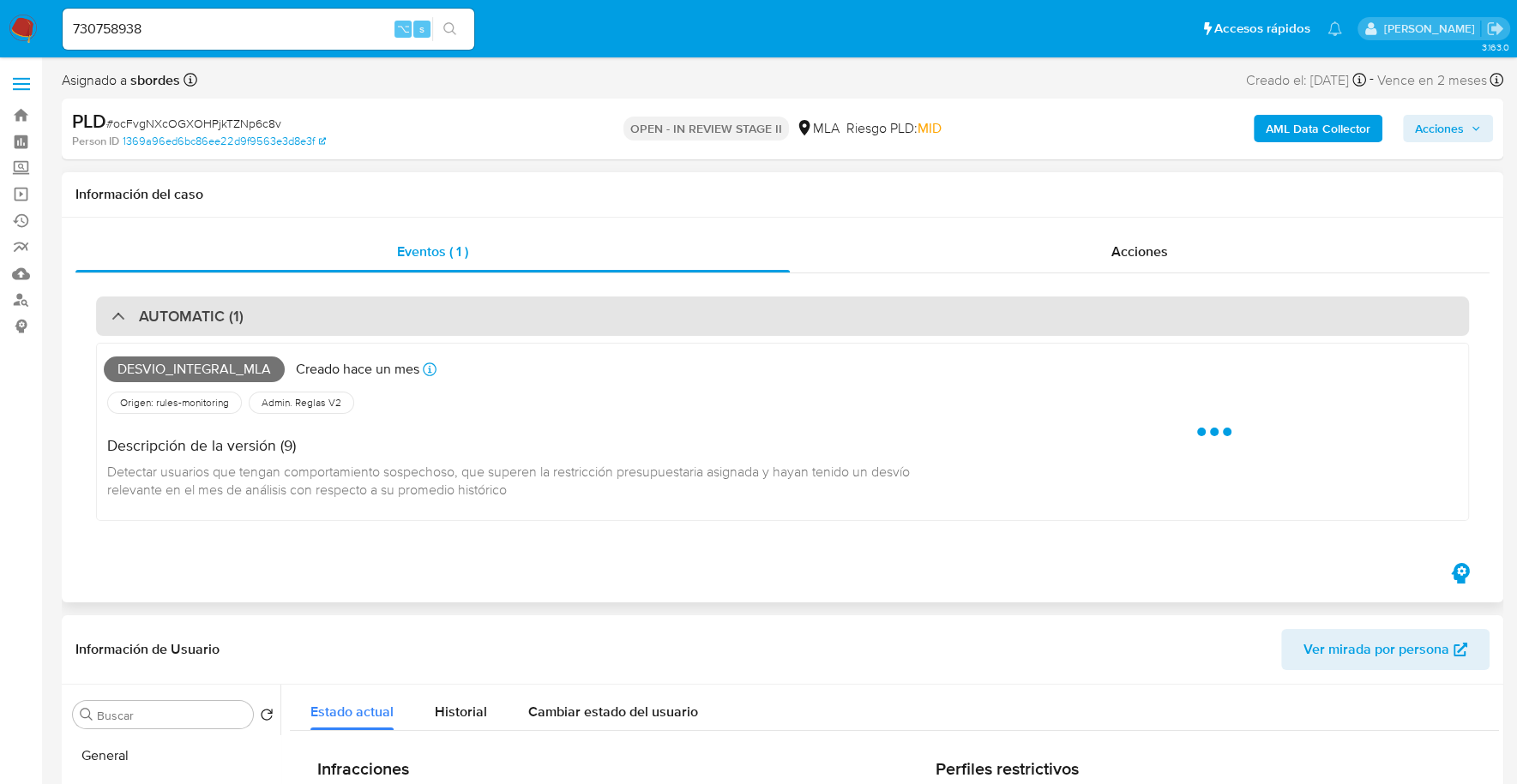
click at [727, 326] on div "AUTOMATIC (1)" at bounding box center [782, 316] width 1372 height 39
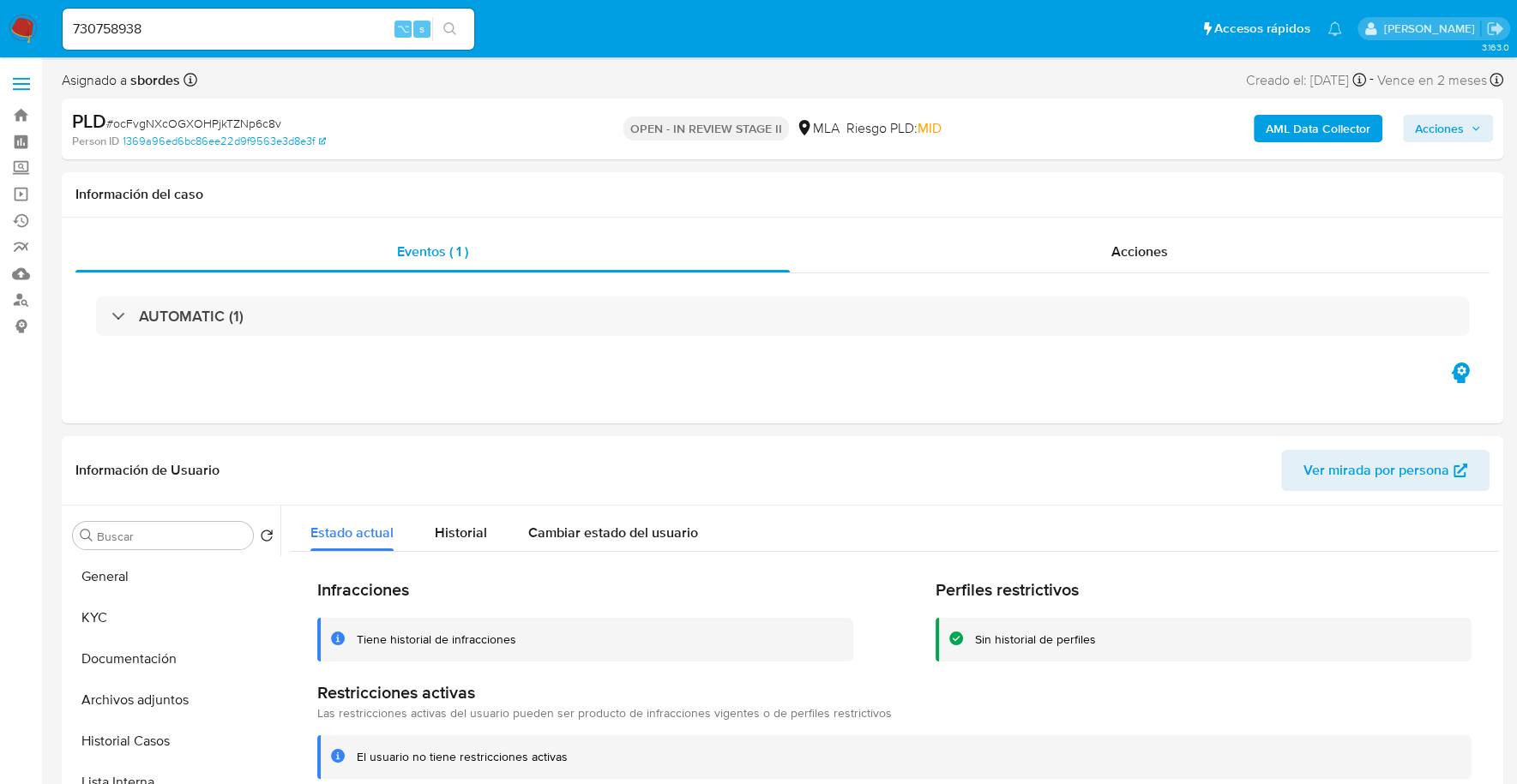
click at [1476, 127] on icon "button" at bounding box center [1475, 128] width 10 height 10
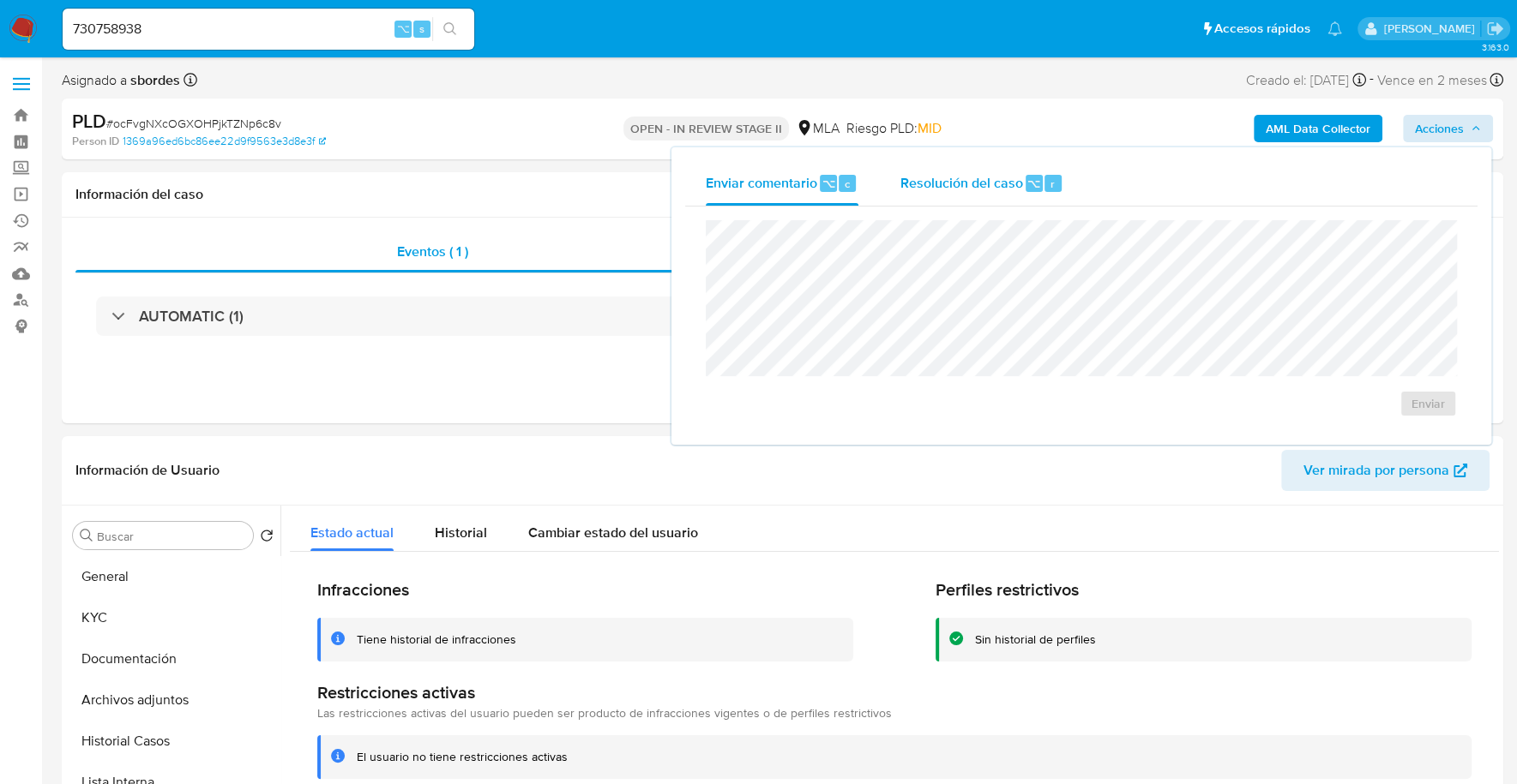
click at [936, 193] on div "Resolución del caso ⌥ r" at bounding box center [982, 183] width 163 height 44
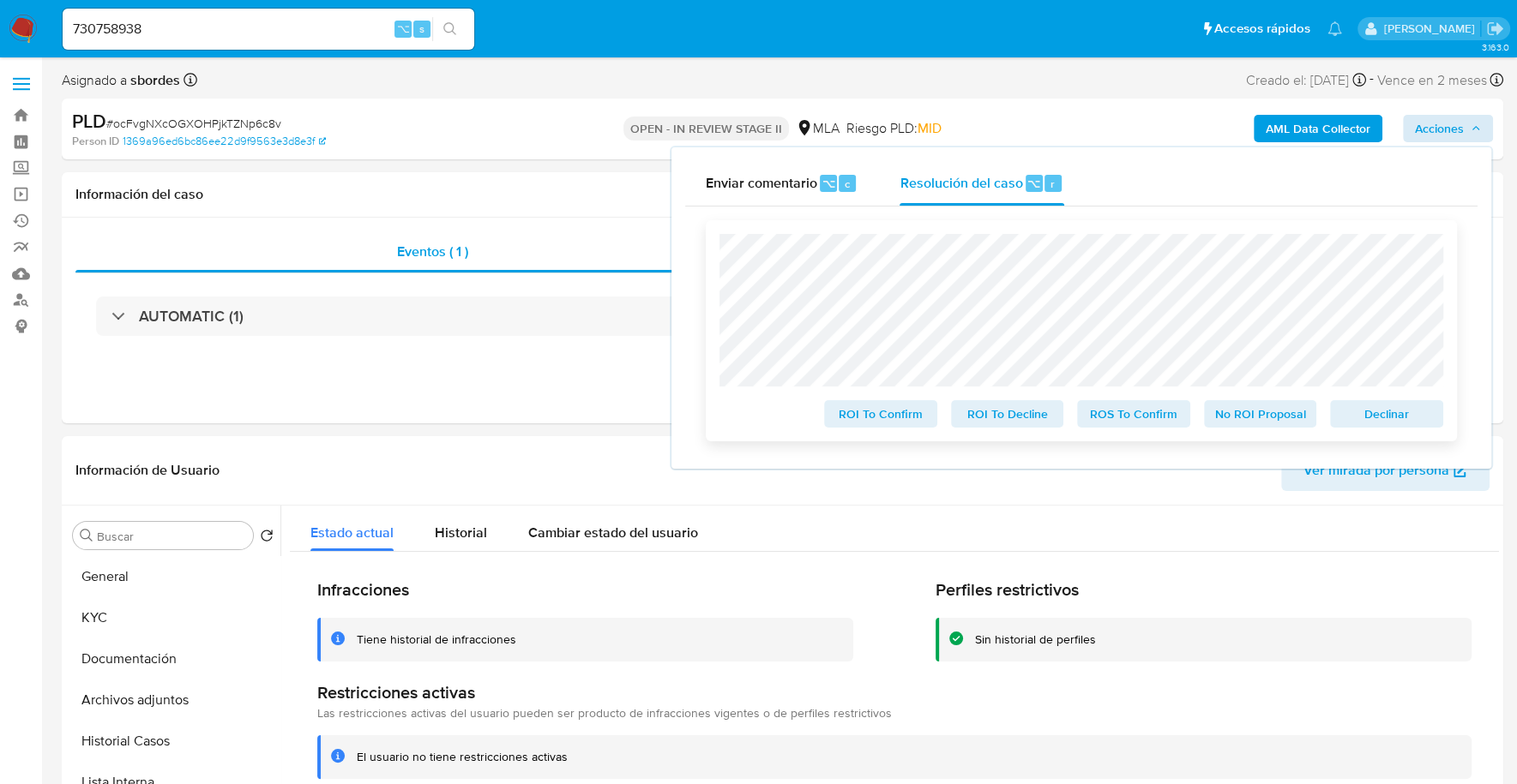
click at [1241, 422] on span "No ROI Proposal" at bounding box center [1260, 414] width 89 height 24
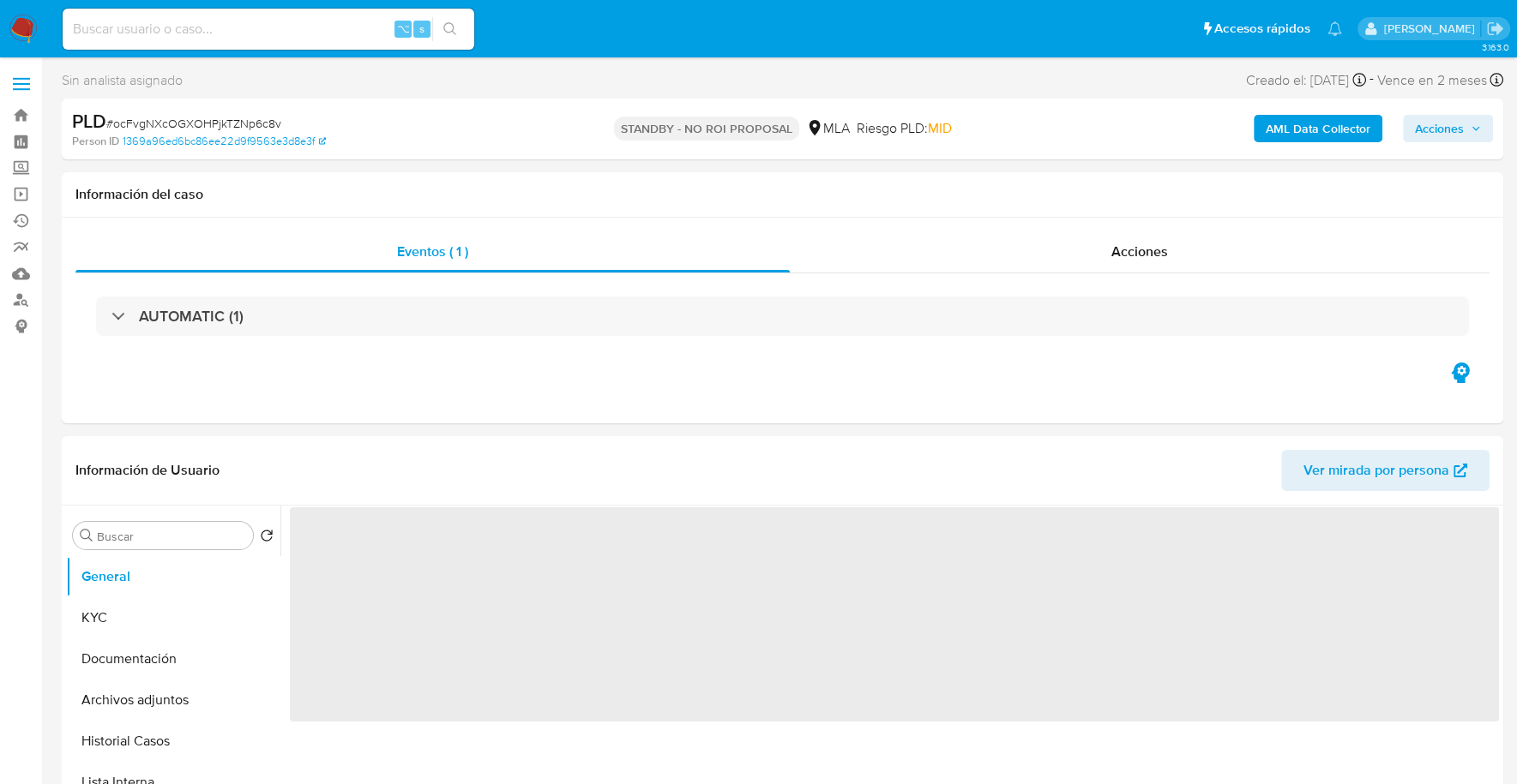
select select "10"
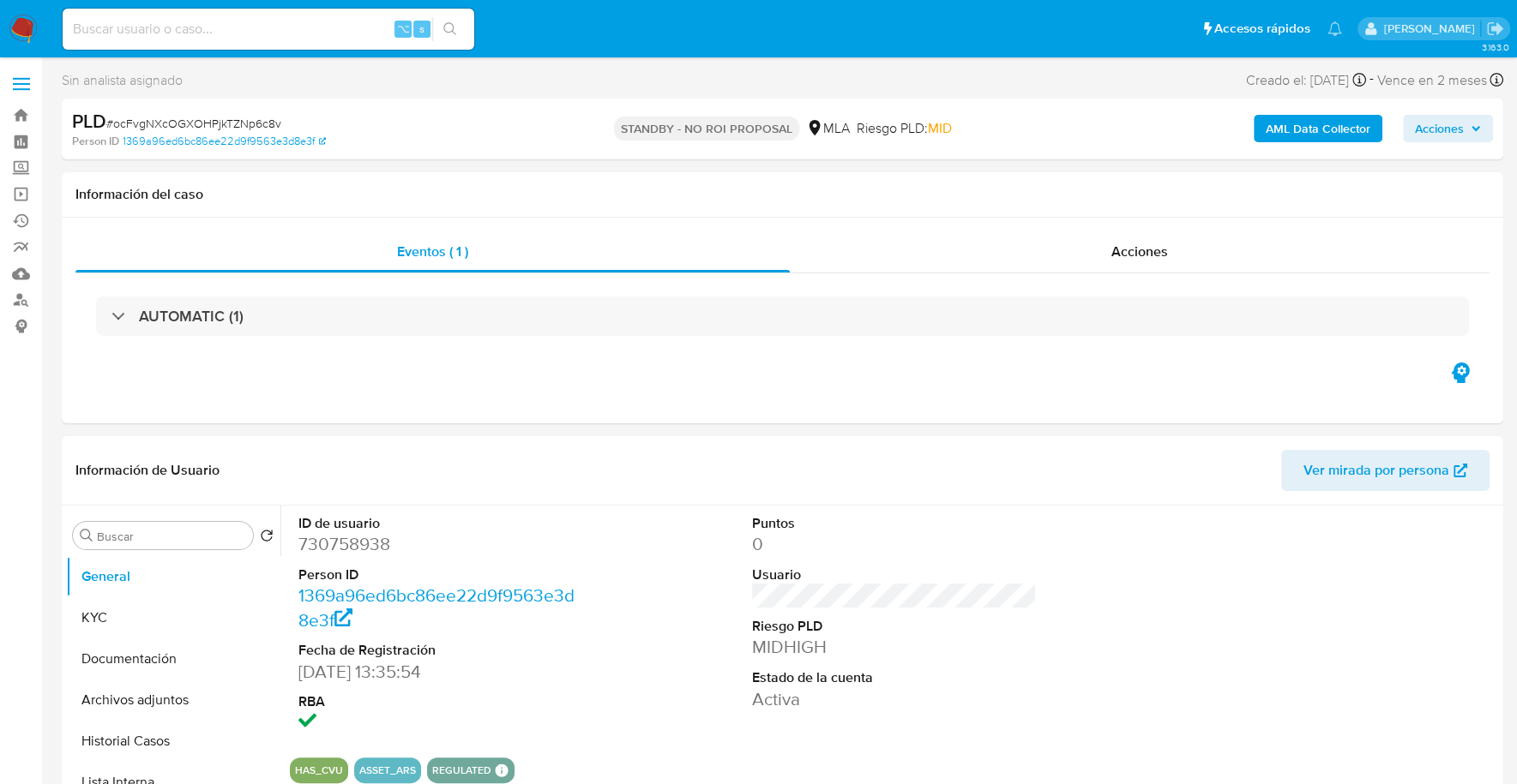
click at [302, 36] on input at bounding box center [269, 29] width 411 height 23
paste input "711991155"
type input "711991155"
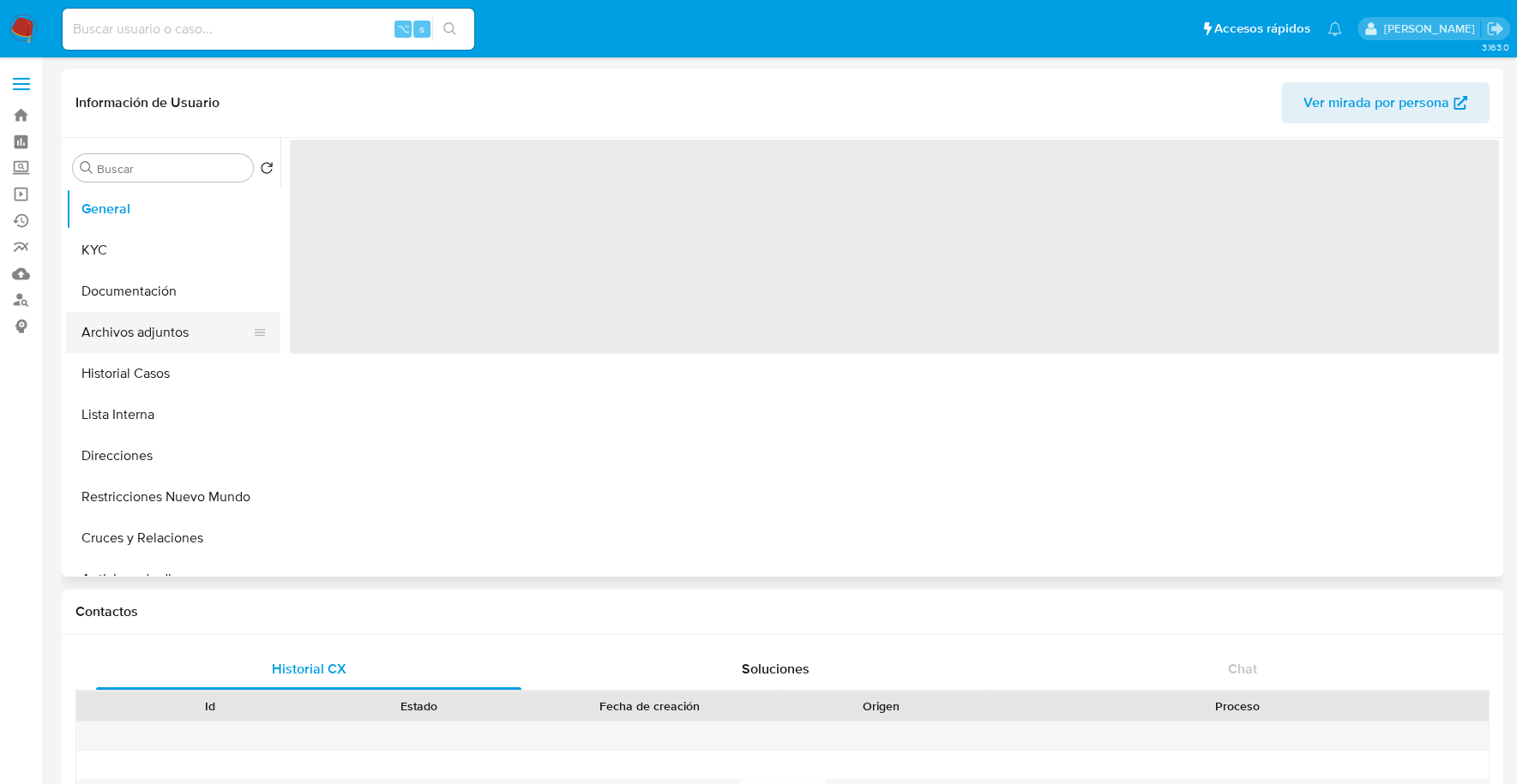
click at [120, 342] on button "Archivos adjuntos" at bounding box center [166, 332] width 201 height 41
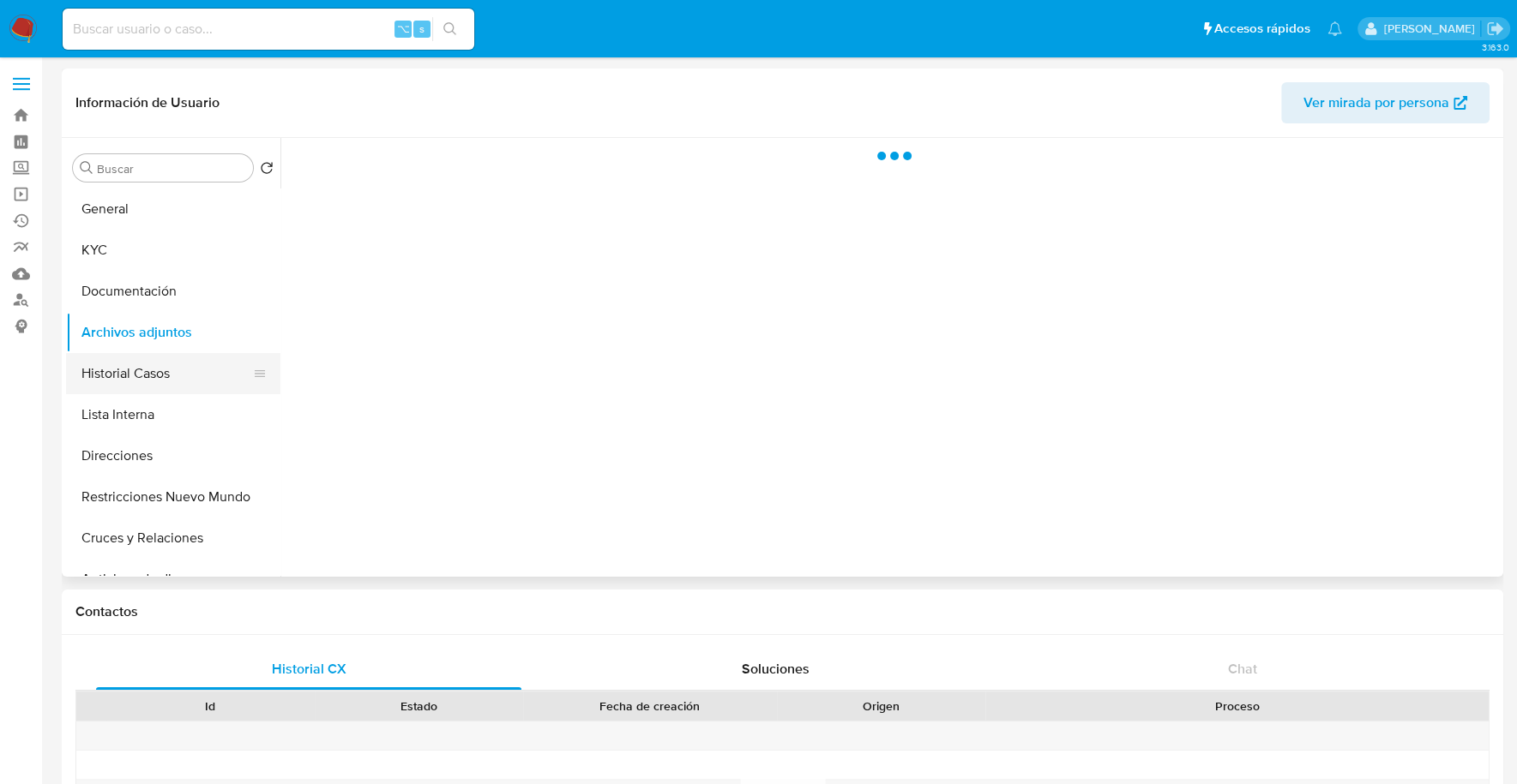
click at [130, 376] on button "Historial Casos" at bounding box center [166, 374] width 201 height 41
select select "10"
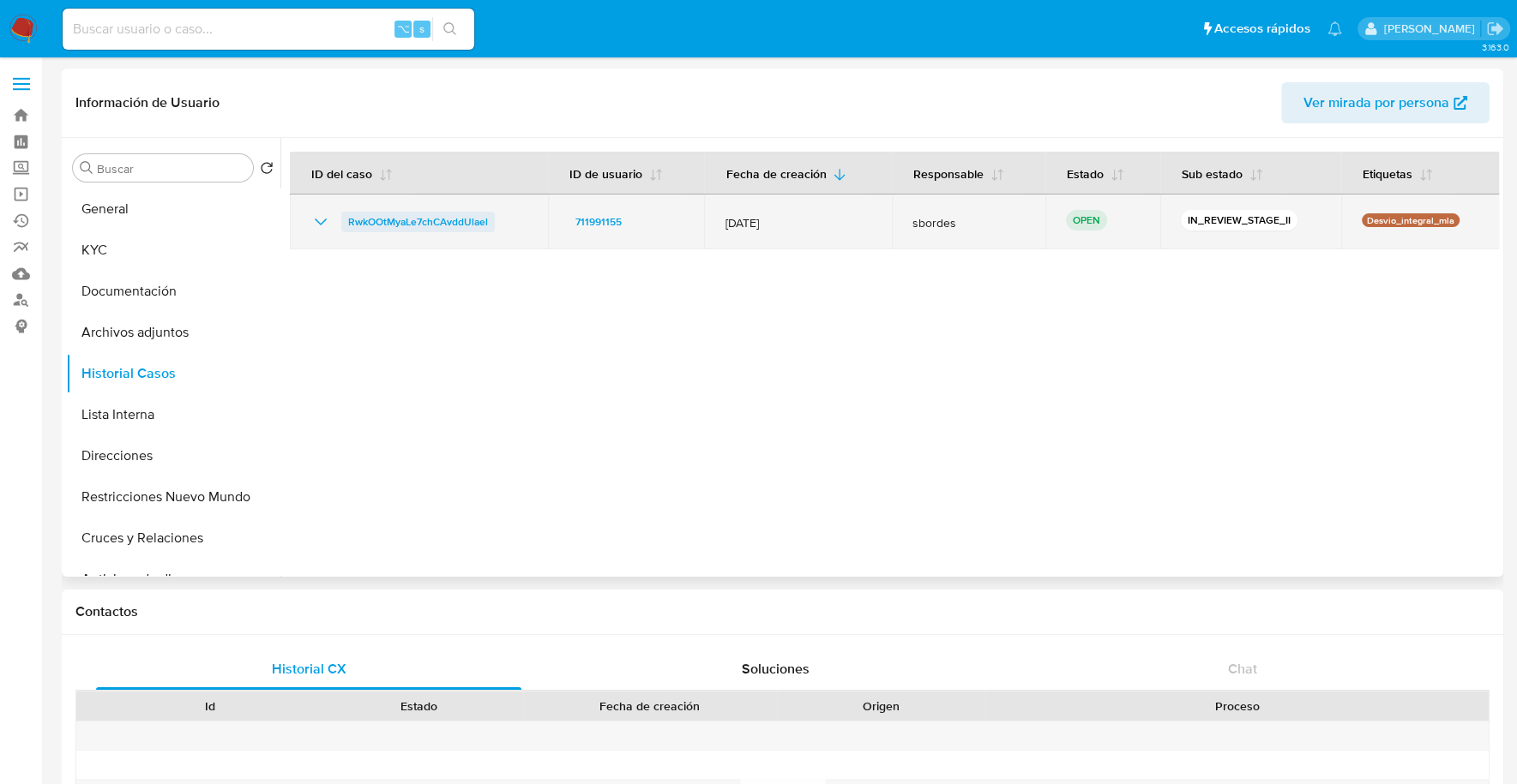
click at [395, 226] on span "RwkOOtMyaLe7chCAvddUlael" at bounding box center [418, 222] width 140 height 21
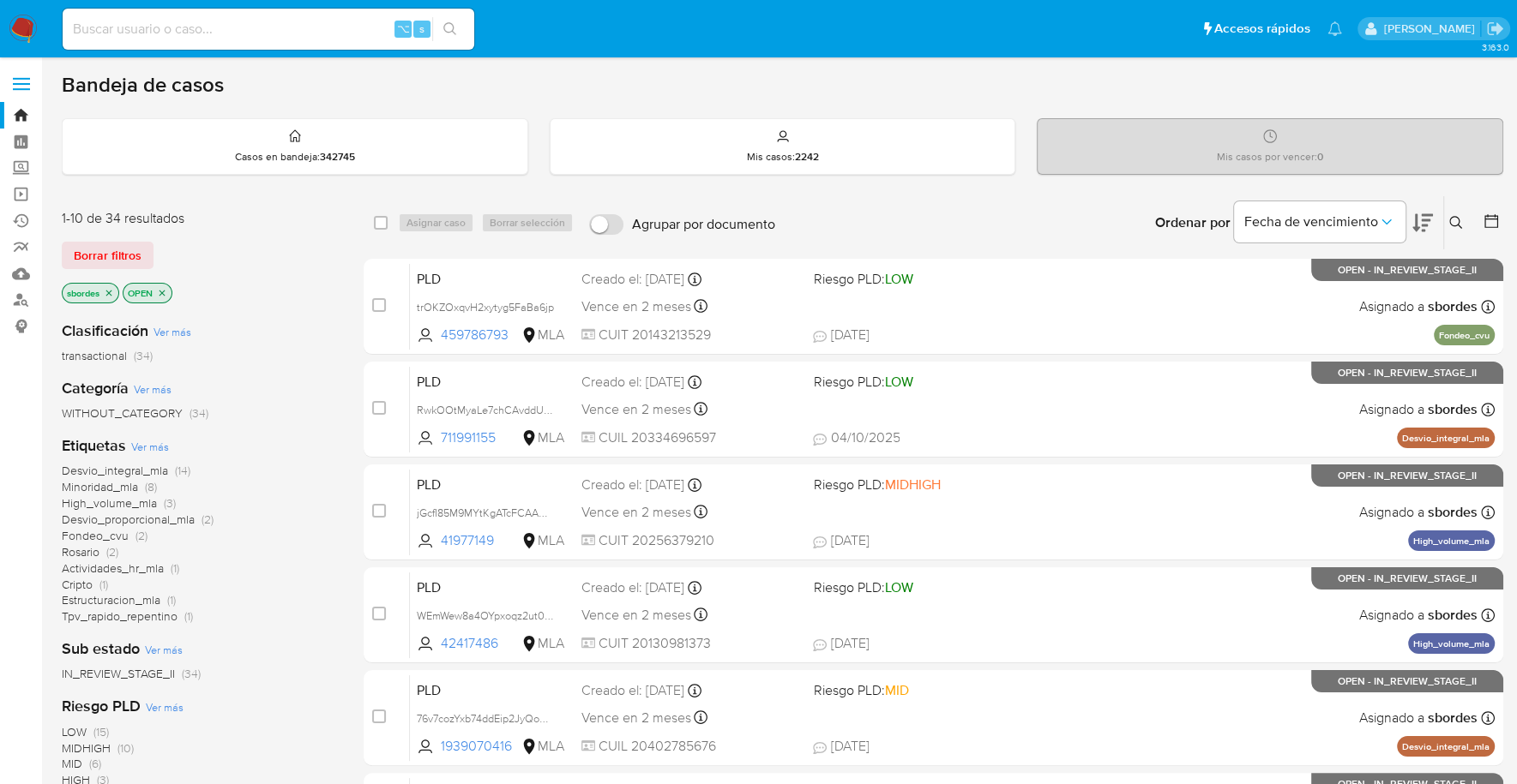
click at [109, 292] on icon "close-filter" at bounding box center [108, 293] width 10 height 10
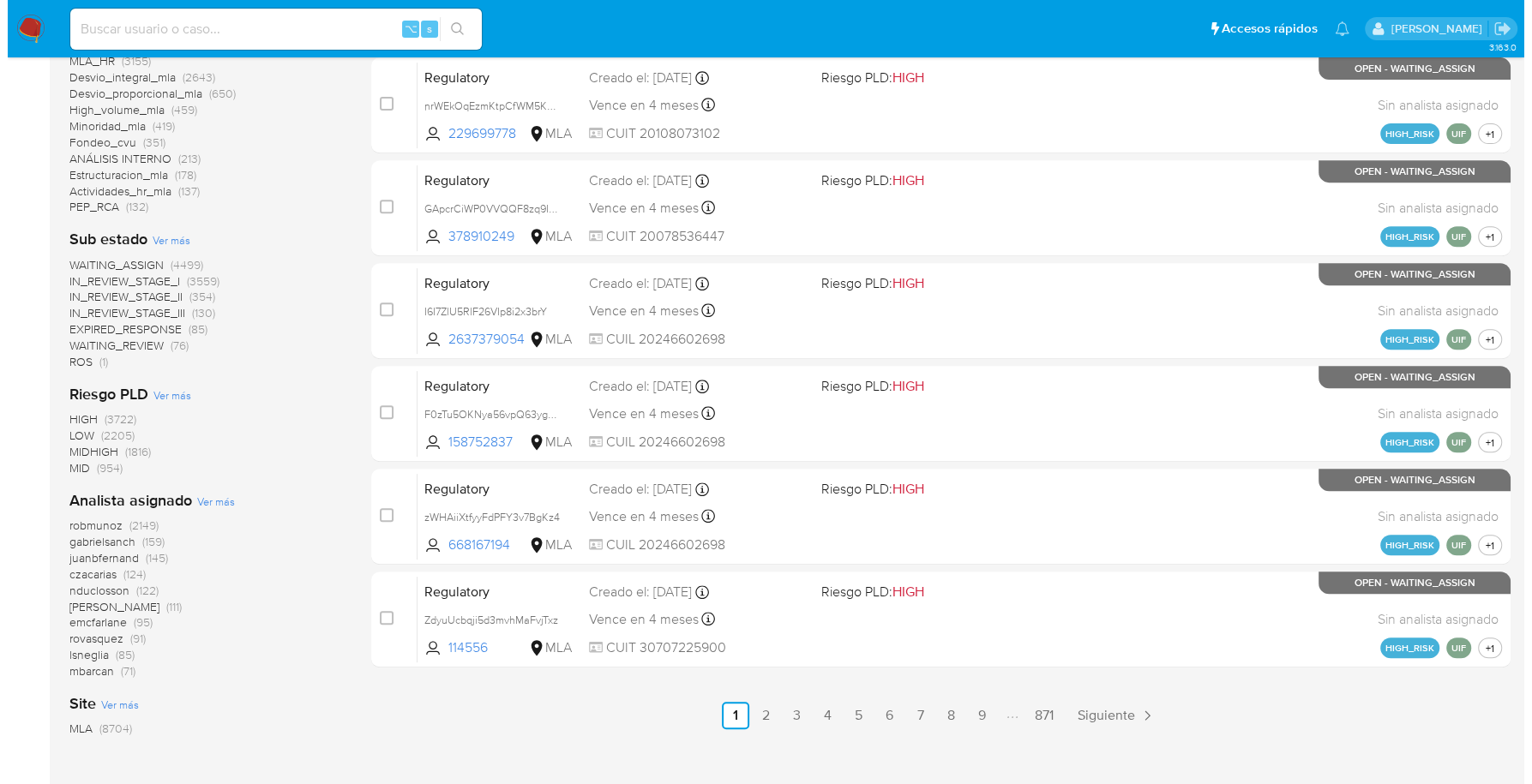
scroll to position [719, 0]
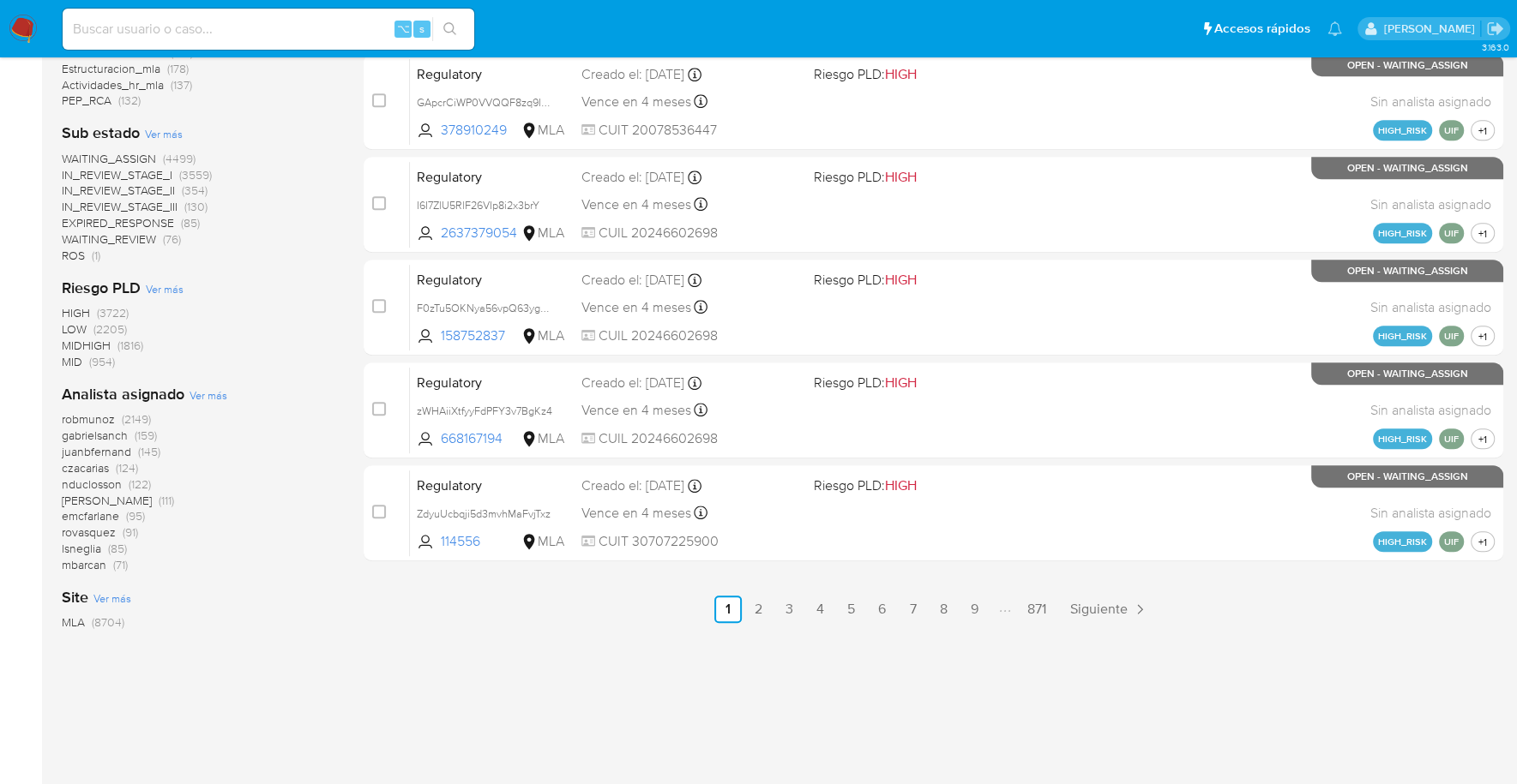
click at [210, 392] on span "Ver más" at bounding box center [209, 395] width 38 height 15
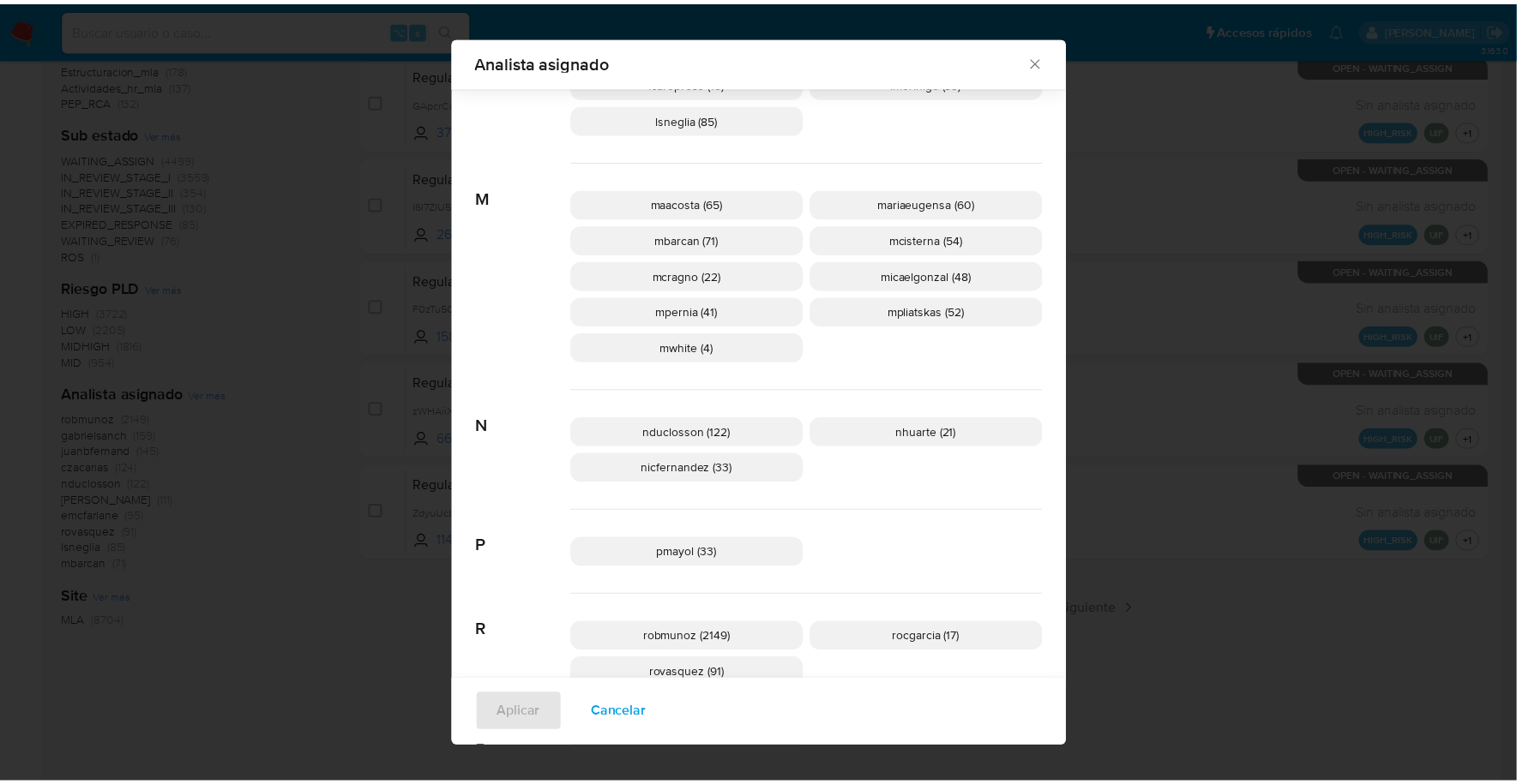
scroll to position [984, 0]
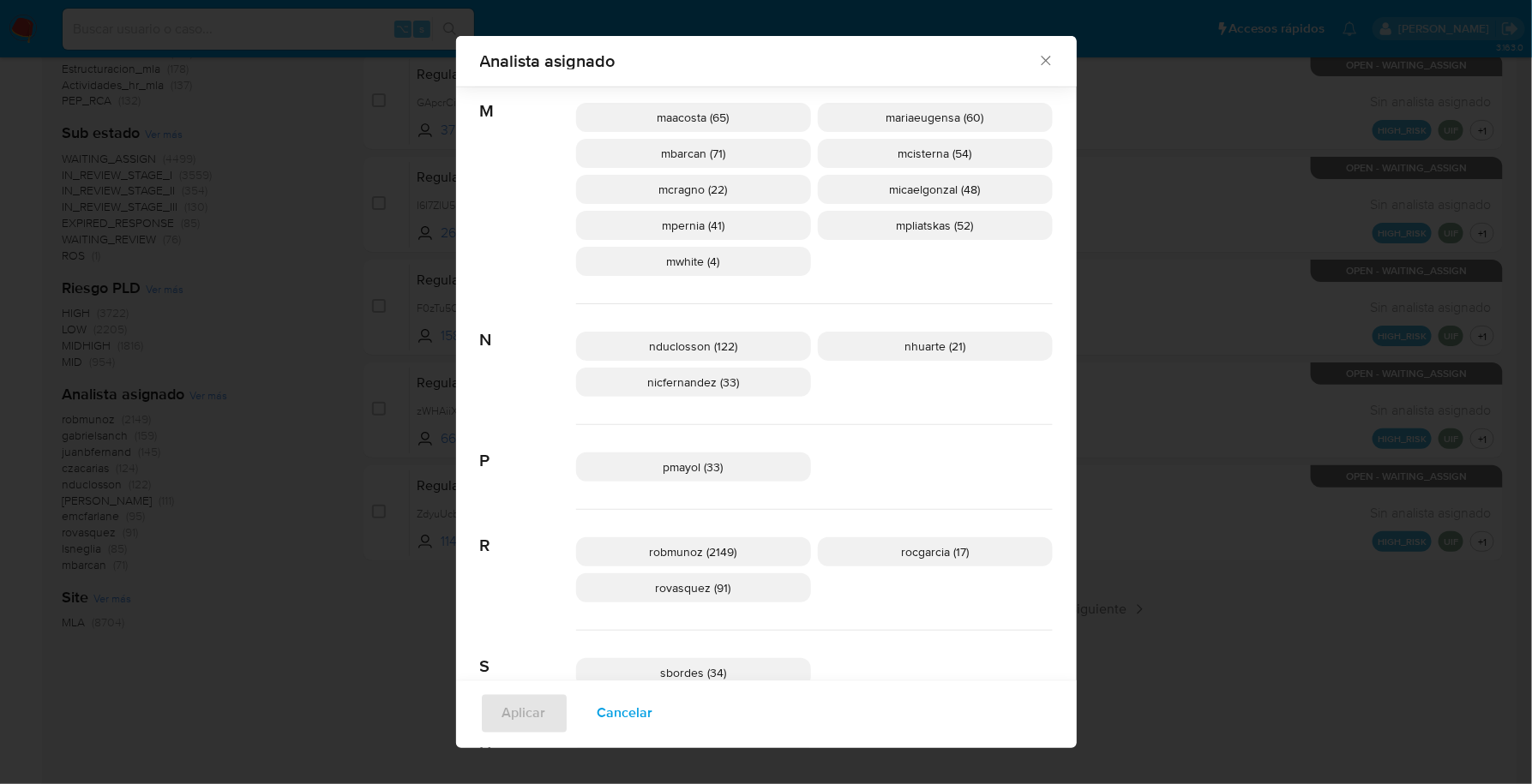
click at [1047, 54] on icon "Cerrar" at bounding box center [1045, 61] width 17 height 17
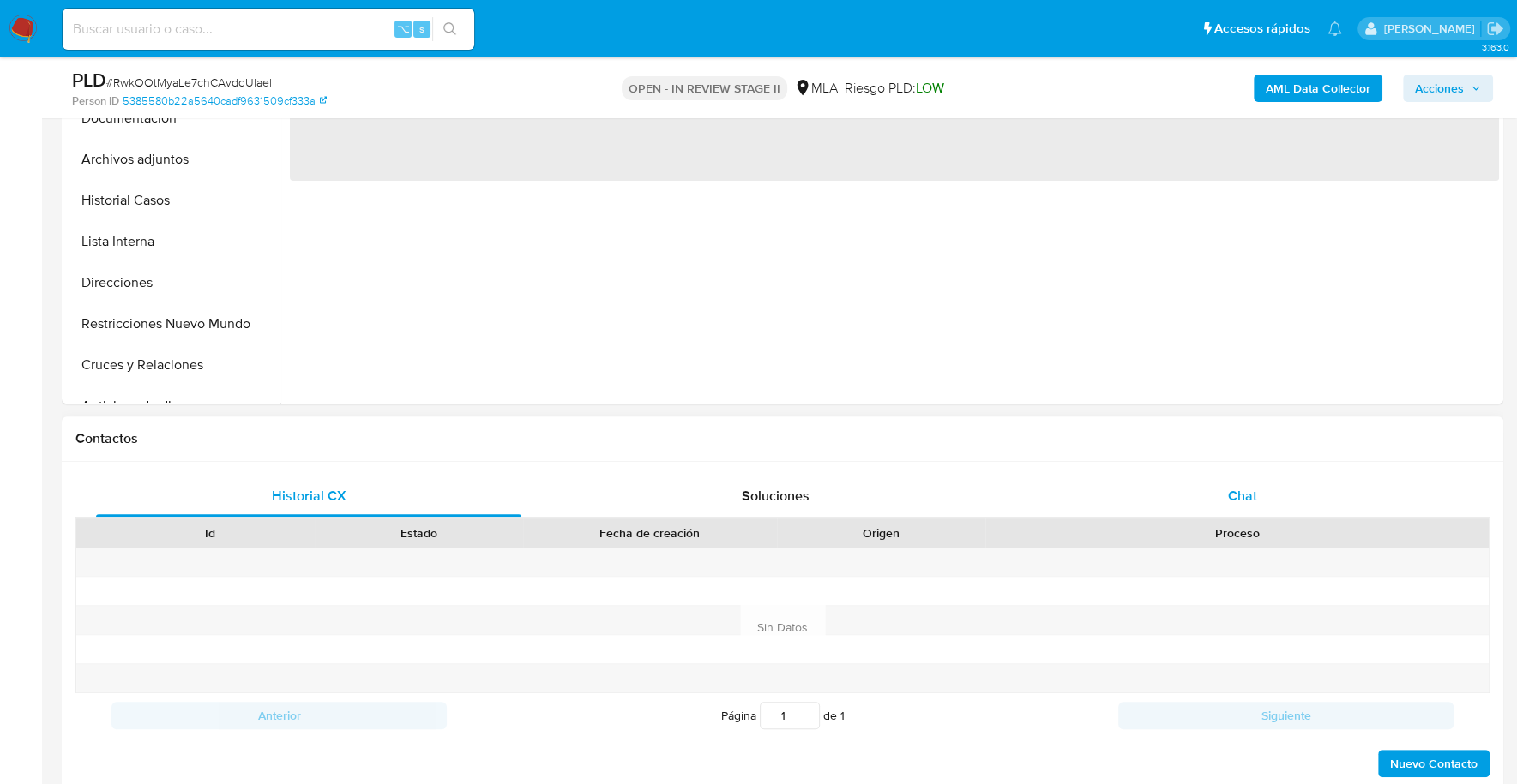
click at [1231, 510] on div "Chat" at bounding box center [1241, 497] width 426 height 41
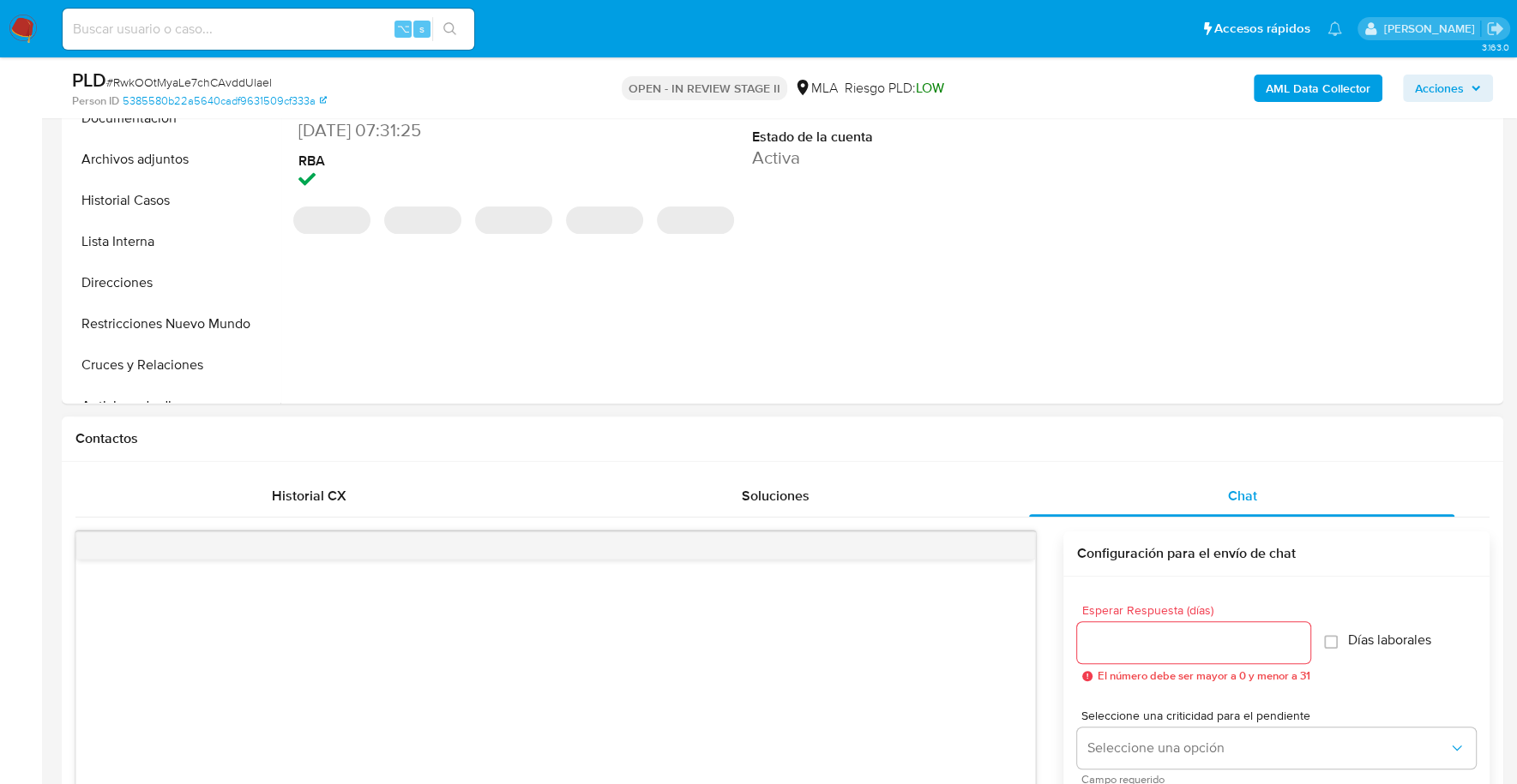
scroll to position [915, 0]
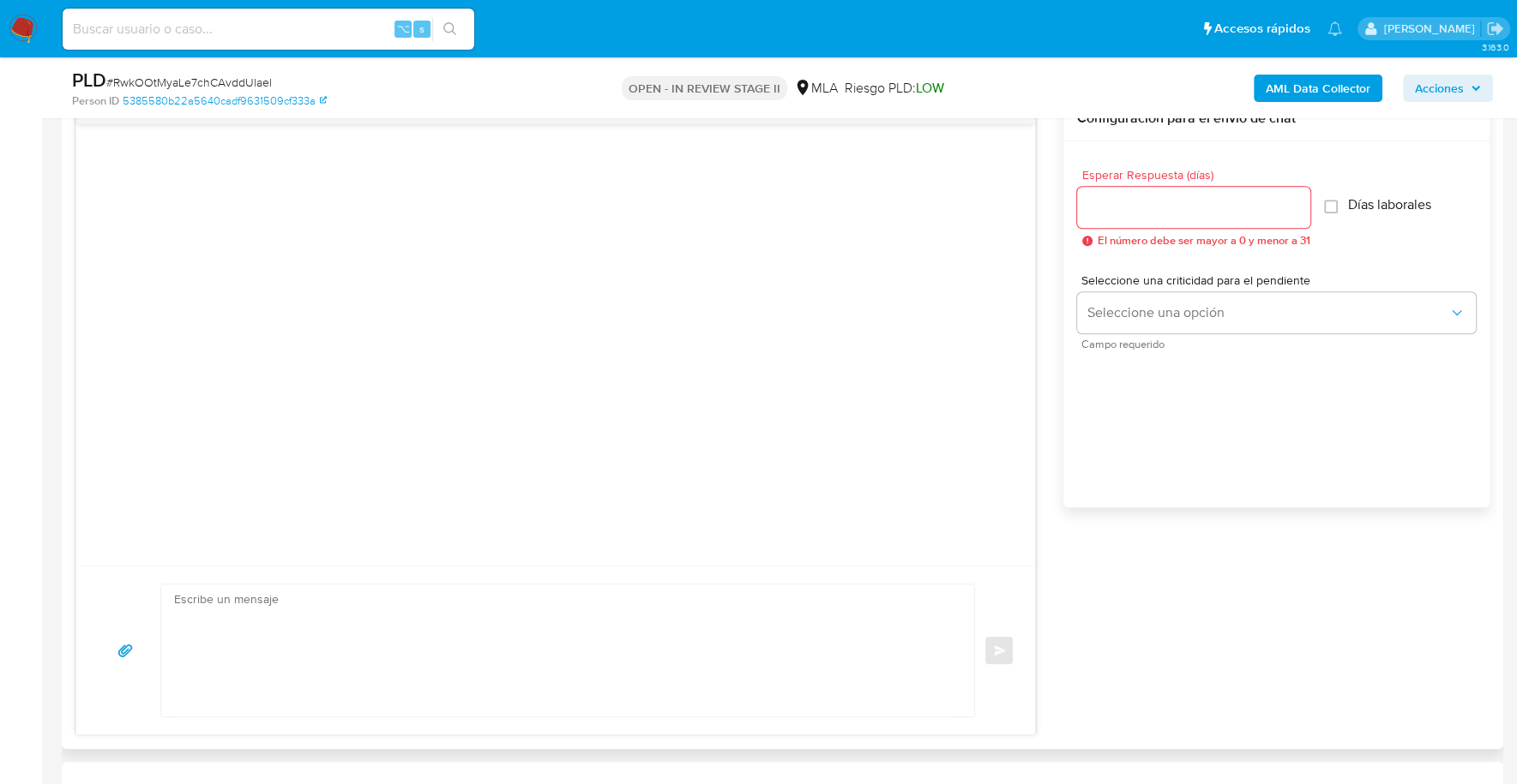
select select "10"
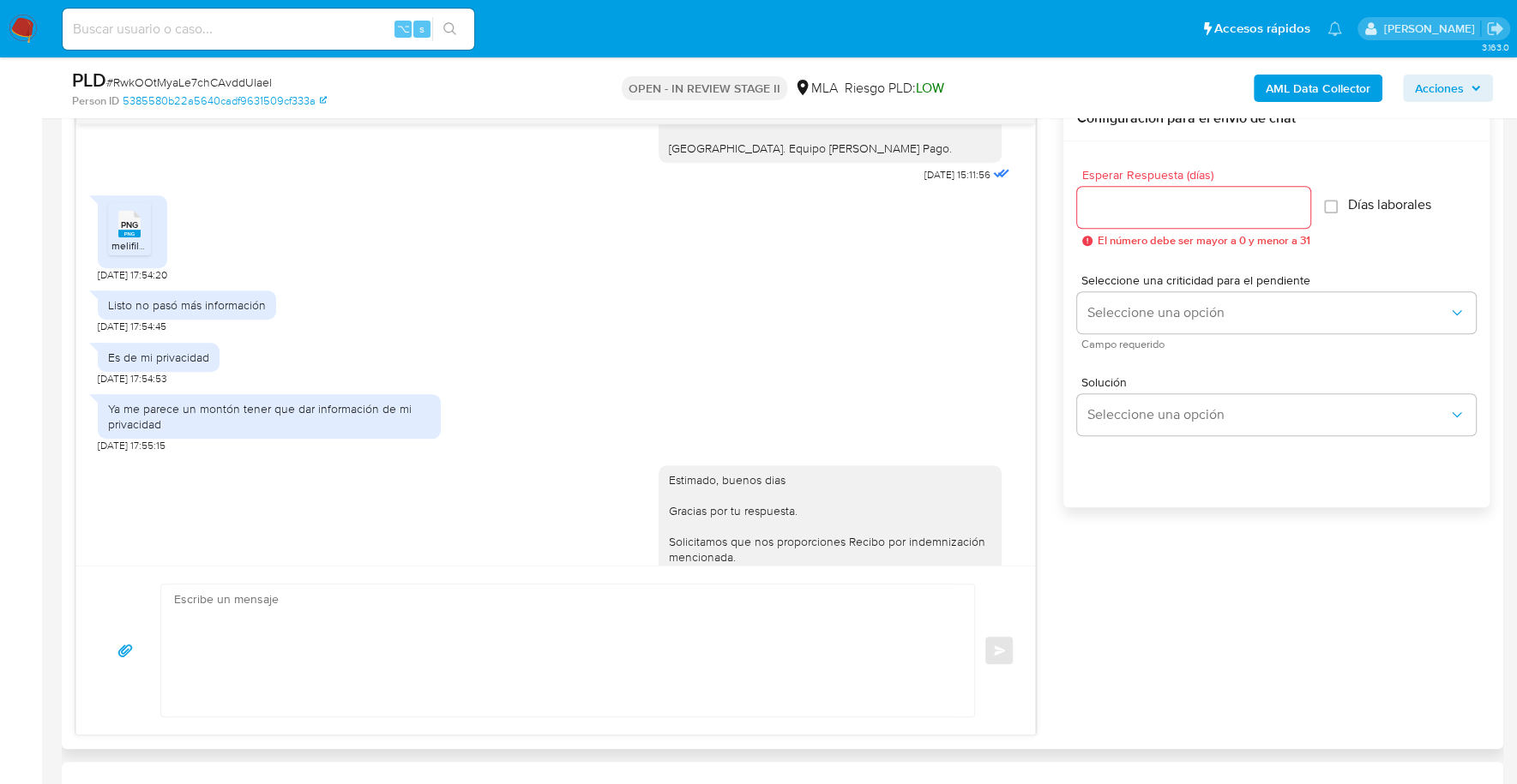
scroll to position [211, 0]
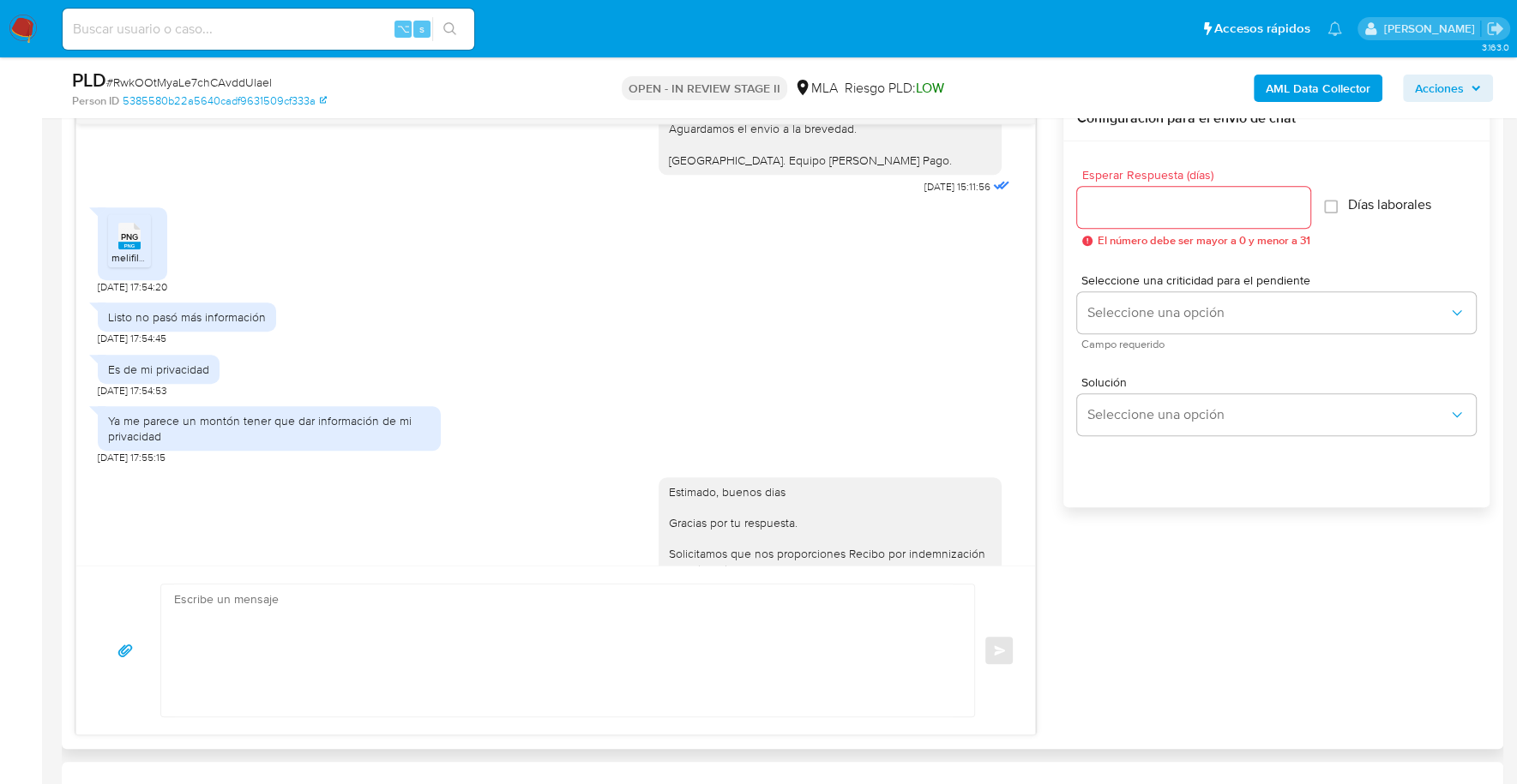
click at [141, 232] on div "PNG PNG" at bounding box center [130, 235] width 36 height 34
click at [456, 648] on textarea at bounding box center [563, 651] width 779 height 132
paste textarea "Hola XXX, ¡Gracias por tu respuesta! Queremos asegurarte que la información y d…"
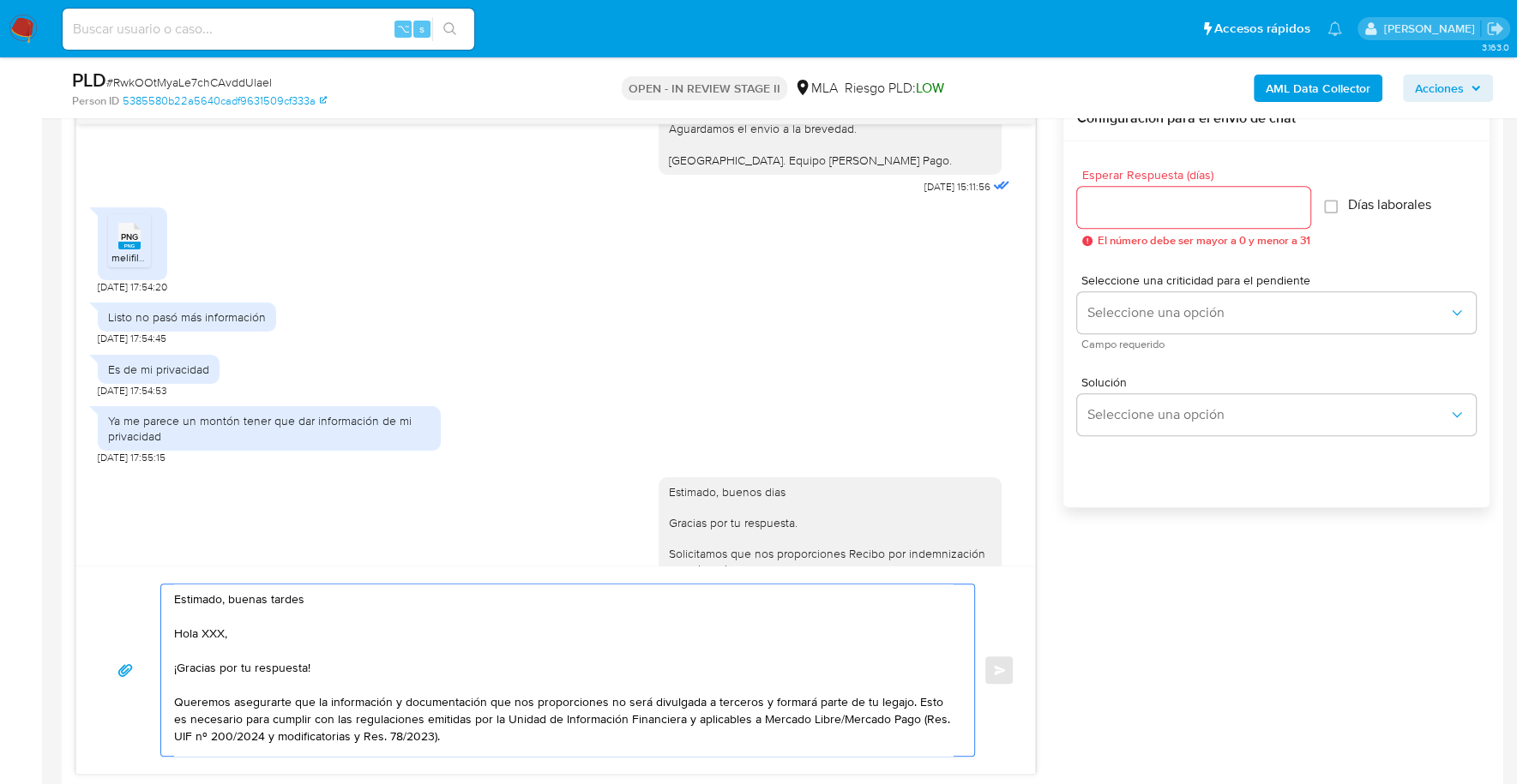
scroll to position [0, 0]
drag, startPoint x: 344, startPoint y: 668, endPoint x: 140, endPoint y: 617, distance: 210.3
click at [140, 617] on div "Estimado, buenas tardes Hola XXX, ¡Gracias por tu respuesta! Queremos asegurart…" at bounding box center [555, 670] width 918 height 173
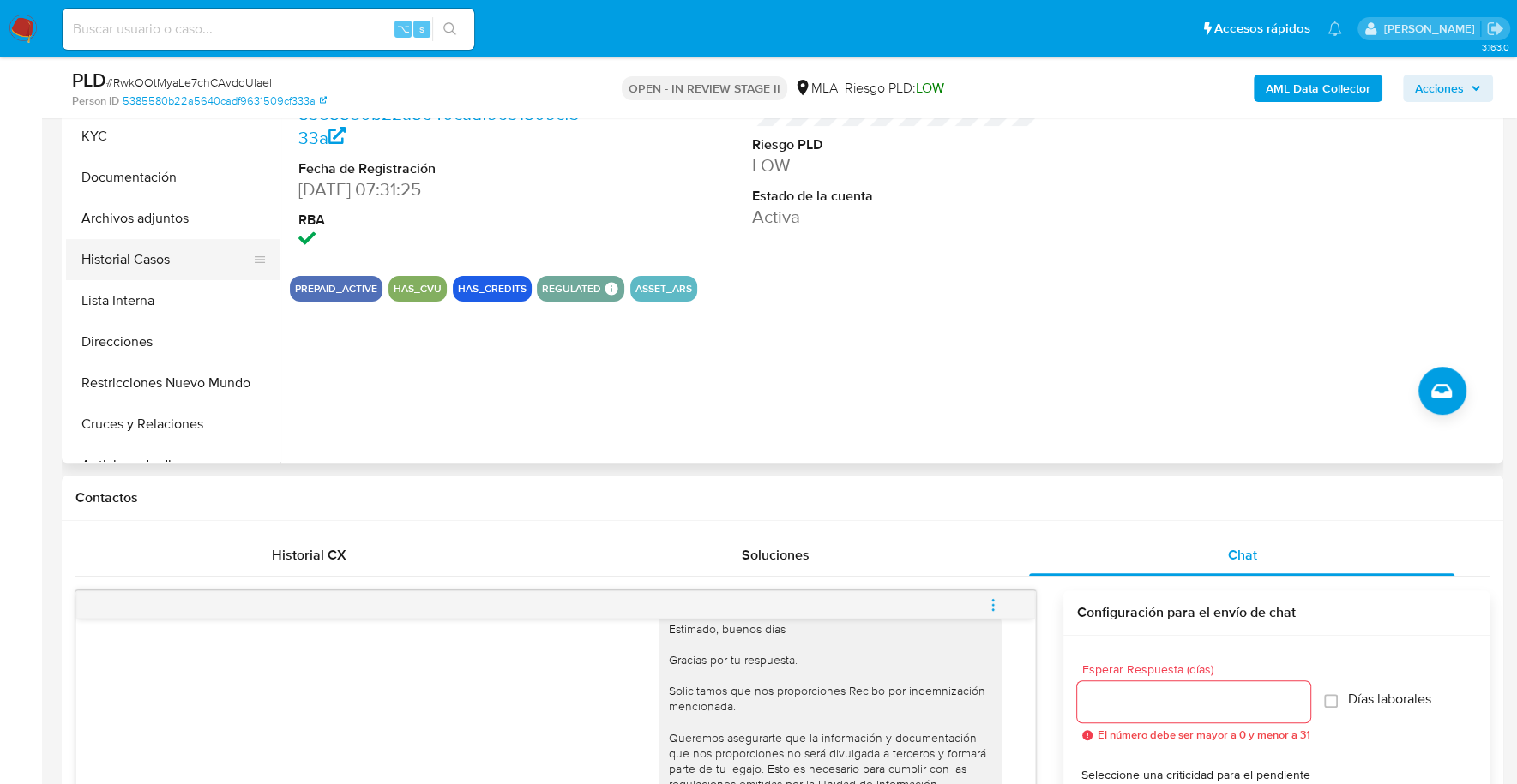
scroll to position [315, 0]
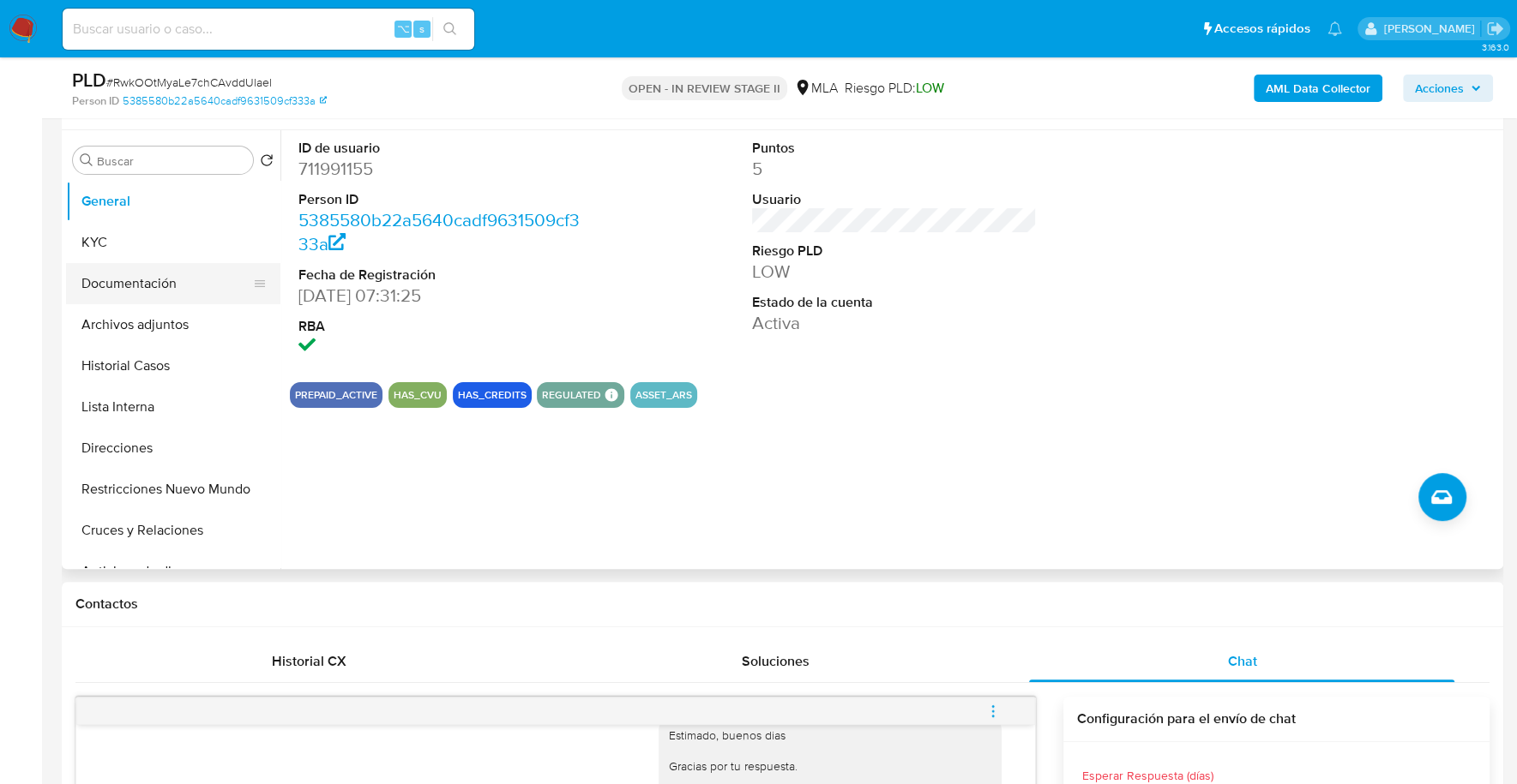
type textarea "Estimado, buenas tardes Queremos asegurarte que la información y documentación …"
click at [153, 293] on button "Documentación" at bounding box center [166, 284] width 201 height 41
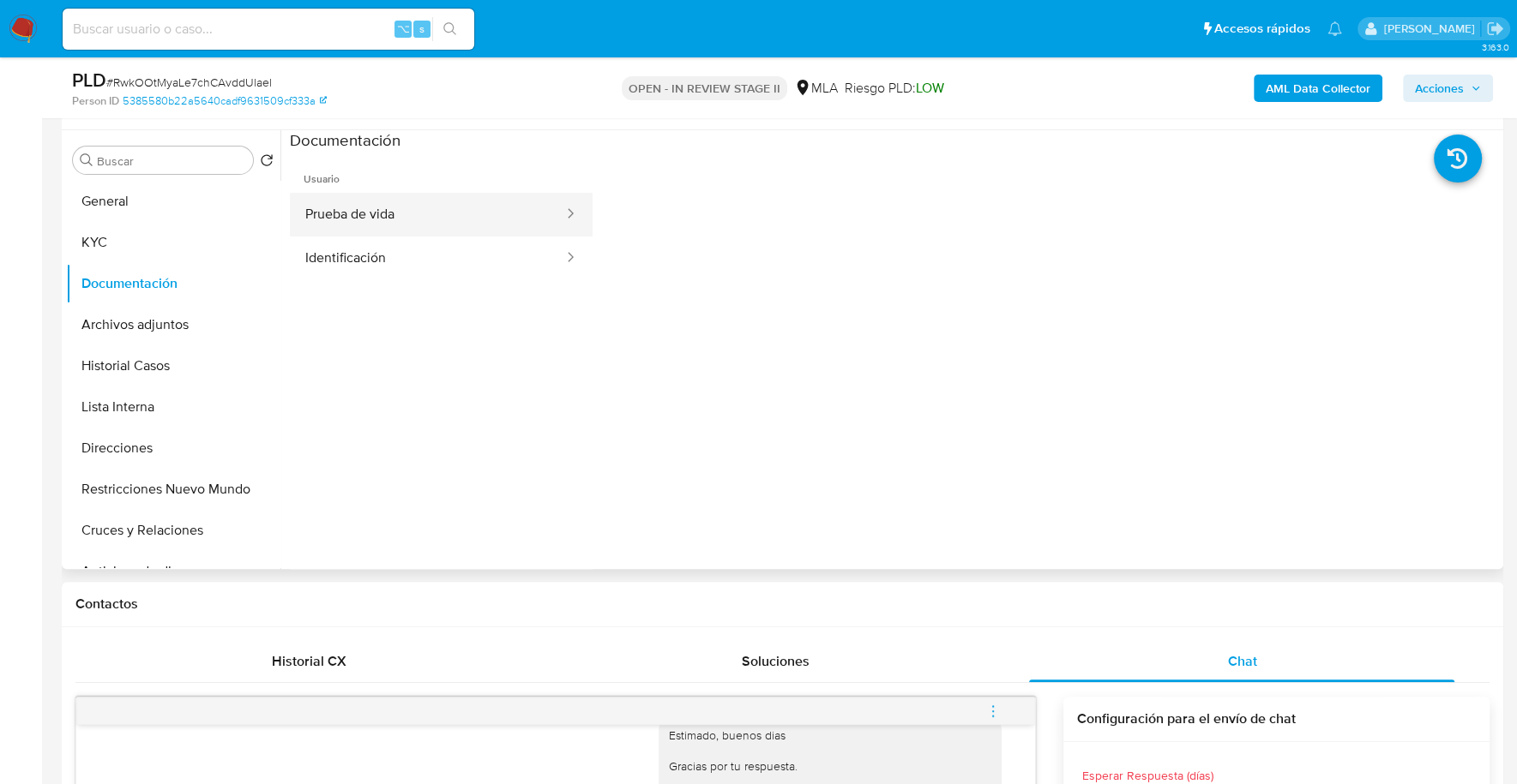
click at [404, 219] on button "Prueba de vida" at bounding box center [427, 214] width 275 height 44
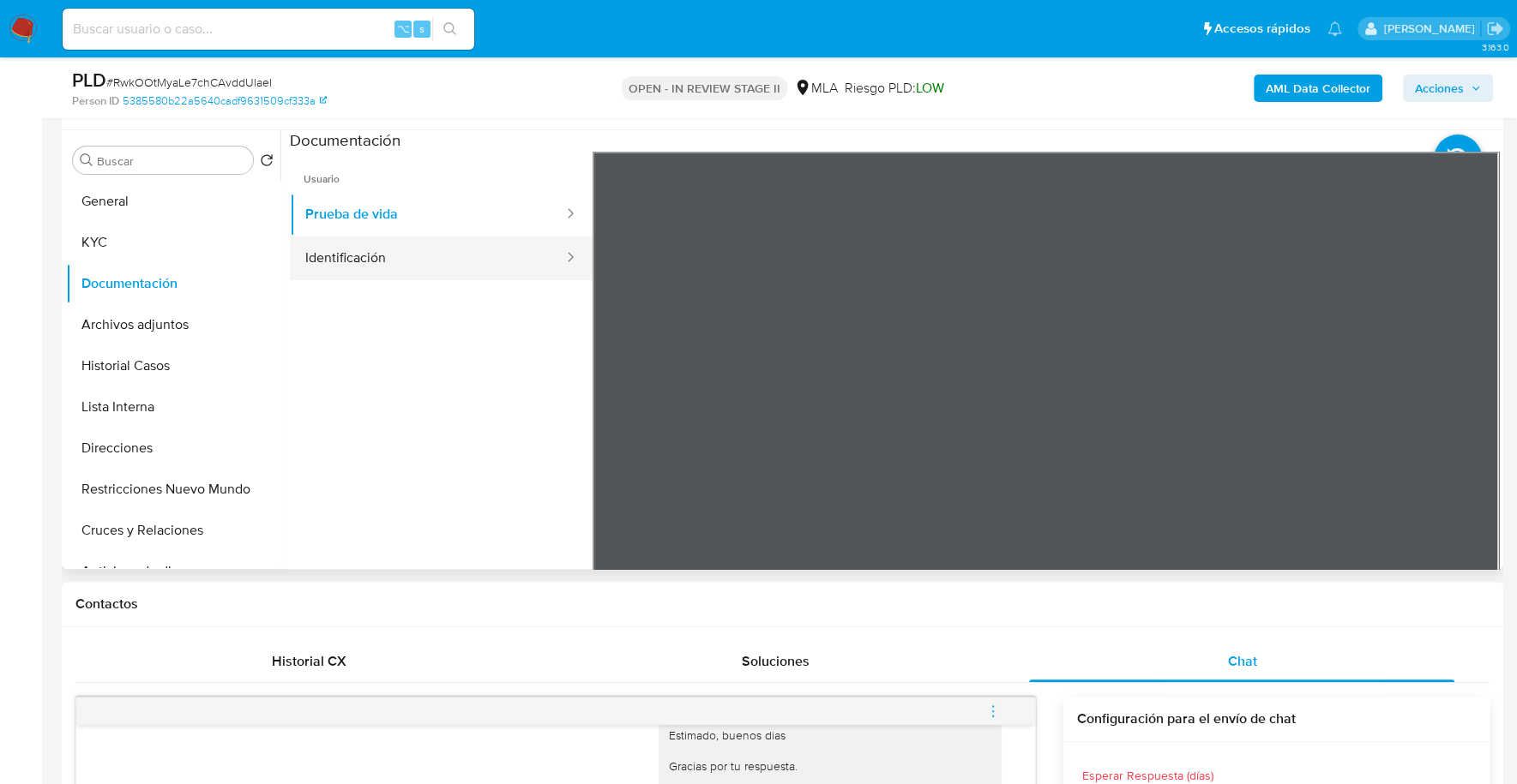
click at [399, 244] on button "Identificación" at bounding box center [427, 258] width 275 height 44
click at [129, 236] on button "KYC" at bounding box center [166, 242] width 201 height 41
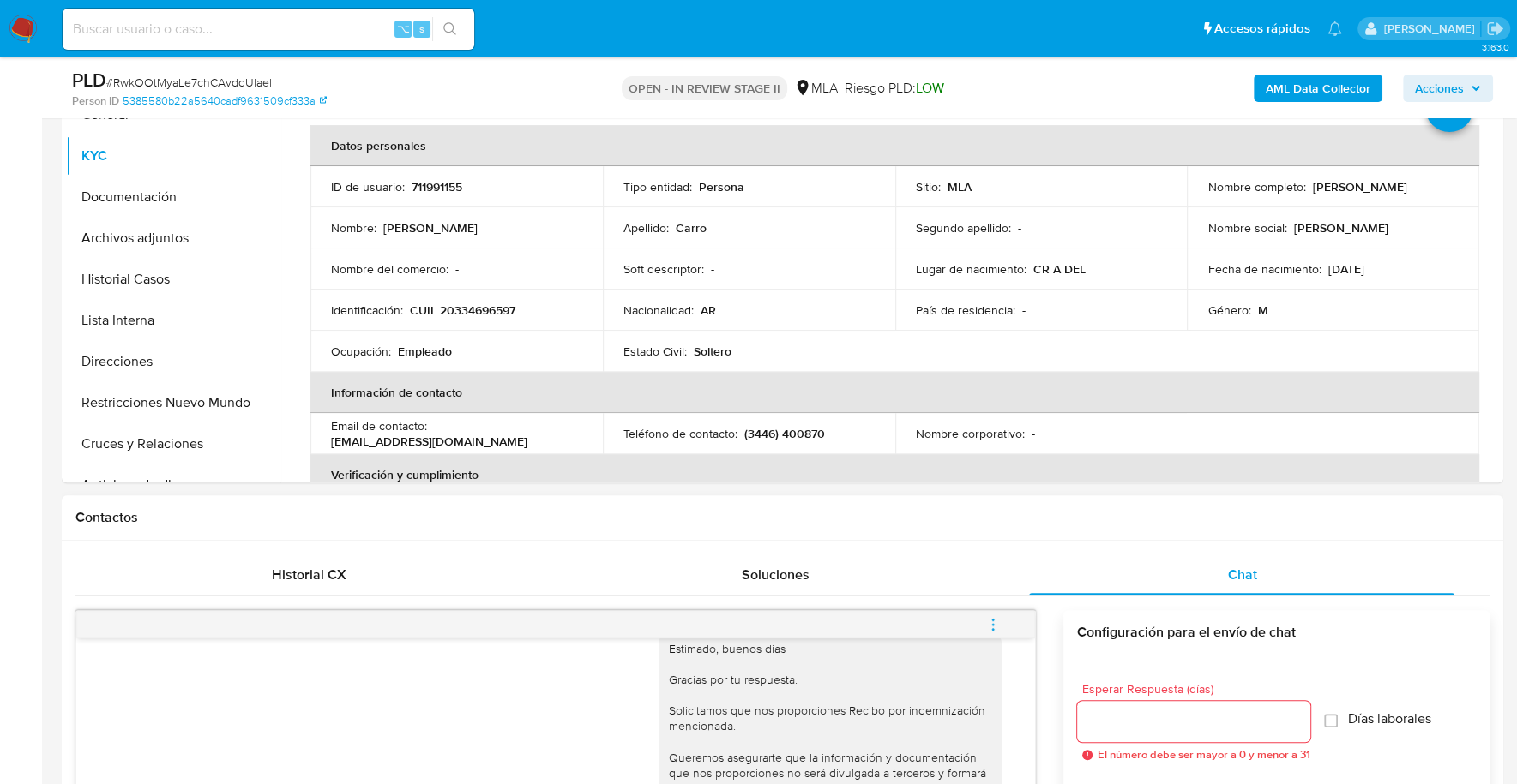
scroll to position [727, 0]
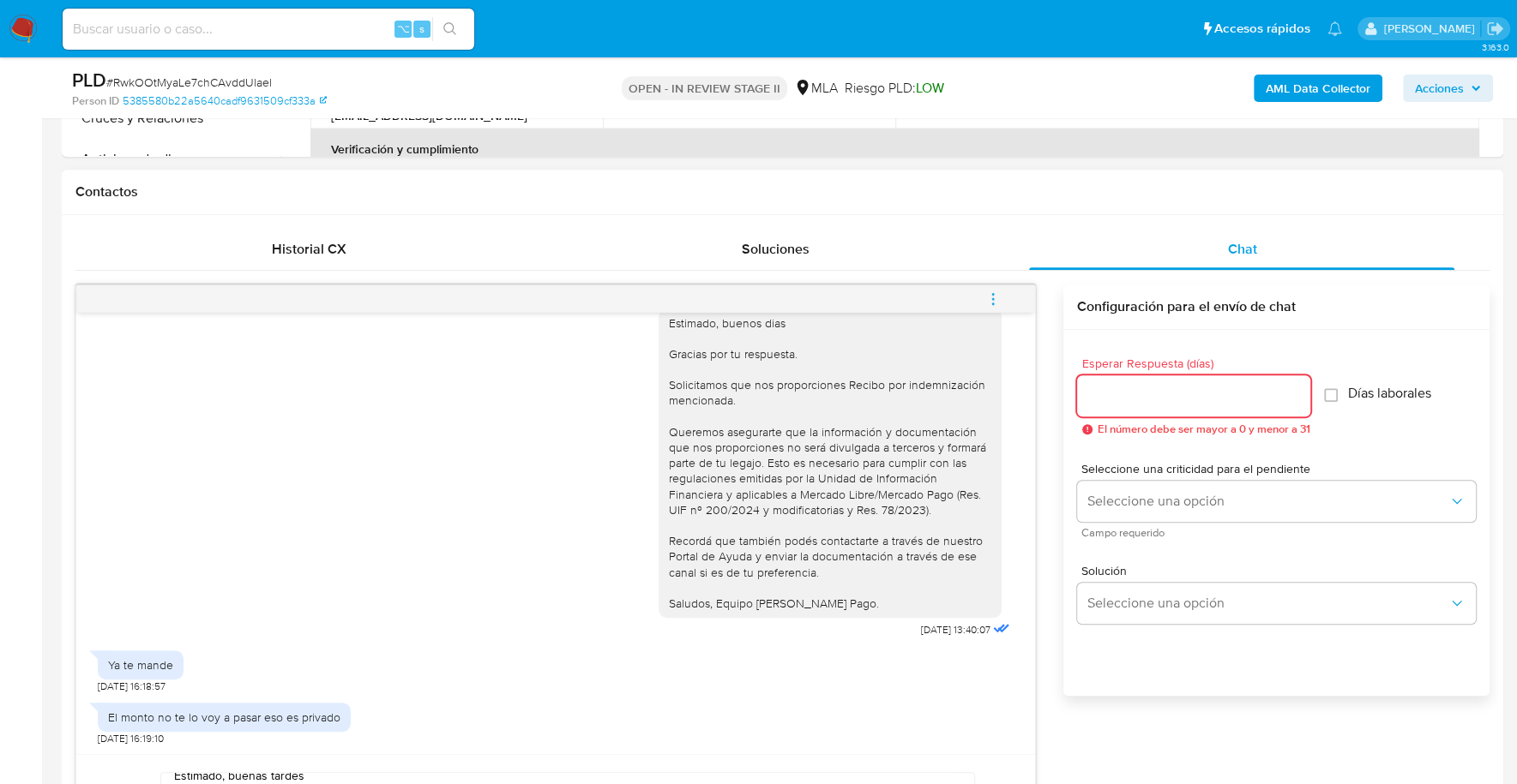
click at [1154, 399] on input "Esperar Respuesta (días)" at bounding box center [1193, 396] width 233 height 23
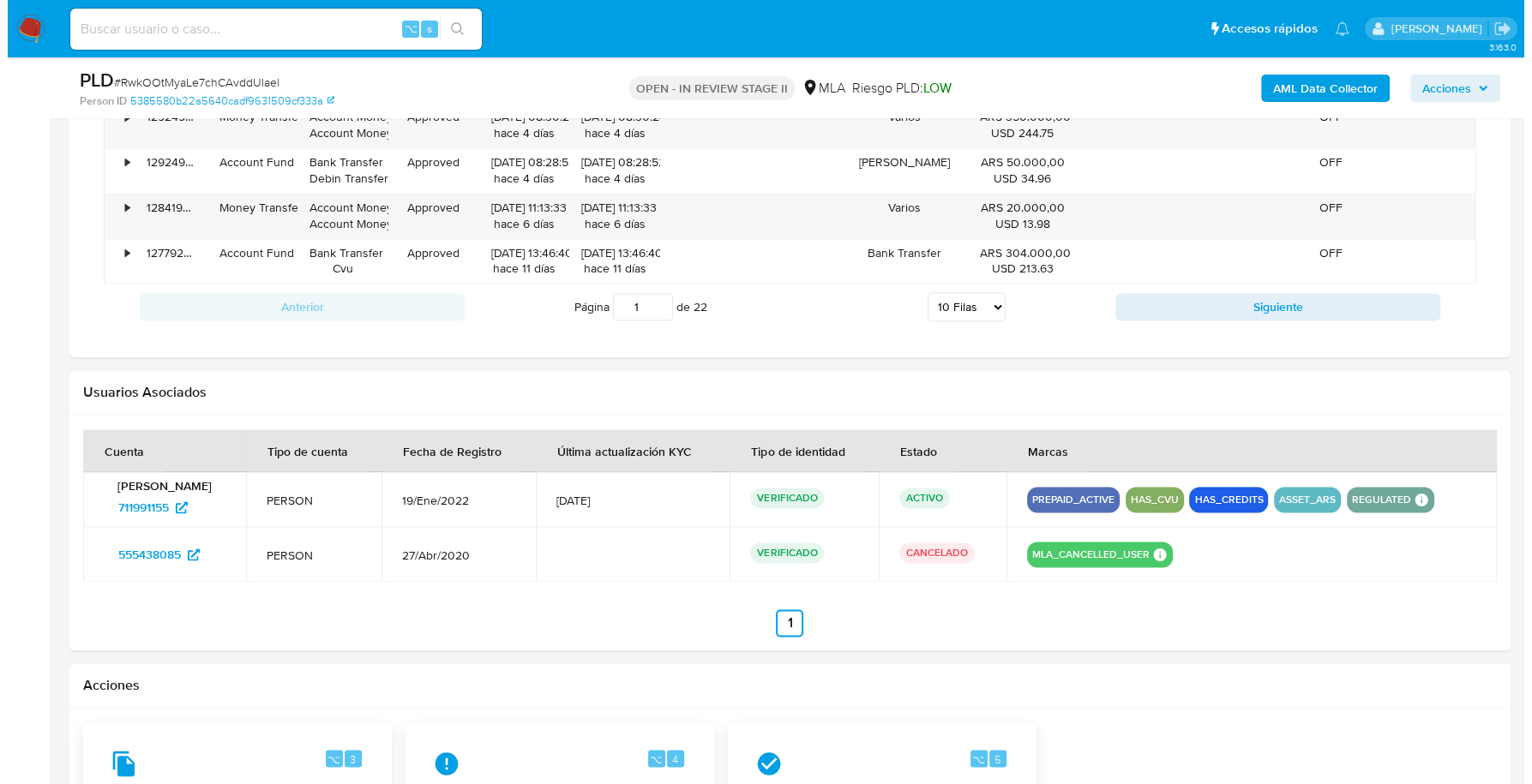
scroll to position [2707, 0]
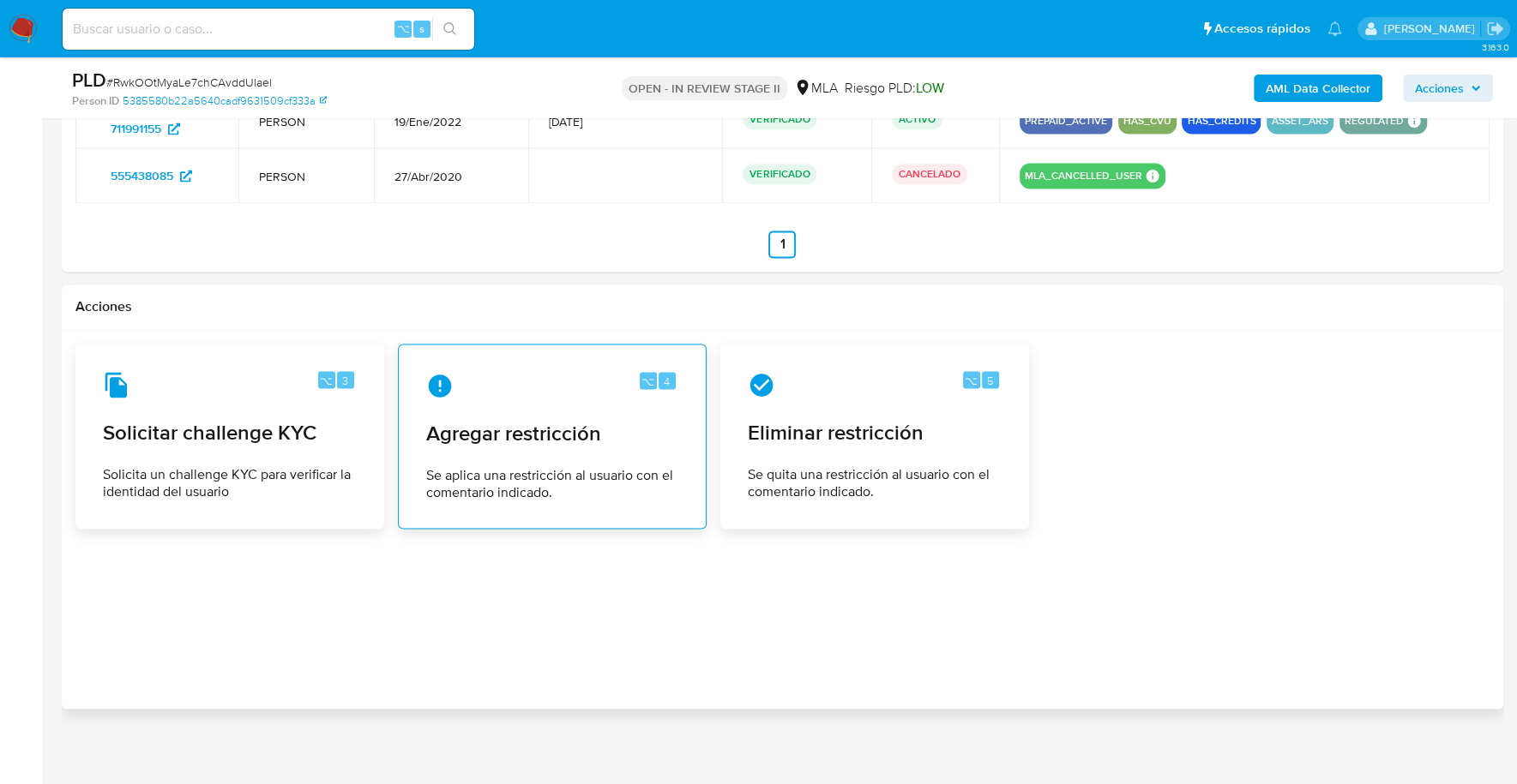
type input "1"
click at [593, 444] on div "⌥ 4 Agregar restricción Se aplica una restricción al usuario con el comentario …" at bounding box center [552, 437] width 280 height 156
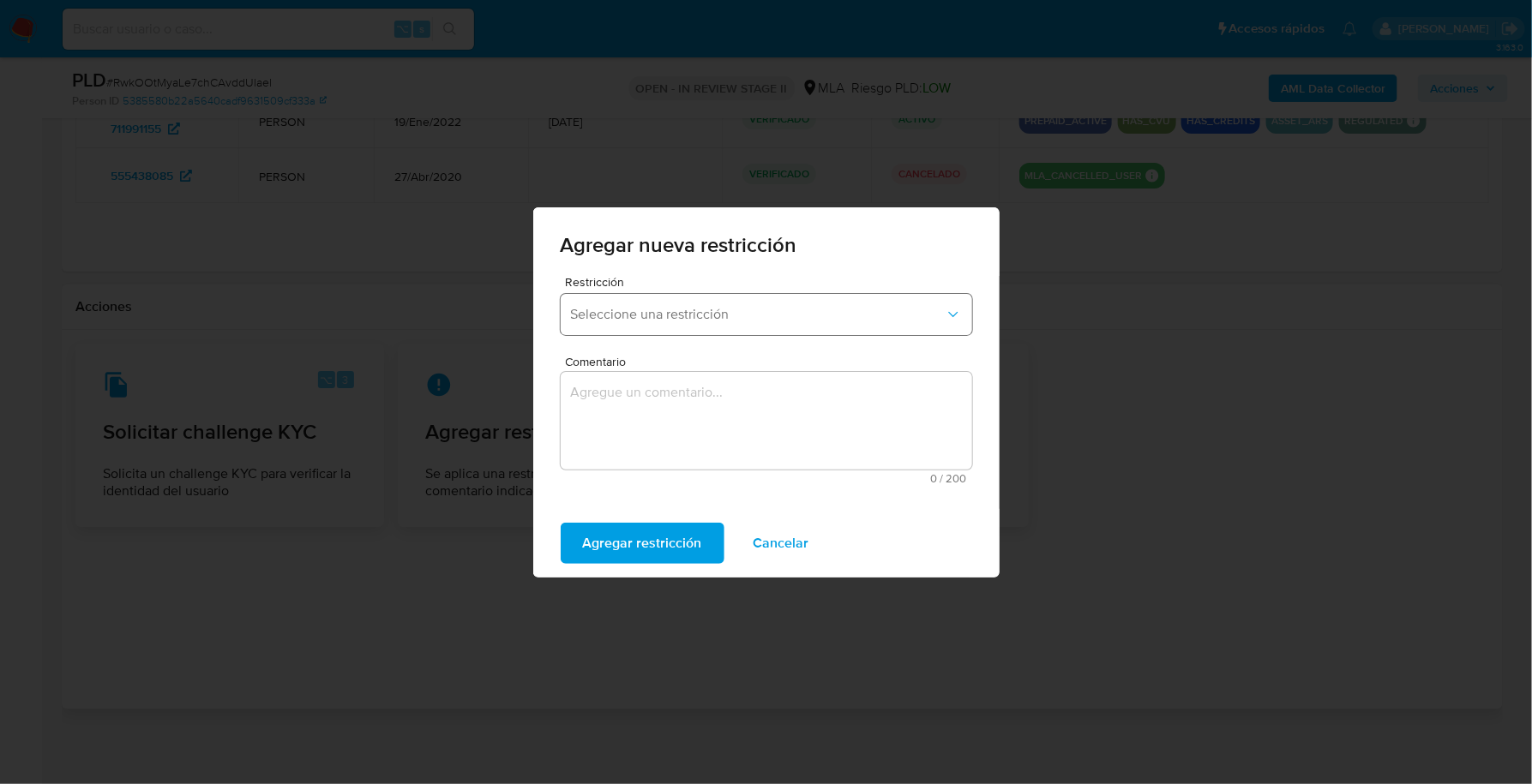
click at [672, 316] on span "Seleccione una restricción" at bounding box center [758, 315] width 374 height 17
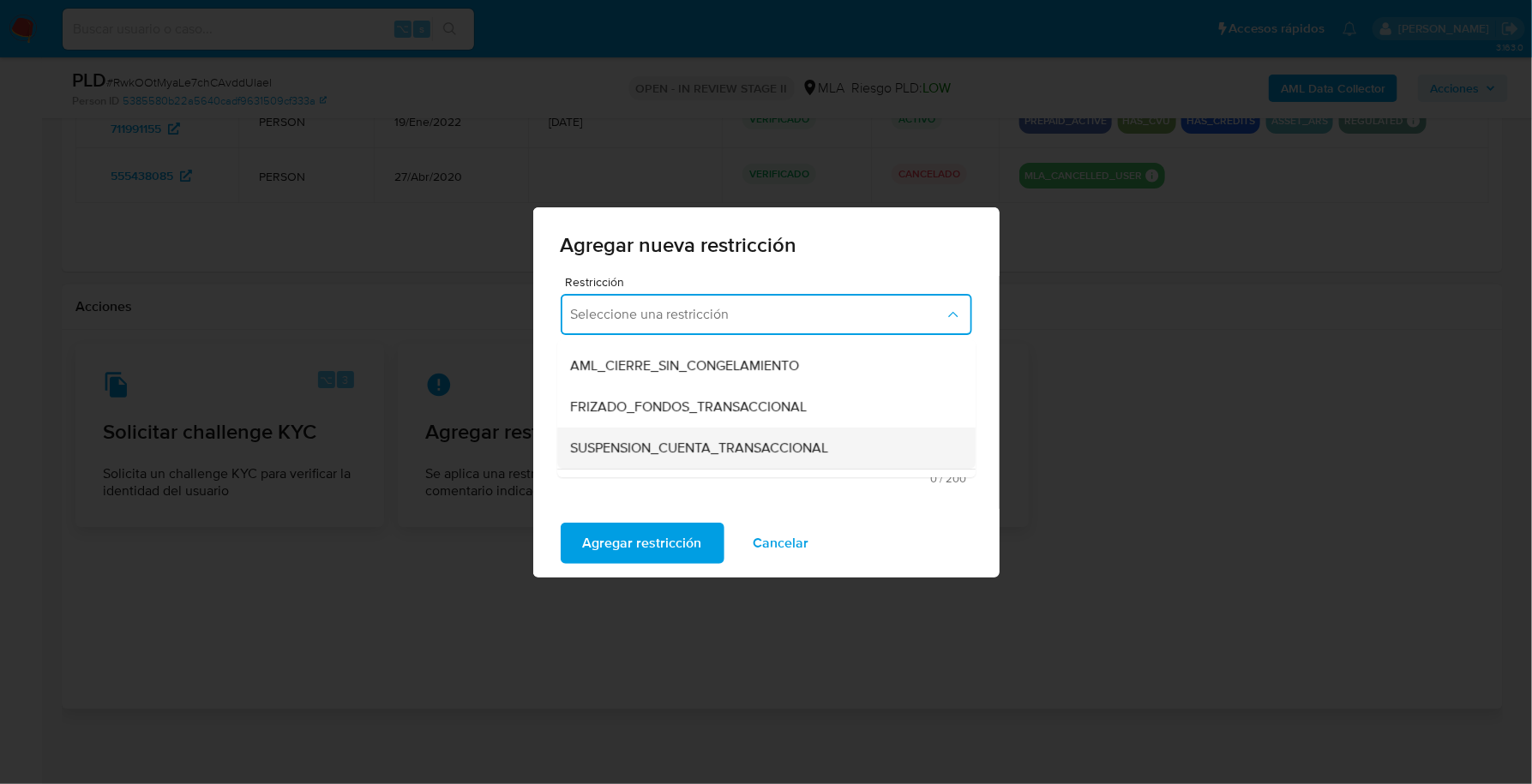
scroll to position [161, 0]
drag, startPoint x: 1182, startPoint y: 418, endPoint x: 1158, endPoint y: 424, distance: 24.7
click at [1181, 418] on div "Agregar nueva restricción Restricción Seleccione una restricción TARJETA ROJA S…" at bounding box center [766, 392] width 1532 height 784
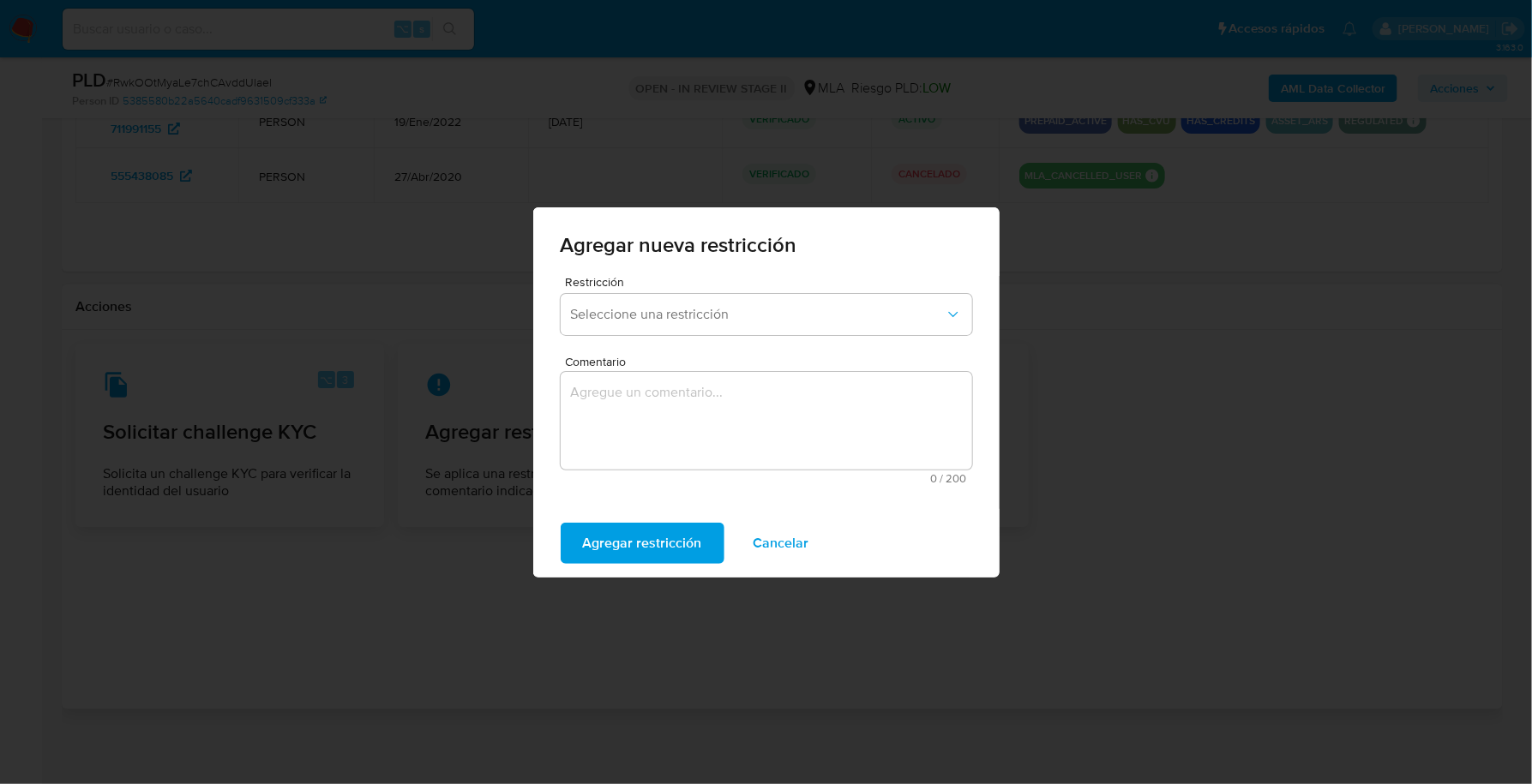
click at [761, 555] on span "Cancelar" at bounding box center [781, 544] width 55 height 38
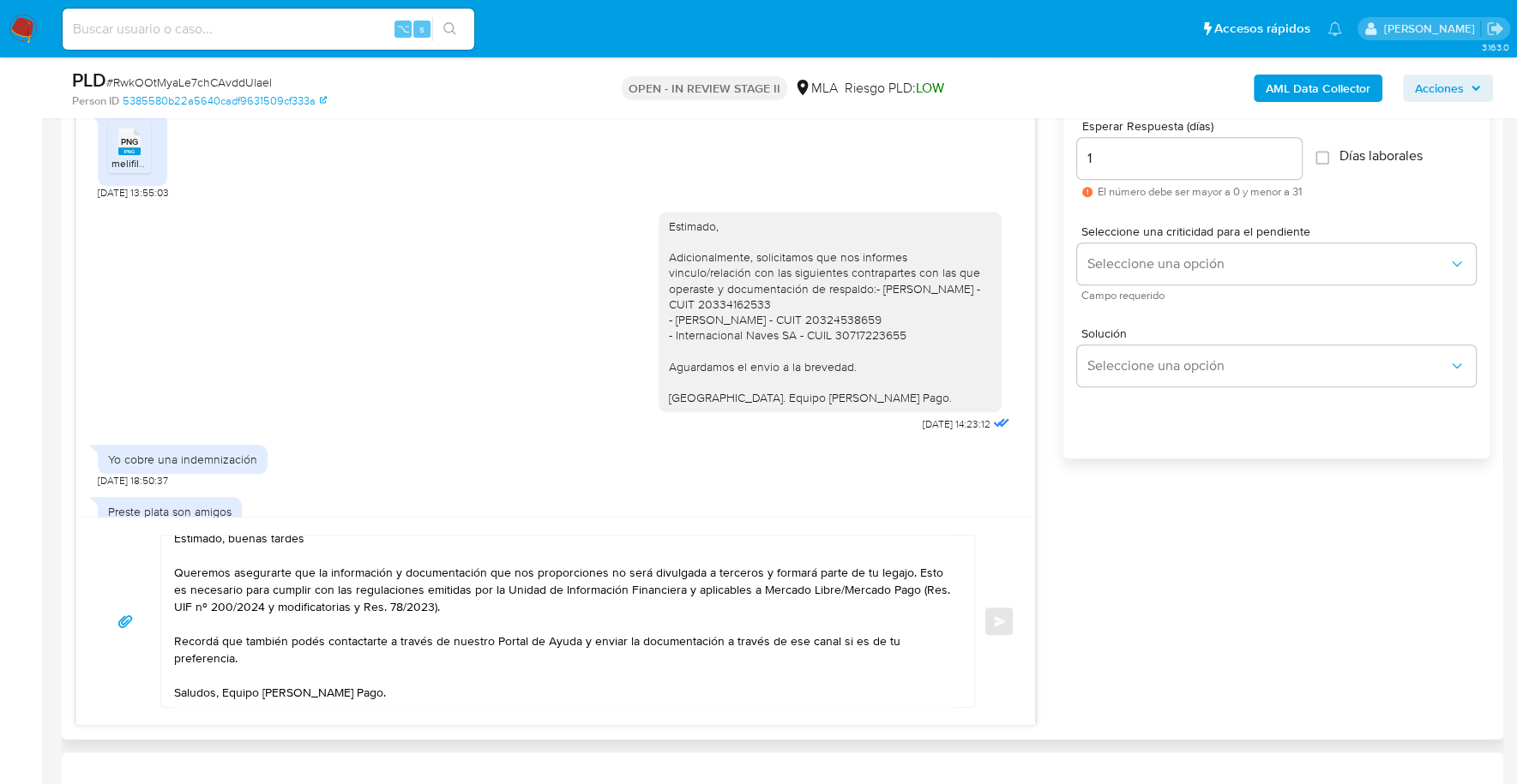
scroll to position [1470, 0]
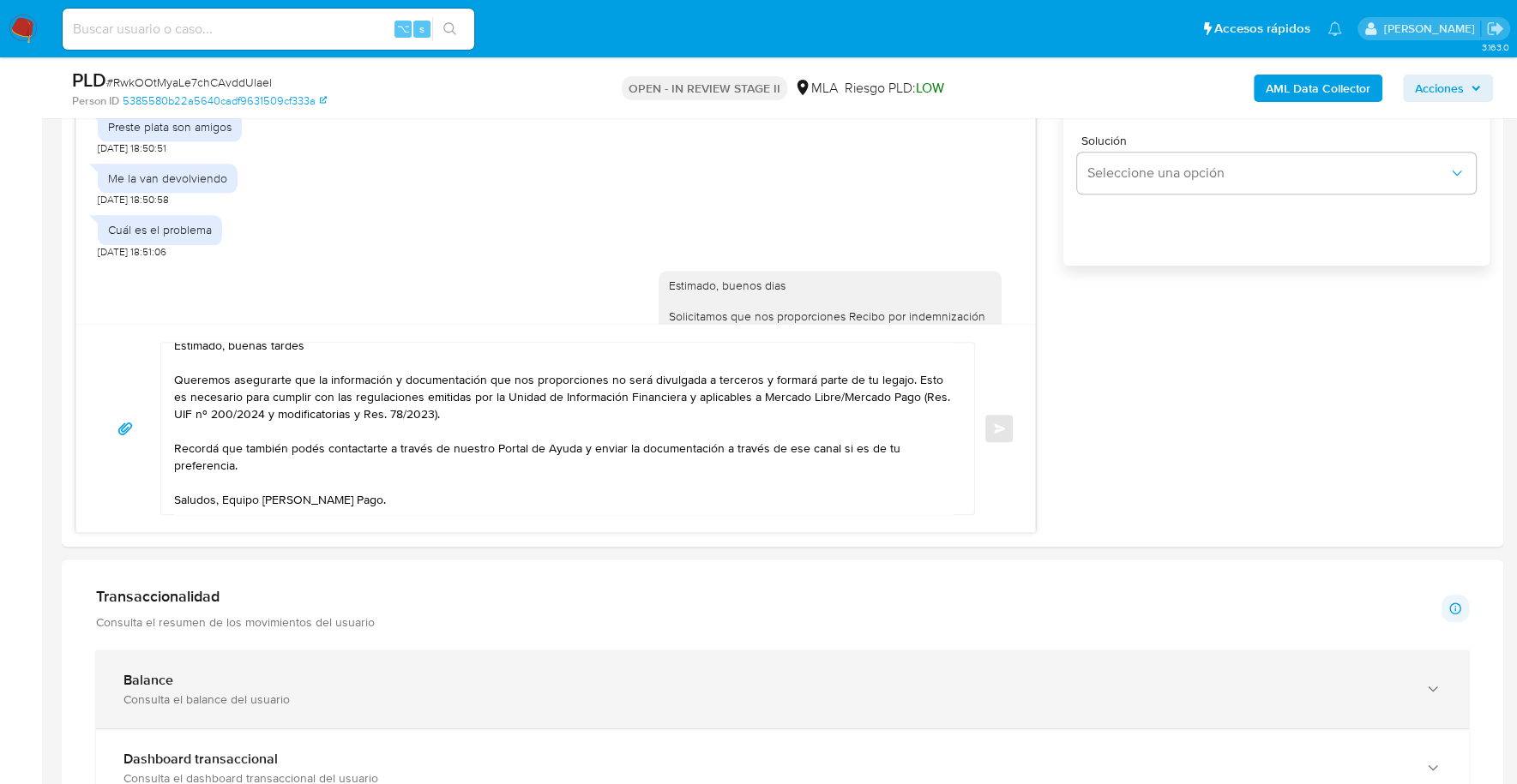
click at [178, 666] on div "Balance Consulta el balance del usuario" at bounding box center [782, 689] width 1372 height 78
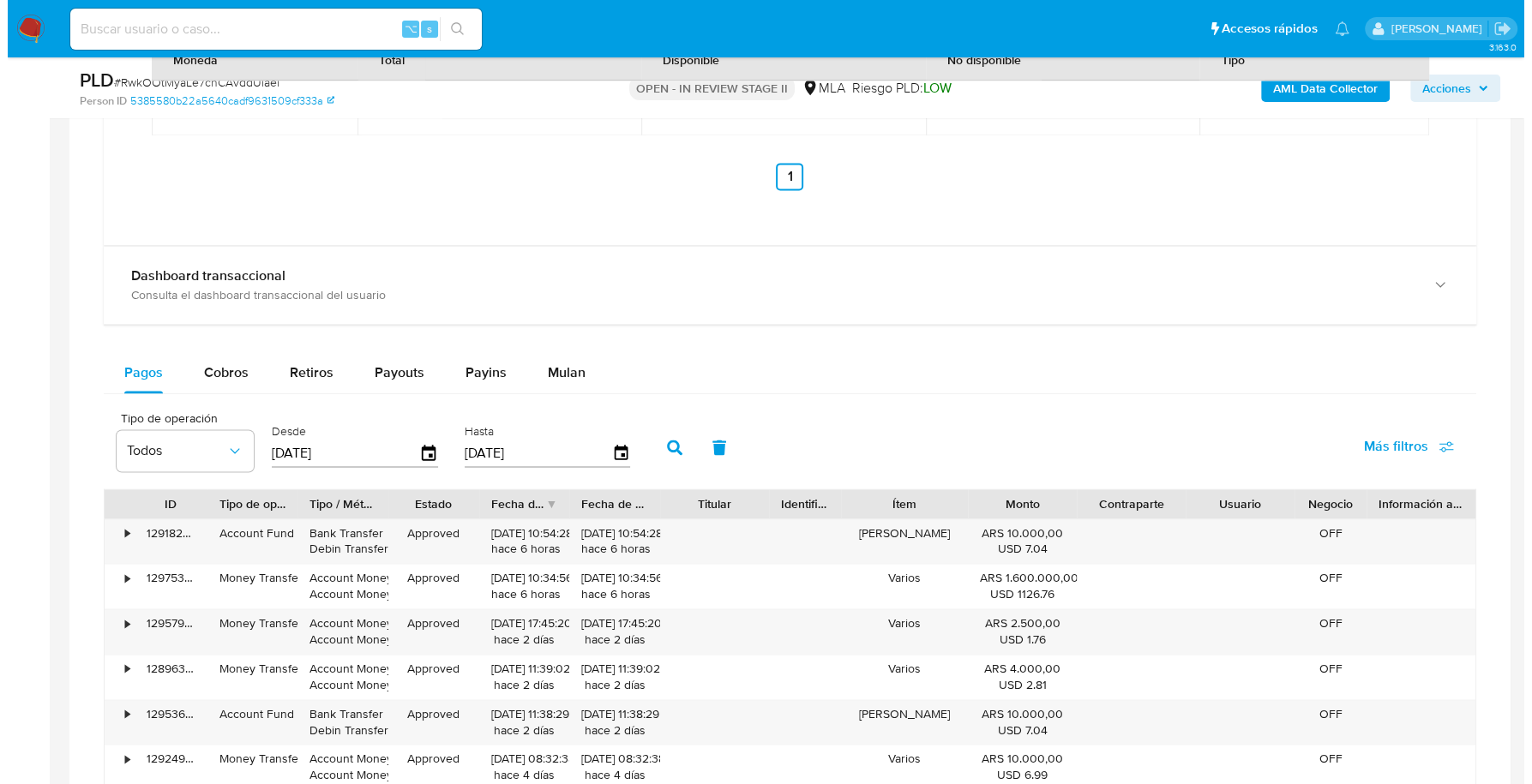
scroll to position [3239, 0]
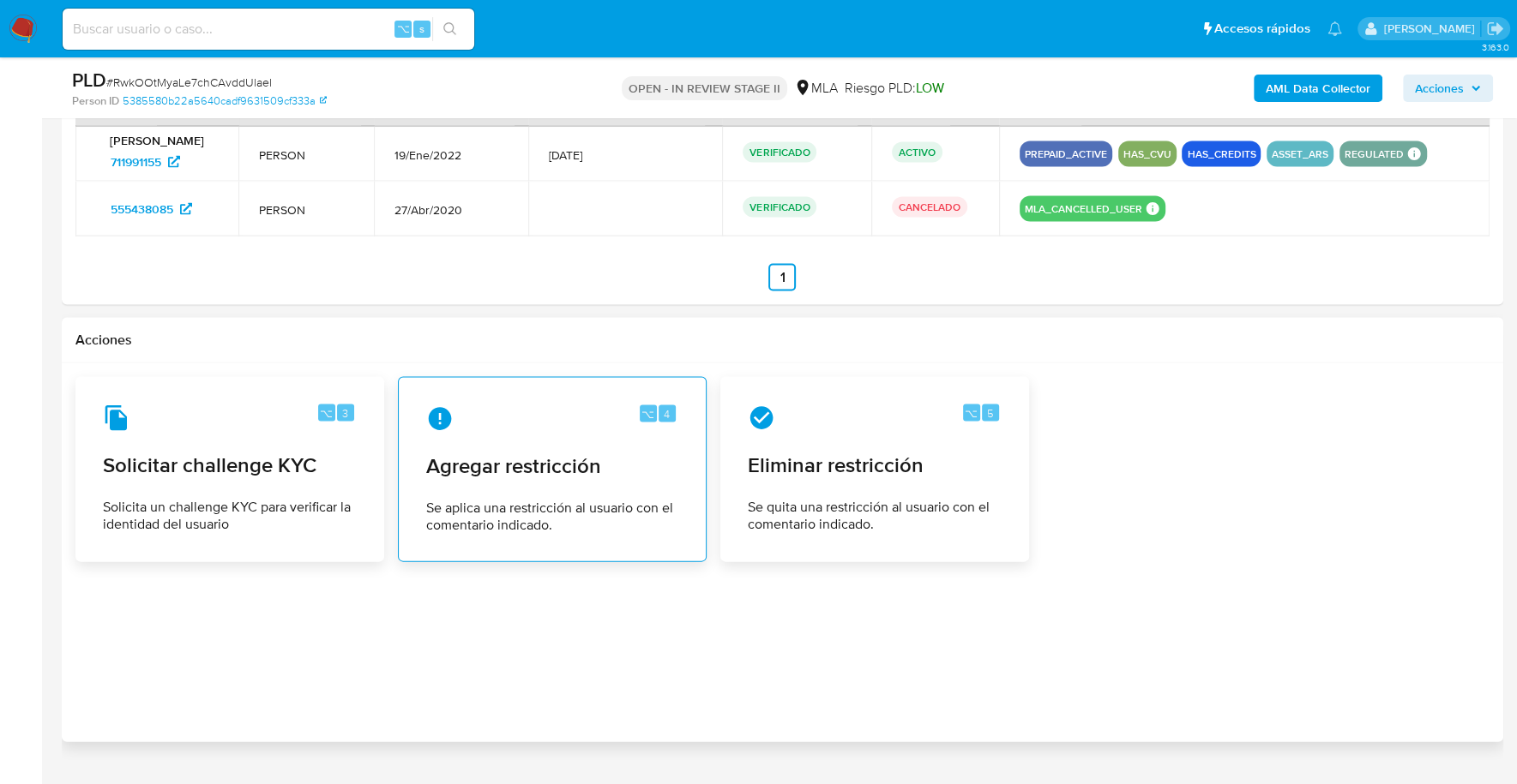
click at [550, 500] on span "Se aplica una restricción al usuario con el comentario indicado." at bounding box center [552, 516] width 252 height 35
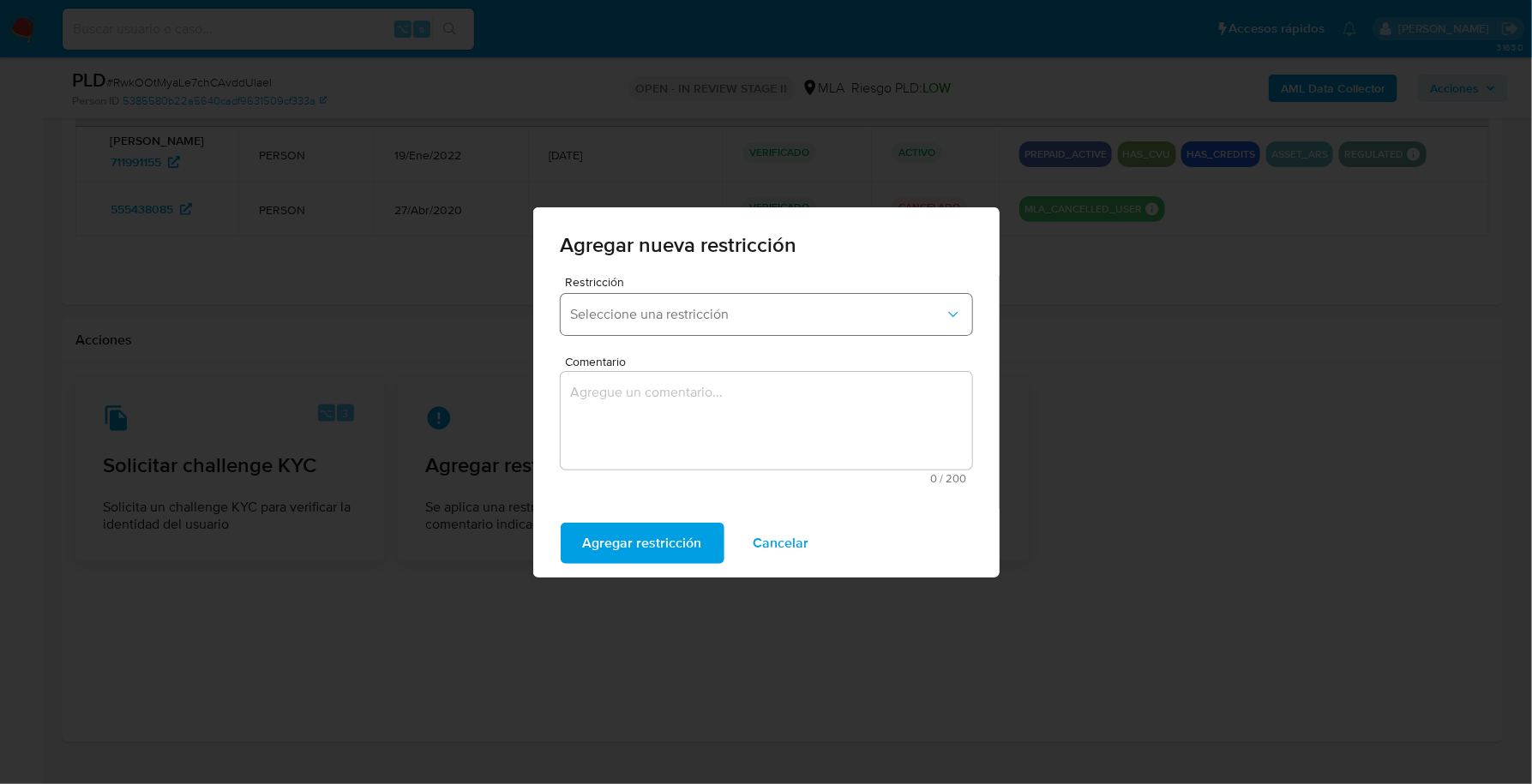
click at [659, 312] on span "Seleccione una restricción" at bounding box center [758, 315] width 374 height 17
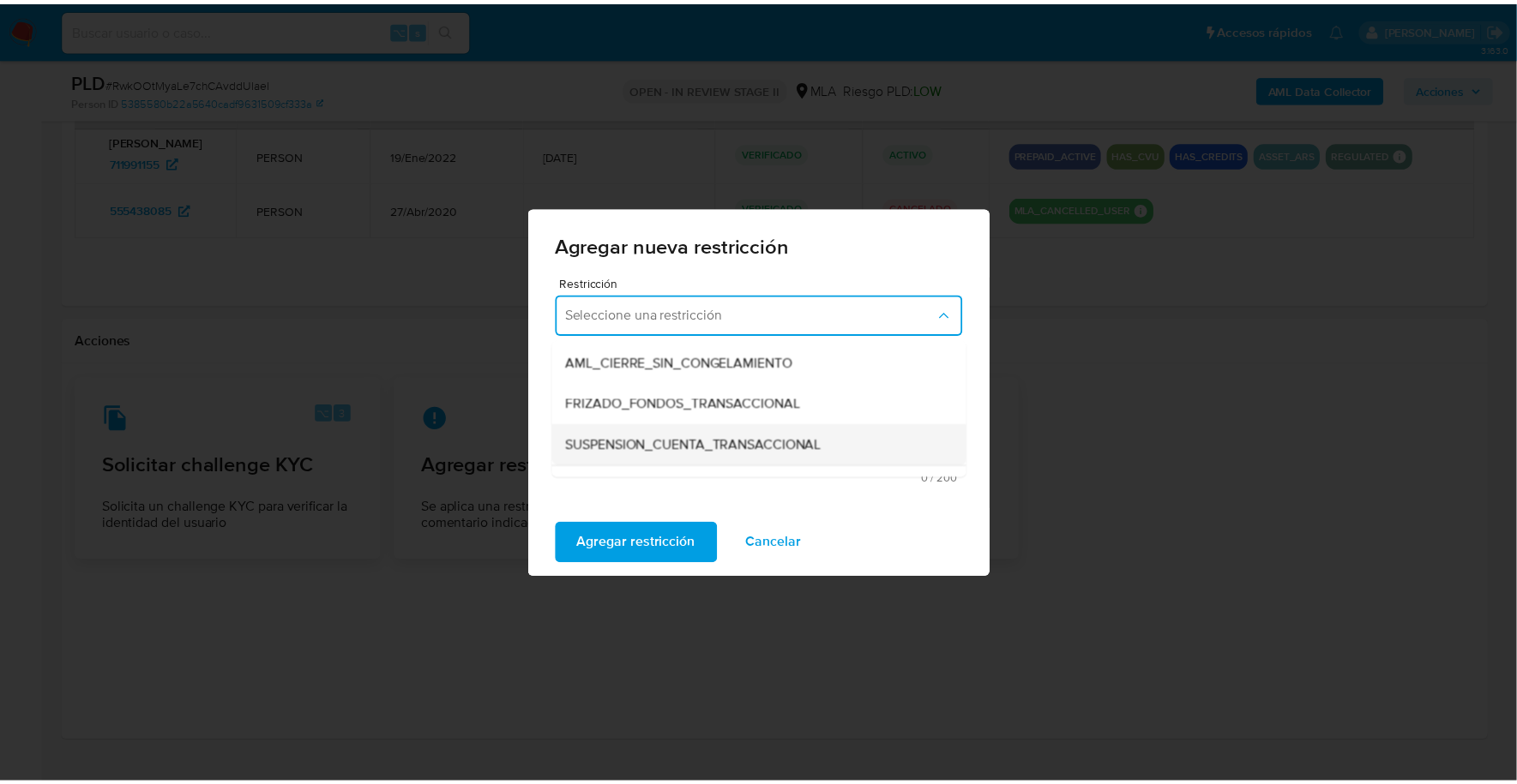
scroll to position [165, 0]
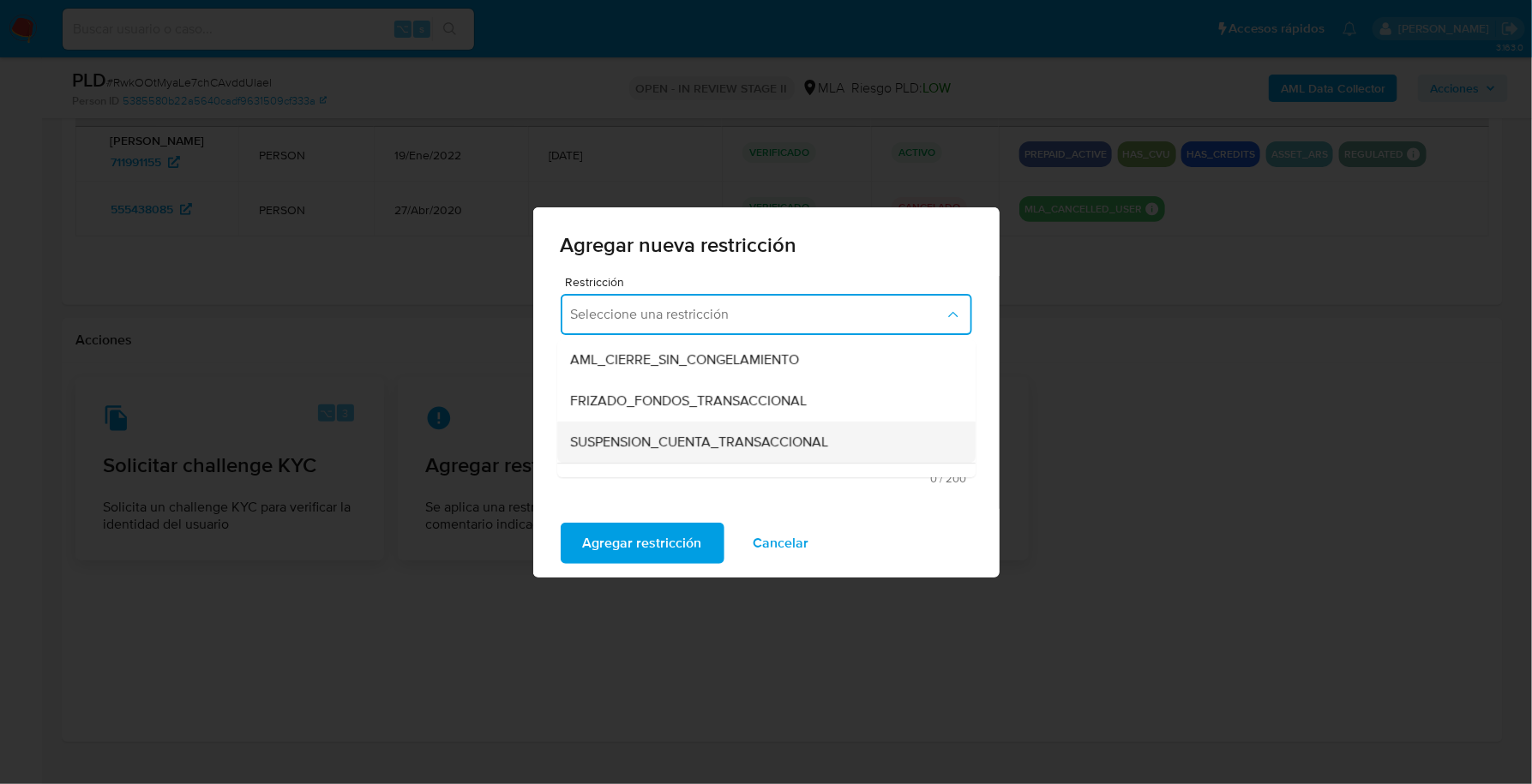
click at [720, 434] on span "SUSPENSION_CUENTA_TRANSACCIONAL" at bounding box center [700, 442] width 258 height 17
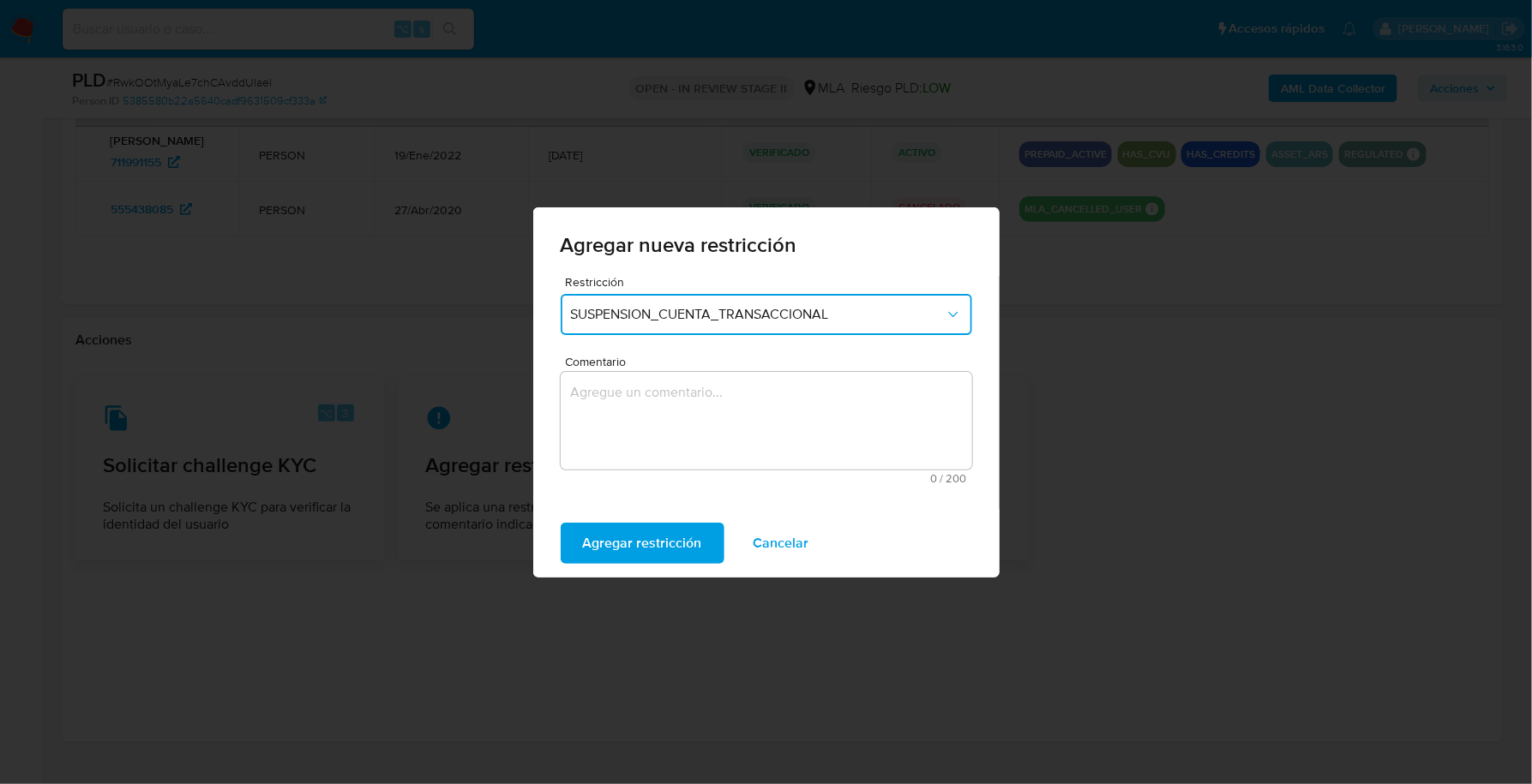
click at [728, 421] on textarea "Comentario" at bounding box center [766, 421] width 411 height 98
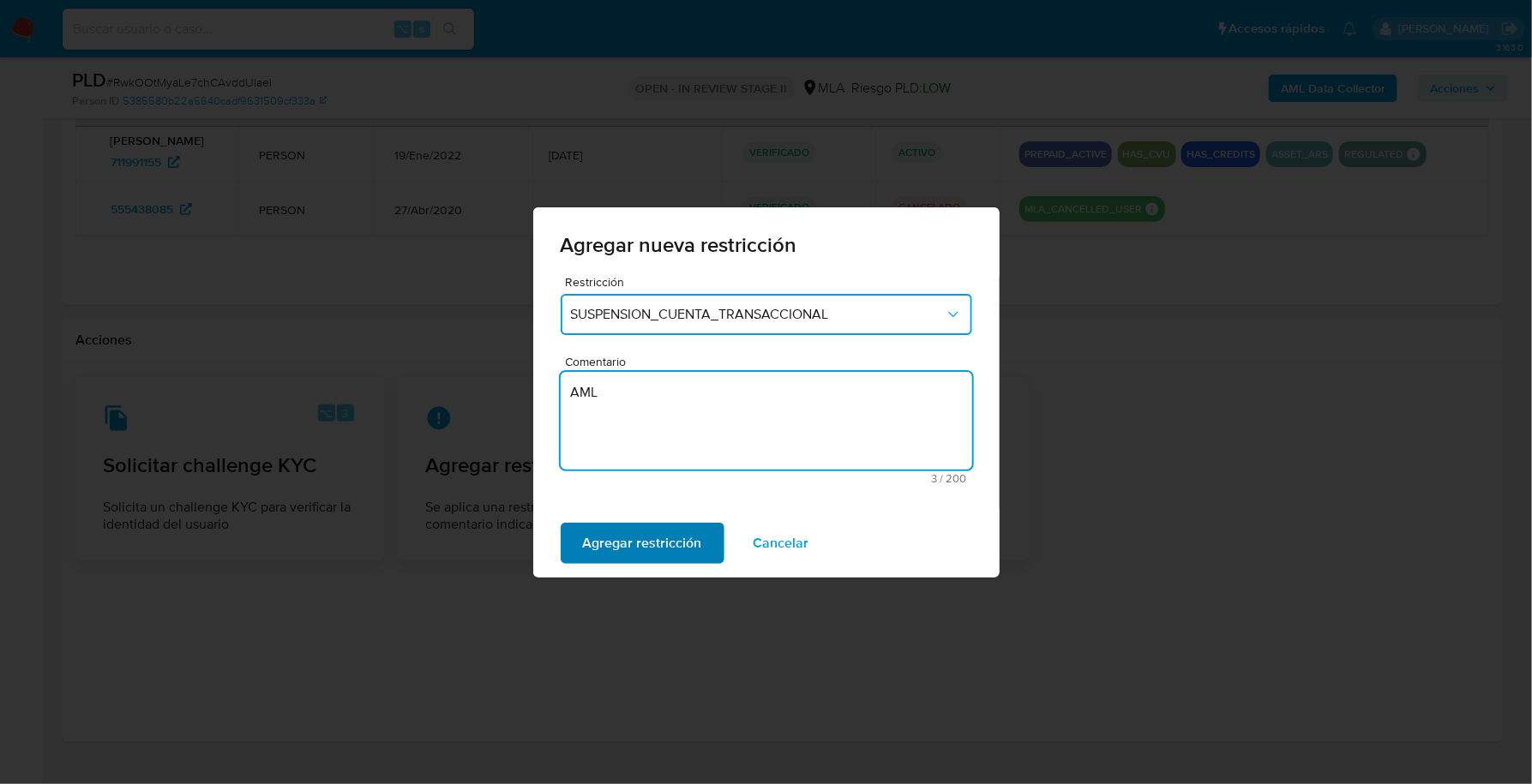
type textarea "AML"
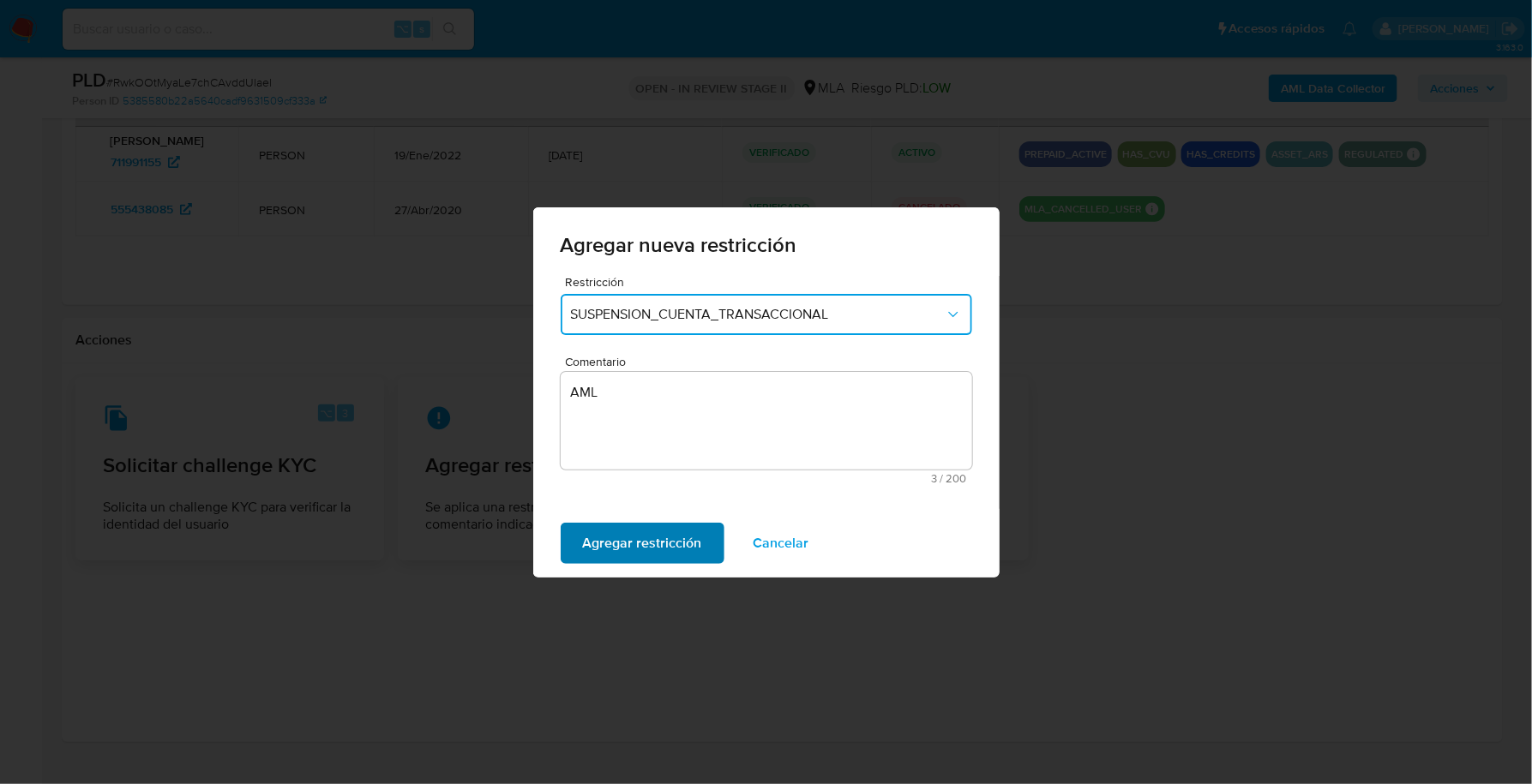
click at [632, 525] on span "Agregar restricción" at bounding box center [642, 544] width 119 height 38
click at [632, 525] on span "Confirmar" at bounding box center [614, 544] width 62 height 38
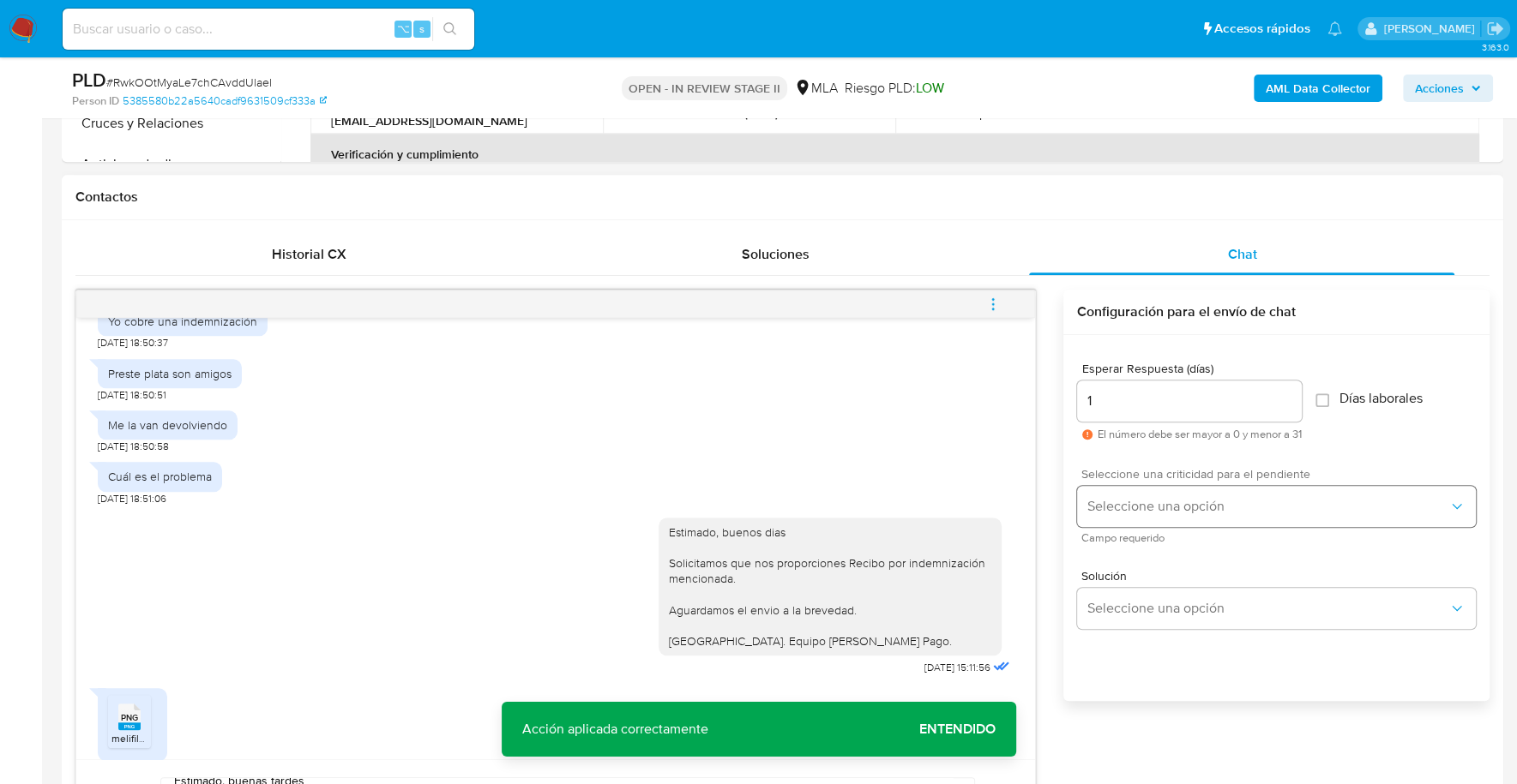
scroll to position [722, 0]
click at [1186, 497] on span "Seleccione una opción" at bounding box center [1267, 505] width 361 height 17
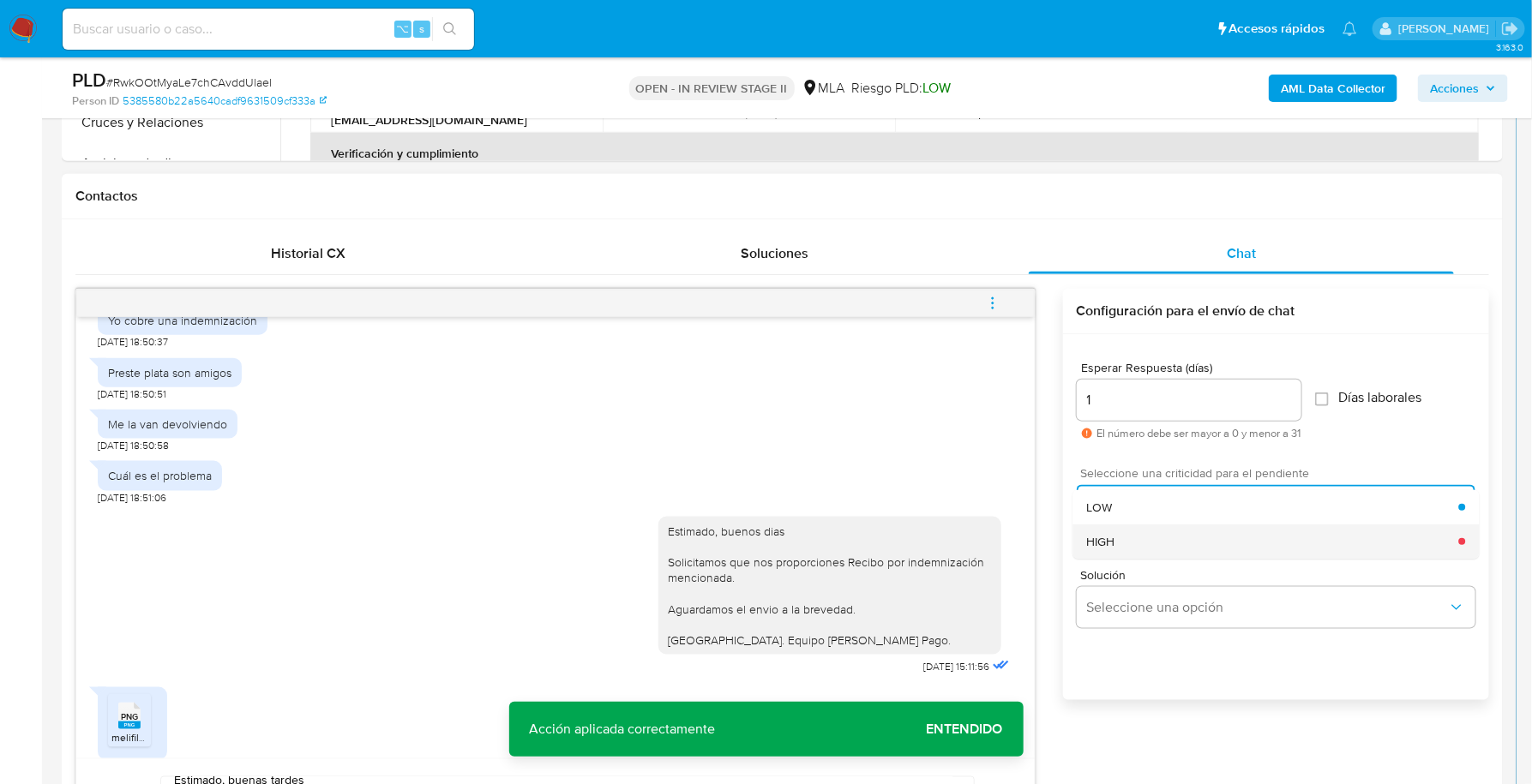
click at [1184, 535] on div "HIGH" at bounding box center [1273, 542] width 372 height 35
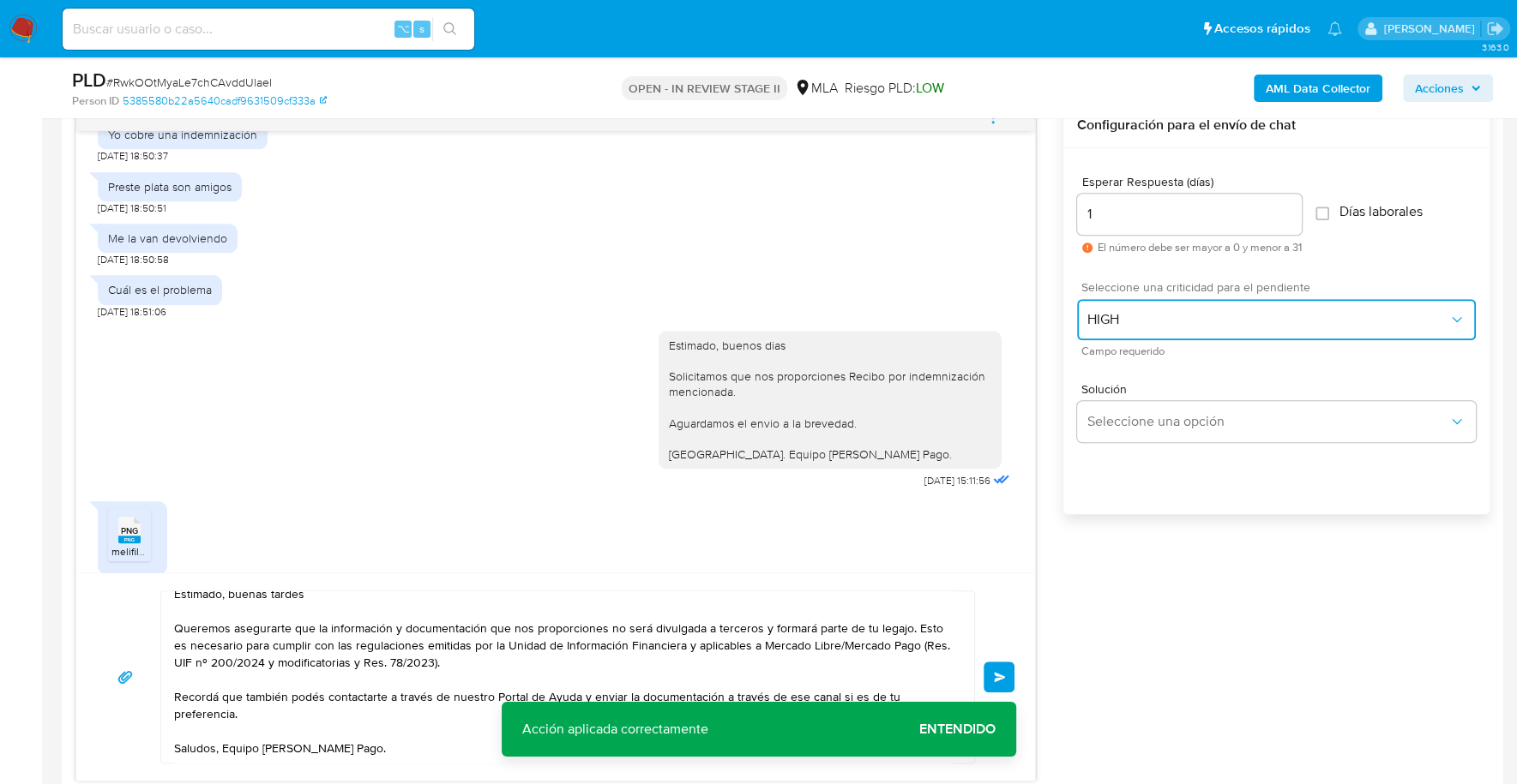
scroll to position [909, 0]
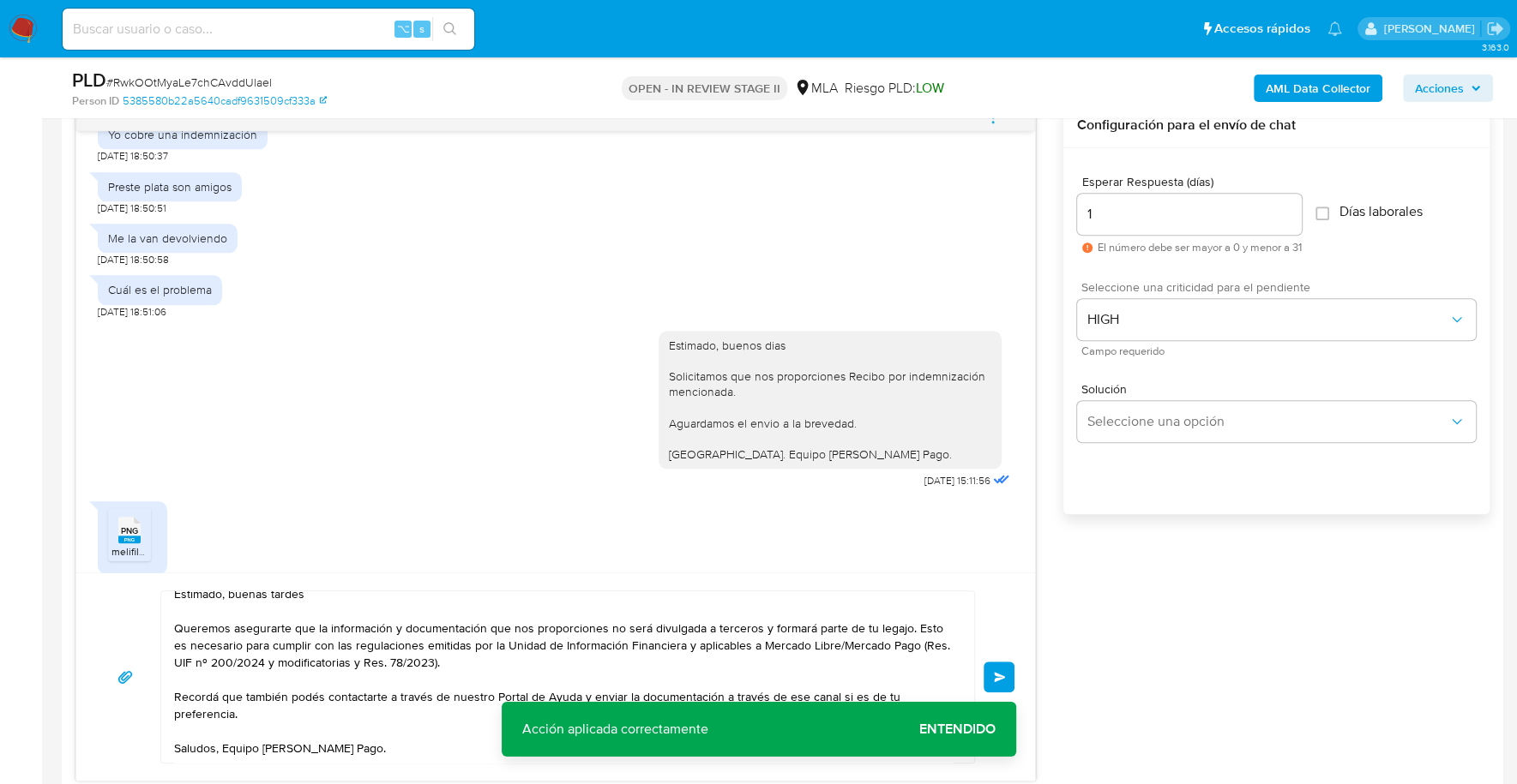
click at [992, 672] on button "Enviar" at bounding box center [998, 677] width 31 height 31
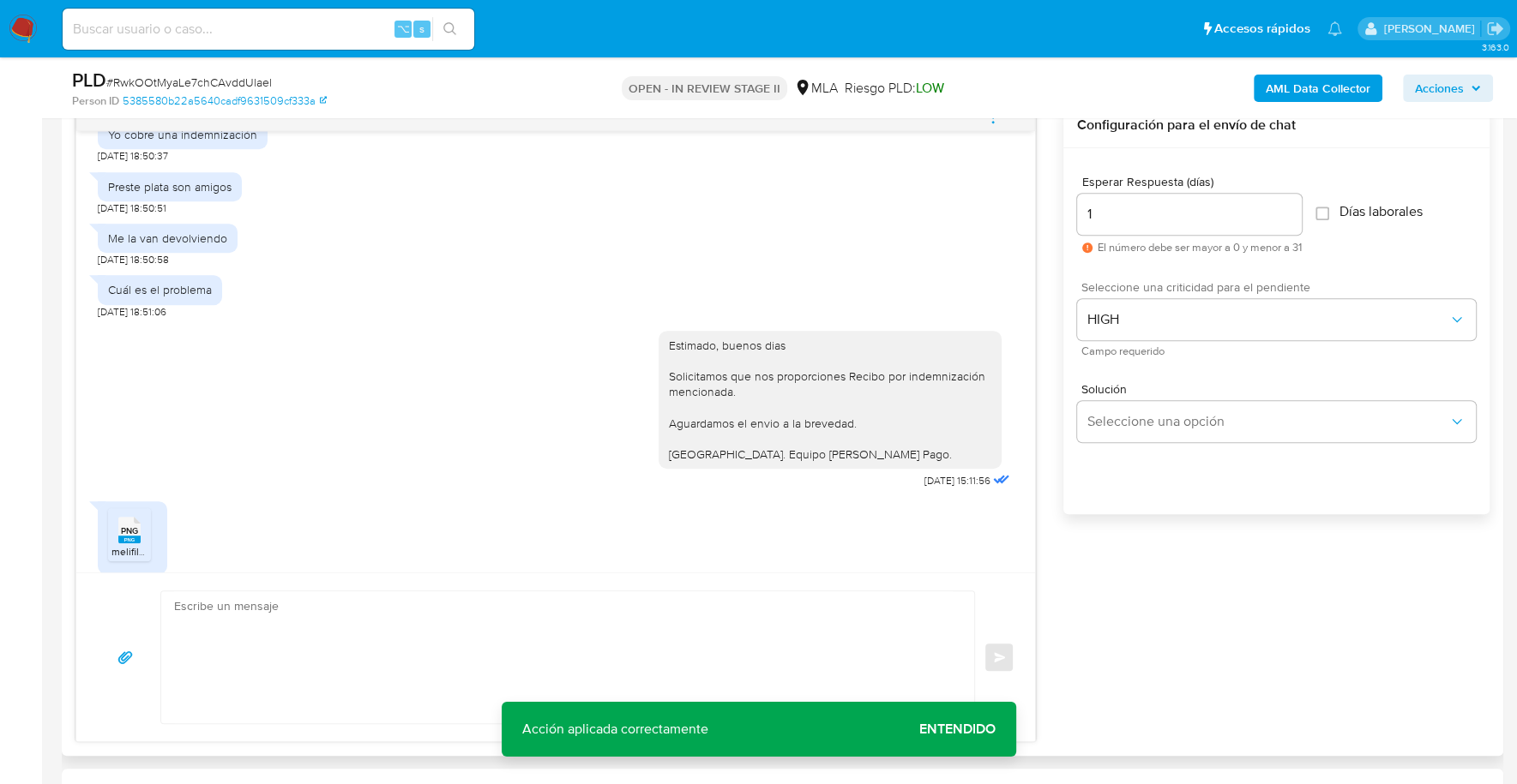
scroll to position [2621, 0]
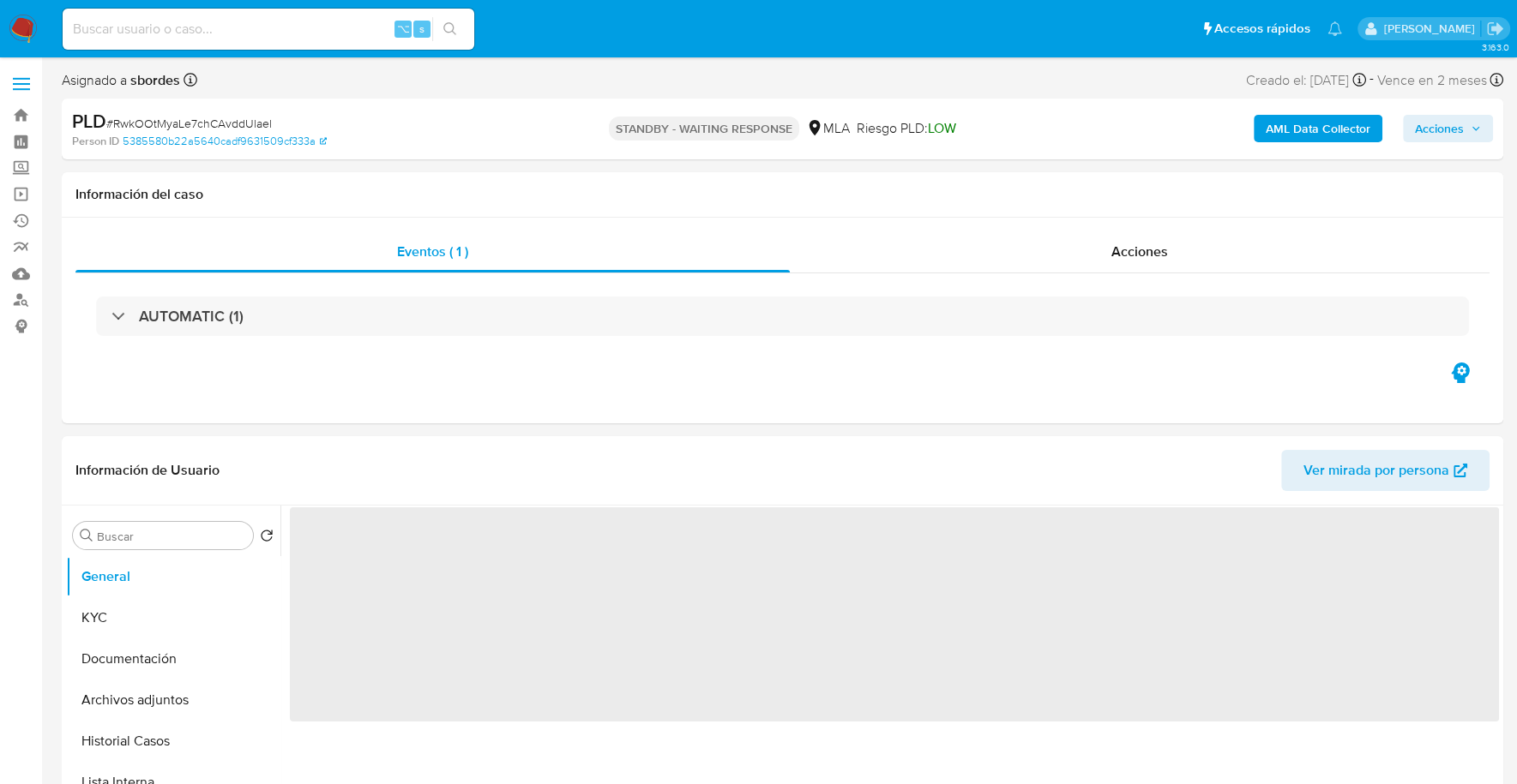
select select "10"
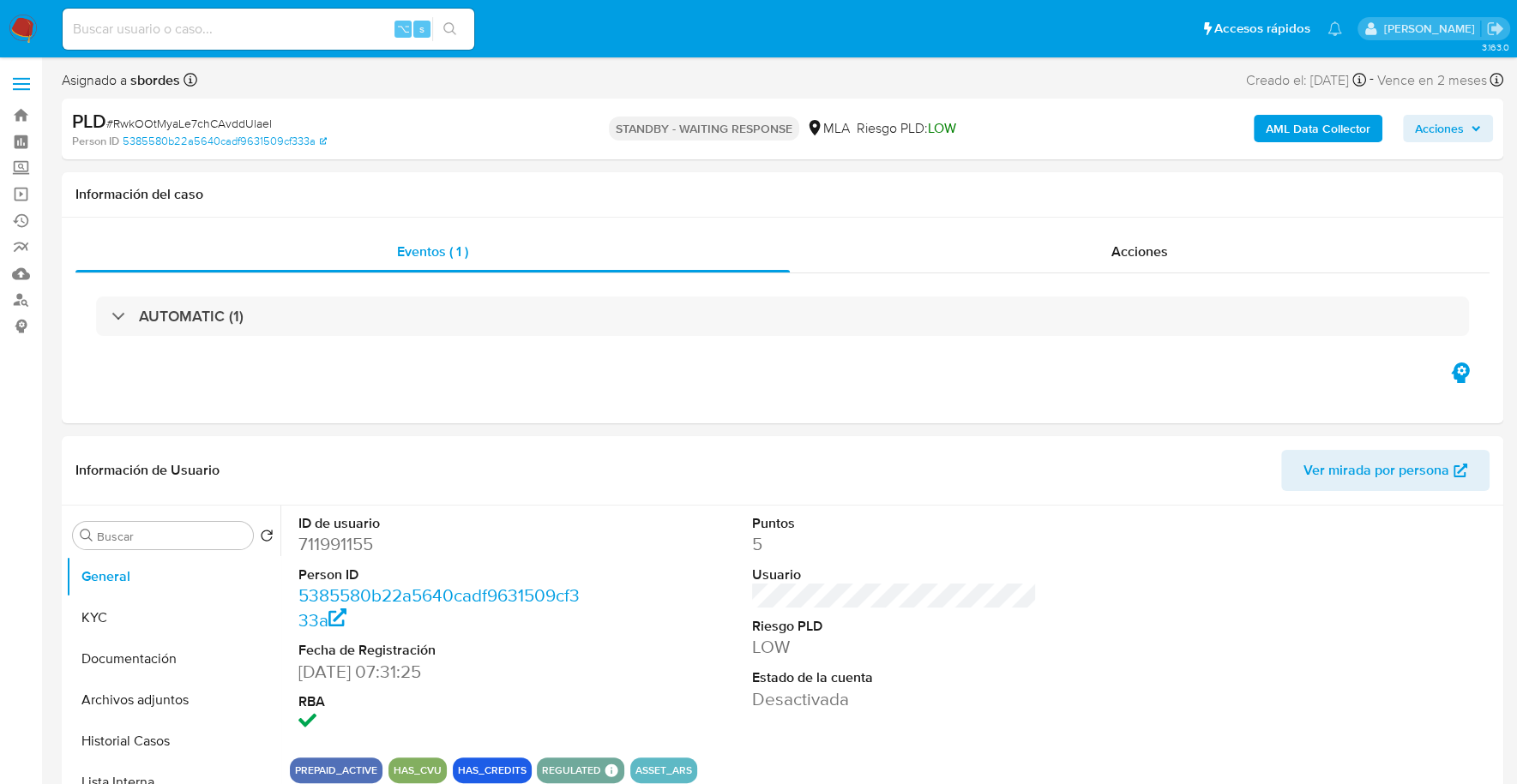
click at [280, 35] on input at bounding box center [269, 29] width 411 height 23
paste input "hDvK2Gxz7fqVD3T7kEk8ggRg"
type input "hDvK2Gxz7fqVD3T7kEk8ggRg"
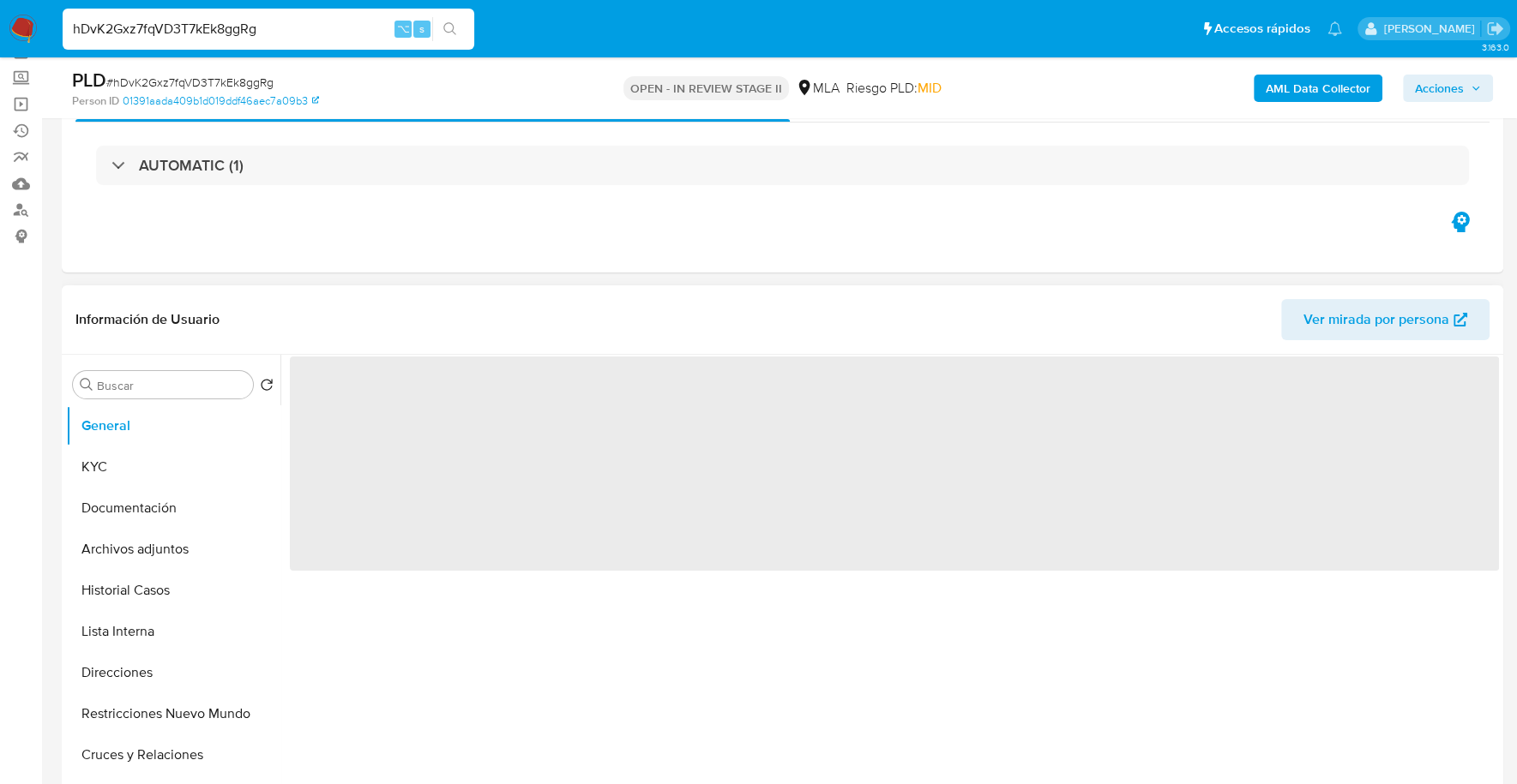
scroll to position [201, 0]
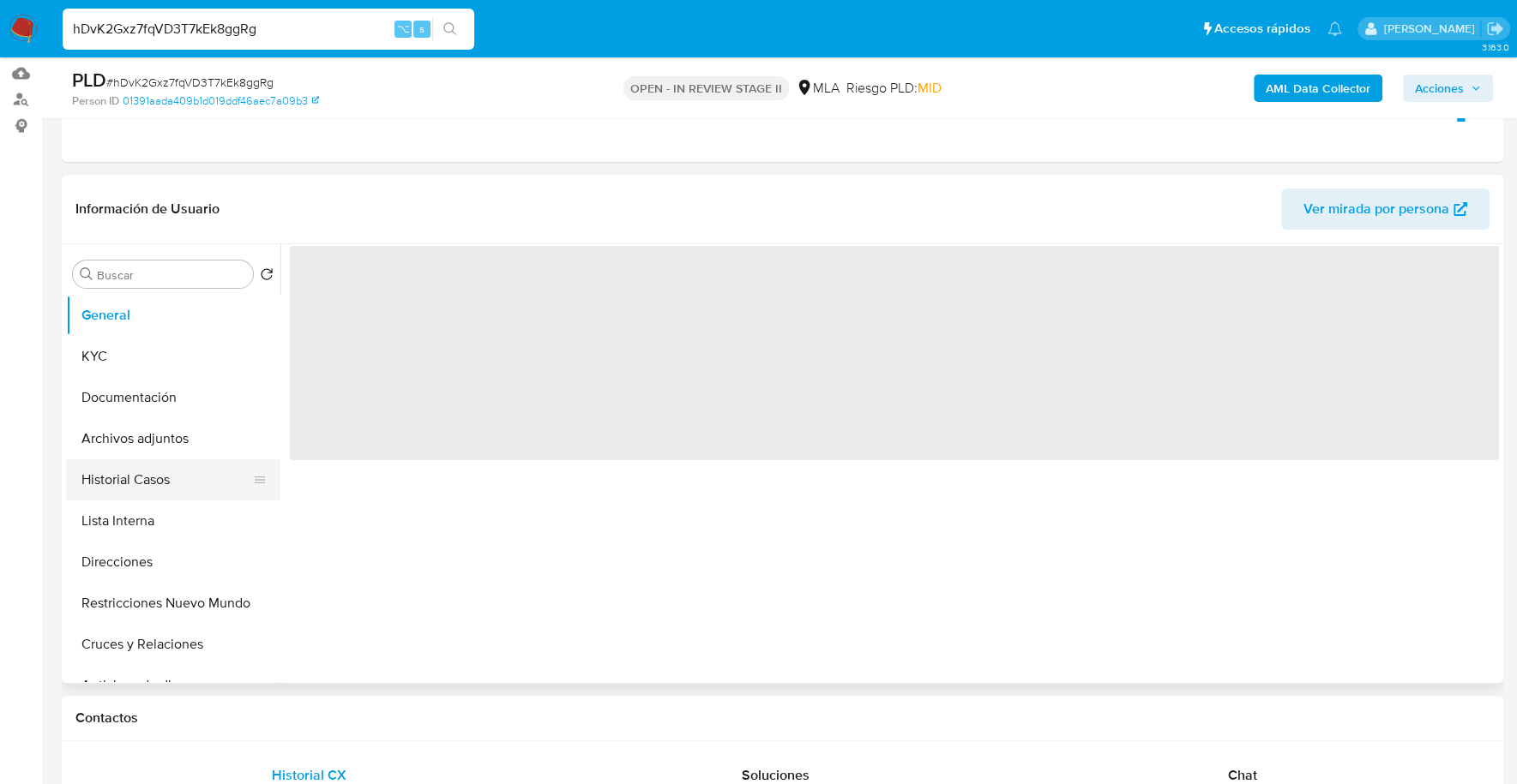
select select "10"
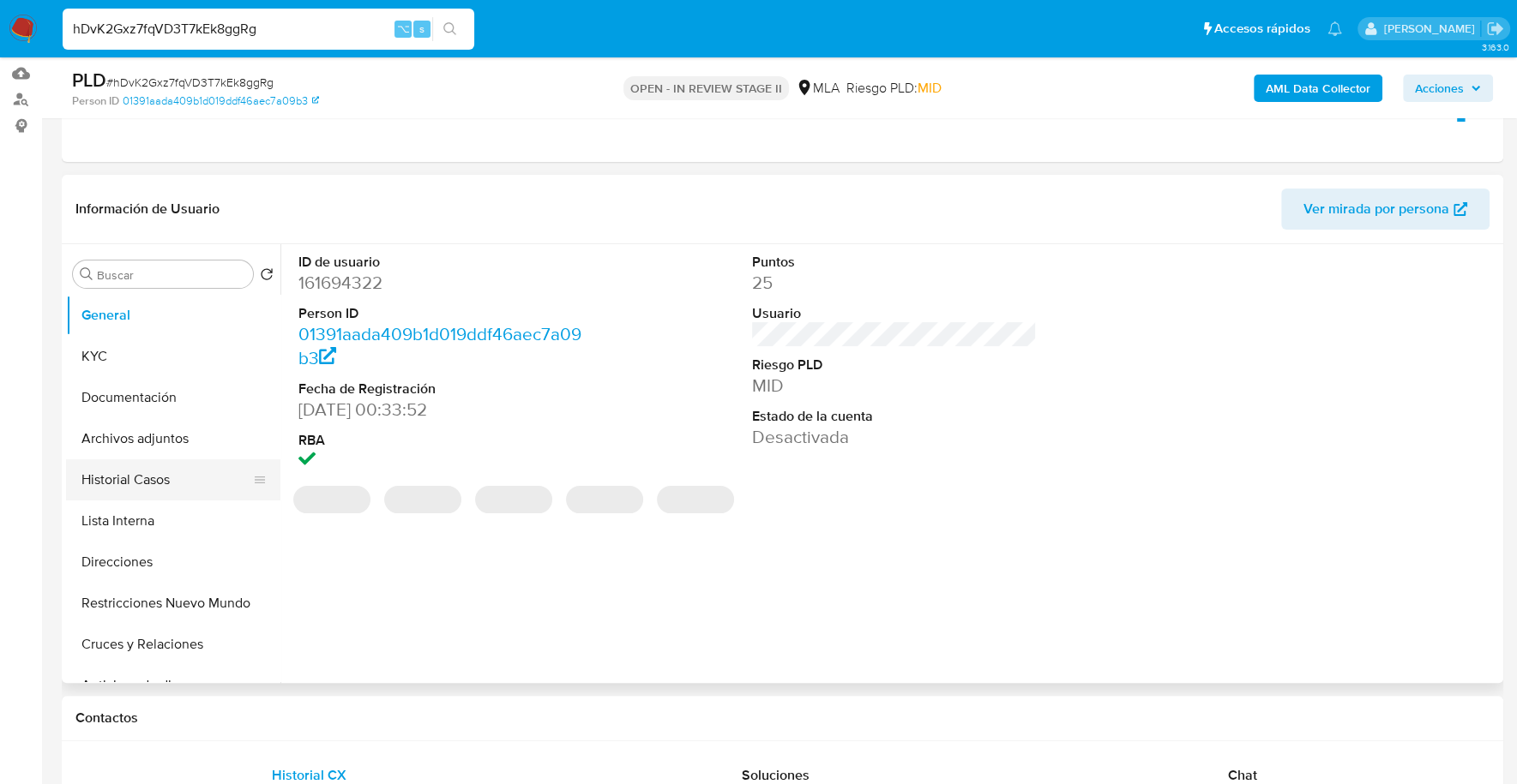
click at [137, 493] on button "Historial Casos" at bounding box center [166, 480] width 201 height 41
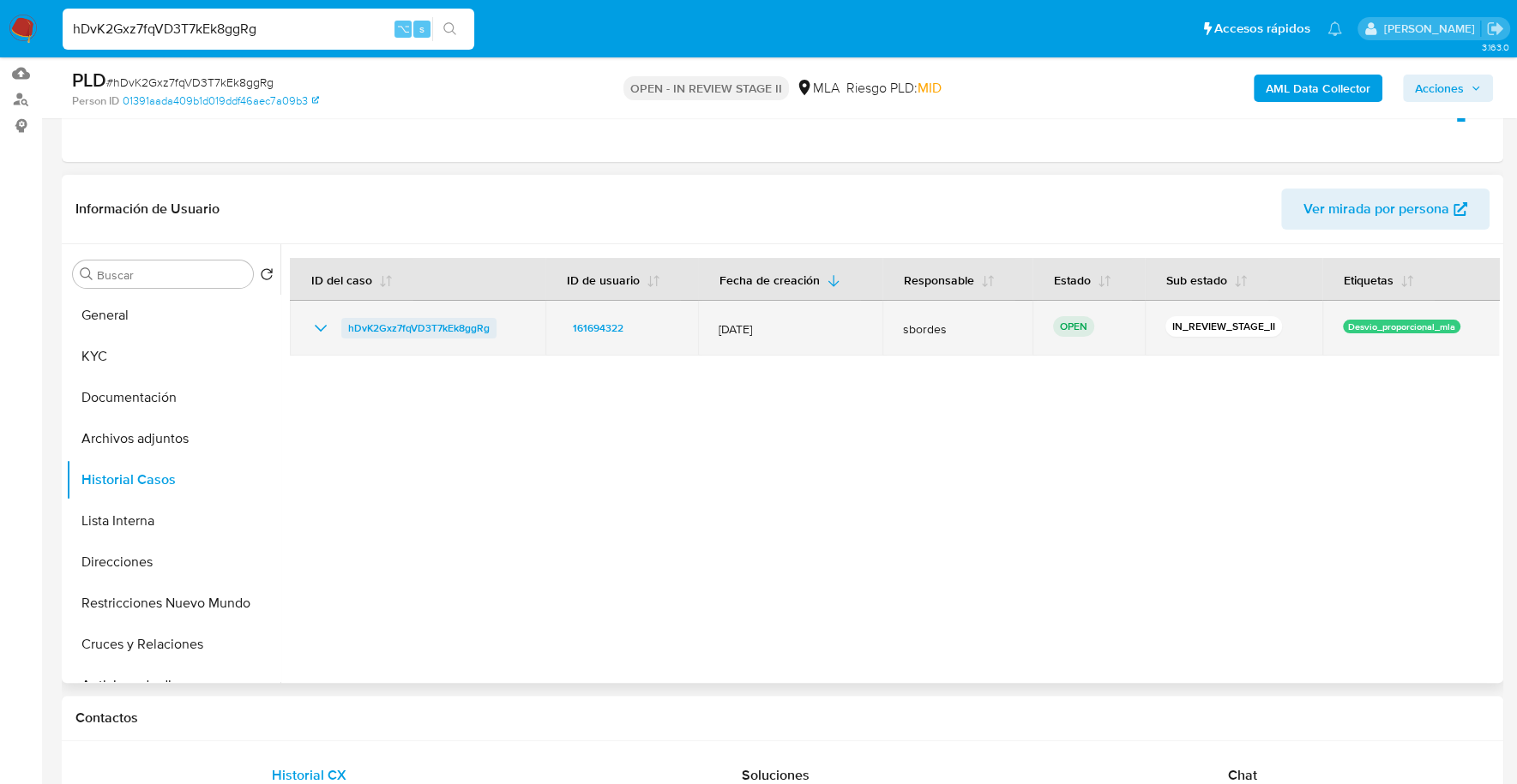
click at [427, 327] on span "hDvK2Gxz7fqVD3T7kEk8ggRg" at bounding box center [419, 329] width 142 height 21
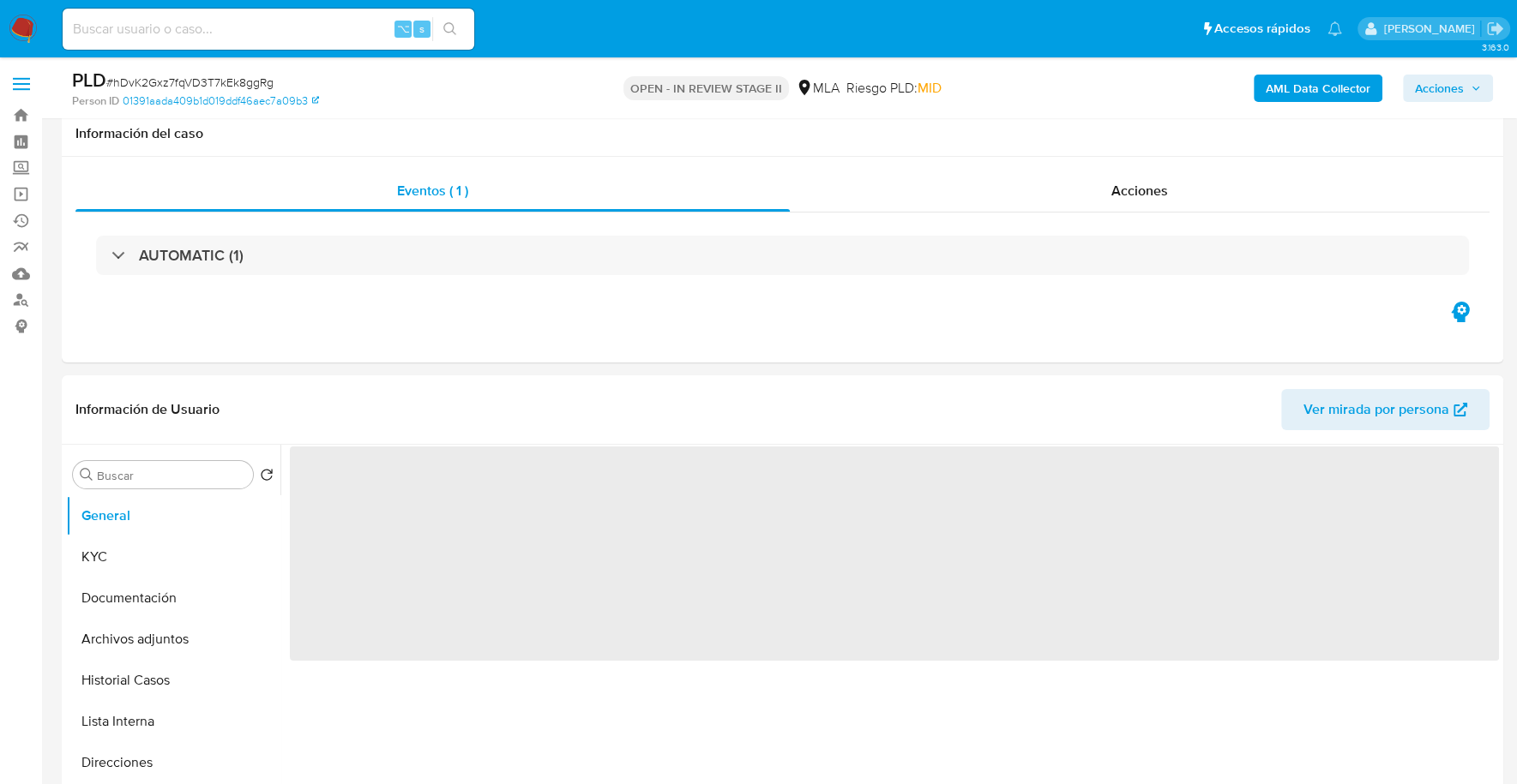
scroll to position [687, 0]
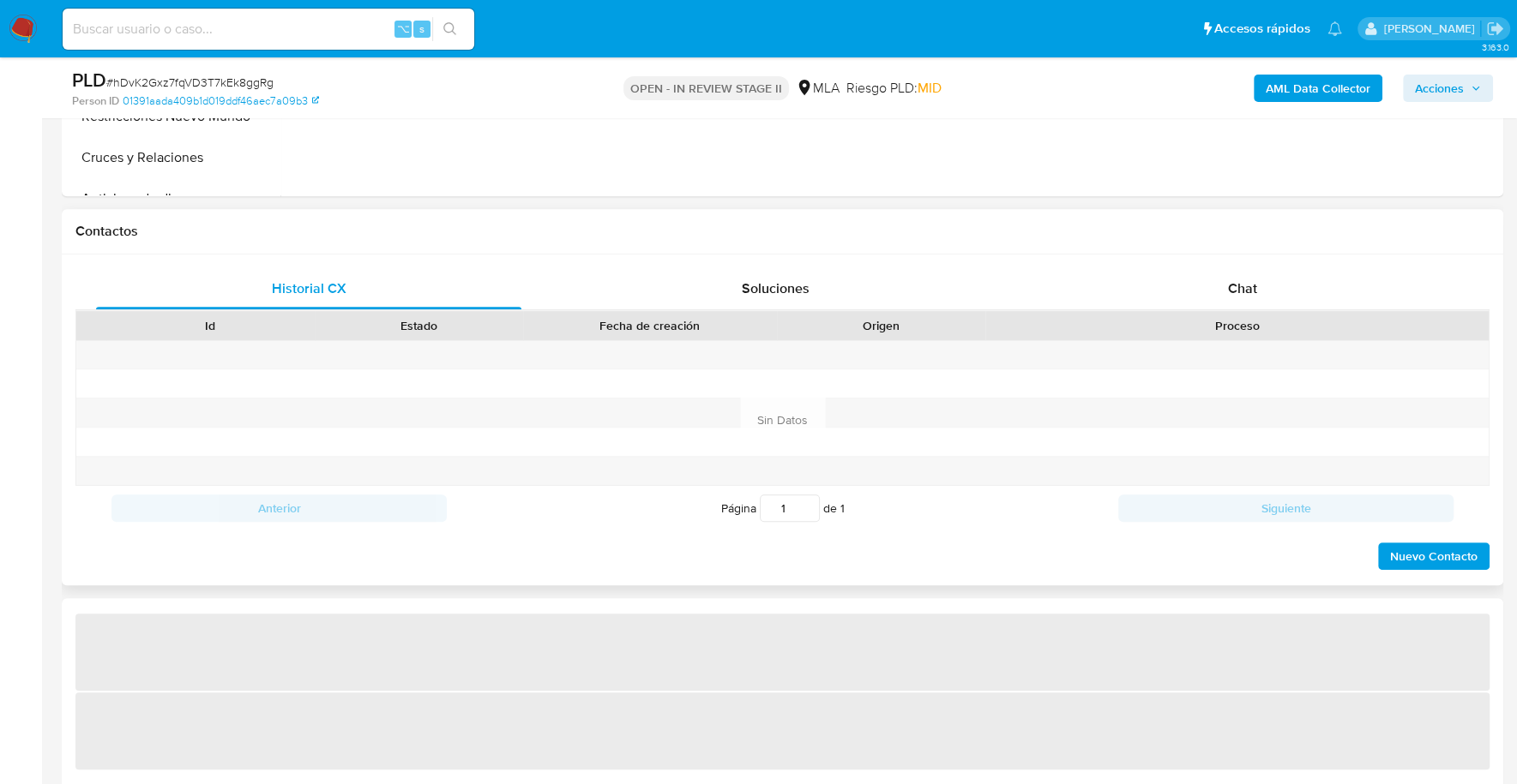
select select "10"
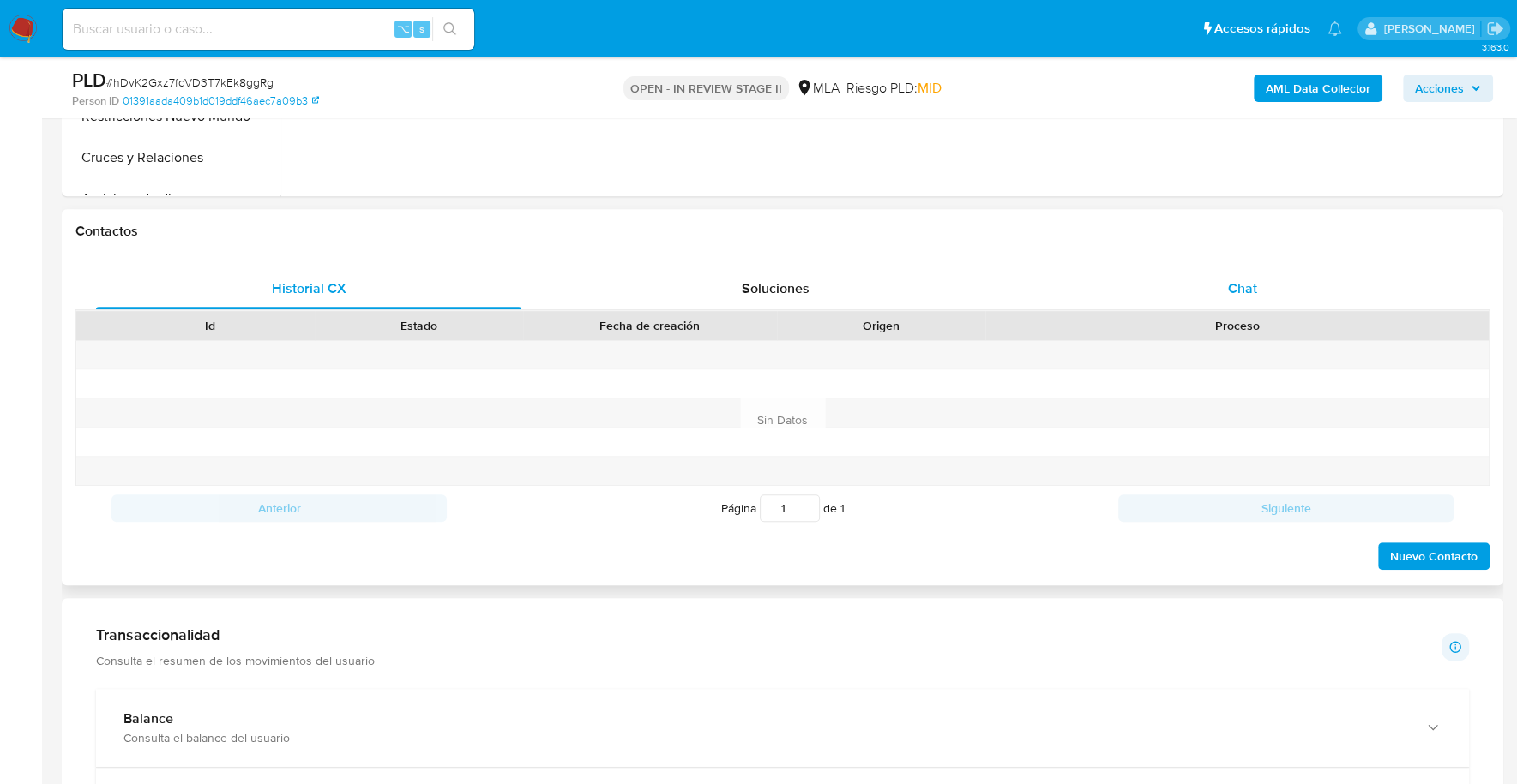
click at [1225, 284] on div "Chat" at bounding box center [1241, 289] width 426 height 41
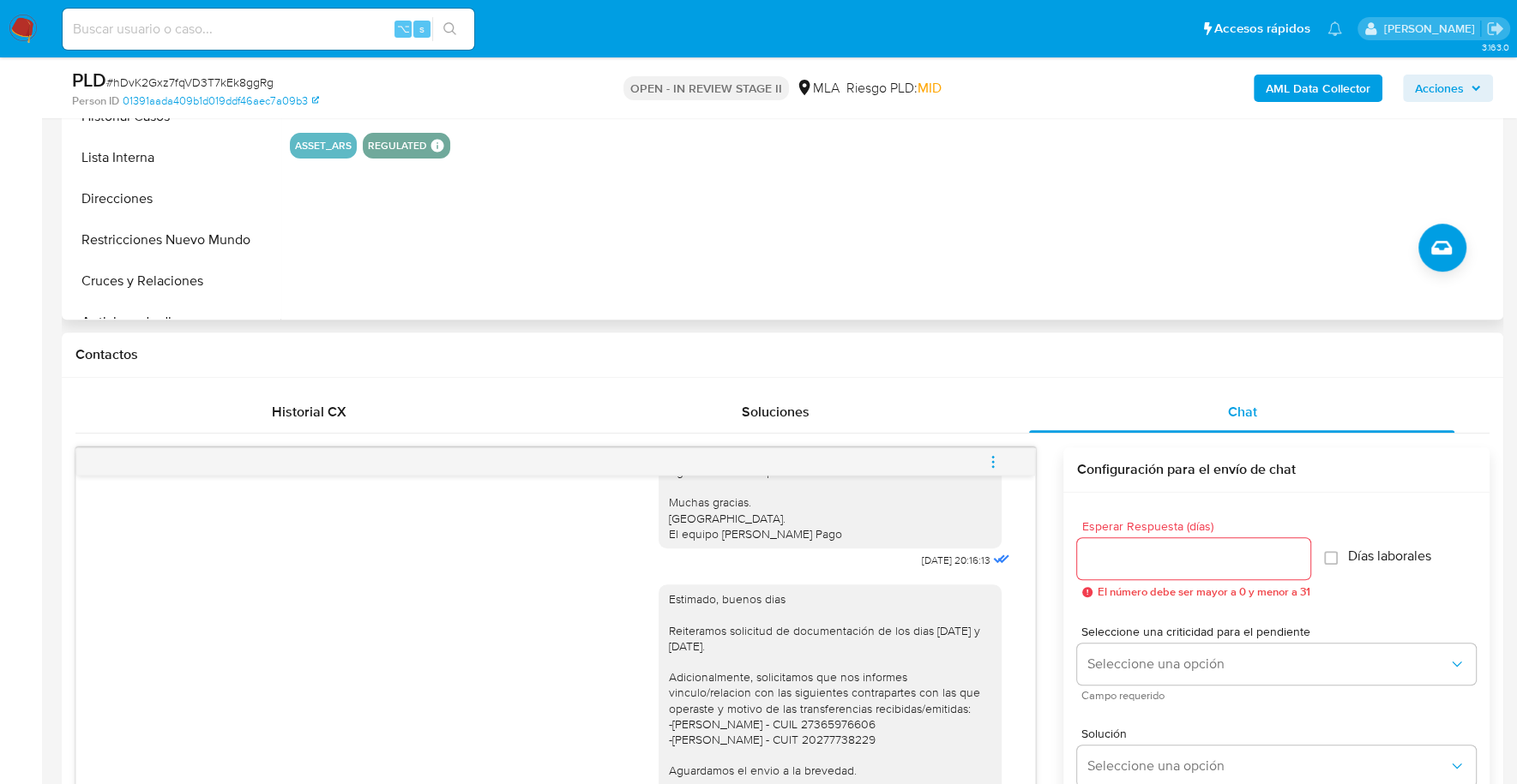
scroll to position [133, 0]
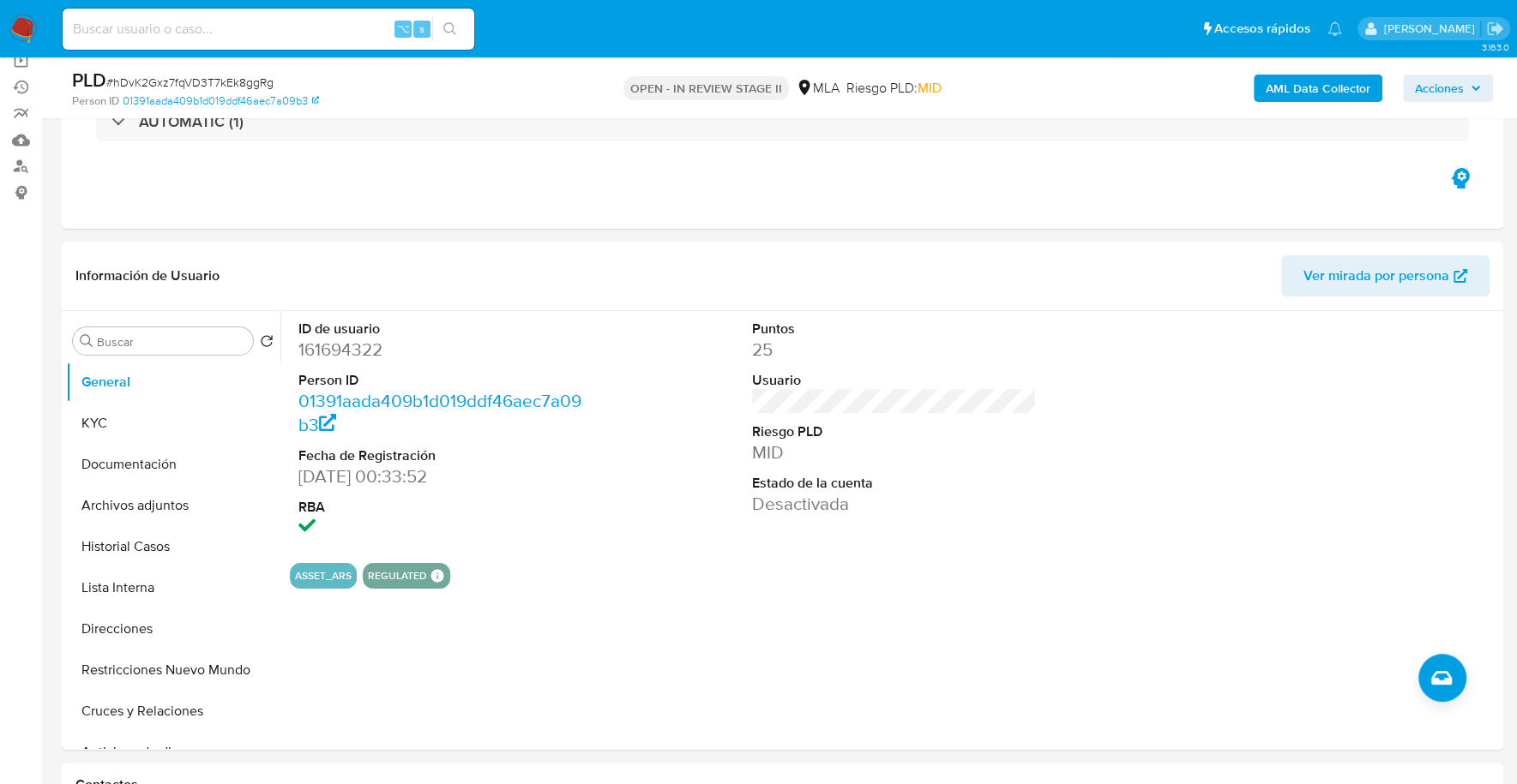
click at [222, 24] on input at bounding box center [269, 29] width 411 height 23
paste input "161694322"
type input "161694322"
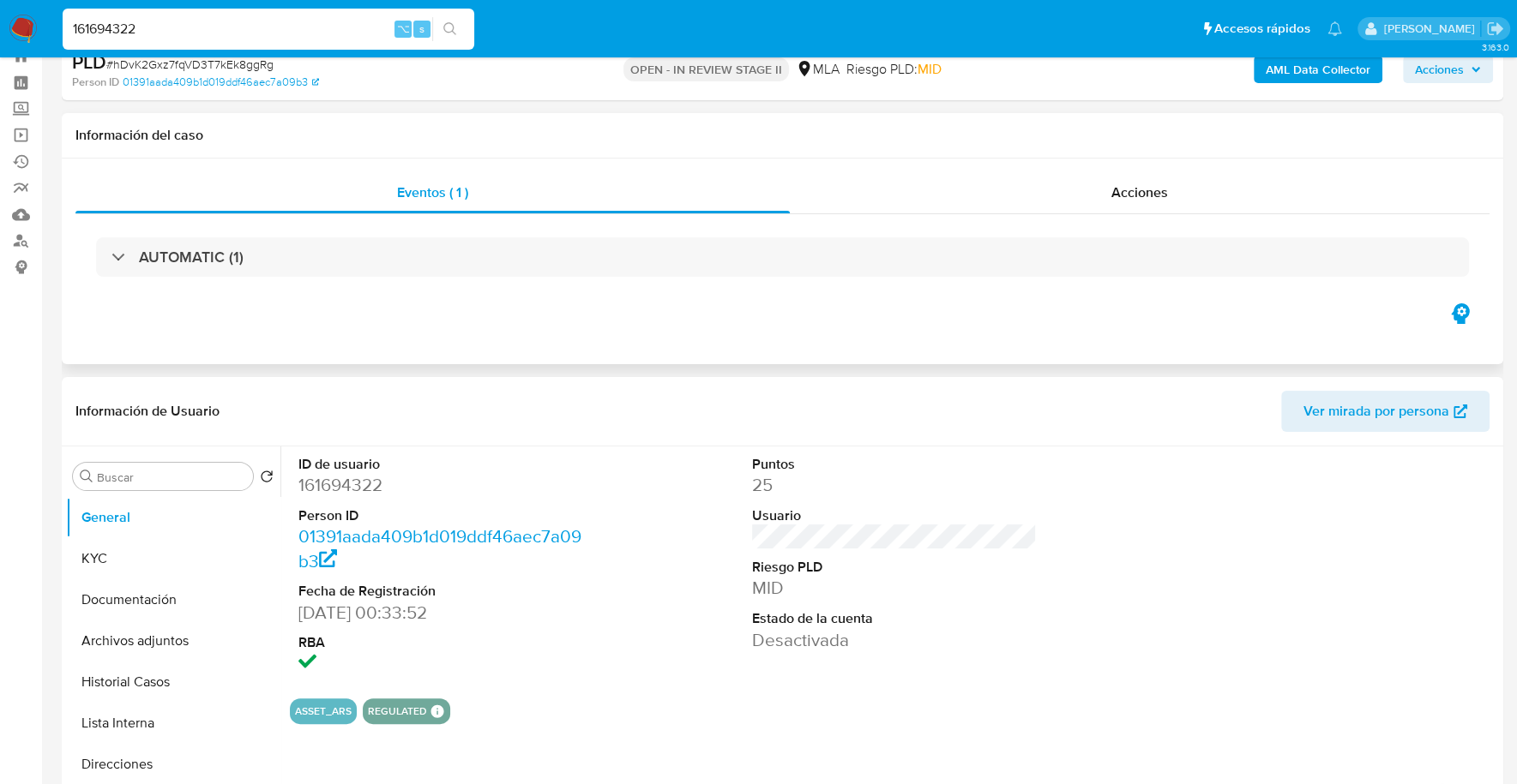
scroll to position [0, 0]
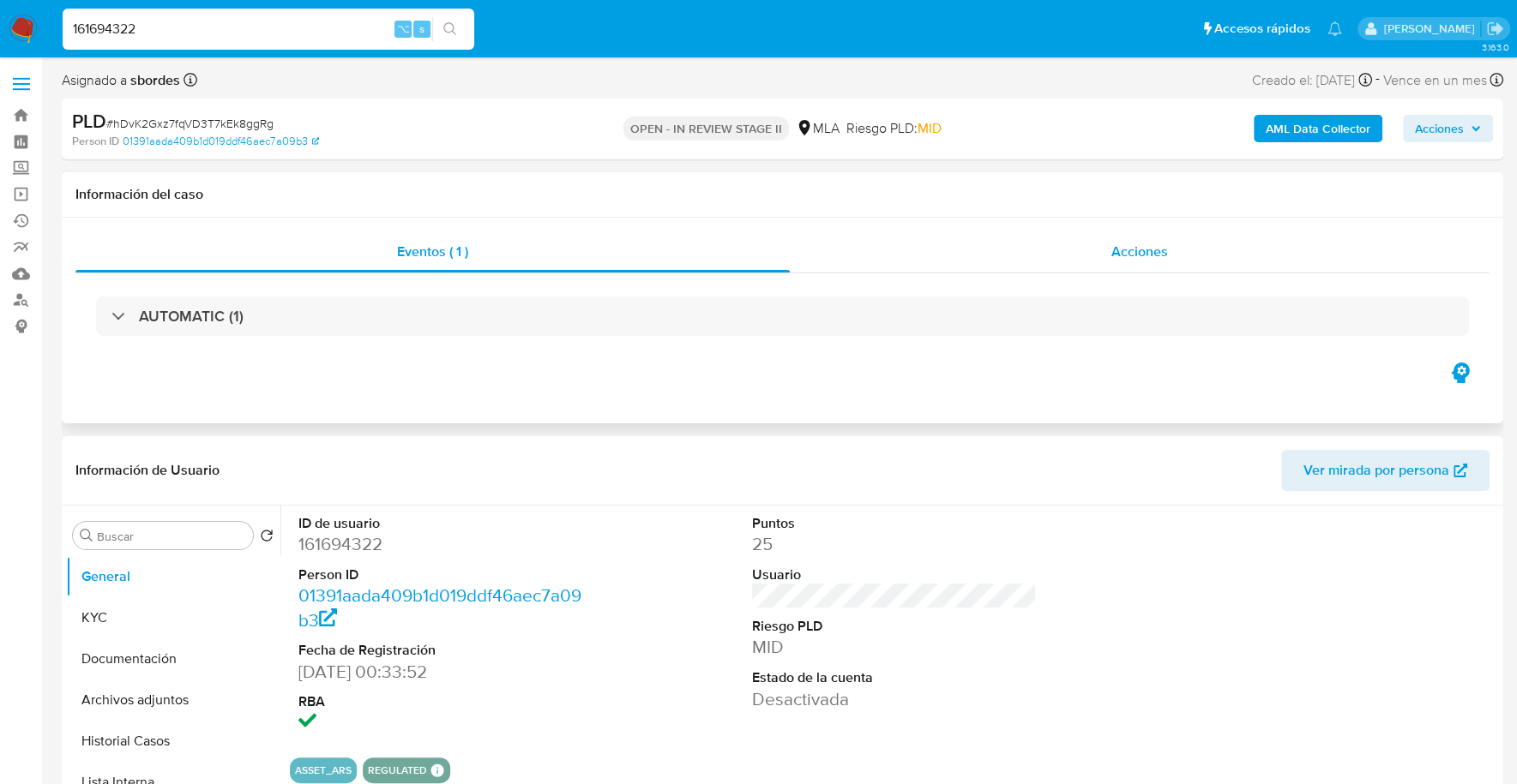
click at [1189, 266] on div "Acciones" at bounding box center [1139, 252] width 700 height 41
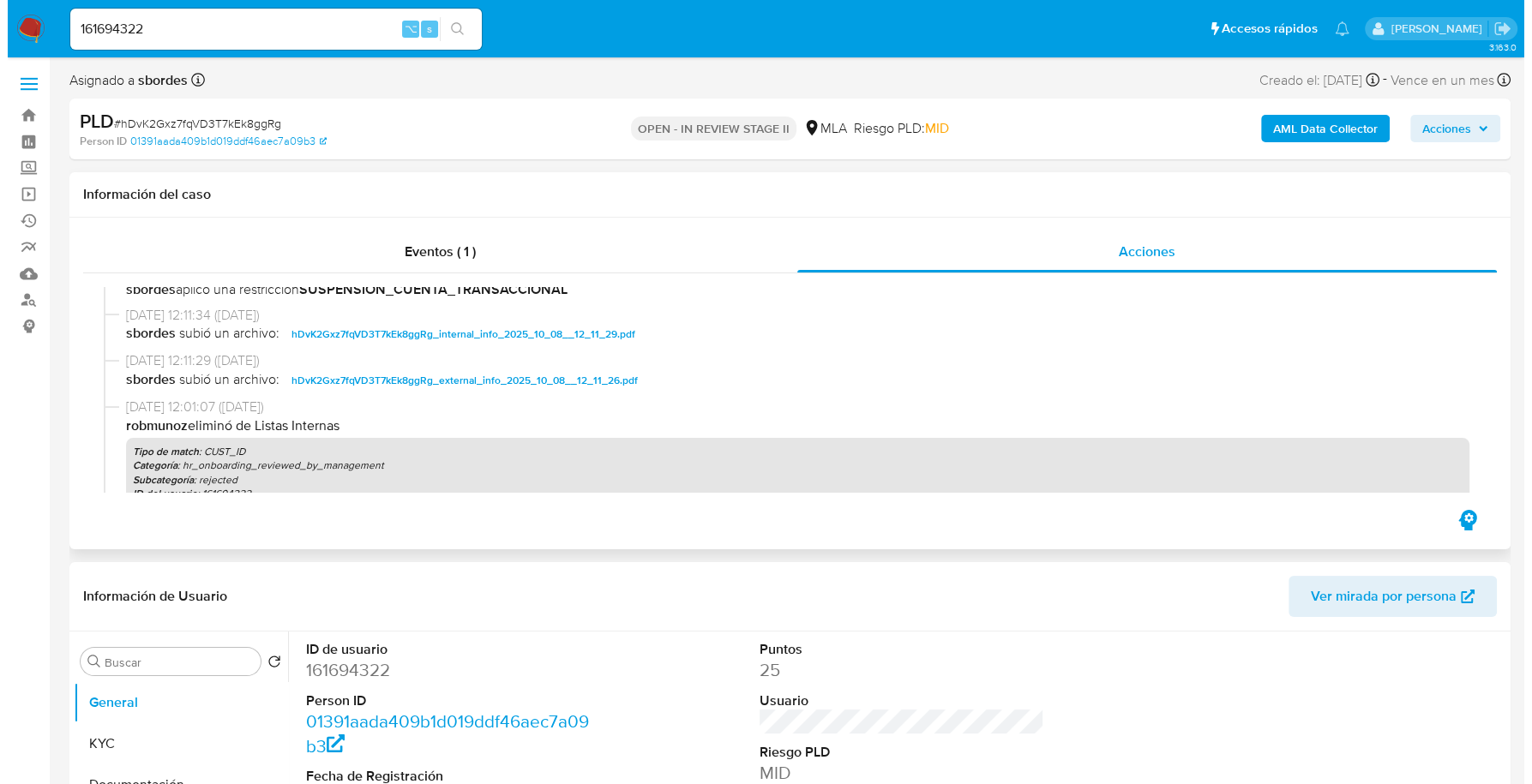
scroll to position [684, 0]
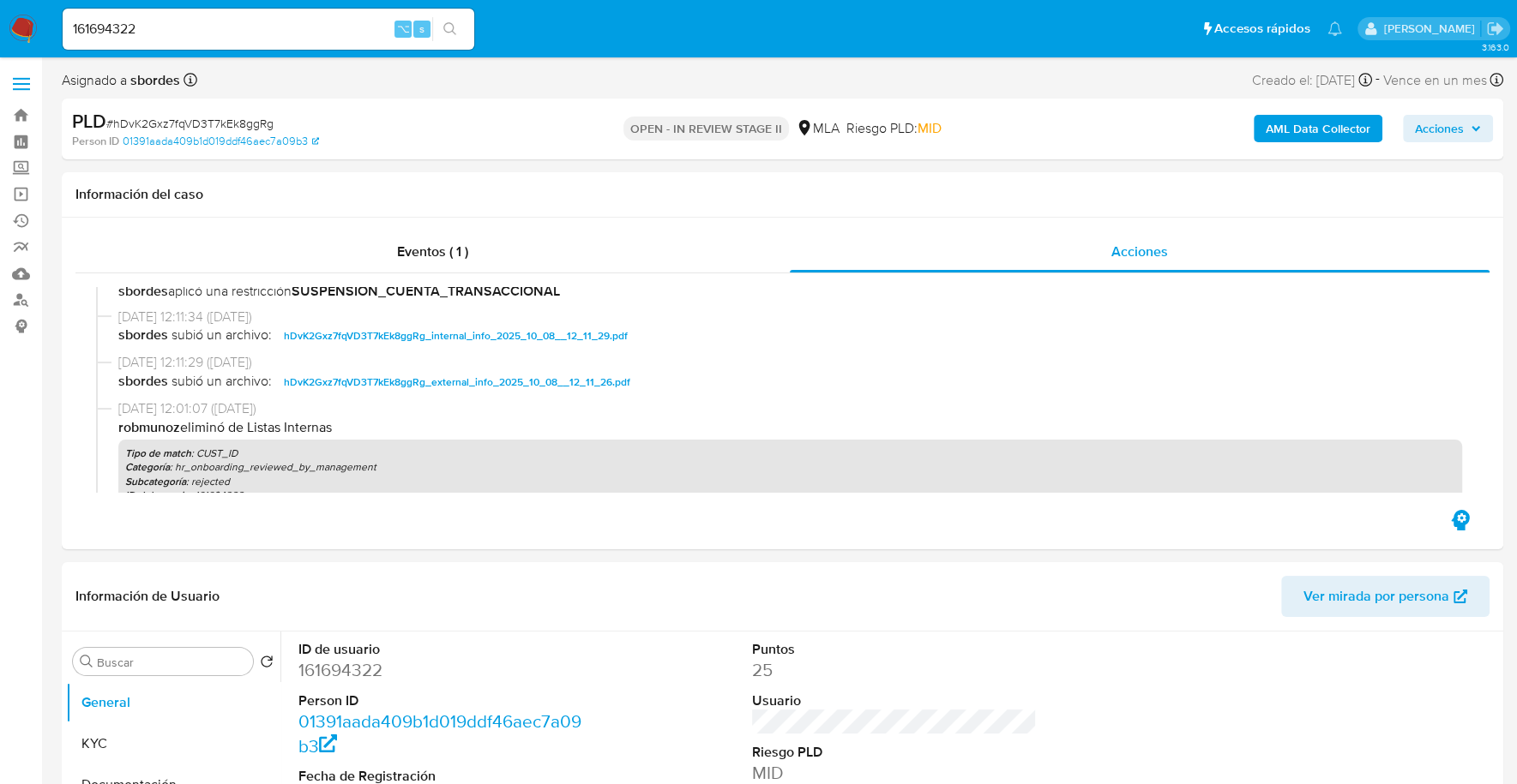
click at [1313, 137] on b "AML Data Collector" at bounding box center [1317, 128] width 104 height 27
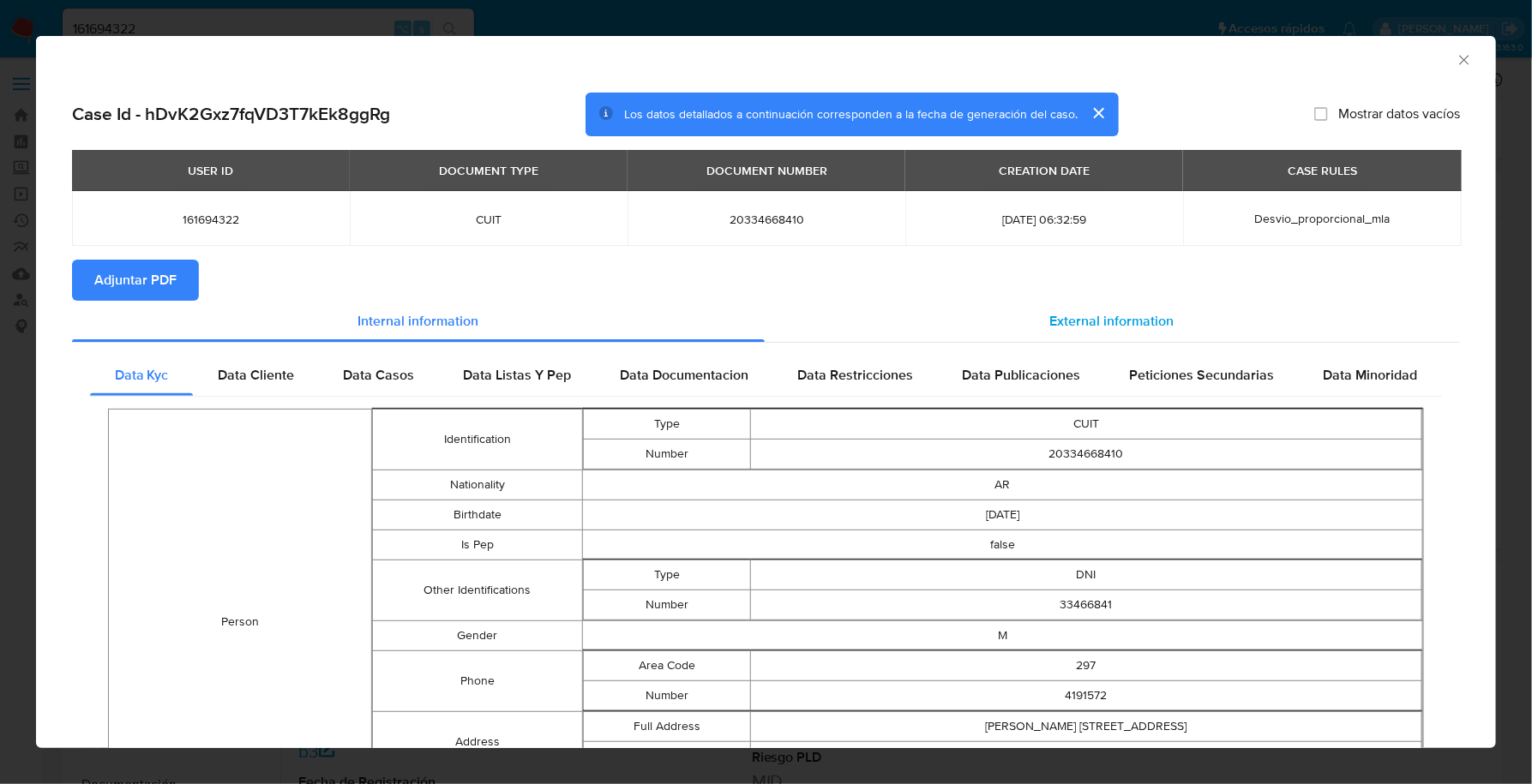
click at [1100, 310] on div "External information" at bounding box center [1112, 321] width 696 height 41
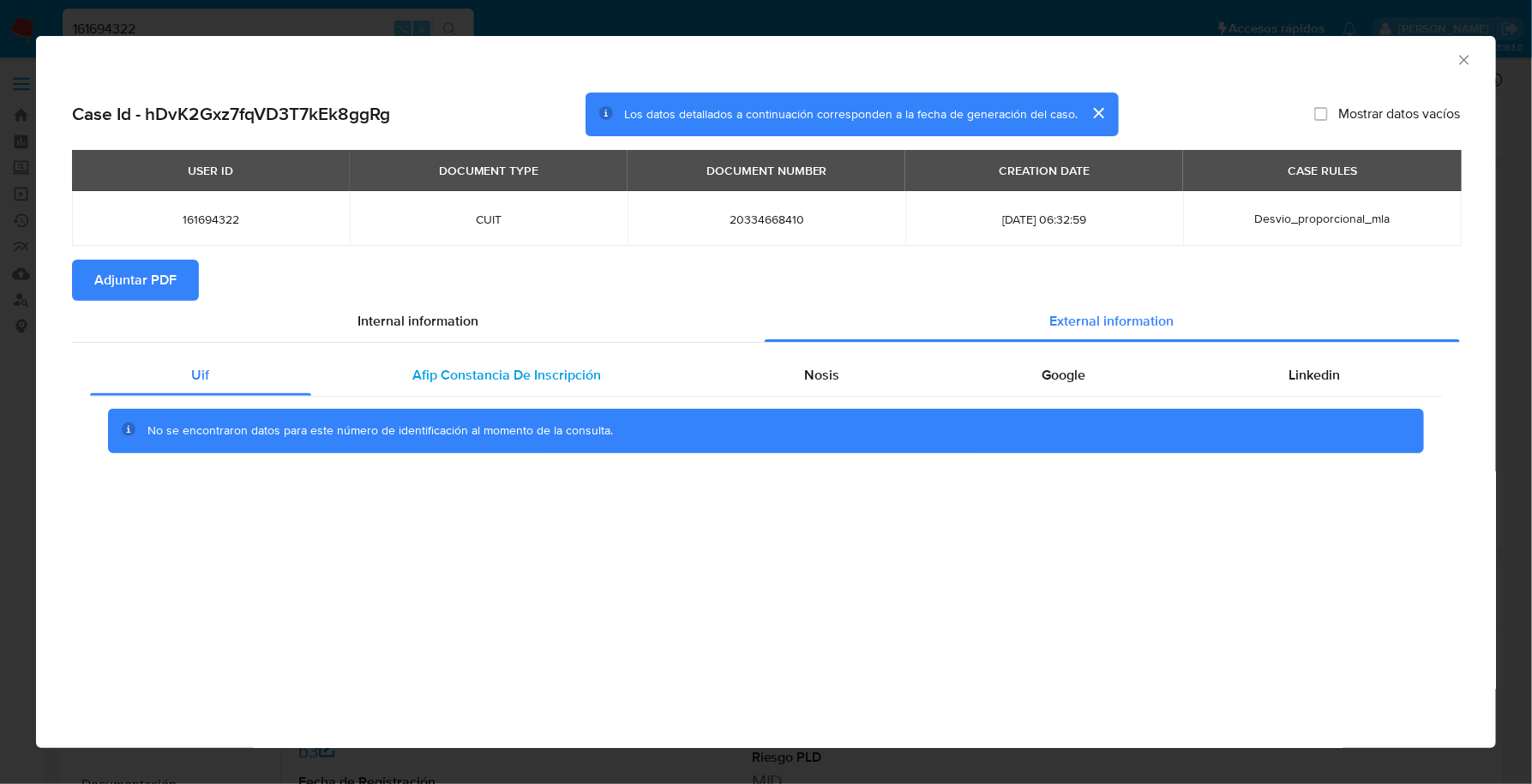
click at [462, 370] on span "Afip Constancia De Inscripción" at bounding box center [506, 375] width 189 height 20
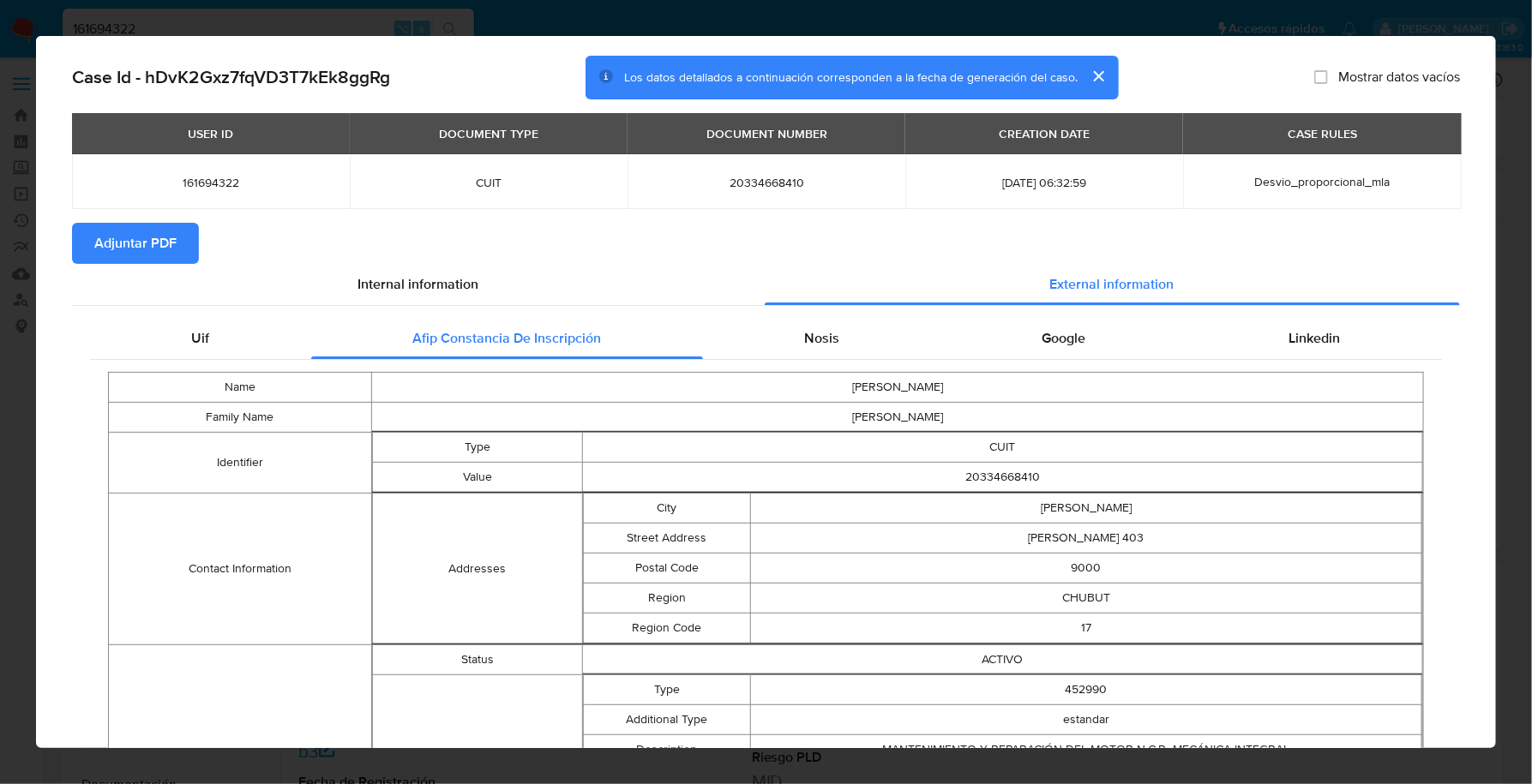
scroll to position [0, 0]
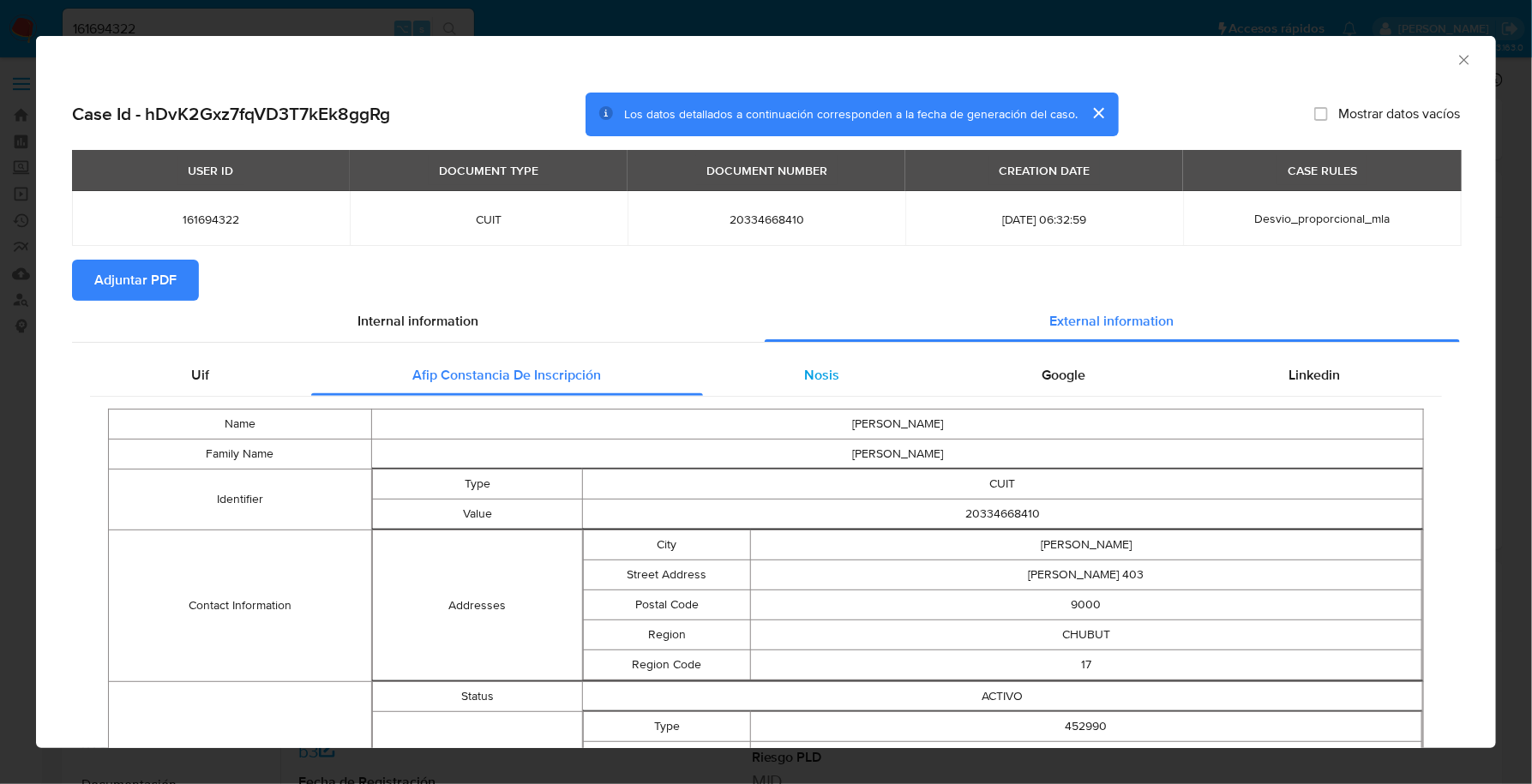
click at [785, 380] on div "Nosis" at bounding box center [823, 376] width 239 height 41
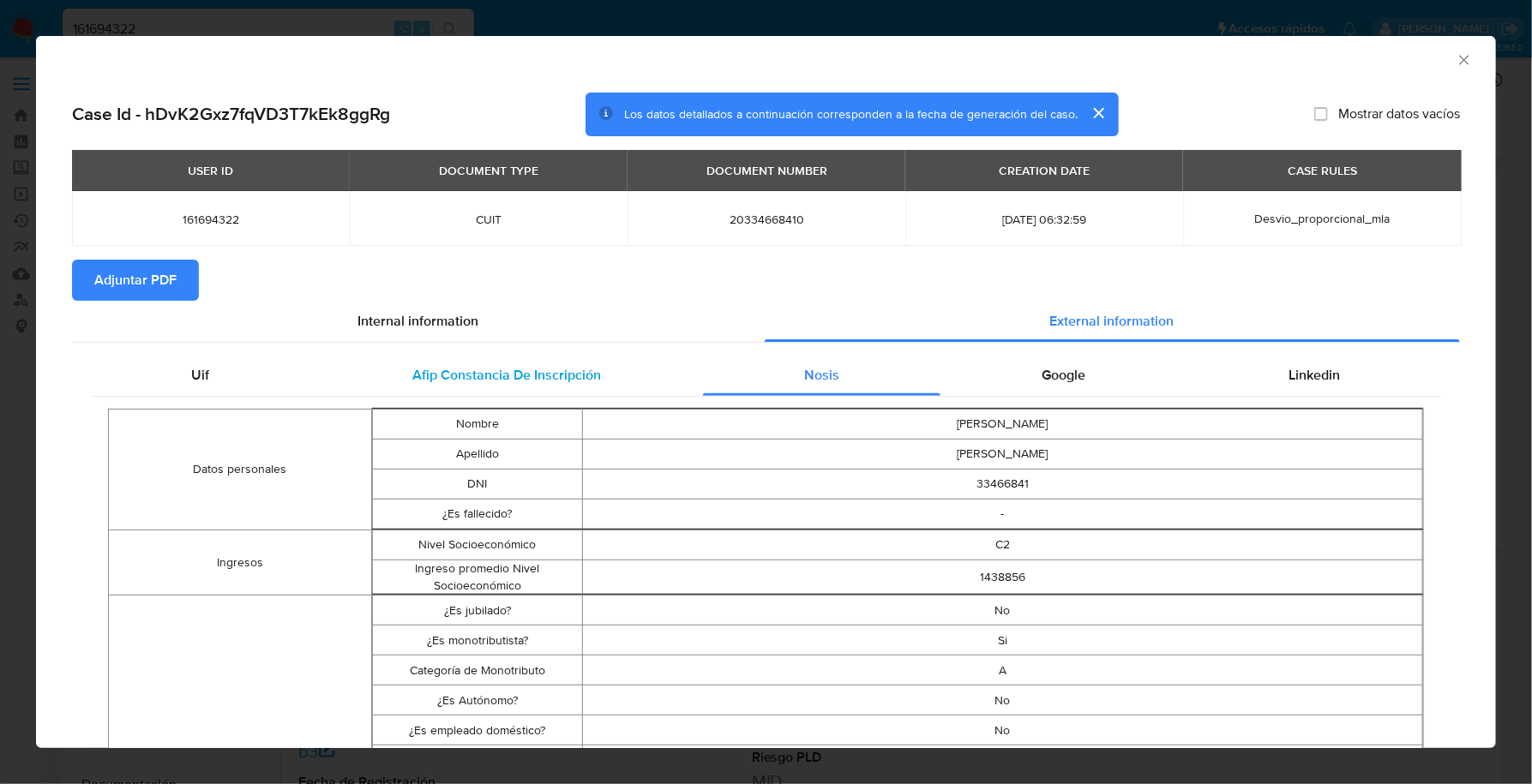
click at [511, 383] on span "Afip Constancia De Inscripción" at bounding box center [506, 375] width 189 height 20
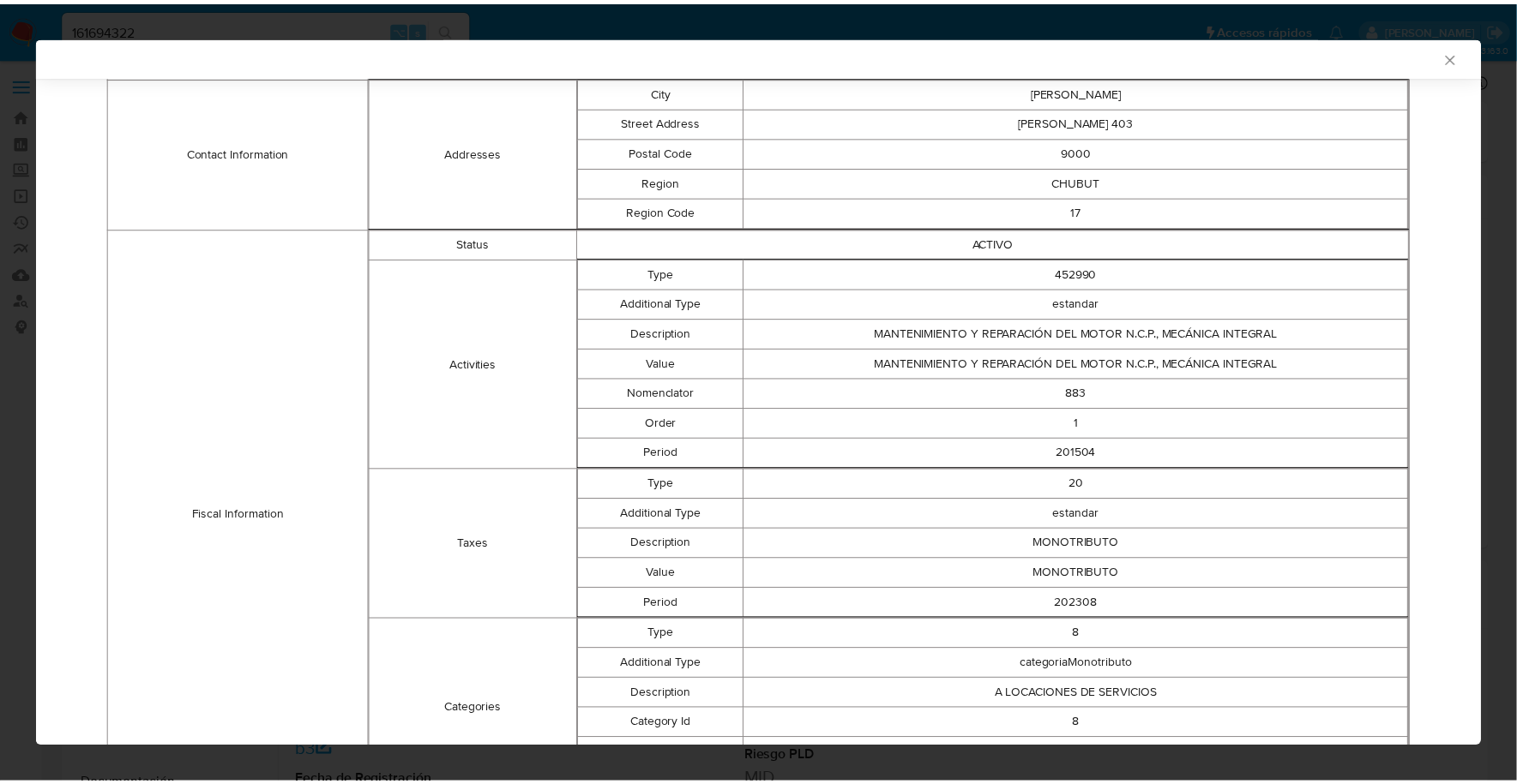
scroll to position [365, 0]
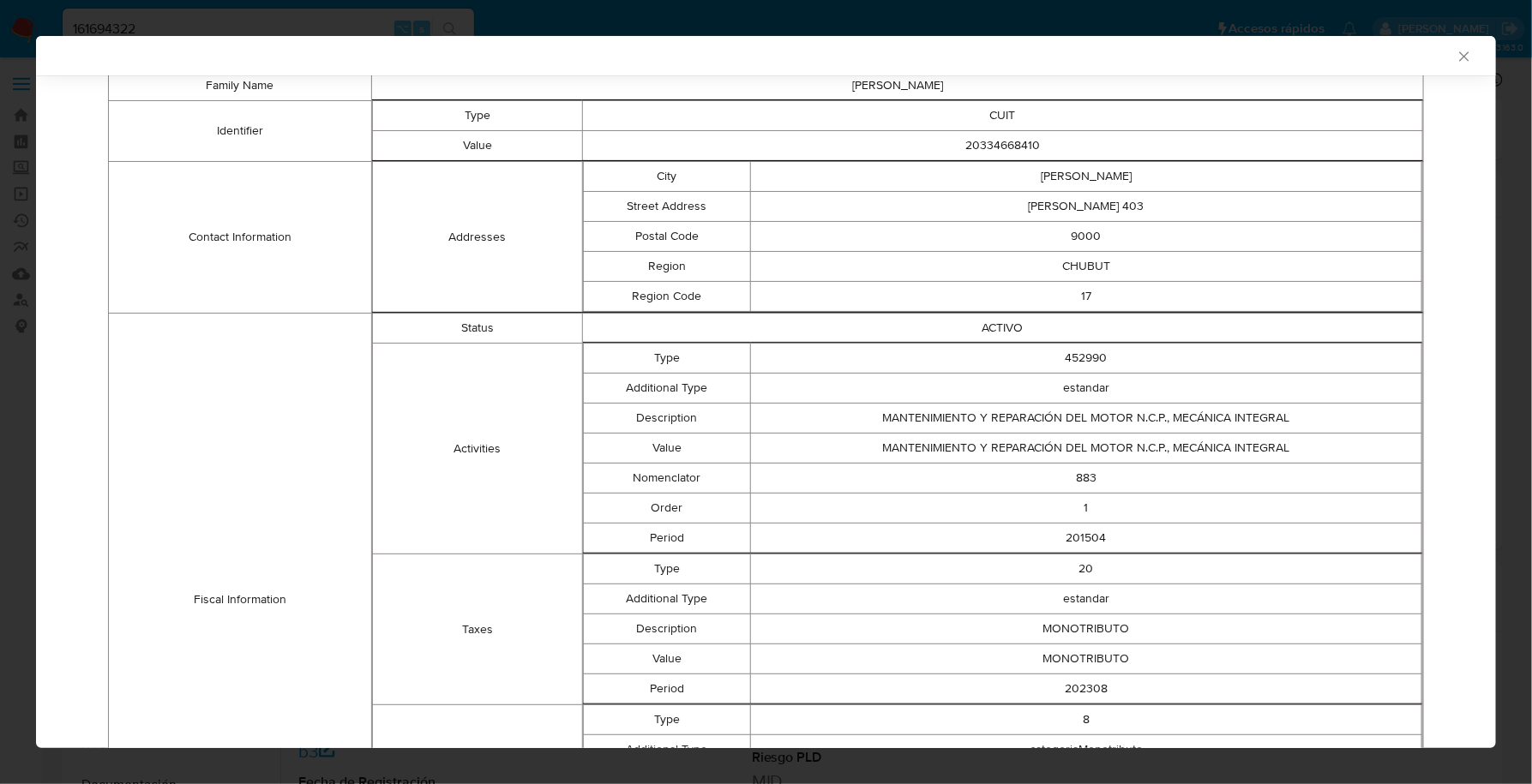
click at [1456, 58] on icon "Cerrar ventana" at bounding box center [1464, 56] width 17 height 17
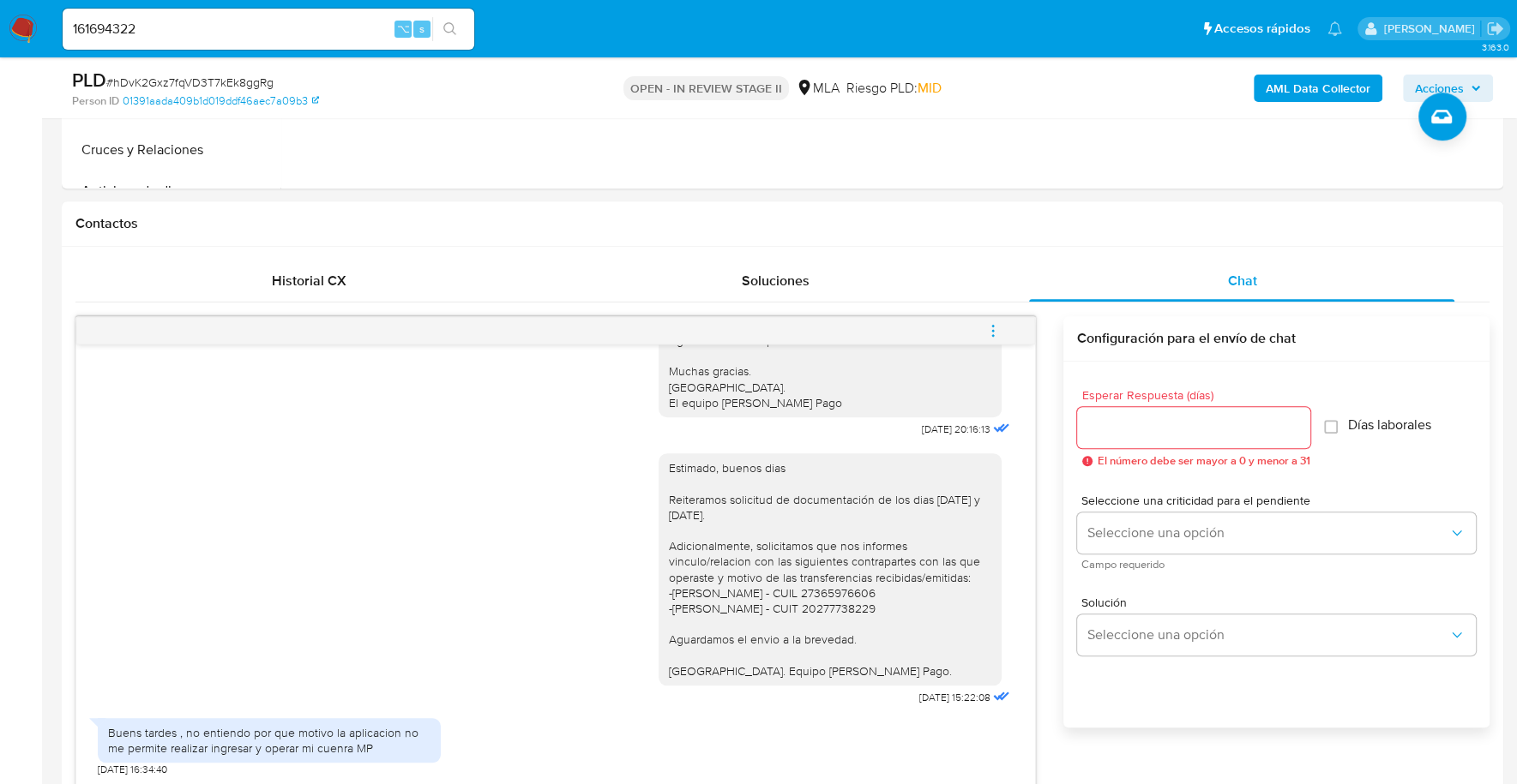
scroll to position [820, 0]
click at [999, 316] on span "menu-action" at bounding box center [993, 332] width 15 height 41
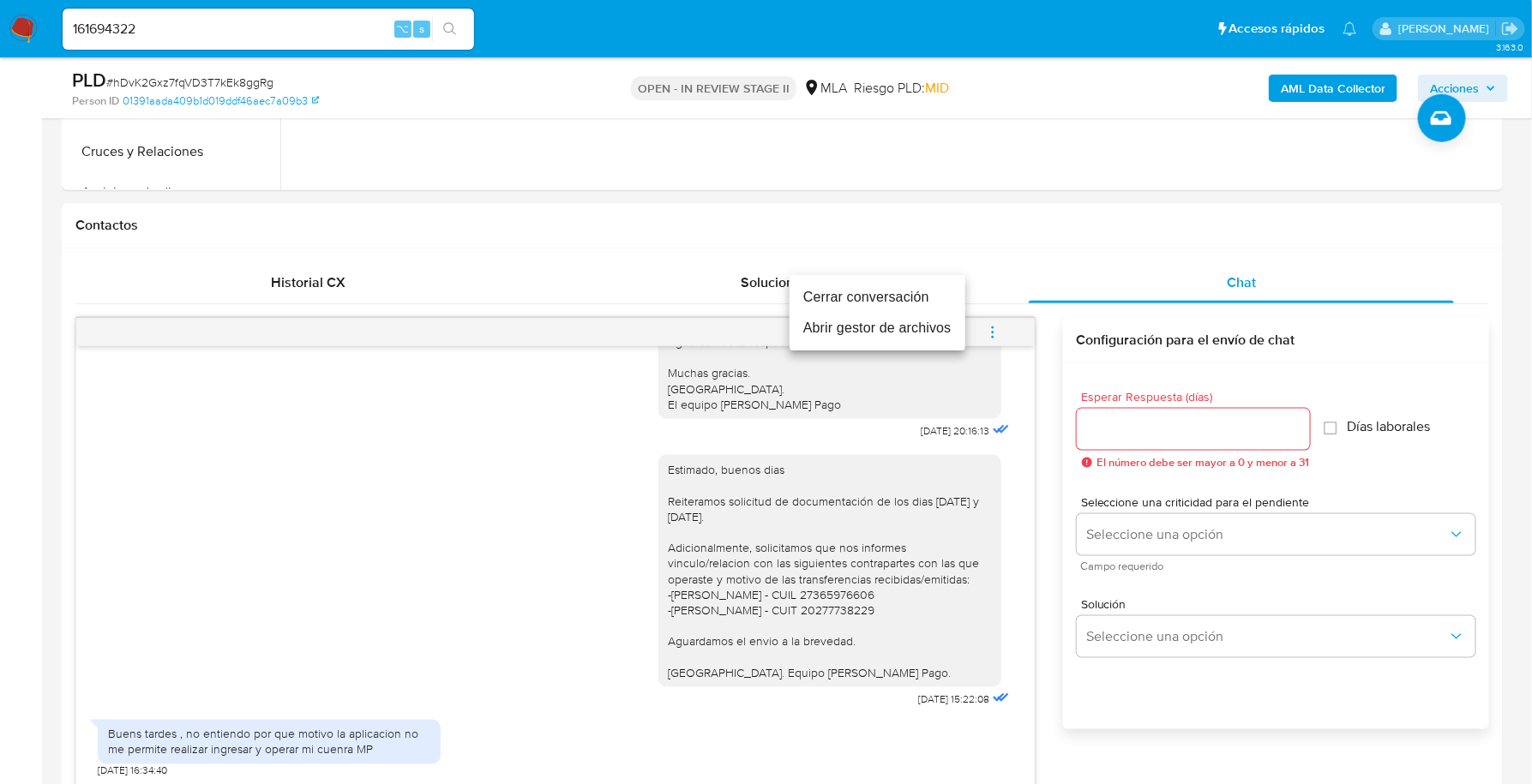
click at [905, 294] on li "Cerrar conversación" at bounding box center [877, 297] width 176 height 31
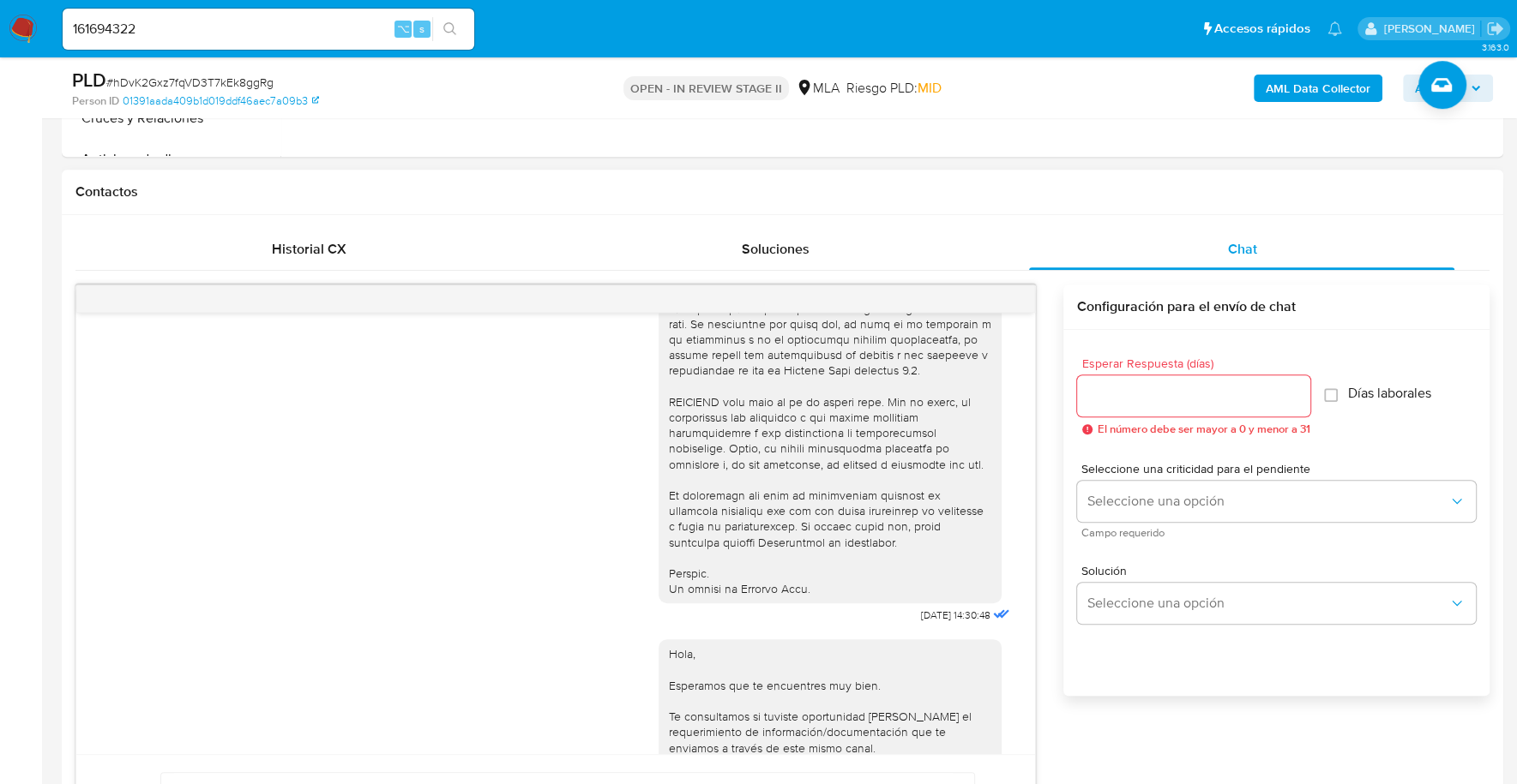
scroll to position [1243, 0]
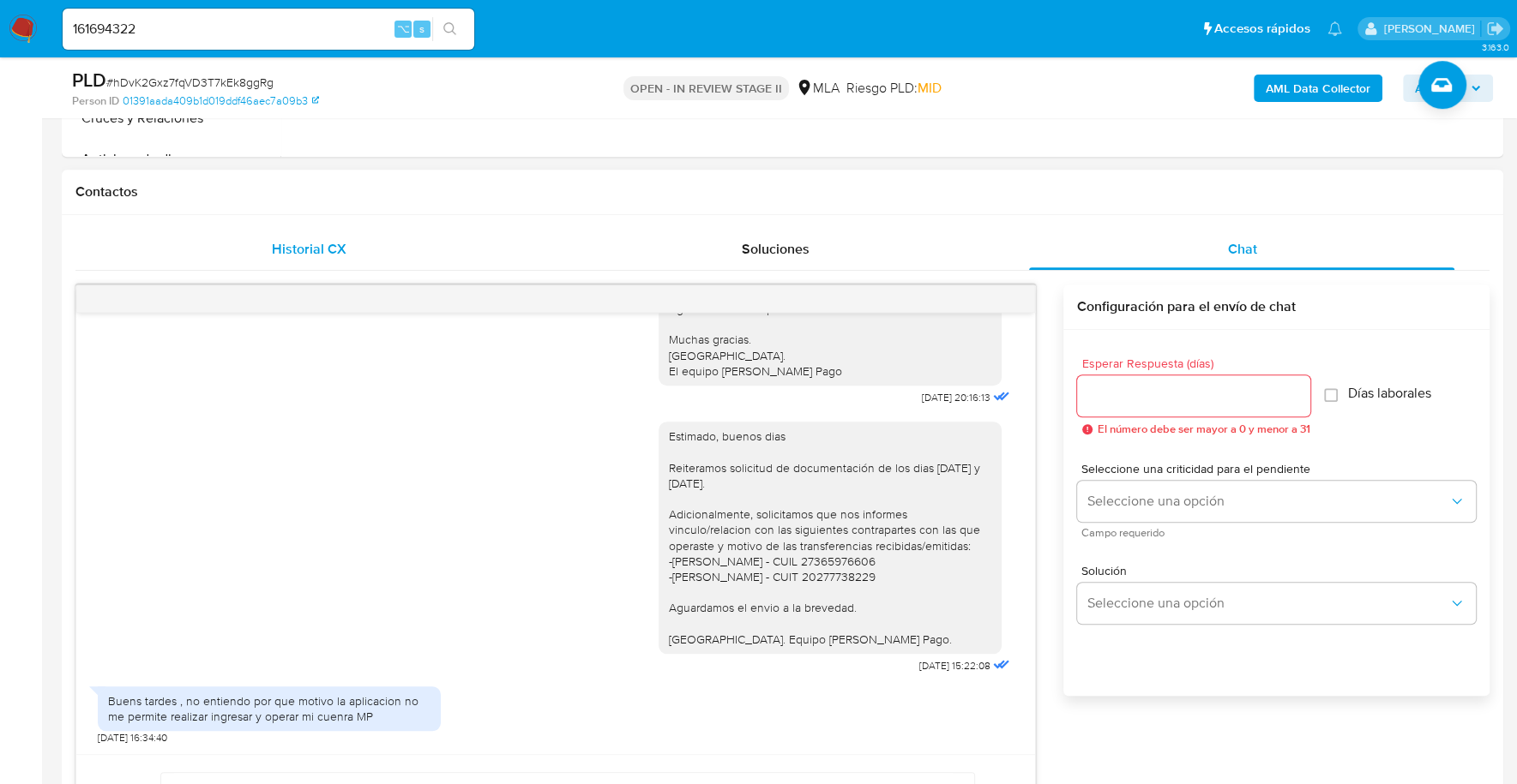
click at [423, 235] on div "Historial CX" at bounding box center [308, 250] width 426 height 41
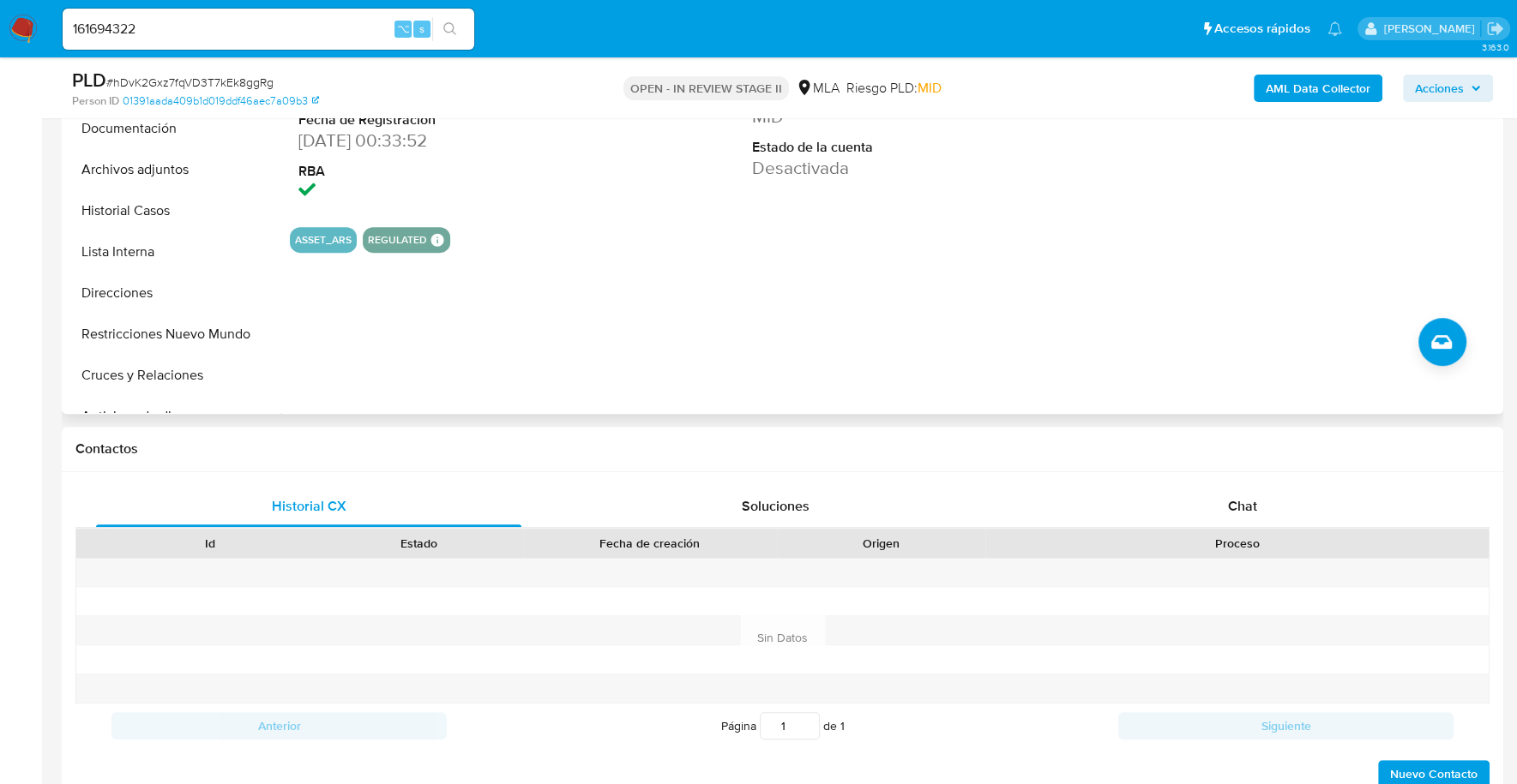
scroll to position [532, 0]
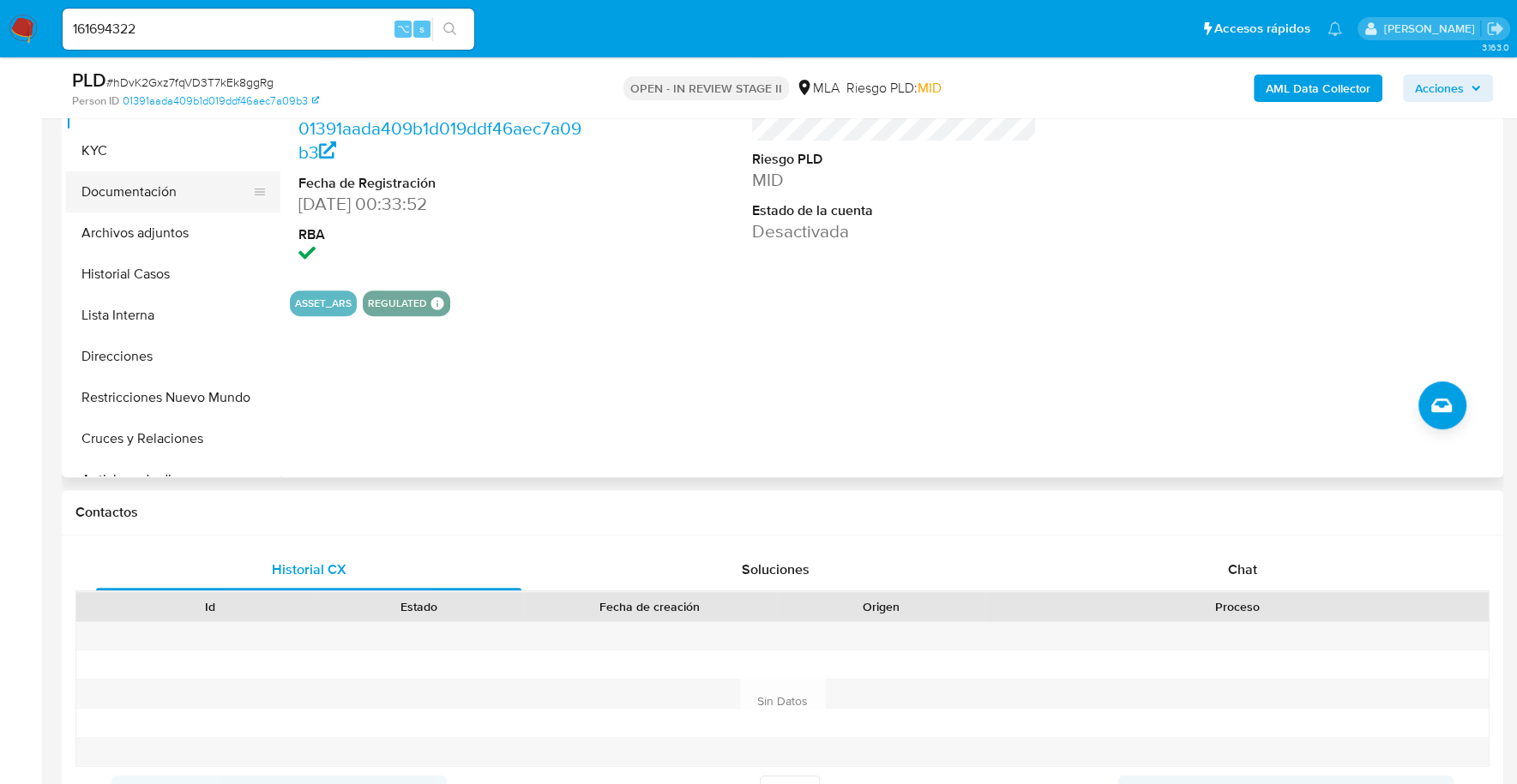
click at [171, 181] on button "Documentación" at bounding box center [166, 192] width 201 height 41
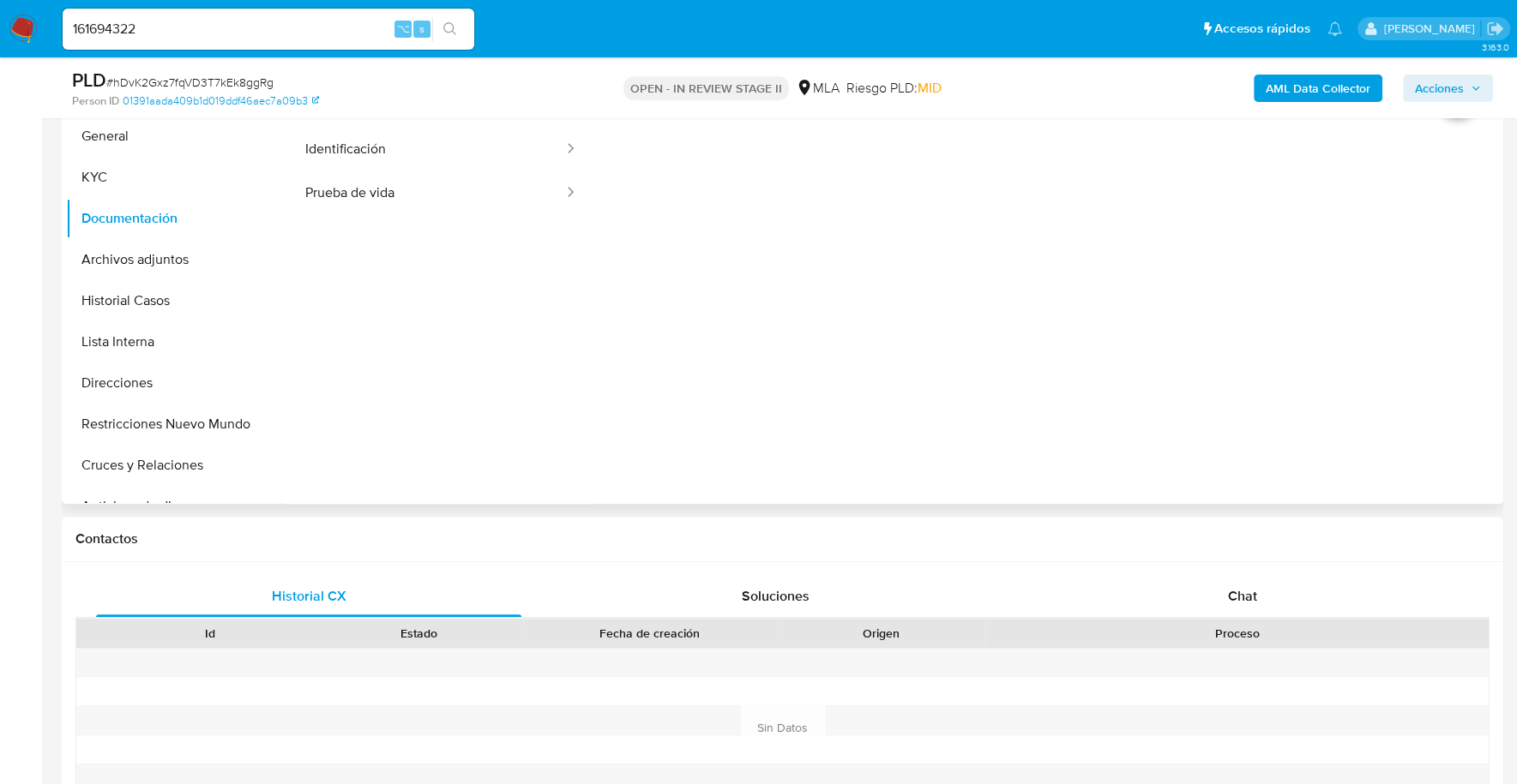
scroll to position [356, 0]
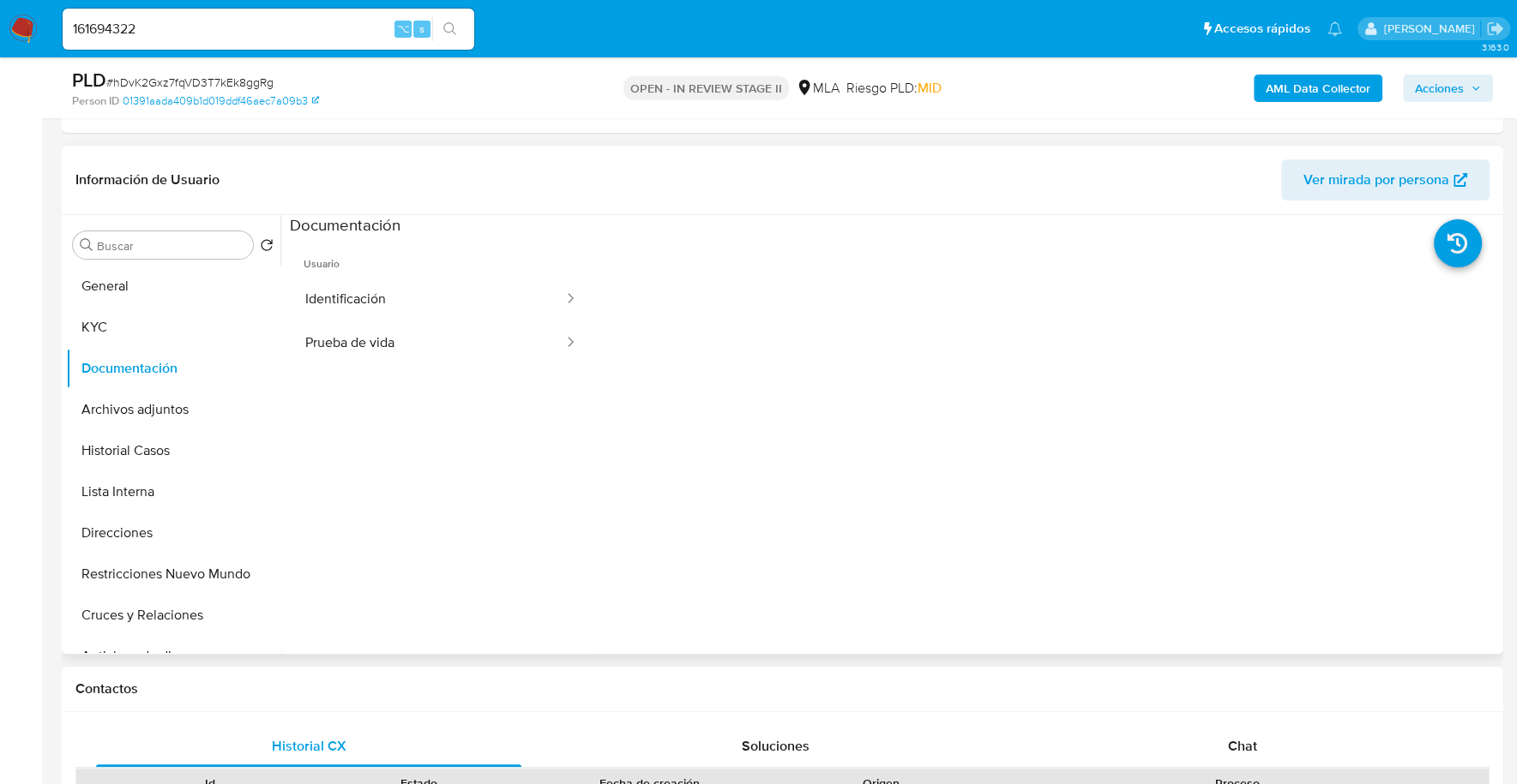
click at [364, 262] on span "Usuario" at bounding box center [441, 257] width 302 height 41
click at [371, 280] on button "Identificación" at bounding box center [427, 300] width 275 height 44
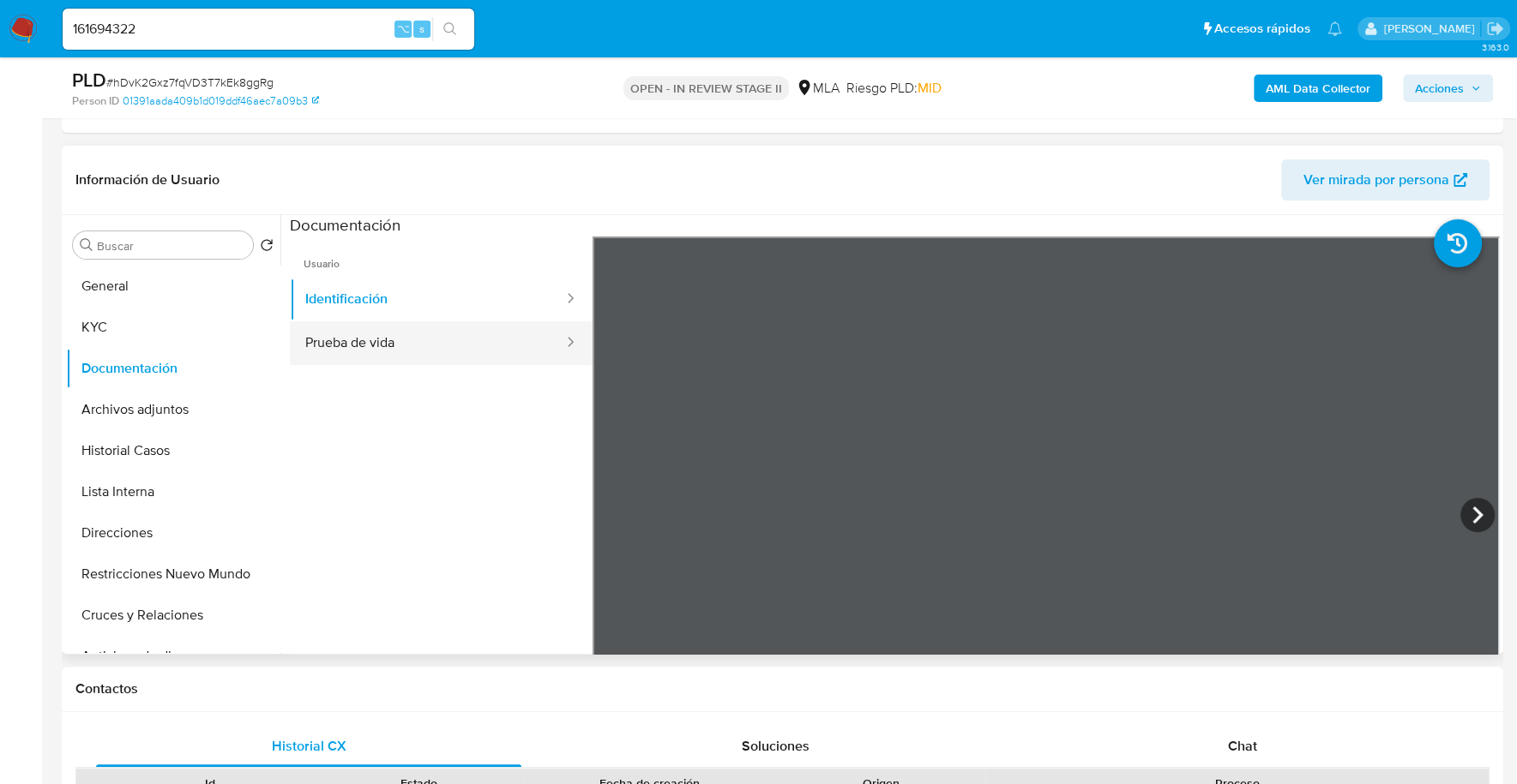
click at [491, 351] on button "Prueba de vida" at bounding box center [427, 343] width 275 height 44
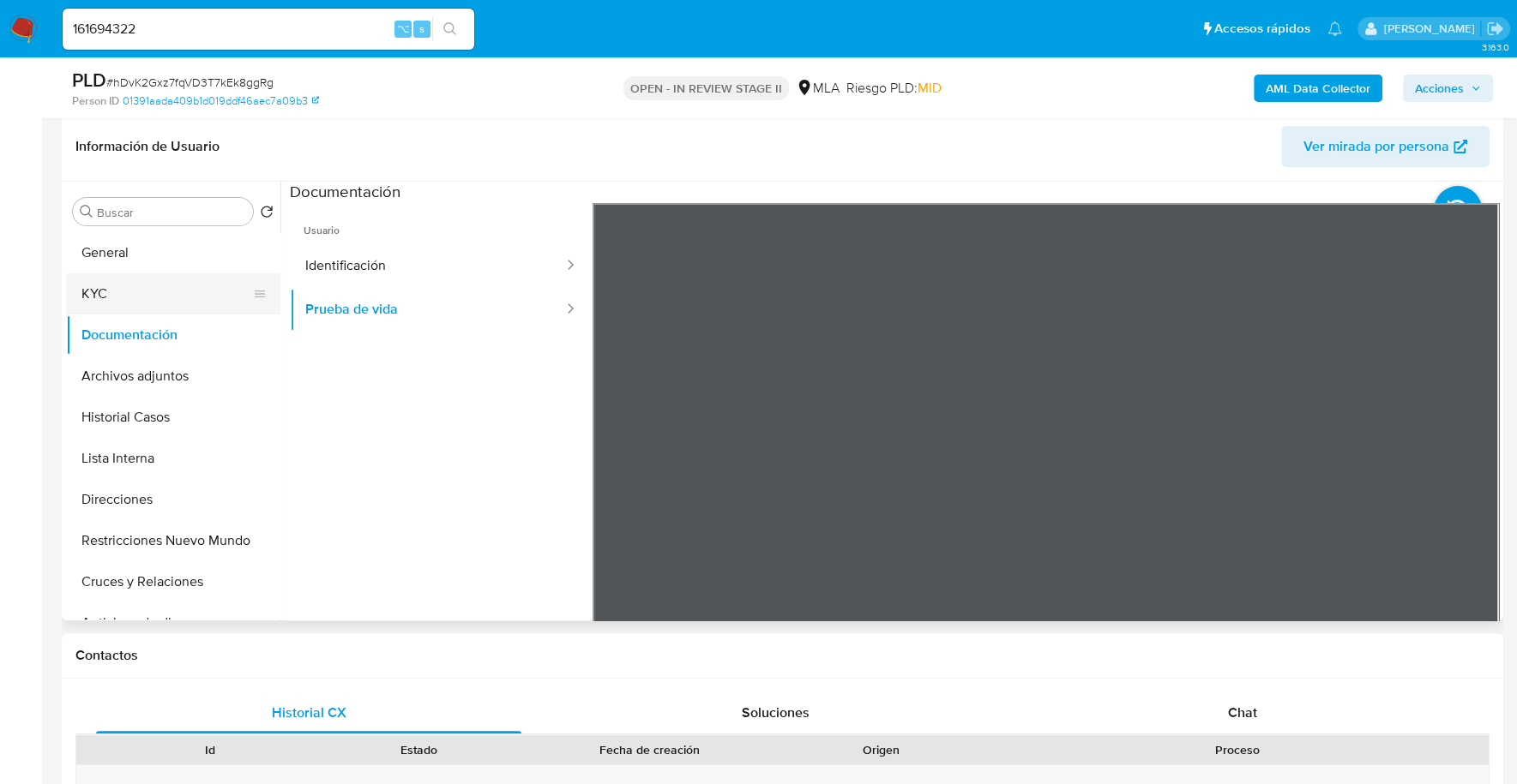
scroll to position [390, 0]
click at [137, 285] on button "KYC" at bounding box center [166, 293] width 201 height 41
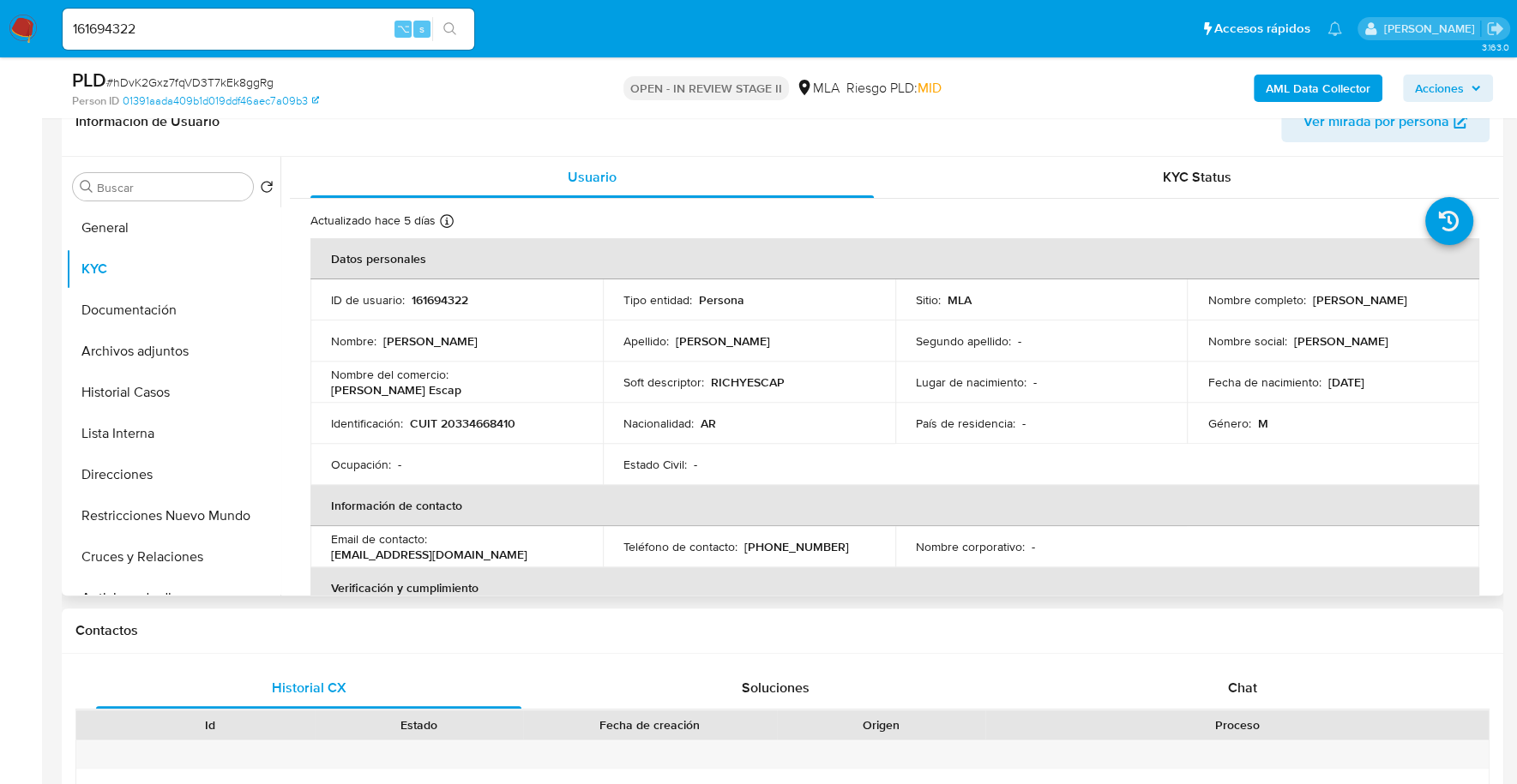
scroll to position [440, 0]
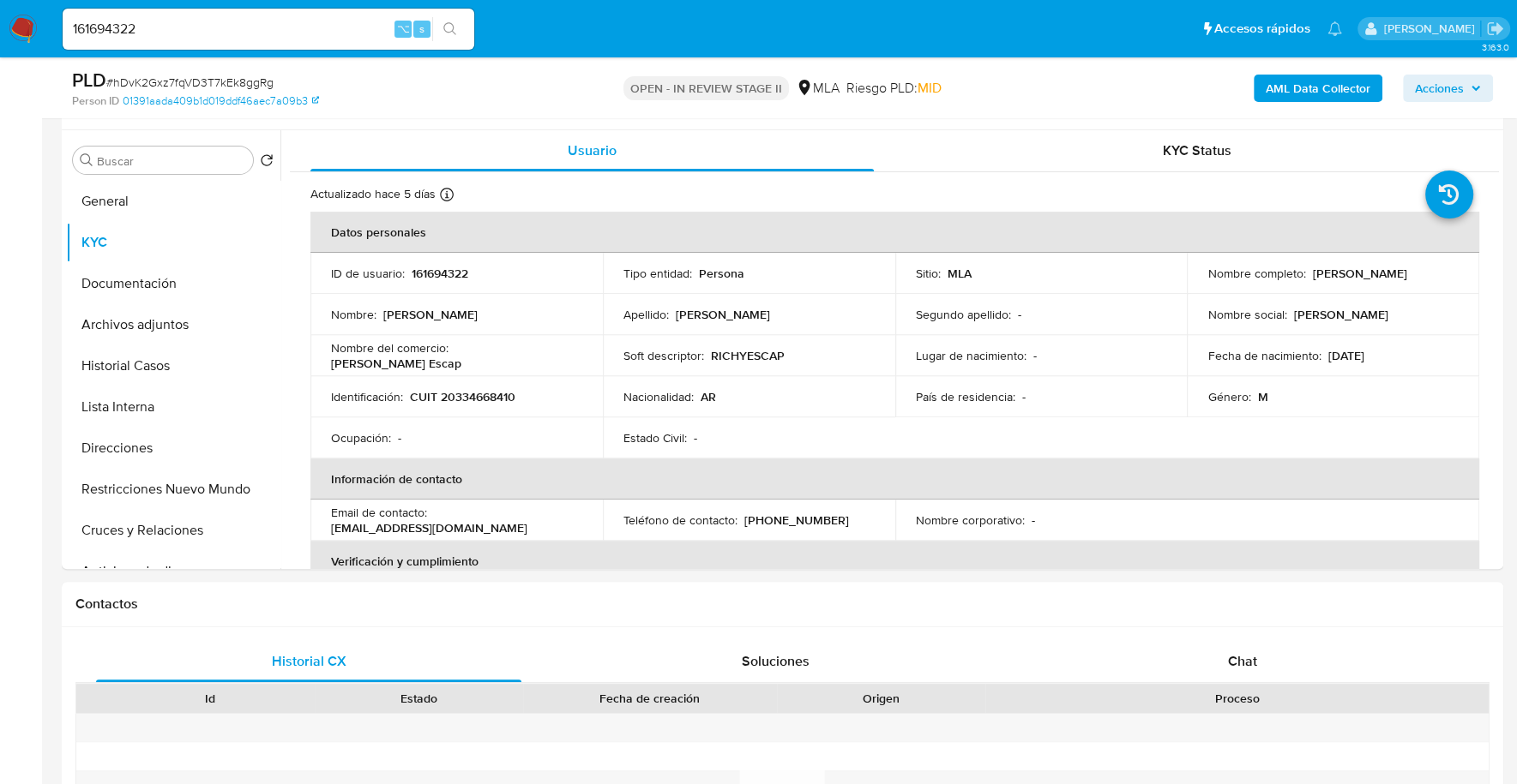
click at [1430, 87] on span "Acciones" at bounding box center [1439, 87] width 49 height 27
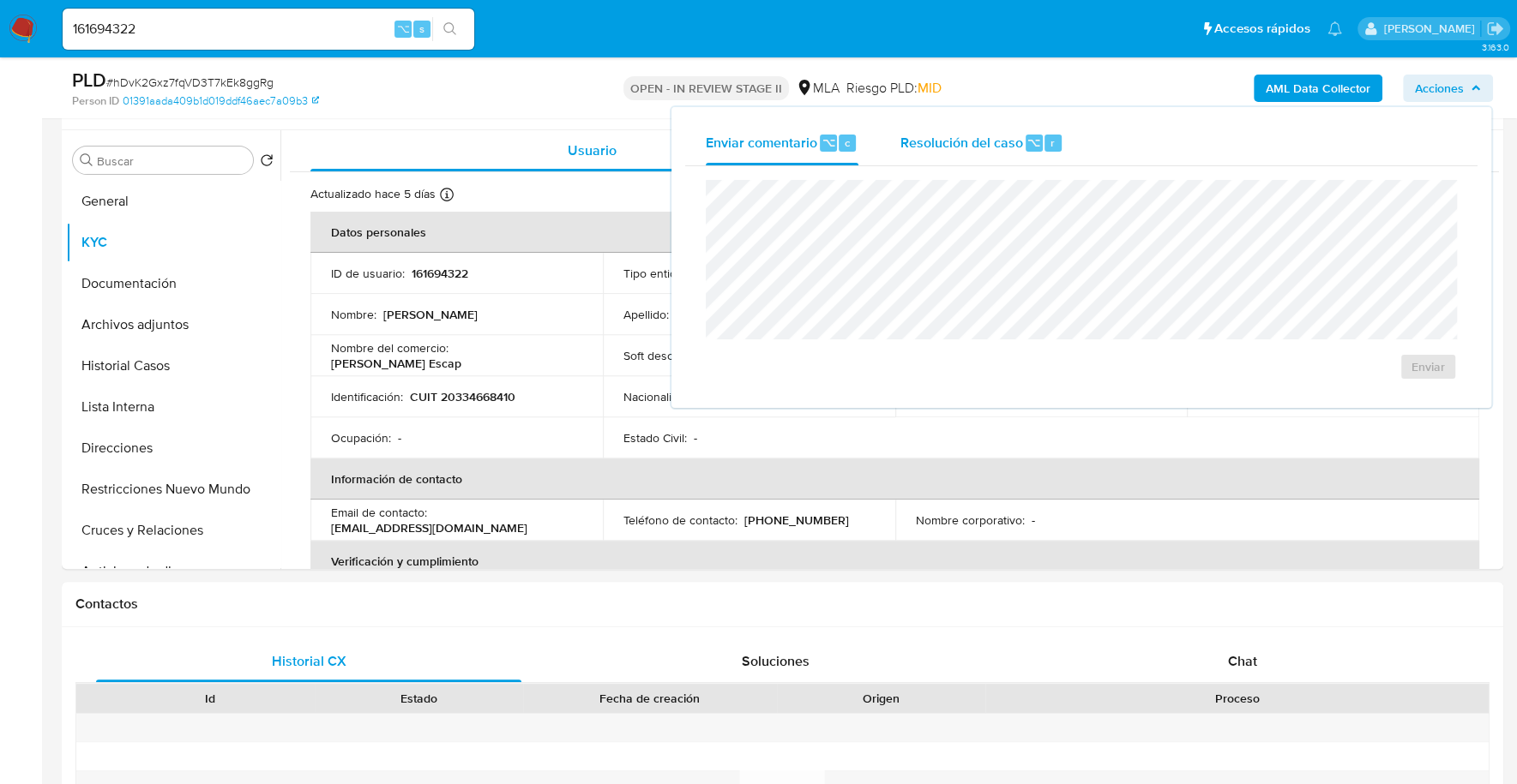
click at [1028, 143] on span "⌥" at bounding box center [1034, 142] width 13 height 16
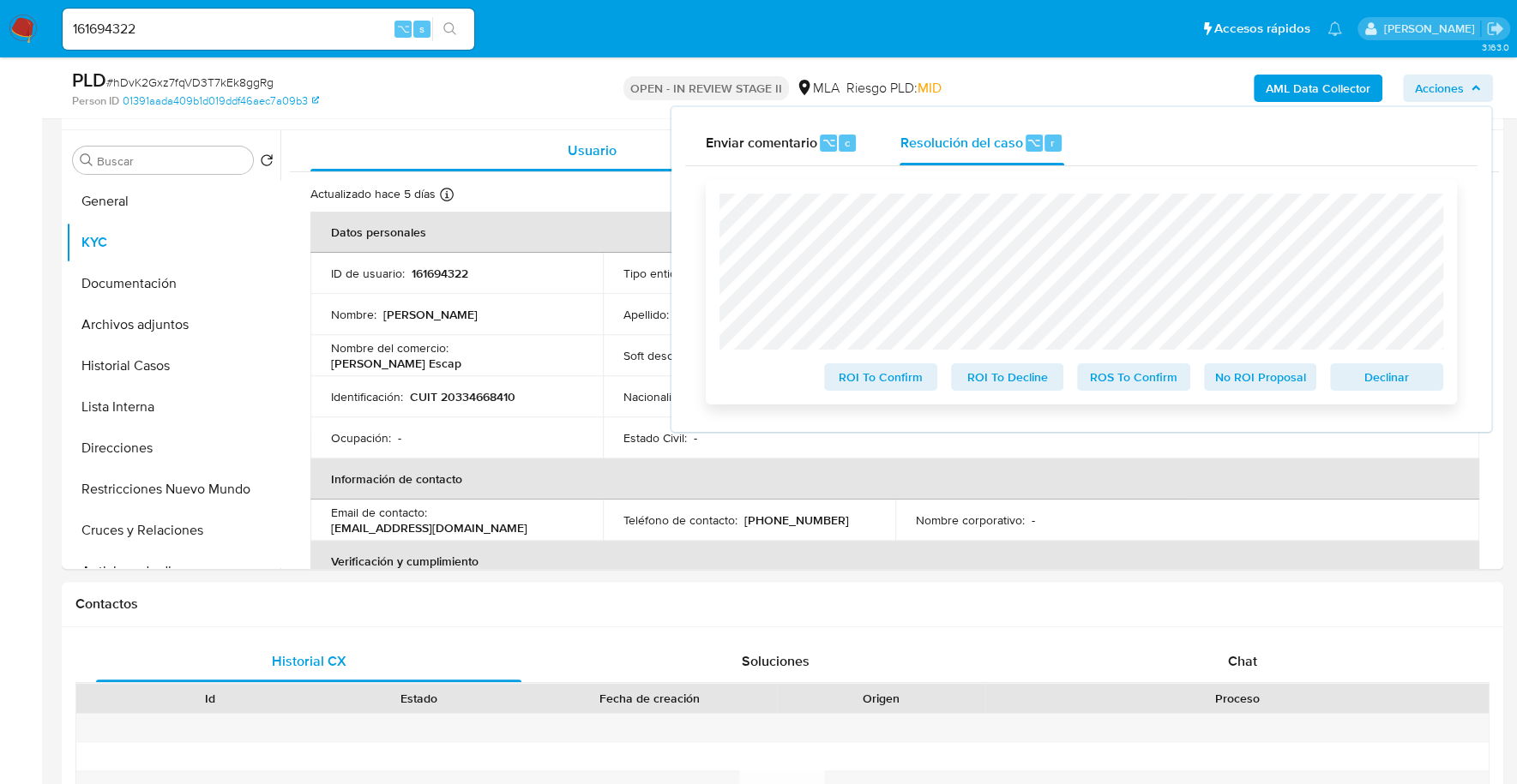
click at [1400, 389] on span "Declinar" at bounding box center [1386, 377] width 89 height 24
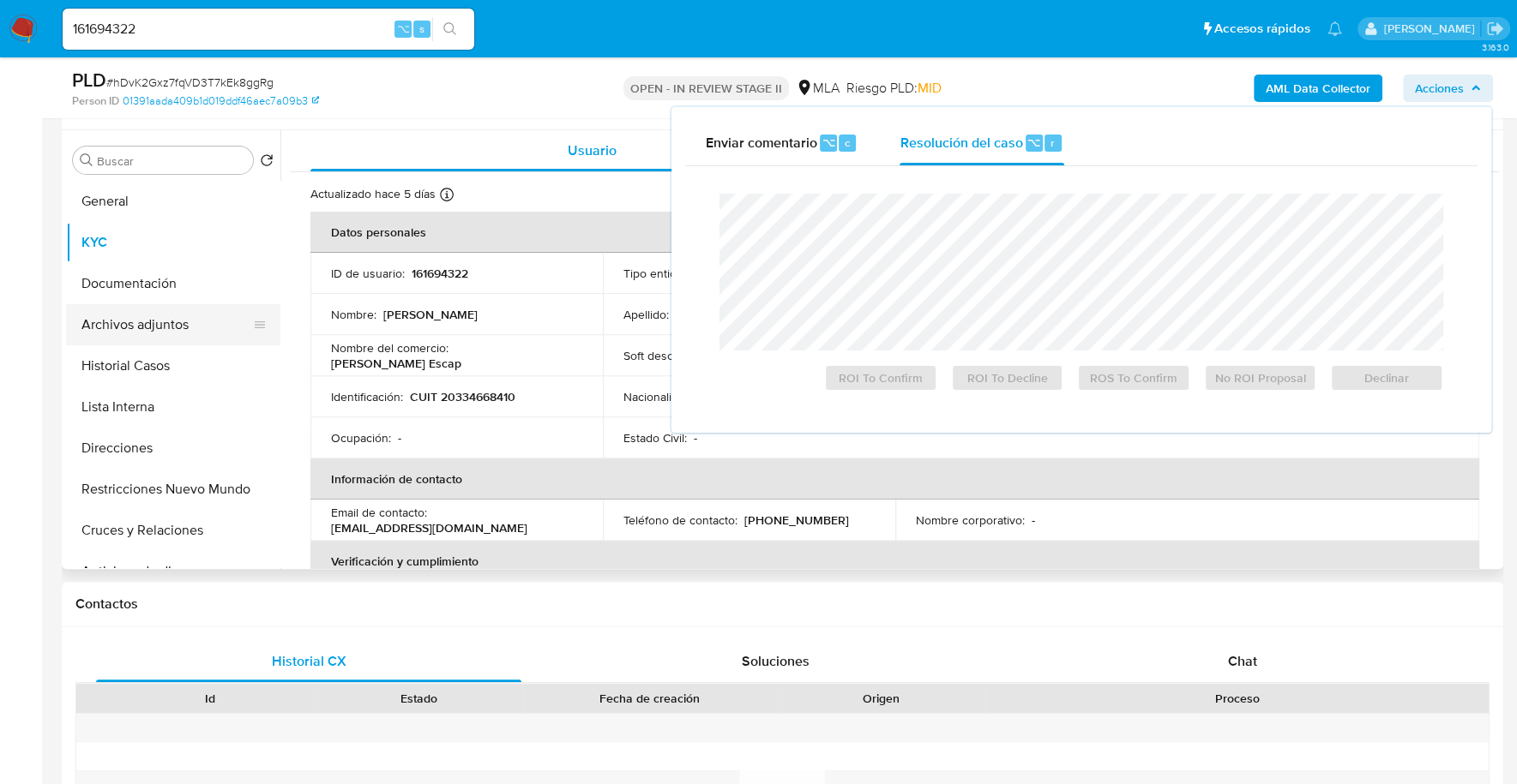
click at [129, 320] on button "Archivos adjuntos" at bounding box center [166, 325] width 201 height 41
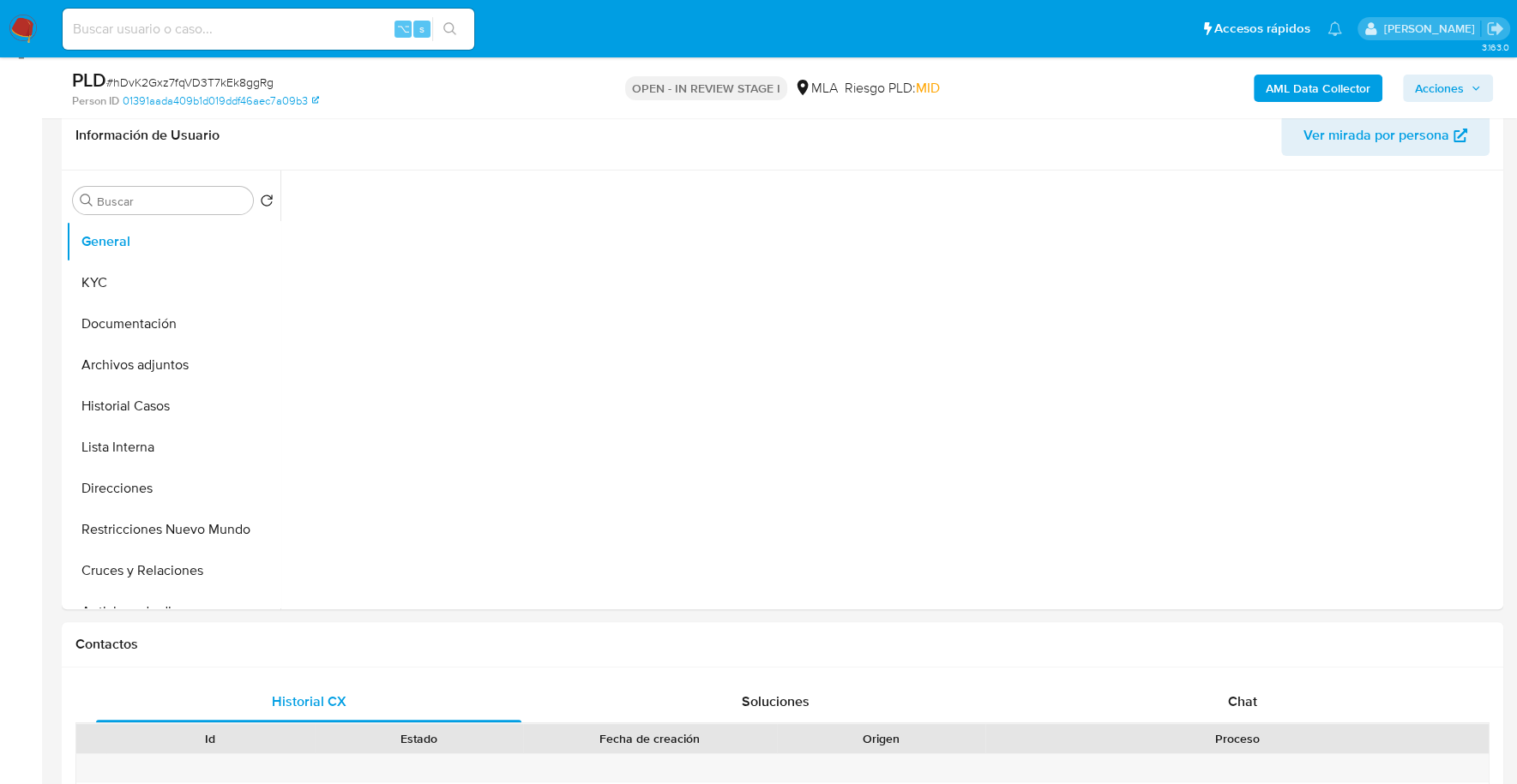
select select "10"
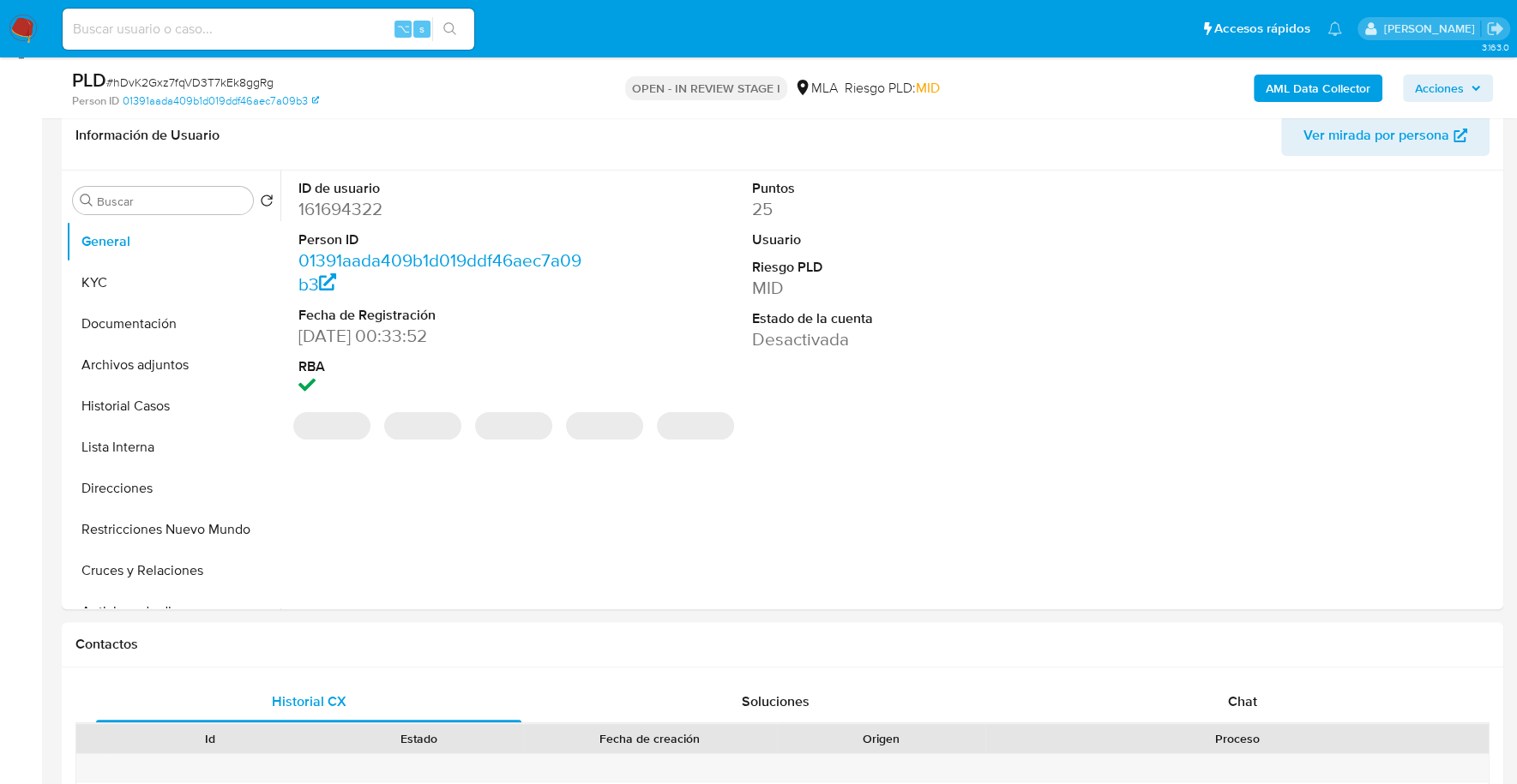
scroll to position [365, 0]
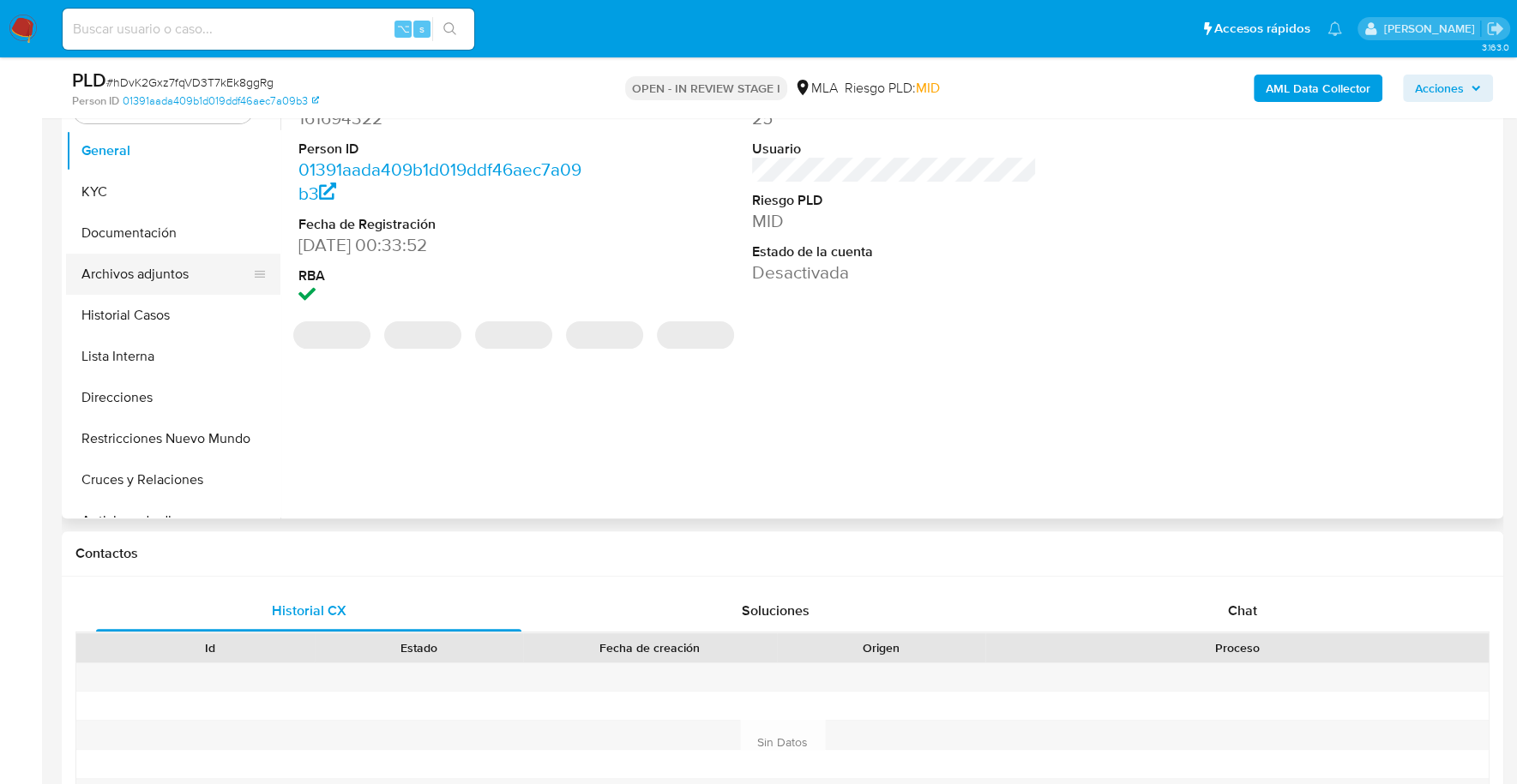
click at [170, 278] on button "Archivos adjuntos" at bounding box center [166, 274] width 201 height 41
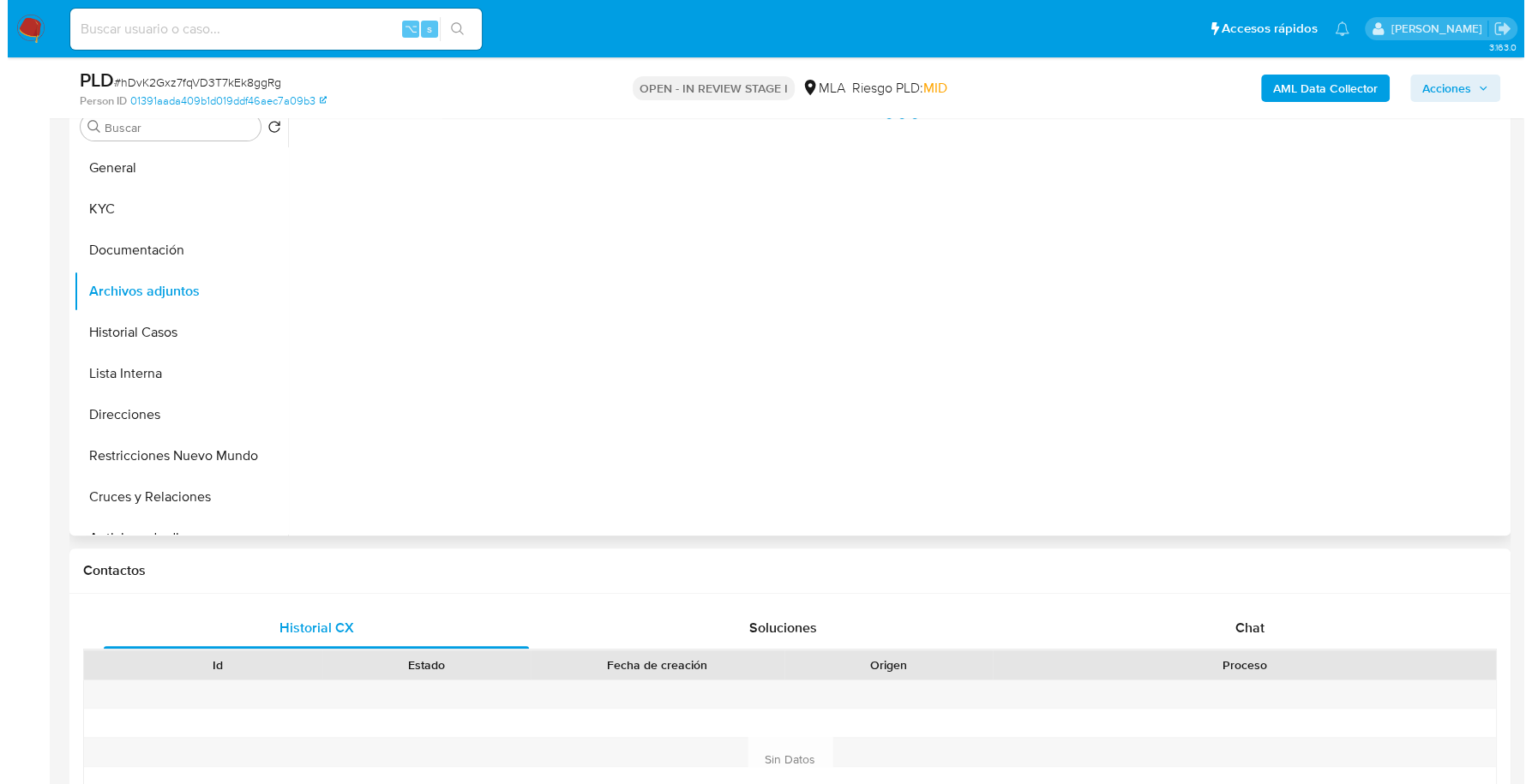
scroll to position [172, 0]
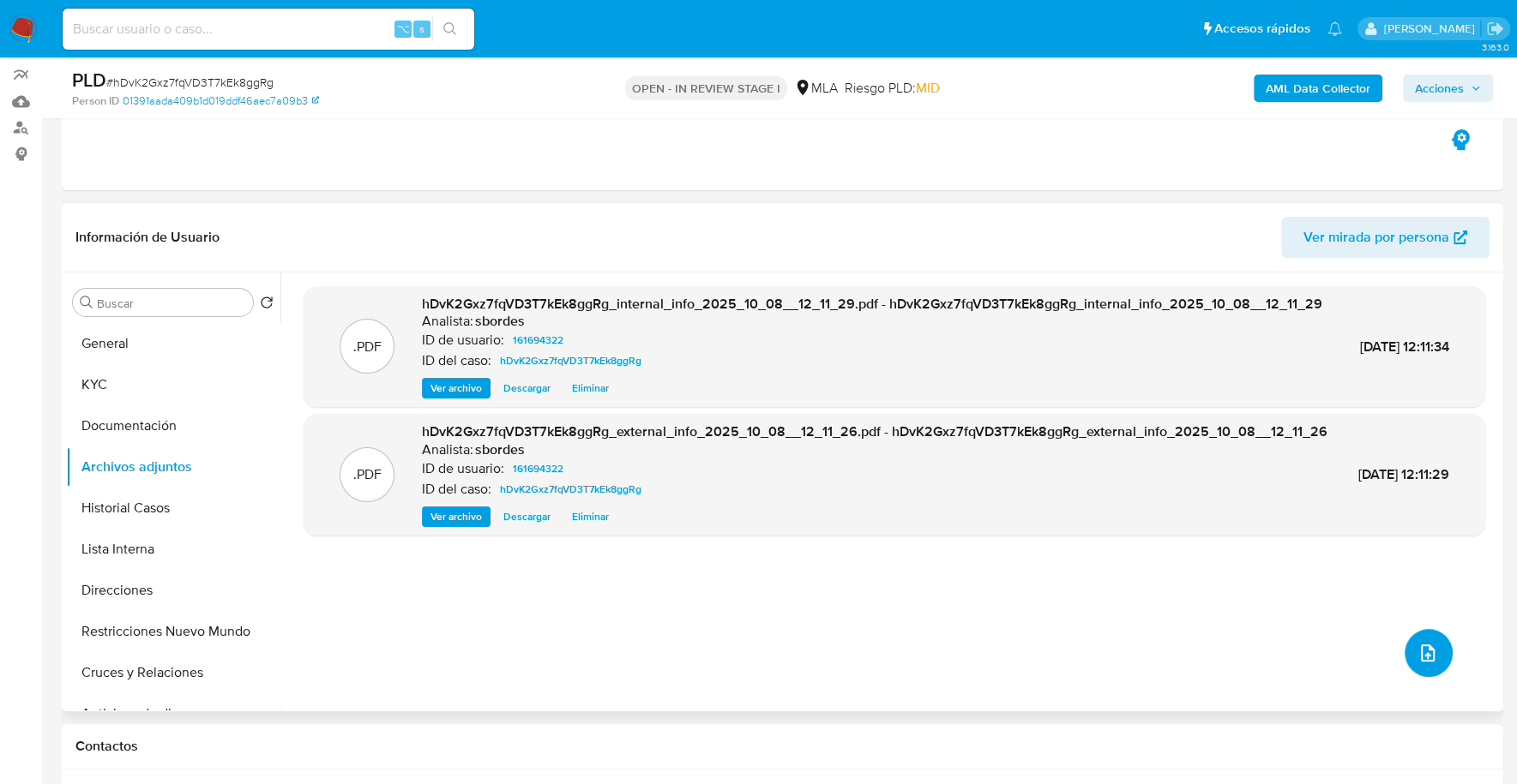
click at [1422, 650] on icon "upload-file" at bounding box center [1428, 653] width 21 height 21
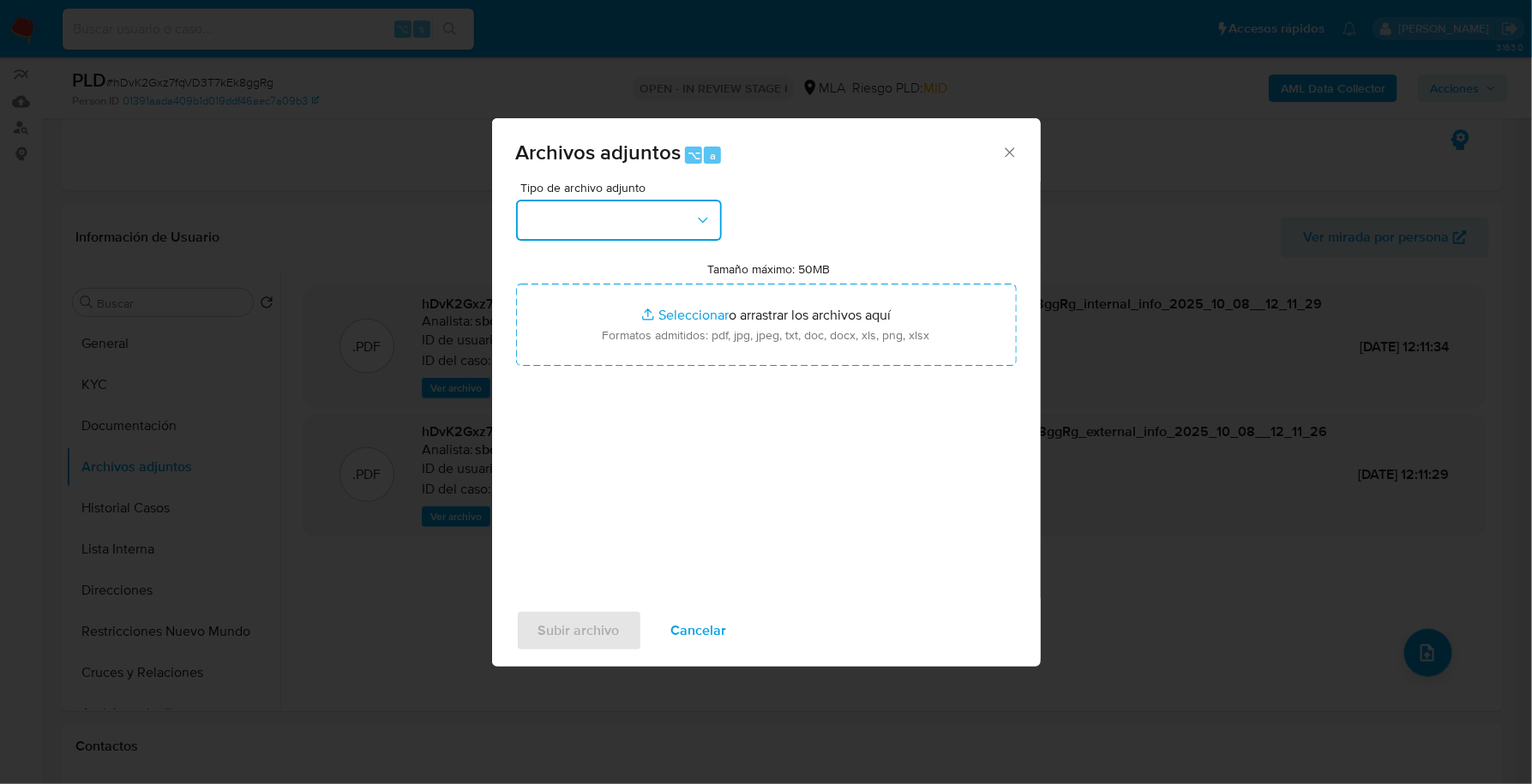
click at [601, 215] on button "button" at bounding box center [619, 221] width 206 height 41
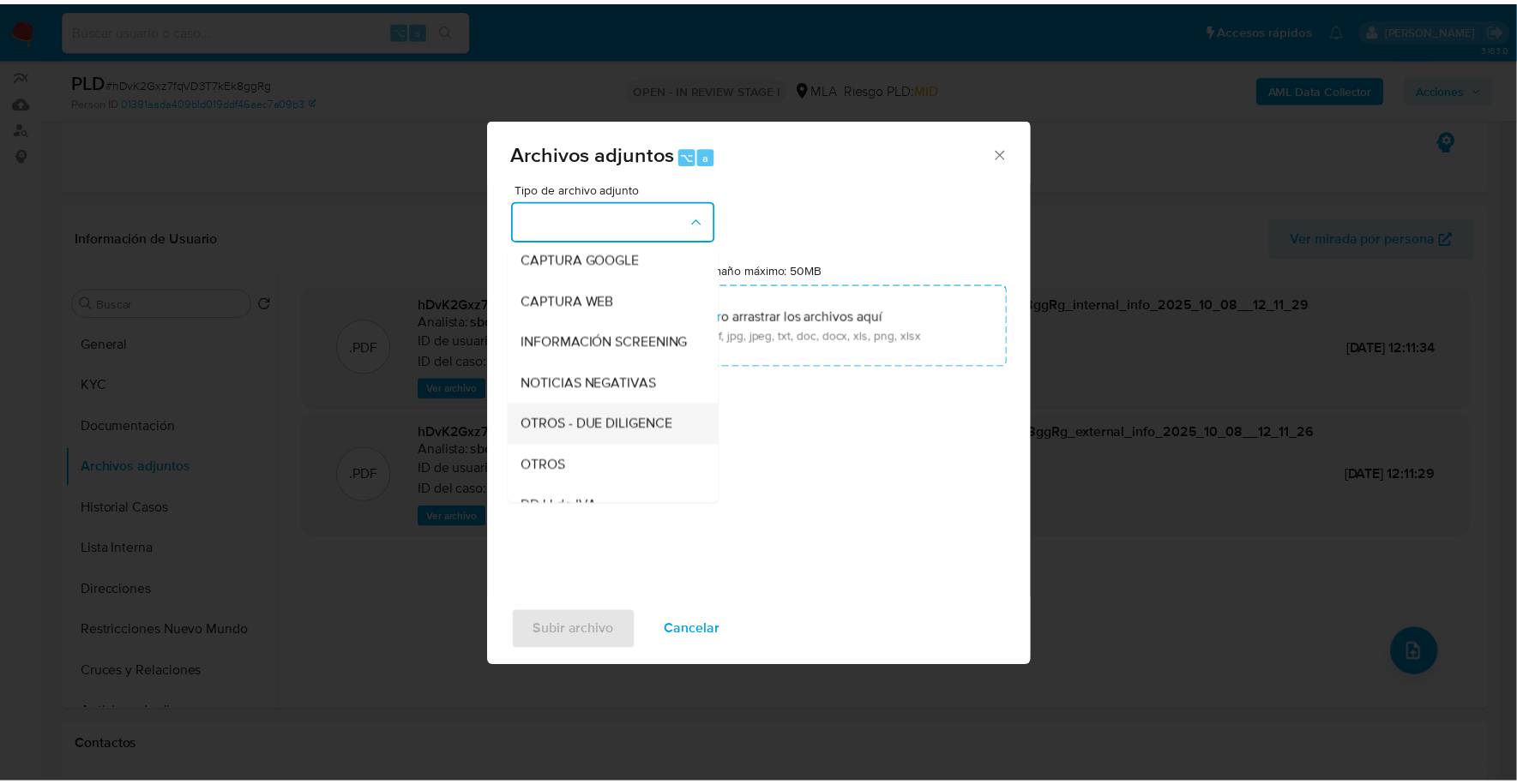
scroll to position [132, 0]
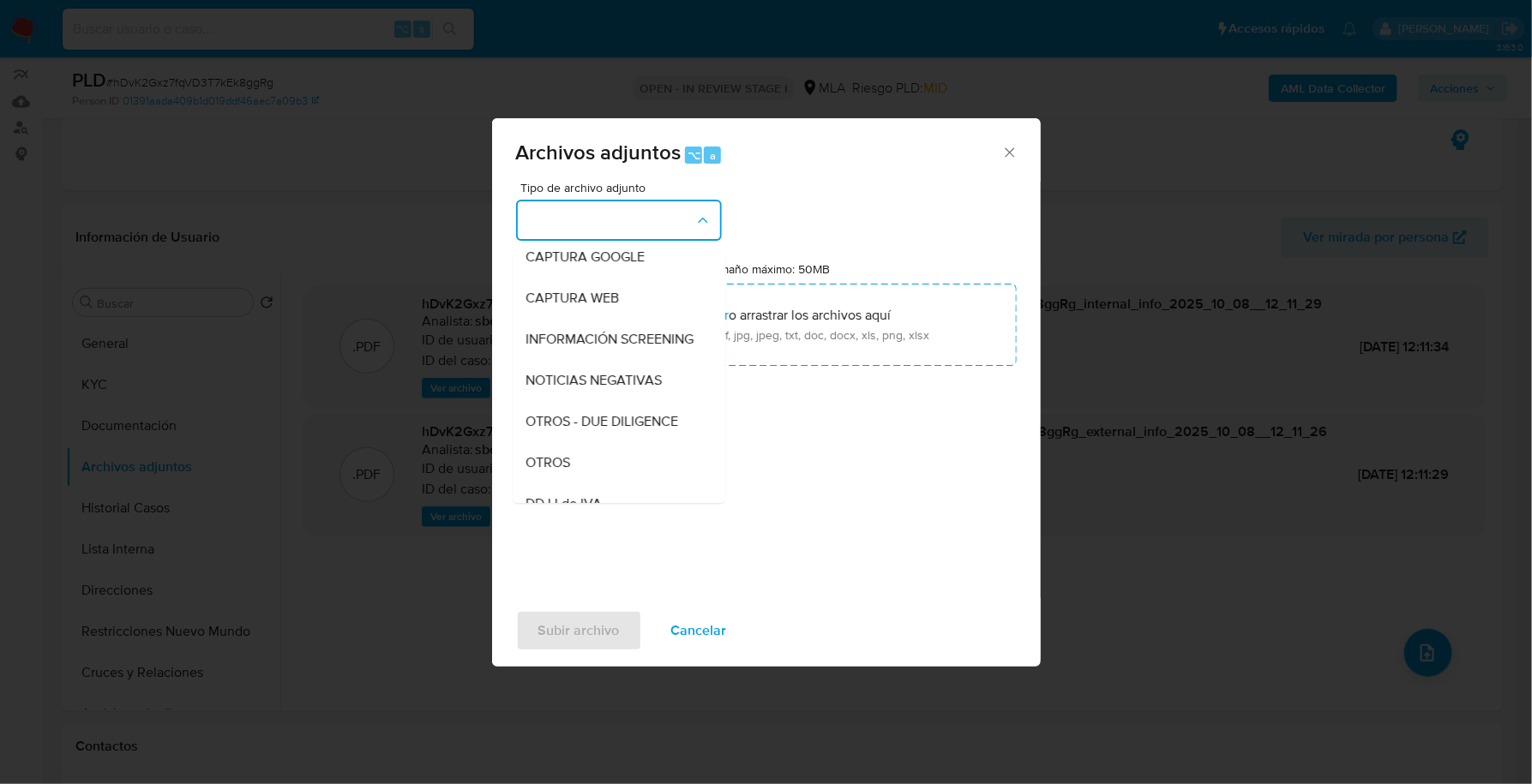
click at [544, 471] on span "OTROS" at bounding box center [548, 463] width 44 height 17
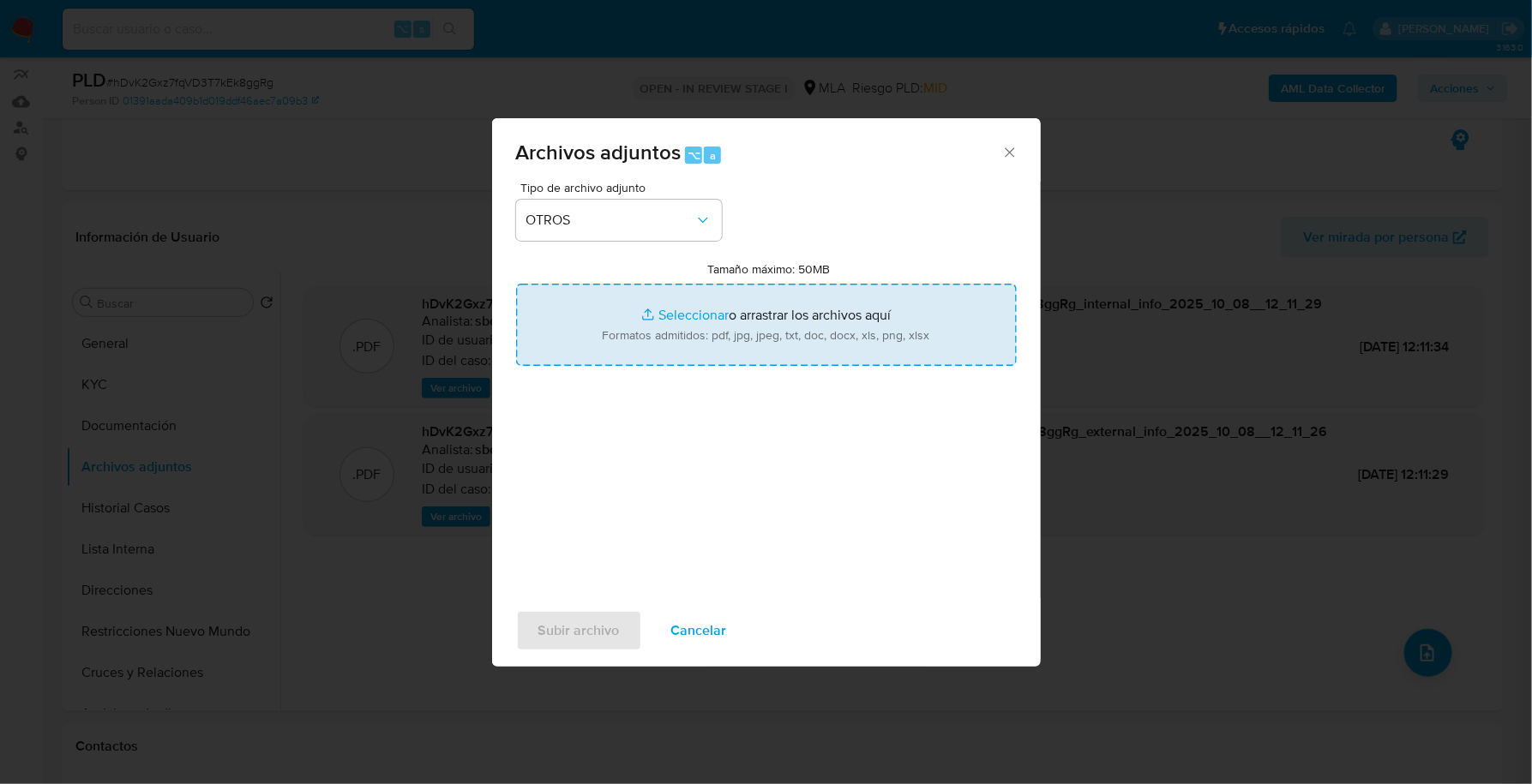
click at [673, 310] on input "Tamaño máximo: 50MB Seleccionar archivos" at bounding box center [766, 325] width 501 height 83
type input "C:\fakepath\Caselog hDvK2Gxz7fqVD3T7kEk8ggRg_2025_09_18_11_37_21.docx"
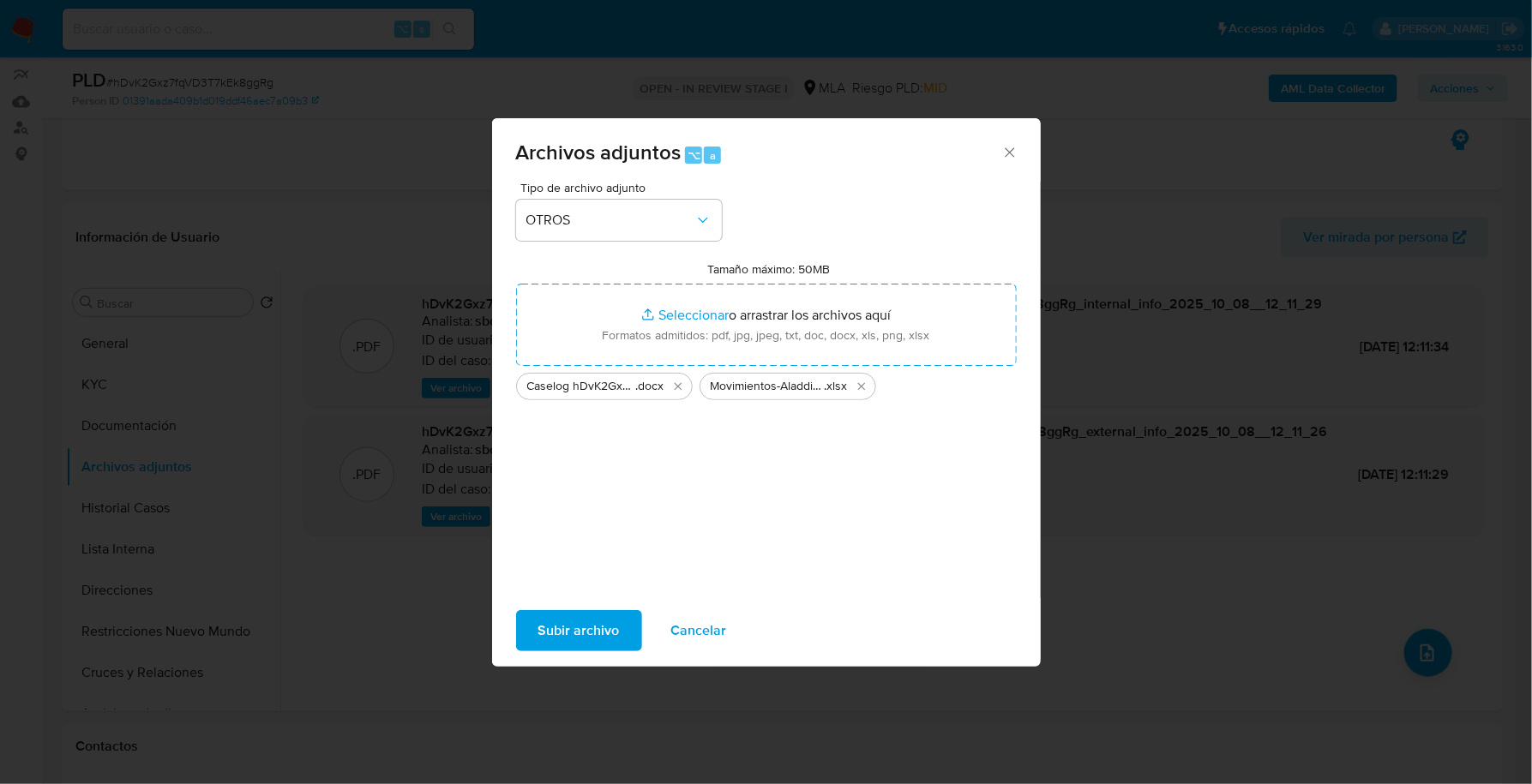
click at [569, 635] on span "Subir archivo" at bounding box center [579, 631] width 82 height 38
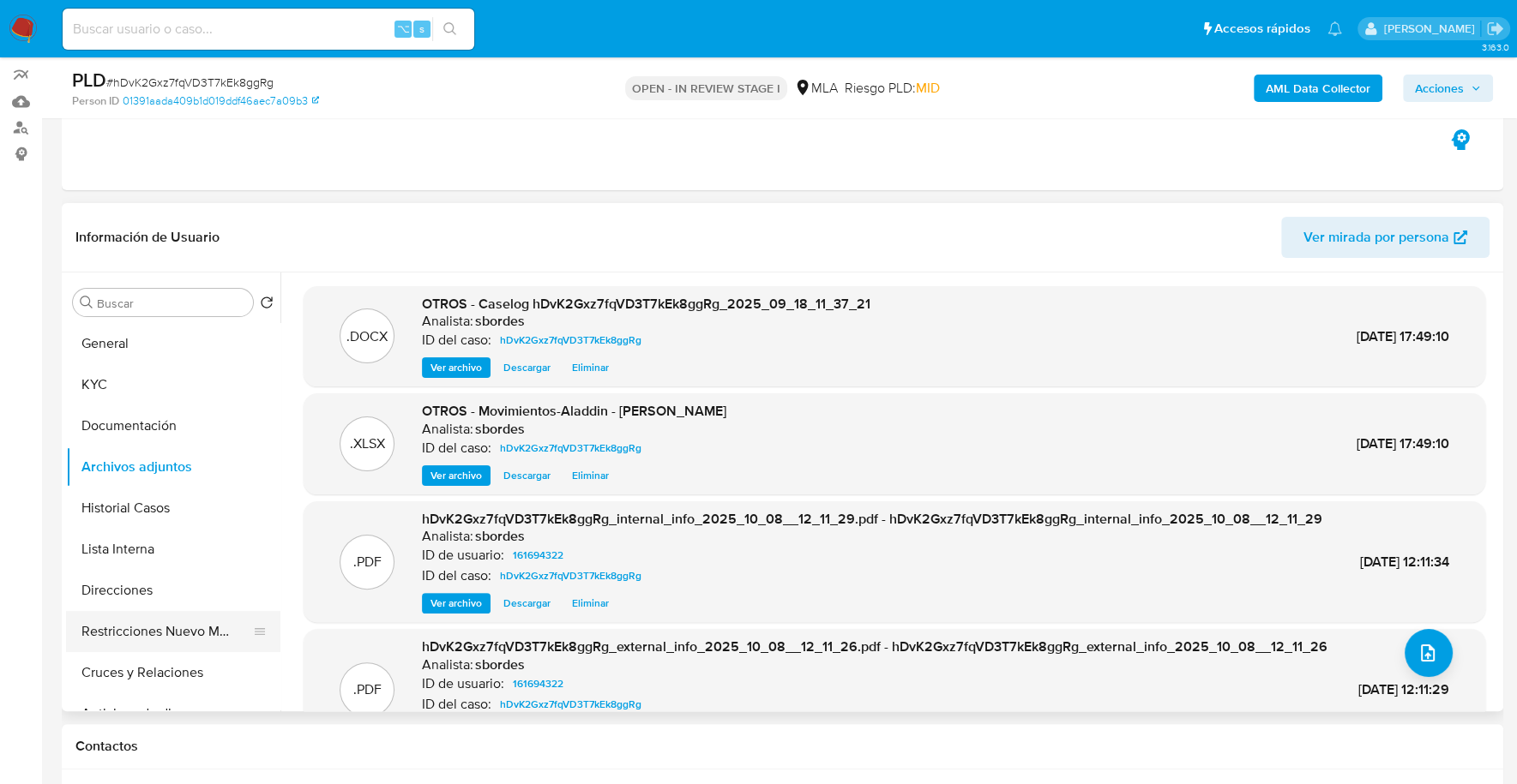
click at [182, 626] on button "Restricciones Nuevo Mundo" at bounding box center [166, 632] width 201 height 41
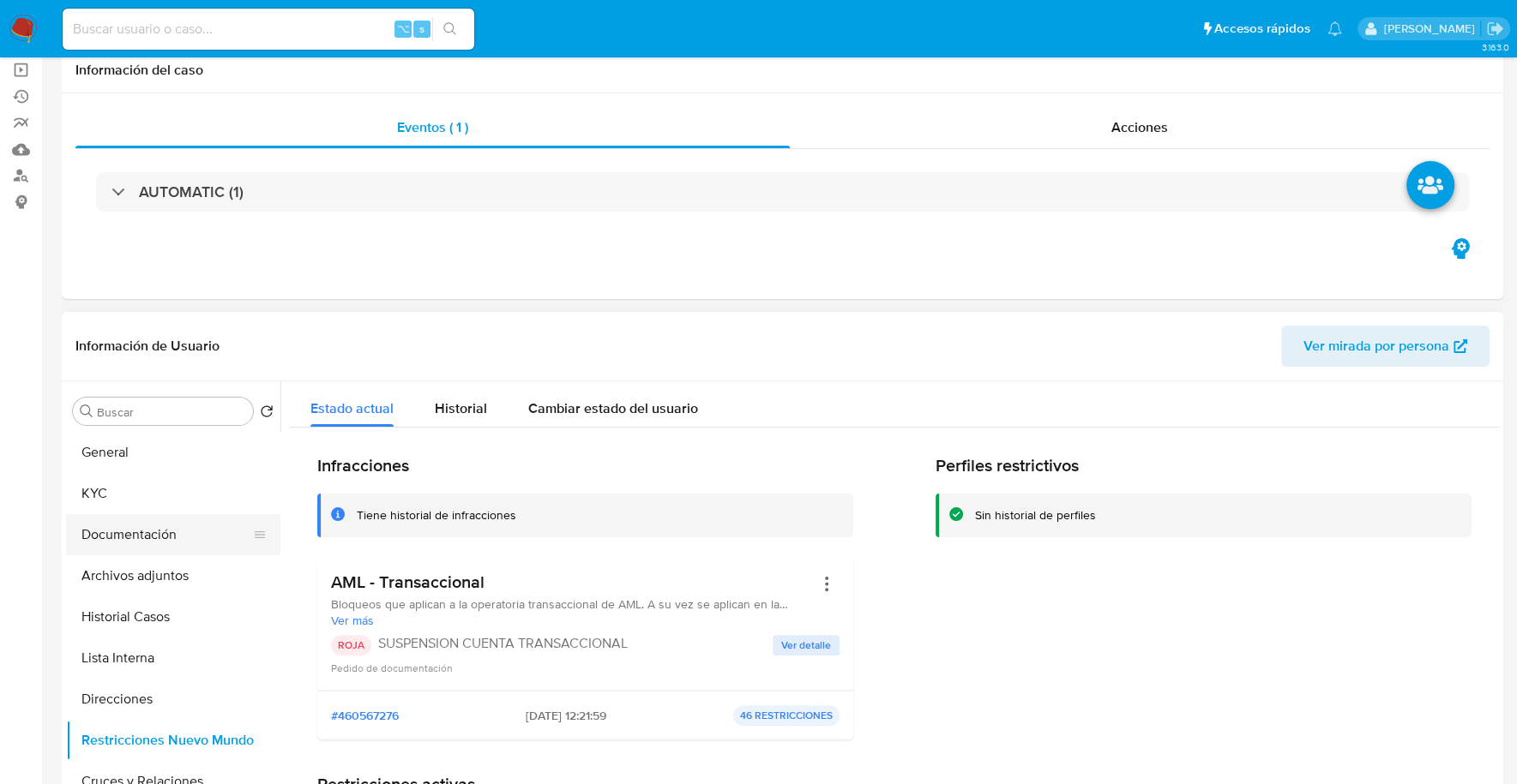
scroll to position [0, 0]
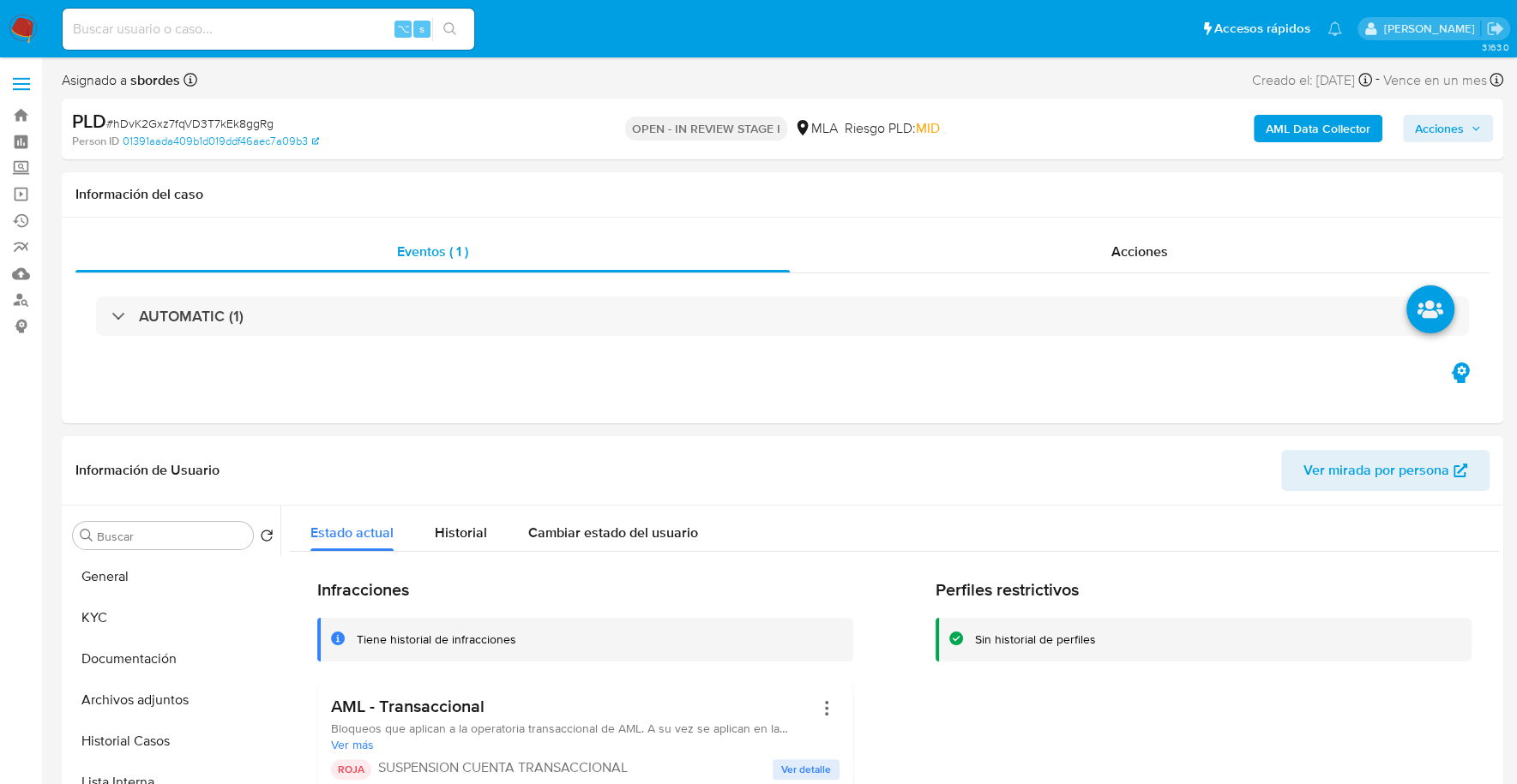
click at [1446, 127] on span "Acciones" at bounding box center [1439, 128] width 49 height 27
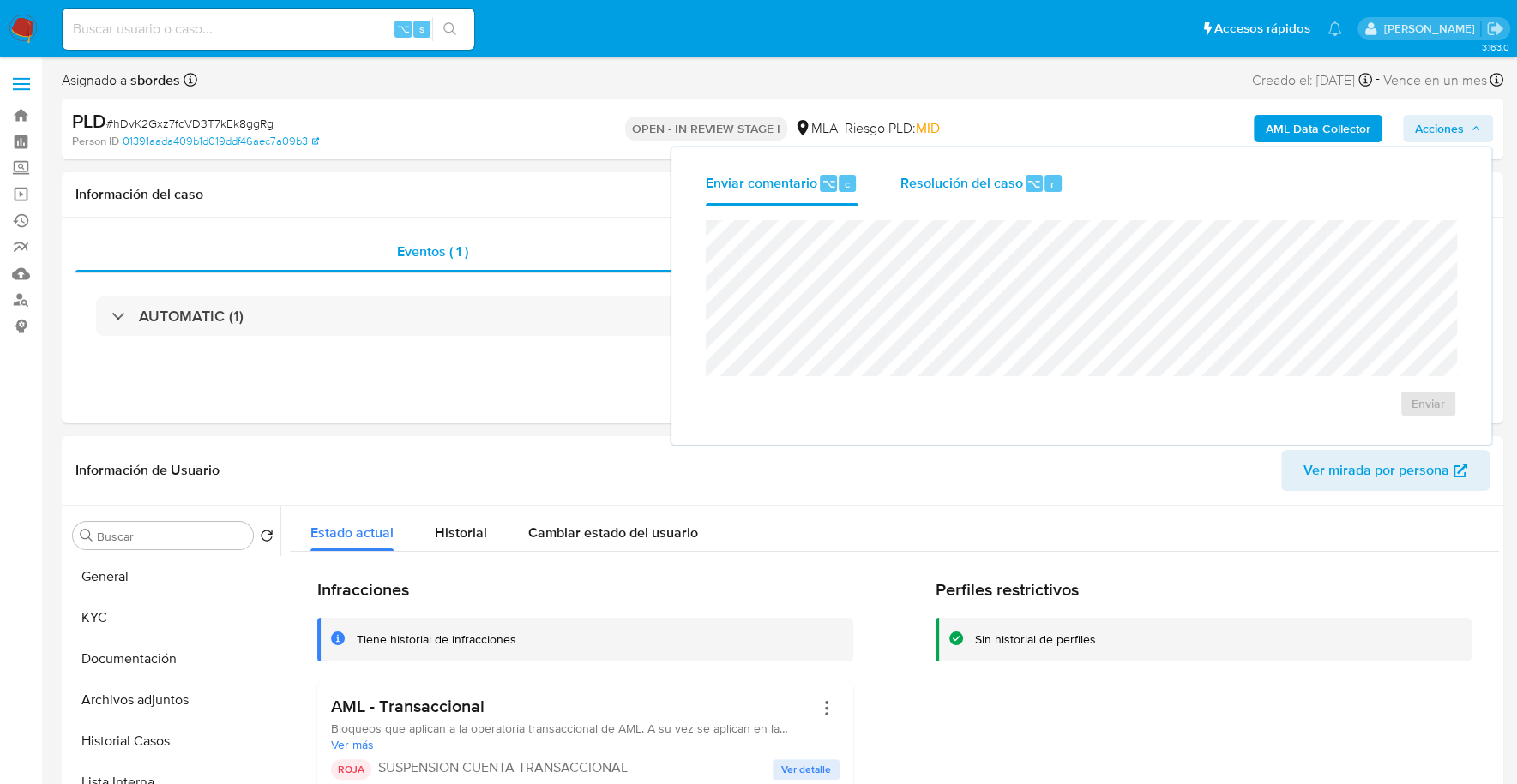
click at [951, 182] on span "Resolución del caso" at bounding box center [961, 182] width 123 height 20
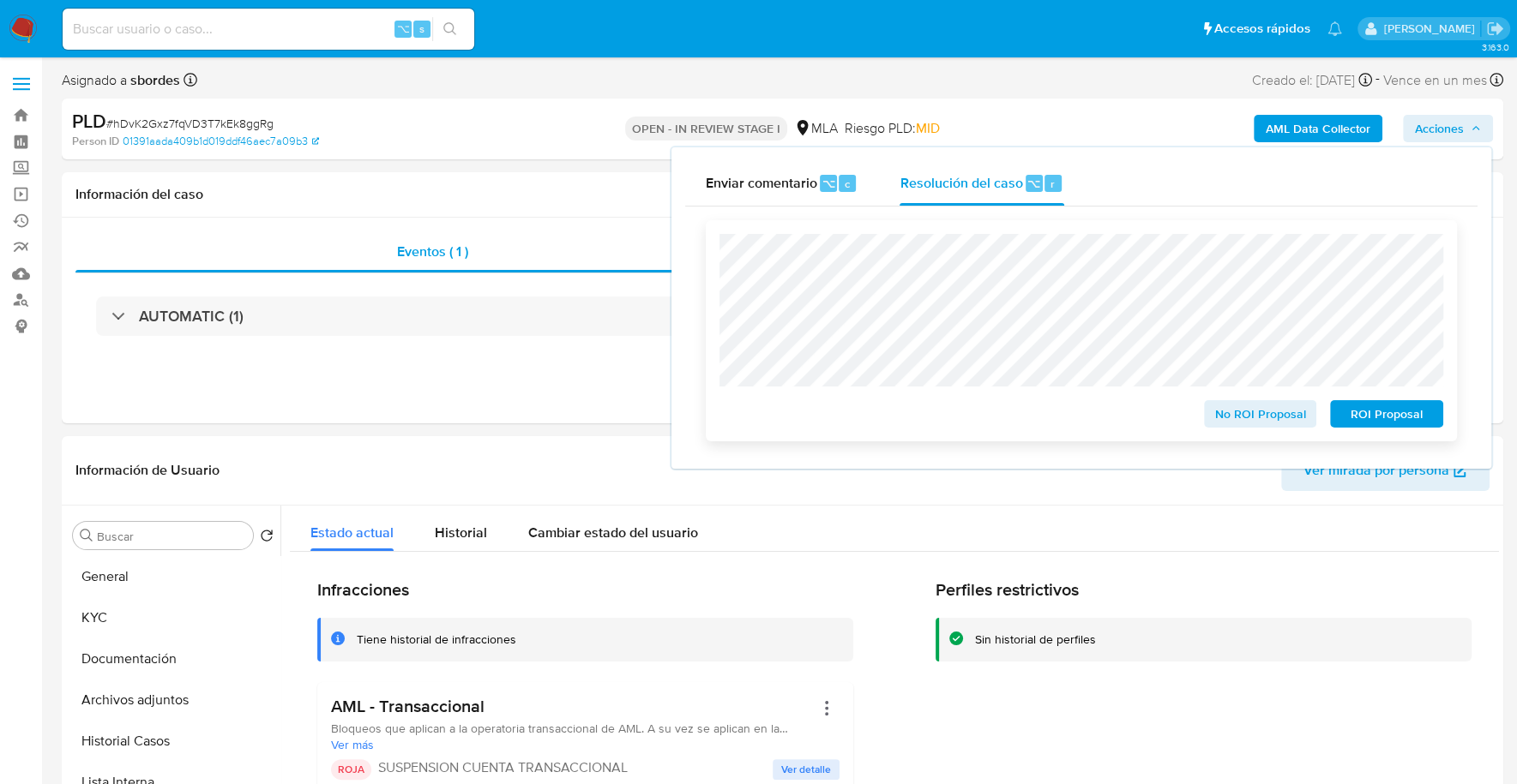
click at [1360, 415] on span "ROI Proposal" at bounding box center [1386, 414] width 89 height 24
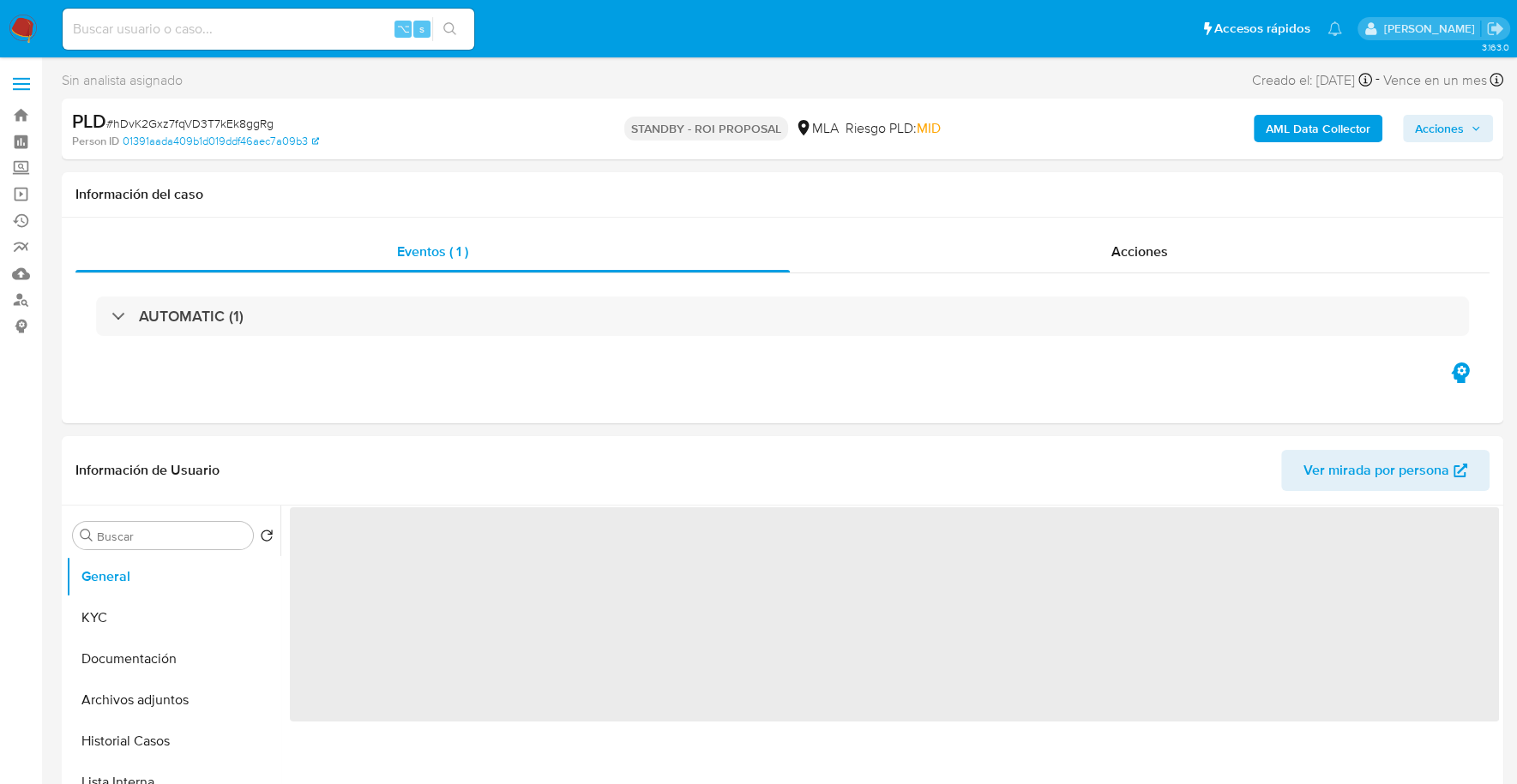
select select "10"
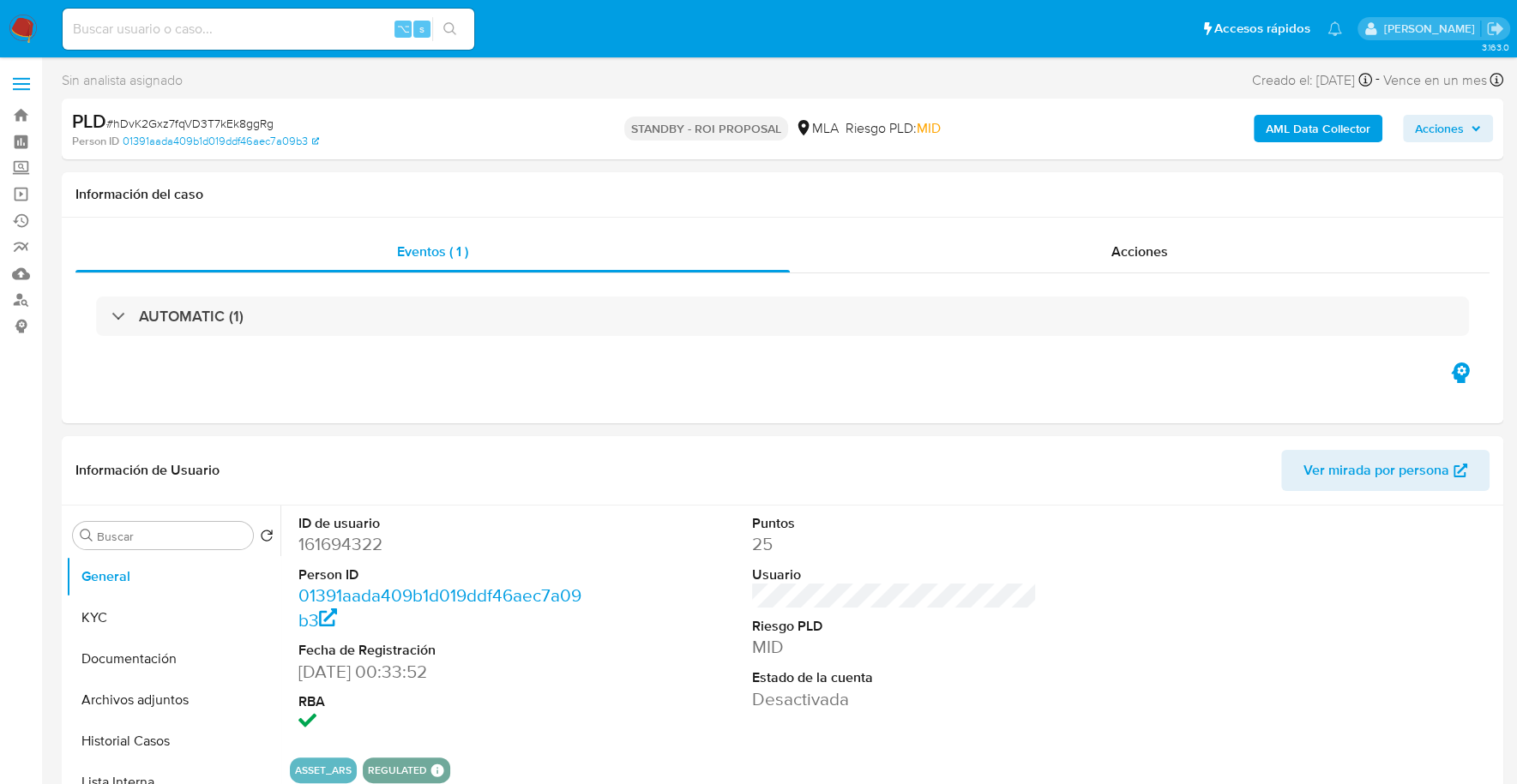
click at [243, 28] on input at bounding box center [269, 29] width 411 height 23
paste input "53688584"
type input "53688584"
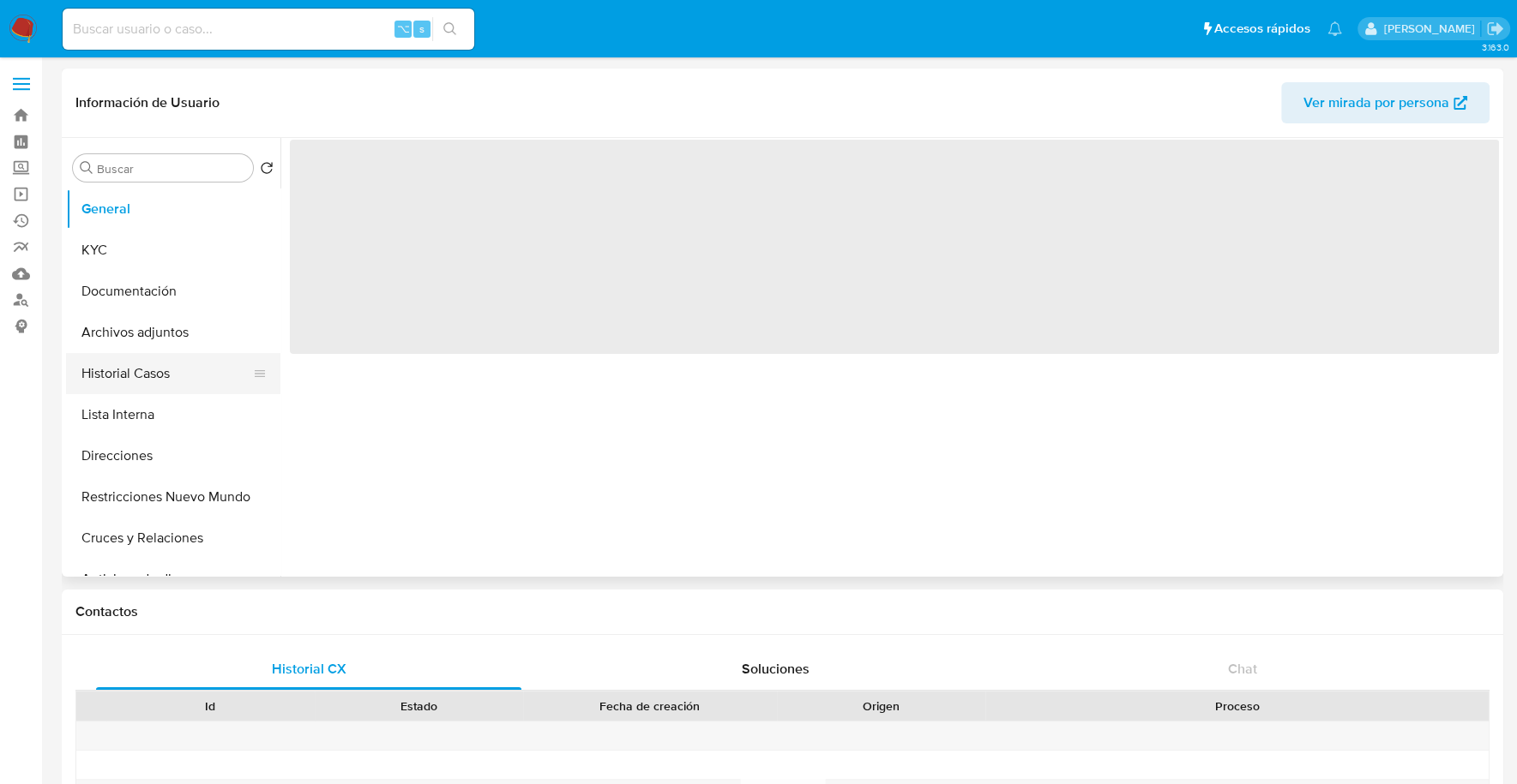
click at [170, 367] on button "Historial Casos" at bounding box center [166, 374] width 201 height 41
select select "10"
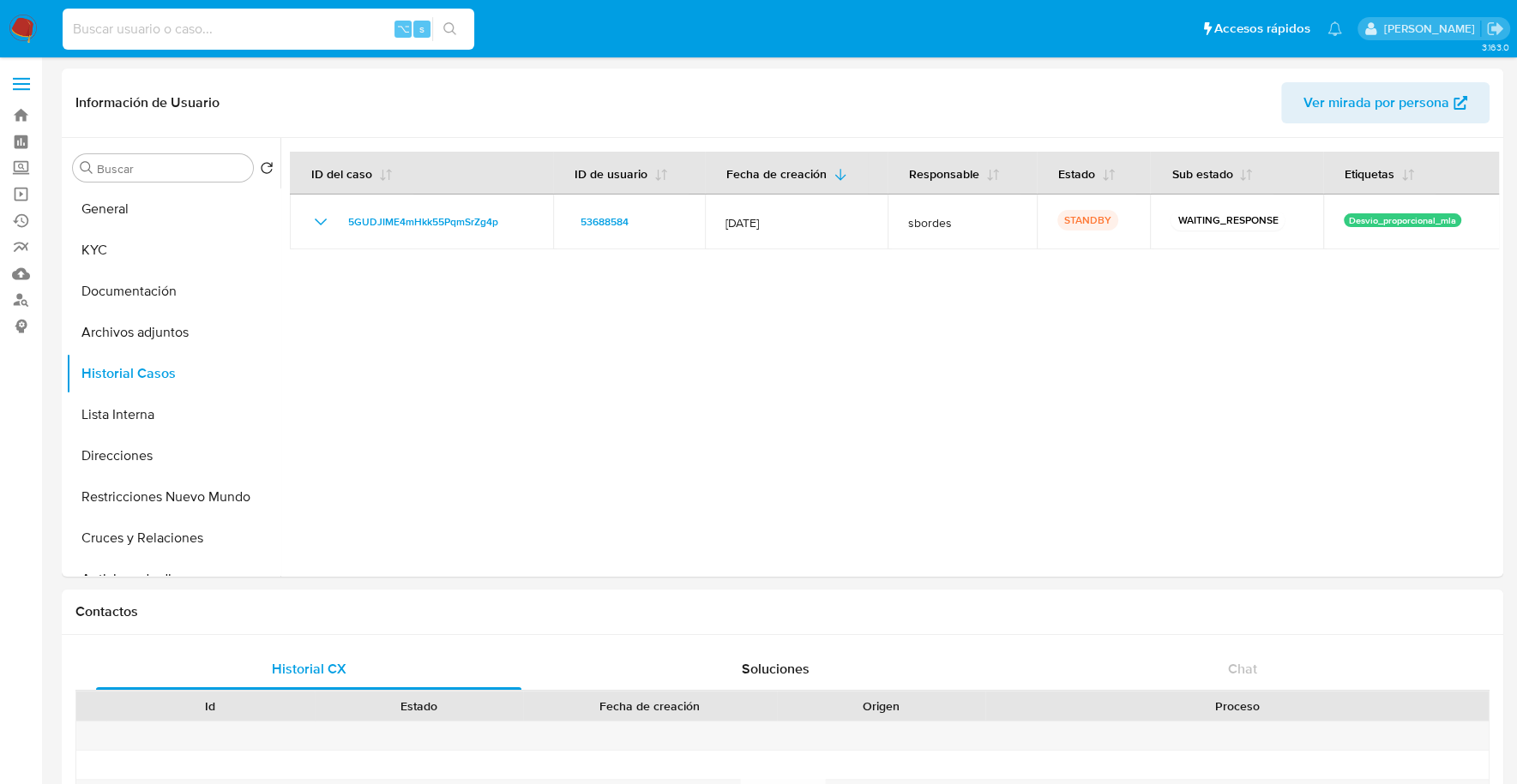
click at [222, 20] on input at bounding box center [269, 29] width 411 height 23
paste input "267589710"
type input "267589710"
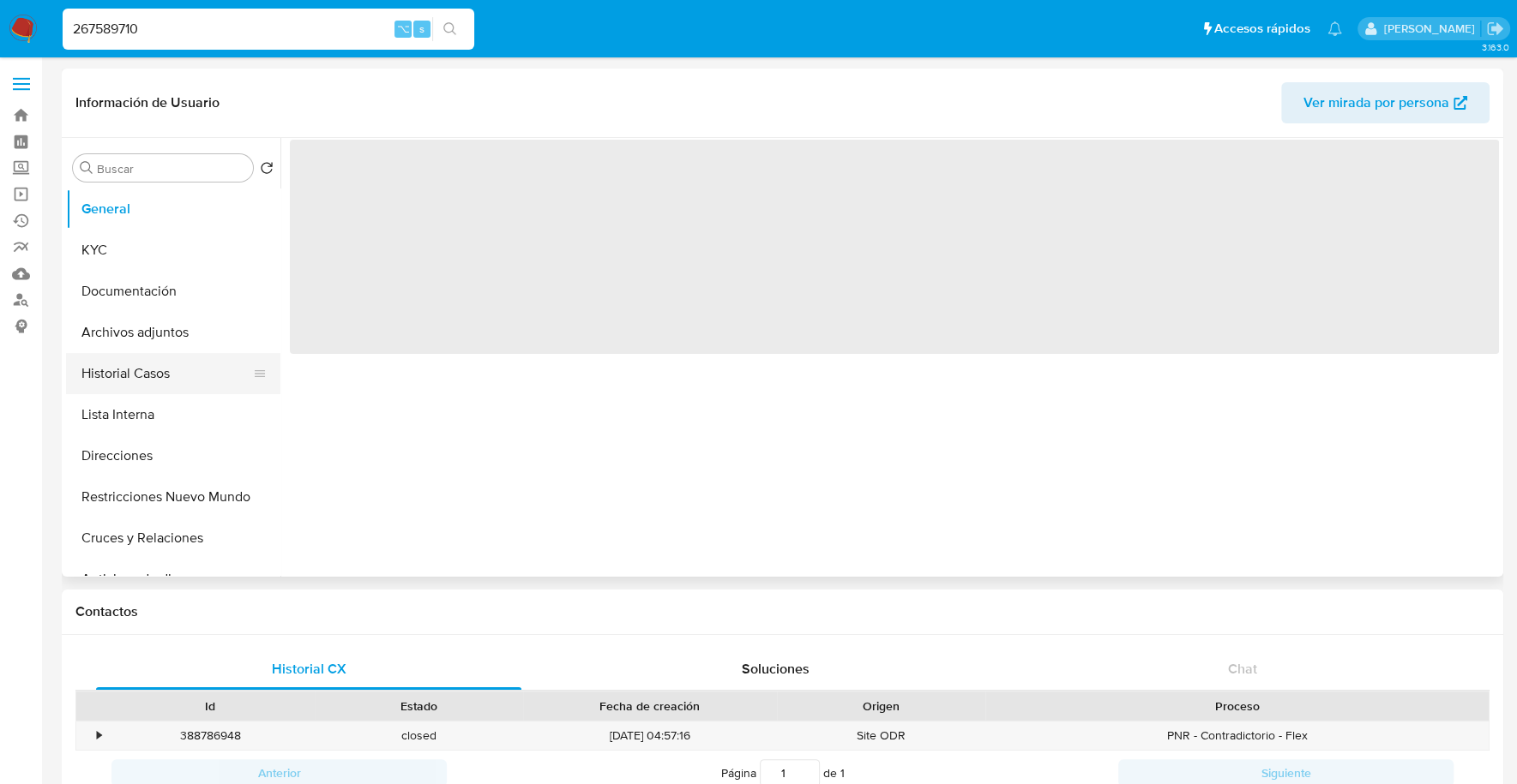
click at [170, 377] on button "Historial Casos" at bounding box center [166, 374] width 201 height 41
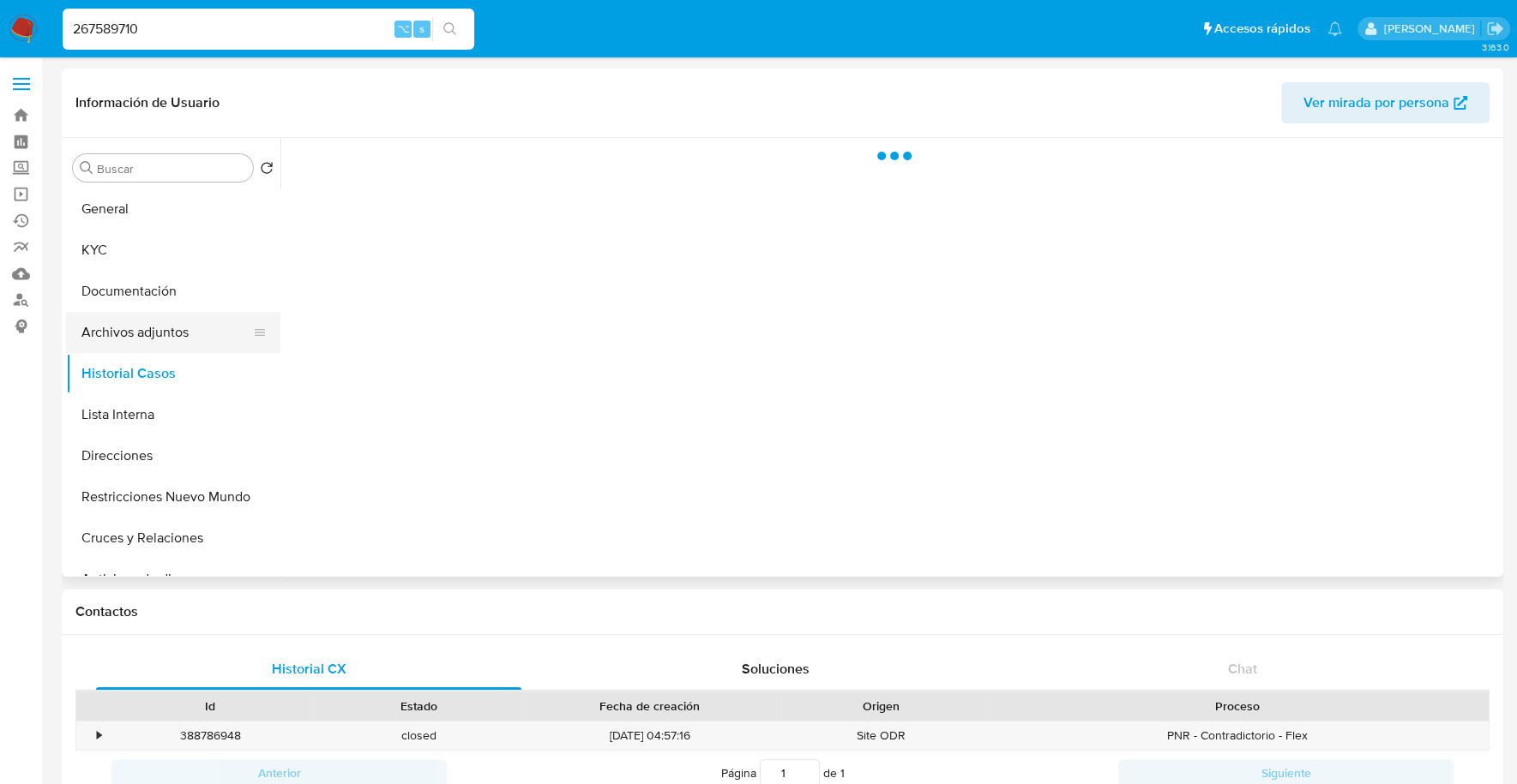
select select "10"
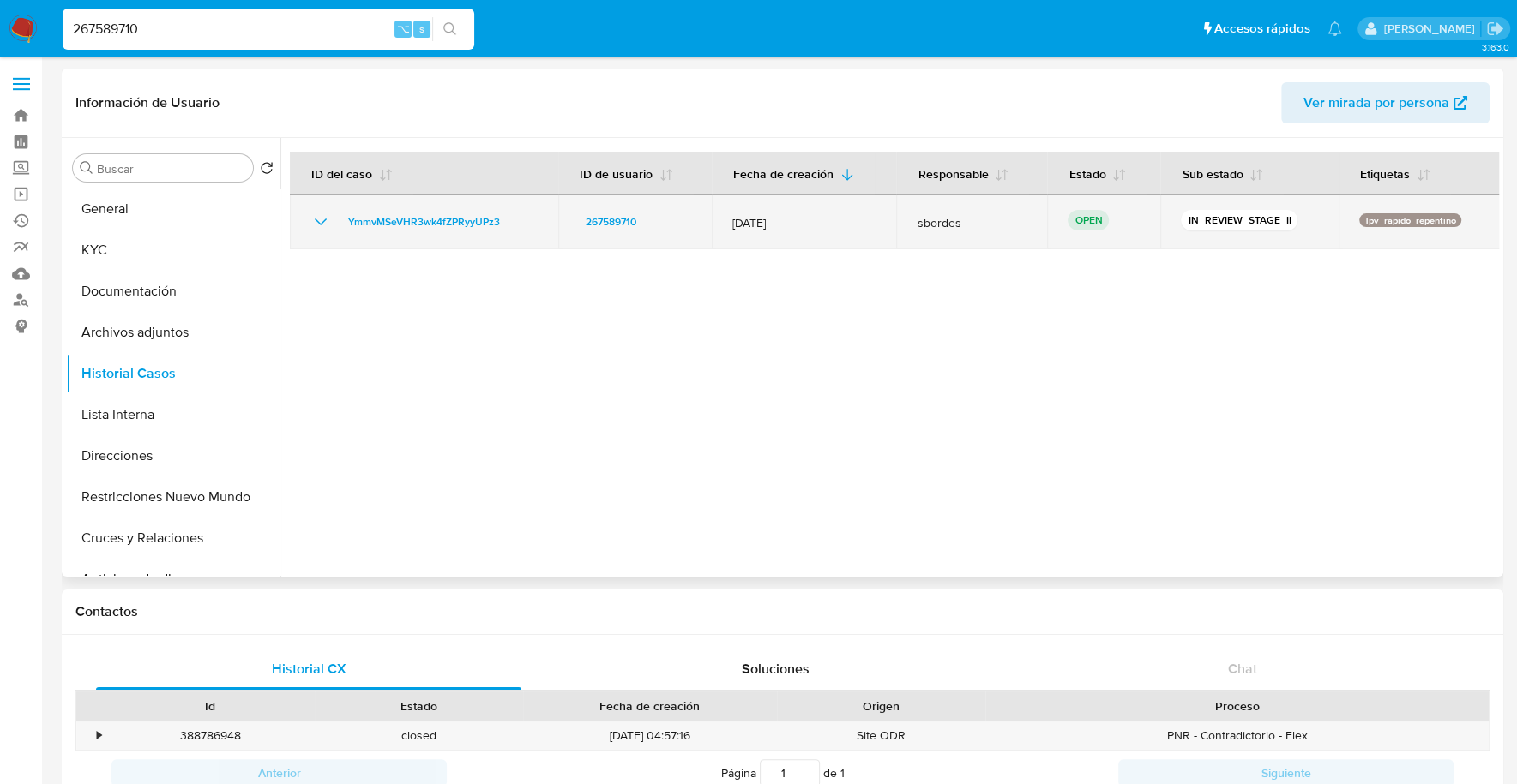
click at [516, 223] on div "YmmvMSeVHR3wk4fZPRyyUPz3" at bounding box center [424, 222] width 227 height 21
click at [409, 222] on span "YmmvMSeVHR3wk4fZPRyyUPz3" at bounding box center [425, 222] width 152 height 21
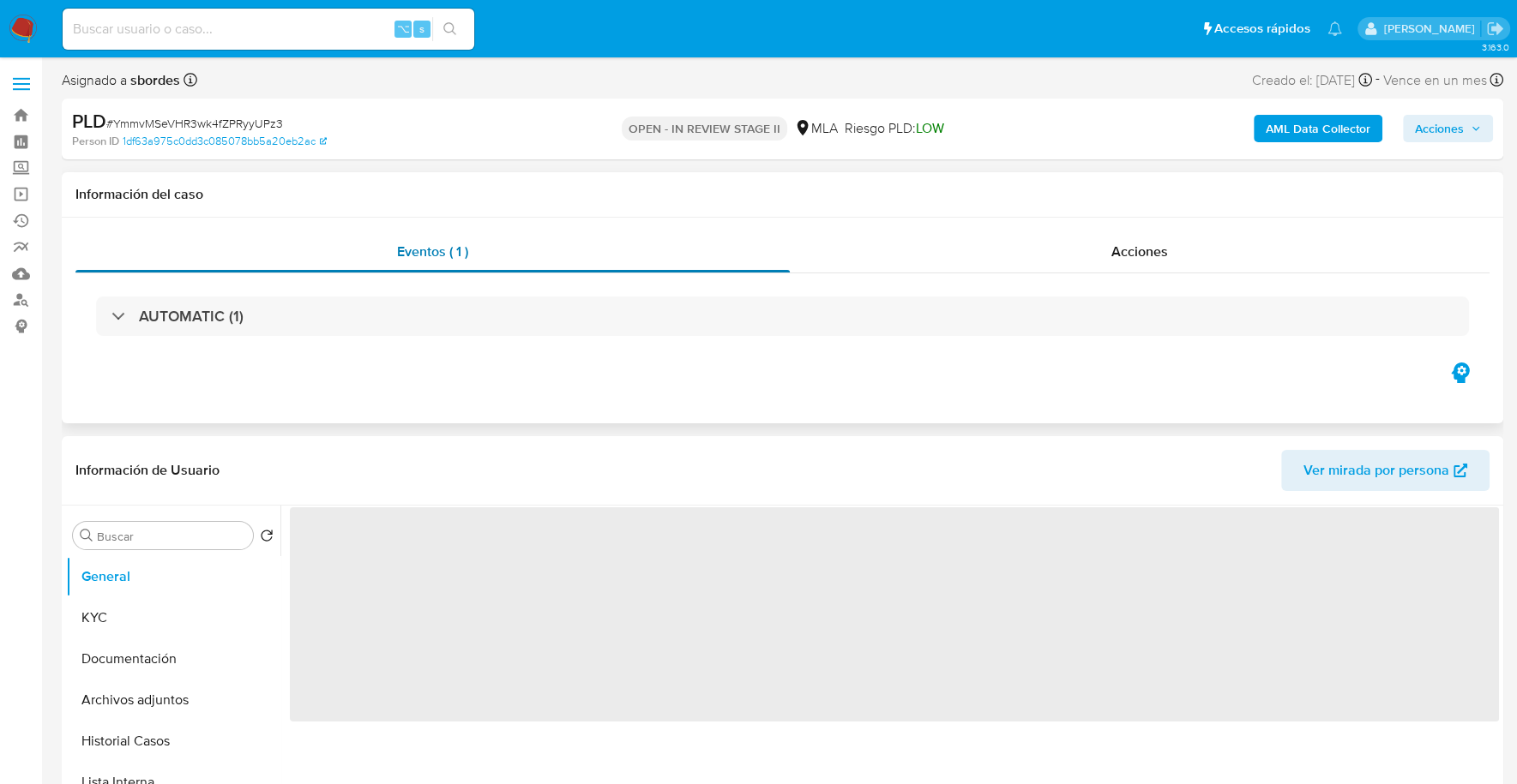
select select "10"
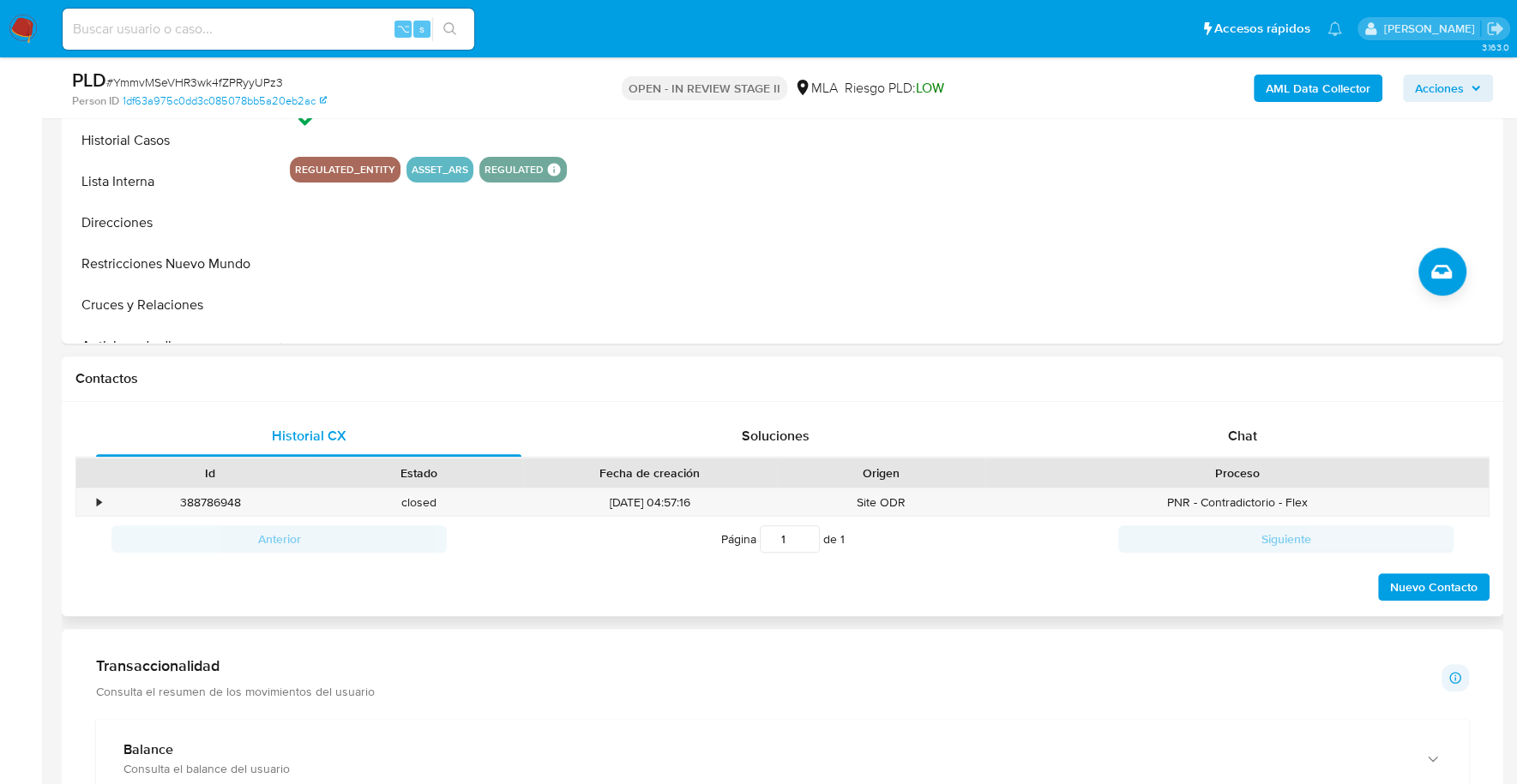
scroll to position [544, 0]
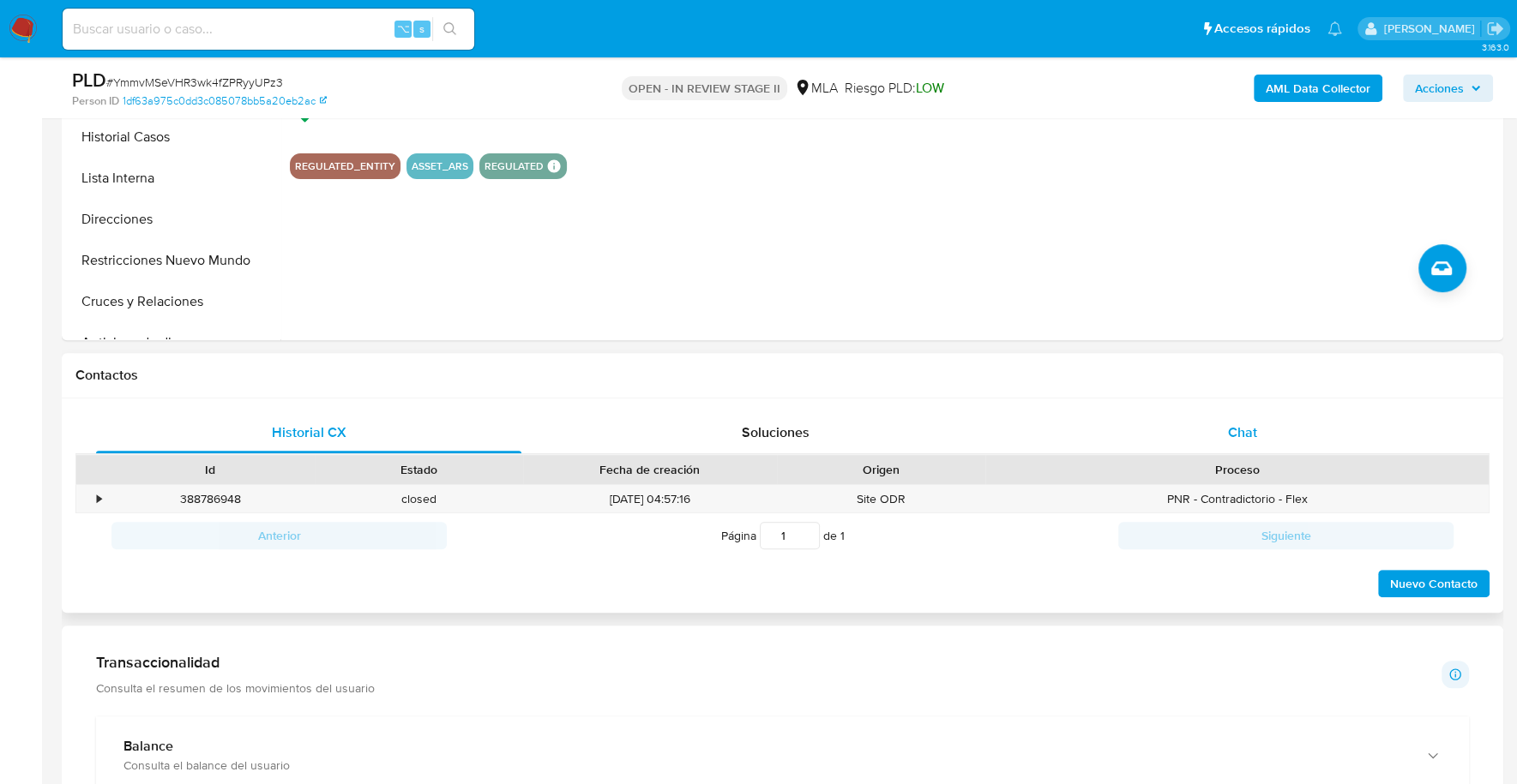
click at [1197, 419] on div "Chat" at bounding box center [1241, 433] width 426 height 41
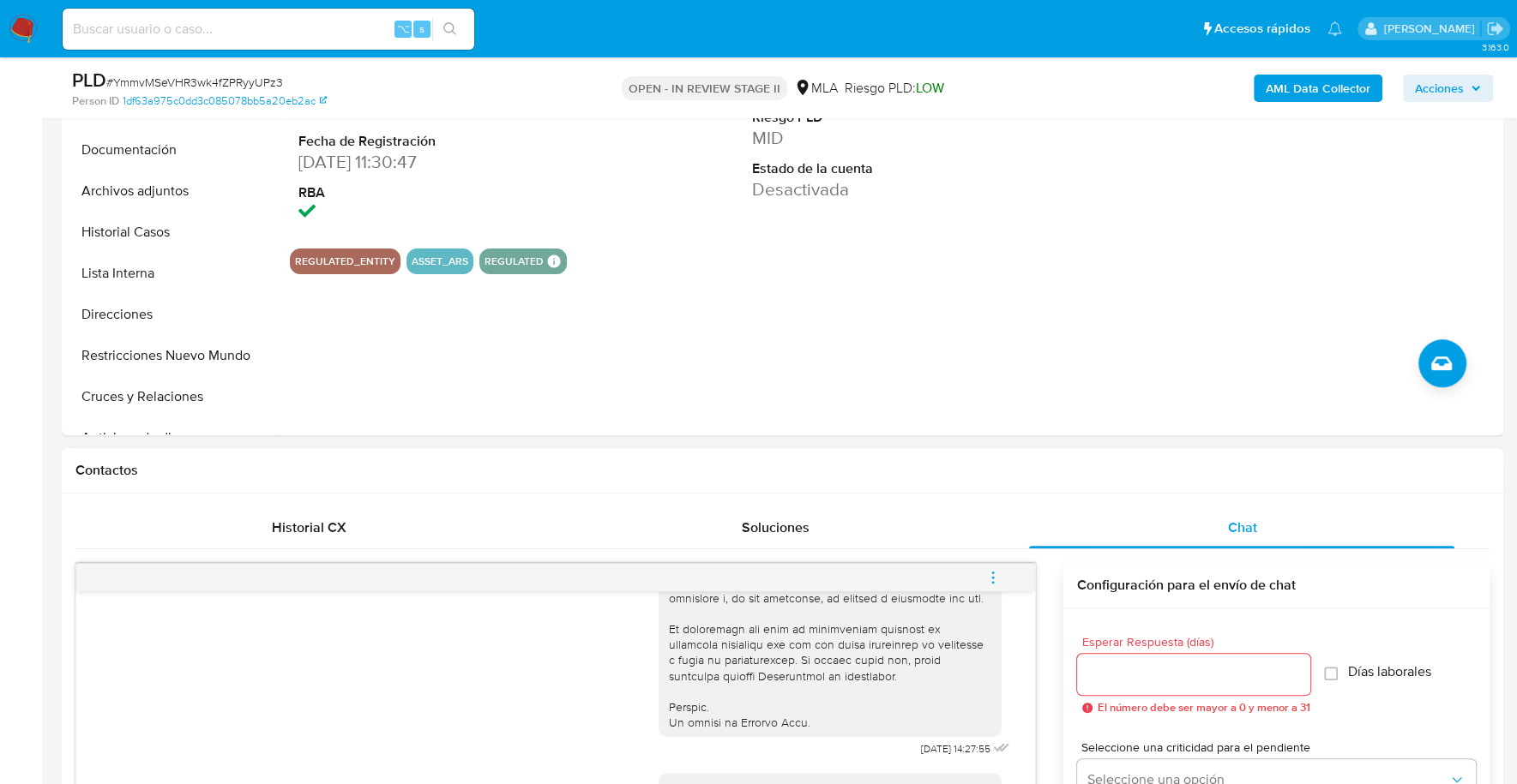
scroll to position [436, 0]
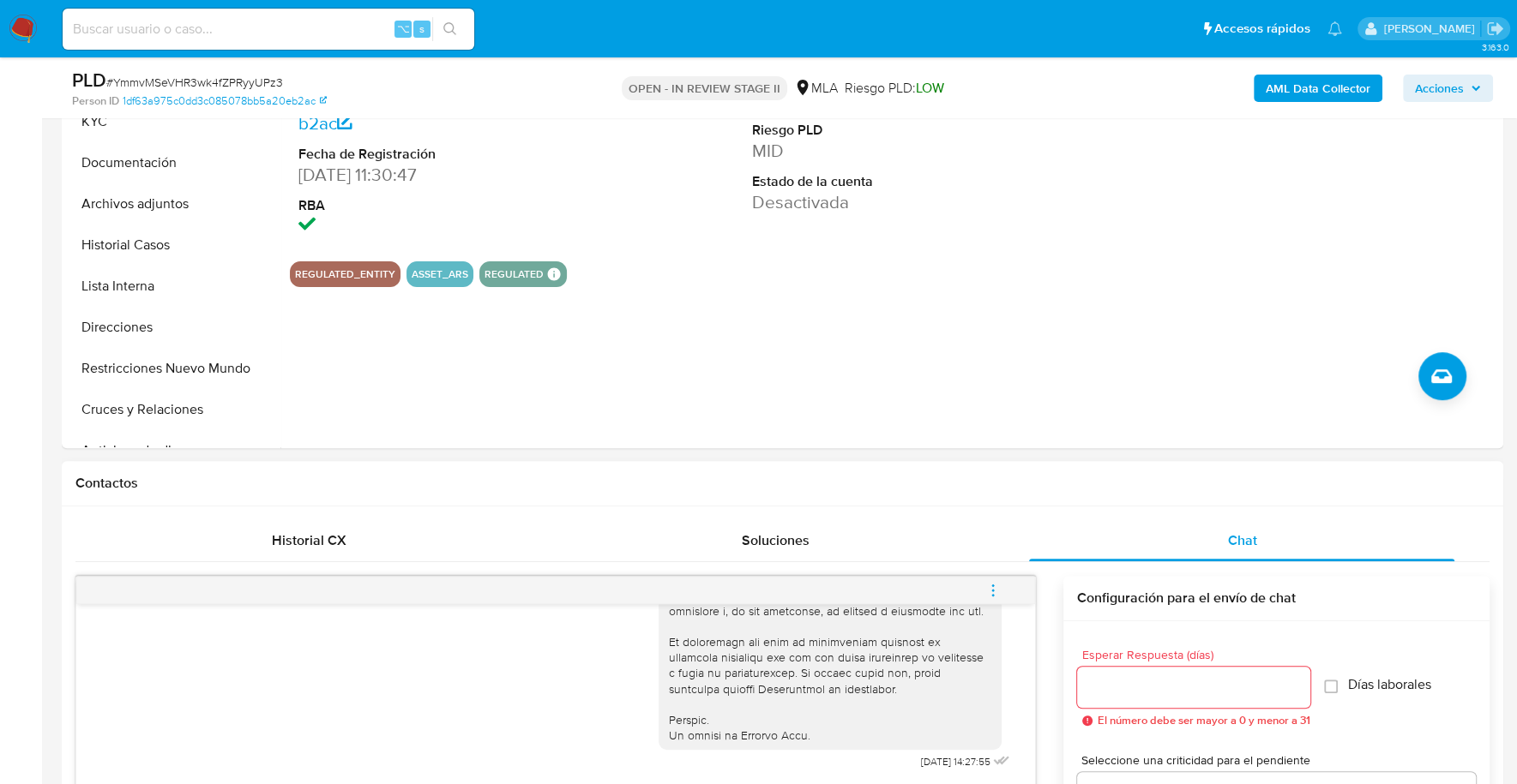
click at [999, 592] on icon "menu-action" at bounding box center [993, 591] width 15 height 15
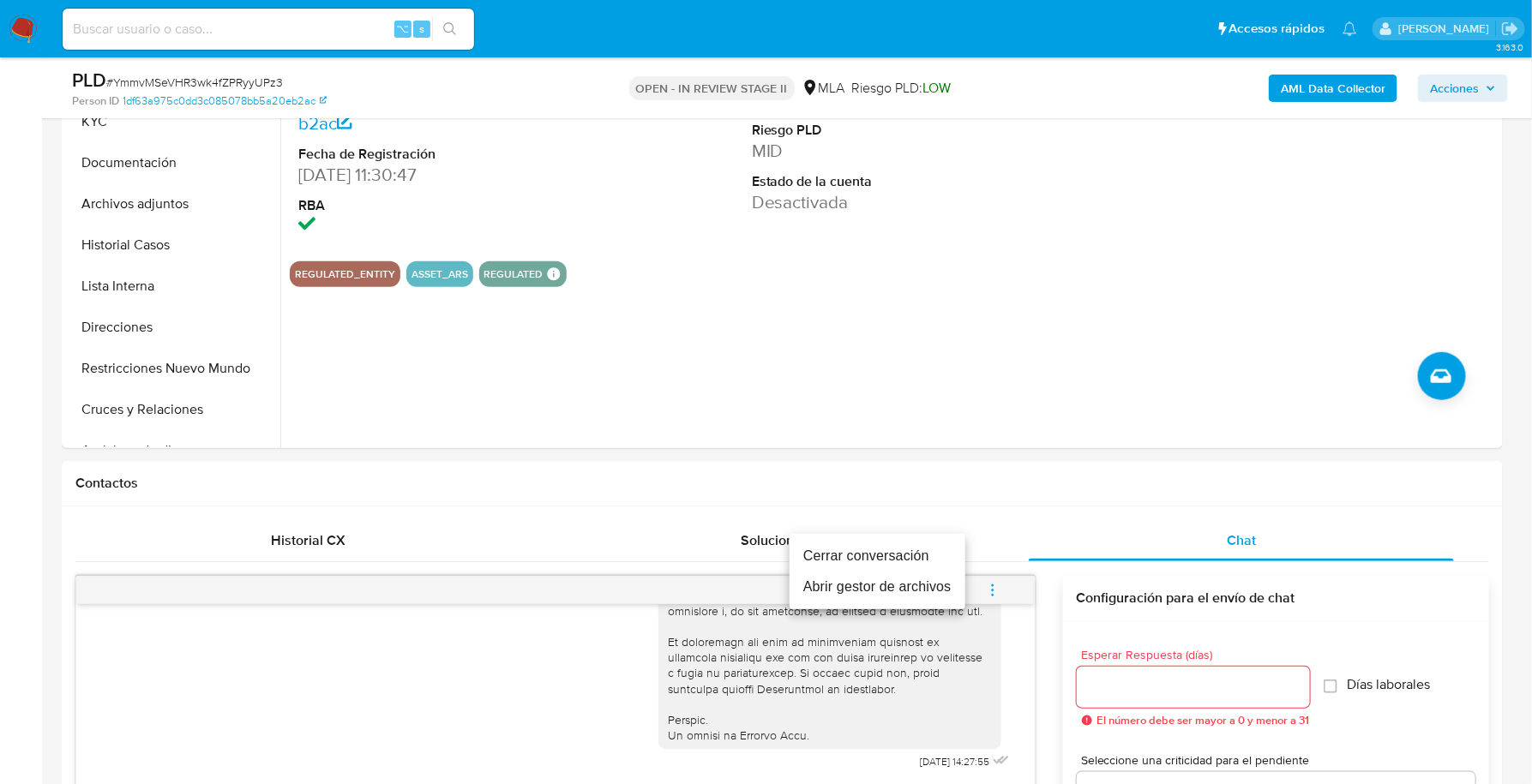
click at [920, 549] on li "Cerrar conversación" at bounding box center [877, 556] width 176 height 31
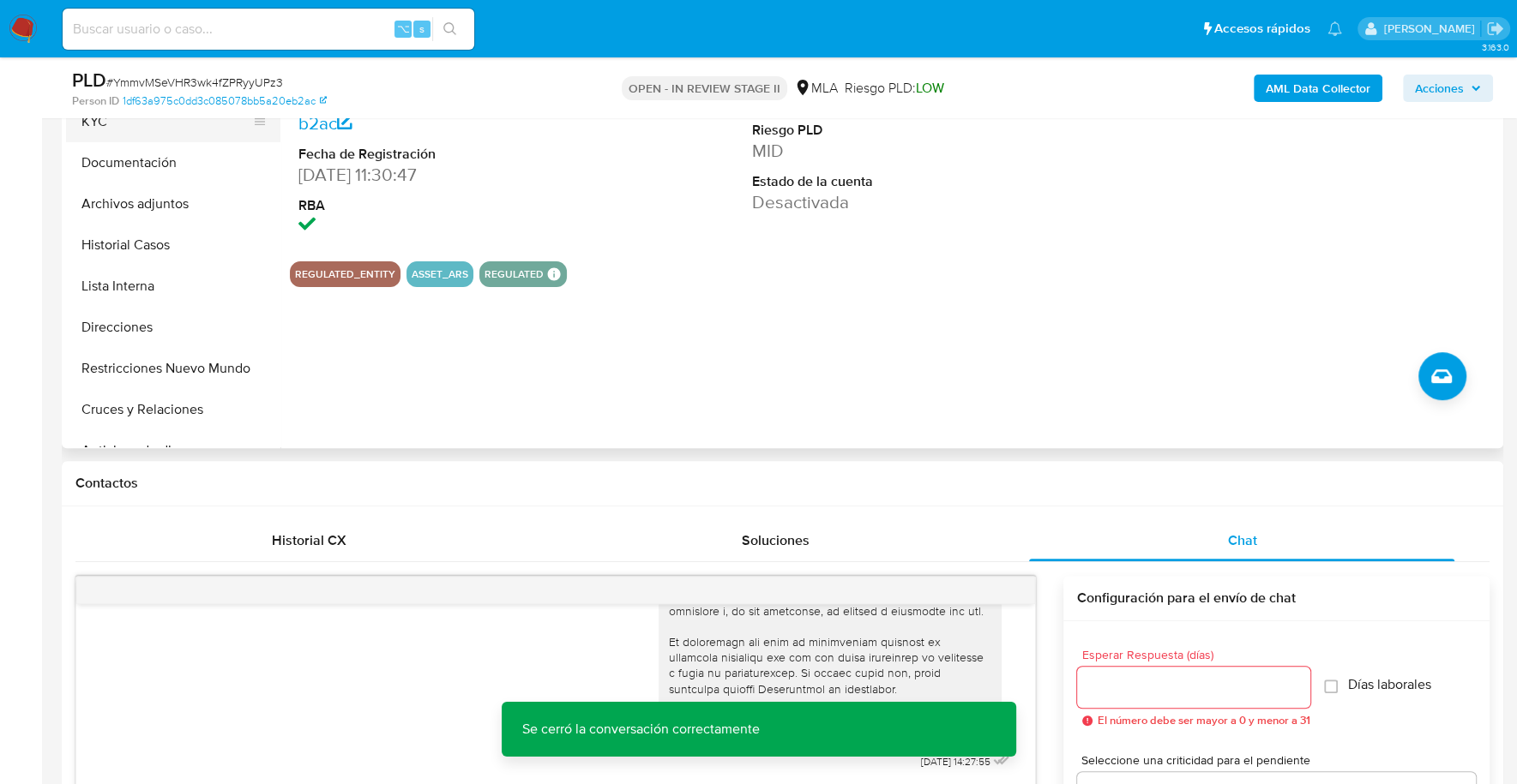
click at [112, 126] on button "KYC" at bounding box center [166, 122] width 201 height 41
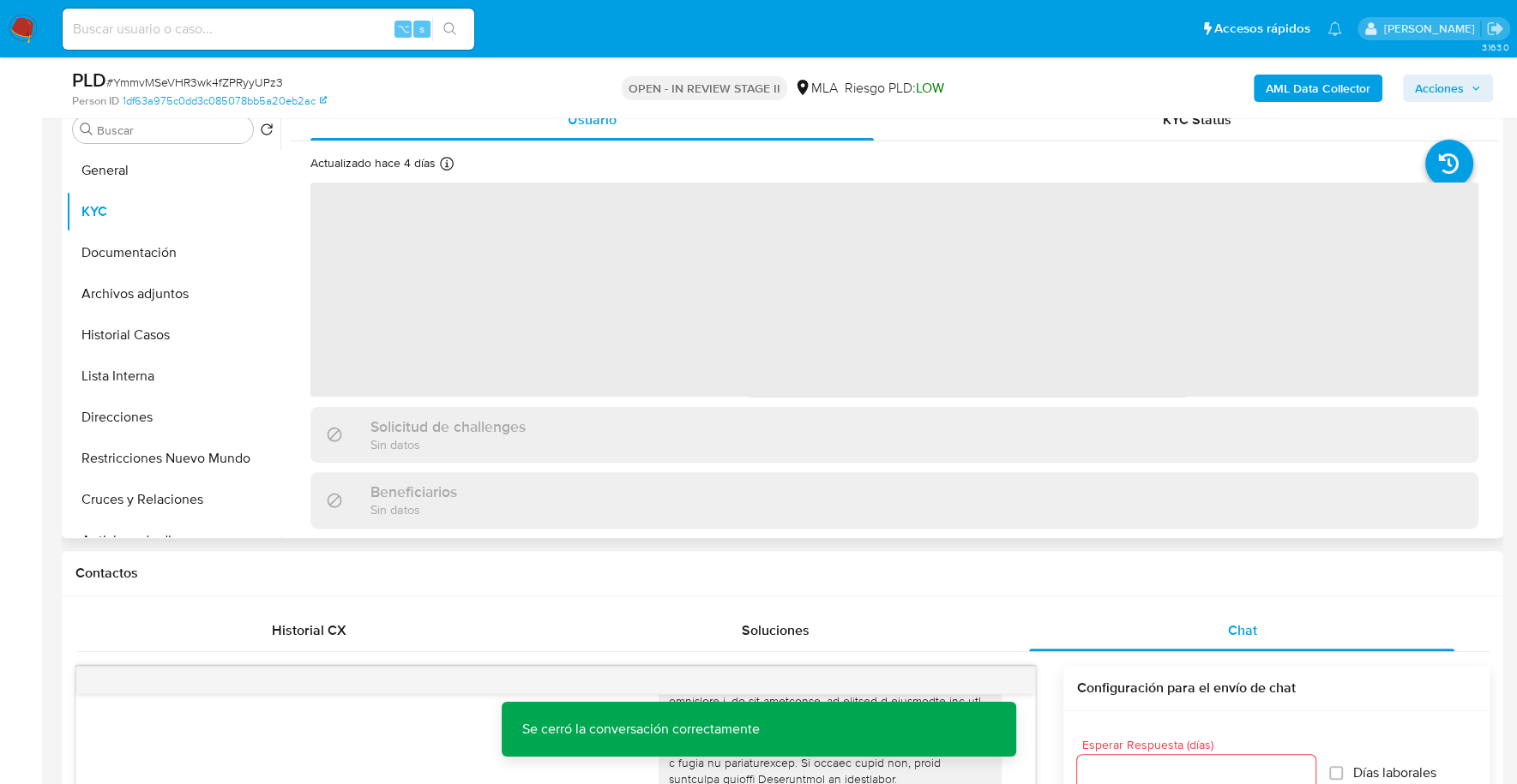
scroll to position [290, 0]
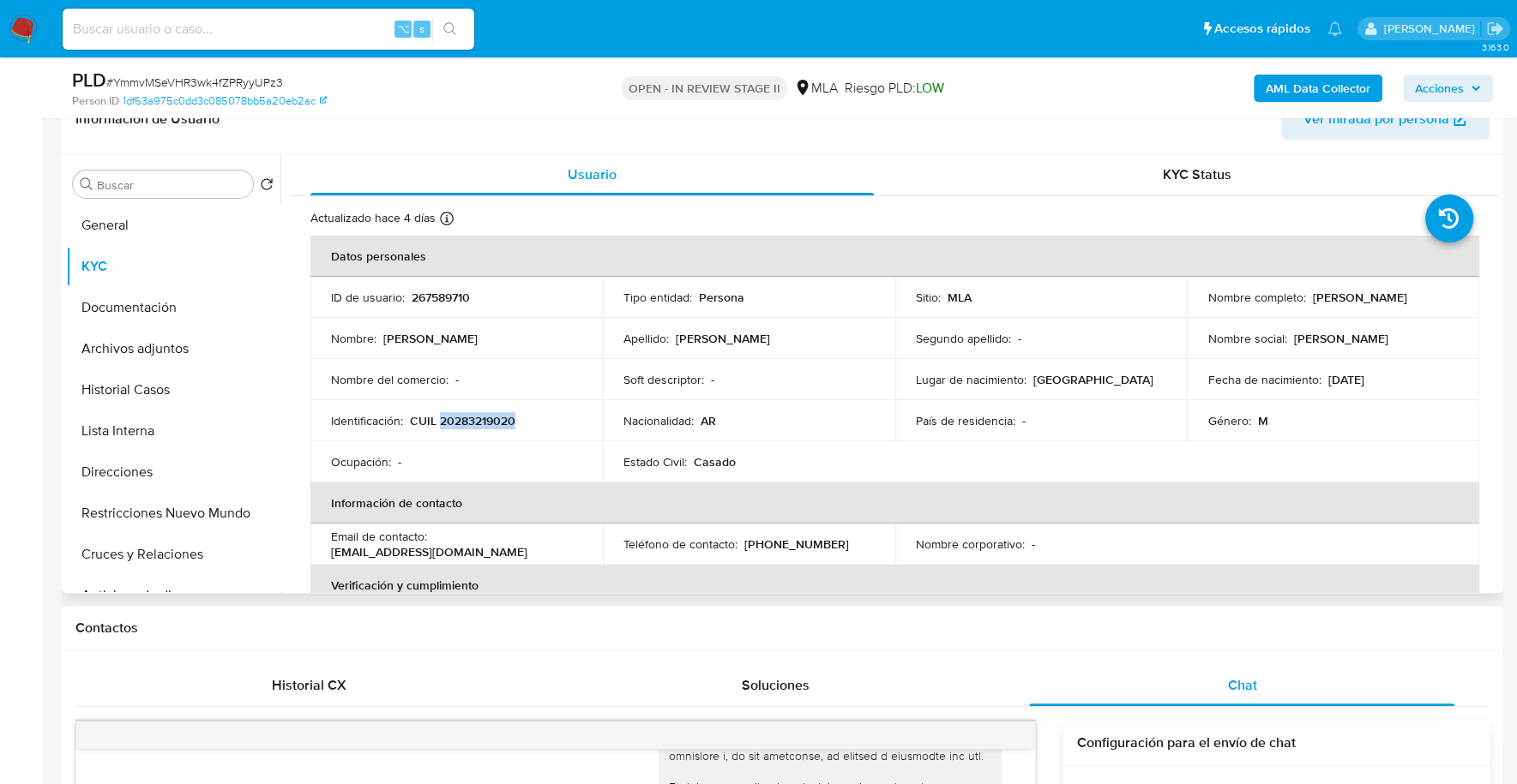
drag, startPoint x: 1307, startPoint y: 294, endPoint x: 1464, endPoint y: 299, distance: 157.1
click at [1464, 299] on td "Nombre completo : [PERSON_NAME]" at bounding box center [1332, 298] width 292 height 41
copy p "[PERSON_NAME]"
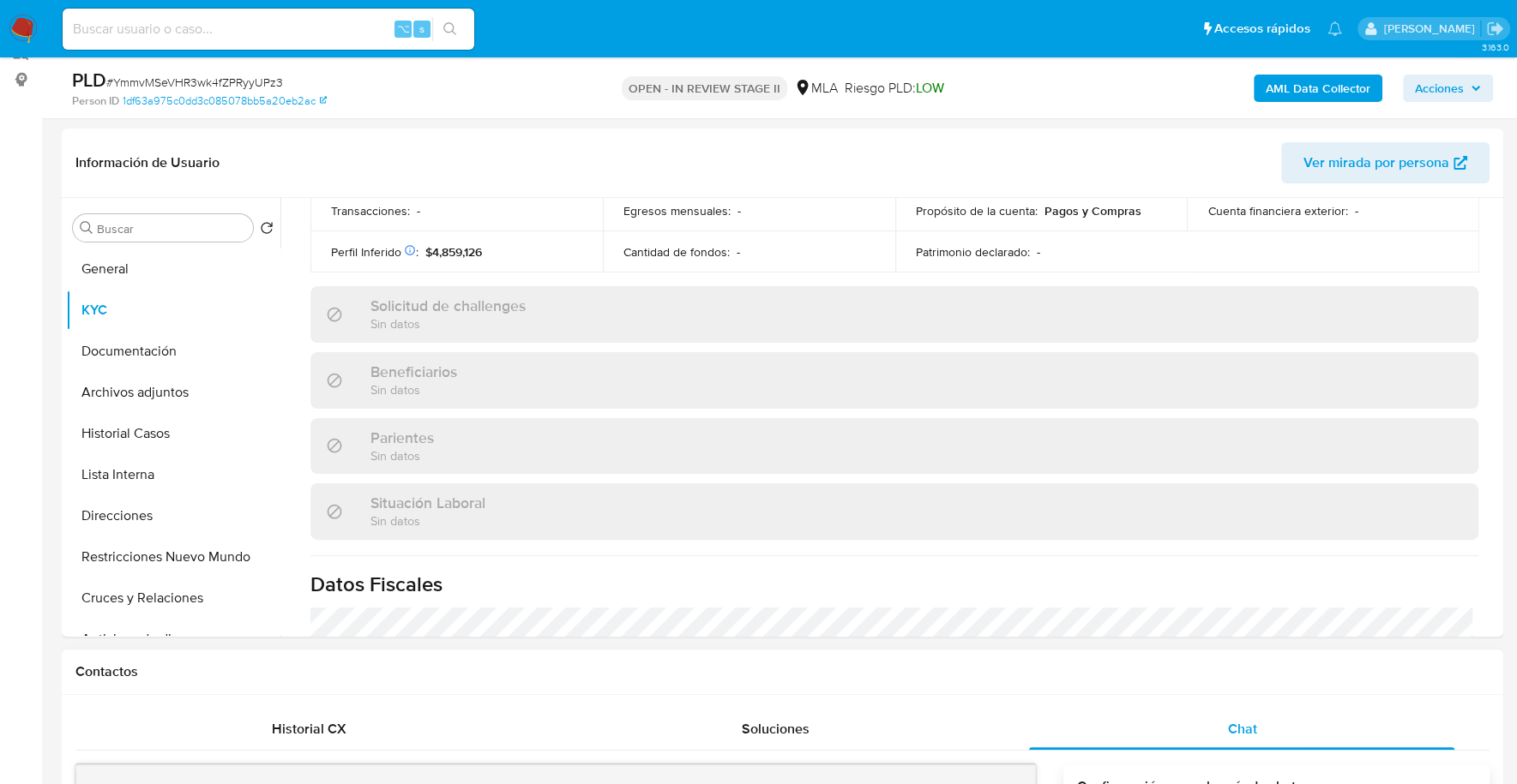
scroll to position [785, 0]
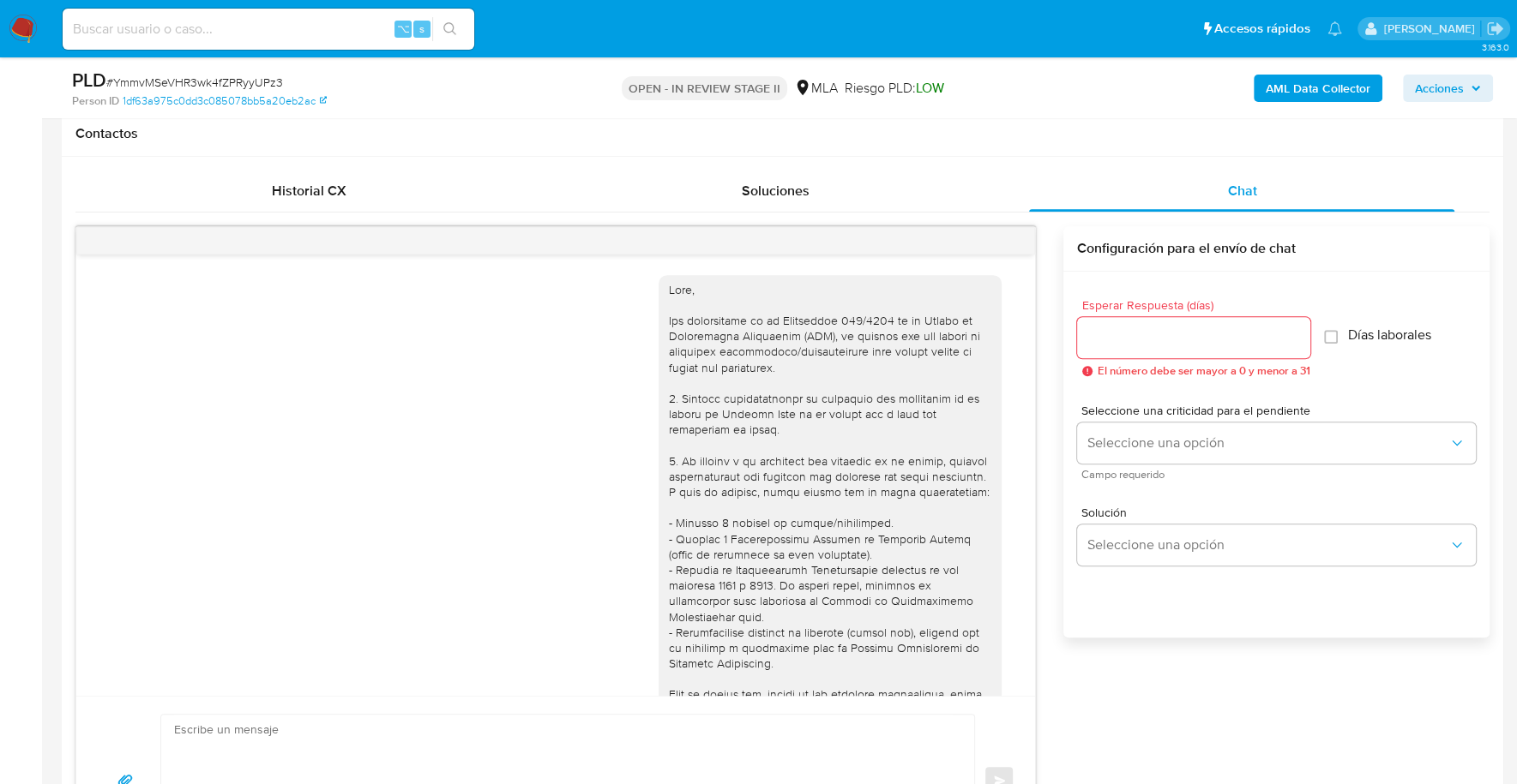
click at [369, 218] on div "[DATE] 14:27:55 Hola, Esperamos que te encuentres muy bien. Te consultamos si t…" at bounding box center [782, 539] width 1414 height 653
click at [365, 192] on div "Historial CX" at bounding box center [308, 192] width 426 height 41
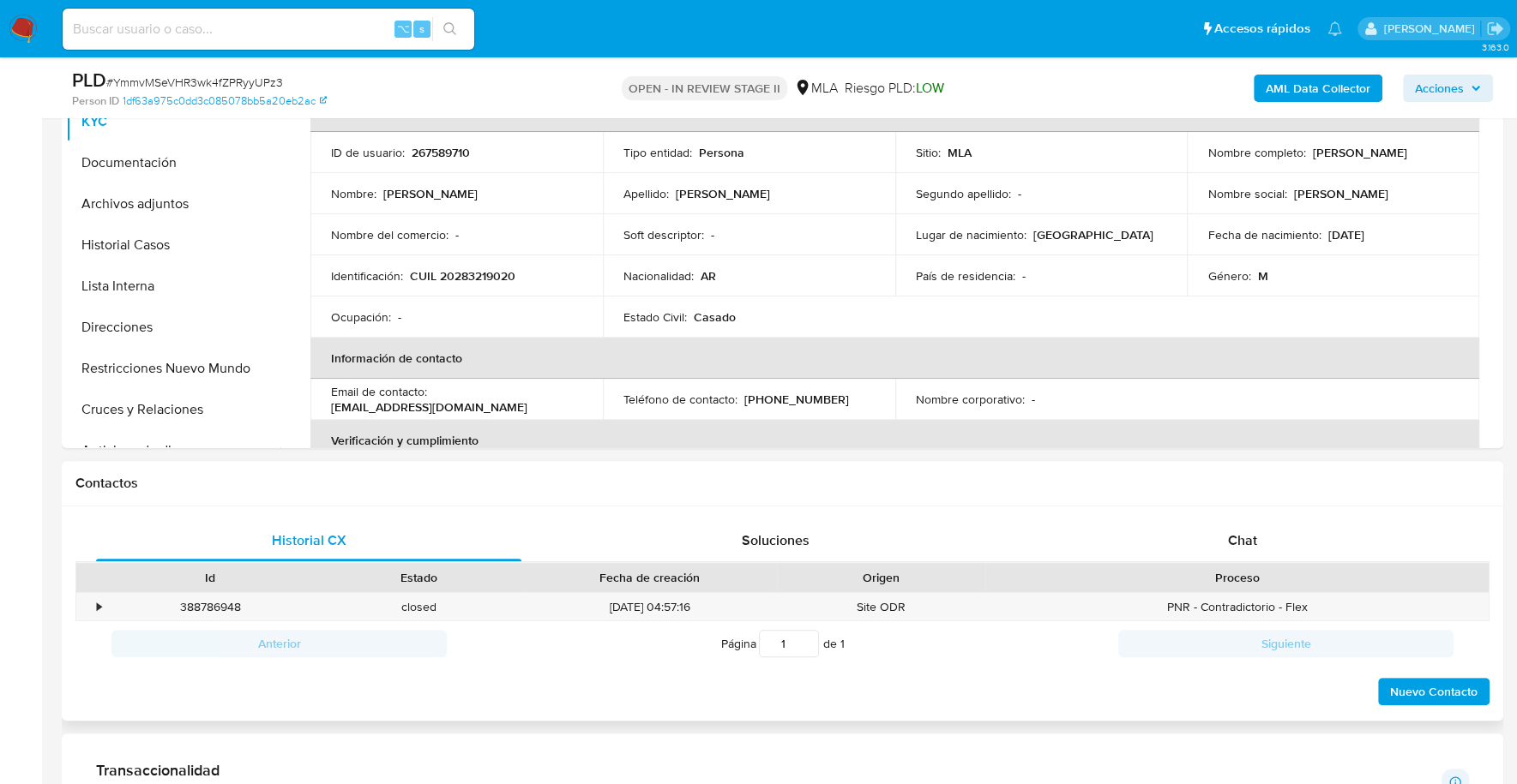
scroll to position [506, 0]
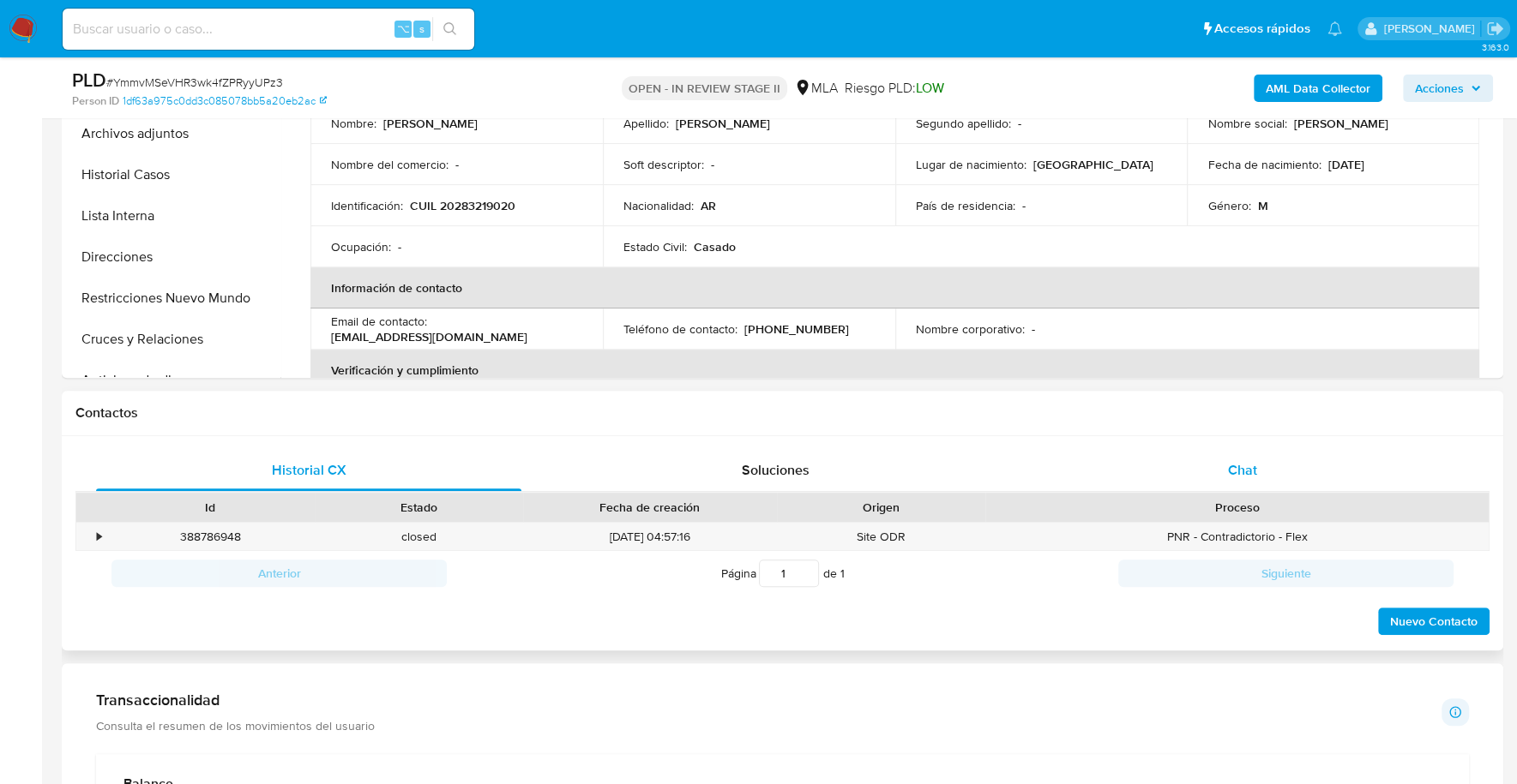
click at [1234, 465] on span "Chat" at bounding box center [1241, 469] width 29 height 20
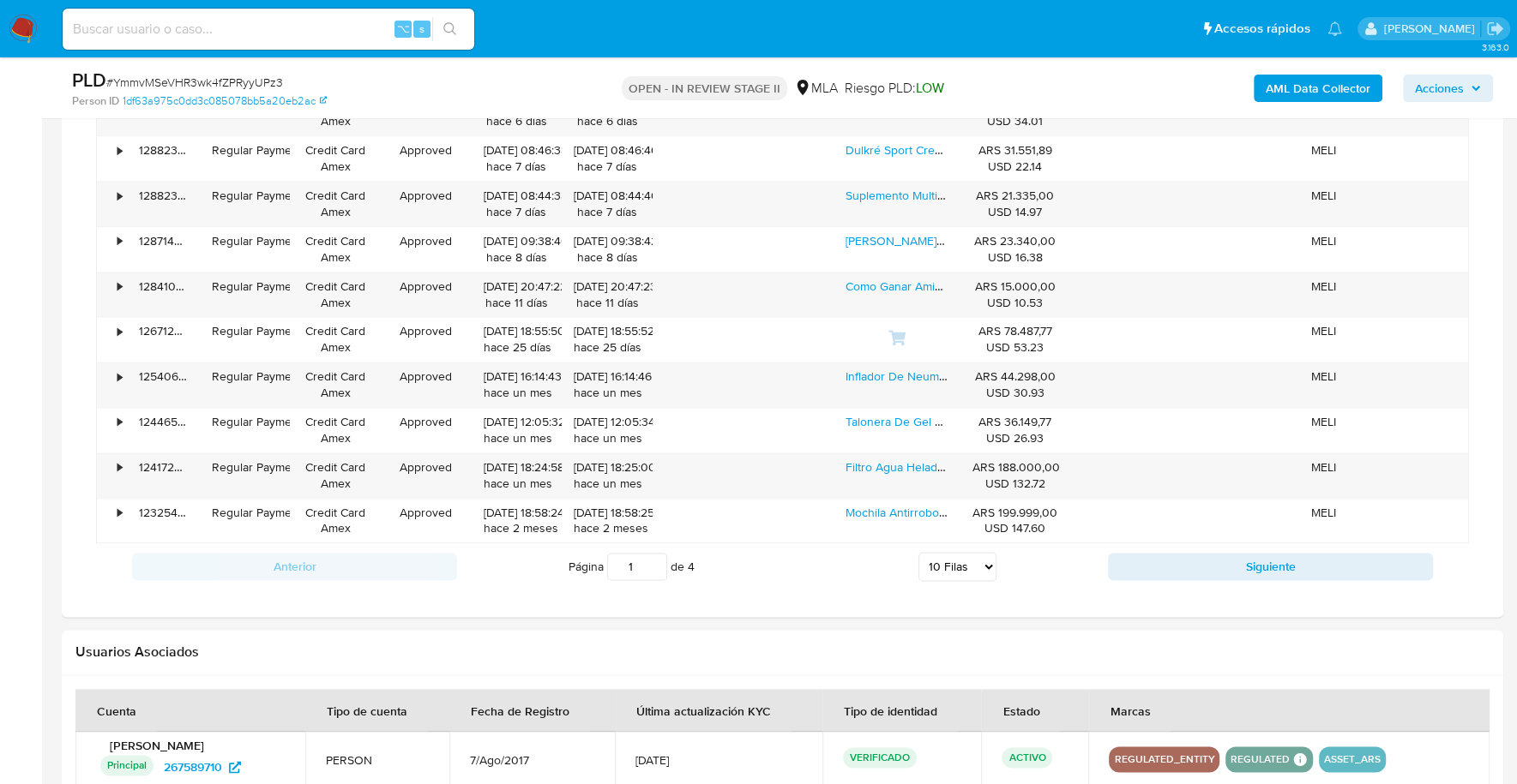
scroll to position [2612, 0]
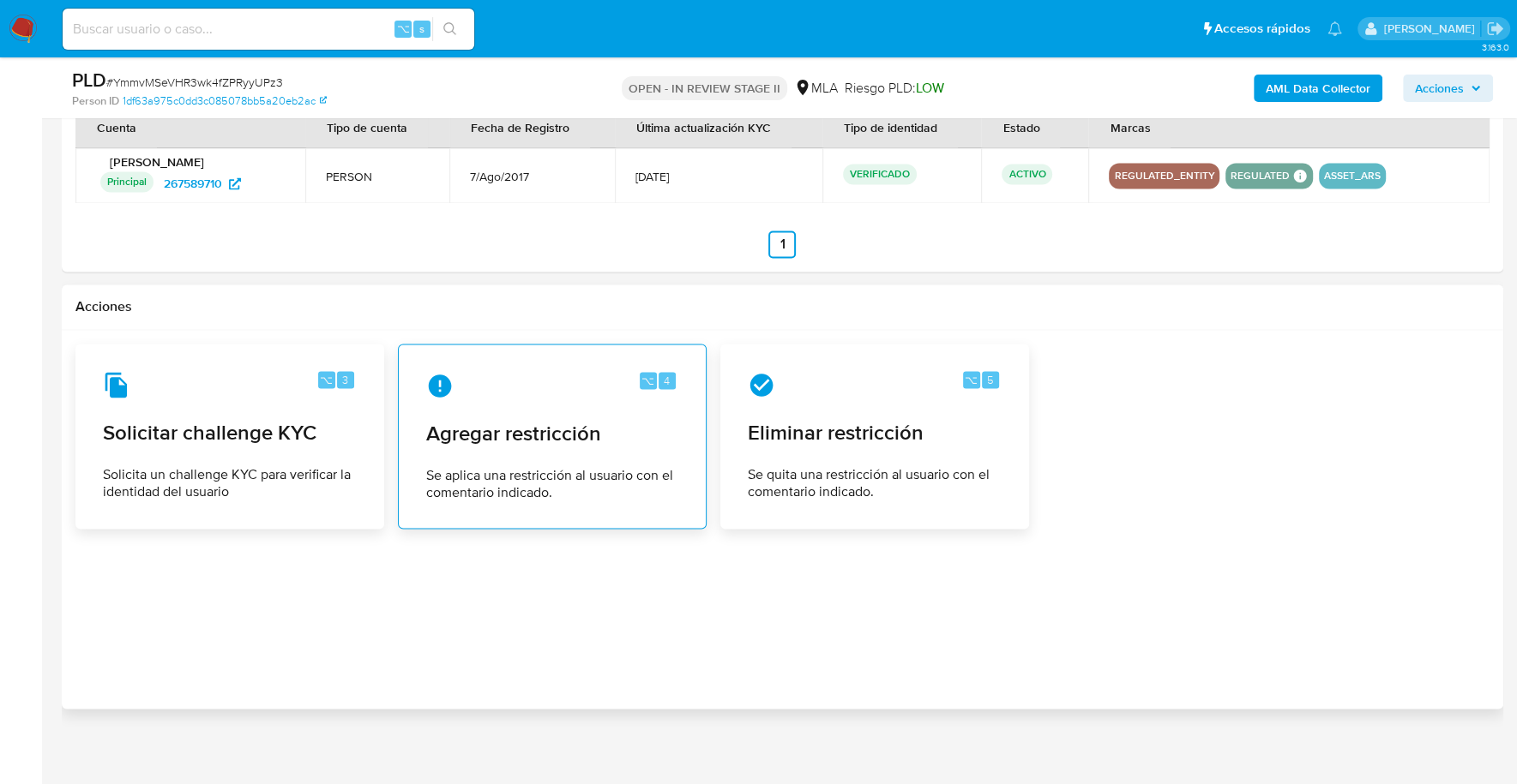
click at [484, 422] on span "Agregar restricción" at bounding box center [552, 432] width 252 height 25
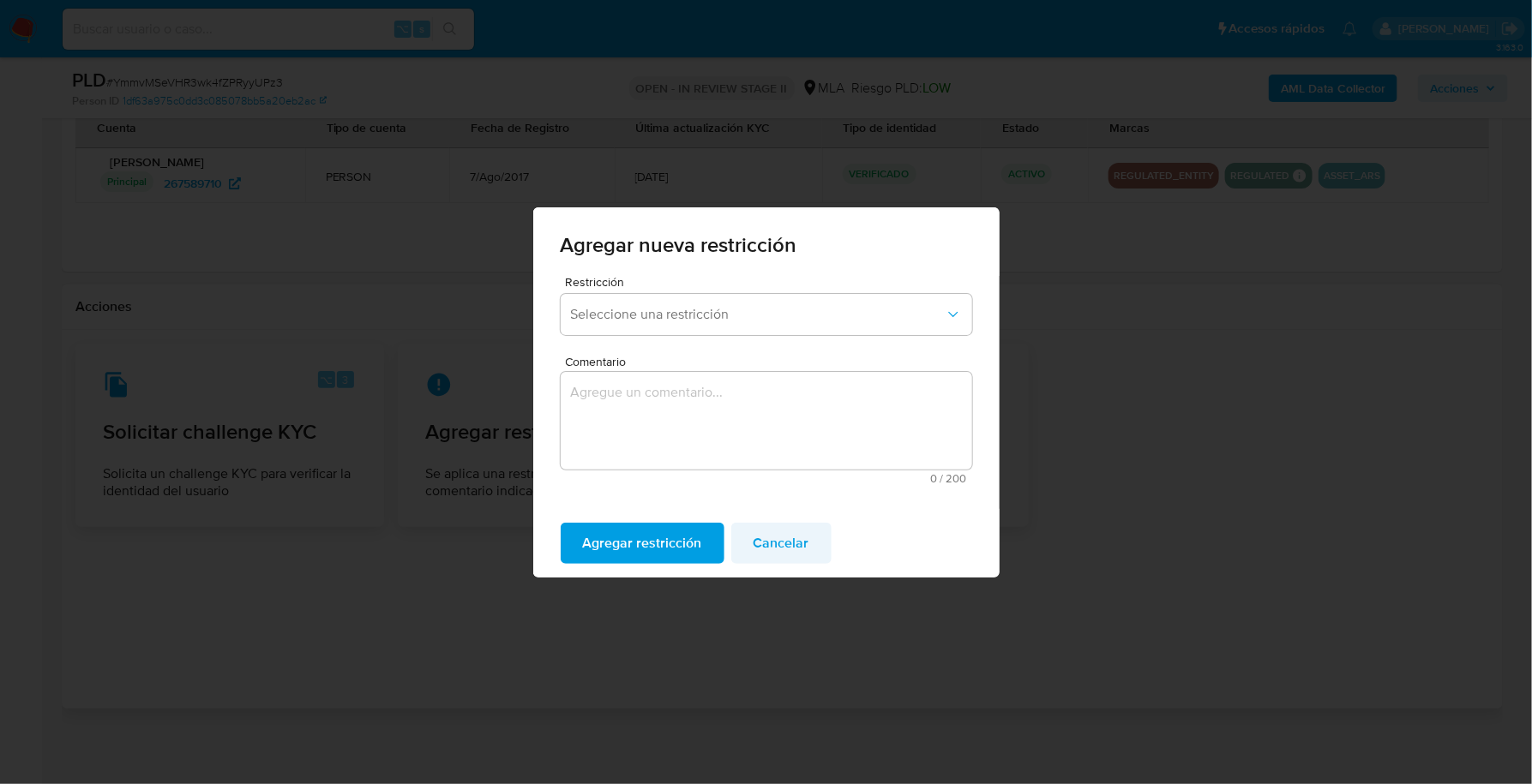
click at [782, 543] on span "Cancelar" at bounding box center [781, 544] width 55 height 38
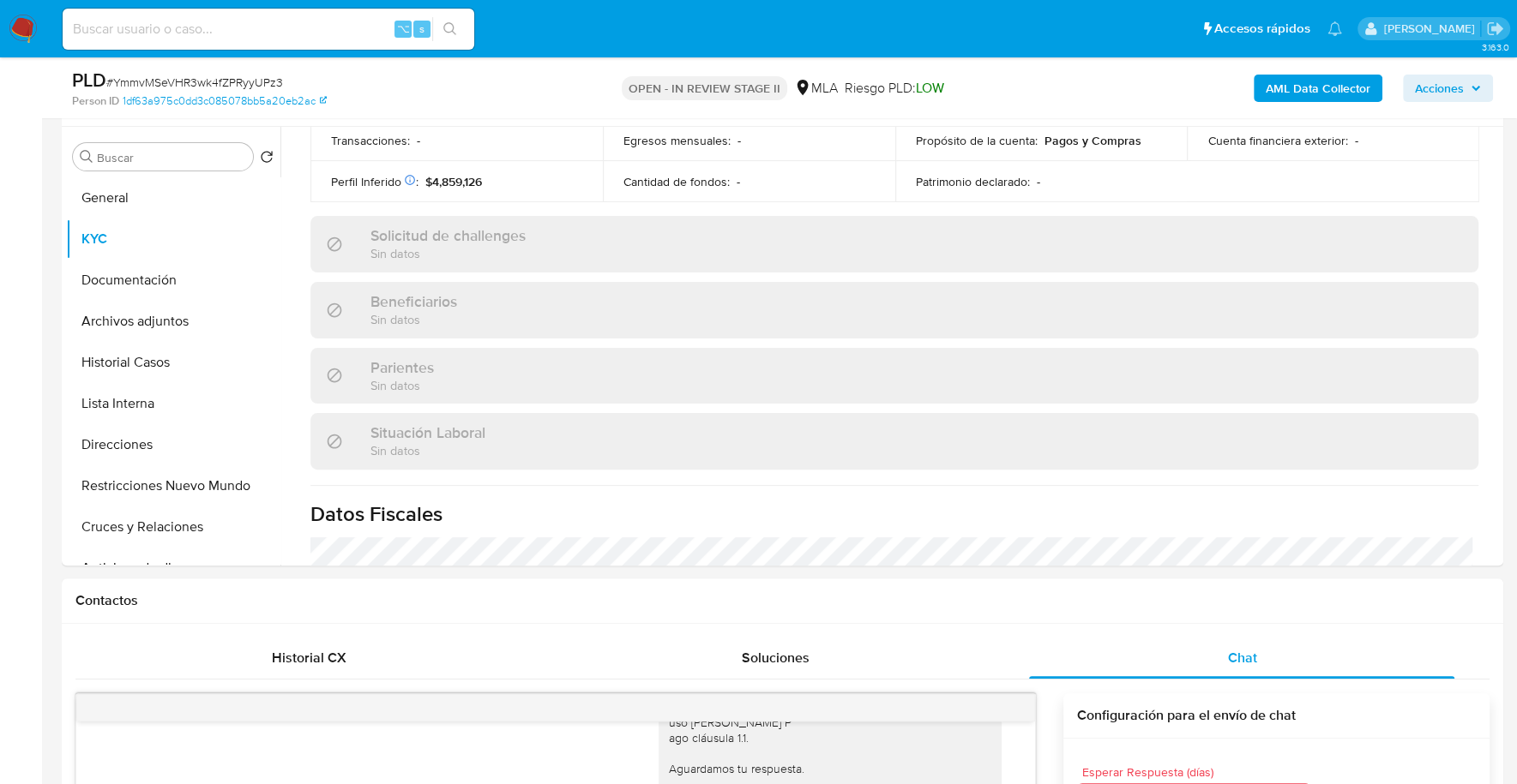
scroll to position [269, 0]
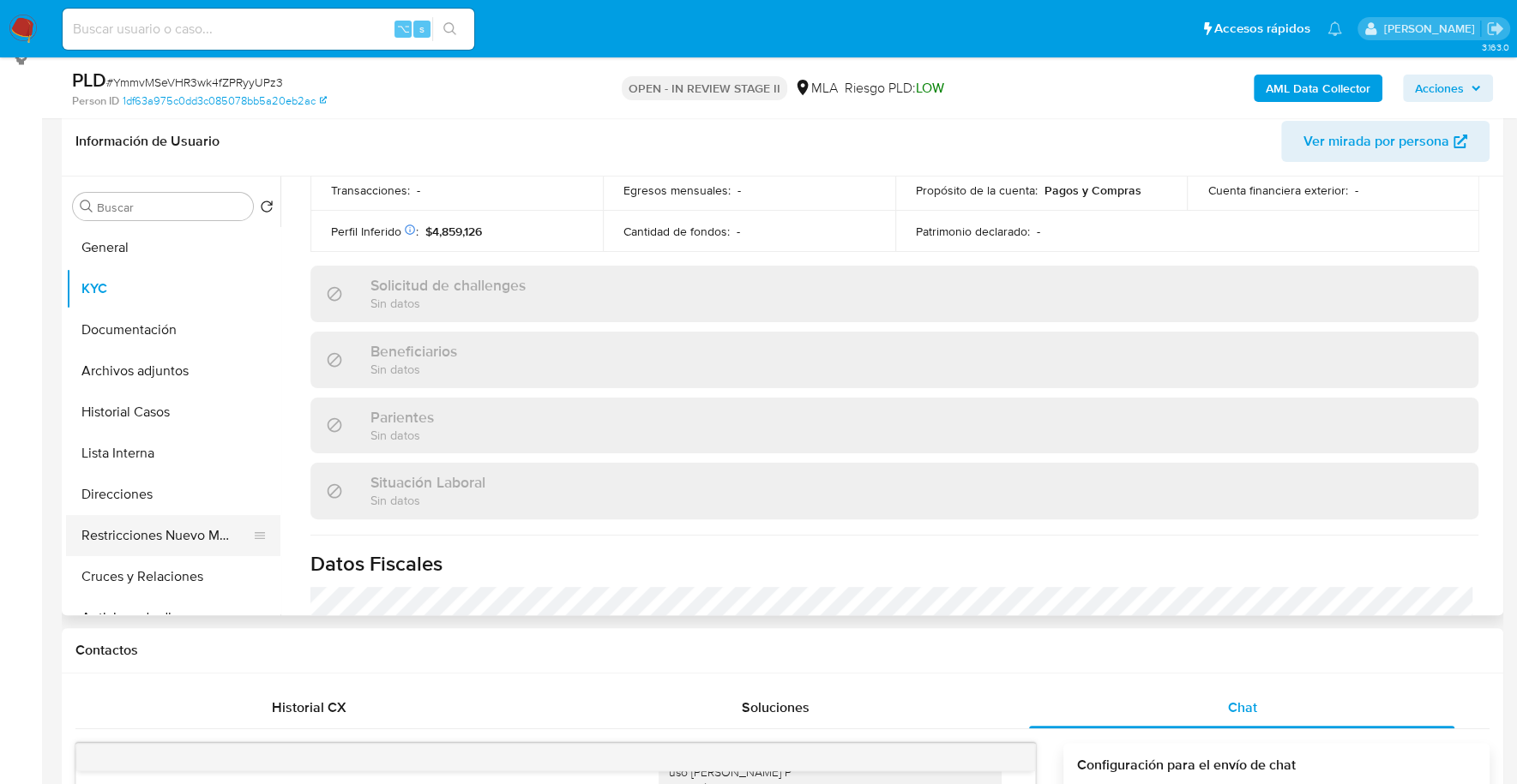
click at [154, 543] on button "Restricciones Nuevo Mundo" at bounding box center [166, 536] width 201 height 41
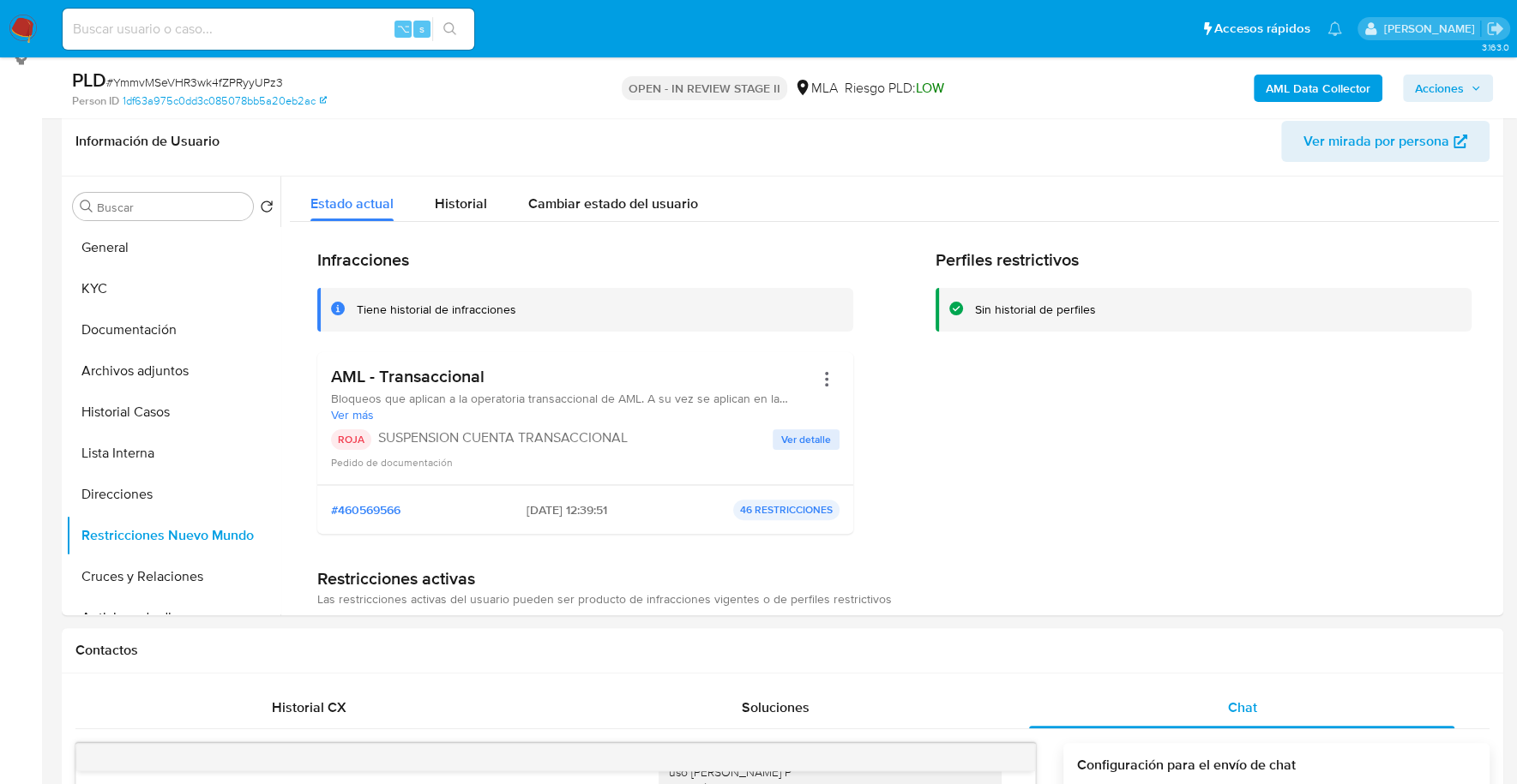
click at [1463, 73] on div "AML Data Collector Acciones" at bounding box center [1258, 87] width 469 height 40
click at [1450, 87] on span "Acciones" at bounding box center [1439, 87] width 49 height 27
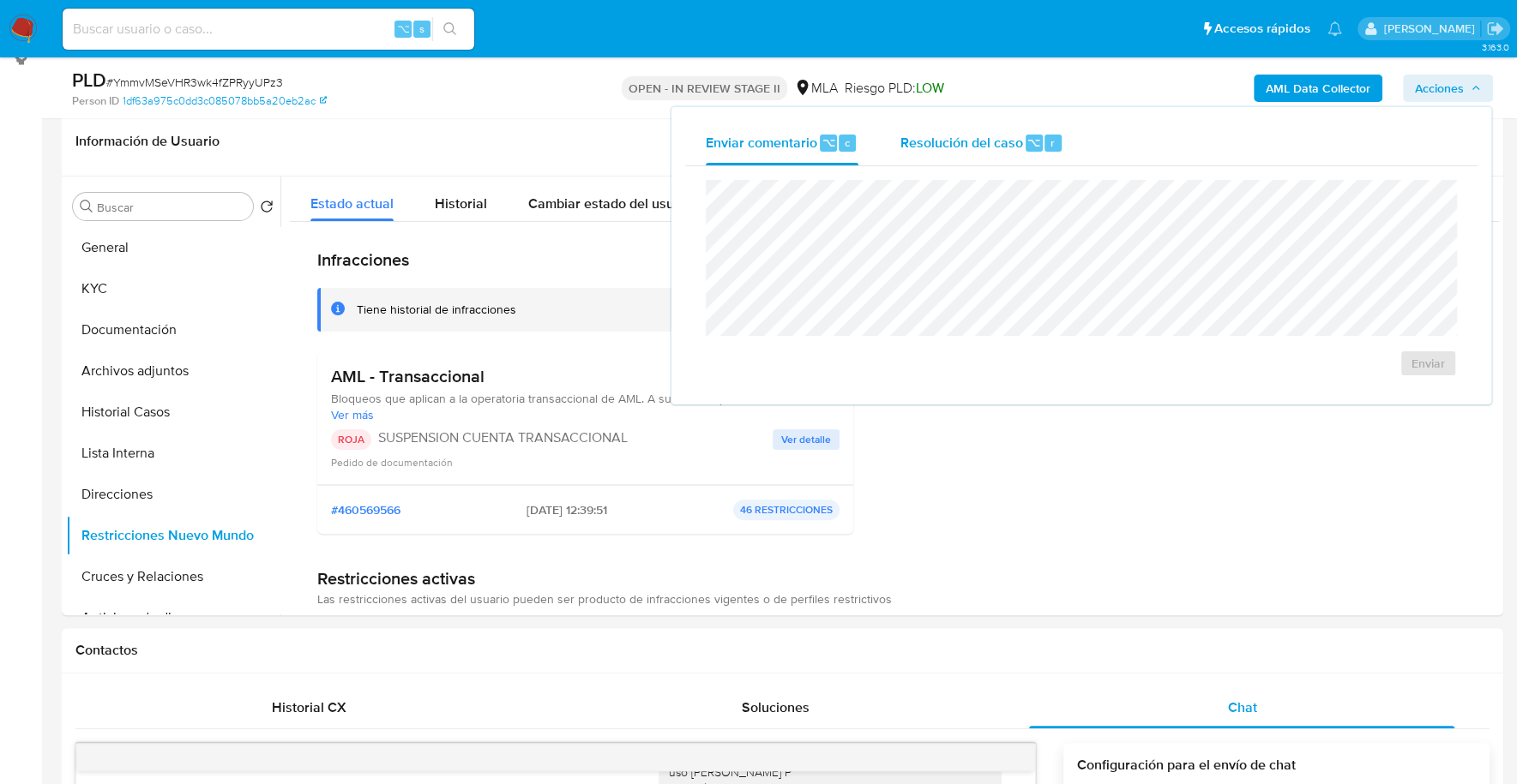
click at [998, 126] on div "Resolución del caso ⌥ r" at bounding box center [982, 143] width 163 height 44
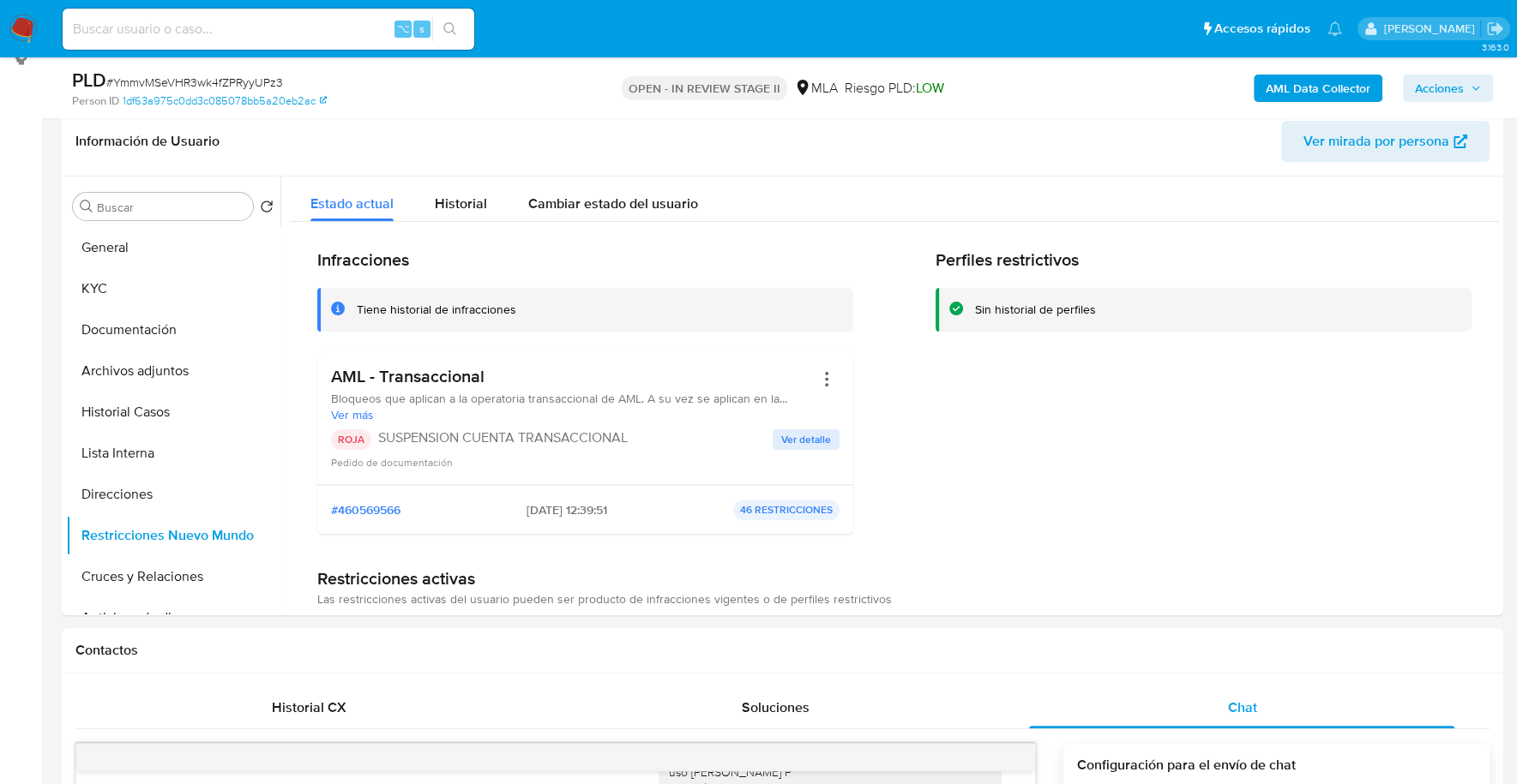
click at [1447, 87] on span "Acciones" at bounding box center [1439, 87] width 49 height 27
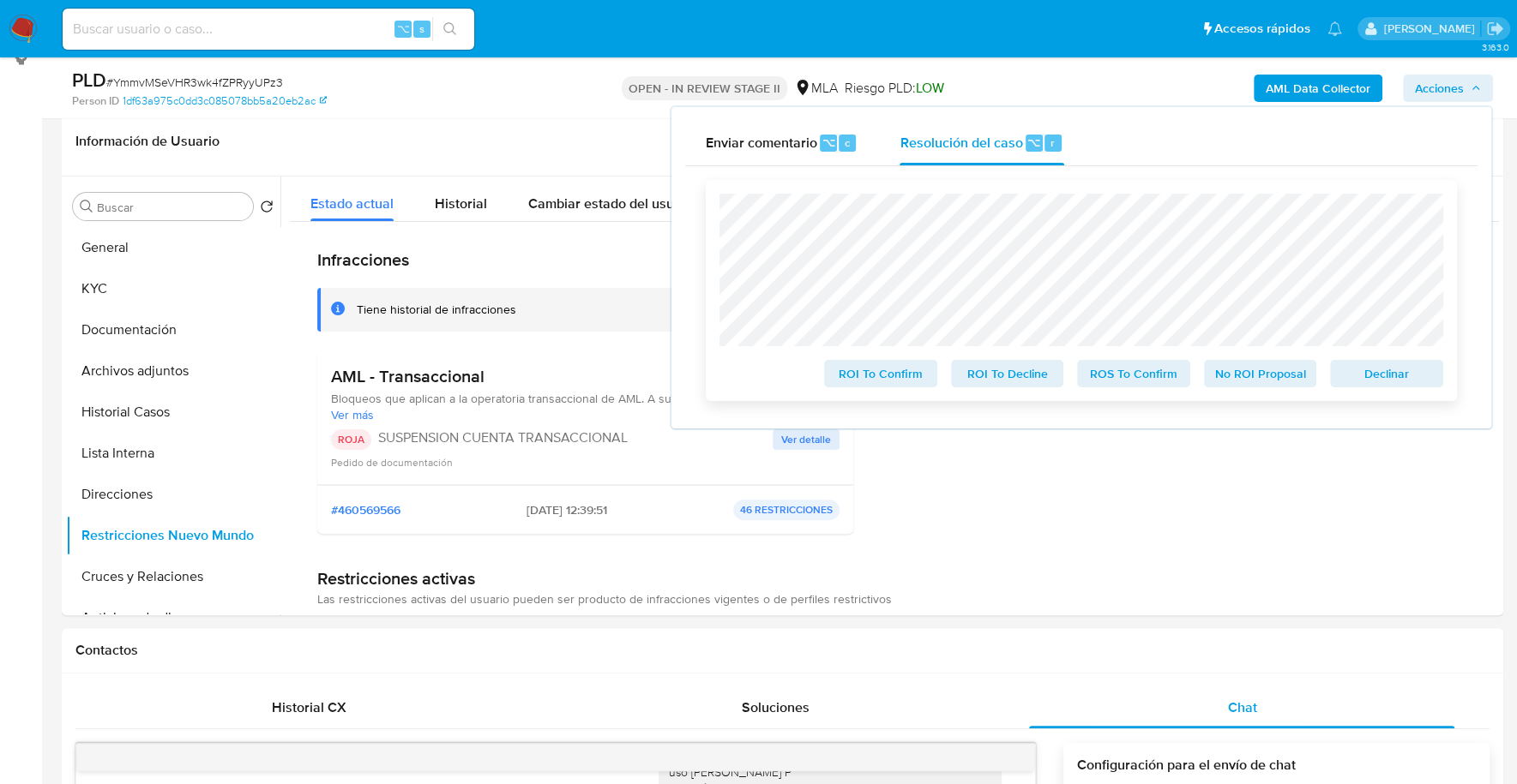
click at [1380, 384] on span "Declinar" at bounding box center [1386, 374] width 89 height 24
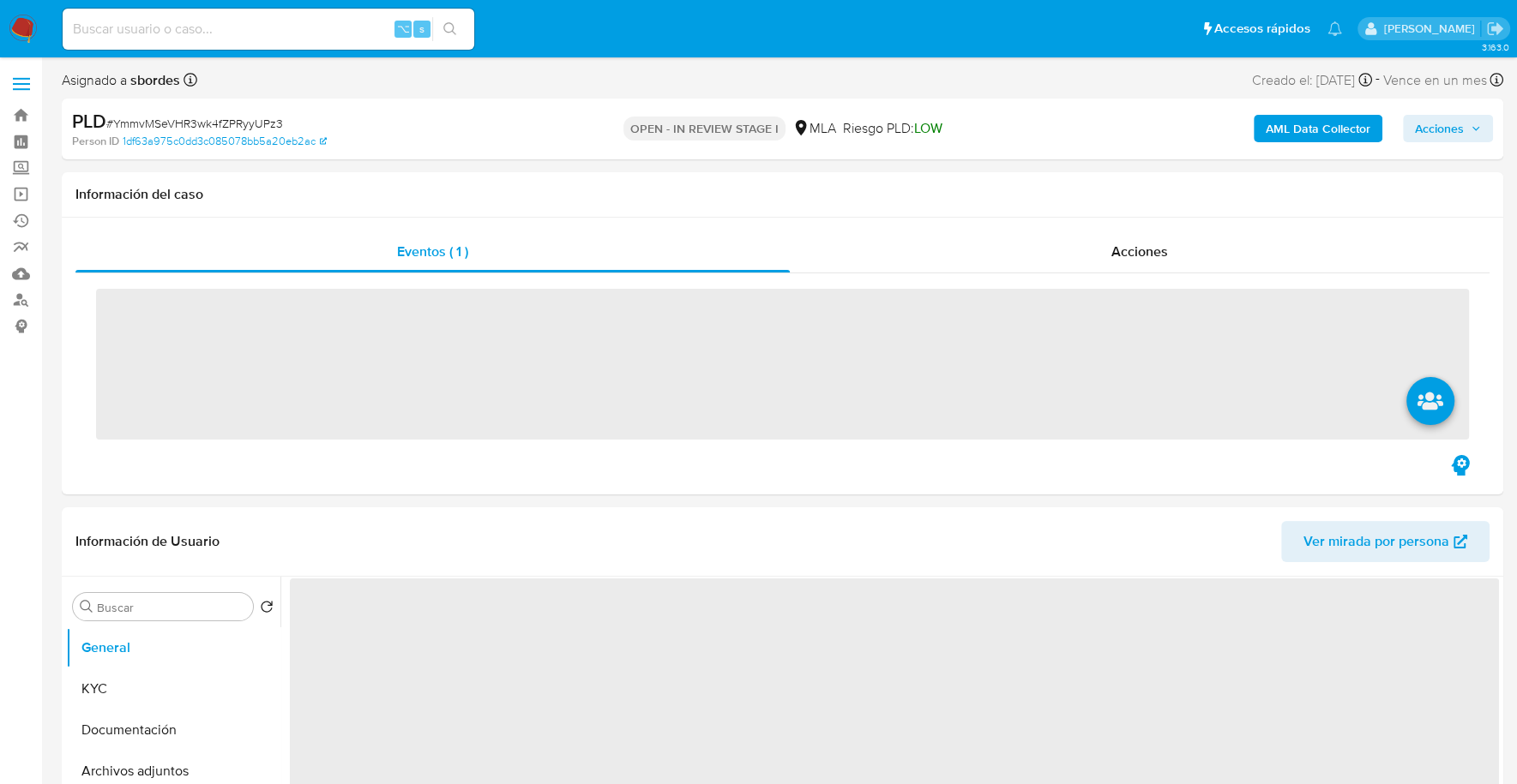
click at [1464, 129] on span "Acciones" at bounding box center [1447, 129] width 66 height 24
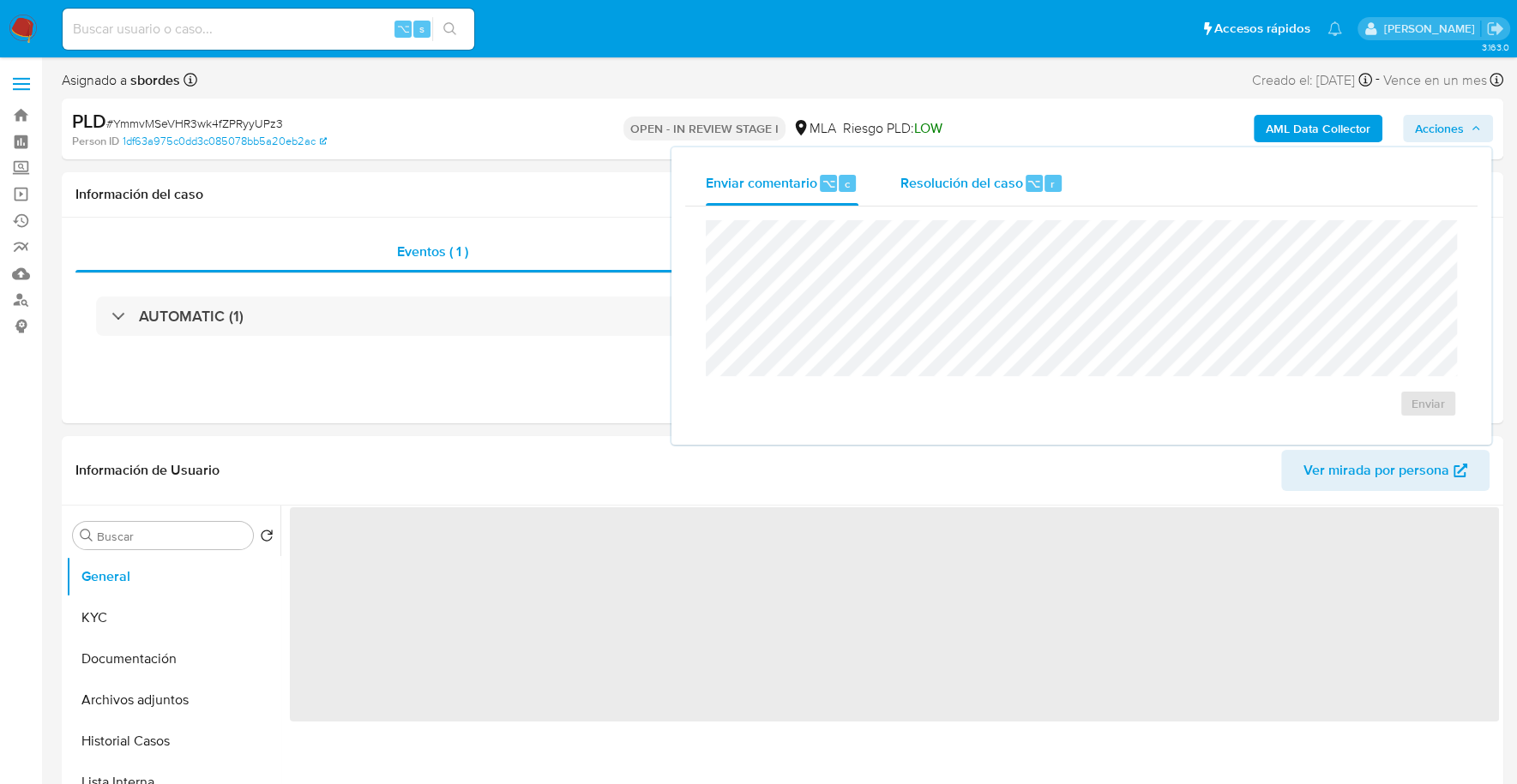
click at [1010, 177] on span "Resolución del caso" at bounding box center [961, 182] width 123 height 20
select select "10"
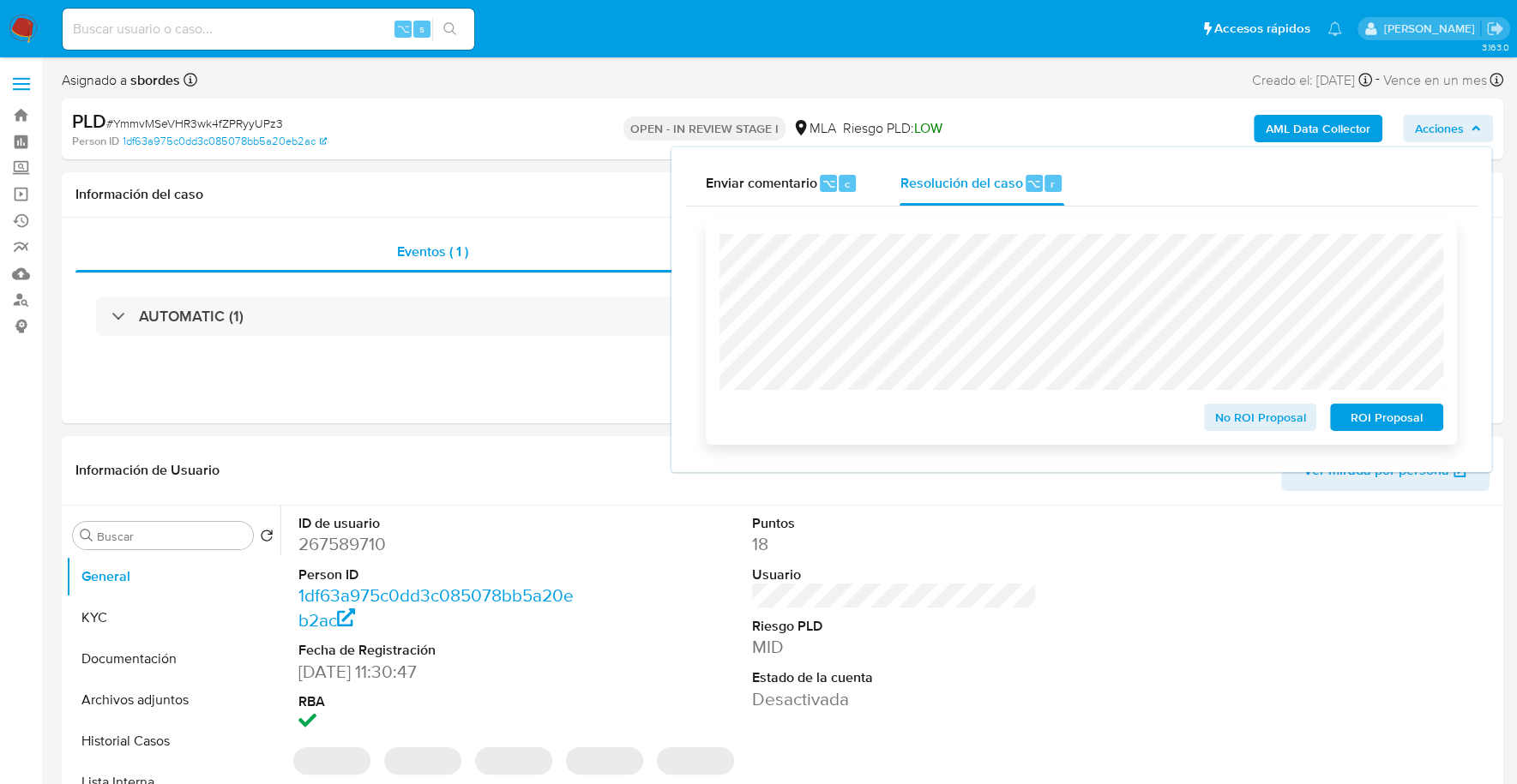
click at [1408, 418] on span "ROI Proposal" at bounding box center [1386, 418] width 89 height 24
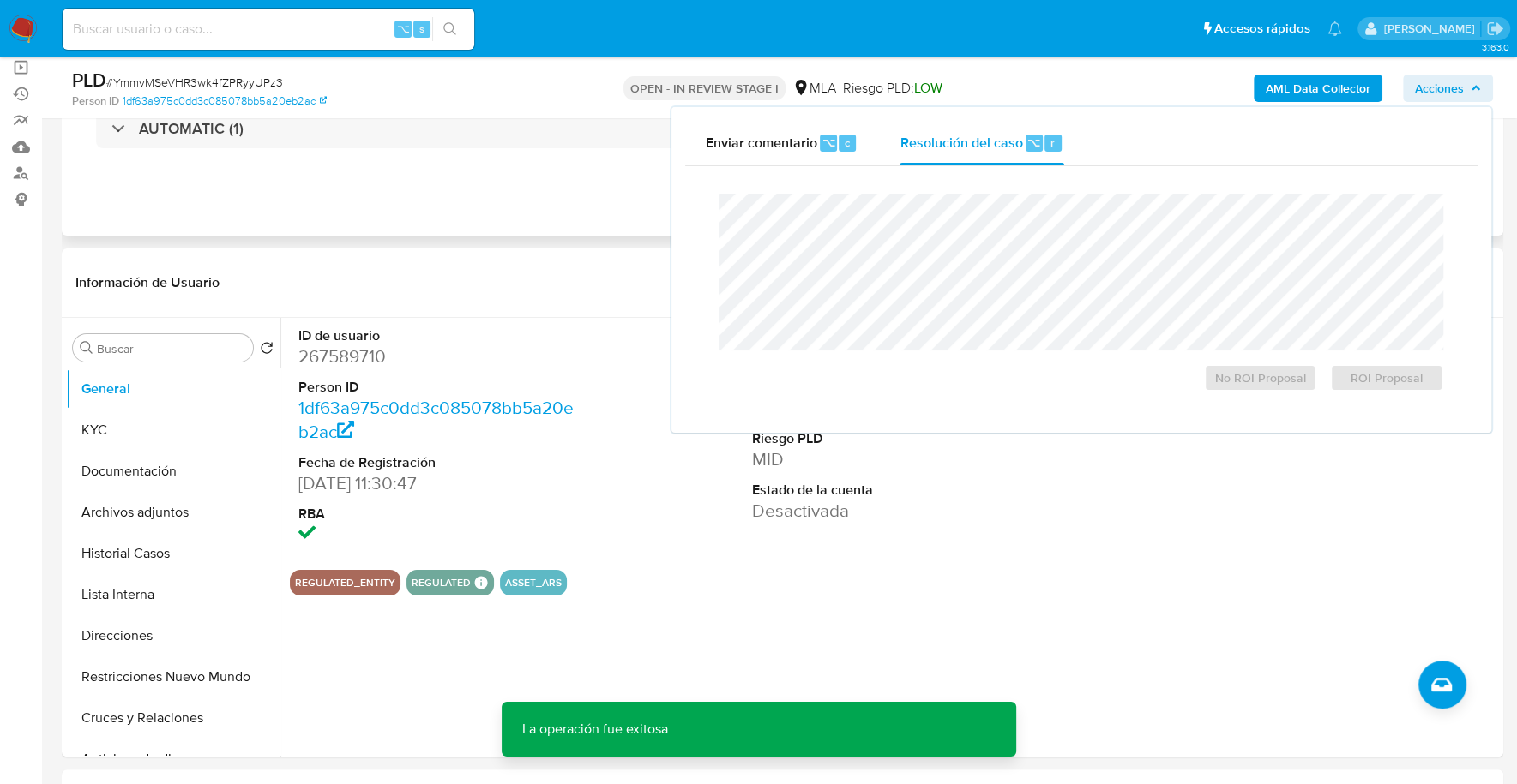
scroll to position [212, 0]
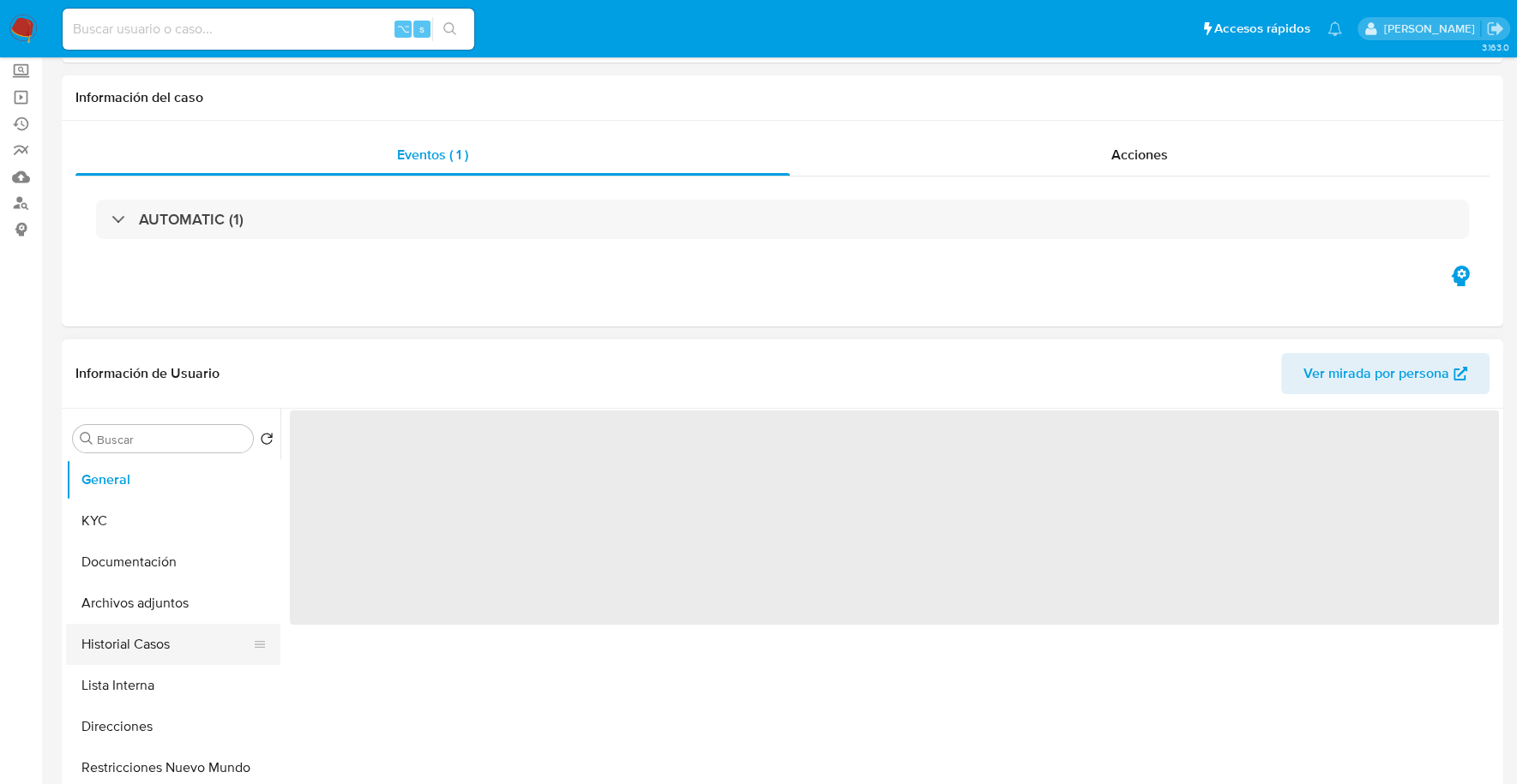
scroll to position [203, 0]
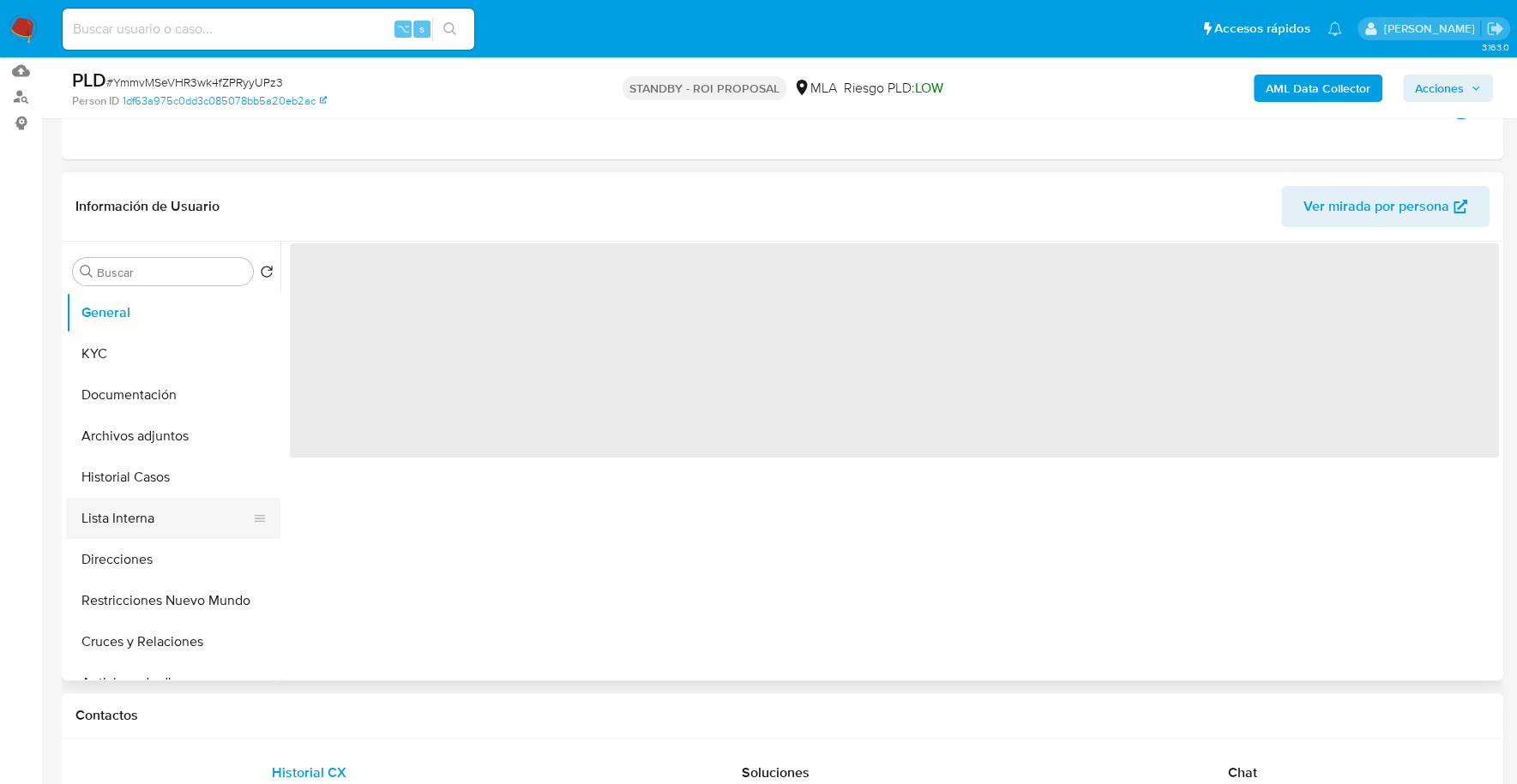
select select "10"
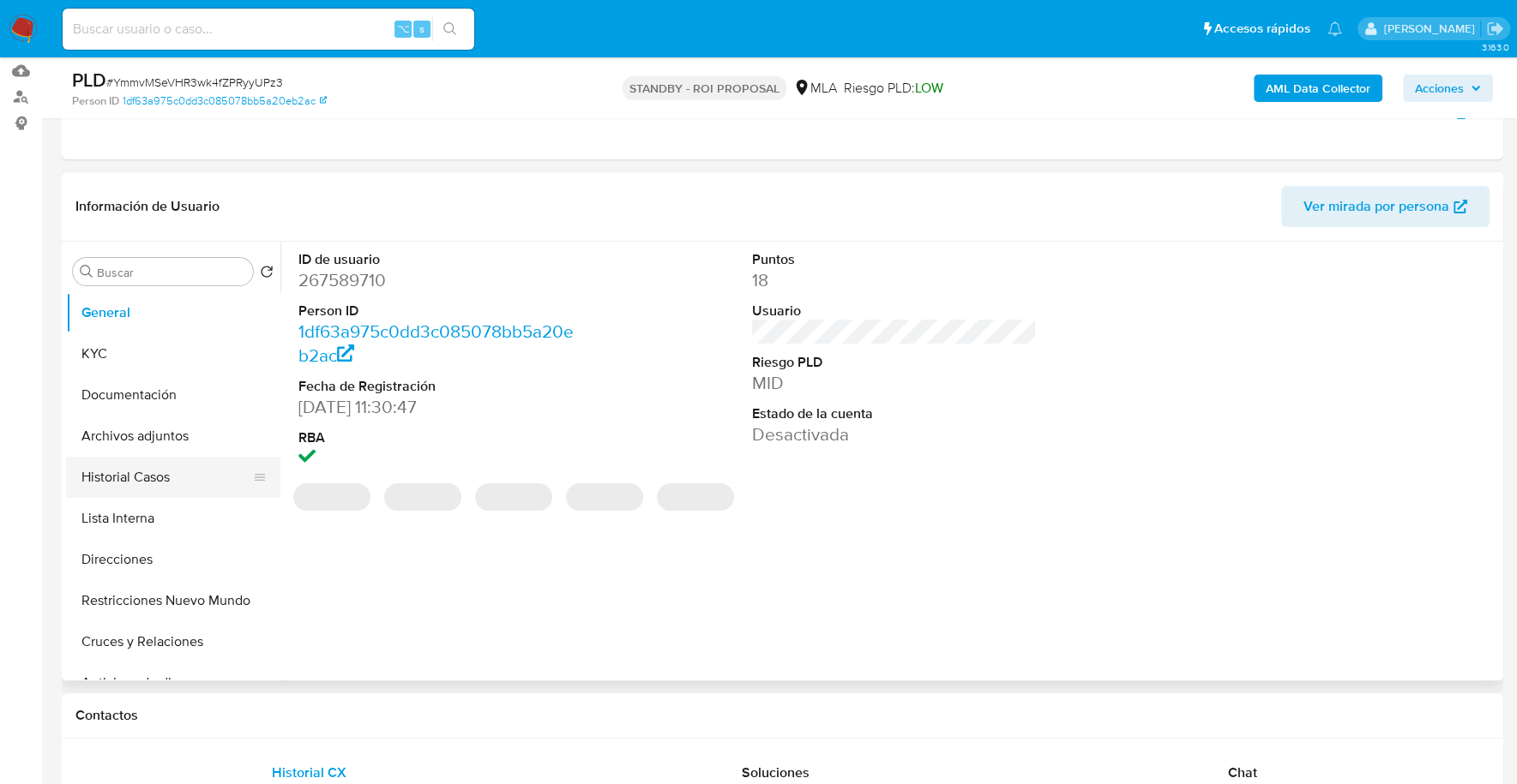
click at [146, 473] on button "Historial Casos" at bounding box center [166, 478] width 201 height 41
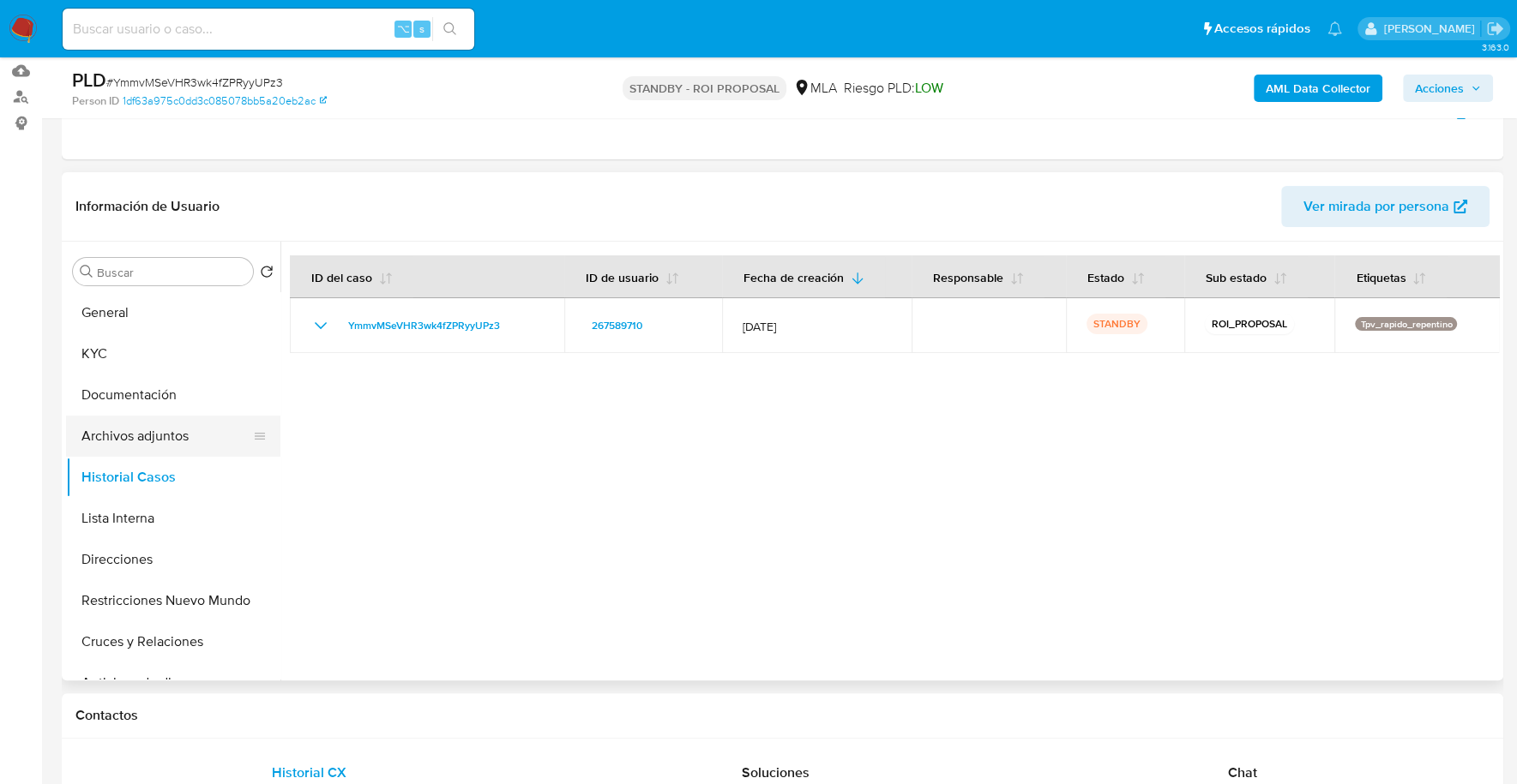
click at [139, 438] on button "Archivos adjuntos" at bounding box center [166, 437] width 201 height 41
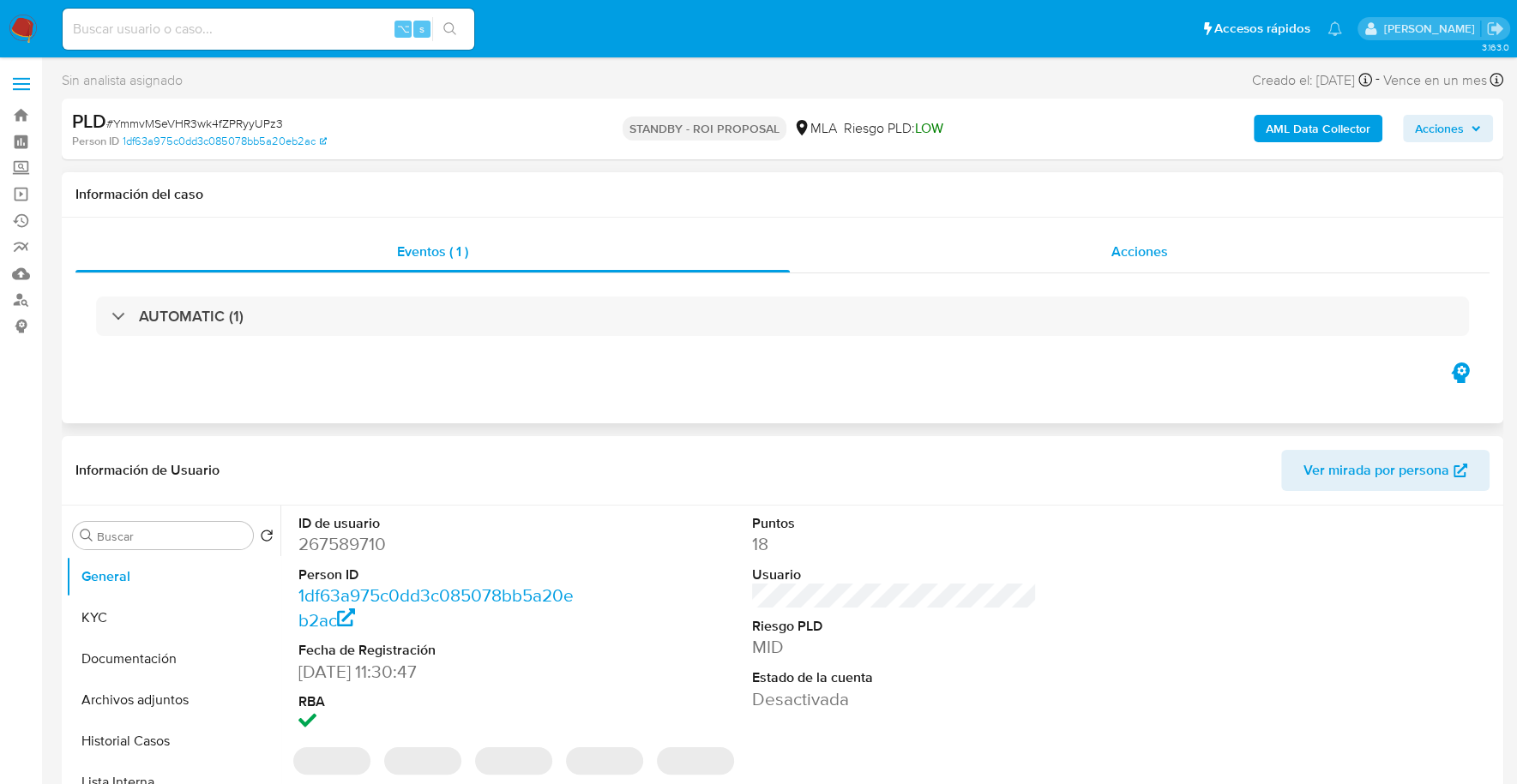
select select "10"
click at [1141, 258] on span "Acciones" at bounding box center [1139, 251] width 56 height 20
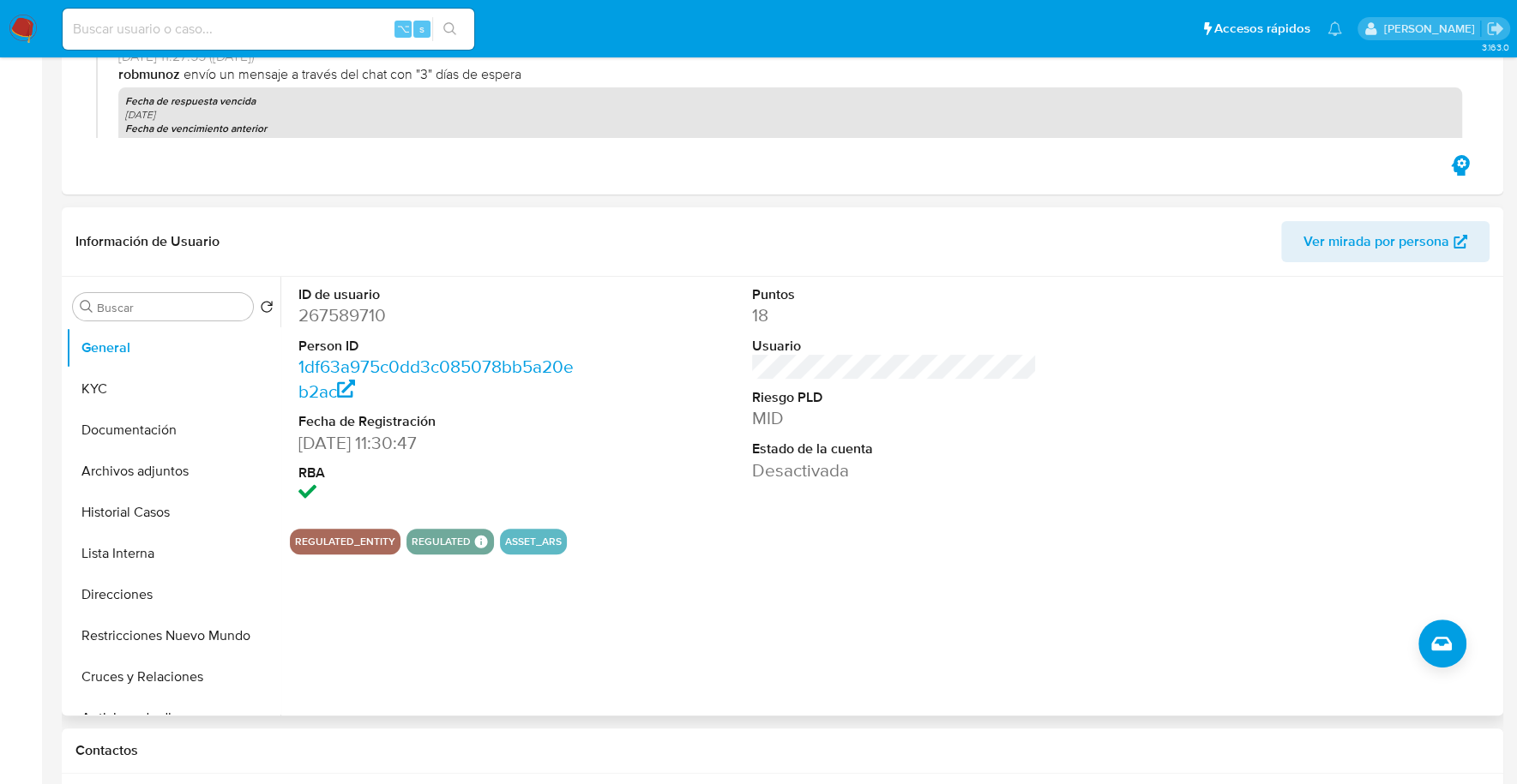
scroll to position [435, 0]
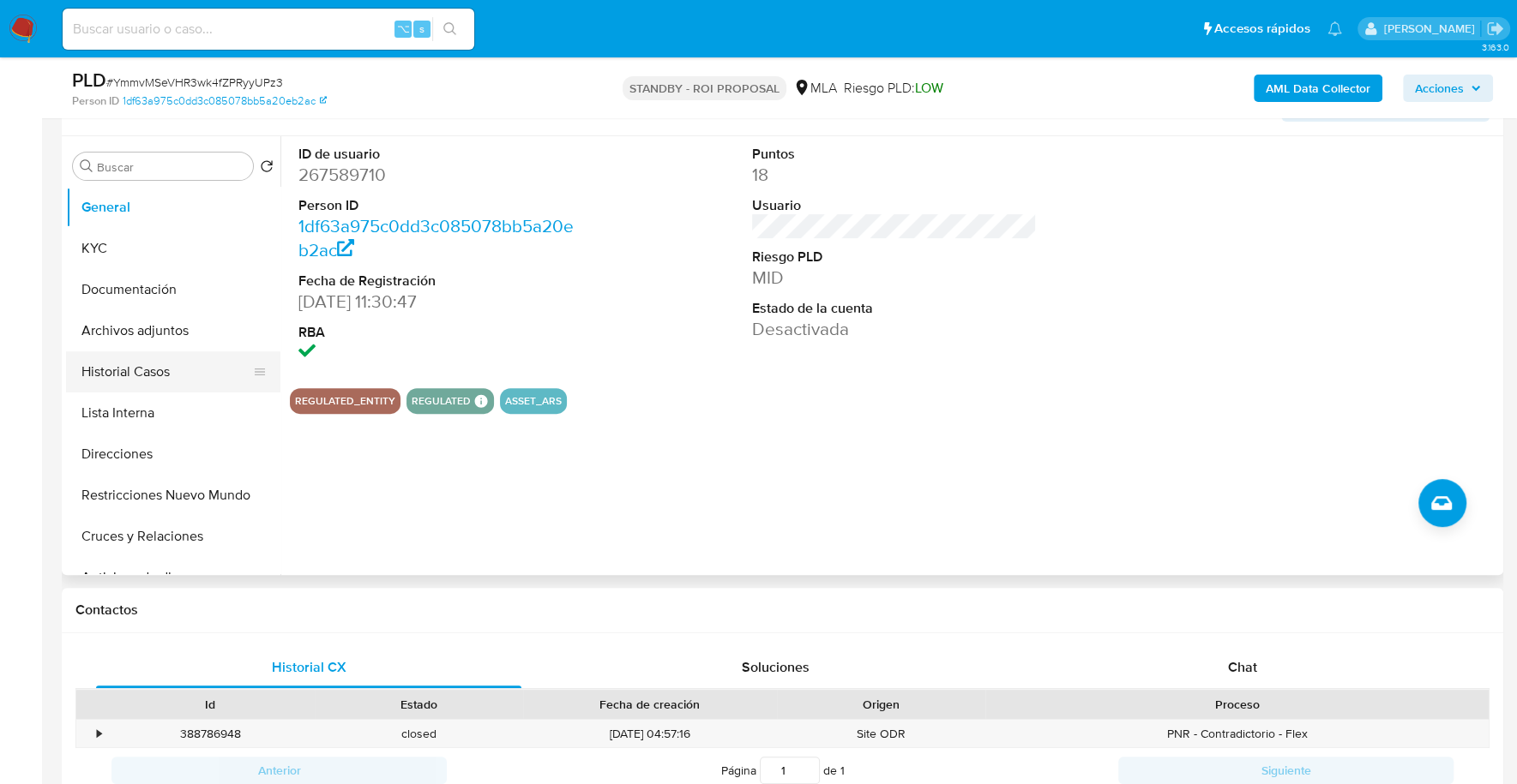
click at [129, 362] on button "Historial Casos" at bounding box center [166, 372] width 201 height 41
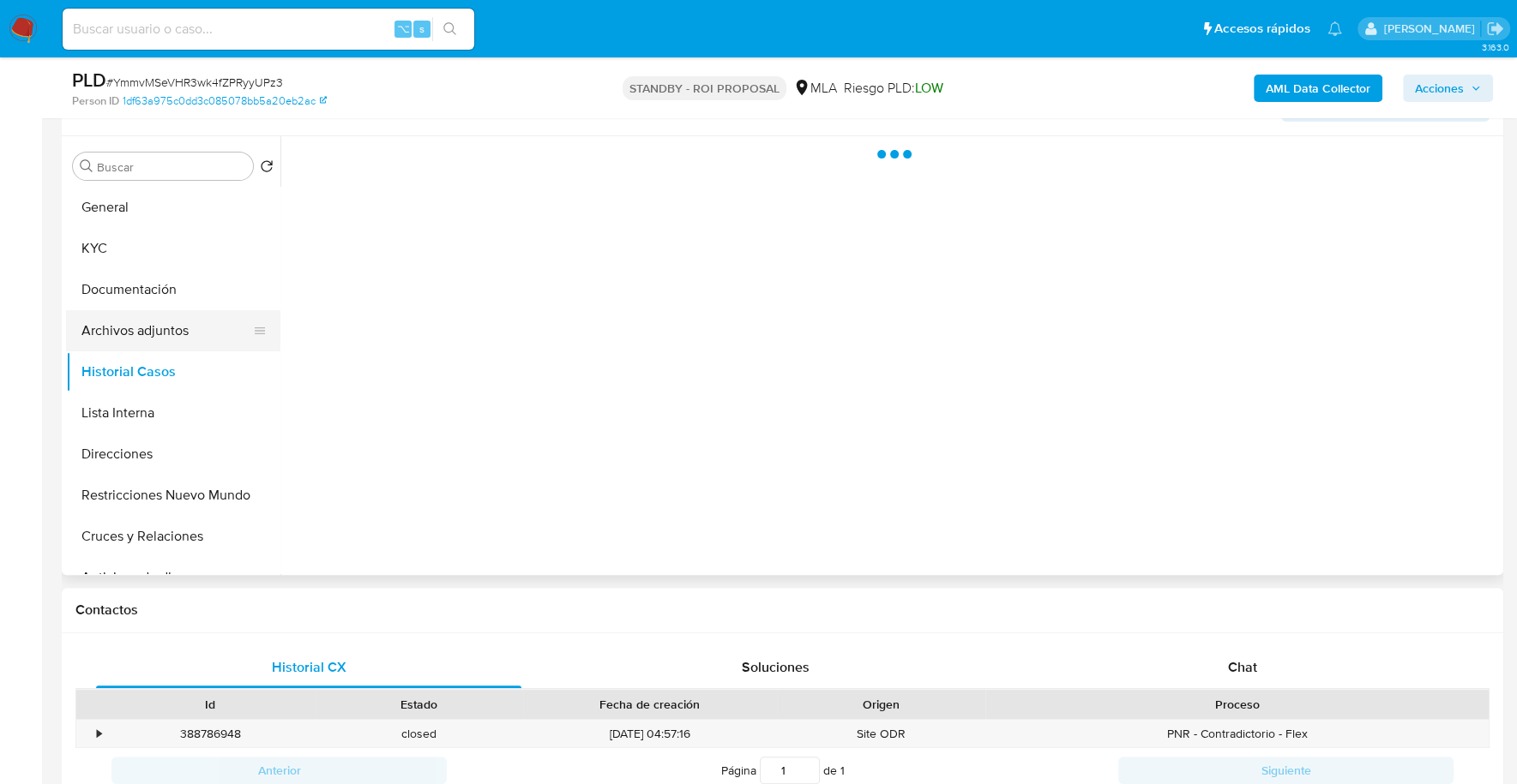
click at [128, 323] on button "Archivos adjuntos" at bounding box center [166, 331] width 201 height 41
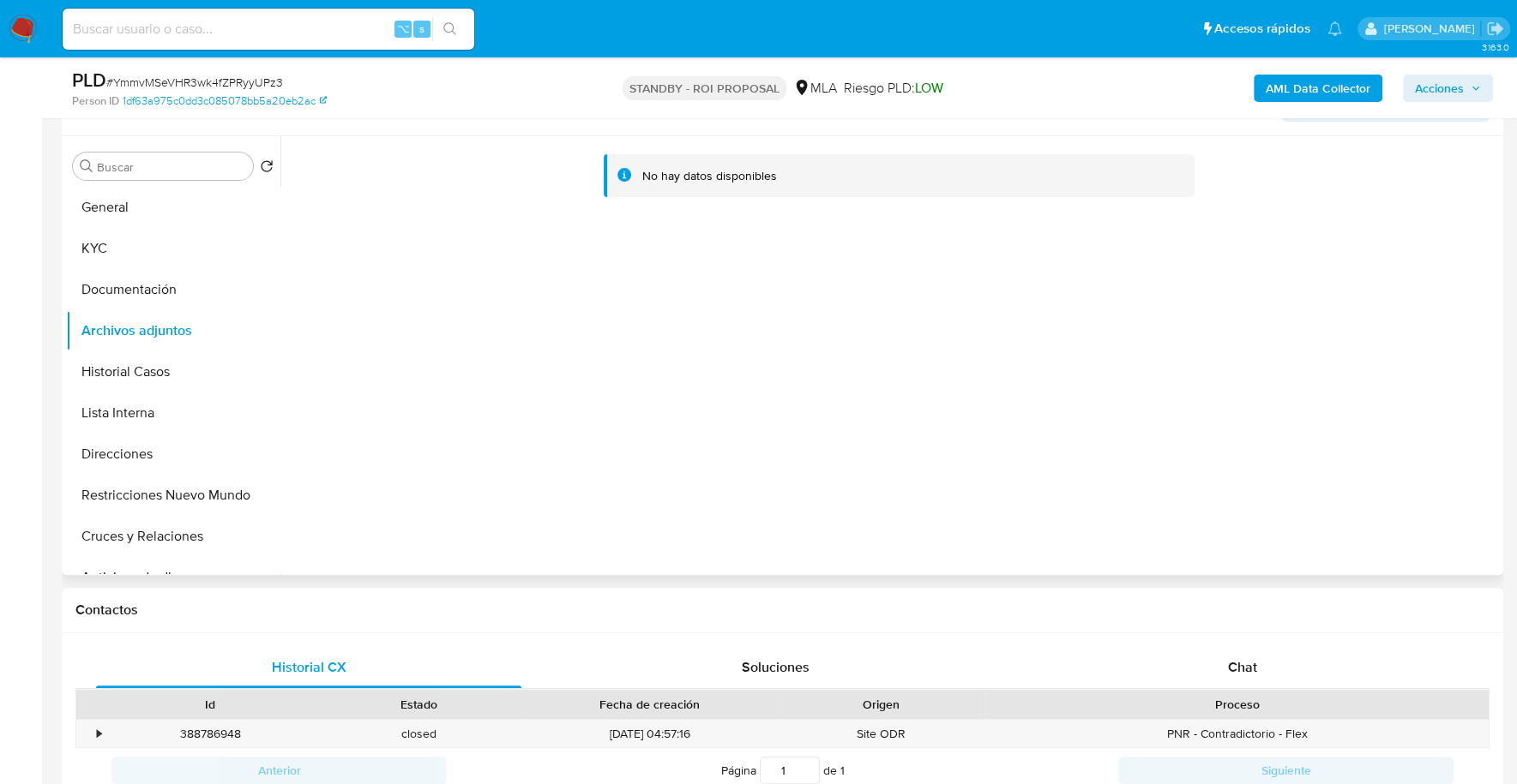
scroll to position [391, 0]
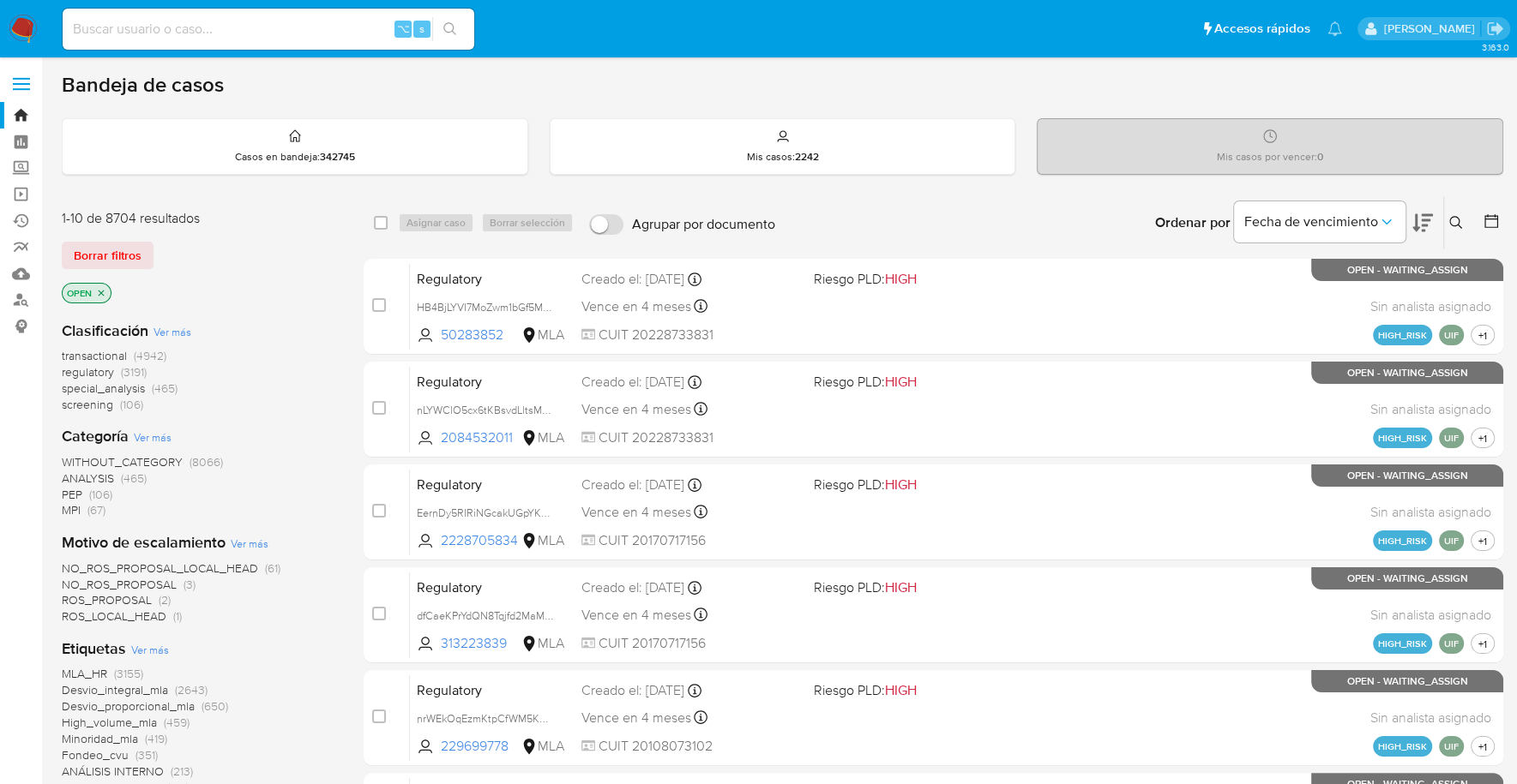
click at [1463, 217] on button at bounding box center [1458, 223] width 28 height 21
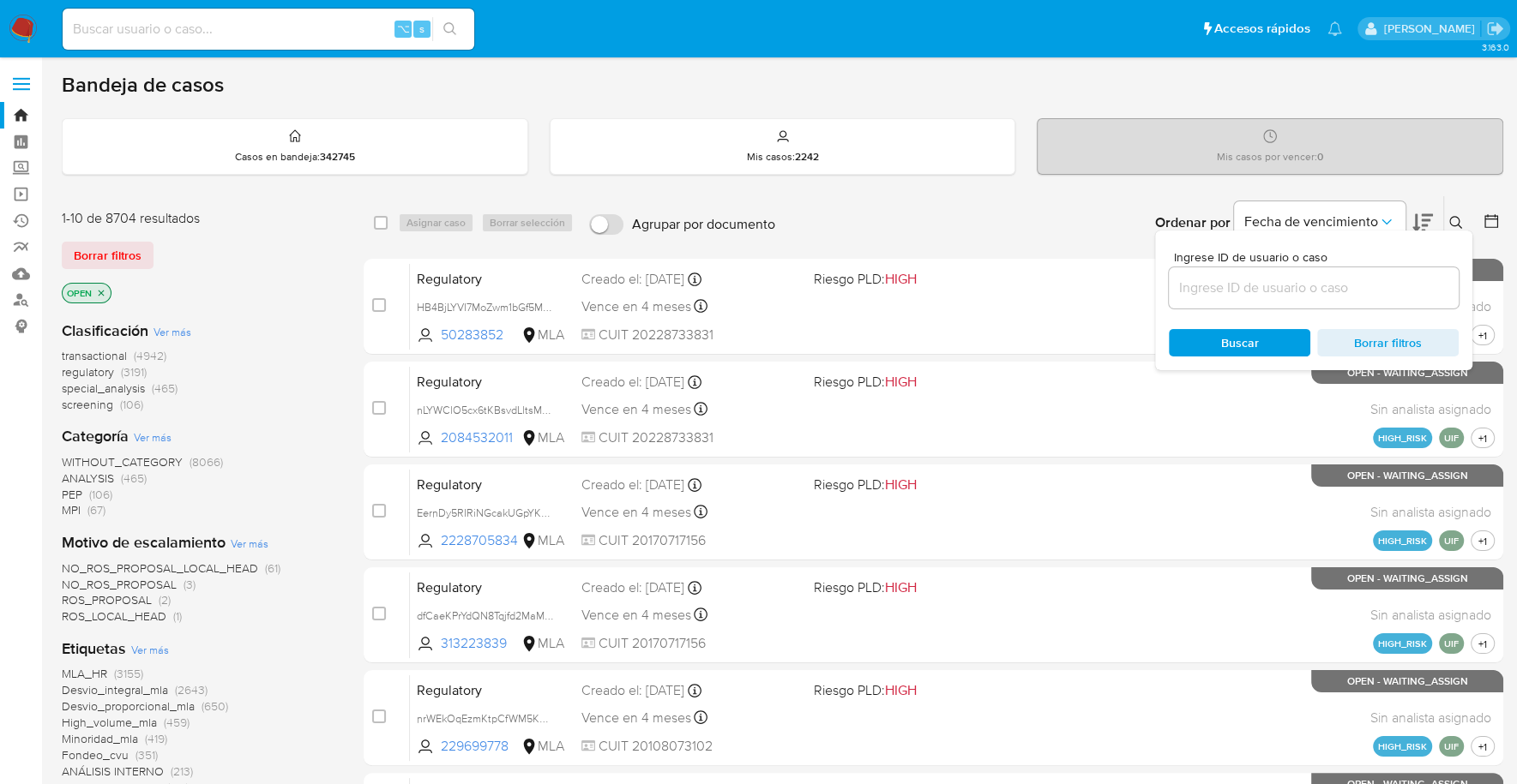
click at [1205, 305] on div at bounding box center [1313, 288] width 290 height 41
click at [1215, 289] on input at bounding box center [1313, 288] width 290 height 23
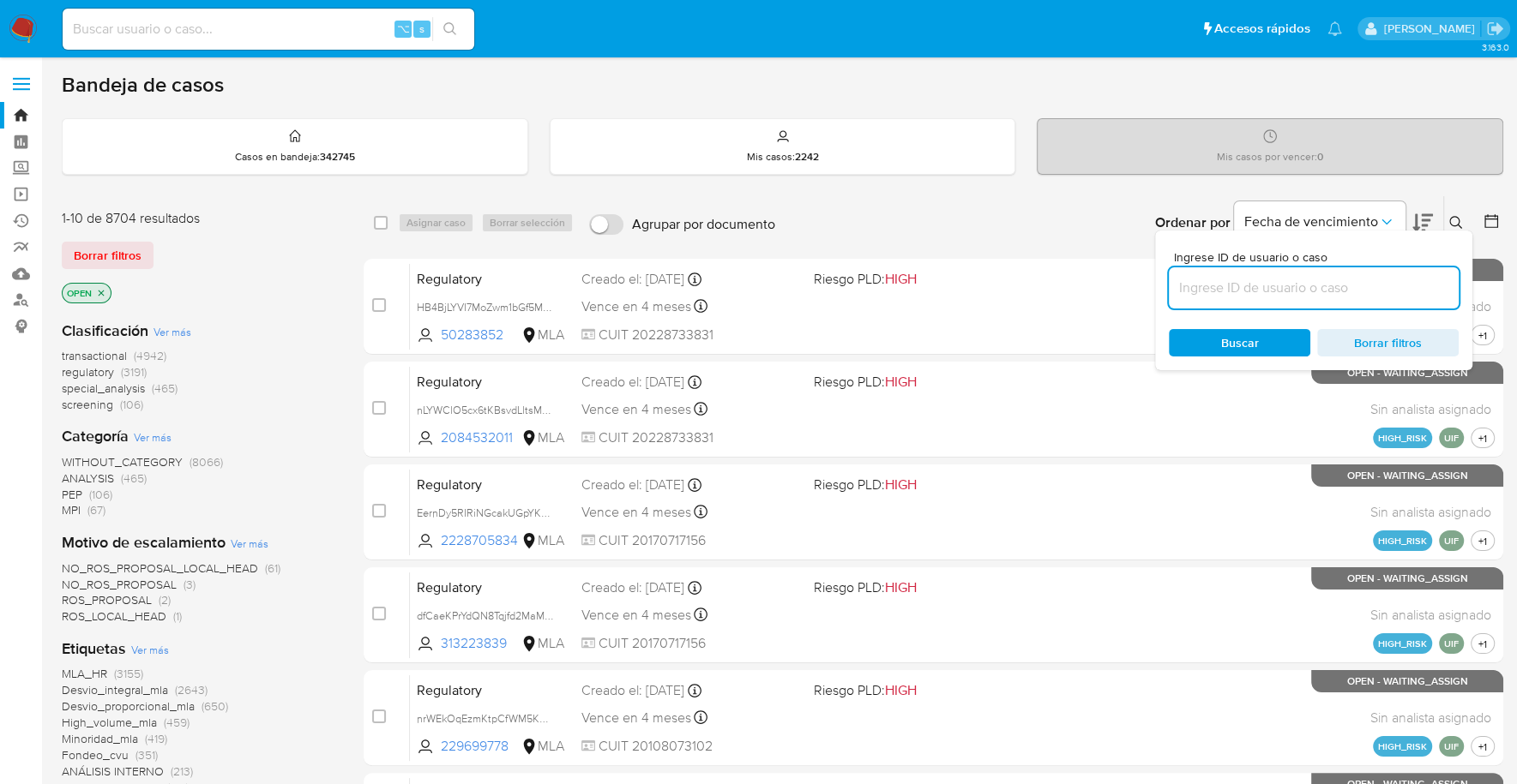
paste input "YmmvMSeVHR3wk4fZPRyyUPz3"
type input "YmmvMSeVHR3wk4fZPRyyUPz3"
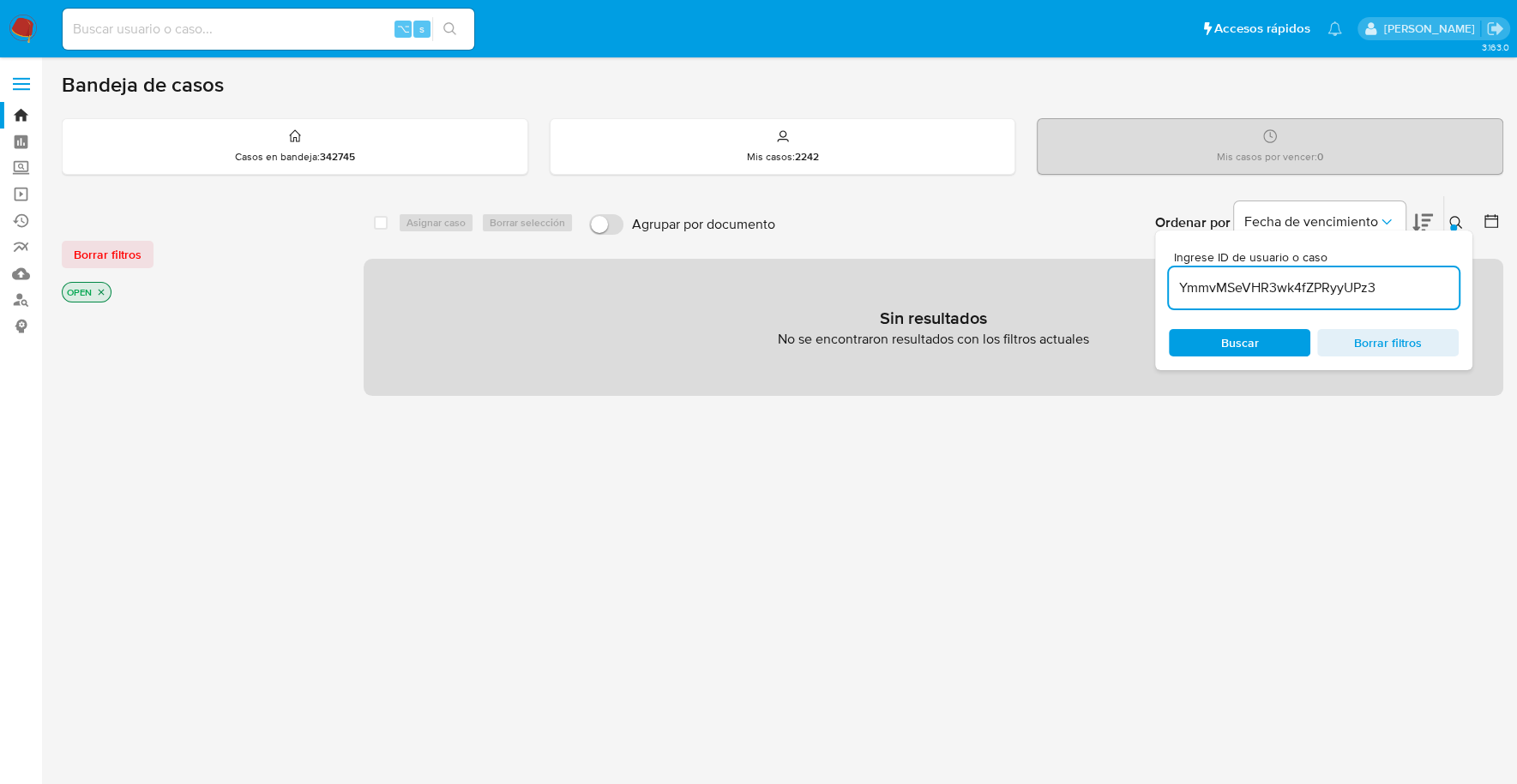
click at [1454, 212] on button at bounding box center [1458, 223] width 28 height 21
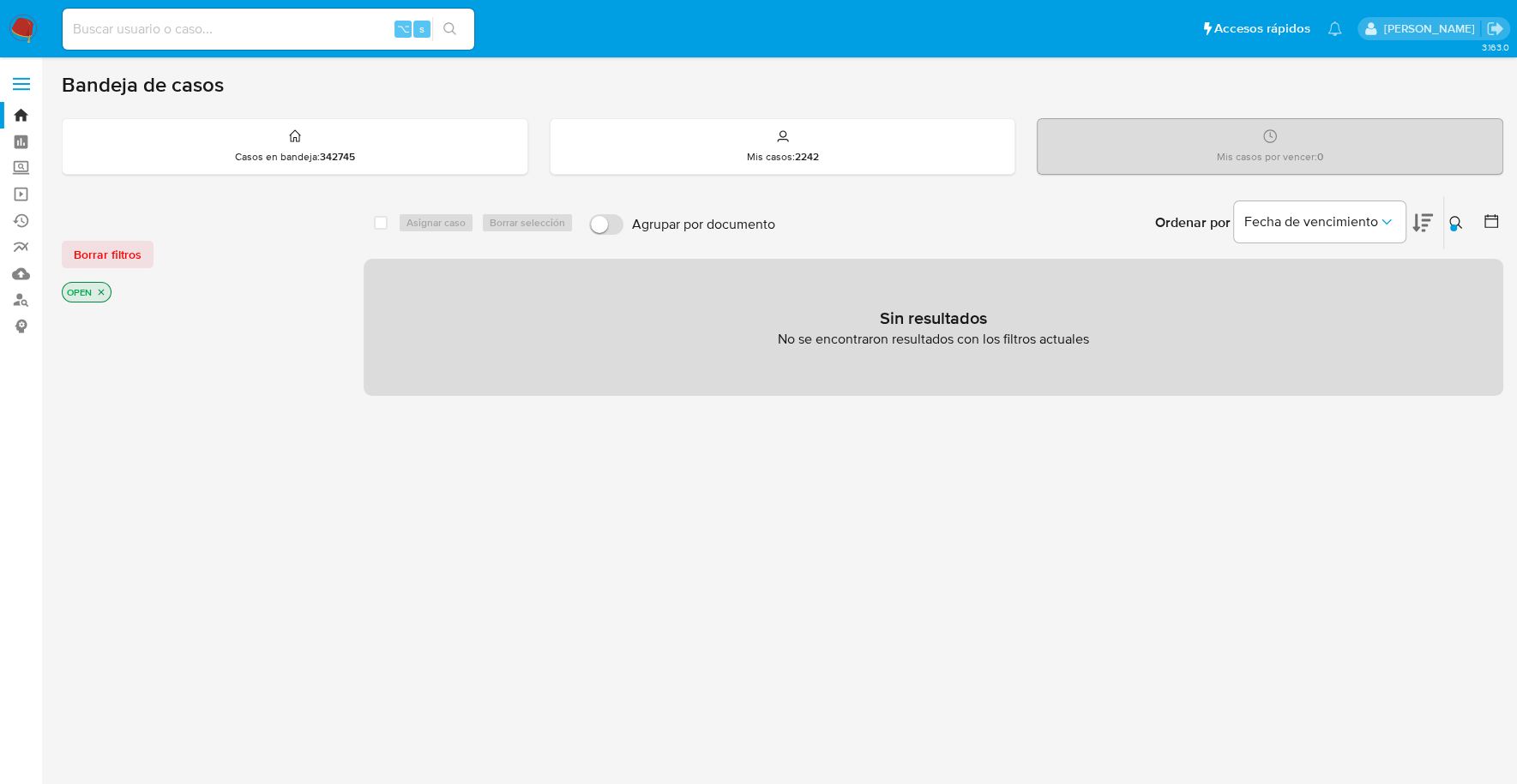
click at [99, 293] on icon "close-filter" at bounding box center [101, 292] width 10 height 10
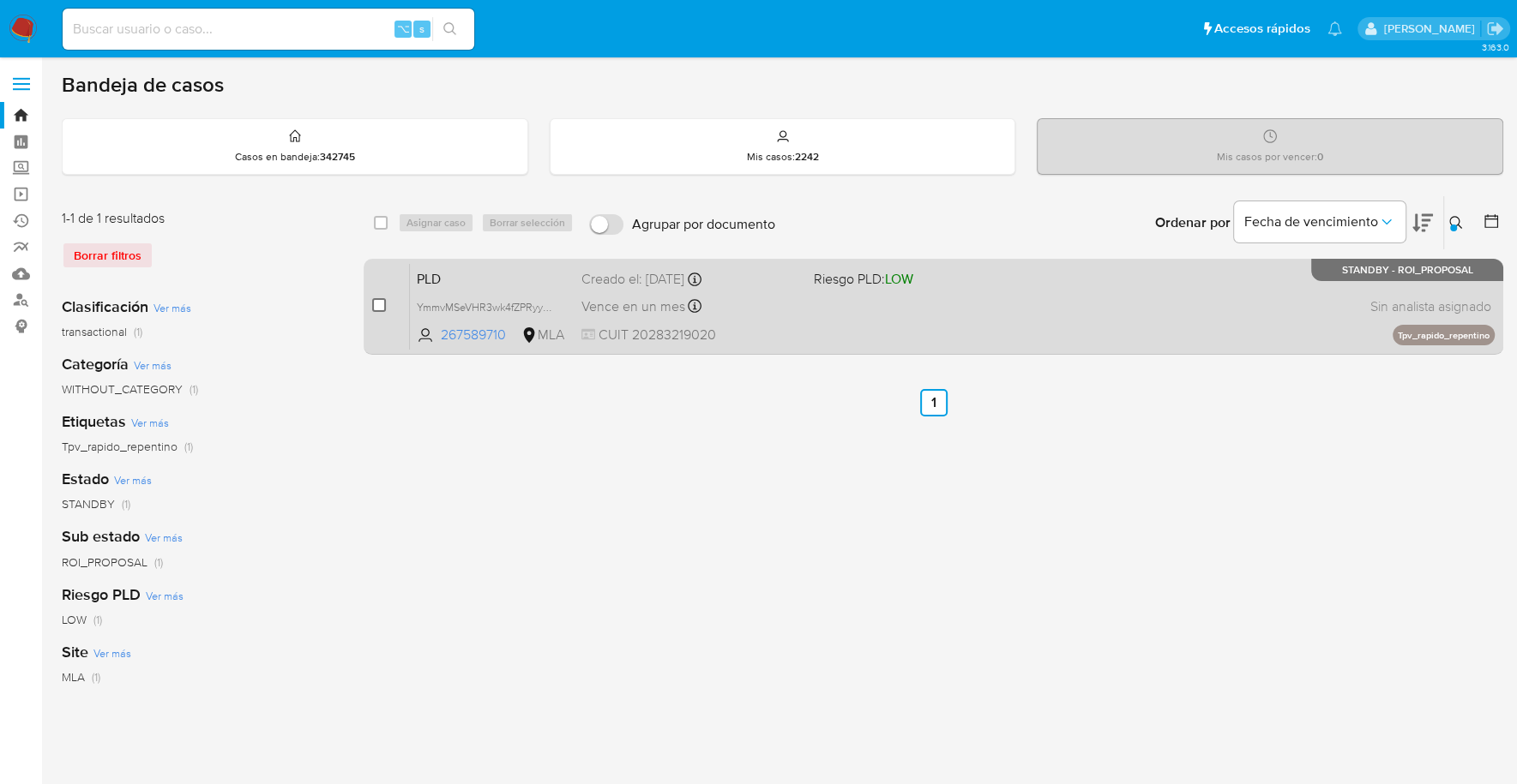
click at [376, 304] on input "checkbox" at bounding box center [379, 305] width 14 height 14
checkbox input "true"
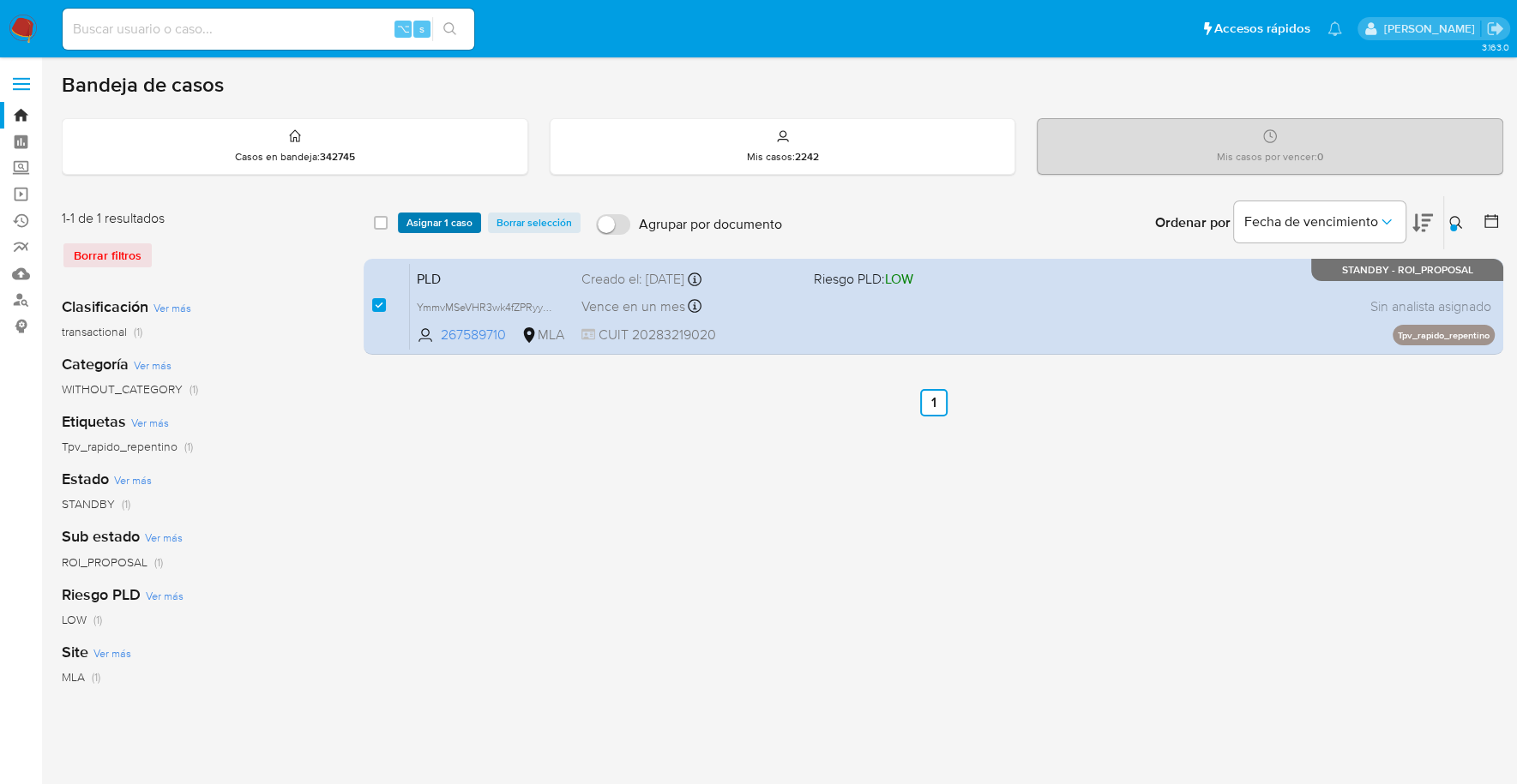
click at [449, 214] on span "Asignar 1 caso" at bounding box center [440, 223] width 66 height 17
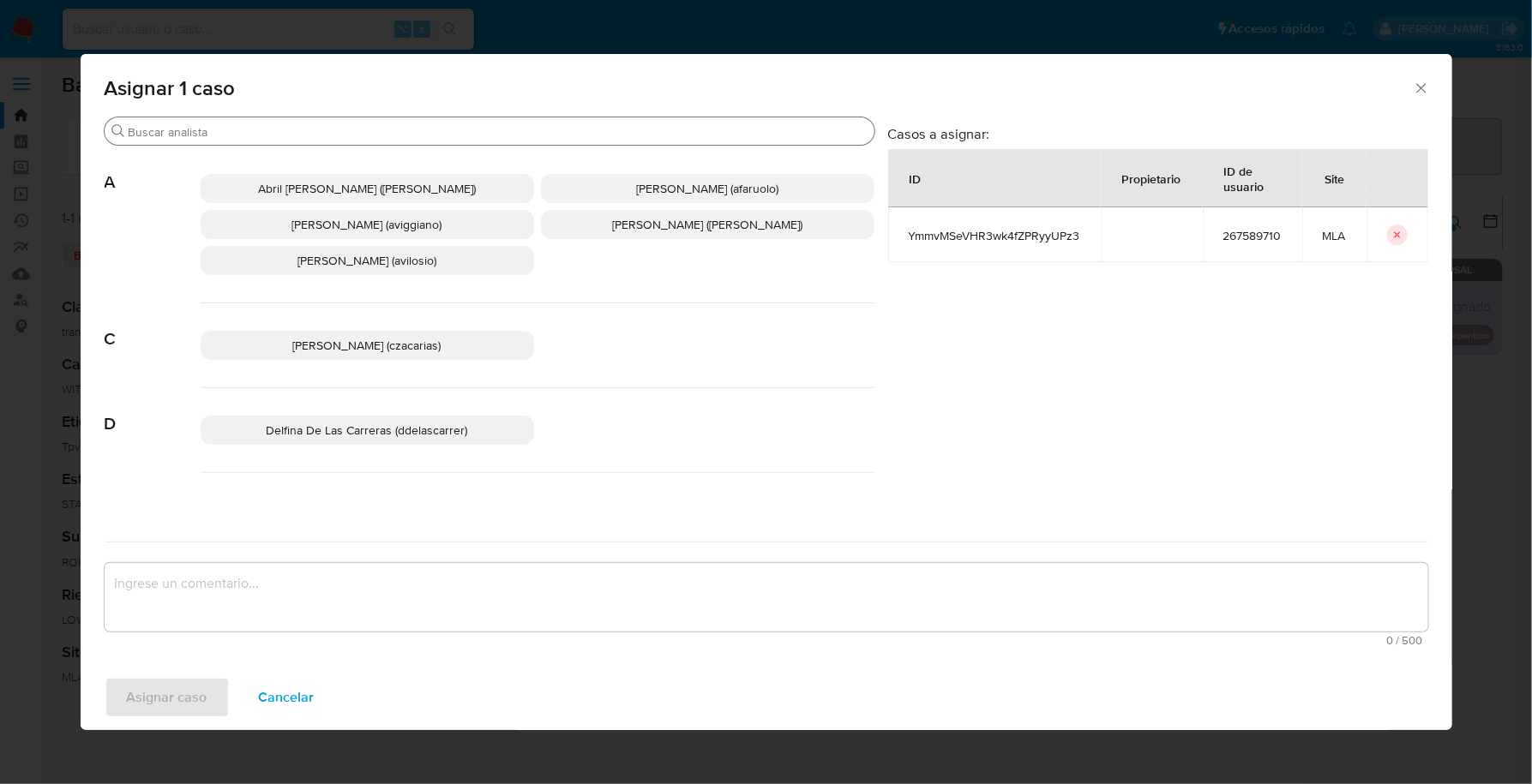
click at [211, 129] on input "Buscar" at bounding box center [498, 131] width 739 height 15
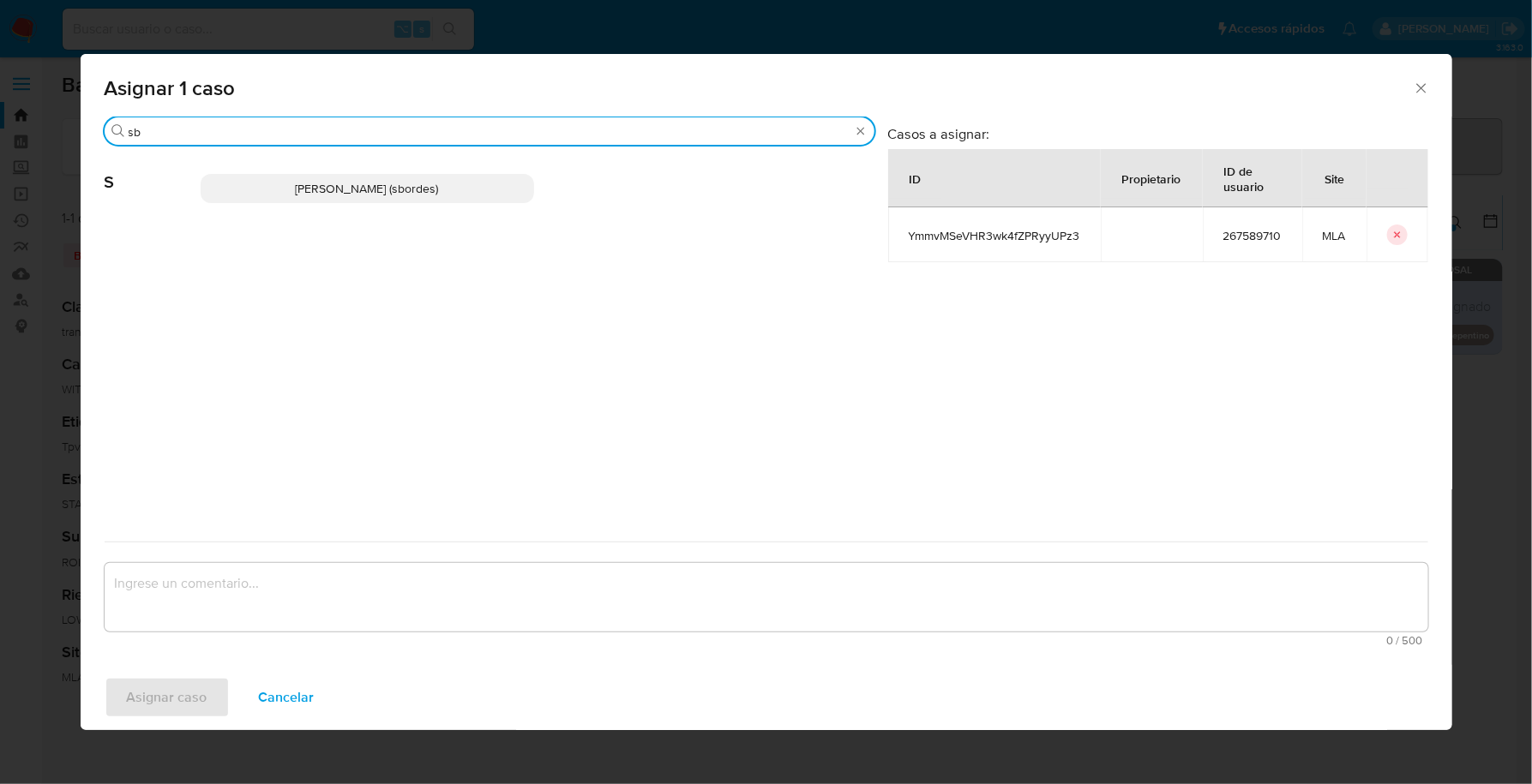
type input "sb"
click at [350, 198] on p "Stefania Bordes (sbordes)" at bounding box center [367, 188] width 333 height 29
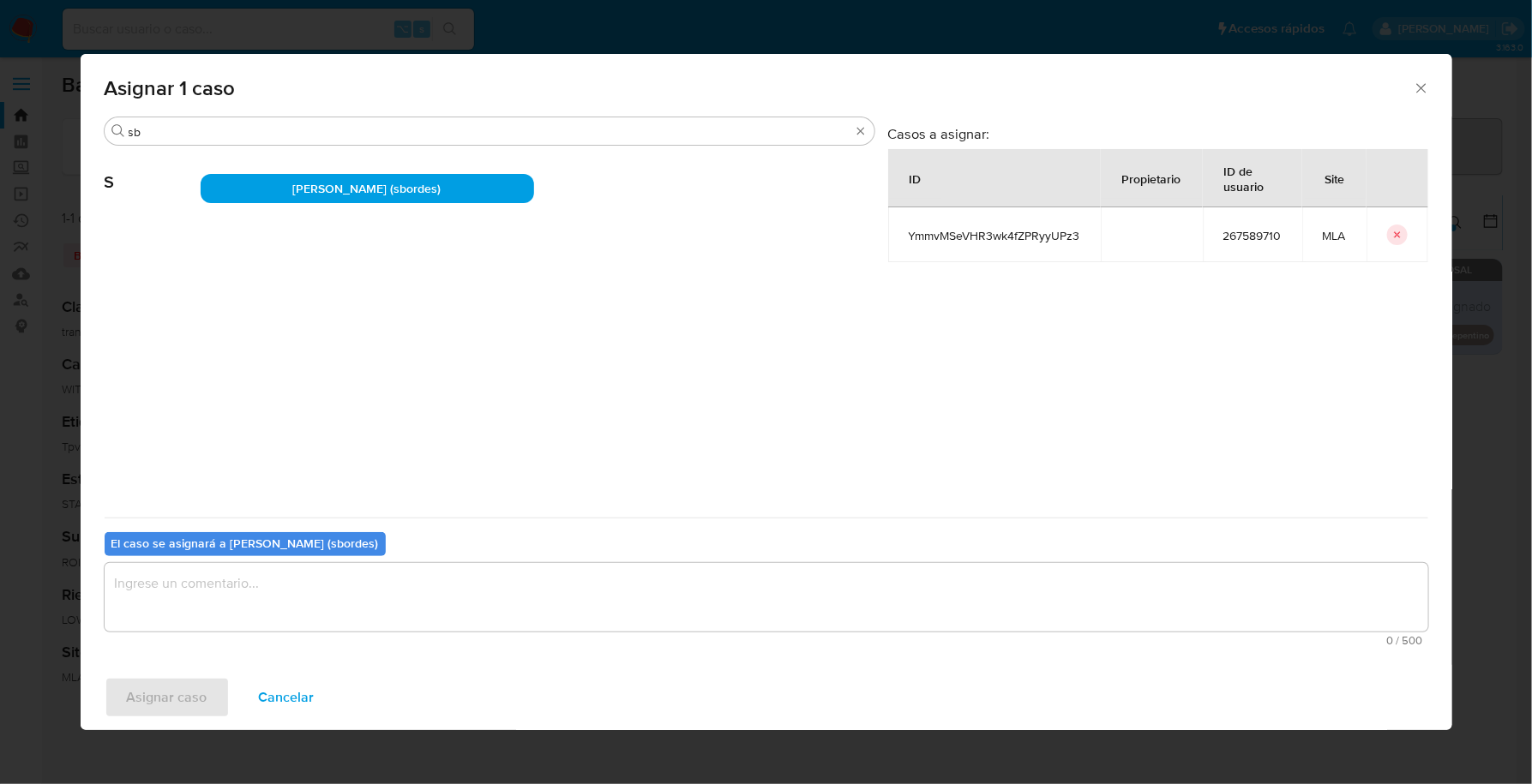
click at [202, 620] on textarea "assign-modal" at bounding box center [766, 597] width 1323 height 69
click at [165, 695] on span "Asignar caso" at bounding box center [167, 698] width 81 height 38
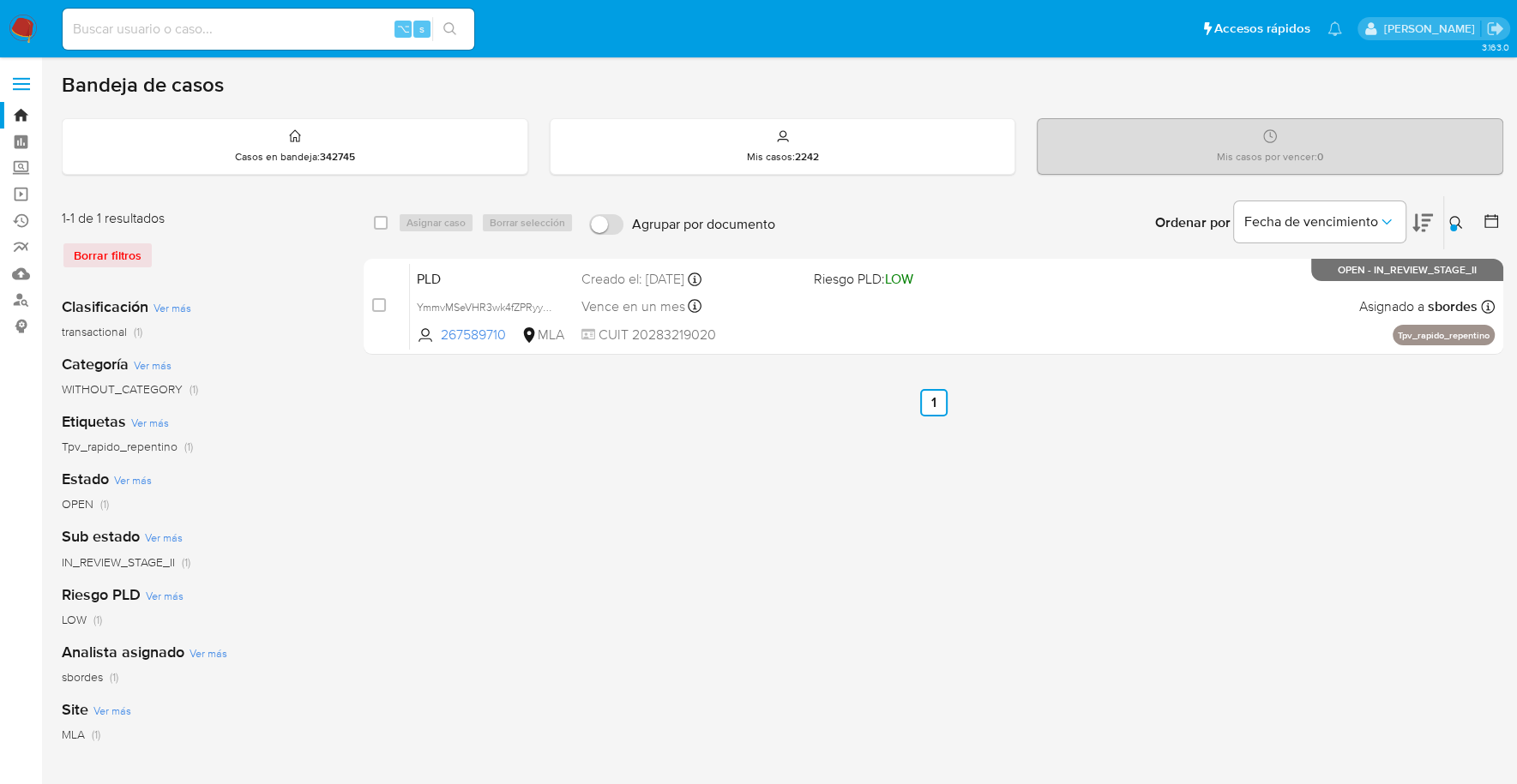
click at [30, 28] on img at bounding box center [23, 29] width 29 height 29
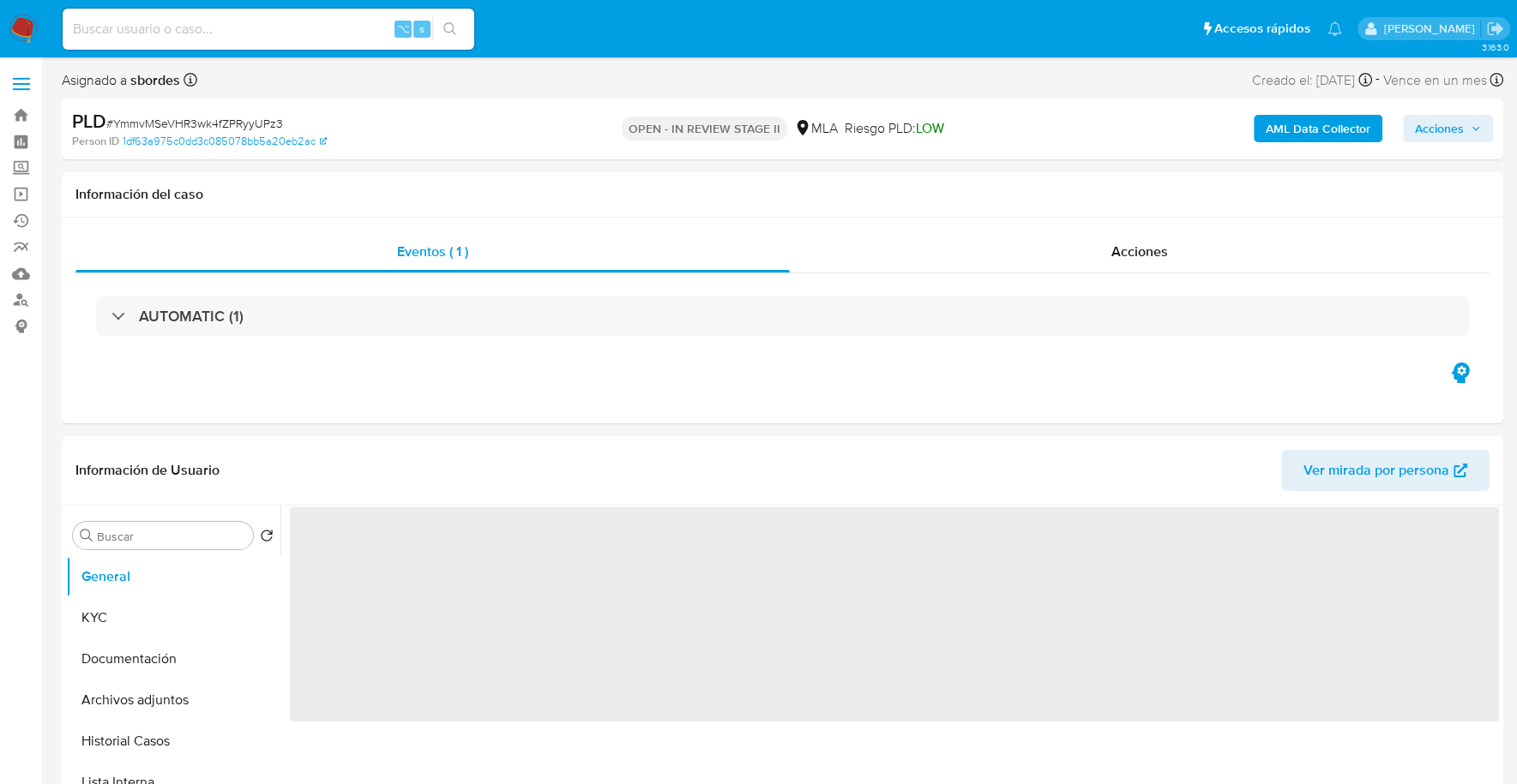
click at [1442, 135] on span "Acciones" at bounding box center [1439, 128] width 49 height 27
select select "10"
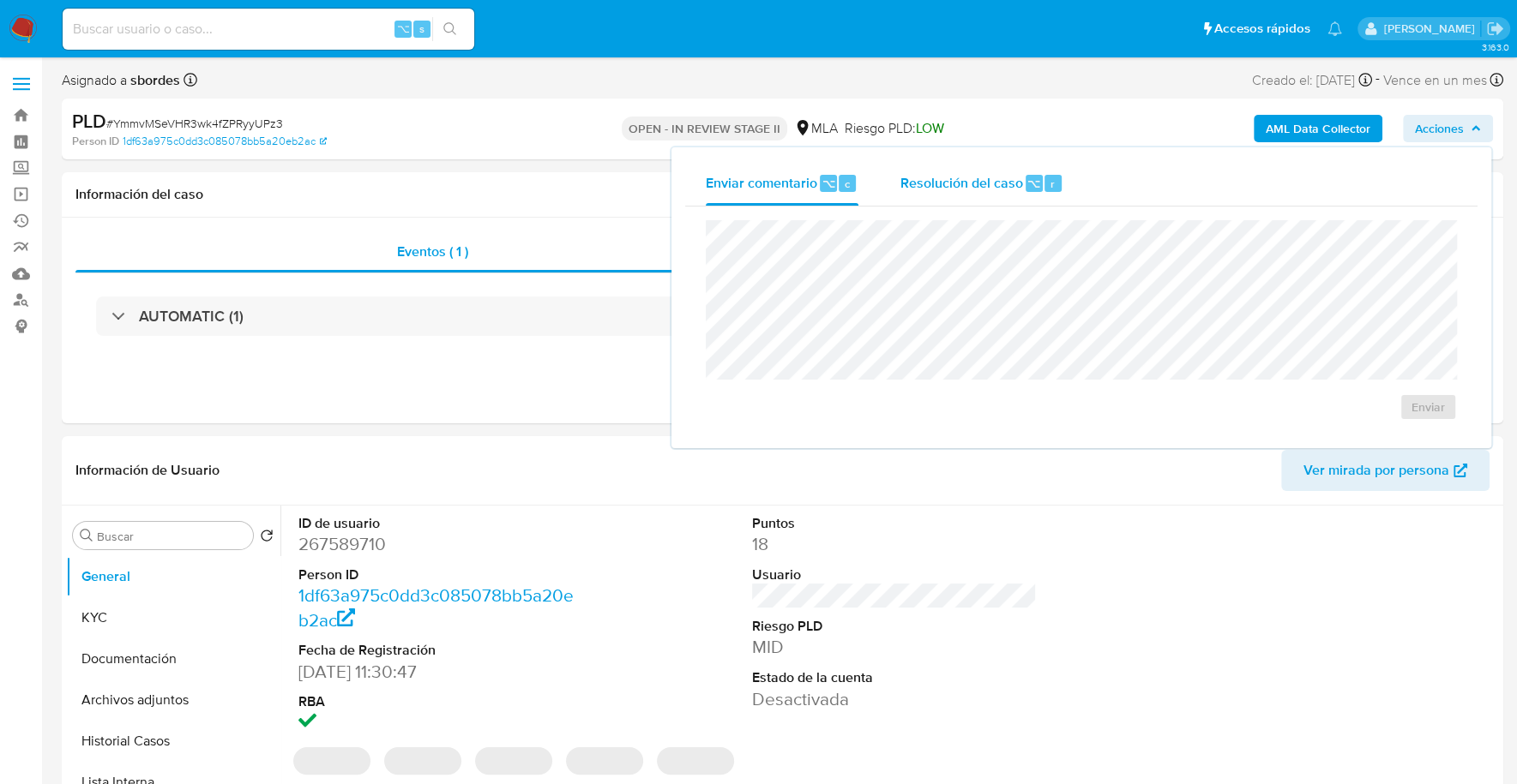
click at [991, 164] on div "Resolución del caso ⌥ r" at bounding box center [982, 183] width 163 height 44
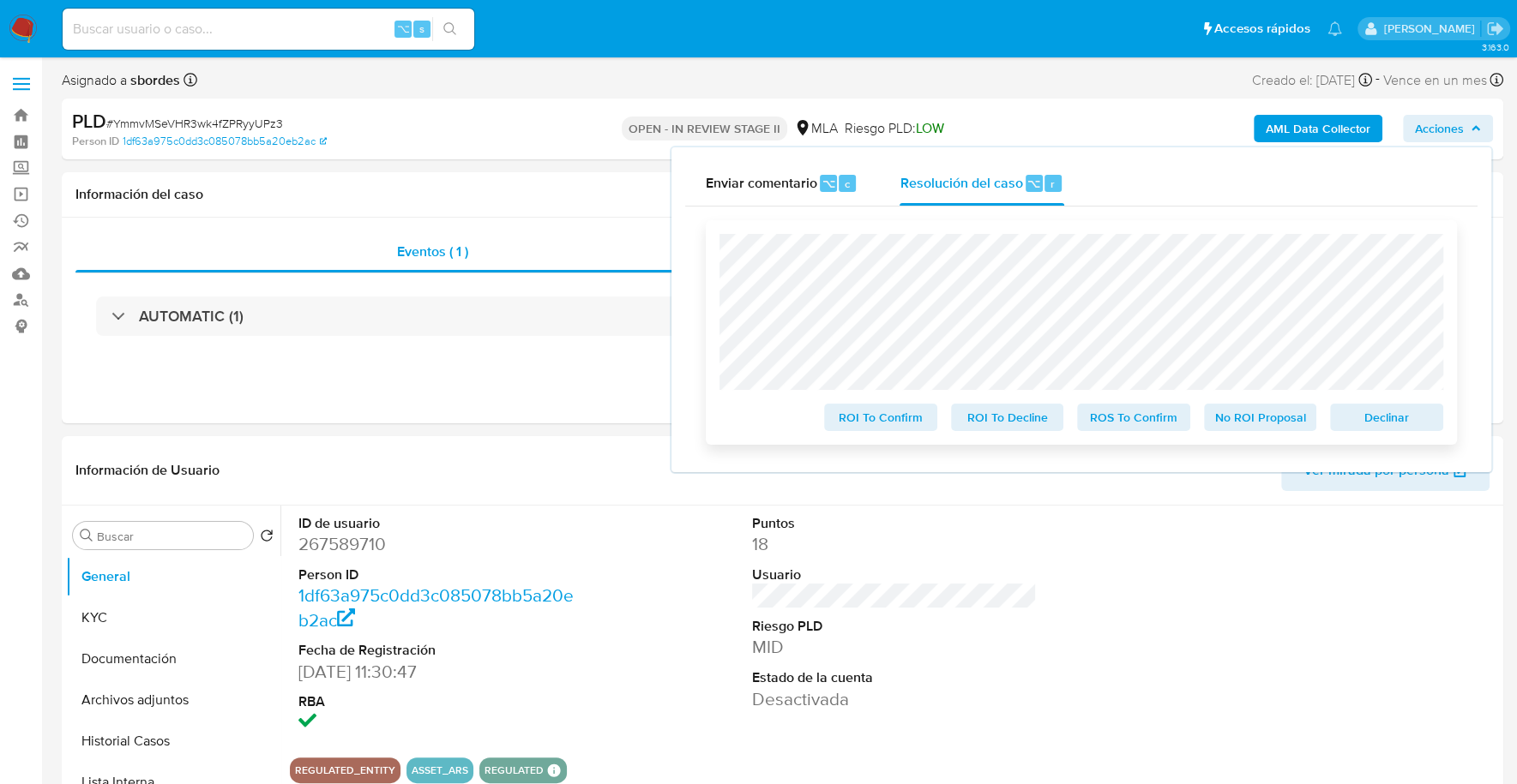
click at [1387, 421] on span "Declinar" at bounding box center [1386, 418] width 89 height 24
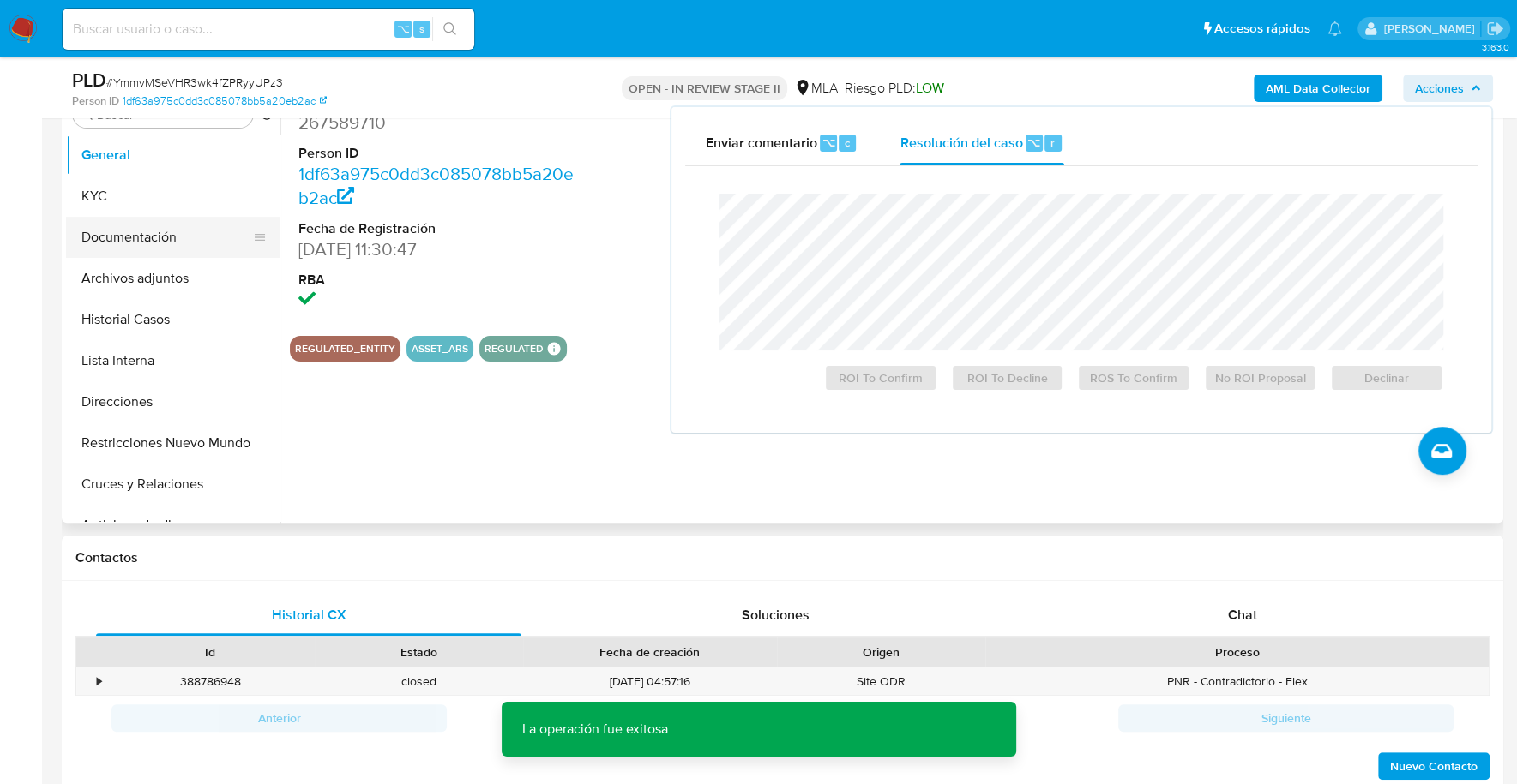
scroll to position [264, 0]
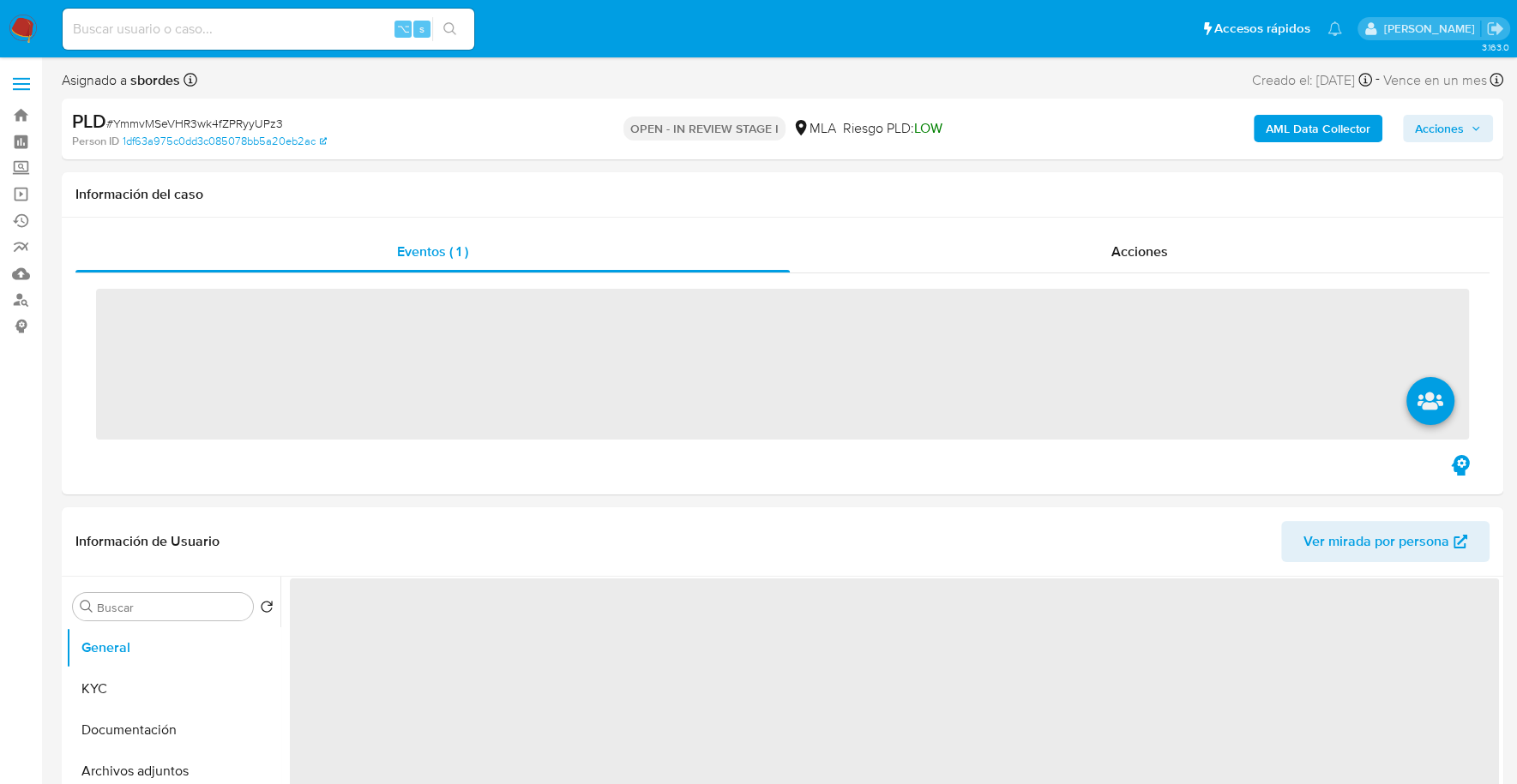
click at [1343, 115] on b "AML Data Collector" at bounding box center [1317, 128] width 104 height 27
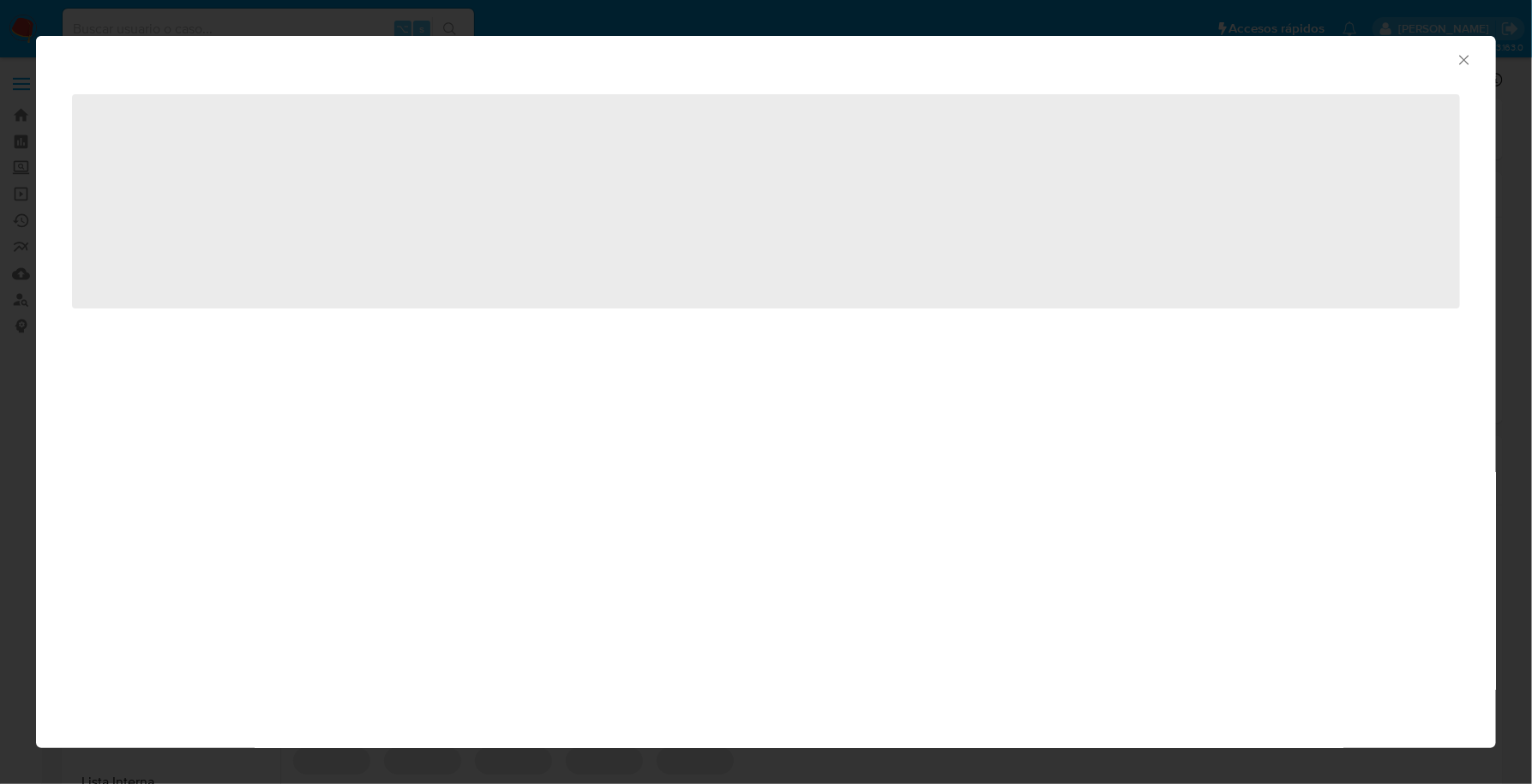
select select "10"
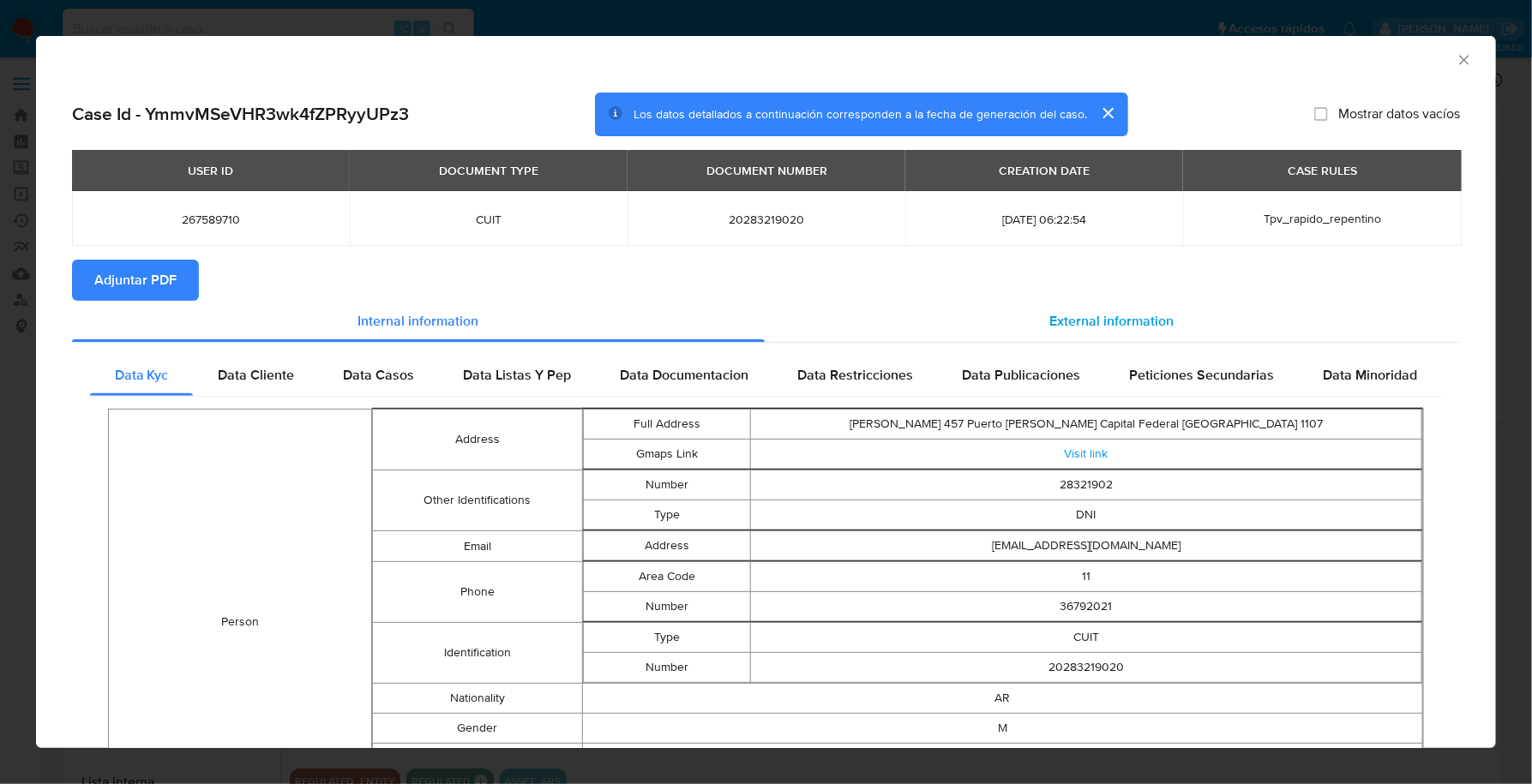
click at [1121, 315] on span "External information" at bounding box center [1112, 320] width 124 height 20
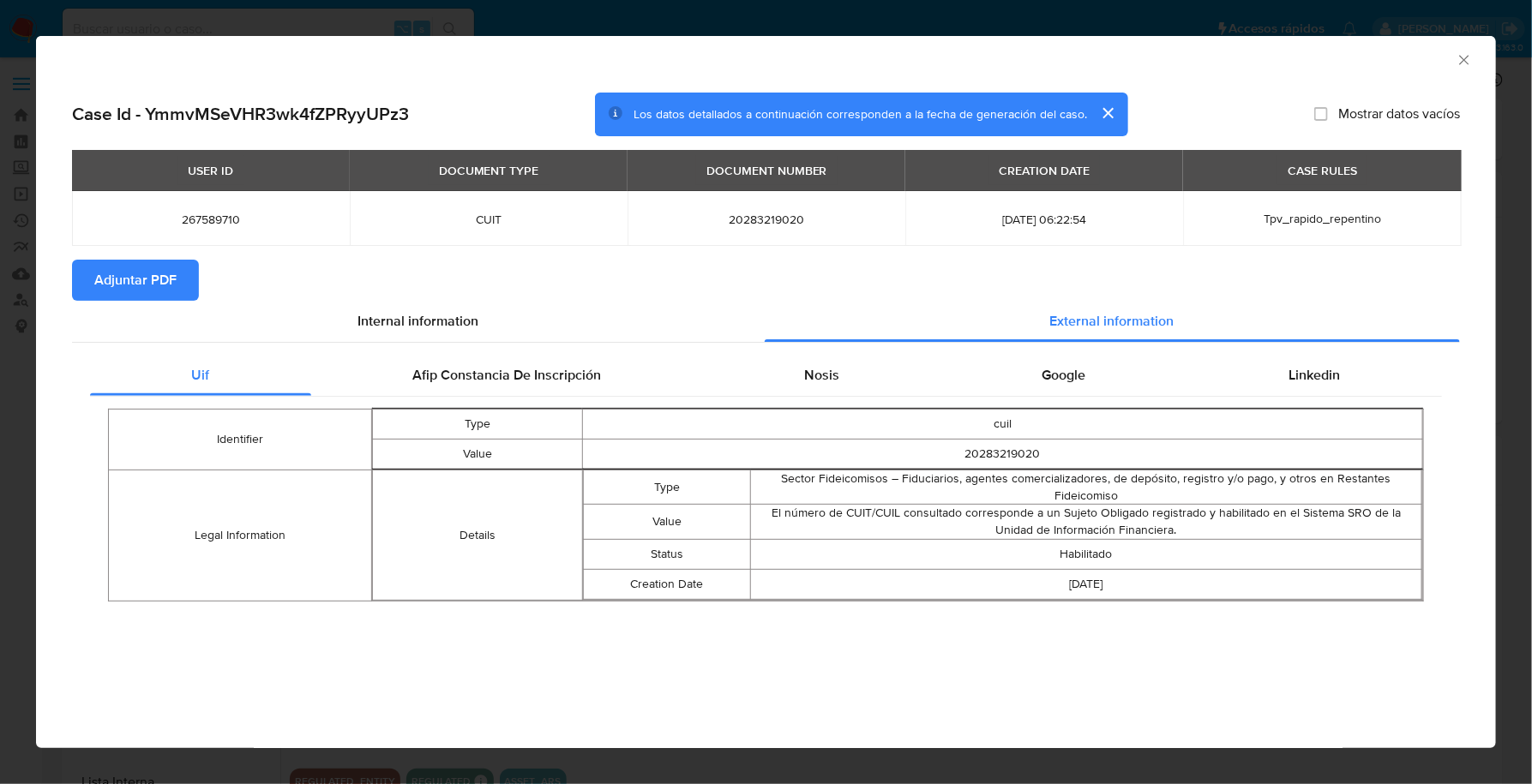
click at [152, 278] on span "Adjuntar PDF" at bounding box center [135, 280] width 83 height 38
click at [1458, 58] on icon "Cerrar ventana" at bounding box center [1464, 60] width 17 height 17
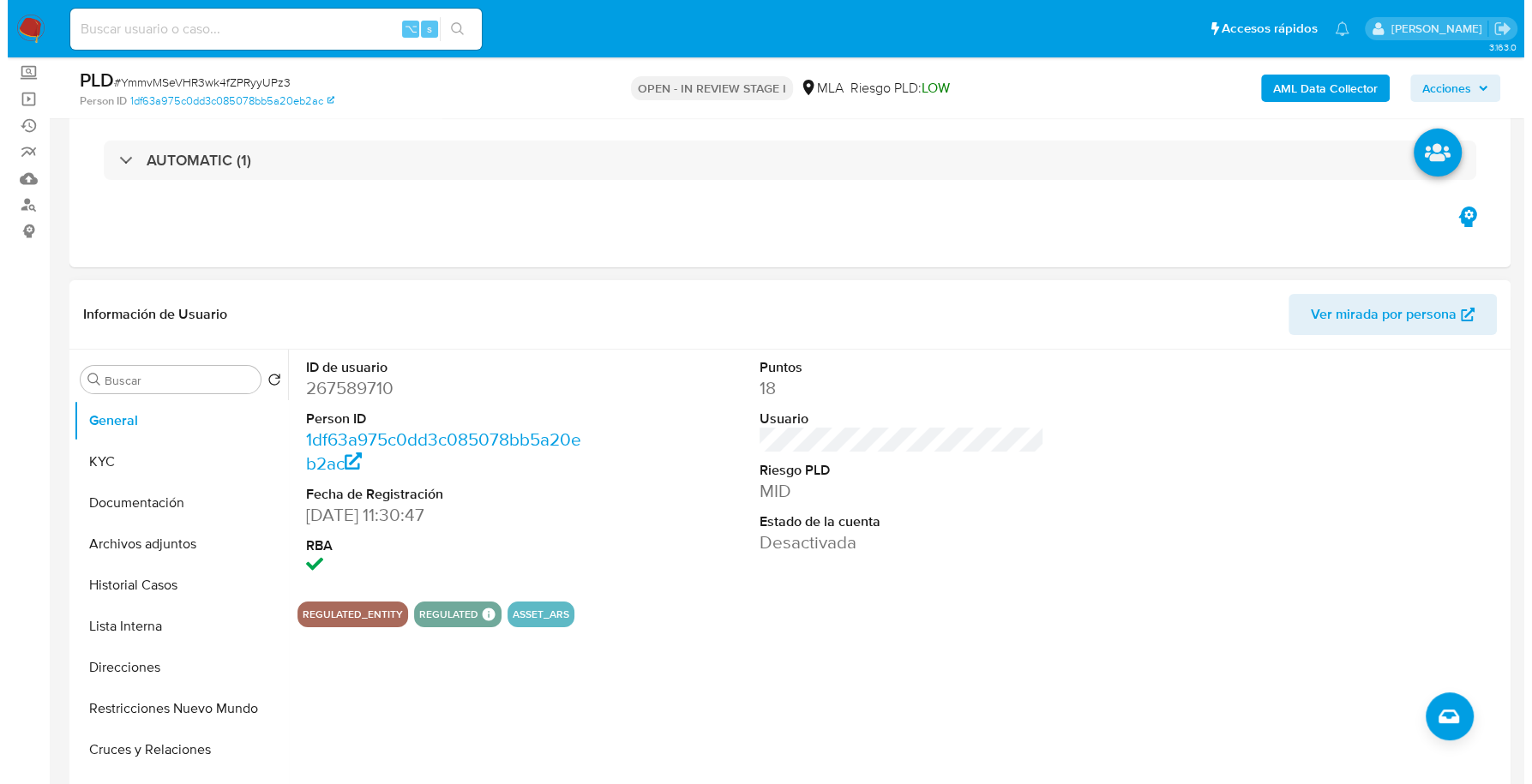
scroll to position [168, 0]
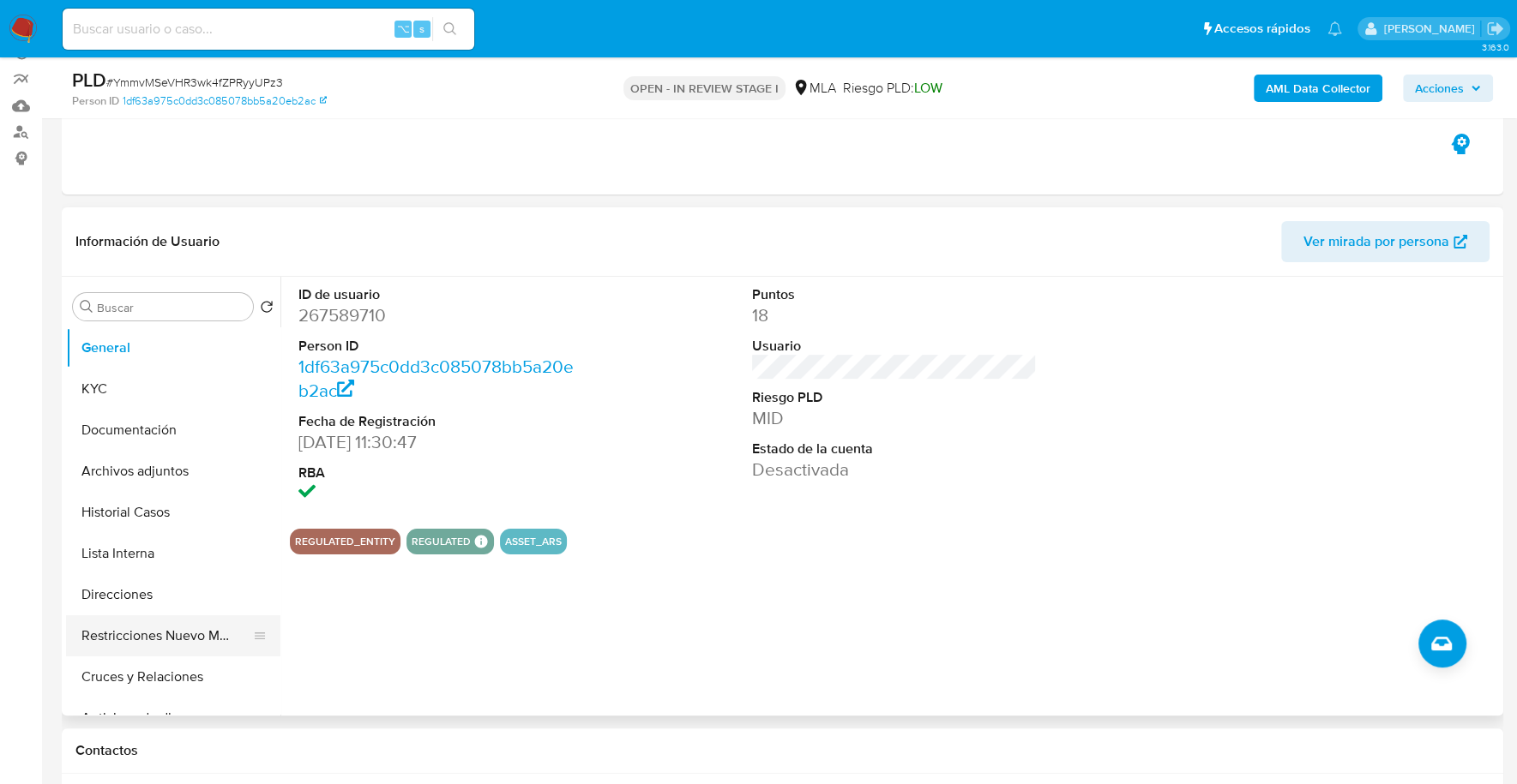
click at [152, 618] on button "Restricciones Nuevo Mundo" at bounding box center [166, 636] width 201 height 41
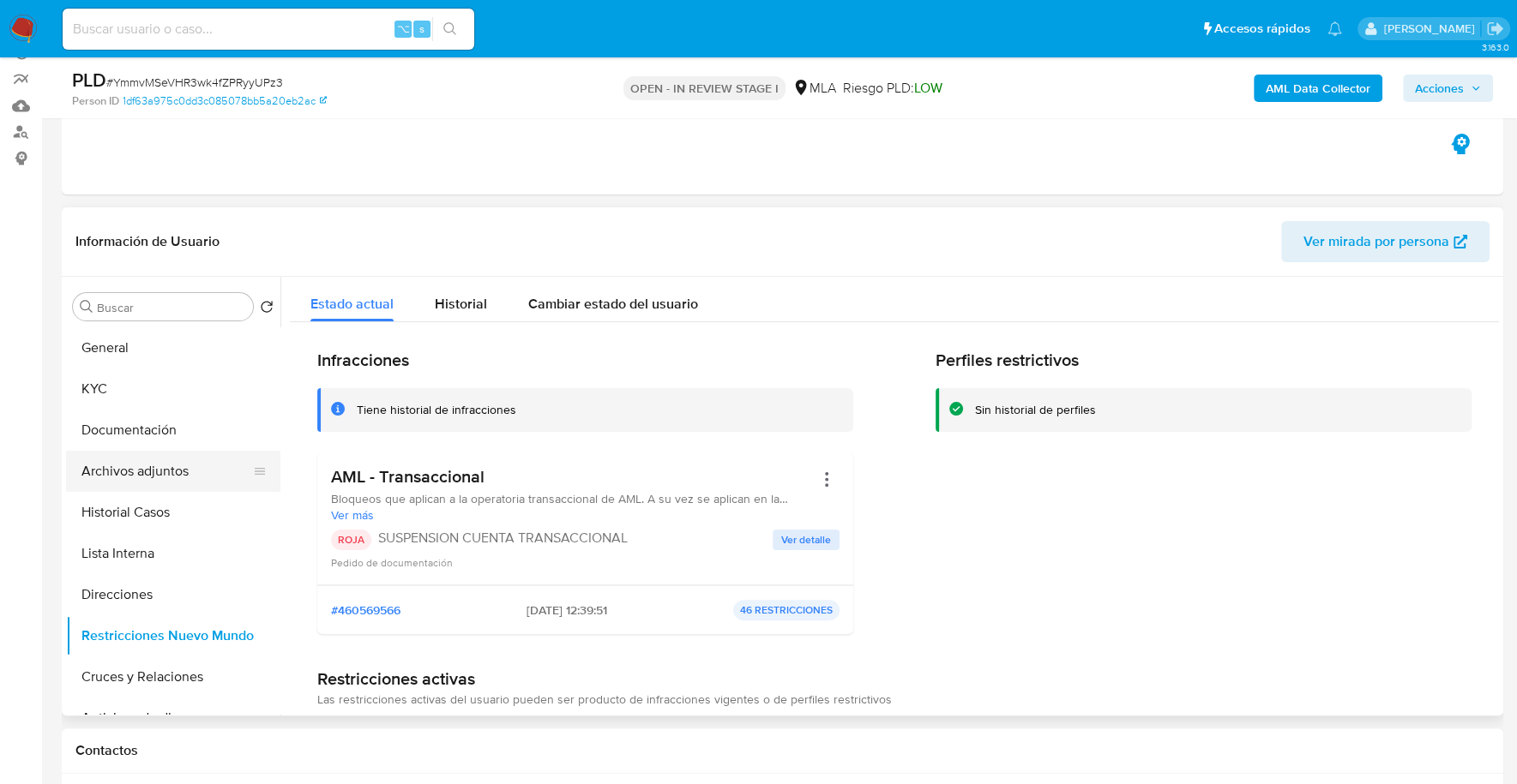
click at [146, 472] on button "Archivos adjuntos" at bounding box center [166, 471] width 201 height 41
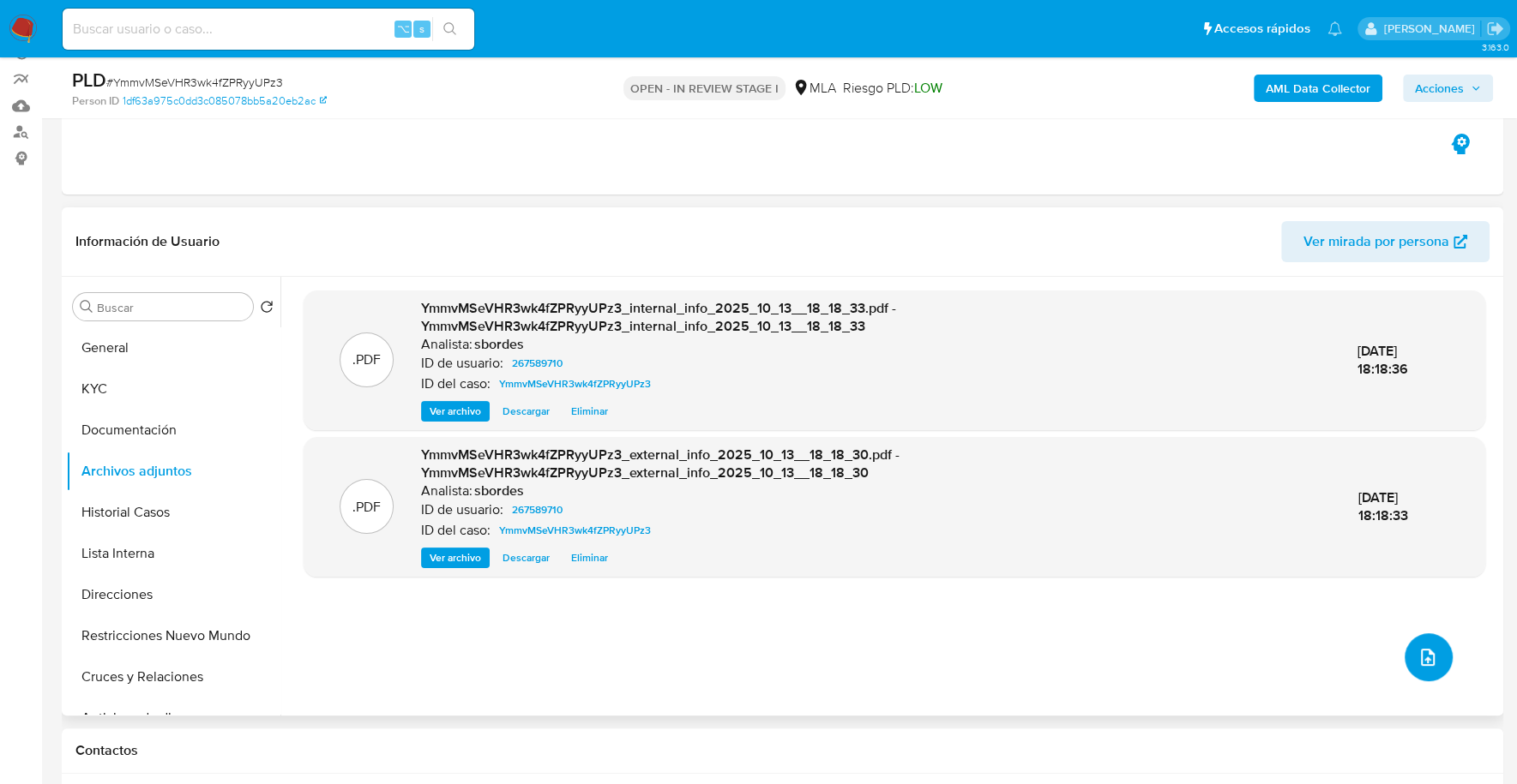
click at [1417, 664] on span "upload-file" at bounding box center [1428, 657] width 21 height 21
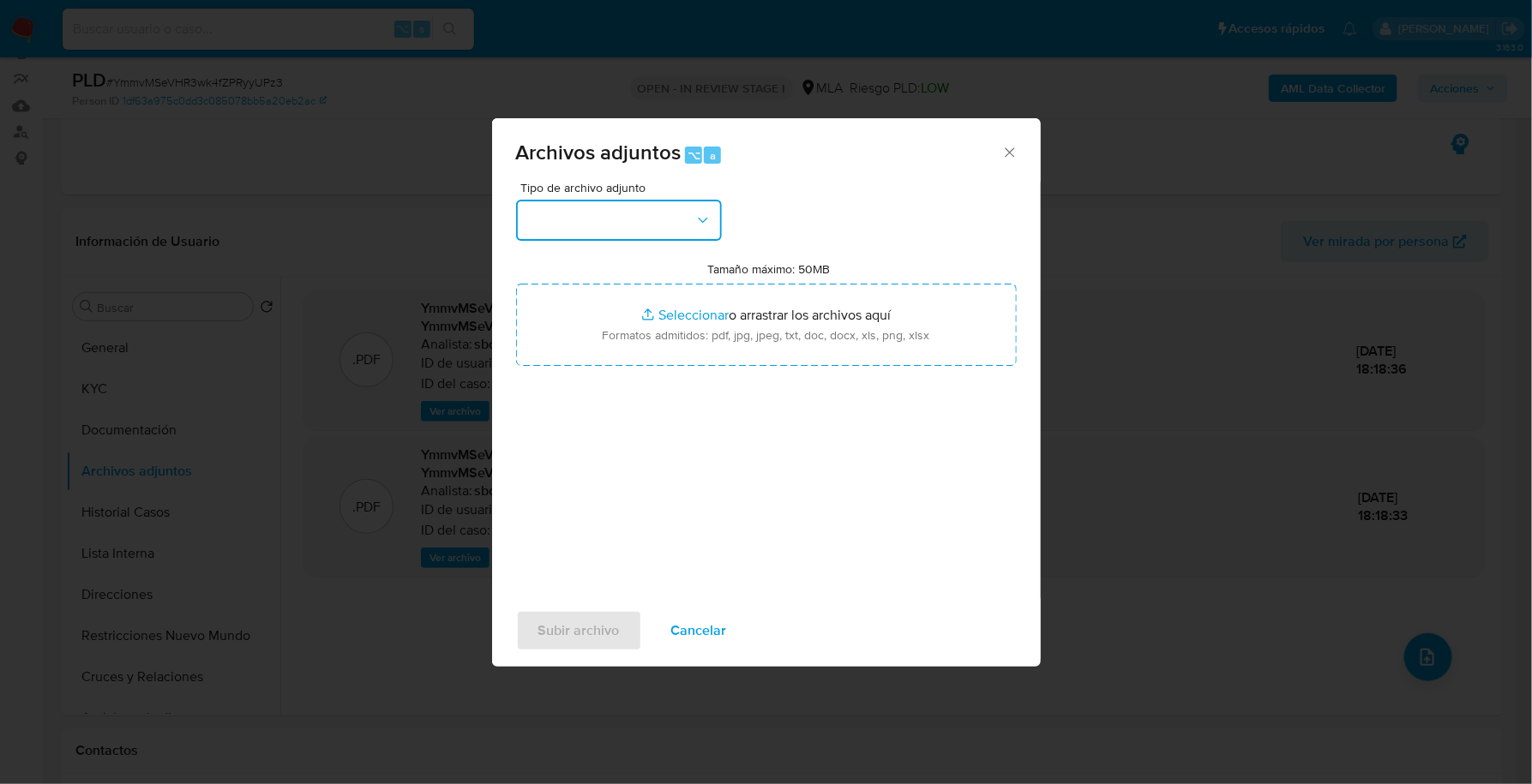
click at [570, 217] on button "button" at bounding box center [619, 221] width 206 height 41
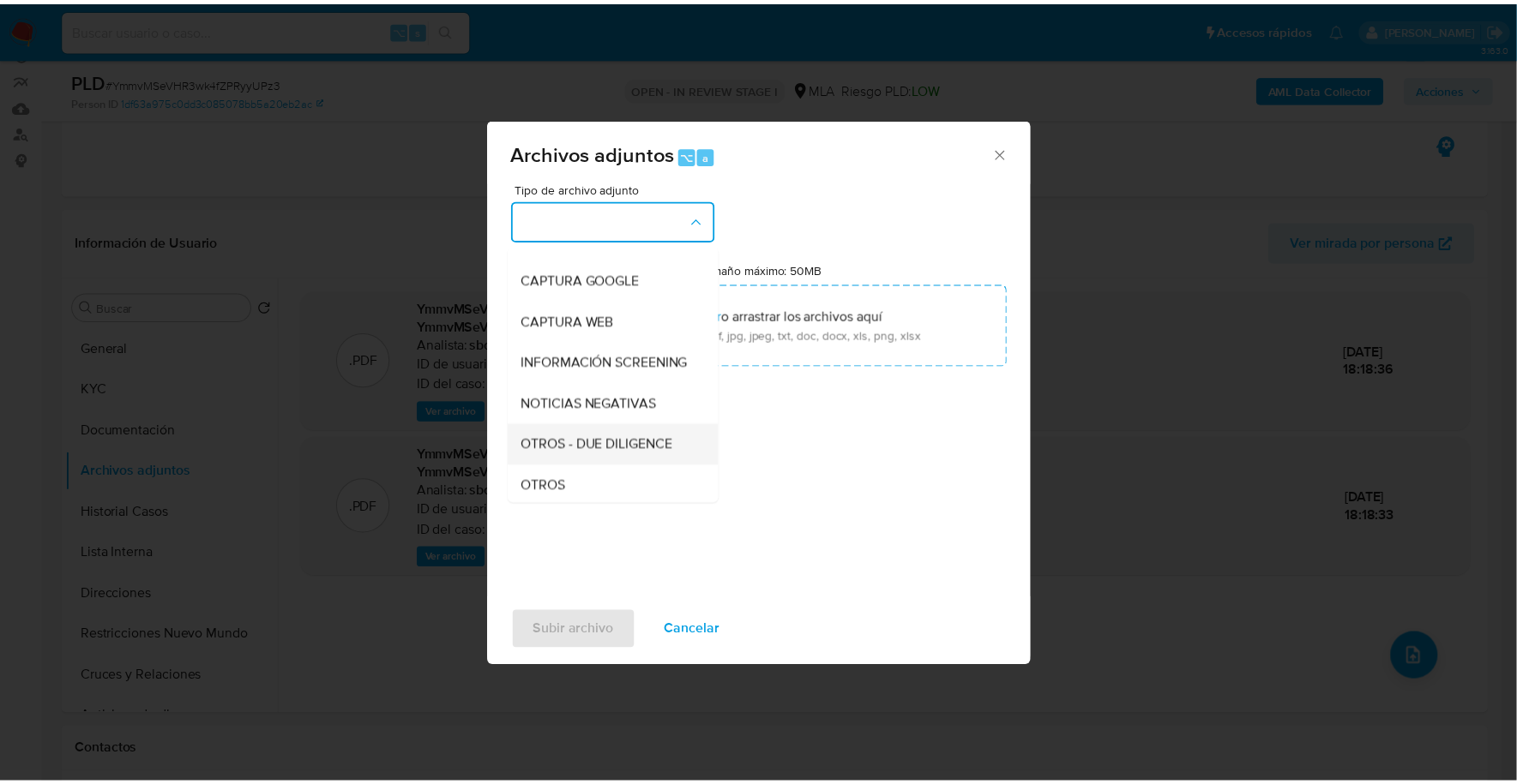
scroll to position [129, 0]
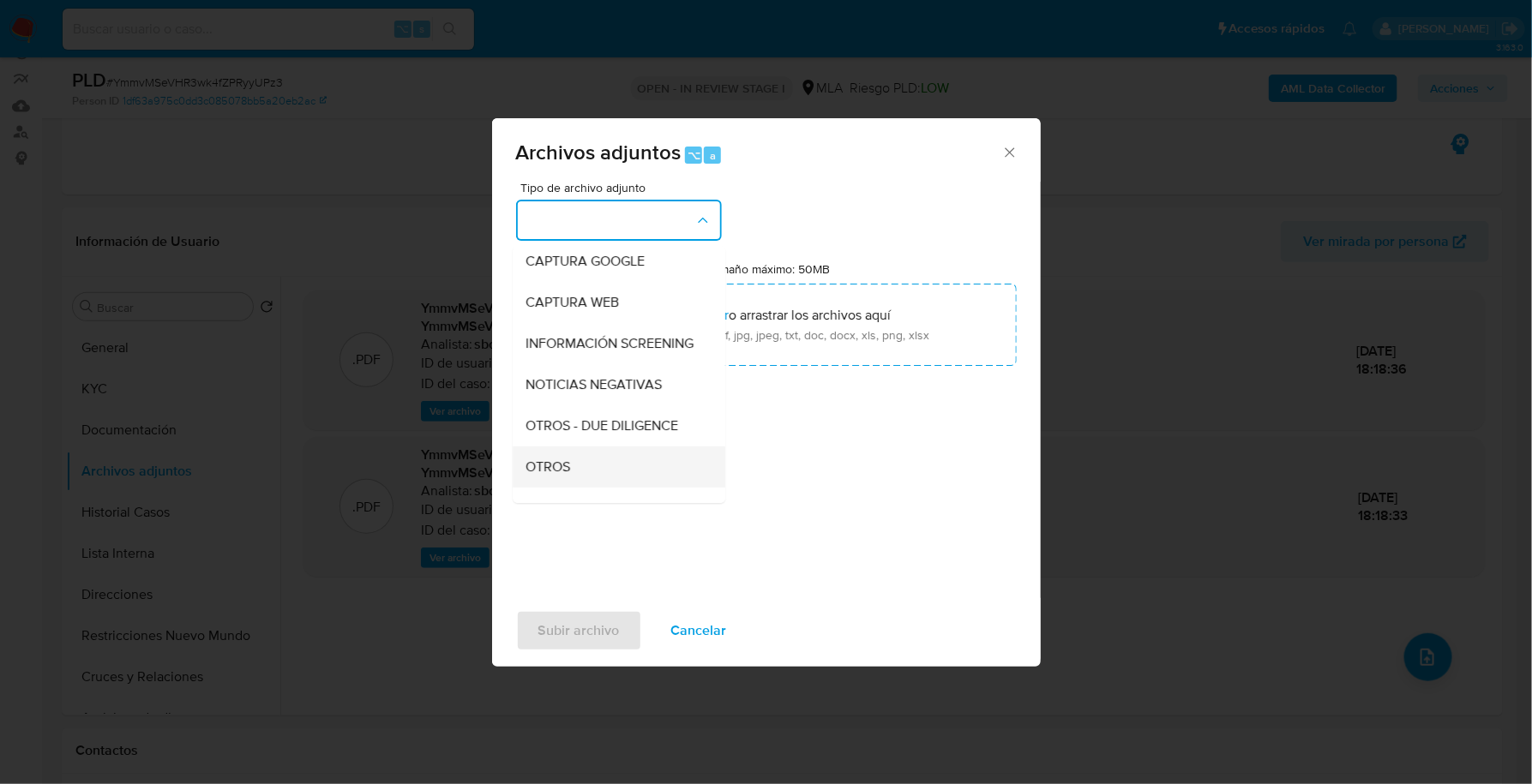
click at [584, 485] on div "OTROS" at bounding box center [613, 468] width 175 height 41
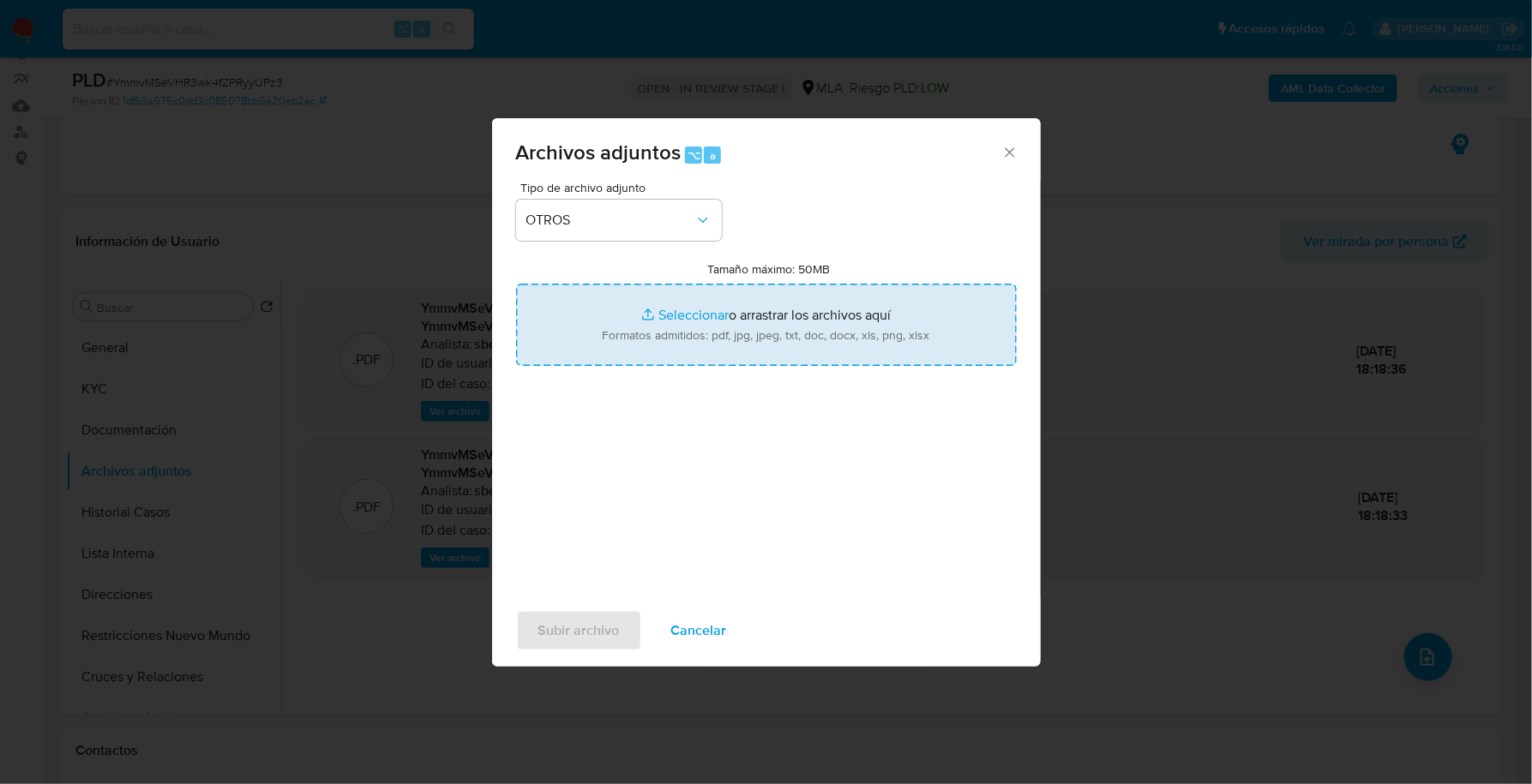
click at [659, 314] on input "Tamaño máximo: 50MB Seleccionar archivos" at bounding box center [766, 325] width 501 height 83
type input "C:\fakepath\Caselog YmmvMSeVHR3wk4fZPRyyUPz3_2025_09_17_15_32_14.docx"
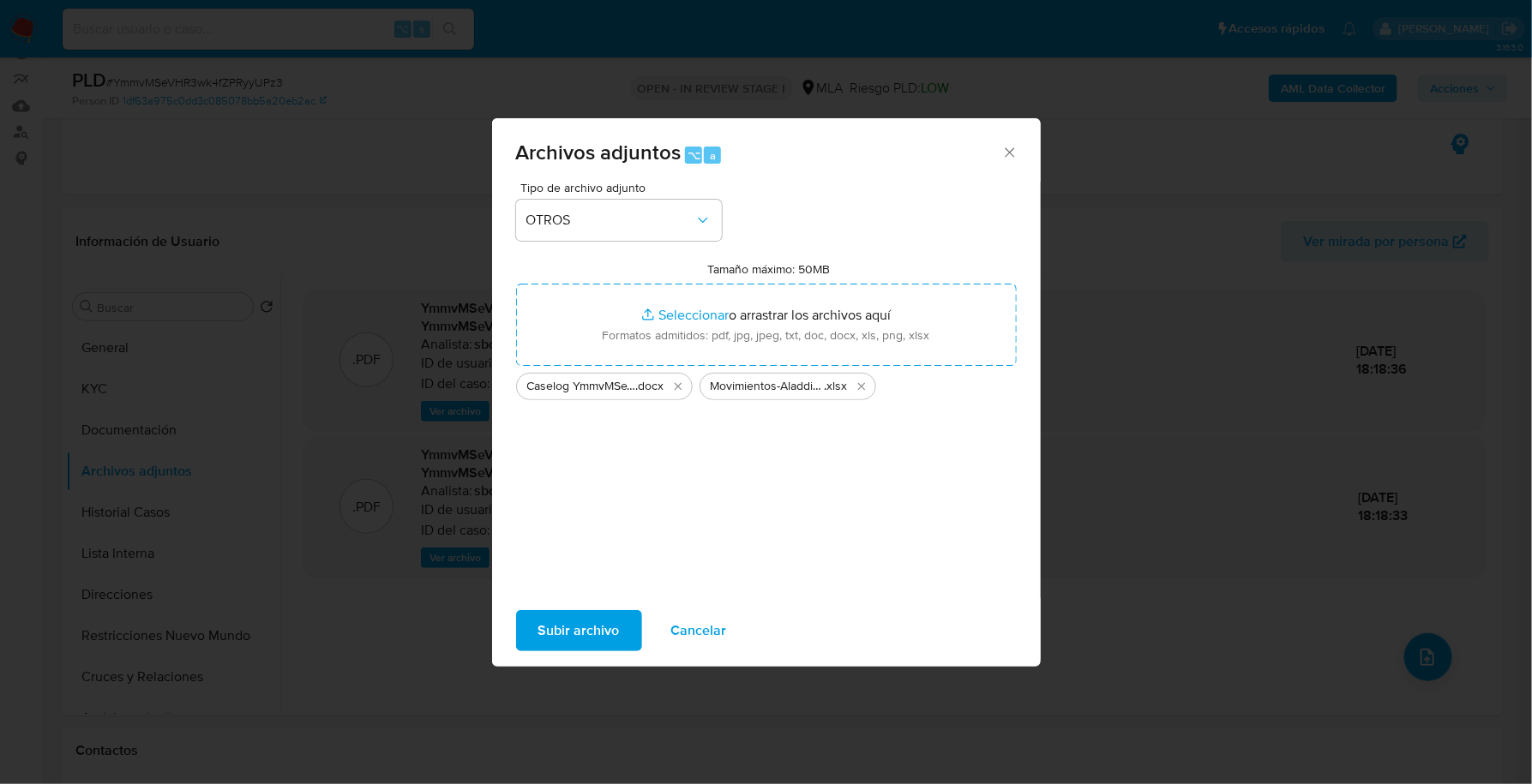
click at [546, 639] on span "Subir archivo" at bounding box center [579, 631] width 82 height 38
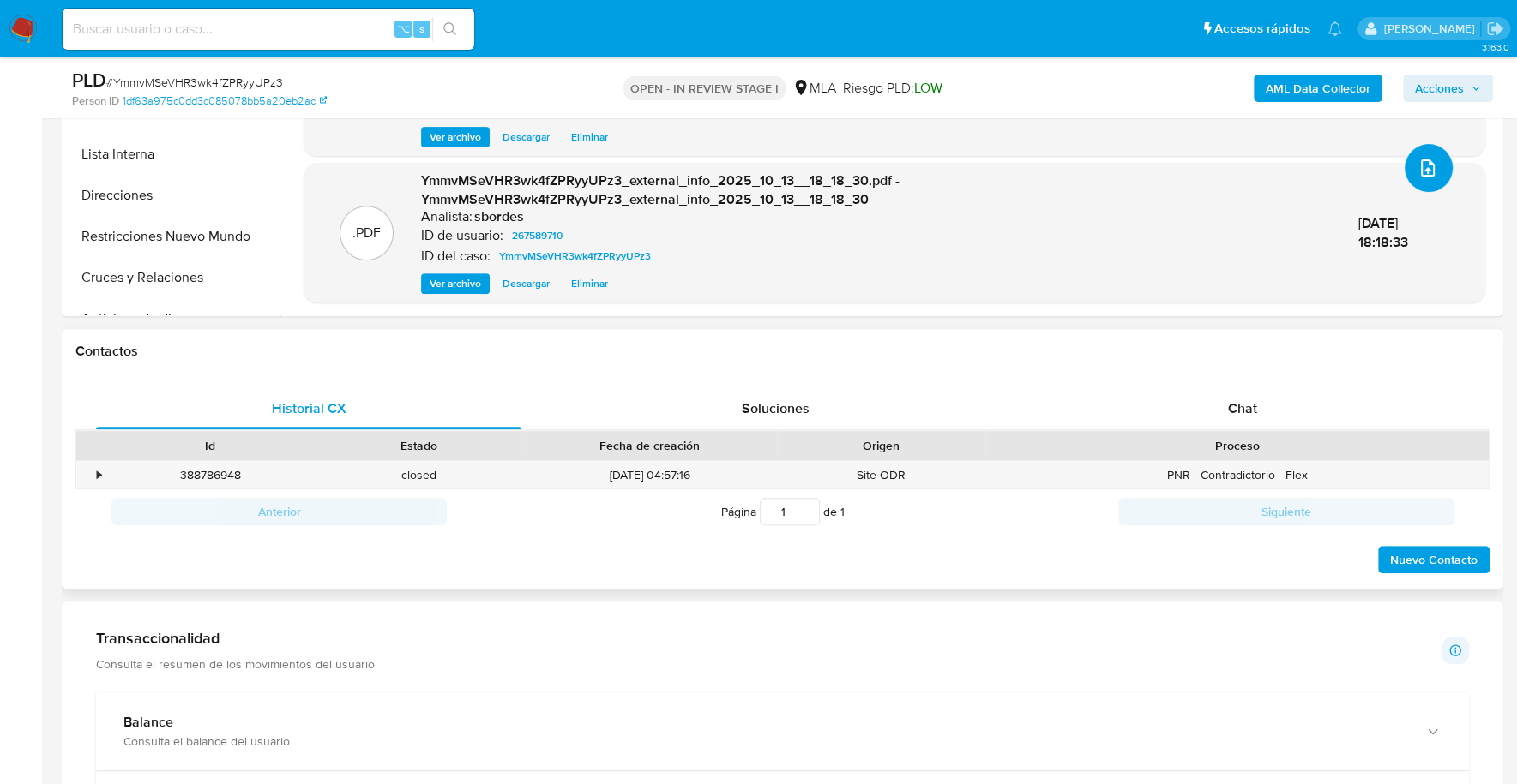
scroll to position [92, 0]
click at [1165, 403] on div "Chat" at bounding box center [1241, 409] width 426 height 41
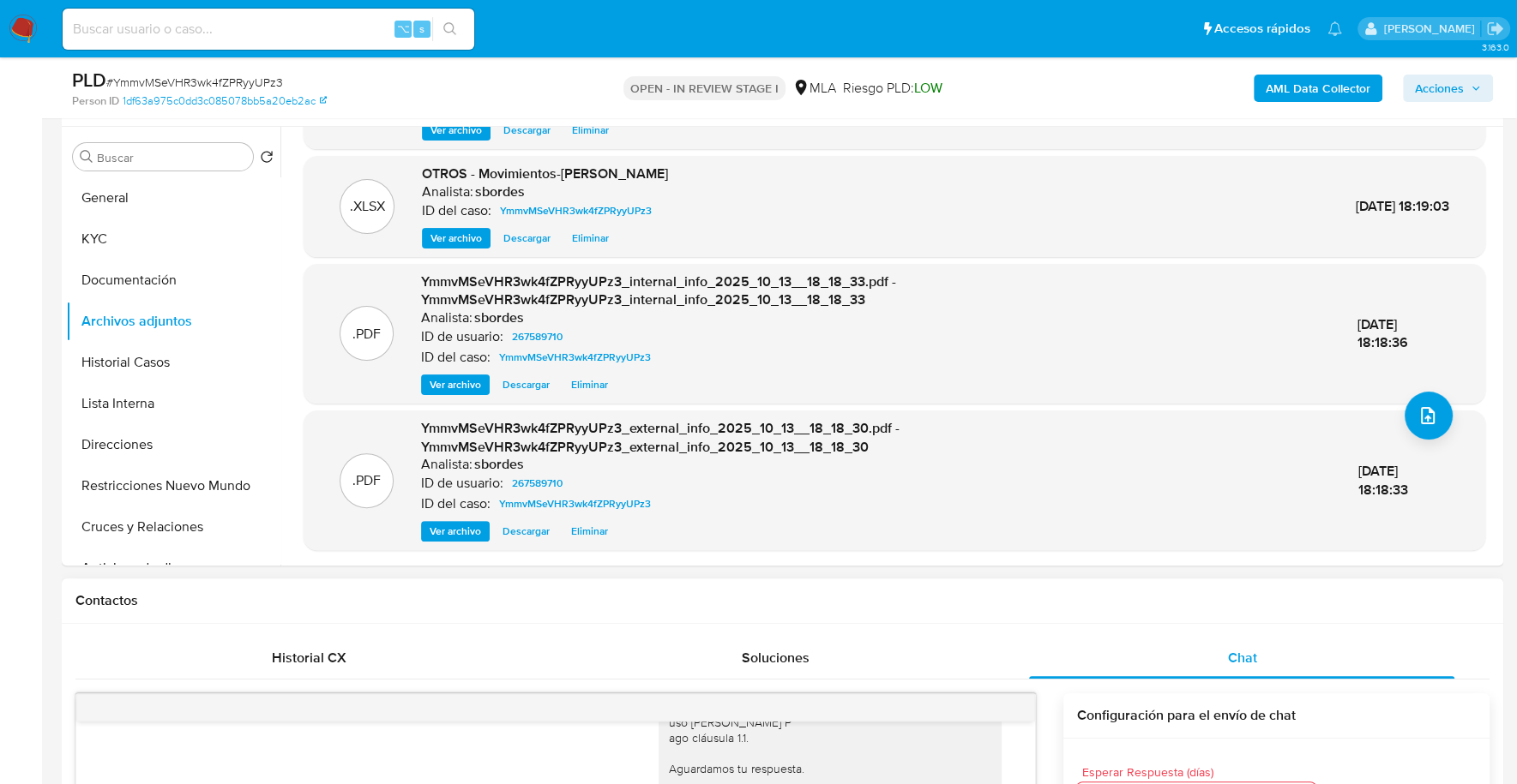
scroll to position [472, 0]
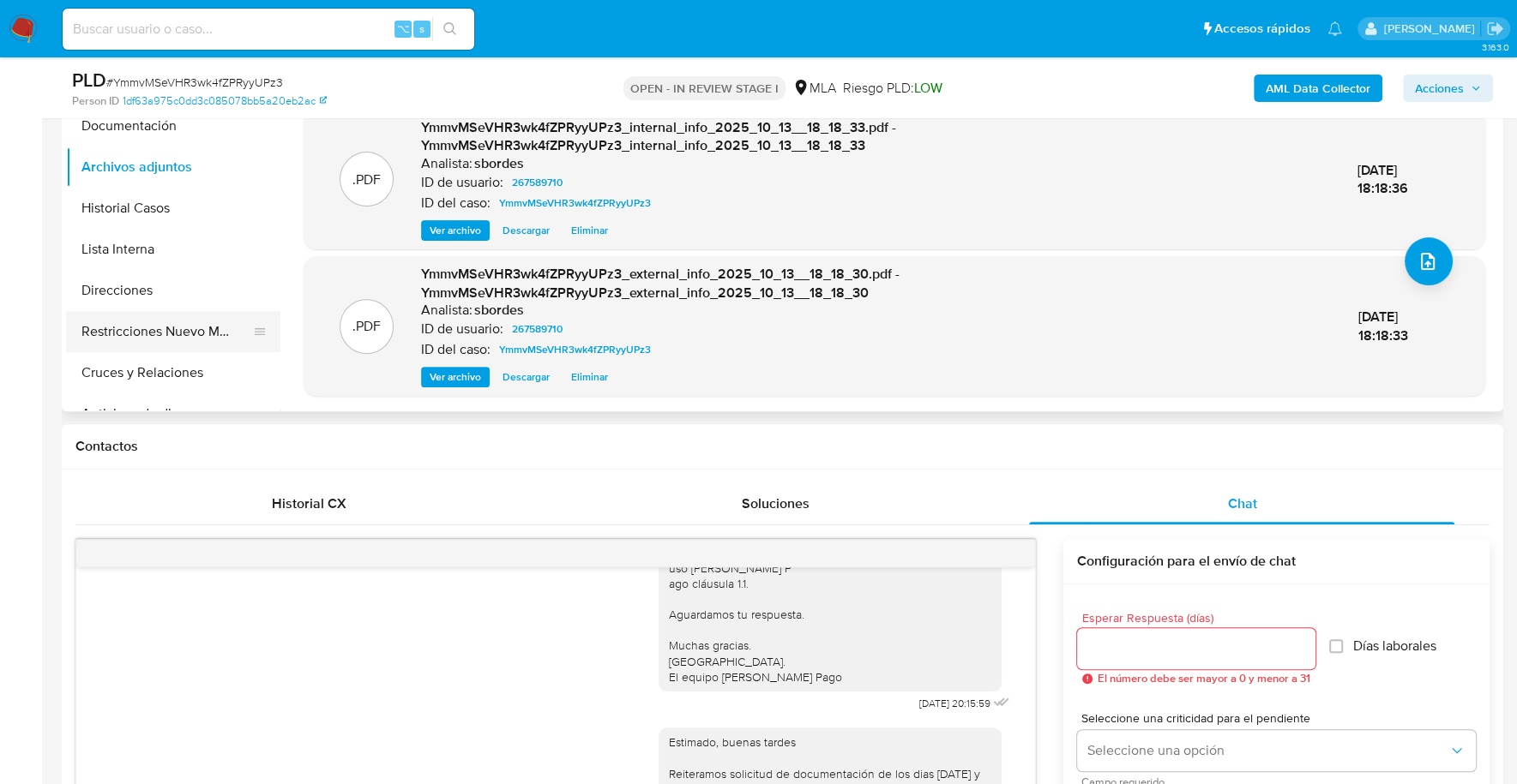
click at [149, 317] on button "Restricciones Nuevo Mundo" at bounding box center [166, 331] width 201 height 41
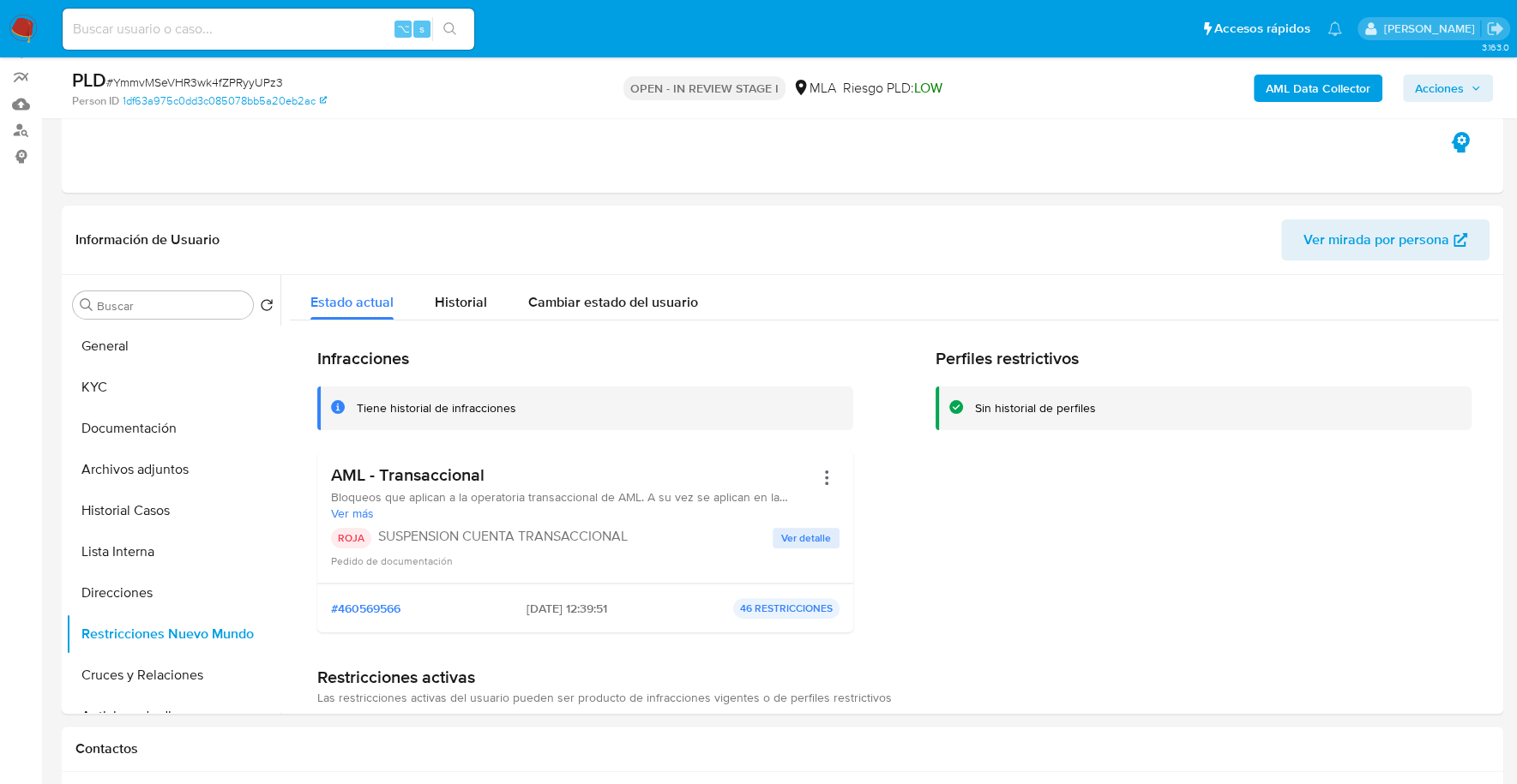
scroll to position [249, 0]
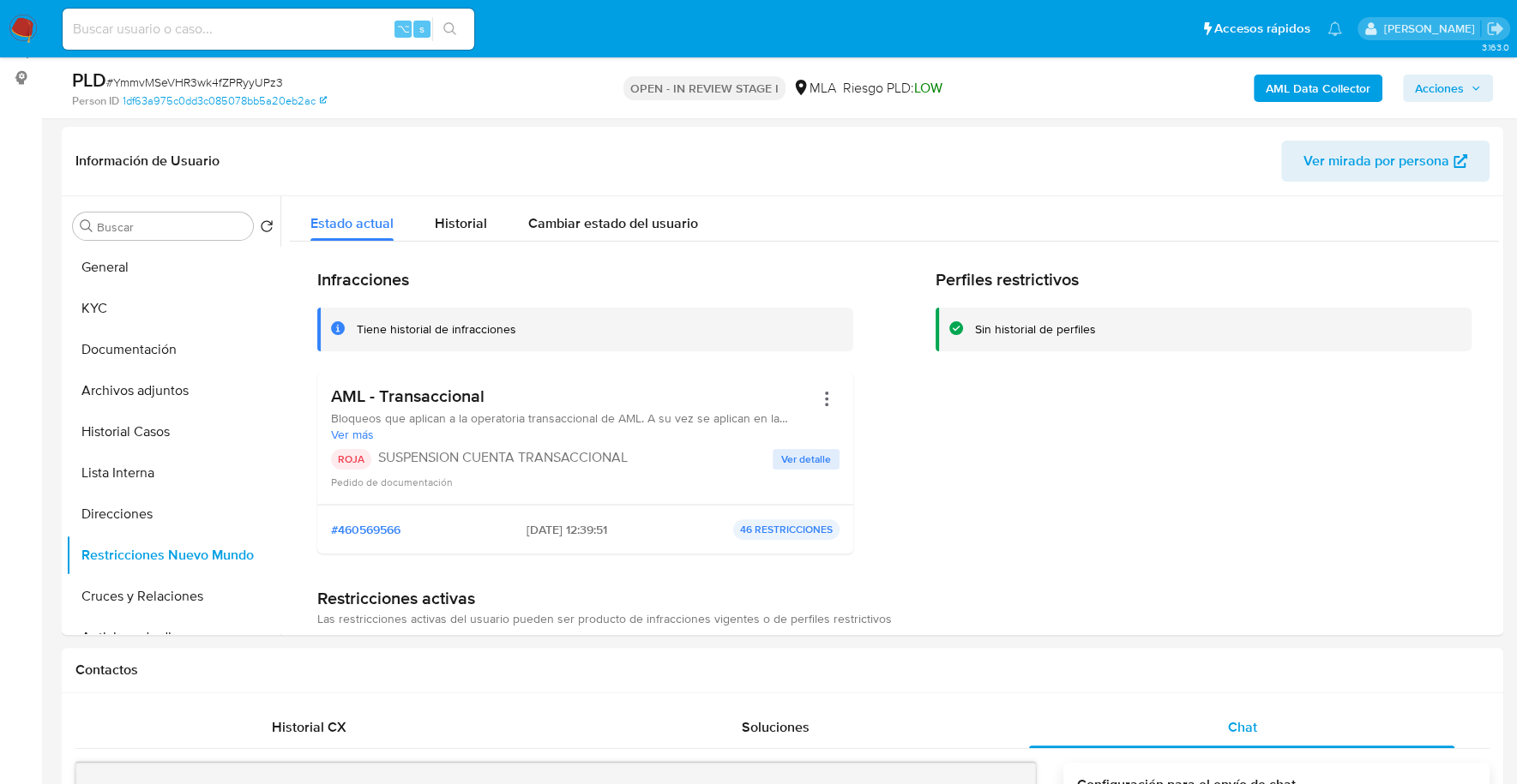
click at [1474, 84] on icon "button" at bounding box center [1475, 88] width 10 height 10
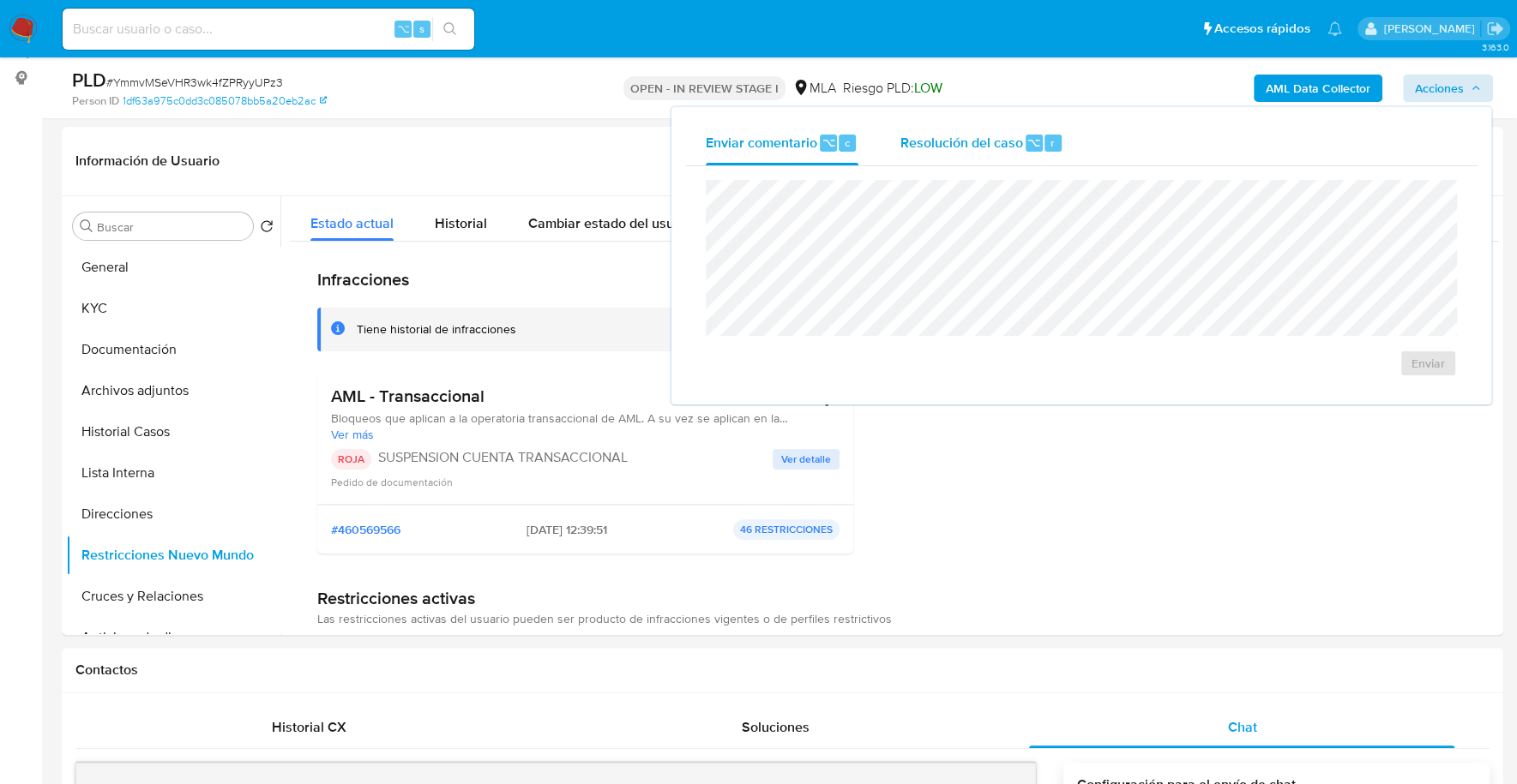
click at [956, 143] on span "Resolución del caso" at bounding box center [961, 142] width 123 height 20
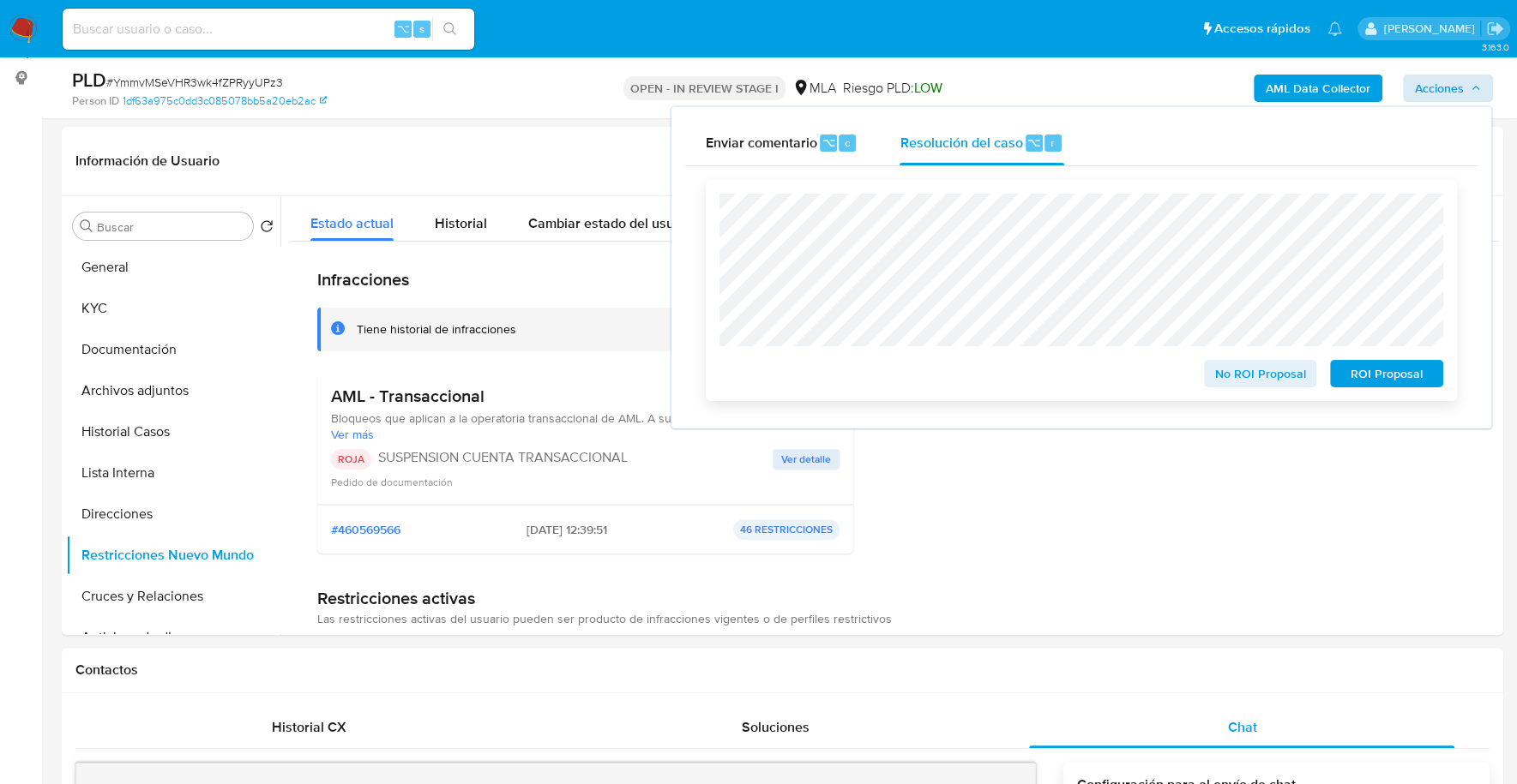
click at [1394, 380] on span "ROI Proposal" at bounding box center [1386, 374] width 89 height 24
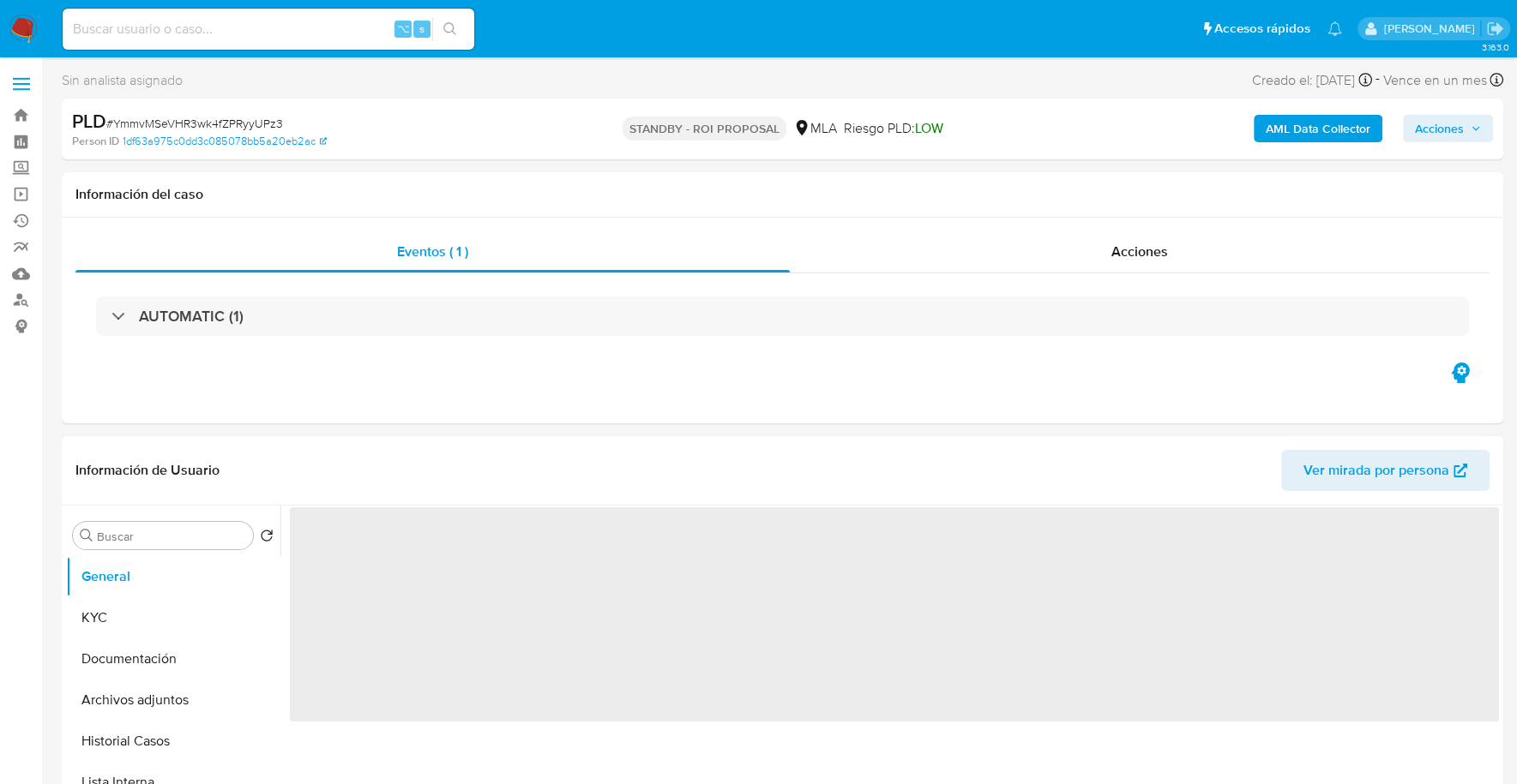
select select "10"
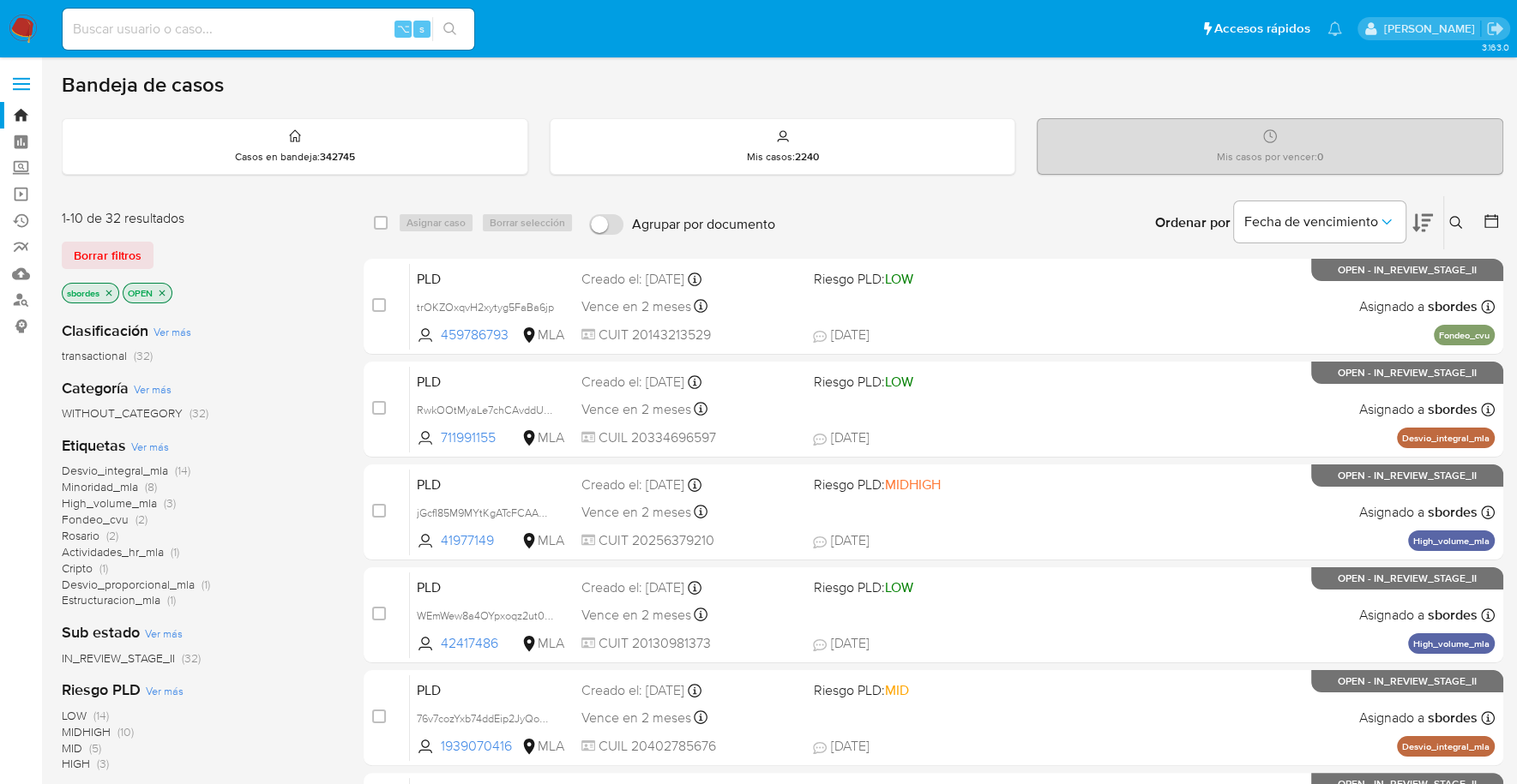
click at [108, 290] on icon "close-filter" at bounding box center [109, 293] width 6 height 6
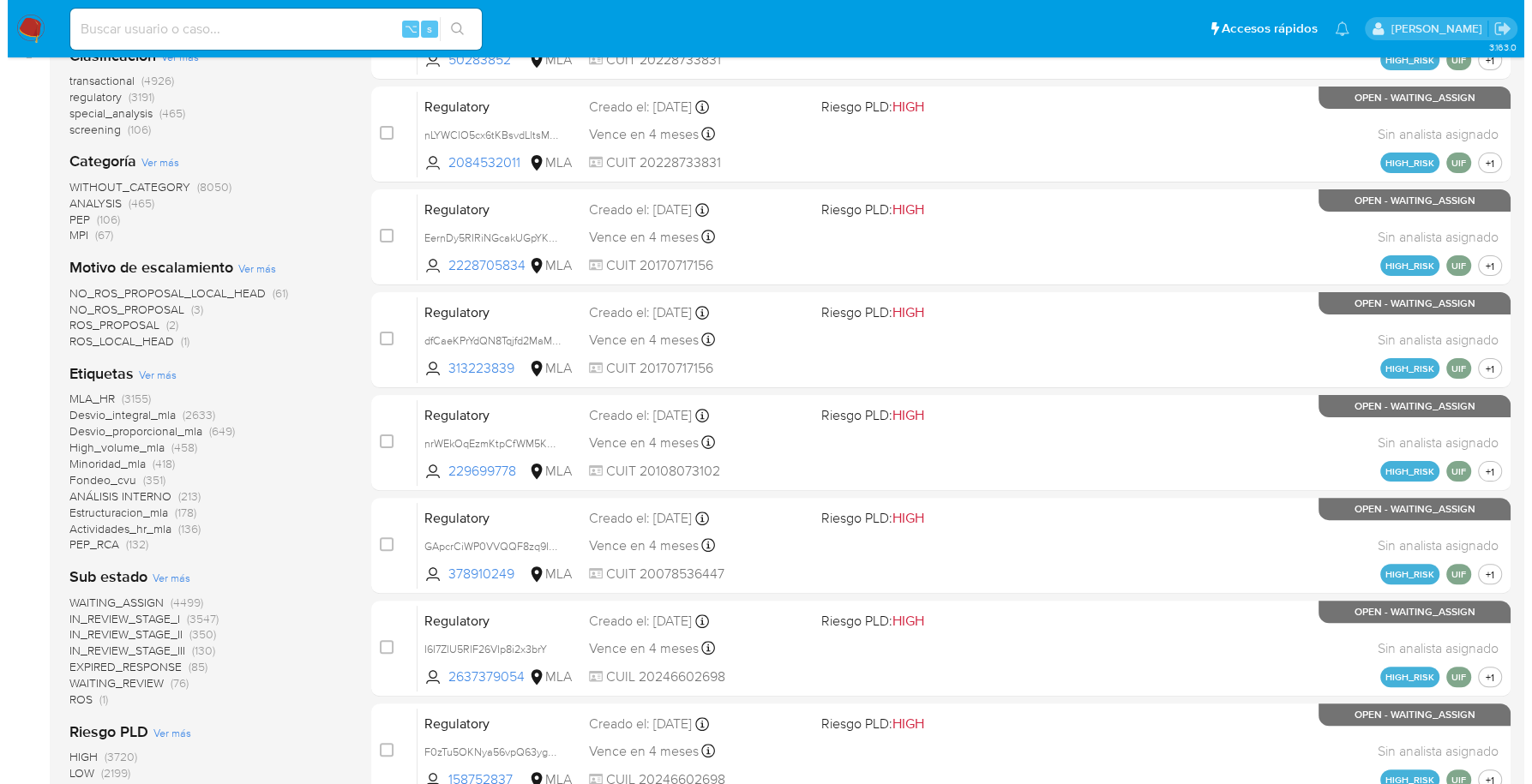
scroll to position [703, 0]
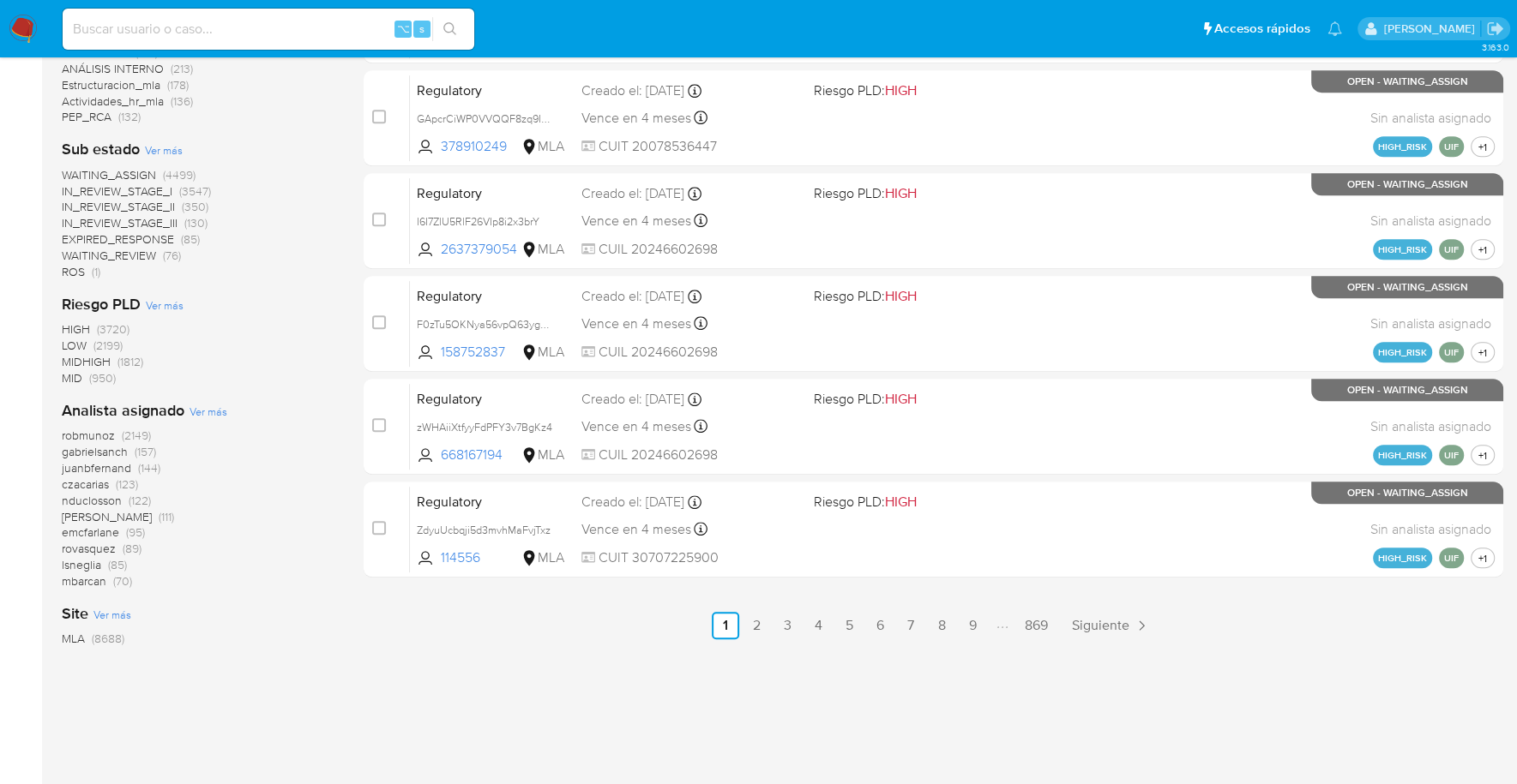
click at [209, 407] on span "Ver más" at bounding box center [209, 411] width 38 height 15
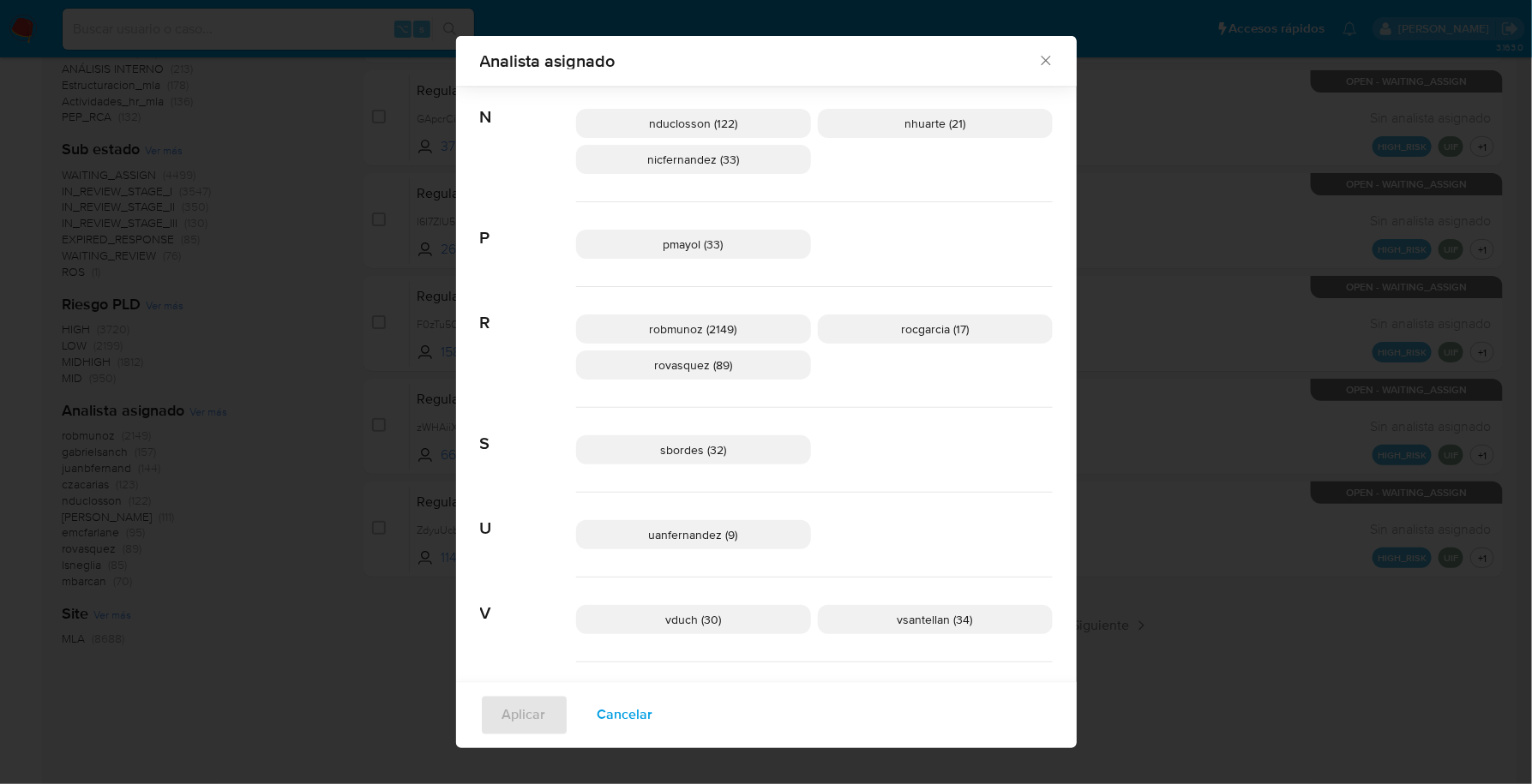
scroll to position [1176, 0]
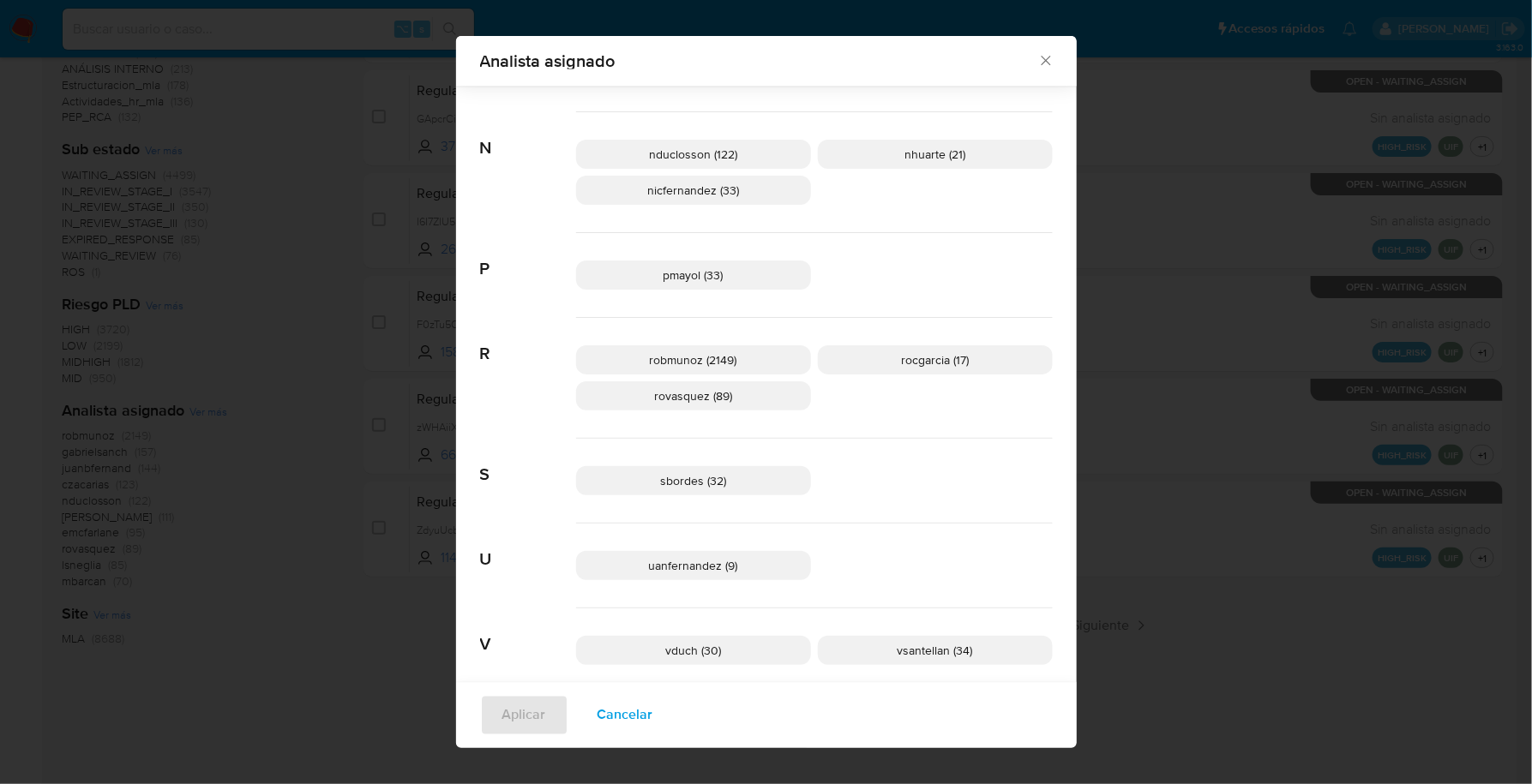
click at [684, 192] on span "nicfernandez (33)" at bounding box center [693, 191] width 92 height 17
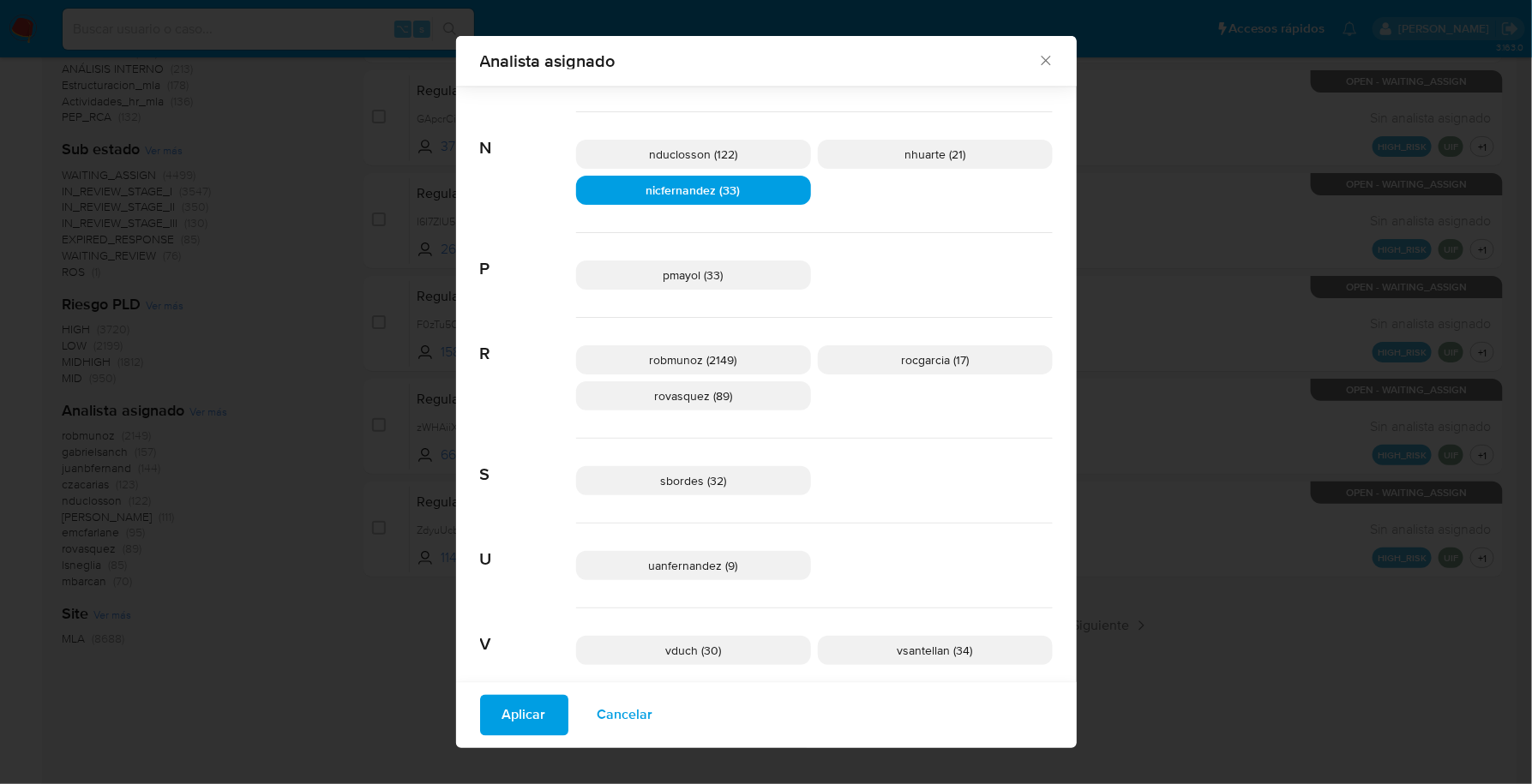
click at [514, 717] on span "Aplicar" at bounding box center [524, 715] width 44 height 38
